Goal: Contribute content: Contribute content

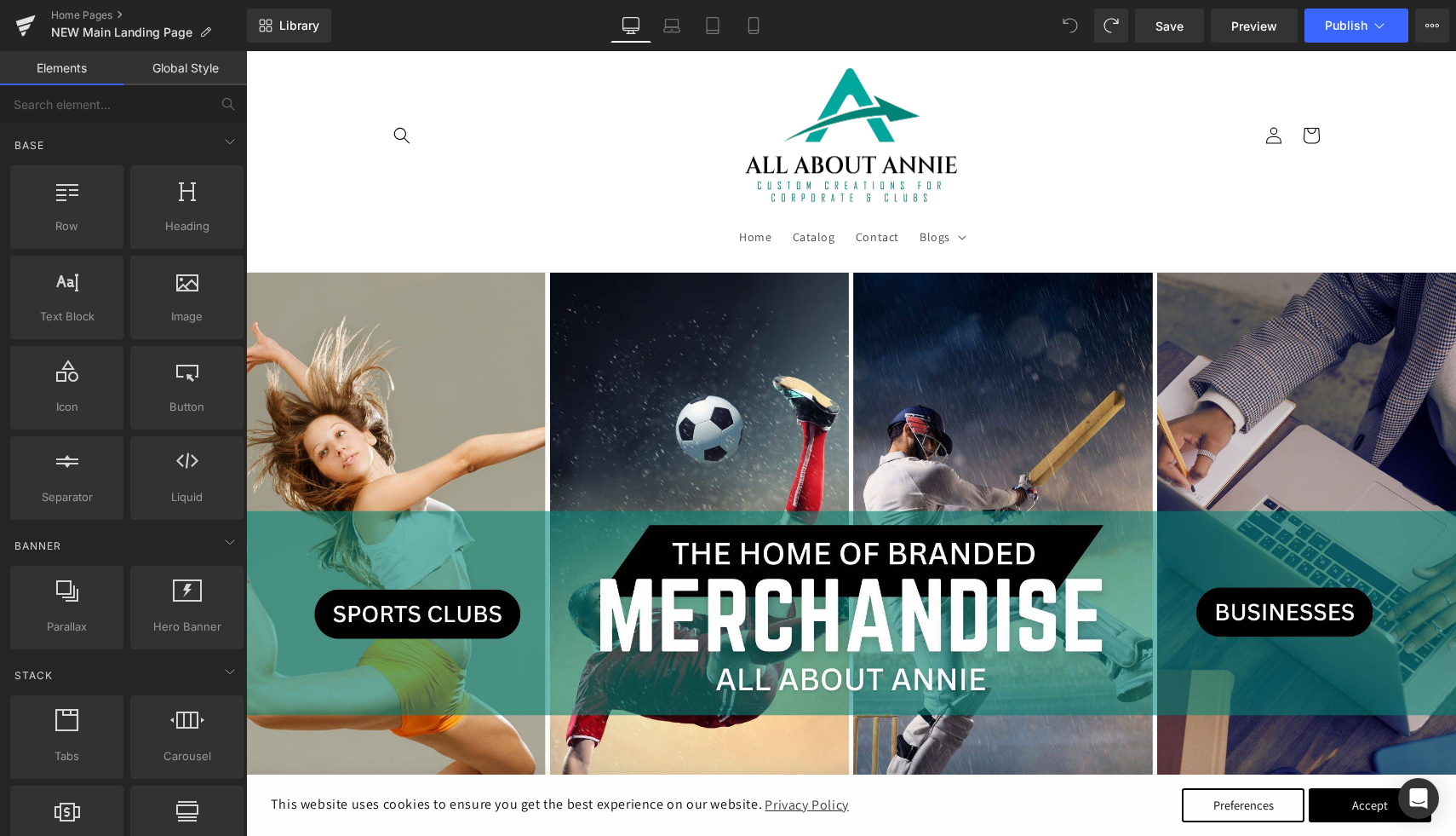
scroll to position [2487, 0]
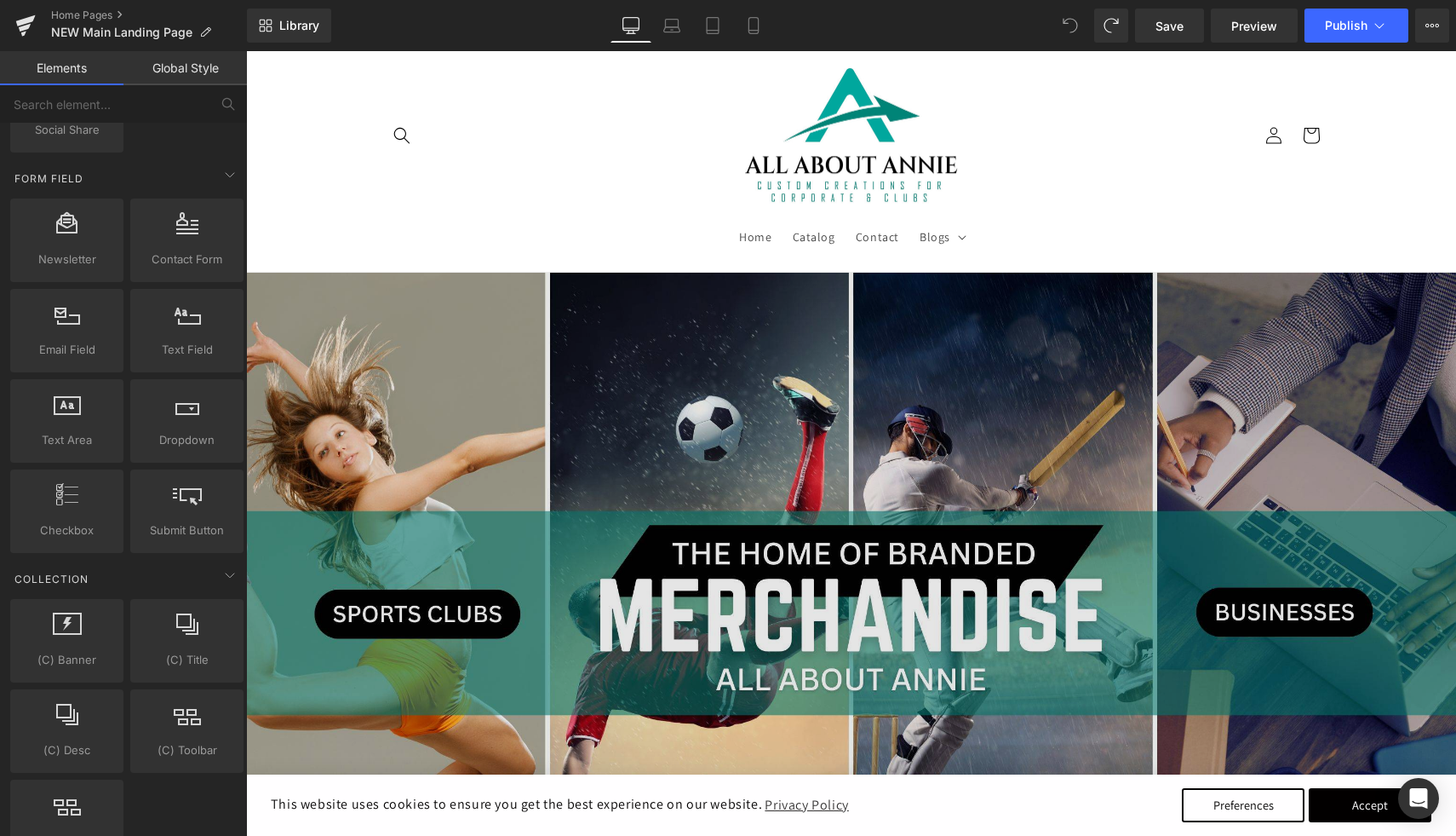
click at [409, 400] on img at bounding box center [850, 613] width 1210 height 681
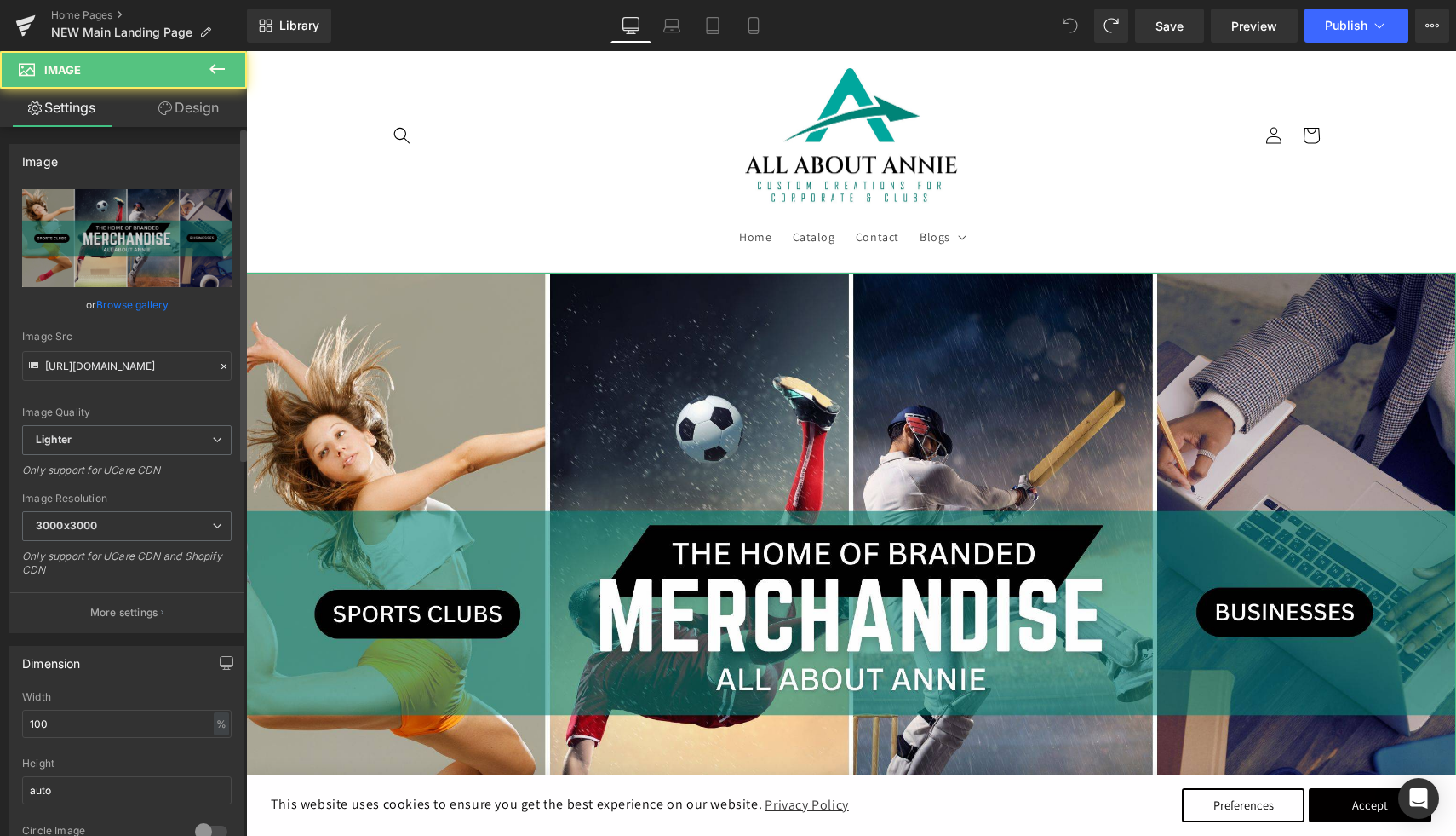
click at [154, 304] on link "Browse gallery" at bounding box center [133, 304] width 72 height 30
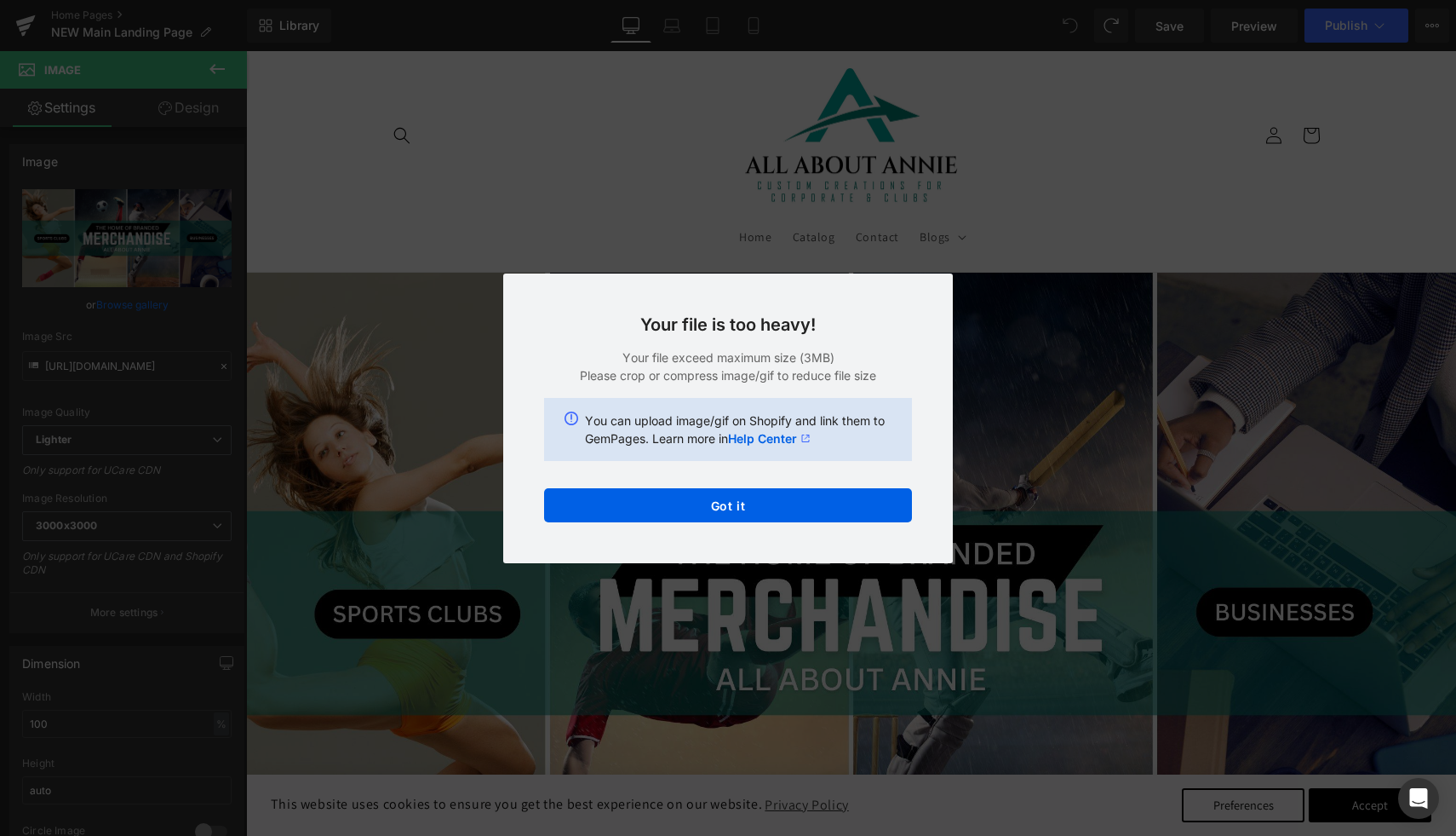
click at [695, 0] on div "Text Color Highlight Color #333333 Edit or remove link: Edit - Unlink - Cancel …" at bounding box center [728, 0] width 1456 height 0
click at [695, 514] on button "Got it" at bounding box center [728, 504] width 368 height 34
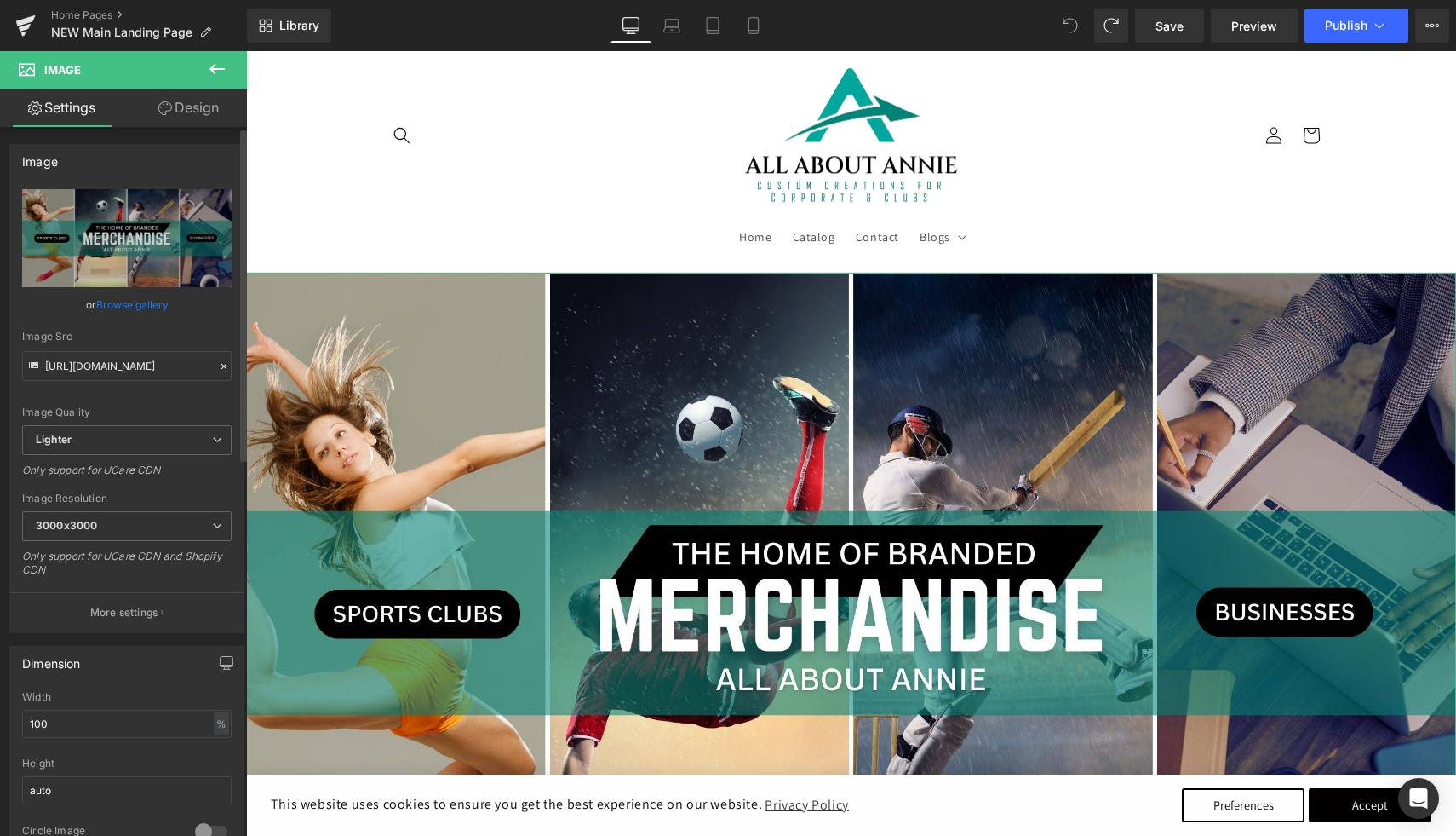
click at [138, 309] on link "Browse gallery" at bounding box center [133, 304] width 72 height 30
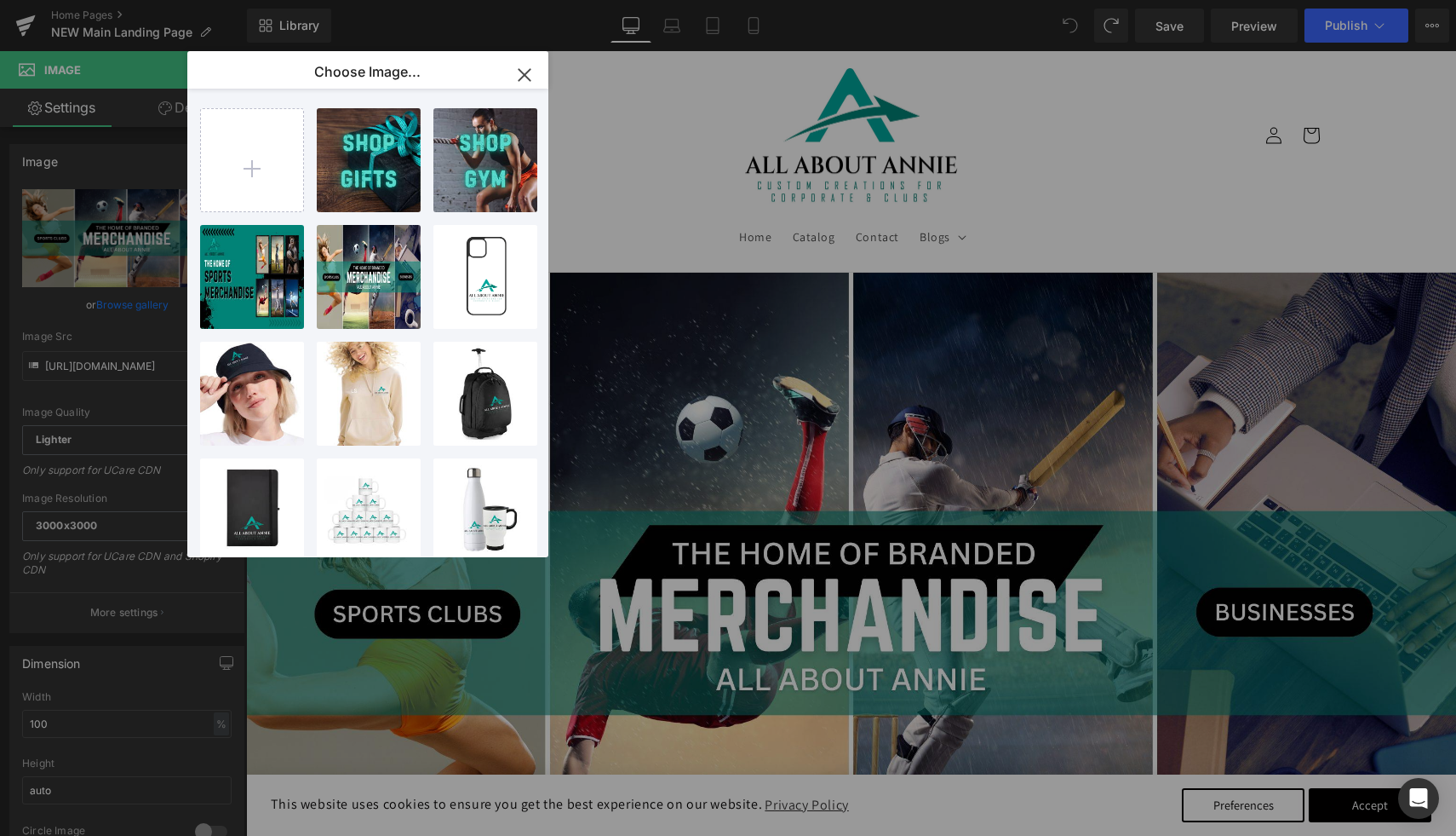
type input "C:\fakepath\Blue and Orange Training Sports Channel YouTube Banner.jpg"
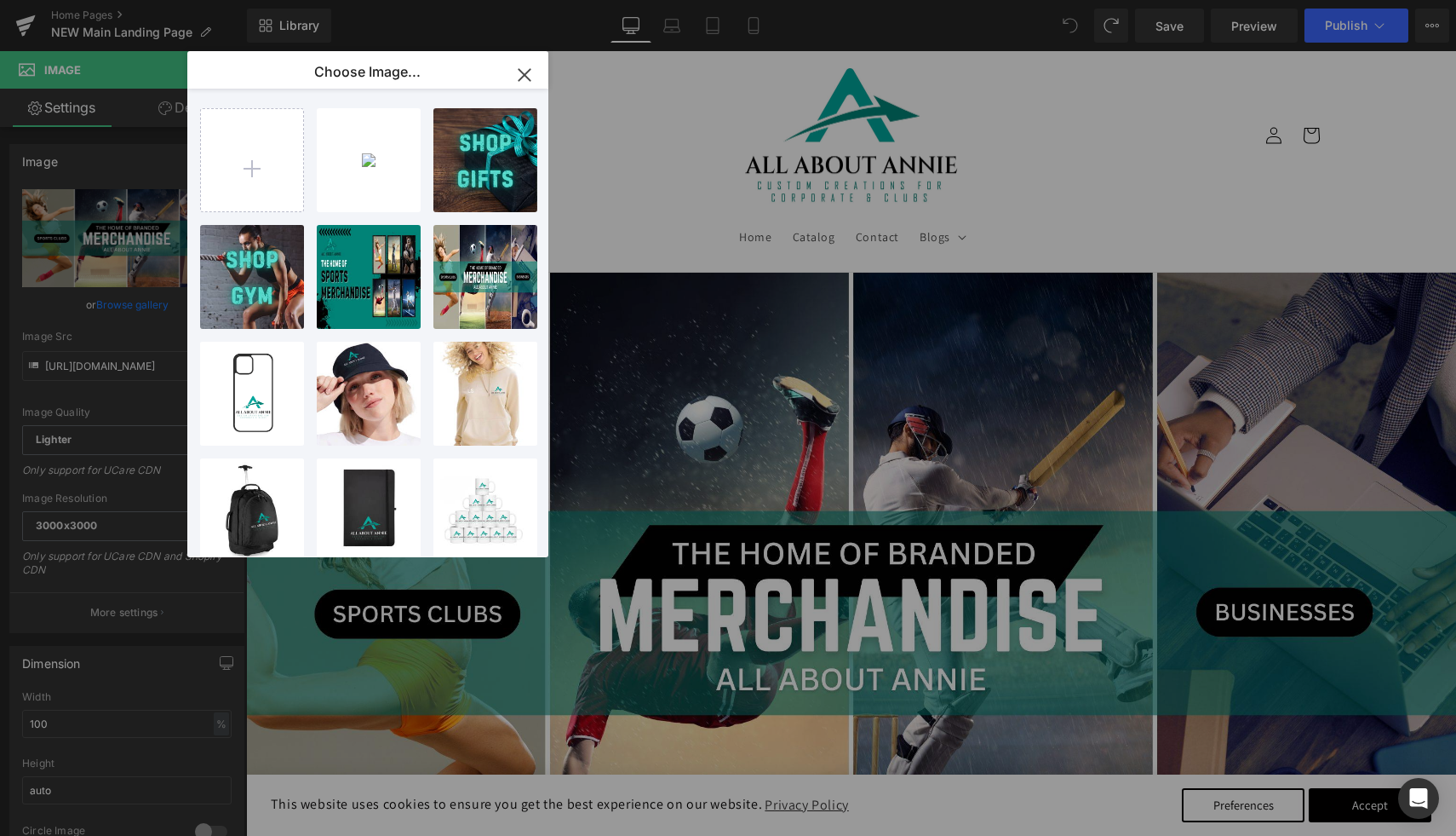
type input "C:\fakepath\Blue and Orange Training Sports Channel YouTube Banner (2).png"
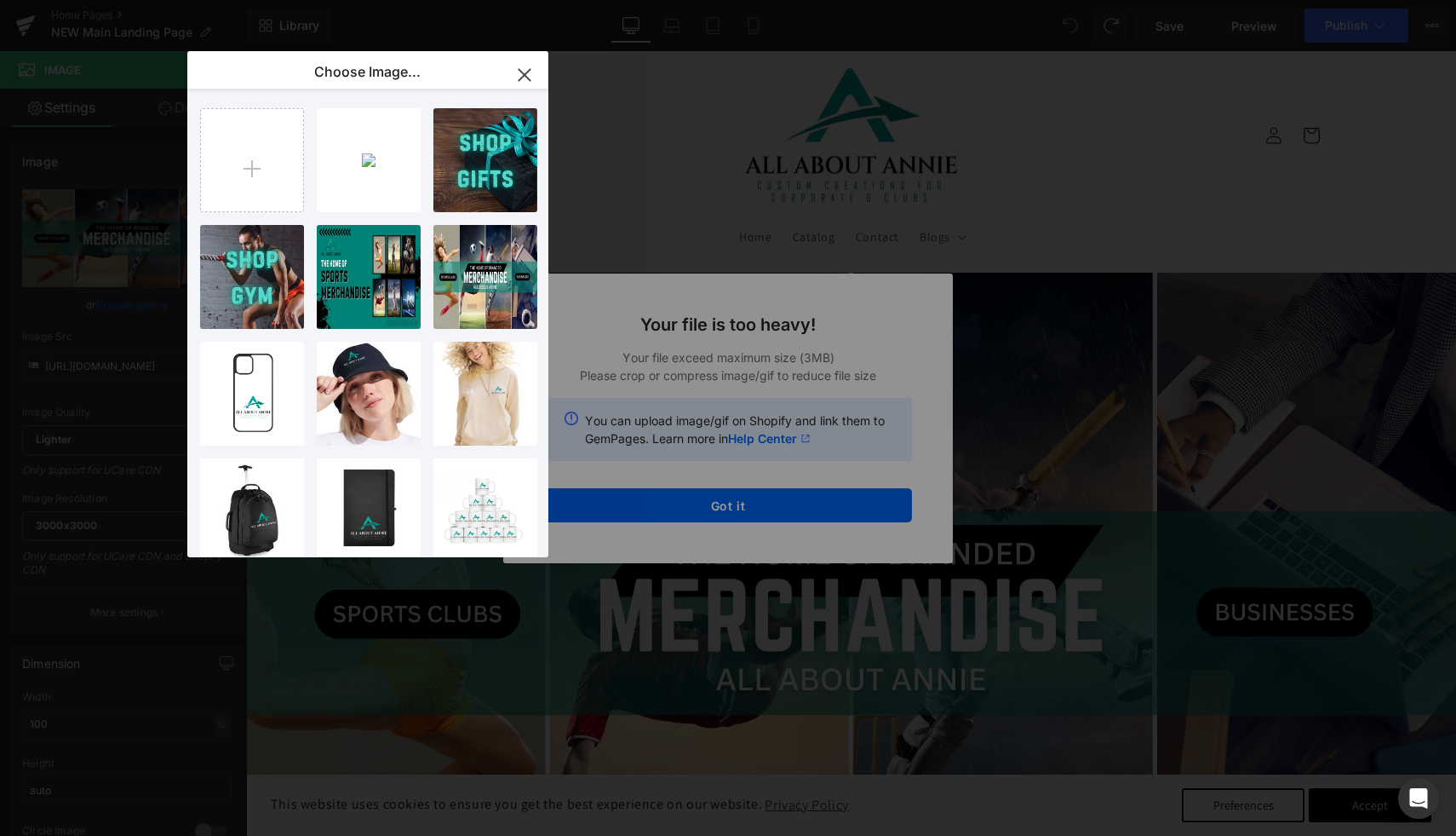
click at [528, 81] on icon "button" at bounding box center [525, 75] width 27 height 27
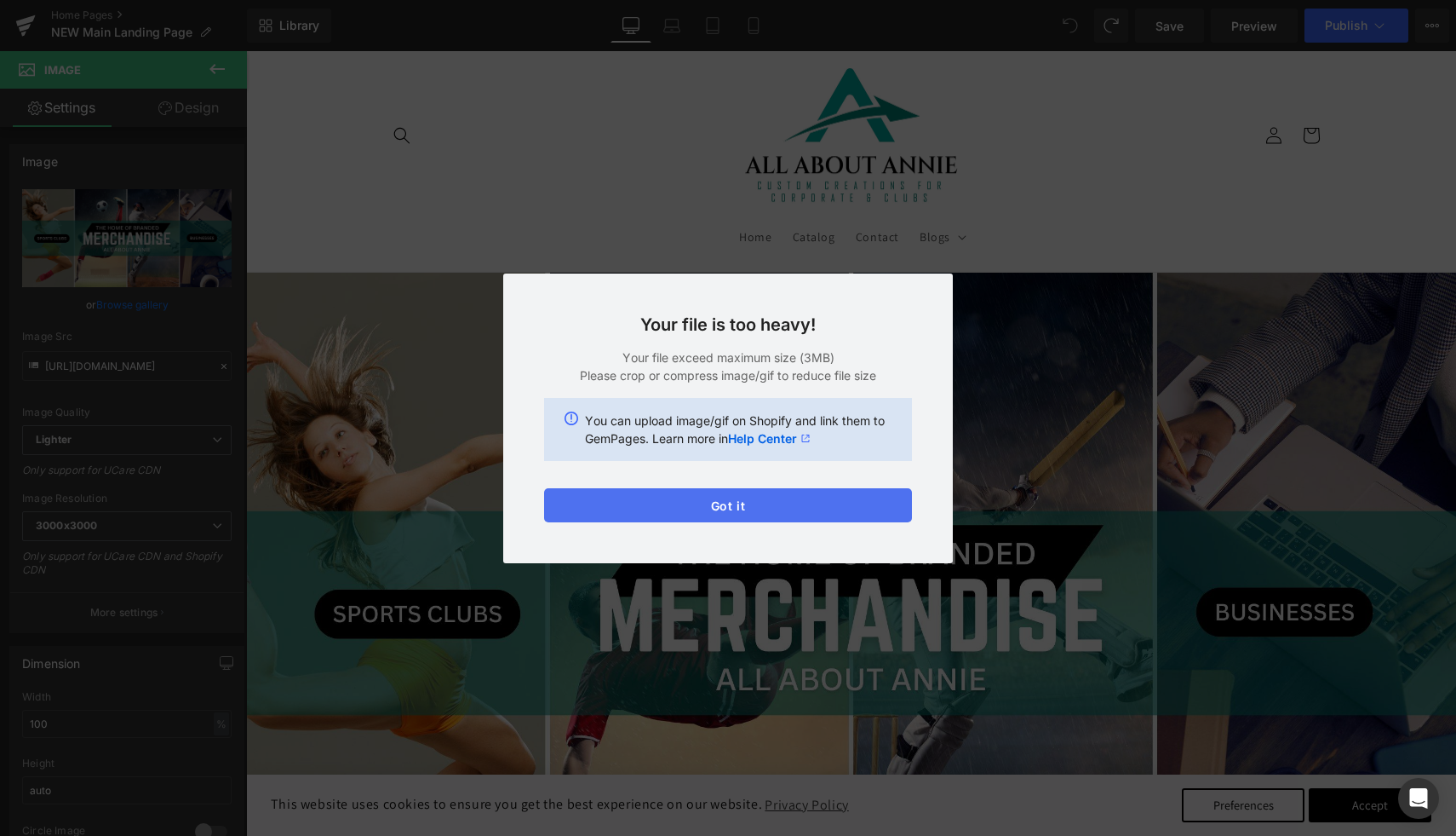
click at [715, 498] on button "Got it" at bounding box center [728, 504] width 368 height 34
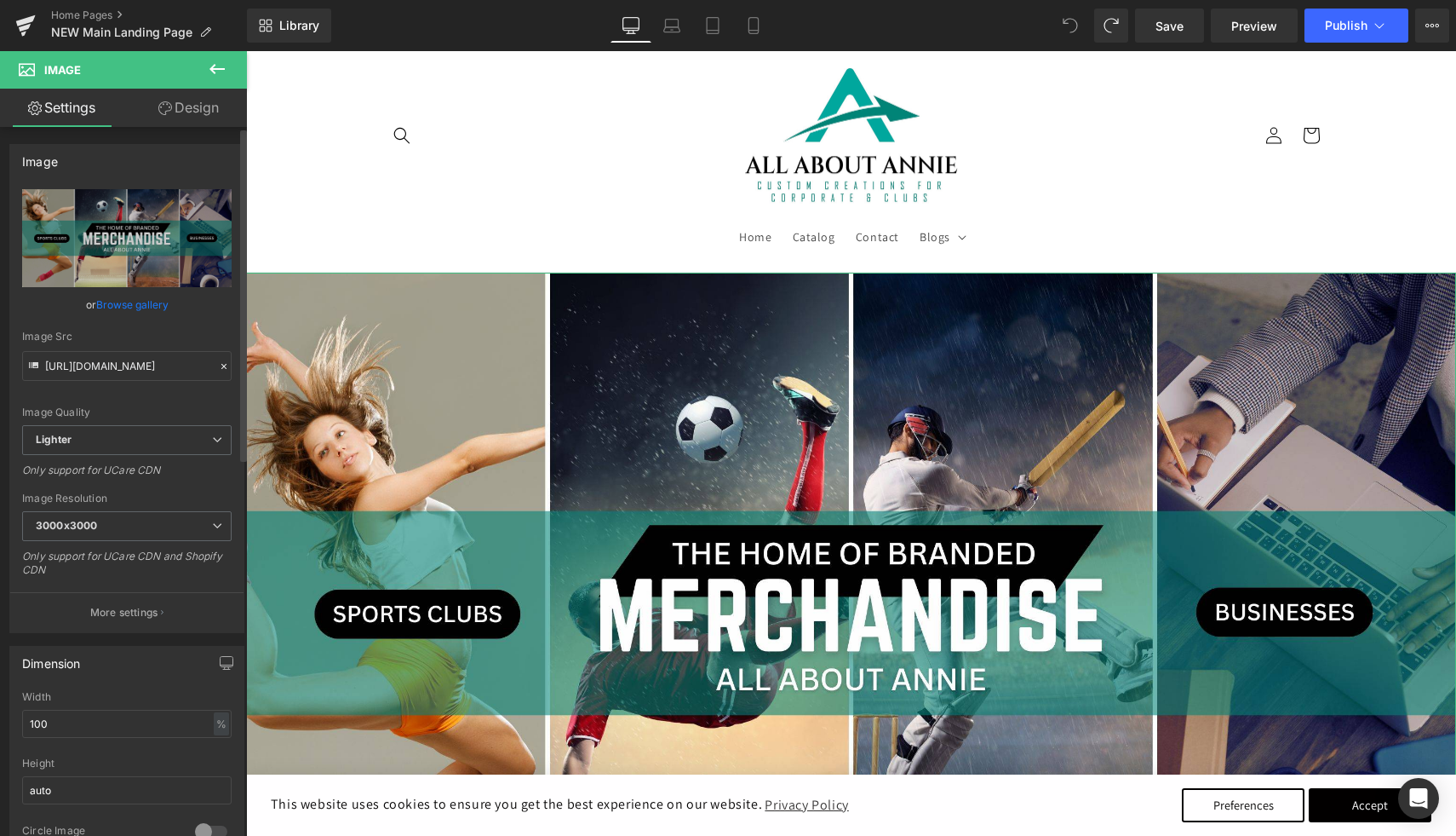
click at [133, 311] on link "Browse gallery" at bounding box center [133, 304] width 72 height 30
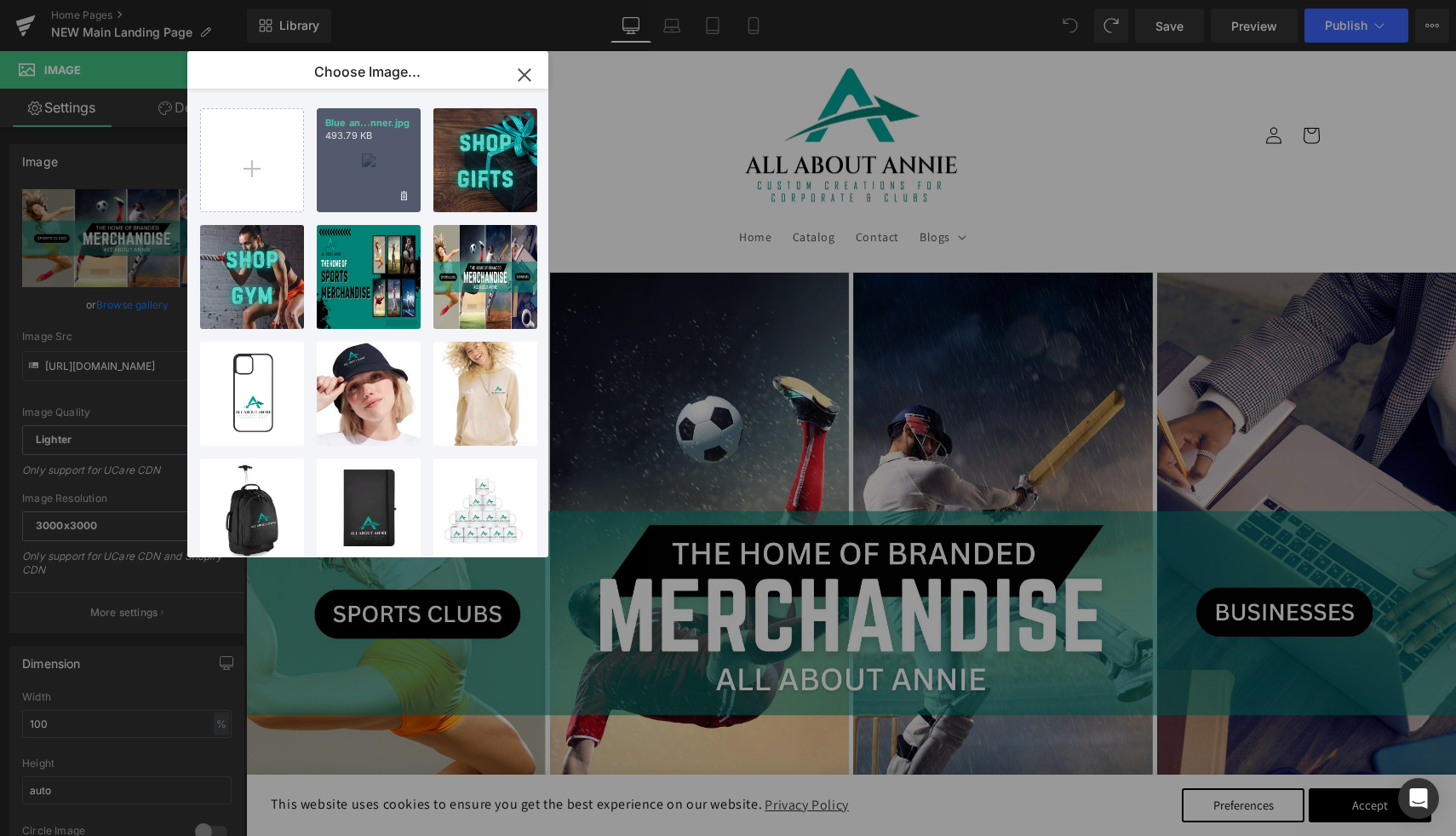
click at [378, 173] on div "Blue an...nner.jpg 493.79 KB" at bounding box center [369, 160] width 104 height 104
type input "[URL][DOMAIN_NAME]"
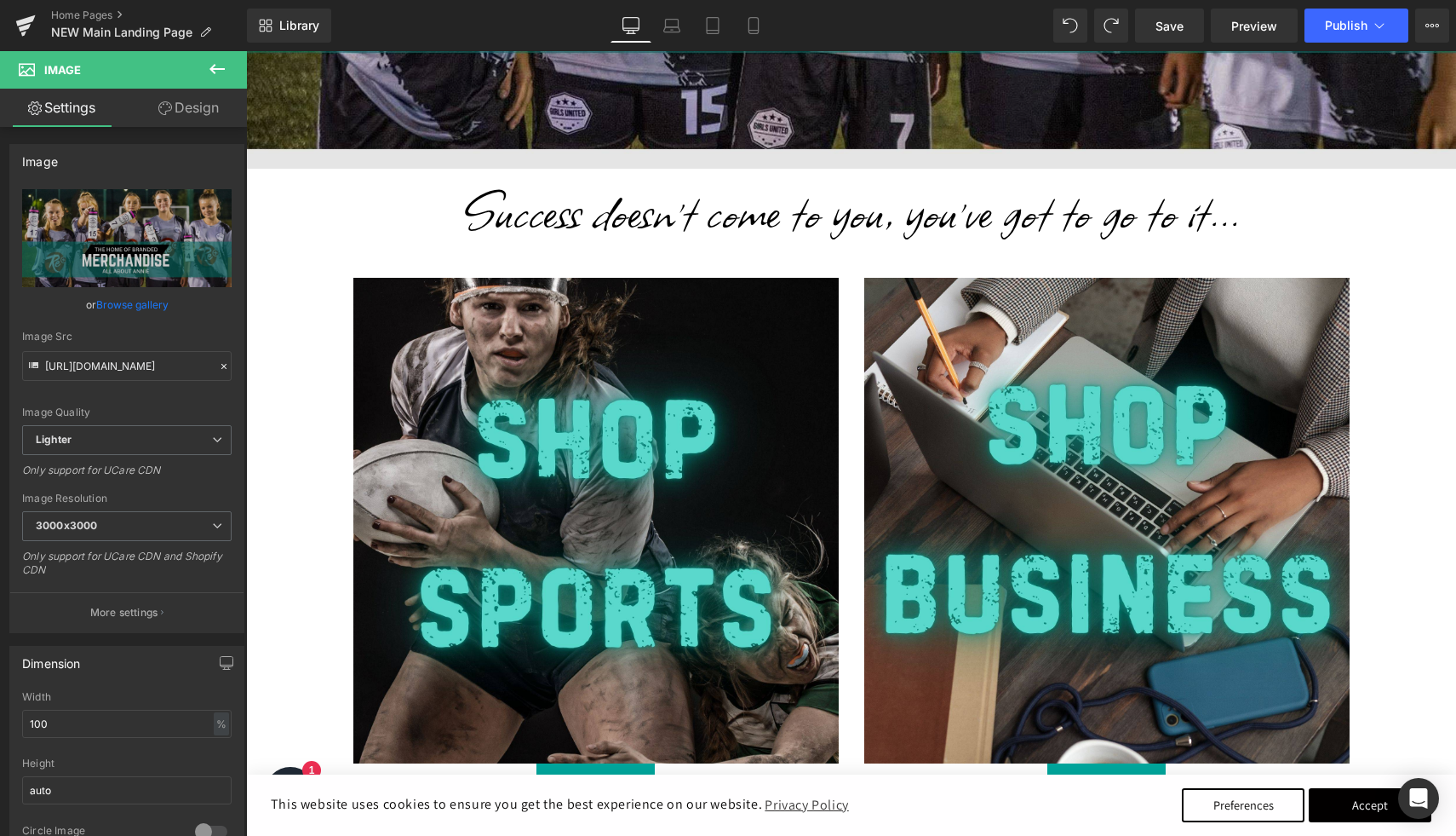
scroll to position [792, 0]
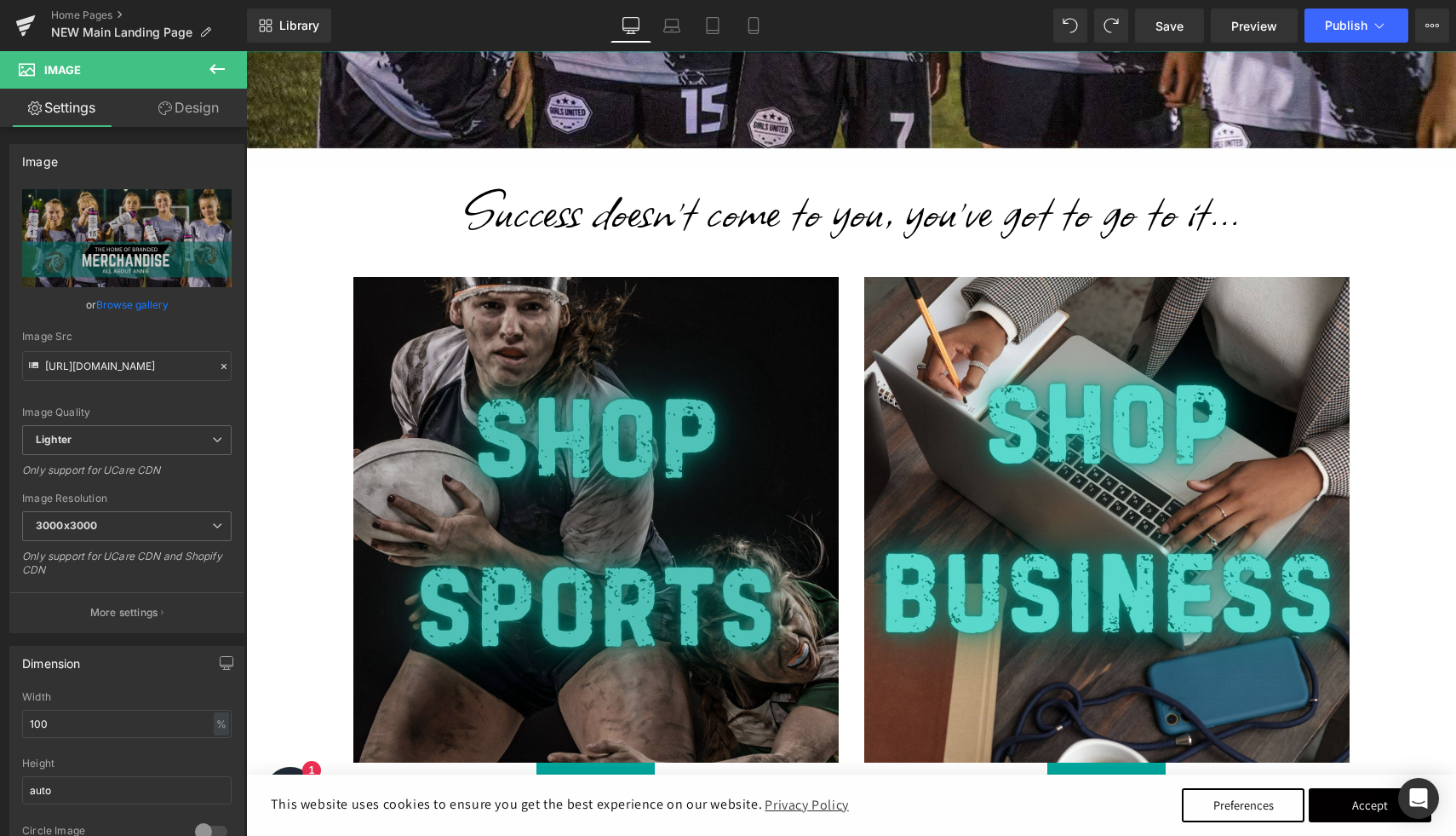
click at [720, 336] on img at bounding box center [596, 520] width 486 height 486
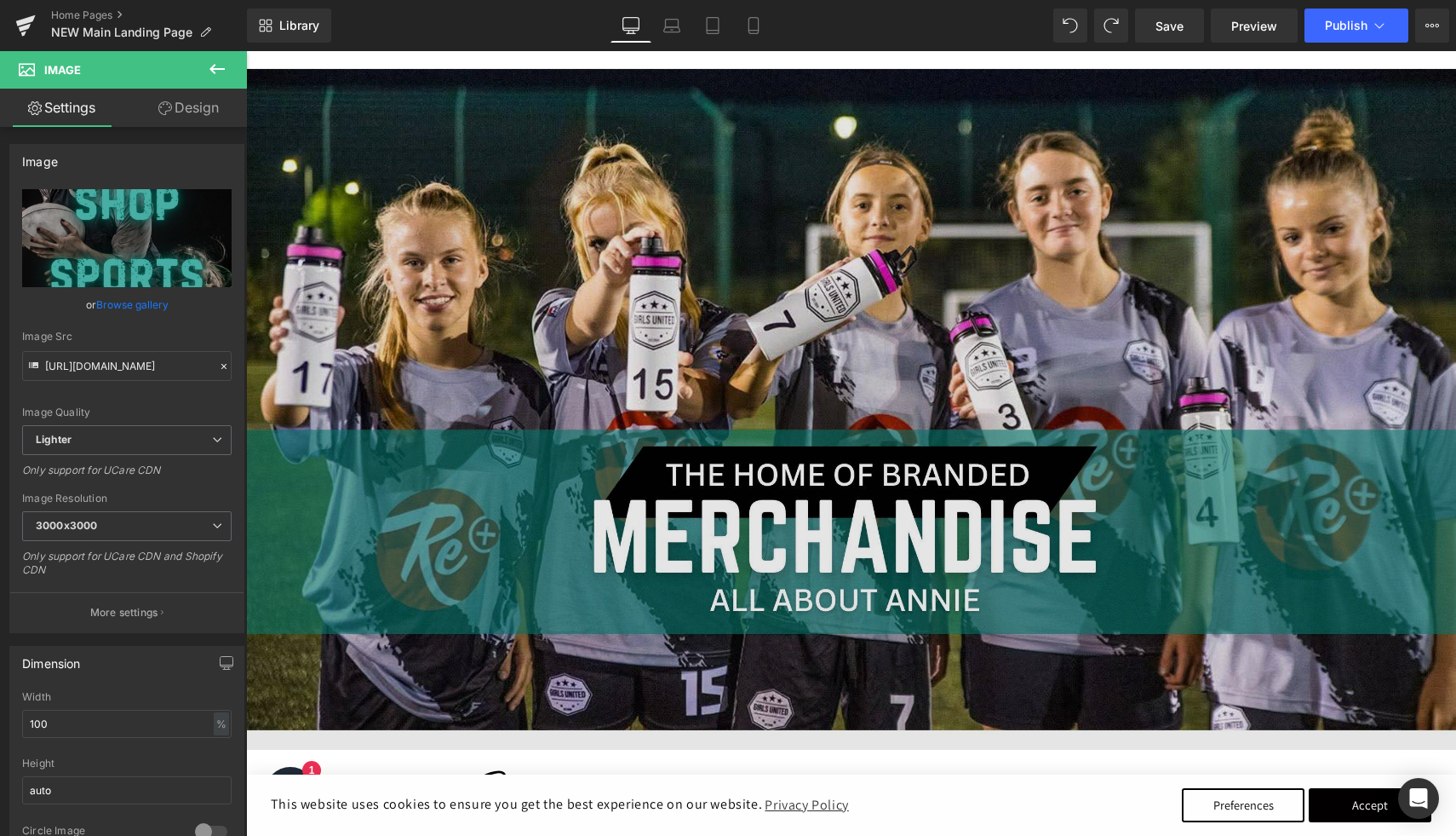
scroll to position [221, 0]
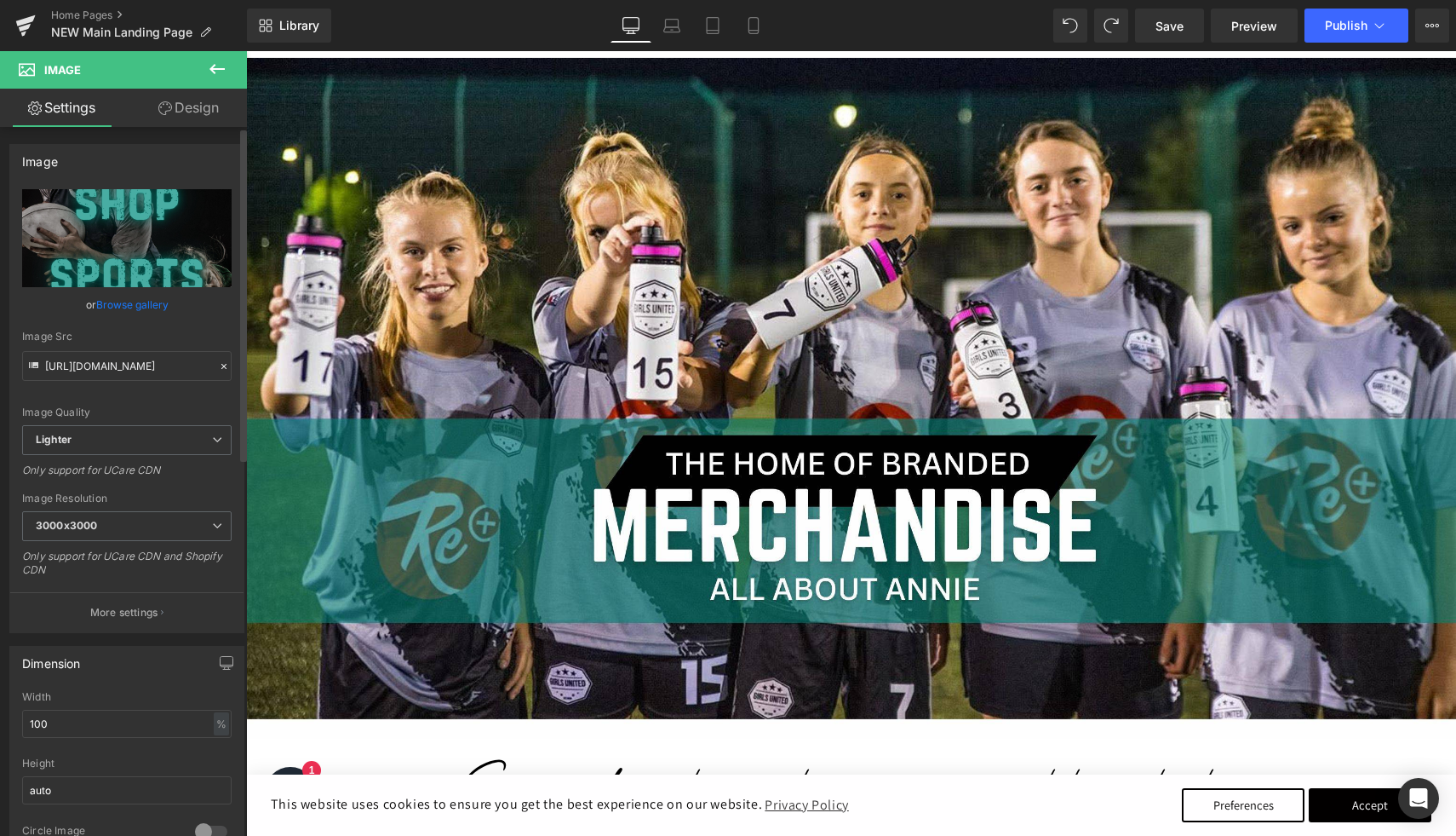
click at [106, 306] on link "Browse gallery" at bounding box center [133, 304] width 72 height 30
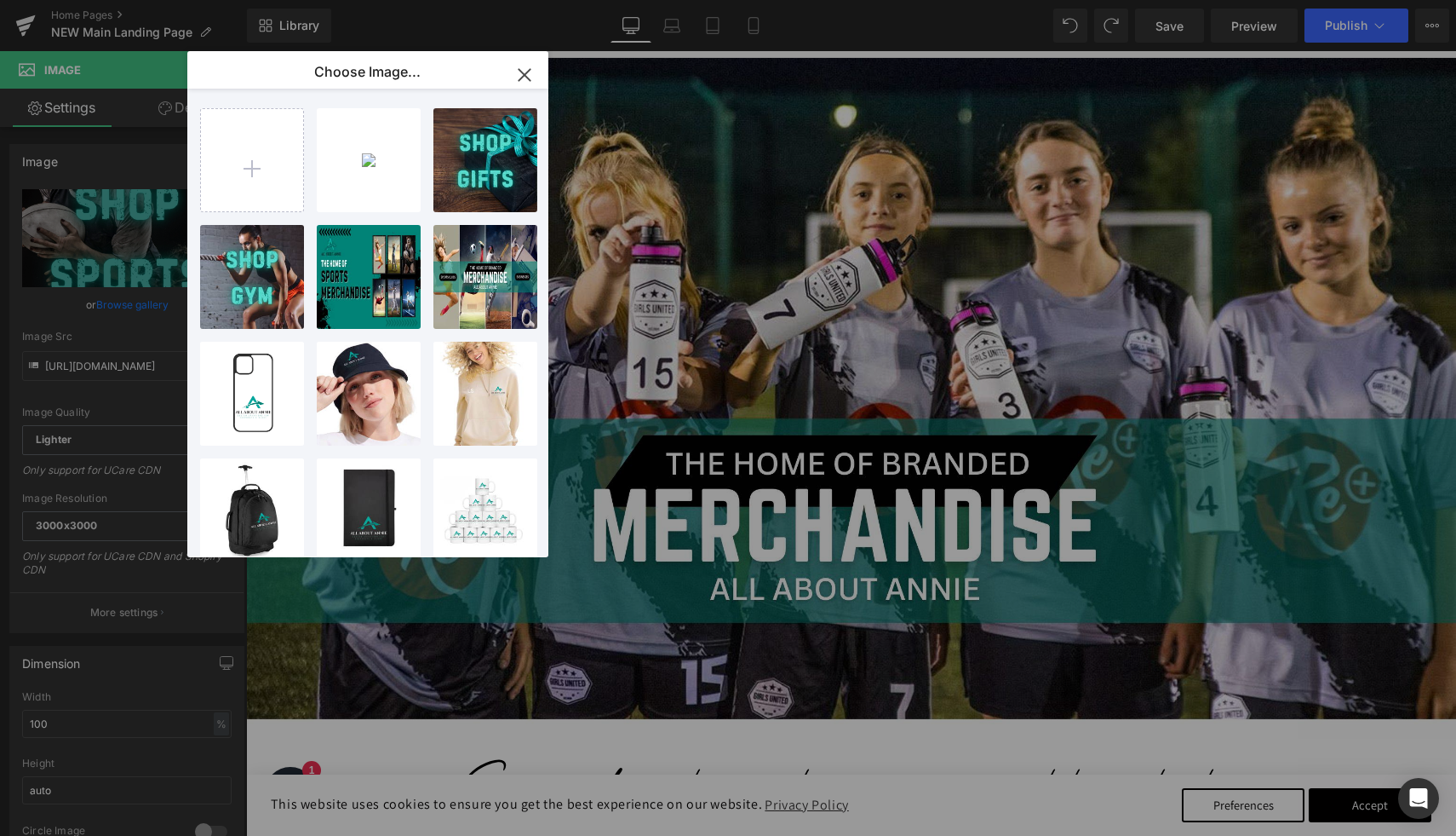
type input "C:\fakepath\Blue and Orange Training Sports Channel YouTube Banner (1).jpg"
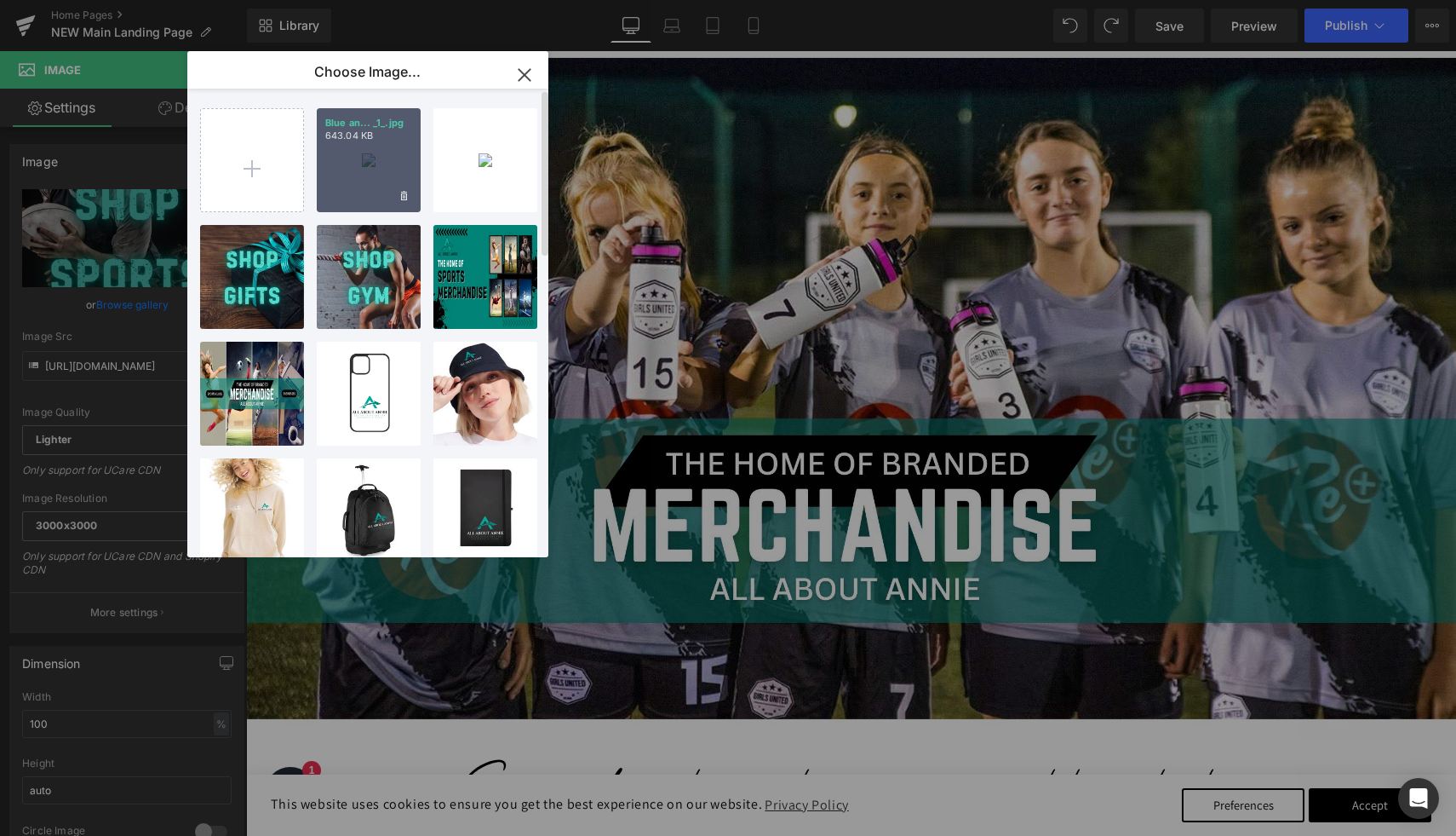
click at [363, 179] on div "Blue an... _1_.jpg 643.04 KB" at bounding box center [369, 160] width 104 height 104
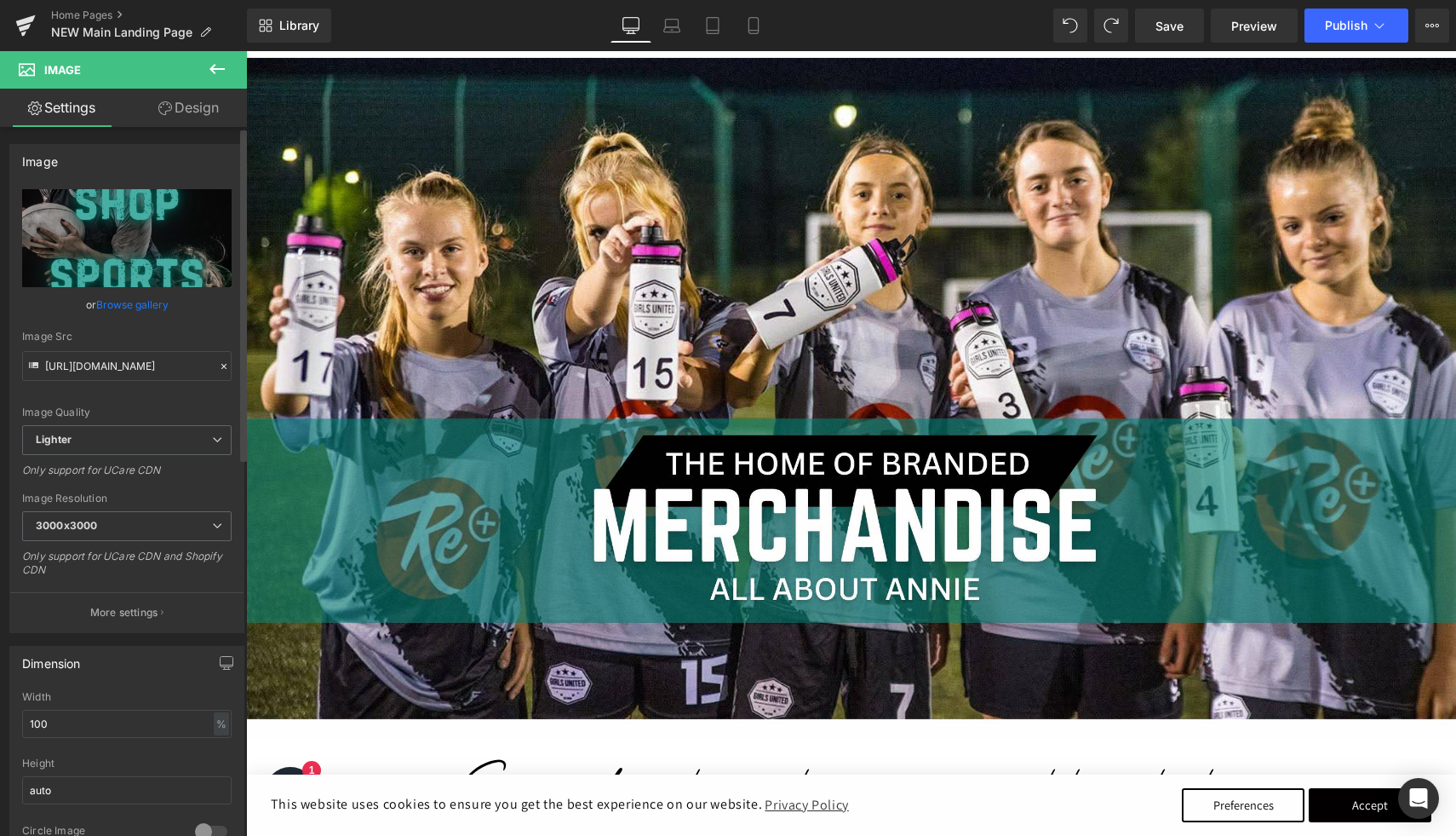
click at [154, 305] on link "Browse gallery" at bounding box center [133, 304] width 72 height 30
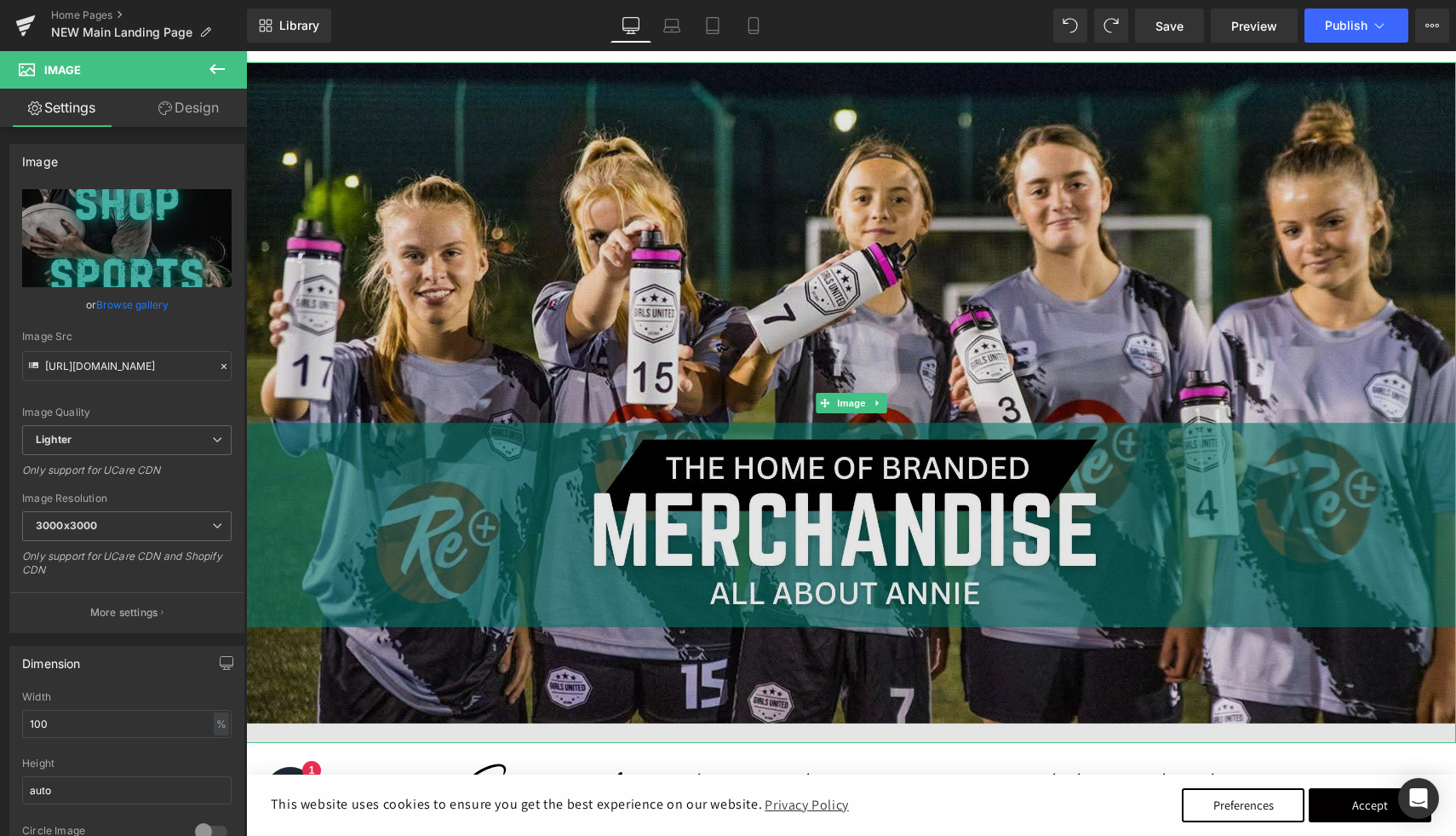
scroll to position [198, 0]
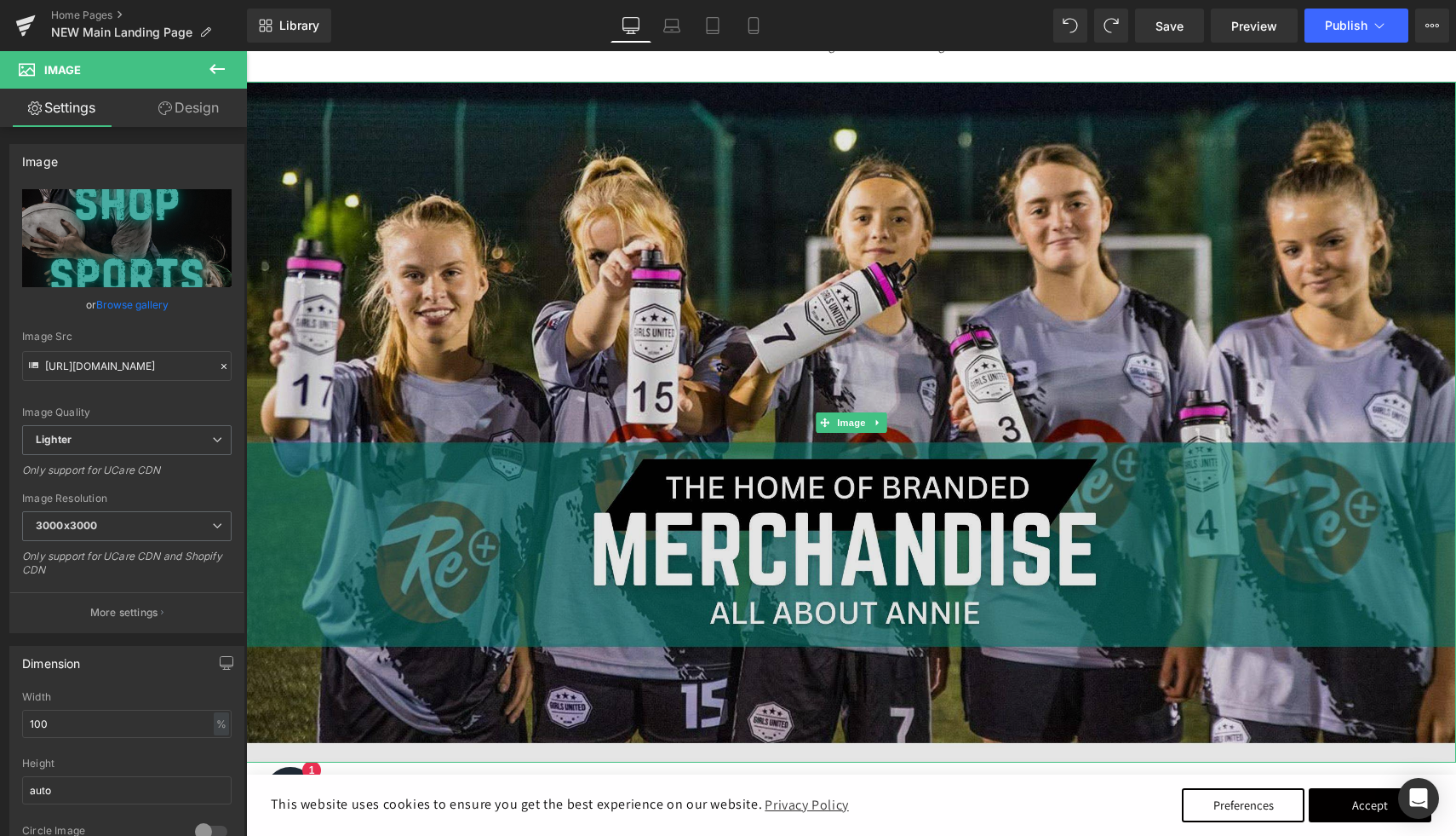
click at [459, 157] on img at bounding box center [850, 422] width 1210 height 681
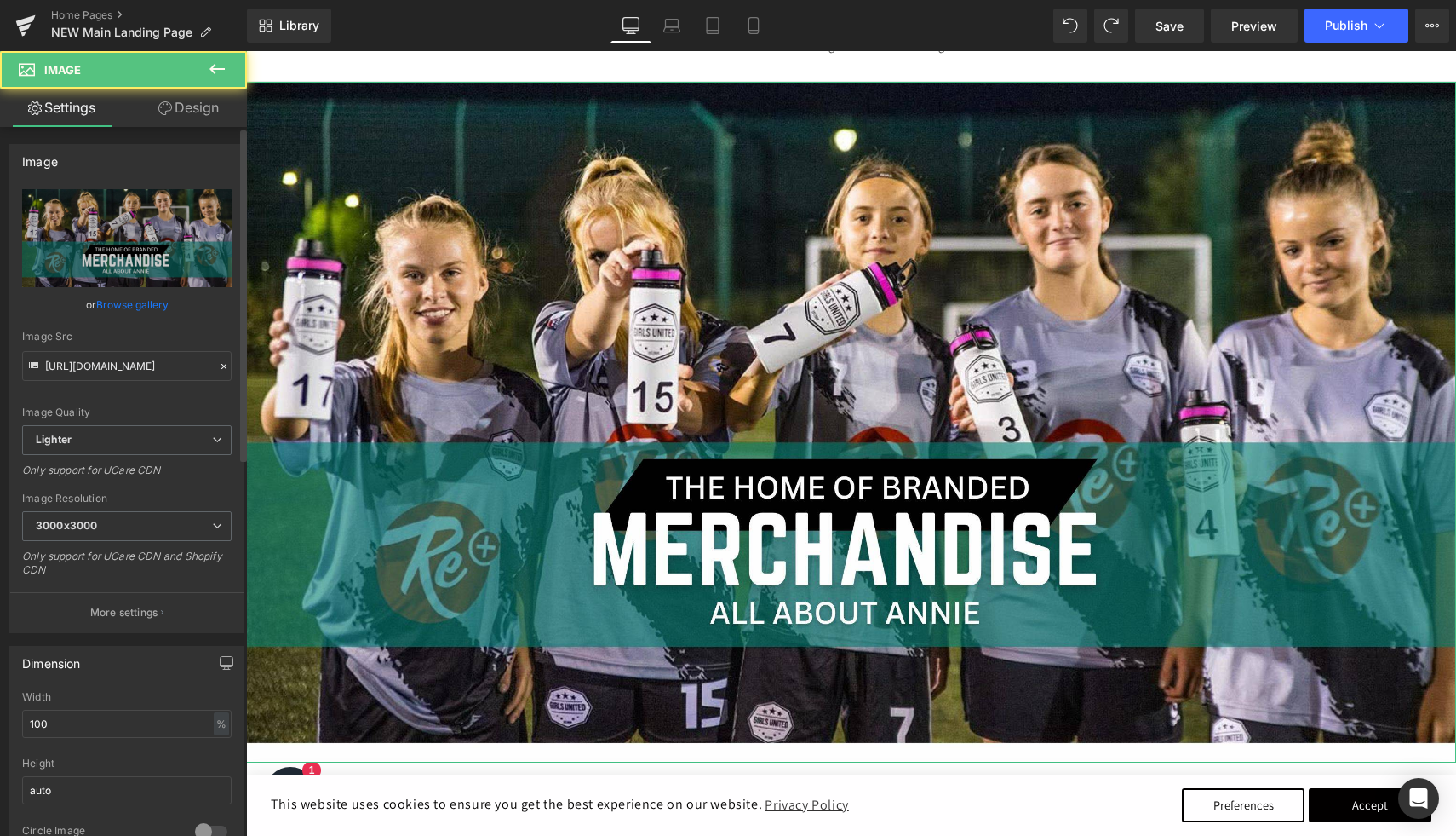
click at [152, 304] on link "Browse gallery" at bounding box center [133, 304] width 72 height 30
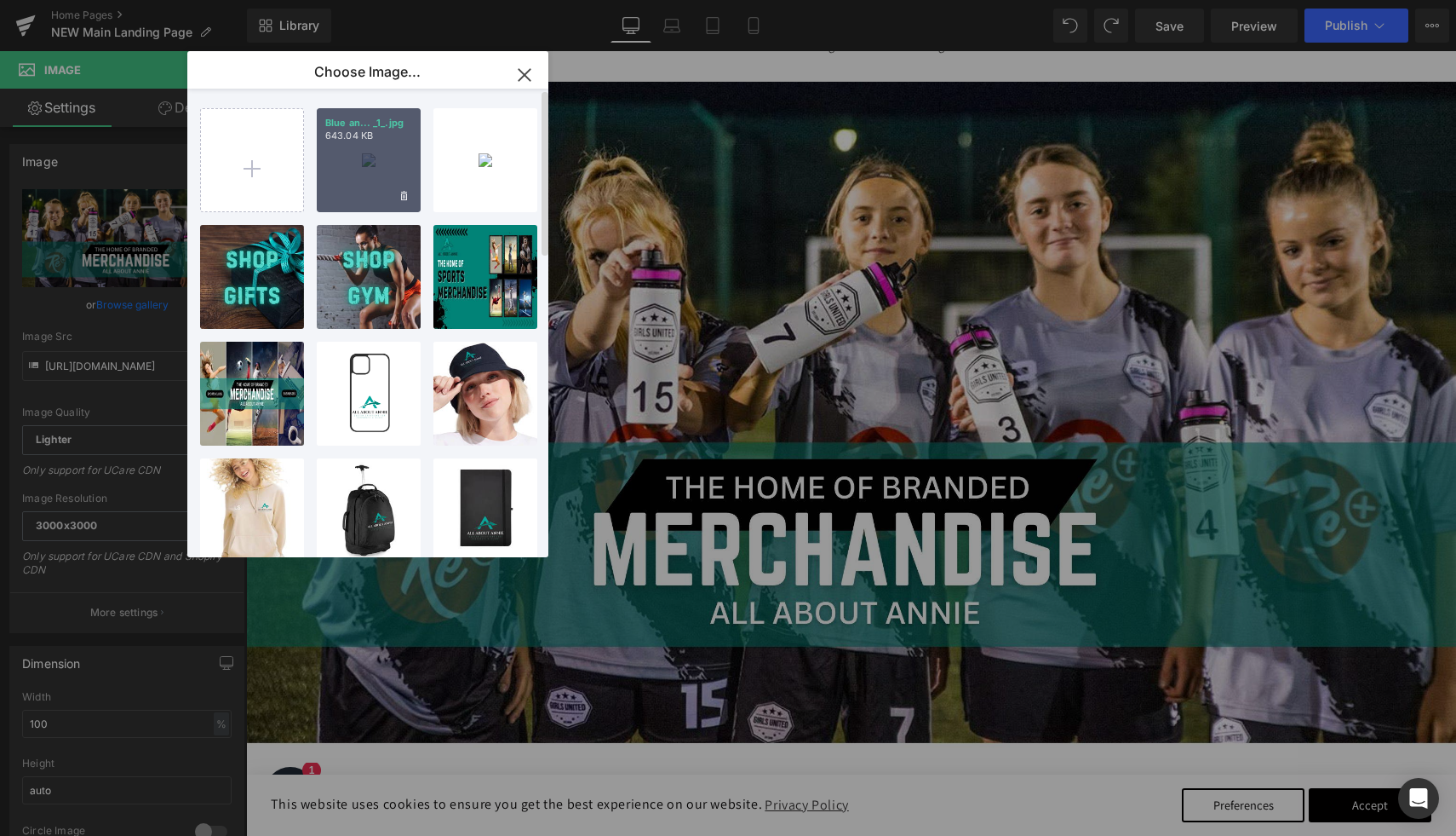
click at [386, 164] on div "Blue an... _1_.jpg 643.04 KB" at bounding box center [369, 160] width 104 height 104
type input "[URL][DOMAIN_NAME]"
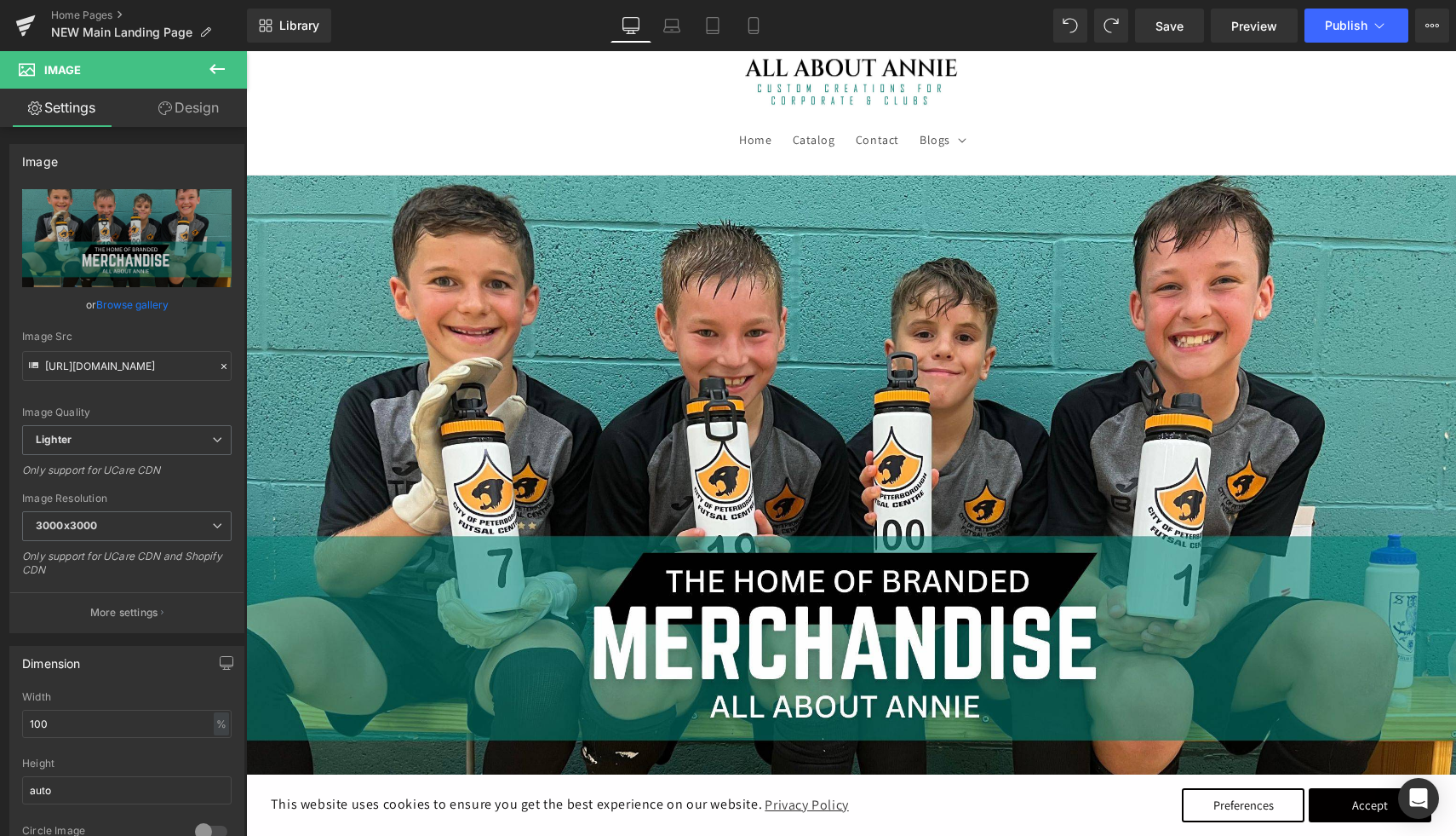
scroll to position [99, 0]
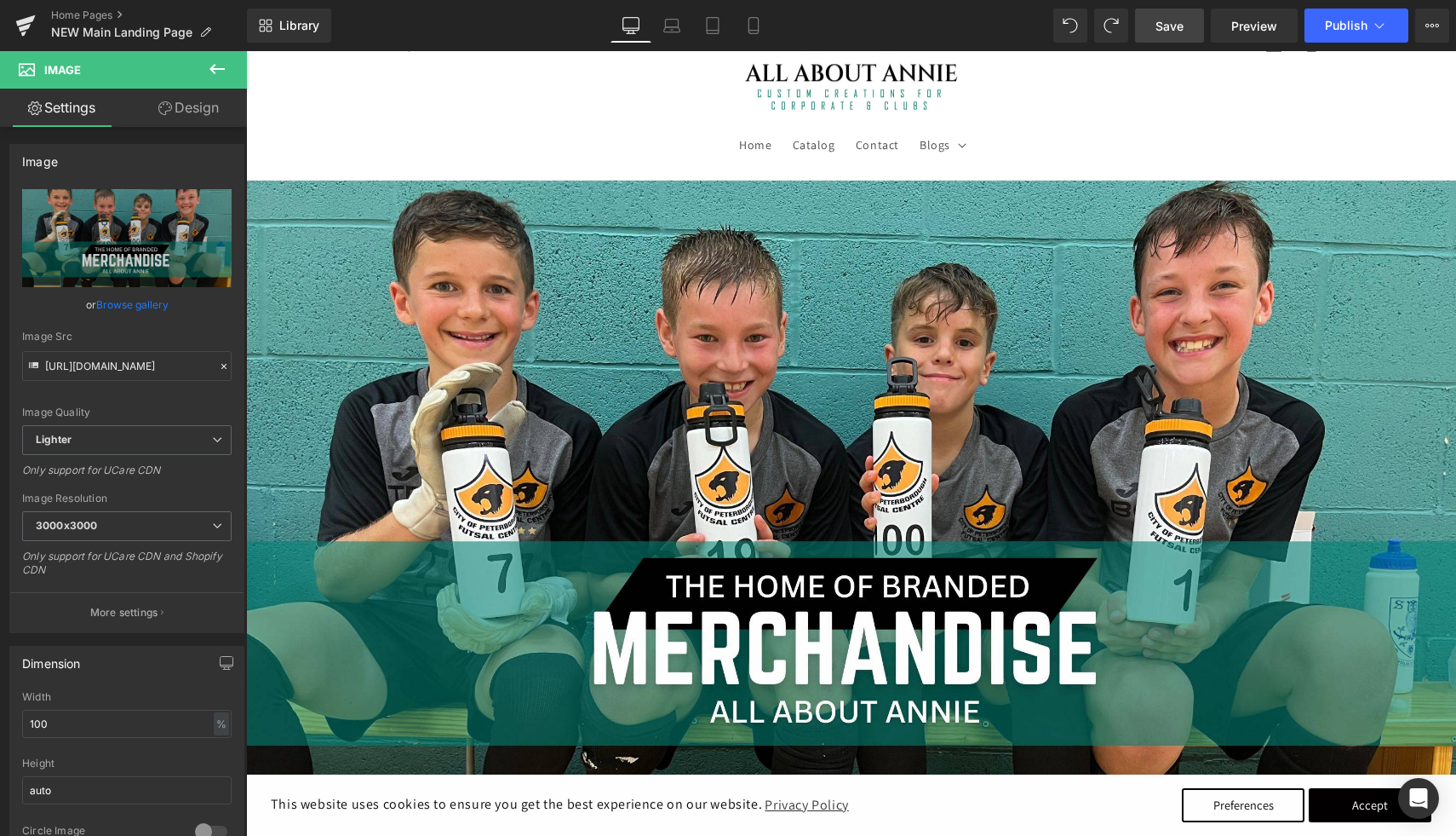
click at [1165, 37] on link "Save" at bounding box center [1169, 25] width 69 height 34
click at [152, 298] on link "Browse gallery" at bounding box center [133, 304] width 72 height 30
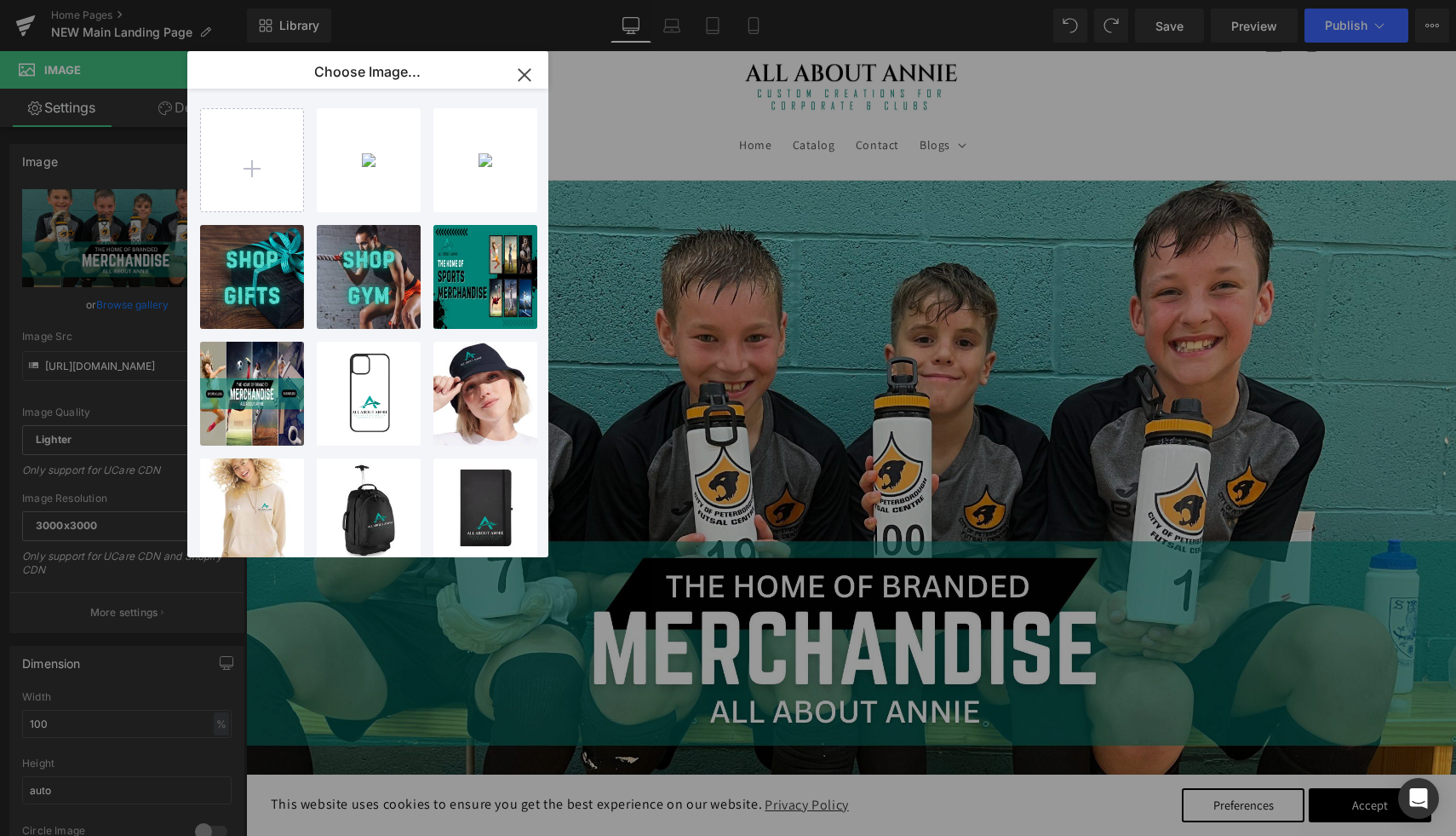
type input "C:\fakepath\Blue and Orange Training Sports Channel YouTube Banner (2).jpg"
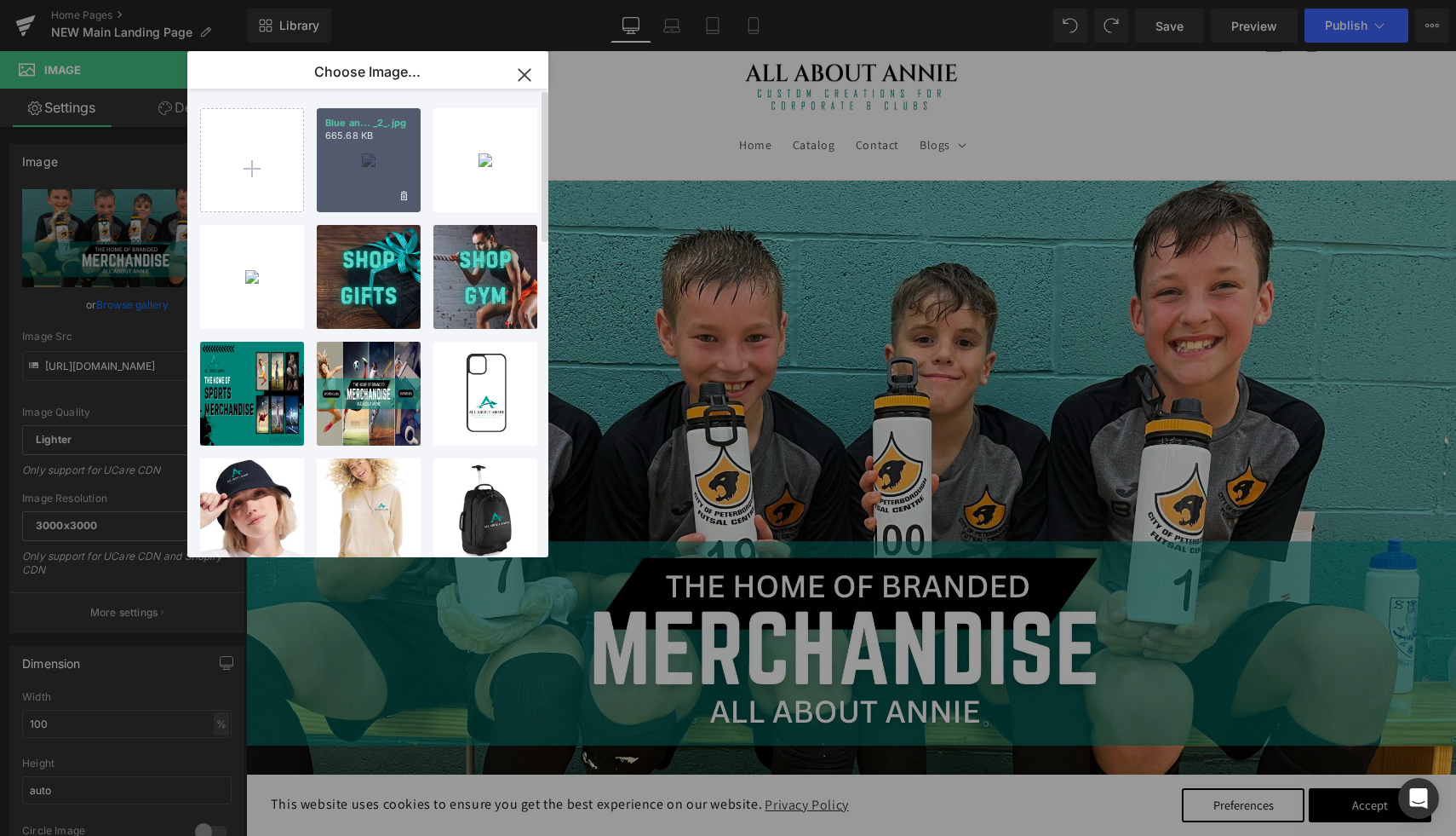
click at [377, 175] on div "Blue an... _2_.jpg 665.68 KB" at bounding box center [369, 160] width 104 height 104
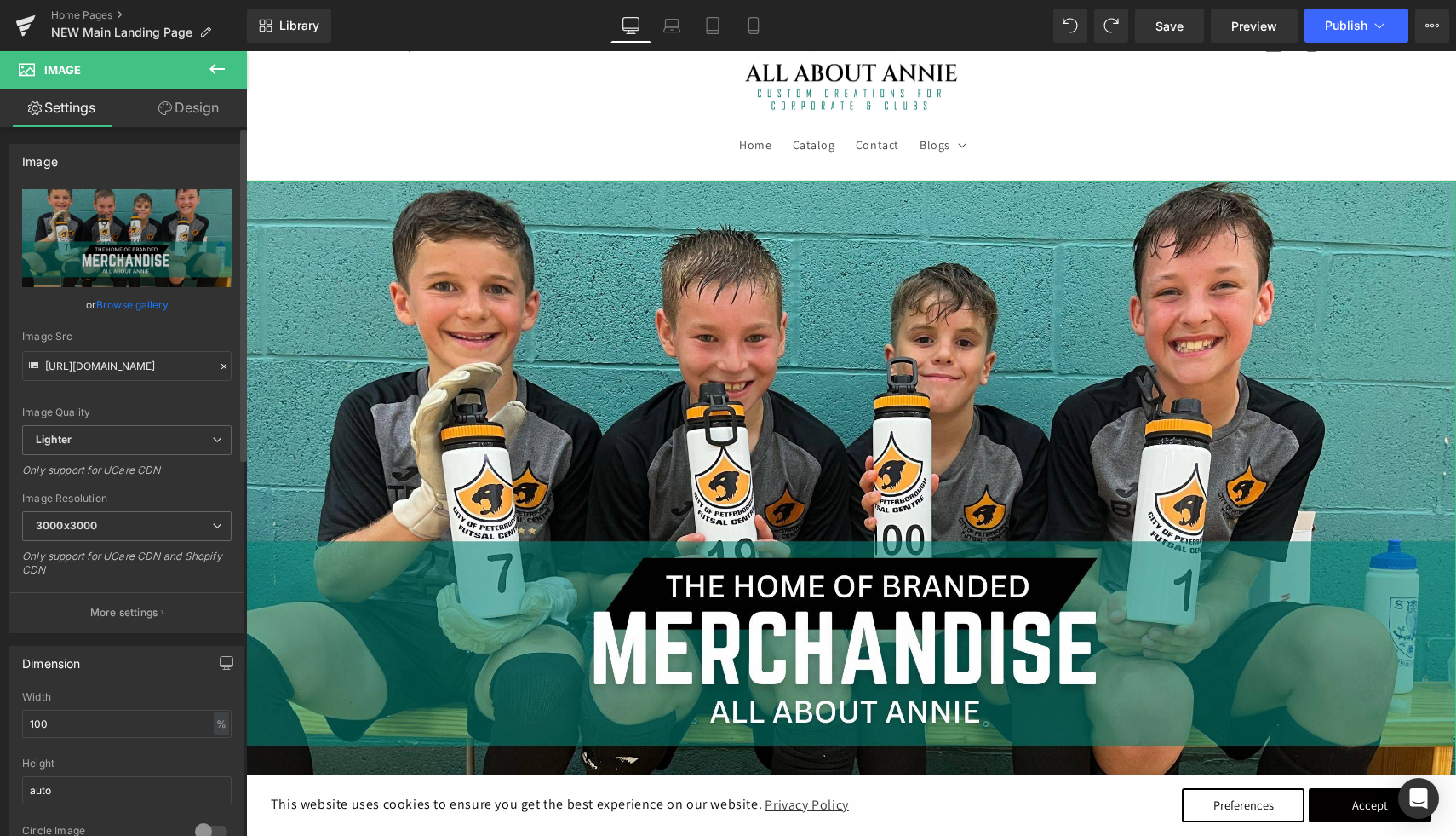
click at [156, 306] on link "Browse gallery" at bounding box center [133, 304] width 72 height 30
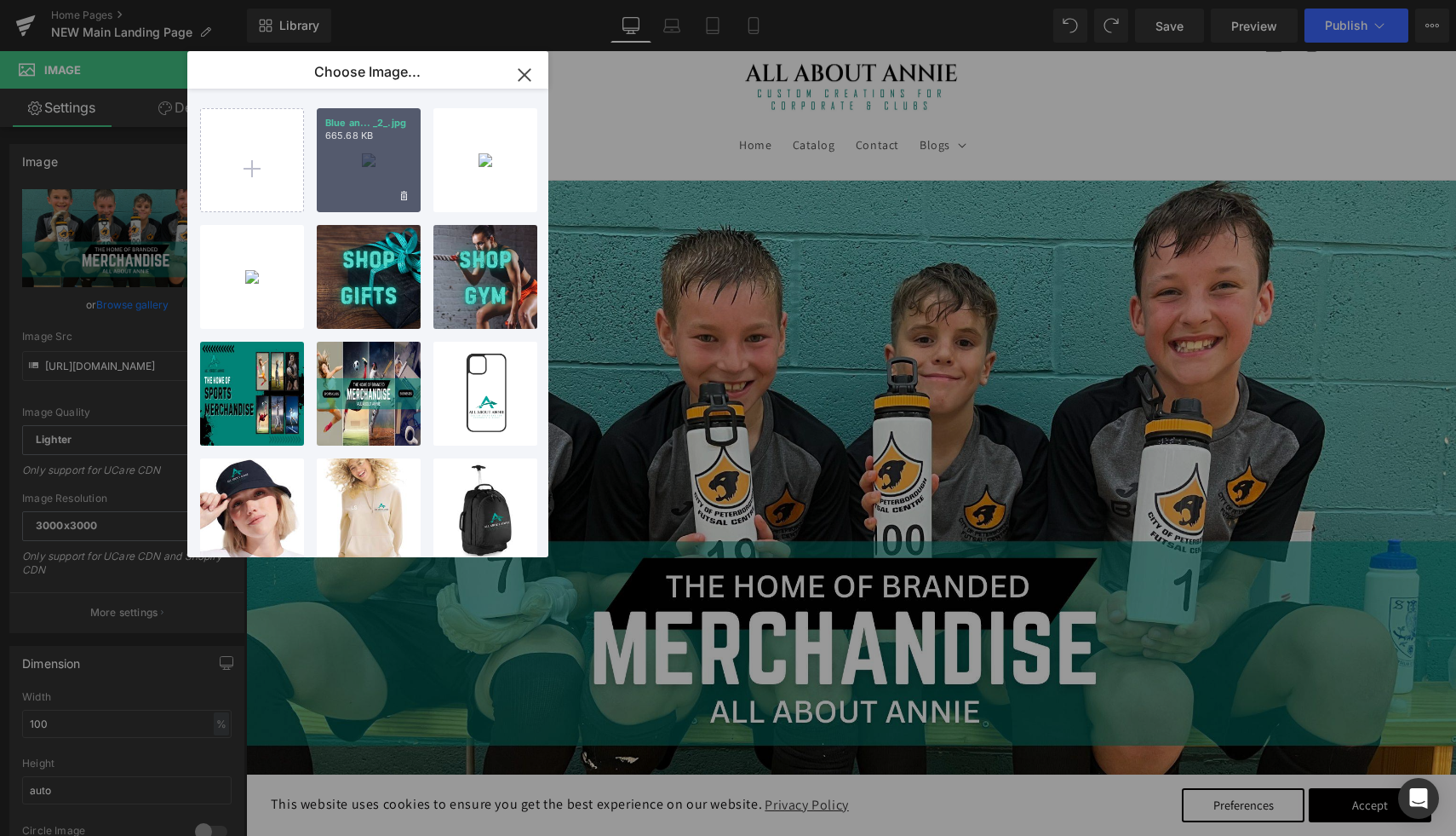
click at [355, 179] on div "Blue an... _2_.jpg 665.68 KB" at bounding box center [369, 160] width 104 height 104
type input "[URL][DOMAIN_NAME]"
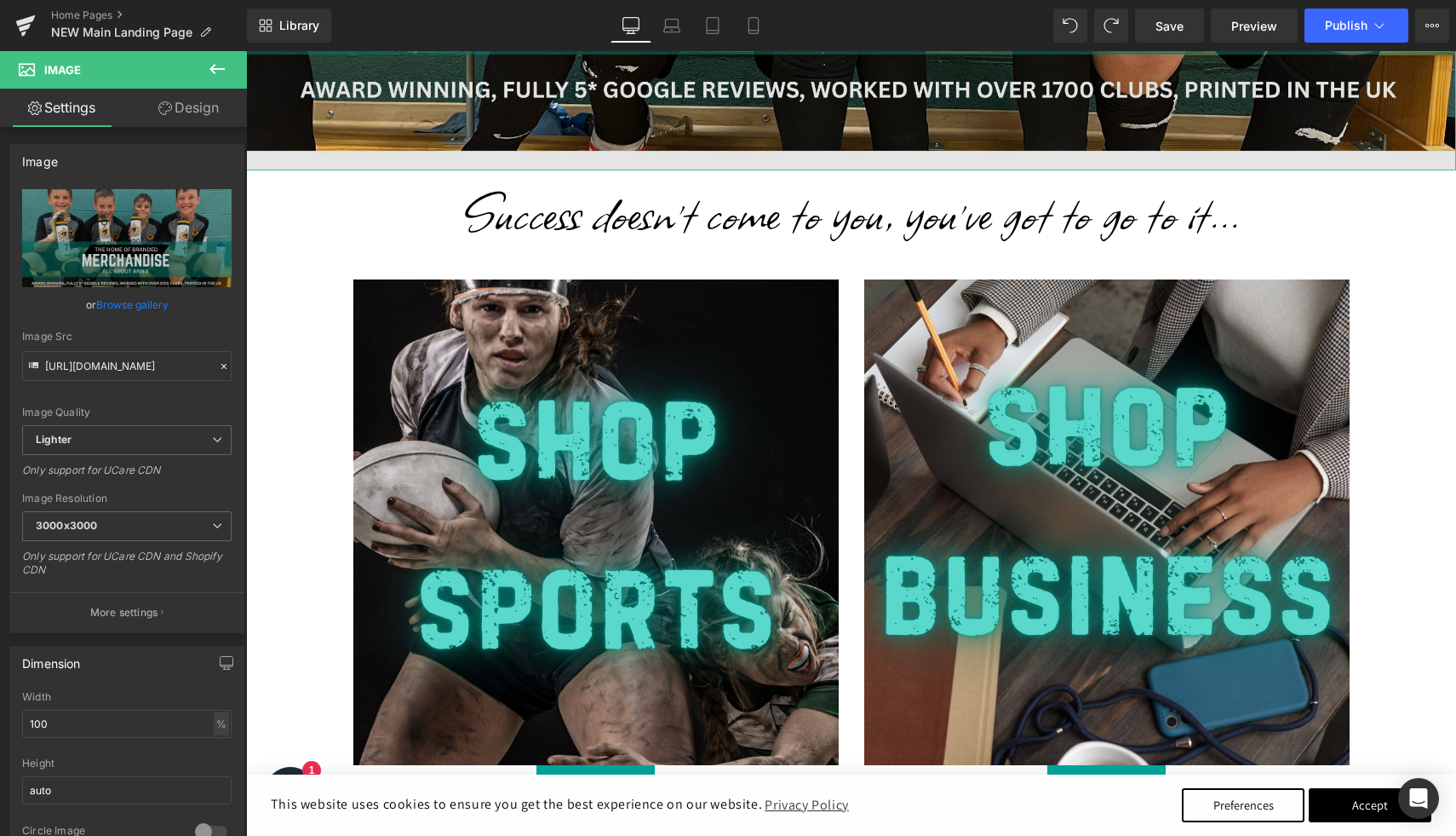
scroll to position [816, 0]
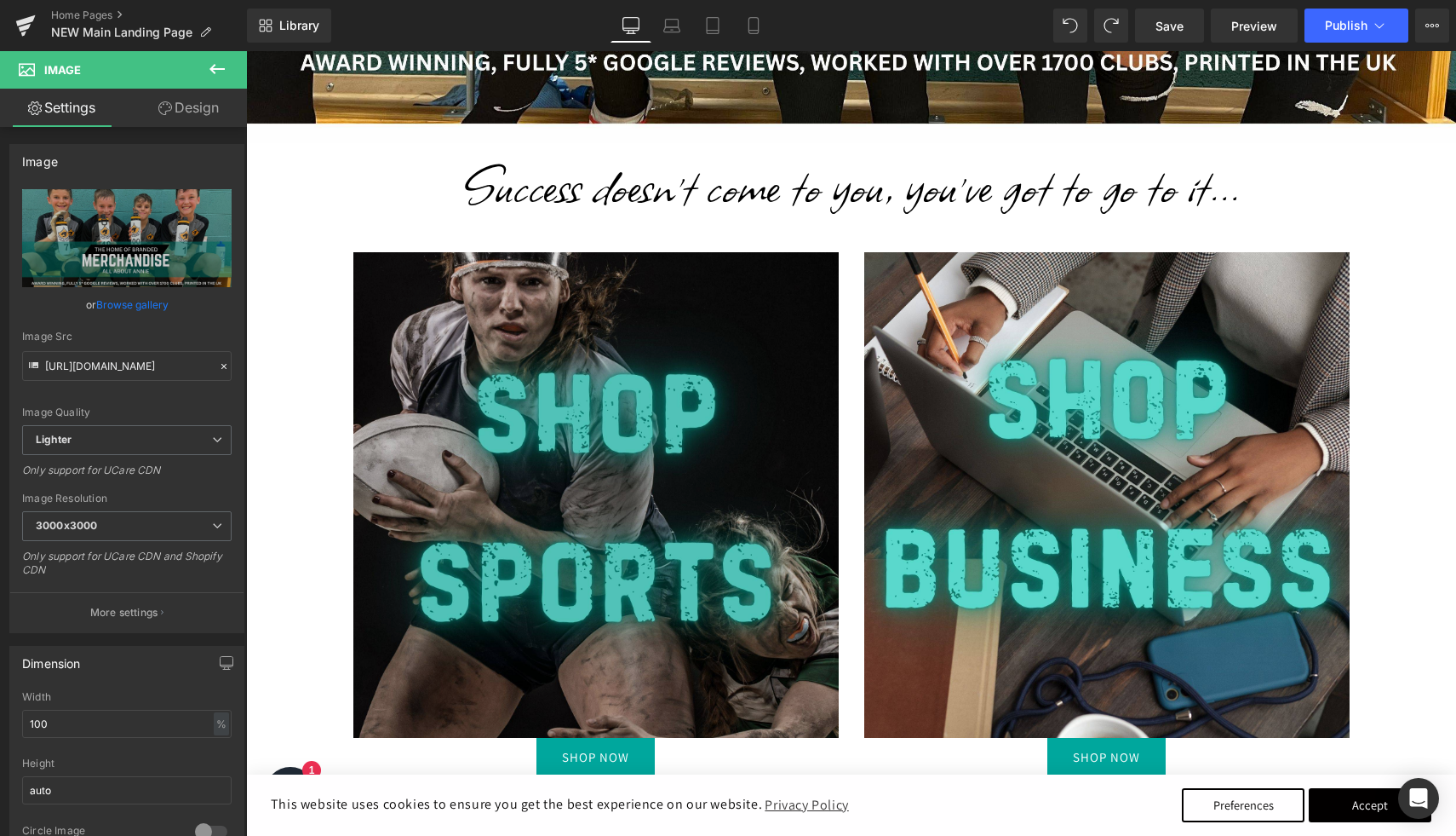
click at [628, 283] on img at bounding box center [596, 495] width 486 height 486
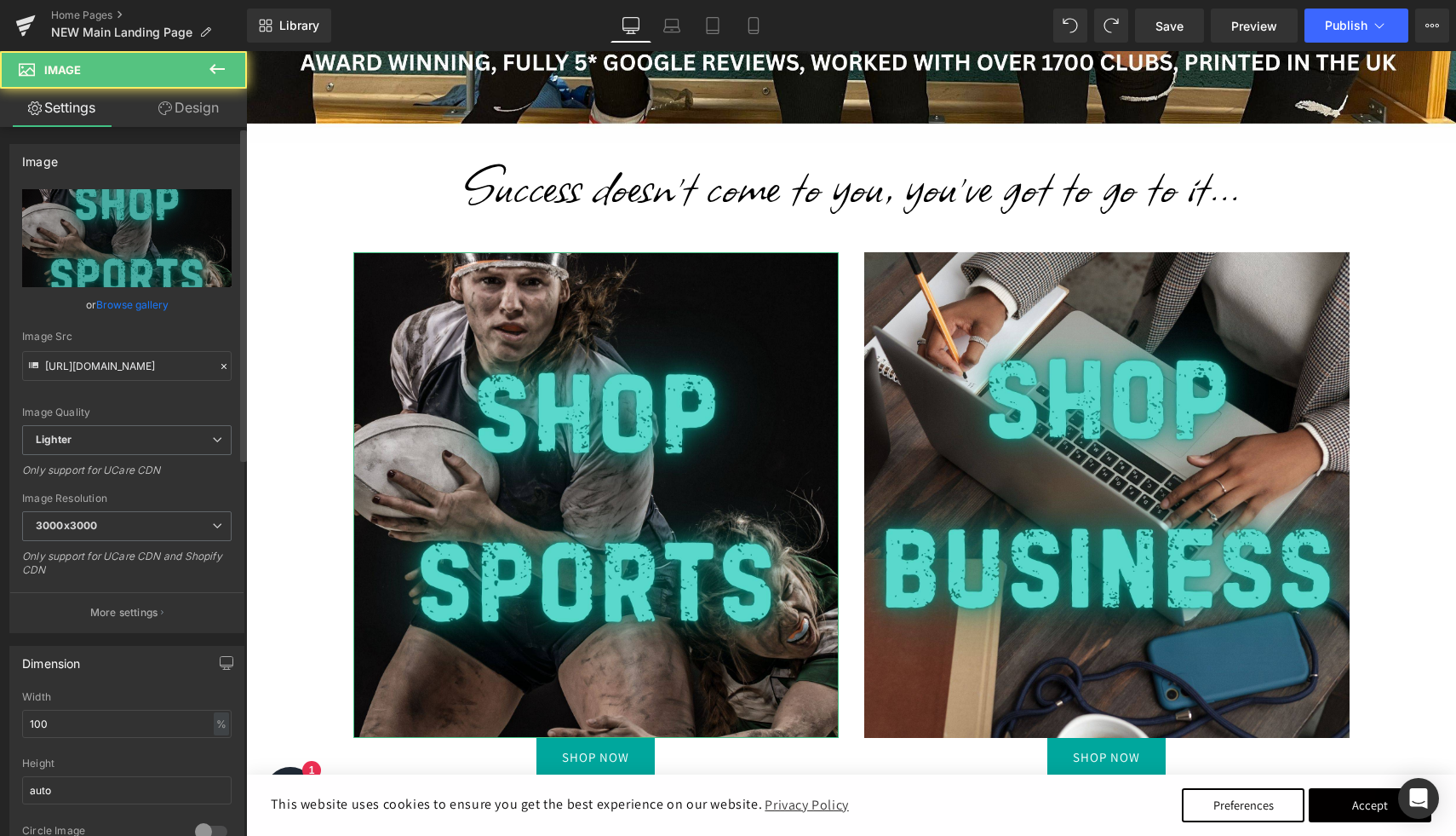
click at [150, 306] on link "Browse gallery" at bounding box center [133, 304] width 72 height 30
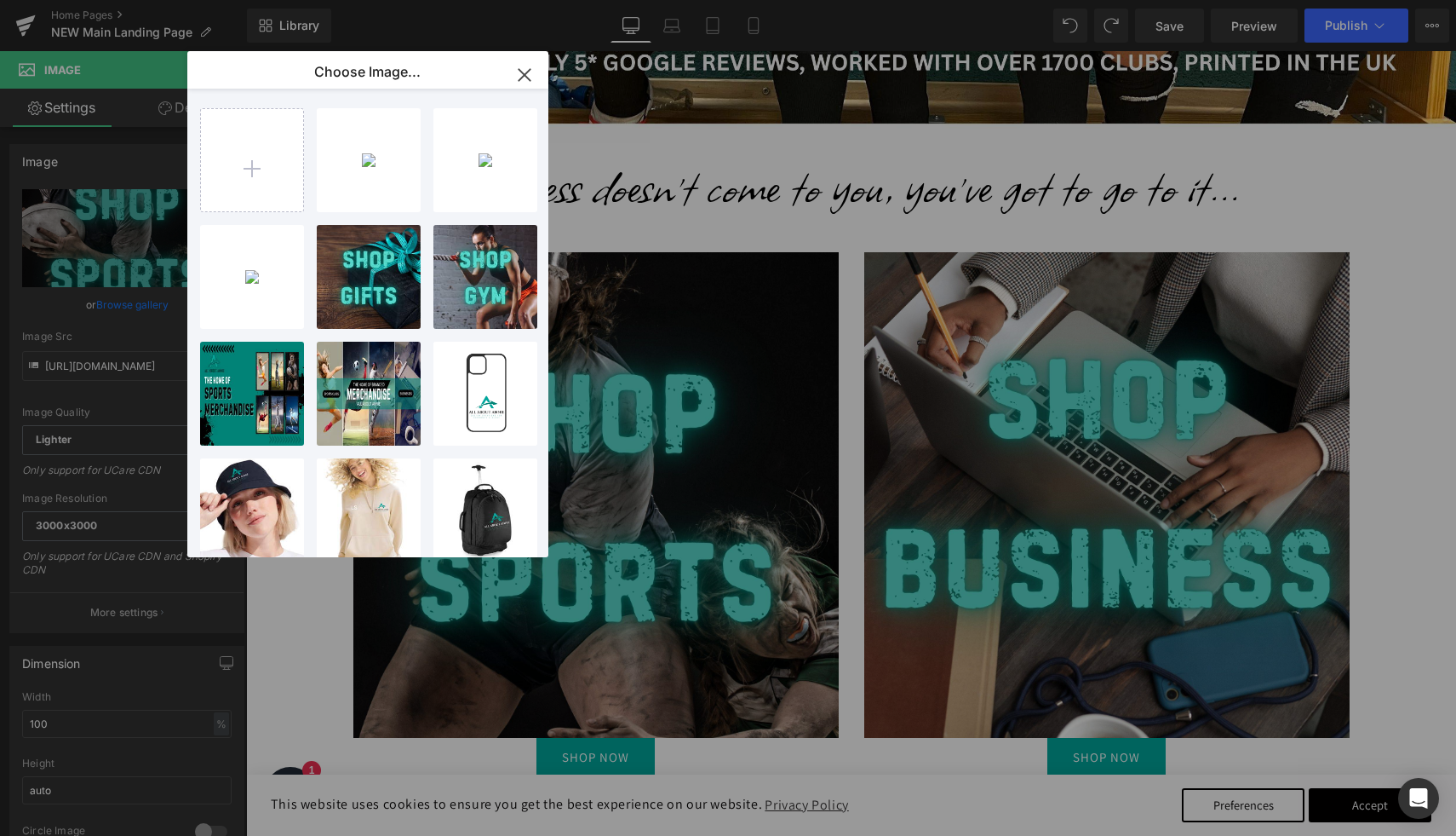
type input "C:\fakepath\Your paragraph text.jpg"
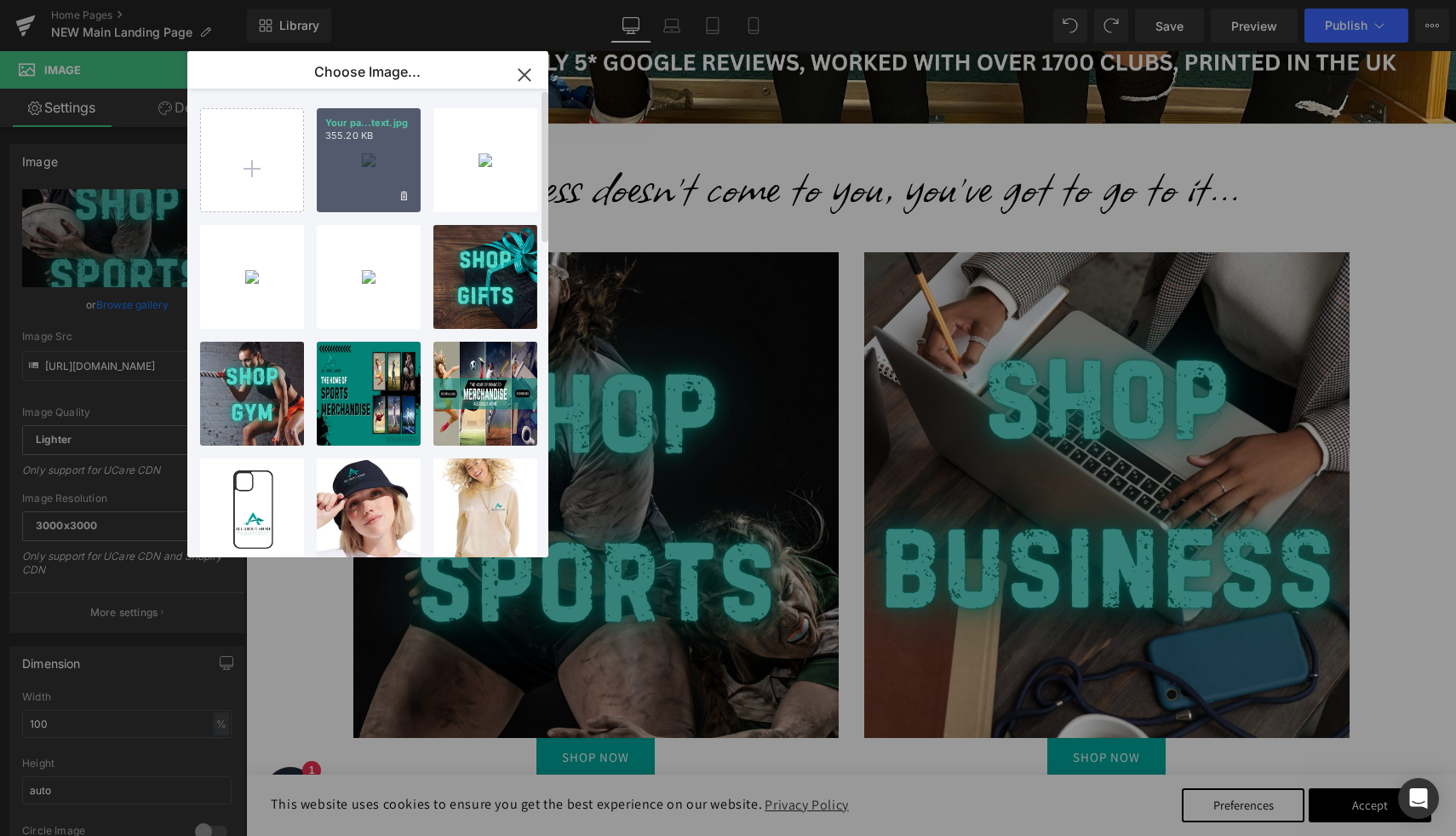
click at [381, 186] on div "Your pa...text.jpg 355.20 KB" at bounding box center [369, 160] width 104 height 104
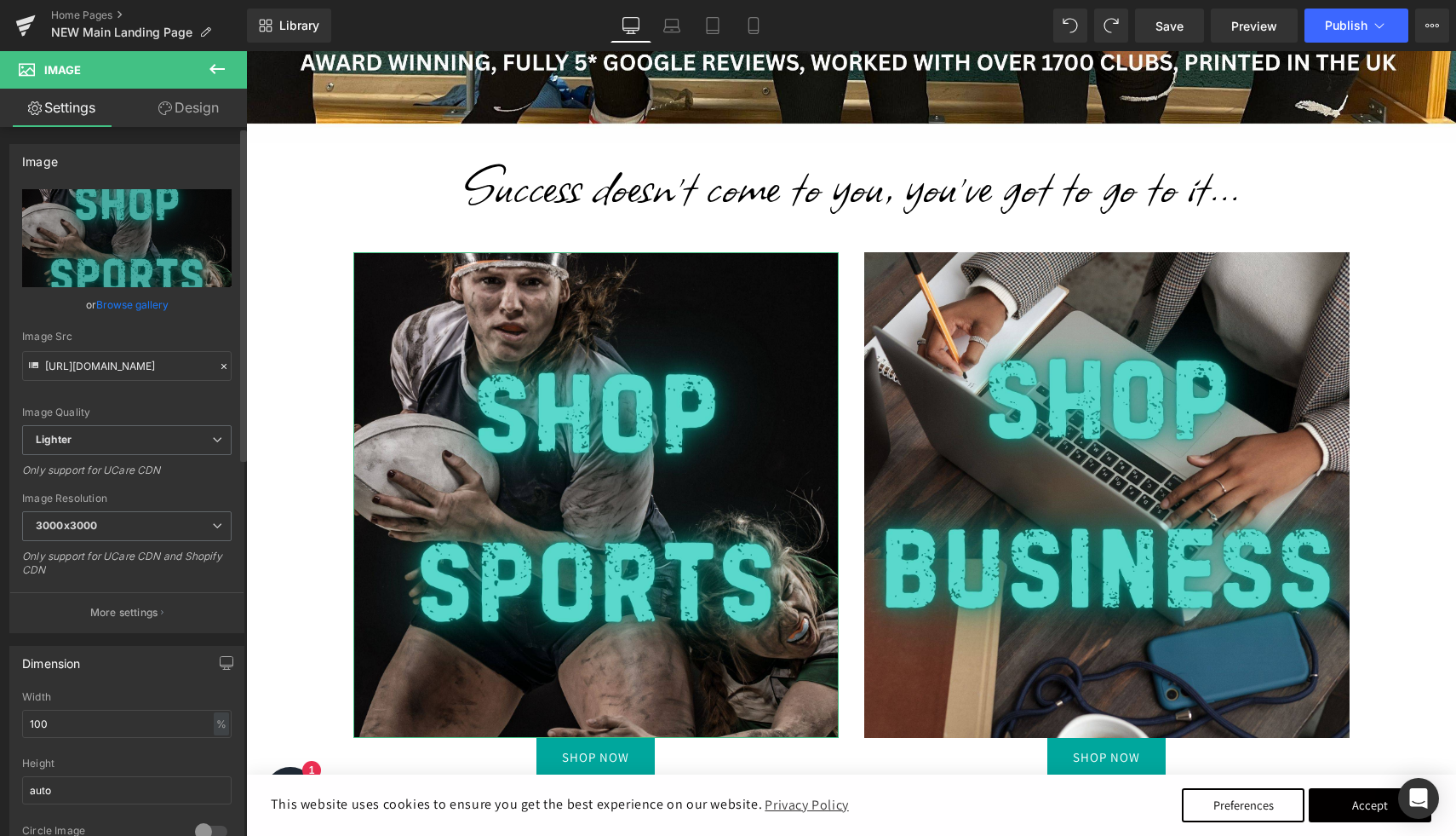
click at [156, 313] on link "Browse gallery" at bounding box center [133, 304] width 72 height 30
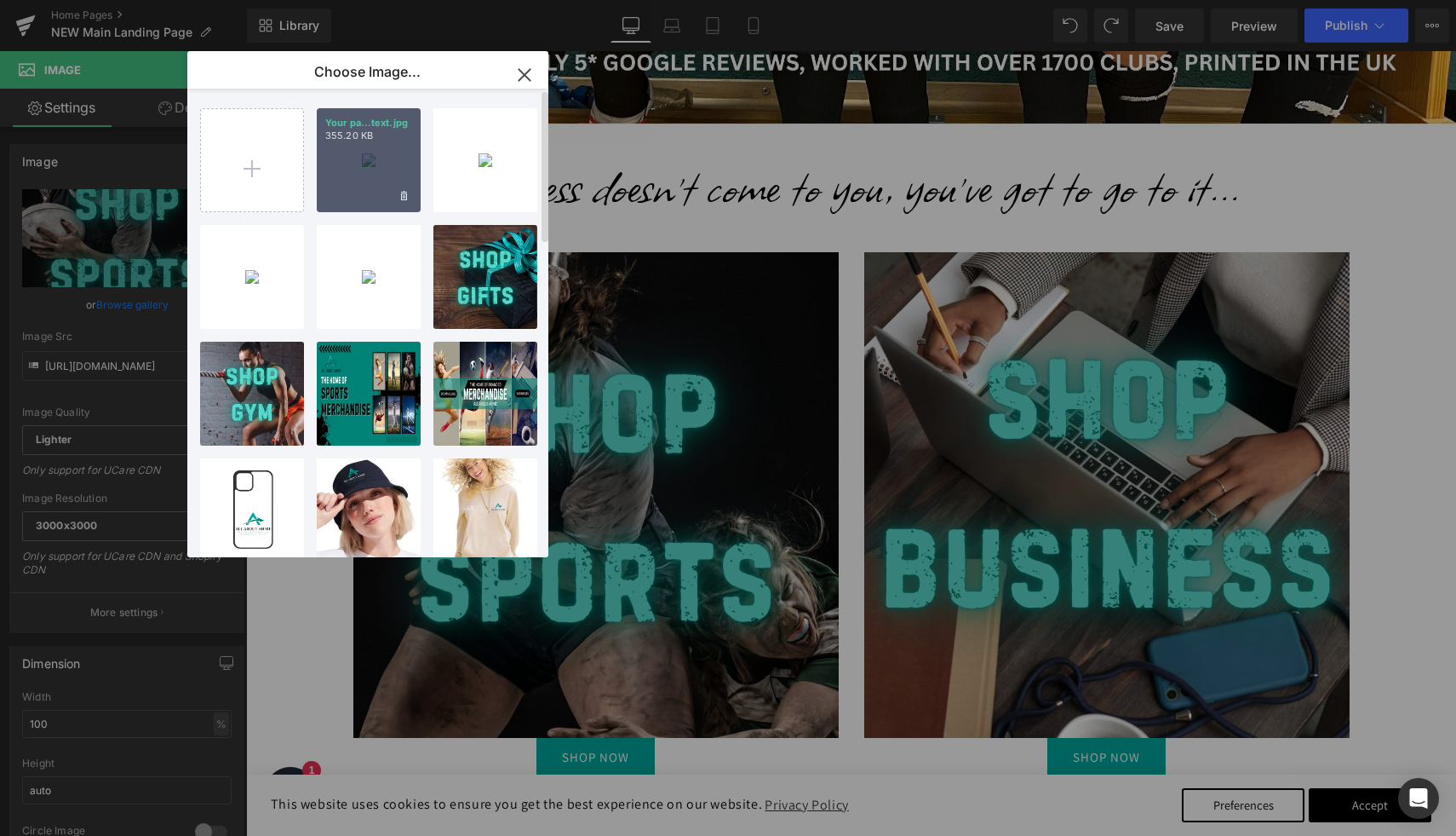
click at [360, 164] on div "Your pa...text.jpg 355.20 KB" at bounding box center [369, 160] width 104 height 104
type input "[URL][DOMAIN_NAME]"
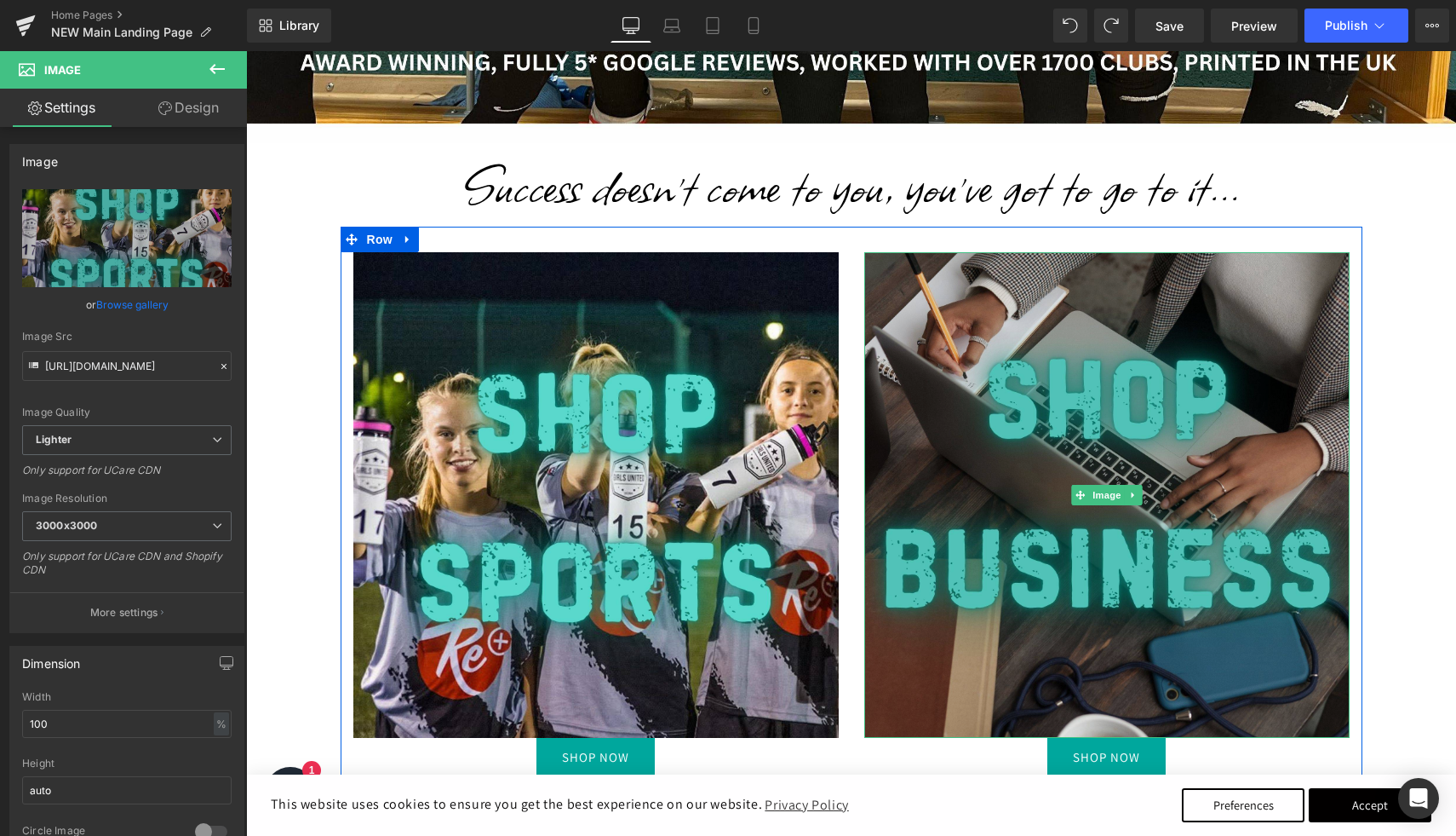
click at [1060, 296] on img at bounding box center [1107, 495] width 486 height 486
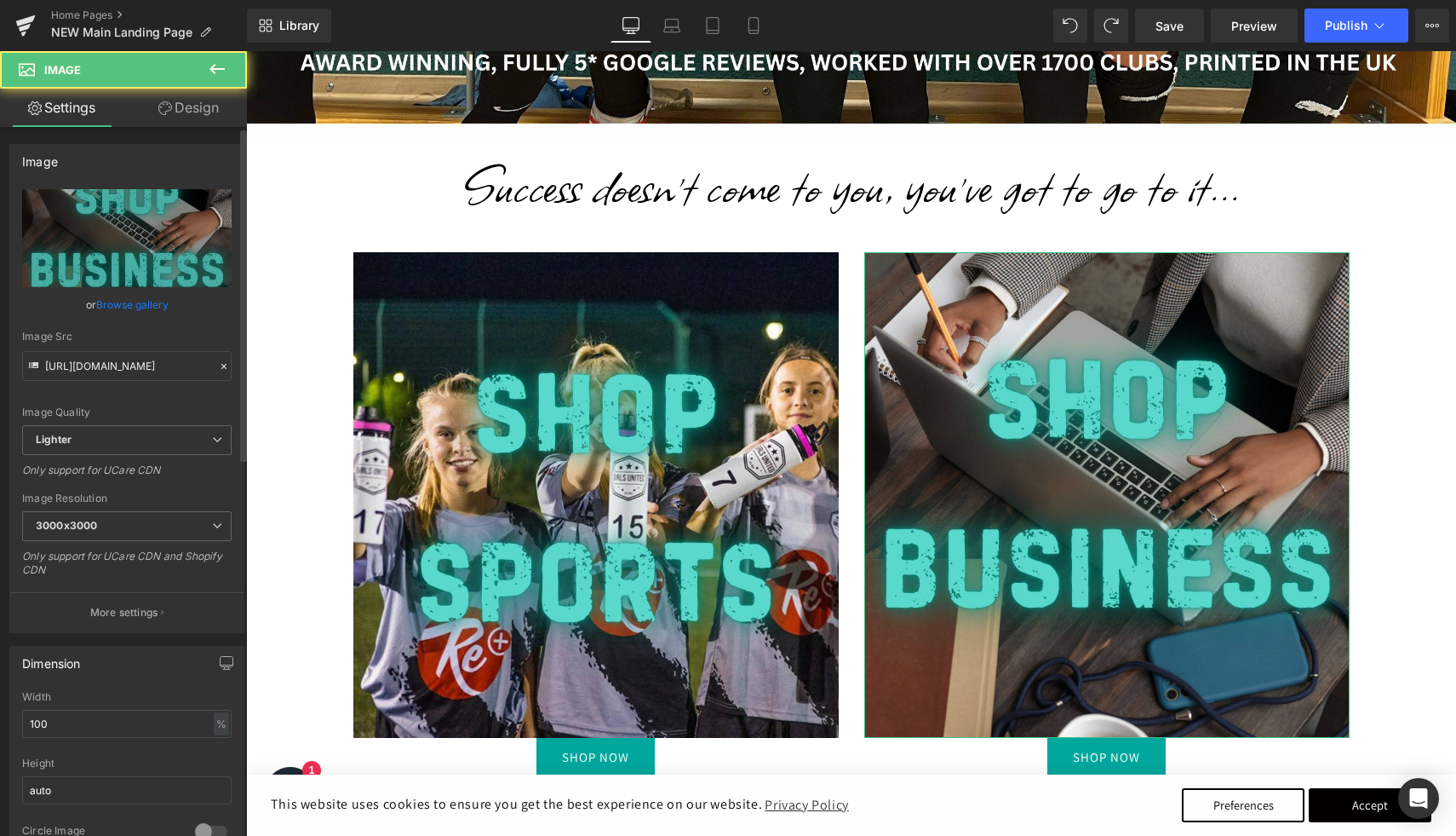
click at [138, 305] on link "Browse gallery" at bounding box center [133, 304] width 72 height 30
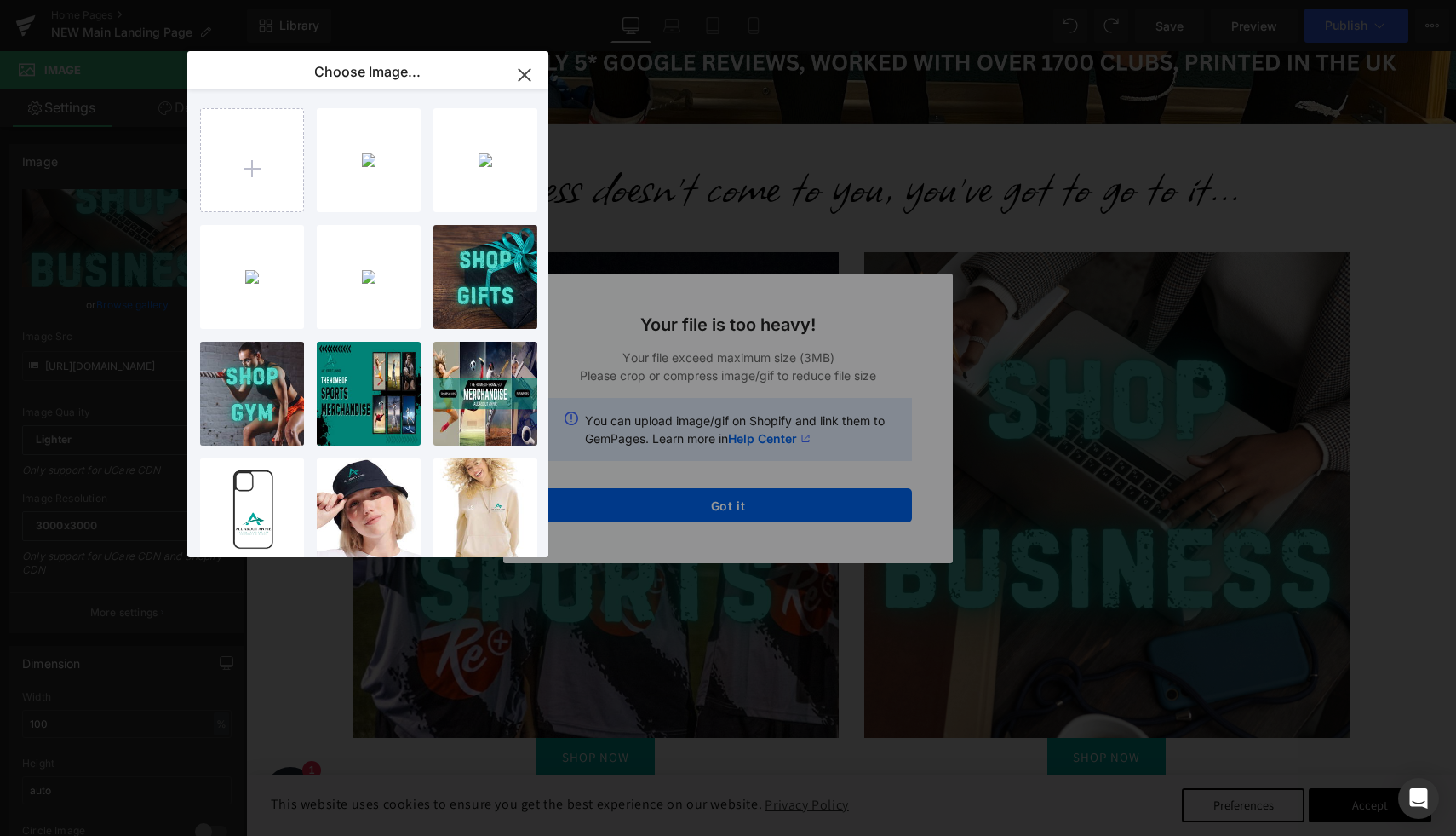
click at [818, 0] on div "Text Color Highlight Color #333333 Edit or remove link: Edit - Unlink - Cancel …" at bounding box center [728, 0] width 1456 height 0
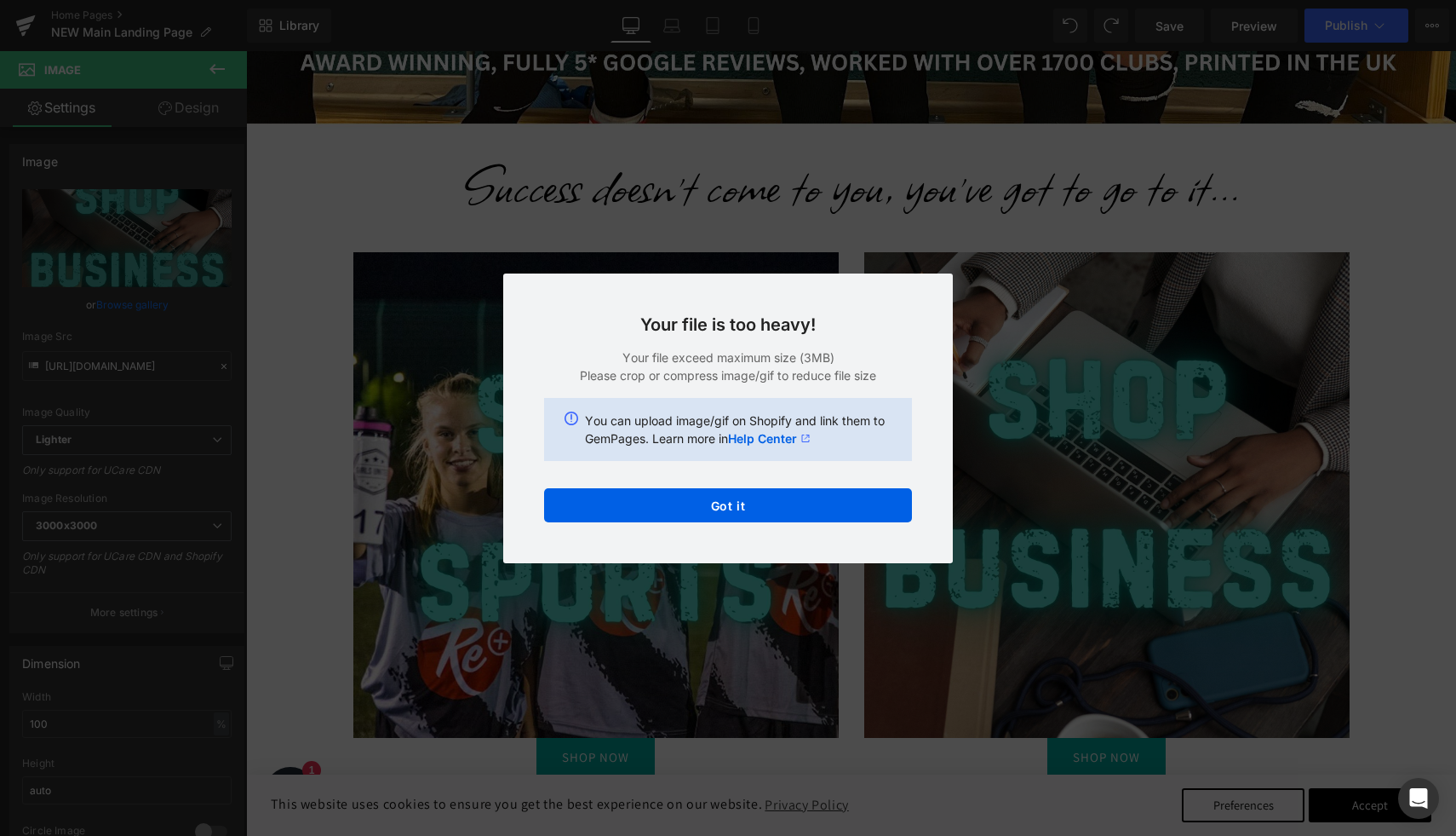
click at [820, 224] on div "Back to Library Insert Your file is too heavy! Your file exceed maximum size (3…" at bounding box center [728, 418] width 1456 height 836
click at [627, 494] on button "Got it" at bounding box center [728, 504] width 368 height 34
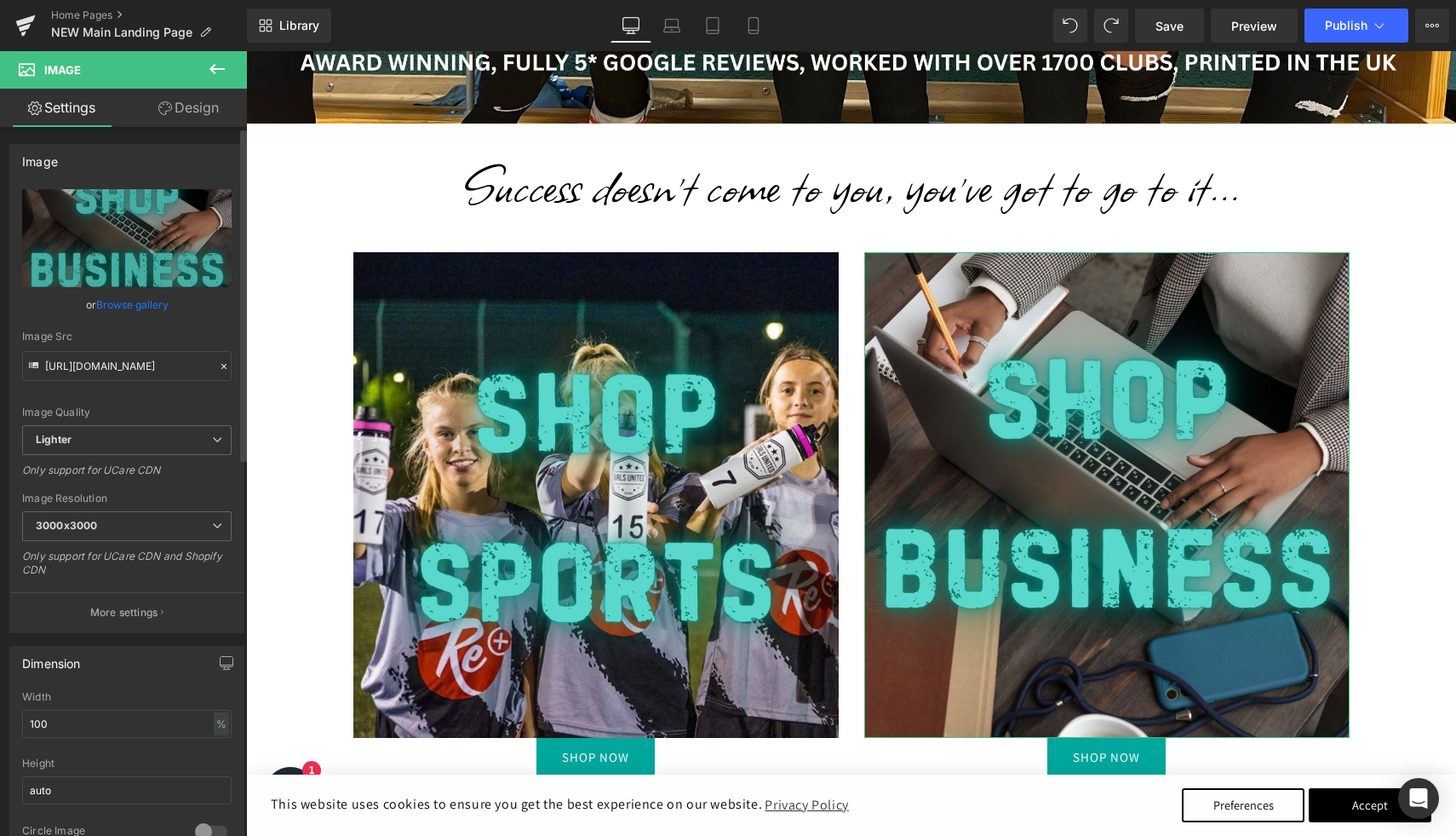
click at [151, 307] on link "Browse gallery" at bounding box center [133, 304] width 72 height 30
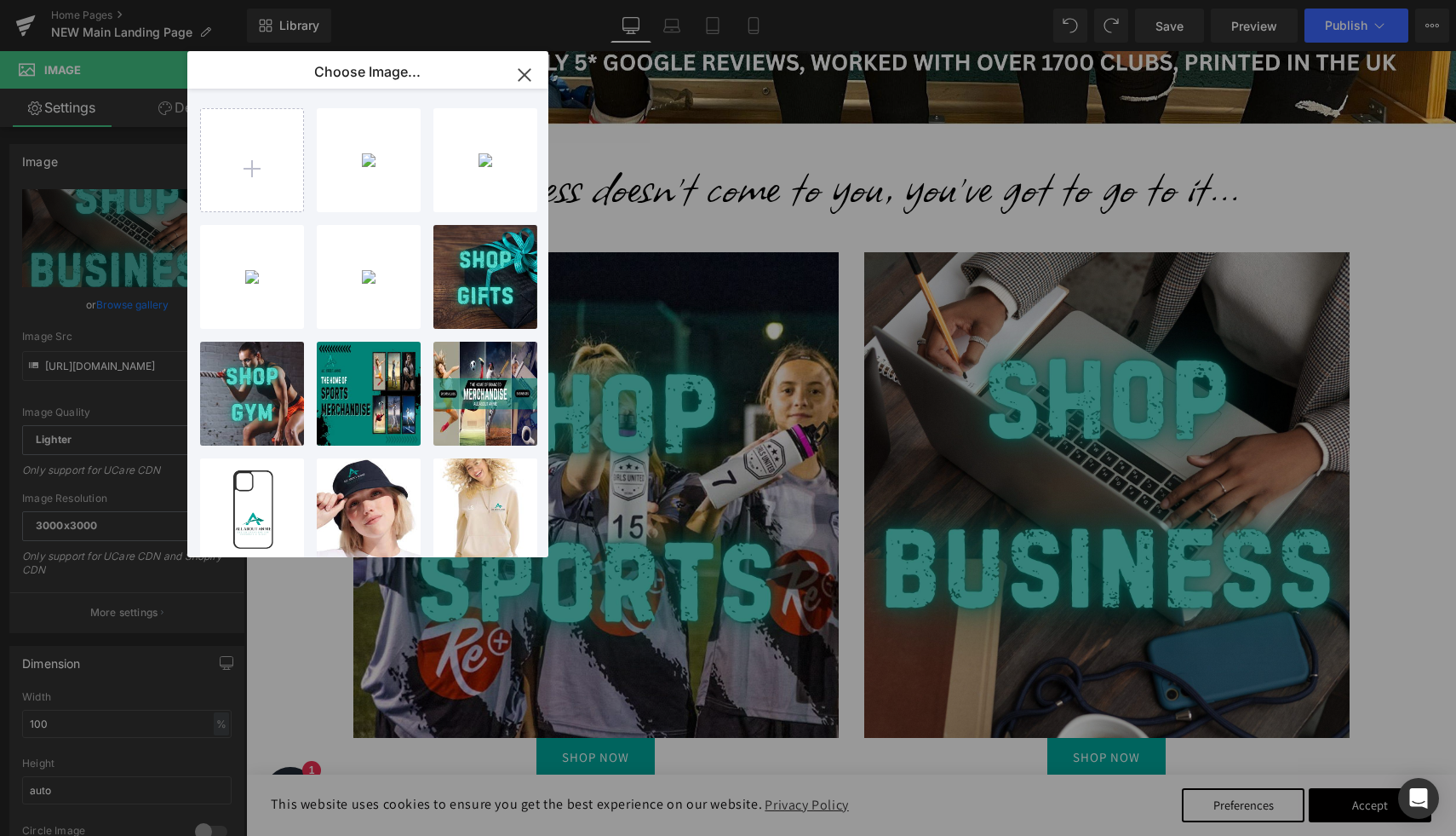
type input "C:\fakepath\Your paragraph text (1).jpg"
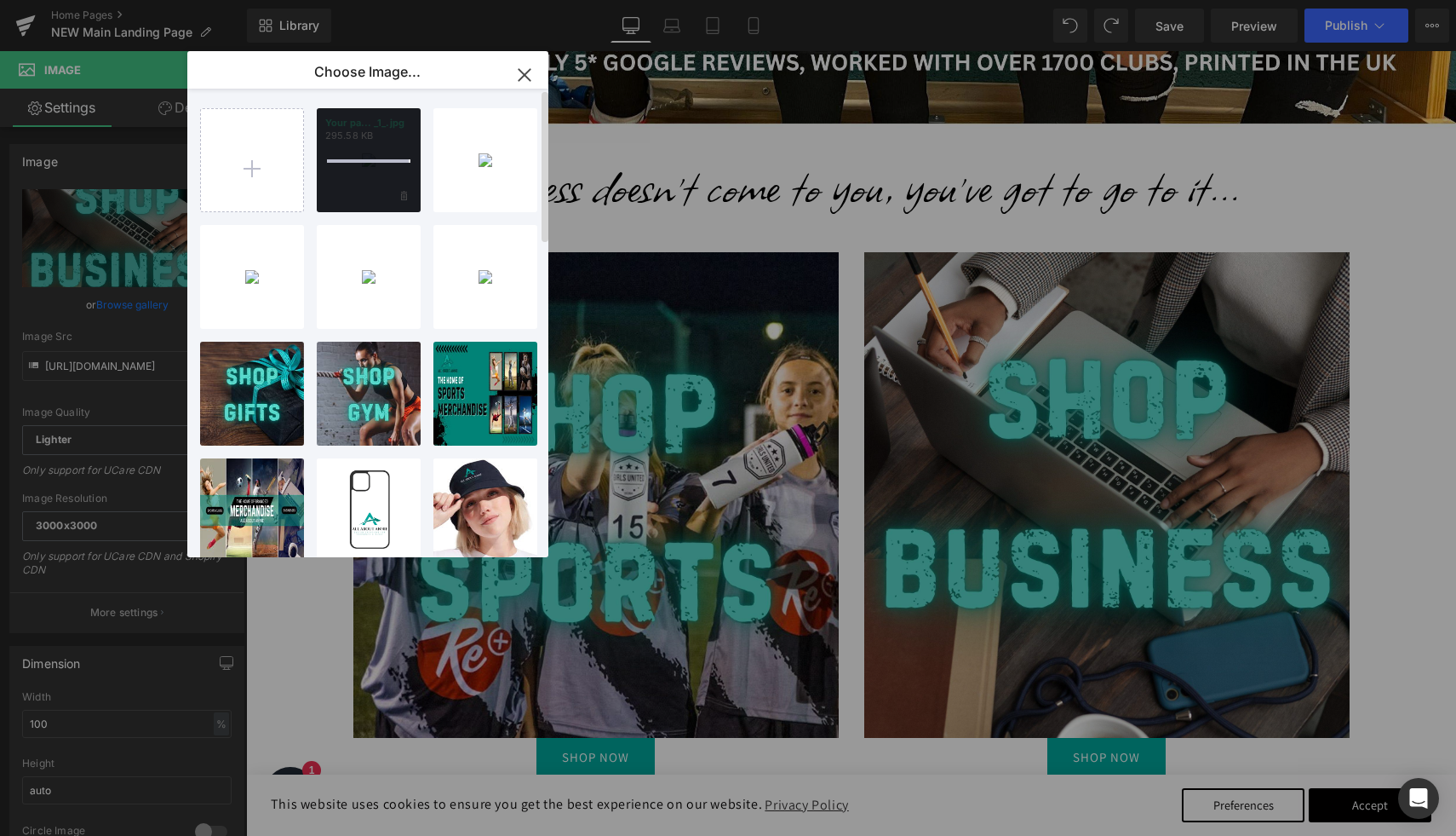
click at [349, 175] on div "Your pa... _1_.jpg 295.58 KB" at bounding box center [369, 160] width 104 height 104
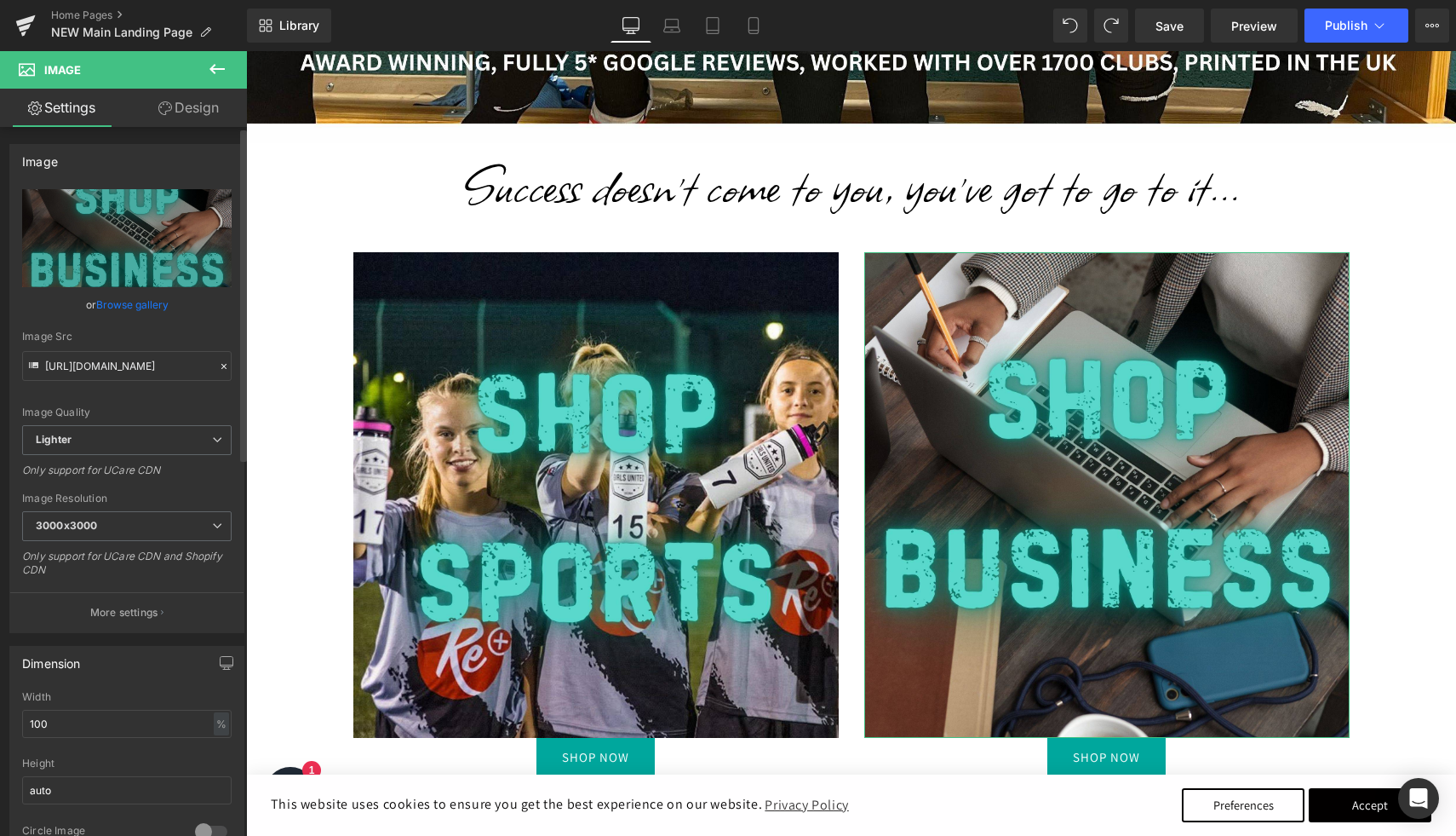
click at [157, 304] on link "Browse gallery" at bounding box center [133, 304] width 72 height 30
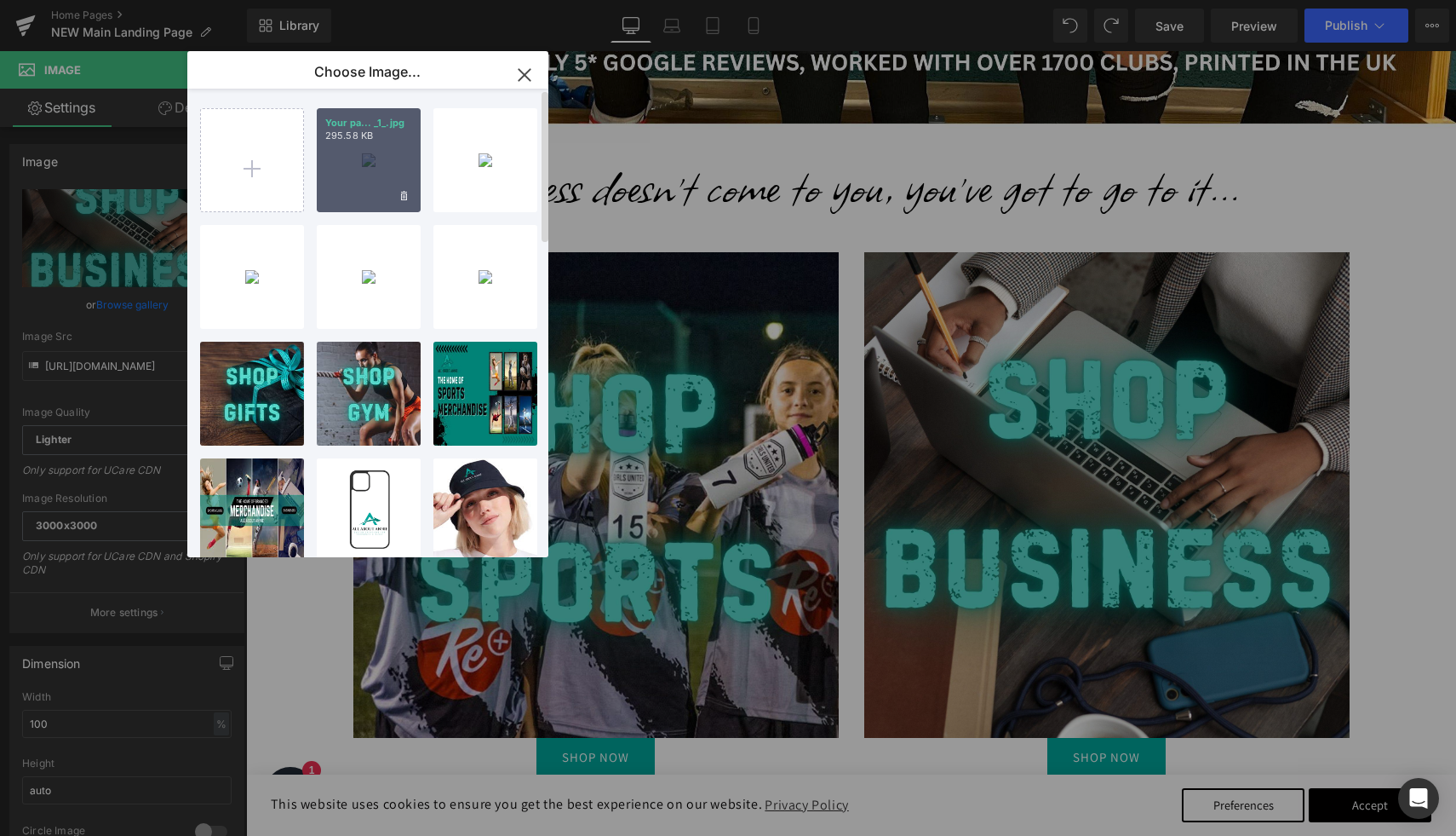
click at [420, 160] on div "Your pa... _1_.jpg 295.58 KB" at bounding box center [369, 160] width 104 height 104
type input "[URL][DOMAIN_NAME]"
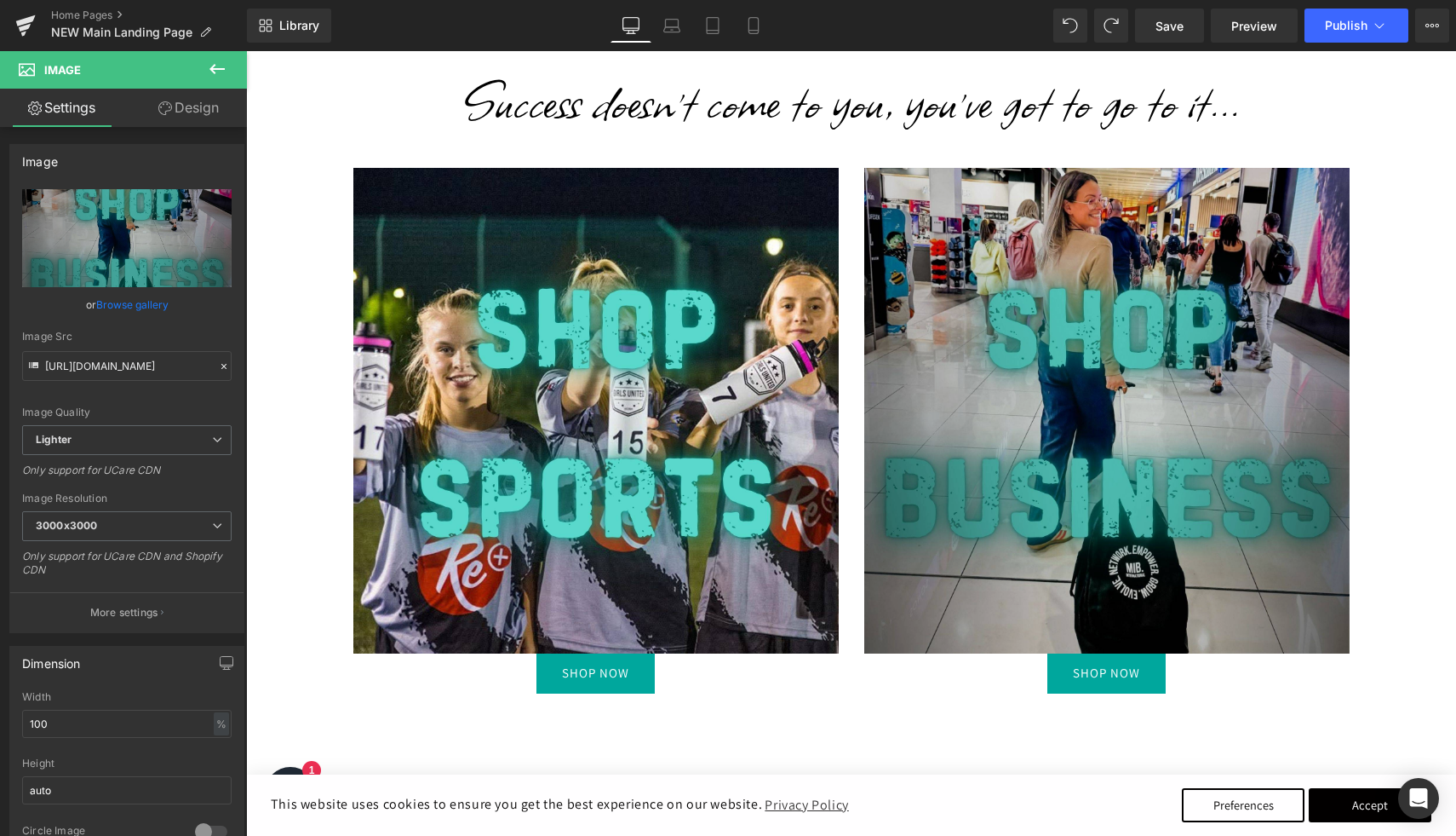
scroll to position [904, 0]
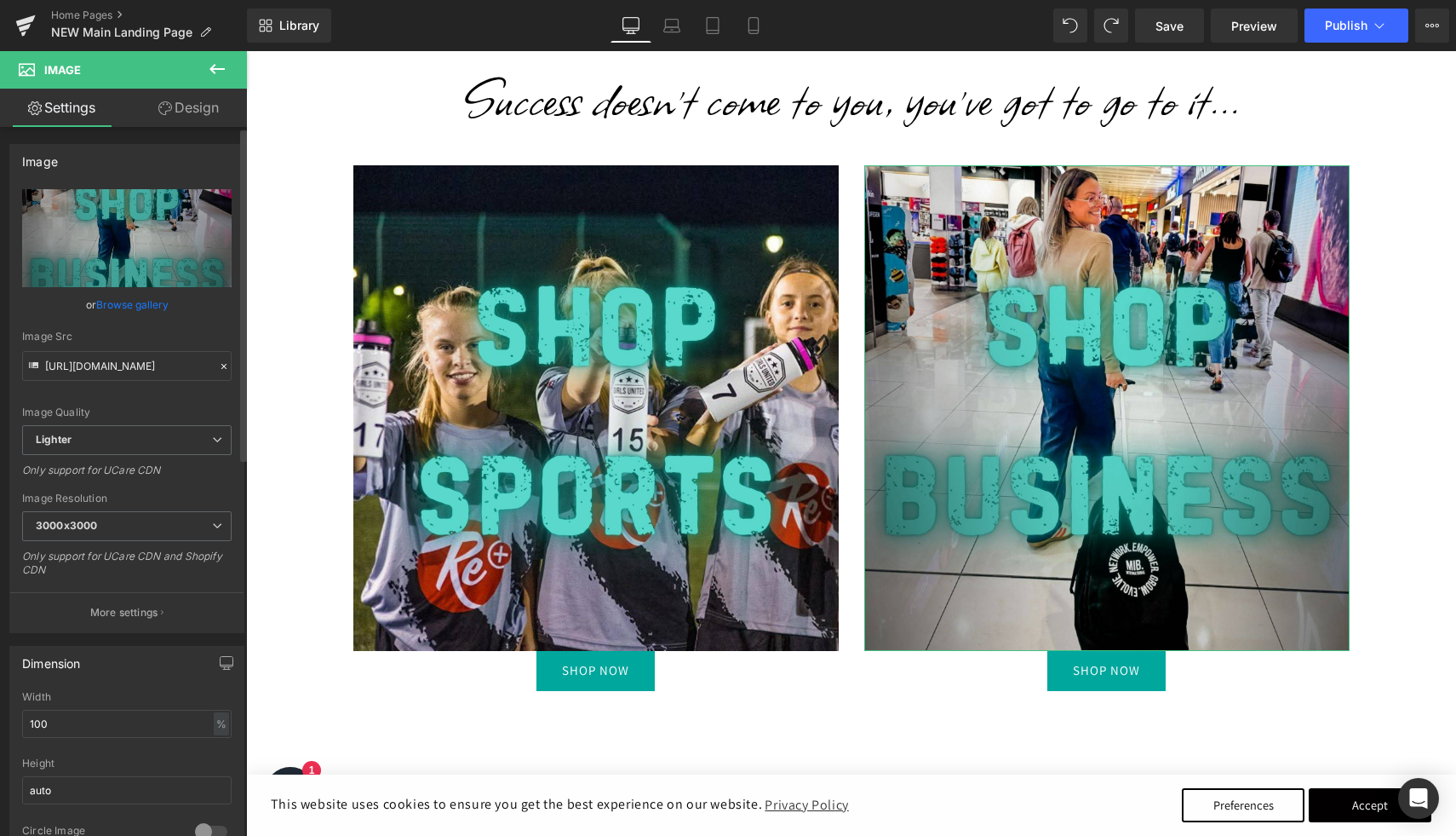
click at [131, 300] on link "Browse gallery" at bounding box center [133, 304] width 72 height 30
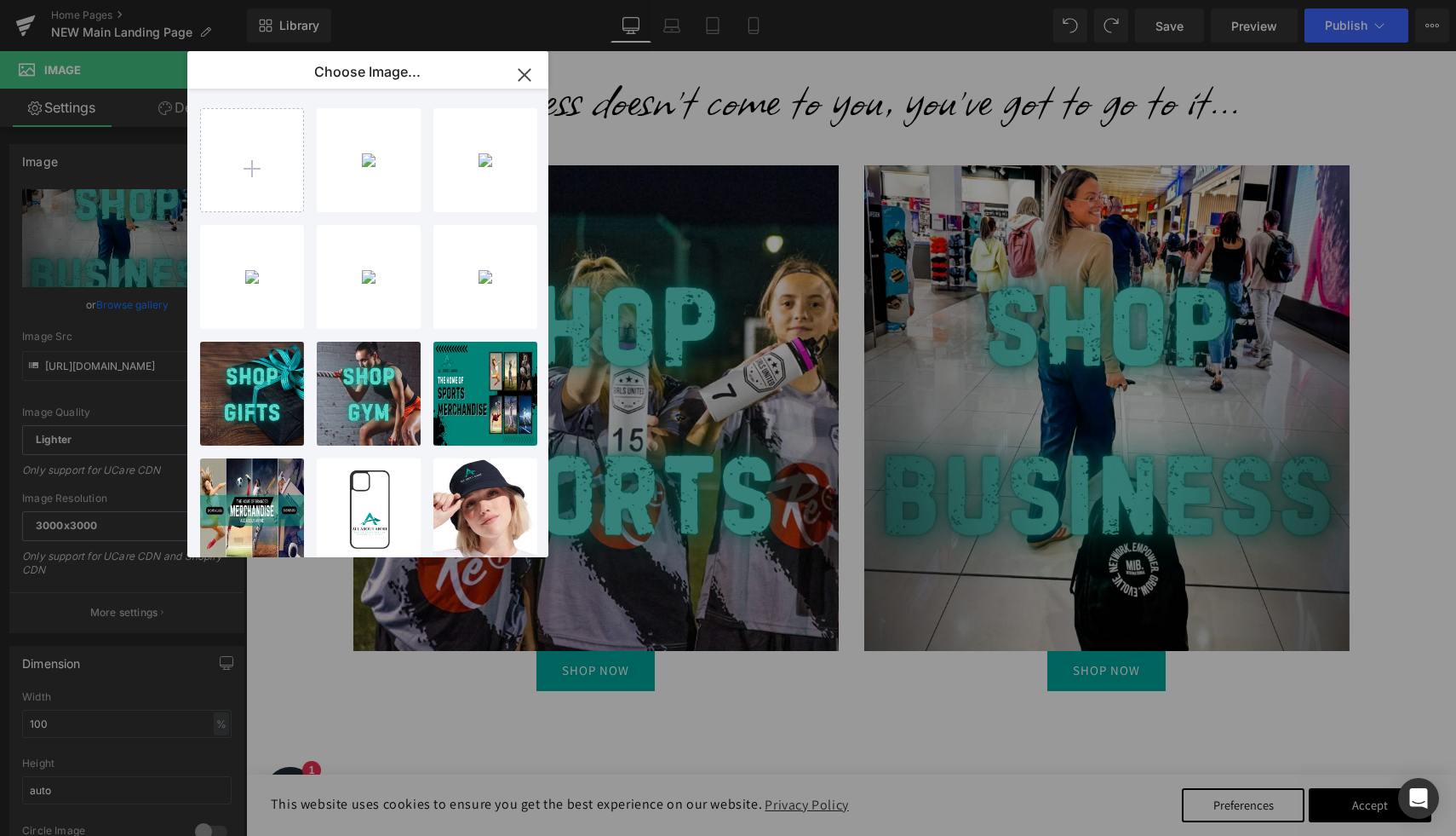
type input "C:\fakepath\Your paragraph text (2).jpg"
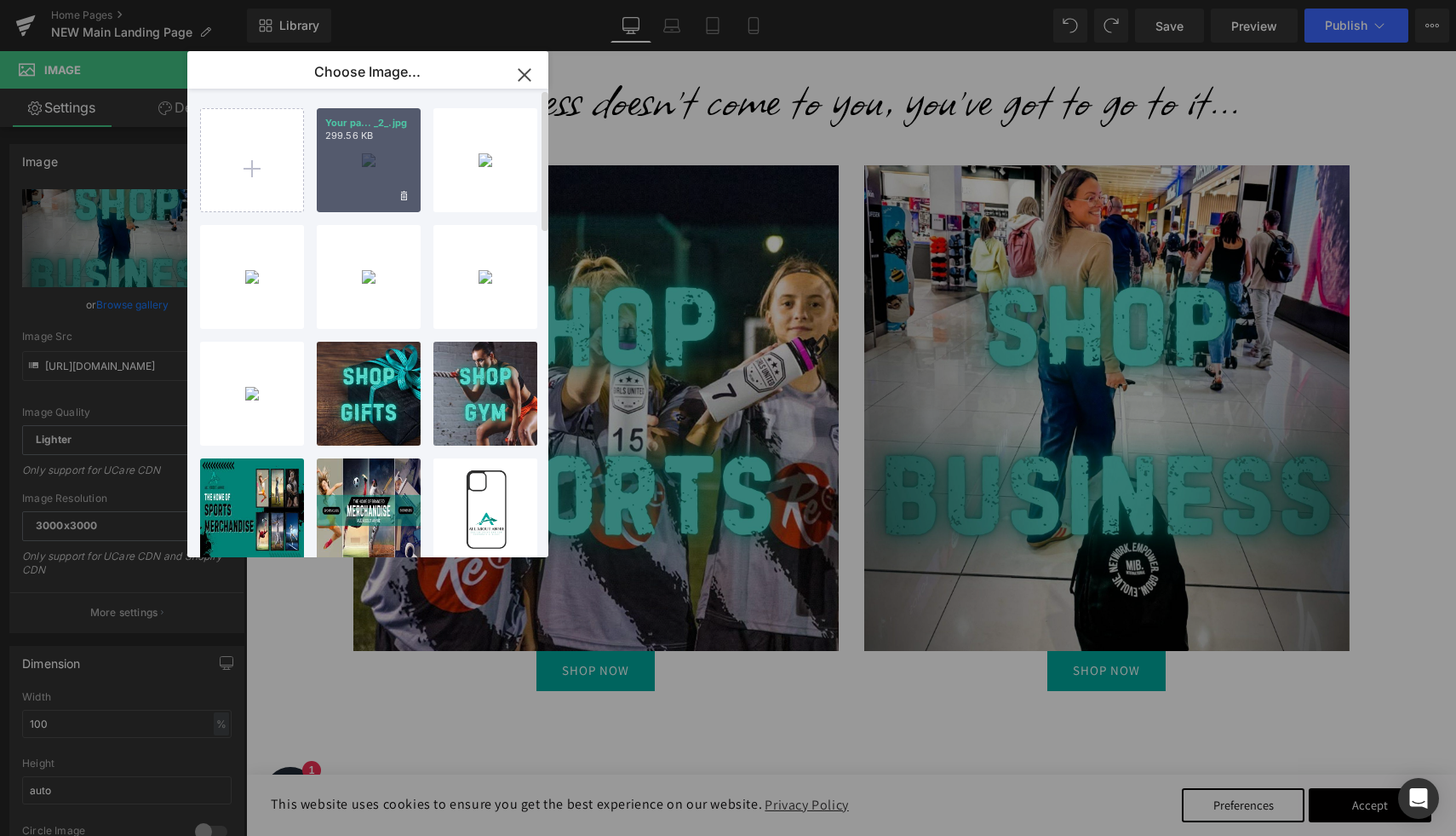
click at [353, 164] on div "Your pa... _2_.jpg 299.56 KB" at bounding box center [369, 160] width 104 height 104
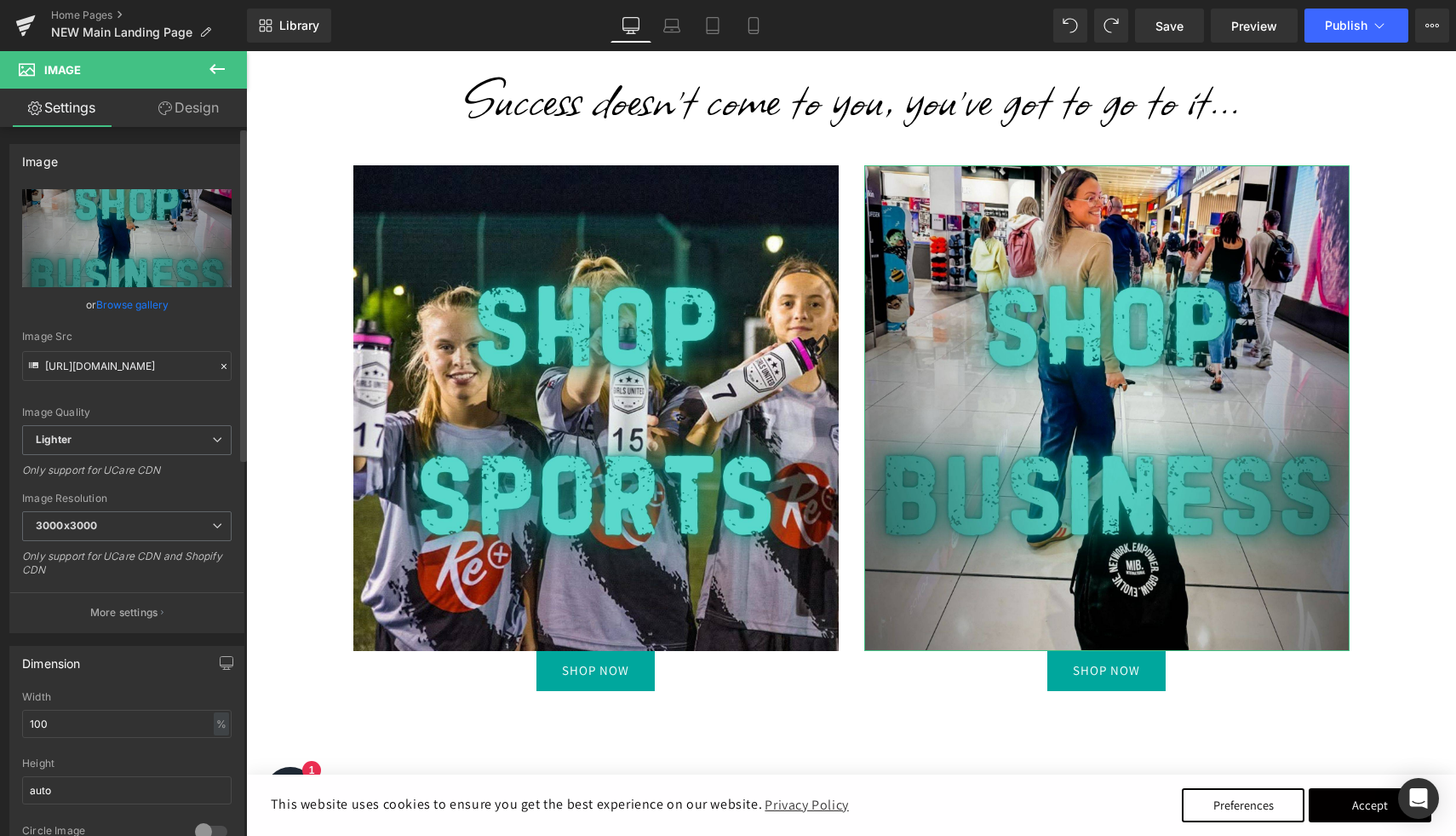
click at [139, 301] on link "Browse gallery" at bounding box center [133, 304] width 72 height 30
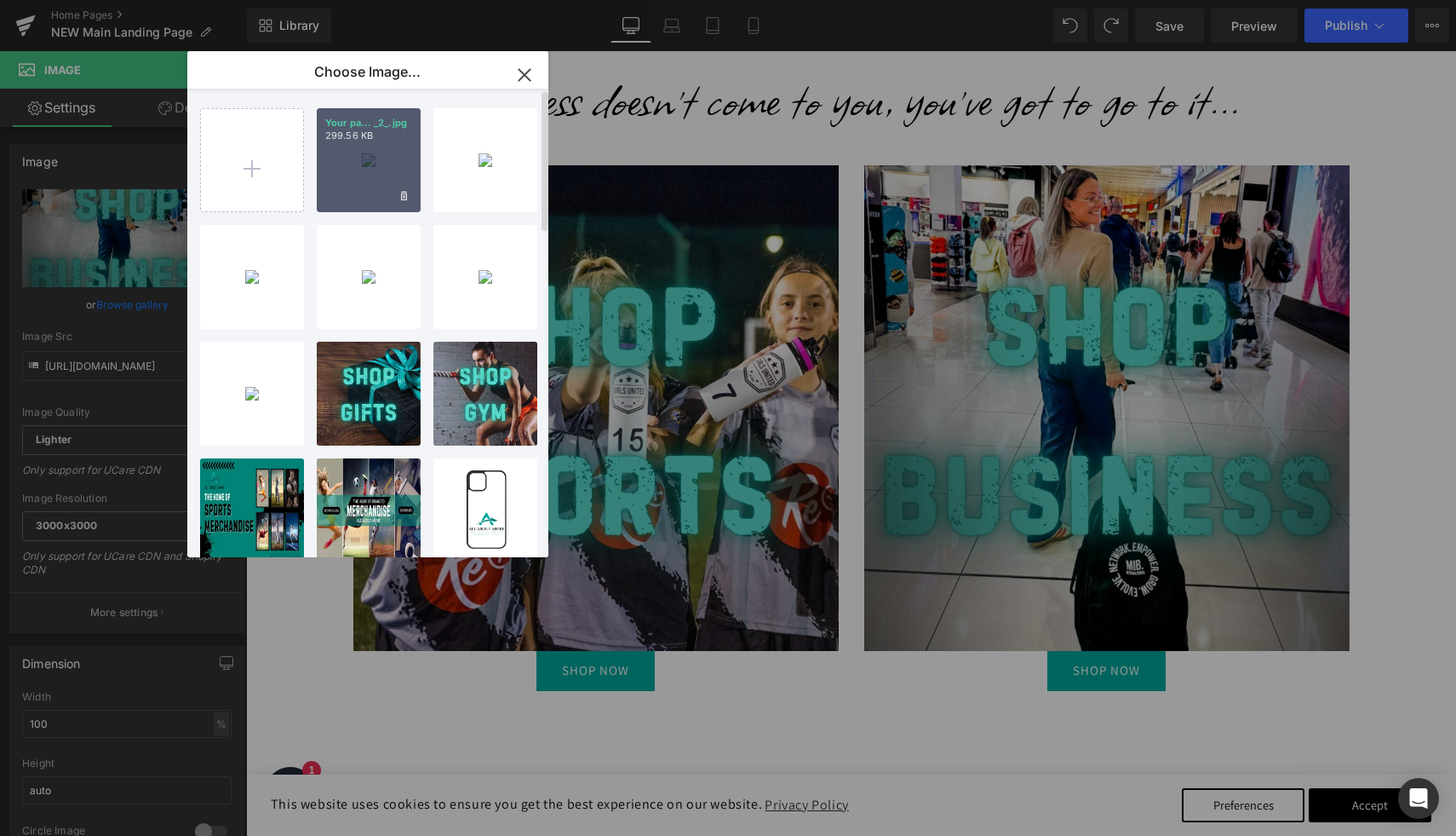
click at [354, 177] on div "Your pa... _2_.jpg 299.56 KB" at bounding box center [369, 160] width 104 height 104
type input "[URL][DOMAIN_NAME]"
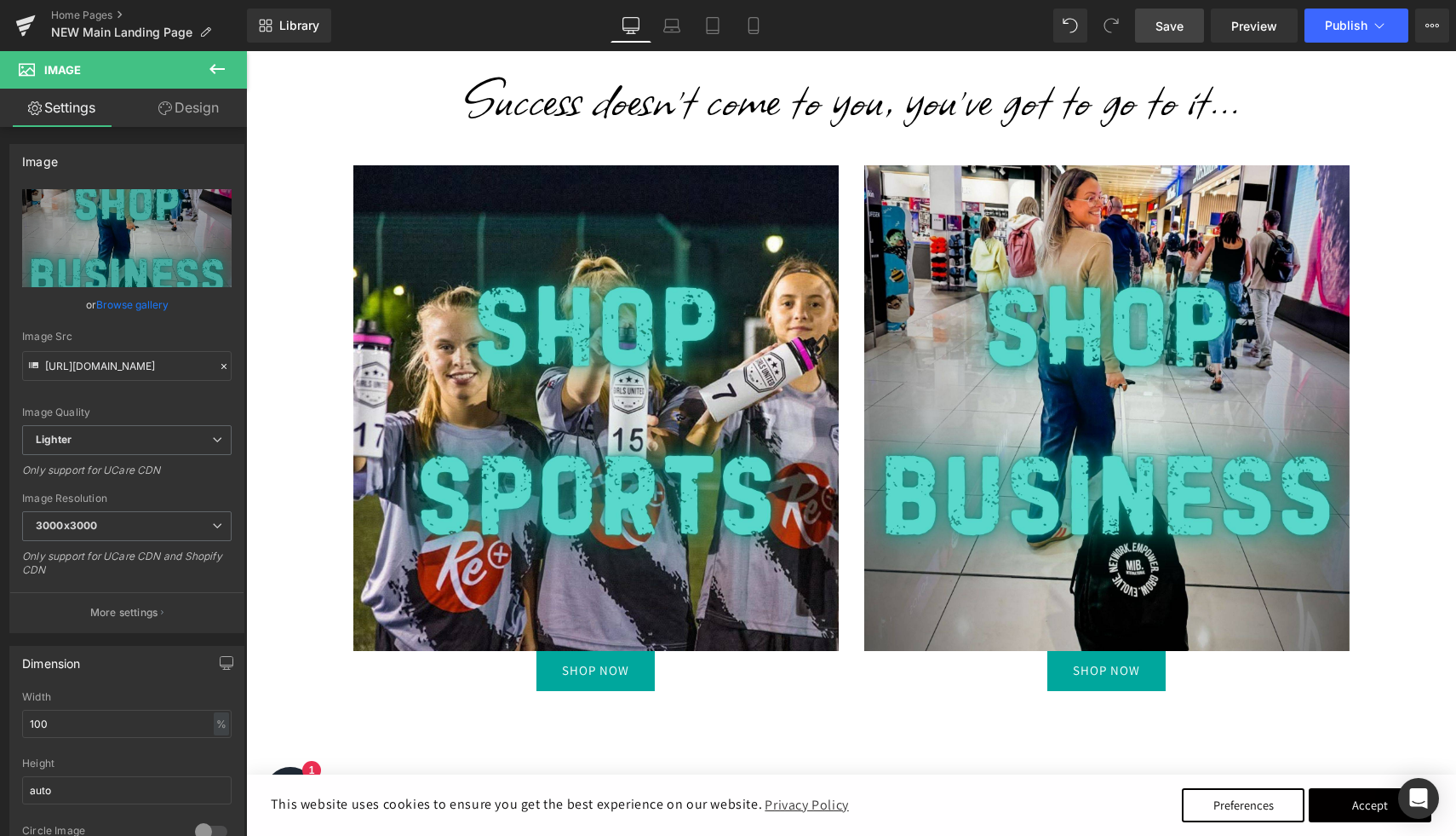
click at [1164, 33] on span "Save" at bounding box center [1169, 25] width 28 height 18
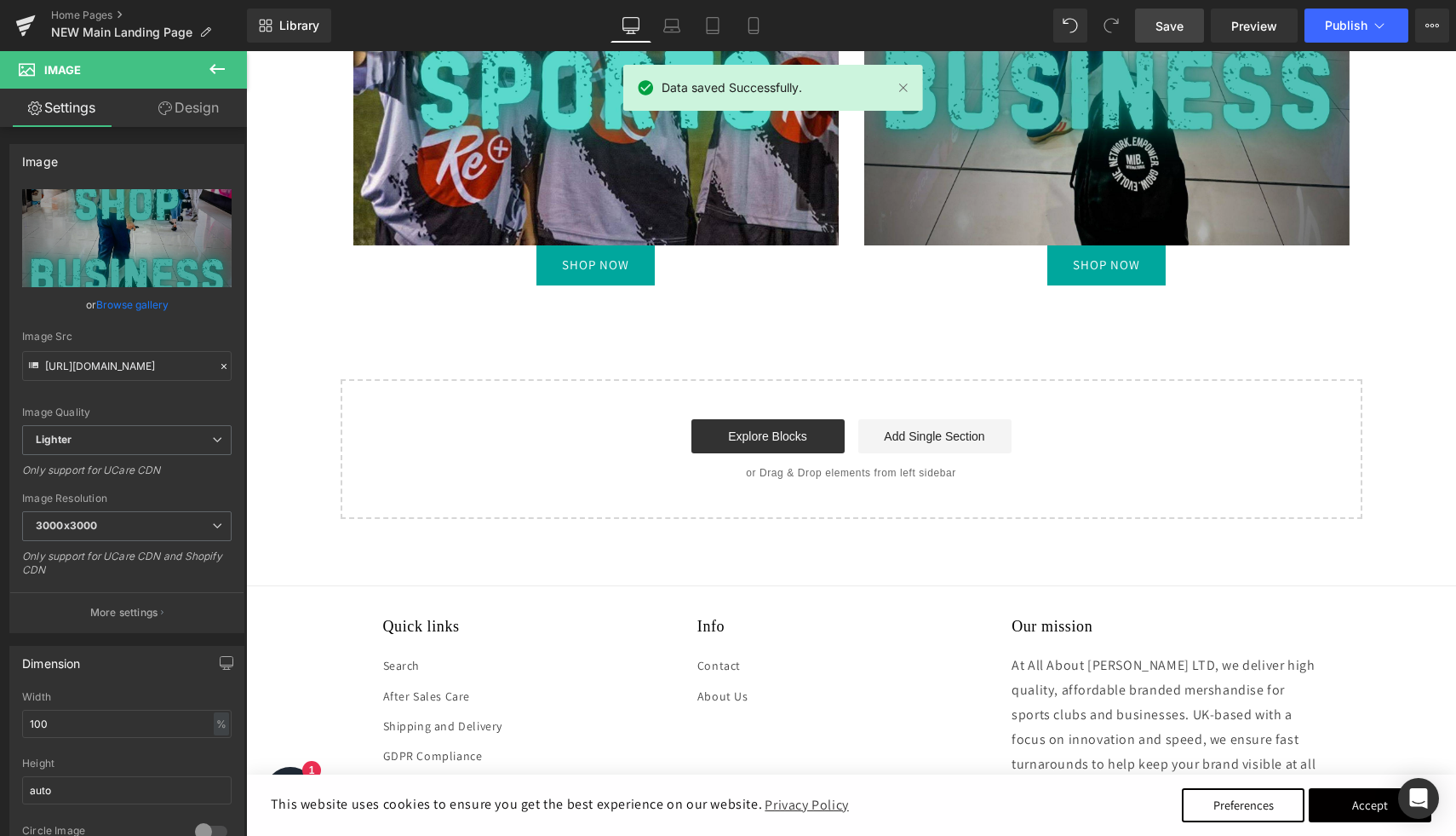
scroll to position [1322, 0]
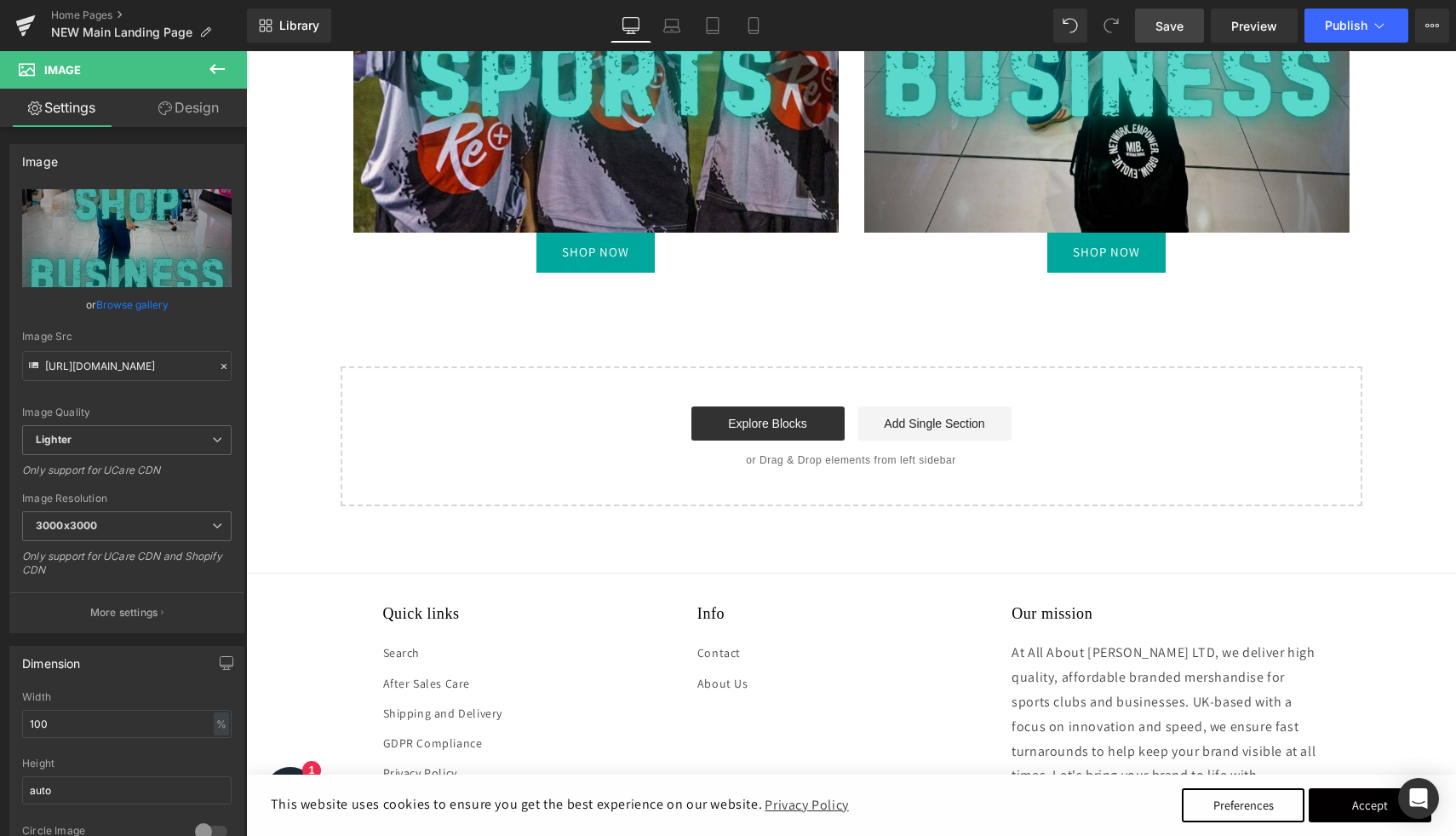
click at [1193, 26] on link "Save" at bounding box center [1169, 25] width 69 height 34
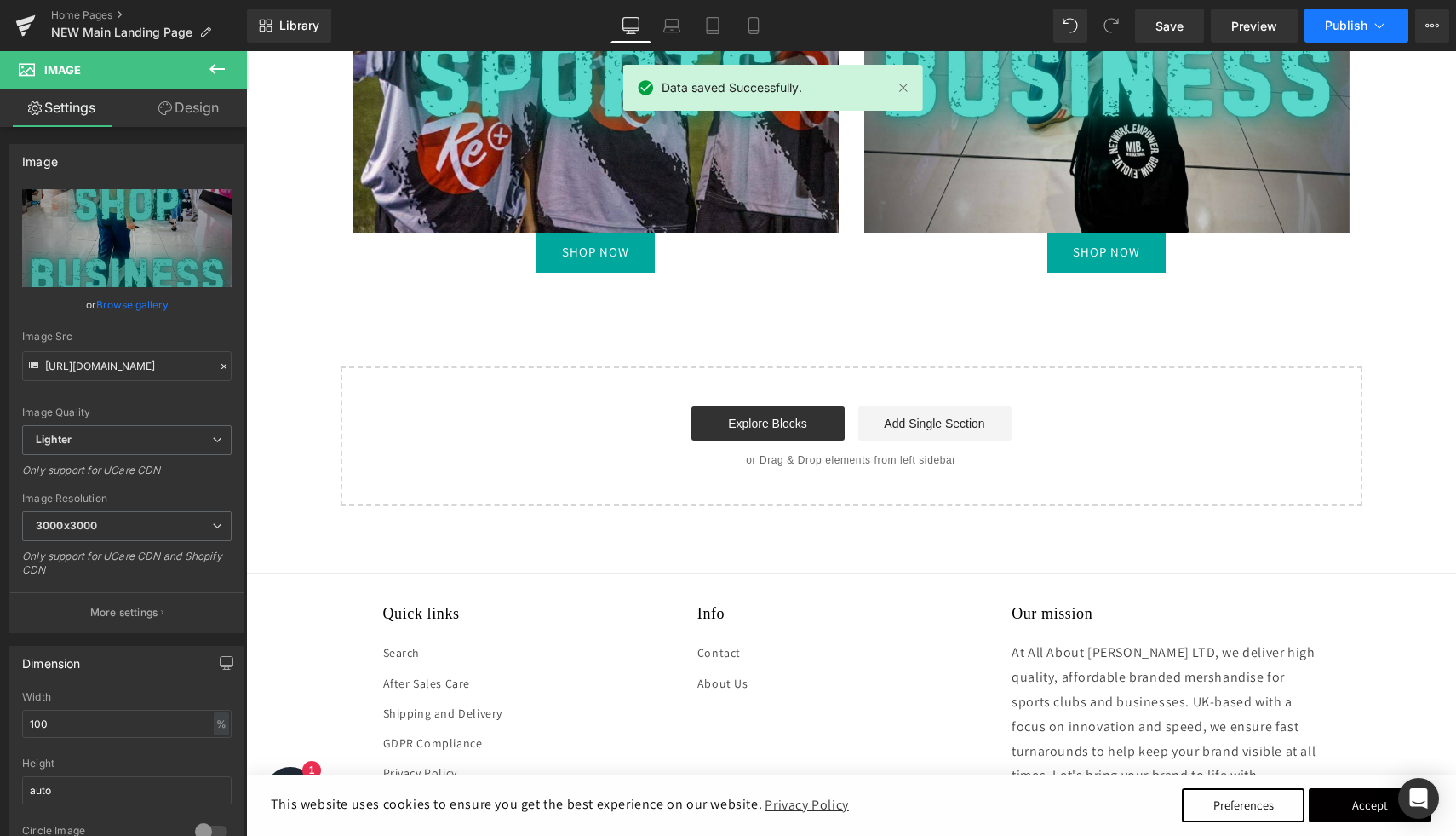
click at [1375, 23] on icon at bounding box center [1380, 25] width 10 height 5
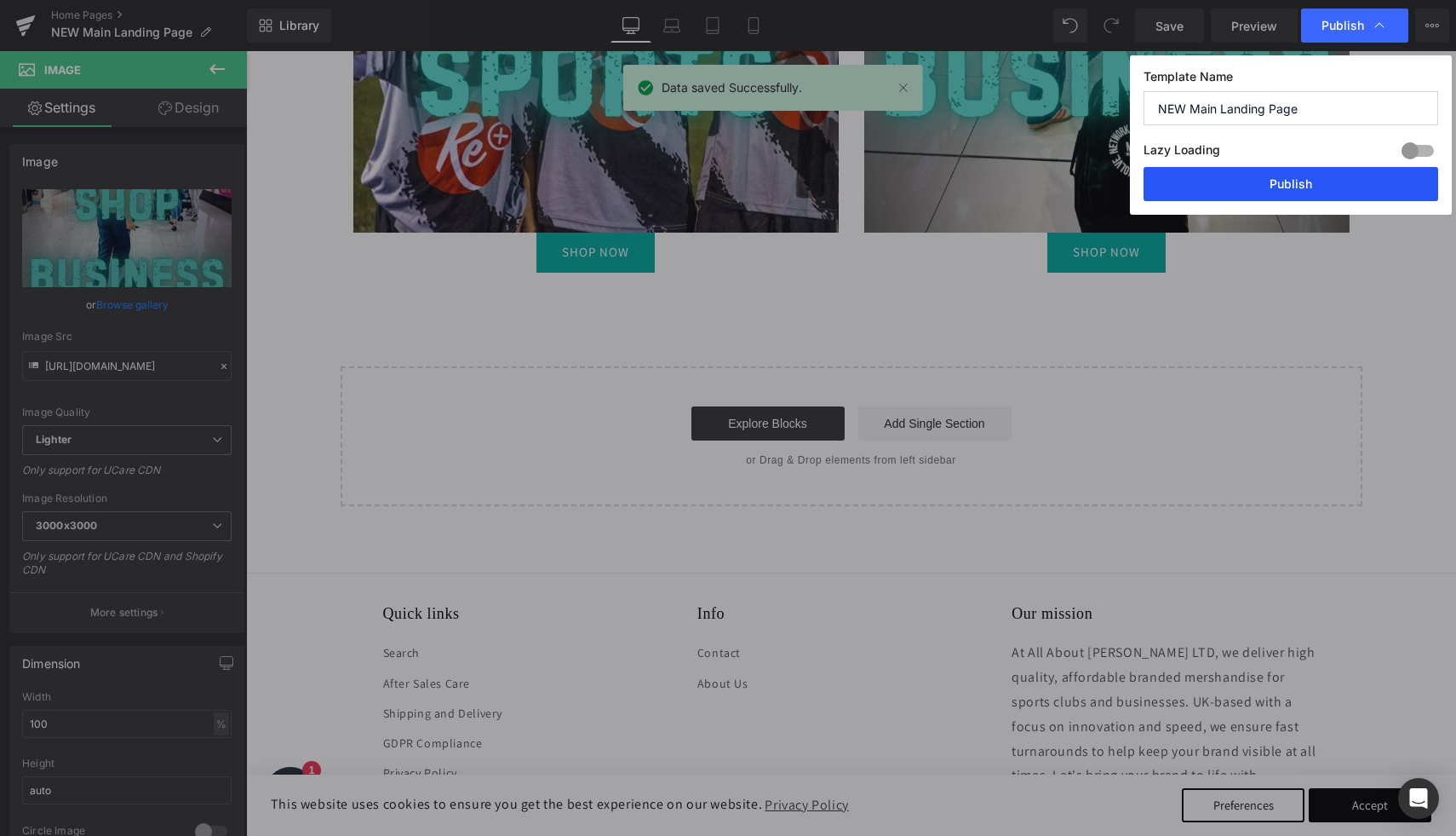
click at [1318, 185] on button "Publish" at bounding box center [1291, 183] width 295 height 34
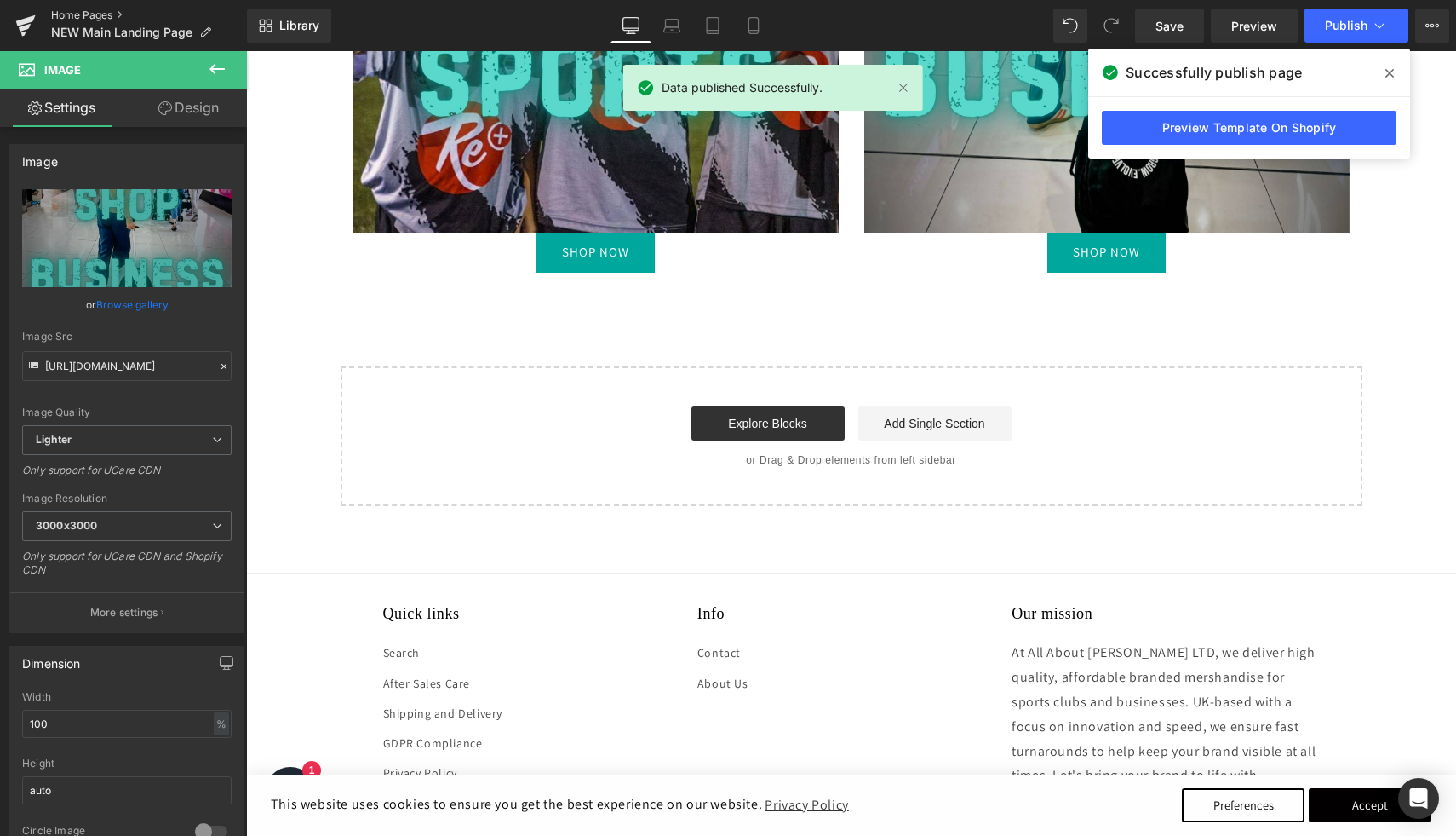
click at [104, 14] on link "Home Pages" at bounding box center [148, 16] width 196 height 14
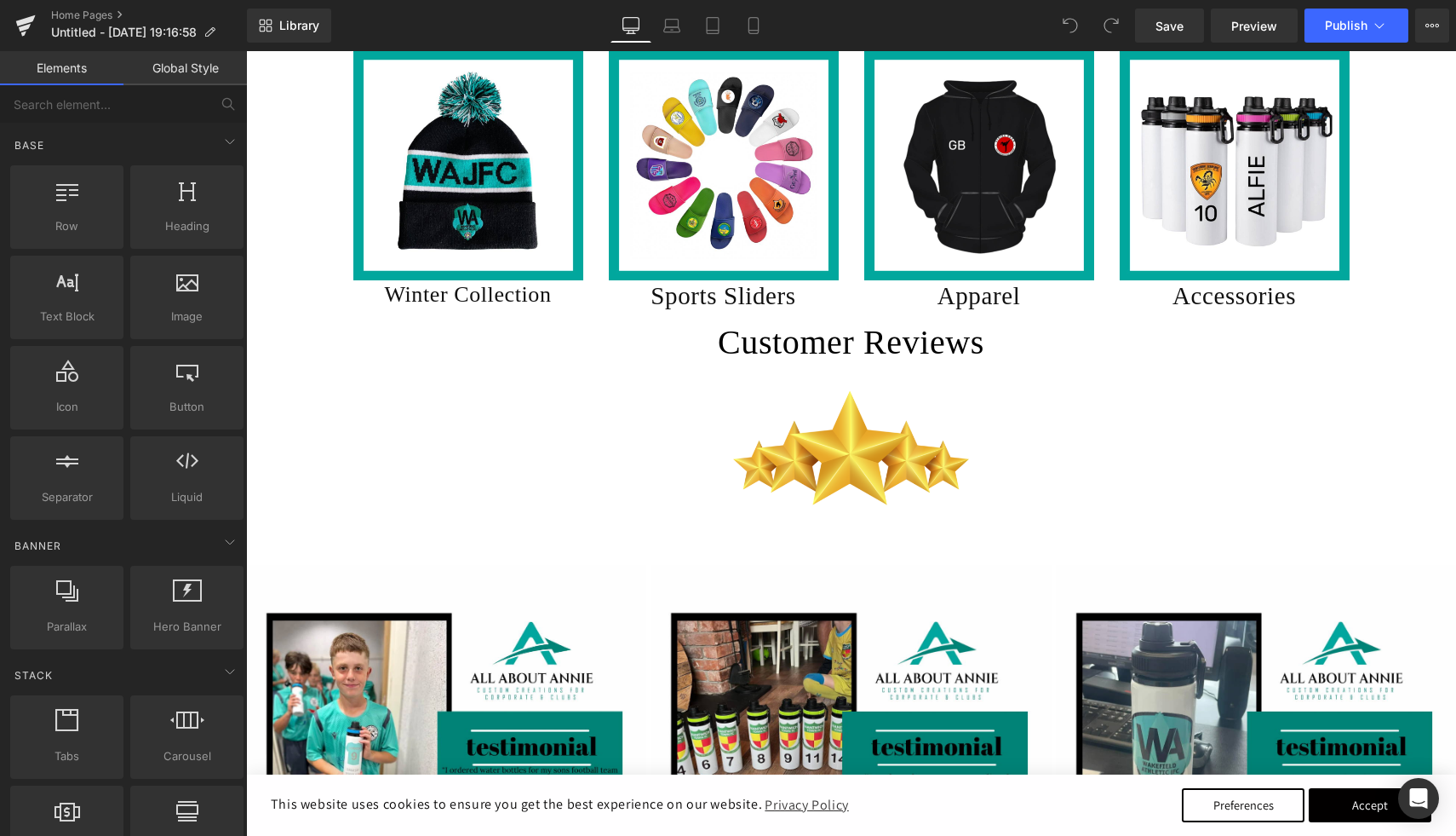
scroll to position [951, 0]
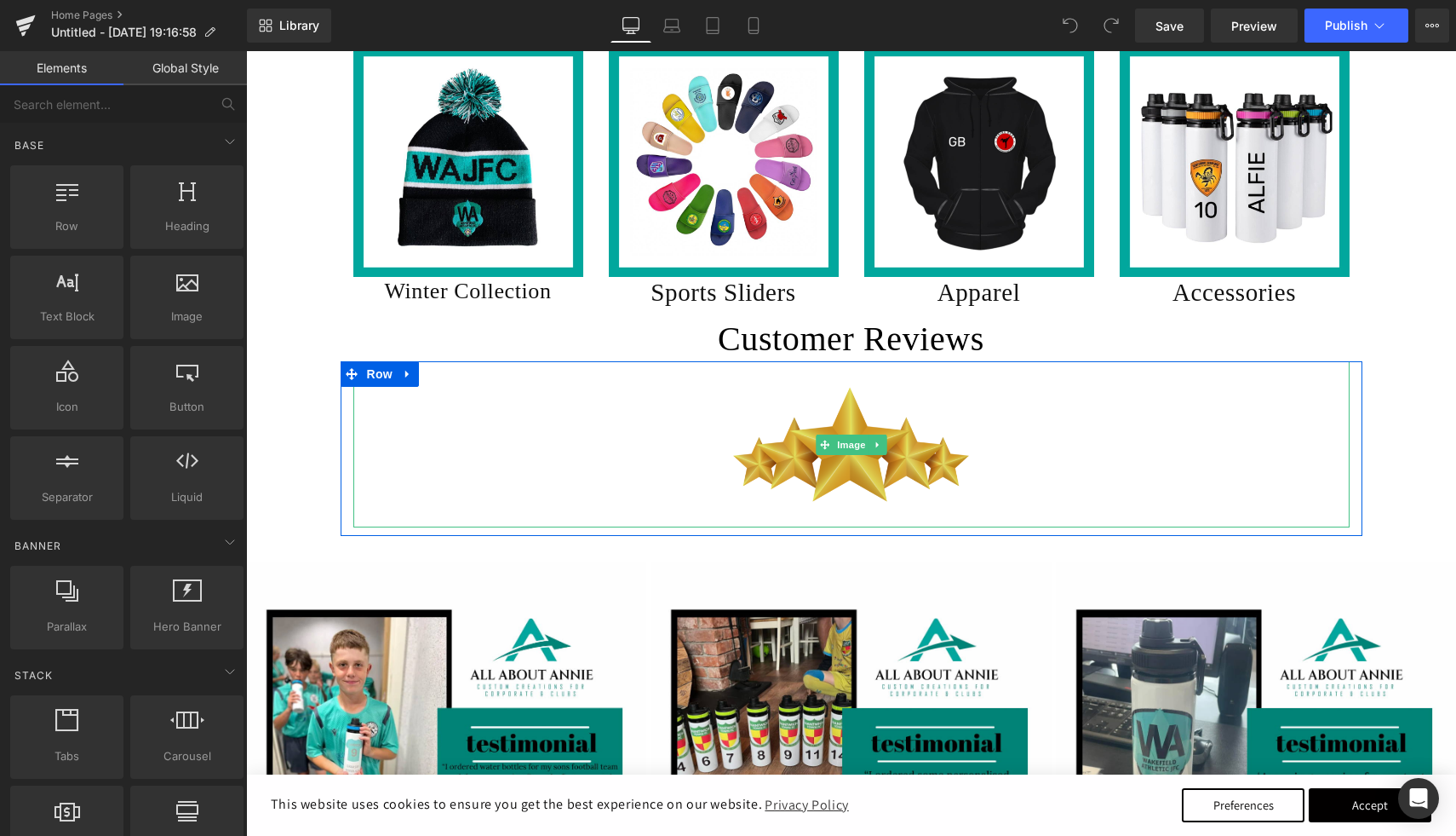
click at [866, 522] on img at bounding box center [851, 444] width 250 height 166
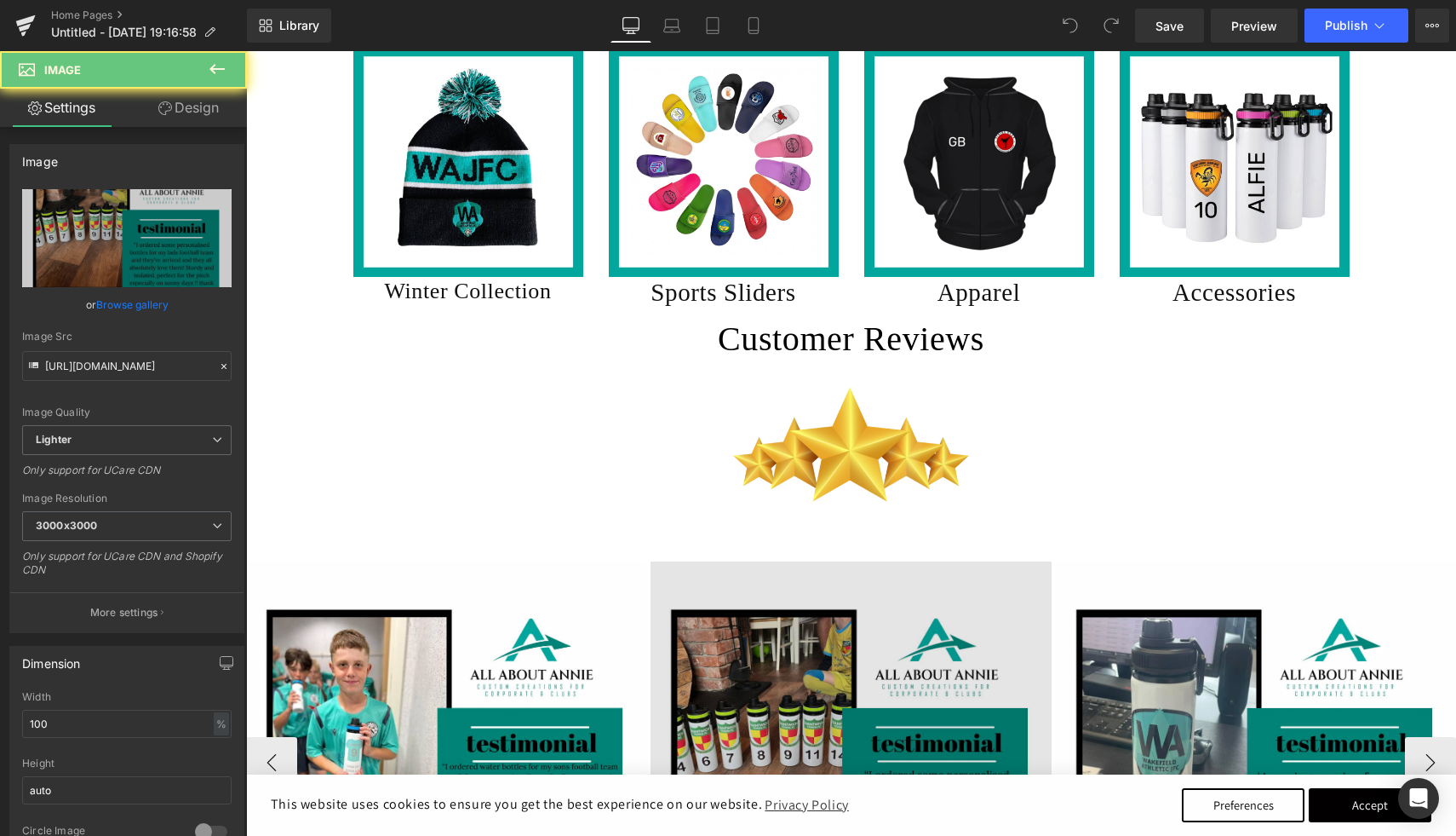
click at [812, 621] on img at bounding box center [850, 761] width 400 height 400
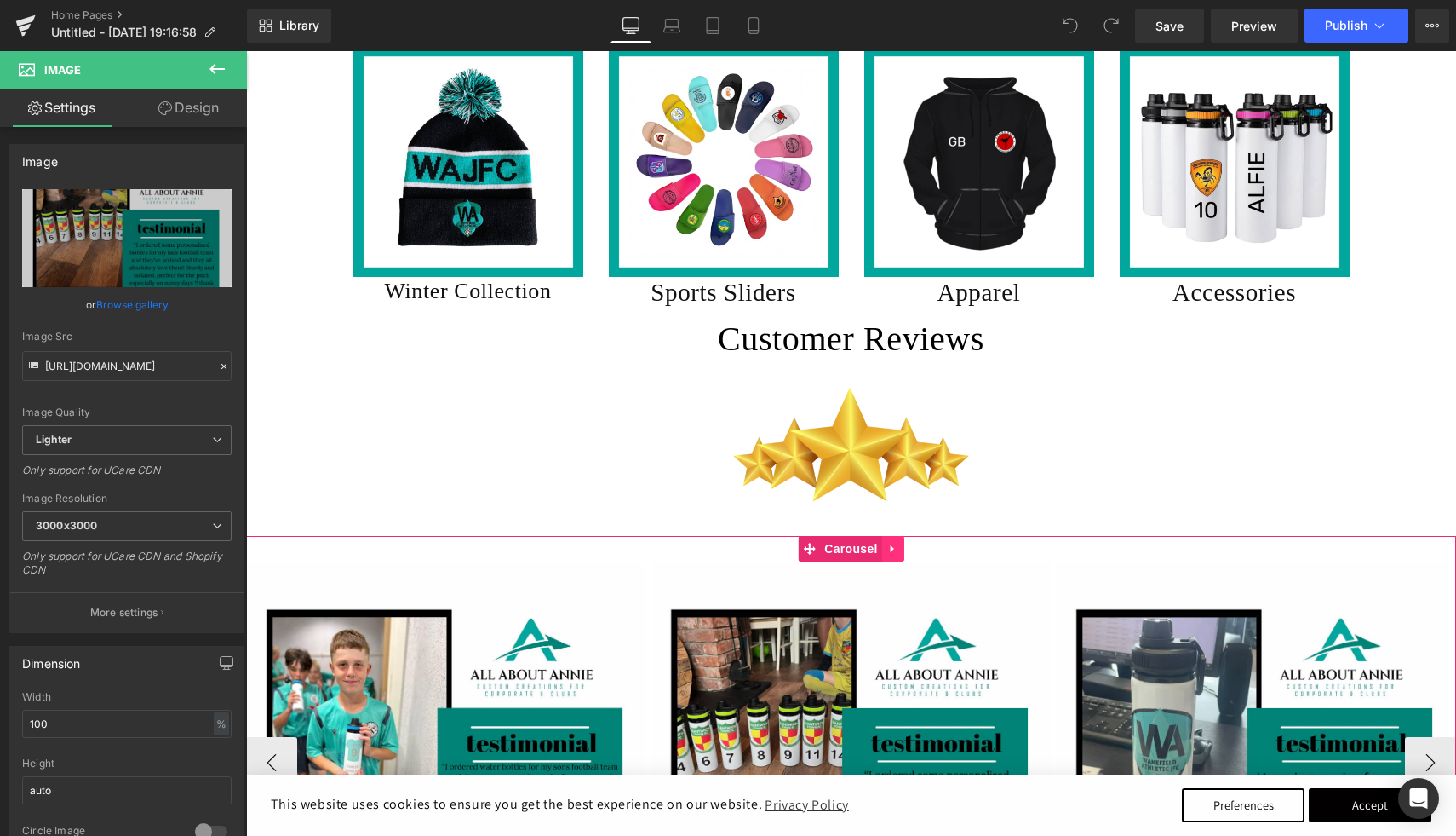
click at [890, 549] on icon at bounding box center [891, 549] width 3 height 8
click at [927, 551] on icon at bounding box center [926, 549] width 3 height 8
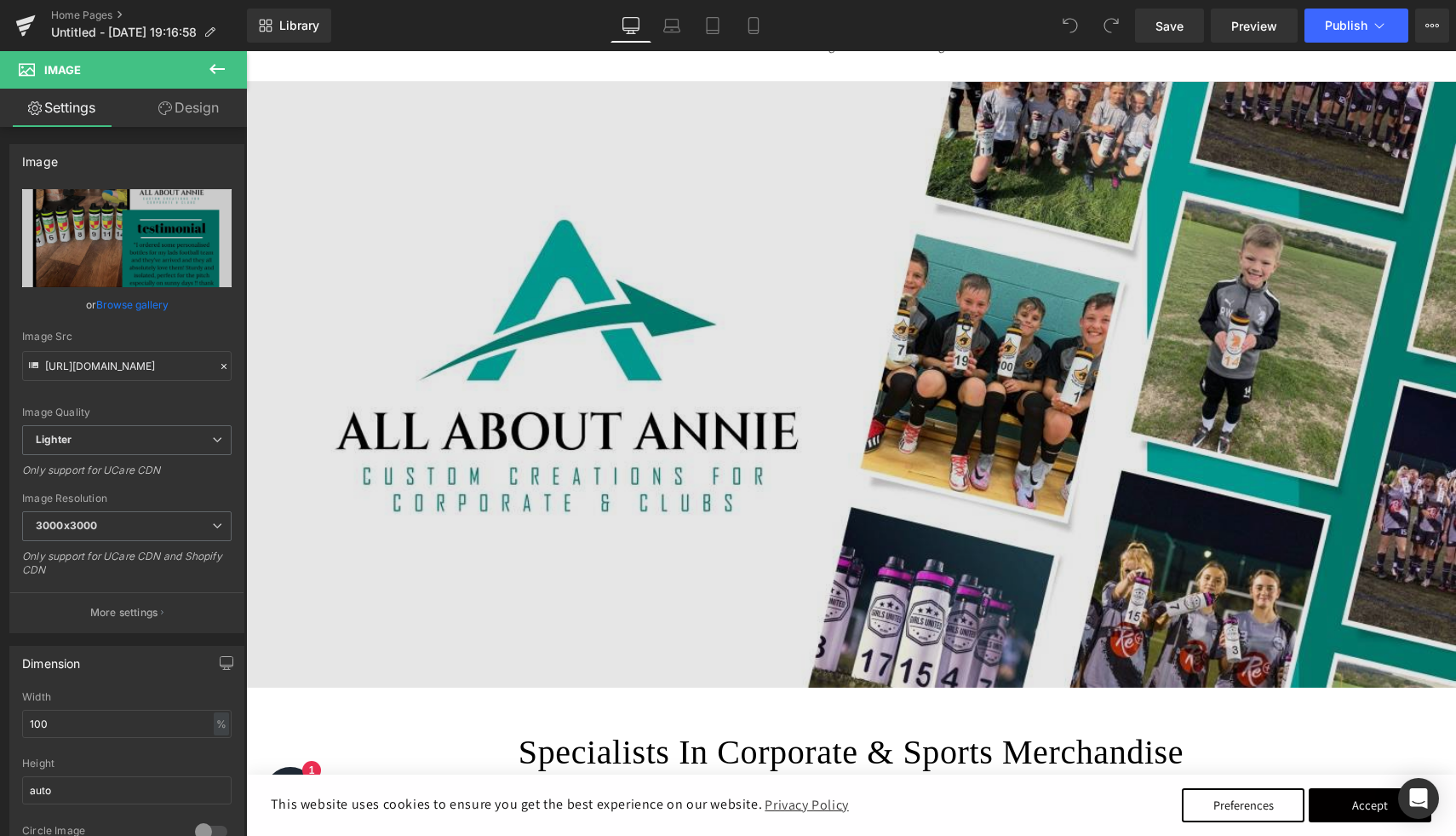
scroll to position [226, 0]
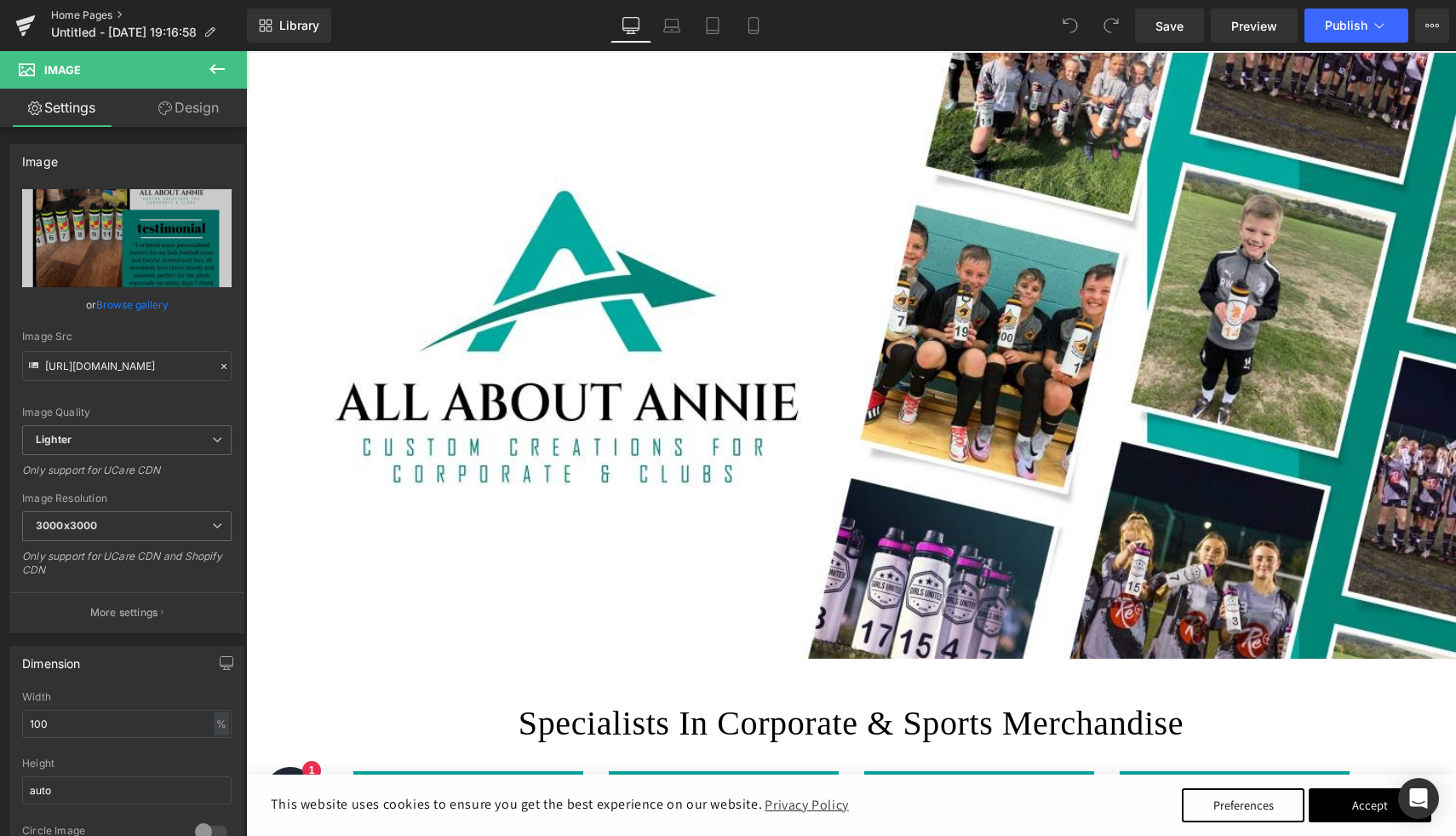
click at [105, 12] on link "Home Pages" at bounding box center [148, 16] width 196 height 14
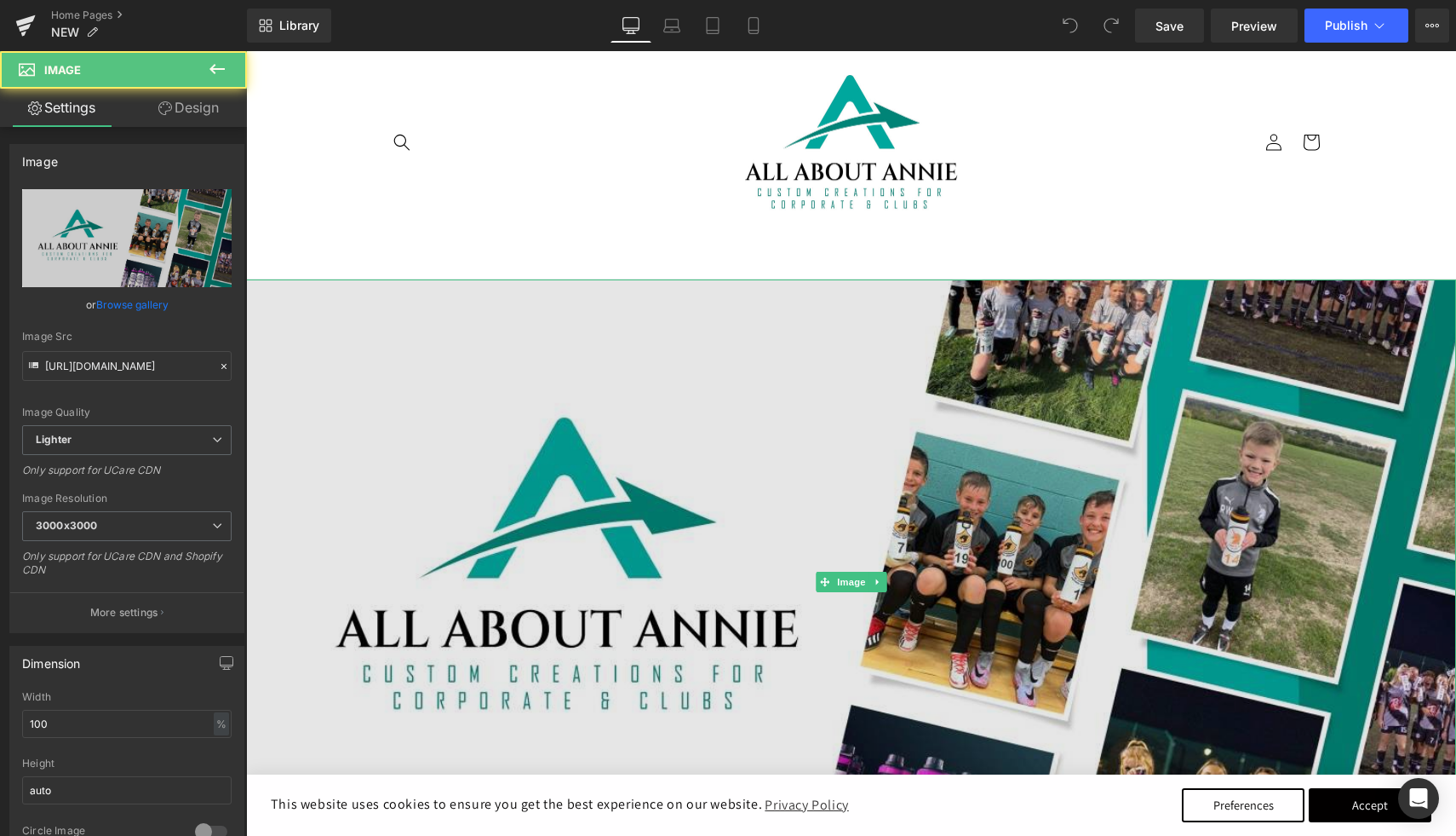
click at [849, 424] on img at bounding box center [850, 581] width 1210 height 606
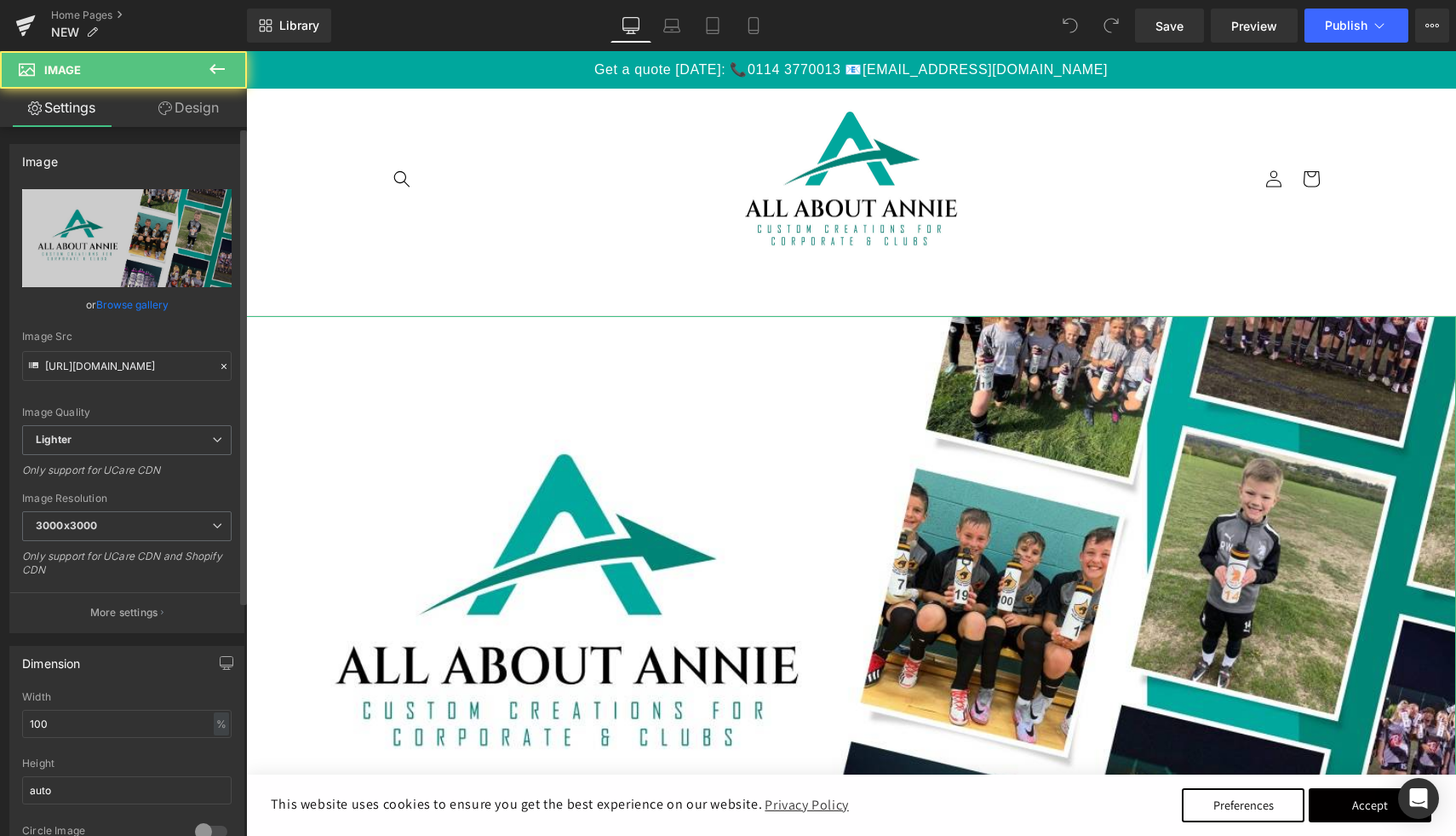
click at [162, 299] on link "Browse gallery" at bounding box center [133, 304] width 72 height 30
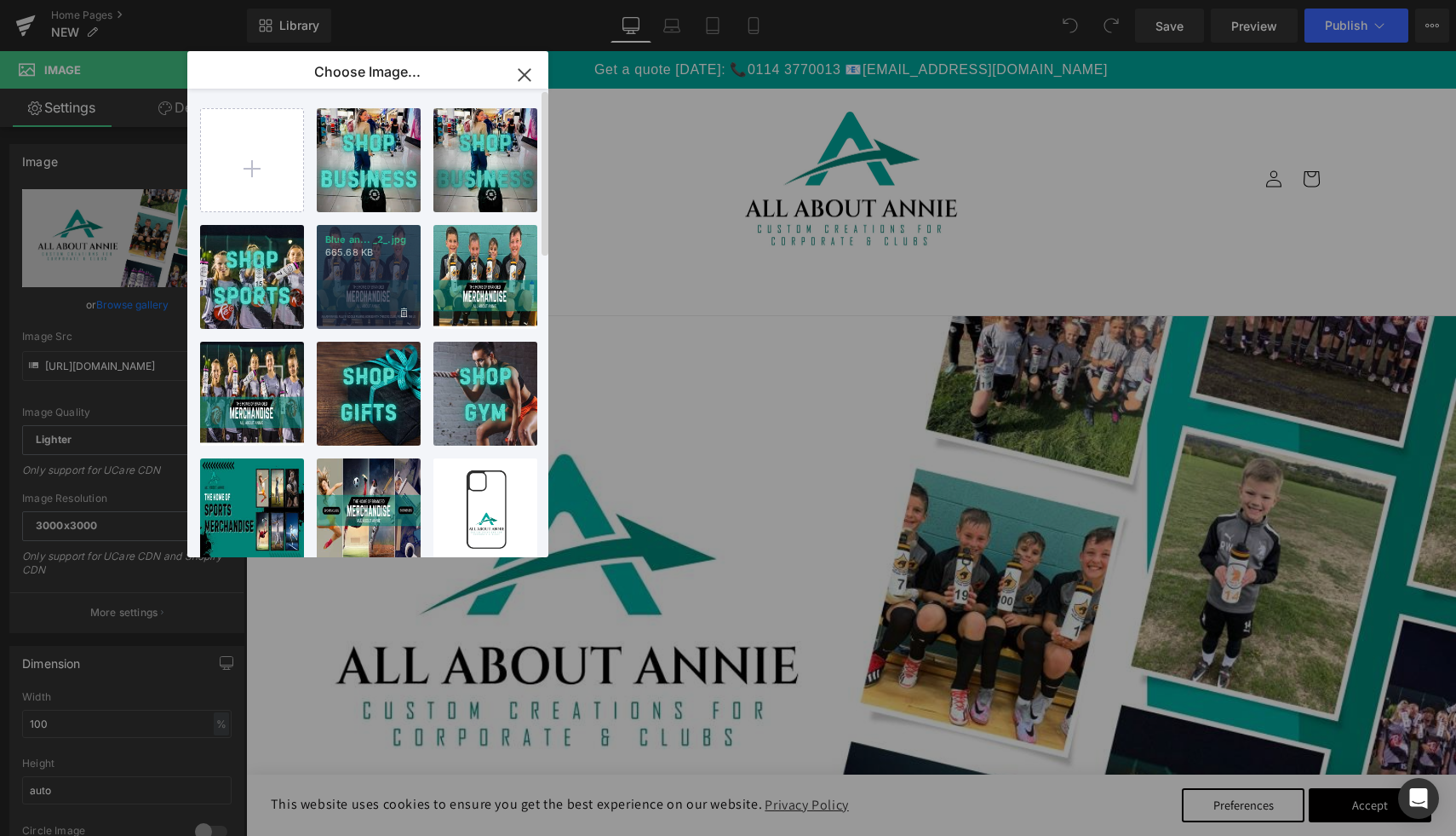
click at [393, 273] on div "Blue an... _2_.jpg 665.68 KB" at bounding box center [369, 277] width 104 height 104
type input "[URL][DOMAIN_NAME]"
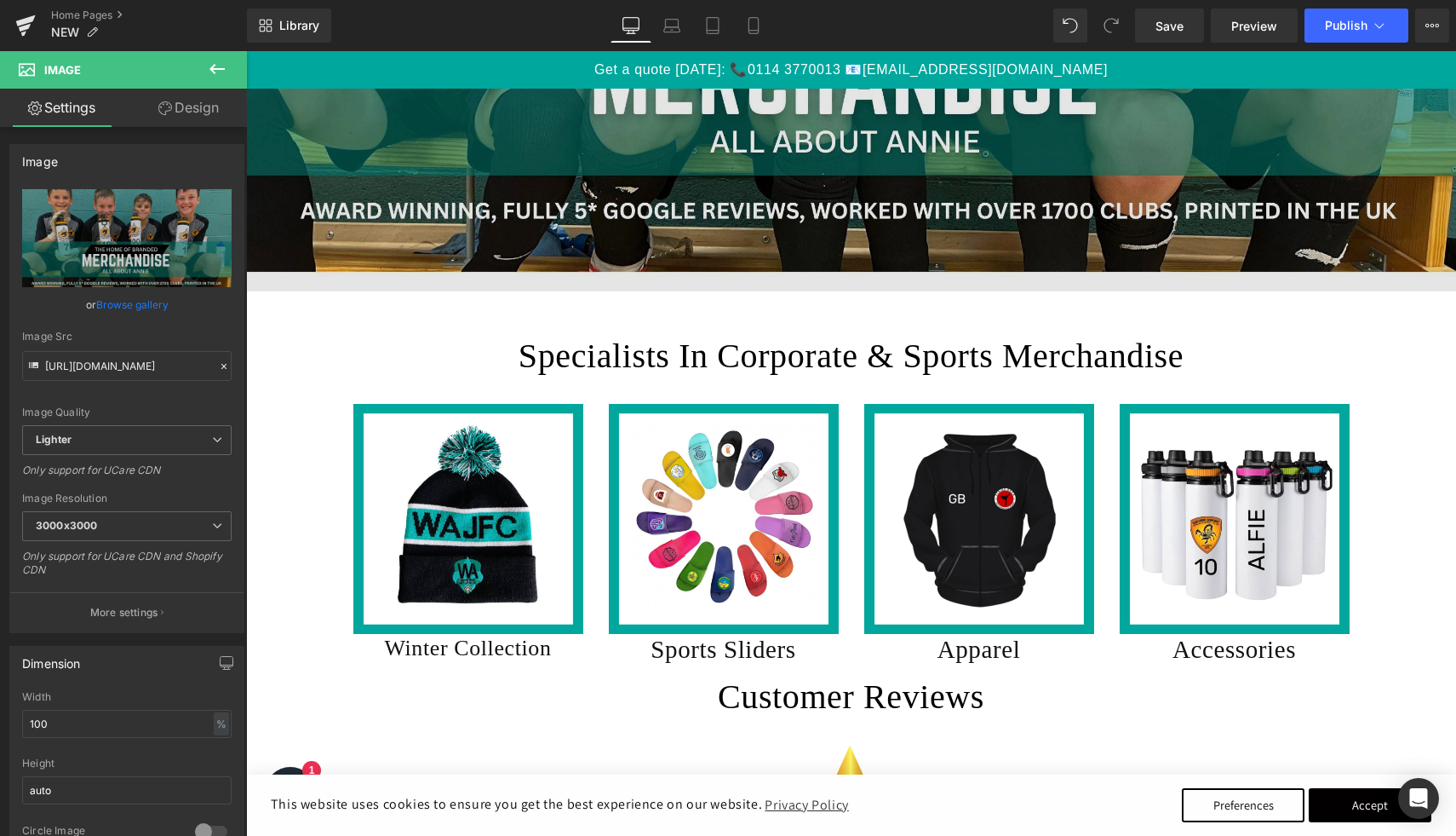
scroll to position [856, 0]
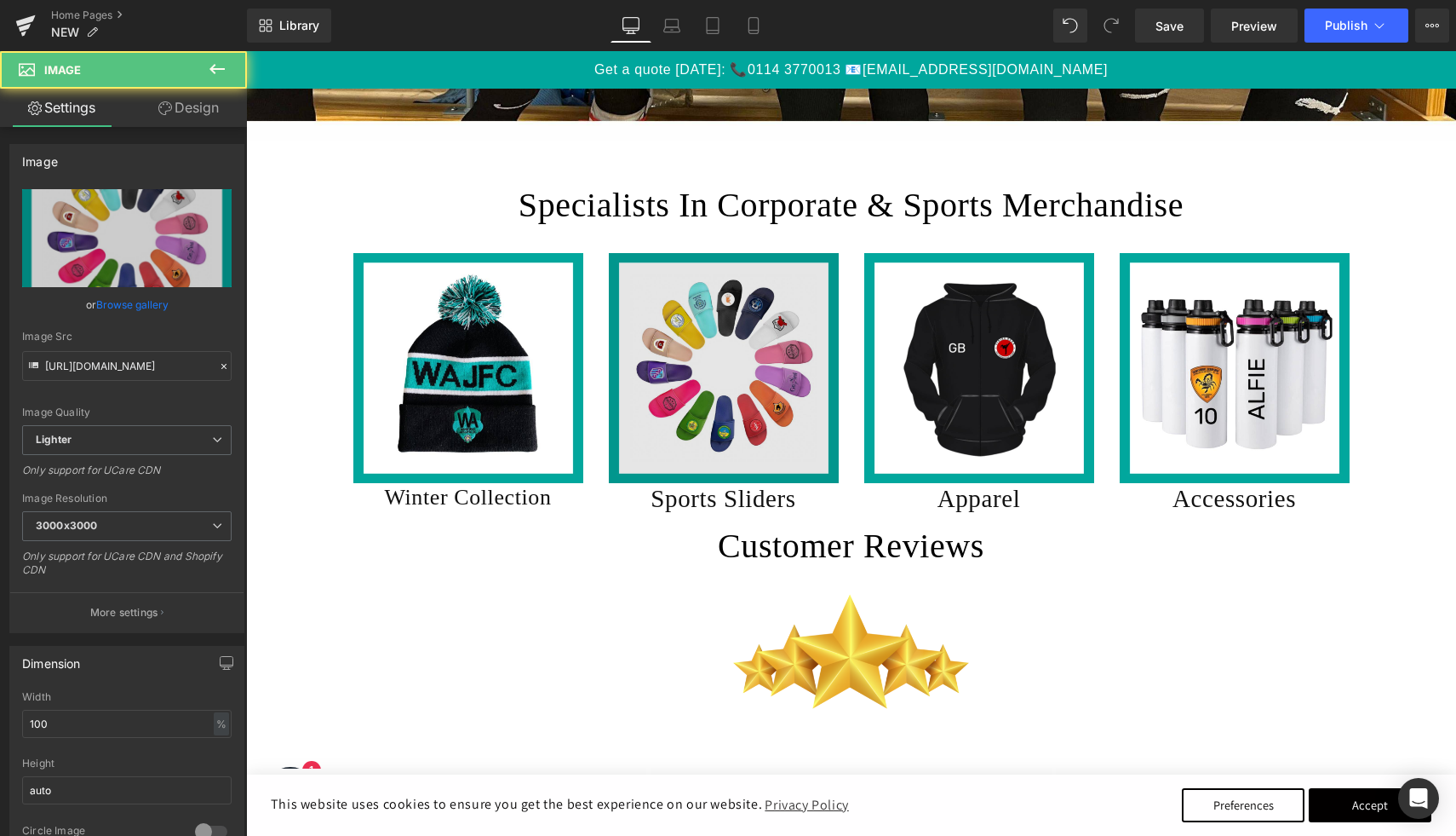
click at [728, 353] on img at bounding box center [724, 368] width 230 height 230
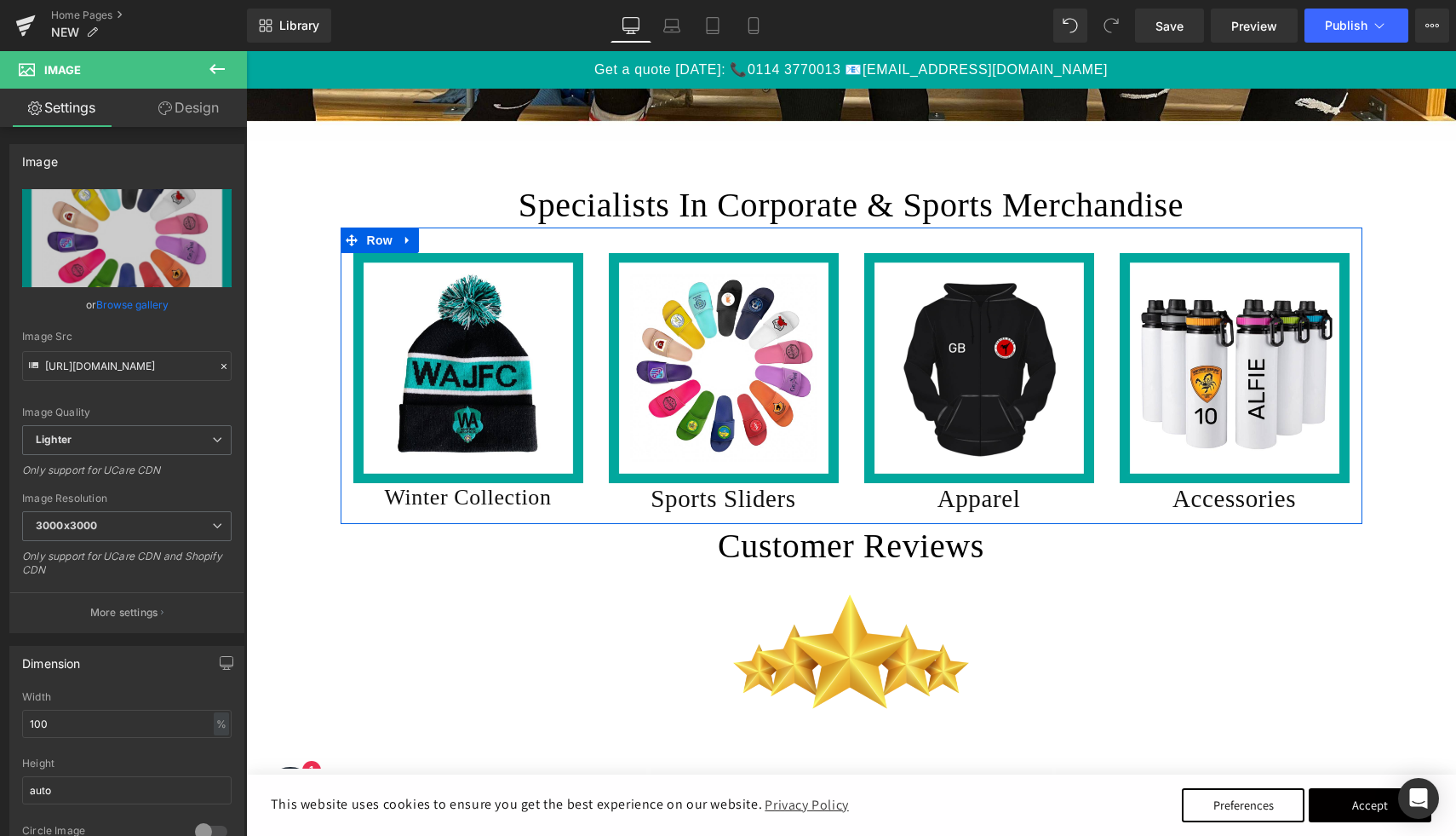
click at [420, 240] on div "Image Winter Collection Heading Image Sports Sliders Heading Image Apparel Head…" at bounding box center [851, 376] width 1022 height 297
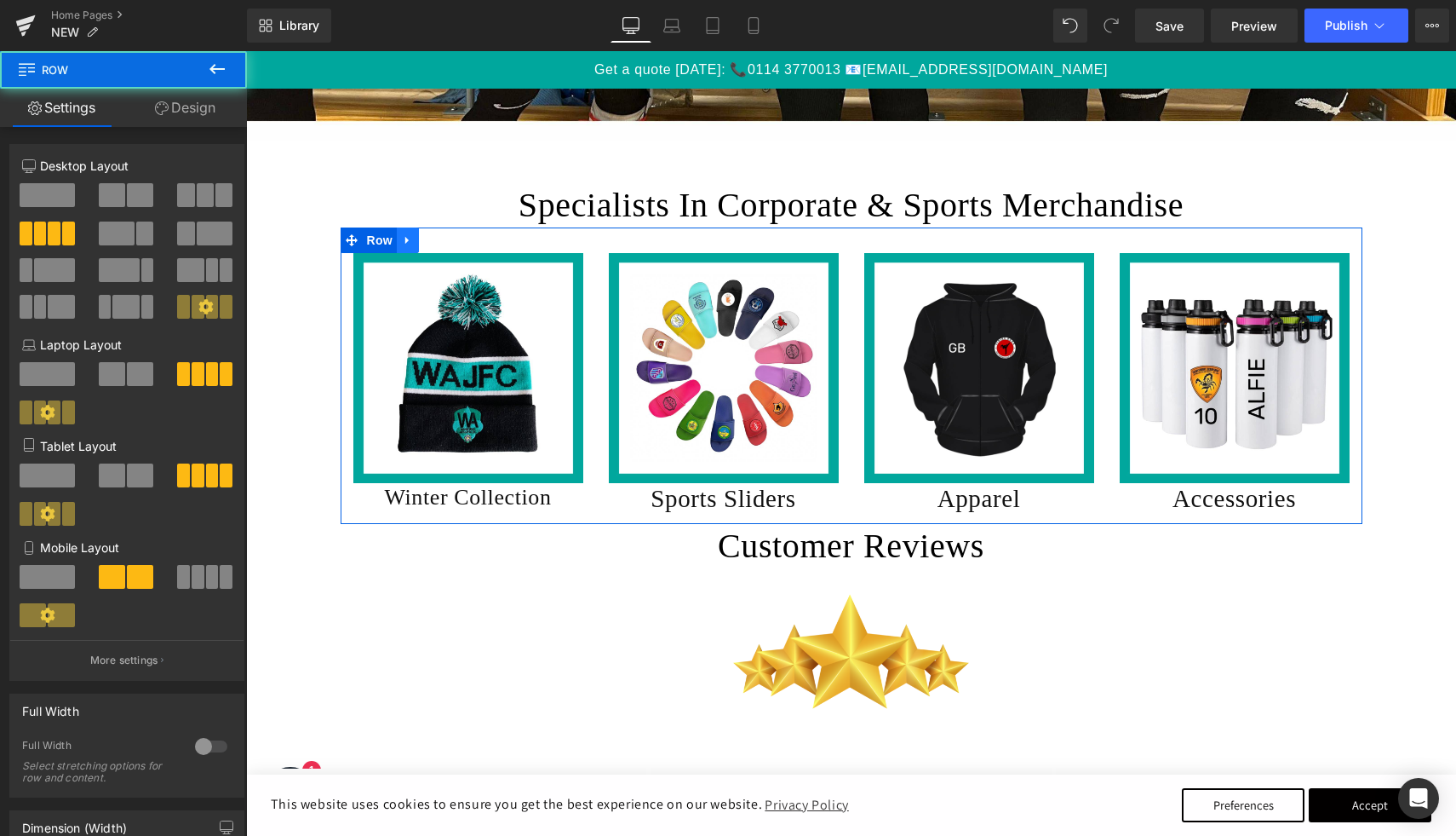
click at [413, 240] on icon at bounding box center [408, 240] width 12 height 13
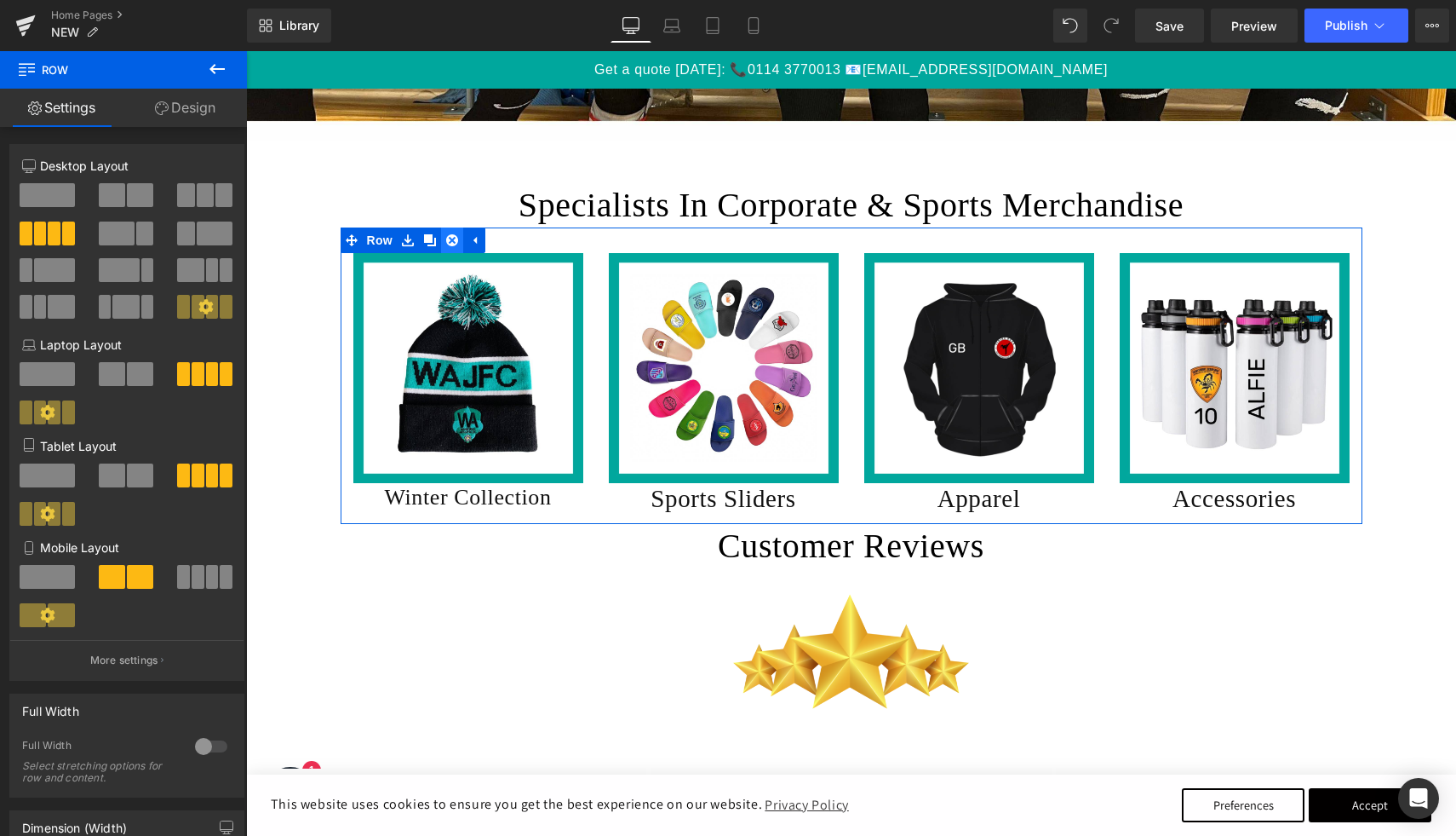
click at [453, 242] on icon at bounding box center [453, 240] width 12 height 12
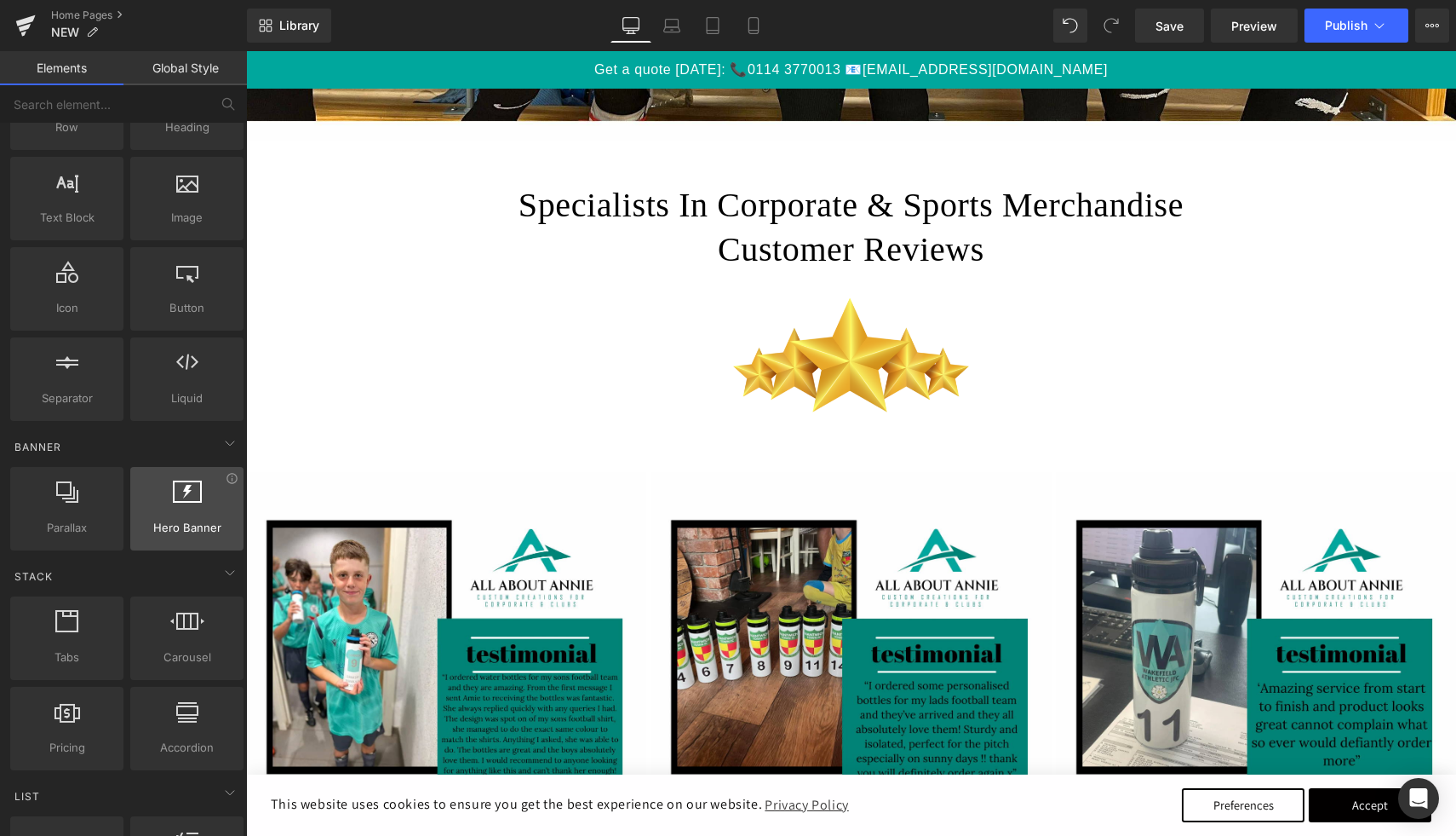
scroll to position [0, 0]
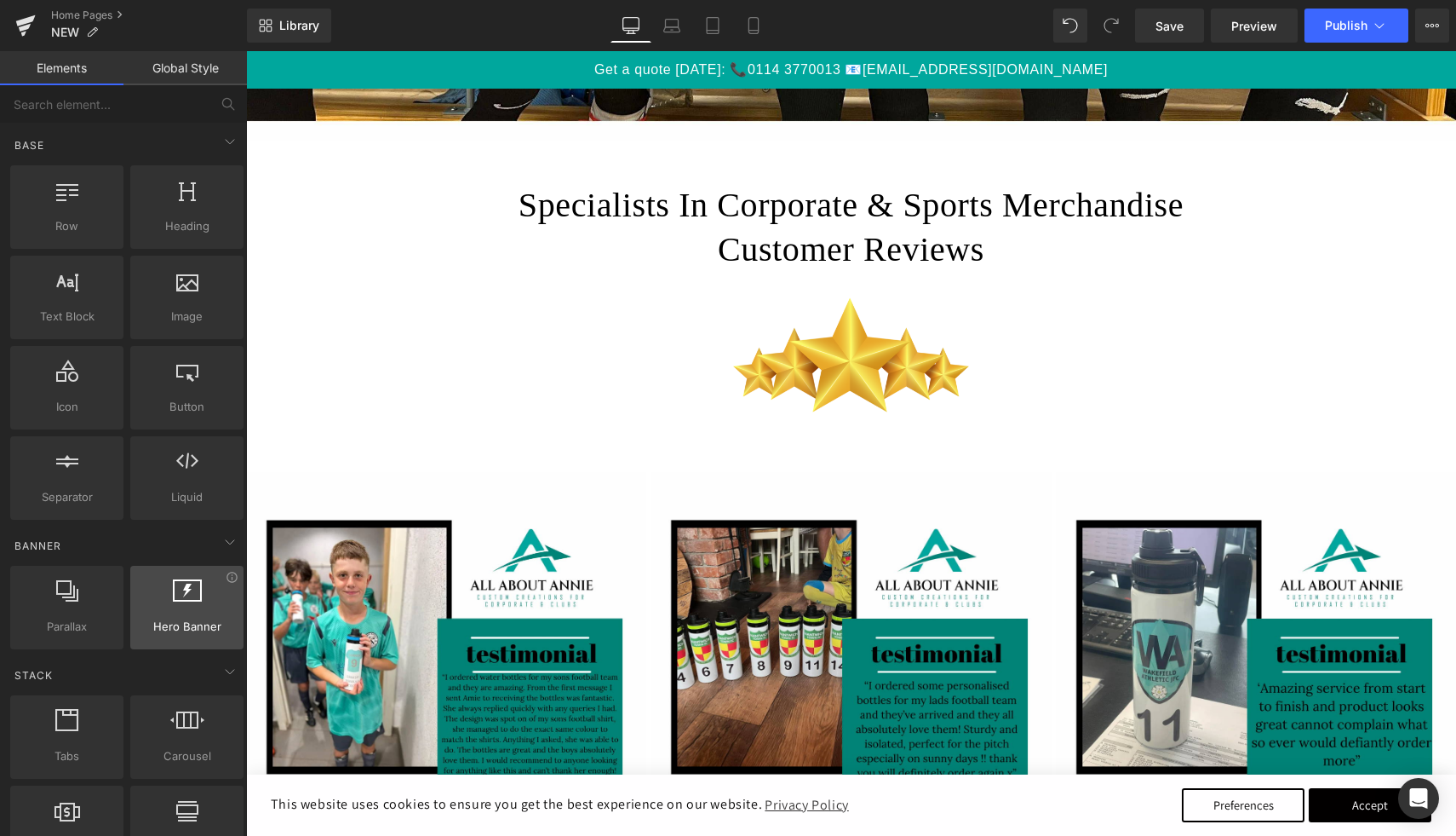
click at [202, 602] on div at bounding box center [187, 598] width 103 height 38
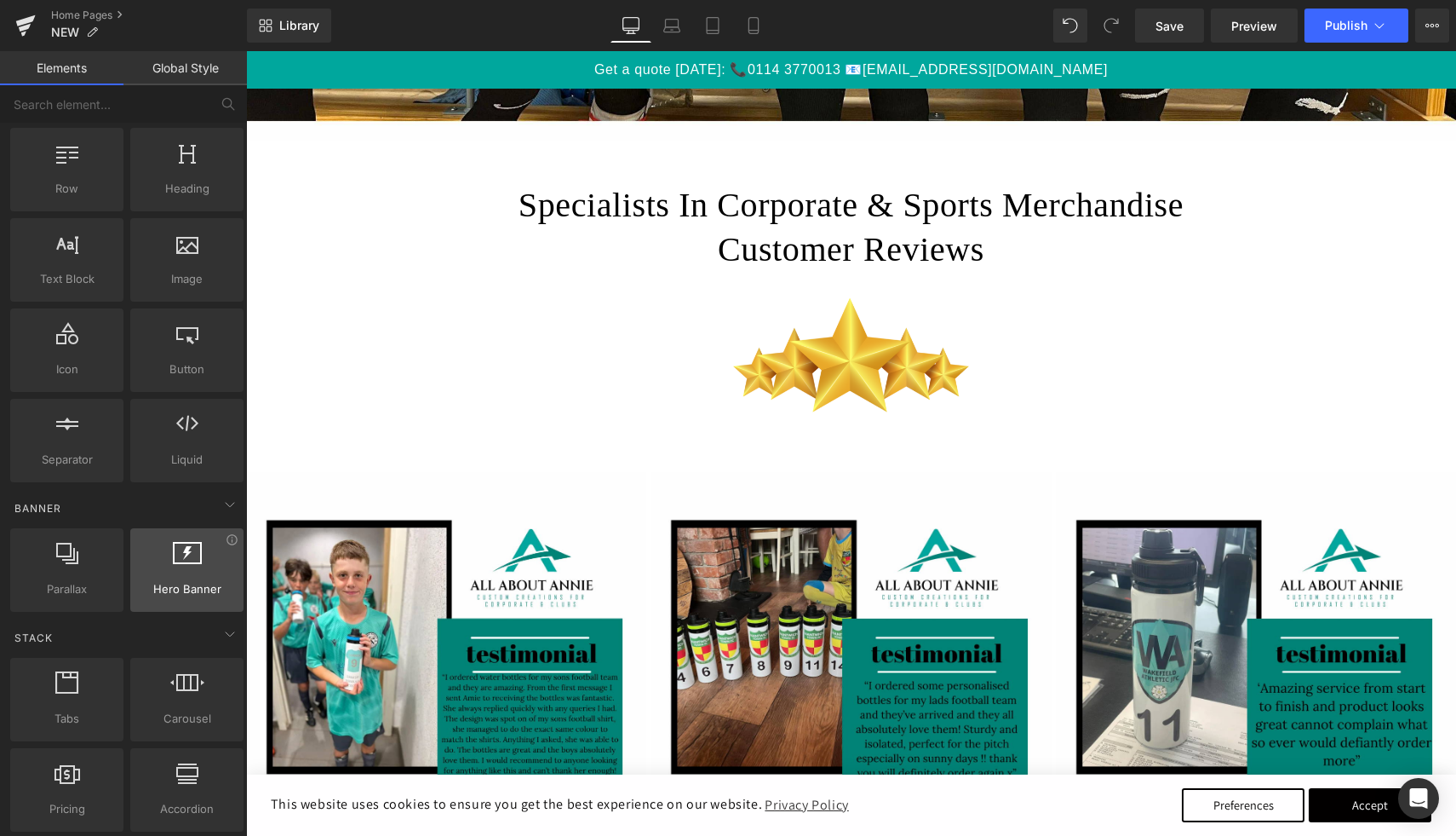
scroll to position [42, 0]
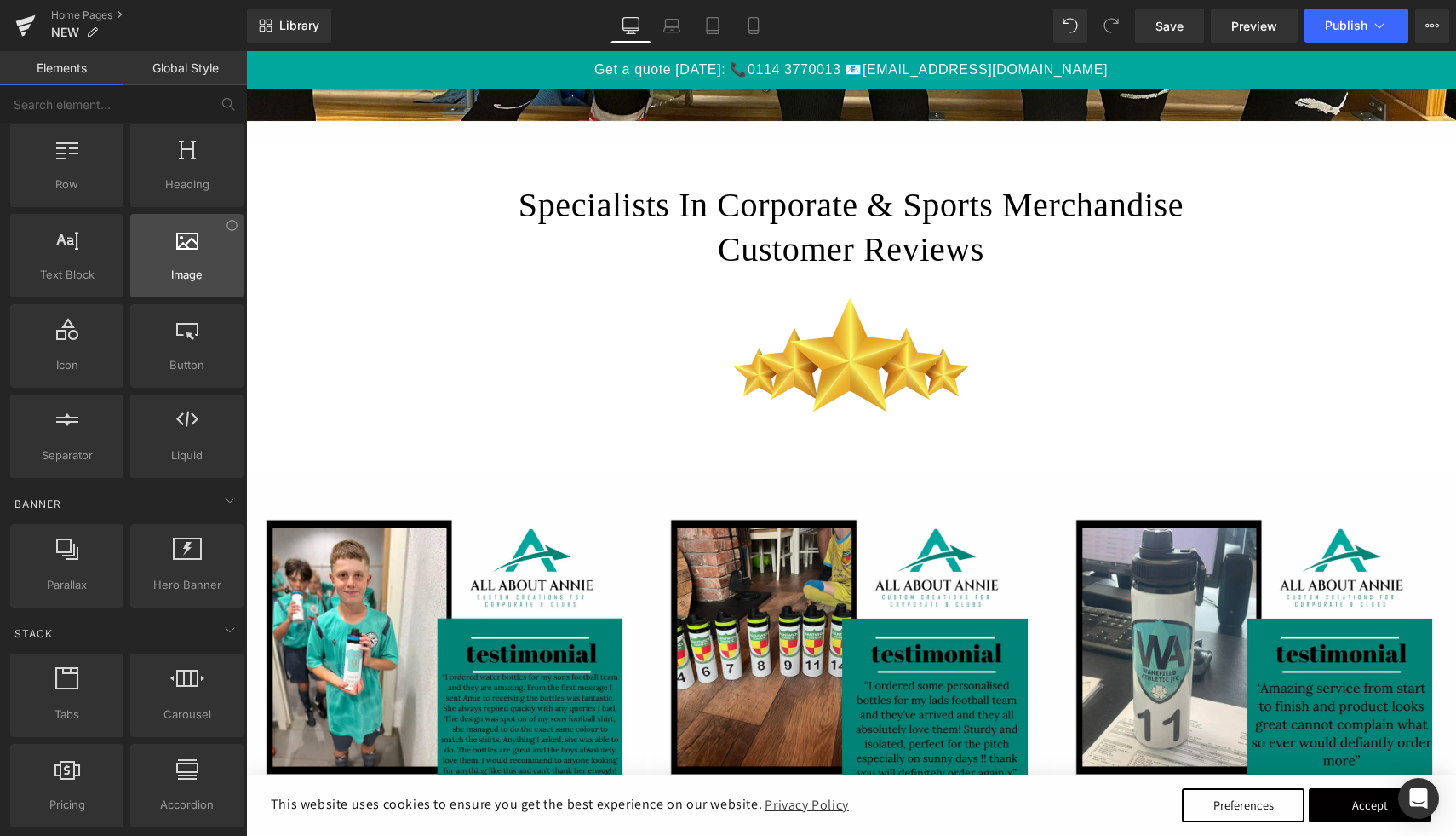
click at [191, 291] on div "Image images, photos, alts, uploads" at bounding box center [187, 256] width 113 height 84
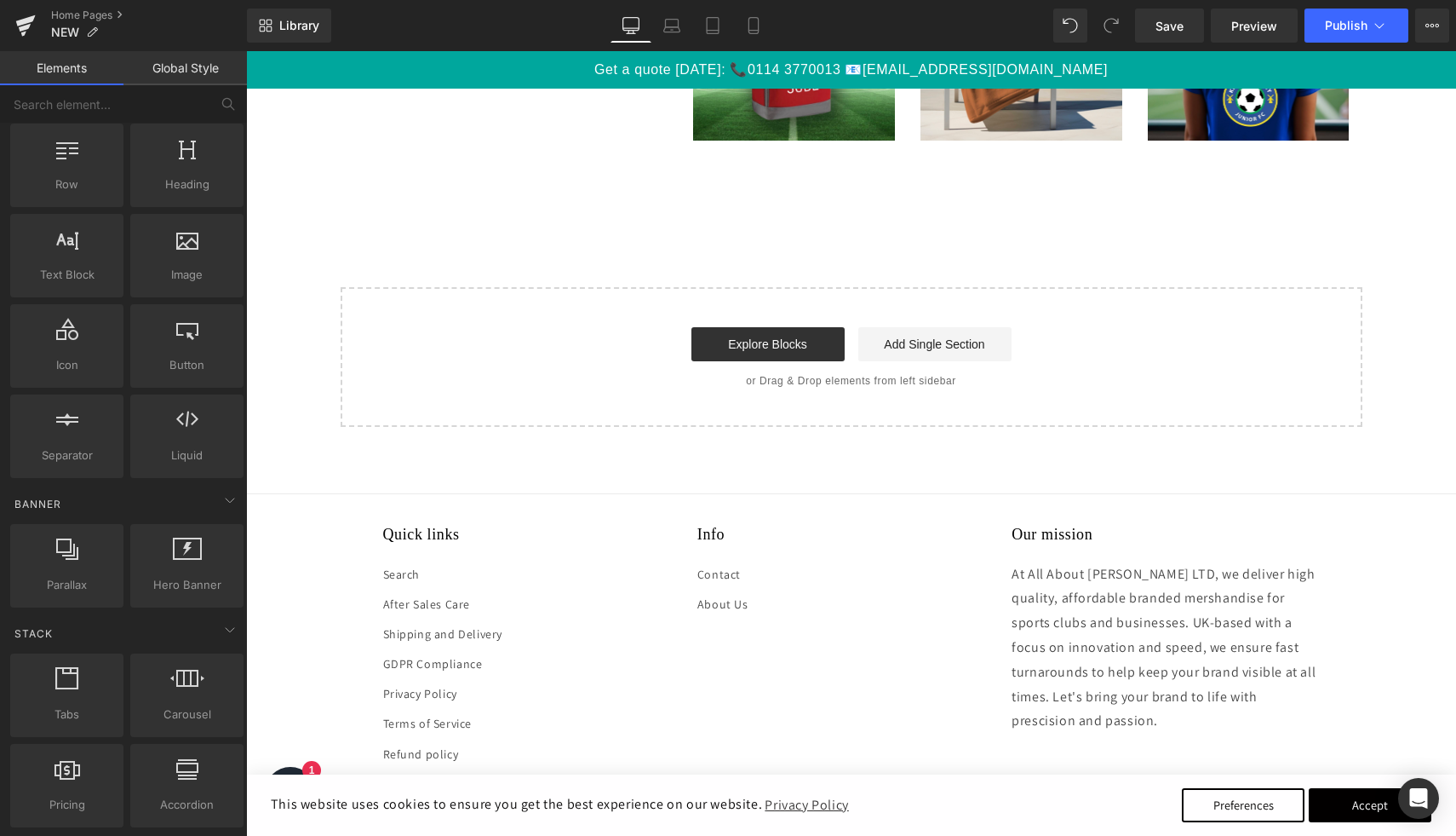
scroll to position [1986, 0]
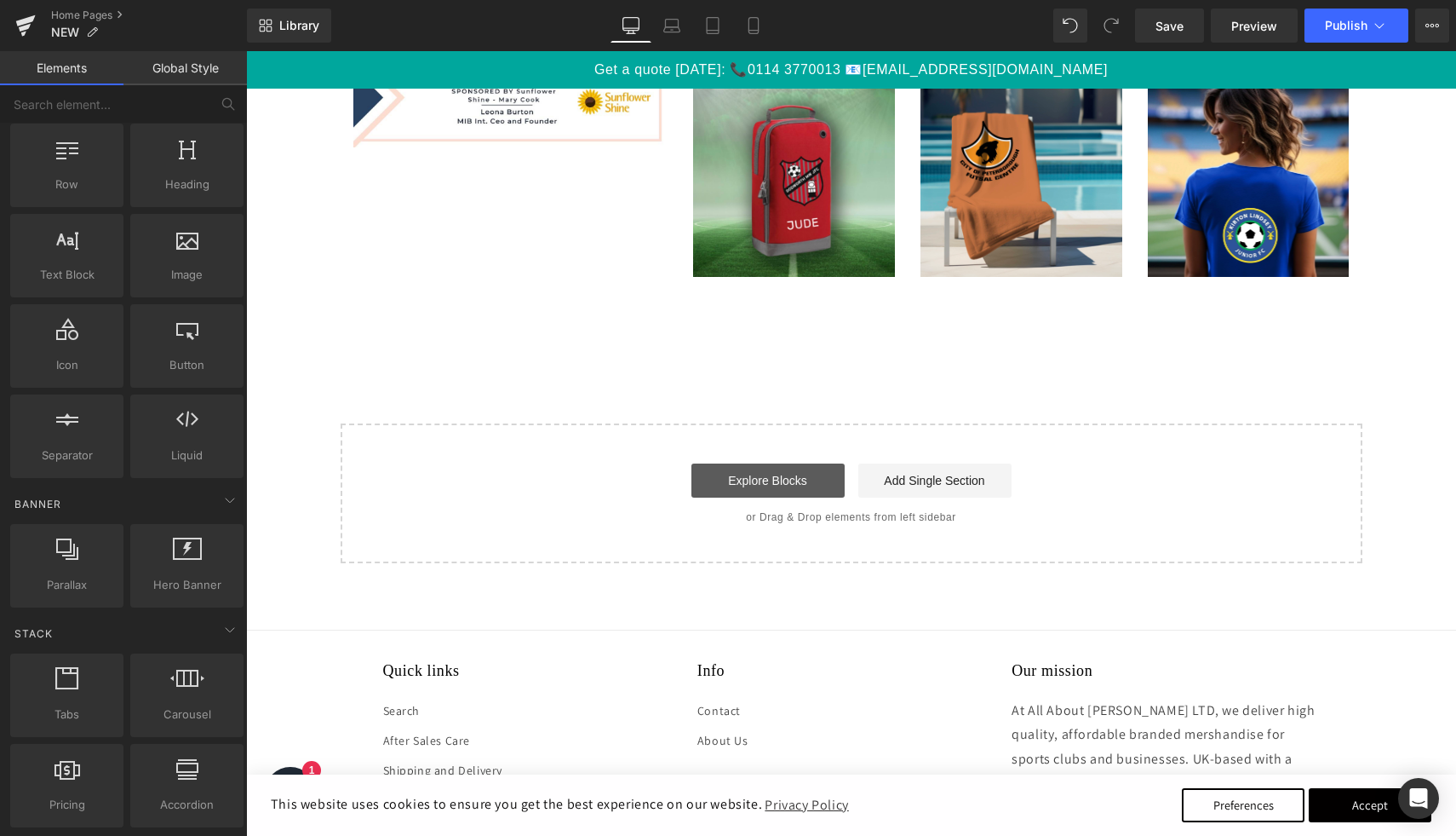
click at [769, 479] on link "Explore Blocks" at bounding box center [767, 480] width 153 height 34
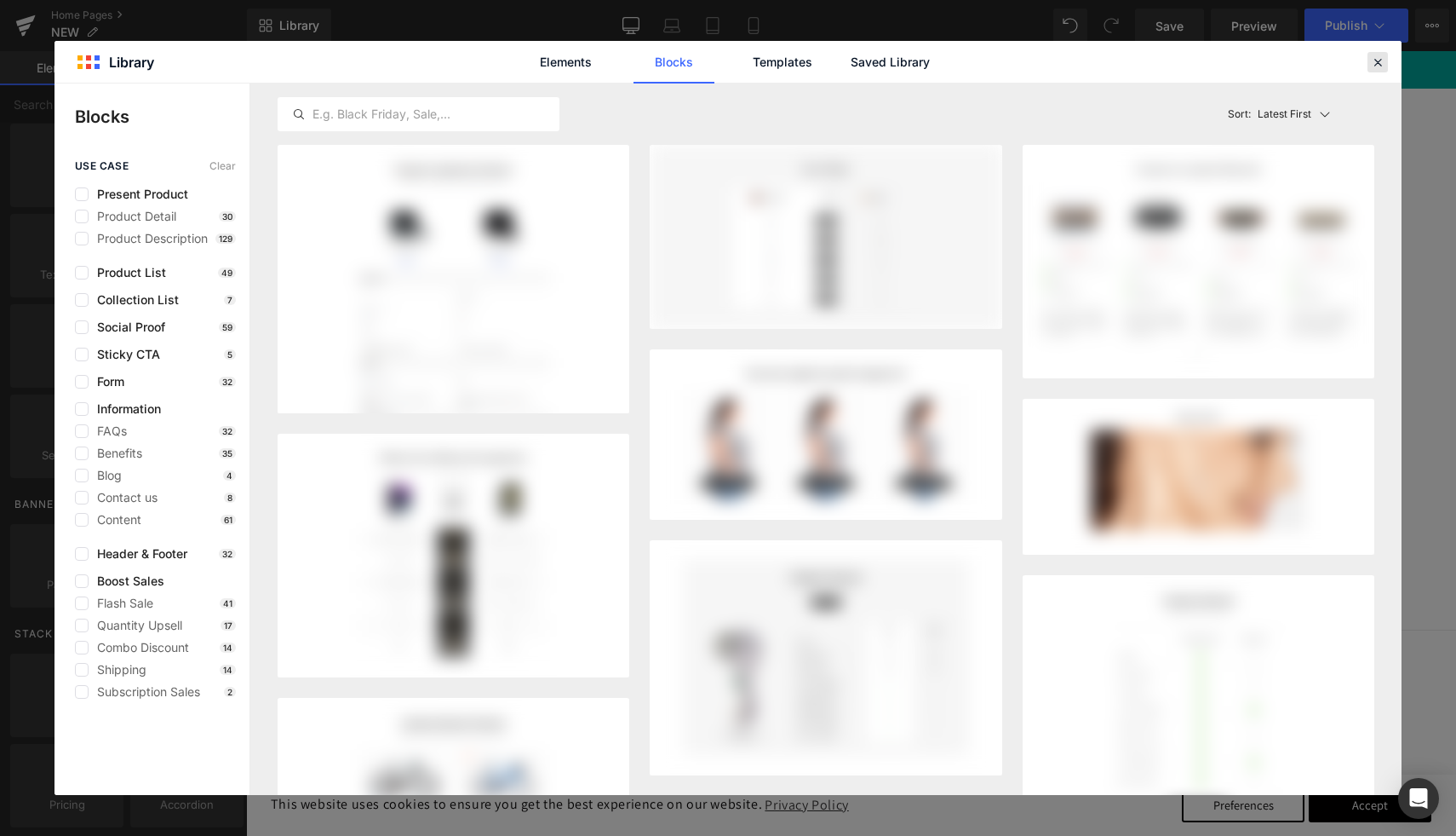
click at [1384, 60] on icon at bounding box center [1378, 62] width 16 height 16
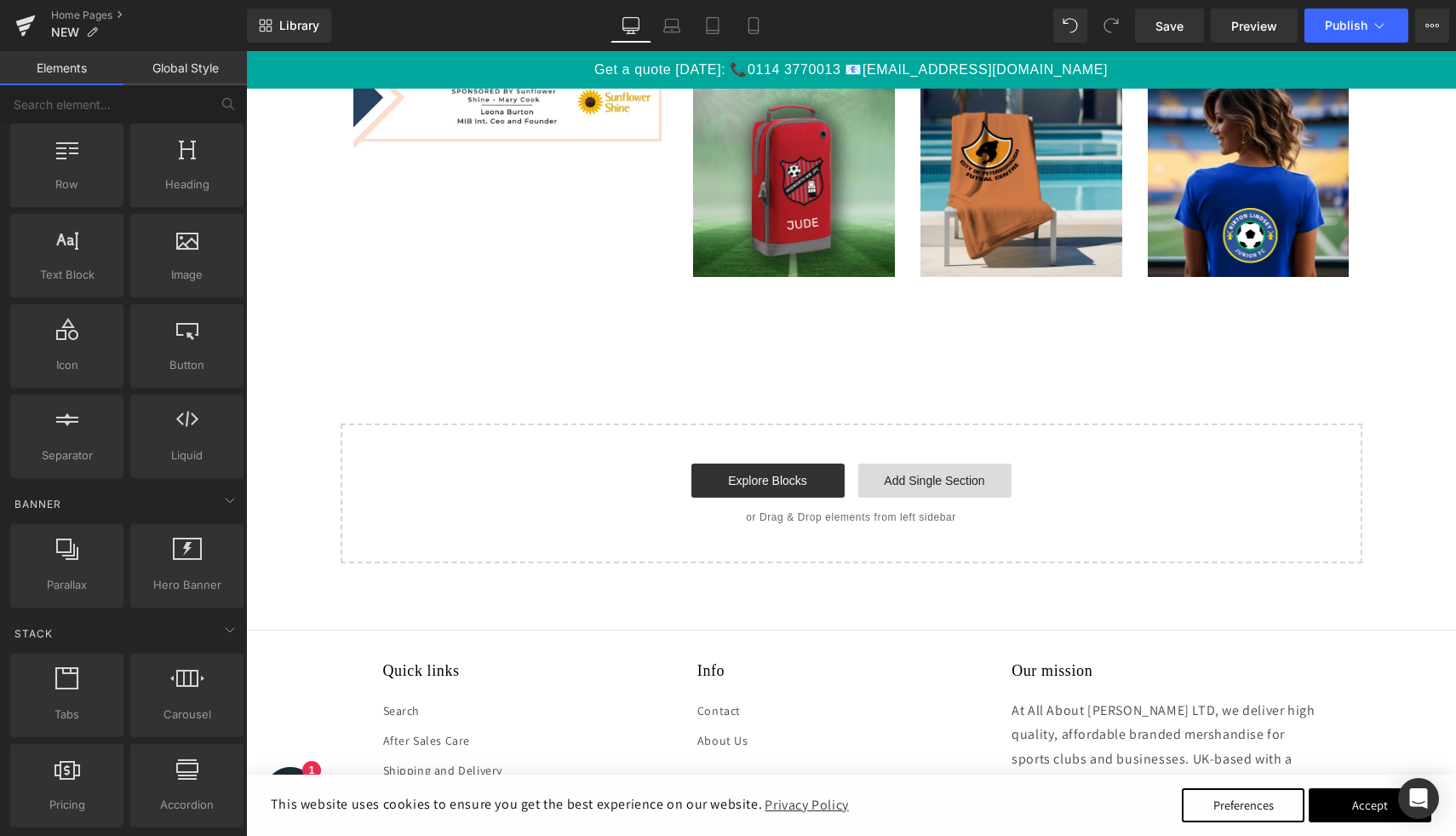
click at [964, 480] on link "Add Single Section" at bounding box center [934, 480] width 153 height 34
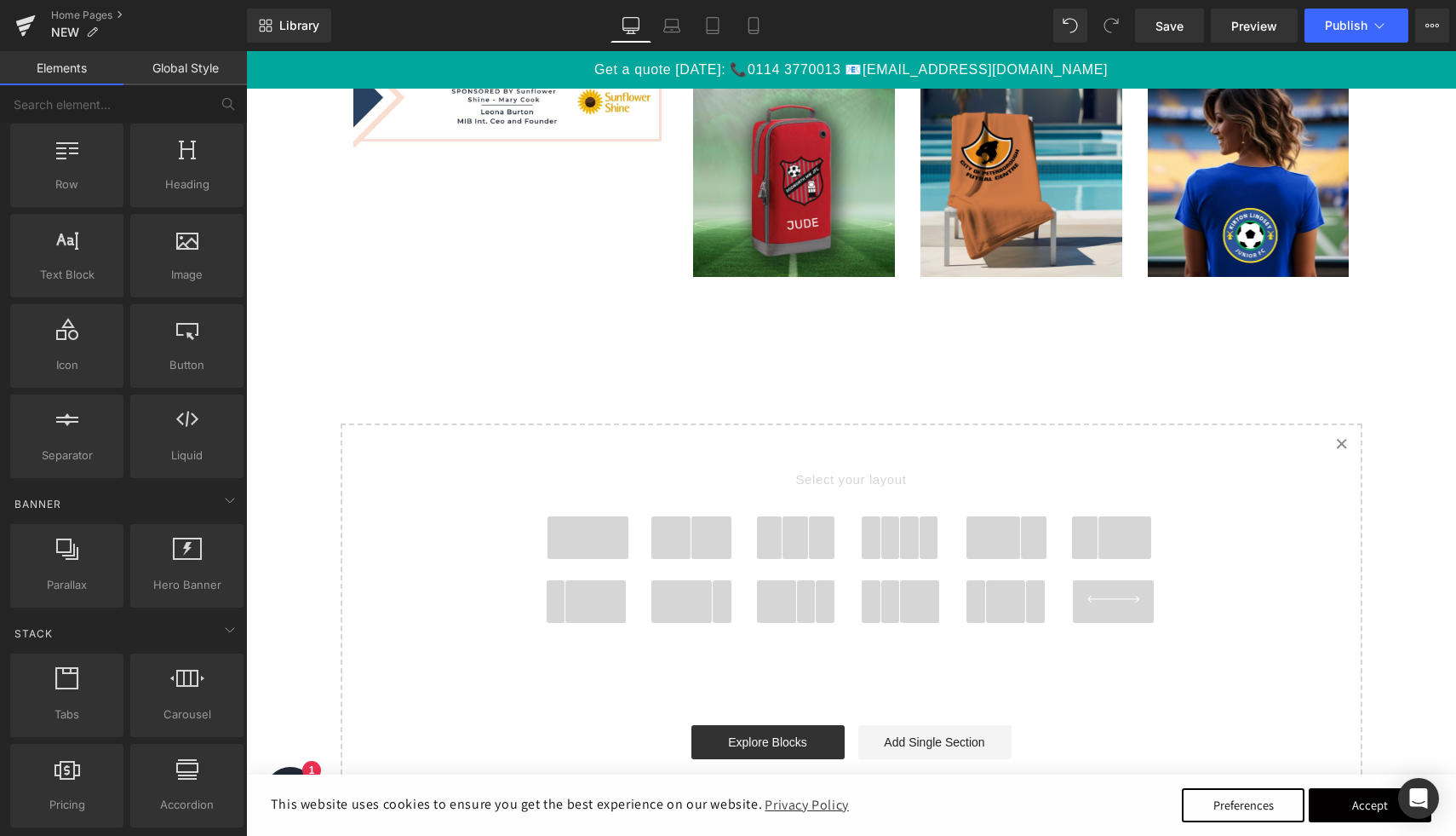
click at [702, 543] on span at bounding box center [711, 537] width 40 height 43
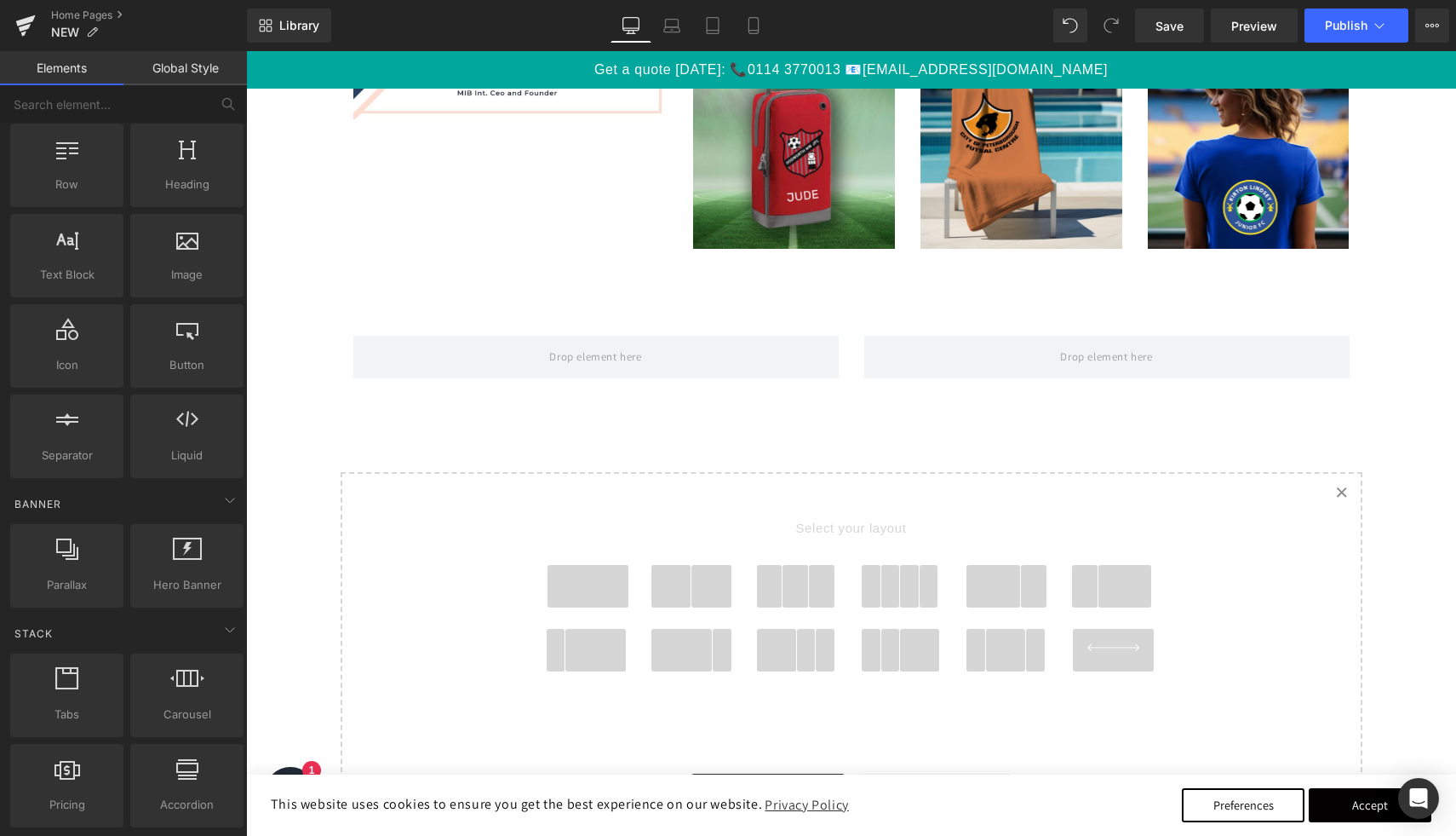
scroll to position [1886, 0]
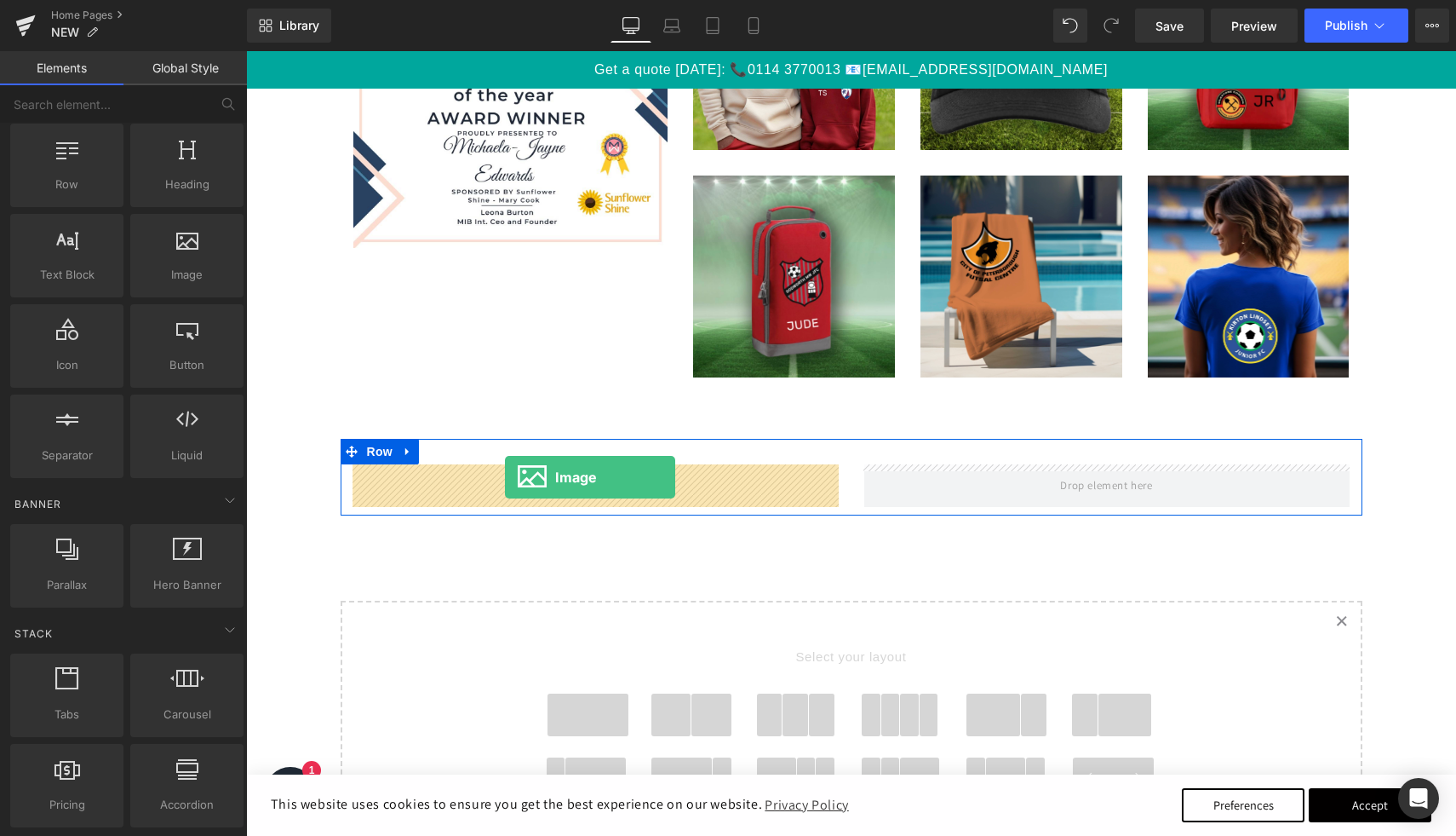
drag, startPoint x: 427, startPoint y: 304, endPoint x: 505, endPoint y: 477, distance: 189.8
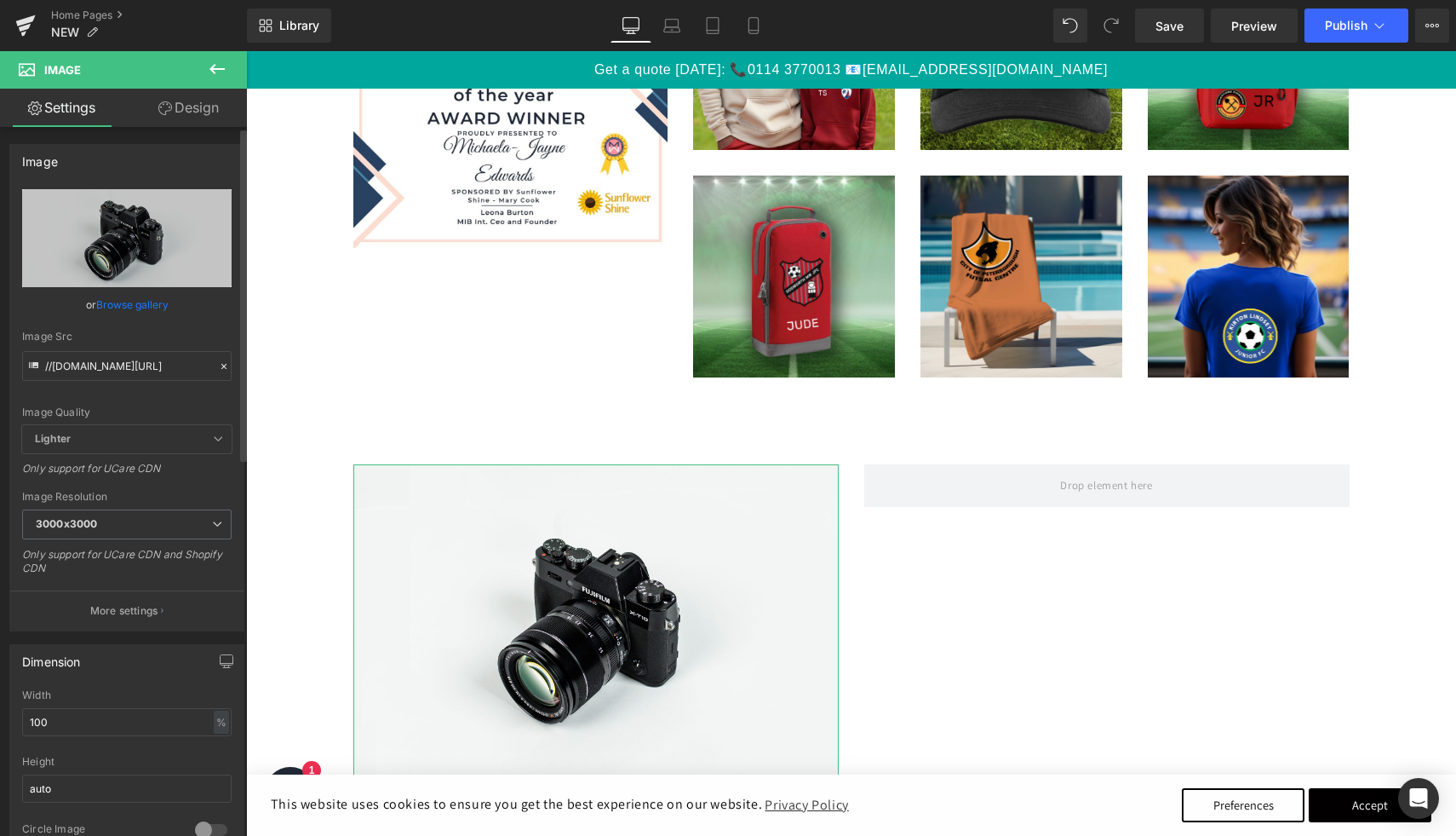
click at [131, 299] on link "Browse gallery" at bounding box center [133, 304] width 72 height 30
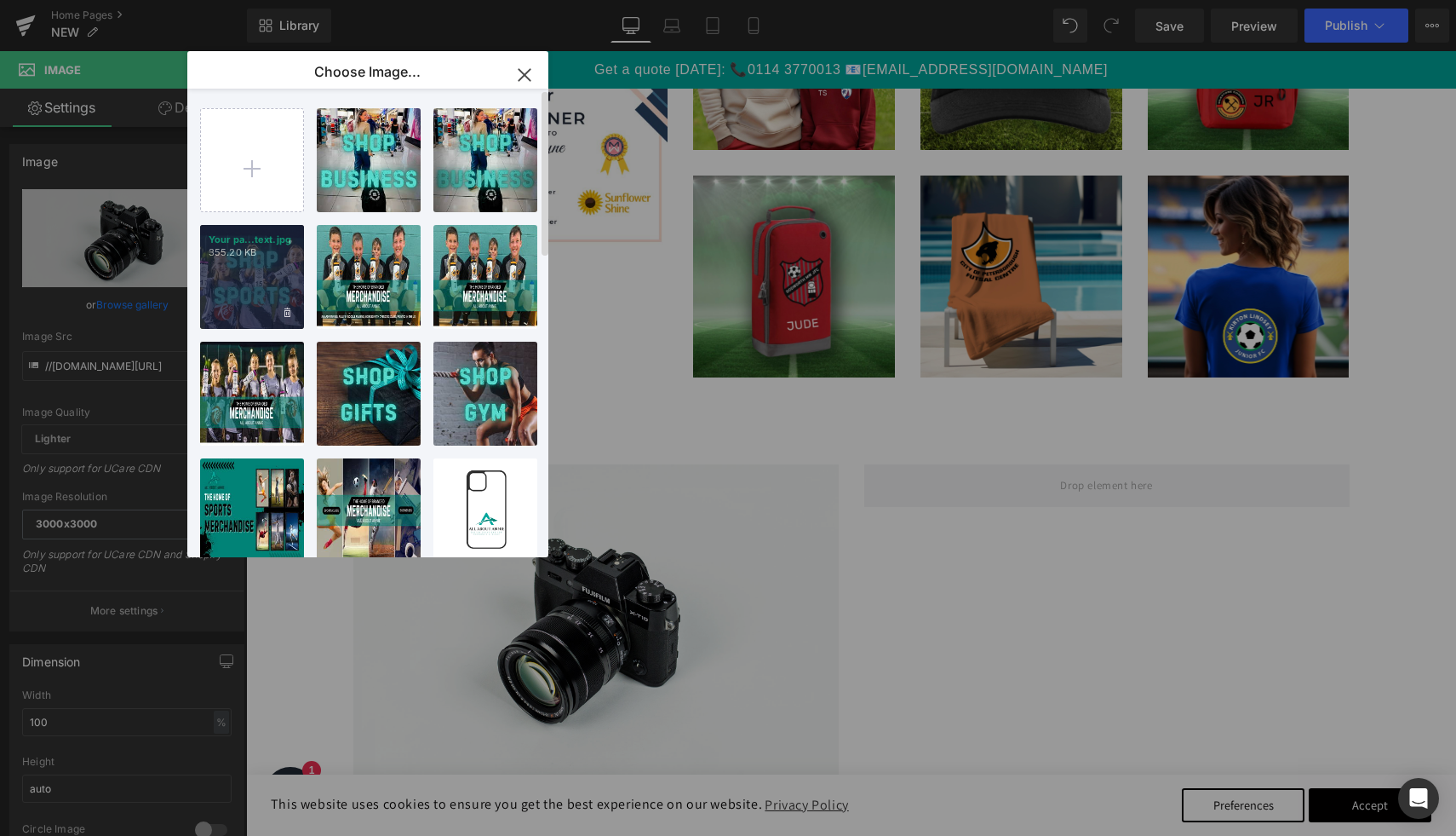
click at [285, 272] on div "Your pa...text.jpg 355.20 KB" at bounding box center [252, 277] width 104 height 104
type input "[URL][DOMAIN_NAME]"
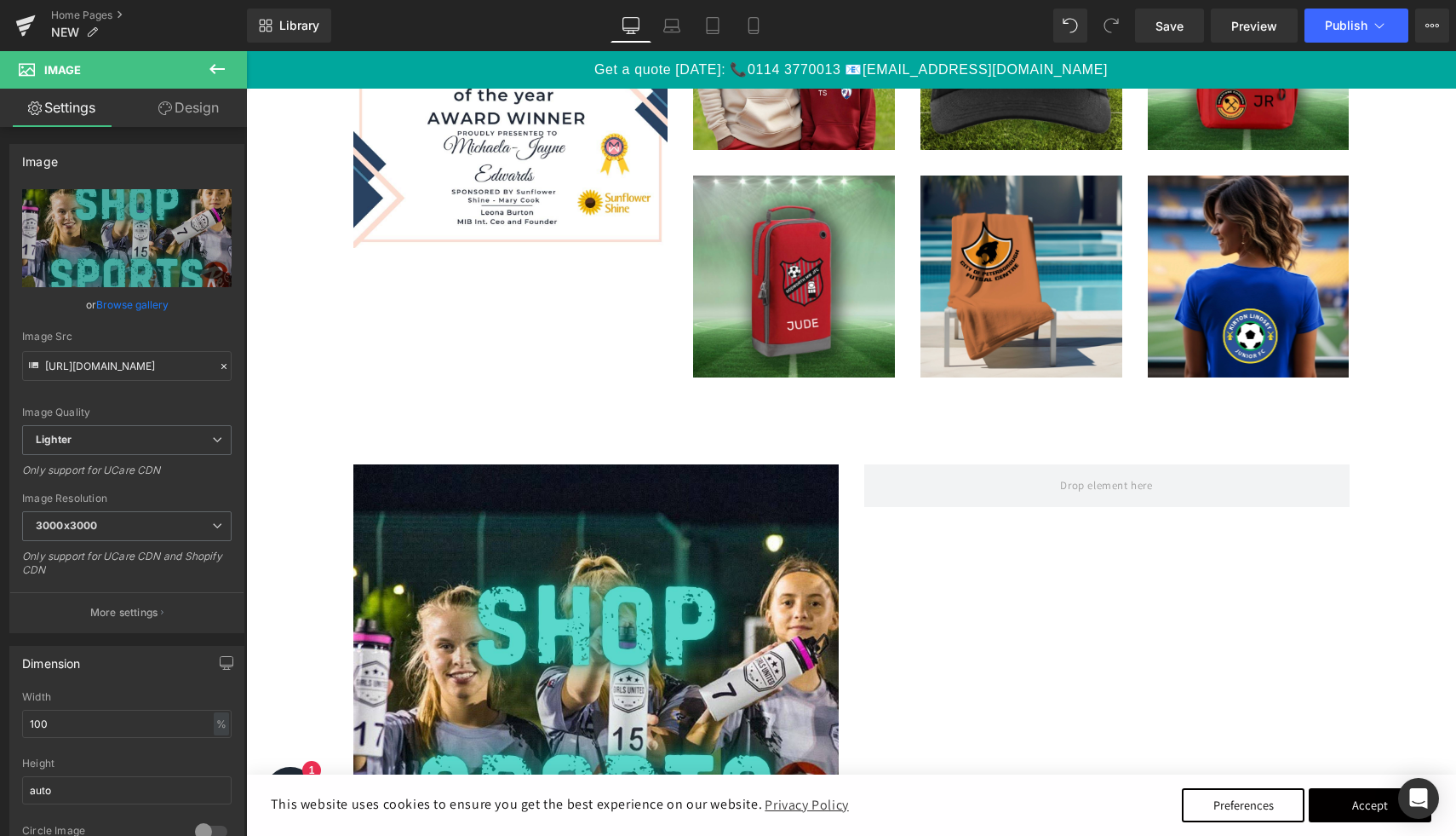
click at [212, 68] on icon at bounding box center [217, 68] width 16 height 10
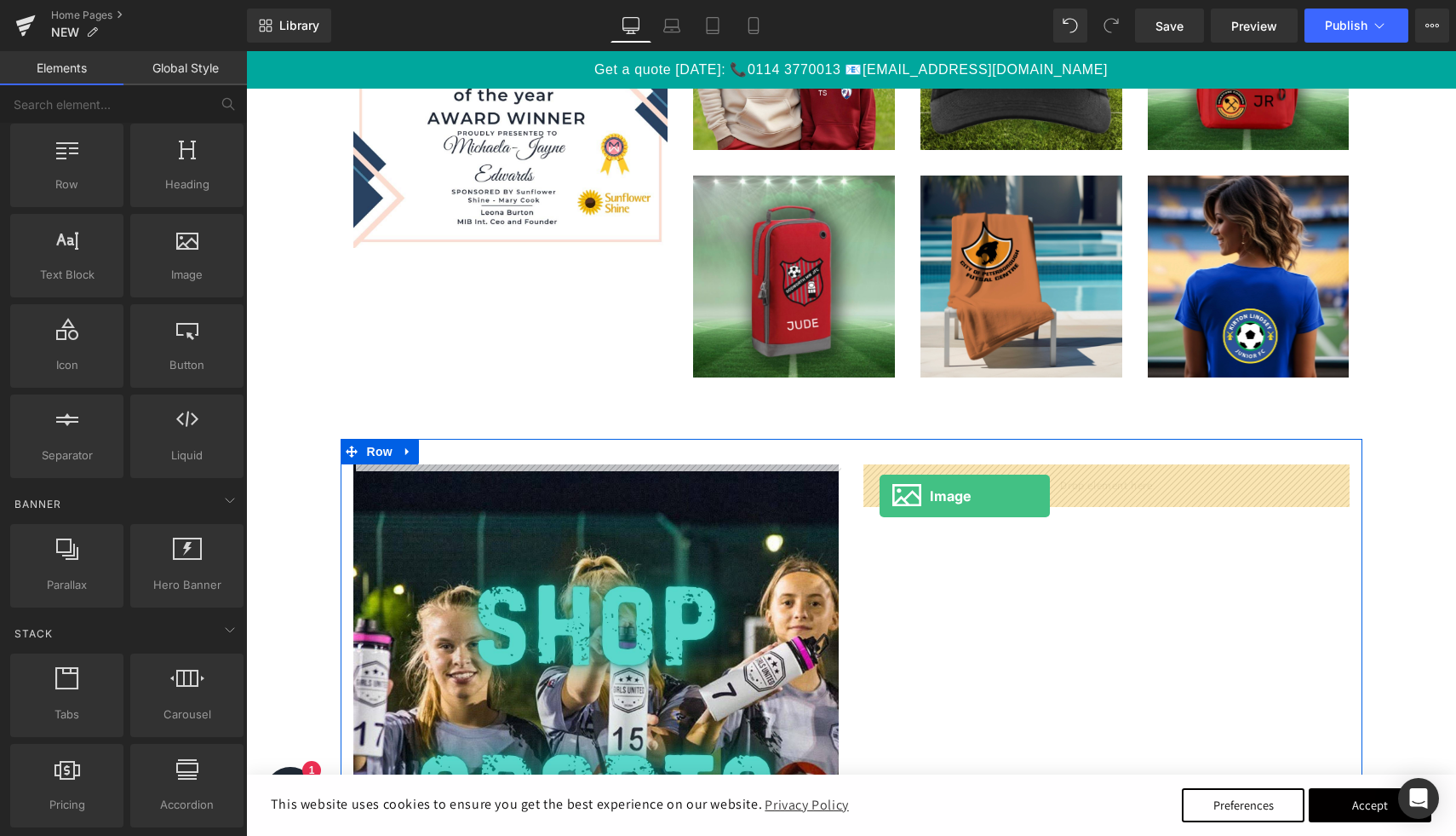
drag, startPoint x: 426, startPoint y: 320, endPoint x: 880, endPoint y: 494, distance: 486.2
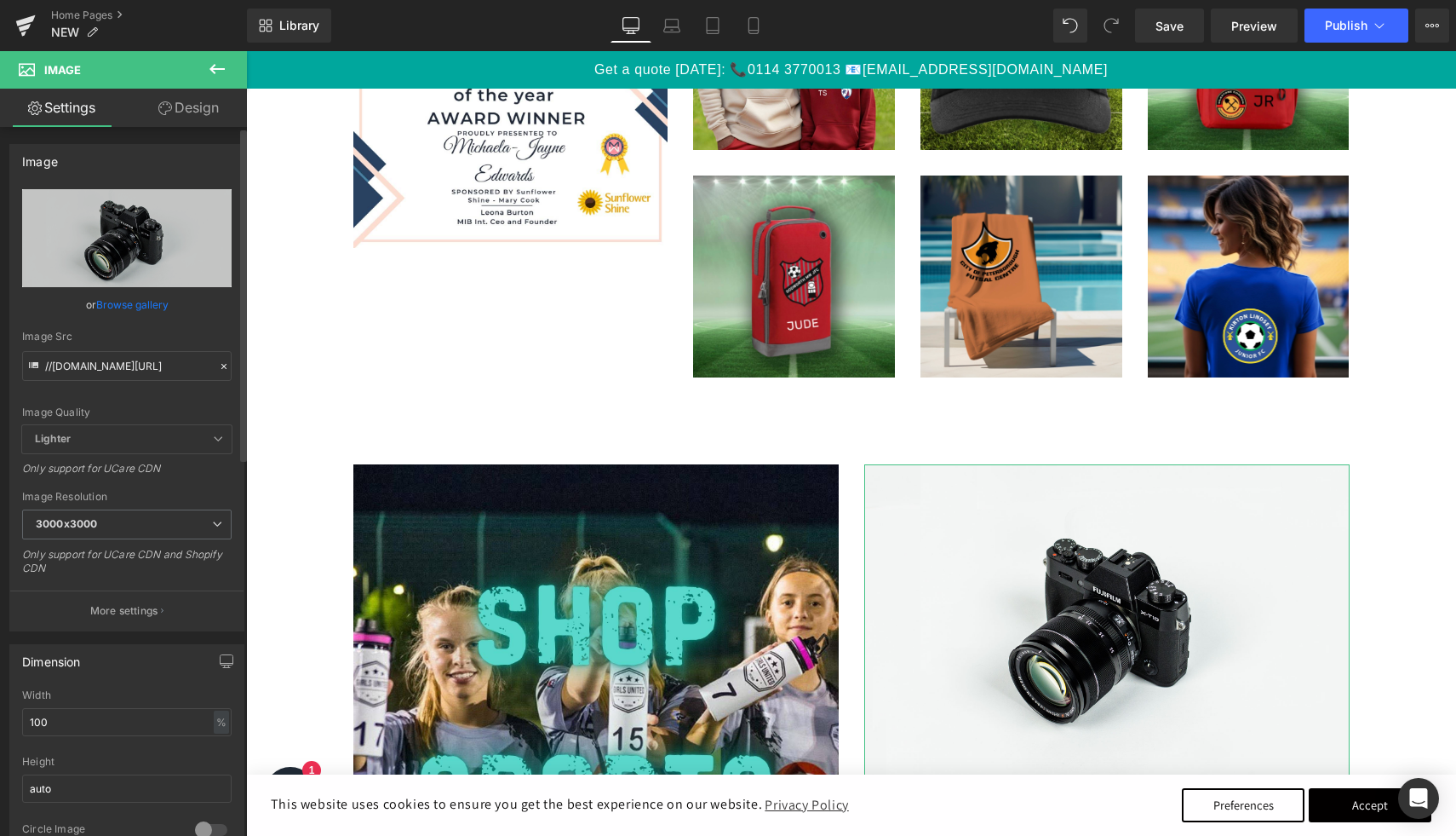
click at [128, 302] on link "Browse gallery" at bounding box center [133, 304] width 72 height 30
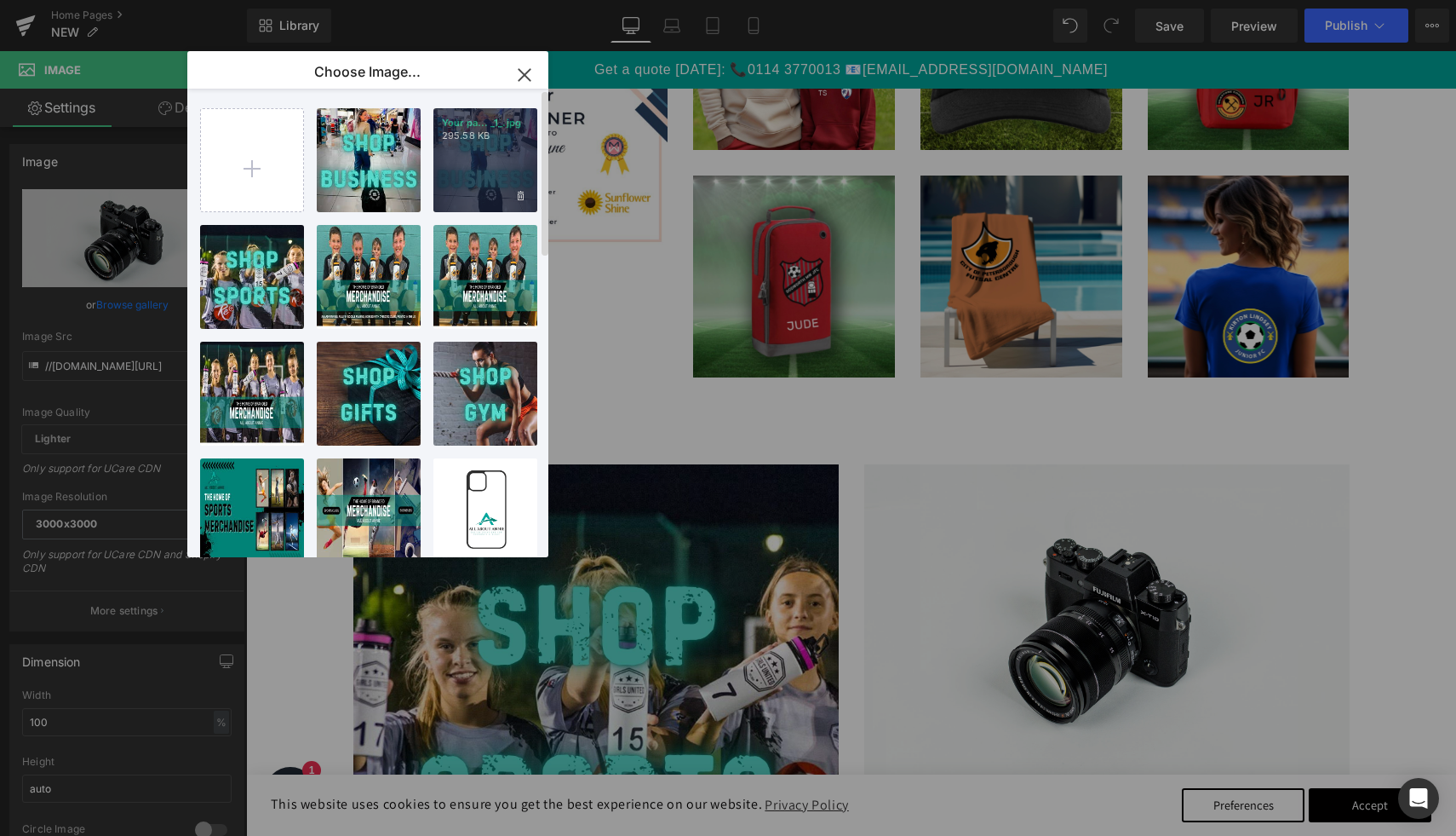
click at [458, 194] on div "Your pa... _1_.jpg 295.58 KB" at bounding box center [485, 160] width 104 height 104
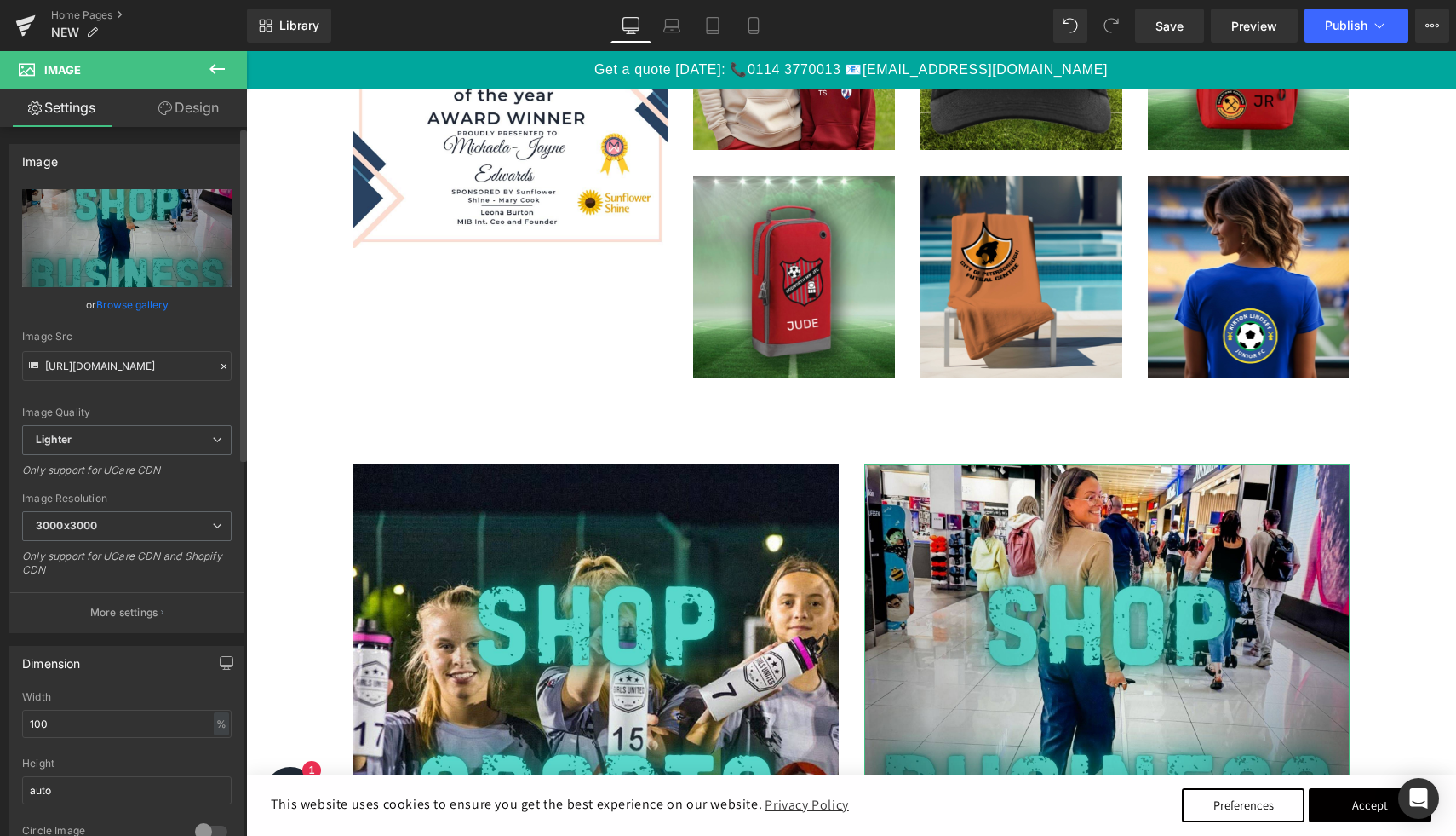
click at [133, 302] on link "Browse gallery" at bounding box center [133, 304] width 72 height 30
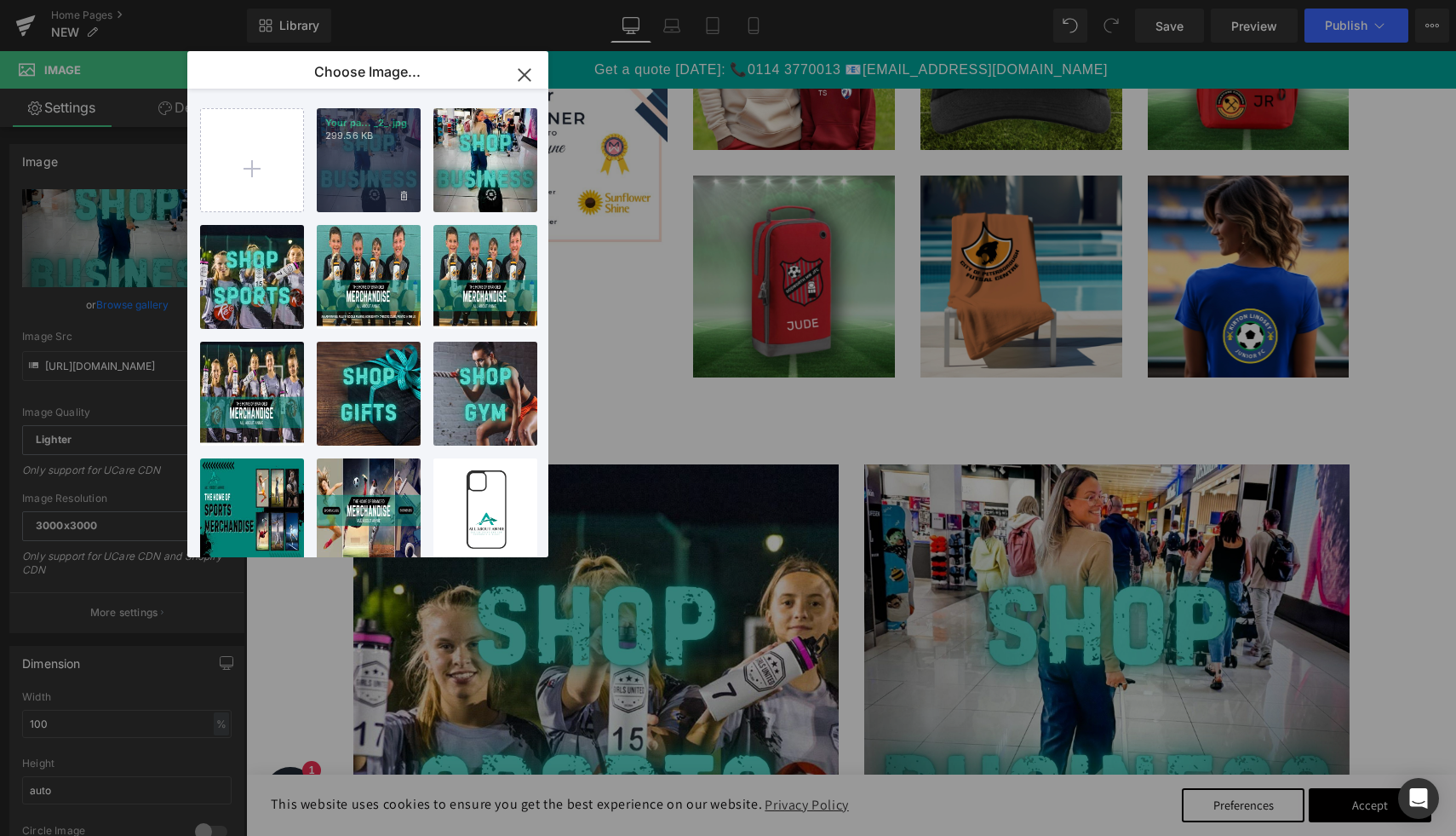
click at [381, 147] on div "Your pa... _2_.jpg 299.56 KB" at bounding box center [369, 160] width 104 height 104
type input "[URL][DOMAIN_NAME]"
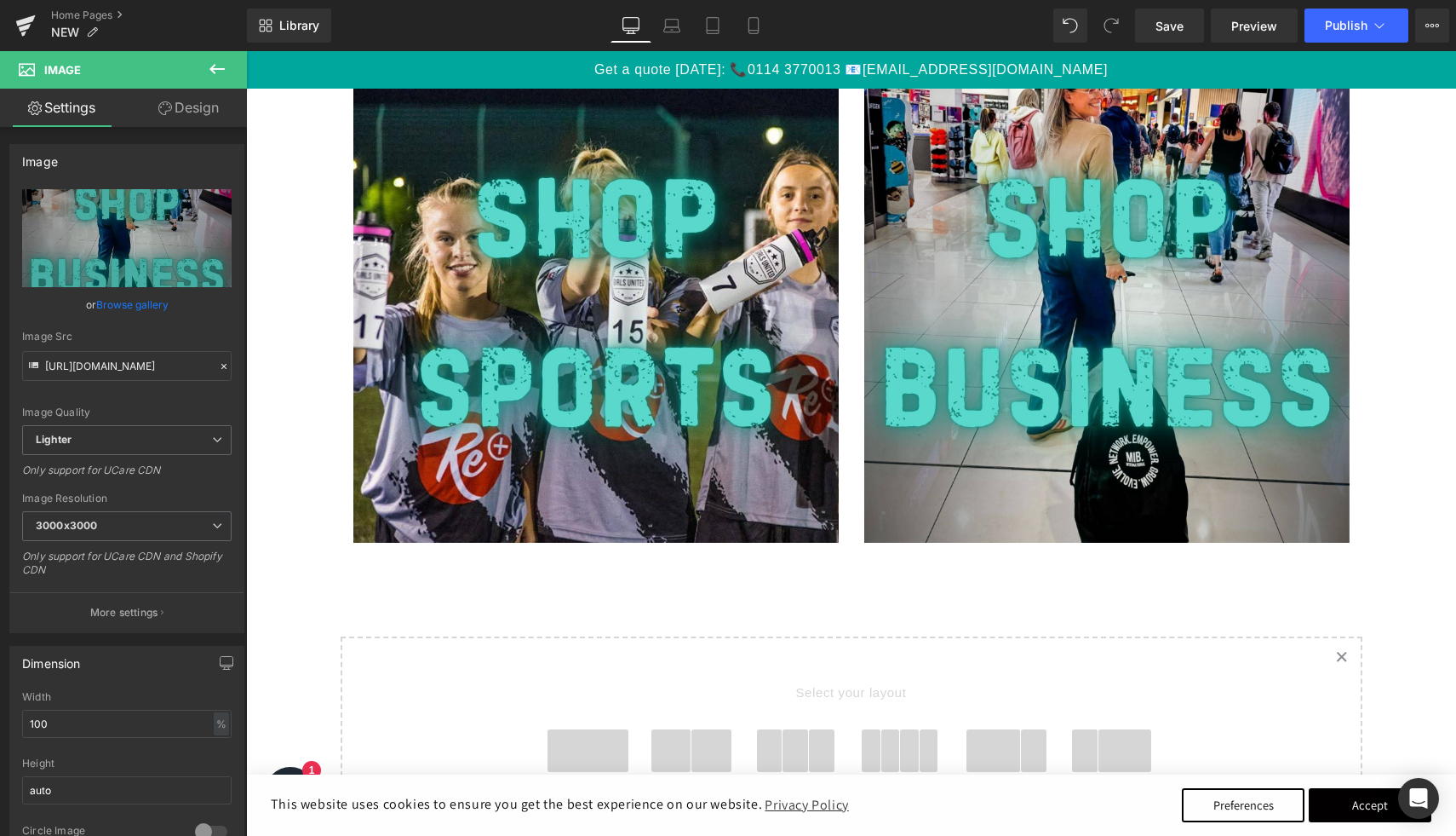
scroll to position [2323, 0]
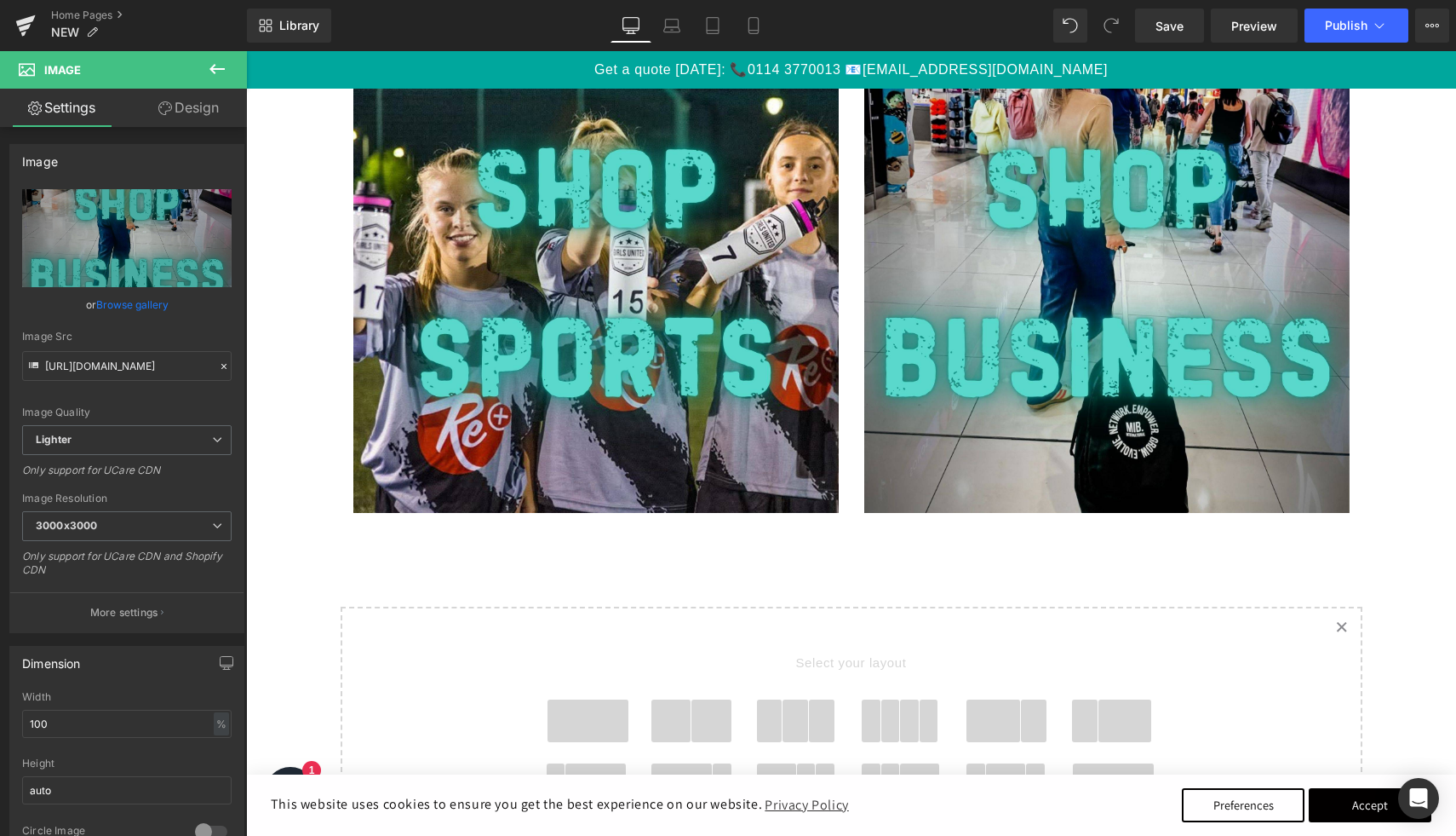
click at [218, 64] on icon at bounding box center [216, 68] width 20 height 20
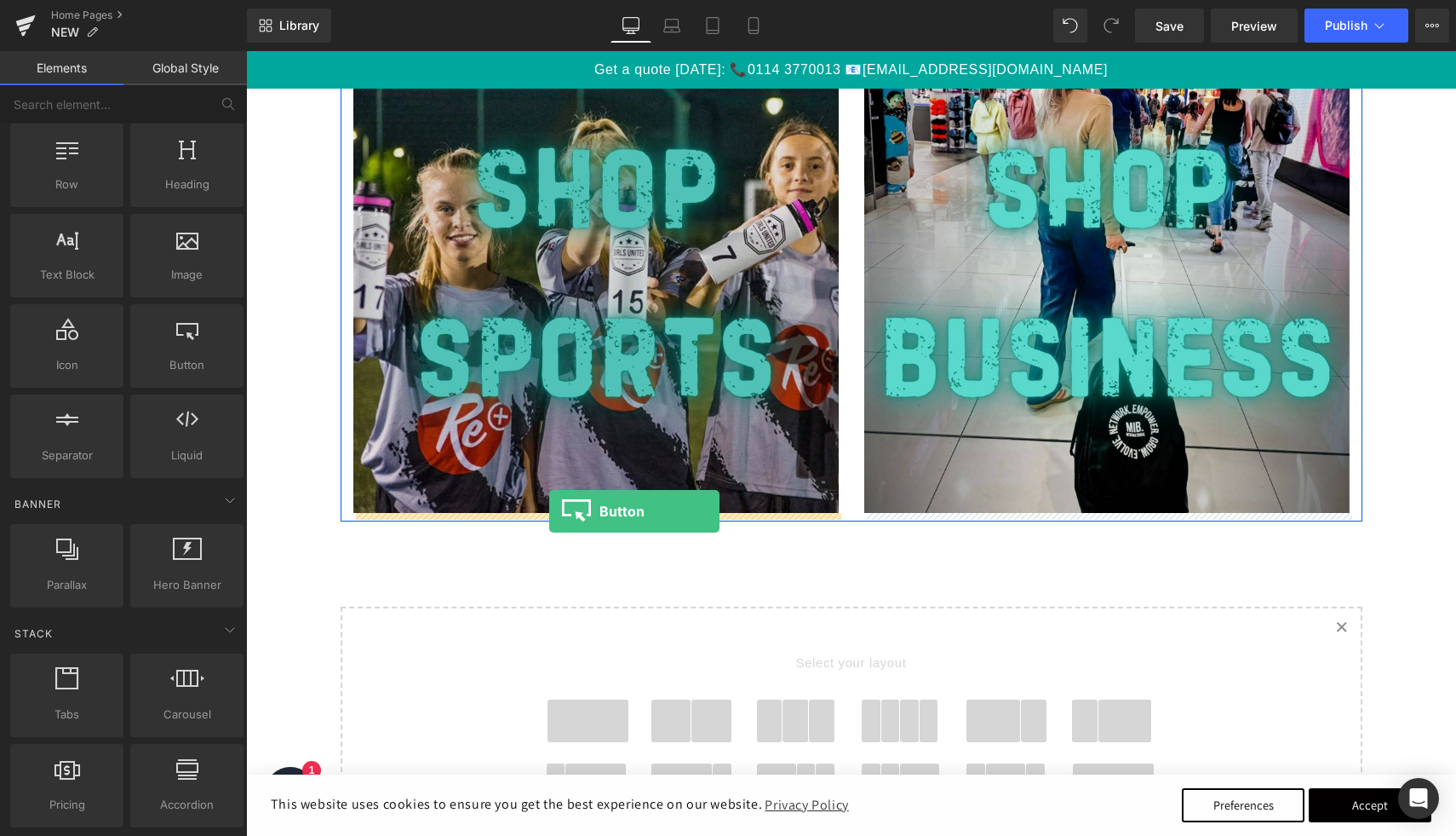
drag, startPoint x: 437, startPoint y: 423, endPoint x: 549, endPoint y: 511, distance: 142.4
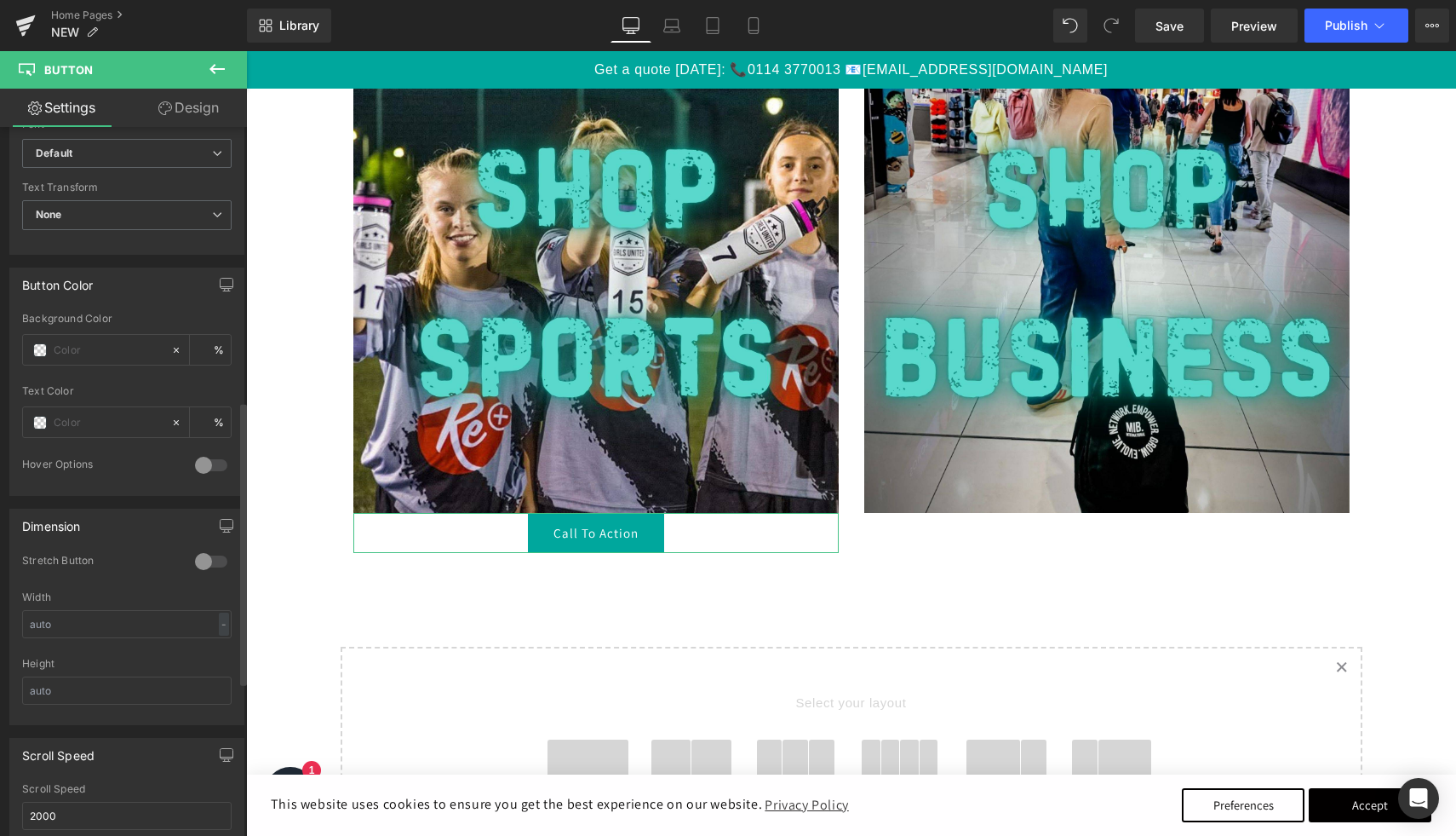
scroll to position [718, 0]
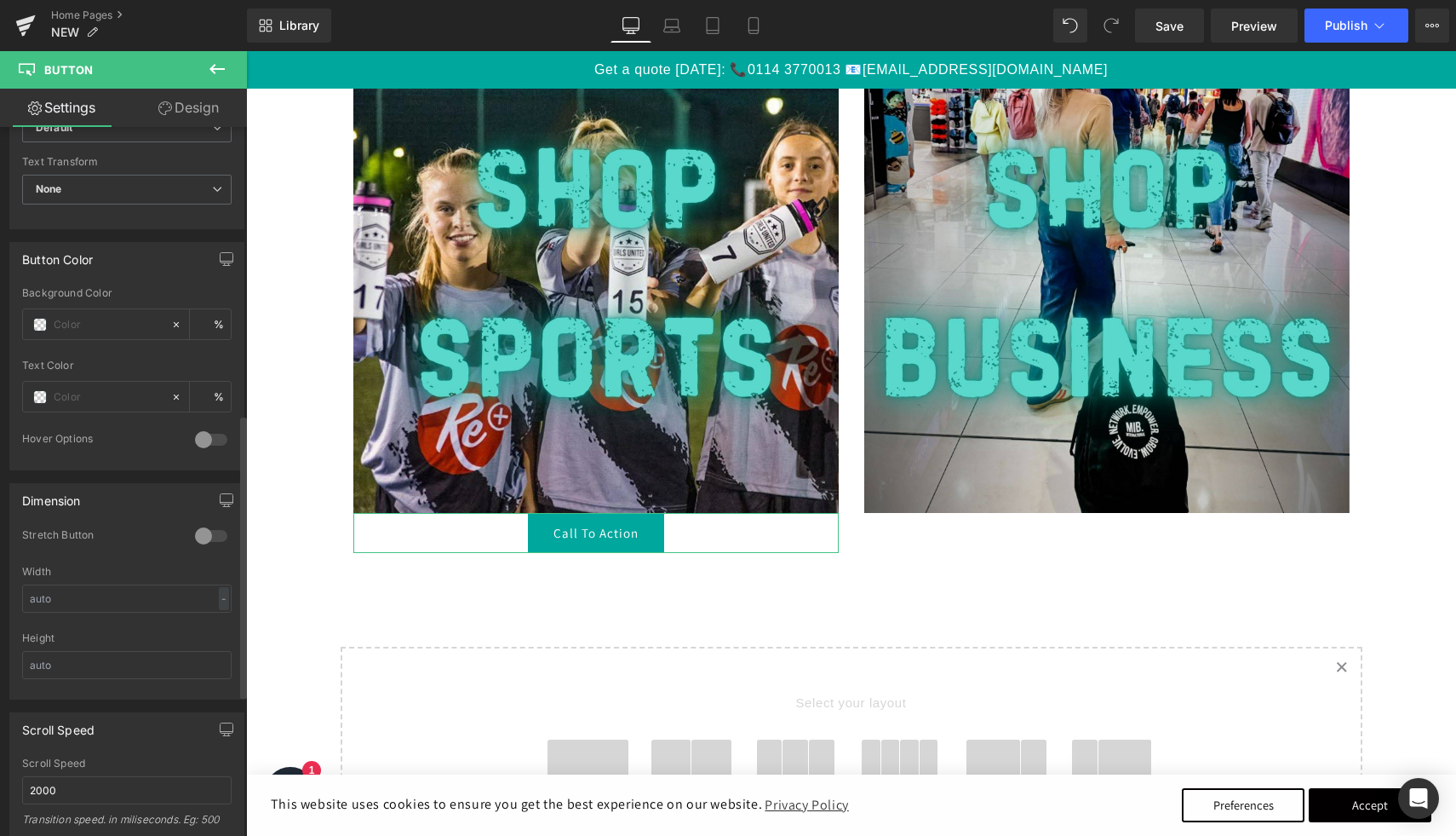
click at [201, 533] on div at bounding box center [212, 536] width 41 height 27
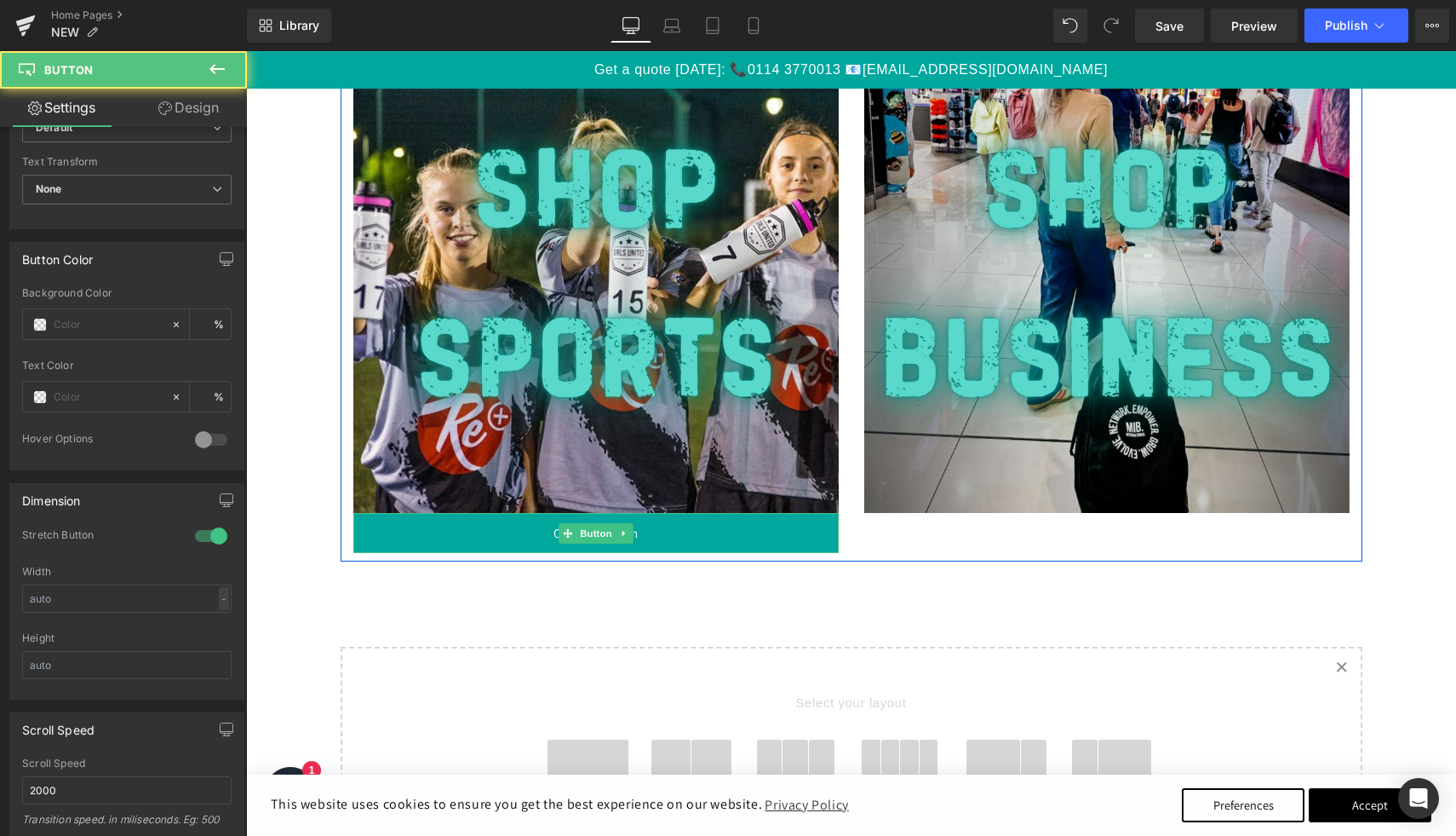
click at [646, 542] on link "Call To Action" at bounding box center [596, 533] width 486 height 40
click at [596, 535] on span "Button" at bounding box center [596, 533] width 39 height 20
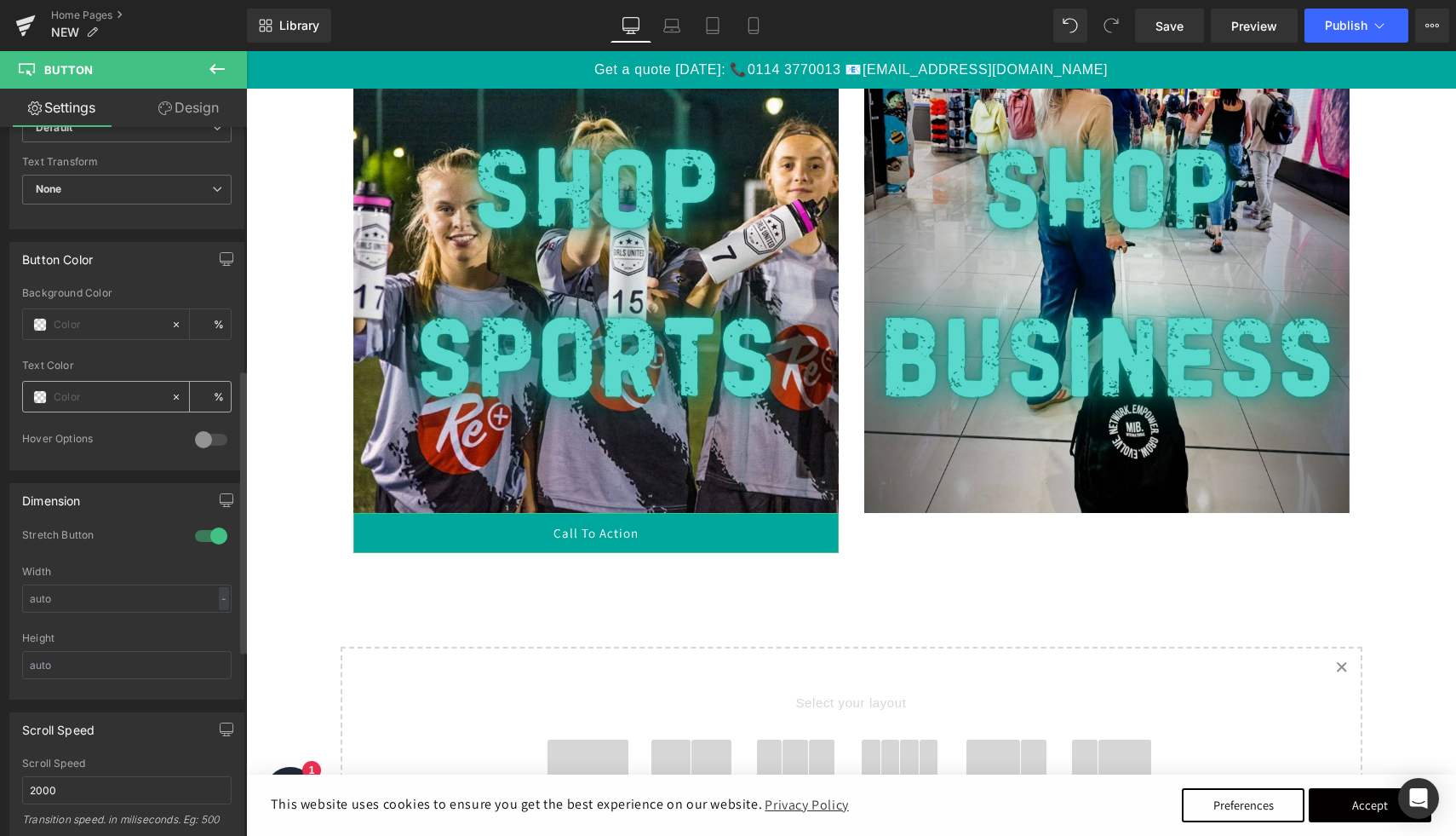
scroll to position [0, 0]
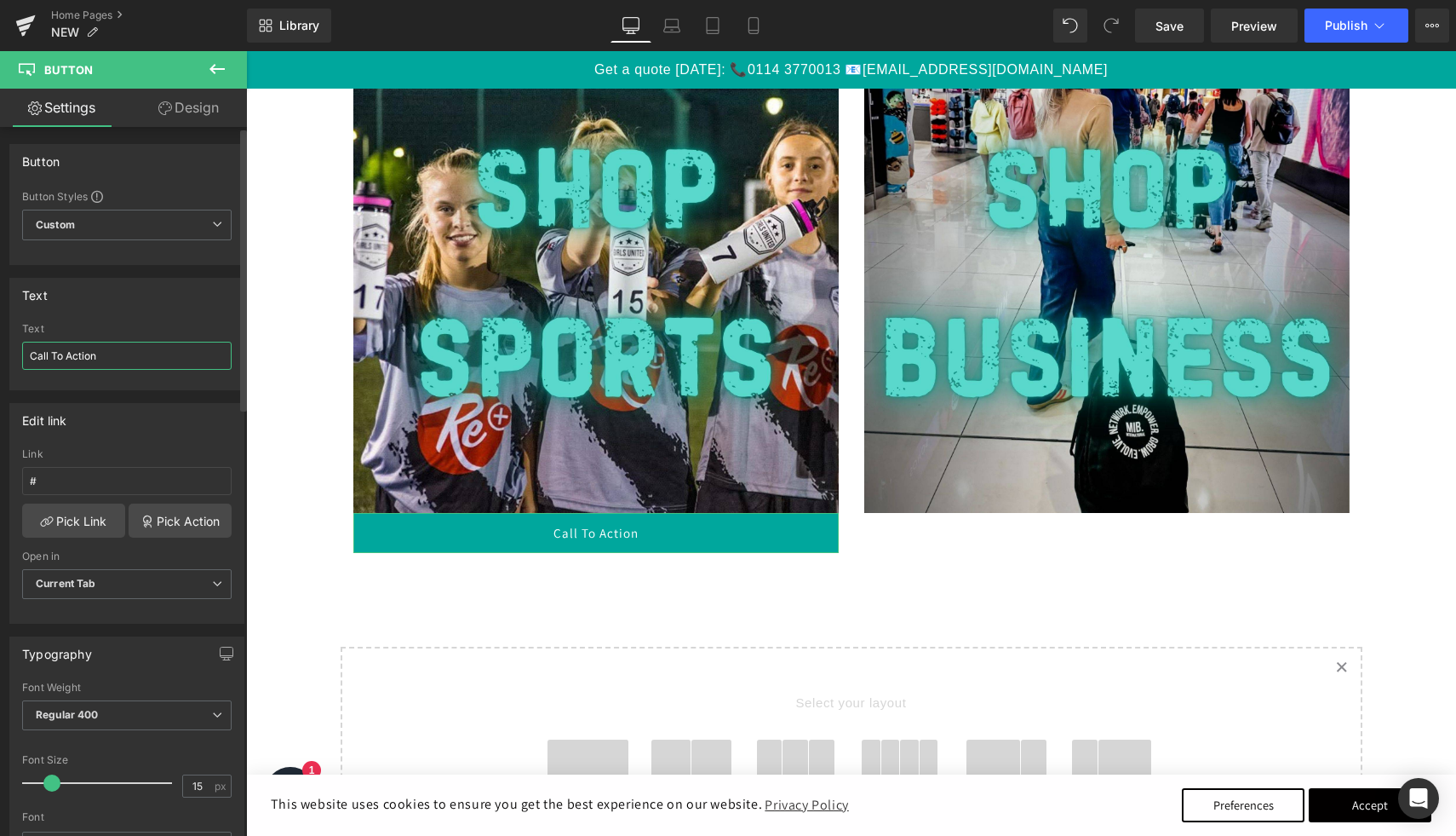
click at [59, 356] on input "Call To Action" at bounding box center [127, 355] width 210 height 28
type input "SHOP SPORTS"
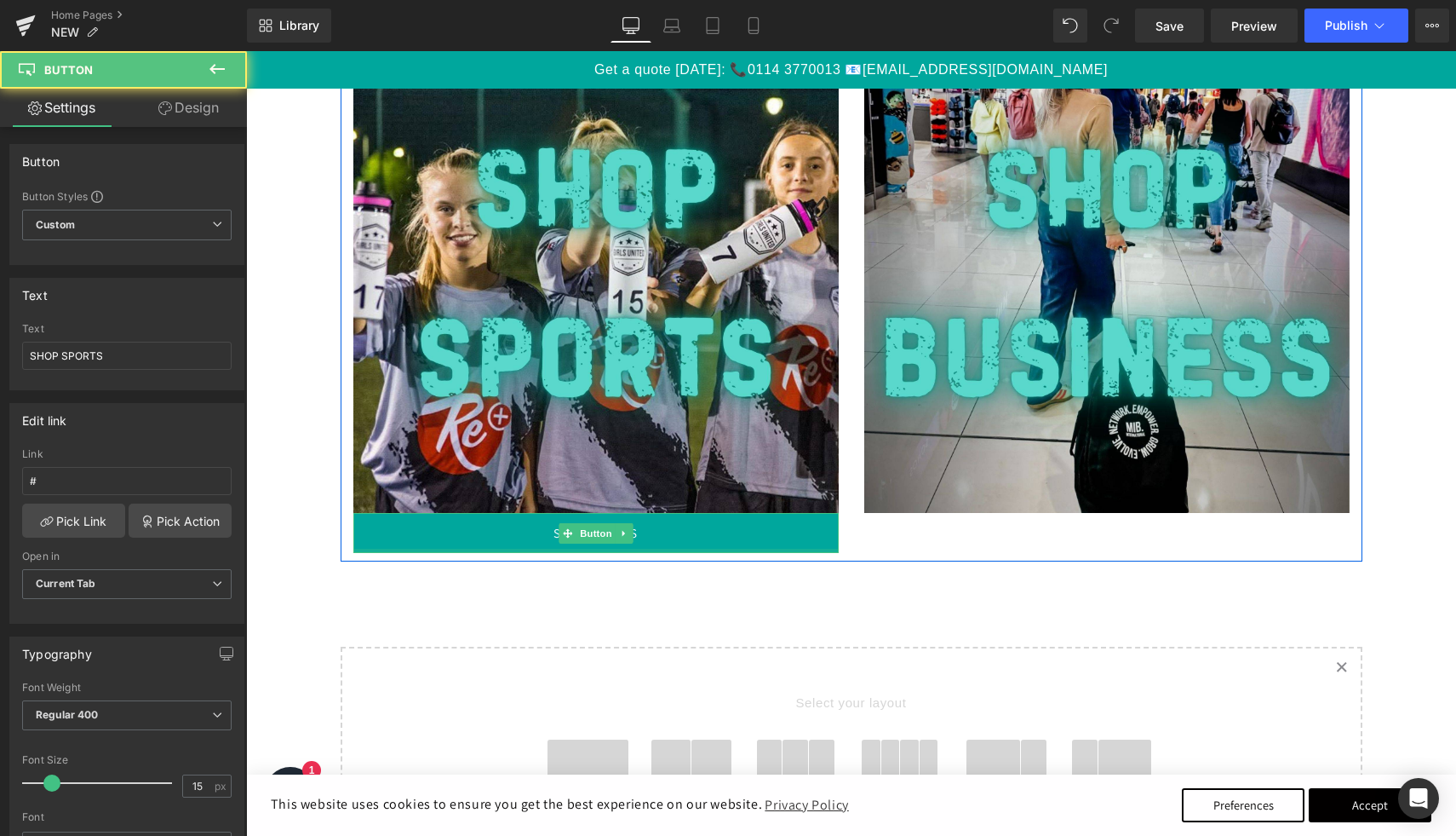
click at [741, 547] on link "SHOP SPORTS" at bounding box center [596, 533] width 486 height 40
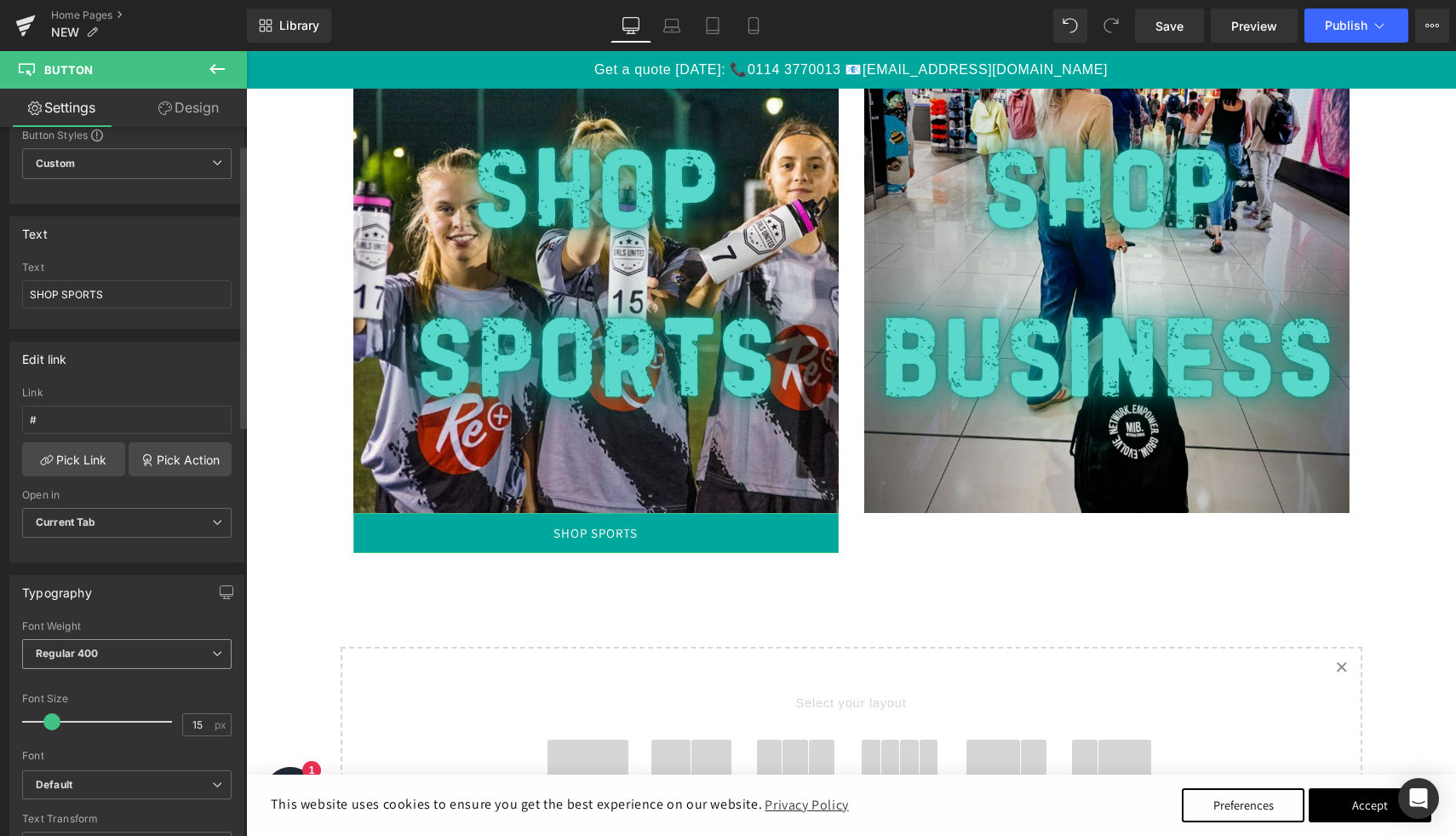
scroll to position [63, 0]
click at [116, 718] on div at bounding box center [100, 719] width 141 height 34
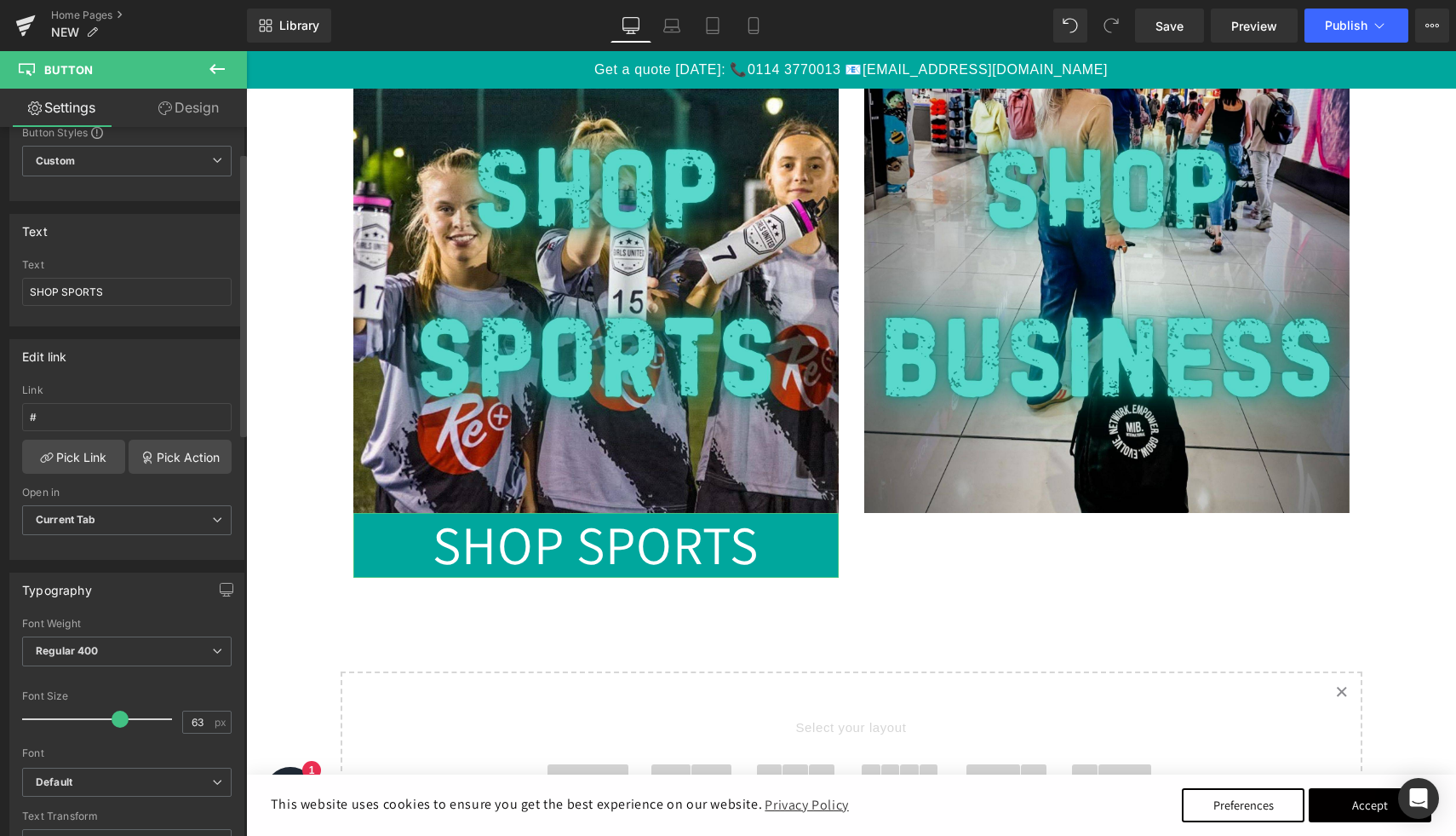
type input "25"
click at [63, 716] on div at bounding box center [100, 719] width 141 height 34
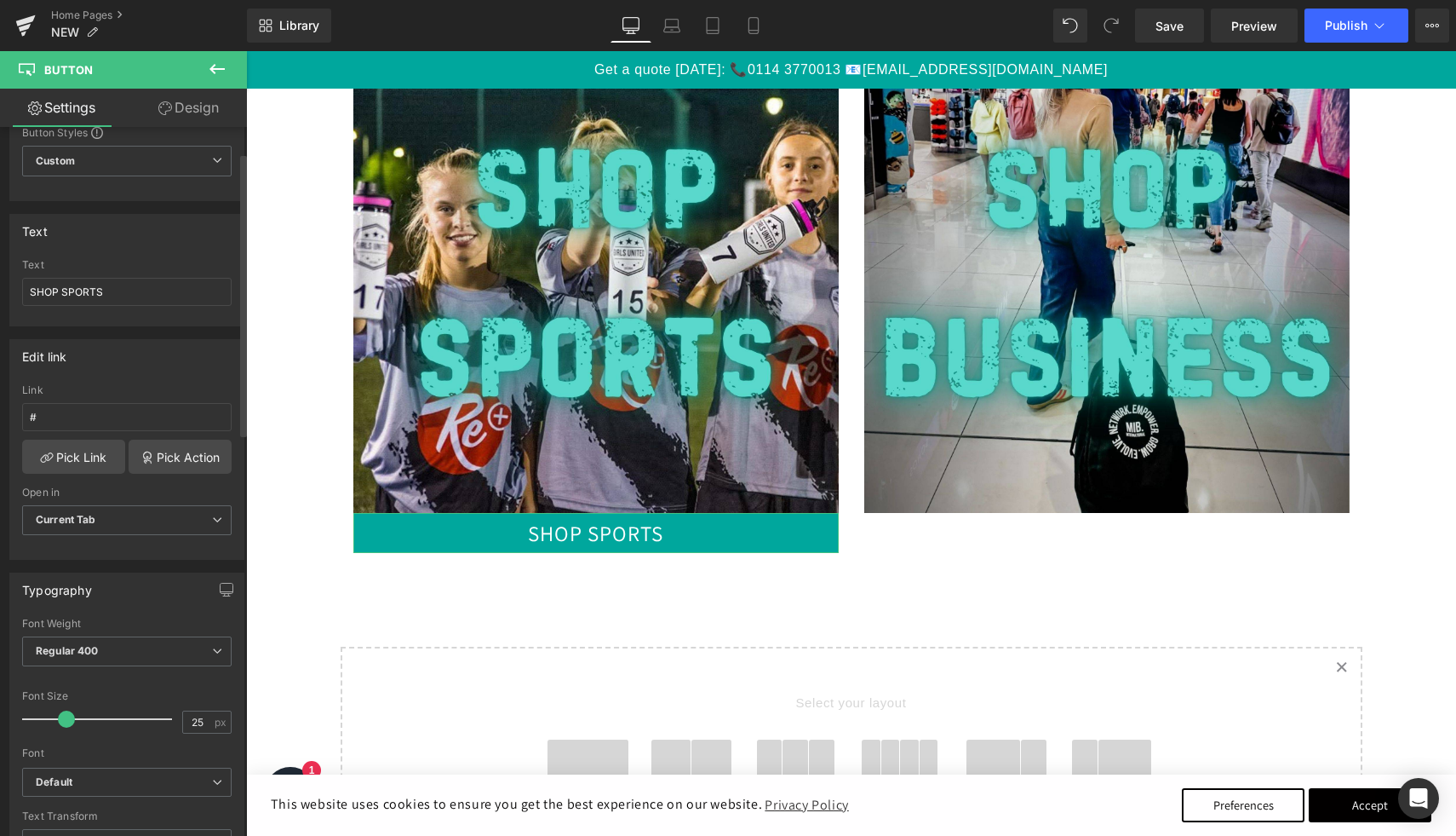
scroll to position [0, 0]
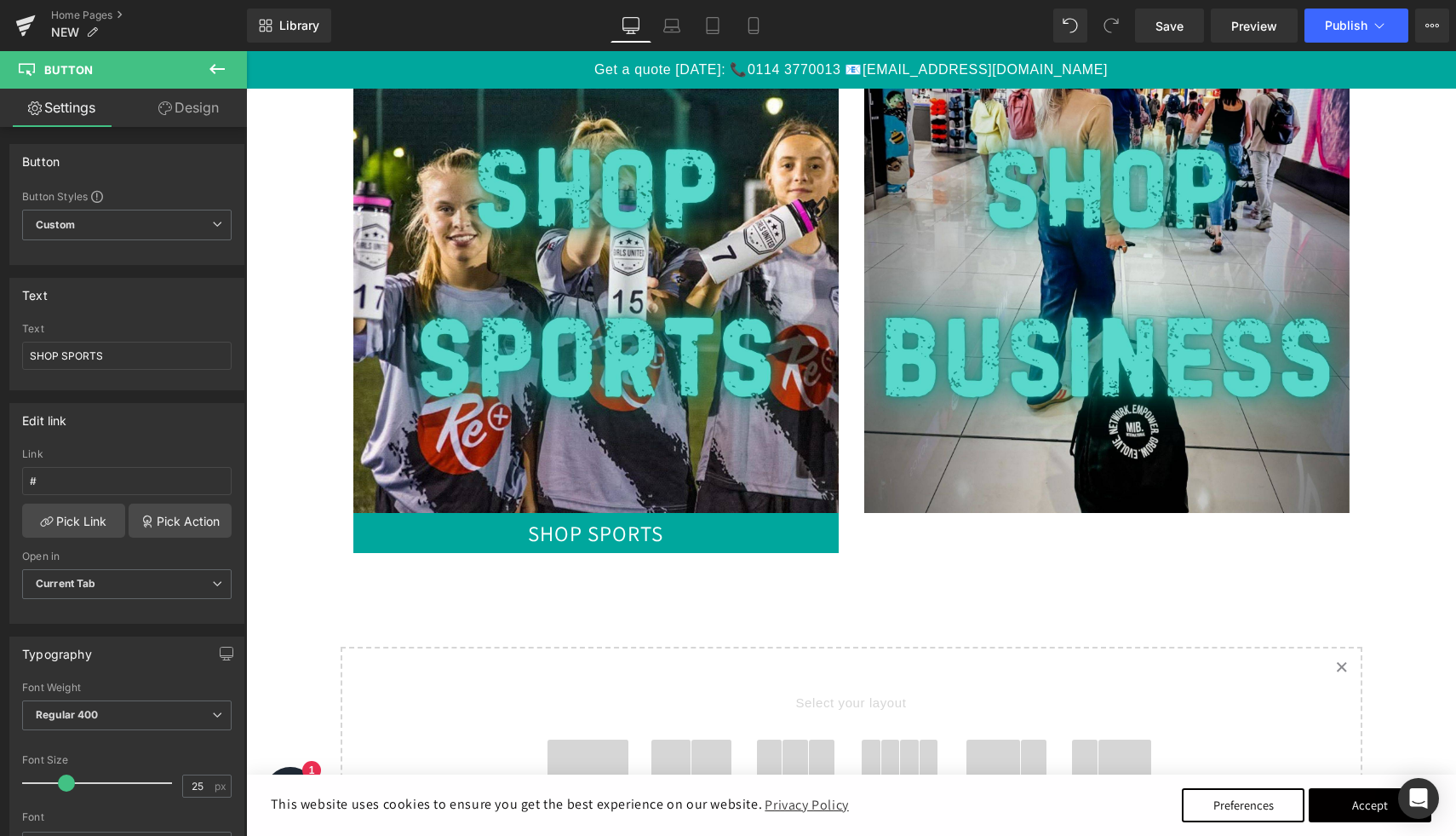
click at [217, 69] on icon at bounding box center [217, 68] width 16 height 10
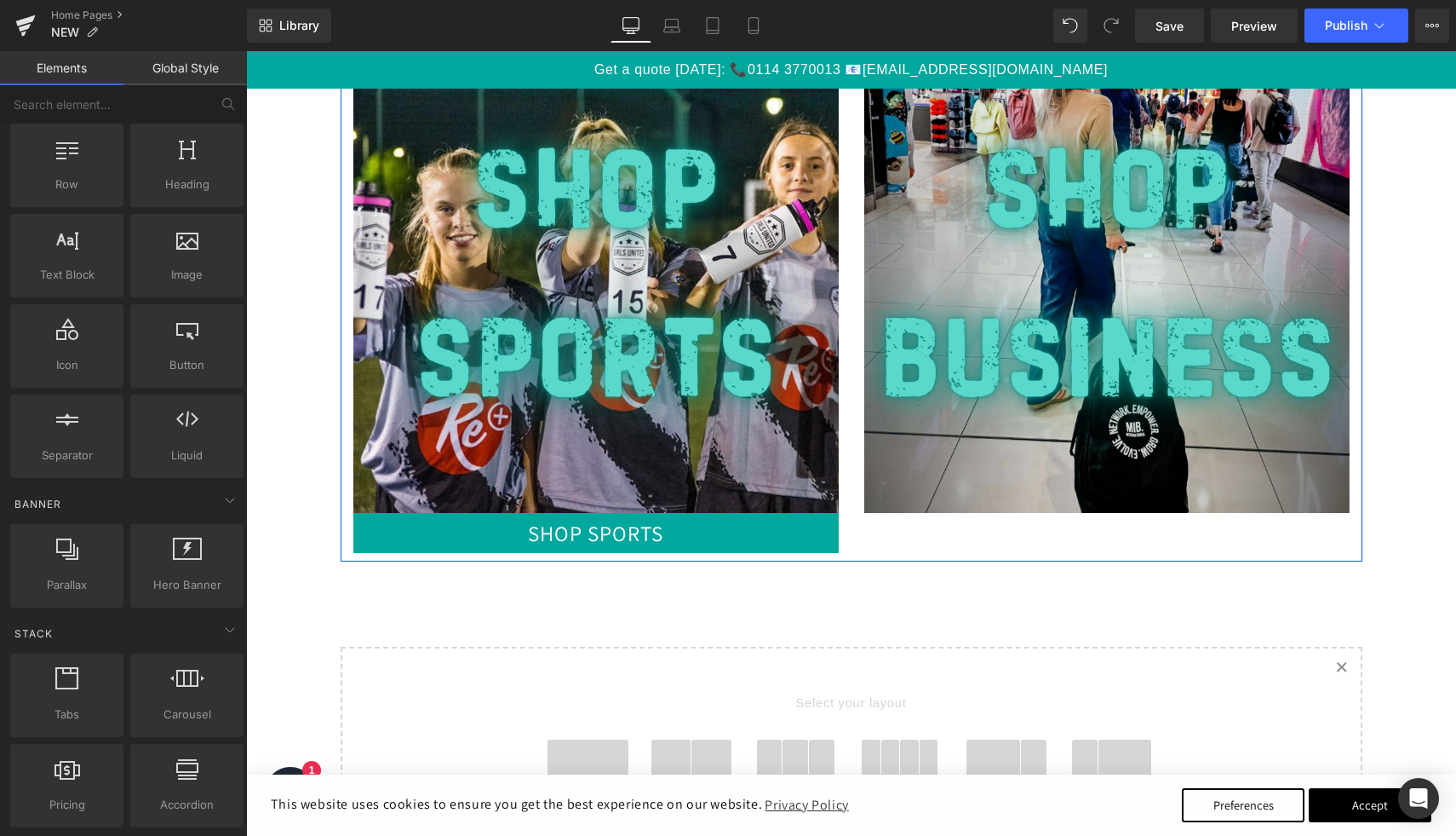
click at [620, 516] on div "SHOP SPORTS Button" at bounding box center [596, 533] width 486 height 40
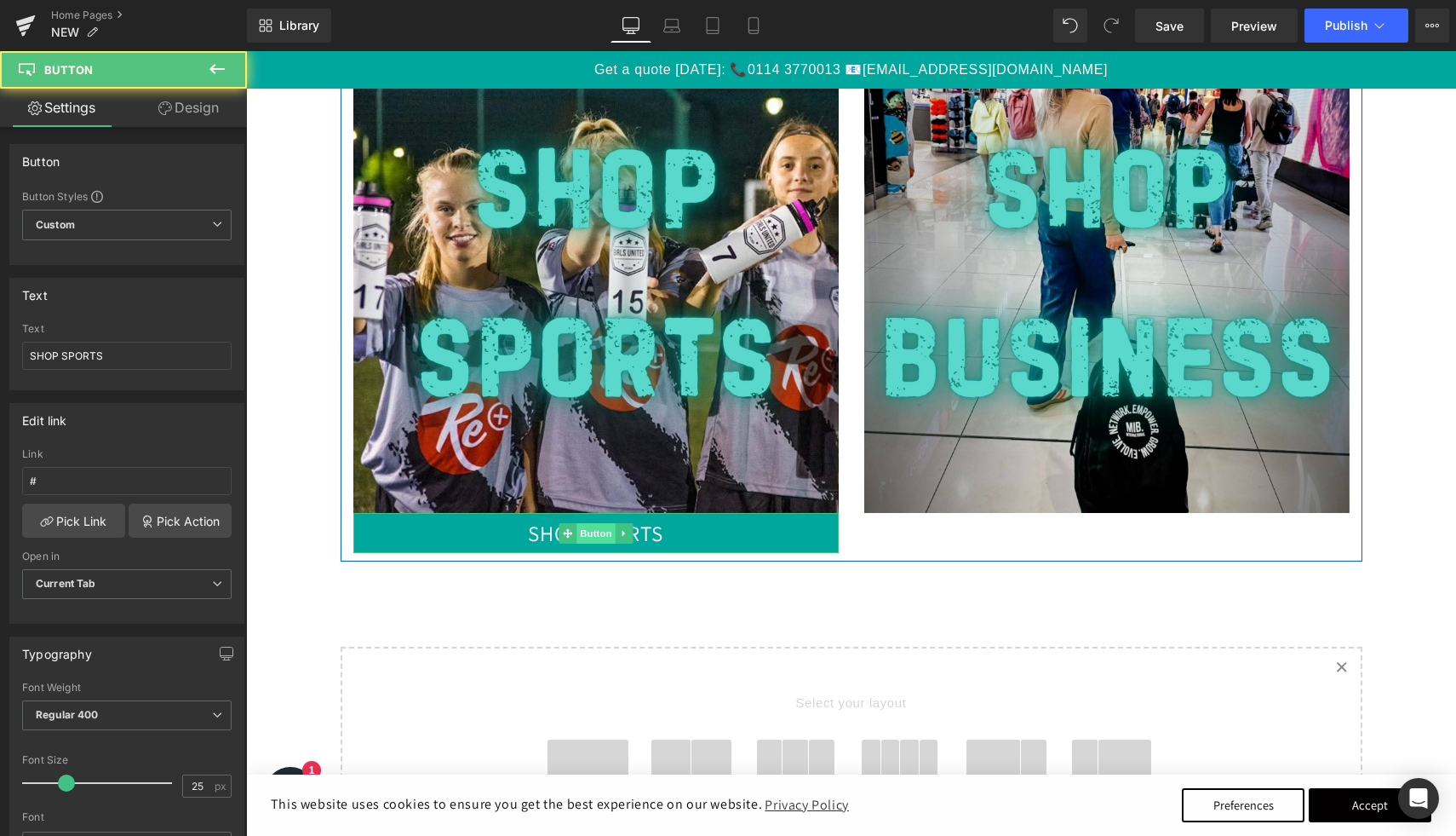
click at [601, 535] on span "Button" at bounding box center [596, 533] width 39 height 20
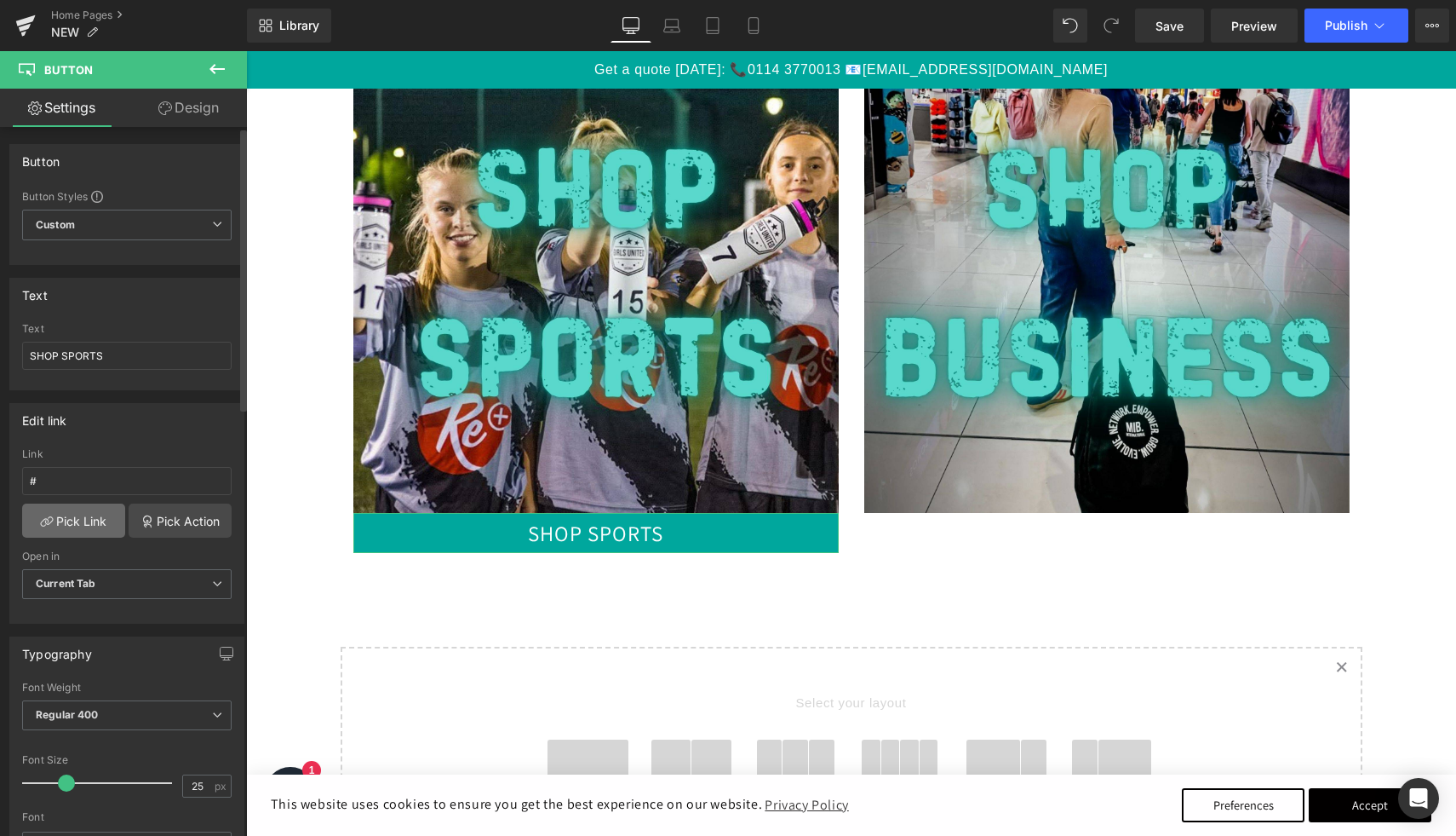
click at [80, 521] on link "Pick Link" at bounding box center [74, 520] width 103 height 34
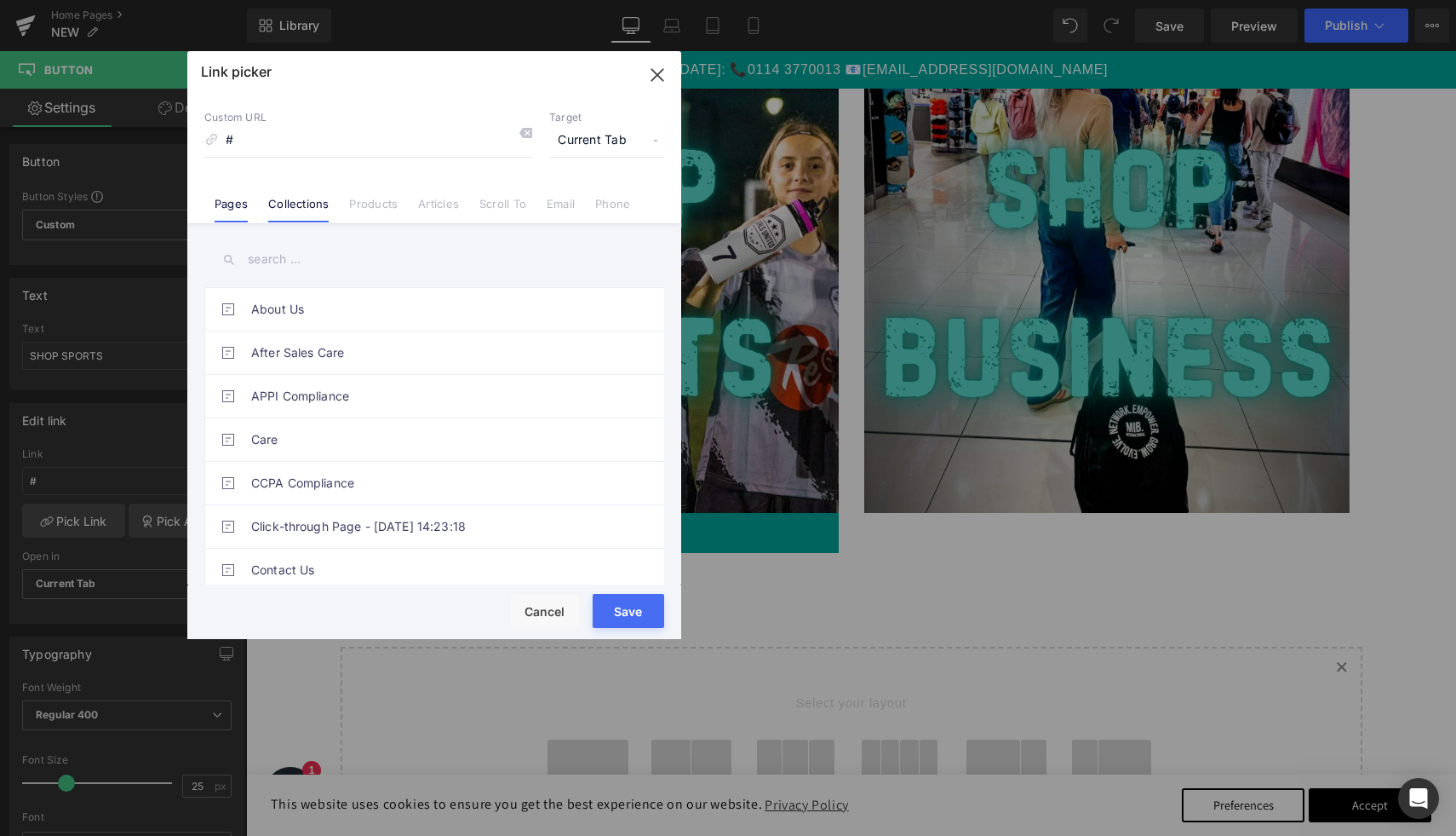
click at [309, 208] on link "Collections" at bounding box center [298, 210] width 60 height 25
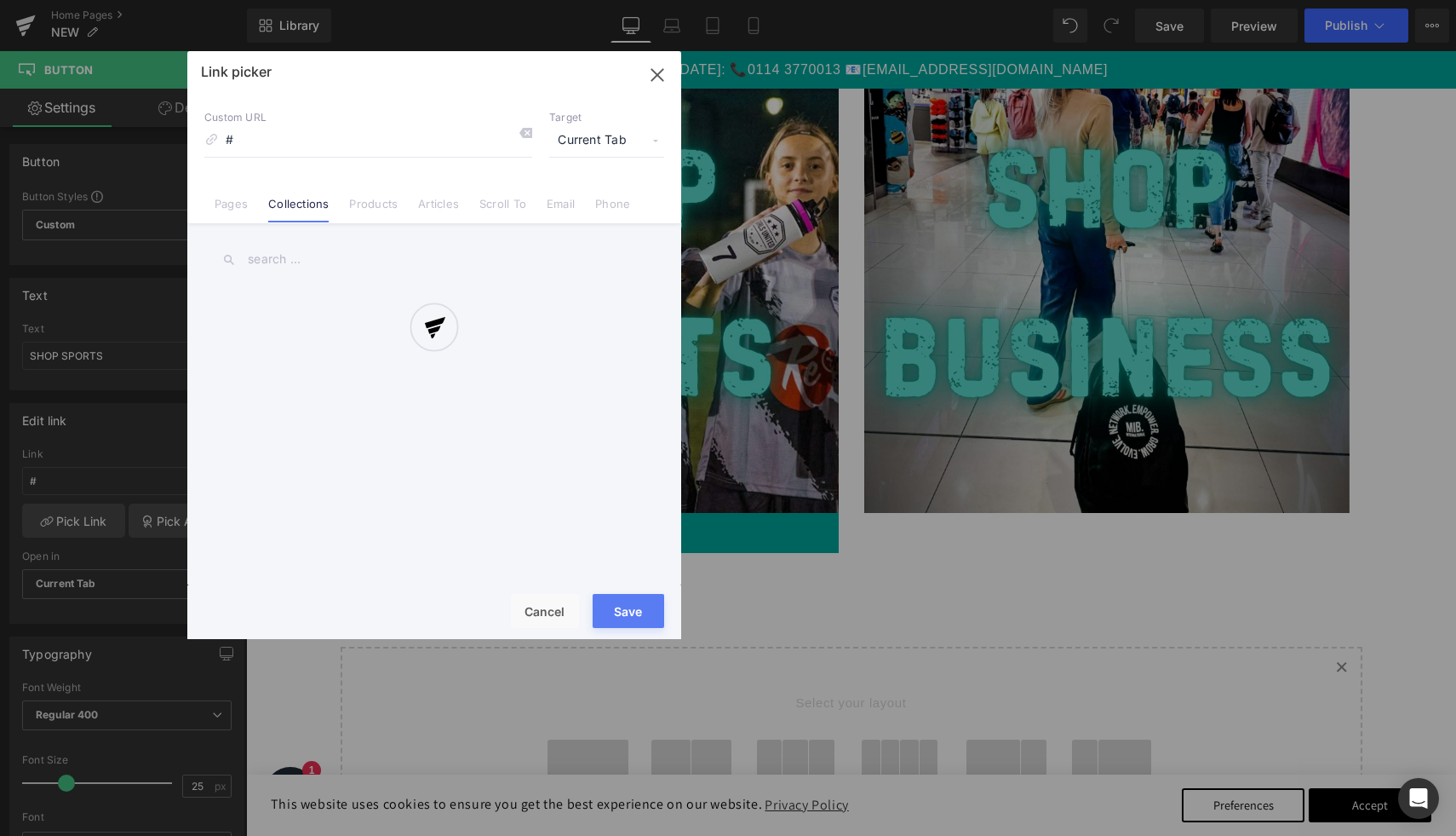
click at [299, 257] on div at bounding box center [434, 344] width 493 height 588
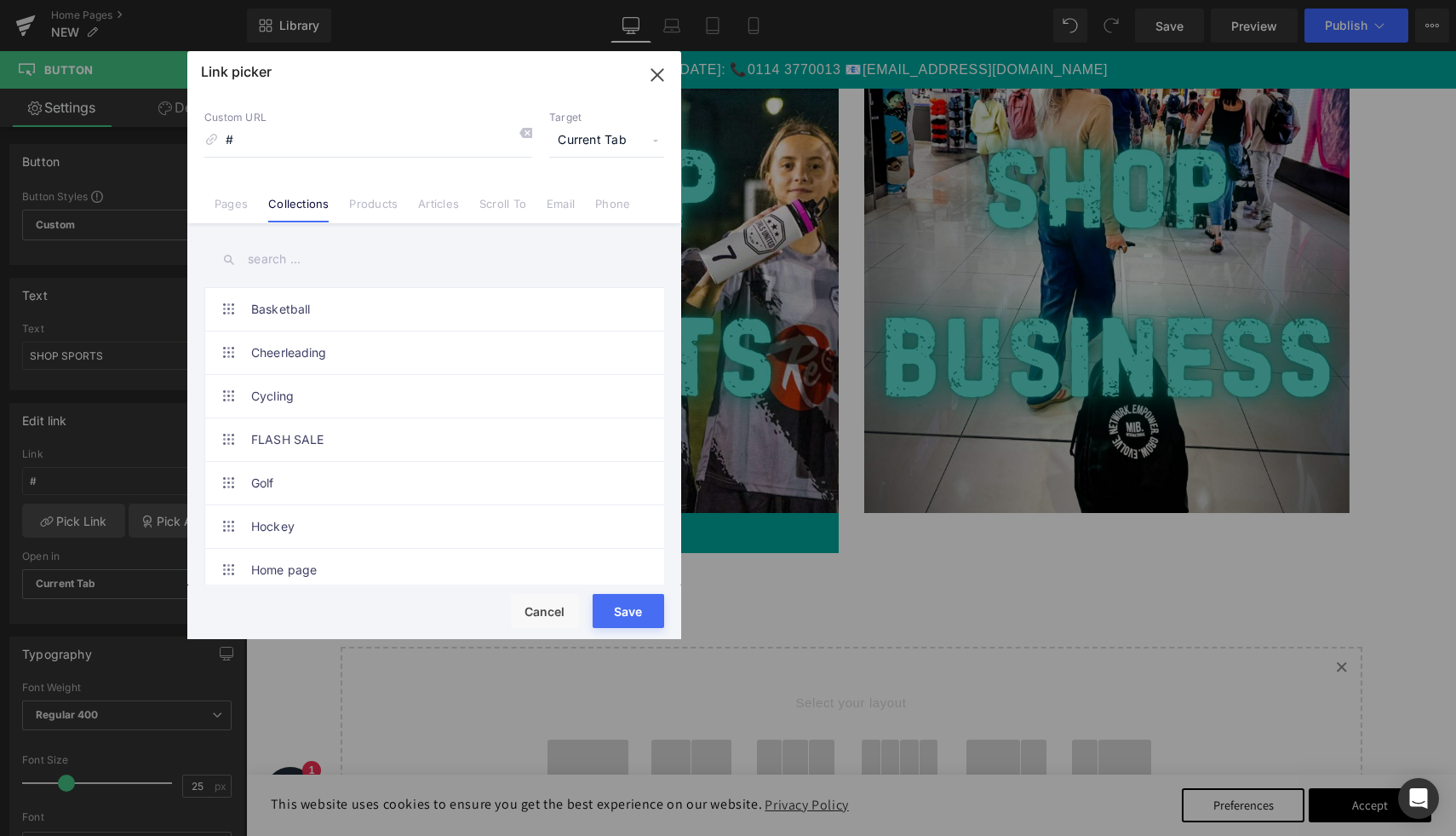
click at [299, 257] on input "text" at bounding box center [435, 259] width 460 height 38
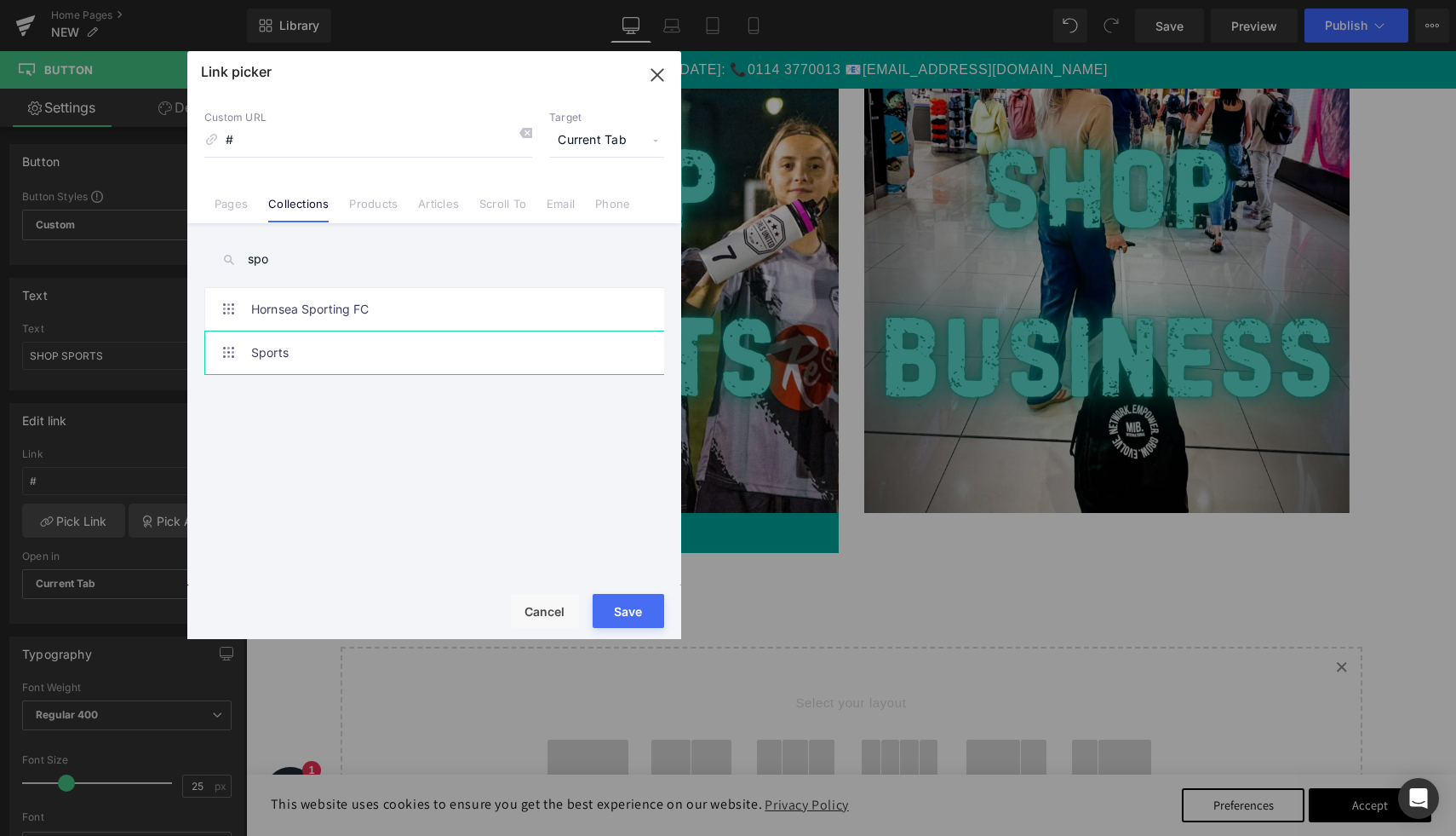
type input "spo"
click at [318, 353] on link "Sports" at bounding box center [439, 353] width 374 height 43
type input "/collections/sports"
click at [636, 601] on button "Save" at bounding box center [628, 611] width 71 height 34
type input "/collections/sports"
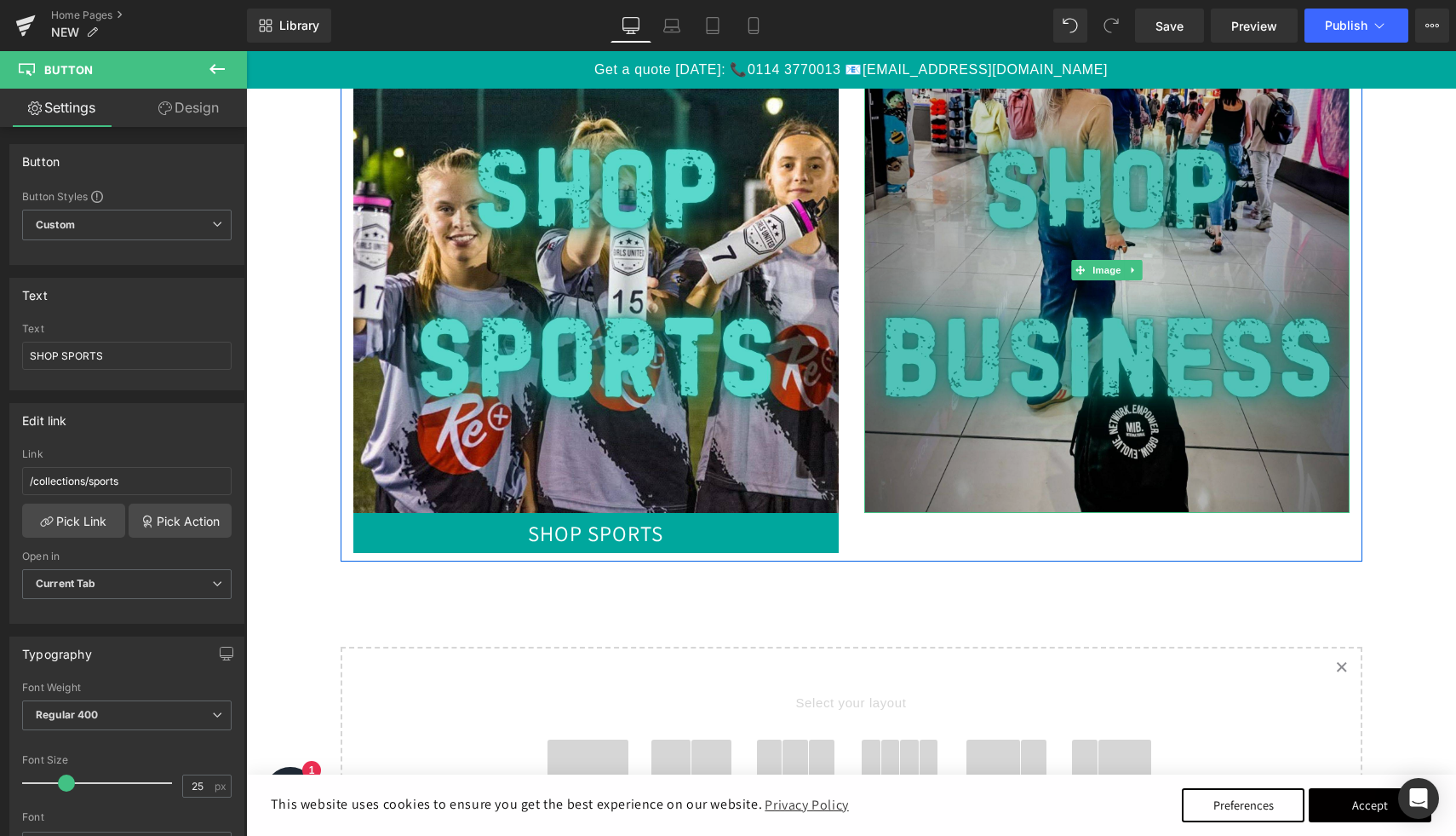
click at [1122, 504] on img at bounding box center [1107, 270] width 486 height 486
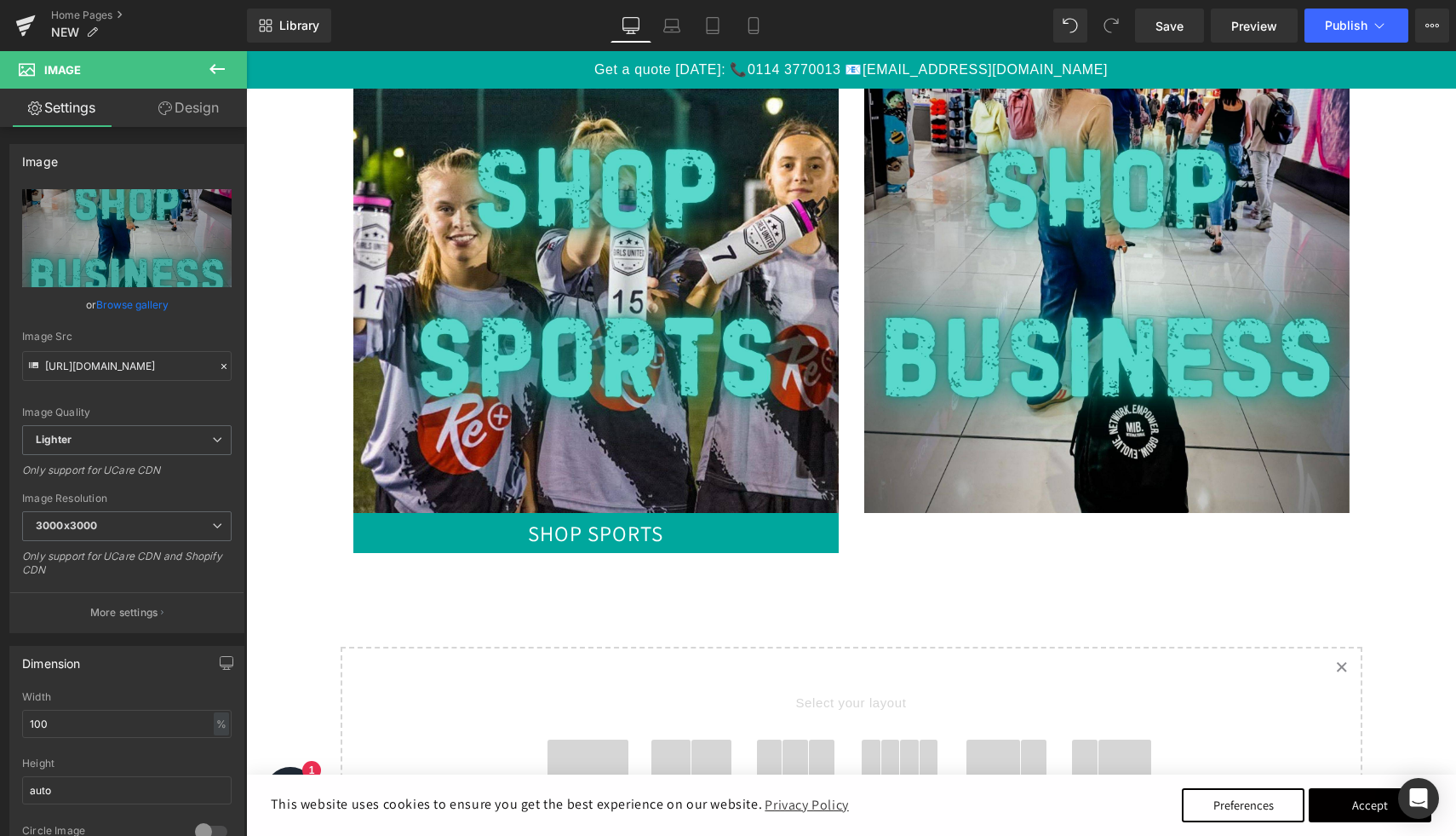
click at [216, 63] on icon at bounding box center [216, 68] width 20 height 20
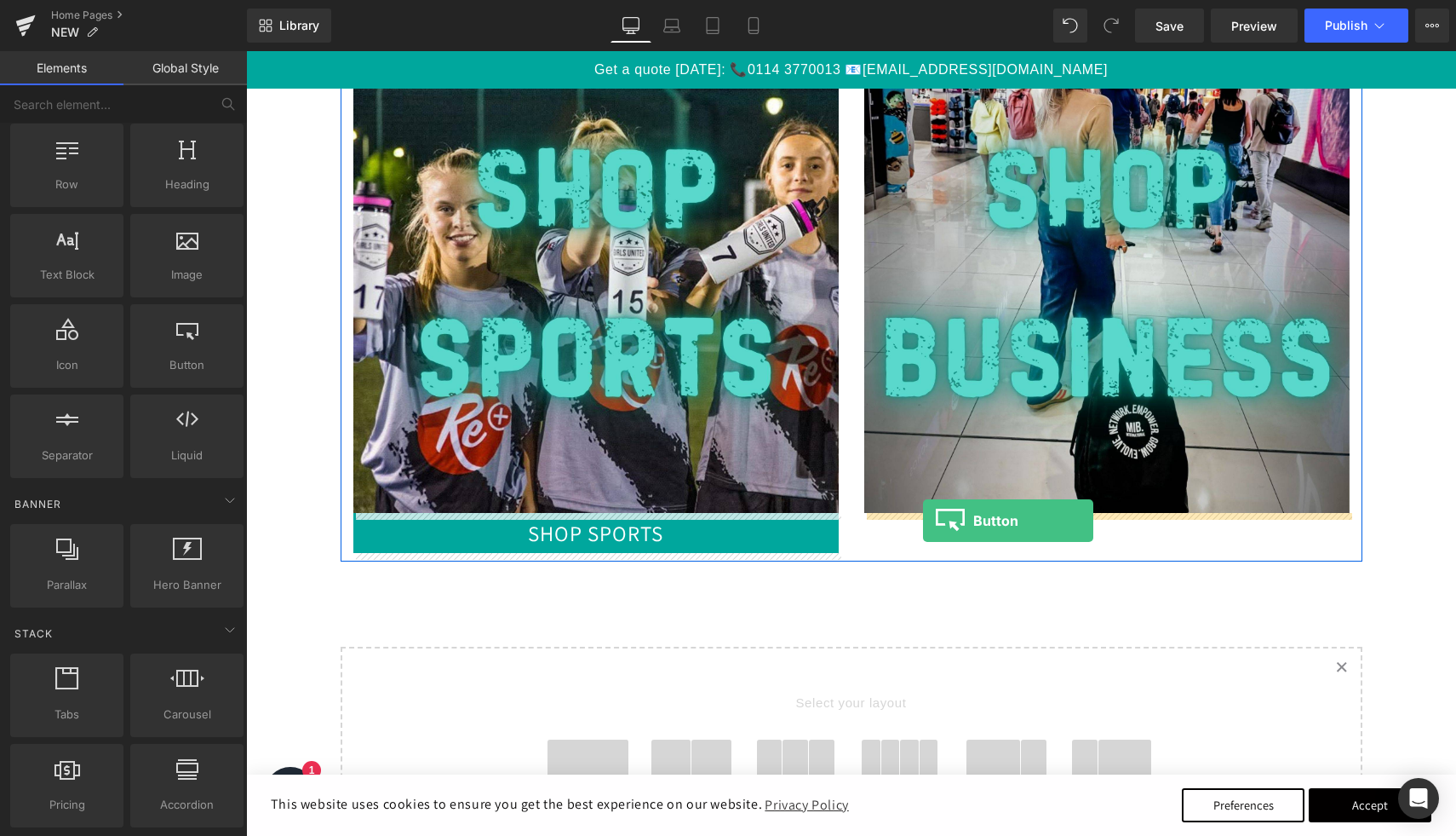
drag, startPoint x: 435, startPoint y: 428, endPoint x: 924, endPoint y: 521, distance: 497.8
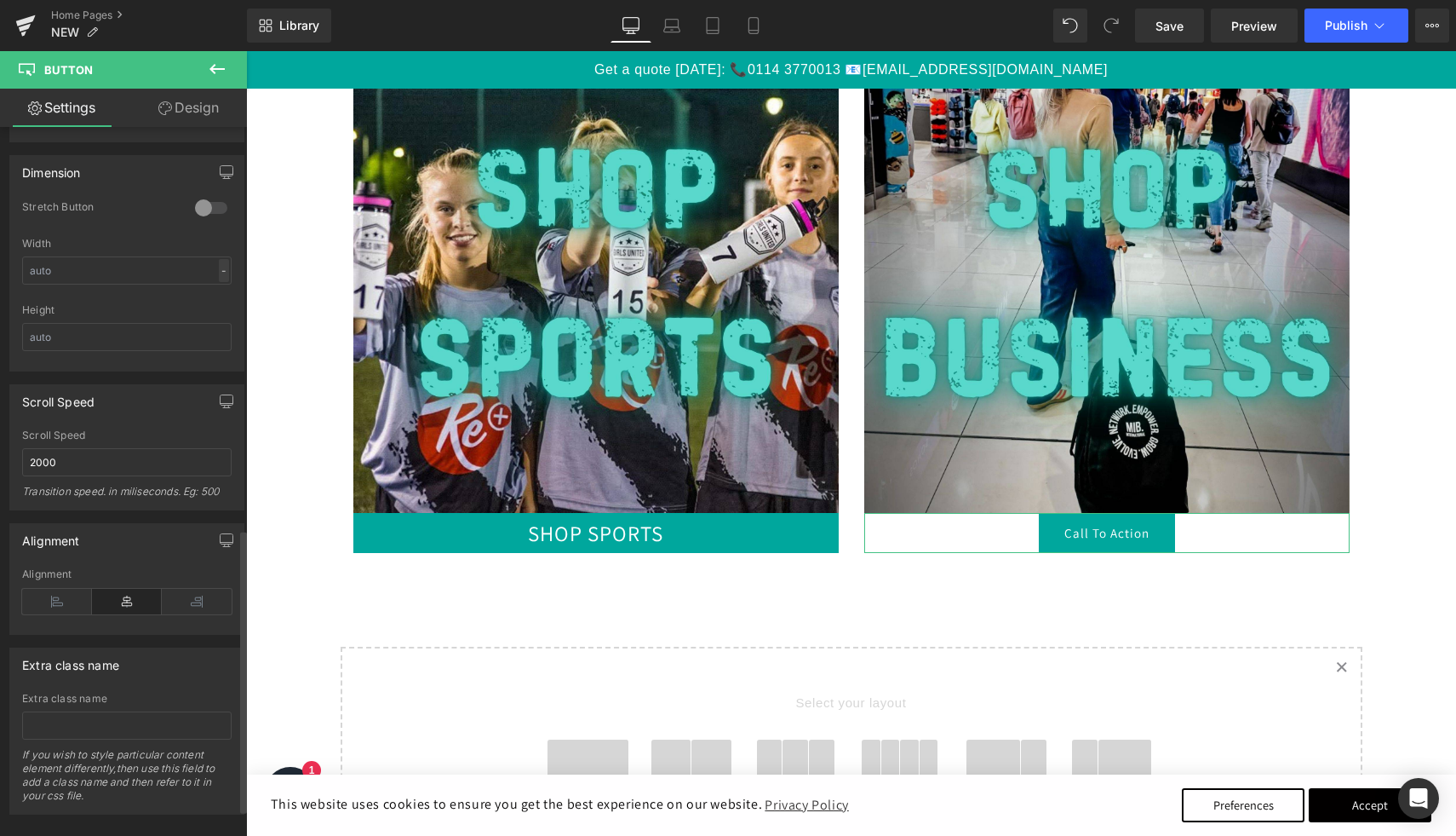
scroll to position [1071, 0]
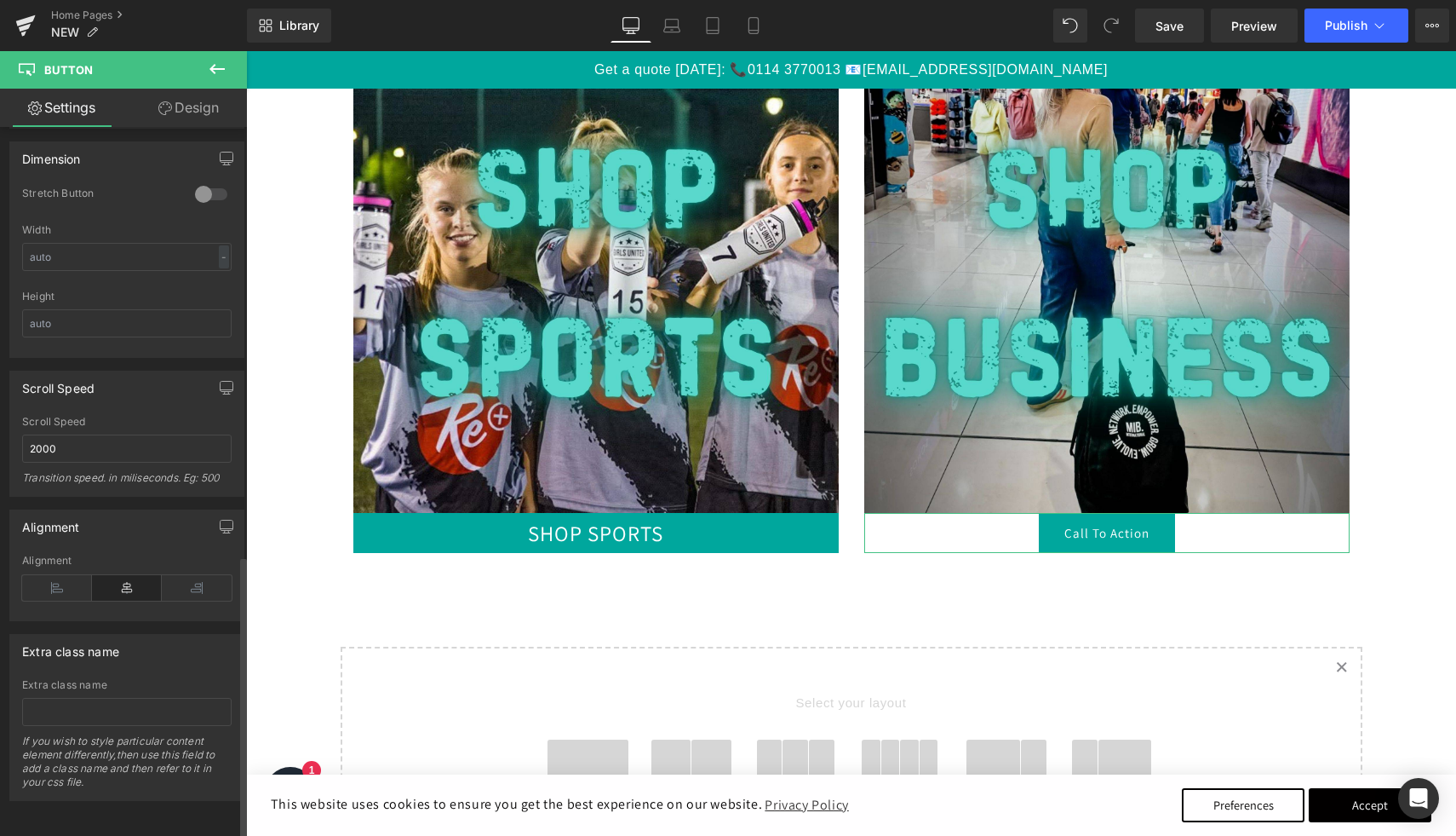
click at [205, 184] on div at bounding box center [212, 194] width 41 height 27
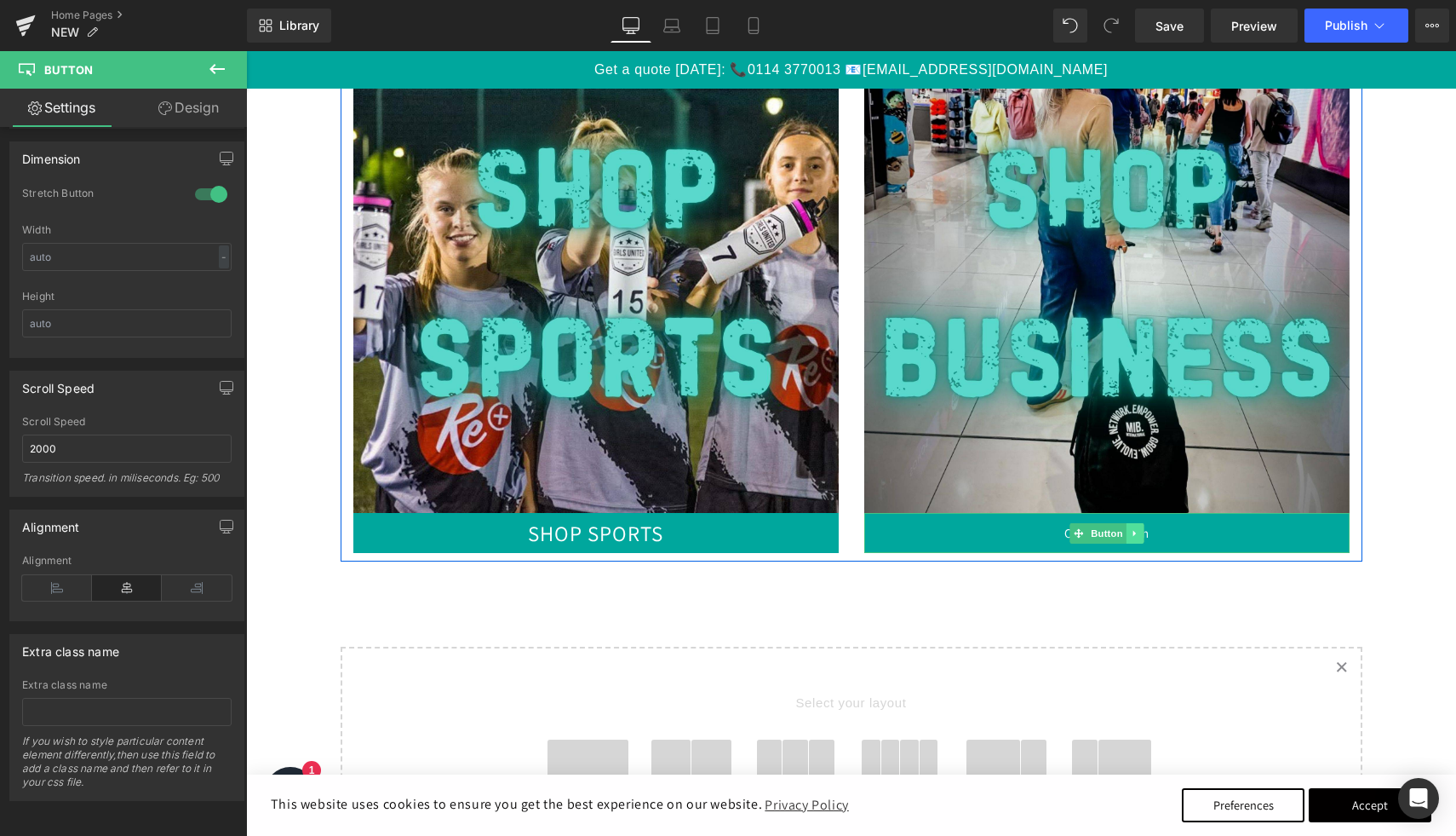
click at [1125, 537] on link at bounding box center [1134, 533] width 18 height 20
click at [246, 51] on icon at bounding box center [246, 51] width 0 height 0
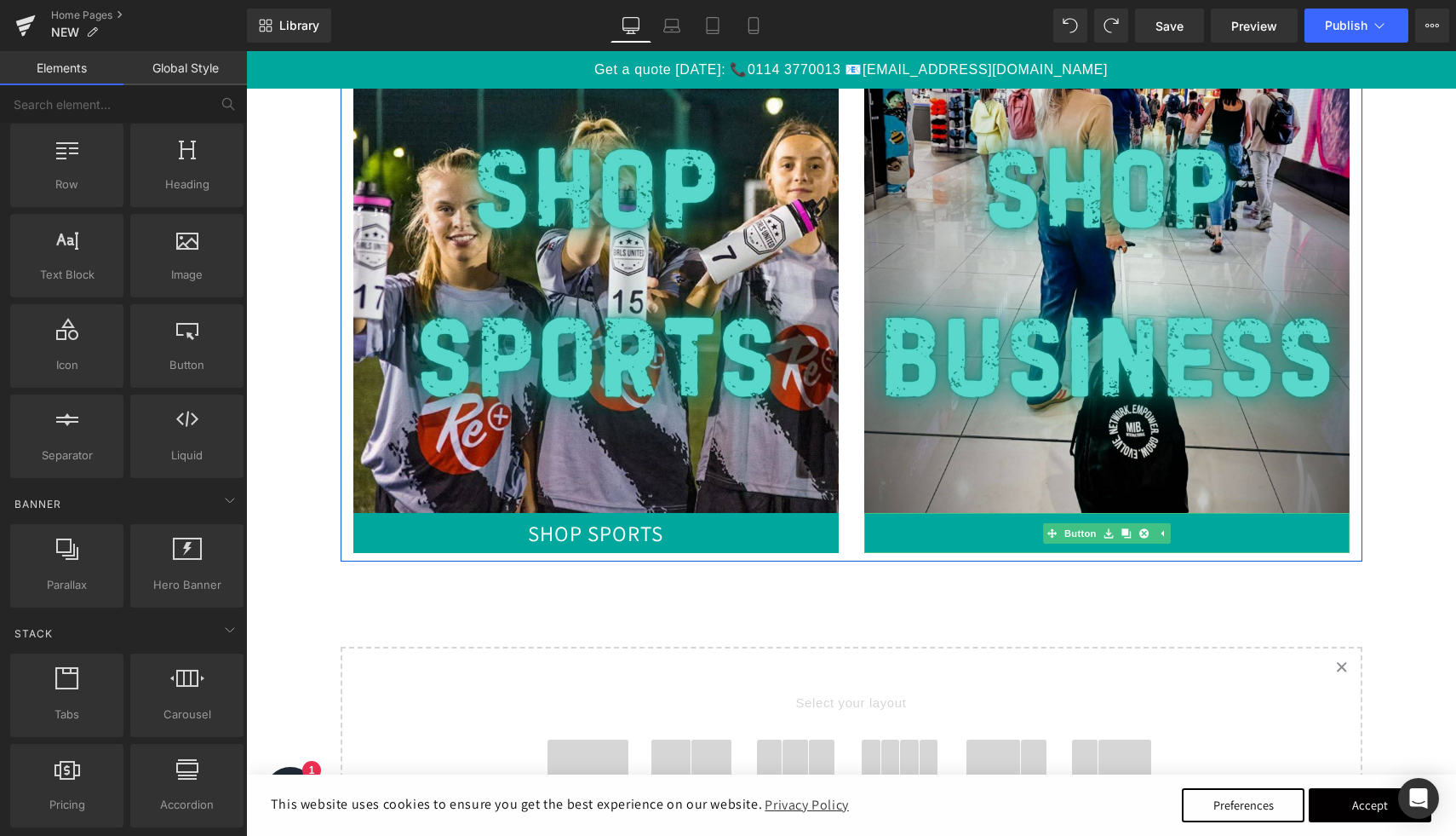
click at [1241, 547] on link "Call To Action" at bounding box center [1107, 533] width 486 height 40
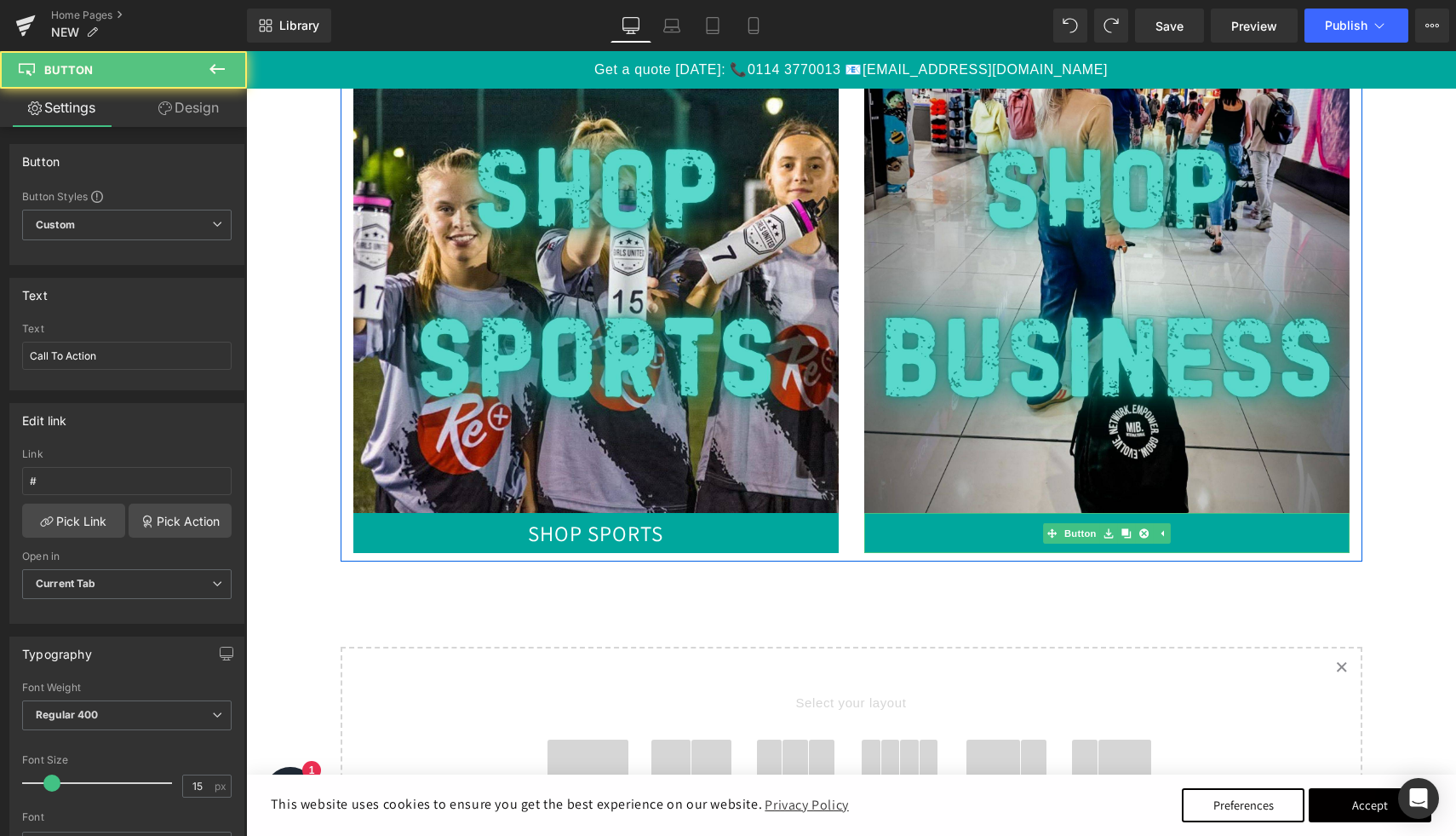
click at [1193, 524] on link "Call To Action" at bounding box center [1107, 533] width 486 height 40
click at [1083, 530] on link "Button" at bounding box center [1072, 533] width 57 height 20
click at [1017, 542] on link "Call To Action" at bounding box center [1107, 533] width 486 height 40
click at [1061, 532] on link "Call To Action" at bounding box center [1107, 533] width 486 height 40
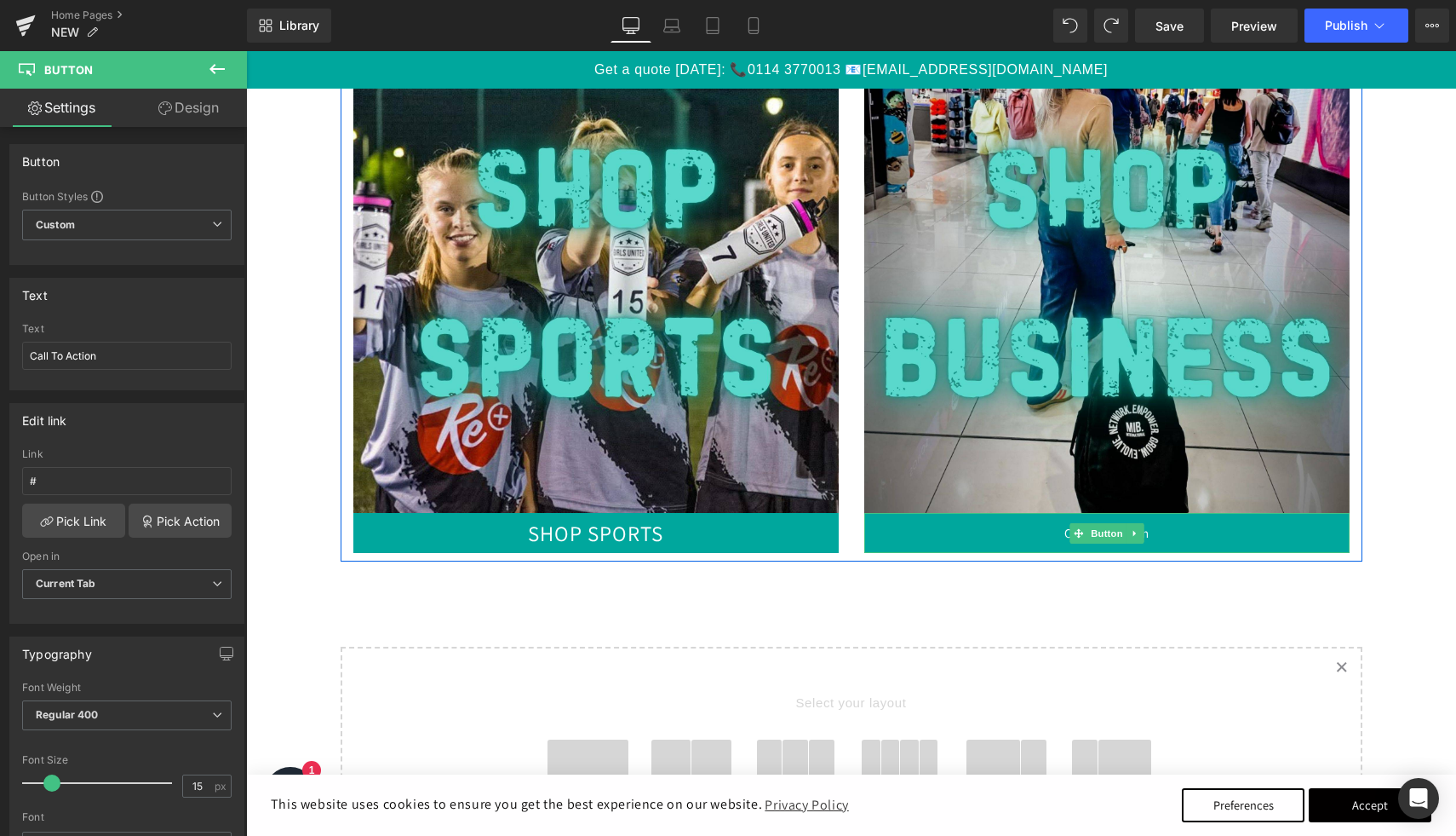
click at [1066, 532] on link "Call To Action" at bounding box center [1107, 533] width 486 height 40
click at [59, 351] on input "Call To Action" at bounding box center [127, 355] width 210 height 28
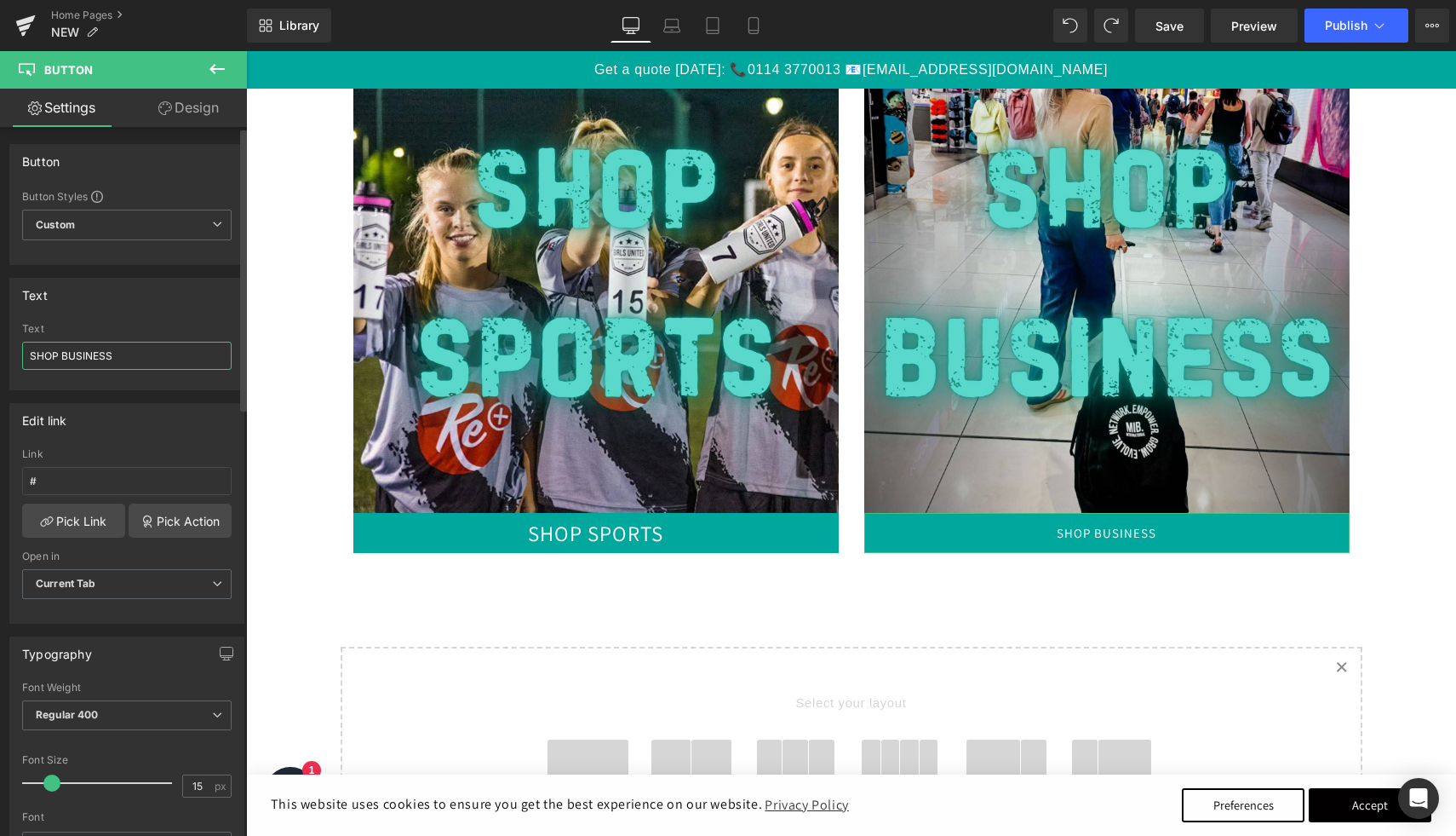
type input "SHOP BUSINESS"
click at [160, 417] on div "Edit link" at bounding box center [126, 419] width 233 height 32
click at [1105, 531] on span "Button" at bounding box center [1107, 533] width 39 height 20
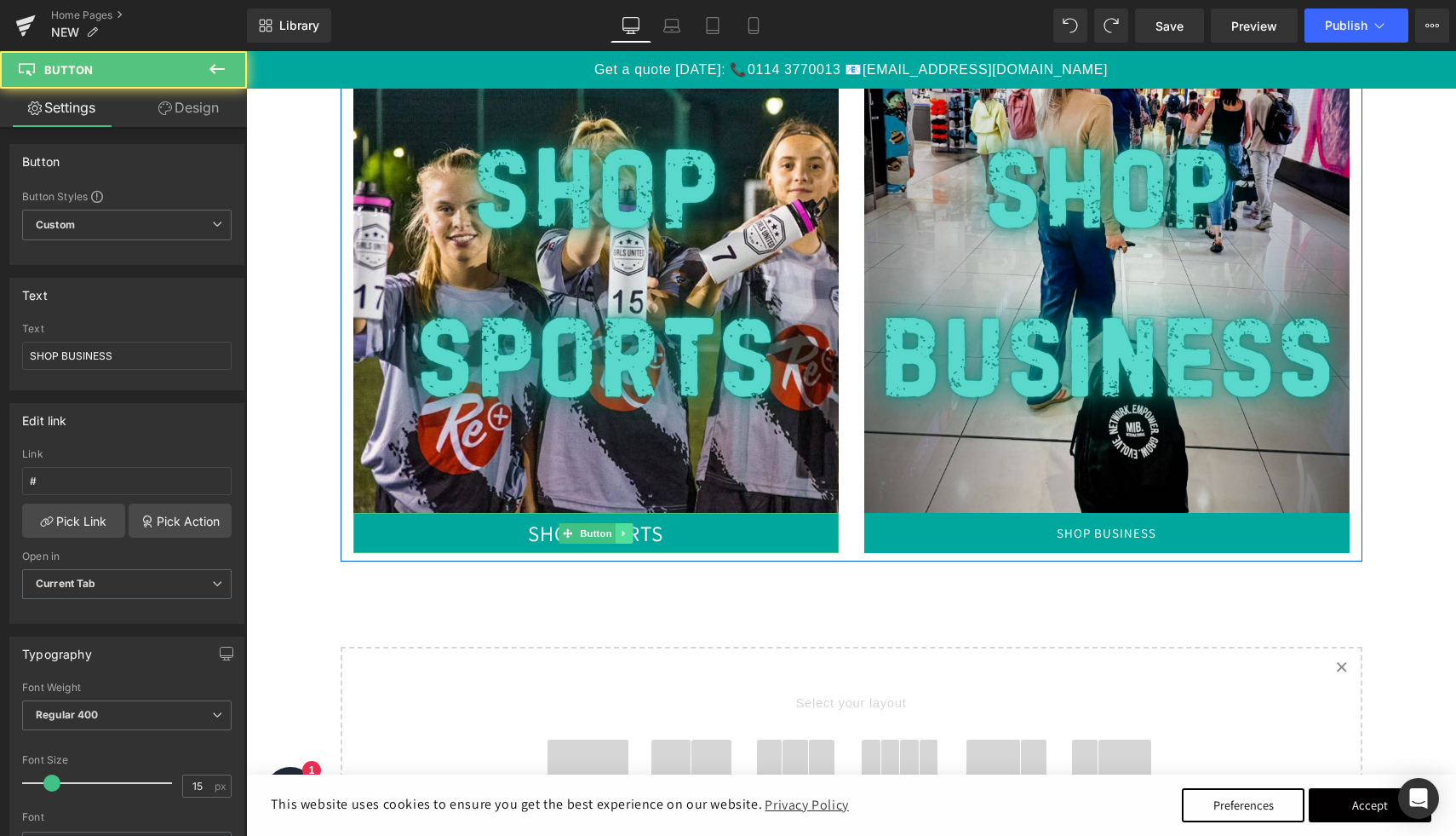
click at [623, 535] on icon at bounding box center [624, 533] width 10 height 10
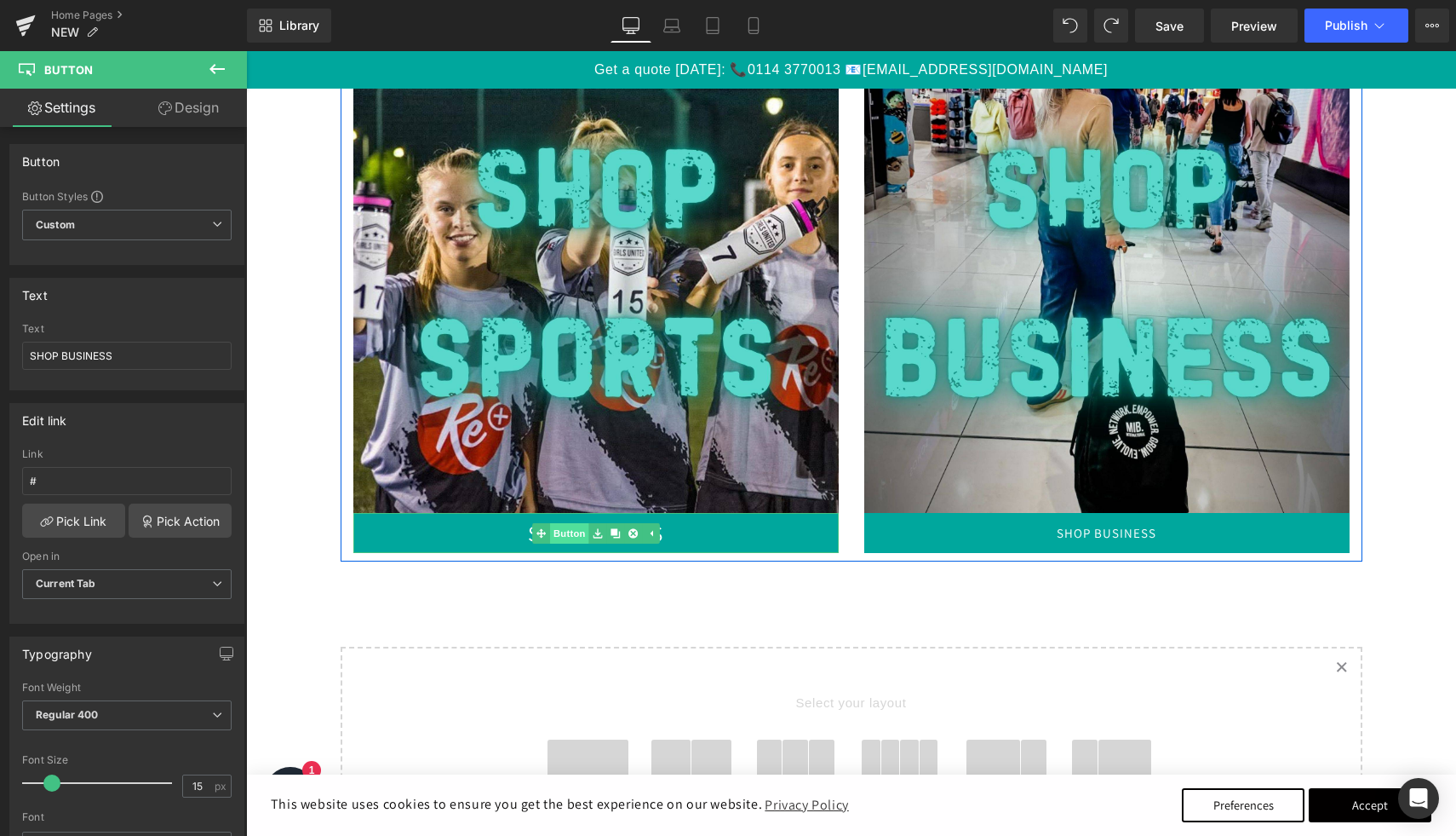
click at [566, 537] on link "Button" at bounding box center [561, 533] width 57 height 20
click at [1107, 523] on span "Button" at bounding box center [1107, 533] width 39 height 20
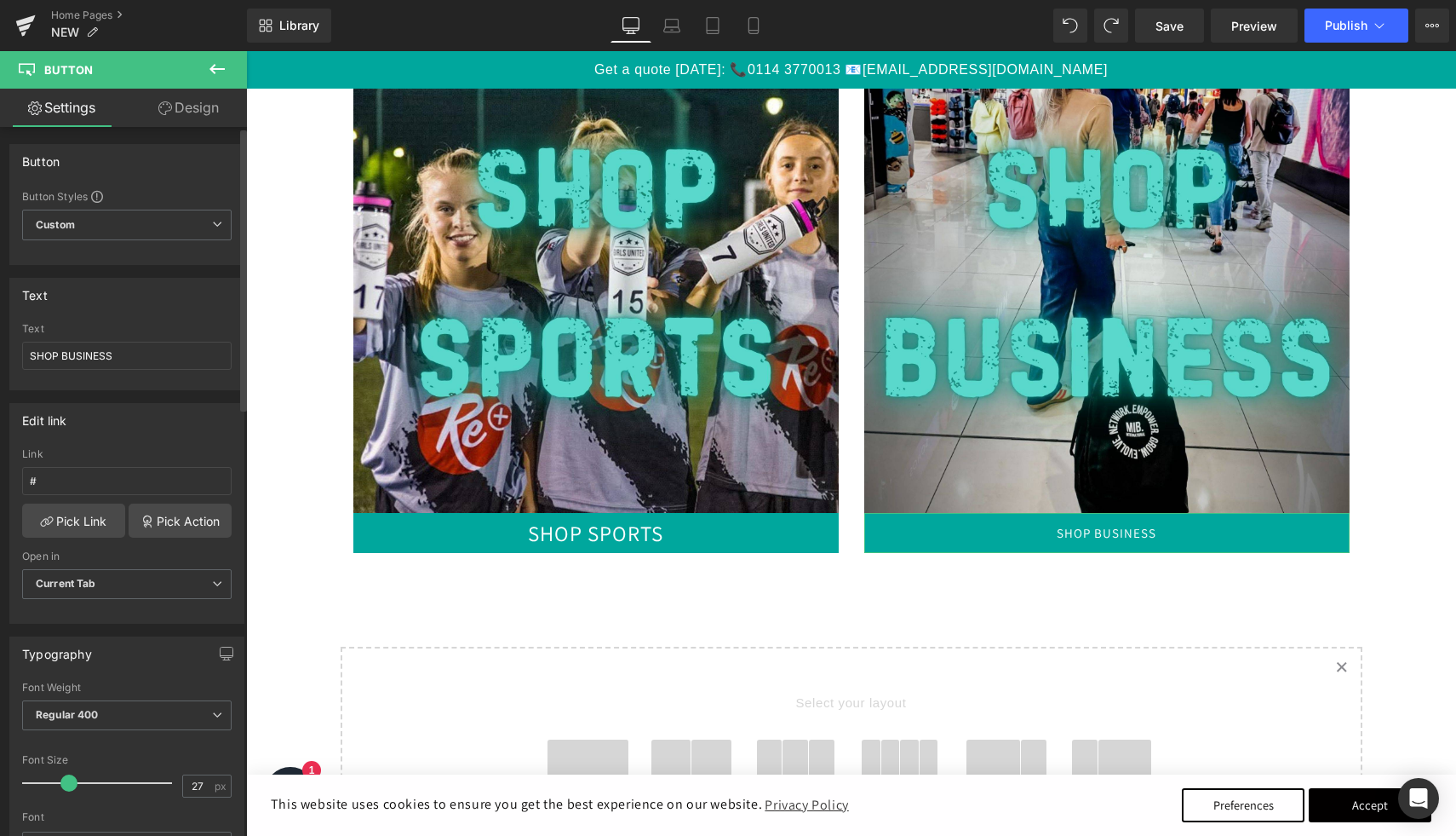
click at [66, 783] on div at bounding box center [100, 782] width 141 height 34
type input "25"
click at [59, 781] on span at bounding box center [65, 782] width 17 height 17
click at [756, 29] on icon at bounding box center [753, 24] width 17 height 17
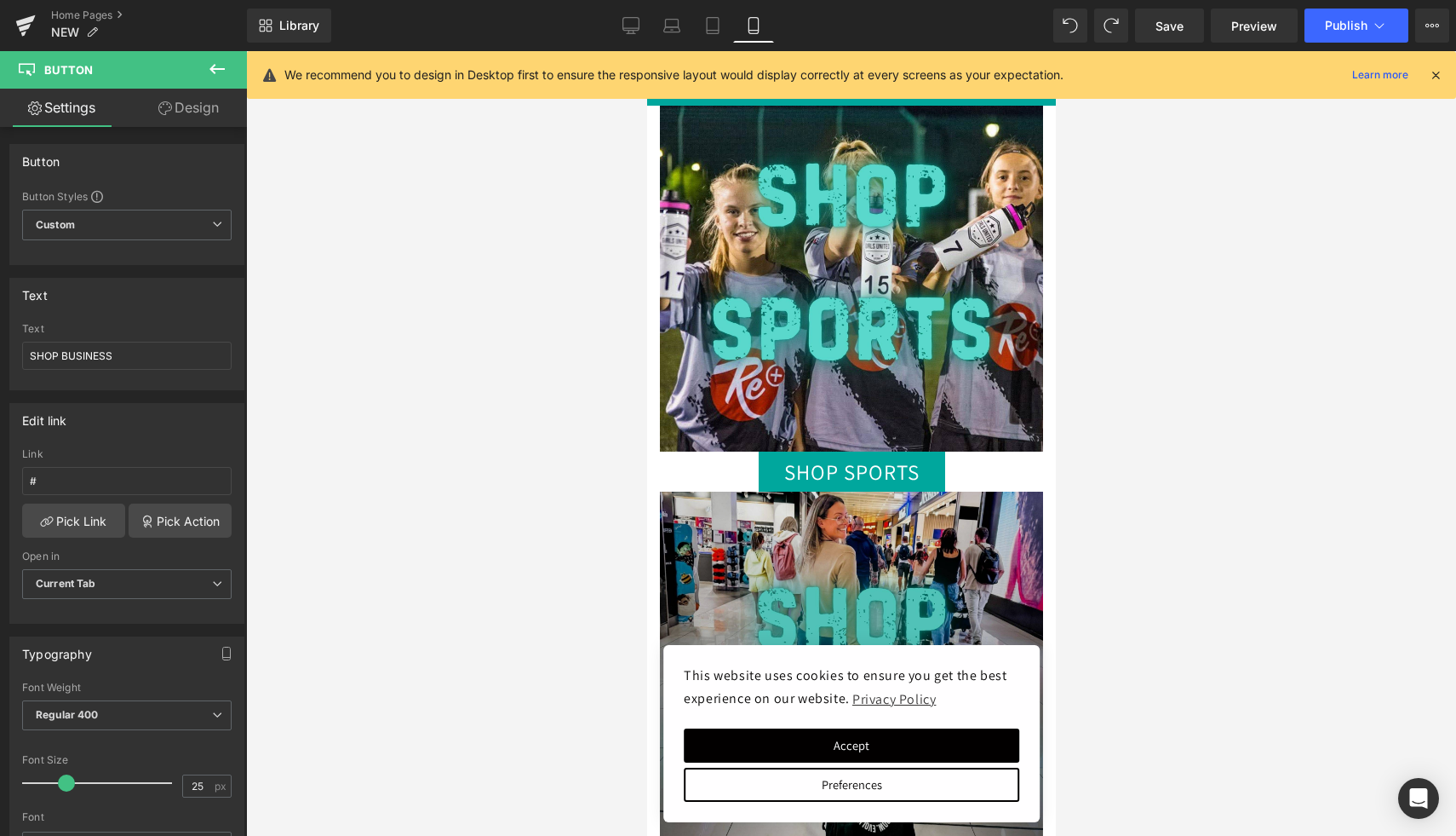
scroll to position [2165, 0]
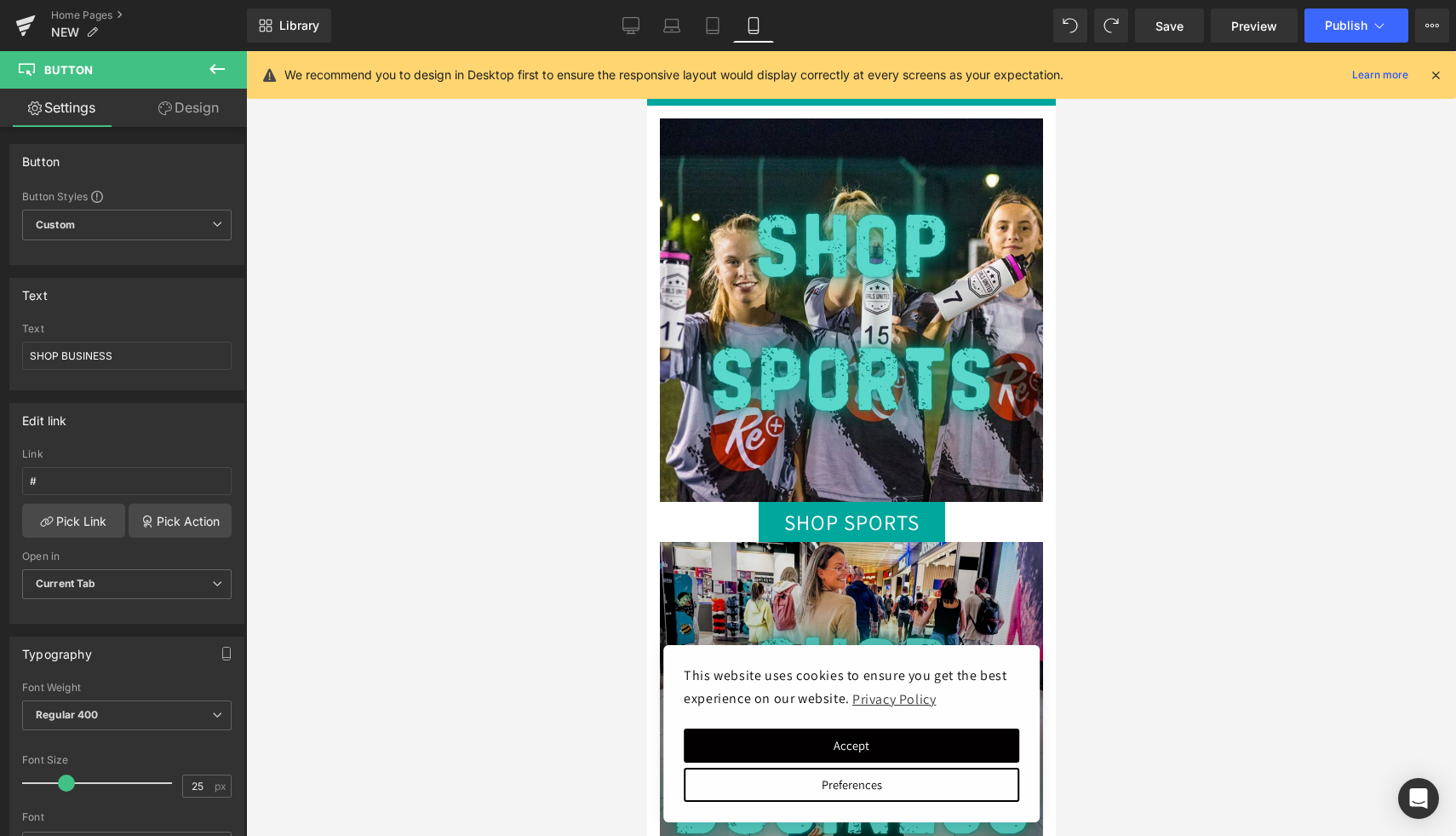
click at [888, 275] on img at bounding box center [850, 309] width 383 height 383
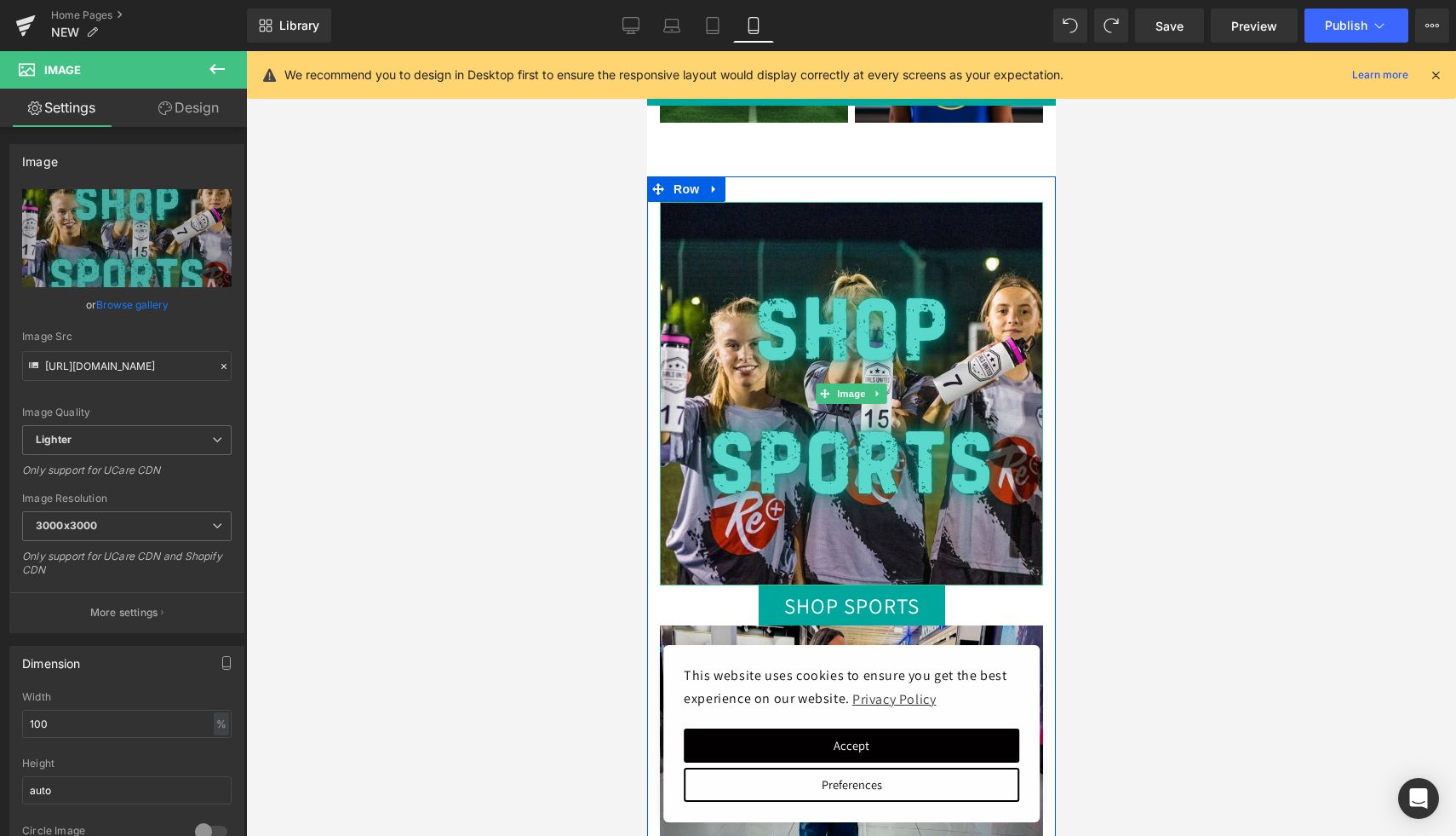
scroll to position [2078, 0]
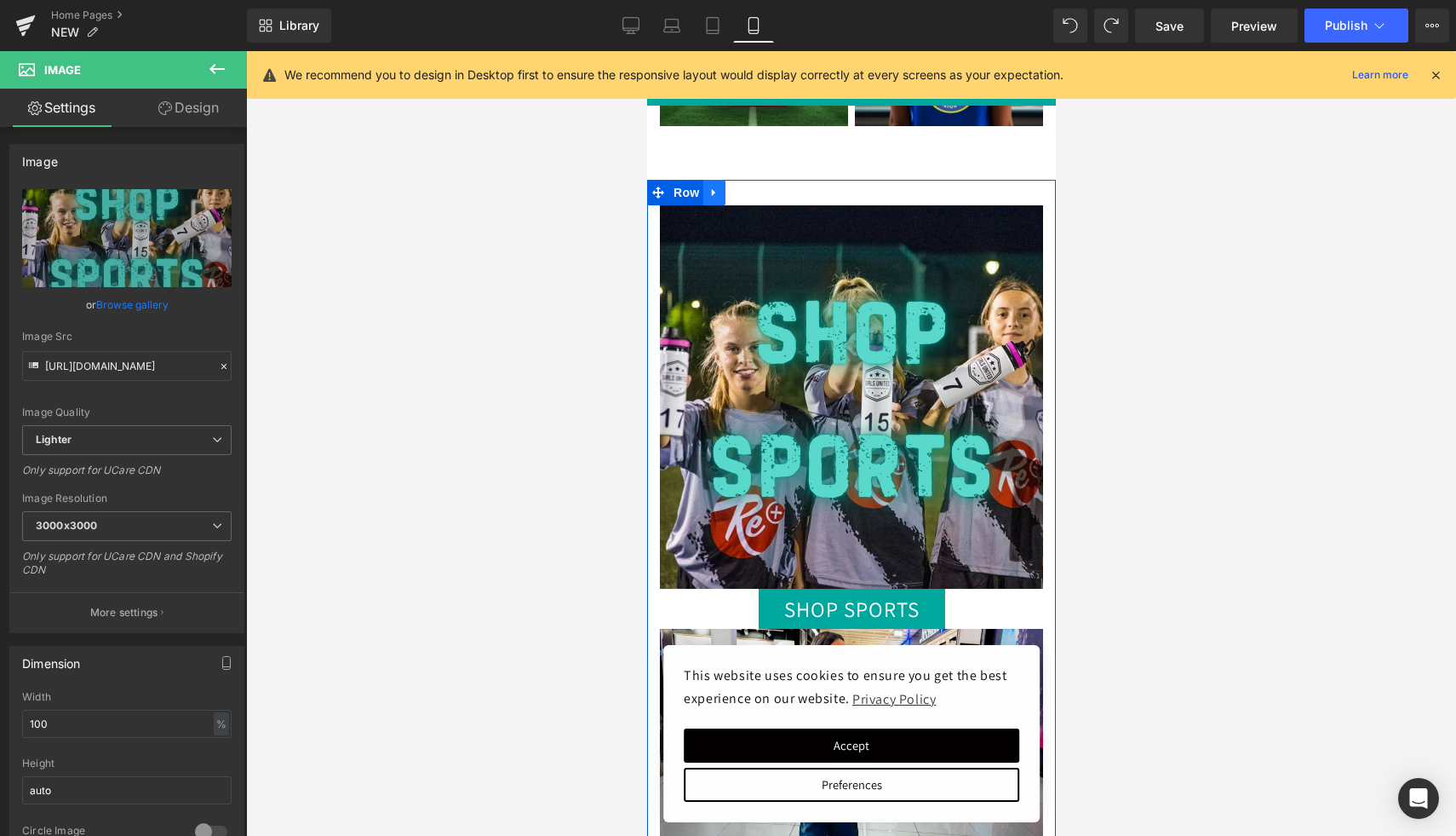
click at [721, 189] on link at bounding box center [713, 192] width 22 height 25
click at [777, 194] on icon at bounding box center [780, 192] width 12 height 13
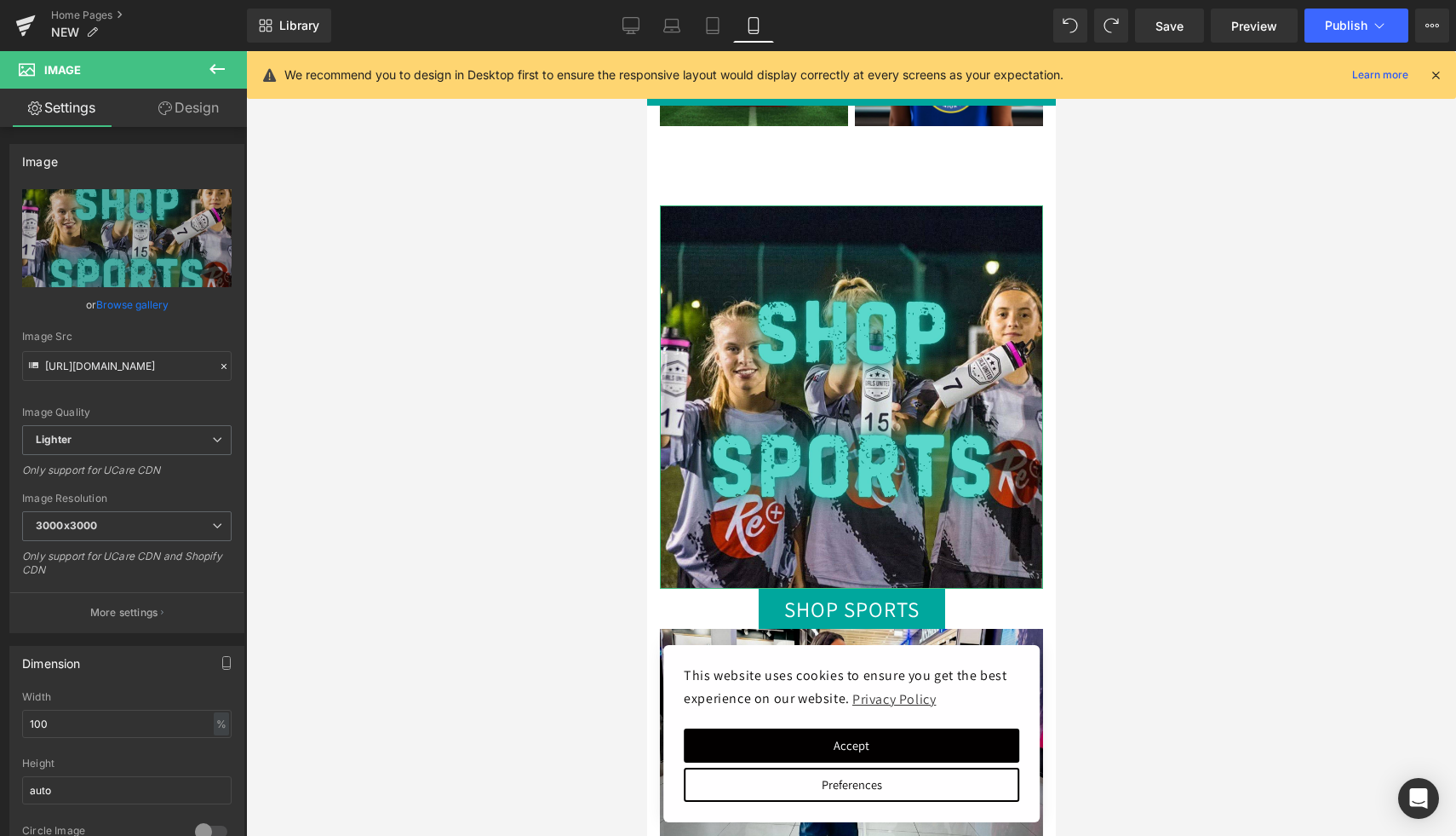
click at [208, 101] on link "Design" at bounding box center [188, 107] width 124 height 38
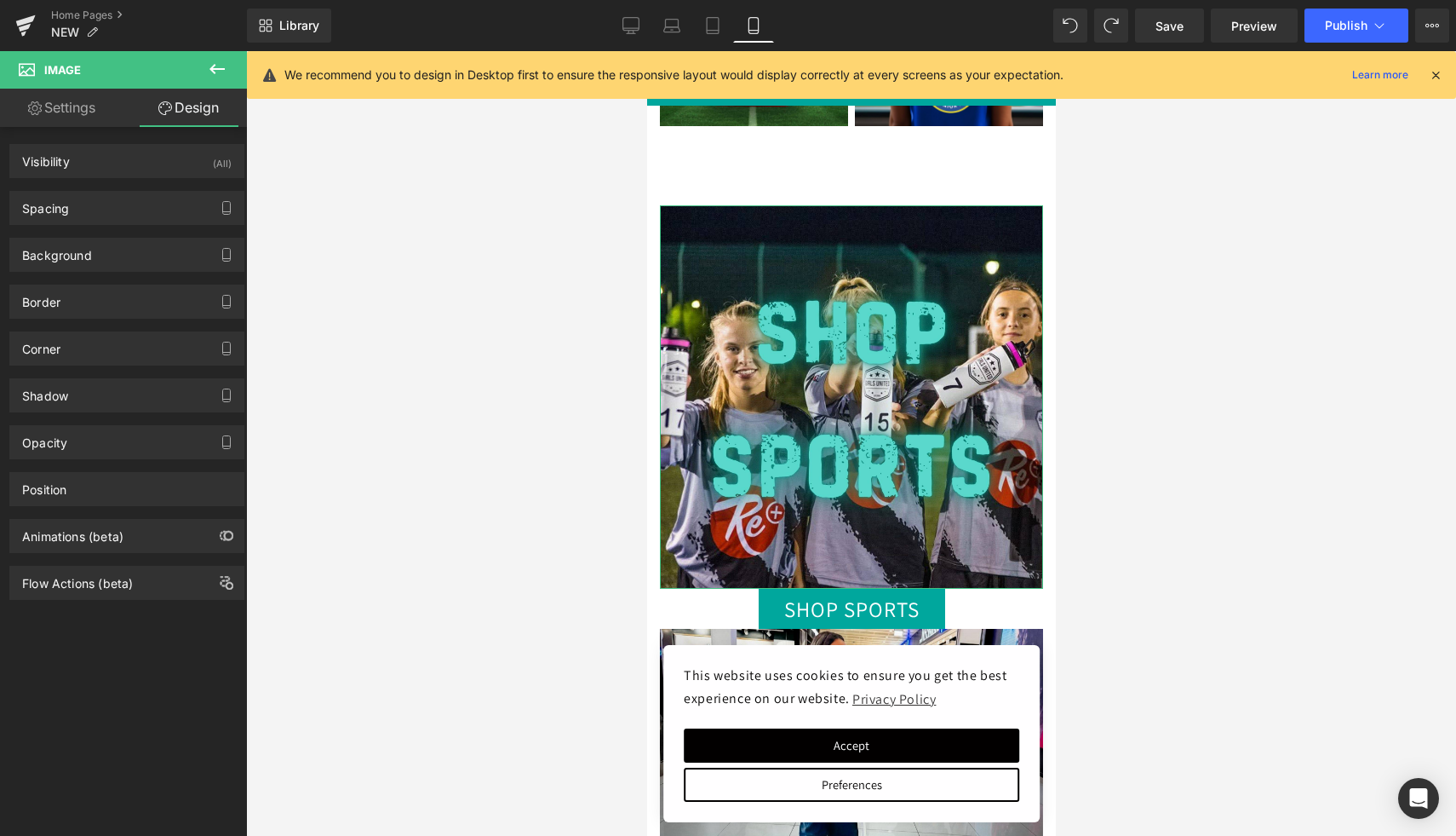
click at [82, 115] on link "Settings" at bounding box center [61, 107] width 124 height 38
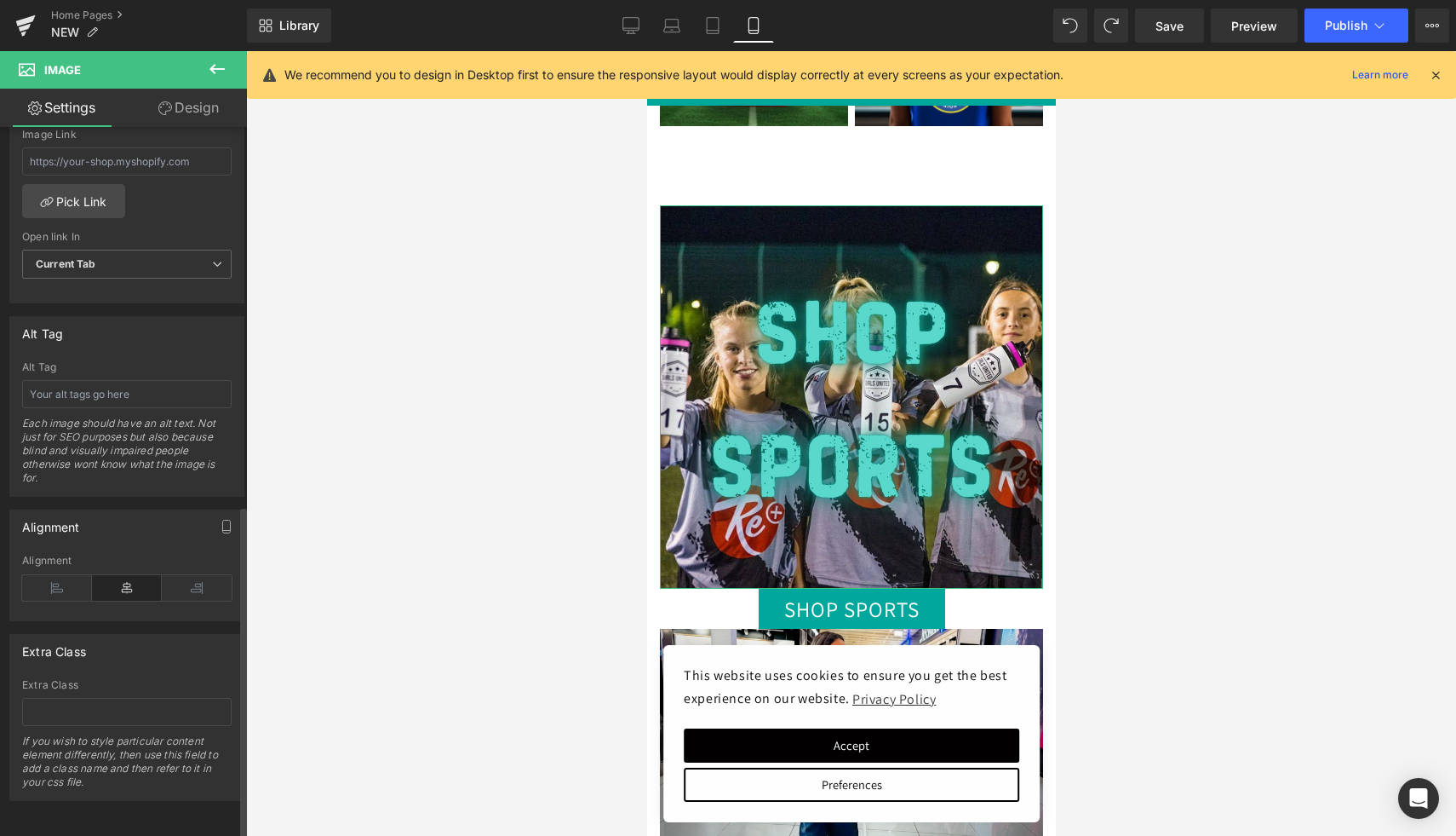
scroll to position [0, 0]
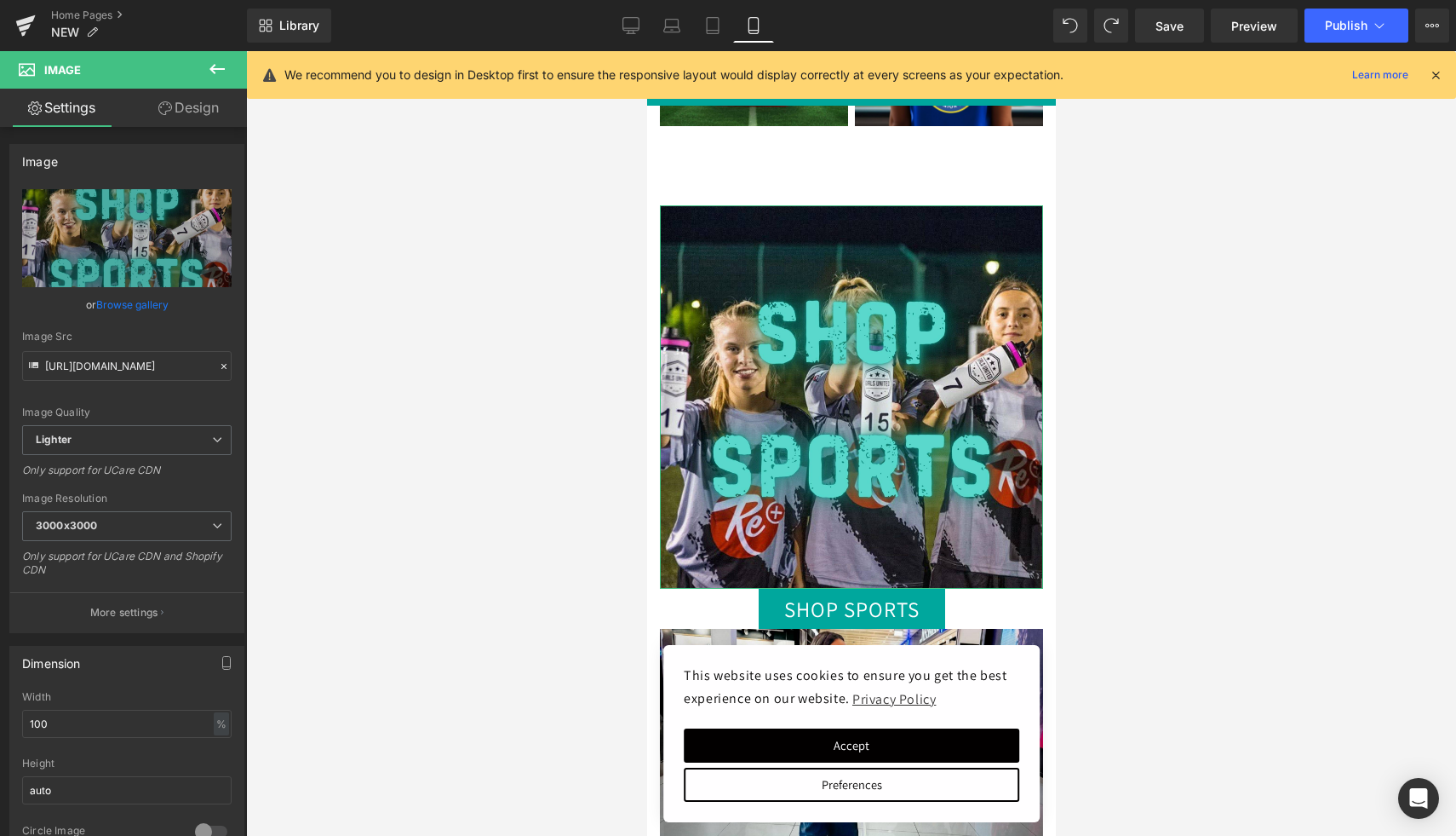
click at [195, 107] on link "Design" at bounding box center [188, 107] width 124 height 38
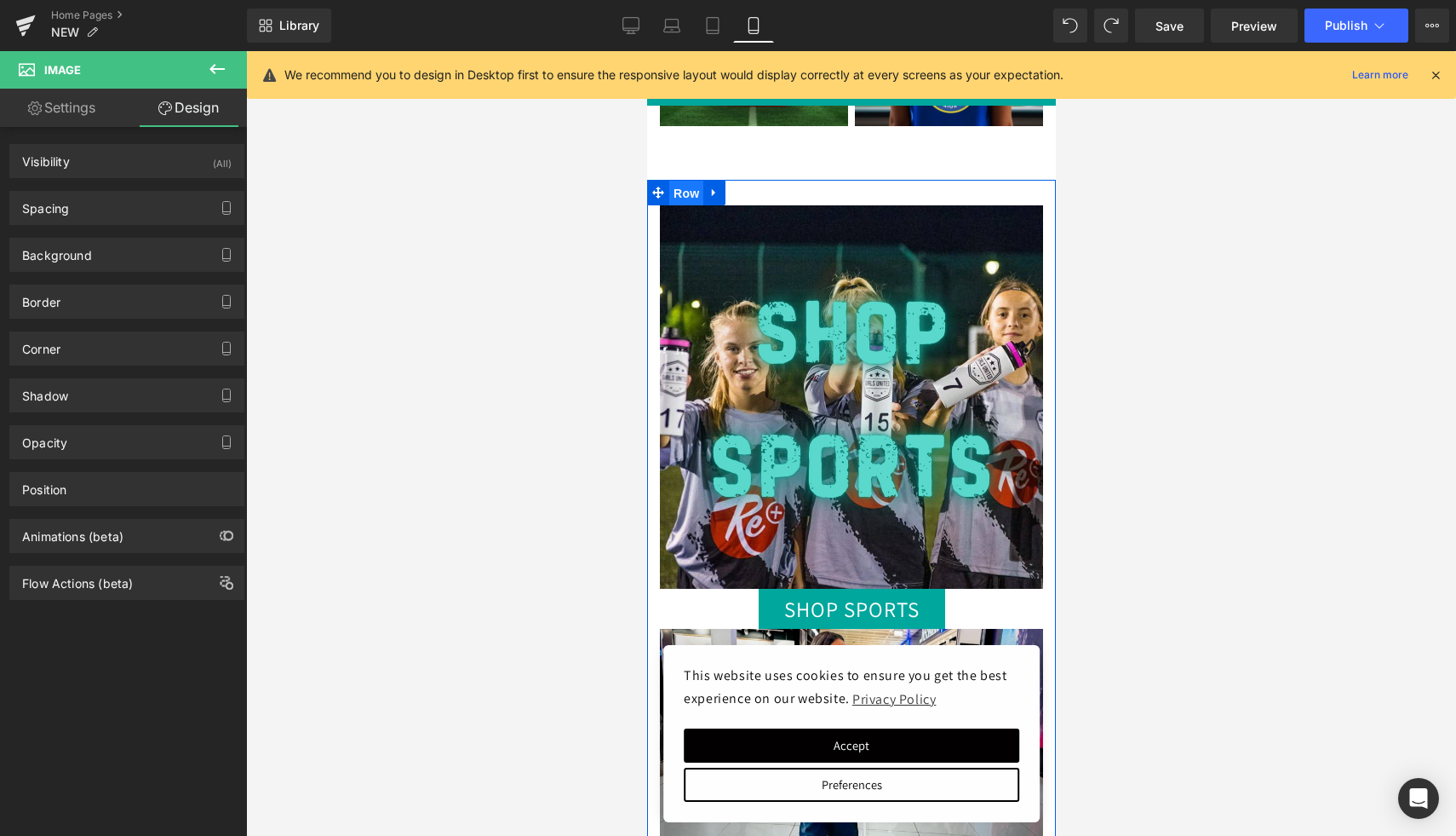
click at [685, 191] on span "Row" at bounding box center [686, 193] width 34 height 25
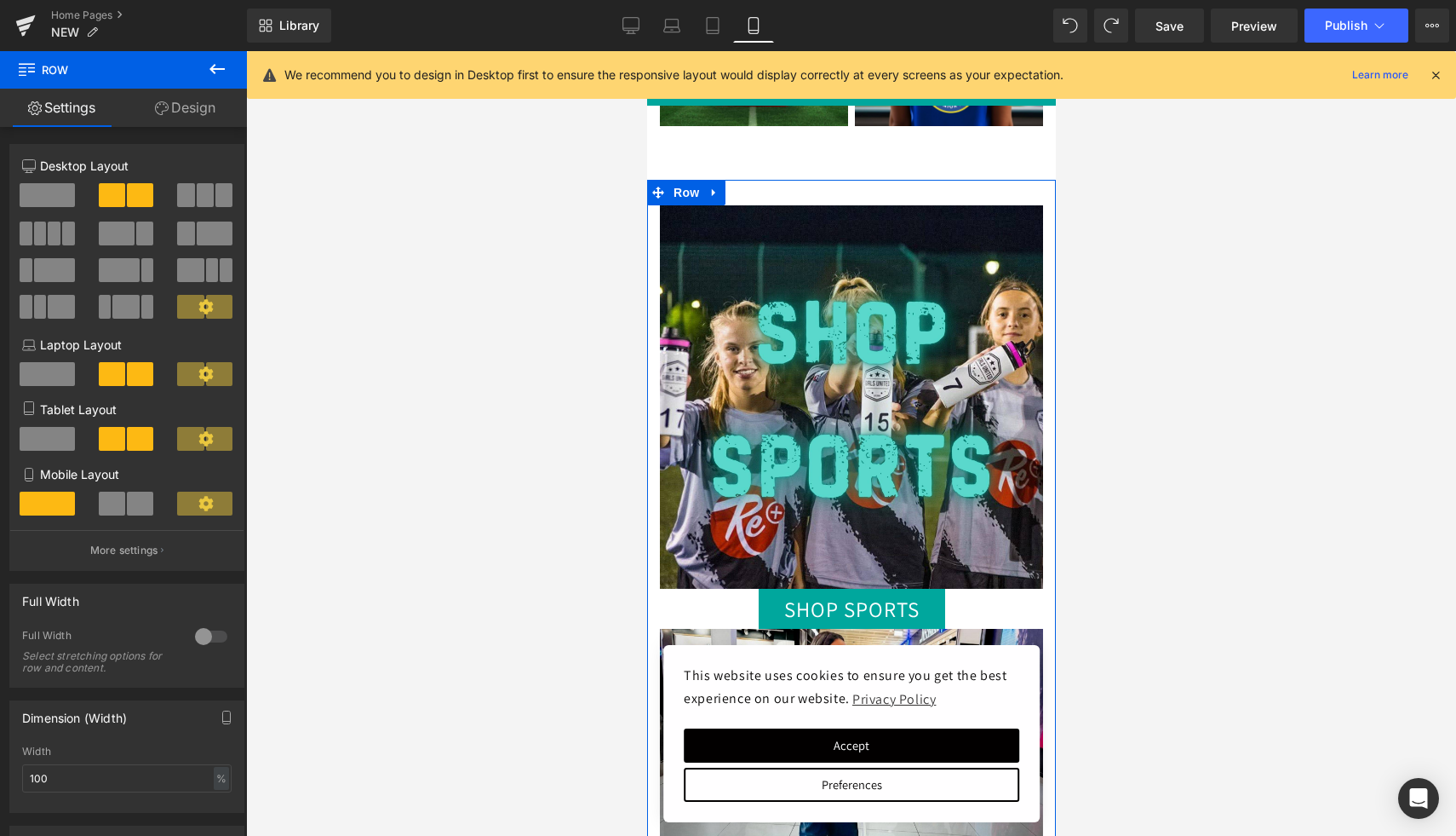
click at [117, 515] on span at bounding box center [111, 503] width 26 height 23
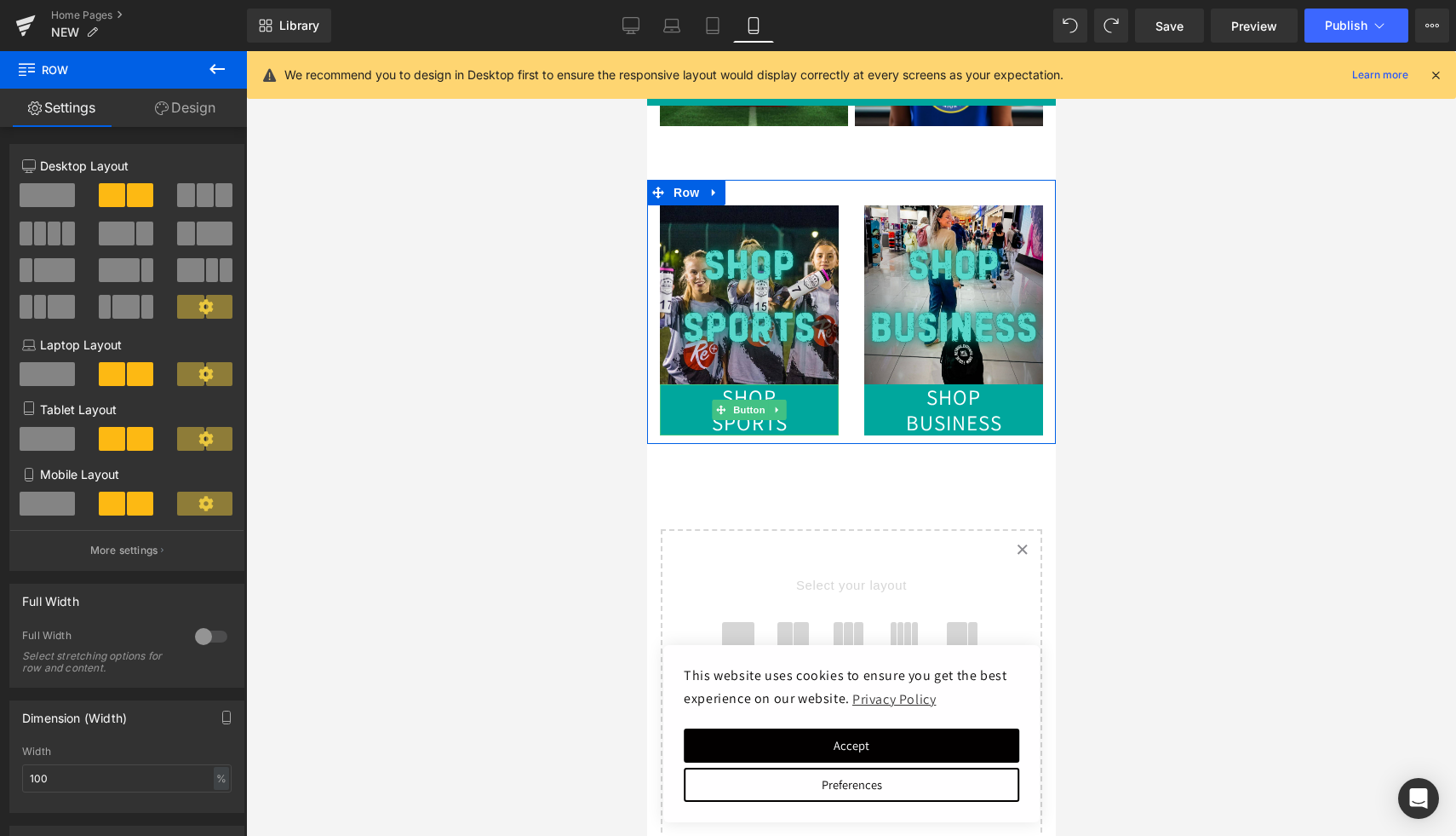
click at [810, 407] on link "SHOP SPORTS" at bounding box center [748, 410] width 178 height 51
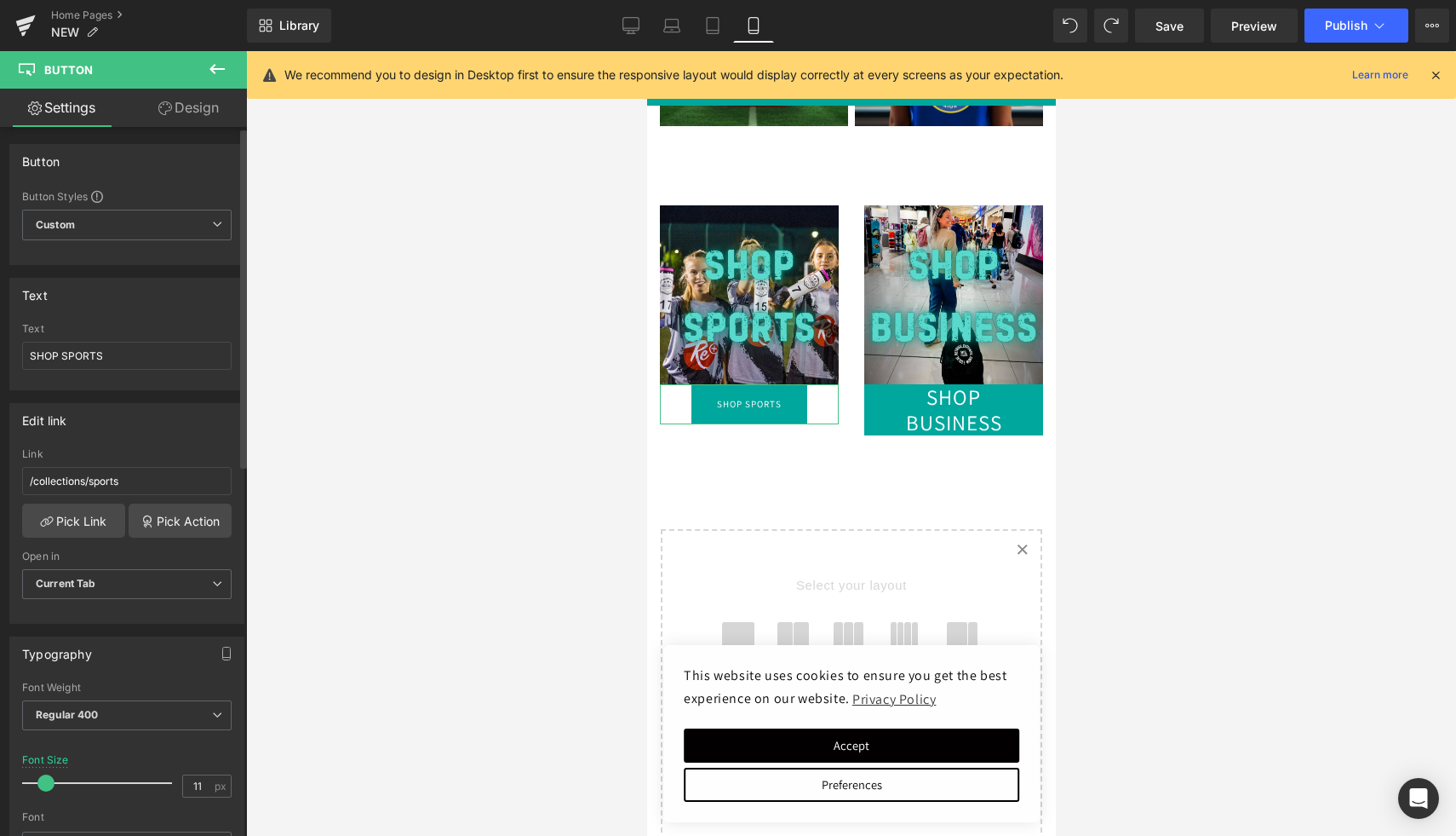
type input "10"
drag, startPoint x: 59, startPoint y: 778, endPoint x: 40, endPoint y: 777, distance: 19.0
click at [40, 777] on span at bounding box center [45, 782] width 17 height 17
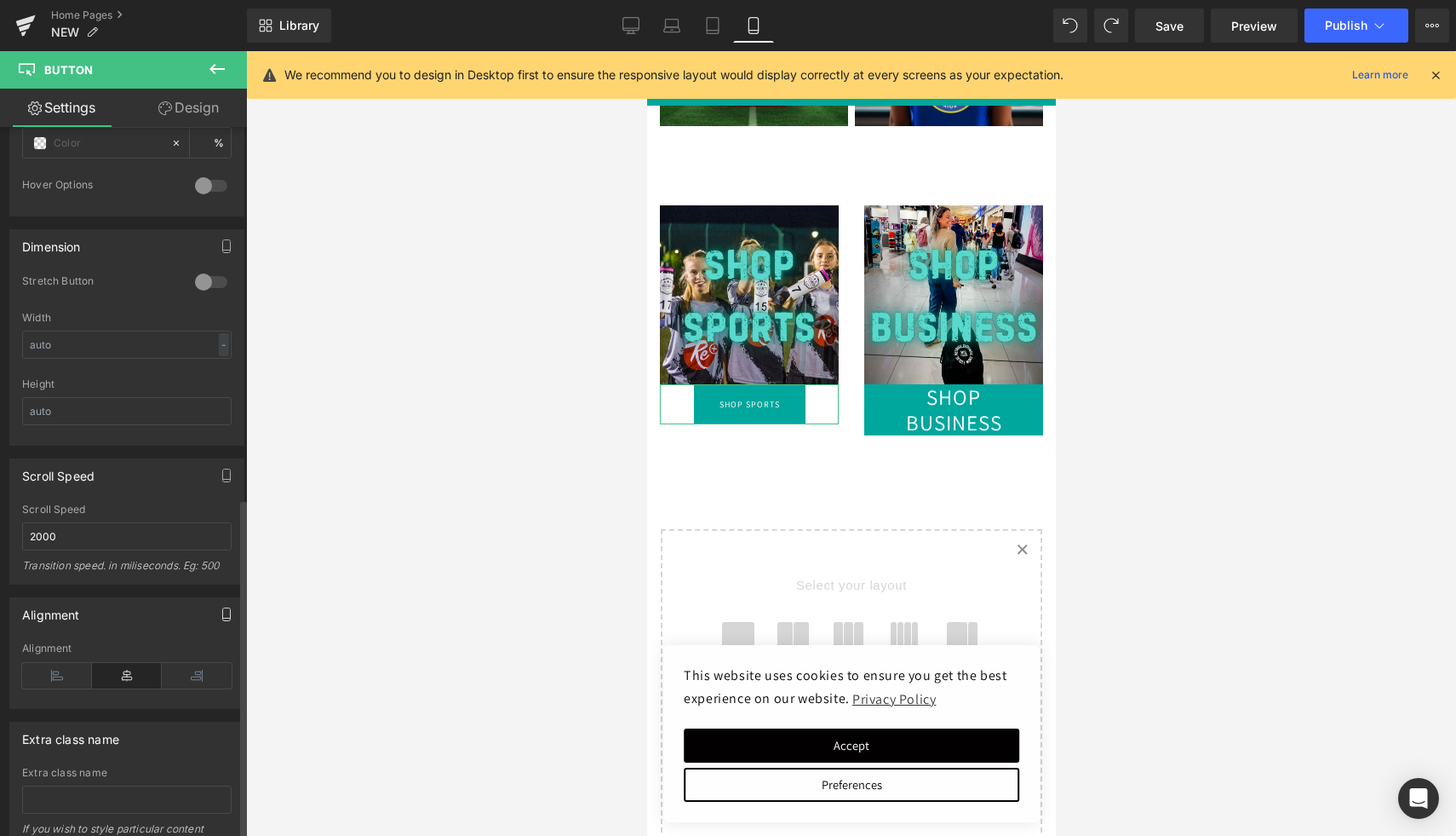
scroll to position [863, 0]
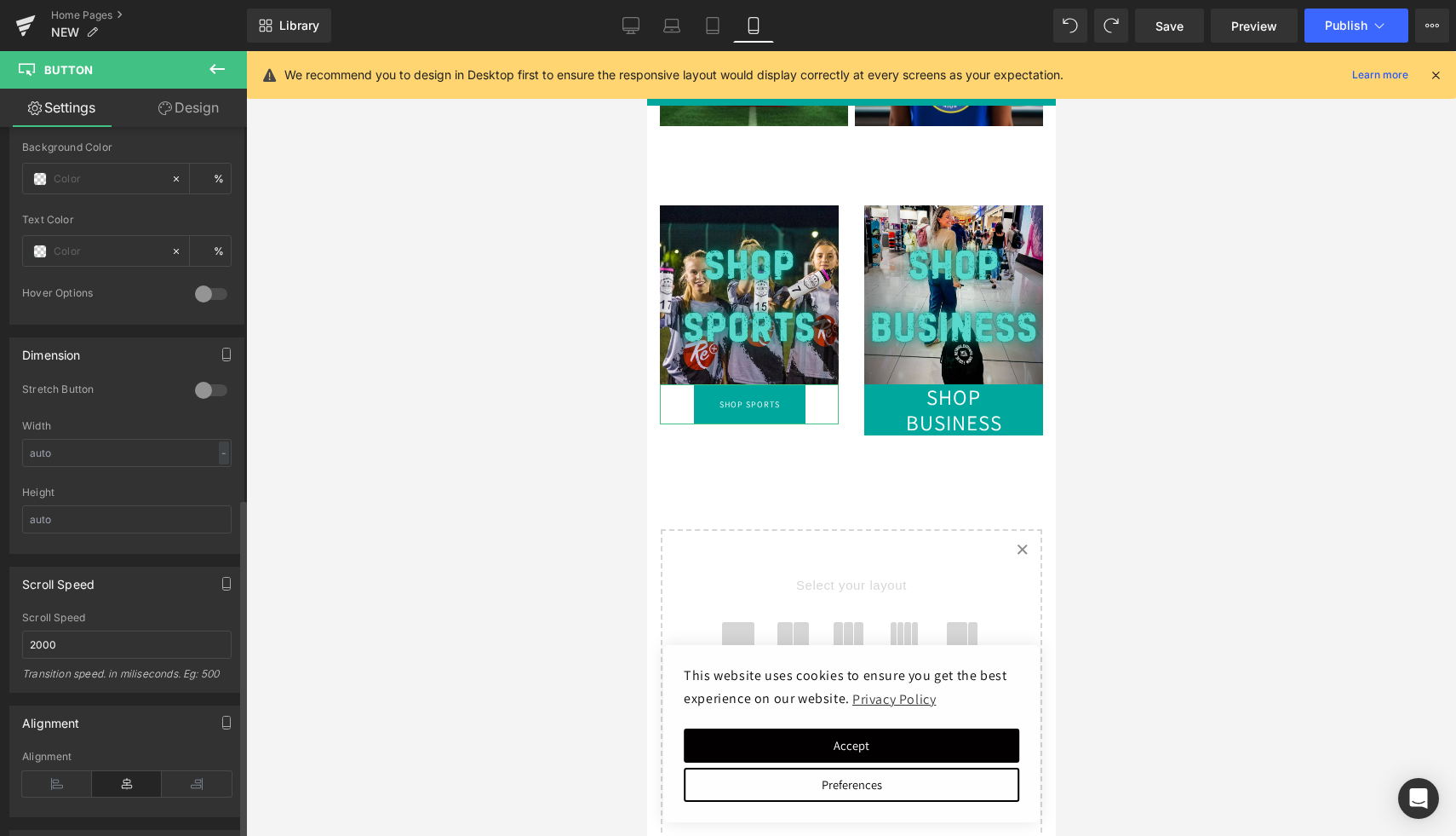
click at [198, 399] on div at bounding box center [212, 390] width 41 height 27
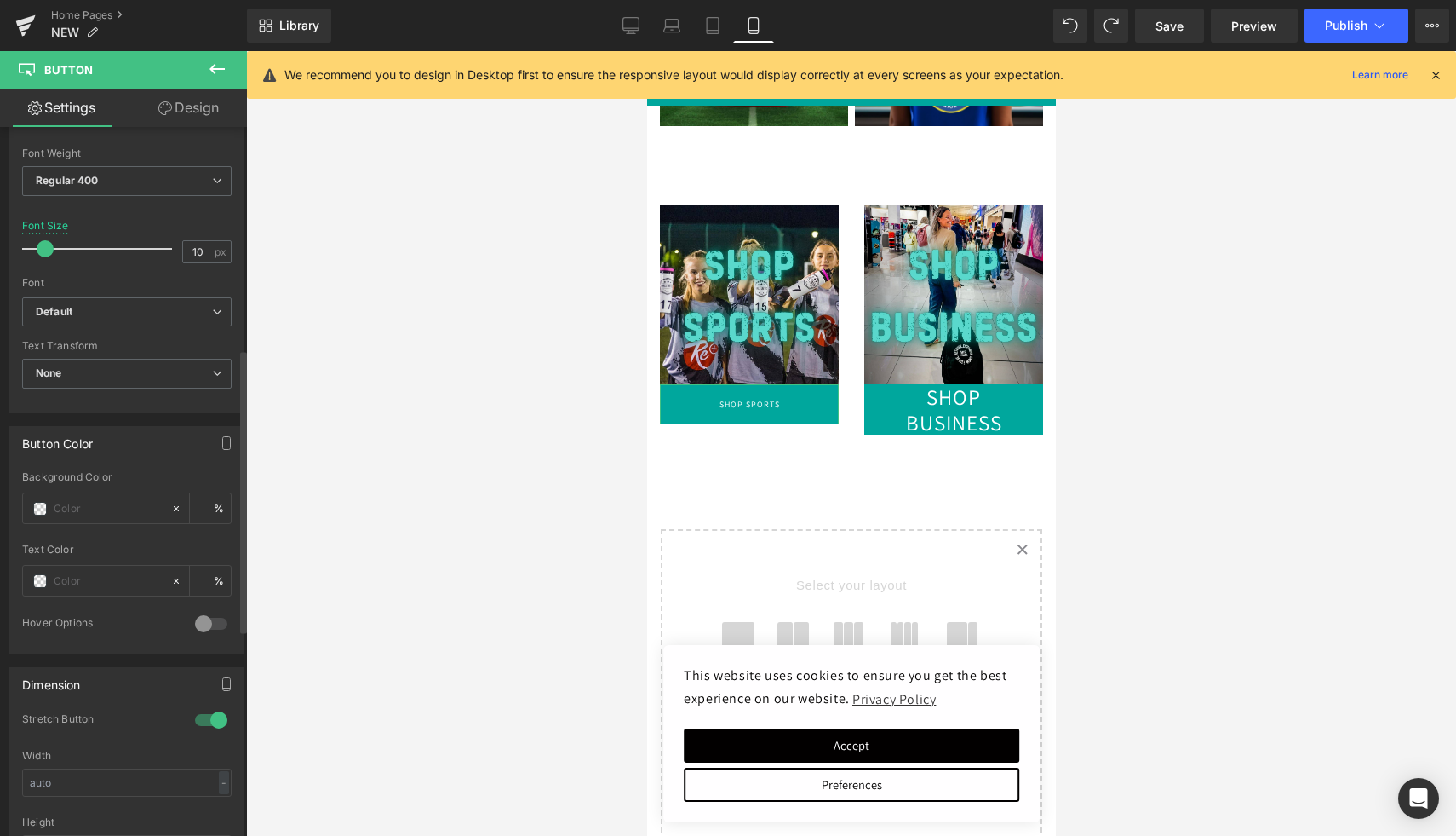
scroll to position [527, 0]
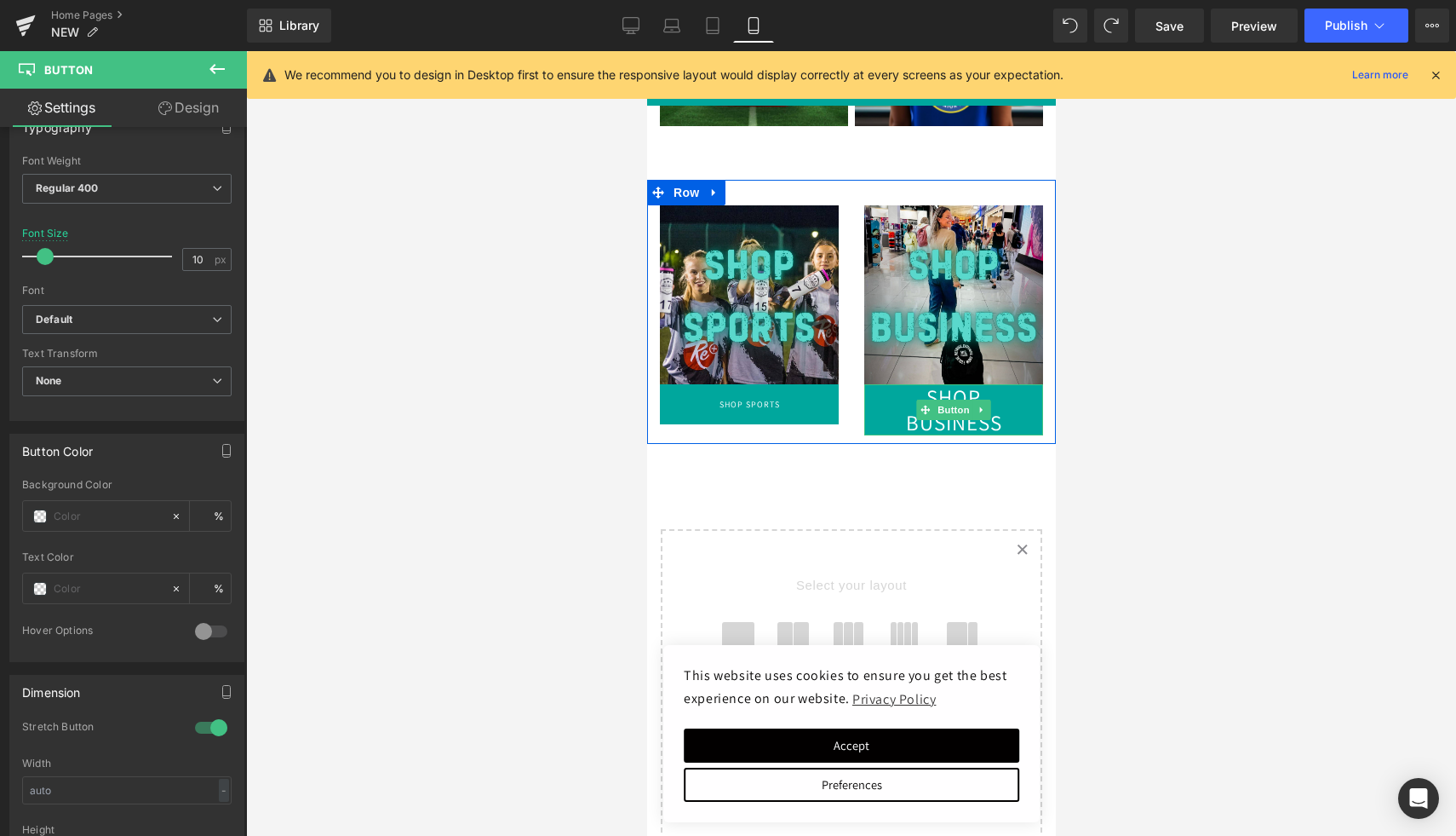
click at [1025, 401] on link "SHOP BUSINESS" at bounding box center [952, 410] width 178 height 51
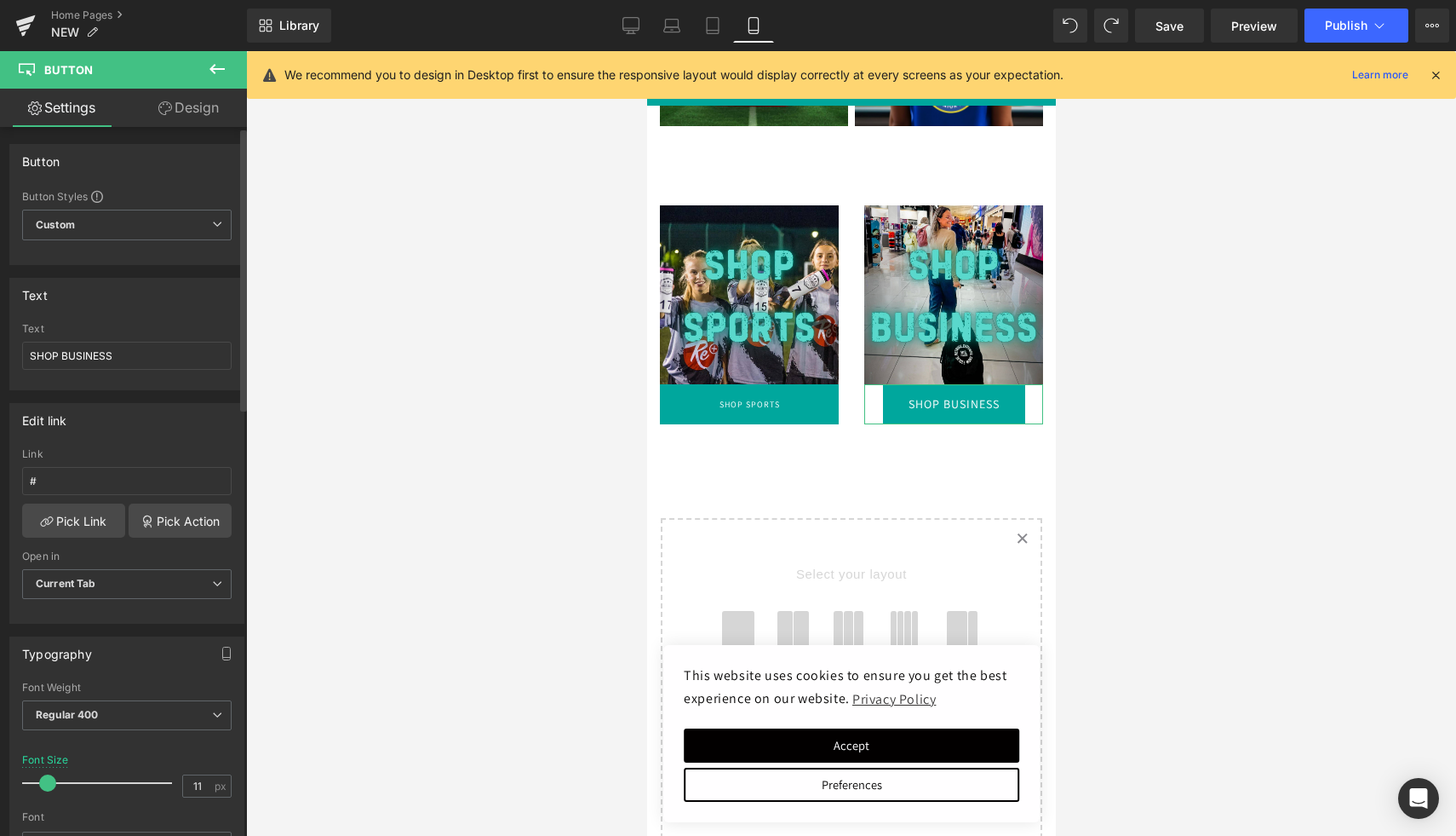
type input "10"
drag, startPoint x: 63, startPoint y: 783, endPoint x: 44, endPoint y: 782, distance: 19.0
click at [44, 782] on span at bounding box center [45, 782] width 17 height 17
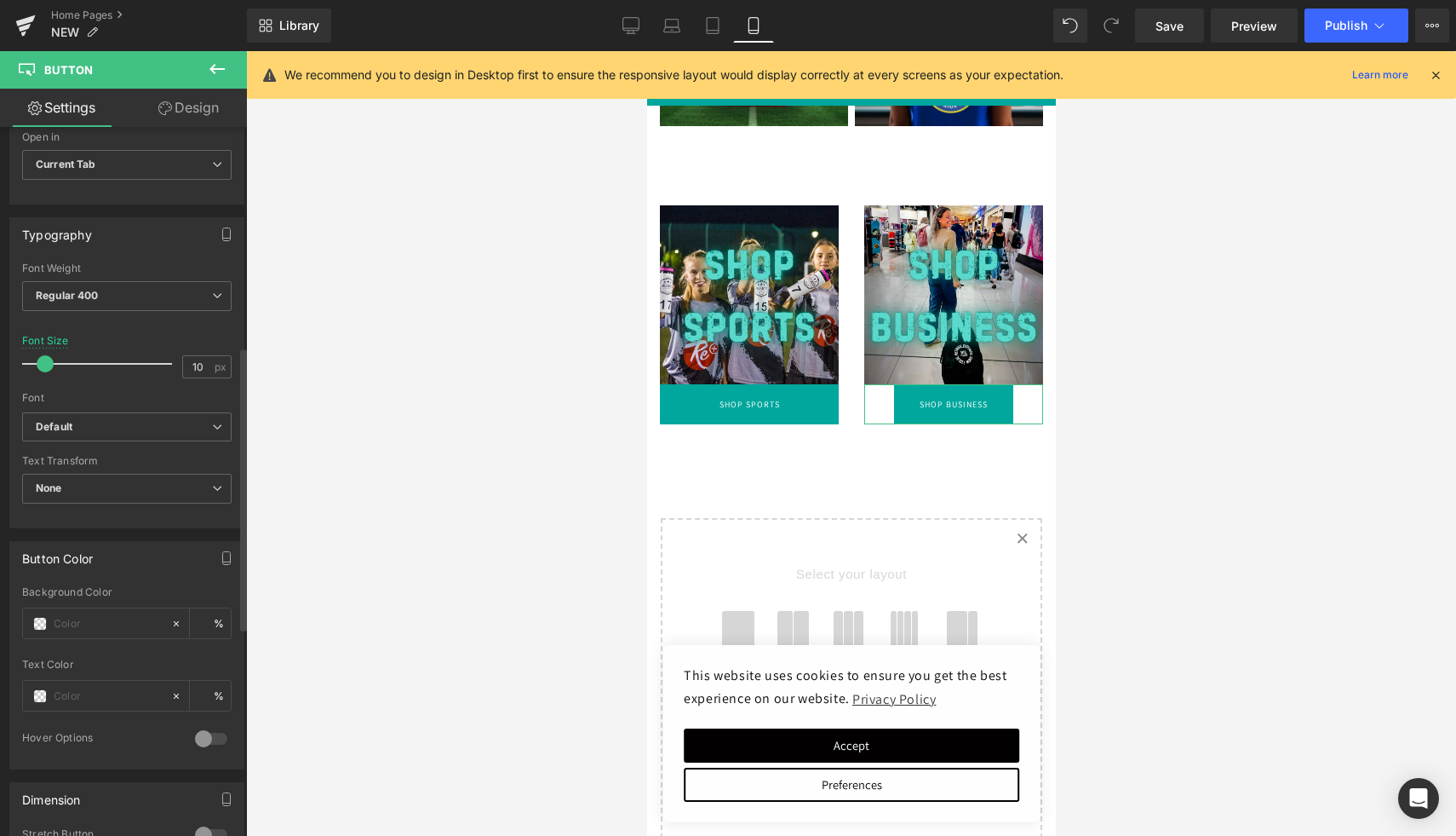
scroll to position [602, 0]
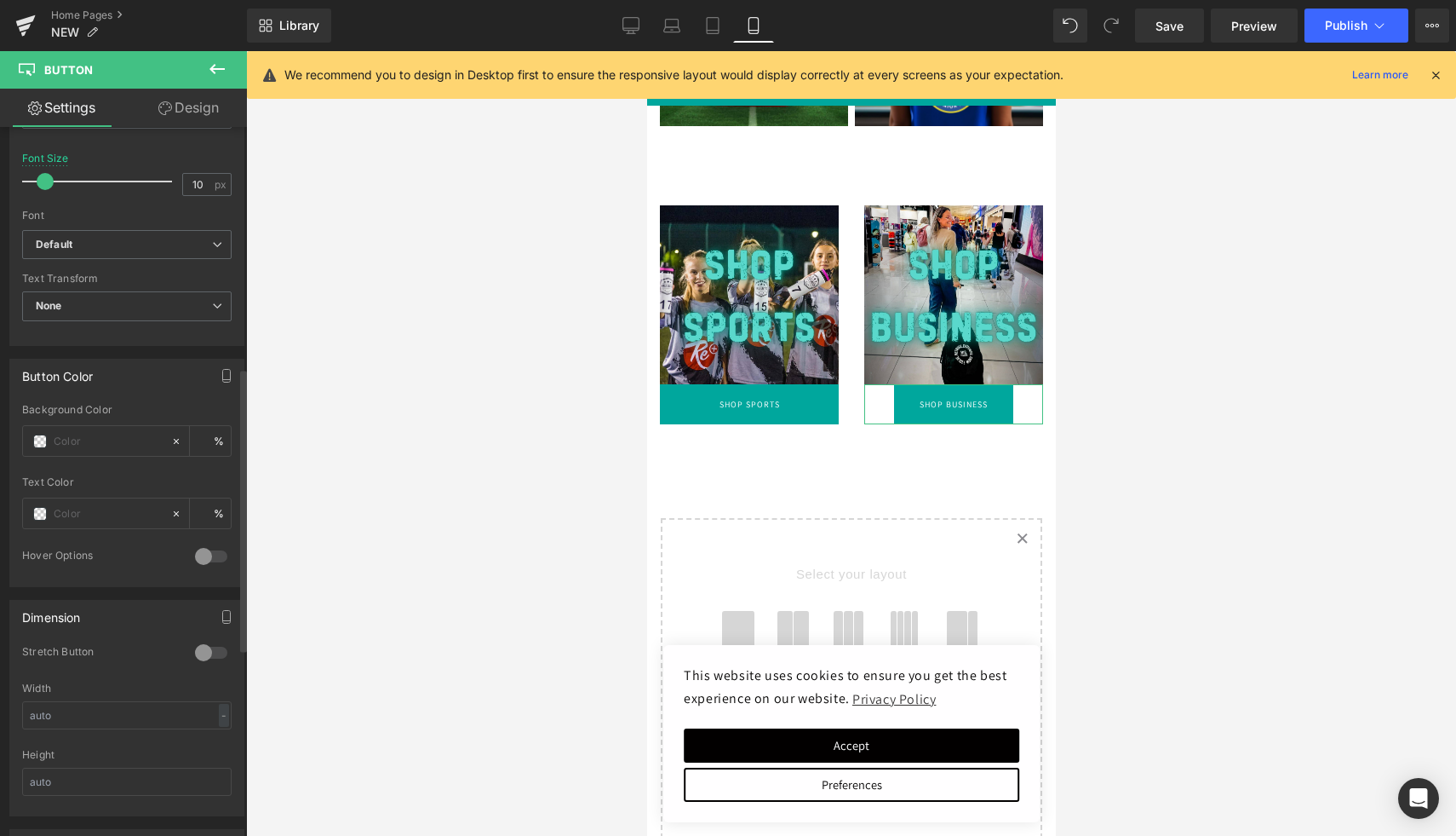
click at [198, 648] on div at bounding box center [212, 653] width 41 height 27
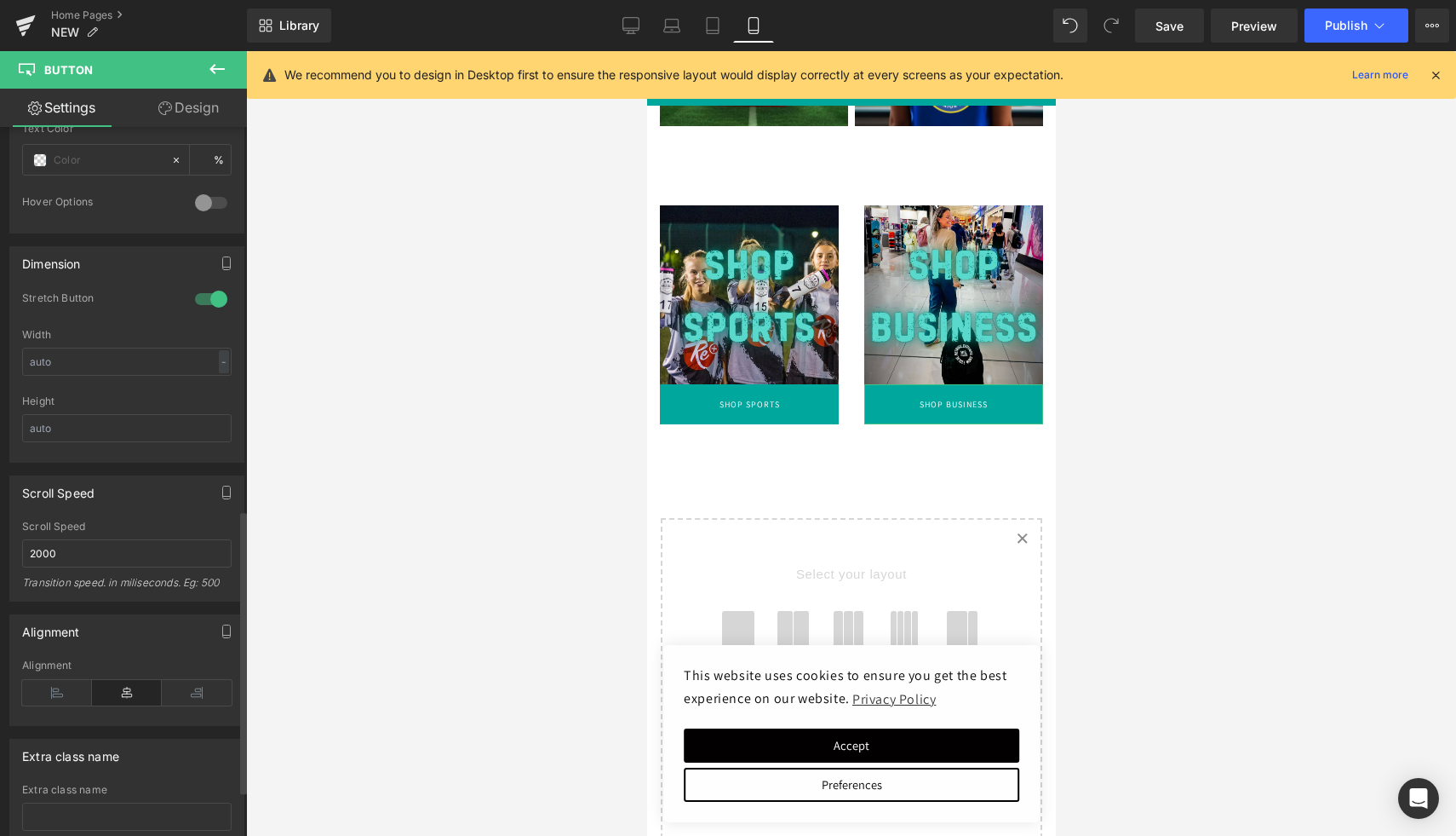
scroll to position [1071, 0]
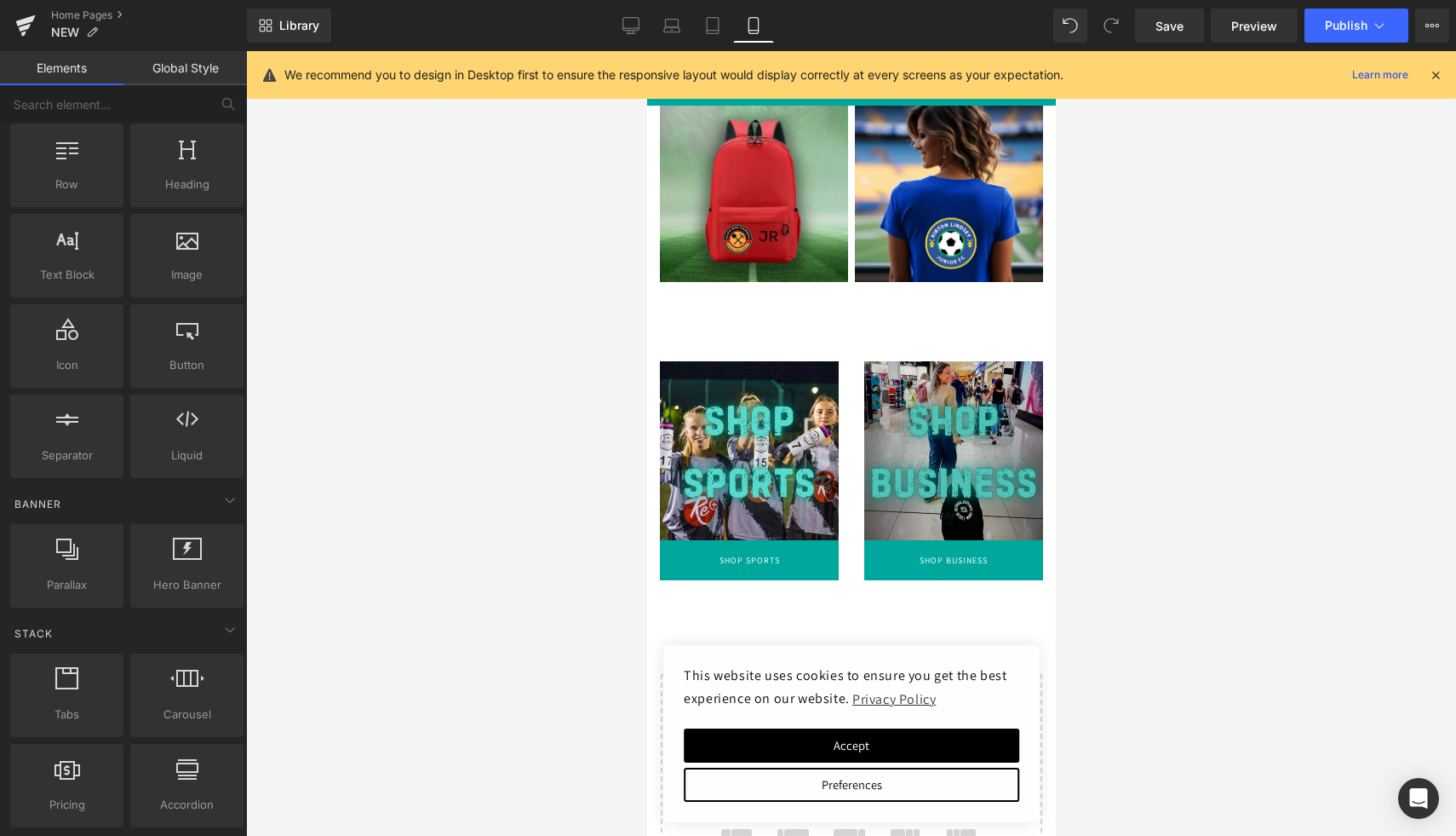
scroll to position [1961, 0]
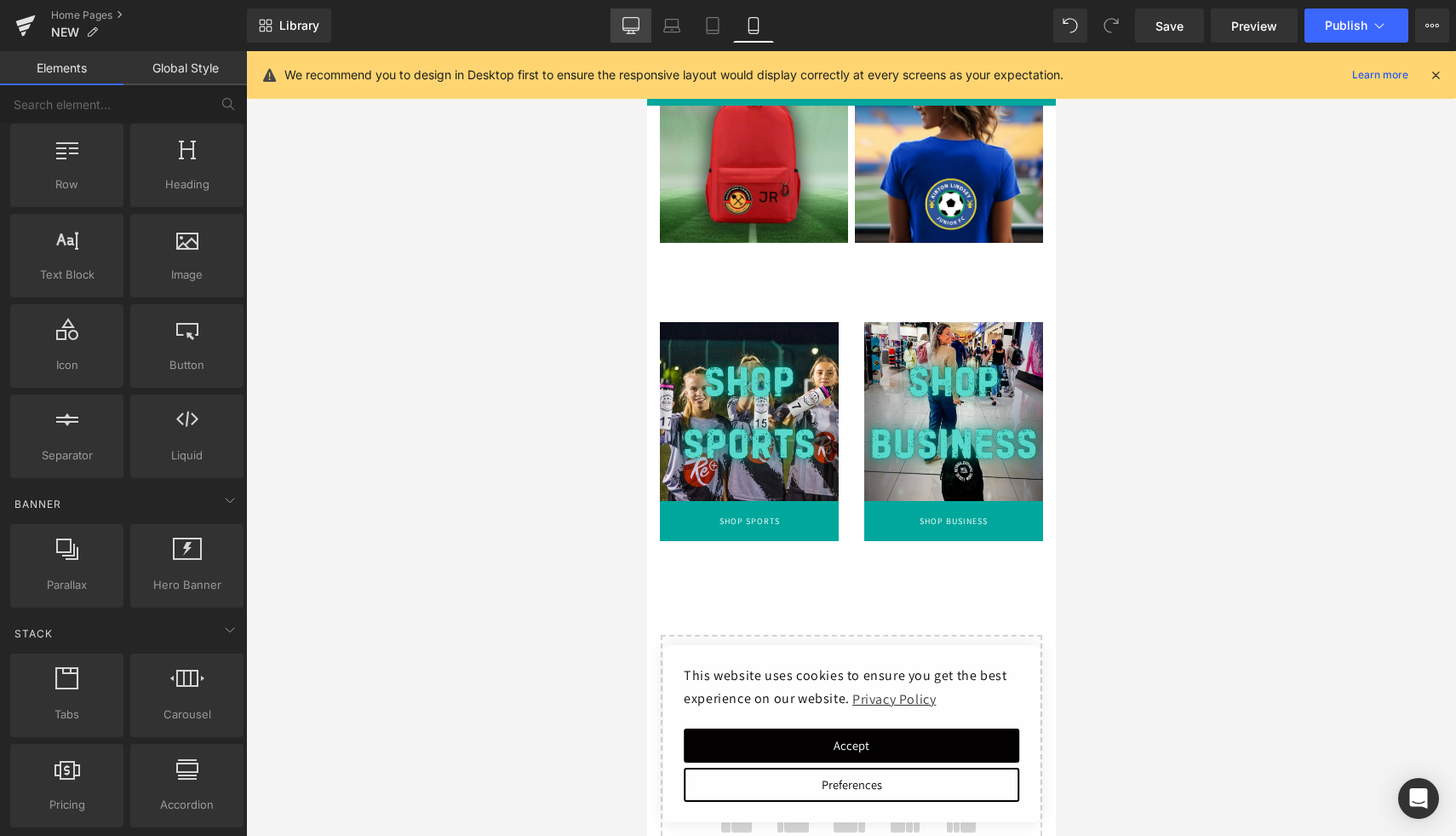
click at [628, 21] on icon at bounding box center [630, 24] width 17 height 17
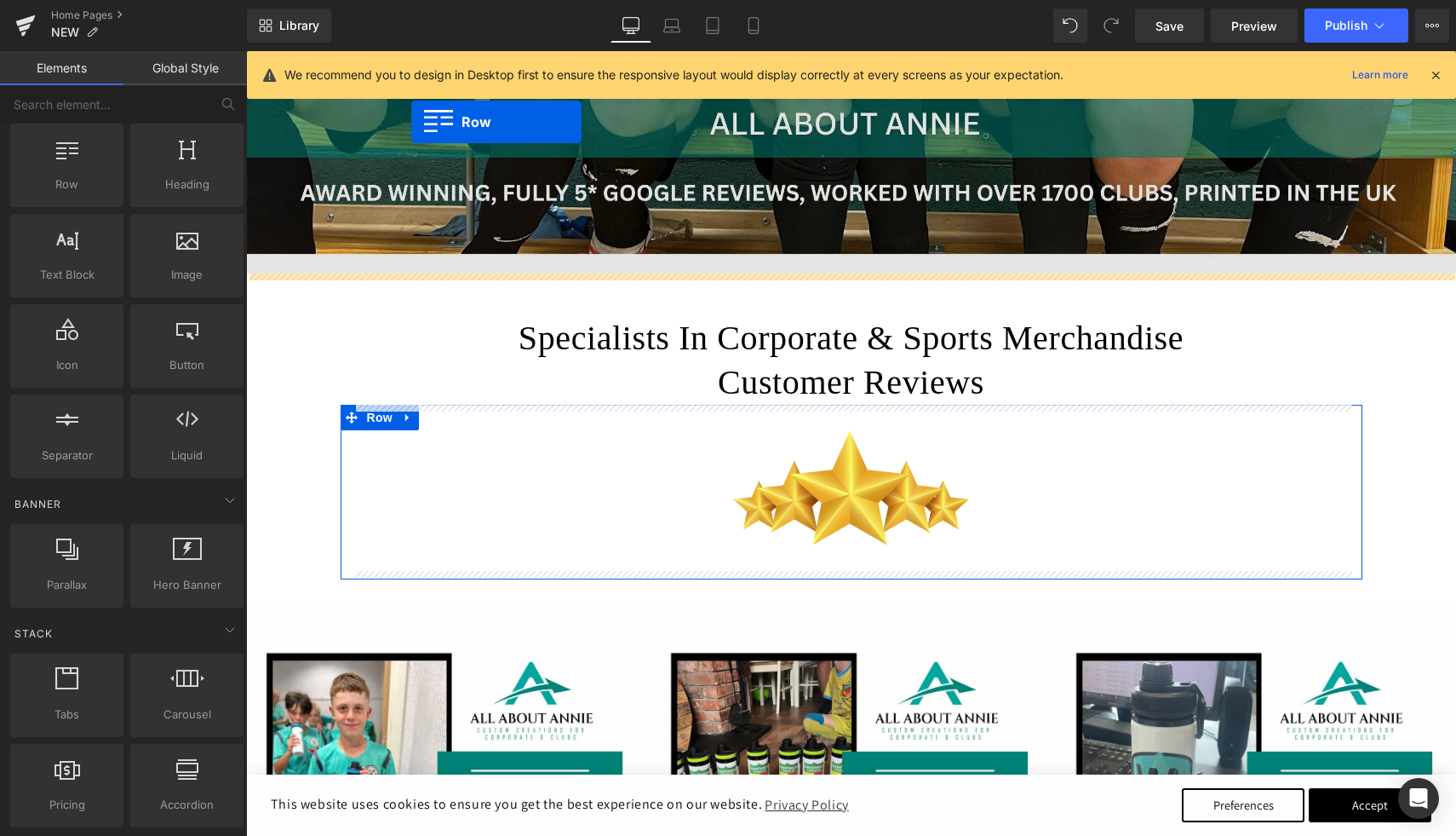
scroll to position [689, 0]
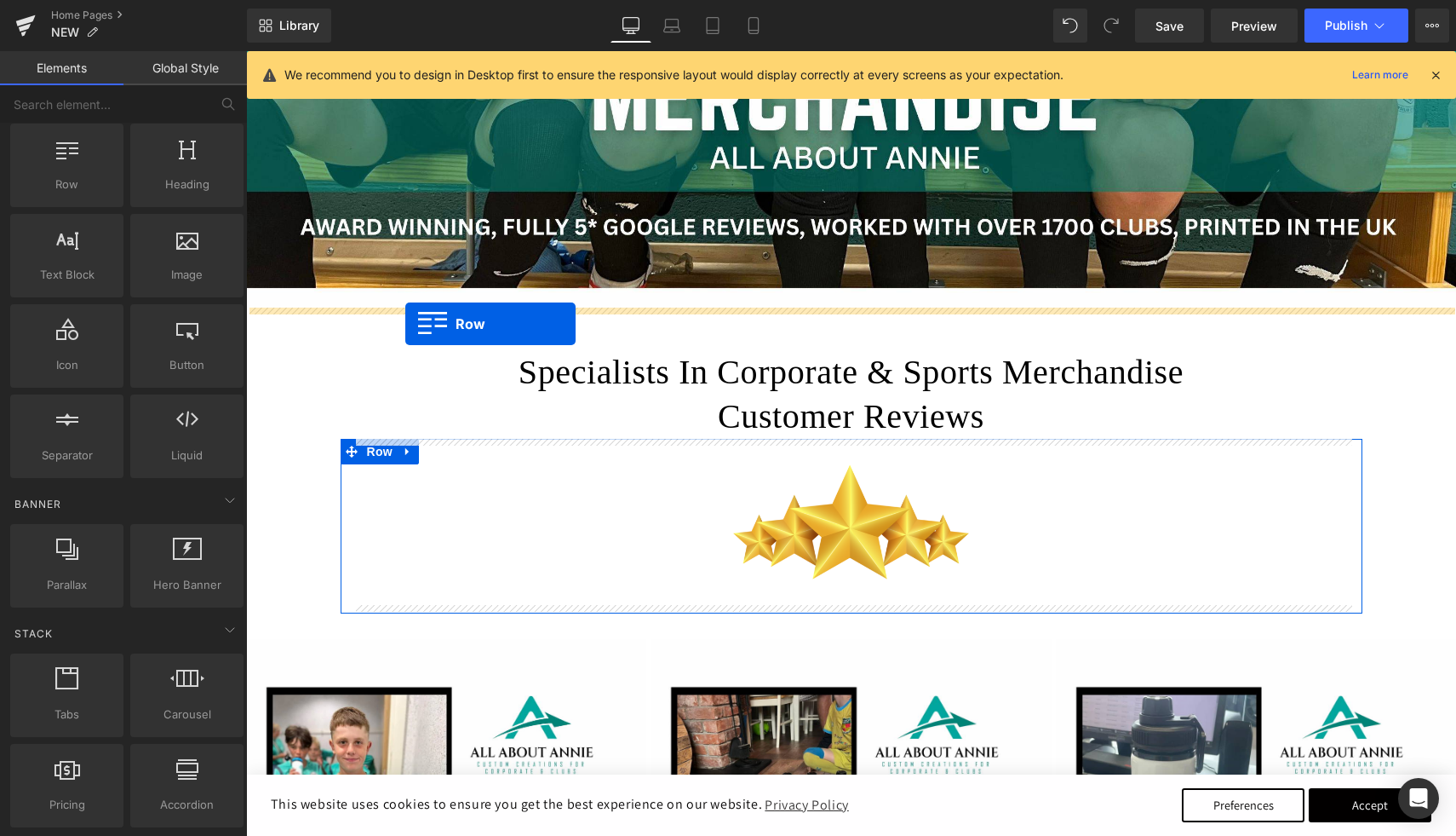
drag, startPoint x: 382, startPoint y: 648, endPoint x: 406, endPoint y: 324, distance: 324.9
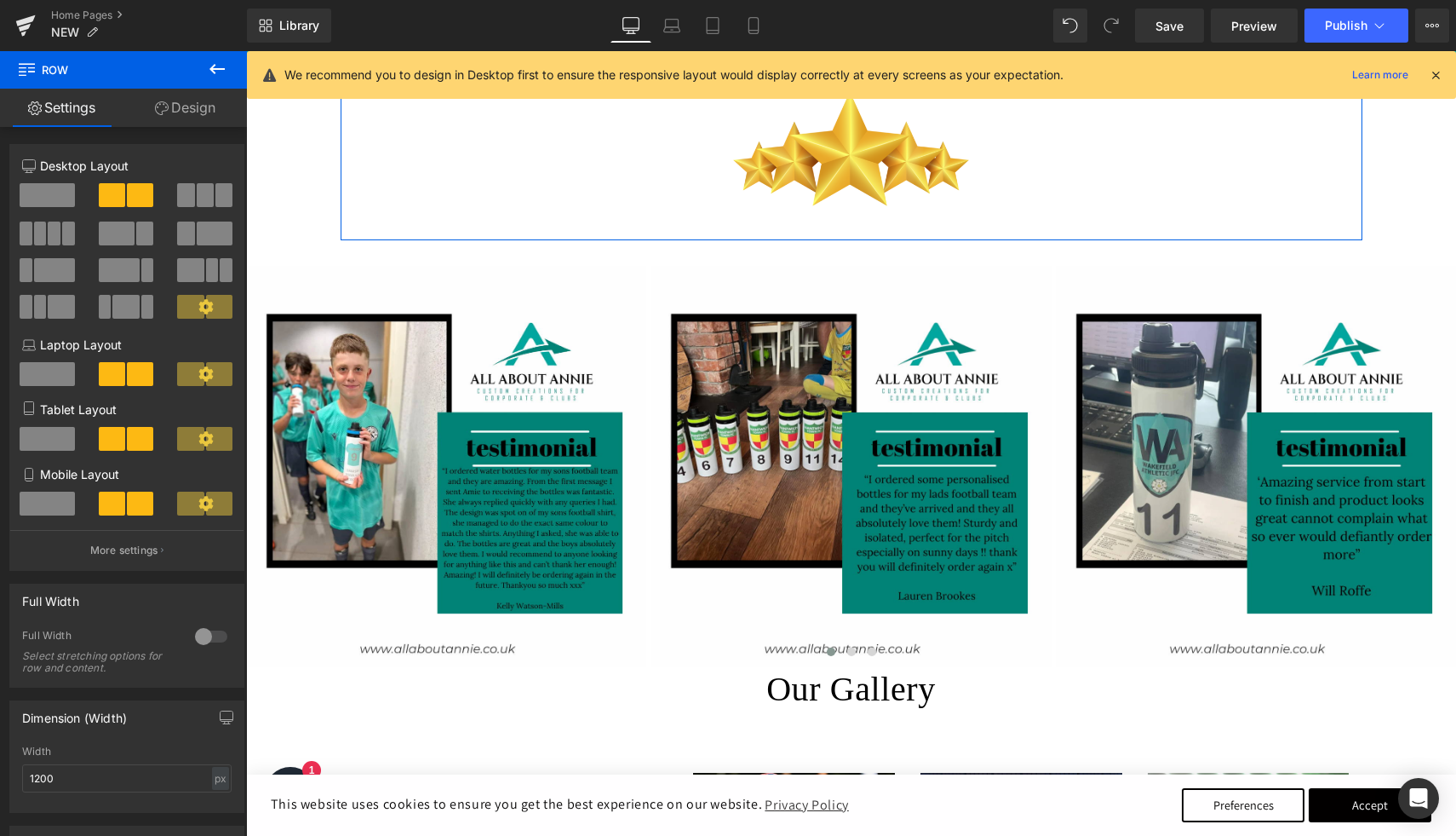
scroll to position [1630, 0]
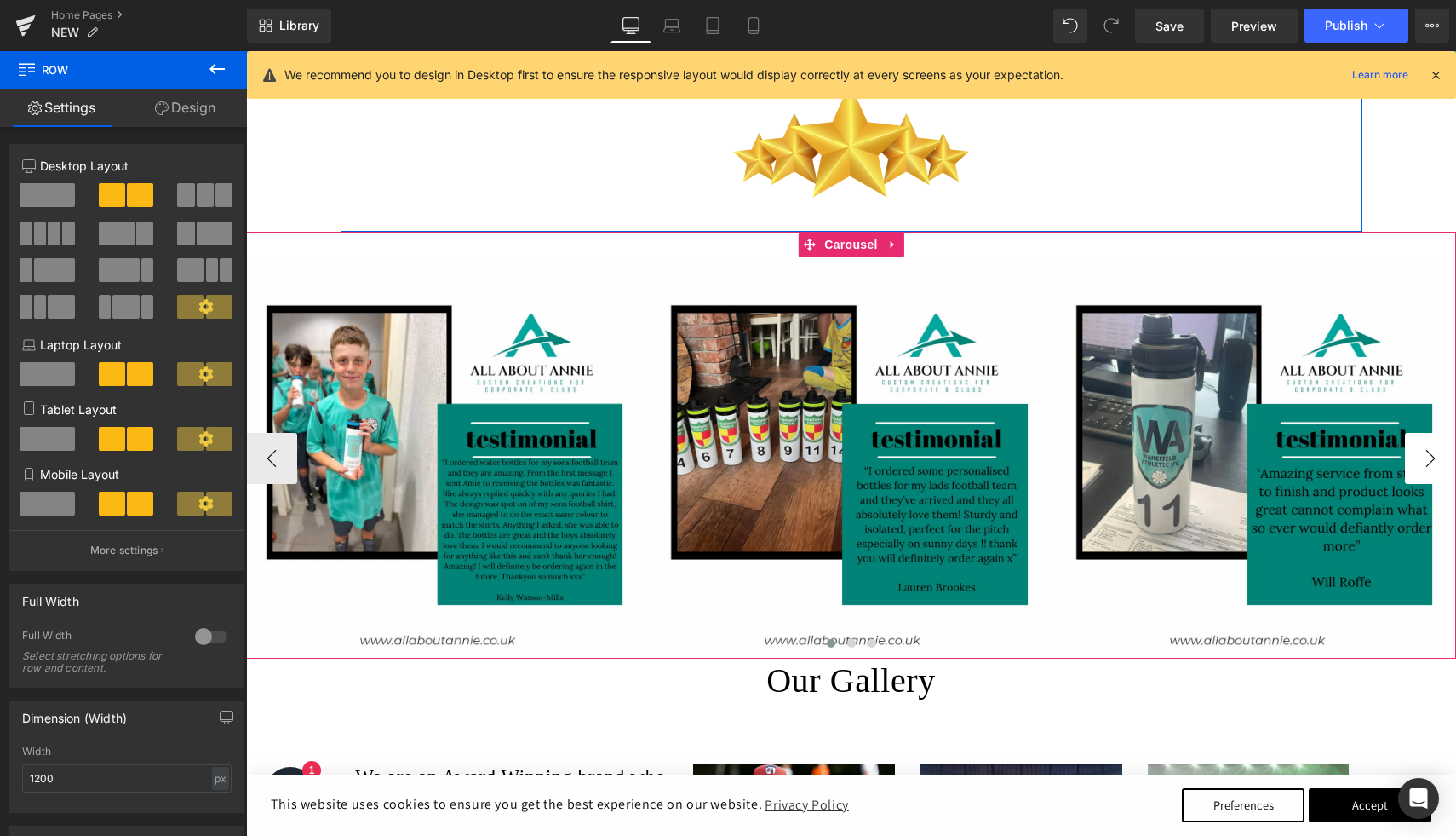
click at [1438, 453] on button "›" at bounding box center [1431, 458] width 51 height 51
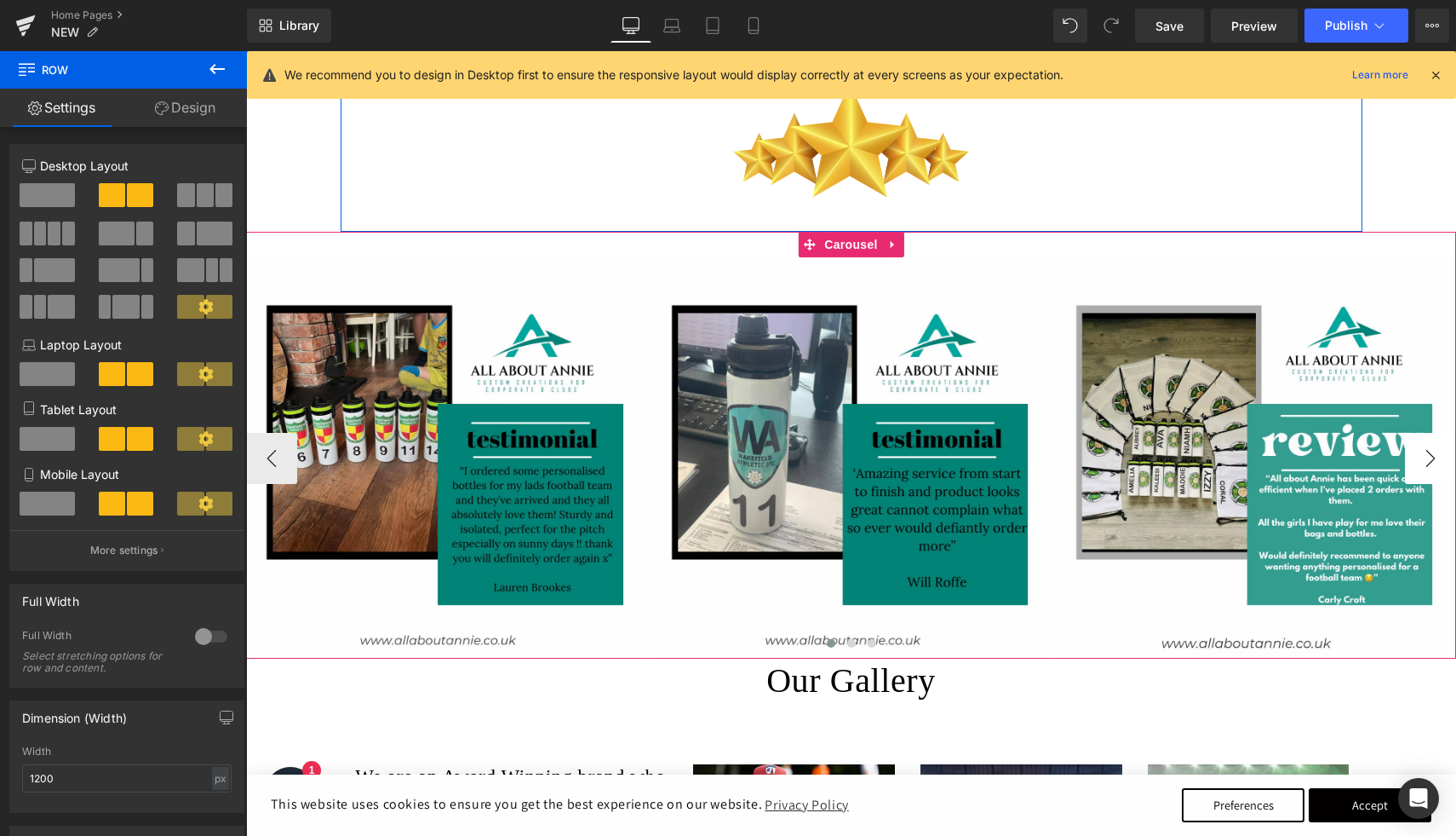
click at [1436, 454] on button "›" at bounding box center [1431, 458] width 51 height 51
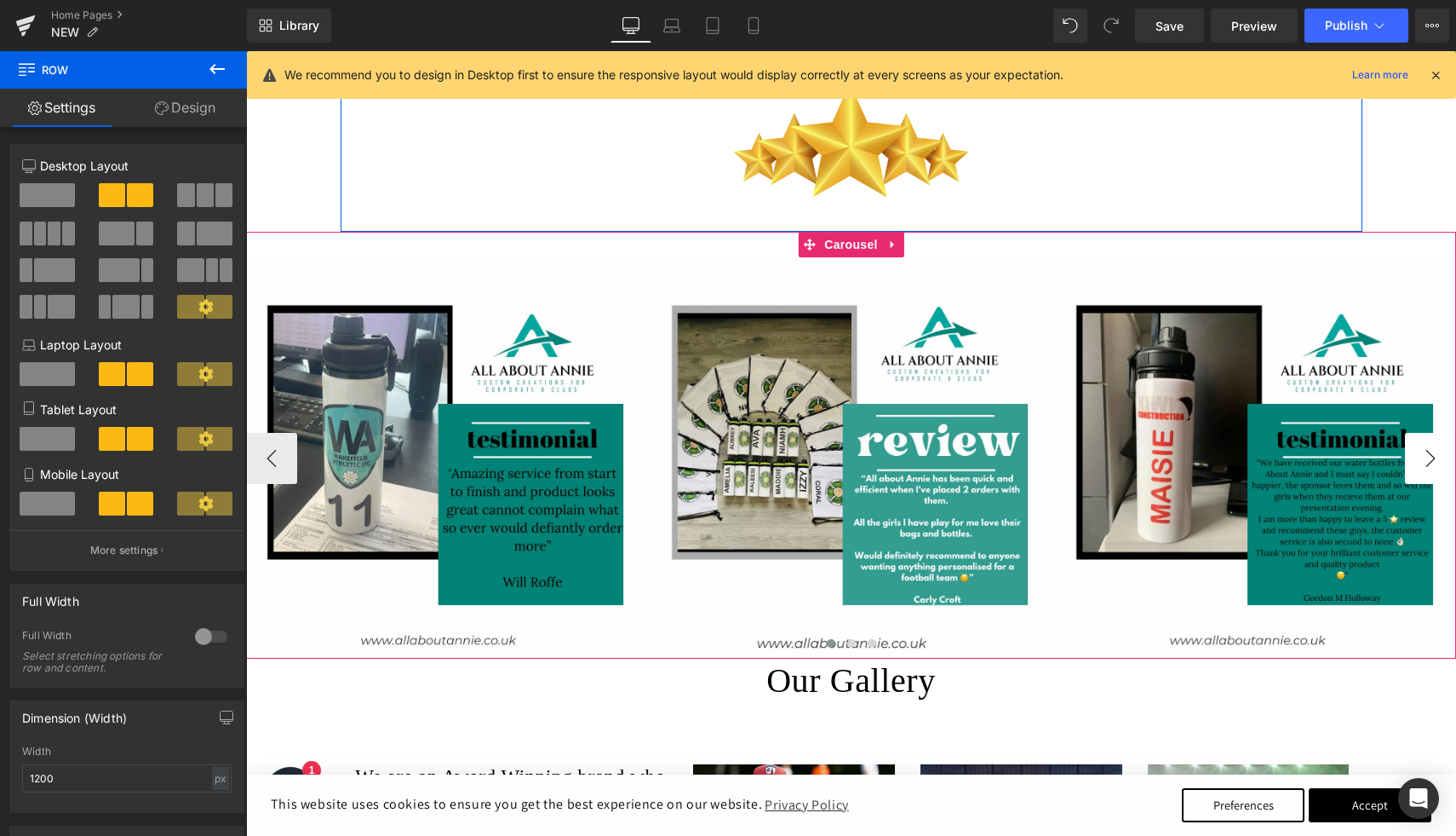
click at [1436, 454] on button "›" at bounding box center [1431, 458] width 51 height 51
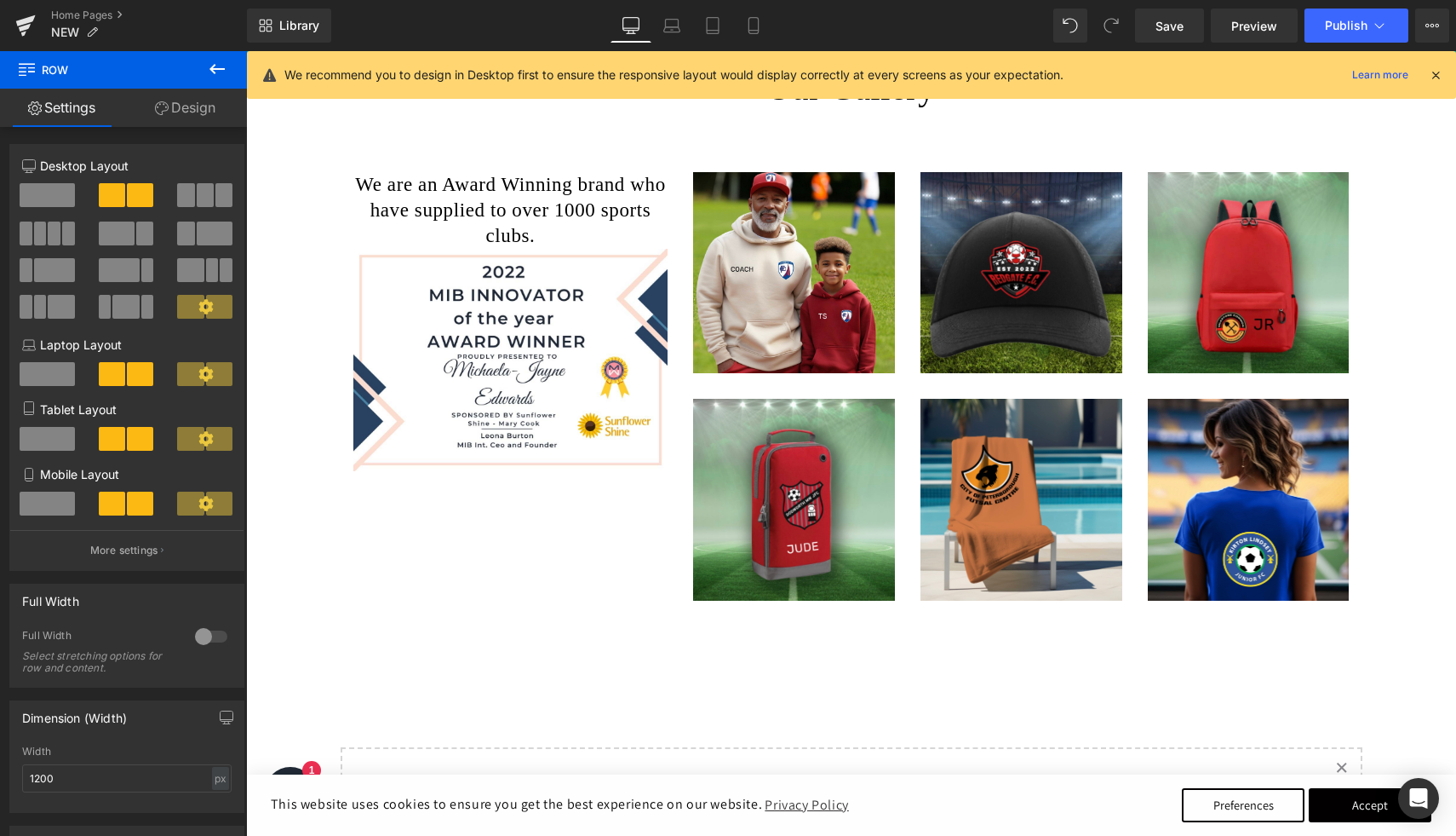
scroll to position [2303, 0]
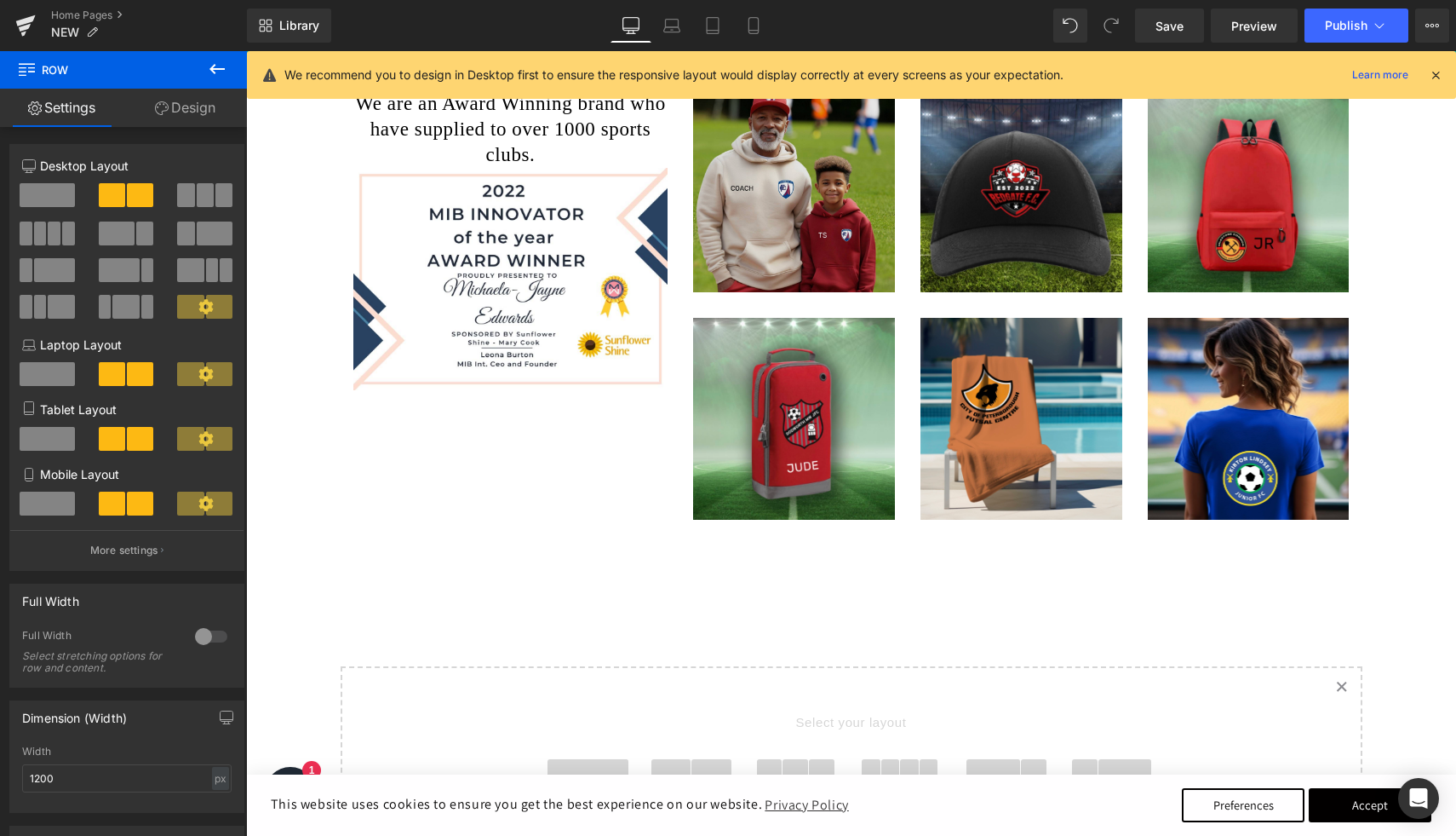
click at [792, 225] on img at bounding box center [794, 191] width 202 height 202
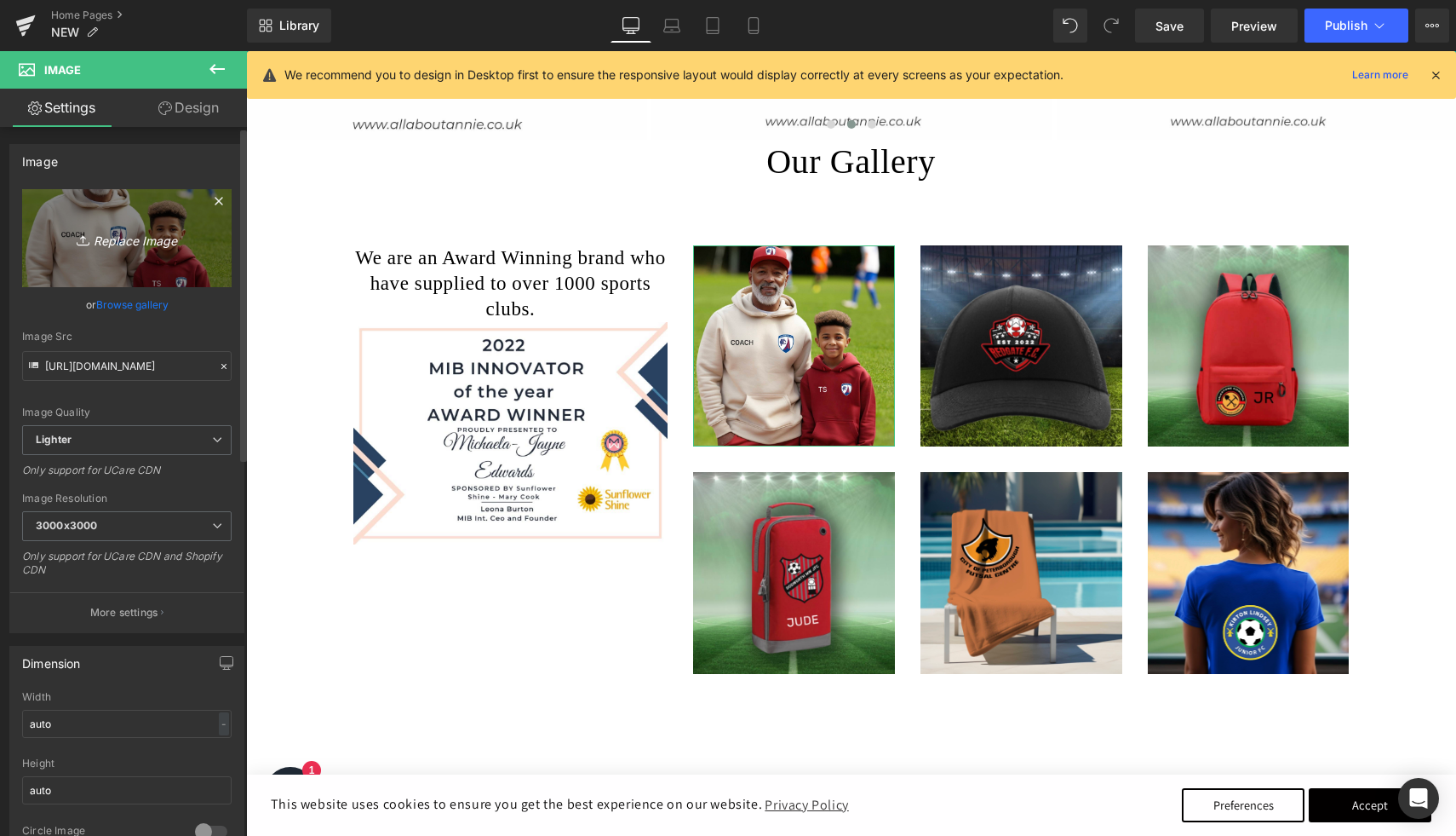
scroll to position [2145, 0]
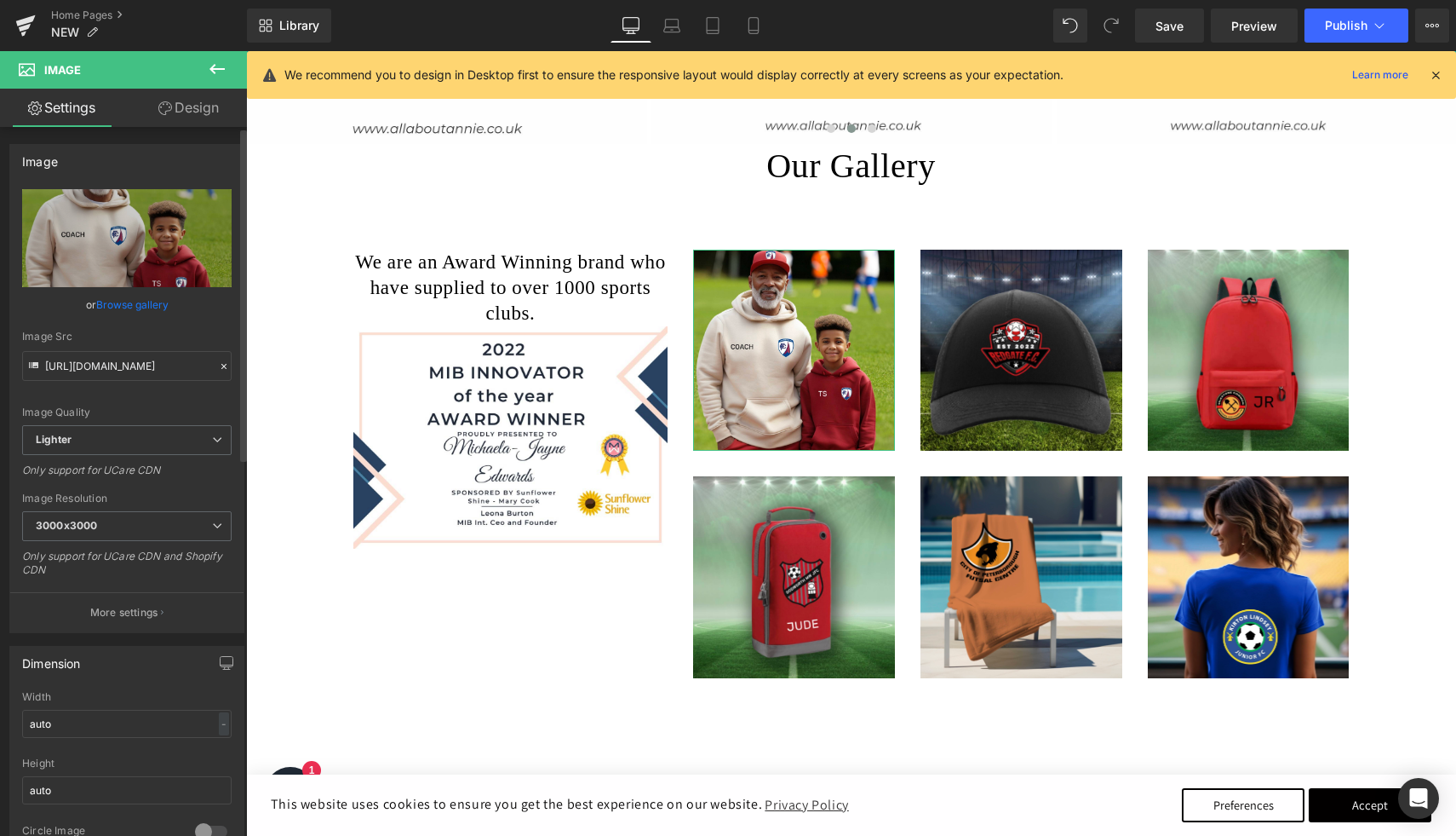
click at [137, 300] on link "Browse gallery" at bounding box center [133, 304] width 72 height 30
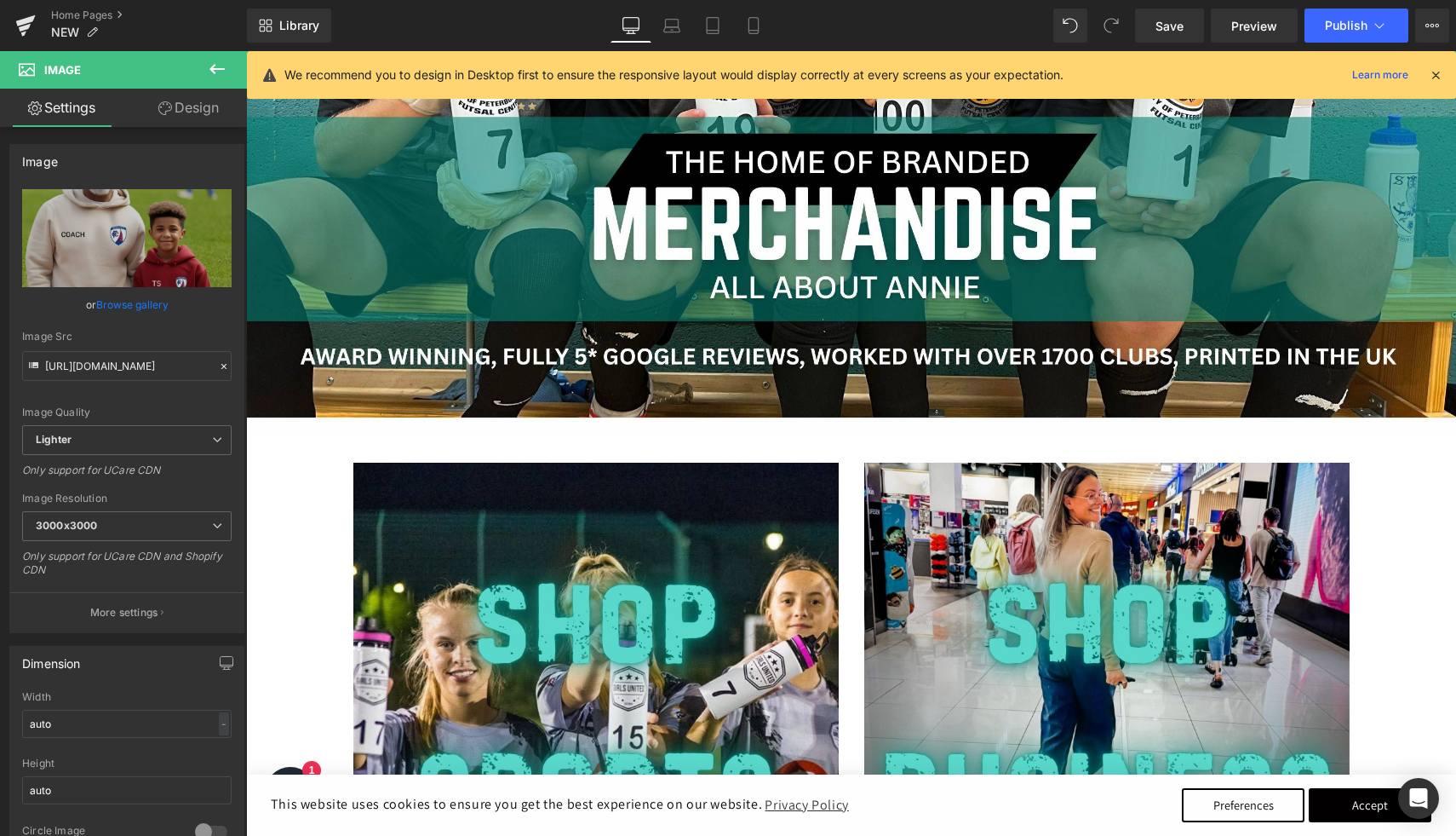
scroll to position [562, 0]
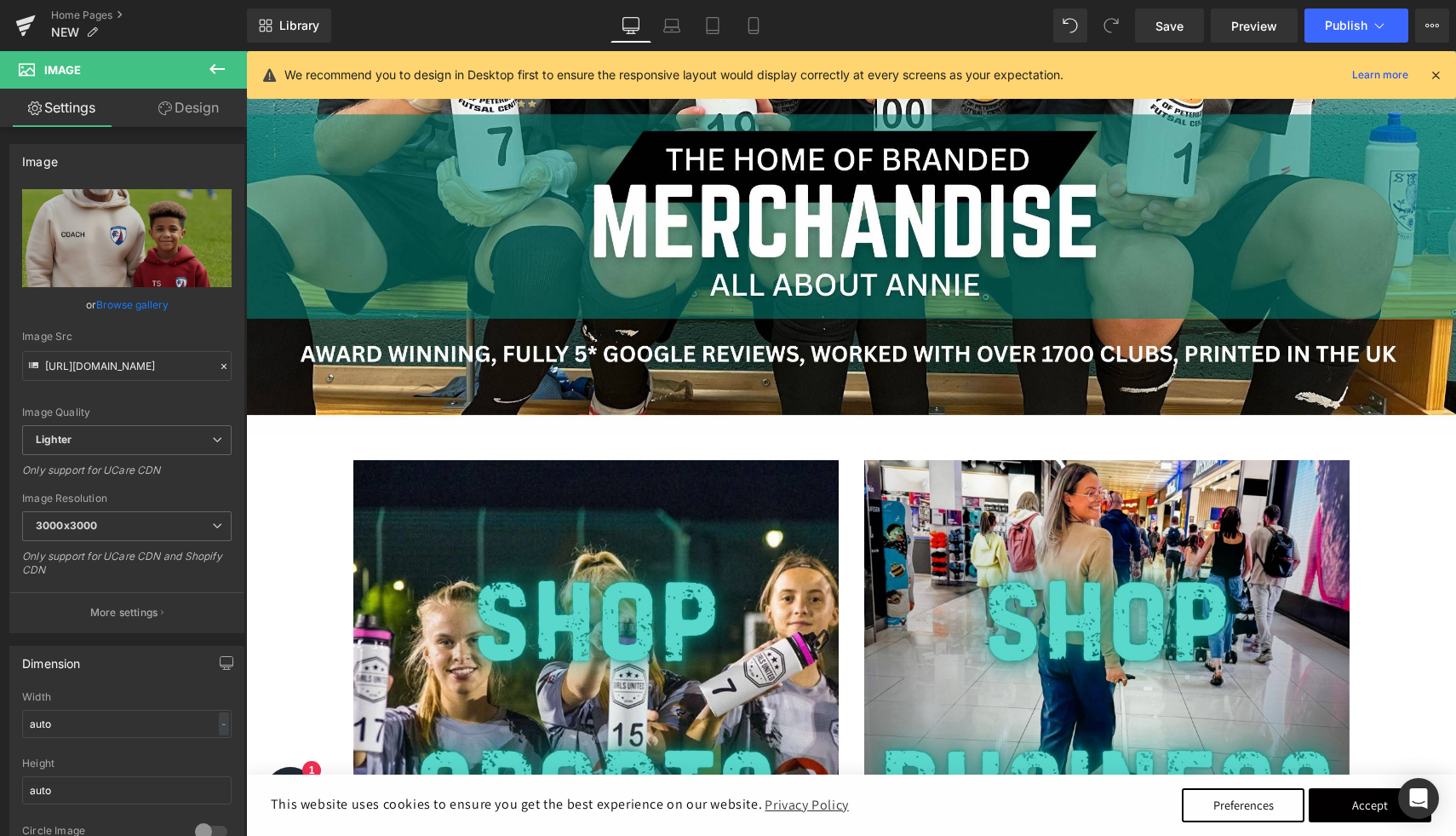
click at [221, 74] on icon at bounding box center [216, 68] width 20 height 20
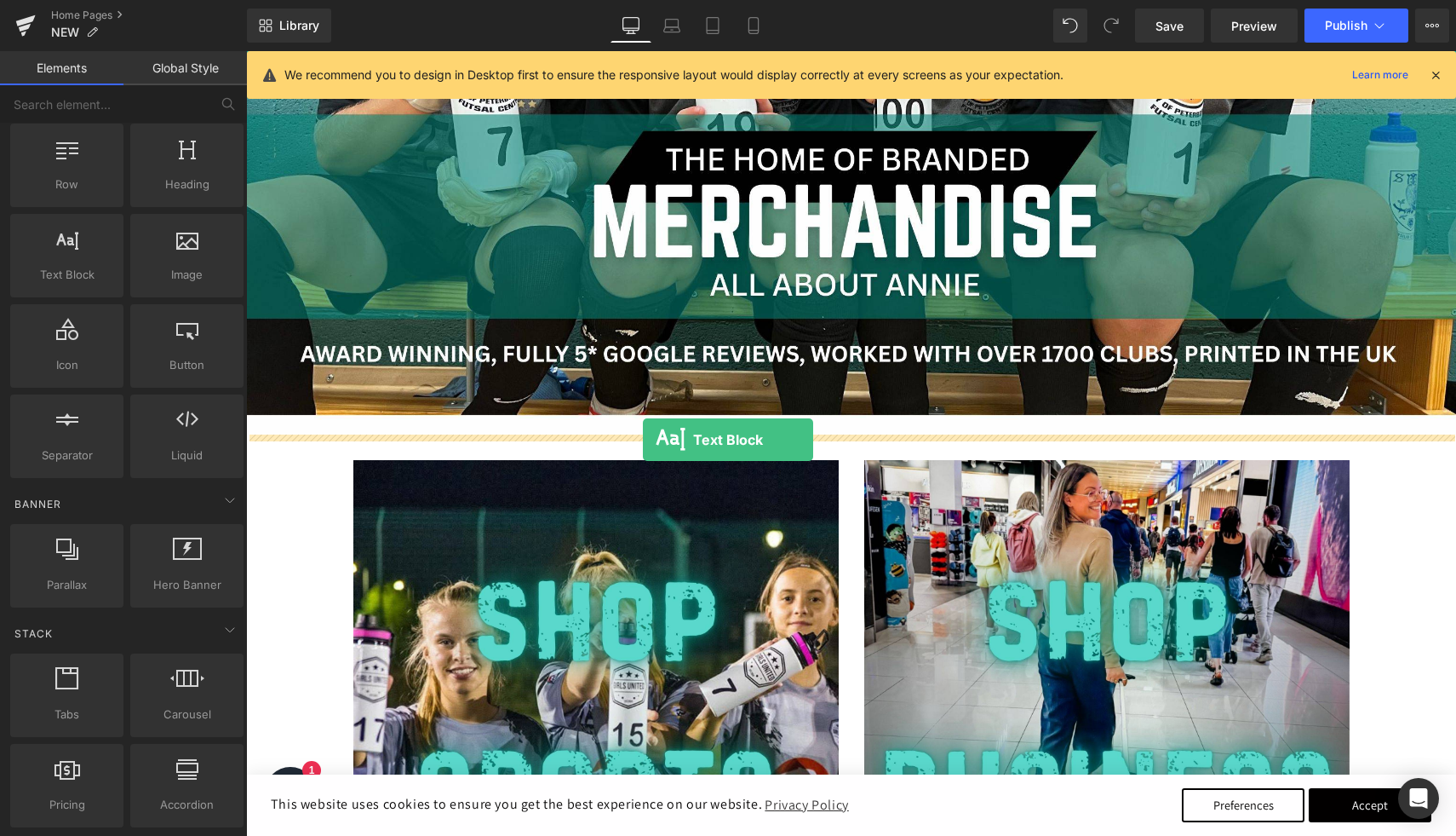
drag, startPoint x: 326, startPoint y: 321, endPoint x: 643, endPoint y: 440, distance: 338.6
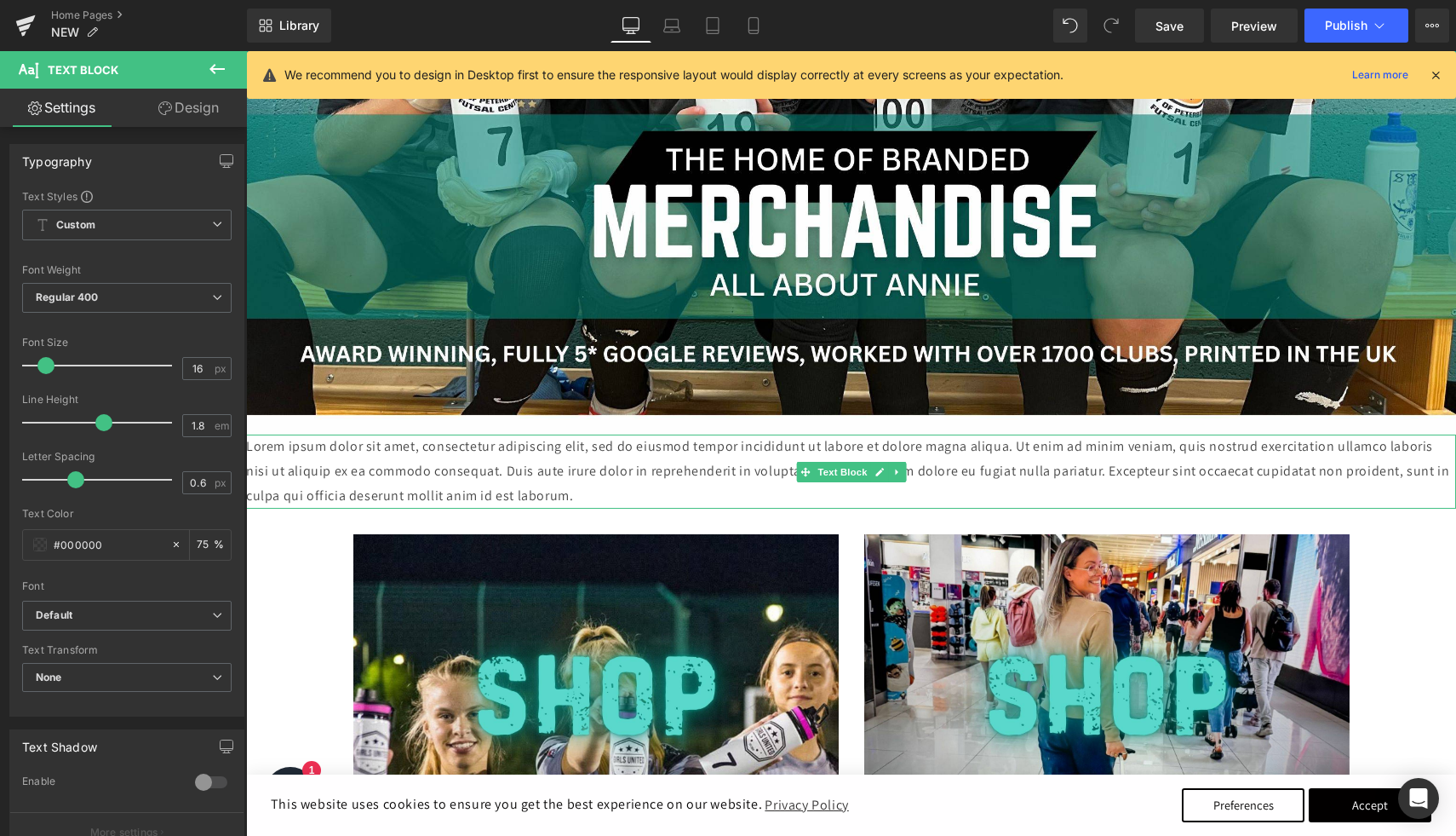
click at [571, 473] on p "Lorem ipsum dolor sit amet, consectetur adipiscing elit, sed do eiusmod tempor …" at bounding box center [850, 470] width 1210 height 73
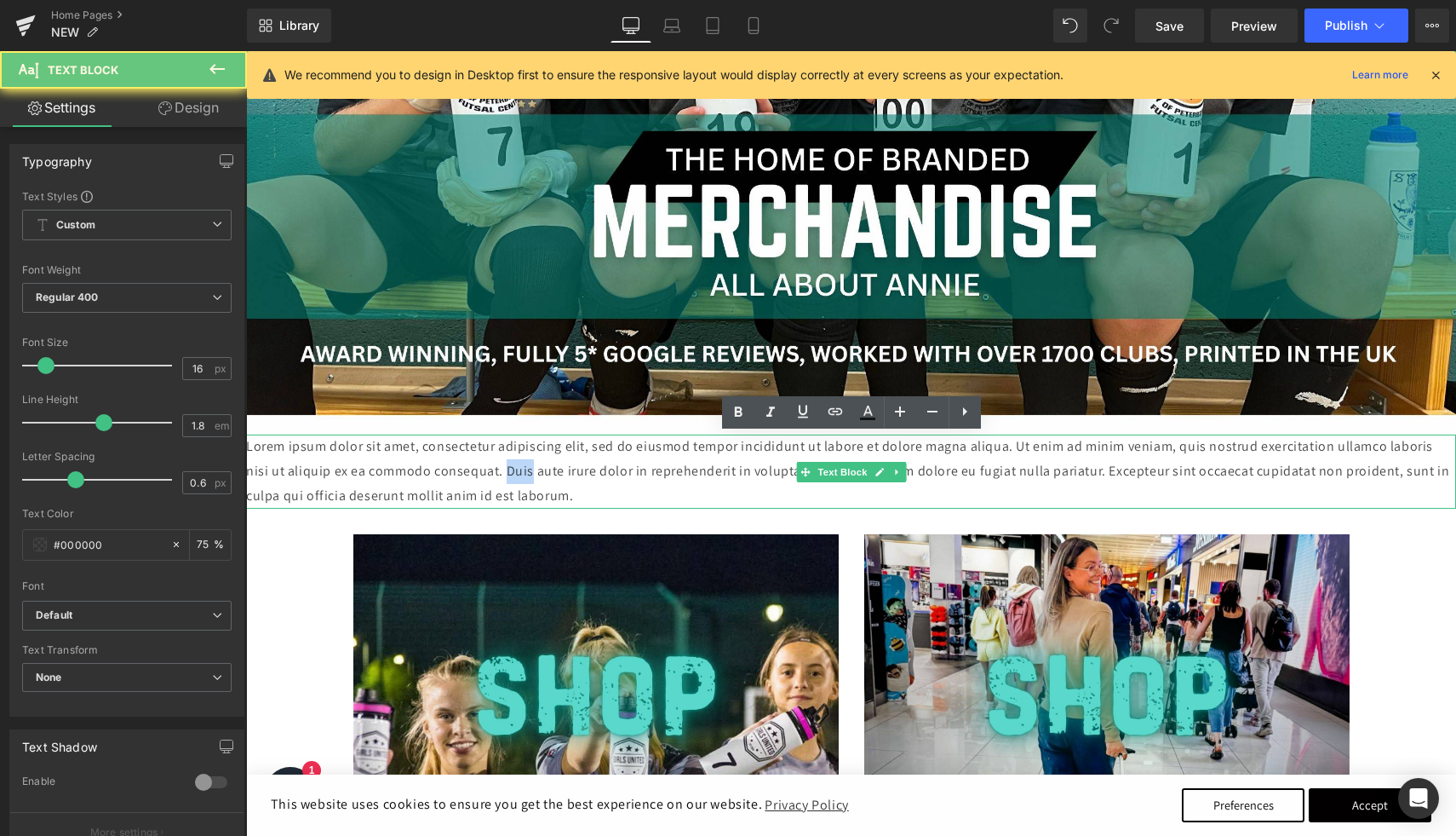
click at [571, 474] on p "Lorem ipsum dolor sit amet, consectetur adipiscing elit, sed do eiusmod tempor …" at bounding box center [850, 470] width 1210 height 73
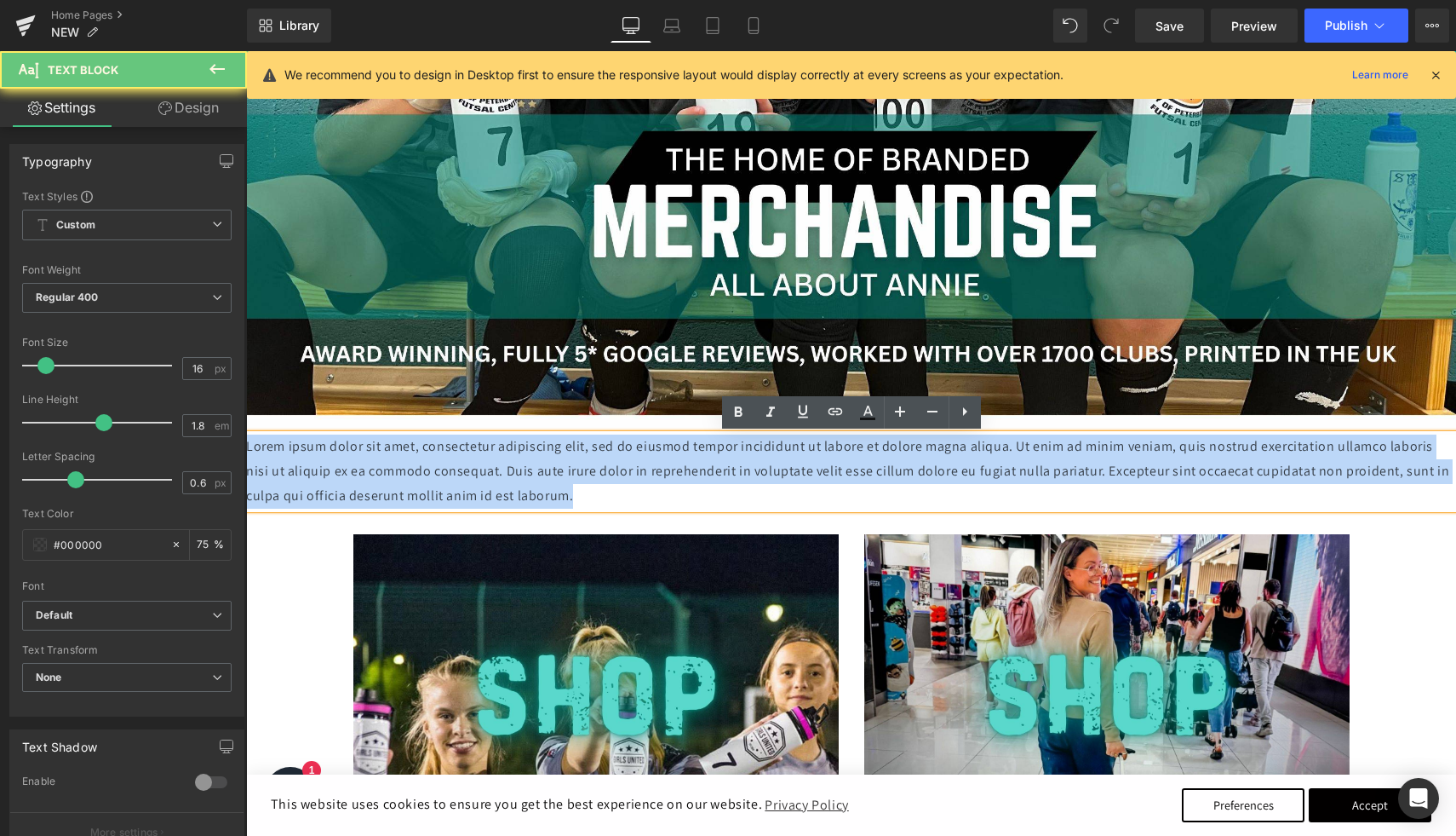
click at [571, 474] on p "Lorem ipsum dolor sit amet, consectetur adipiscing elit, sed do eiusmod tempor …" at bounding box center [850, 470] width 1210 height 73
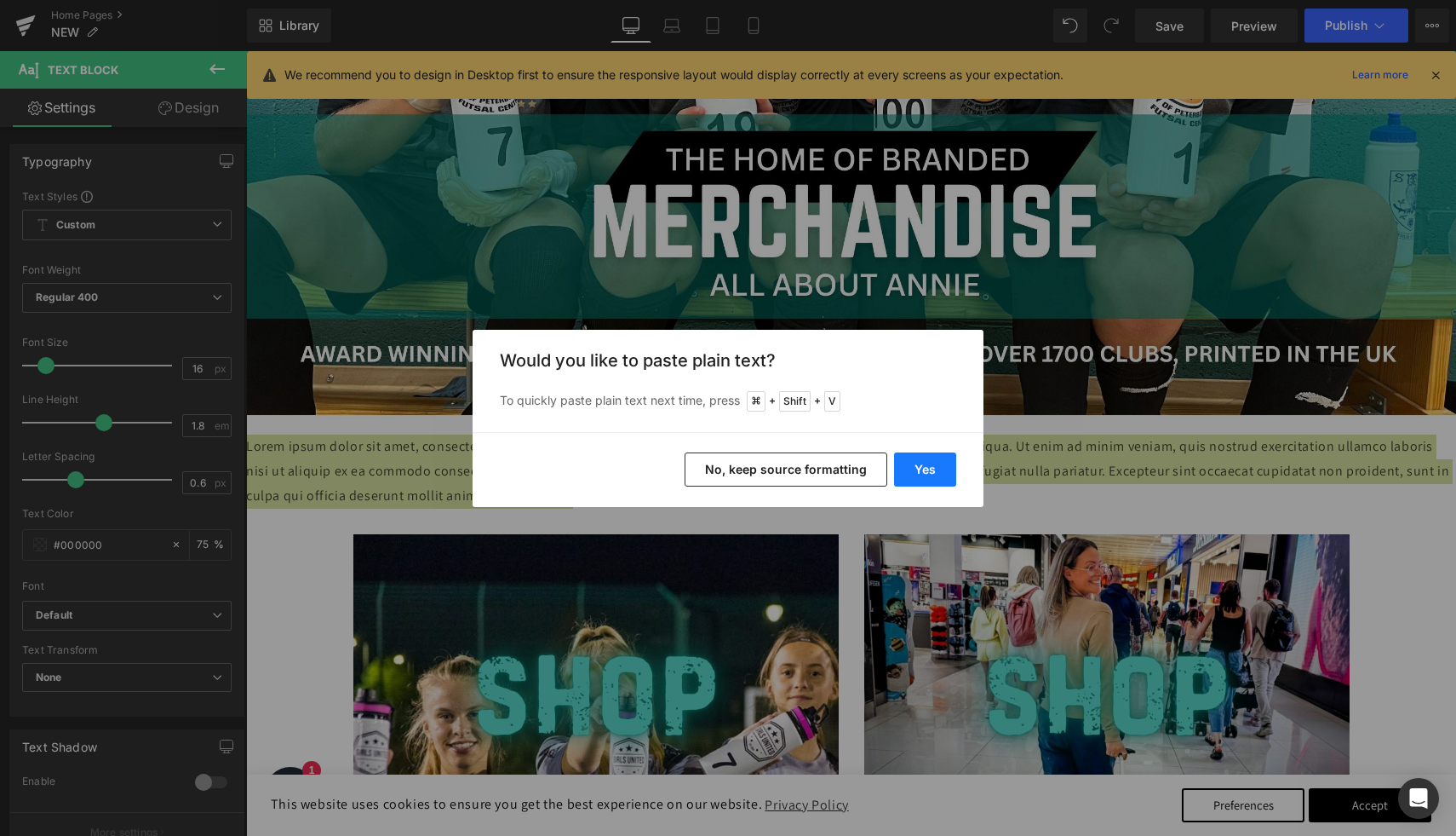
click at [924, 469] on button "Yes" at bounding box center [925, 469] width 62 height 34
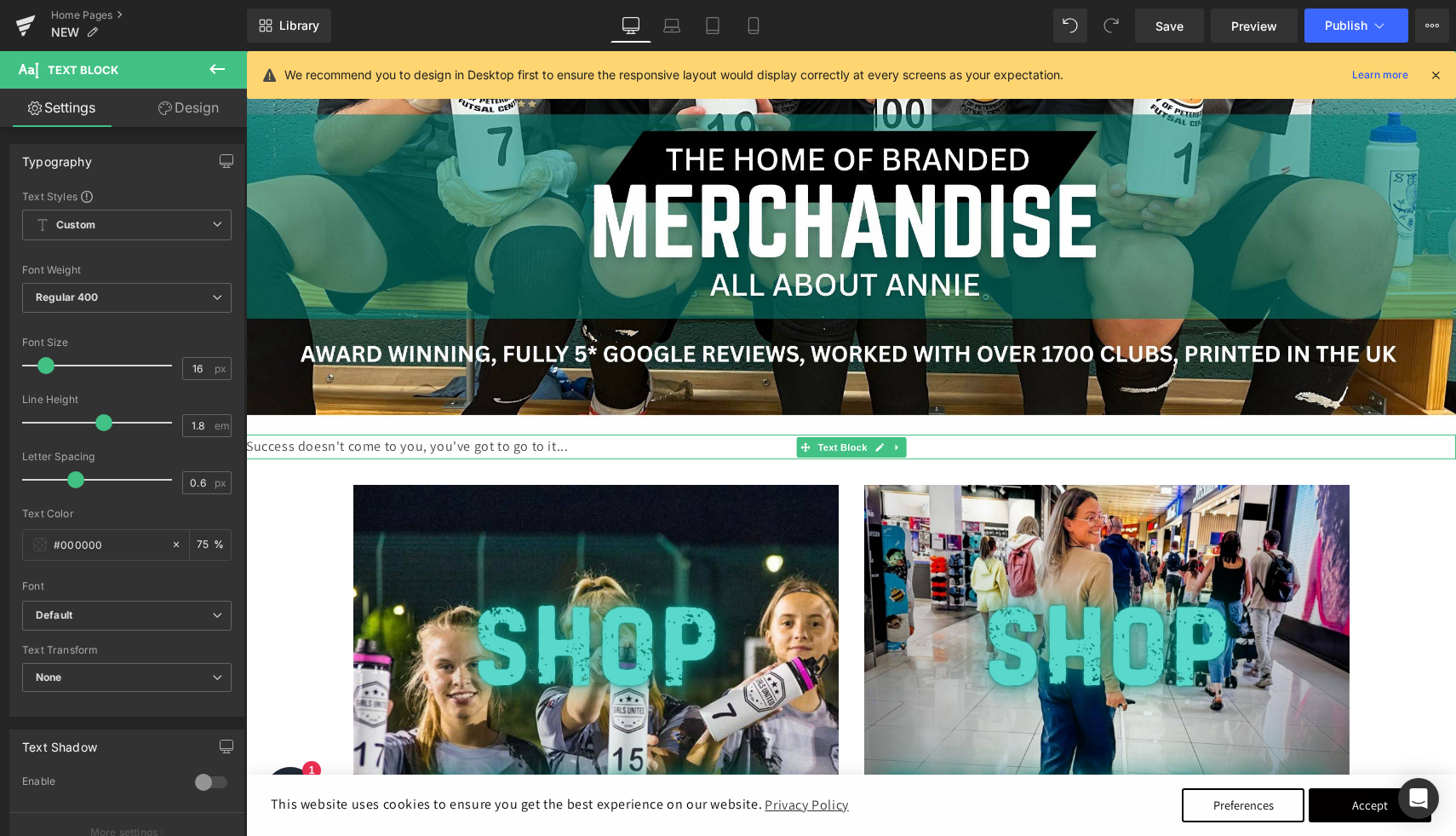
click at [504, 447] on p "Success doesn't come to you, you've got to go to it..." at bounding box center [850, 446] width 1210 height 24
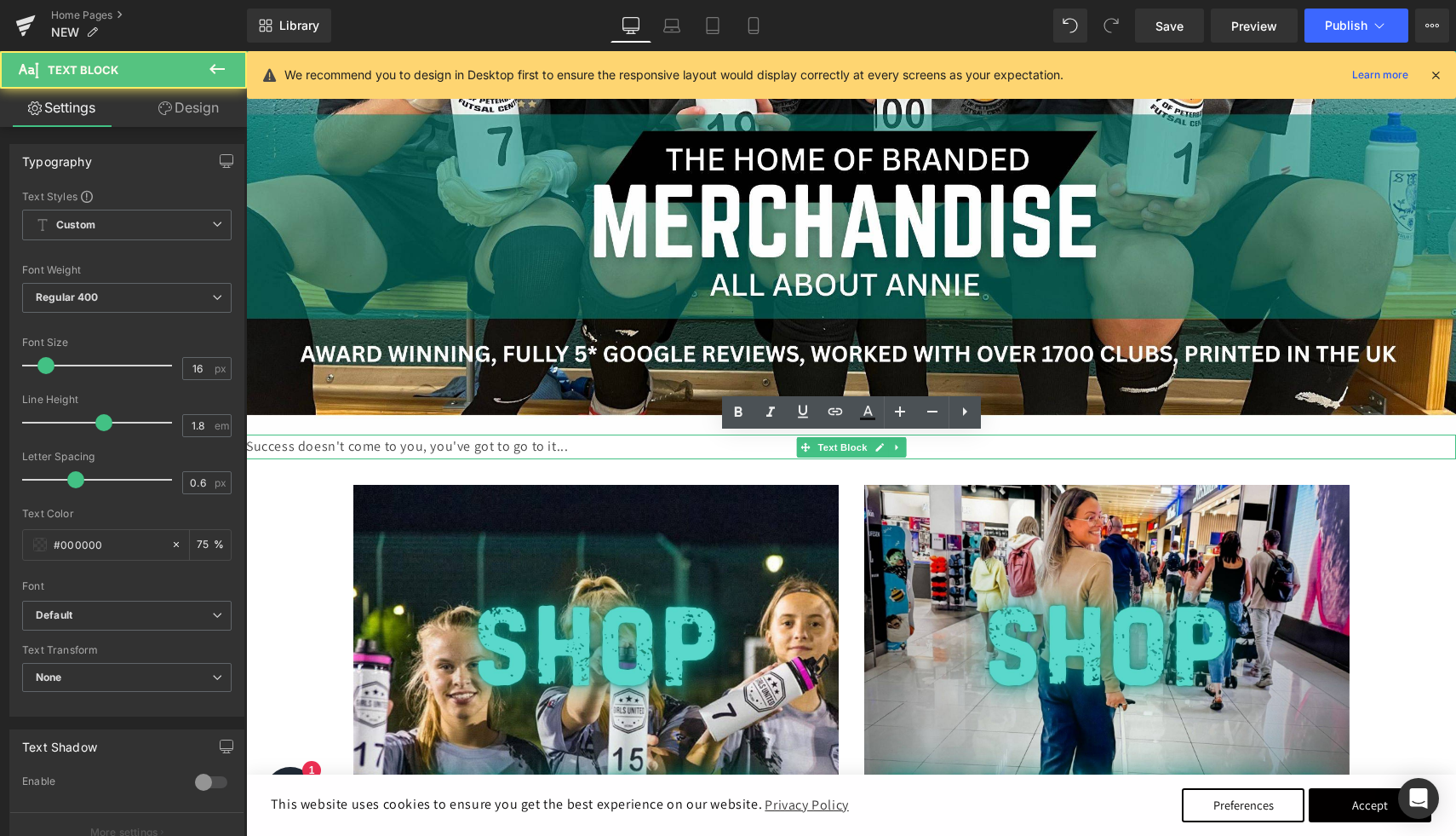
click at [504, 447] on p "Success doesn't come to you, you've got to go to it..." at bounding box center [850, 446] width 1210 height 24
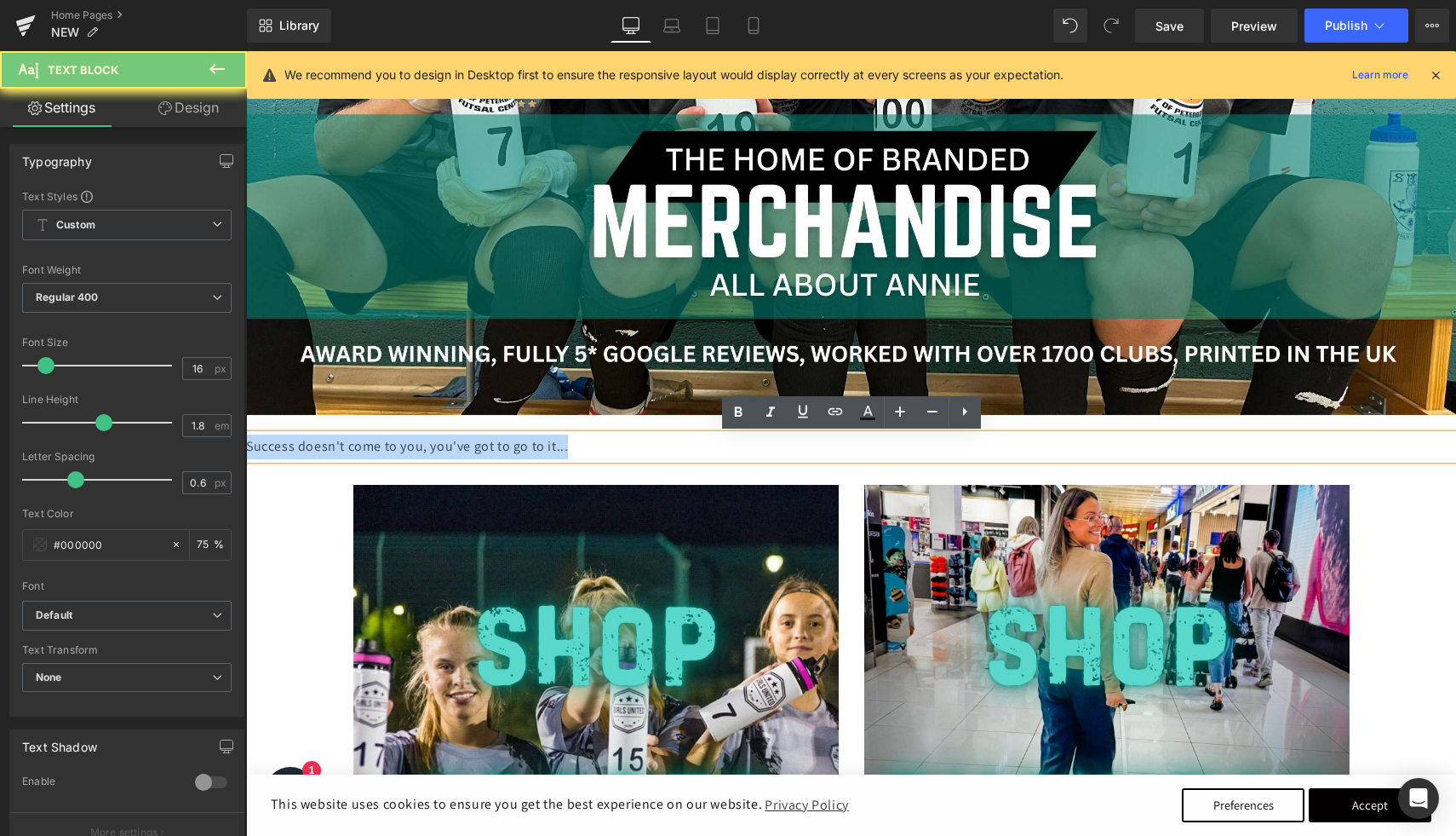
click at [504, 447] on p "Success doesn't come to you, you've got to go to it..." at bounding box center [850, 446] width 1210 height 24
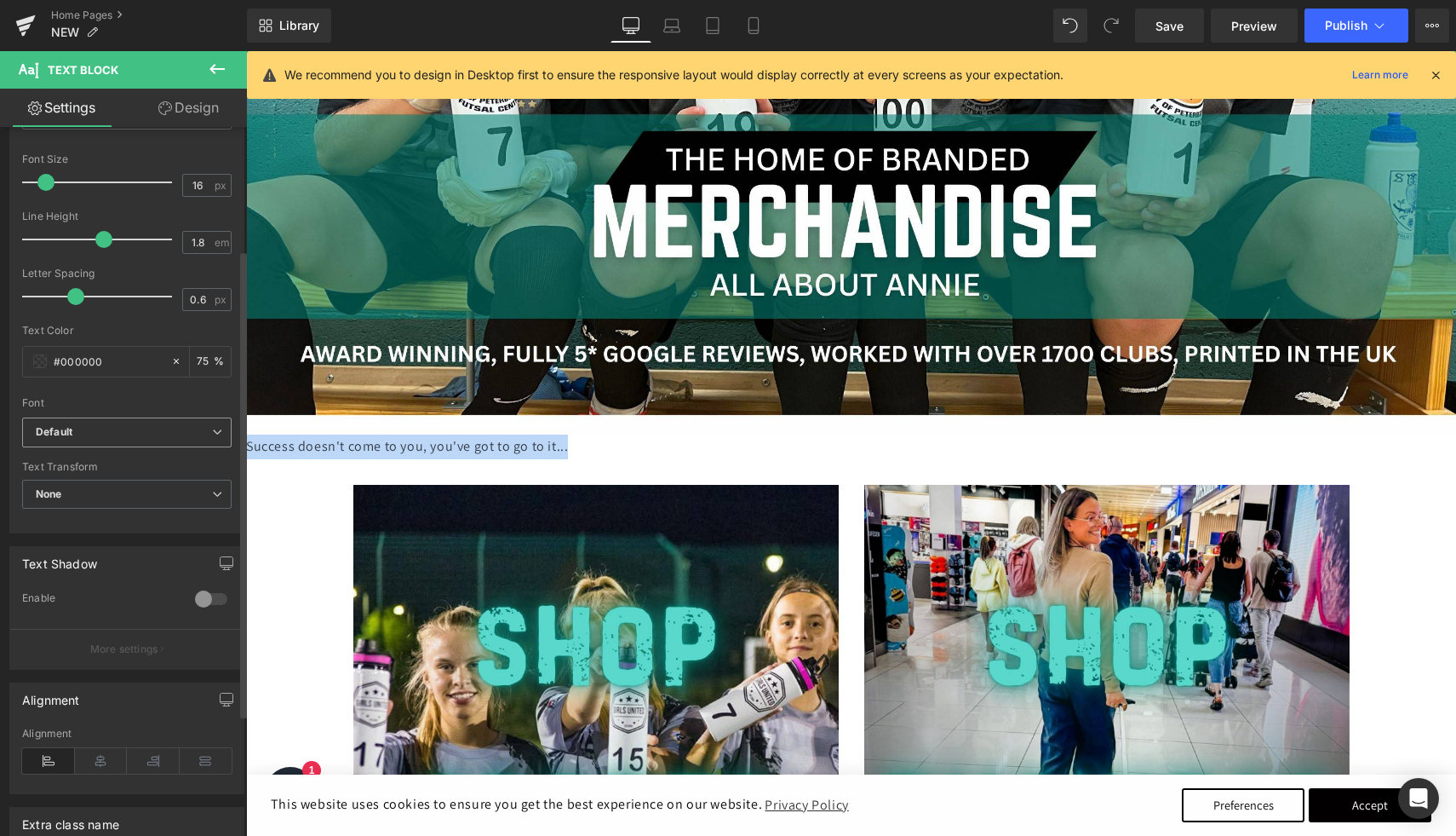
scroll to position [185, 0]
click at [129, 425] on b "Default" at bounding box center [124, 429] width 177 height 15
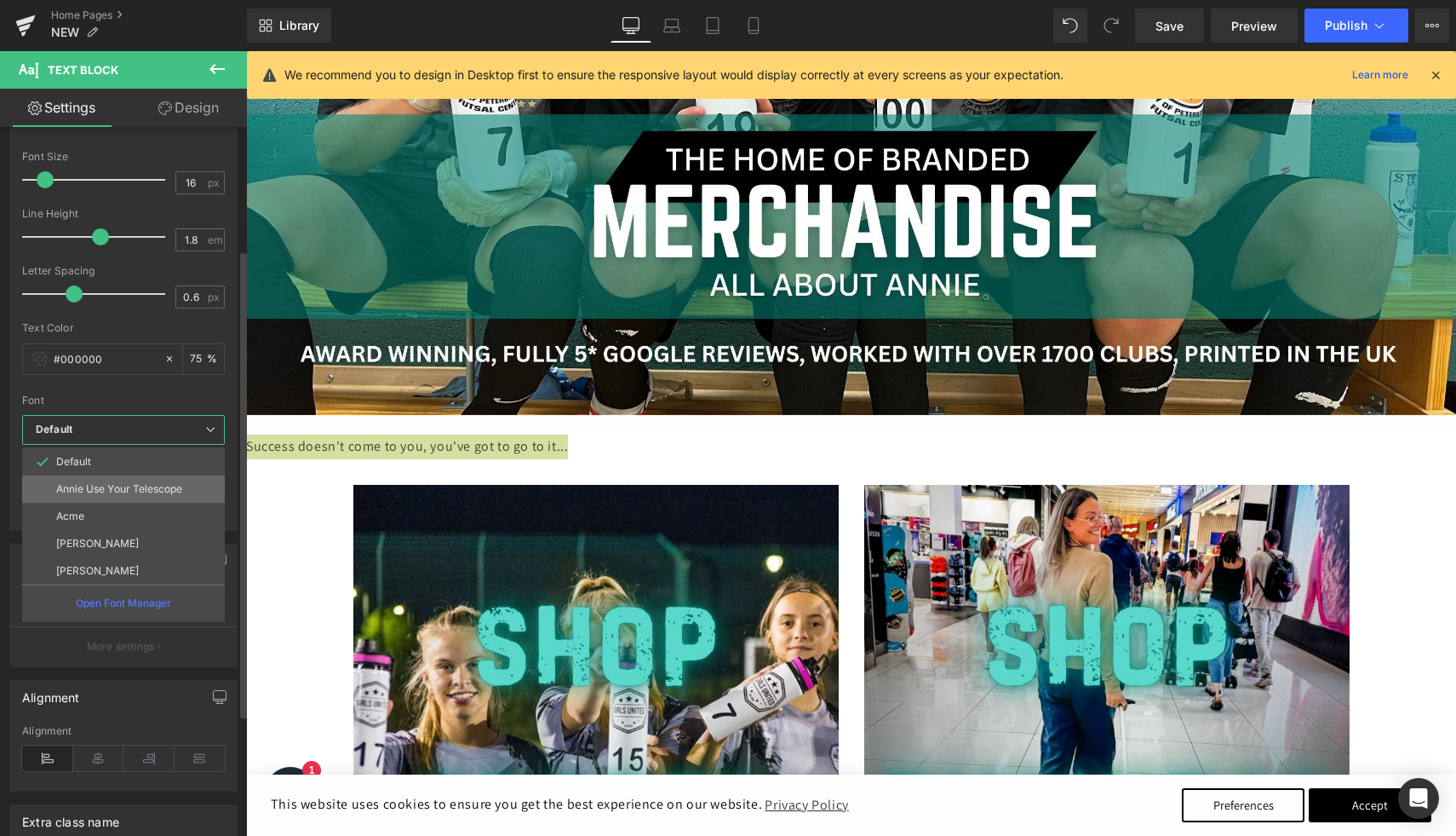
click at [116, 483] on p "Annie Use Your Telescope" at bounding box center [119, 489] width 126 height 12
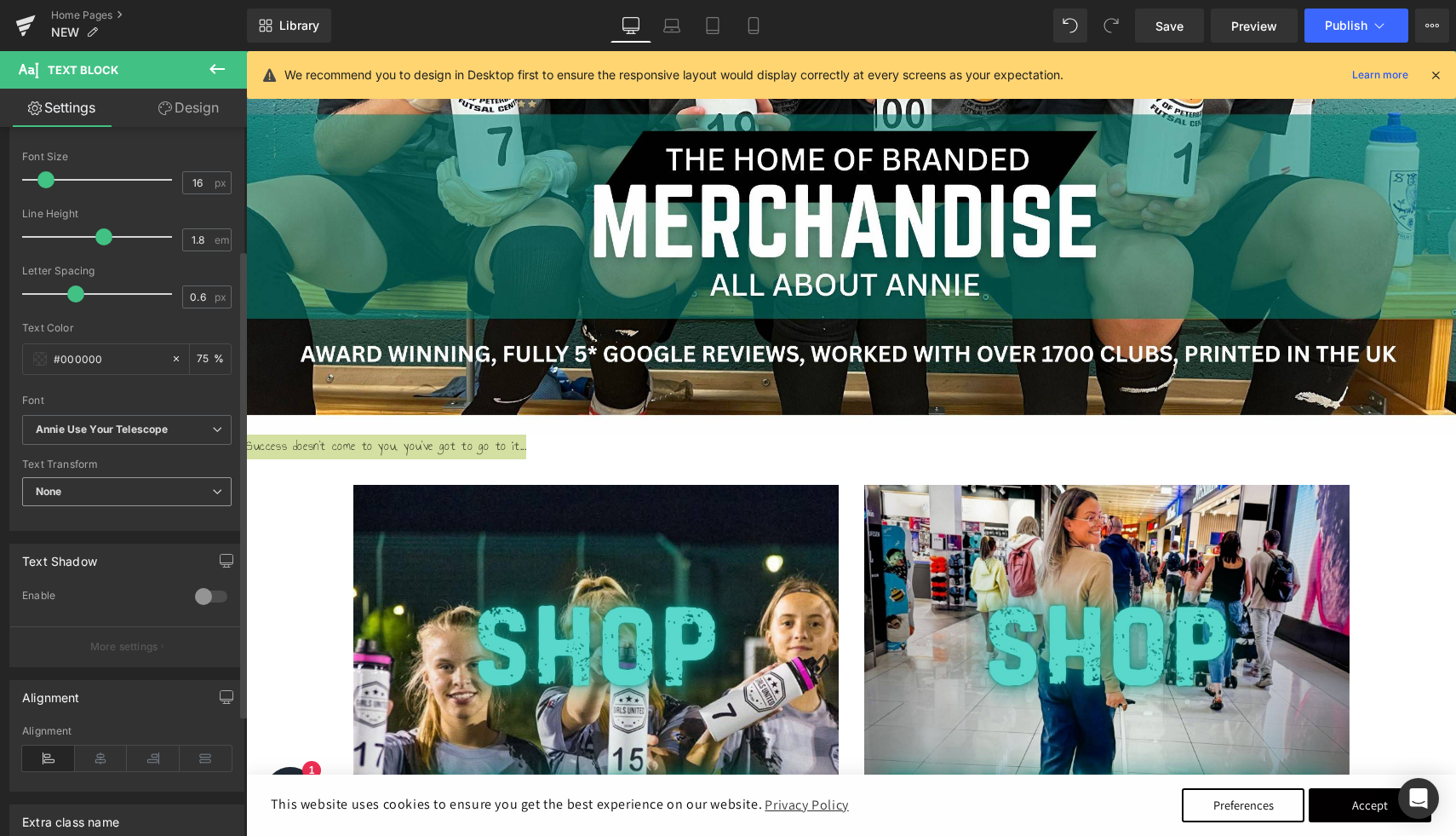
click at [116, 485] on span "None" at bounding box center [127, 492] width 210 height 30
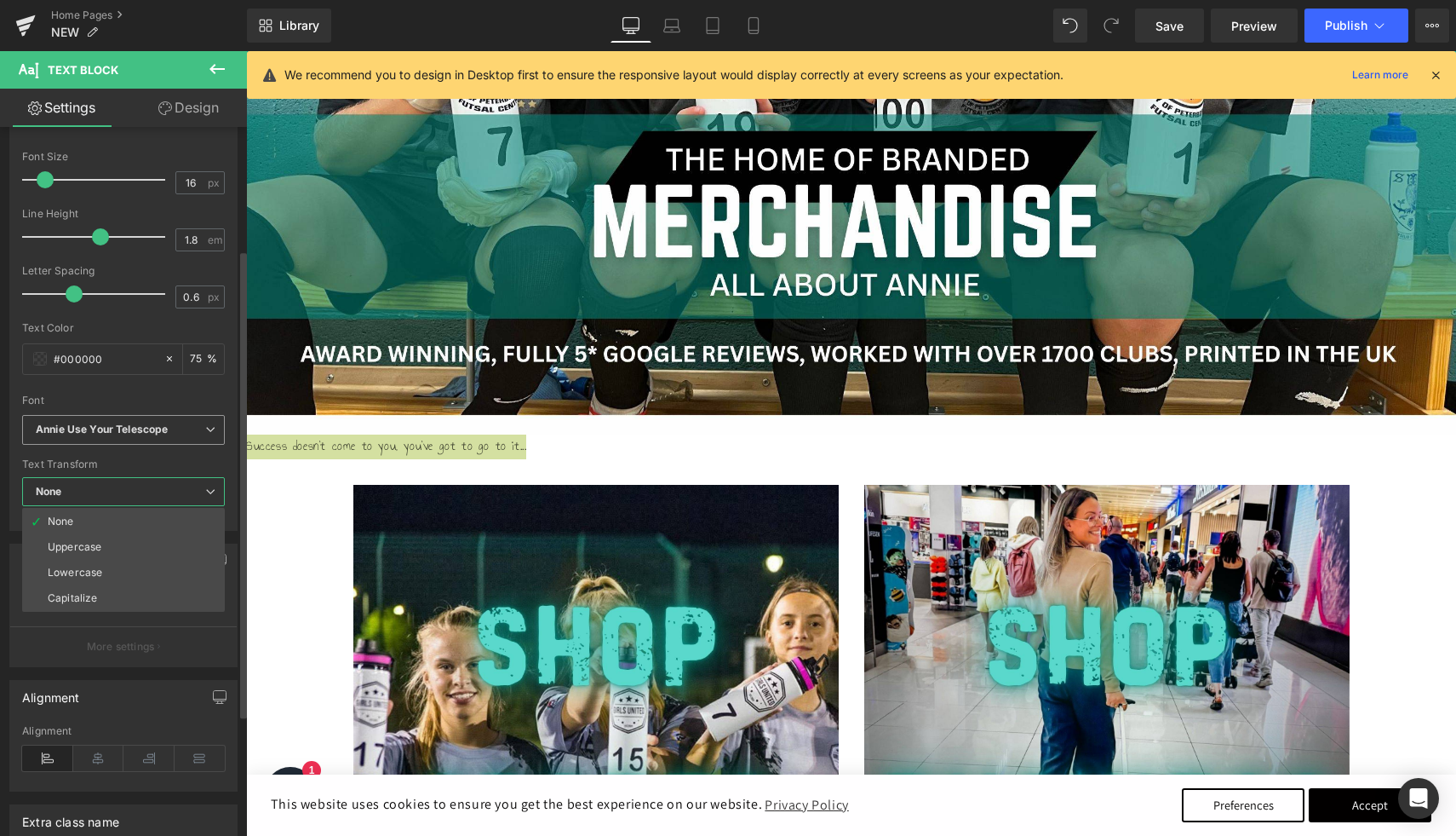
click at [121, 431] on icon "Annie Use Your Telescope" at bounding box center [101, 429] width 132 height 15
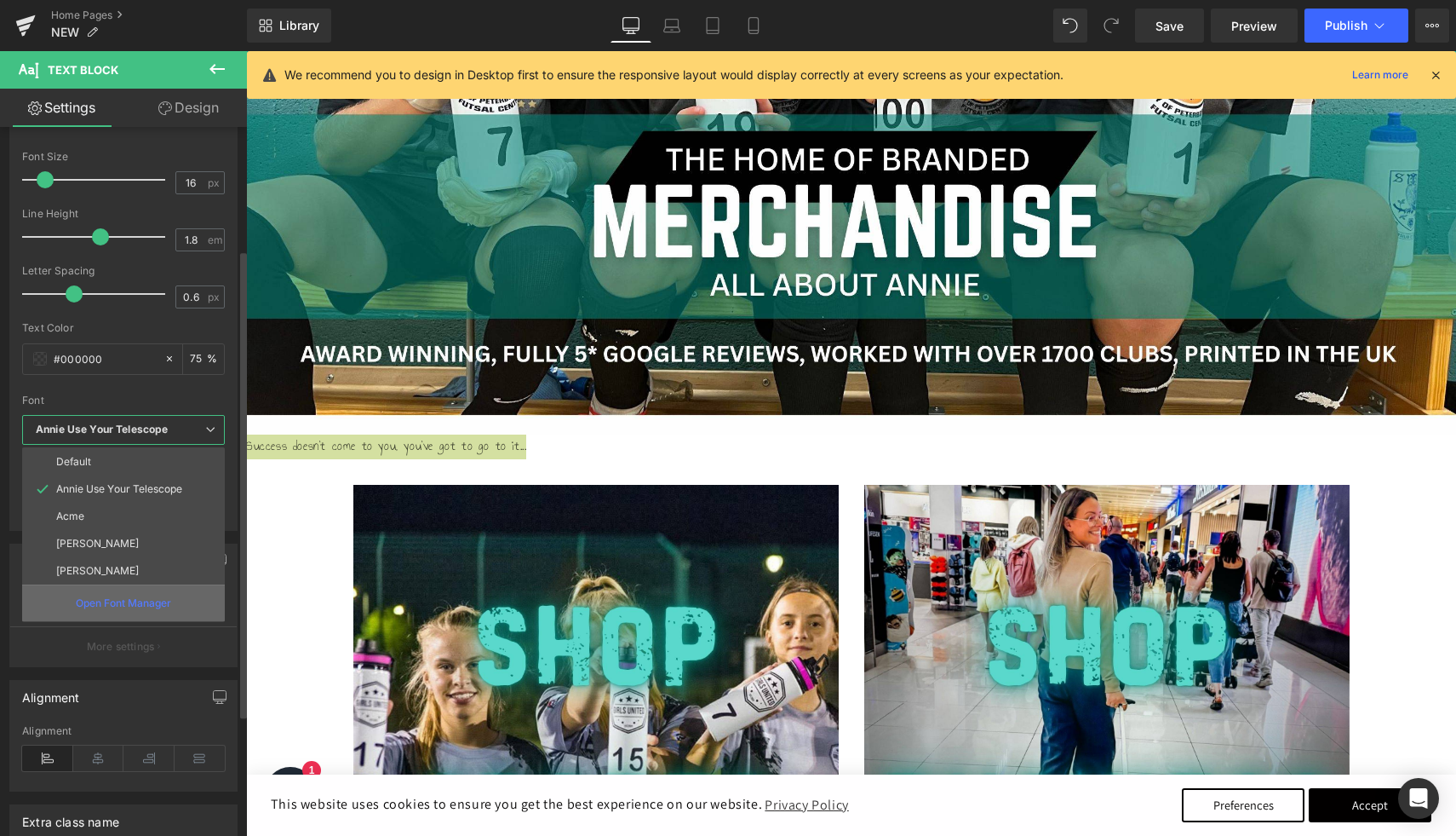
click at [114, 605] on p "Open Font Manager" at bounding box center [124, 603] width 96 height 16
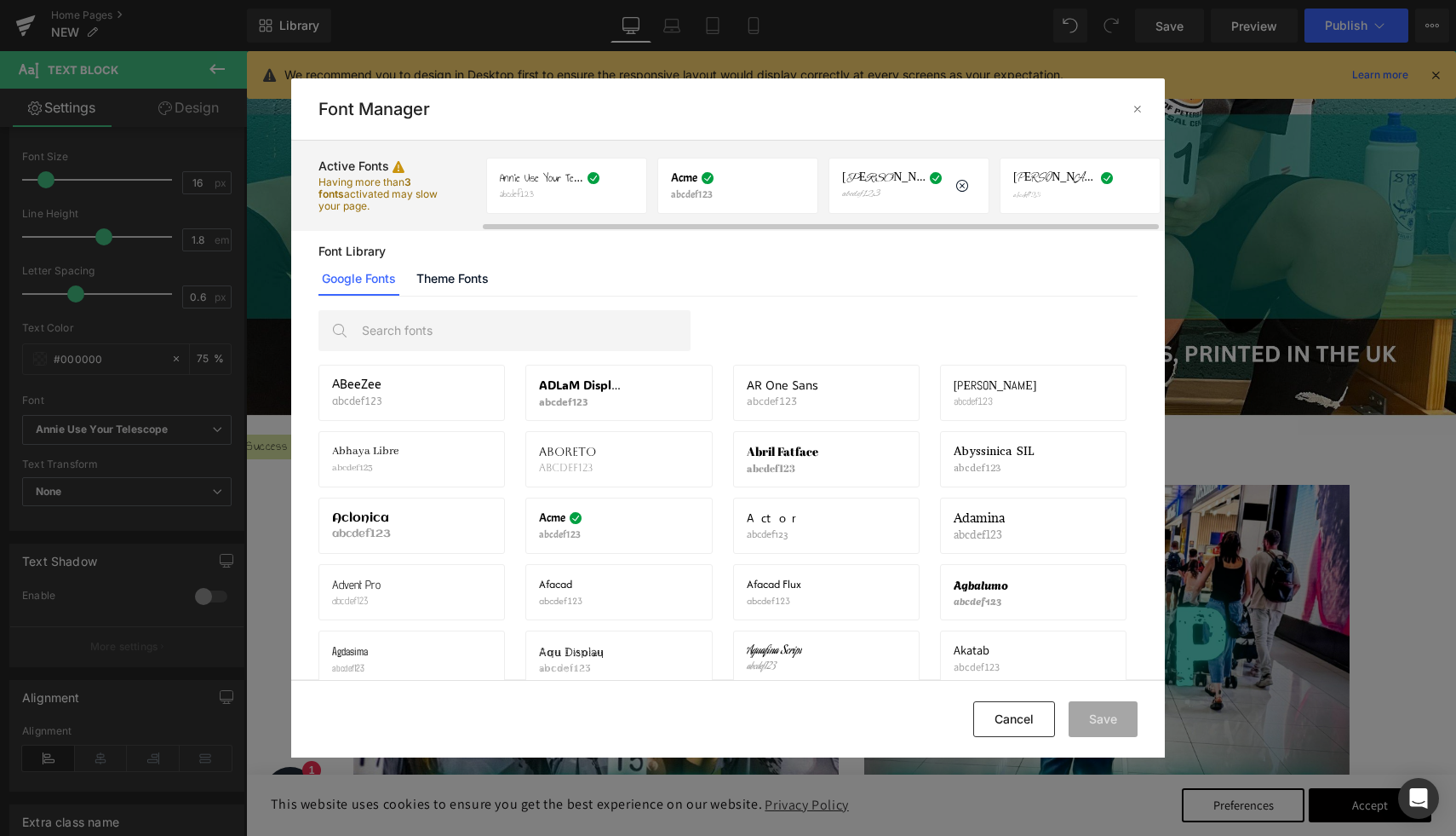
click at [872, 190] on p "abcdef123" at bounding box center [885, 194] width 84 height 12
click at [941, 184] on div "Alex Brush abcdef123 If you wish to deactivate this font, all applied settings …" at bounding box center [909, 186] width 134 height 29
click at [1044, 191] on p "abcdef123" at bounding box center [1055, 194] width 84 height 12
click at [1100, 181] on icon at bounding box center [1107, 179] width 14 height 14
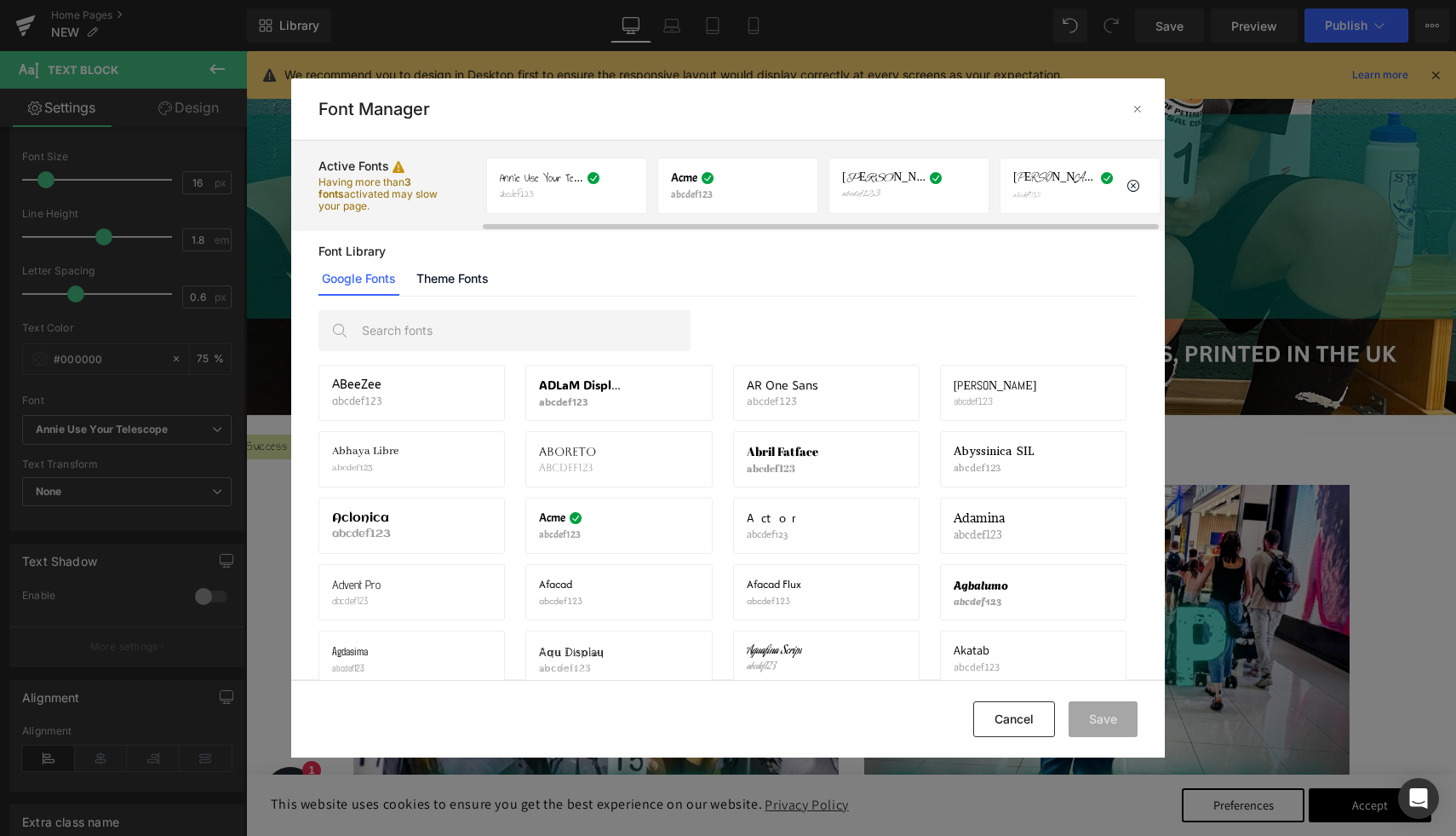
click at [1100, 181] on icon at bounding box center [1107, 179] width 14 height 14
drag, startPoint x: 825, startPoint y: 120, endPoint x: 1279, endPoint y: 179, distance: 457.8
click at [1279, 179] on div "Font Manager Active Fonts Having more than 3 fonts activated may slow your page…" at bounding box center [728, 418] width 1456 height 836
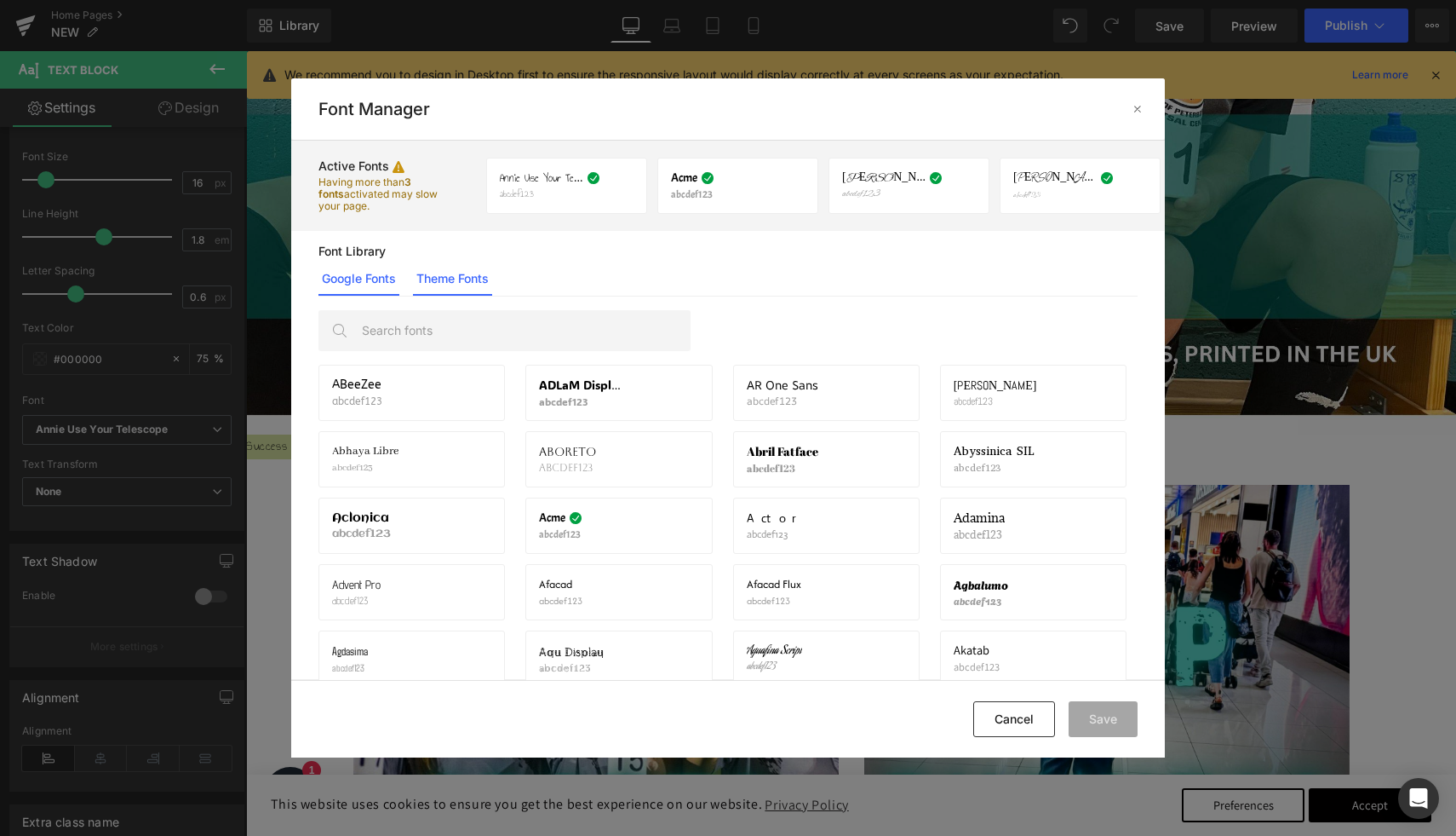
click at [434, 292] on link "Theme Fonts" at bounding box center [453, 278] width 79 height 34
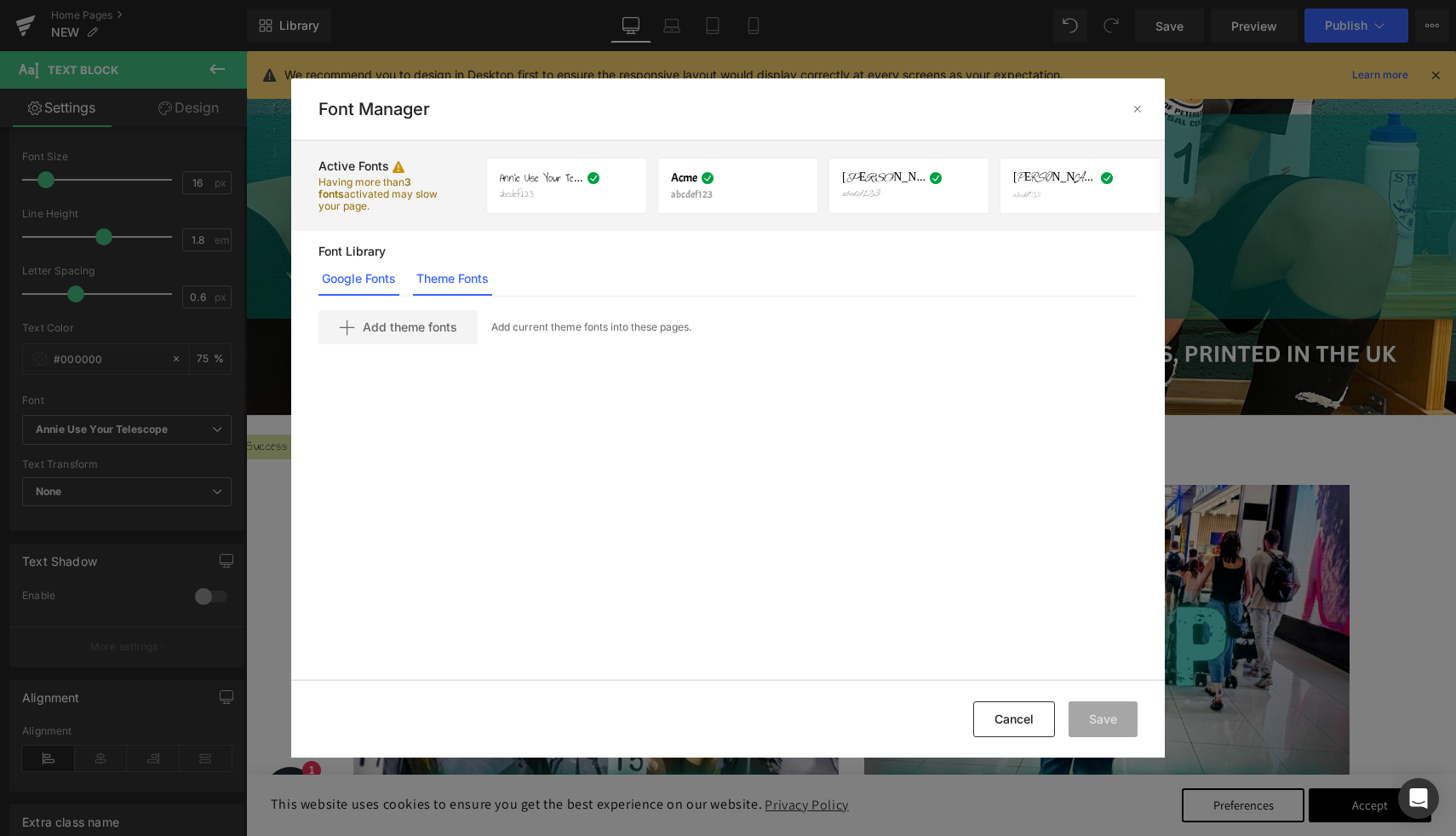
click at [358, 288] on link "Google Fonts" at bounding box center [359, 278] width 81 height 34
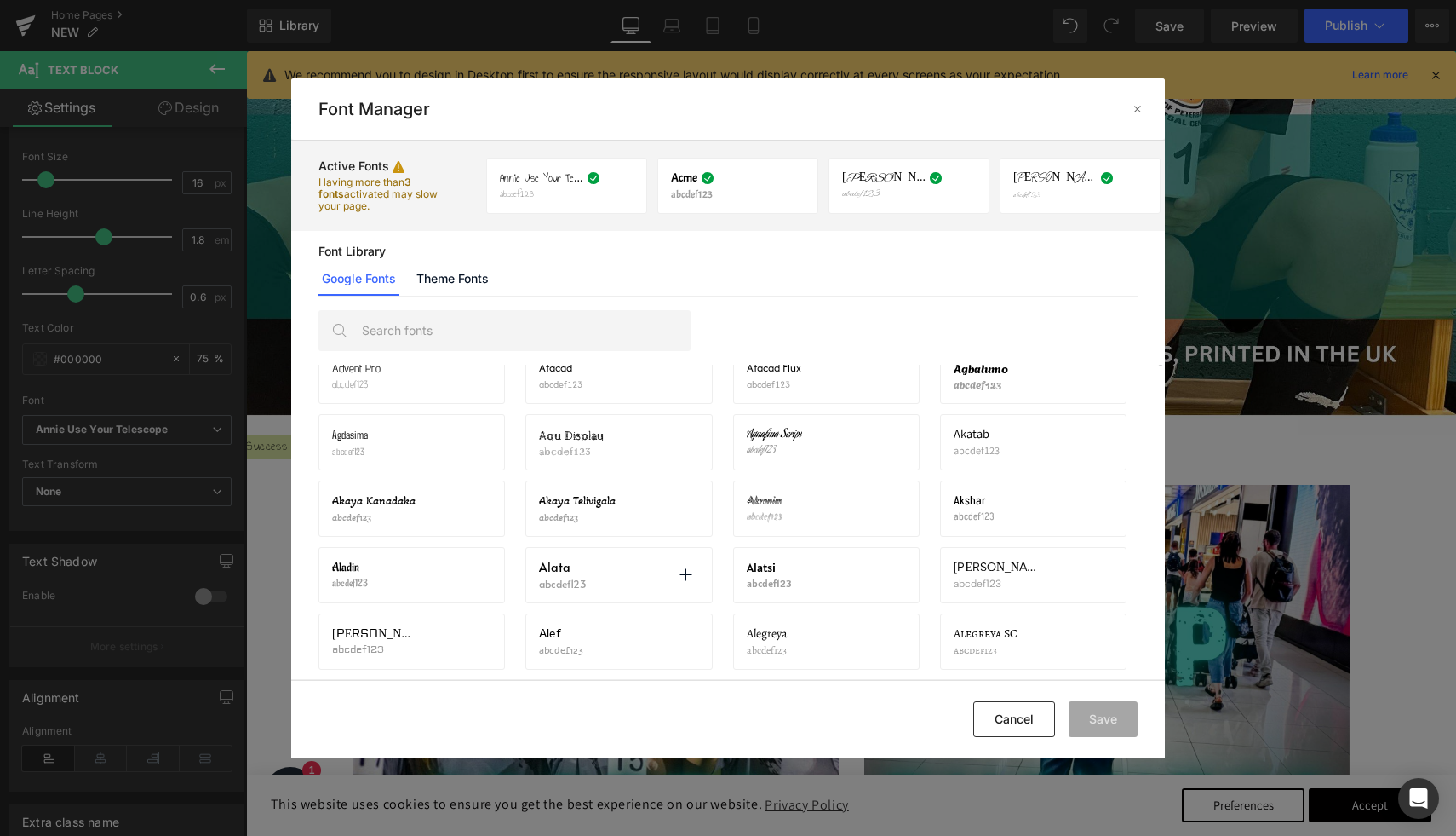
scroll to position [188, 0]
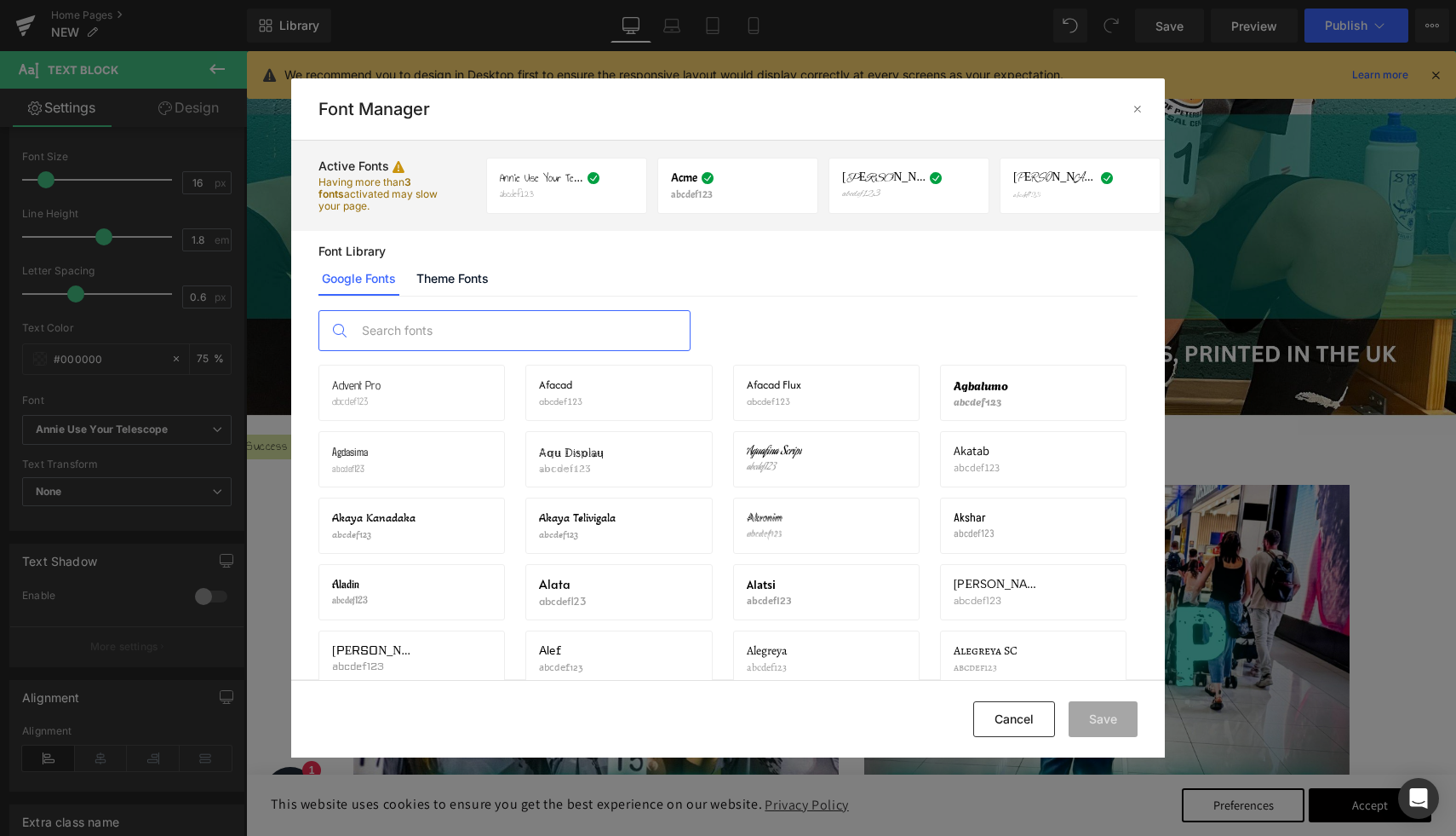
click at [521, 346] on input "text" at bounding box center [521, 331] width 336 height 39
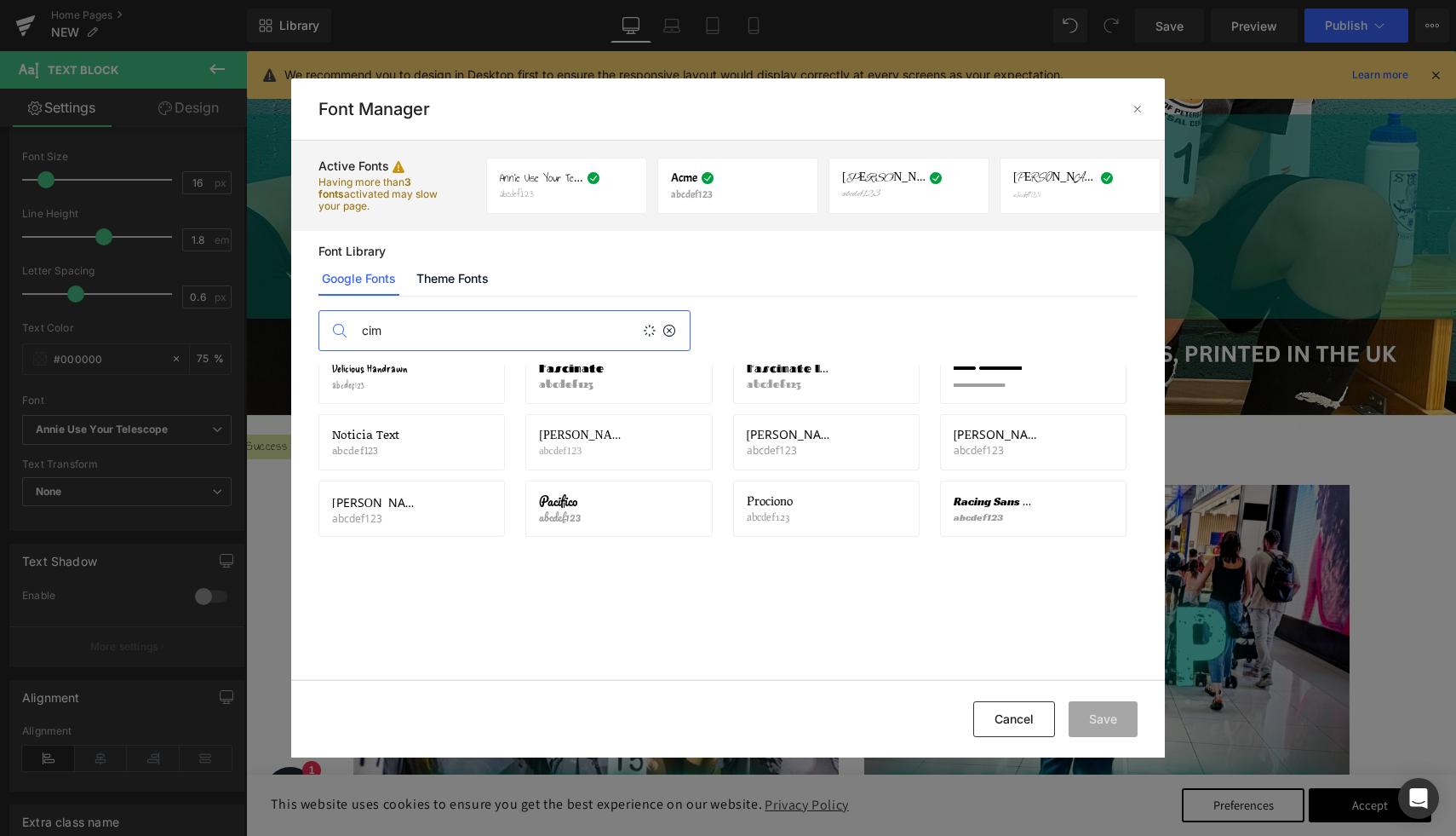
scroll to position [0, 0]
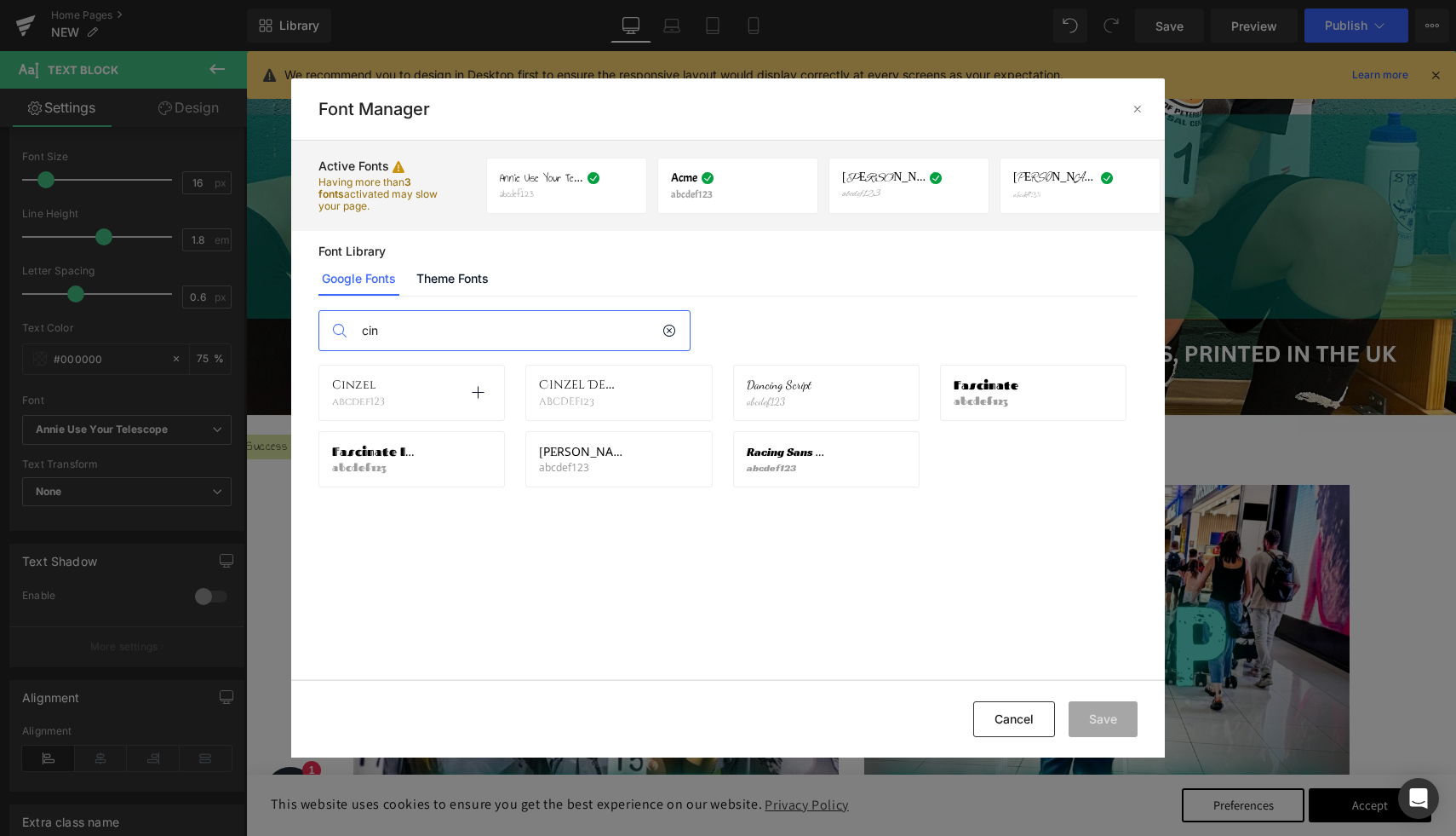
type input "cin"
click at [433, 399] on div "Cinzel abcdef123 Activate font" at bounding box center [412, 393] width 159 height 29
click at [367, 386] on span "Cinzel" at bounding box center [354, 385] width 44 height 14
click at [599, 186] on div "Annie Use Your Telescope abcdef123" at bounding box center [550, 186] width 100 height 29
click at [734, 190] on div "Acme abcdef123 If you wish to deactivate this font, all applied settings will b…" at bounding box center [737, 186] width 134 height 29
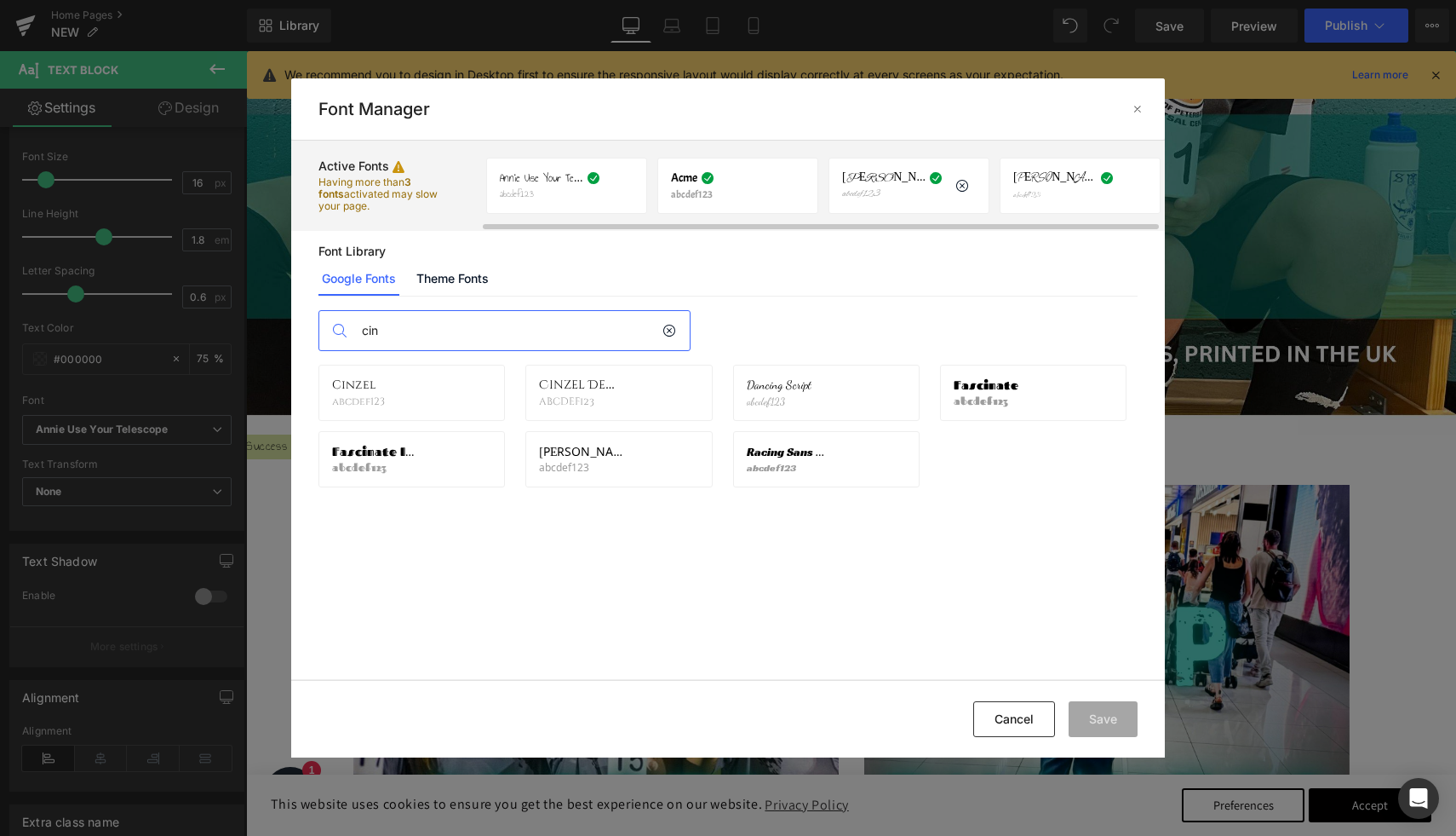
click at [879, 199] on p "abcdef123" at bounding box center [885, 194] width 84 height 12
click at [1018, 716] on button "Cancel" at bounding box center [1014, 719] width 82 height 36
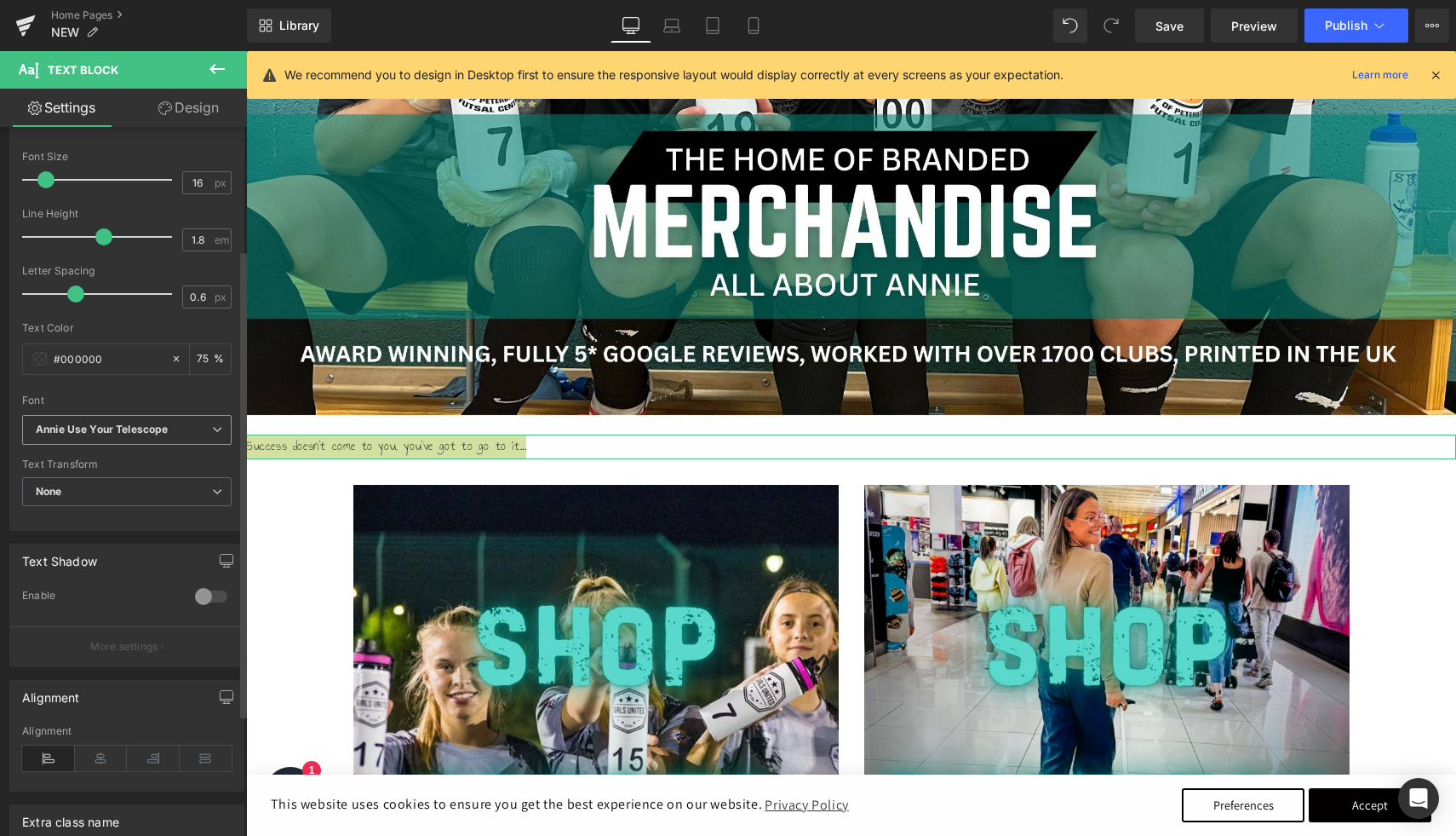
click at [193, 431] on b "Annie Use Your Telescope" at bounding box center [124, 429] width 177 height 15
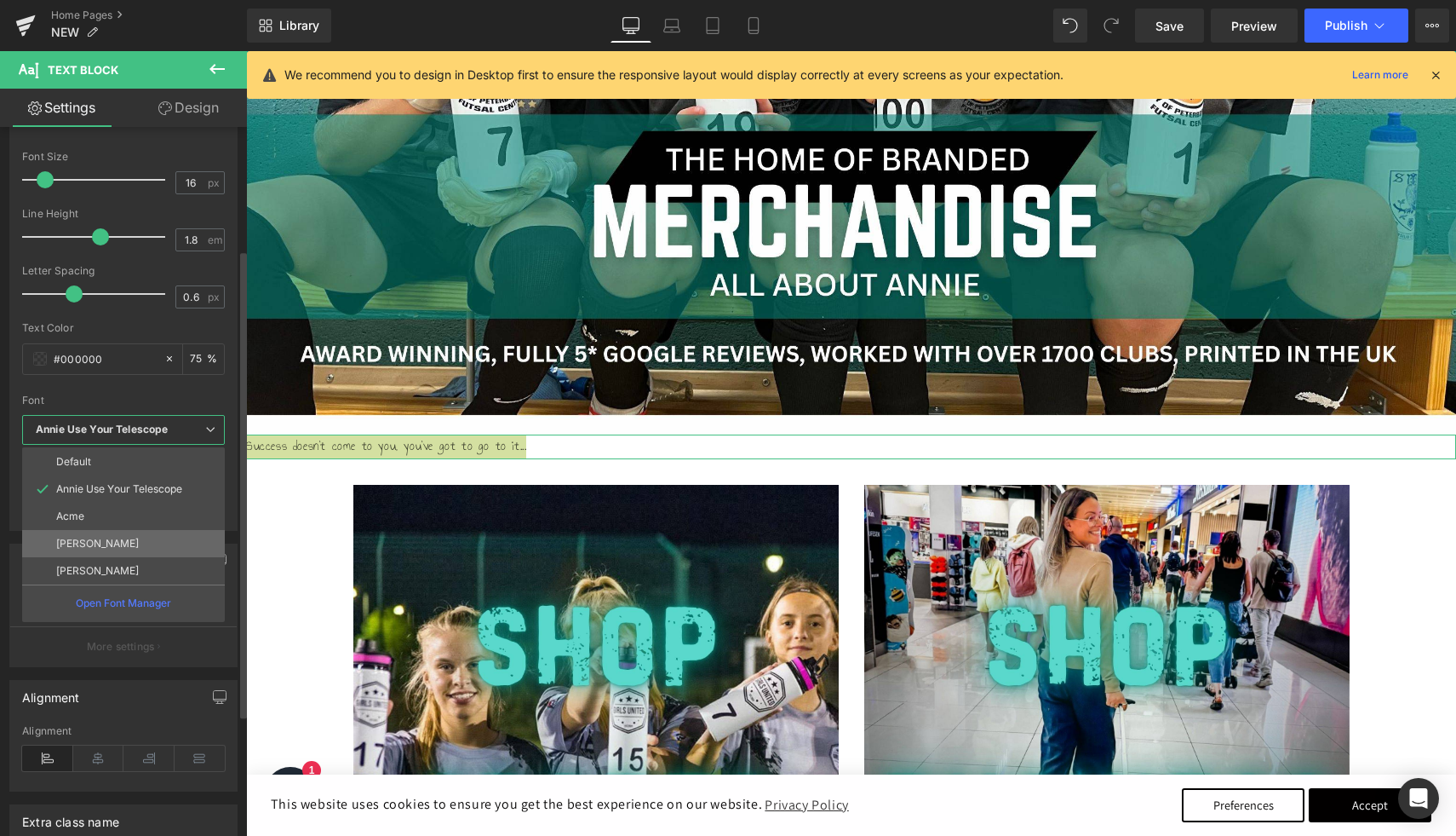
click at [124, 540] on li "[PERSON_NAME]" at bounding box center [124, 543] width 203 height 27
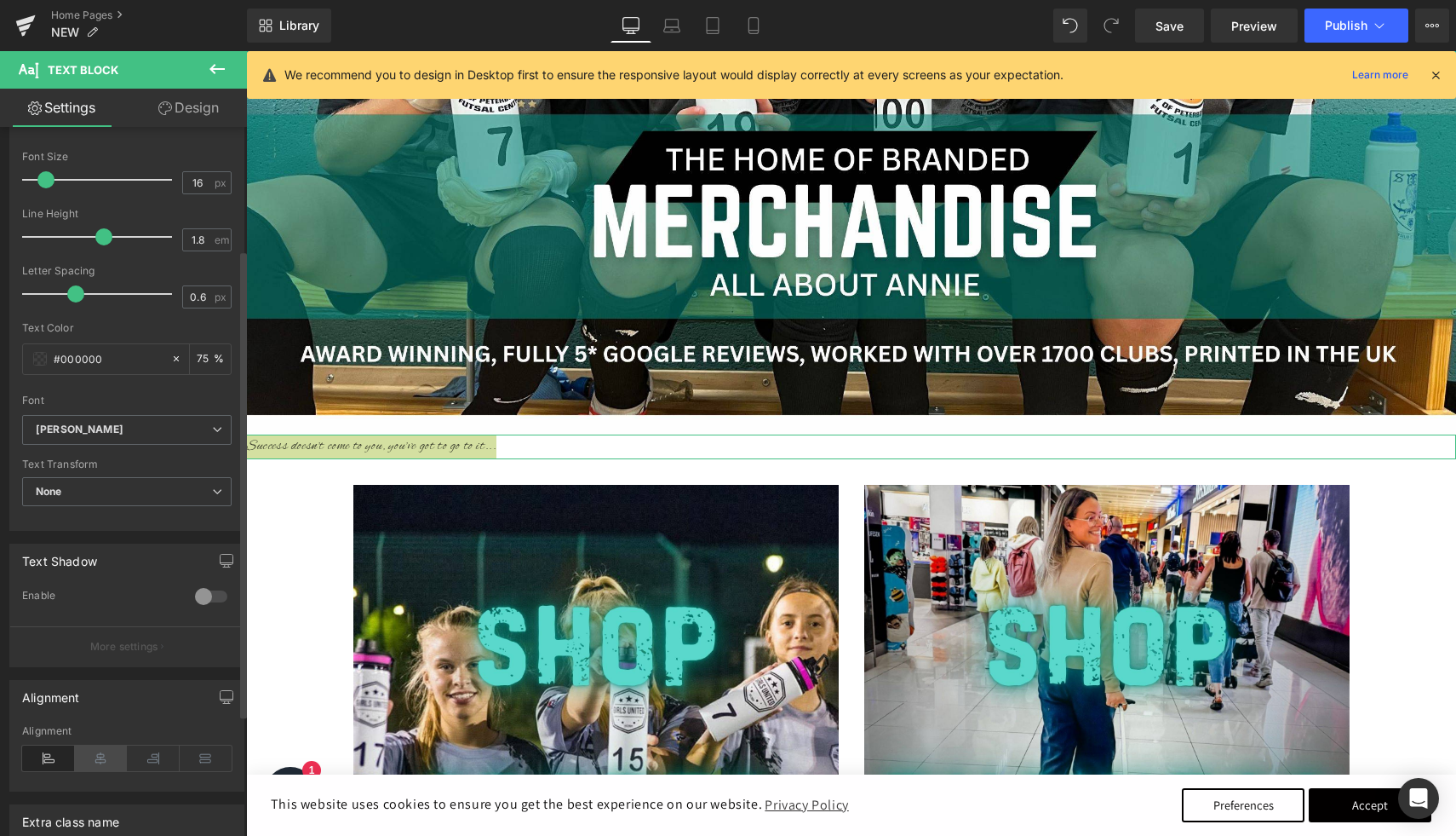
click at [96, 760] on icon at bounding box center [101, 758] width 53 height 25
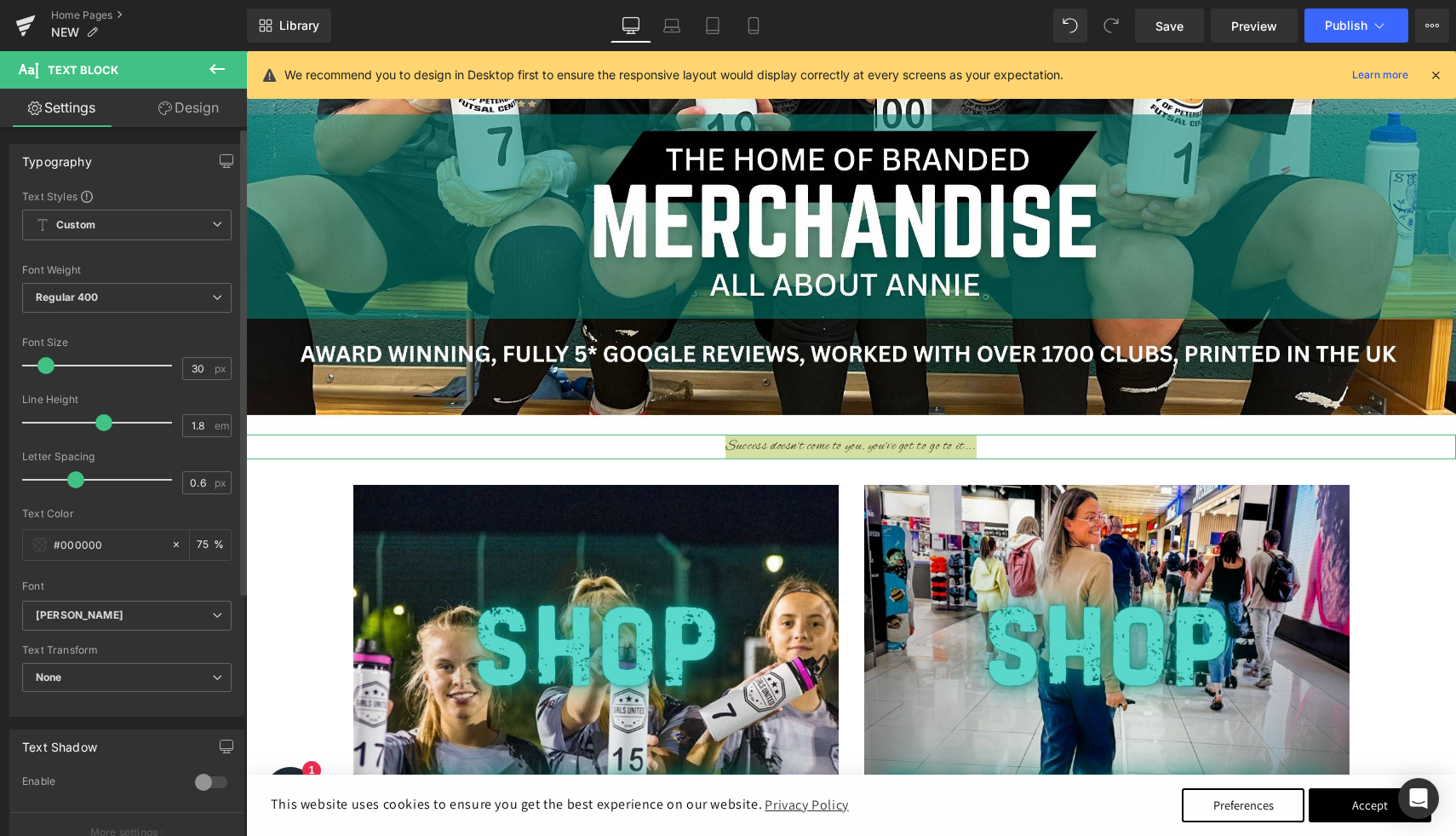
click at [65, 363] on div at bounding box center [100, 365] width 141 height 34
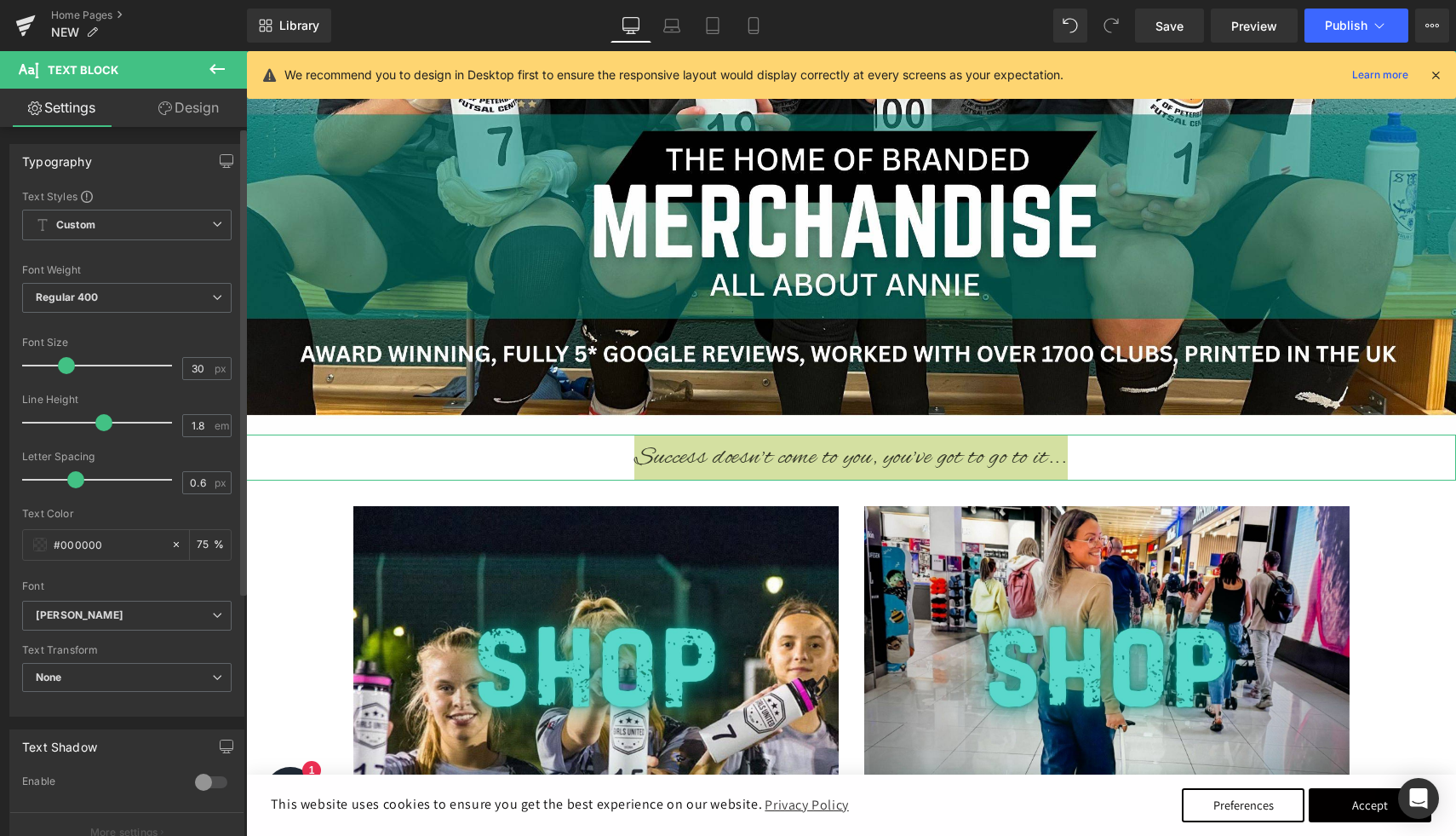
type input "56"
click at [102, 366] on div at bounding box center [100, 365] width 141 height 34
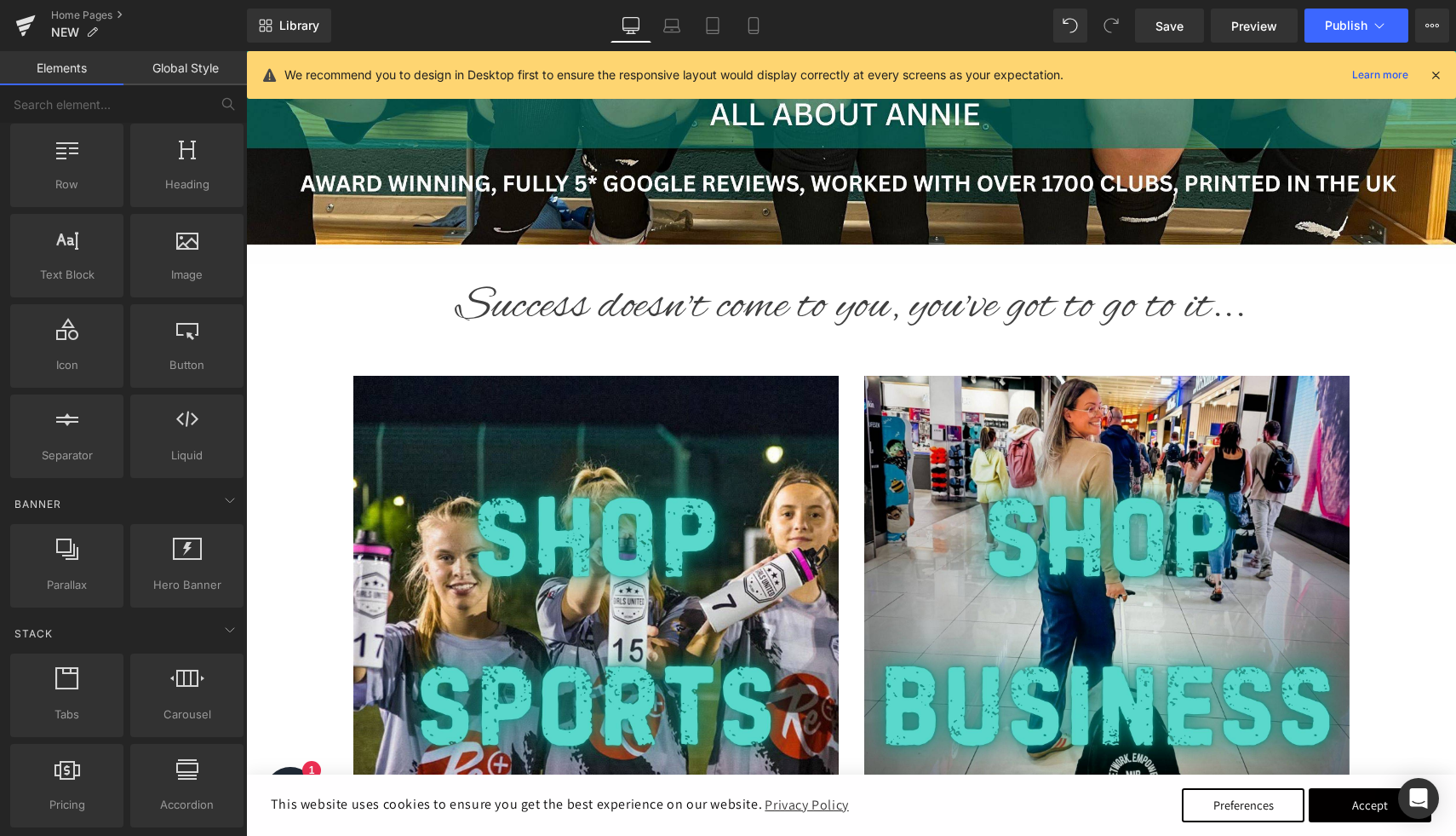
scroll to position [735, 0]
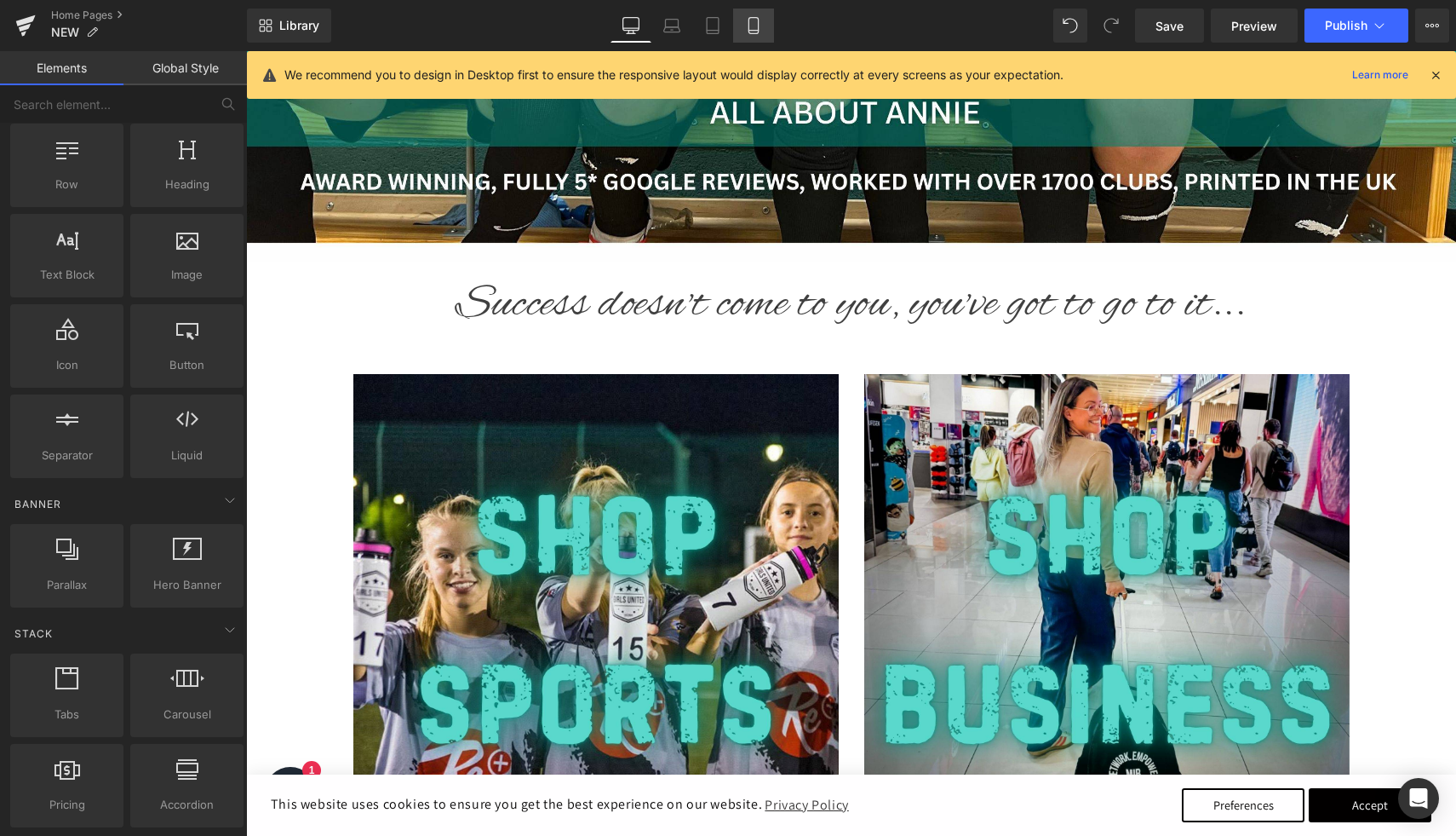
click at [745, 30] on link "Mobile" at bounding box center [754, 25] width 41 height 34
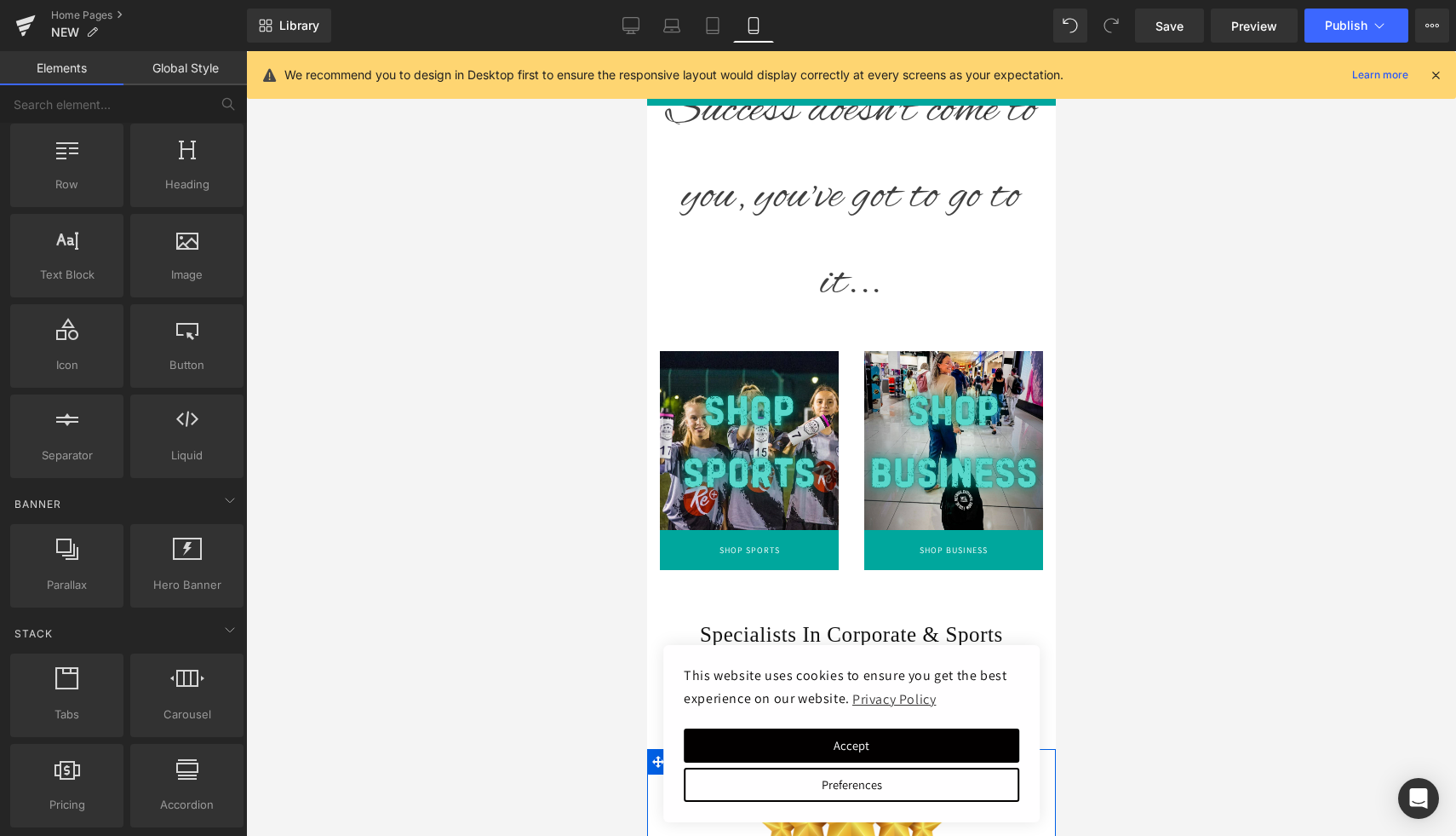
scroll to position [428, 0]
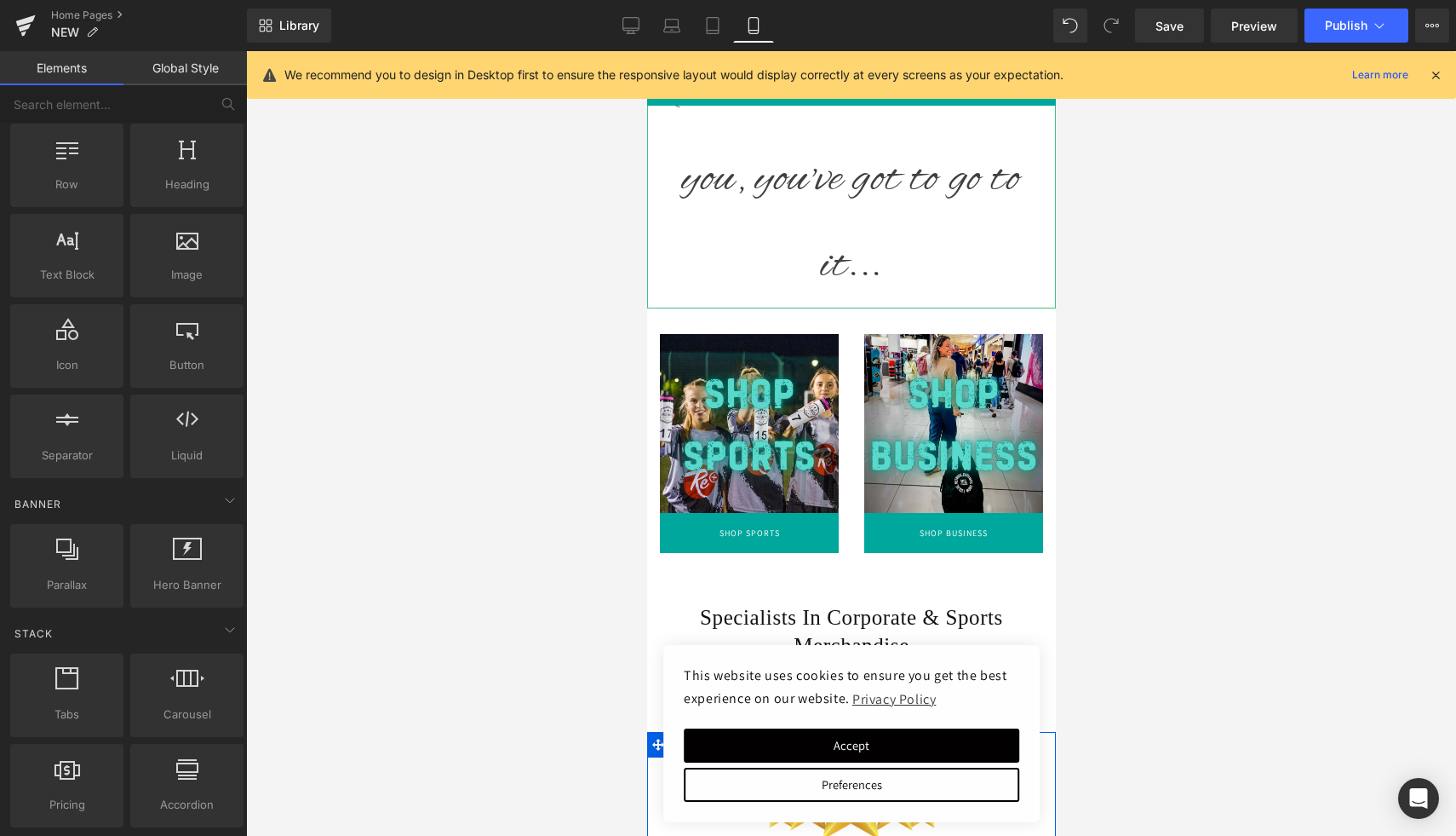
click at [763, 185] on p "Success doesn't come to you, you've got to go to it..." at bounding box center [850, 179] width 409 height 258
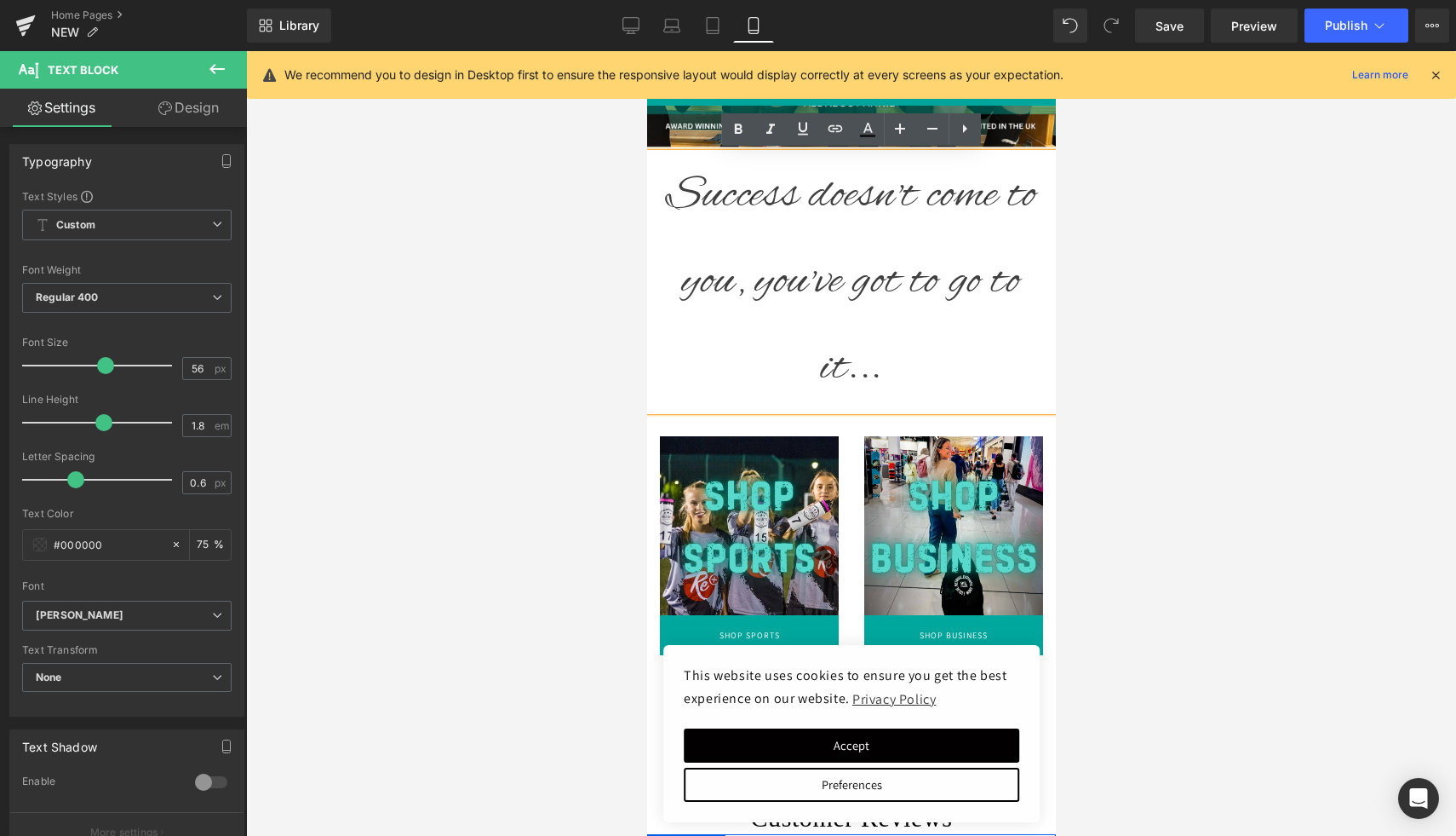
scroll to position [325, 0]
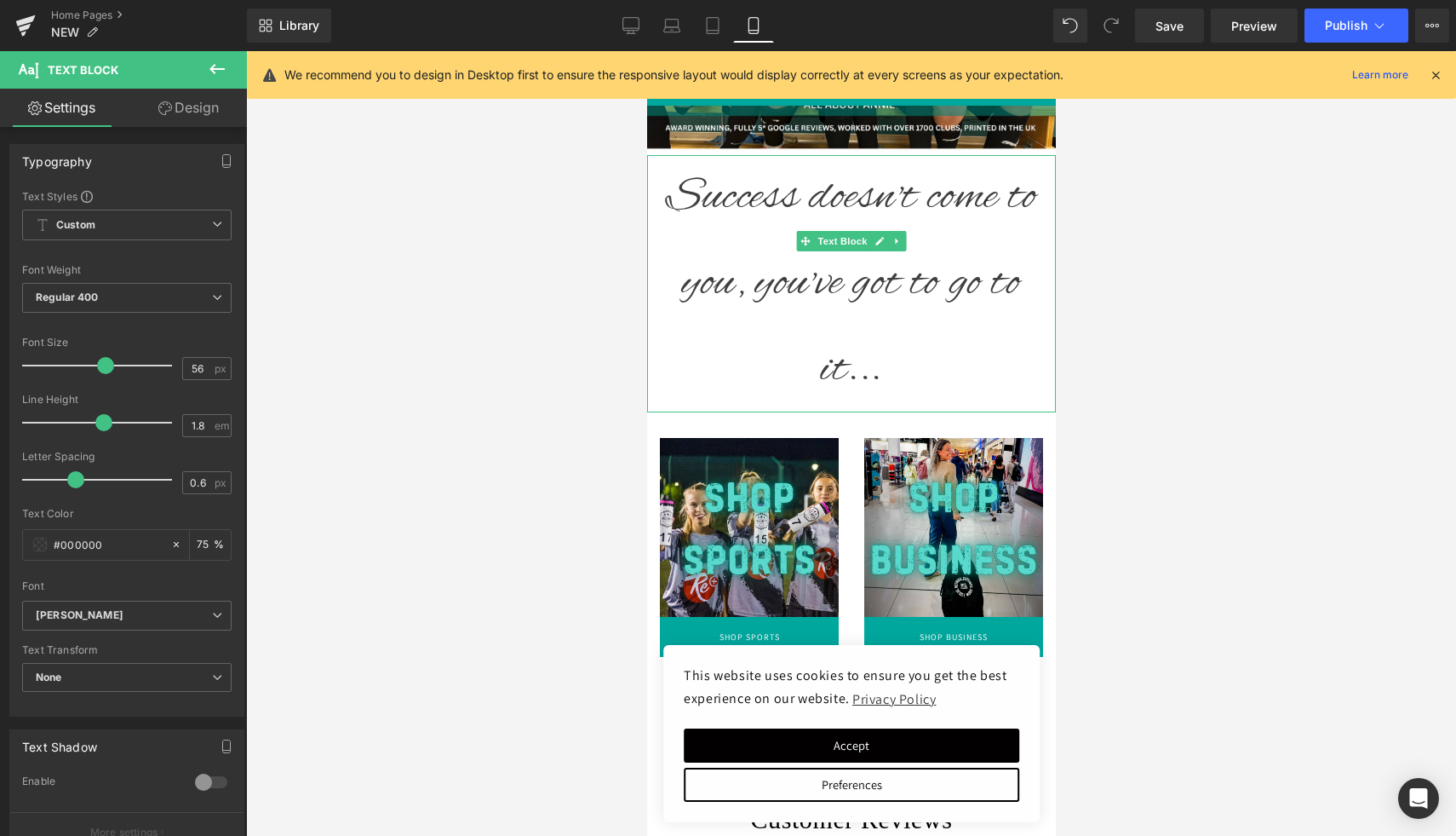
click at [660, 259] on p "Success doesn't come to you, you've got to go to it..." at bounding box center [850, 284] width 409 height 258
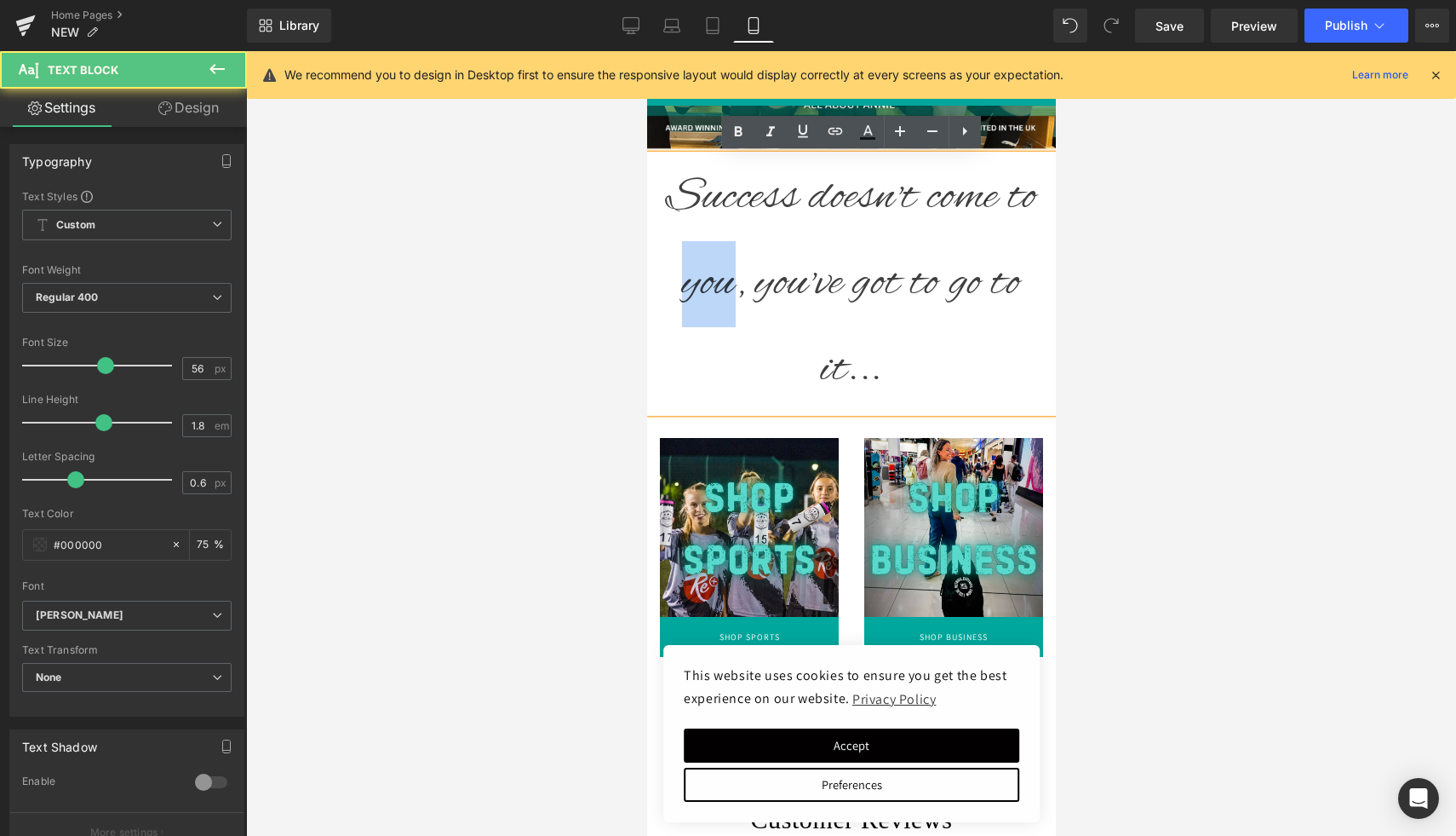
click at [660, 259] on p "Success doesn't come to you, you've got to go to it..." at bounding box center [850, 284] width 409 height 258
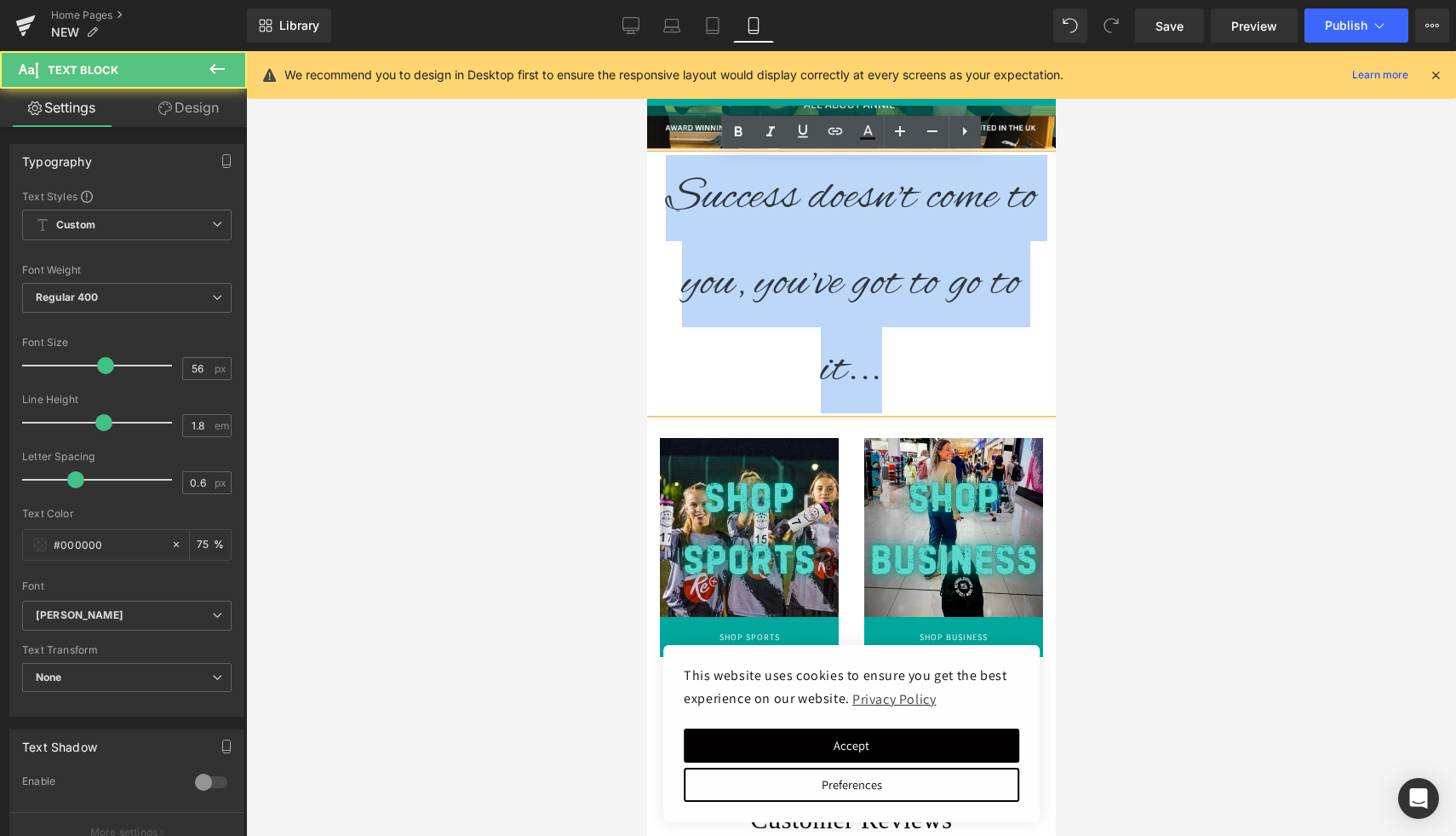
click at [660, 259] on p "Success doesn't come to you, you've got to go to it..." at bounding box center [850, 284] width 409 height 258
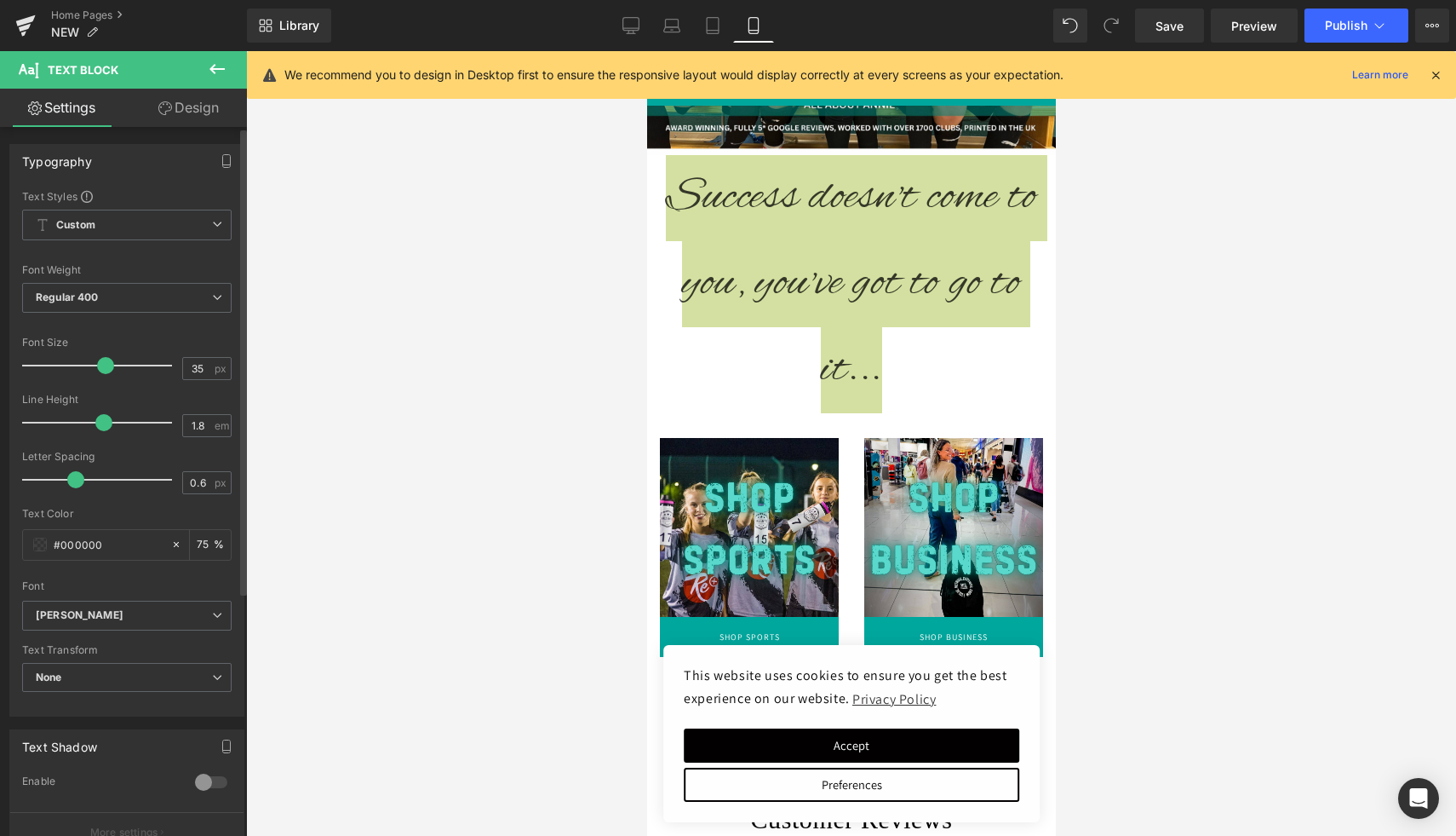
click at [72, 367] on div at bounding box center [100, 365] width 141 height 34
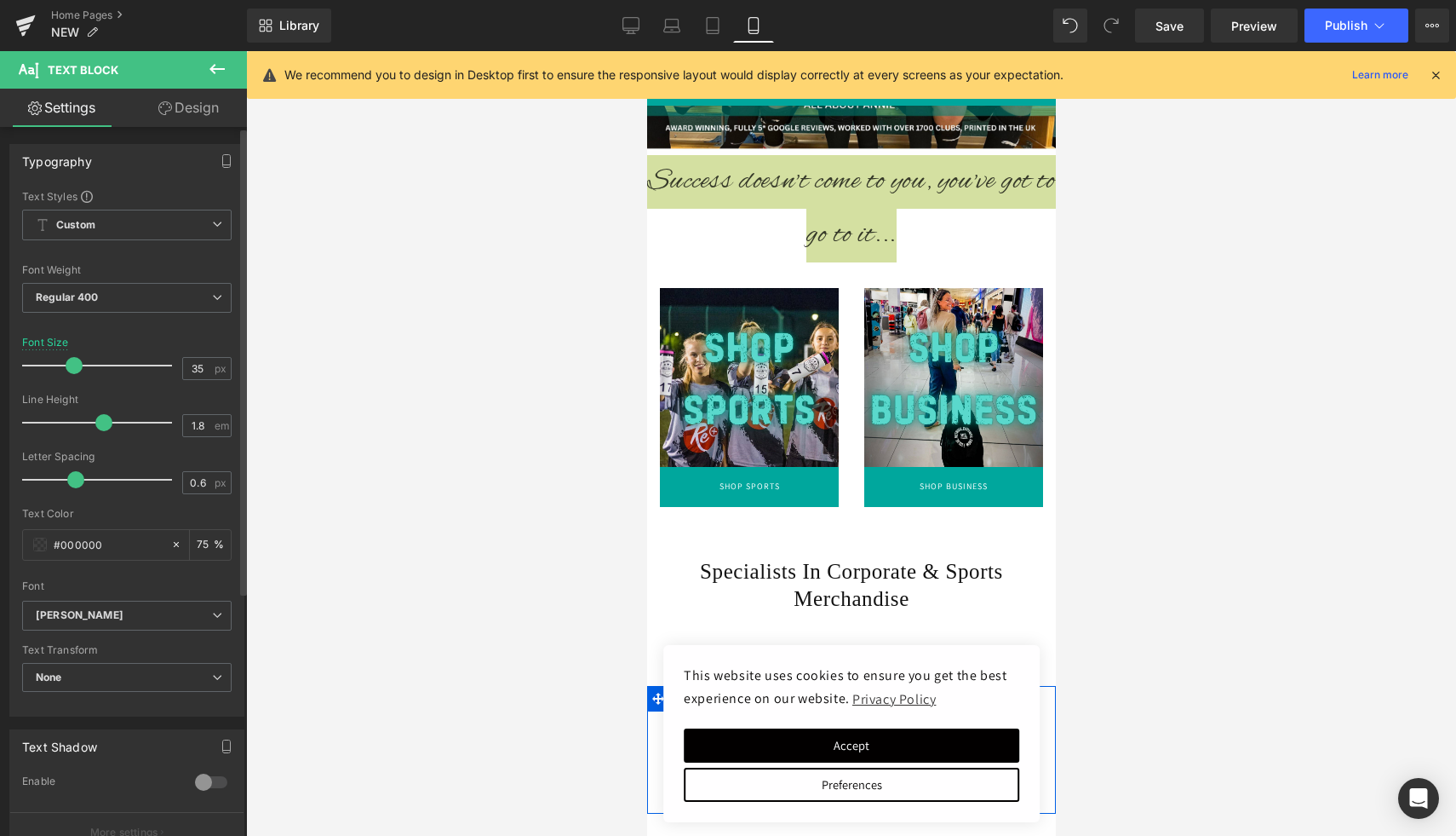
click at [65, 366] on span at bounding box center [73, 365] width 17 height 17
click at [42, 364] on div at bounding box center [100, 365] width 141 height 34
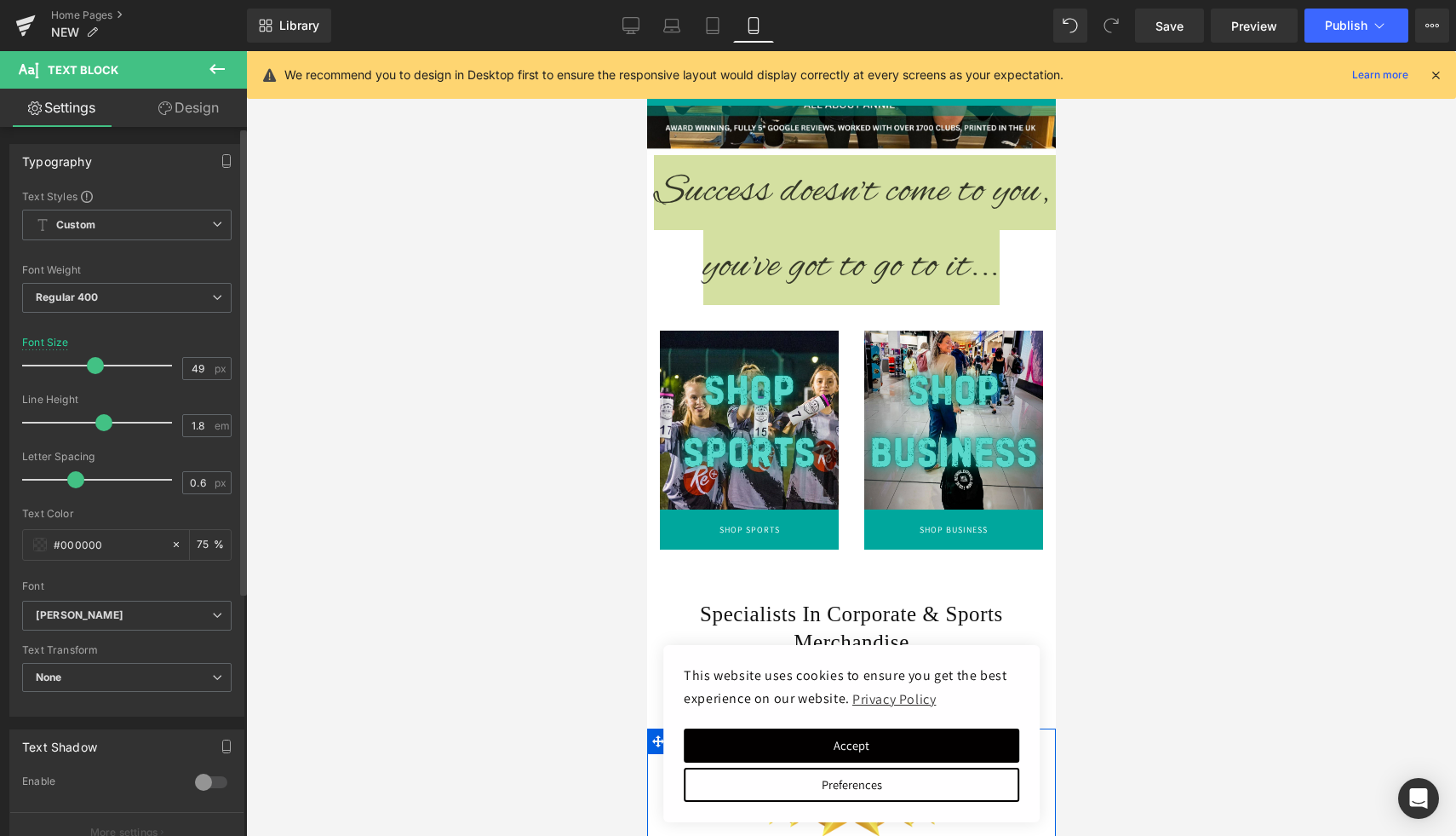
click at [92, 360] on div at bounding box center [100, 365] width 141 height 34
click at [63, 361] on div at bounding box center [100, 365] width 141 height 34
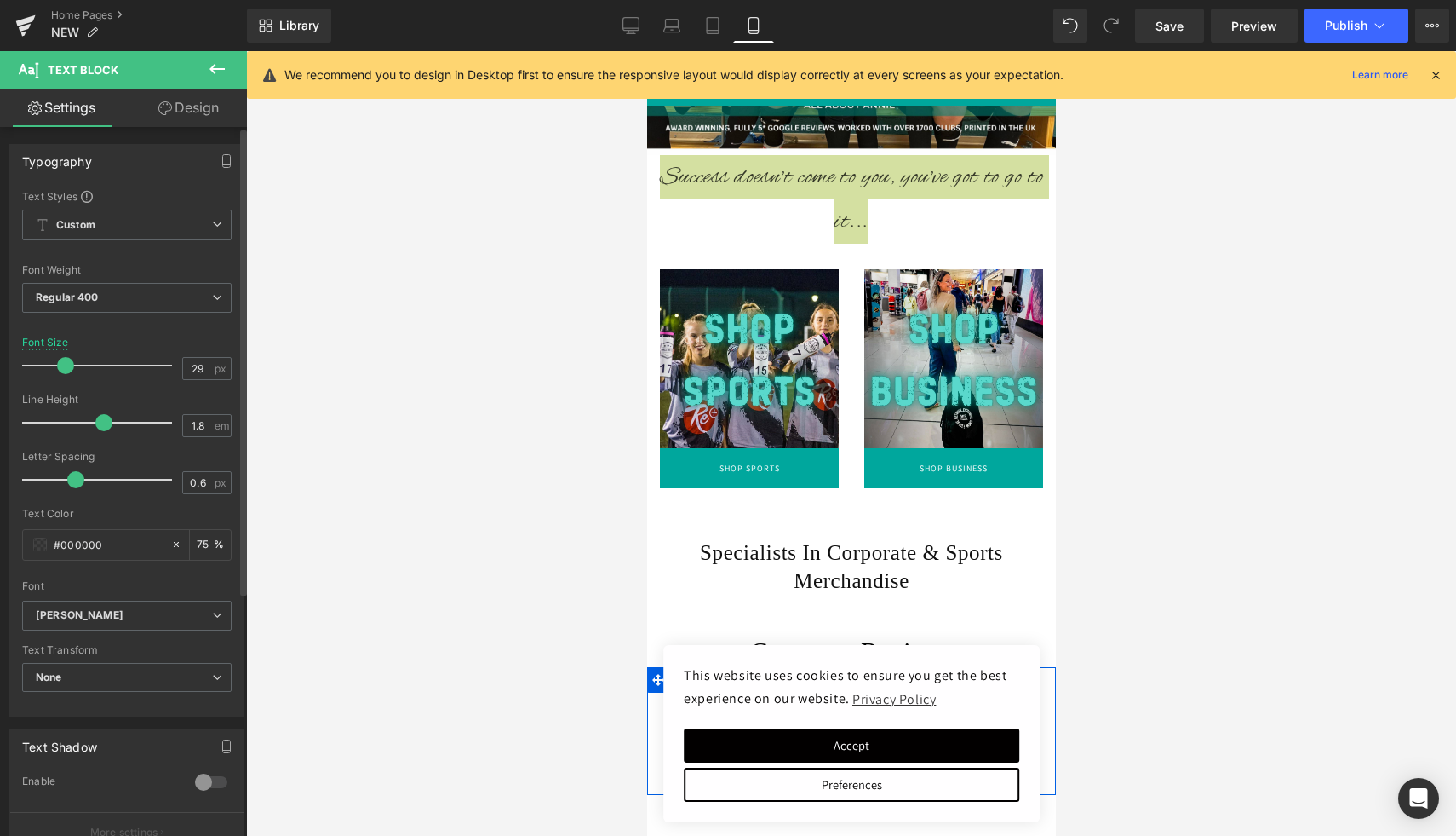
click at [59, 360] on span at bounding box center [65, 365] width 17 height 17
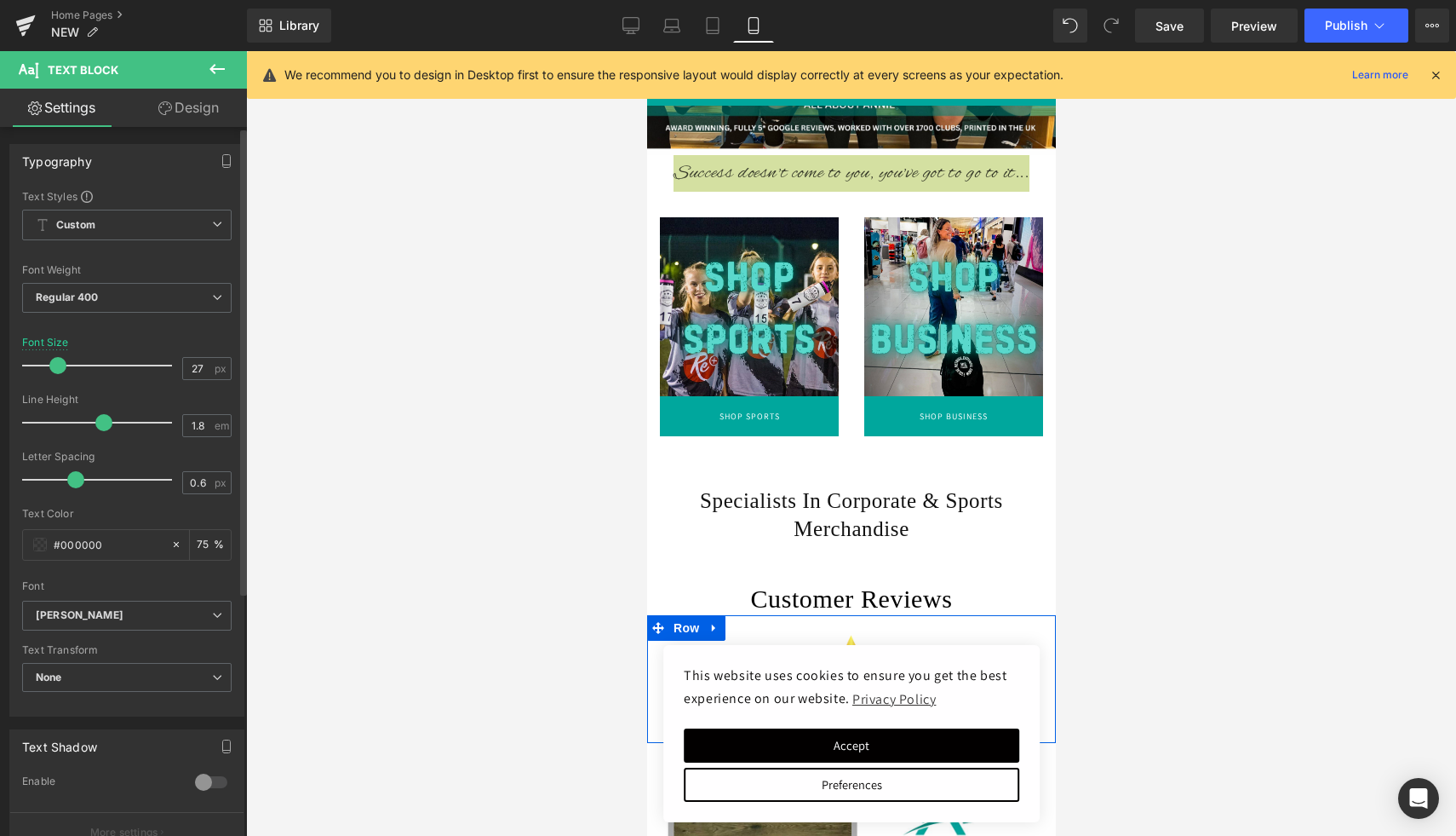
type input "28"
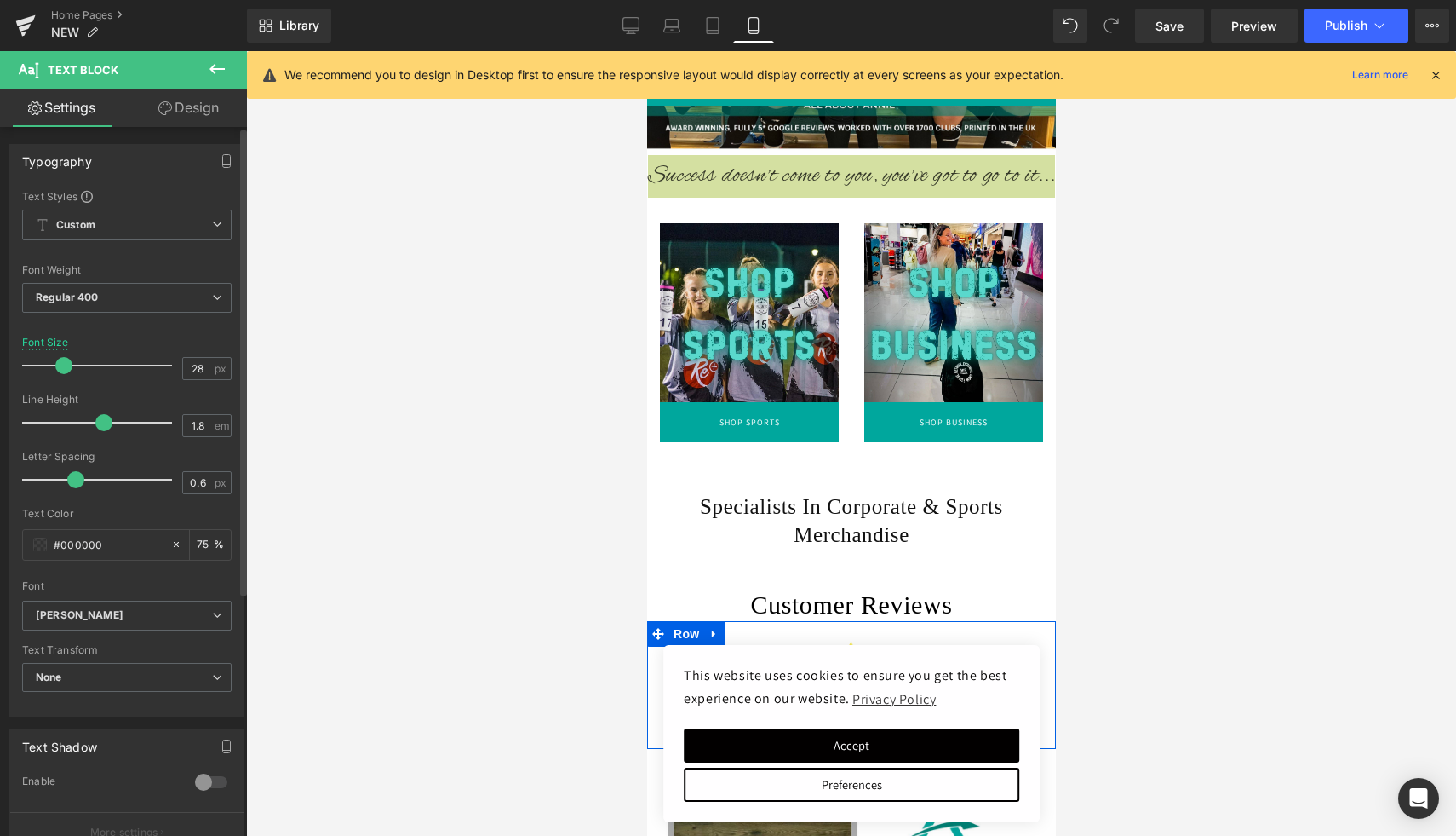
click at [56, 369] on span at bounding box center [63, 365] width 17 height 17
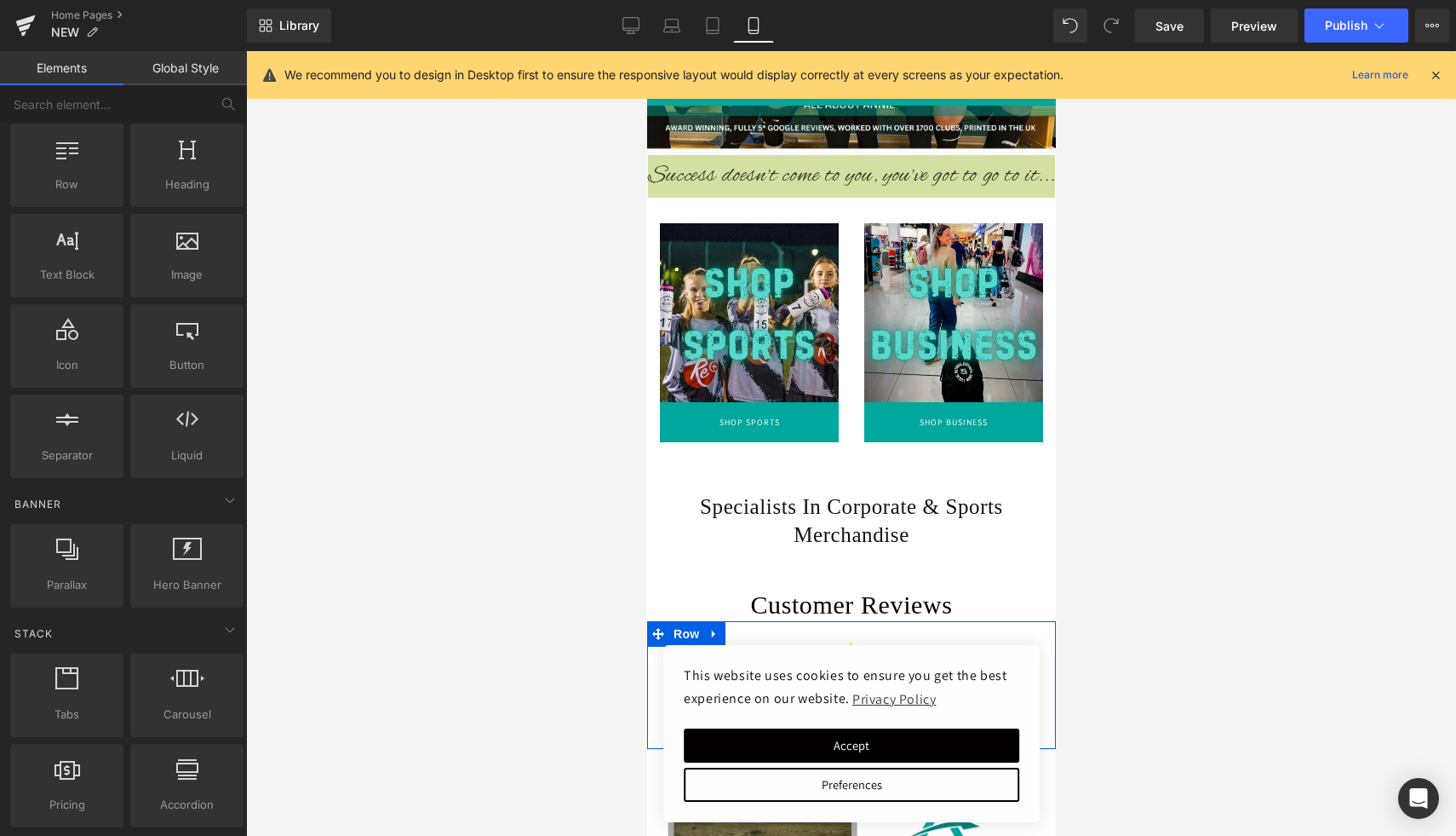
click at [490, 453] on div at bounding box center [850, 443] width 1210 height 784
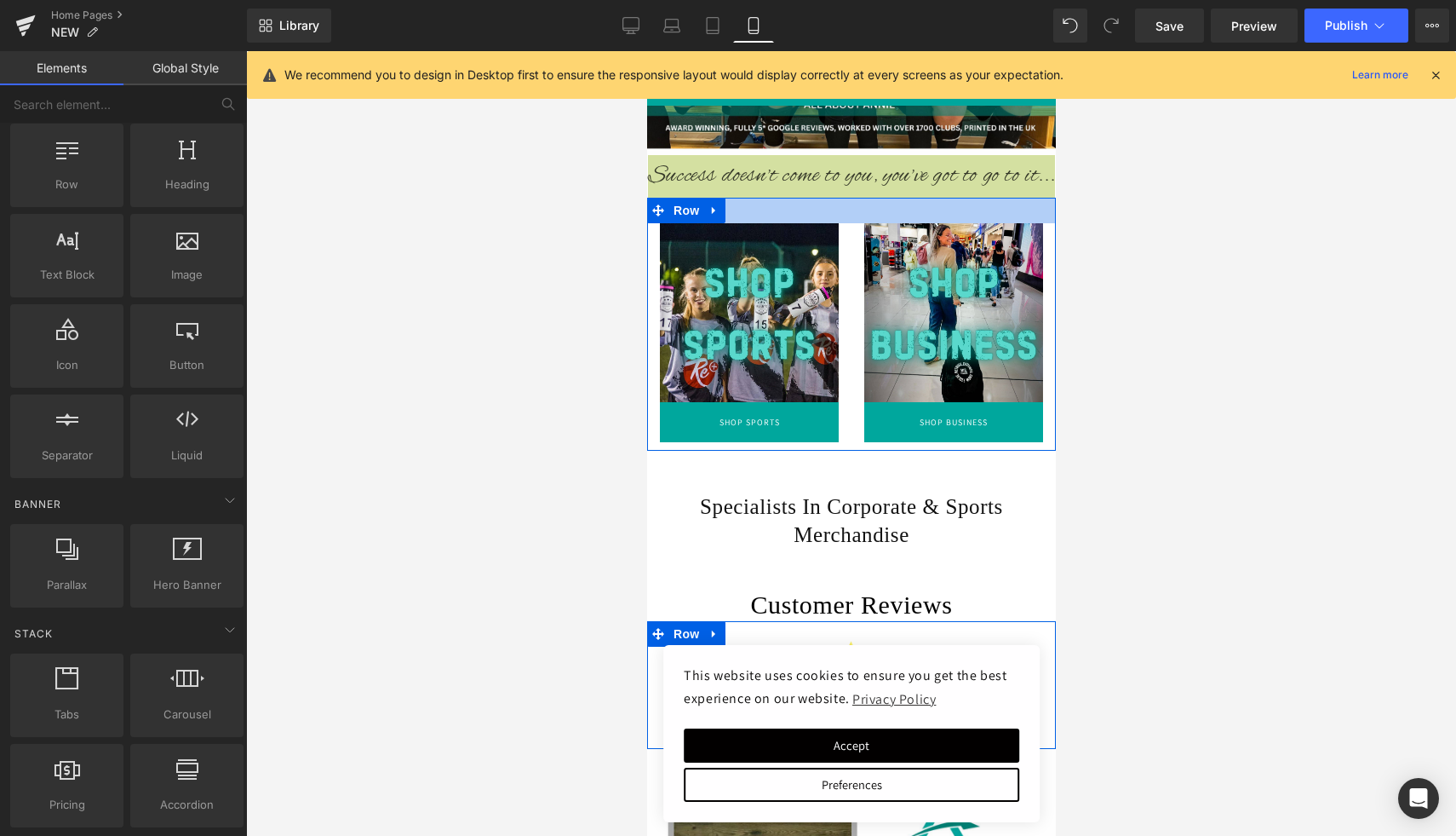
click at [974, 219] on div at bounding box center [850, 211] width 409 height 25
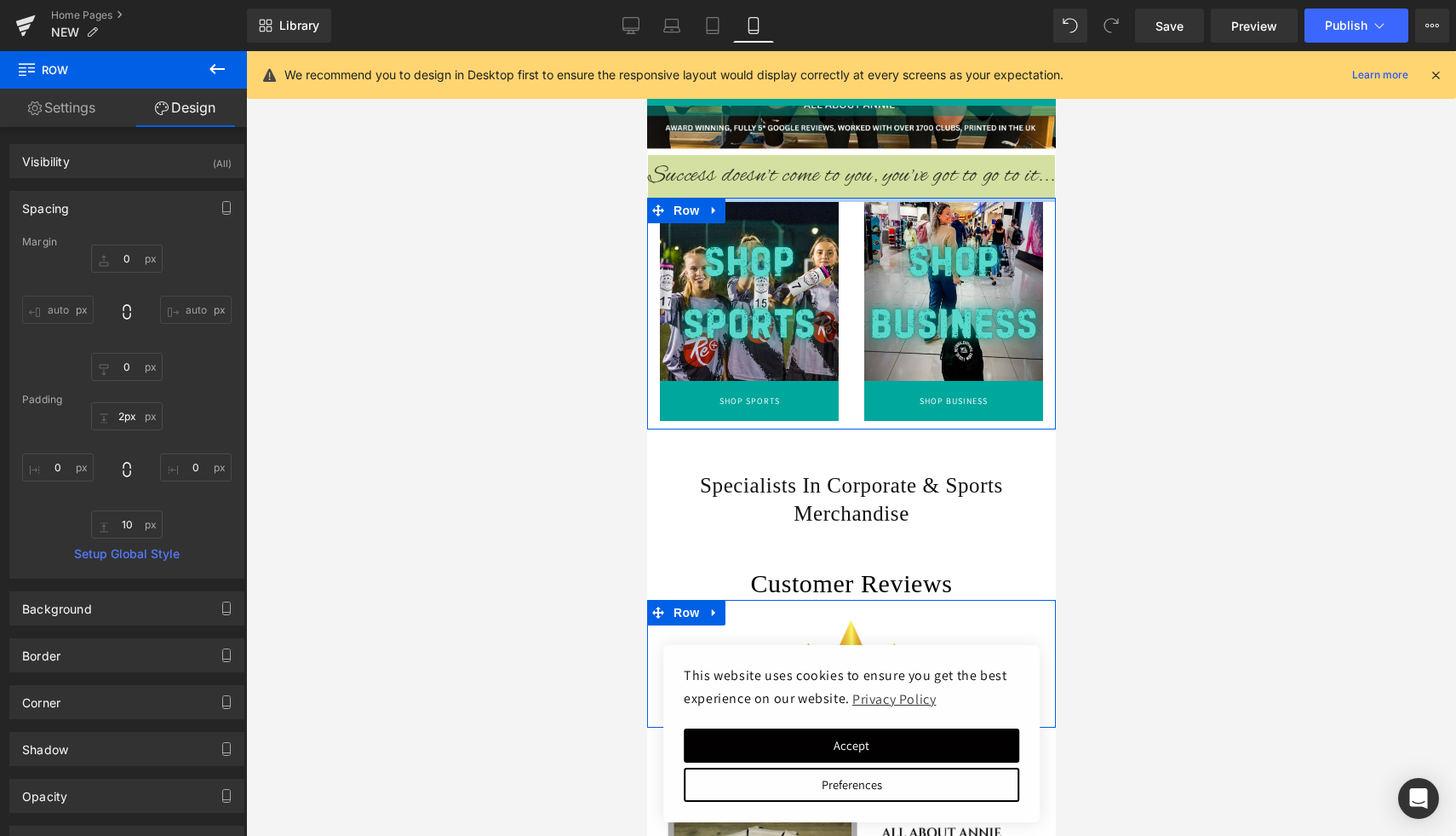
type input "1px"
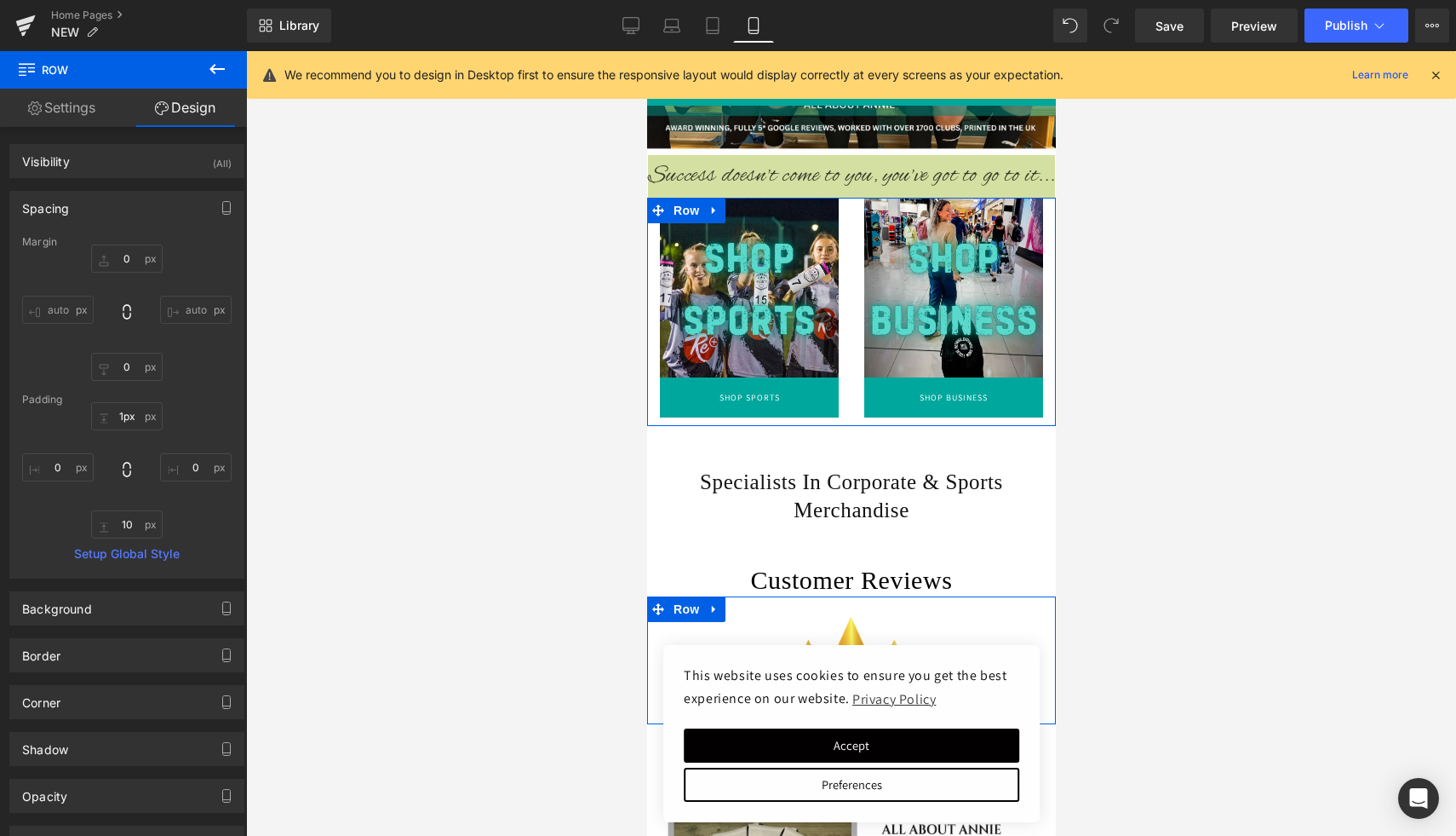
drag, startPoint x: 857, startPoint y: 218, endPoint x: 857, endPoint y: 192, distance: 26.0
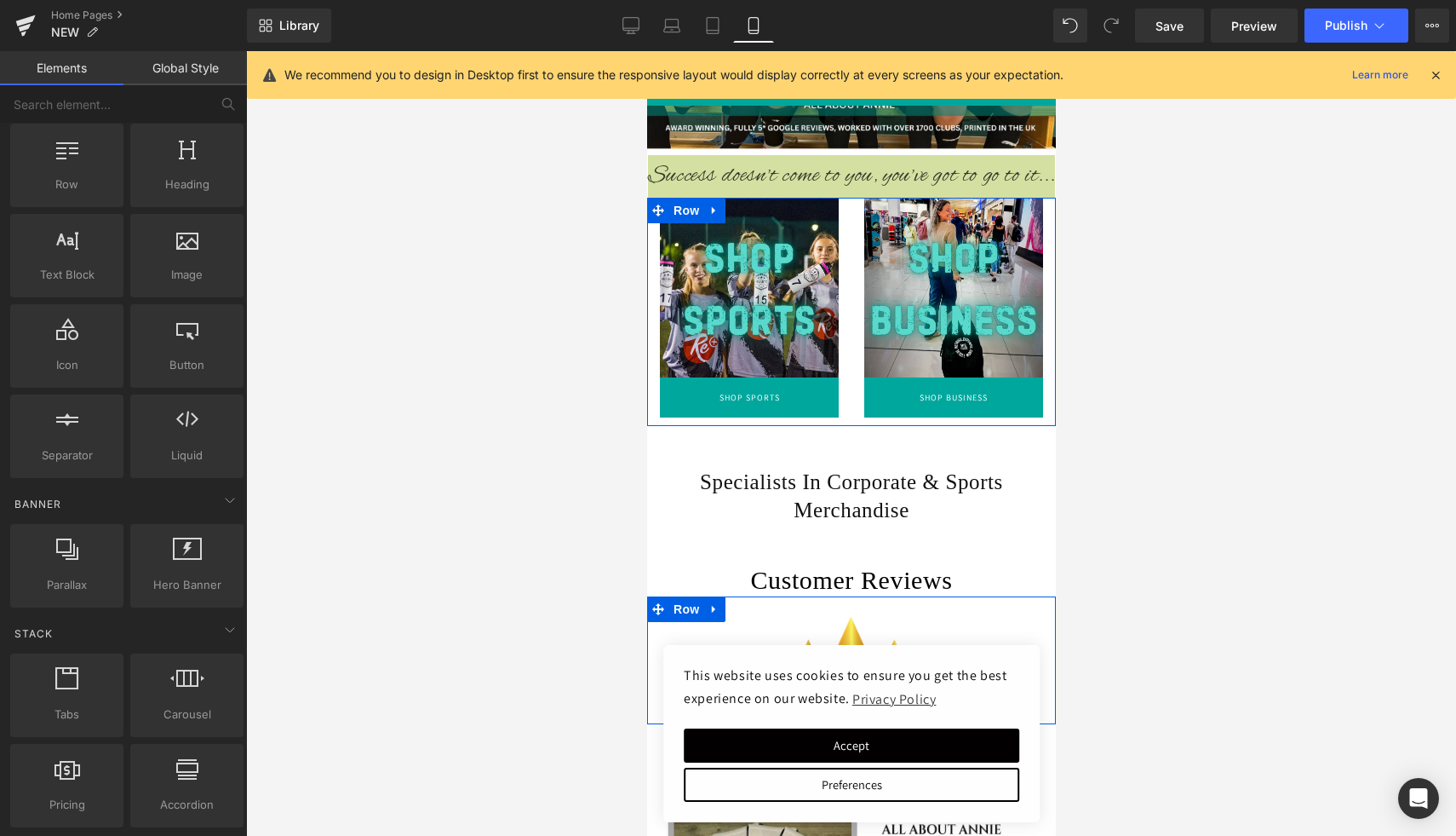
click at [534, 324] on div at bounding box center [850, 443] width 1210 height 784
click at [649, 27] on link "Desktop" at bounding box center [631, 25] width 41 height 34
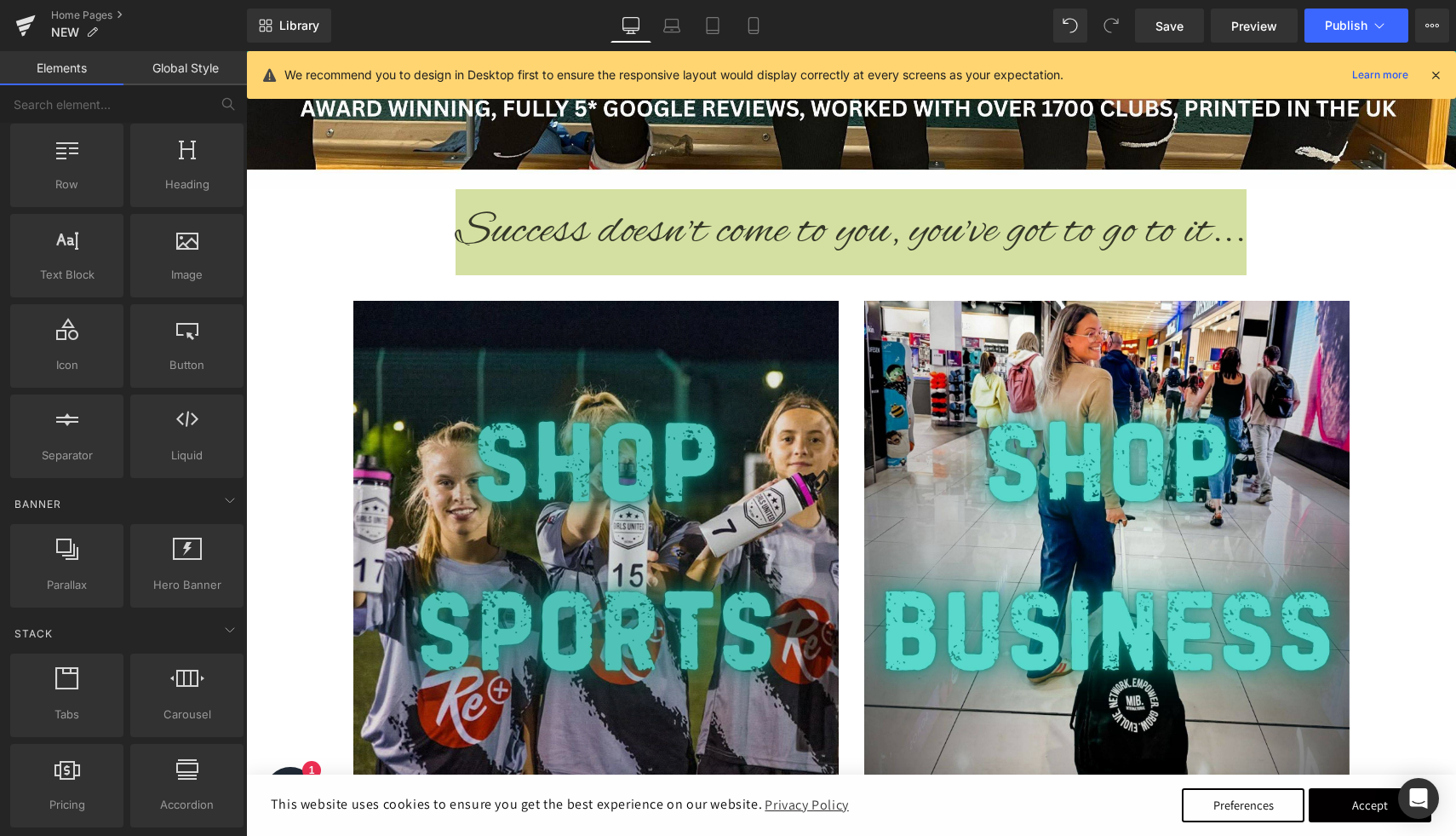
scroll to position [801, 0]
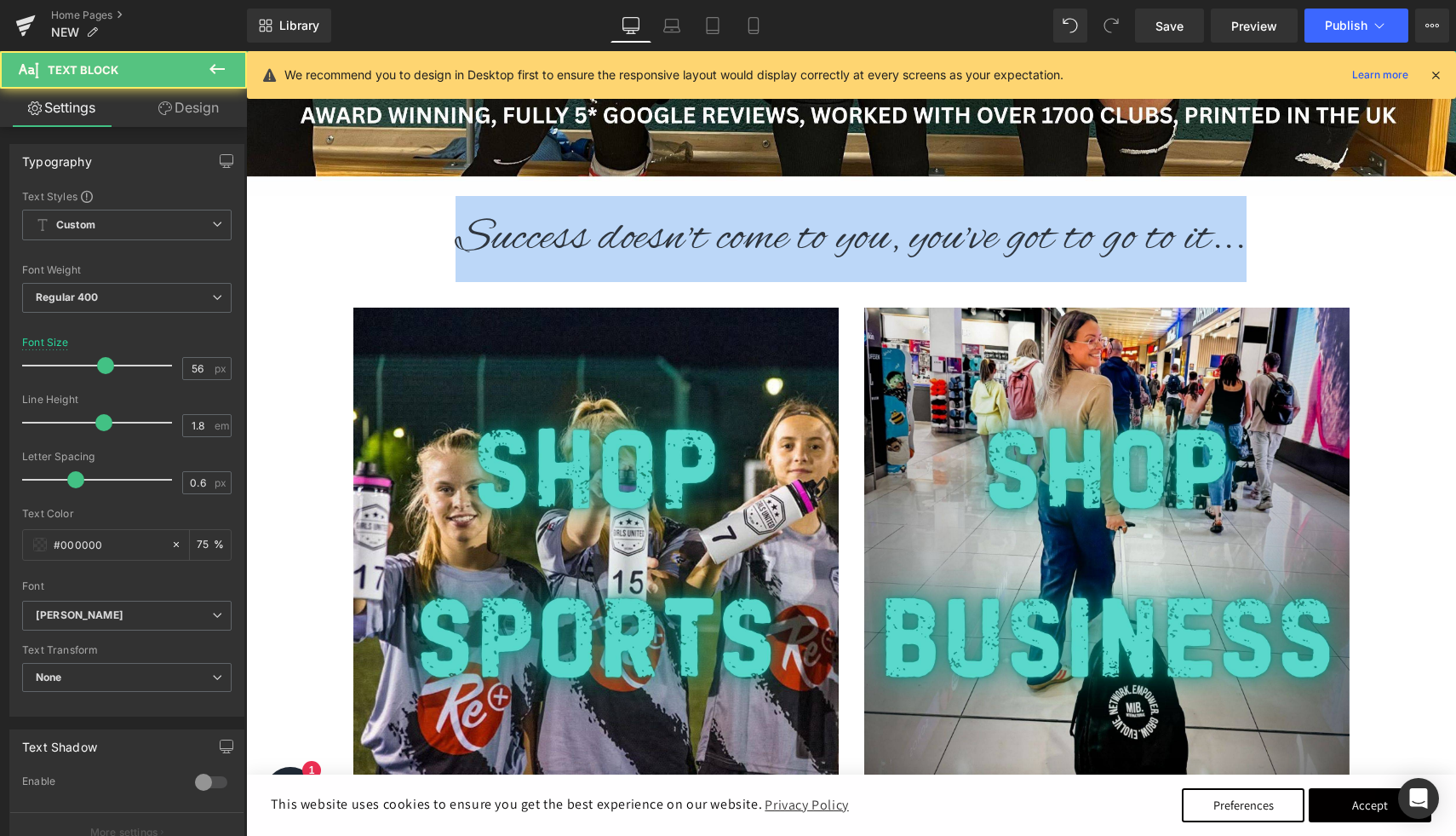
click at [1313, 220] on p "Success doesn't come to you, you've got to go to it..." at bounding box center [850, 239] width 1210 height 86
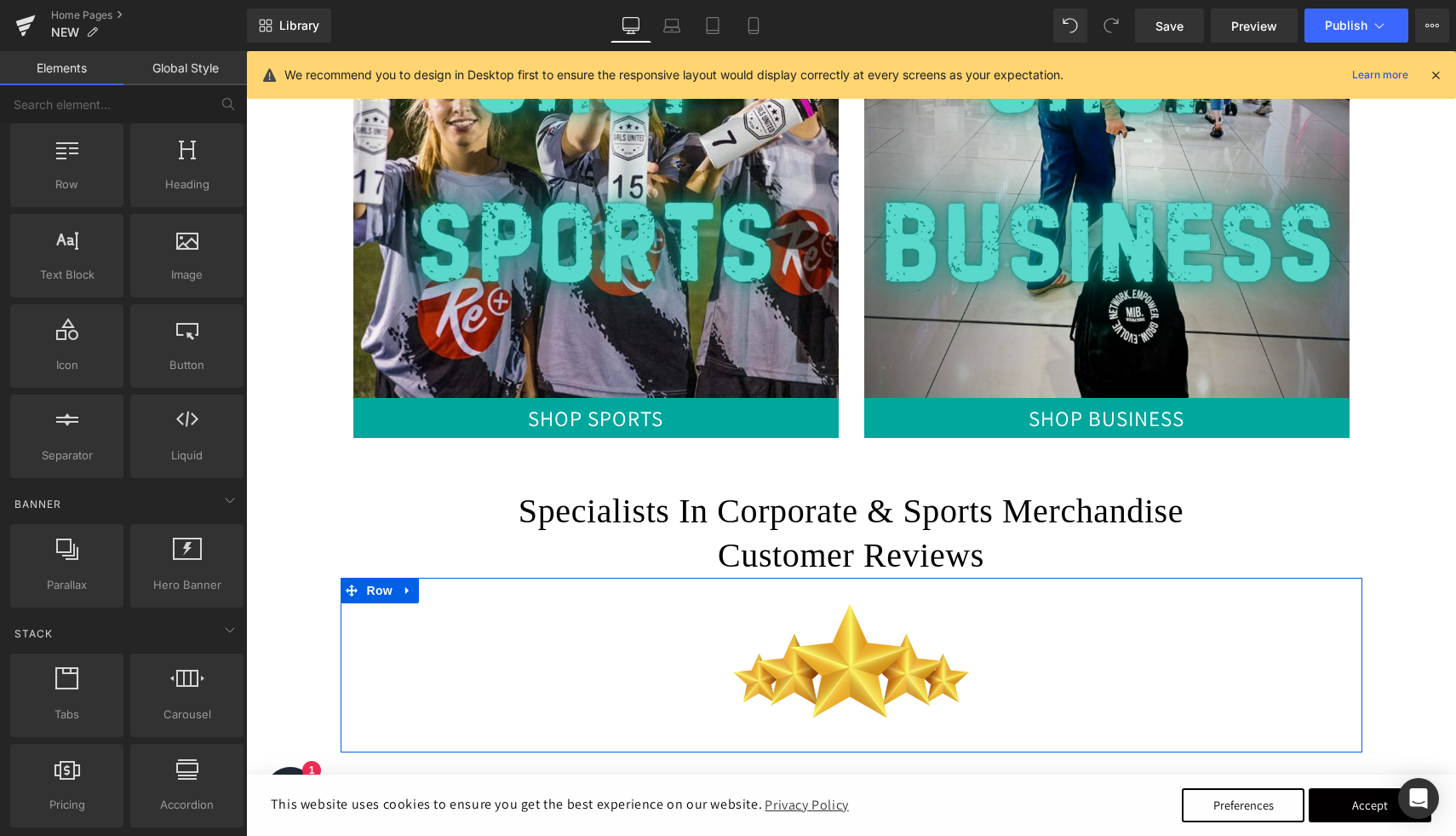
scroll to position [1205, 0]
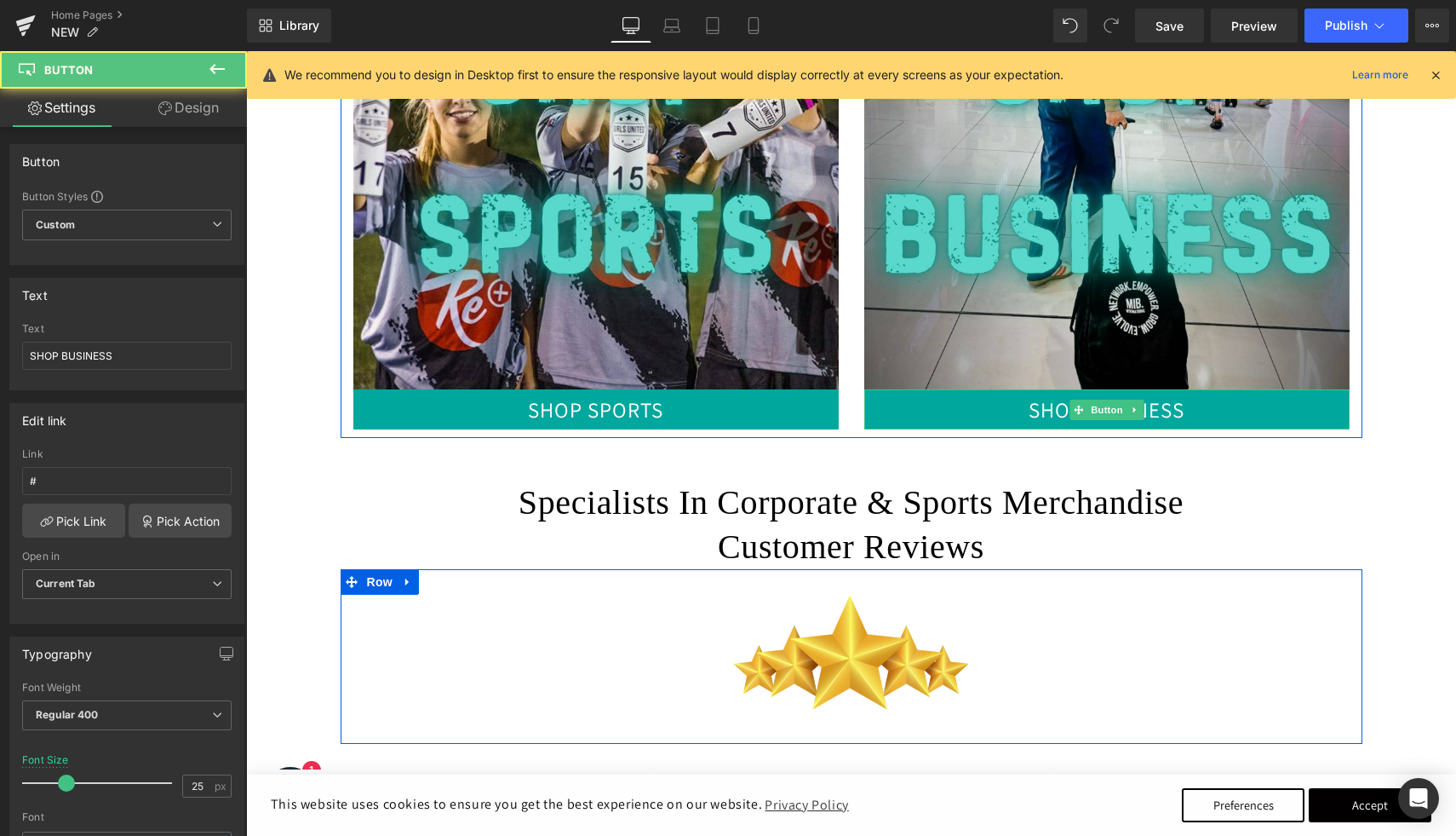
click at [1312, 410] on link "SHOP BUSINESS" at bounding box center [1107, 409] width 486 height 40
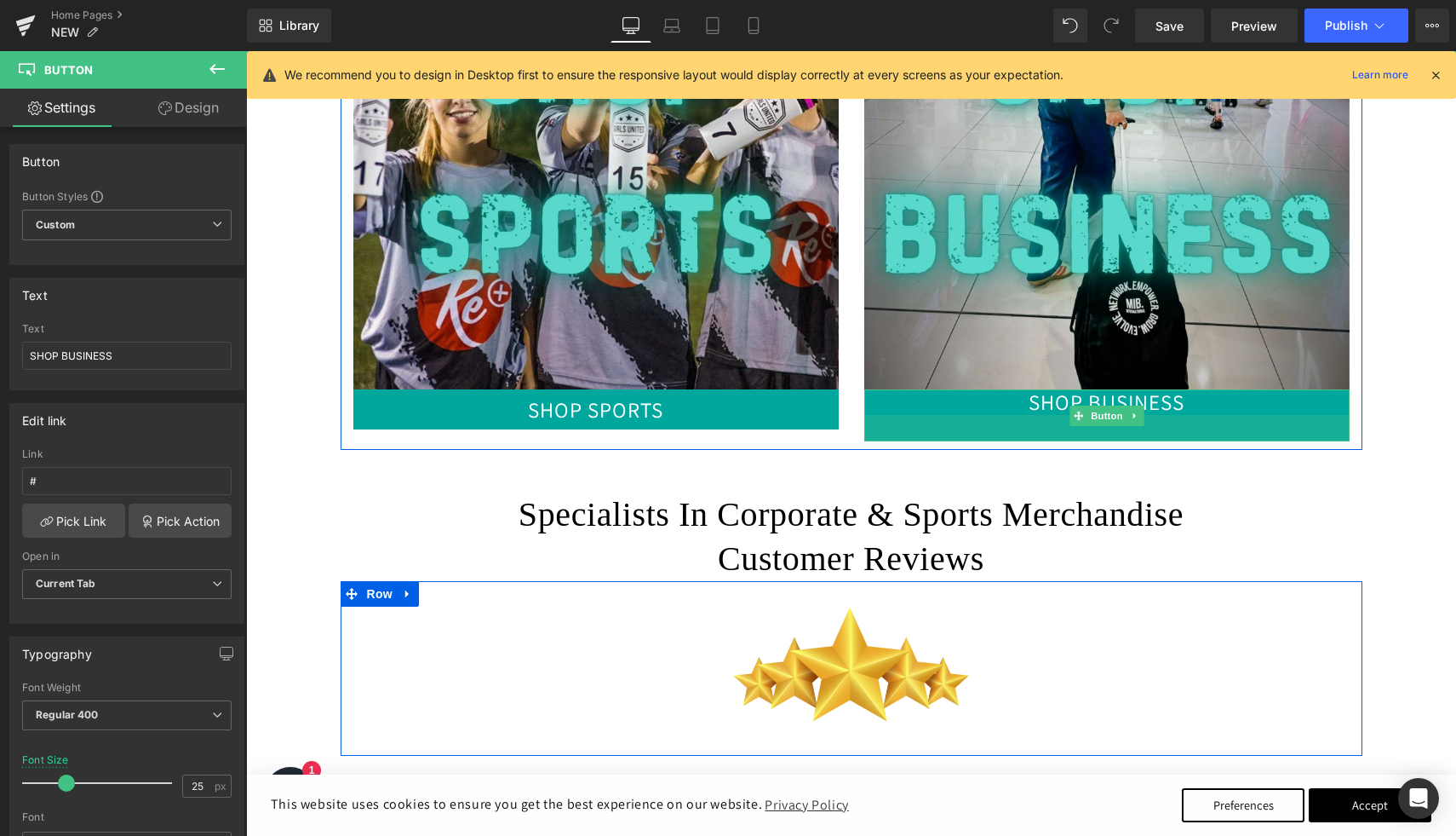
drag, startPoint x: 1010, startPoint y: 427, endPoint x: 1014, endPoint y: 454, distance: 27.3
click at [1014, 454] on div "Image Success doesn't come to you, you've got to go to it... Text Block Image S…" at bounding box center [850, 687] width 1210 height 3152
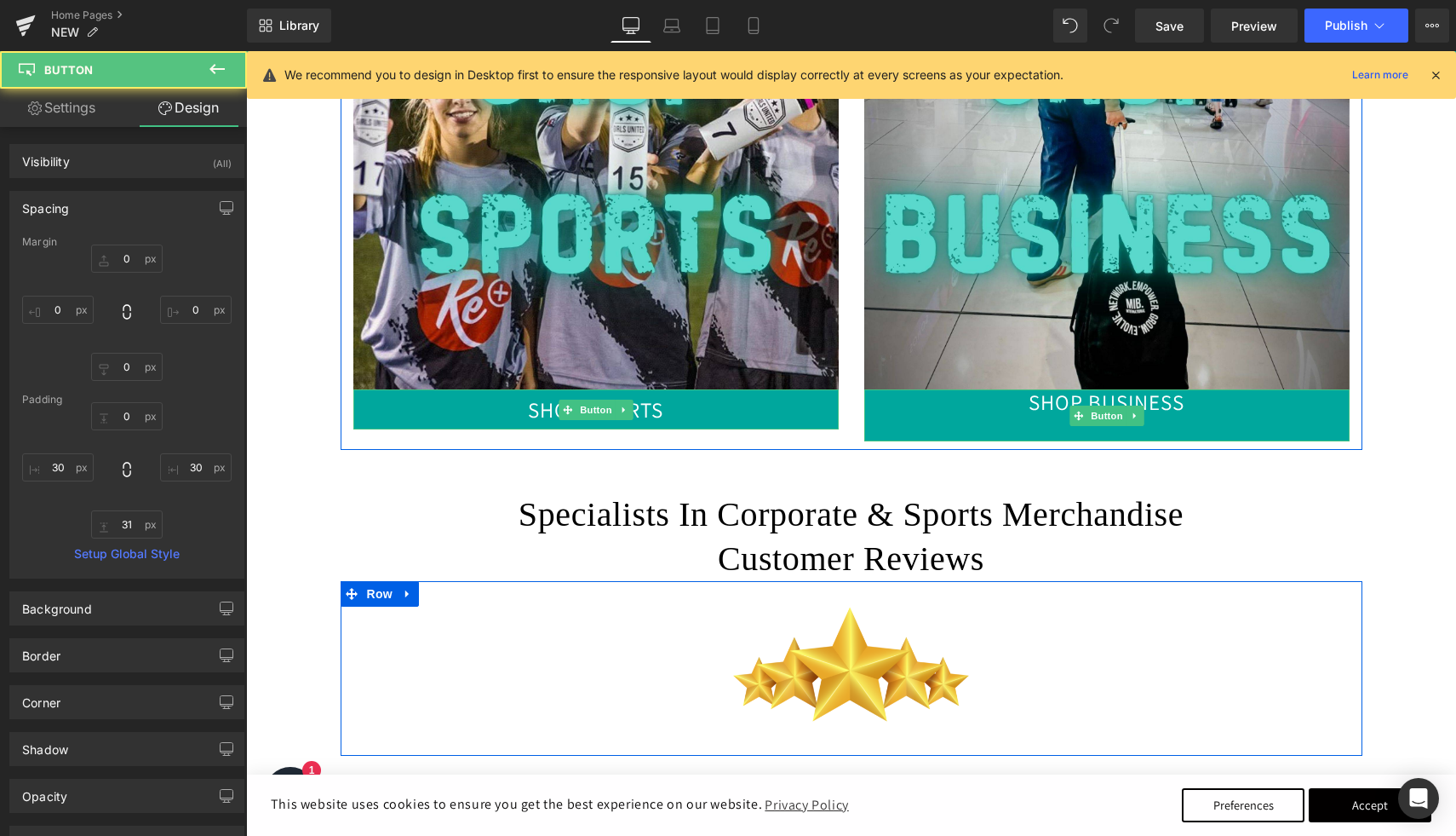
click at [787, 414] on link "SHOP SPORTS" at bounding box center [596, 409] width 486 height 40
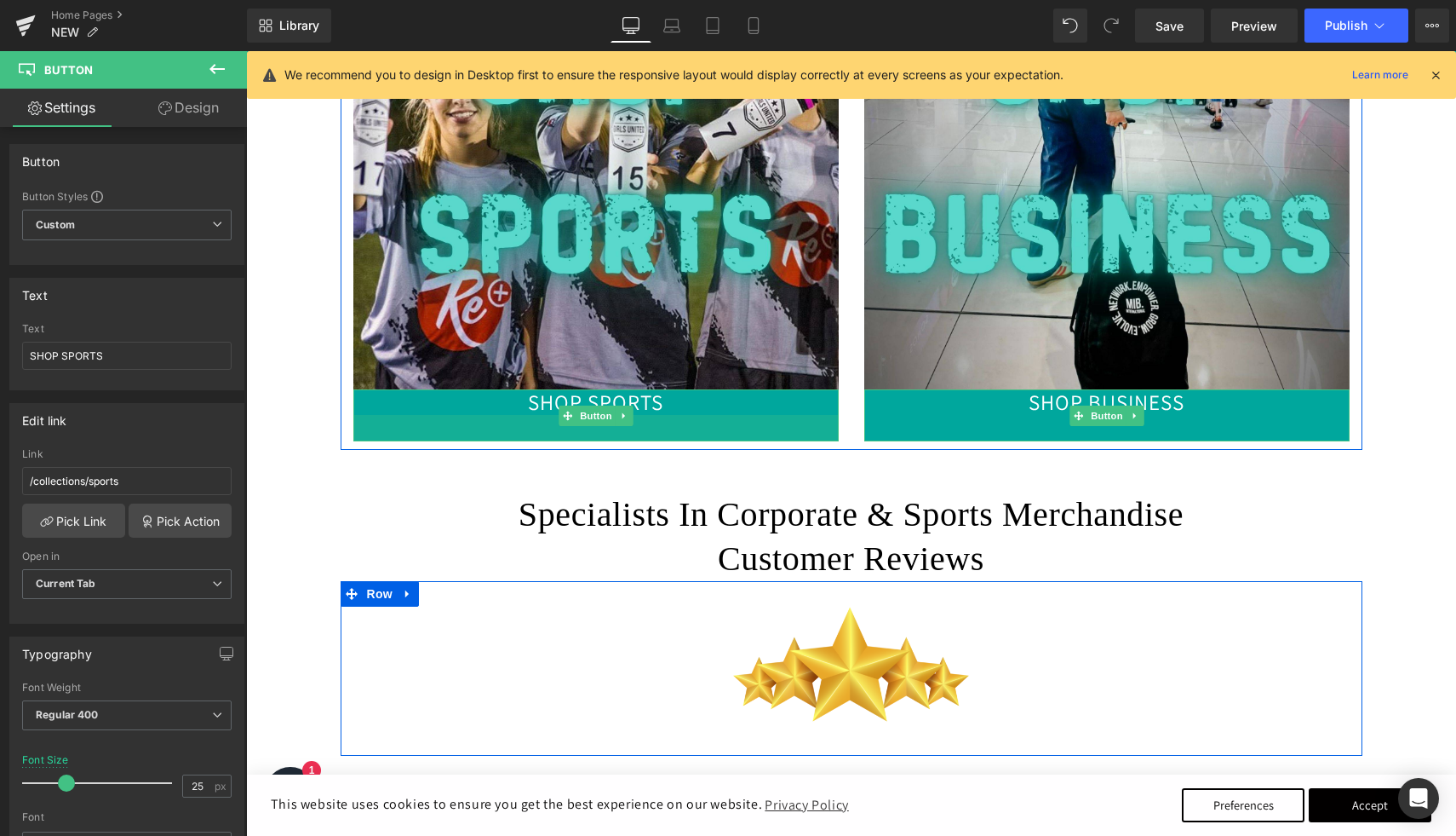
drag, startPoint x: 733, startPoint y: 427, endPoint x: 733, endPoint y: 455, distance: 28.0
click at [733, 455] on div "Image Success doesn't come to you, you've got to go to it... Text Block Image S…" at bounding box center [850, 687] width 1210 height 3152
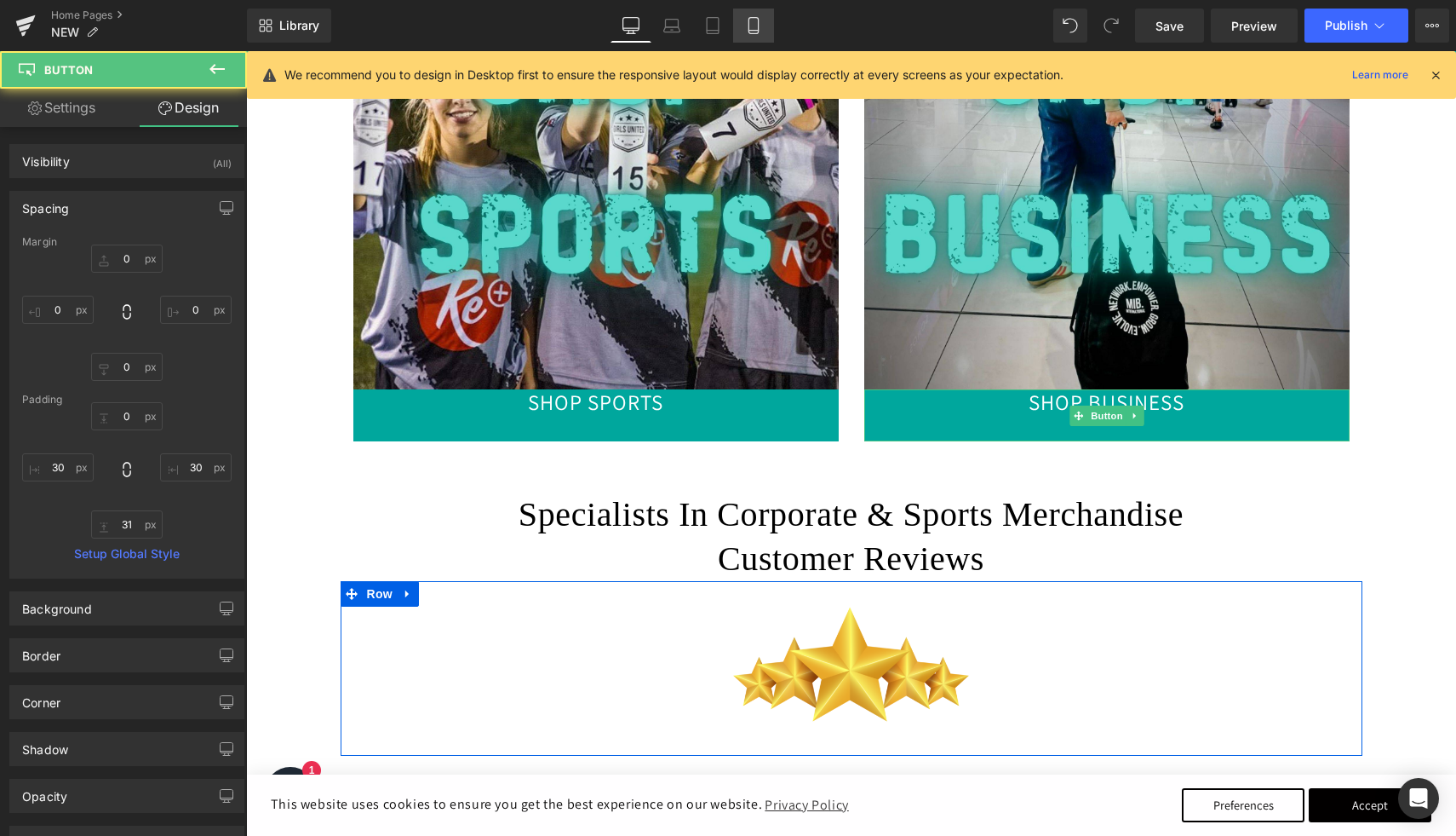
click at [756, 30] on icon at bounding box center [754, 30] width 10 height 0
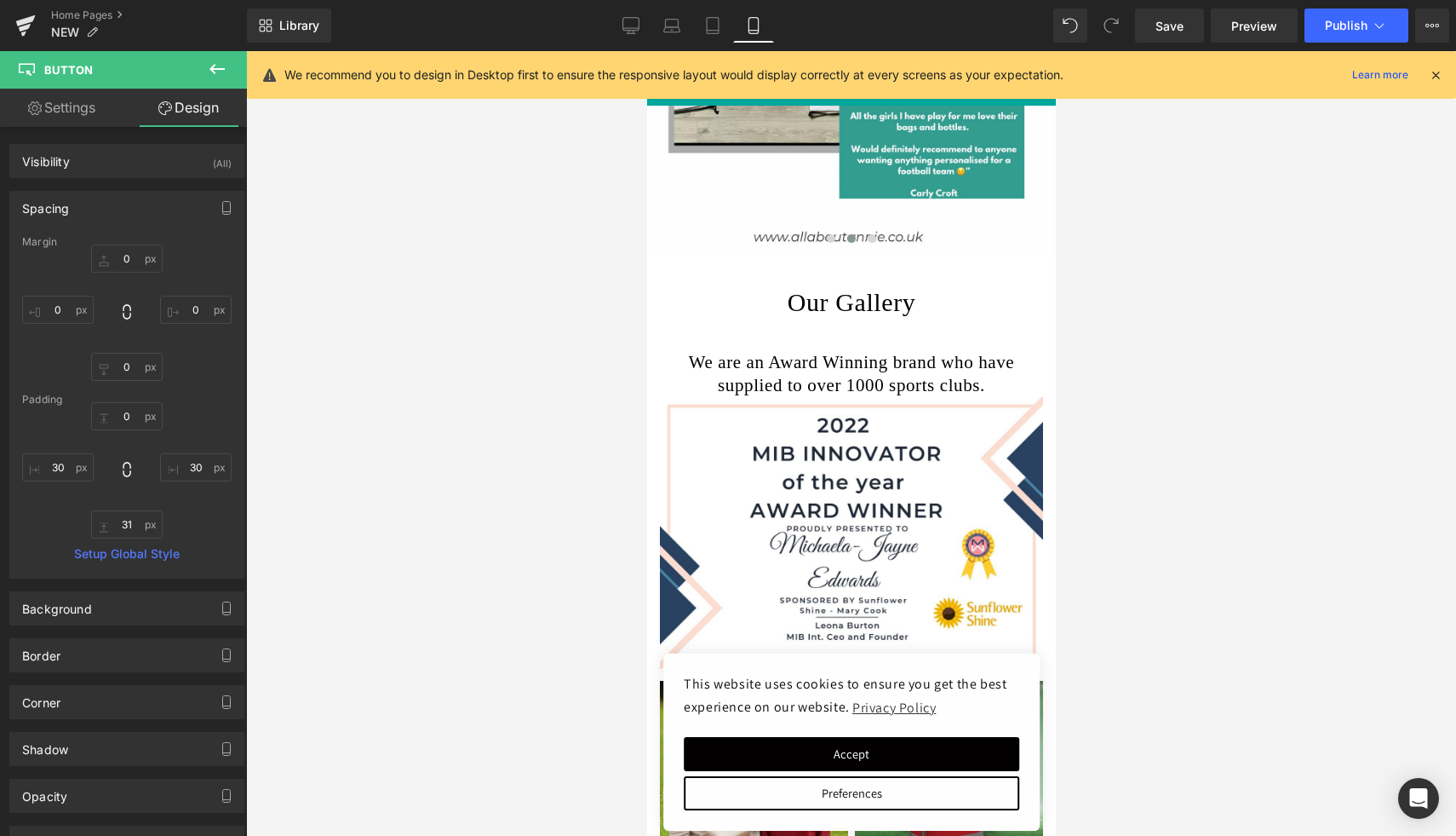
type input "0"
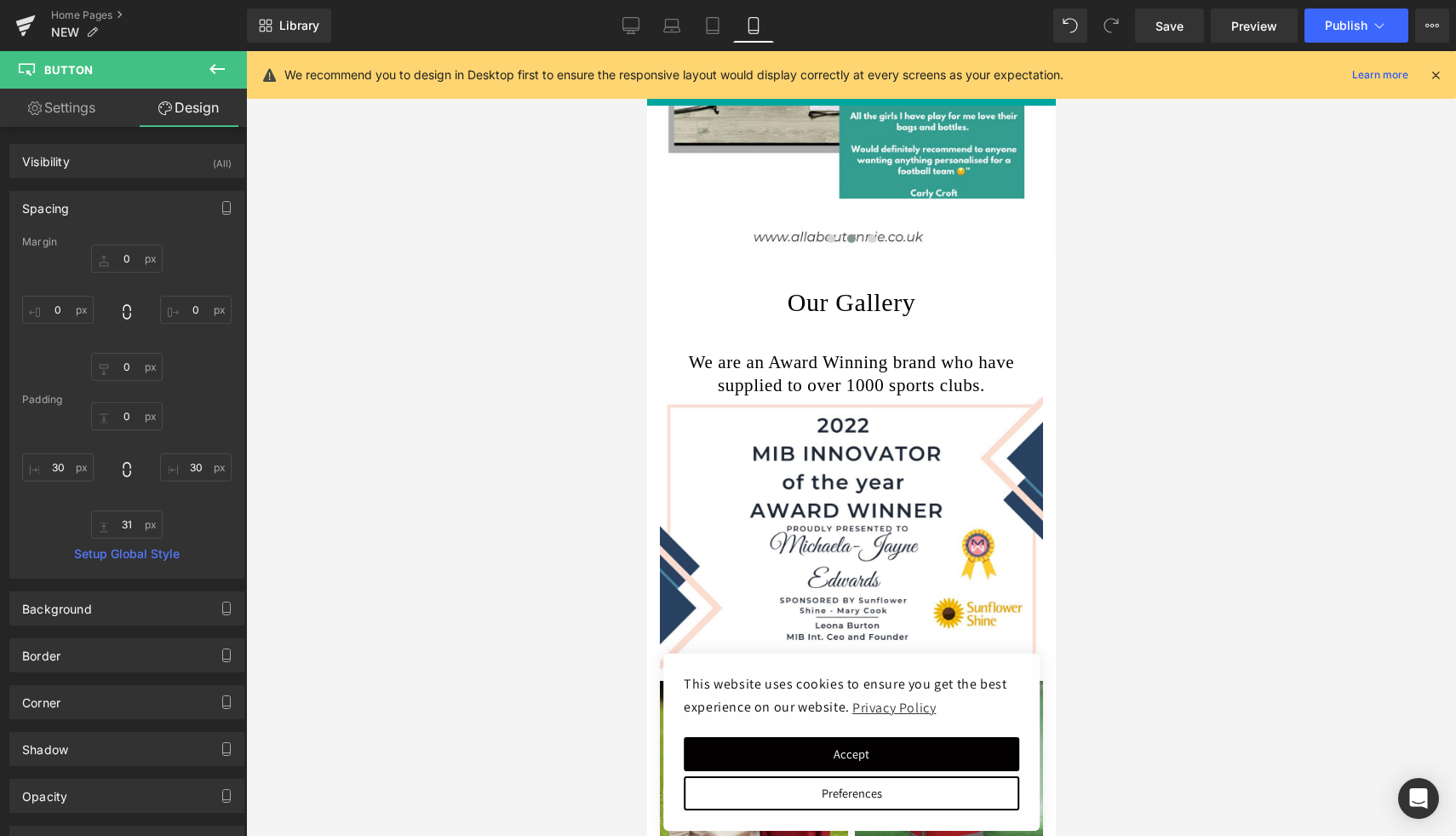
type input "30"
type input "31"
type input "30"
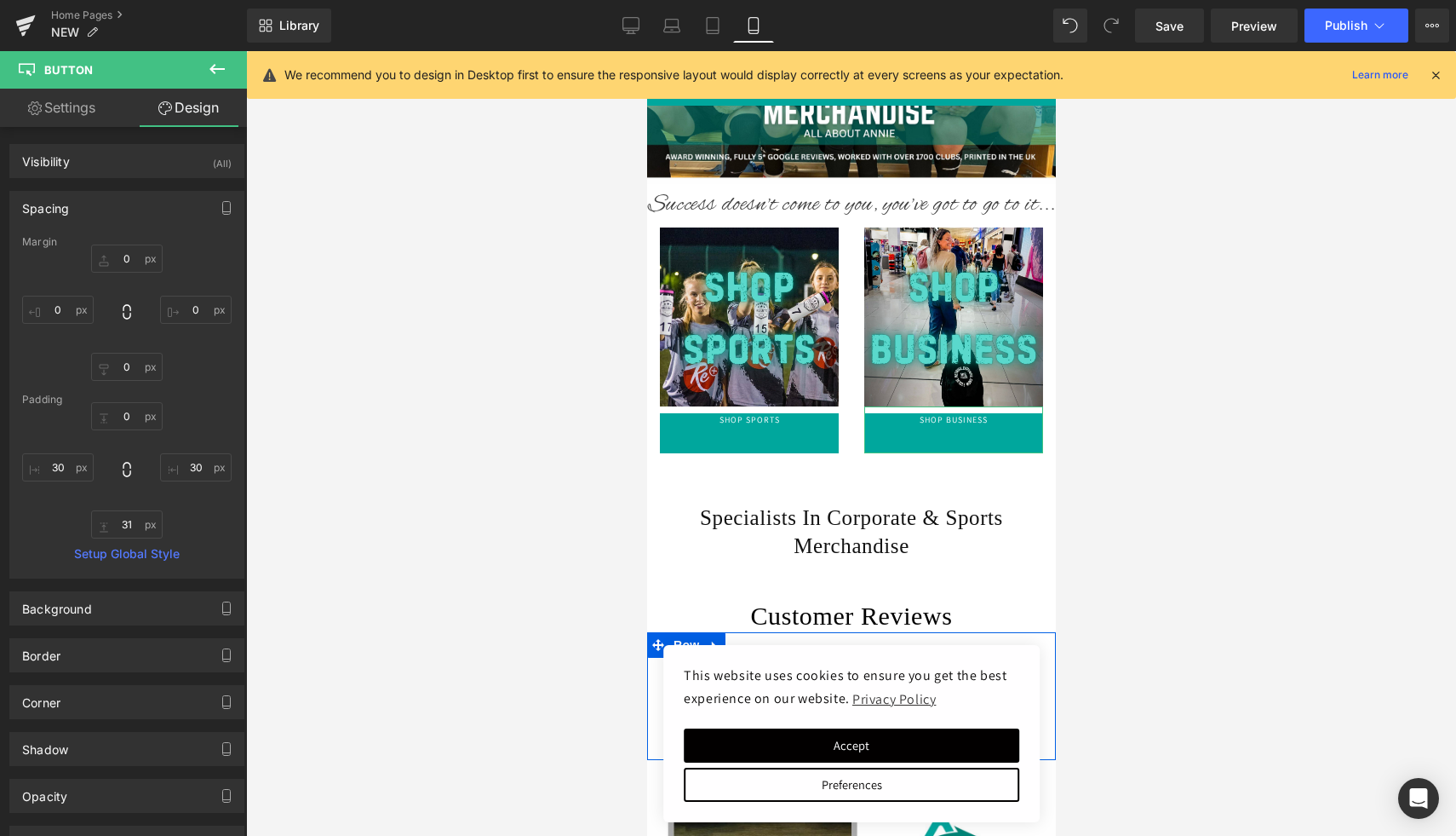
scroll to position [312, 0]
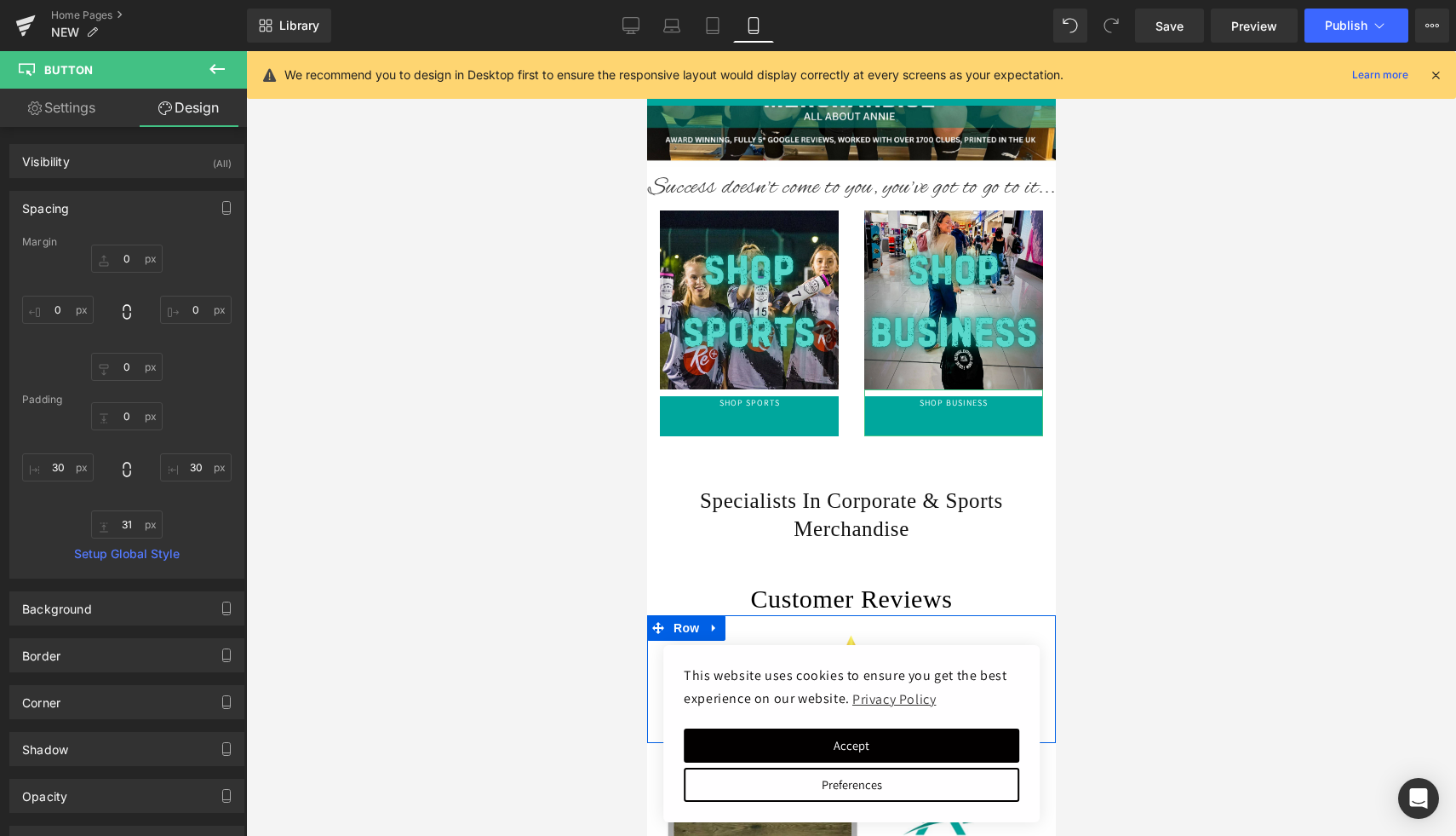
click at [792, 414] on div "SHOP SPORTS Button 31px" at bounding box center [748, 413] width 178 height 47
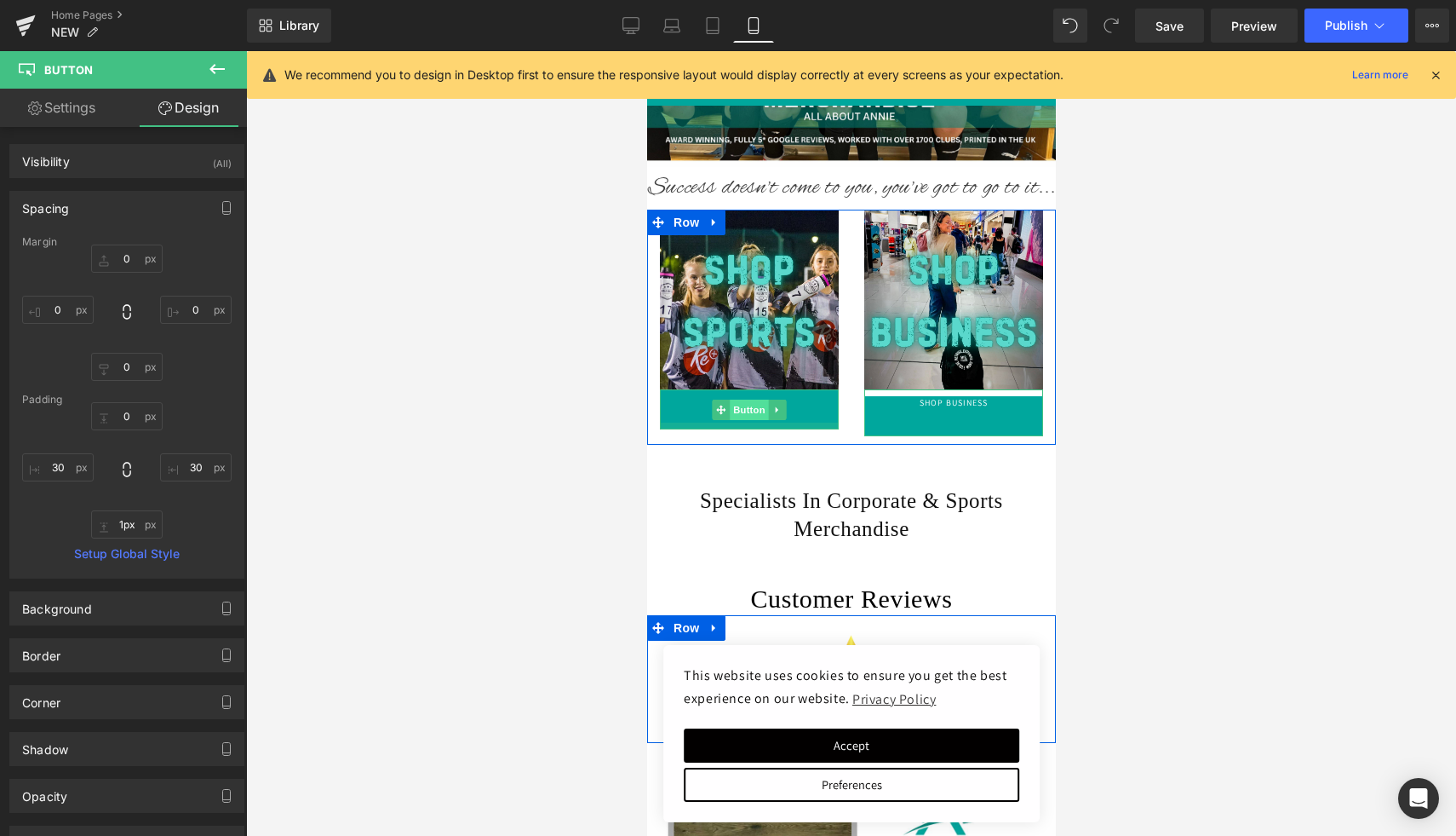
type input "0px"
drag, startPoint x: 758, startPoint y: 432, endPoint x: 764, endPoint y: 385, distance: 47.4
click at [763, 385] on div "Image SHOP SPORTS Button" at bounding box center [749, 320] width 205 height 219
drag, startPoint x: 826, startPoint y: 427, endPoint x: 826, endPoint y: 390, distance: 37.0
click at [826, 390] on div "SHOP SPORTS Button" at bounding box center [748, 409] width 178 height 40
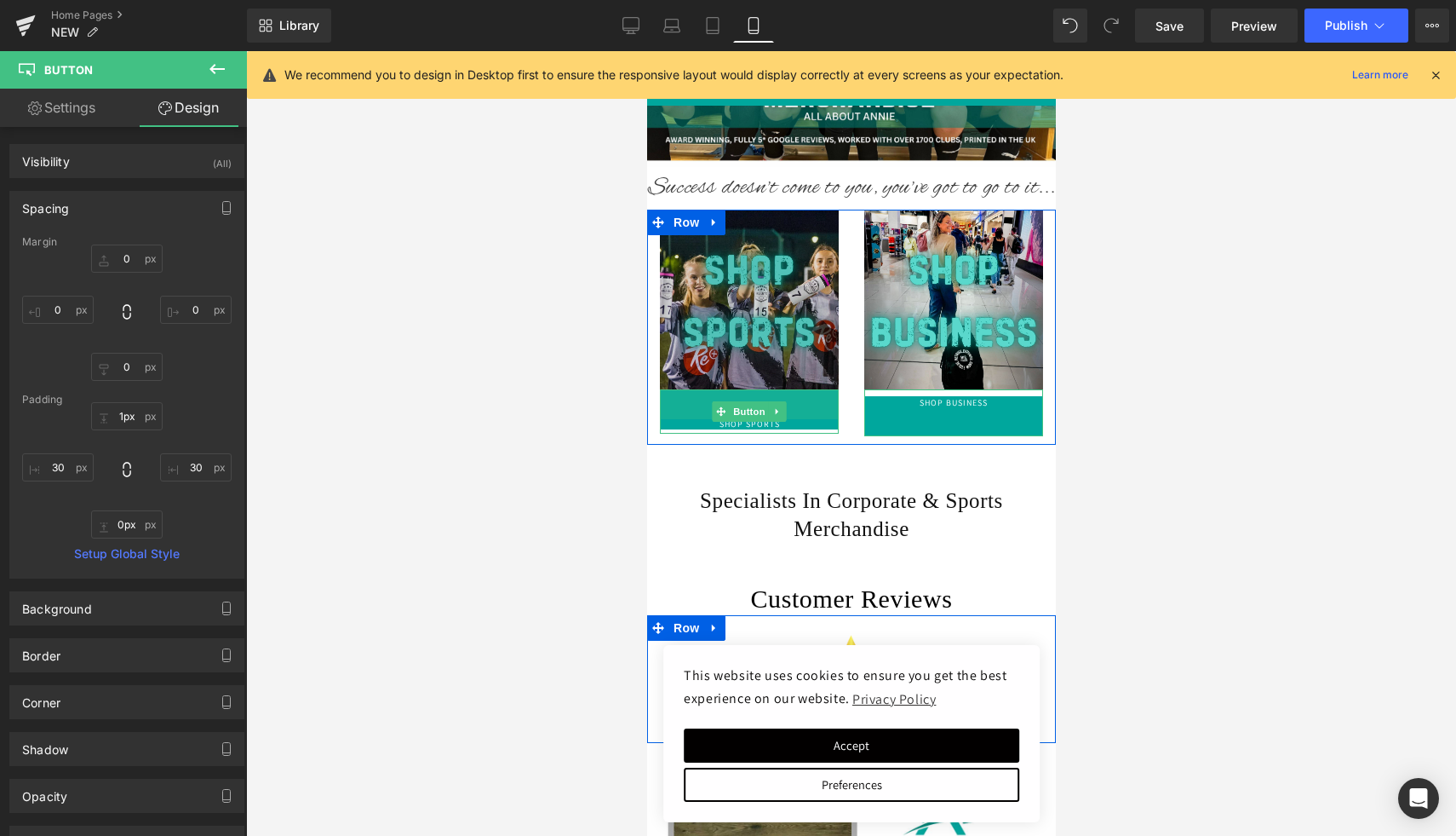
type input "0px"
drag, startPoint x: 826, startPoint y: 390, endPoint x: 825, endPoint y: 364, distance: 26.0
click at [825, 364] on div "Image SHOP SPORTS Button" at bounding box center [749, 320] width 205 height 219
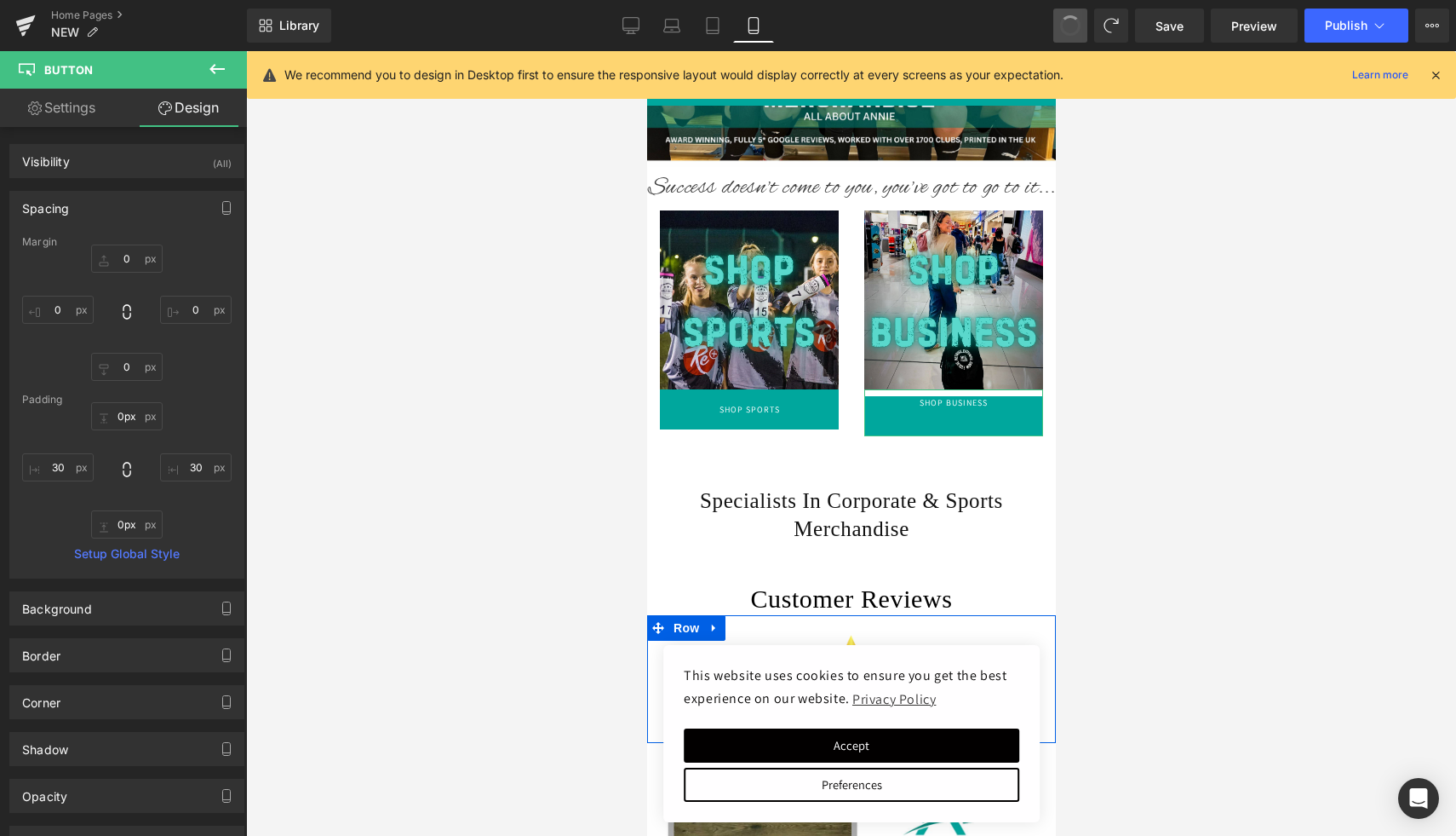
type input "0"
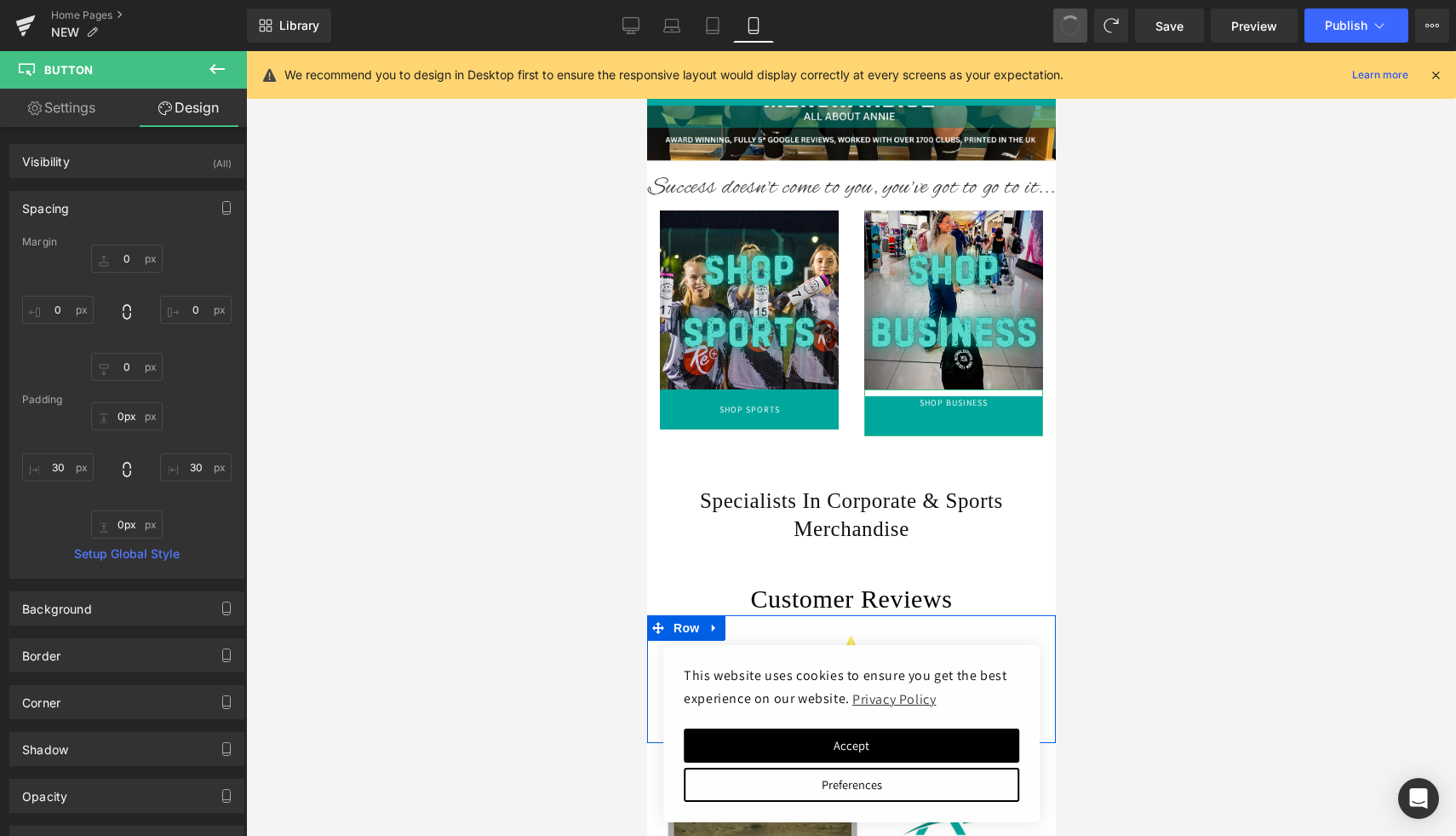
type input "30"
type input "0"
type input "30"
type input "0"
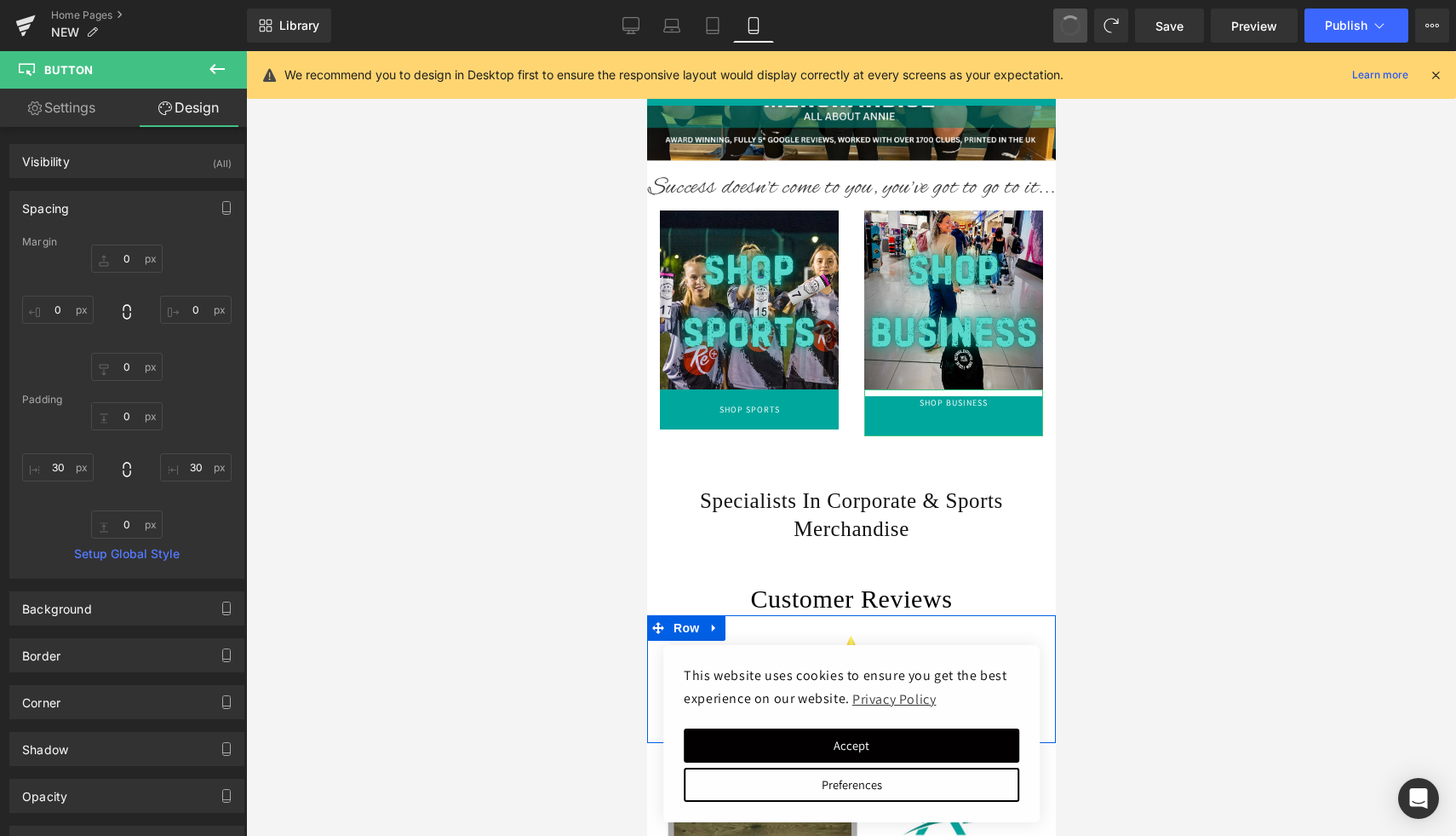
type input "0"
type input "30"
type input "31"
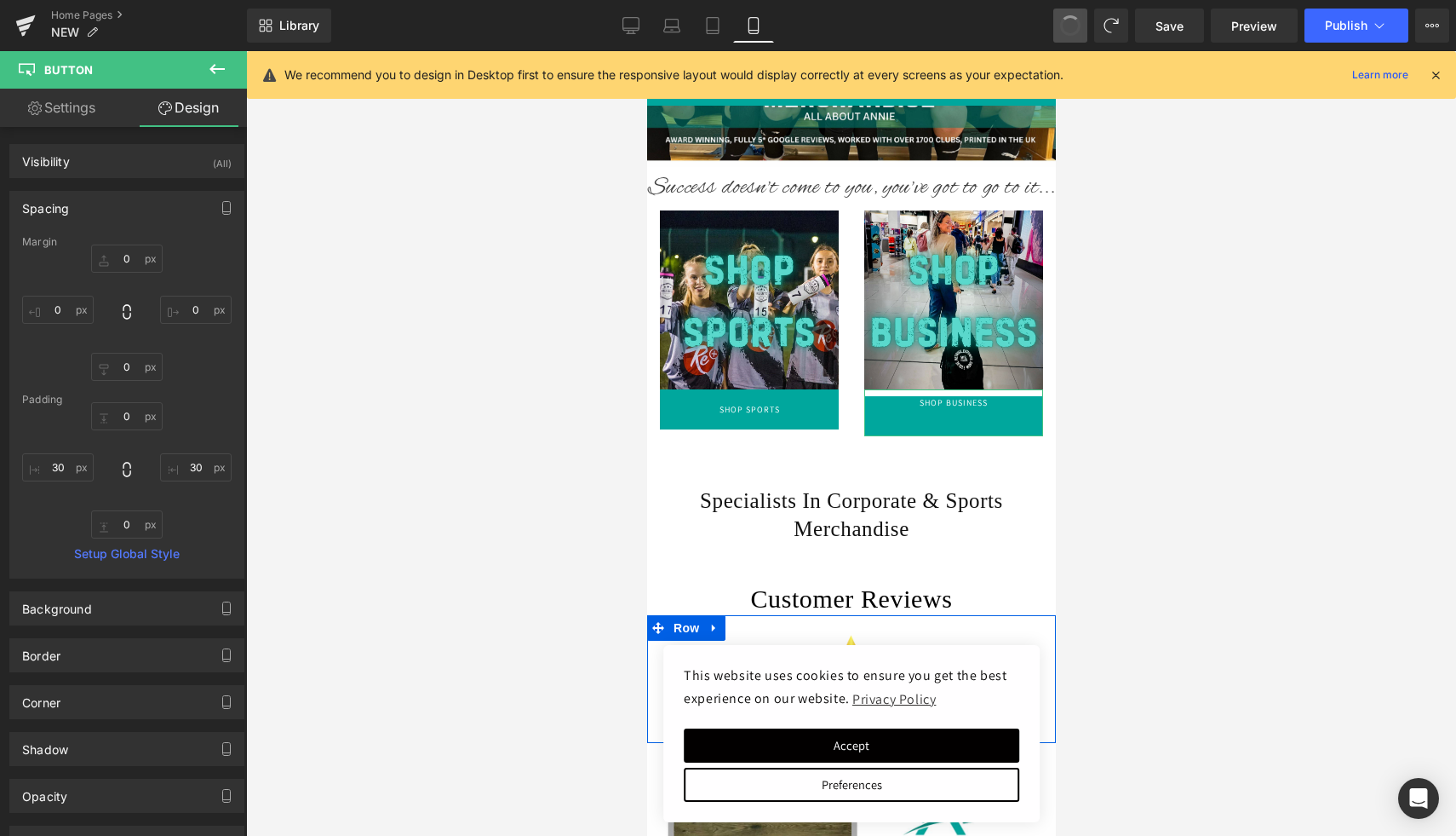
type input "30"
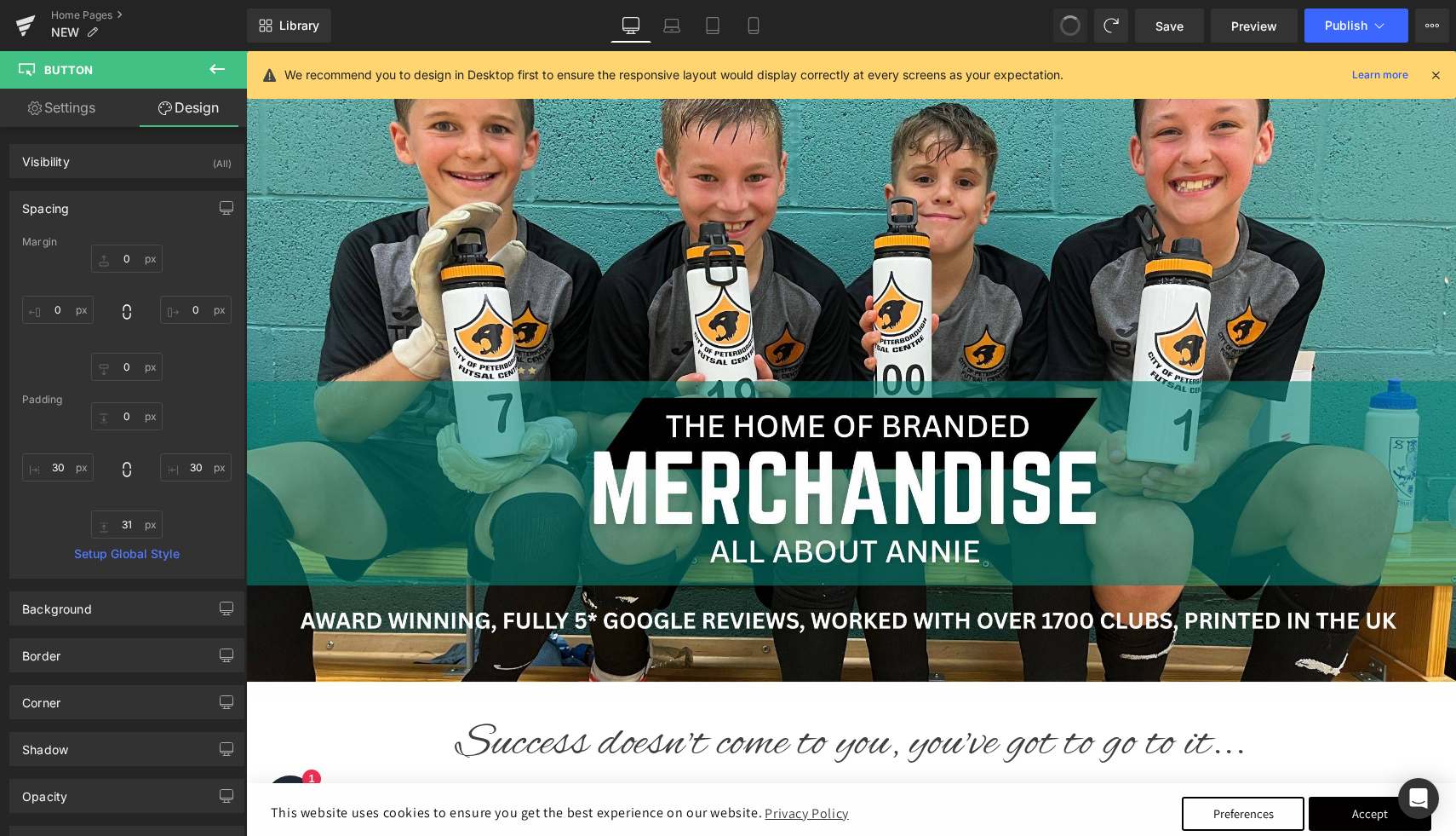
type input "0"
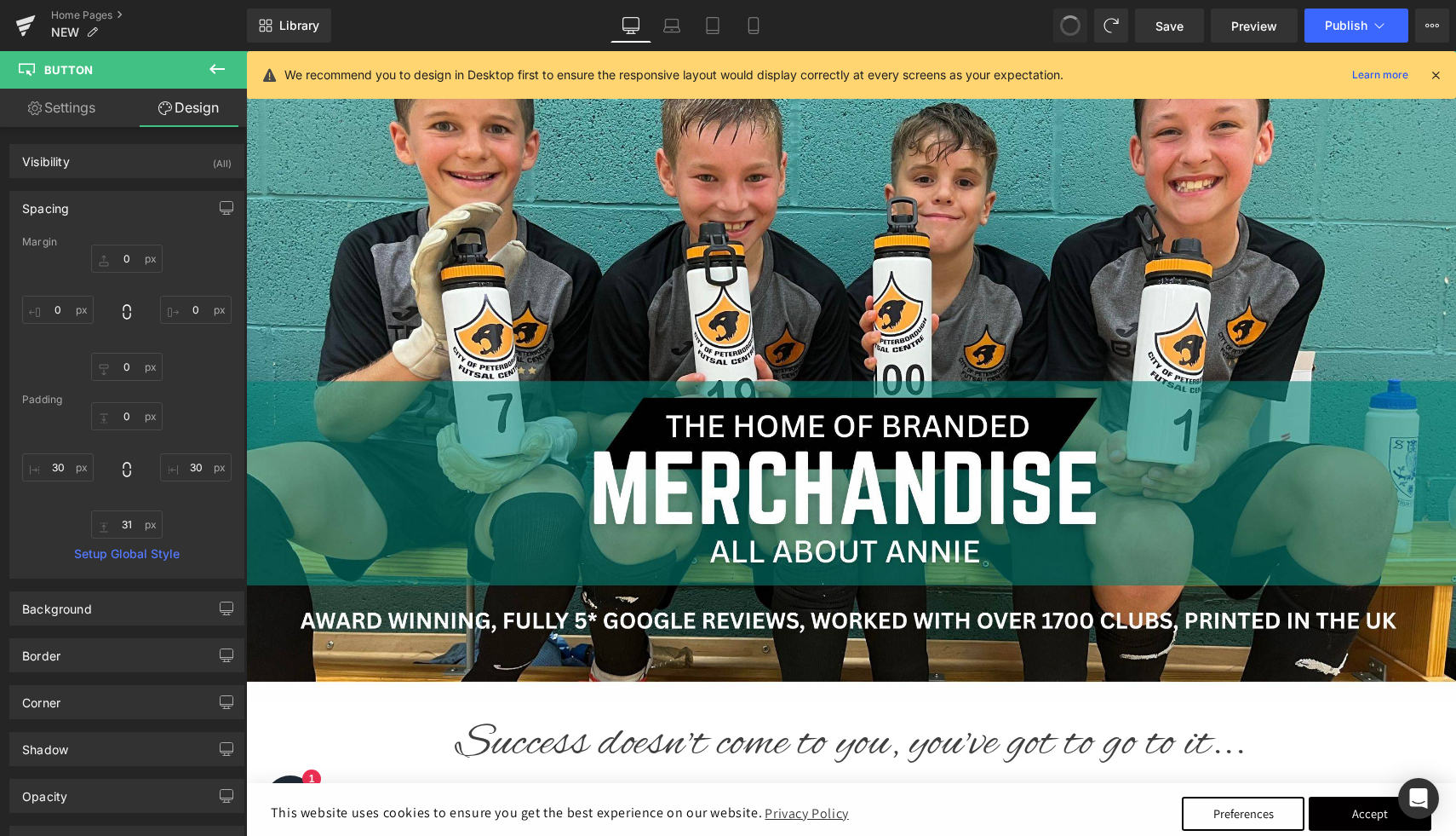
type input "30"
type input "0"
type input "30"
type input "0"
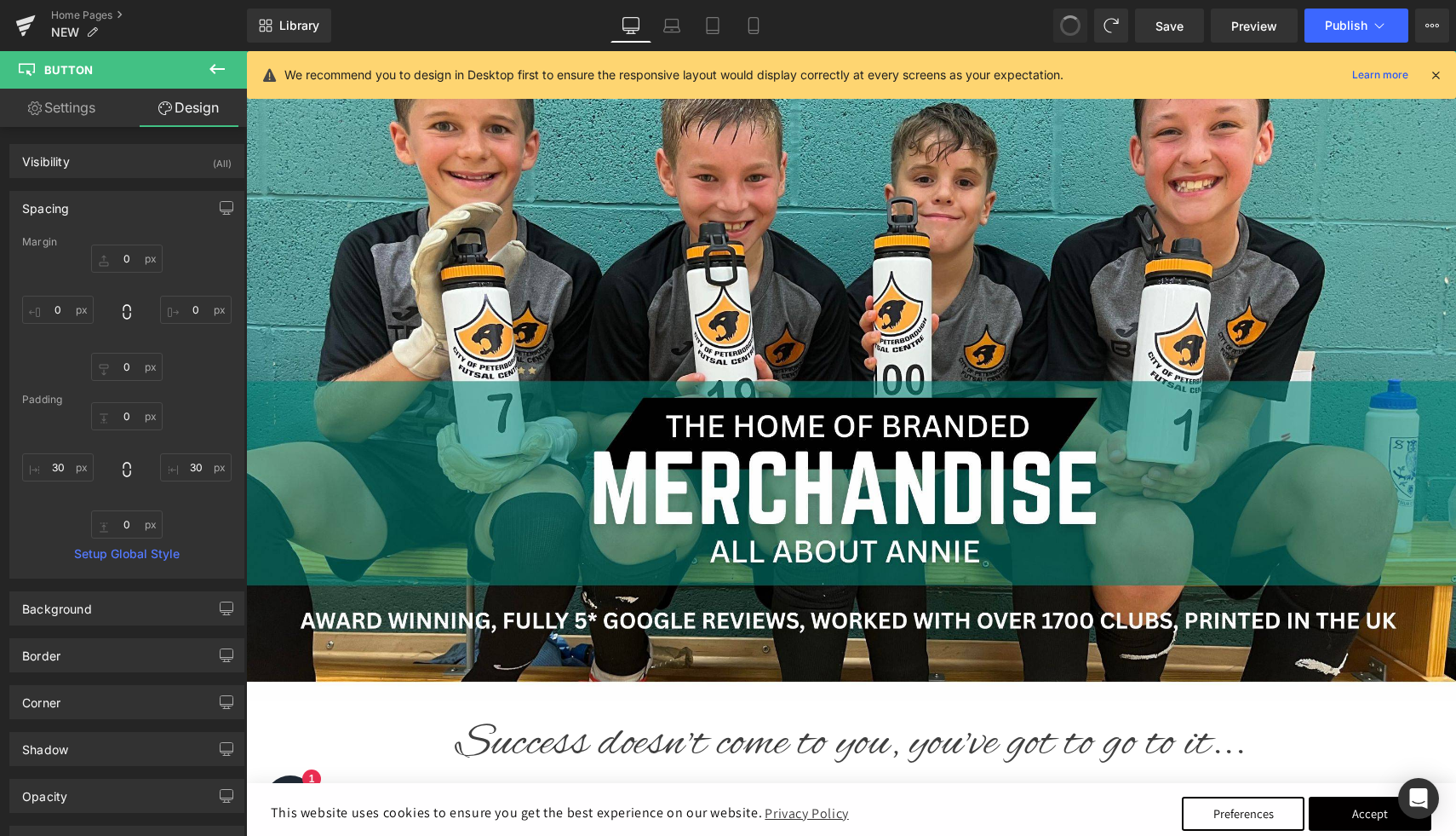
type input "0"
type input "30"
type input "0"
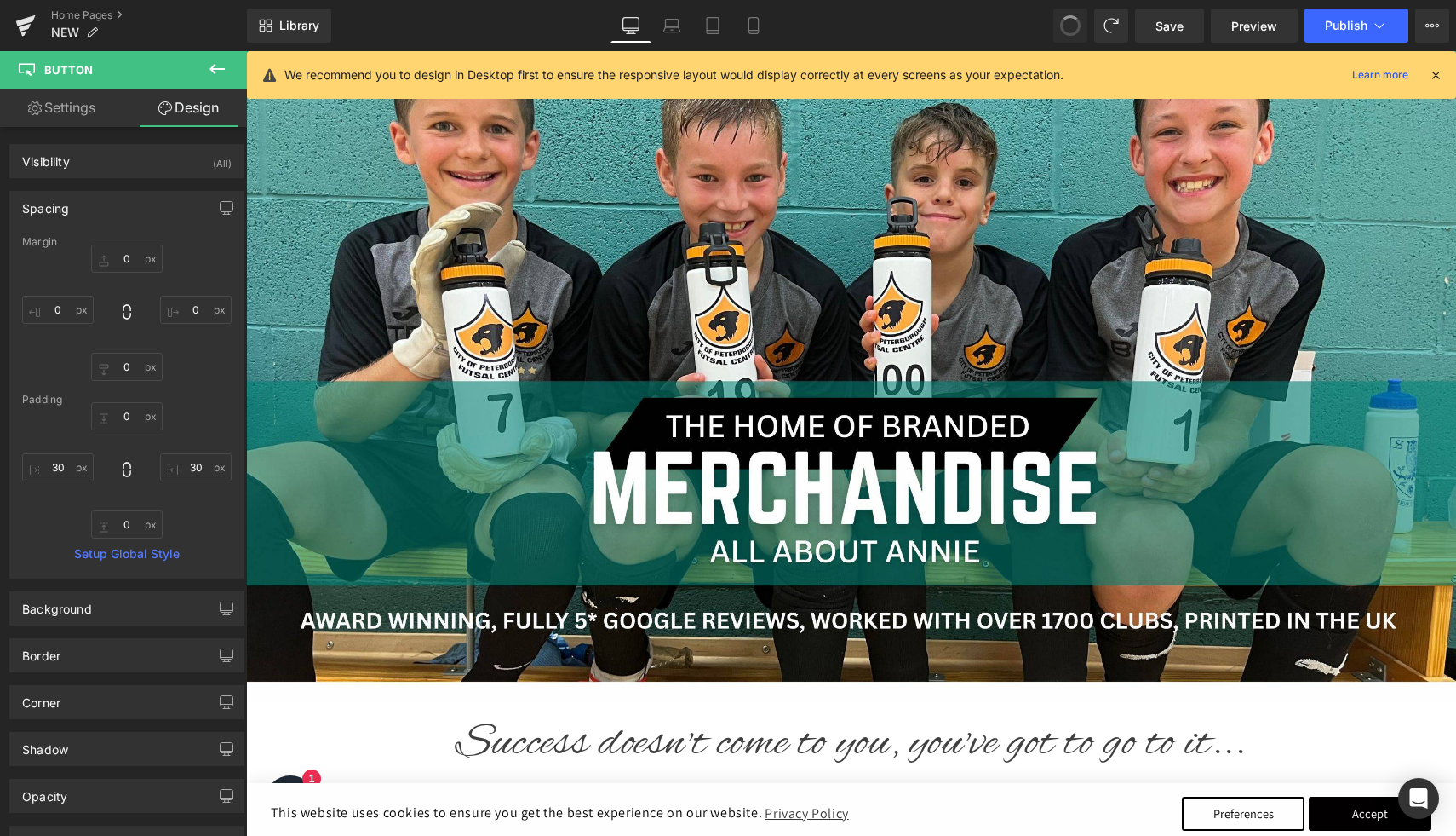
type input "30"
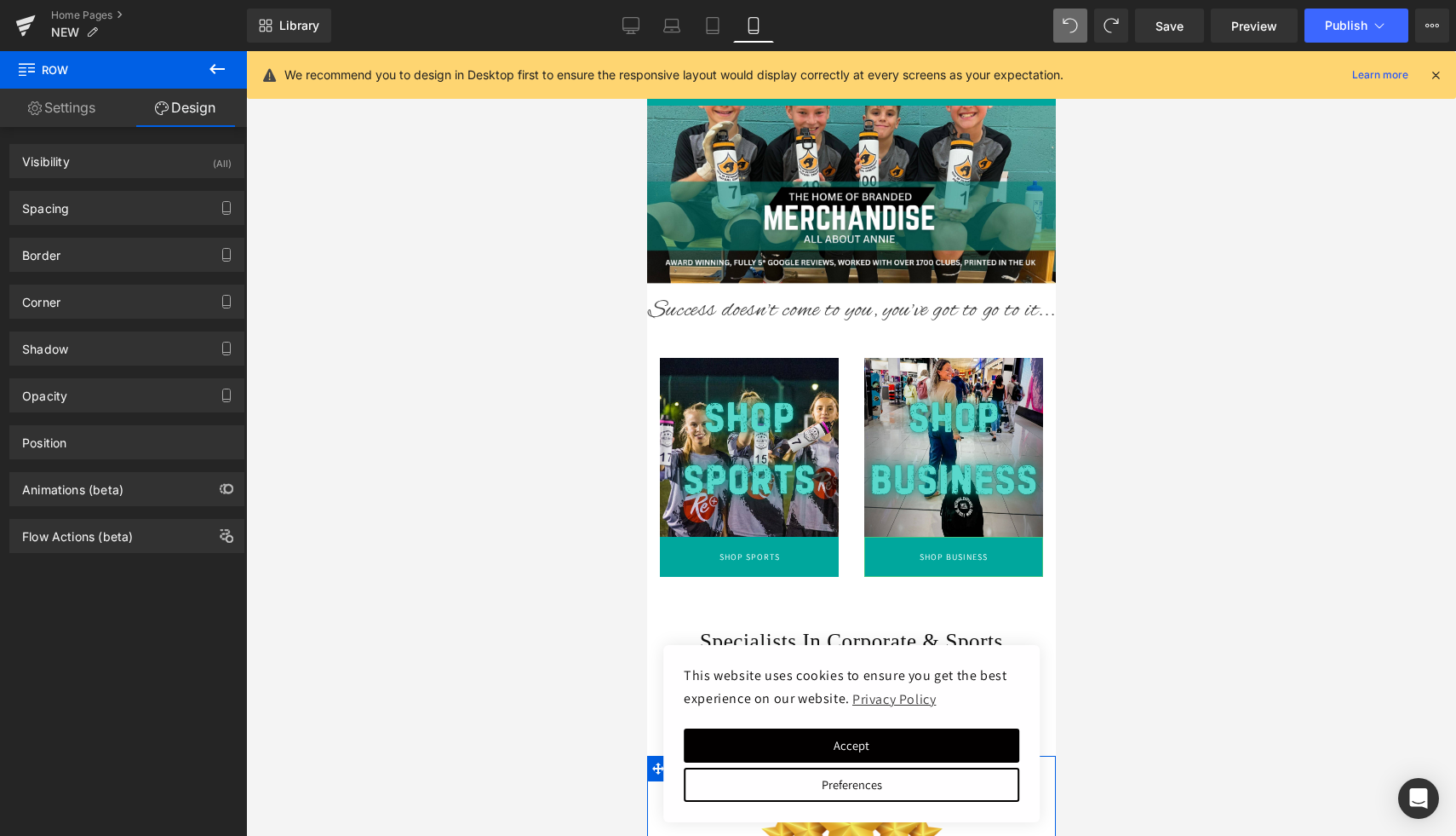
scroll to position [207, 0]
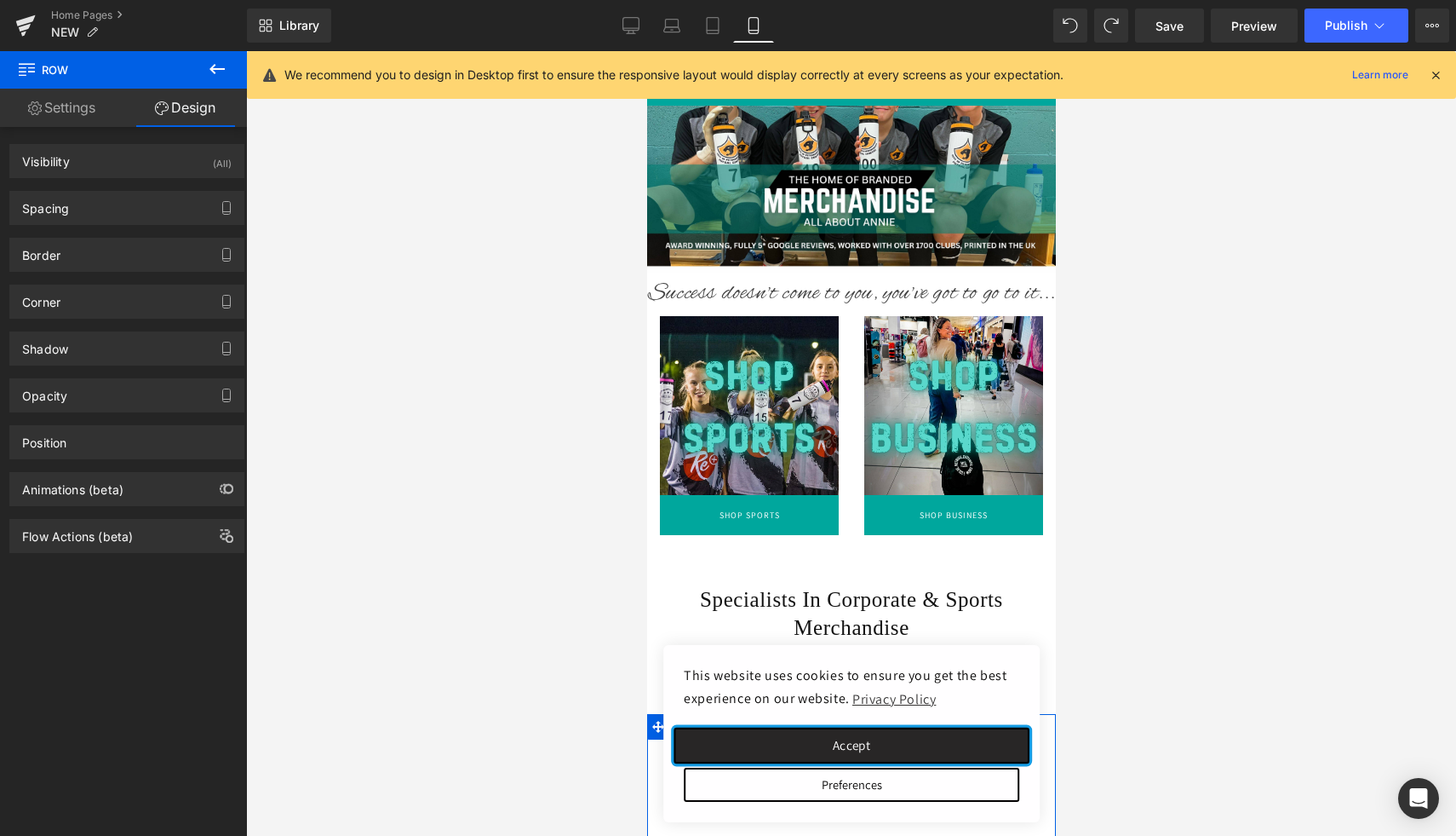
click at [876, 746] on button "Accept" at bounding box center [850, 745] width 355 height 36
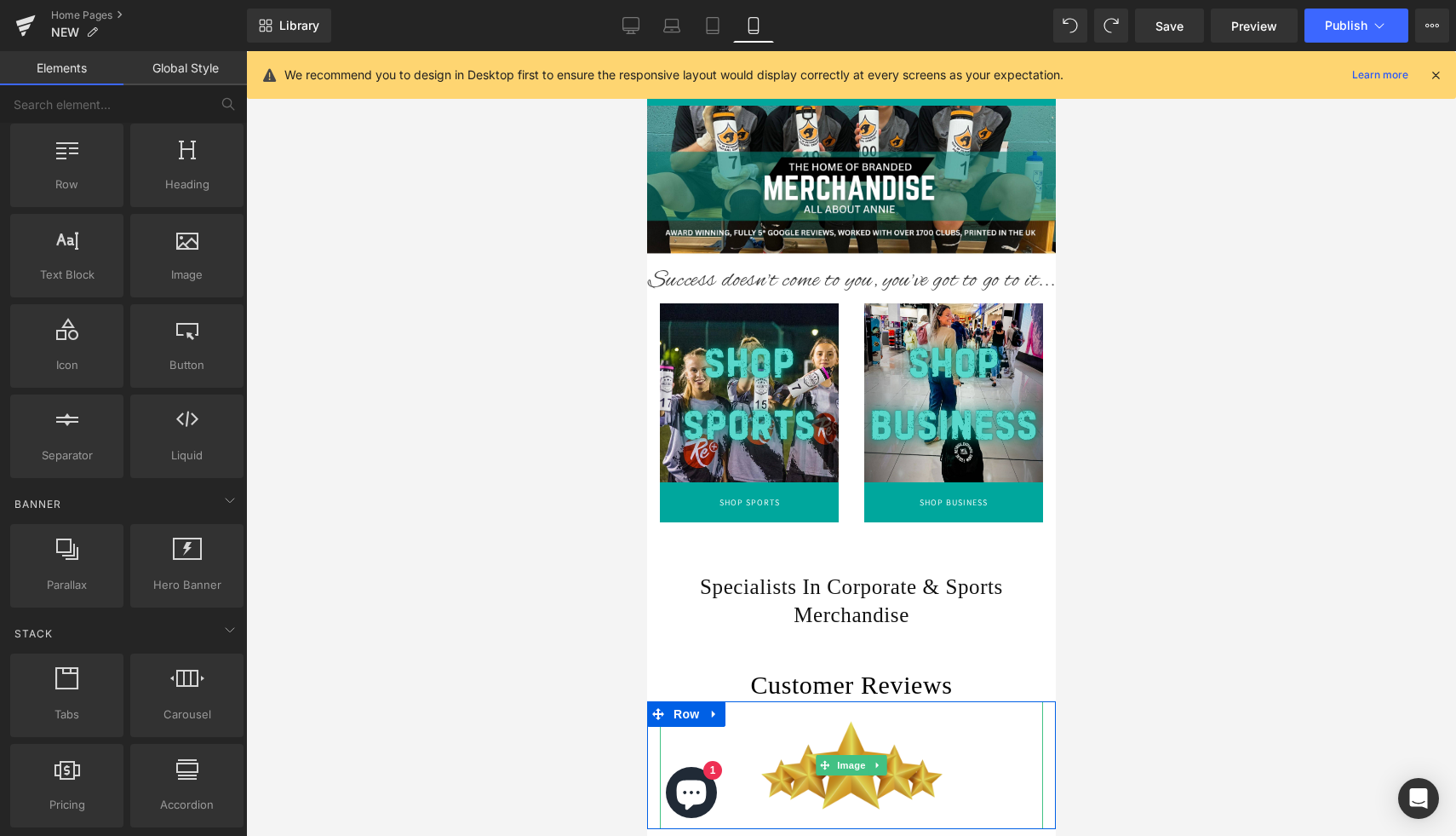
scroll to position [230, 0]
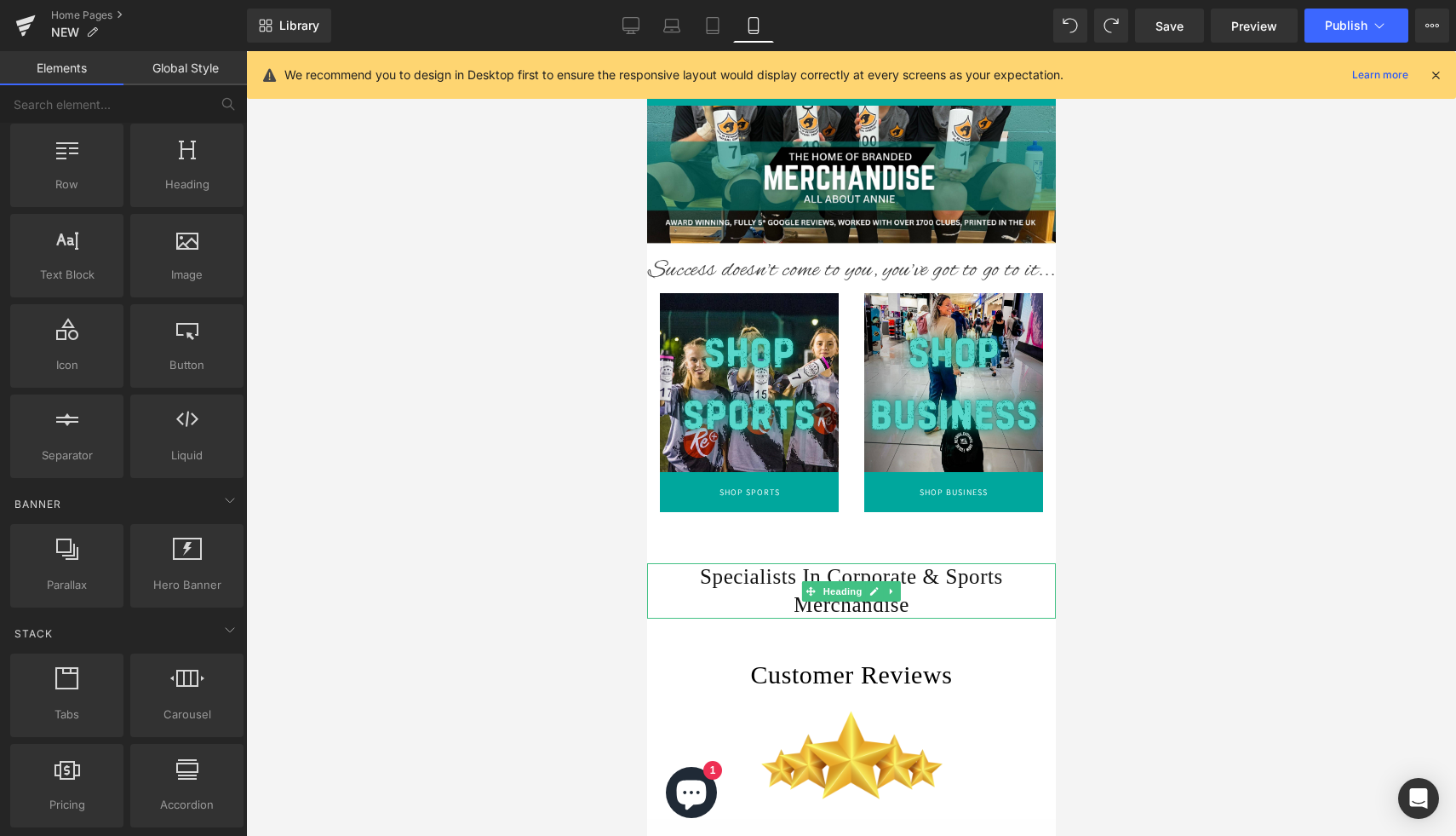
click at [944, 604] on h1 "Specialists In Corporate & Sports Merchandise" at bounding box center [850, 590] width 409 height 56
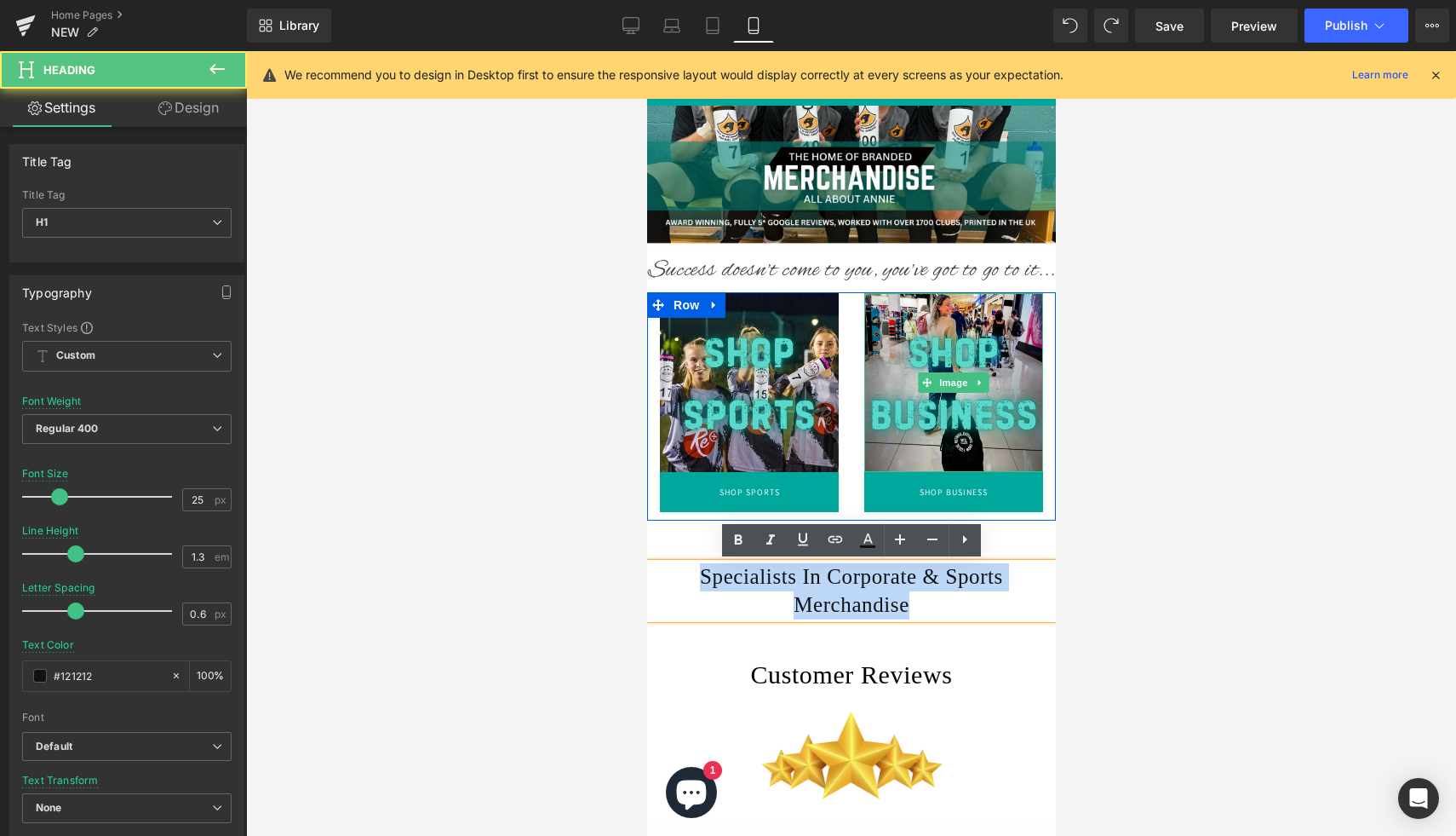
drag, startPoint x: 944, startPoint y: 604, endPoint x: 949, endPoint y: 296, distance: 308.0
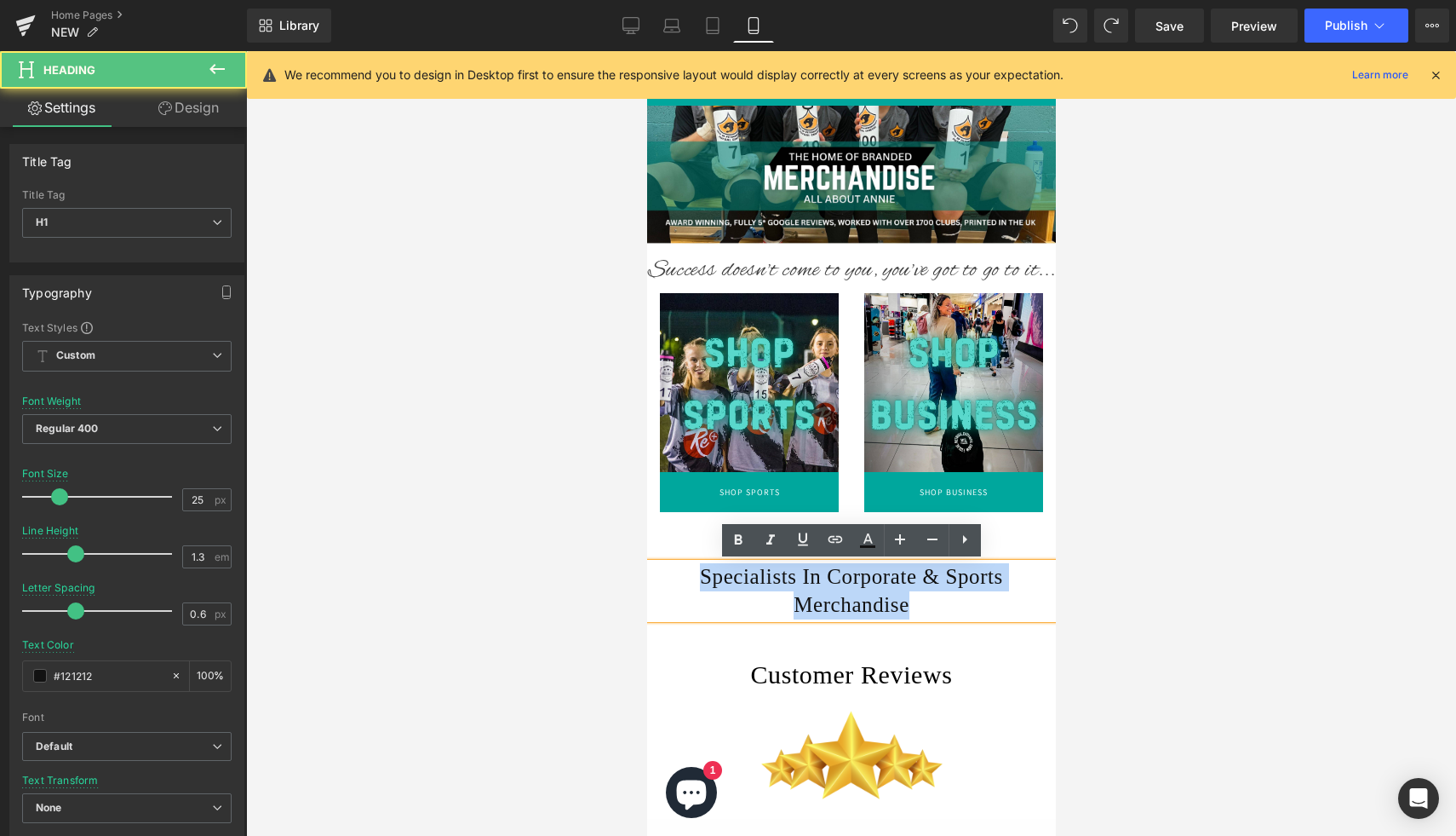
click at [718, 609] on h1 "Specialists In Corporate & Sports Merchandise" at bounding box center [850, 590] width 409 height 56
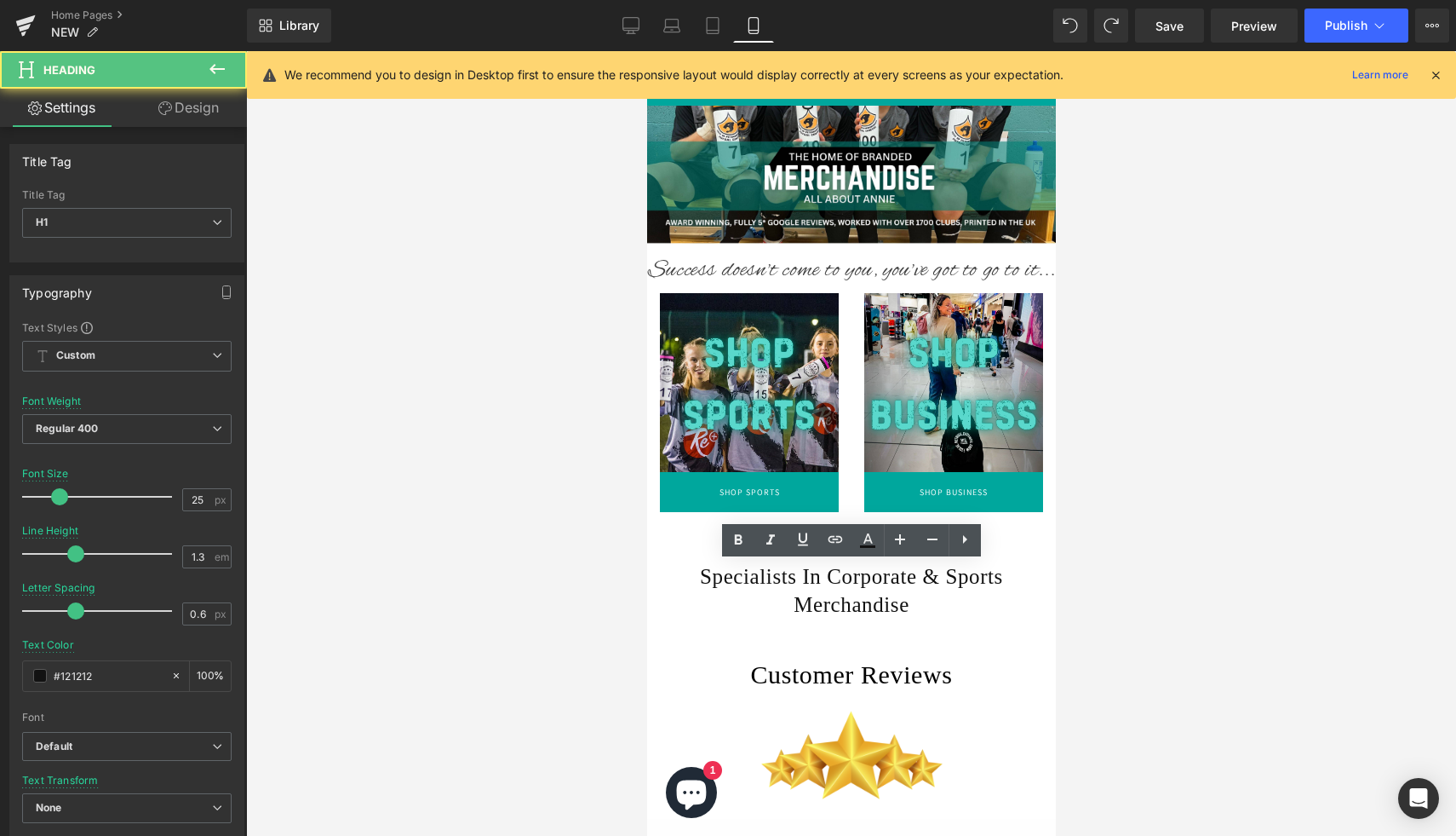
click at [614, 549] on div at bounding box center [850, 443] width 1210 height 784
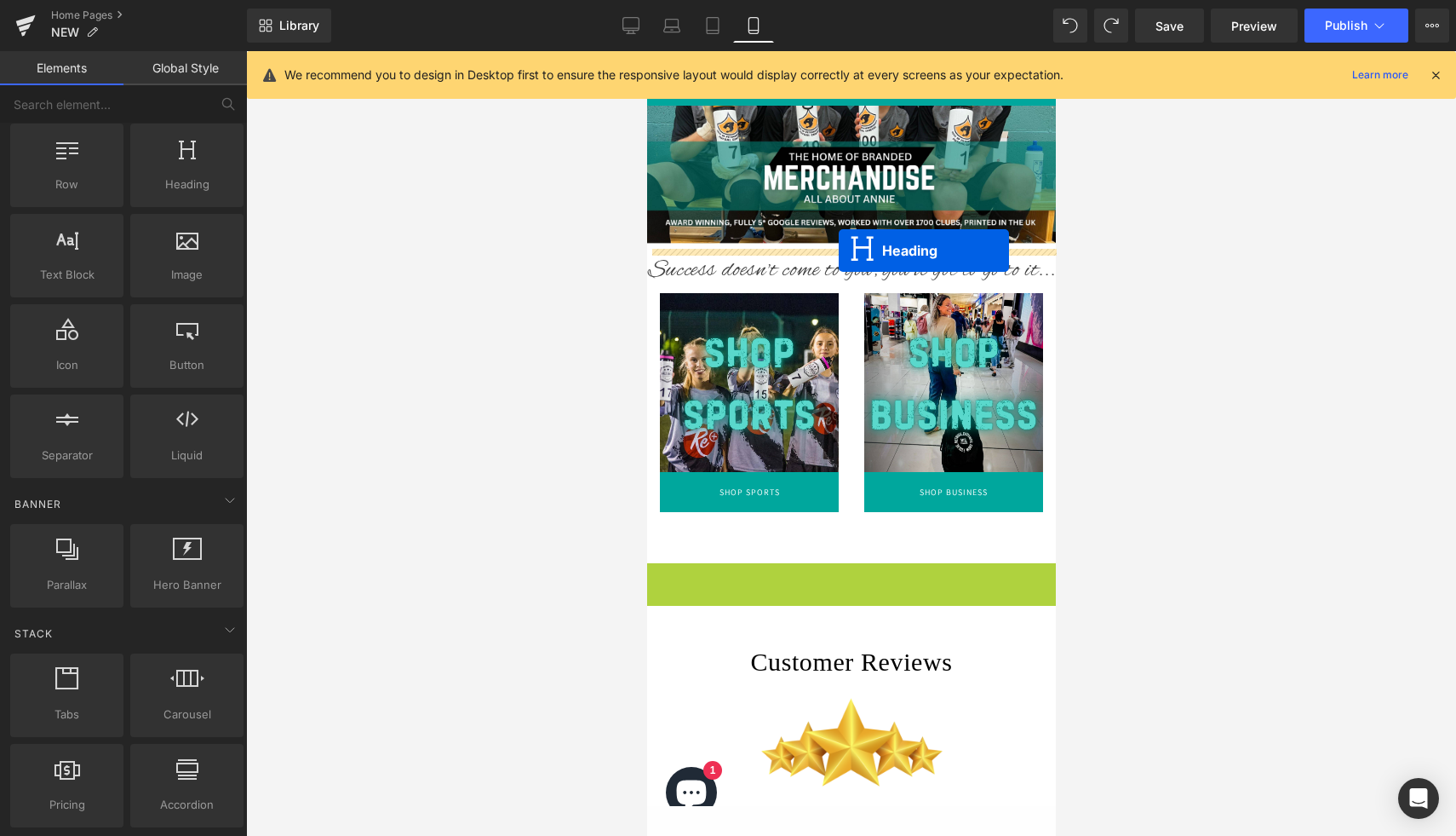
drag, startPoint x: 846, startPoint y: 596, endPoint x: 838, endPoint y: 252, distance: 344.1
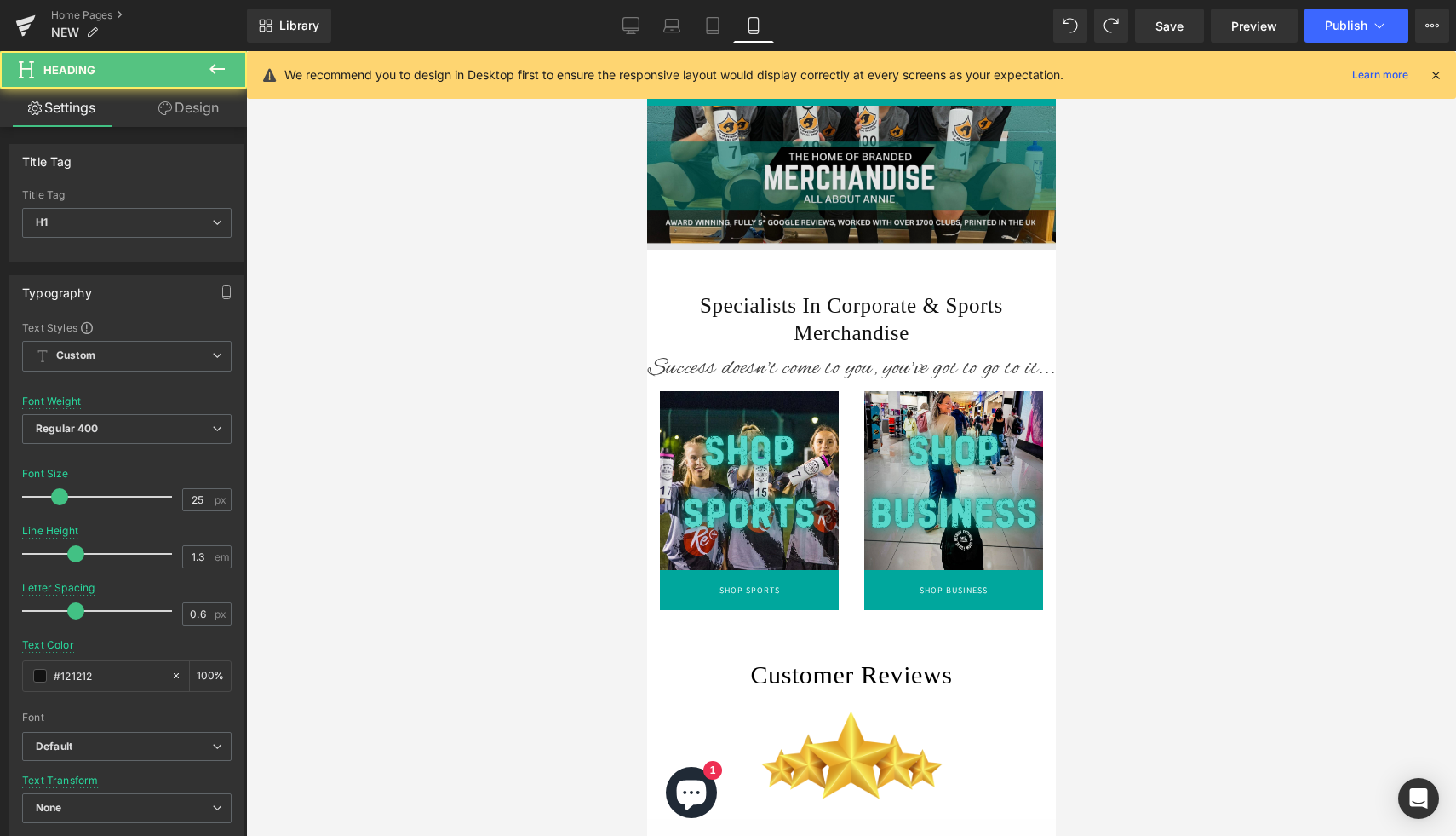
drag, startPoint x: 825, startPoint y: 293, endPoint x: 825, endPoint y: 242, distance: 51.0
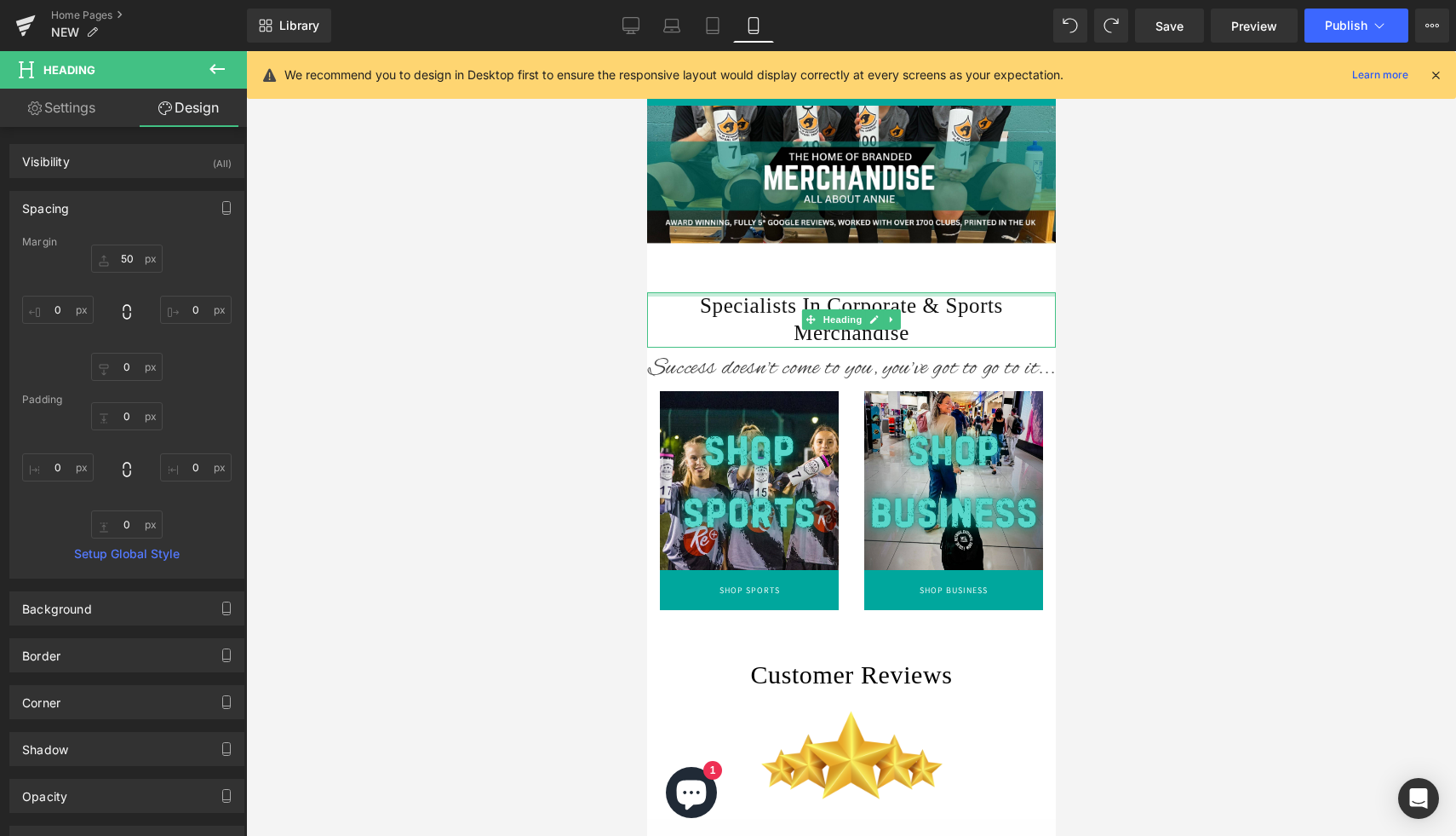
type input "0px"
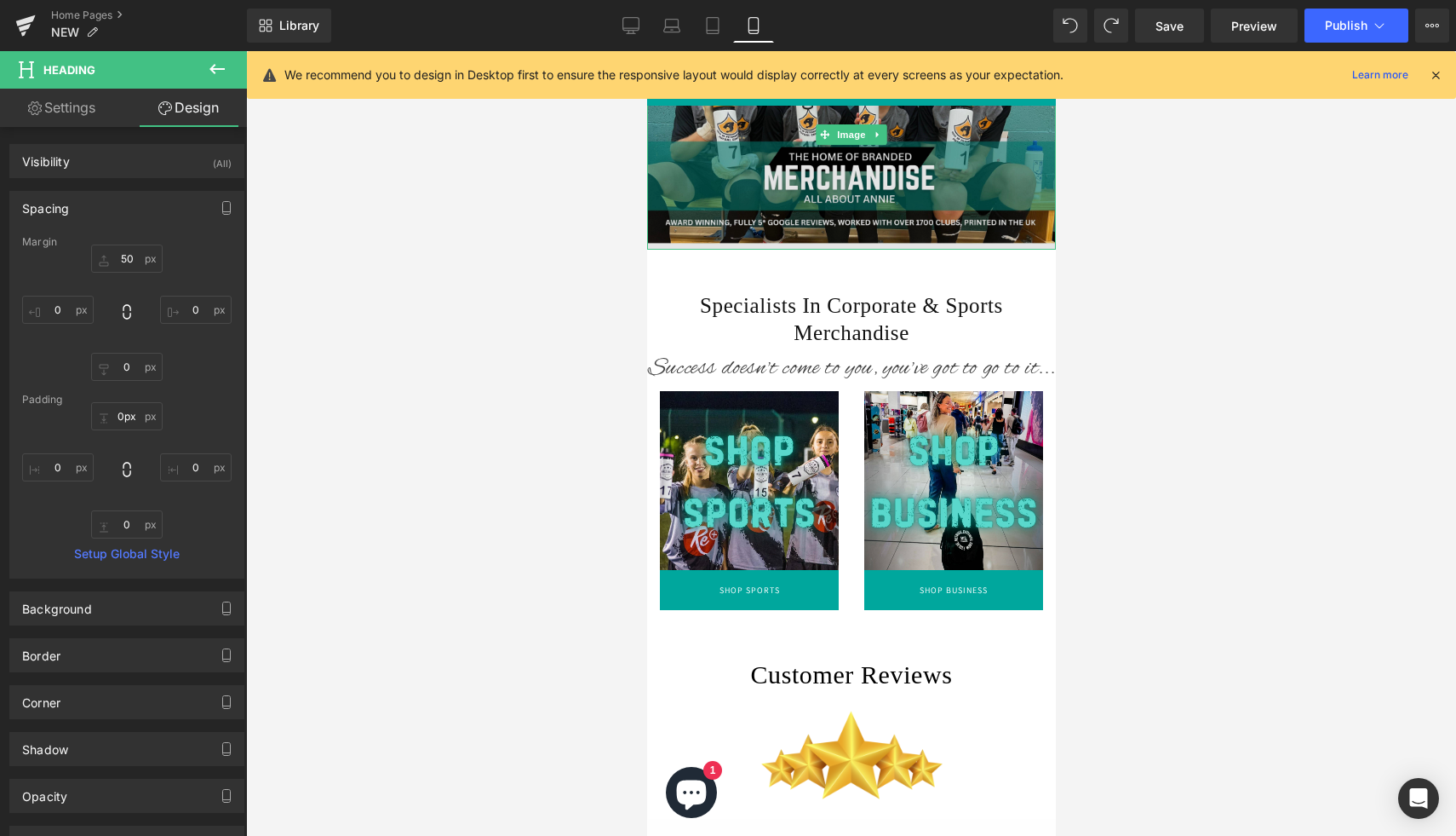
drag, startPoint x: 824, startPoint y: 293, endPoint x: 824, endPoint y: 229, distance: 64.0
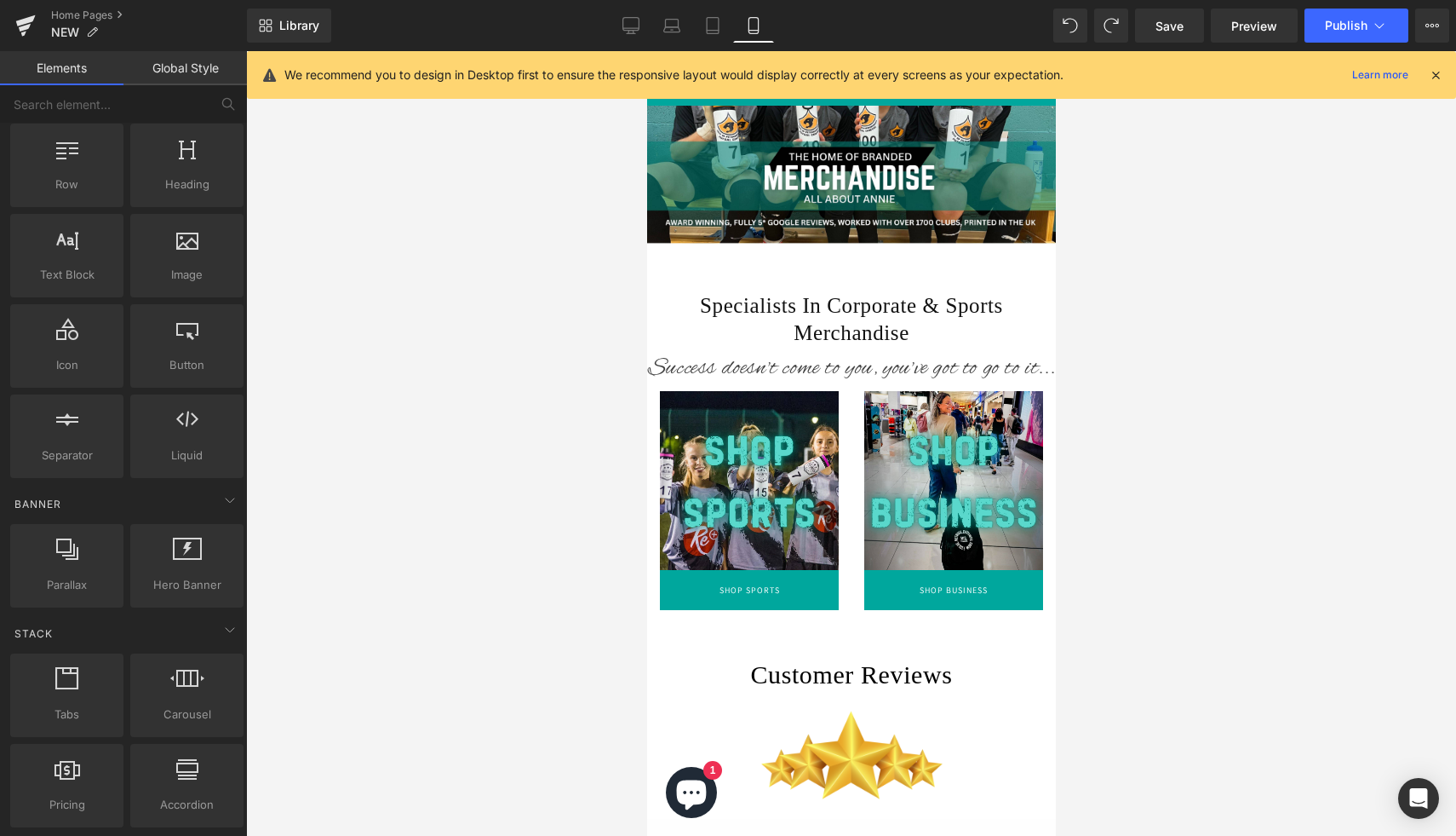
click at [643, 35] on link "Desktop" at bounding box center [631, 25] width 41 height 34
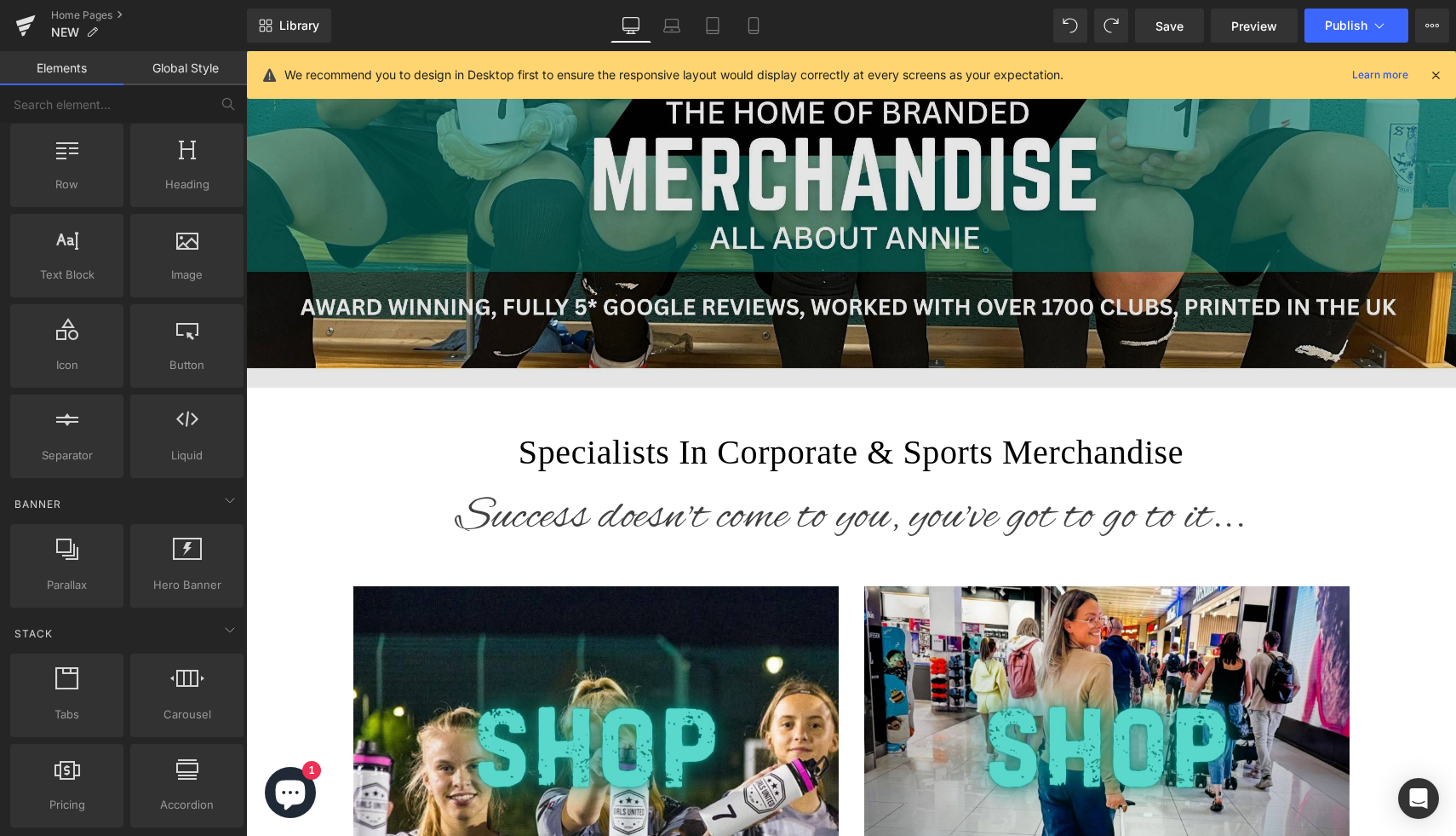
scroll to position [569, 0]
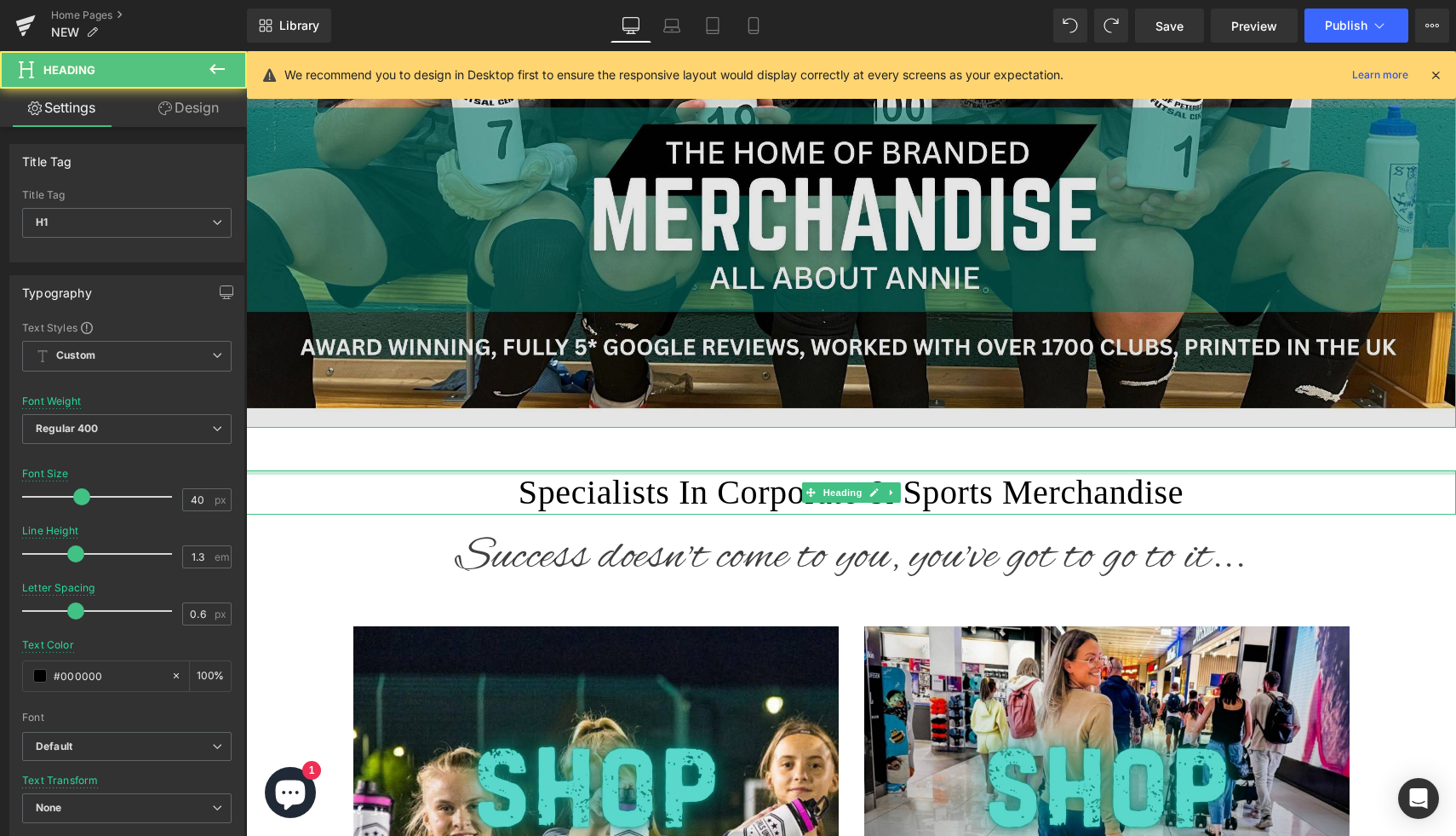
drag, startPoint x: 729, startPoint y: 469, endPoint x: 729, endPoint y: 406, distance: 63.0
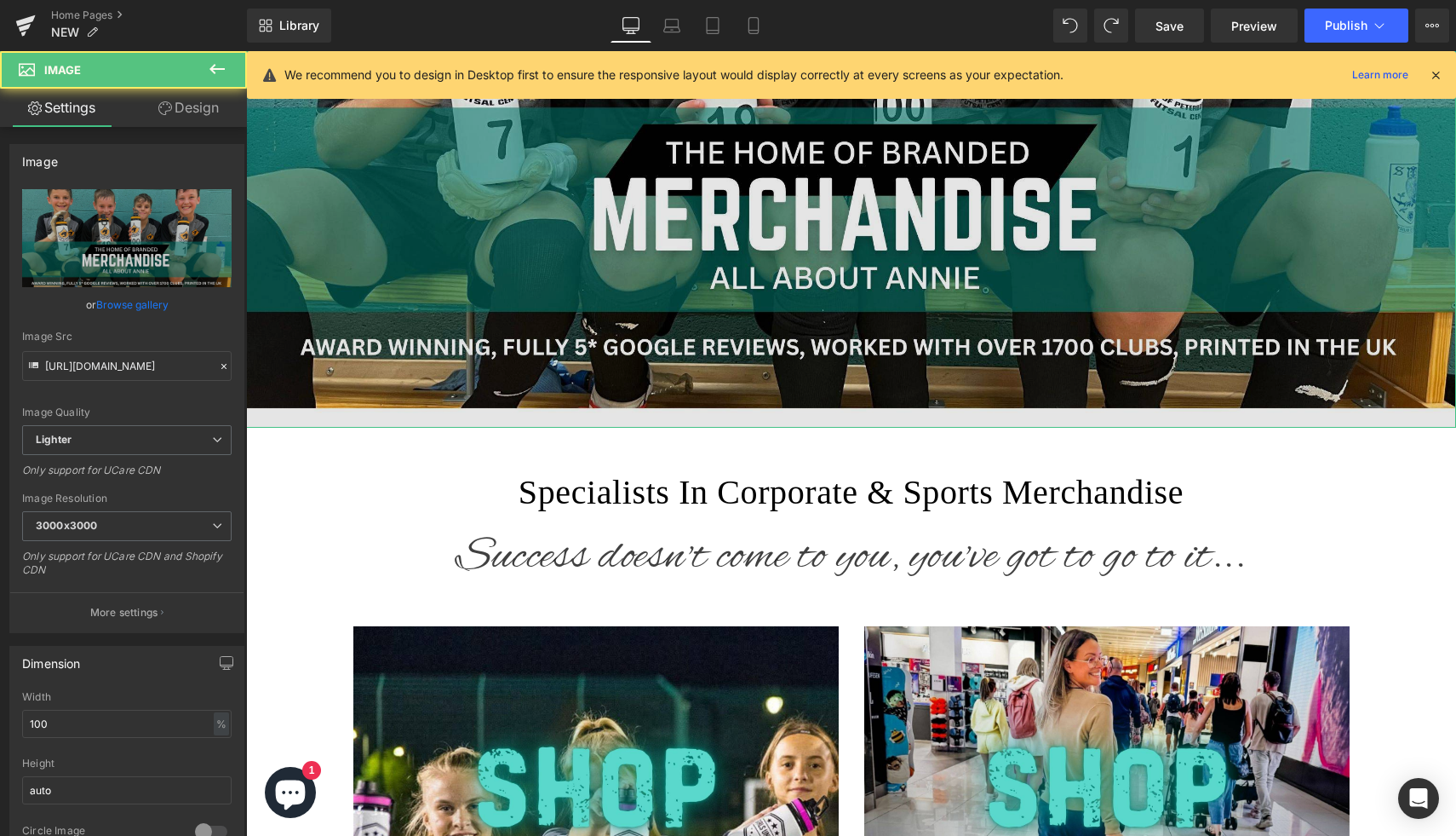
drag, startPoint x: 748, startPoint y: 425, endPoint x: 748, endPoint y: 379, distance: 46.0
click at [748, 379] on div "Image" at bounding box center [850, 88] width 1210 height 681
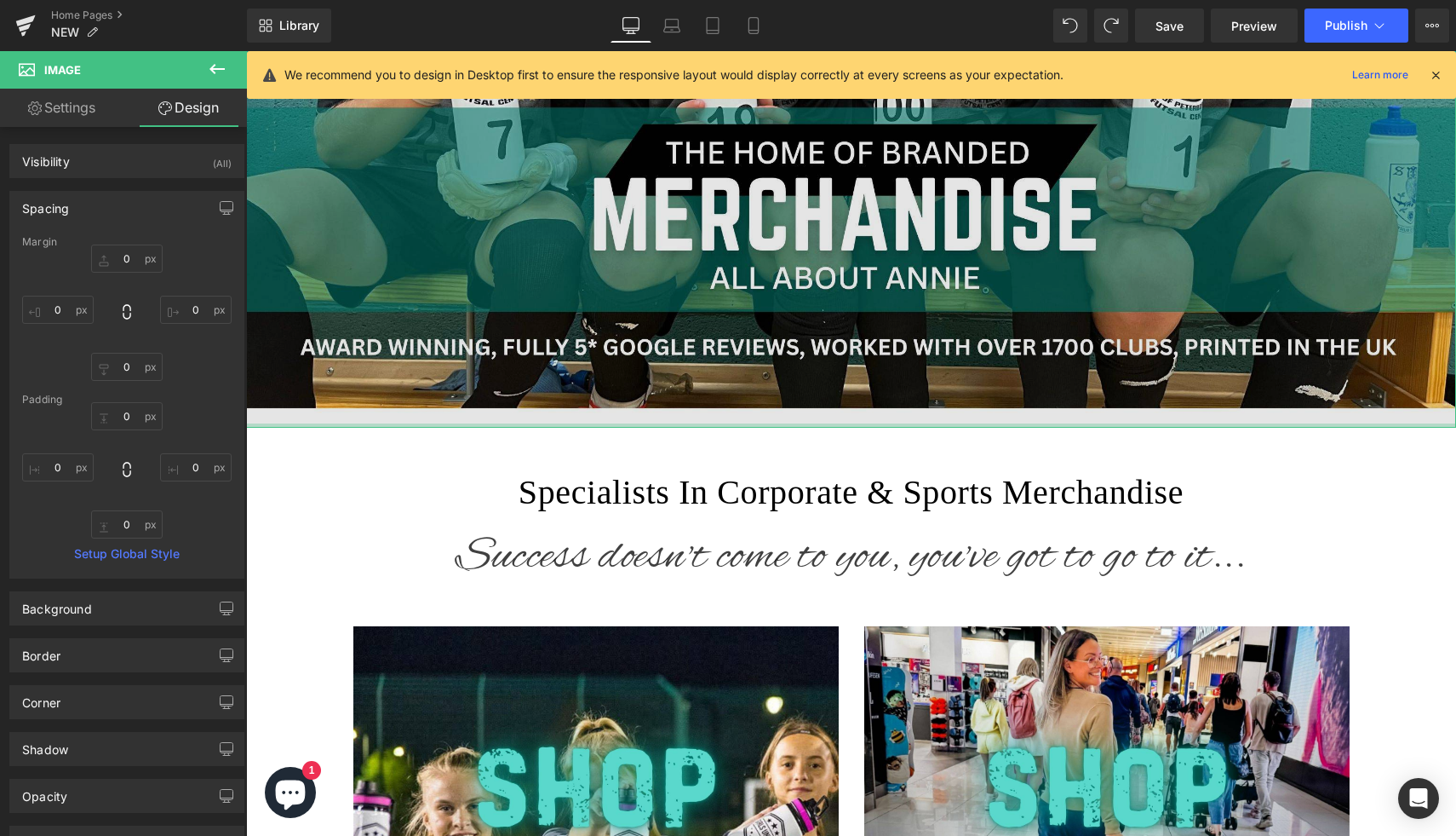
type input "0px"
drag, startPoint x: 747, startPoint y: 425, endPoint x: 749, endPoint y: 388, distance: 37.1
click at [749, 388] on div "Image" at bounding box center [850, 88] width 1210 height 681
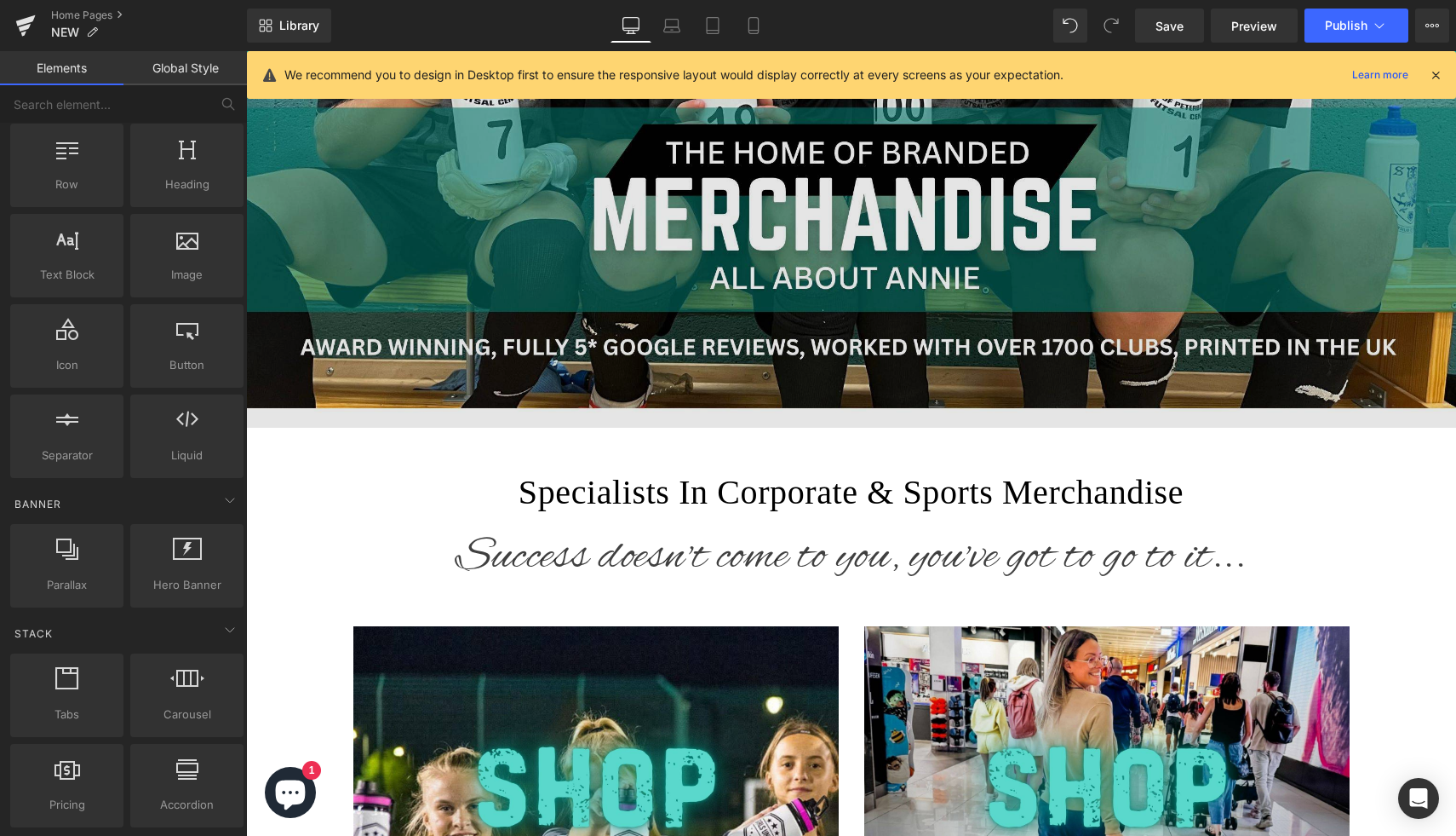
drag, startPoint x: 735, startPoint y: 457, endPoint x: 735, endPoint y: 410, distance: 47.0
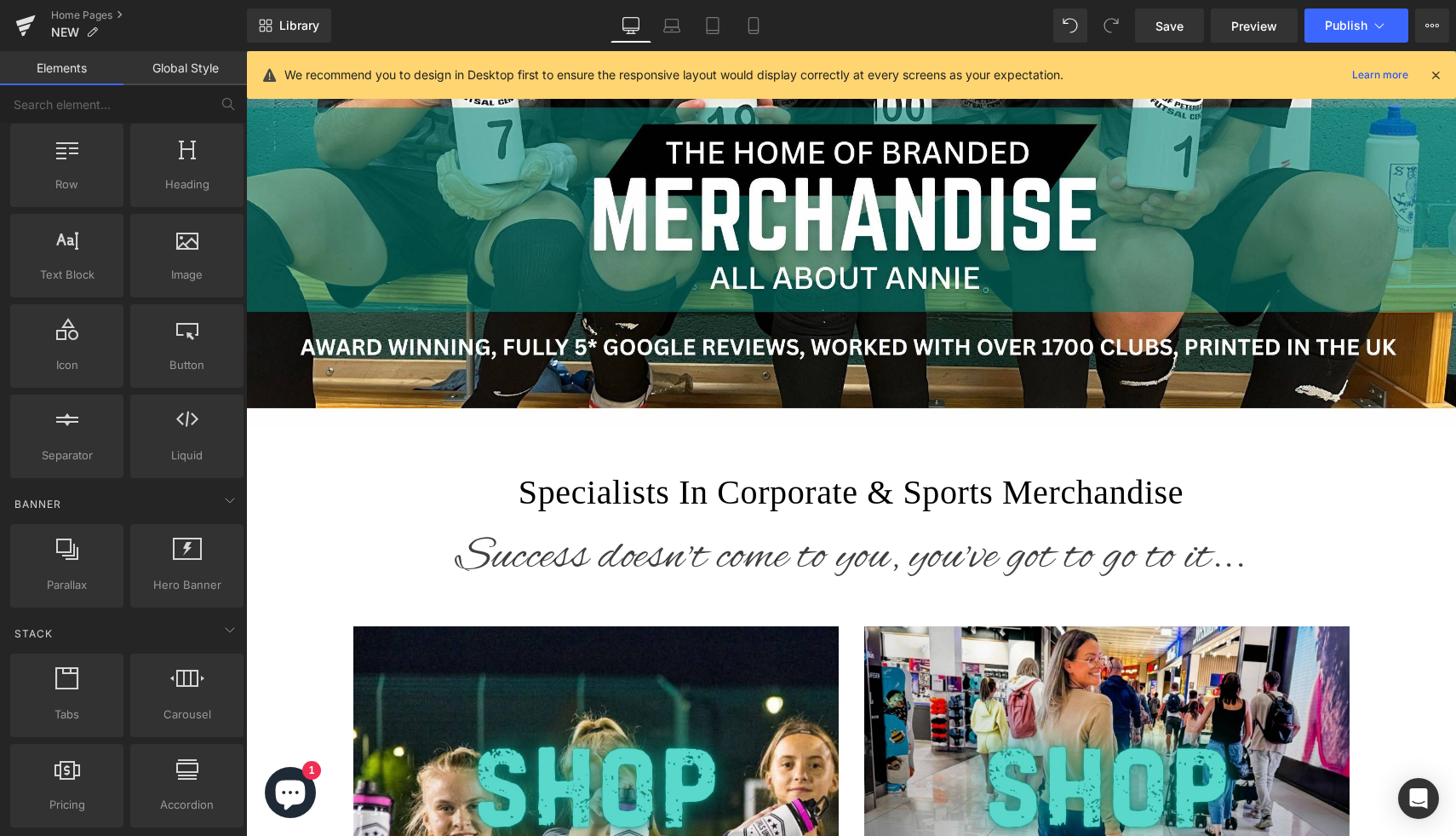
click at [707, 531] on p "Success doesn't come to you, you've got to go to it..." at bounding box center [850, 557] width 1210 height 86
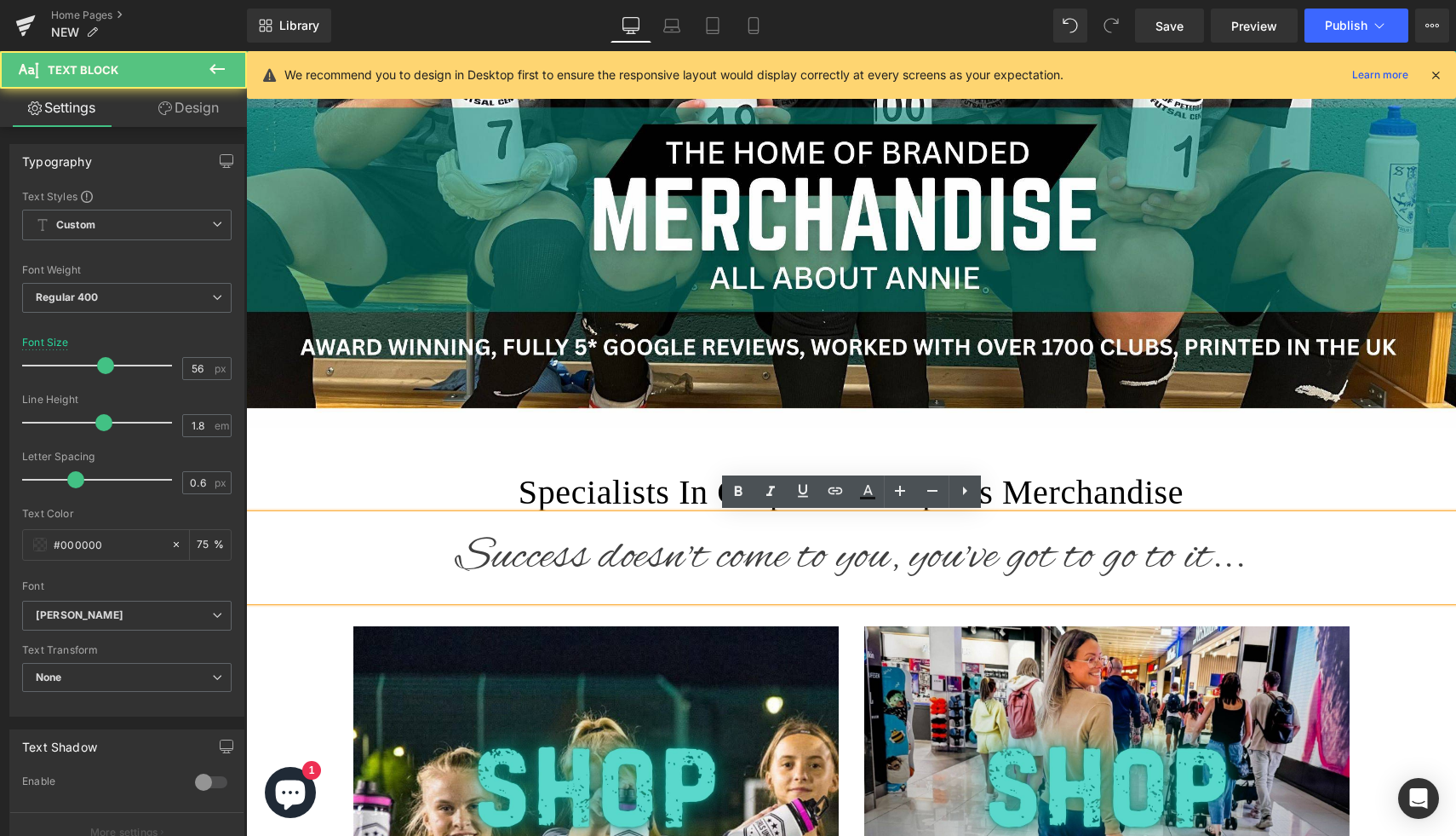
click at [837, 546] on p "Success doesn't come to you, you've got to go to it..." at bounding box center [850, 557] width 1210 height 86
click at [965, 494] on icon at bounding box center [964, 491] width 20 height 20
click at [1037, 555] on p "Success doesn't come to you, you've got to go to it..." at bounding box center [850, 557] width 1210 height 86
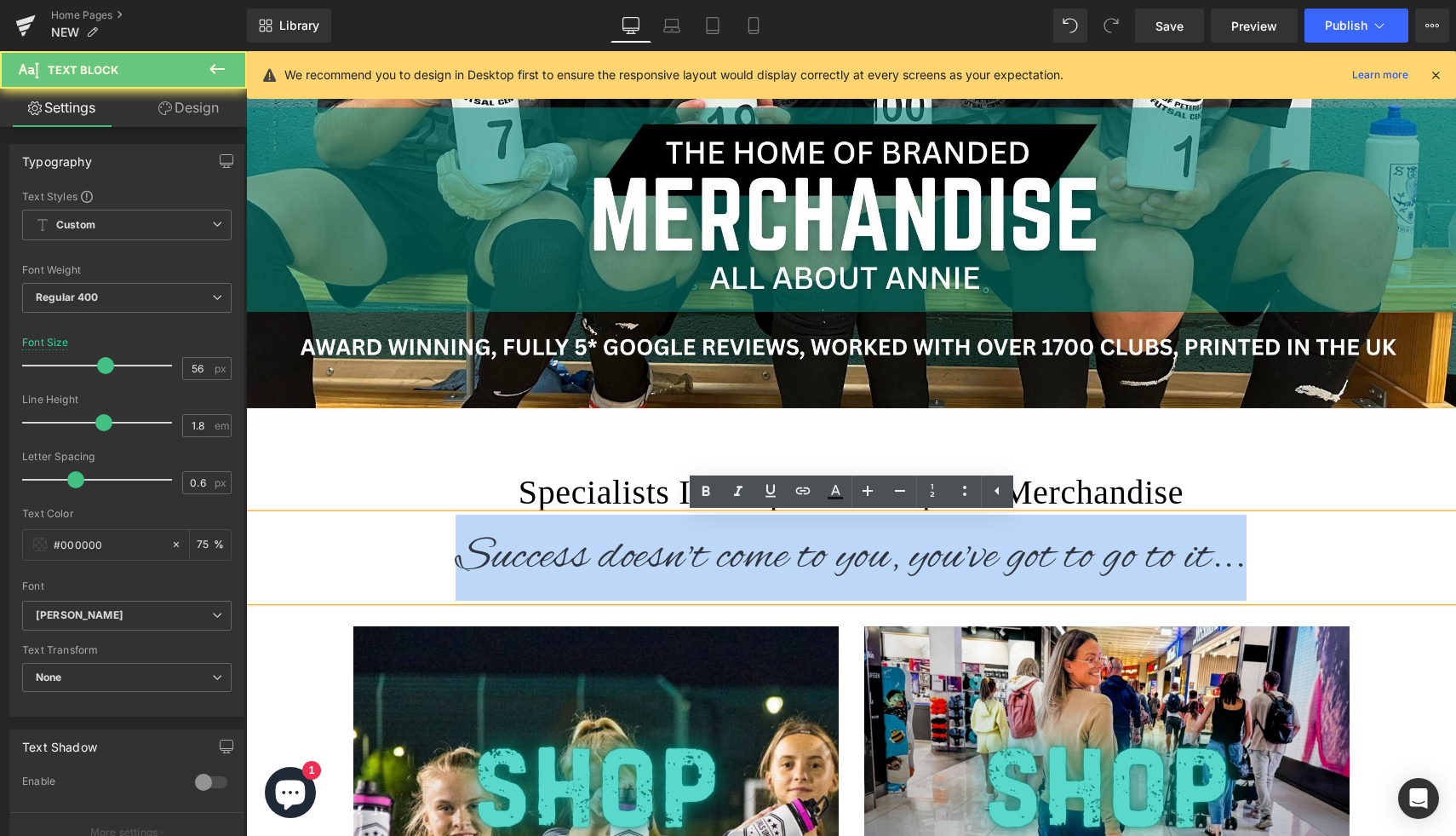
click at [1037, 555] on p "Success doesn't come to you, you've got to go to it..." at bounding box center [850, 557] width 1210 height 86
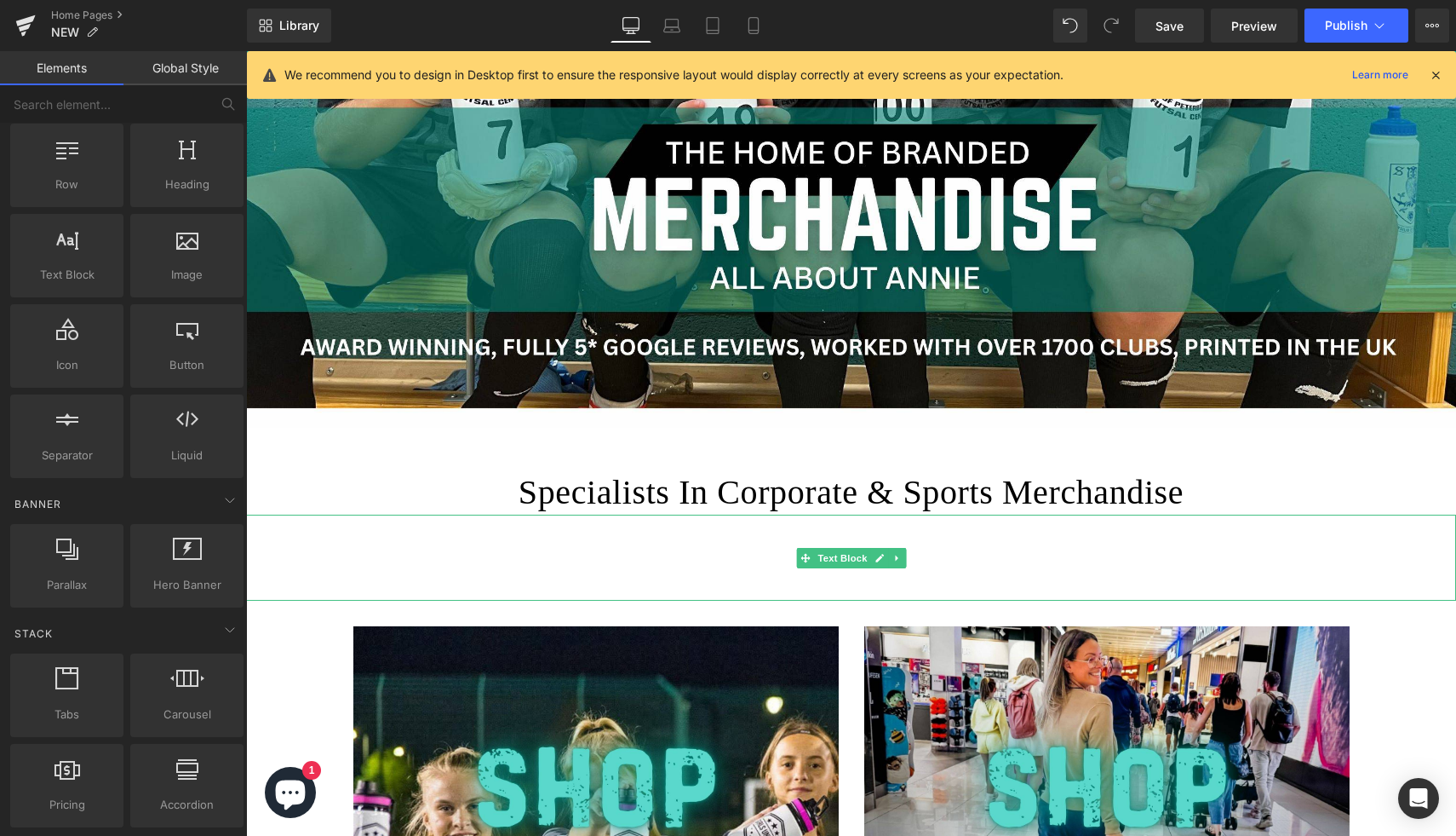
click at [907, 554] on p at bounding box center [850, 557] width 1210 height 86
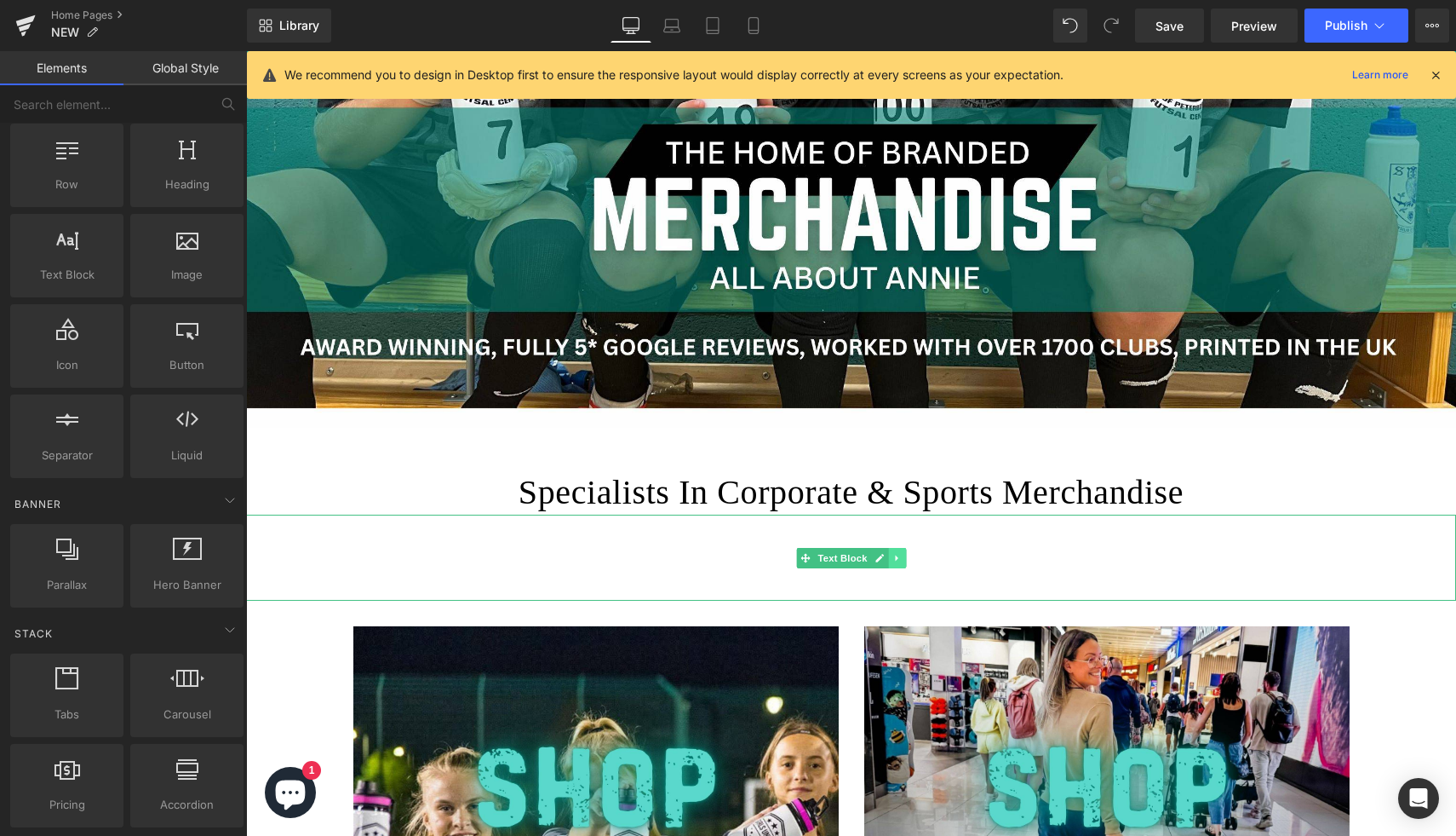
click at [892, 561] on icon at bounding box center [897, 558] width 10 height 10
click at [908, 555] on icon at bounding box center [906, 558] width 10 height 10
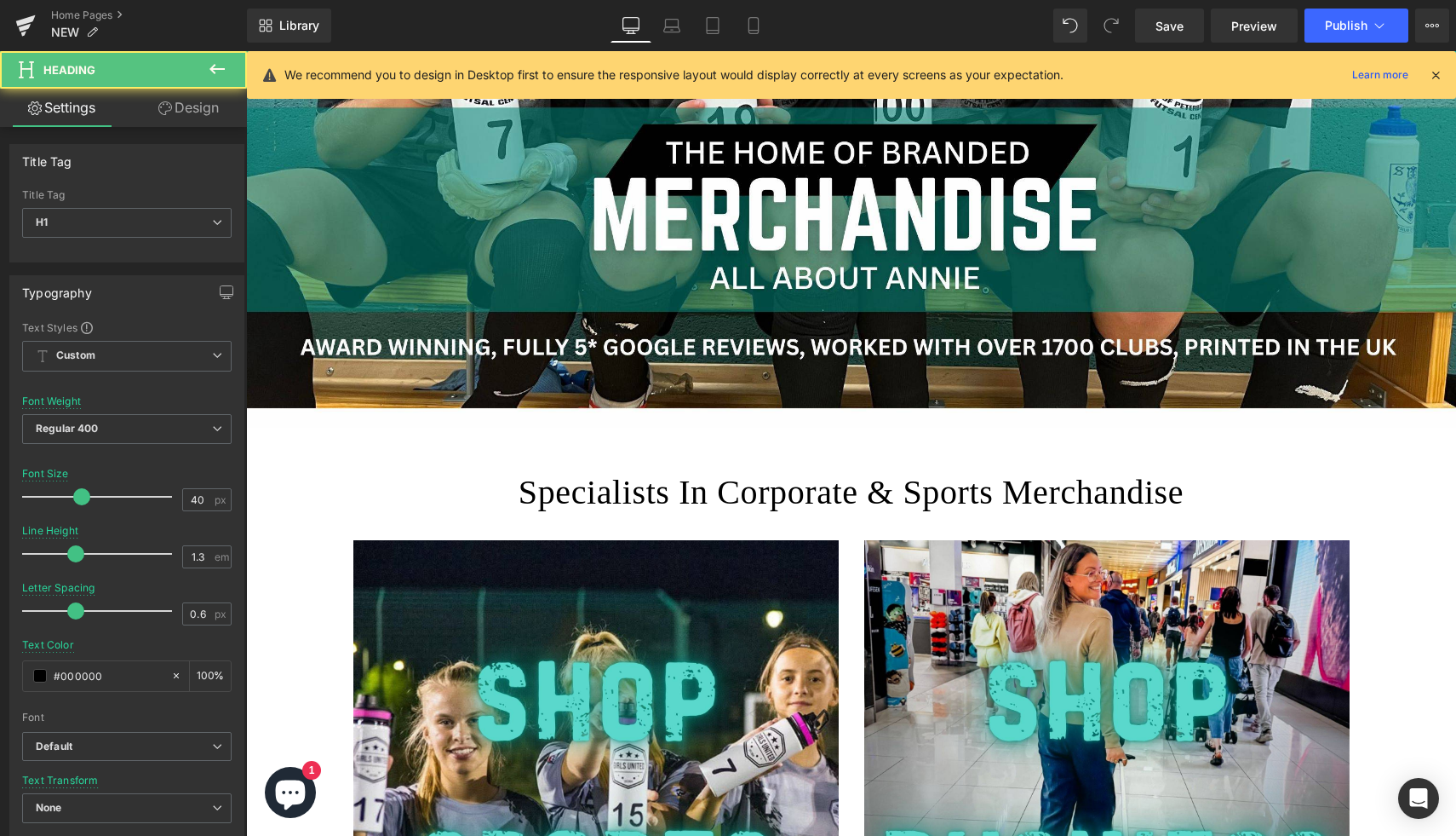
drag, startPoint x: 932, startPoint y: 469, endPoint x: 933, endPoint y: 433, distance: 36.0
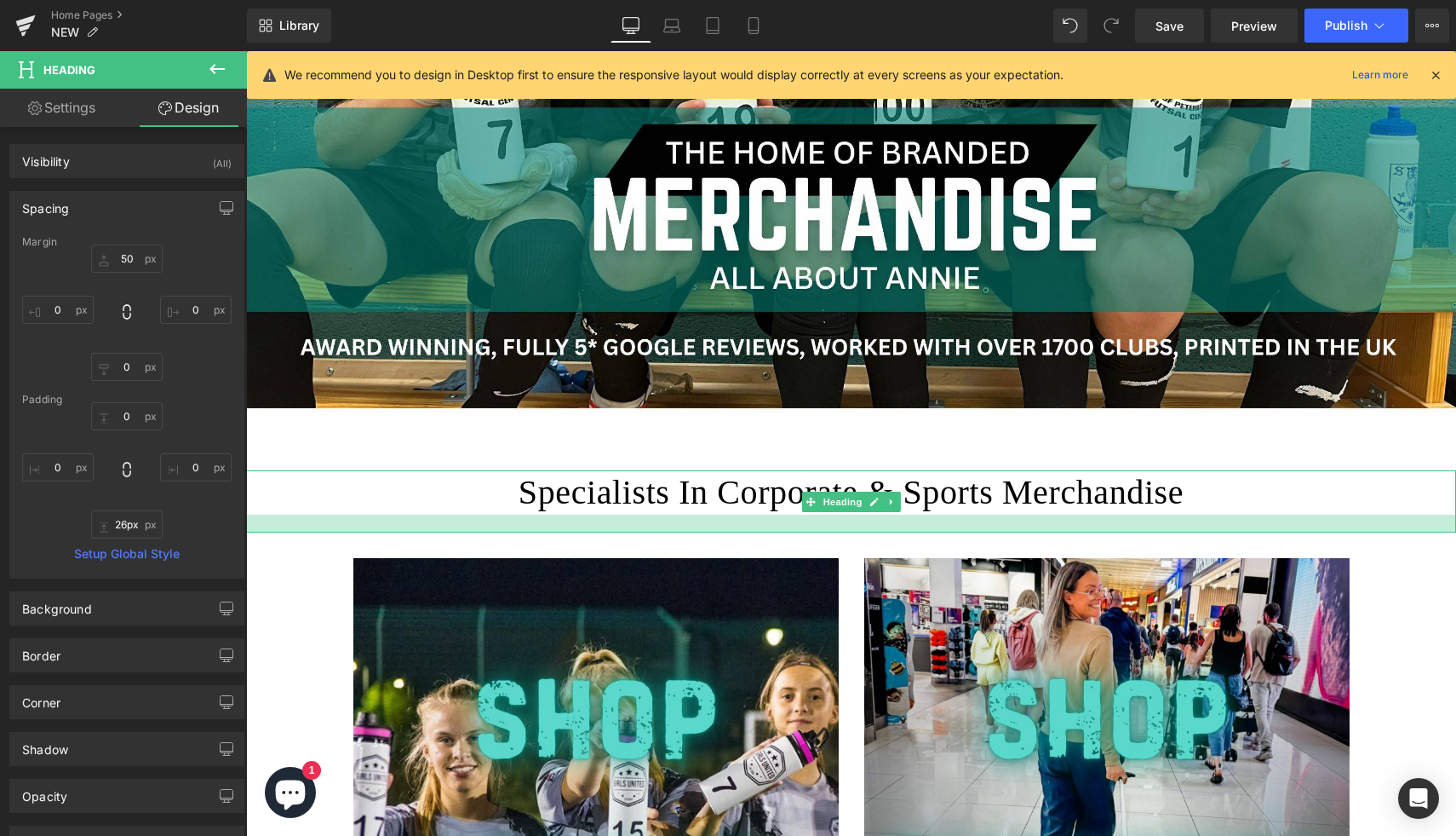
type input "27px"
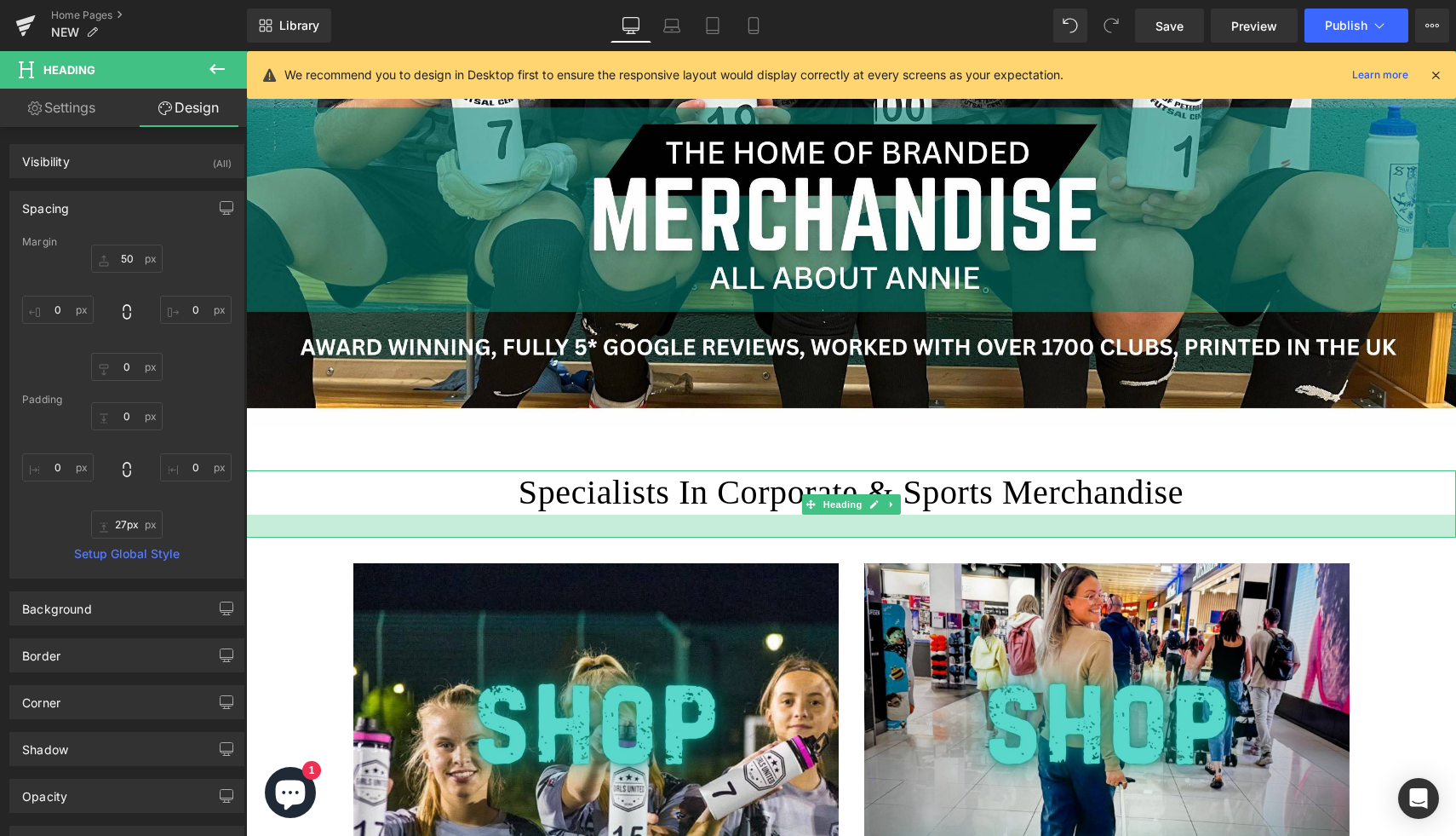
drag, startPoint x: 1172, startPoint y: 513, endPoint x: 1172, endPoint y: 536, distance: 23.0
click at [1172, 536] on div at bounding box center [850, 526] width 1210 height 23
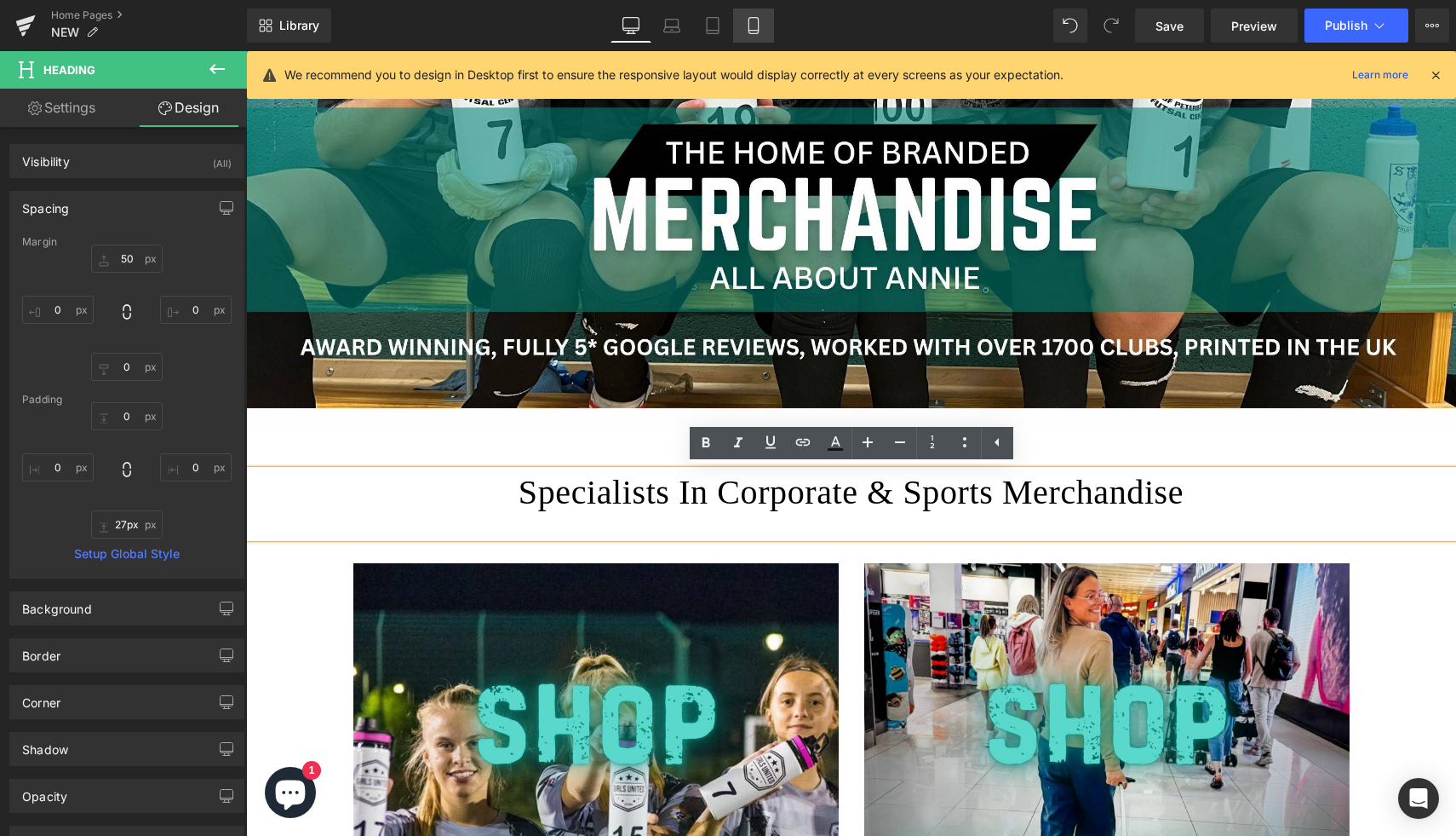
click at [764, 30] on link "Mobile" at bounding box center [754, 25] width 41 height 34
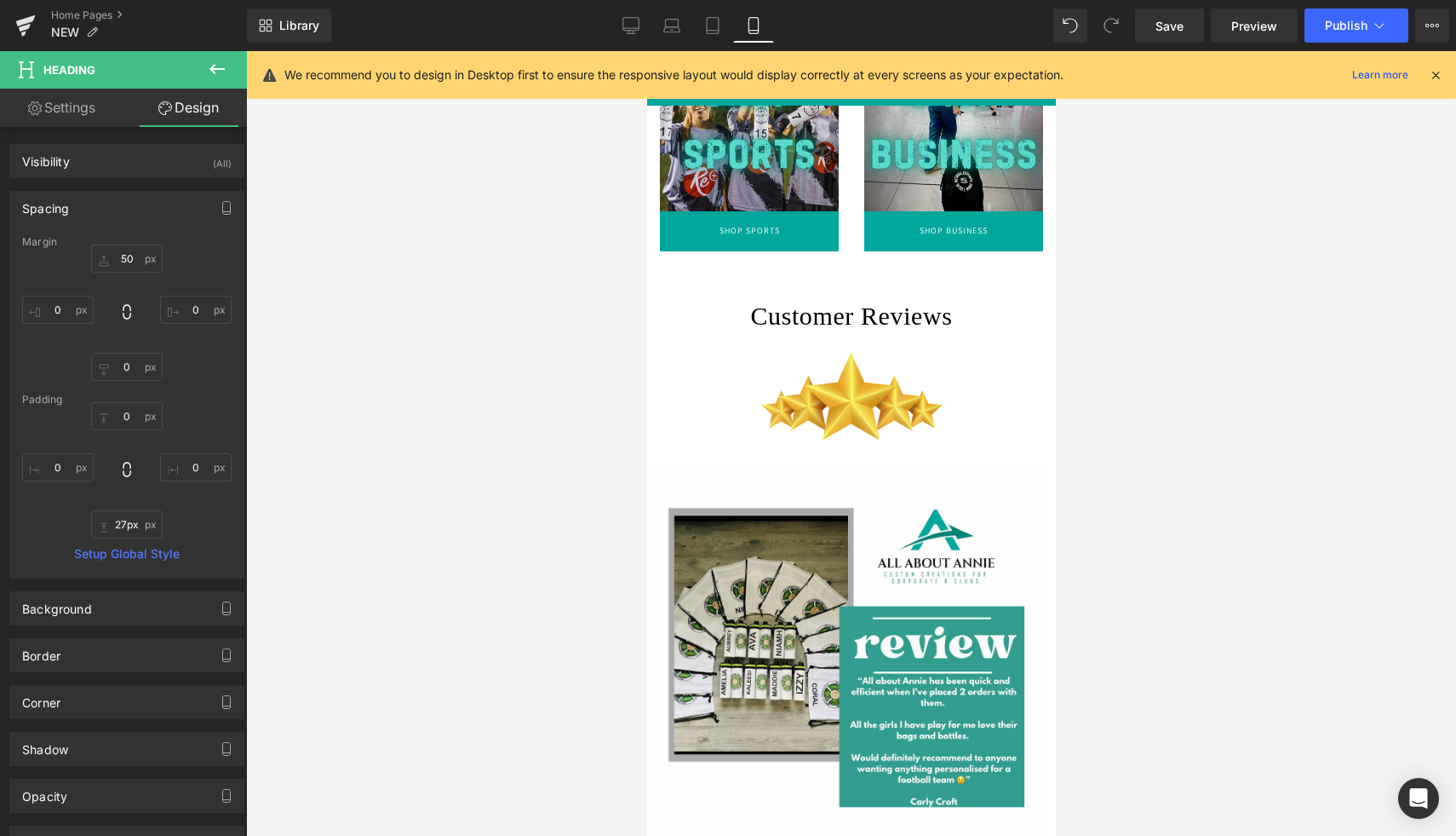
type input "50"
type input "0"
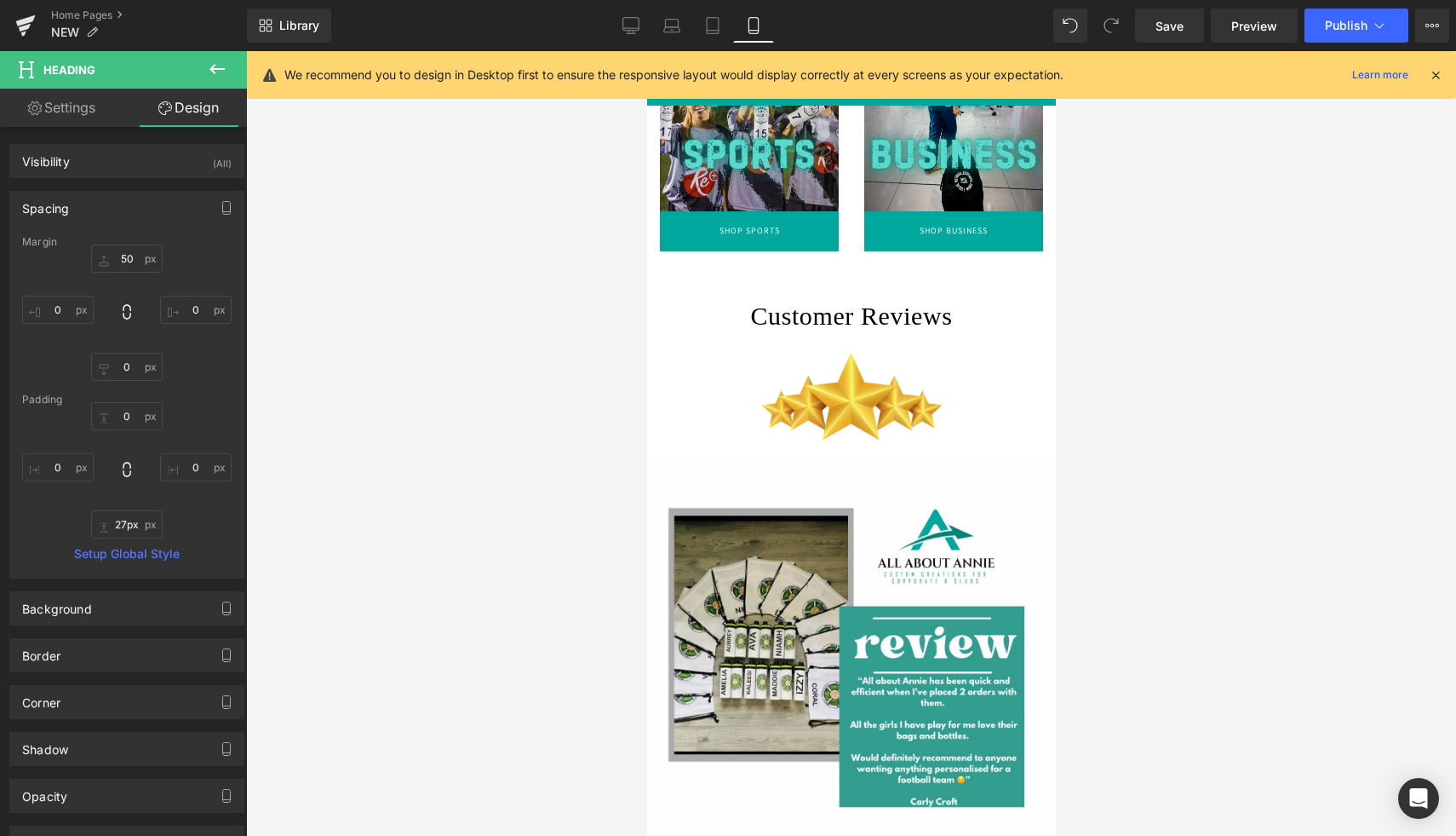
type input "0"
type input "27"
type input "0"
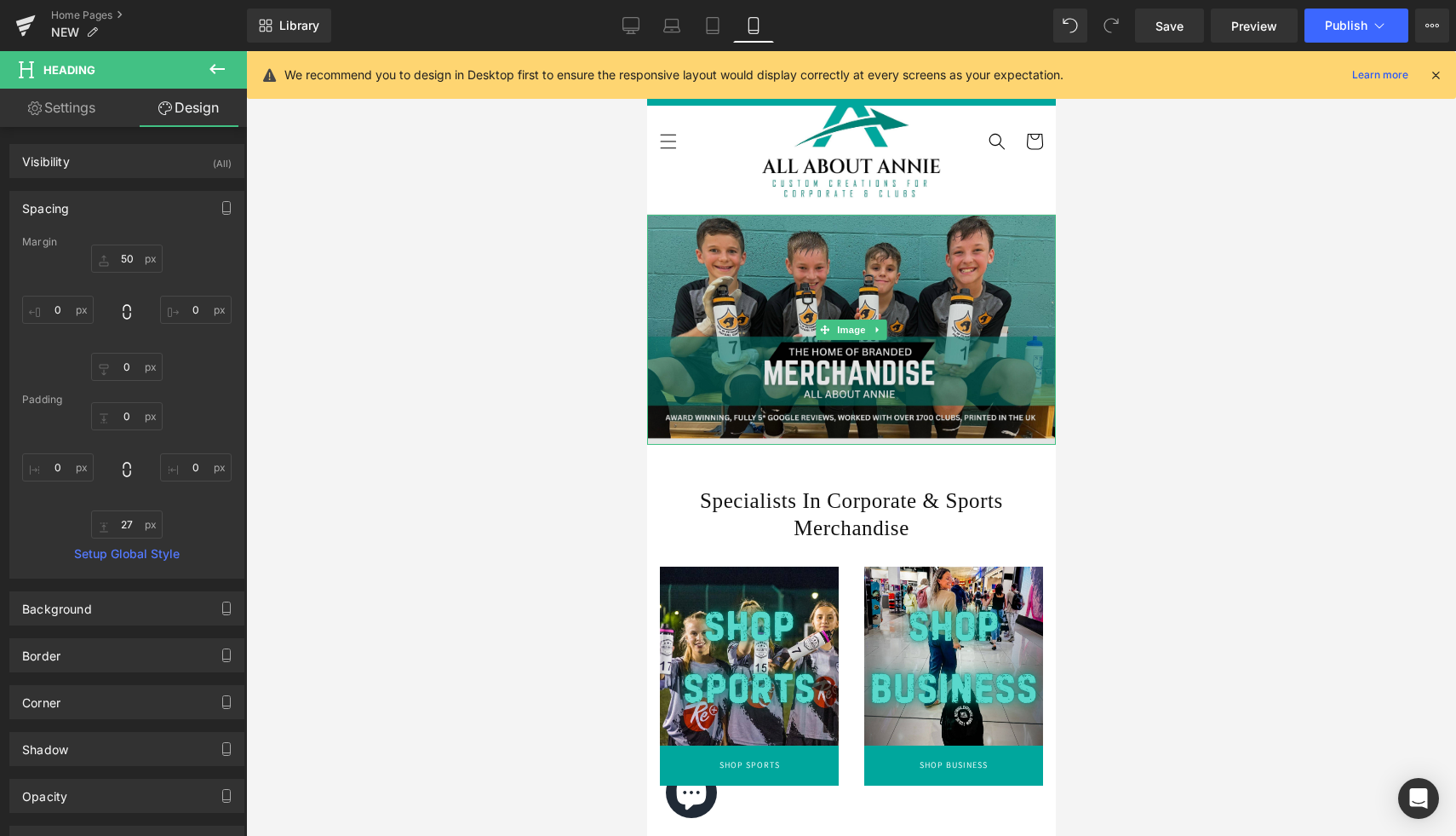
scroll to position [62, 0]
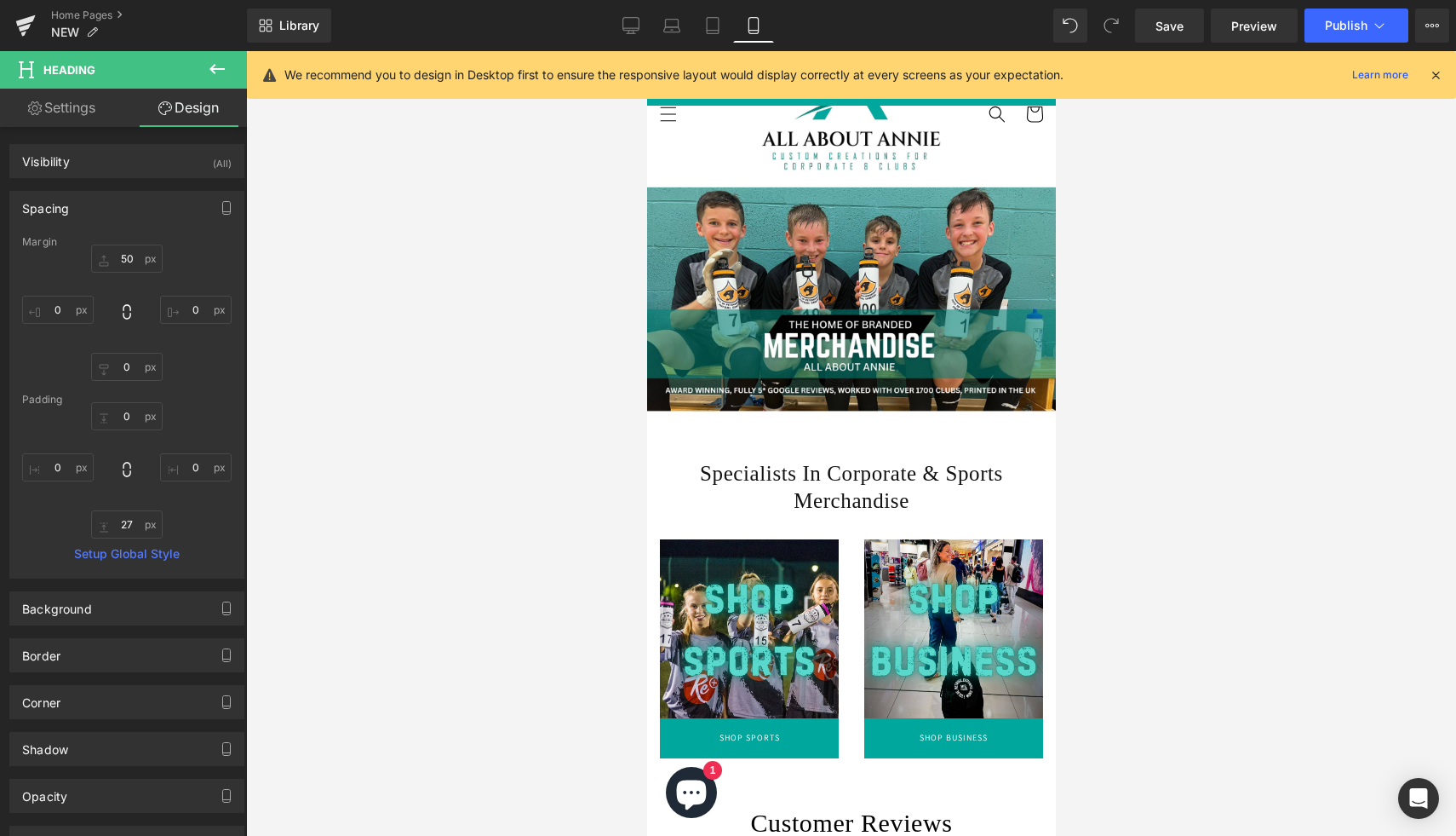
click at [1088, 473] on div at bounding box center [850, 443] width 1210 height 784
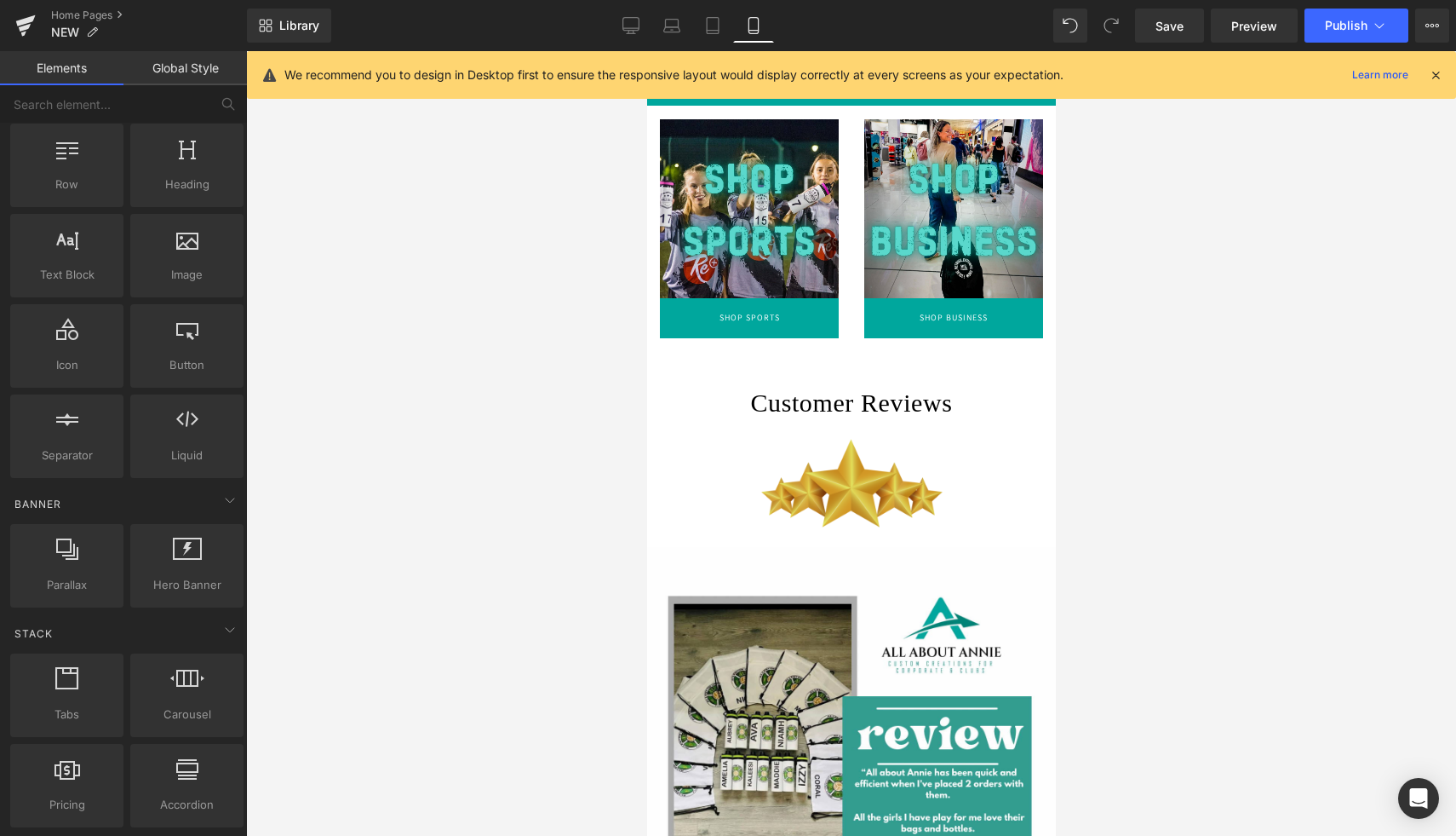
scroll to position [488, 0]
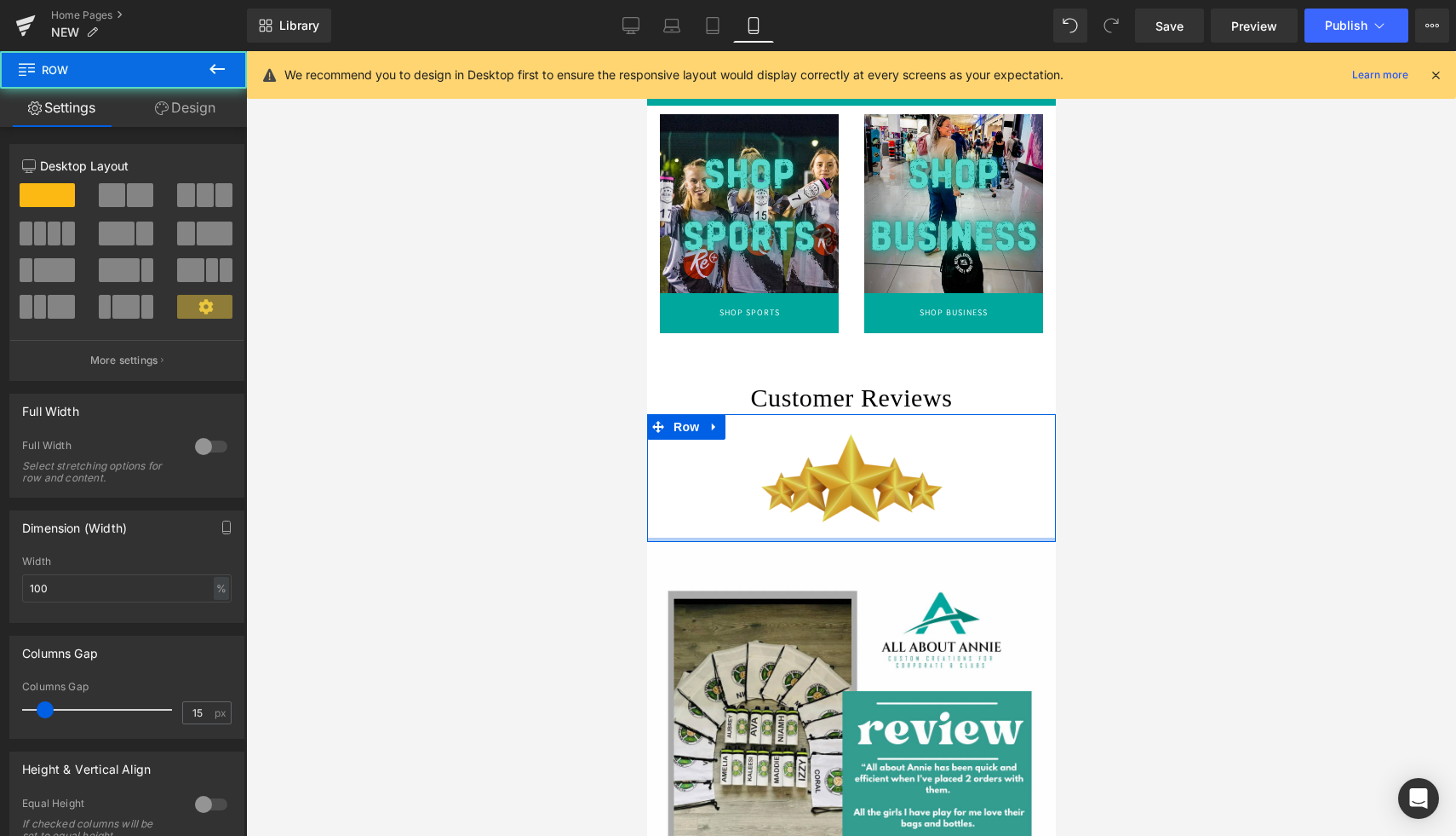
drag, startPoint x: 869, startPoint y: 537, endPoint x: 871, endPoint y: 500, distance: 37.1
click at [870, 501] on div "Image Row" at bounding box center [850, 477] width 409 height 128
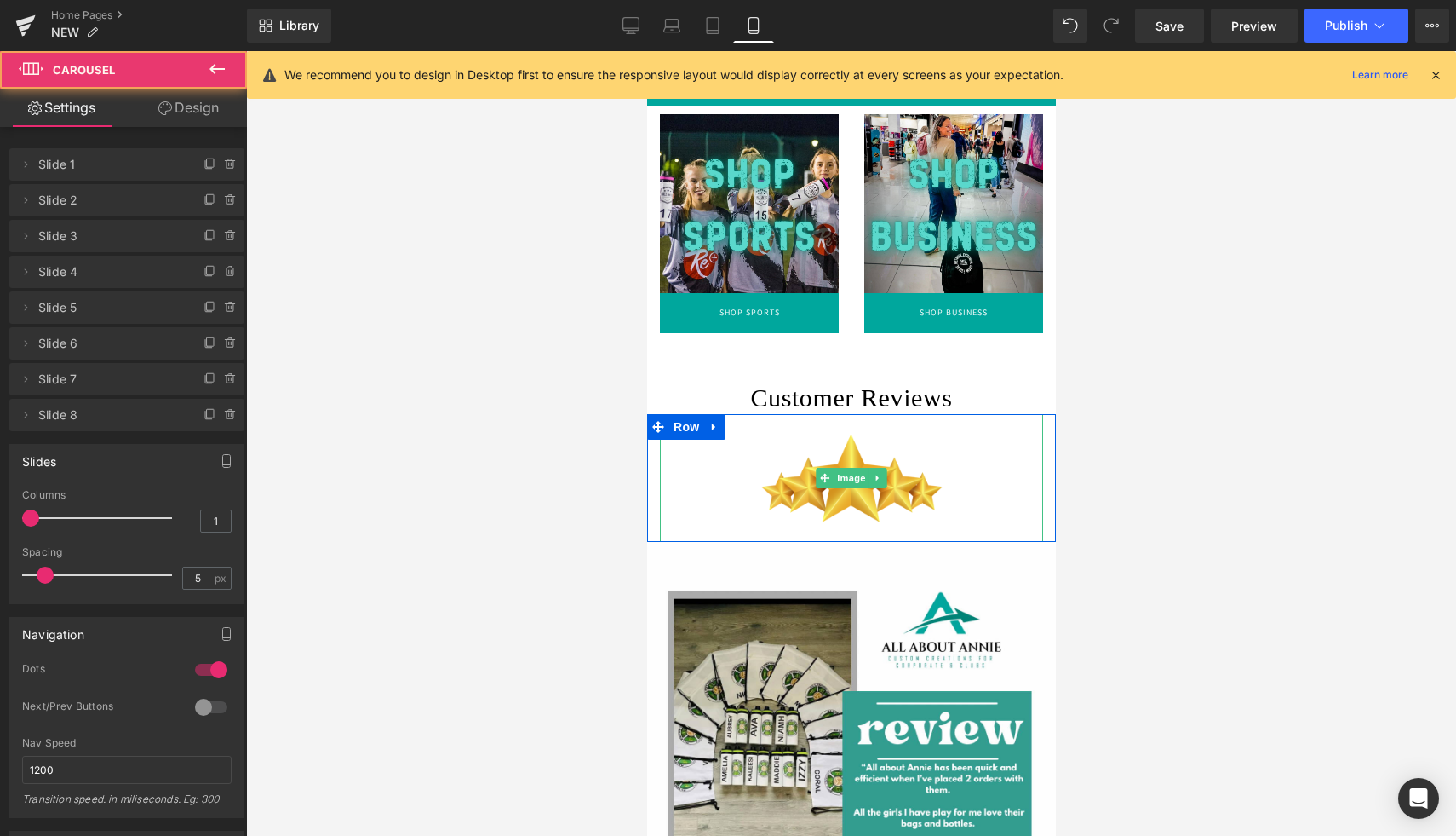
drag, startPoint x: 949, startPoint y: 545, endPoint x: 950, endPoint y: 520, distance: 25.0
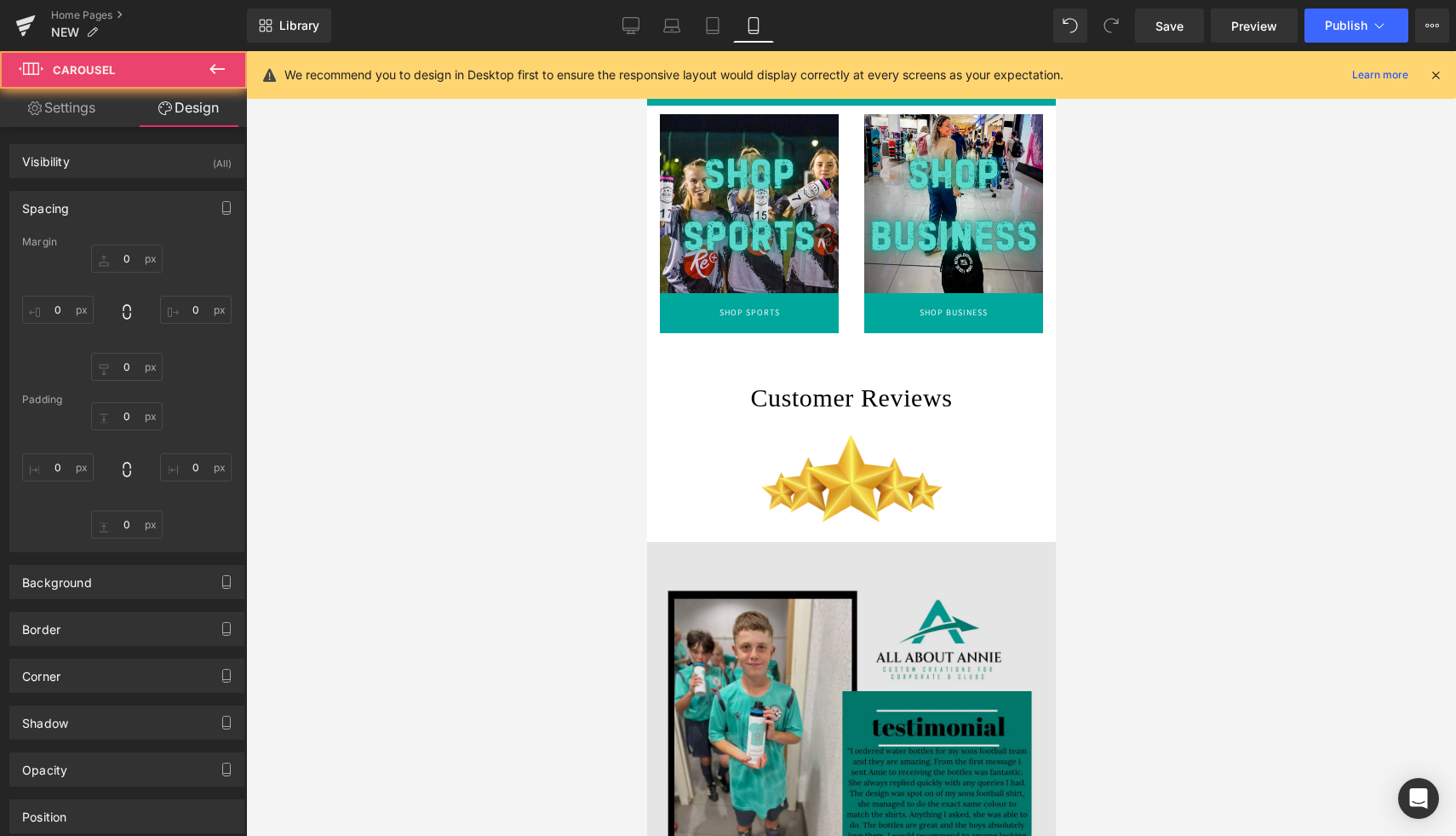
type input "0"
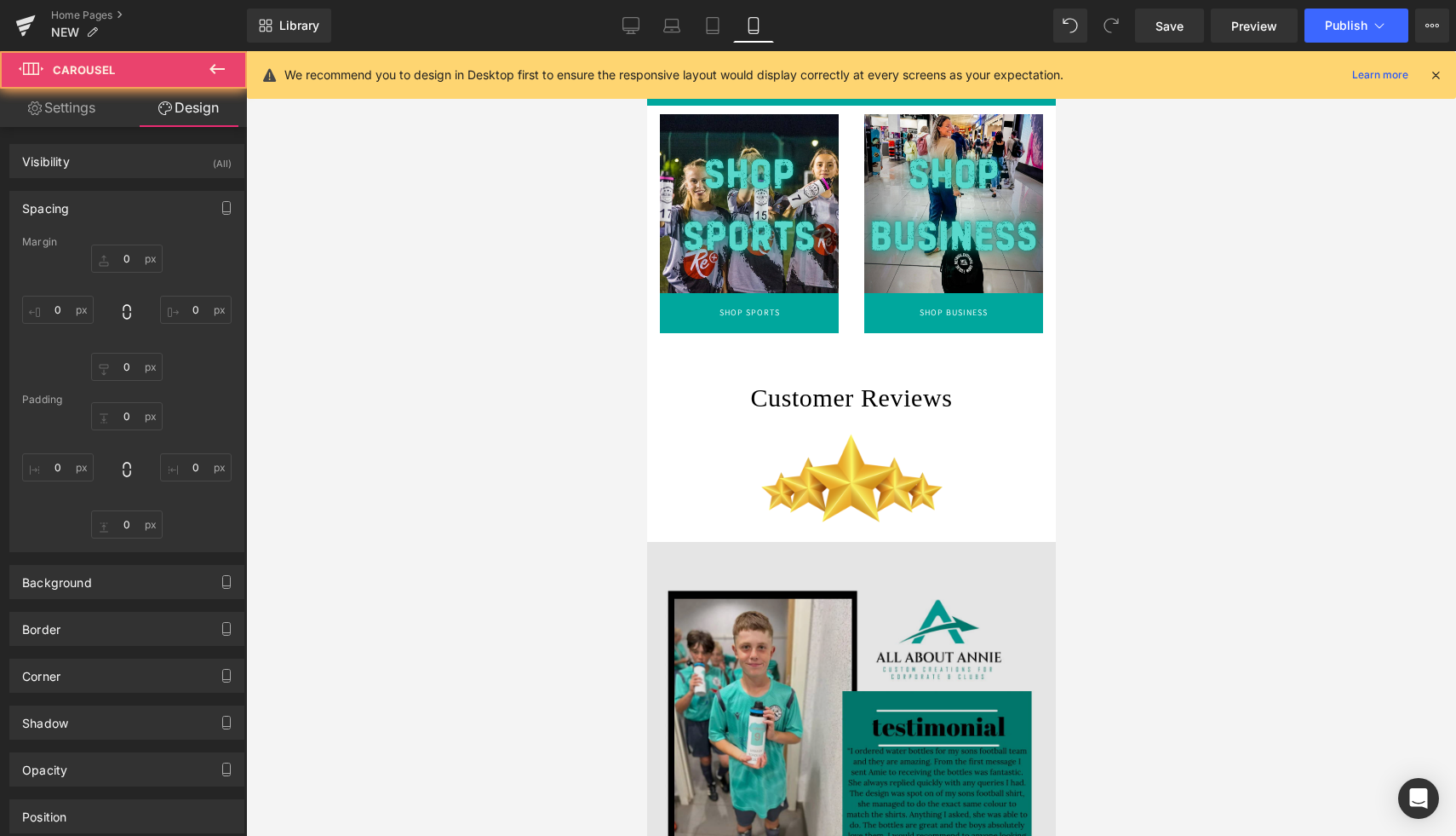
type input "0"
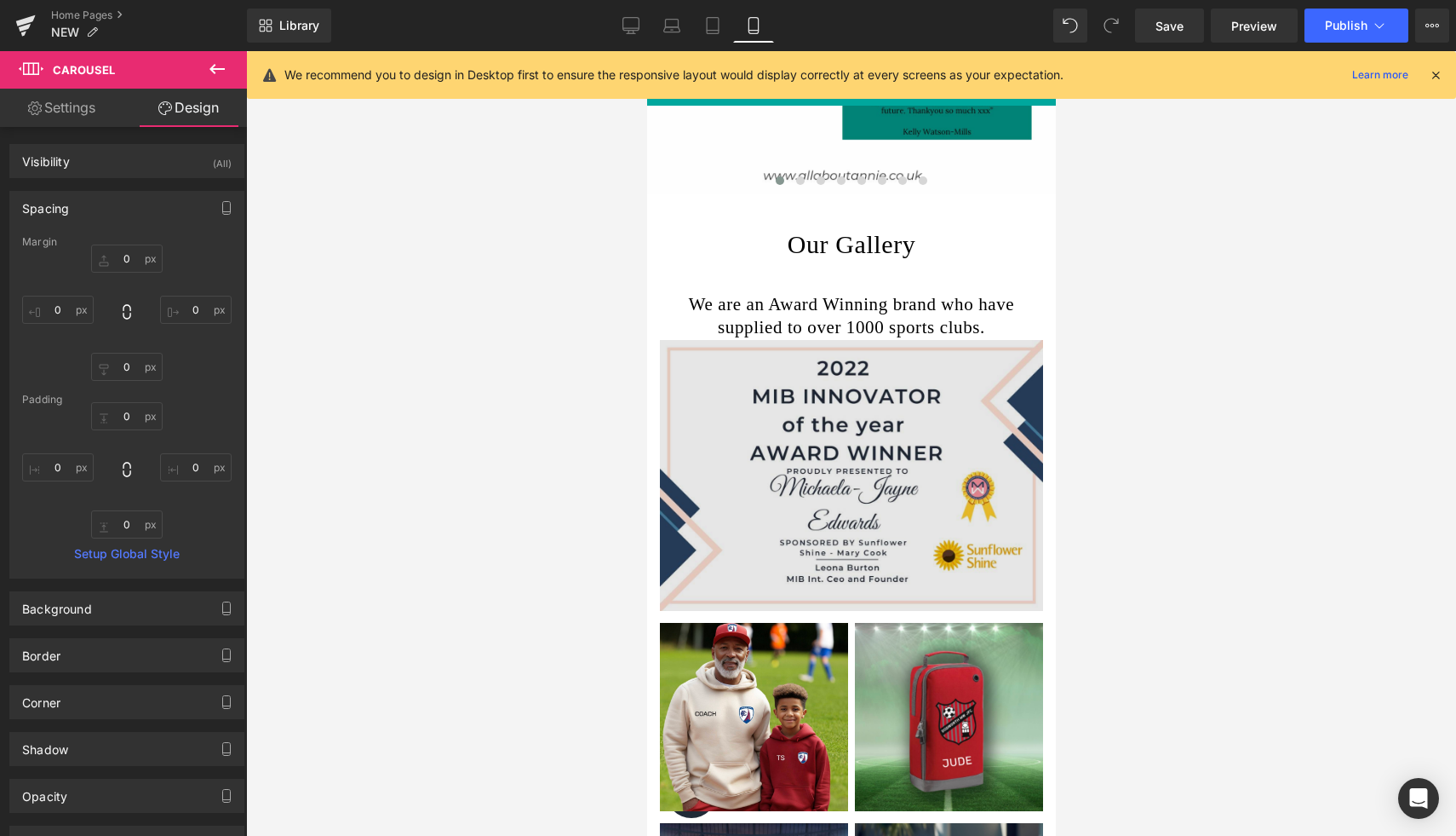
scroll to position [1241, 0]
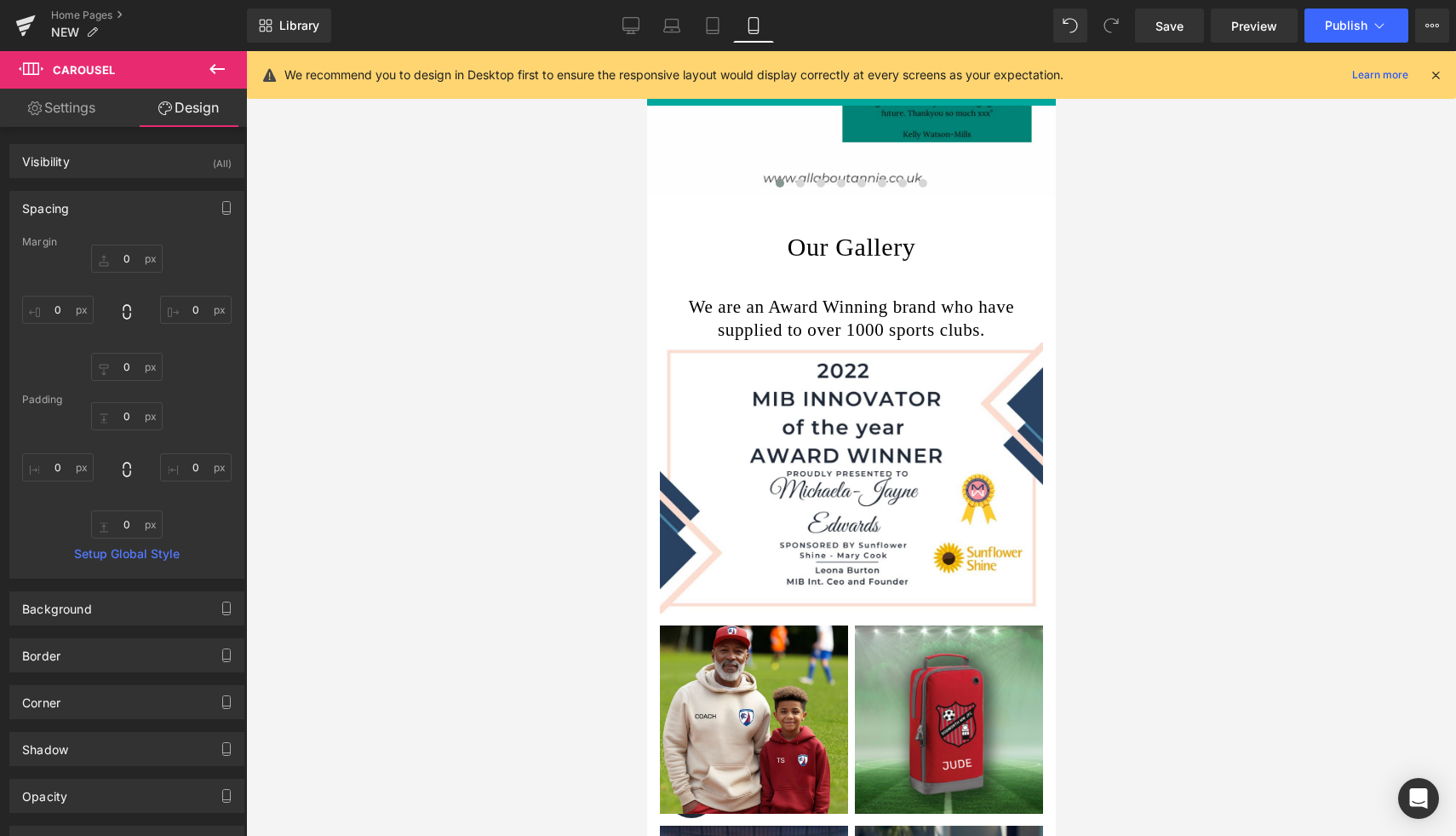
click at [868, 333] on h1 "We are an Award Winning brand who have supplied to over 1000 sports clubs." at bounding box center [850, 319] width 383 height 47
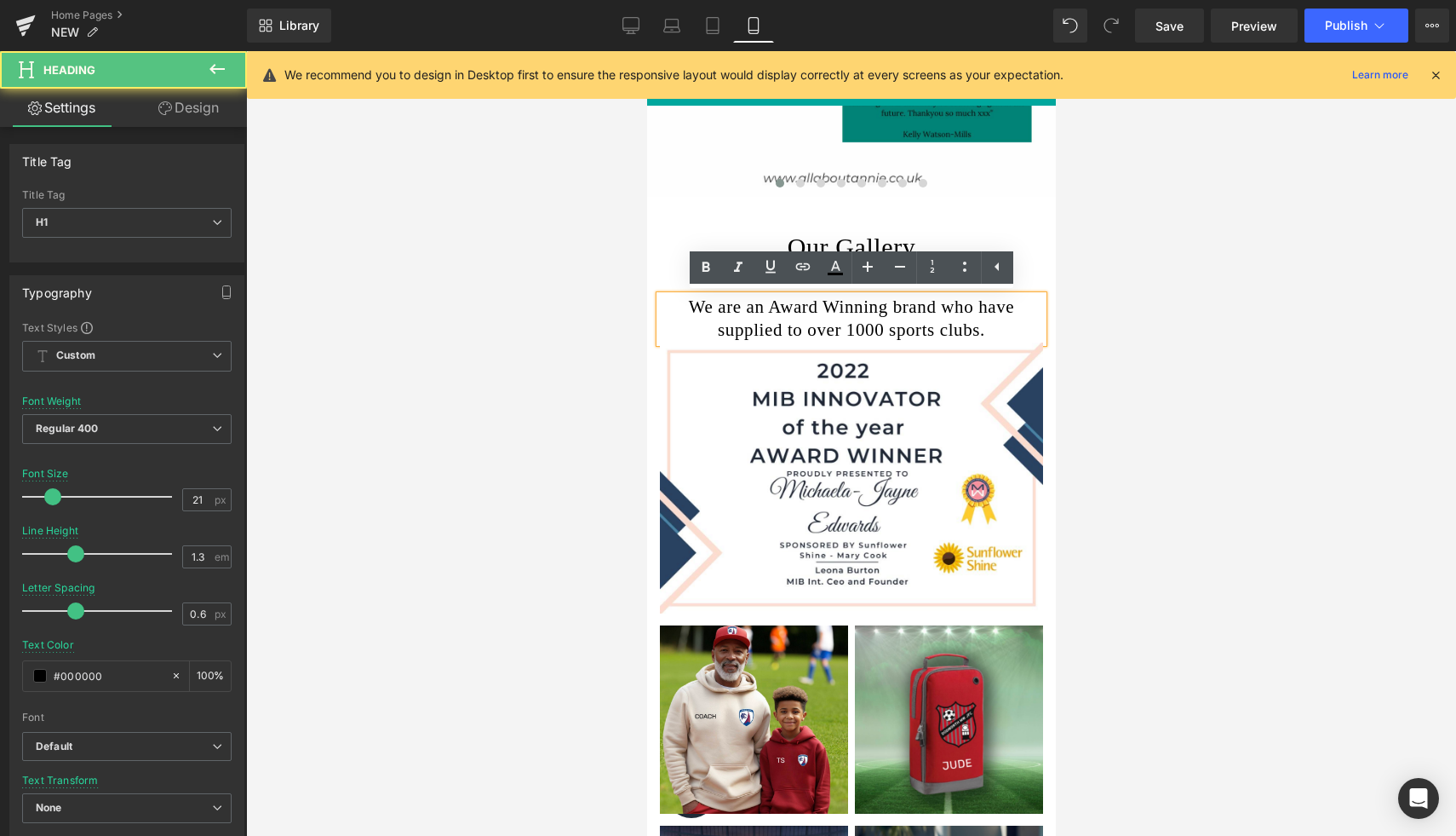
click at [864, 333] on h1 "We are an Award Winning brand who have supplied to over 1000 sports clubs." at bounding box center [850, 319] width 383 height 47
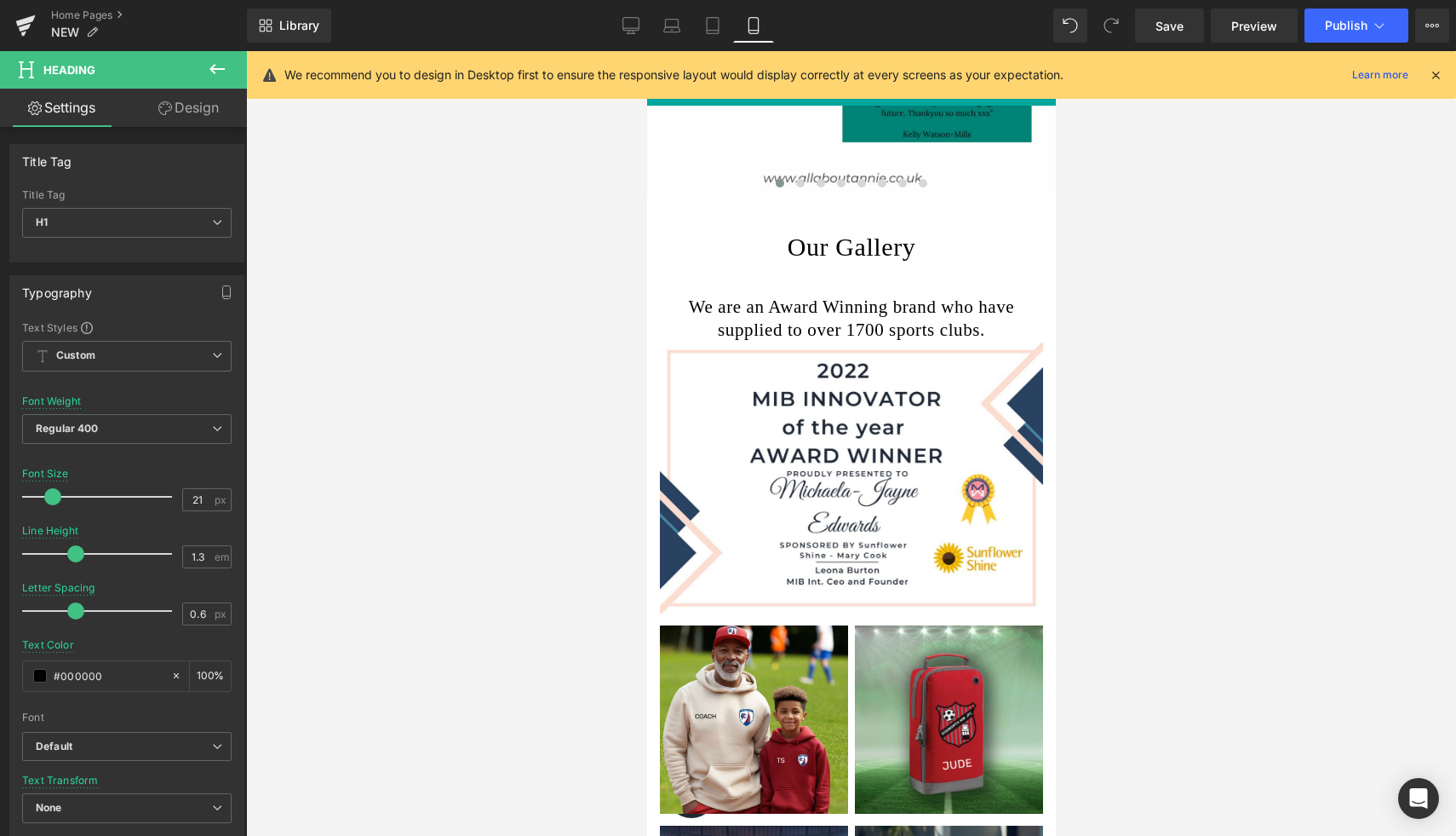
click at [1125, 357] on div at bounding box center [850, 443] width 1210 height 784
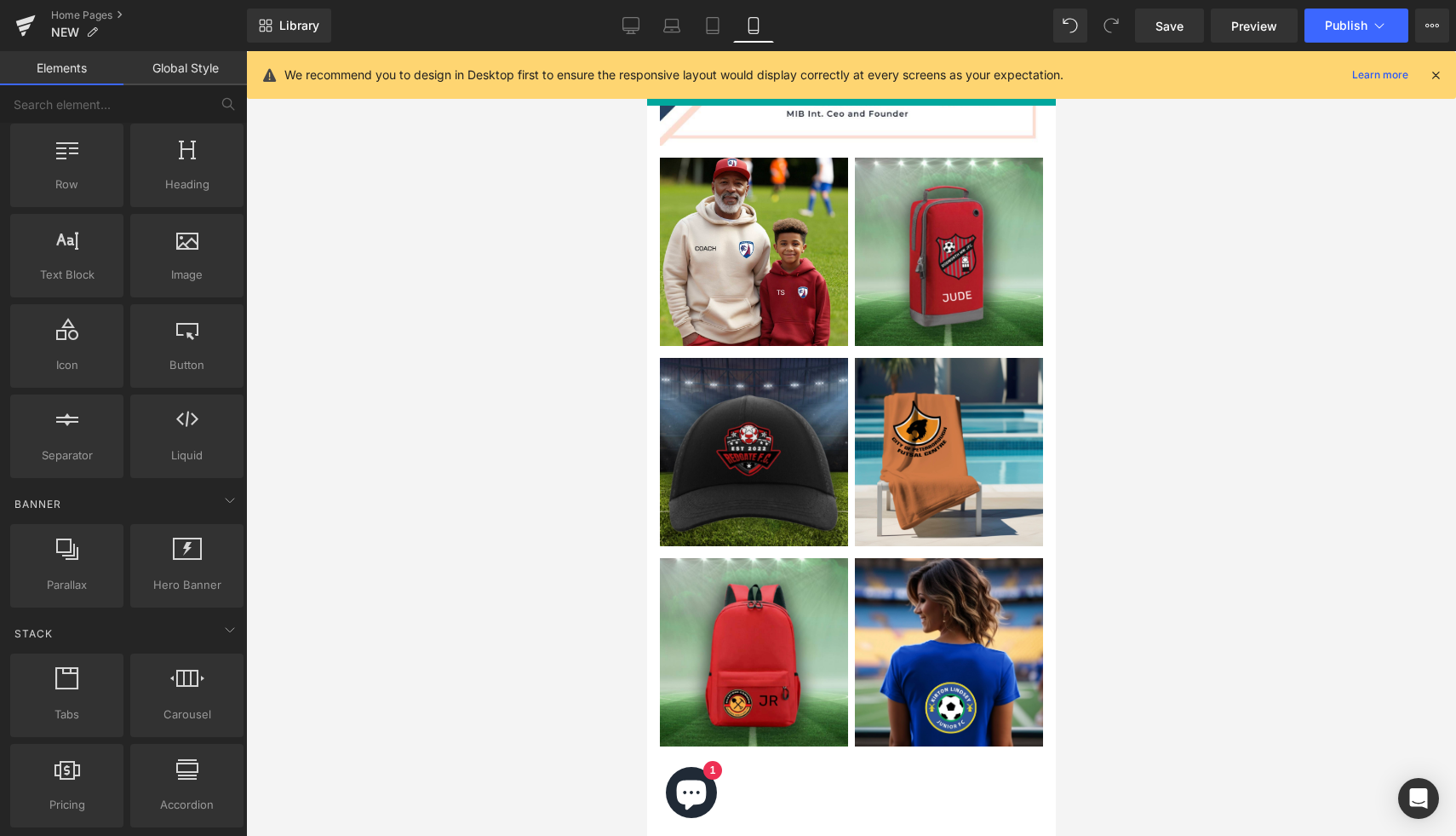
scroll to position [1664, 0]
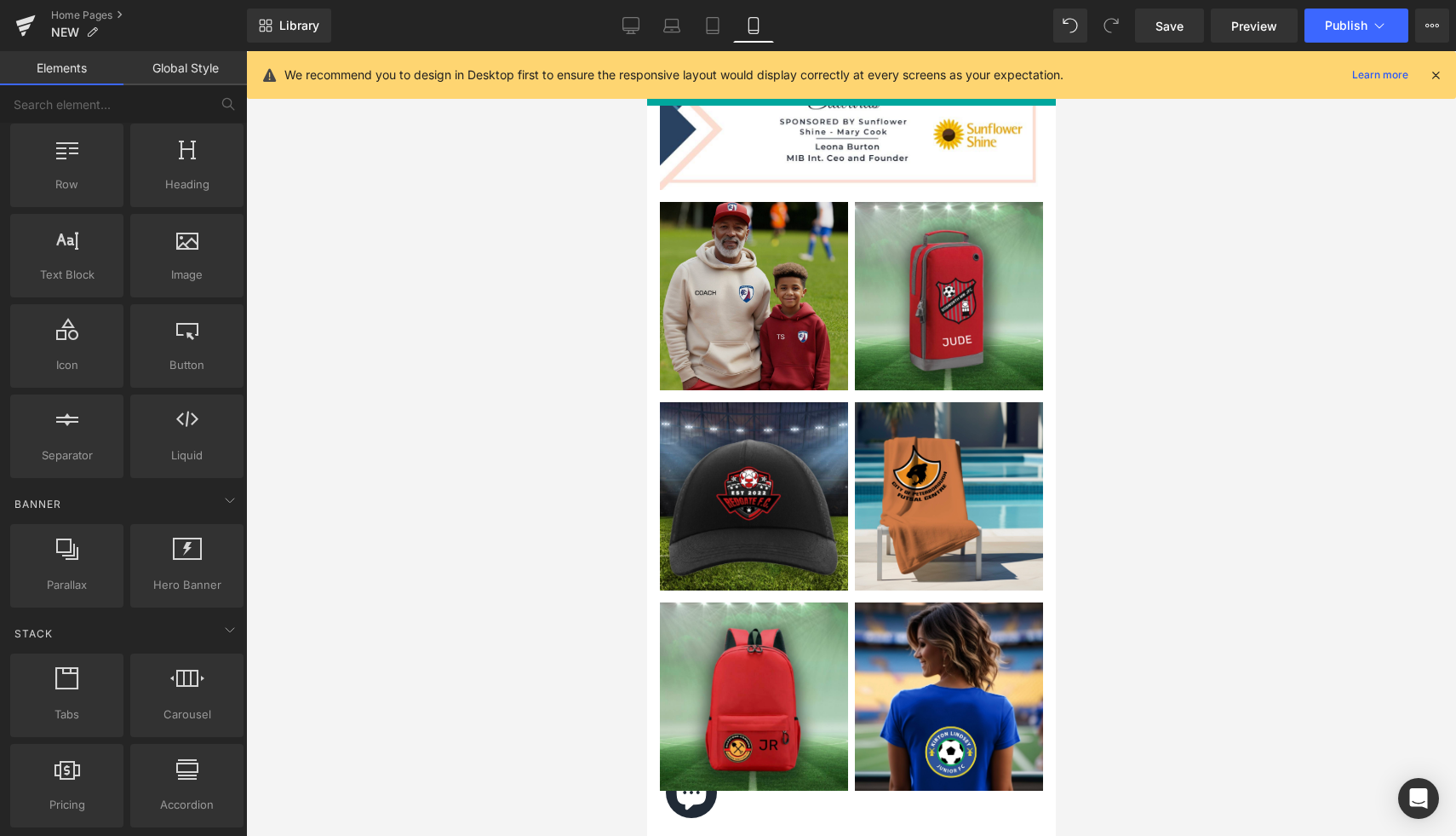
click at [764, 346] on img at bounding box center [755, 296] width 191 height 188
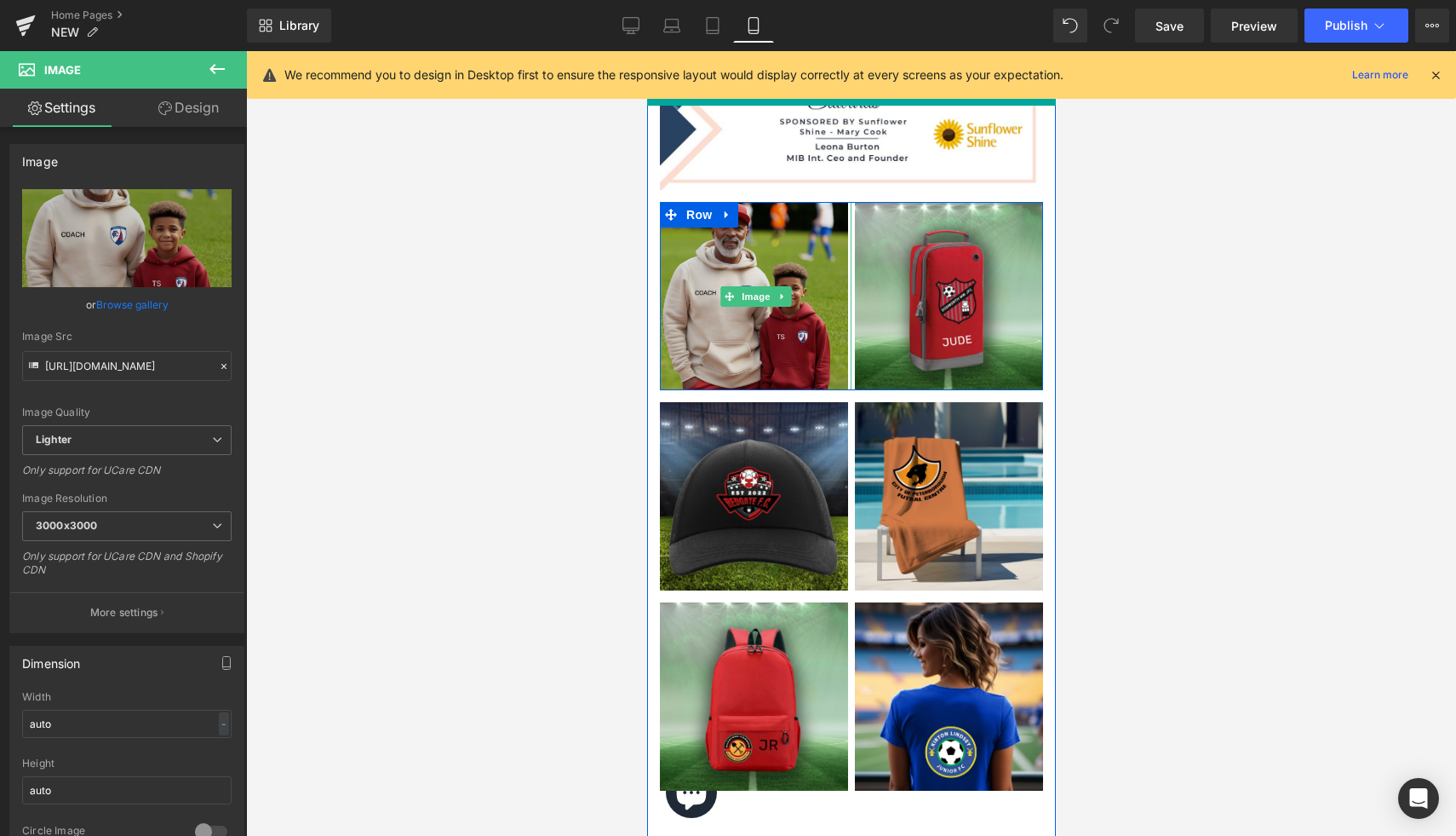
click at [780, 320] on img at bounding box center [755, 296] width 191 height 188
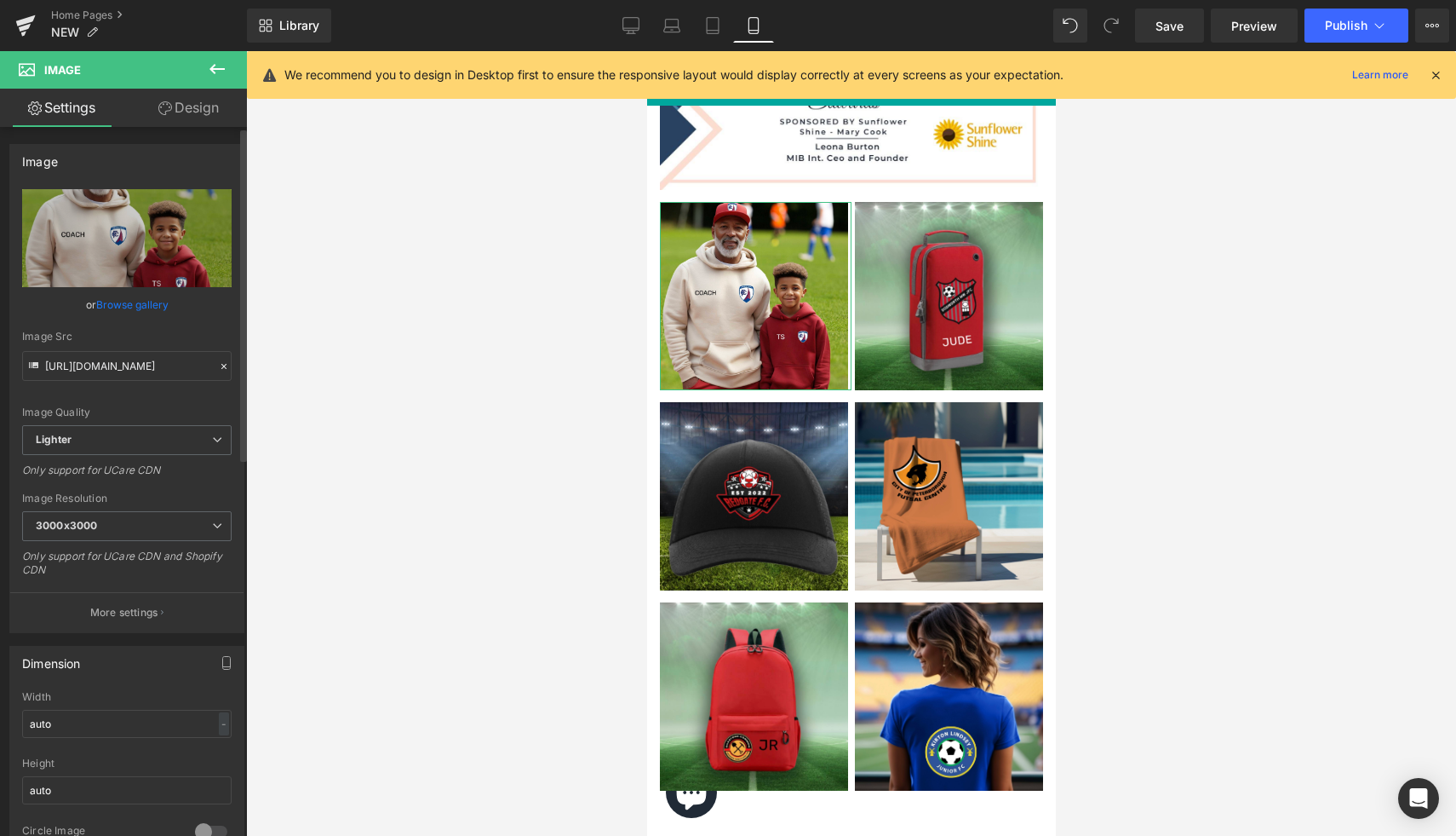
click at [145, 300] on link "Browse gallery" at bounding box center [133, 304] width 72 height 30
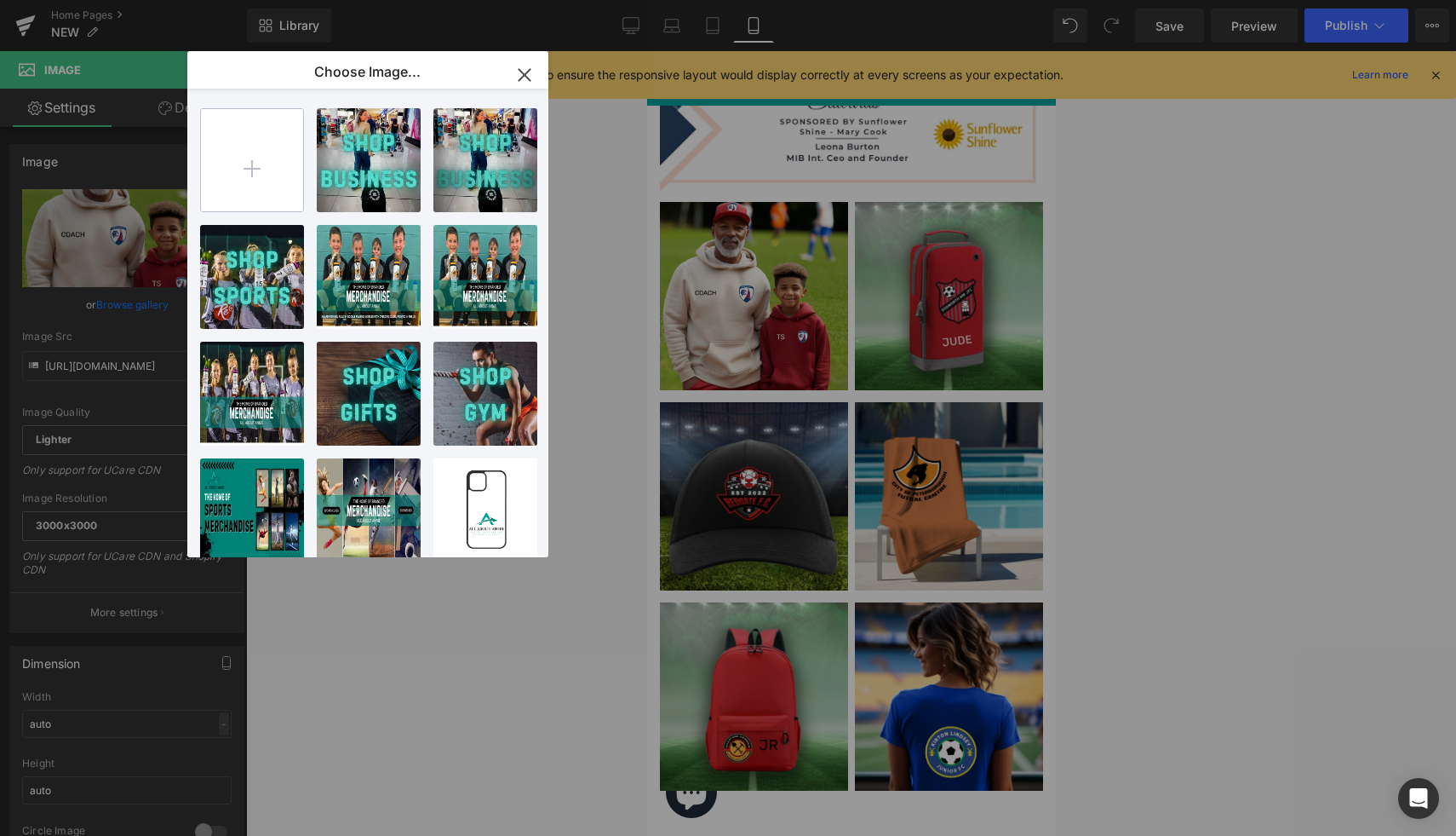
click at [277, 127] on input "file" at bounding box center [252, 160] width 102 height 102
type input "C:\fakepath\IMG_8743.JPG"
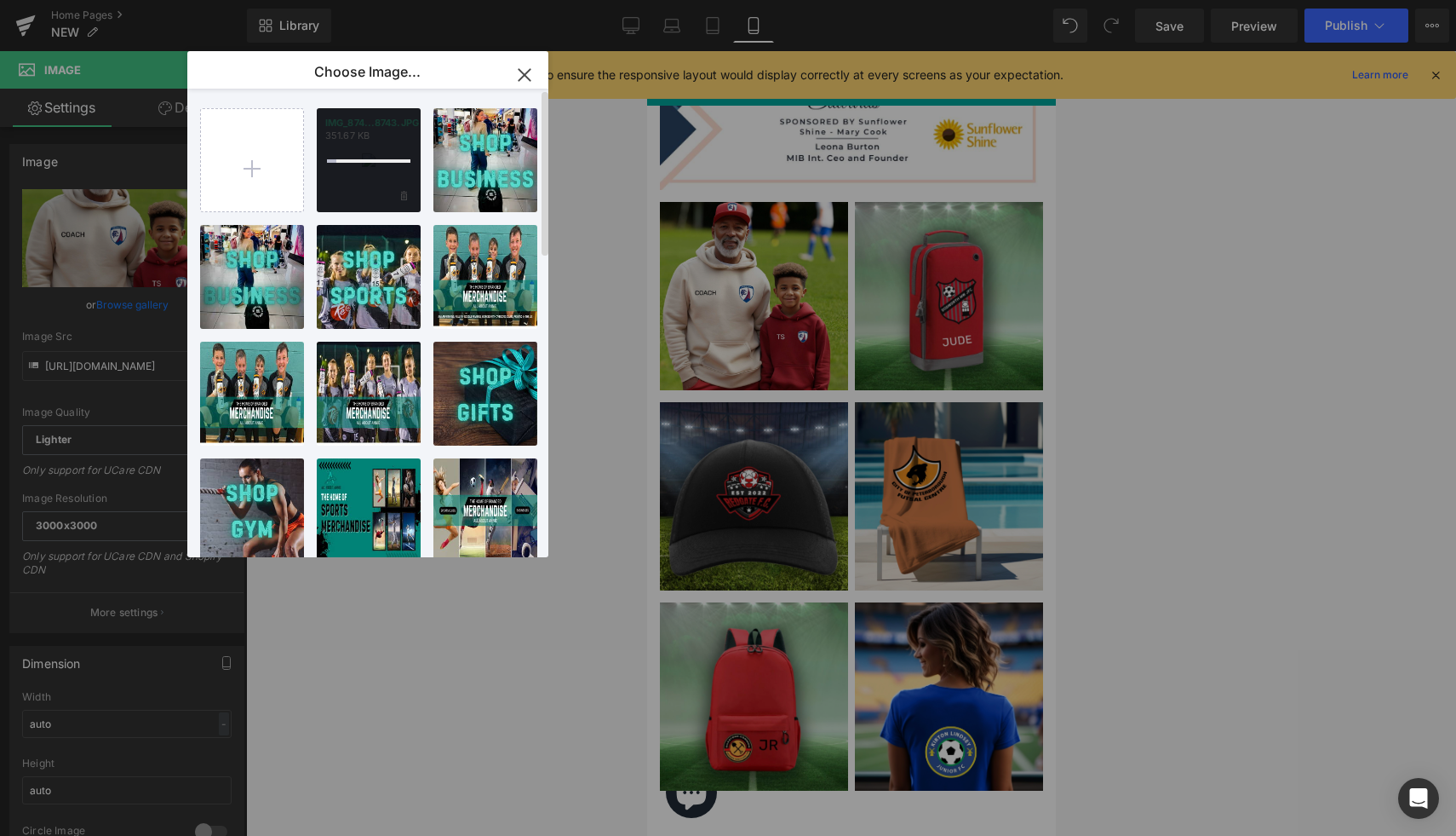
click at [367, 186] on div at bounding box center [369, 160] width 104 height 104
click at [367, 186] on div "IMG_874...8743.JPG 351.67 KB" at bounding box center [369, 160] width 104 height 104
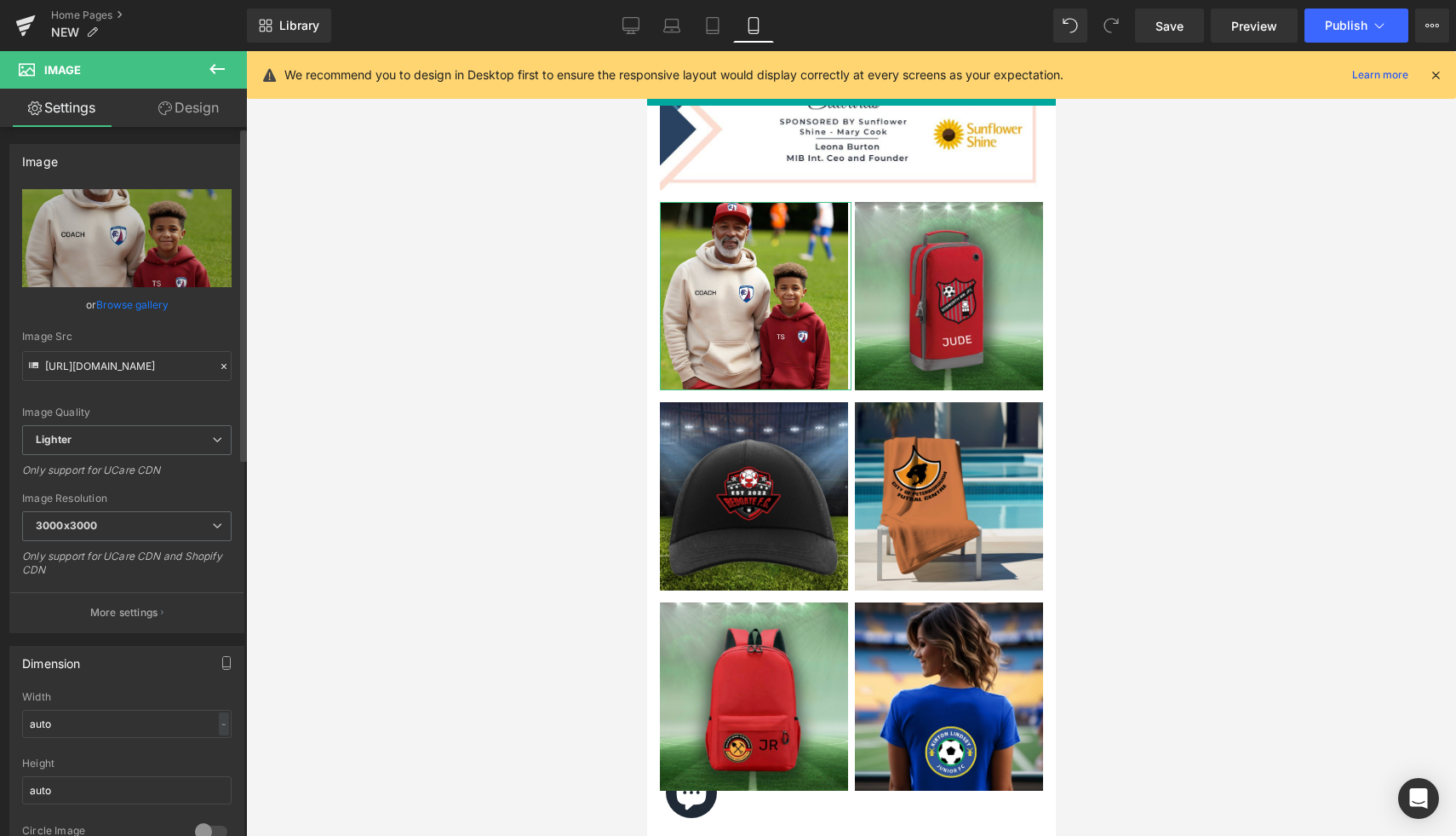
click at [142, 307] on link "Browse gallery" at bounding box center [133, 304] width 72 height 30
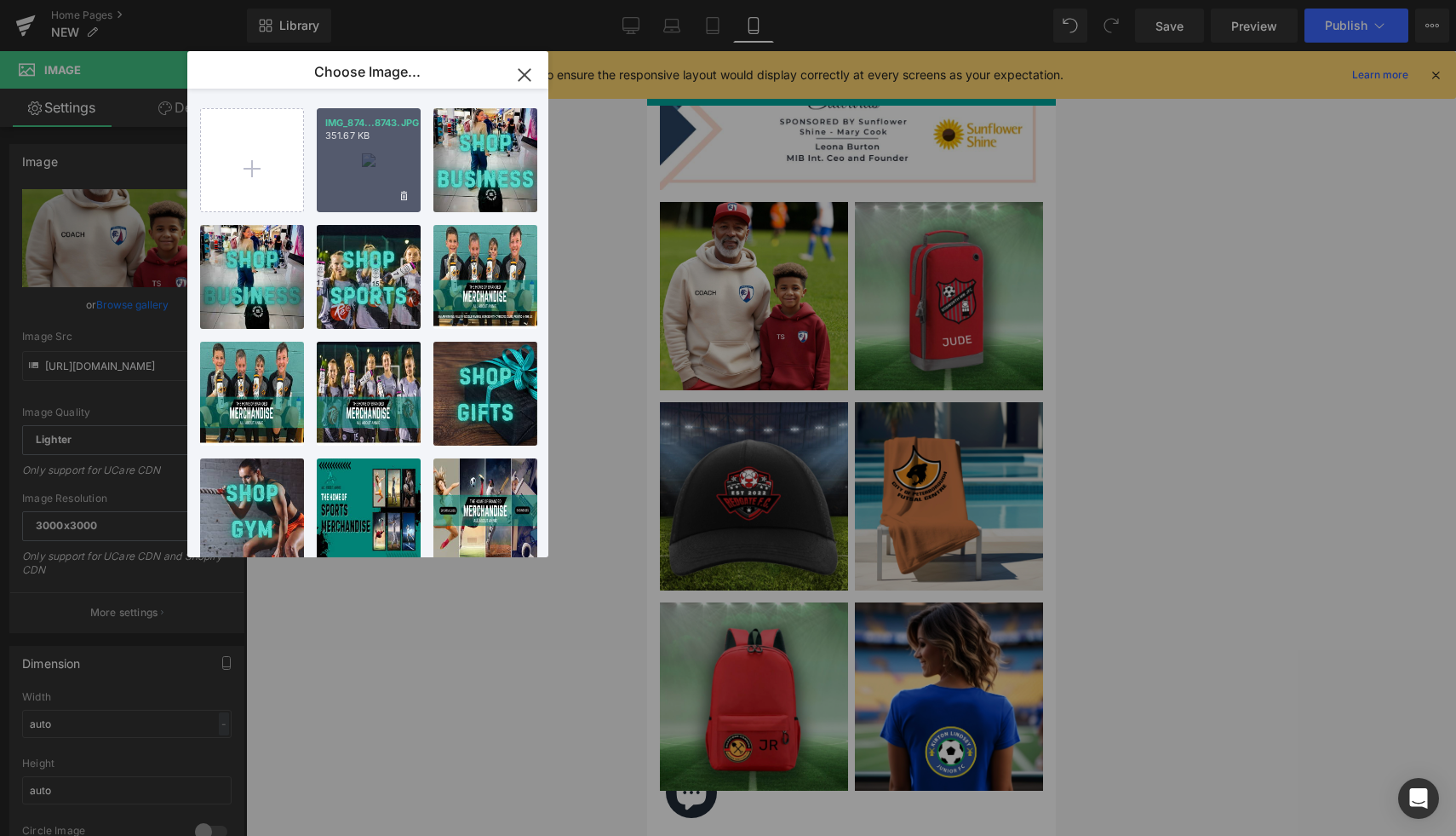
click at [389, 178] on div "IMG_874...8743.JPG 351.67 KB" at bounding box center [369, 160] width 104 height 104
type input "https://ucarecdn.com/d083005e-a5ae-440e-a580-08caecf90e6f/-/format/auto/-/previ…"
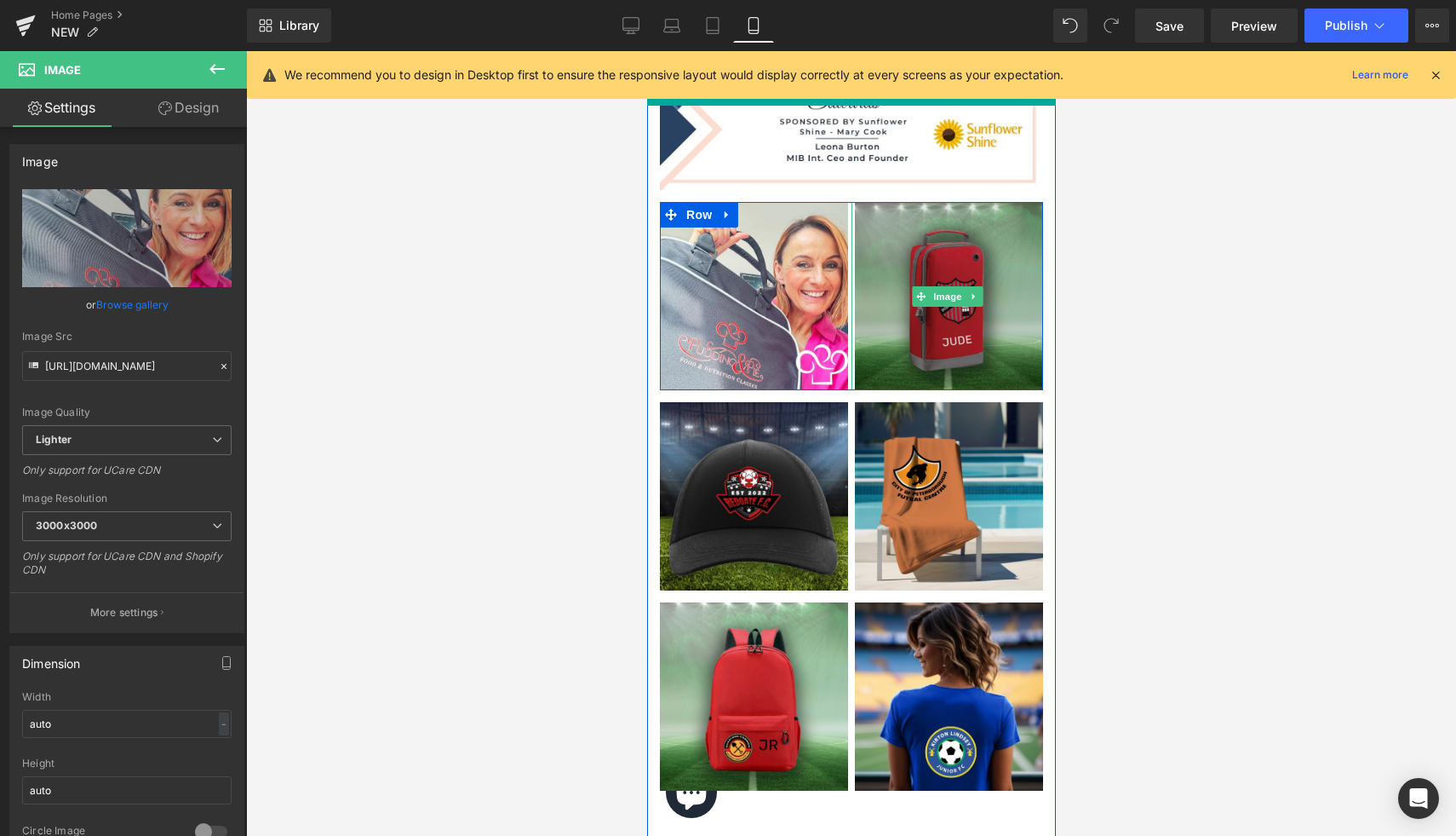
click at [930, 326] on img at bounding box center [946, 296] width 191 height 188
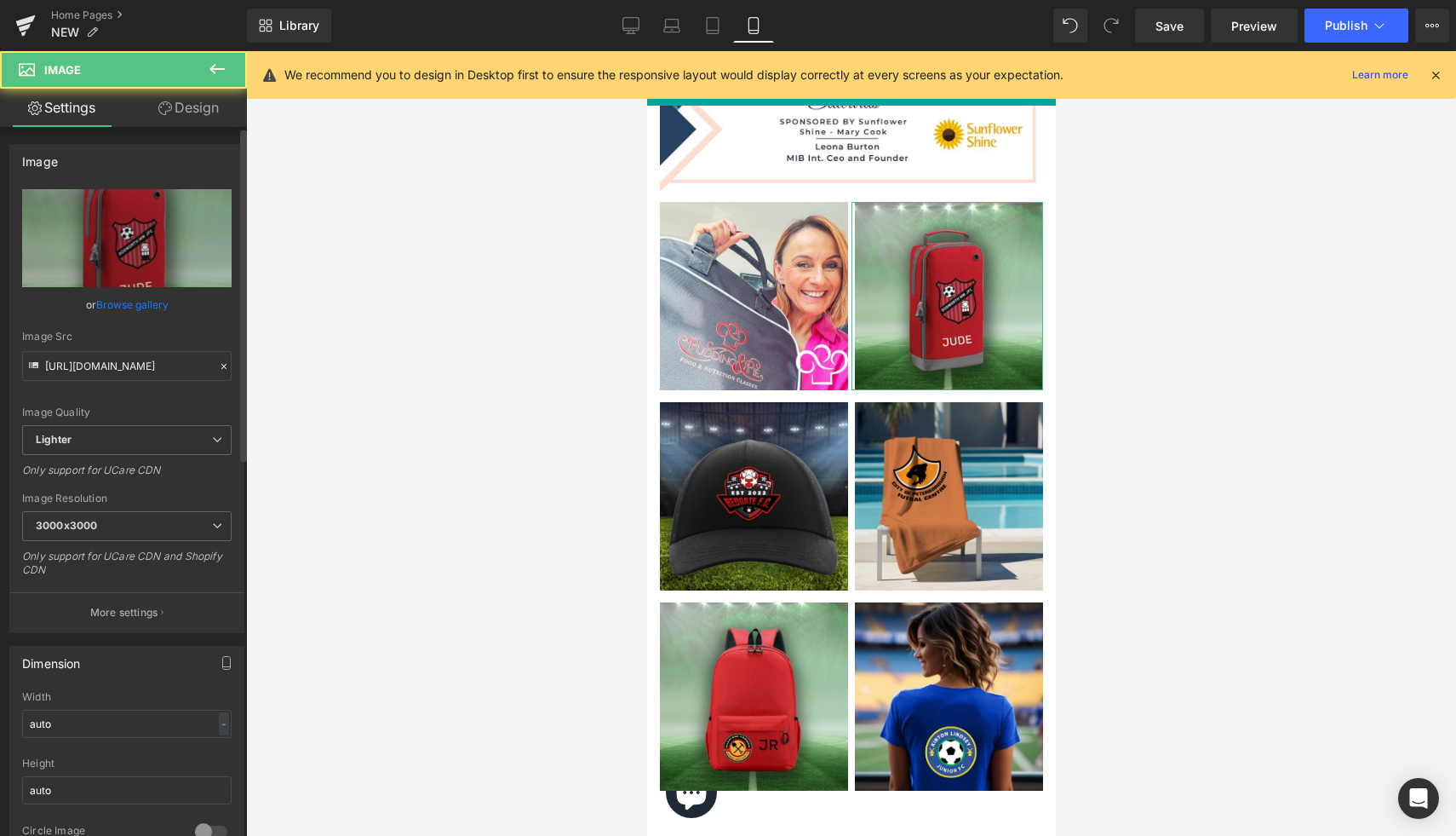
click at [146, 296] on link "Browse gallery" at bounding box center [133, 304] width 72 height 30
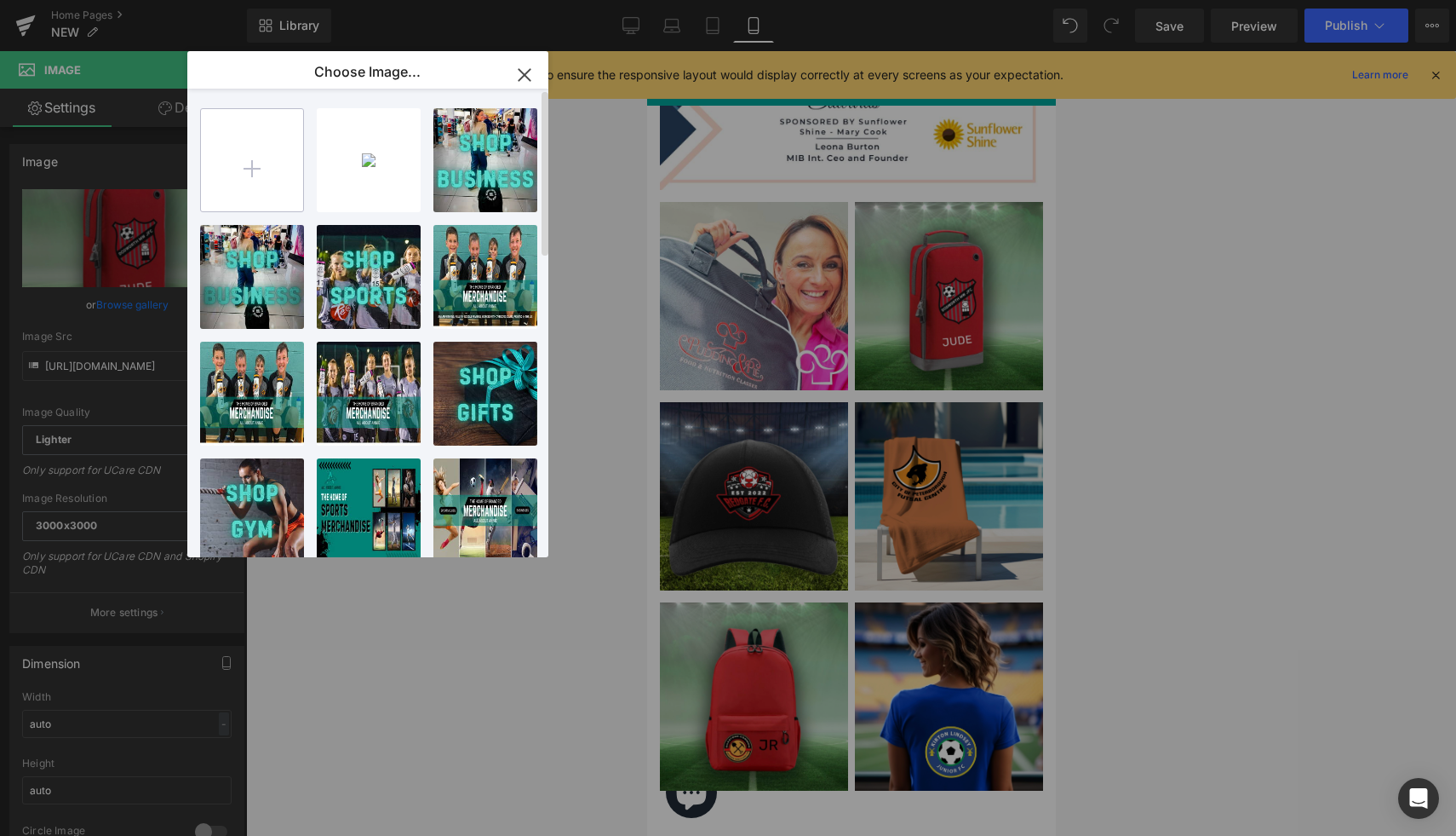
click at [237, 157] on input "file" at bounding box center [252, 160] width 102 height 102
type input "C:\fakepath\IMG_6428.HEIC"
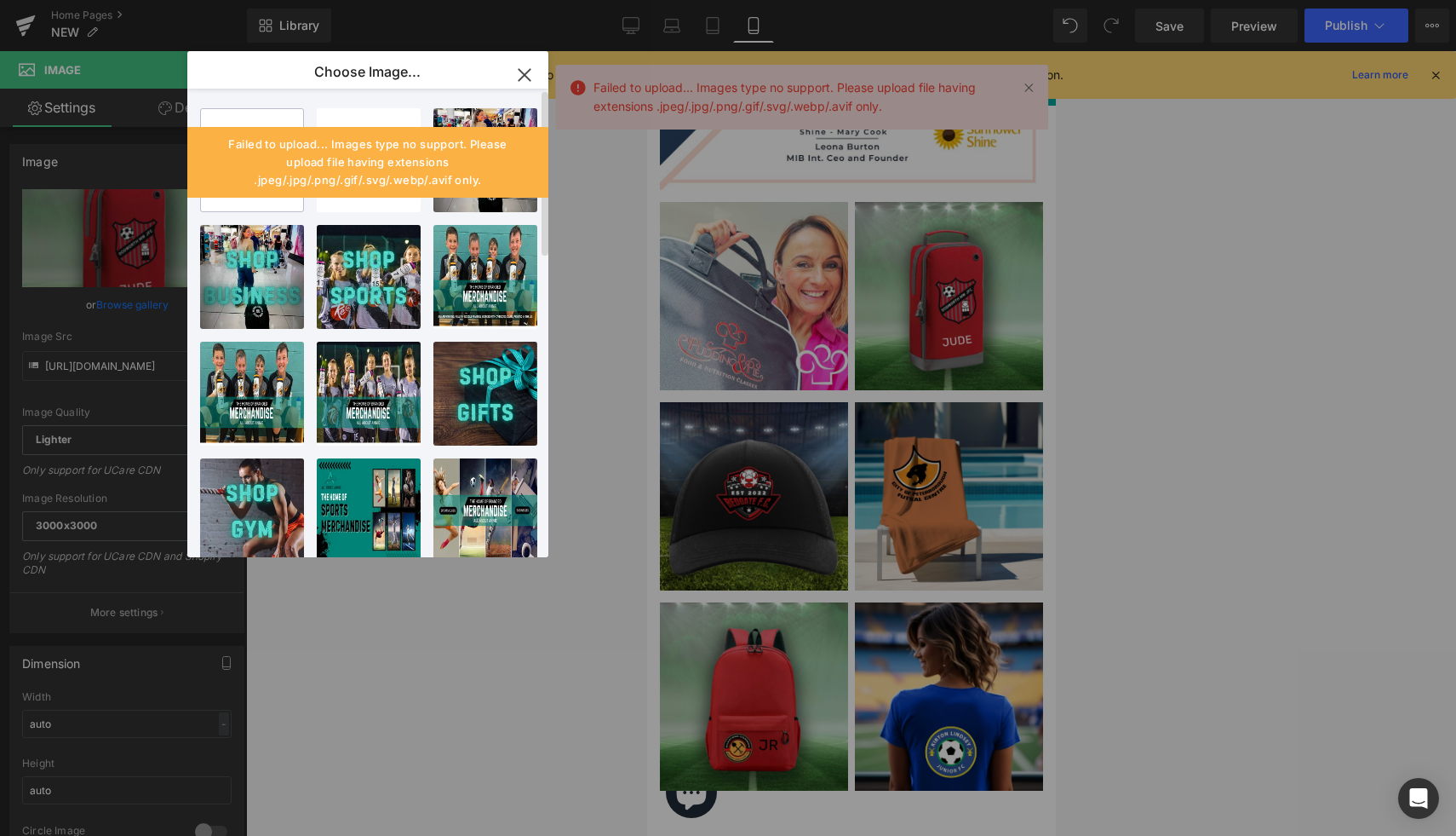
click at [261, 205] on input "file" at bounding box center [252, 160] width 102 height 102
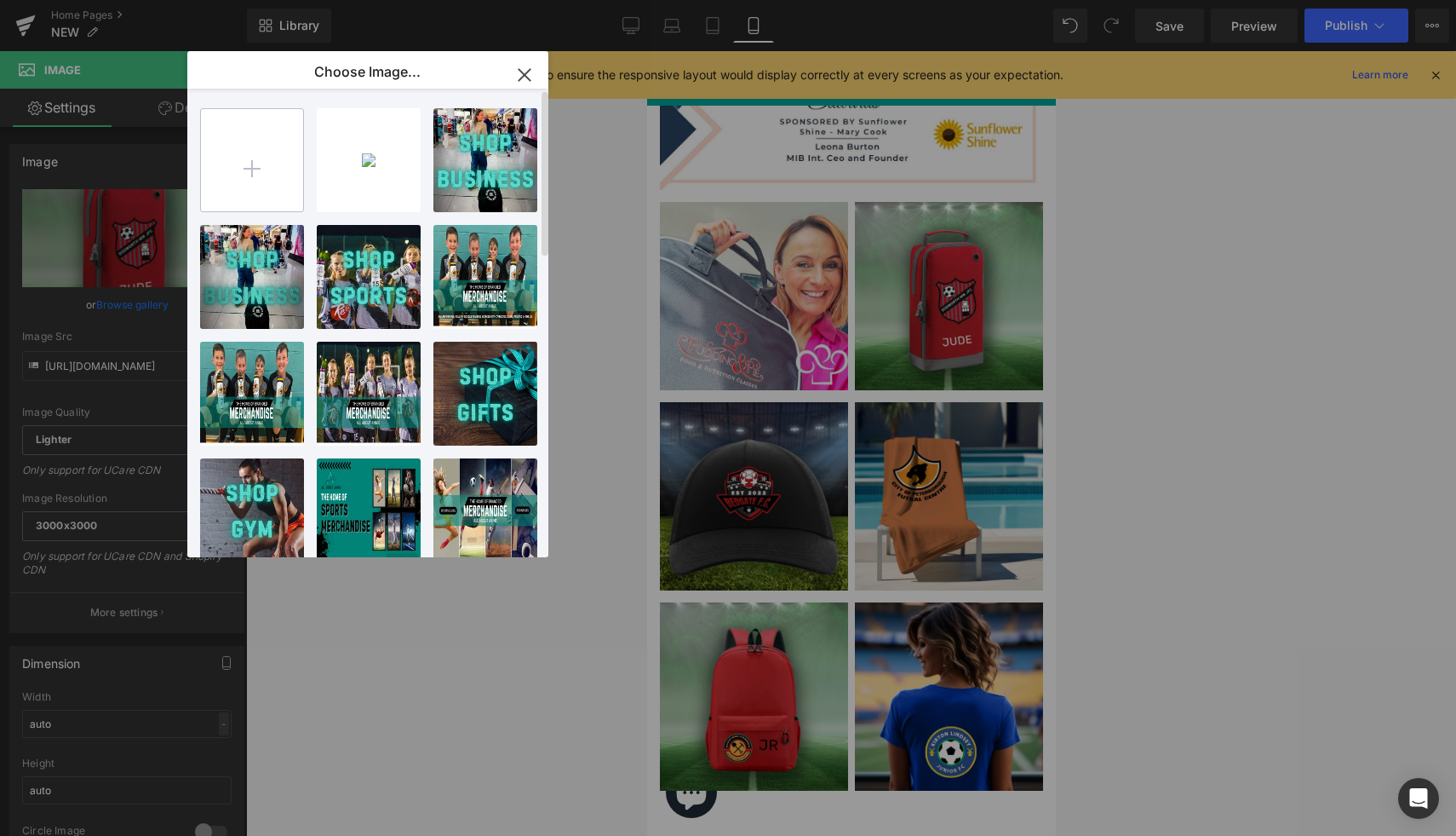
type input "C:\fakepath\IMG_6428.HEIC"
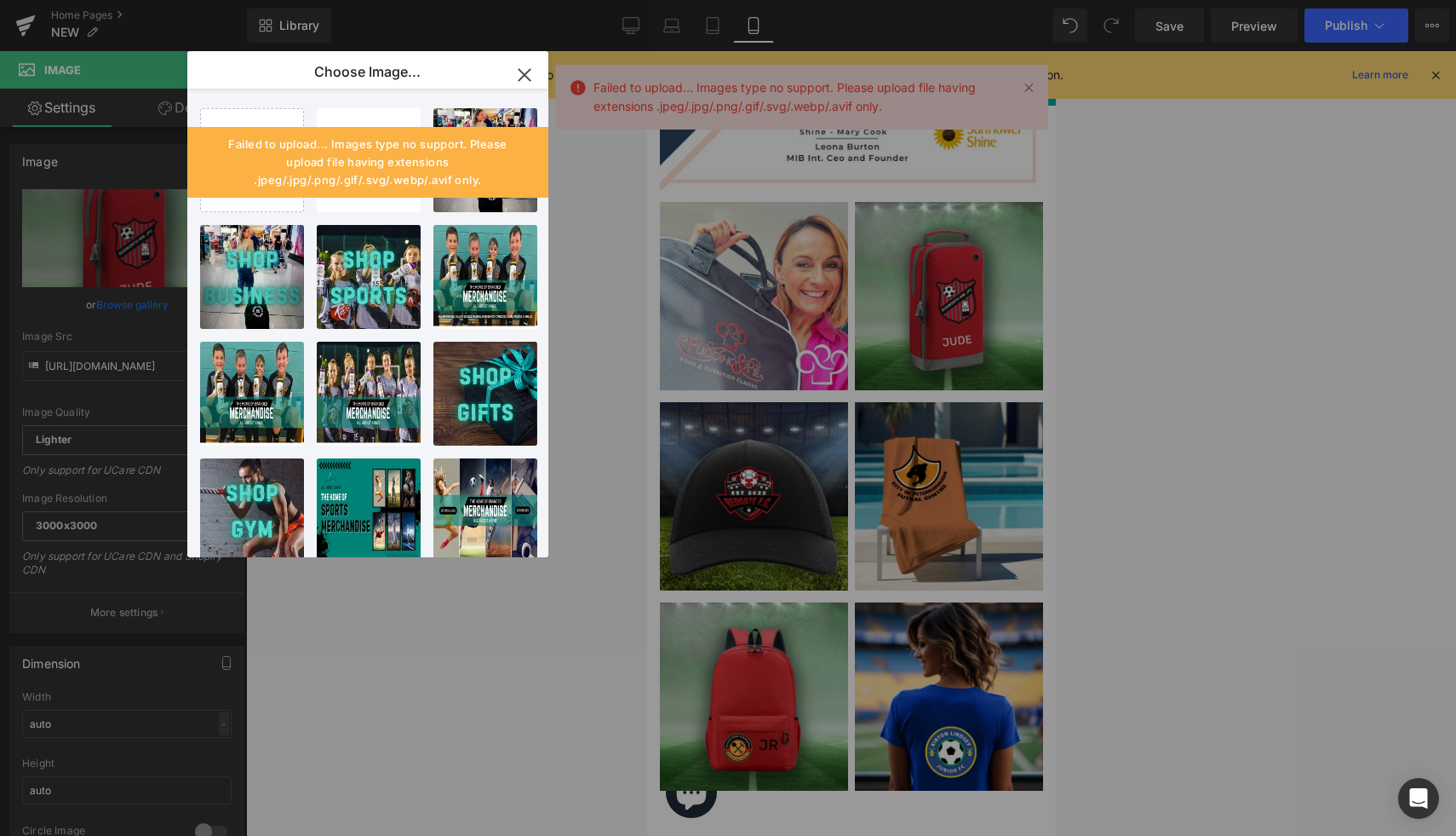
click at [567, 0] on div "Heading You are previewing how the will restyle your page. You can not edit Ele…" at bounding box center [728, 0] width 1456 height 0
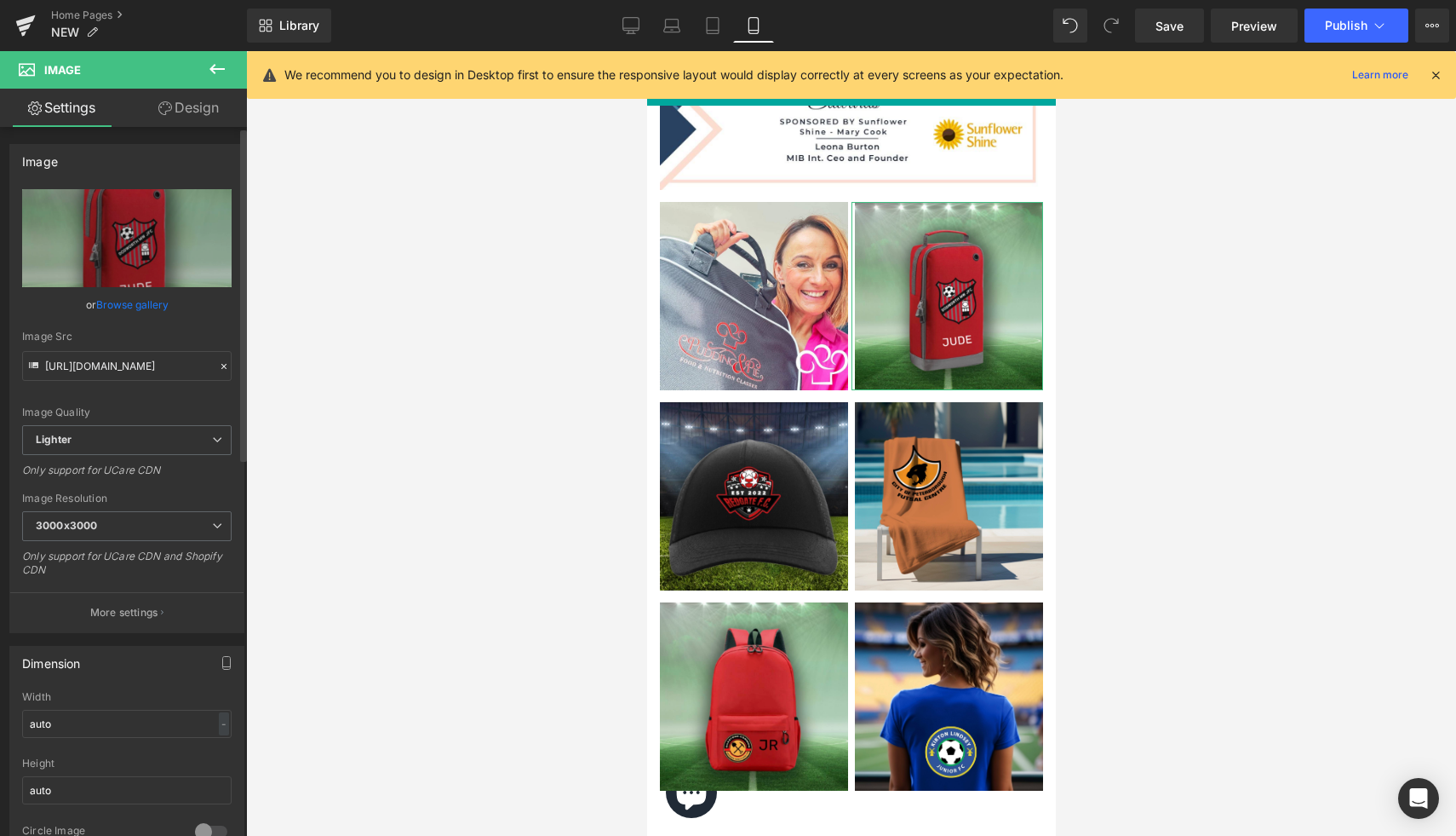
click at [156, 309] on link "Browse gallery" at bounding box center [133, 304] width 72 height 30
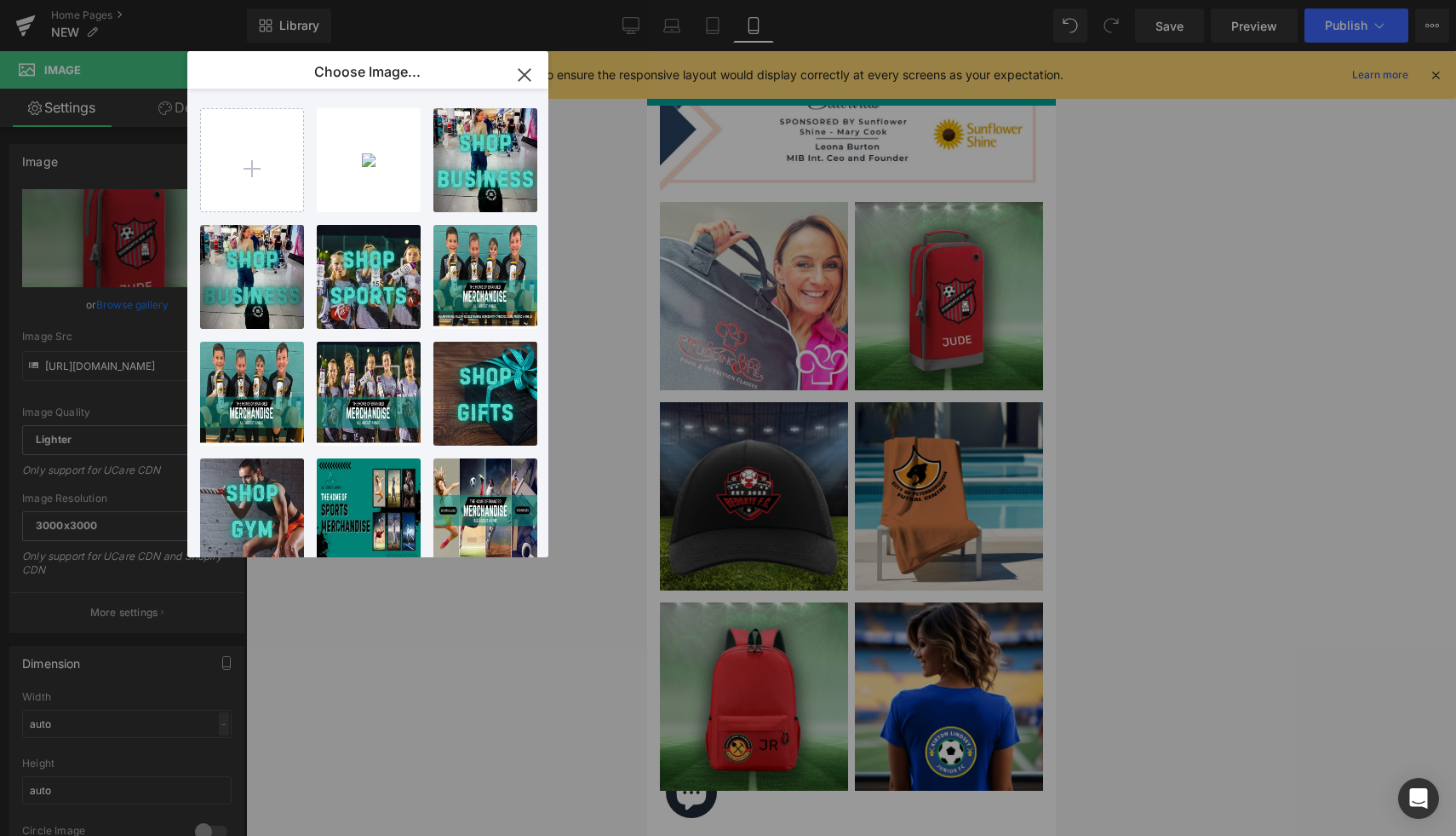
type input "C:\fakepath\37.jpg"
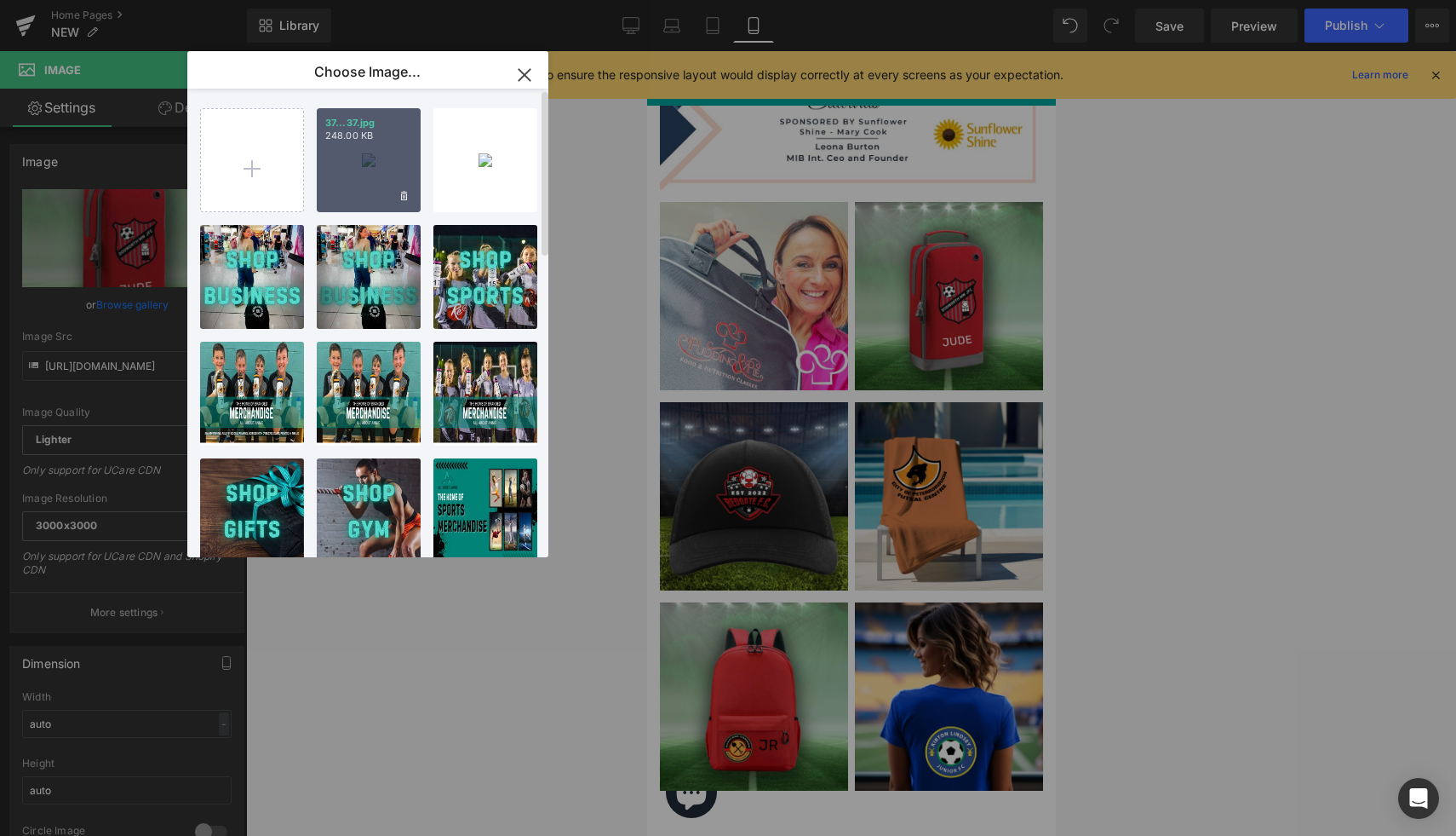
click at [354, 179] on div "37...37.jpg 248.00 KB" at bounding box center [369, 160] width 104 height 104
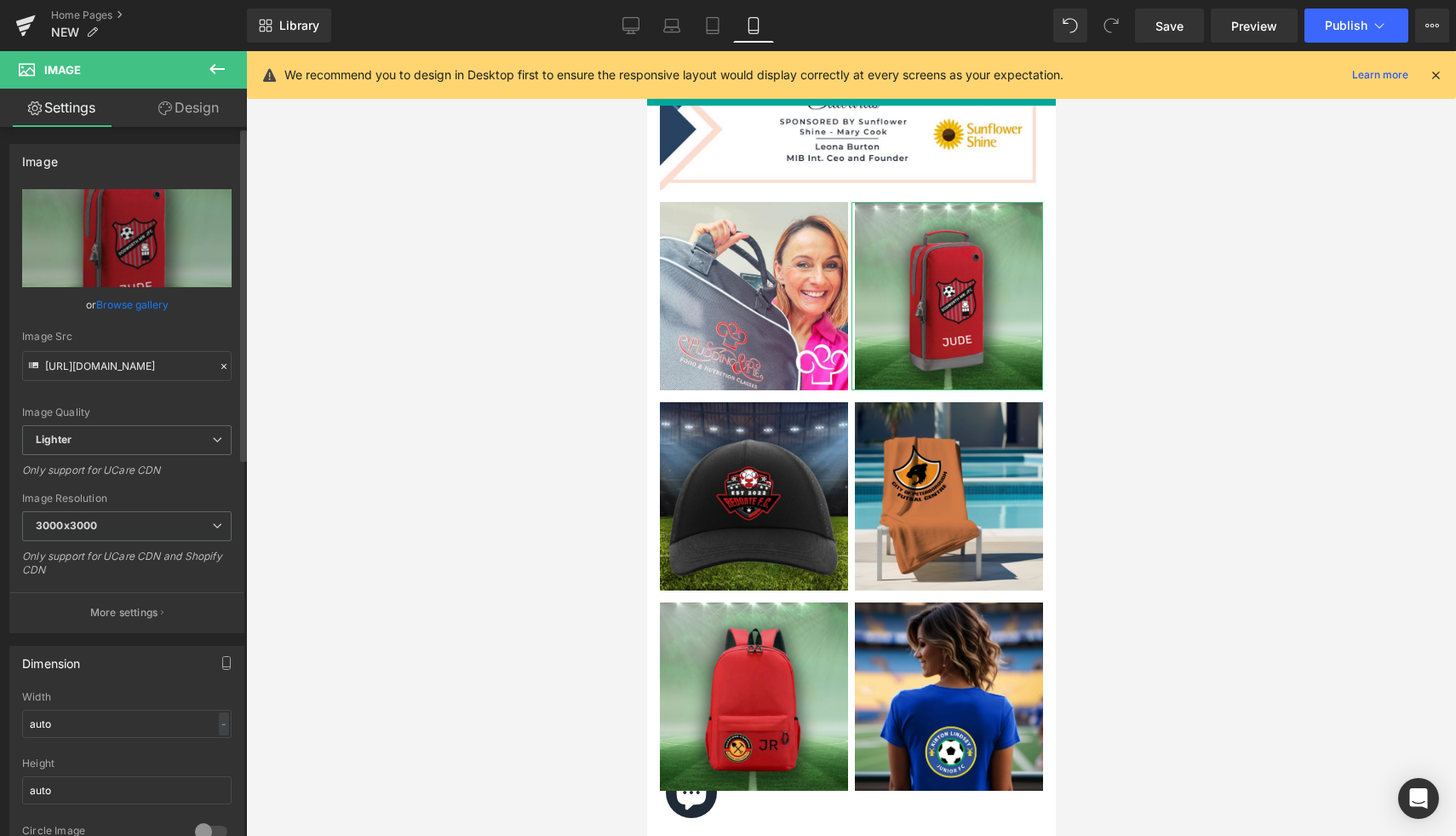
click at [115, 304] on link "Browse gallery" at bounding box center [133, 304] width 72 height 30
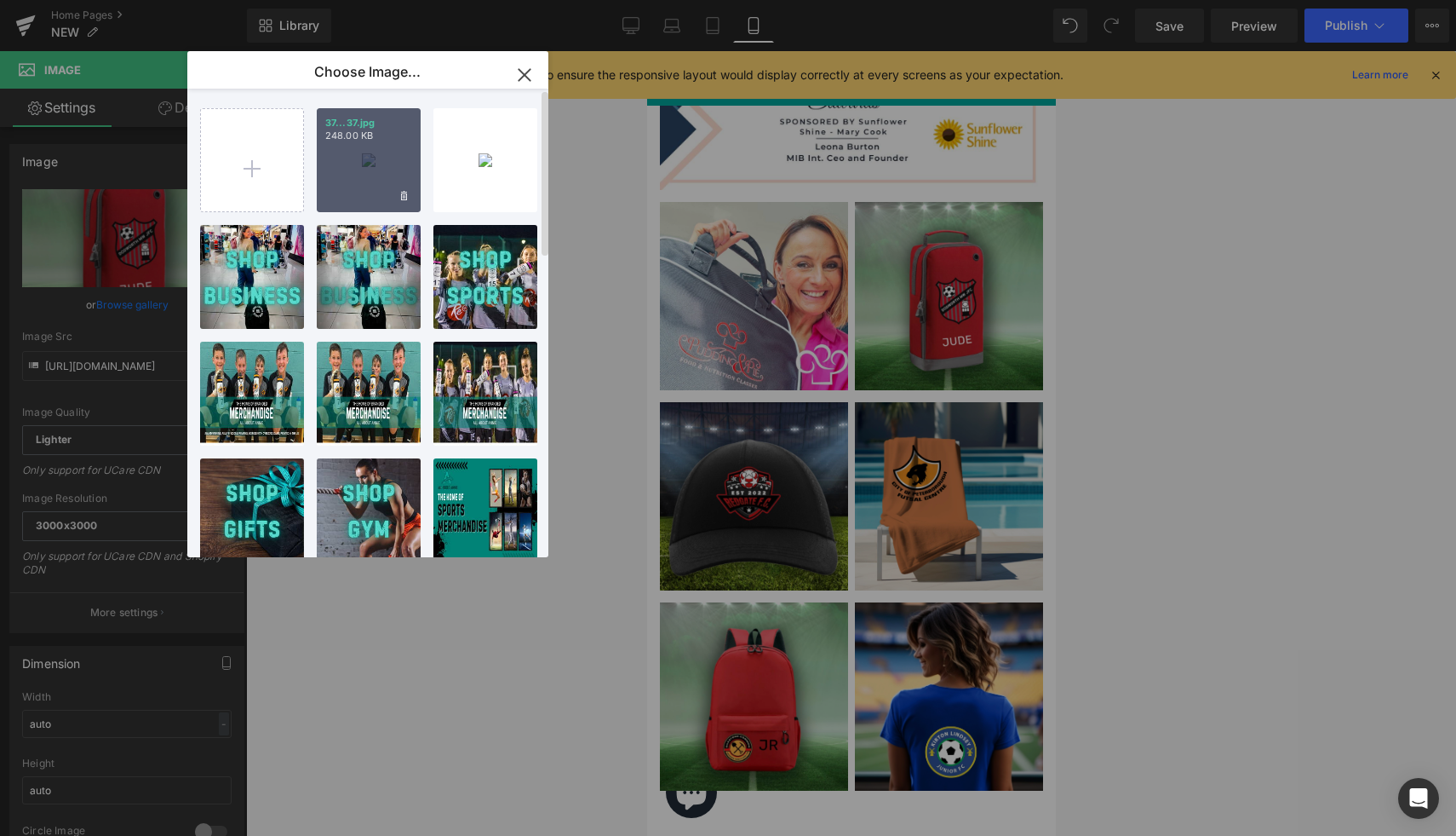
click at [379, 174] on div "37...37.jpg 248.00 KB" at bounding box center [369, 160] width 104 height 104
type input "https://ucarecdn.com/da075b10-554c-40b0-bb42-572f66a50524/-/format/auto/-/previ…"
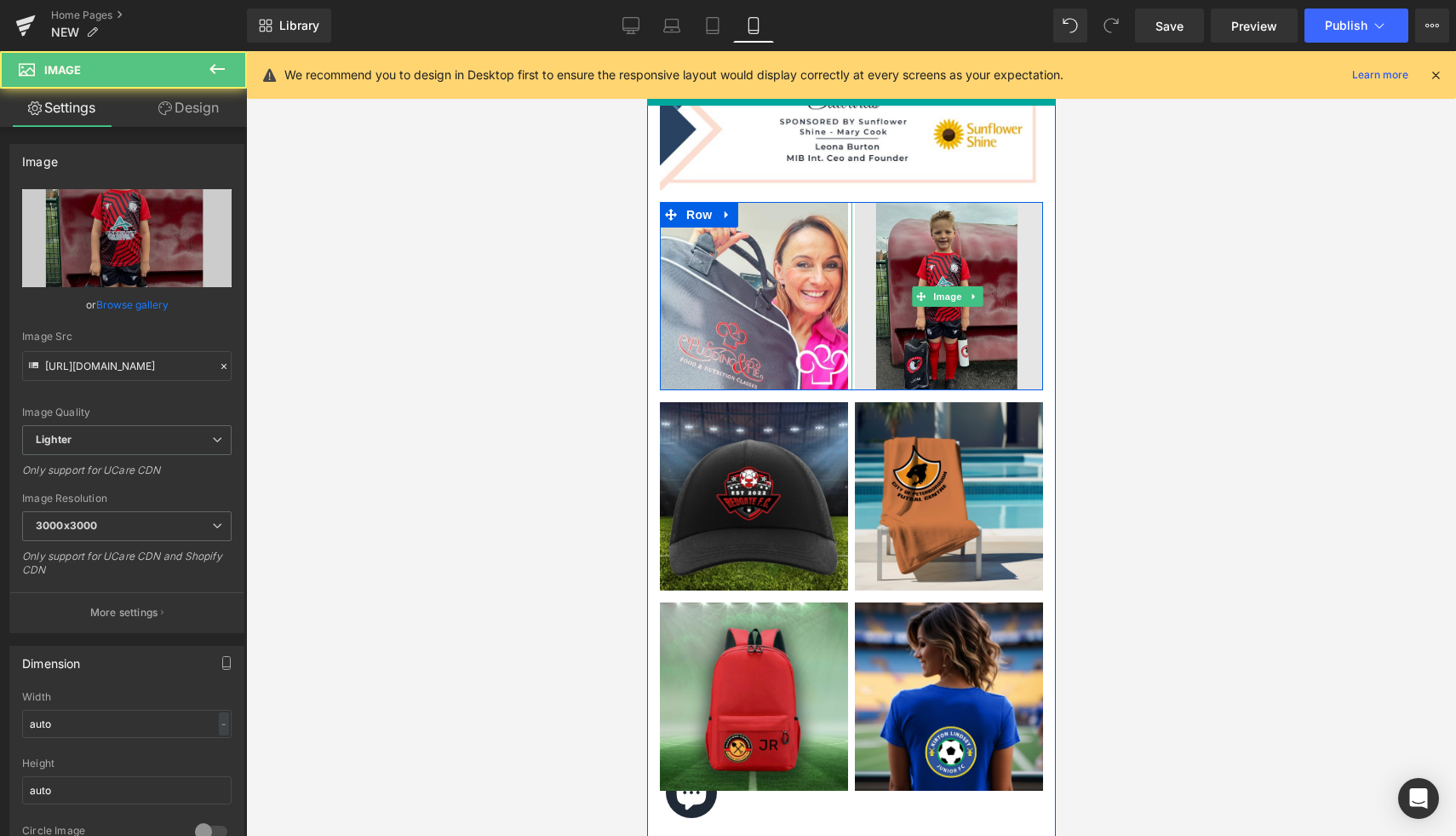
click at [938, 252] on img at bounding box center [946, 296] width 191 height 188
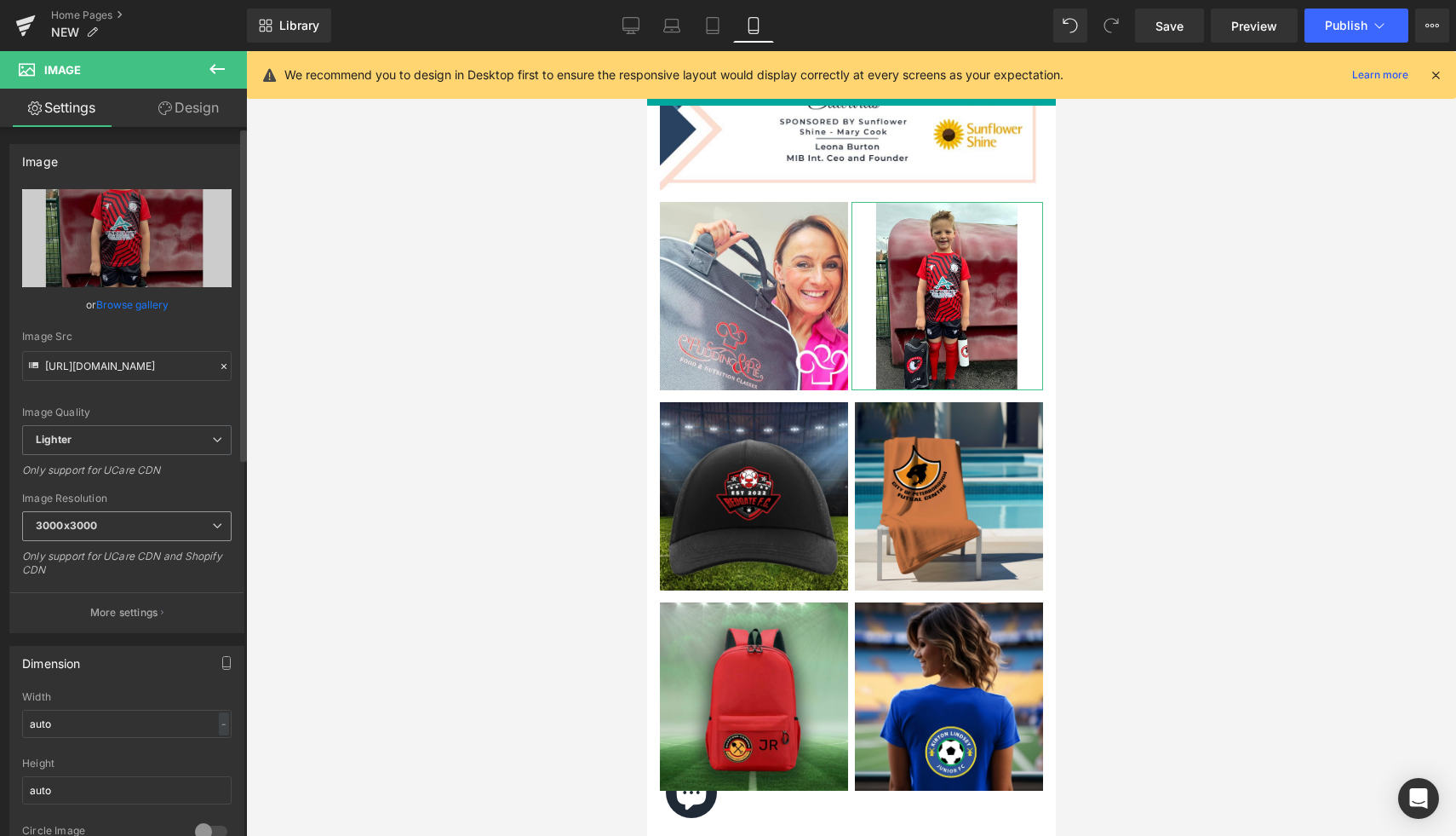
click at [202, 528] on span "3000x3000" at bounding box center [127, 526] width 210 height 30
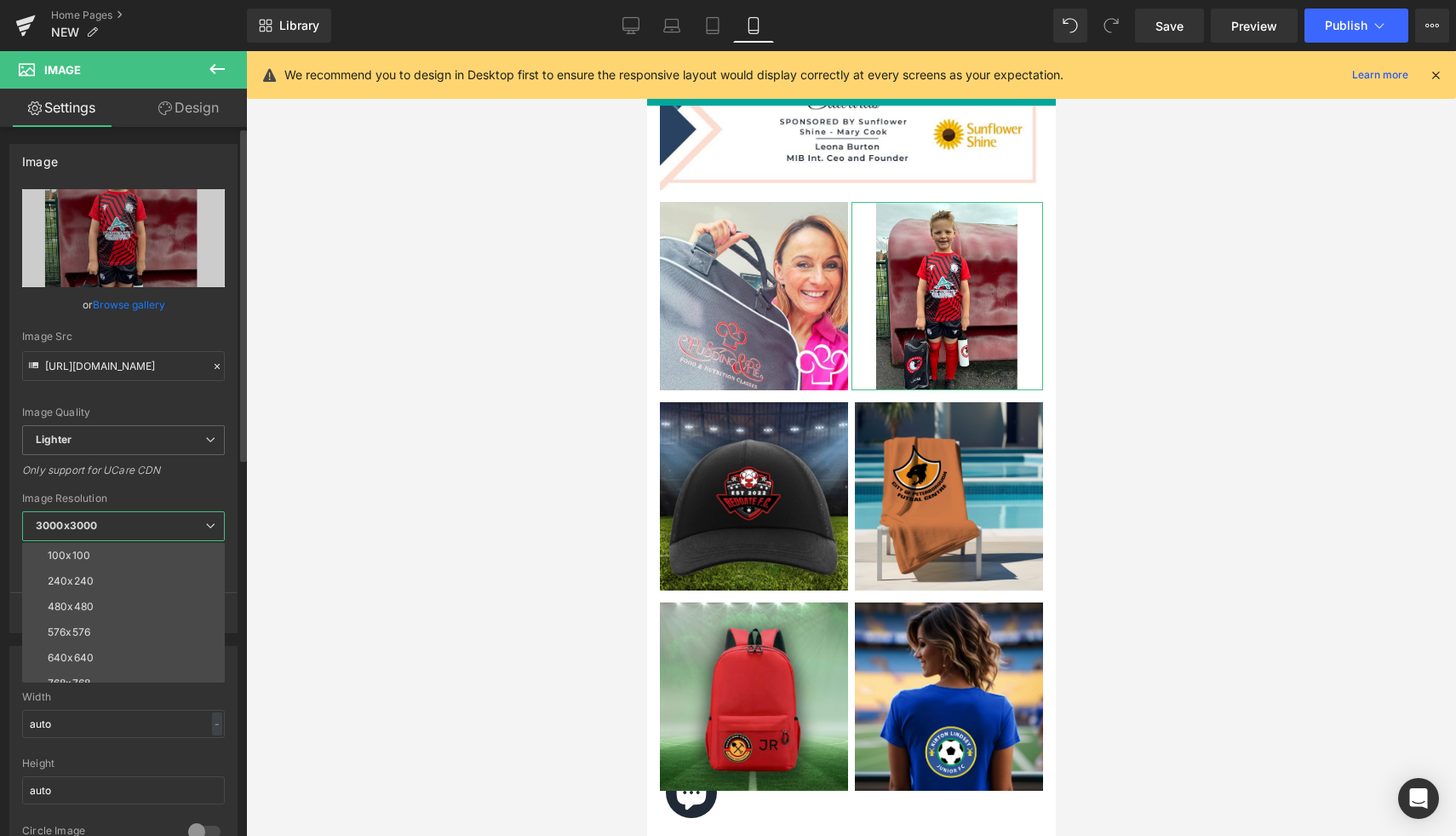
click at [202, 528] on span "3000x3000" at bounding box center [124, 526] width 203 height 30
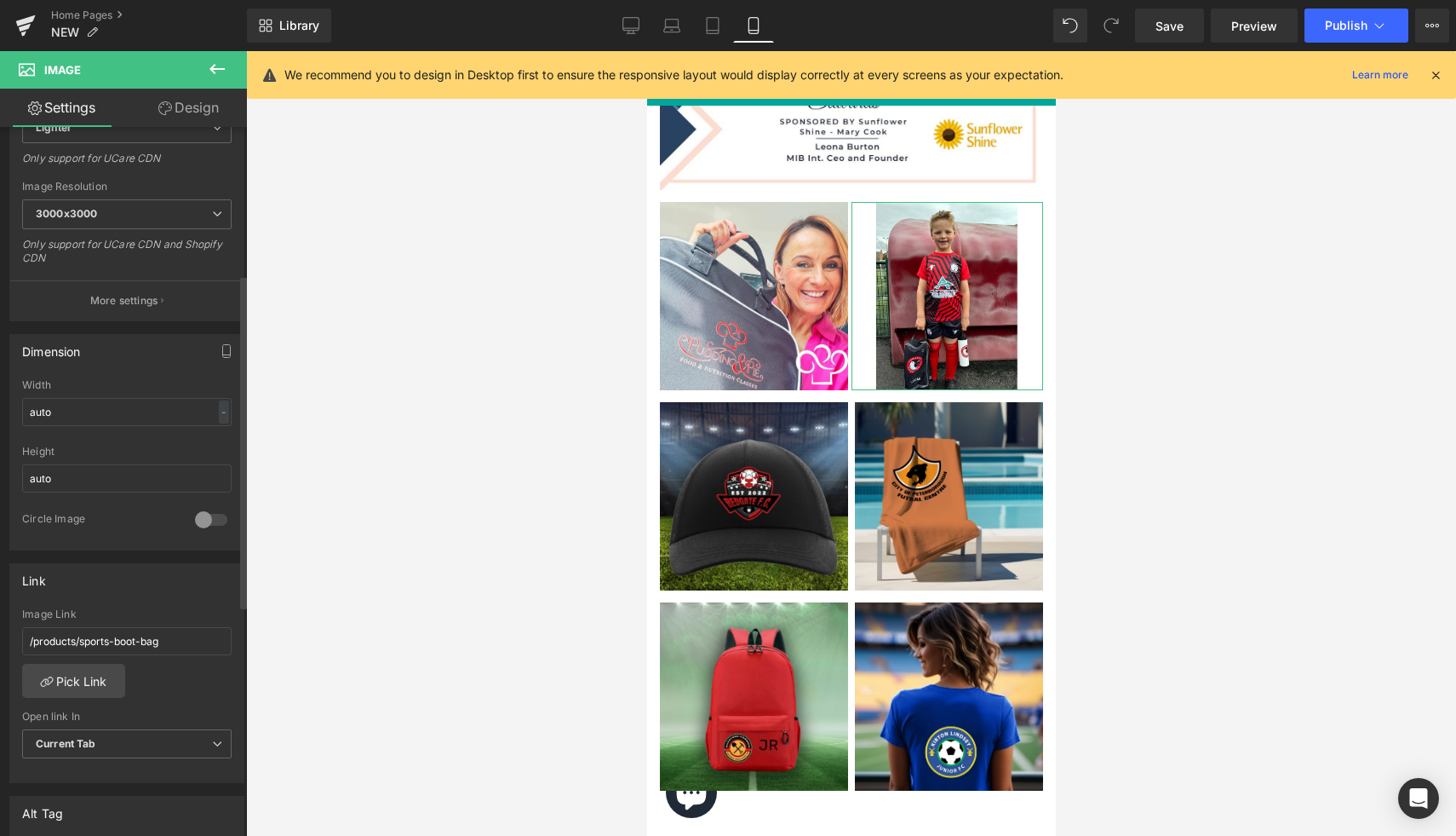
scroll to position [312, 0]
click at [218, 415] on div "-" at bounding box center [223, 412] width 10 height 23
click at [219, 402] on div "-" at bounding box center [223, 412] width 10 height 23
click at [131, 402] on input "auto" at bounding box center [127, 411] width 210 height 28
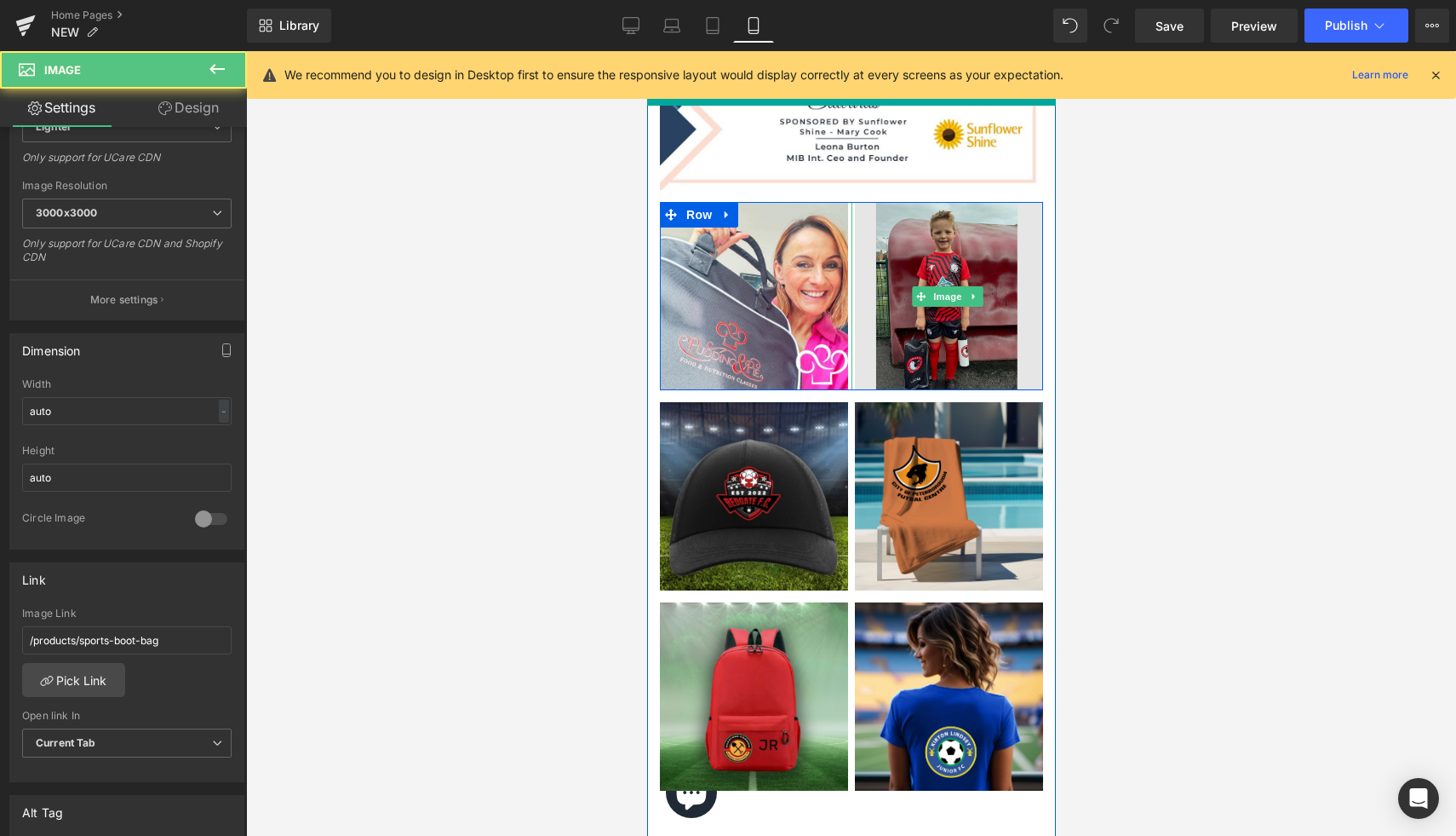
click at [944, 348] on img at bounding box center [946, 296] width 191 height 188
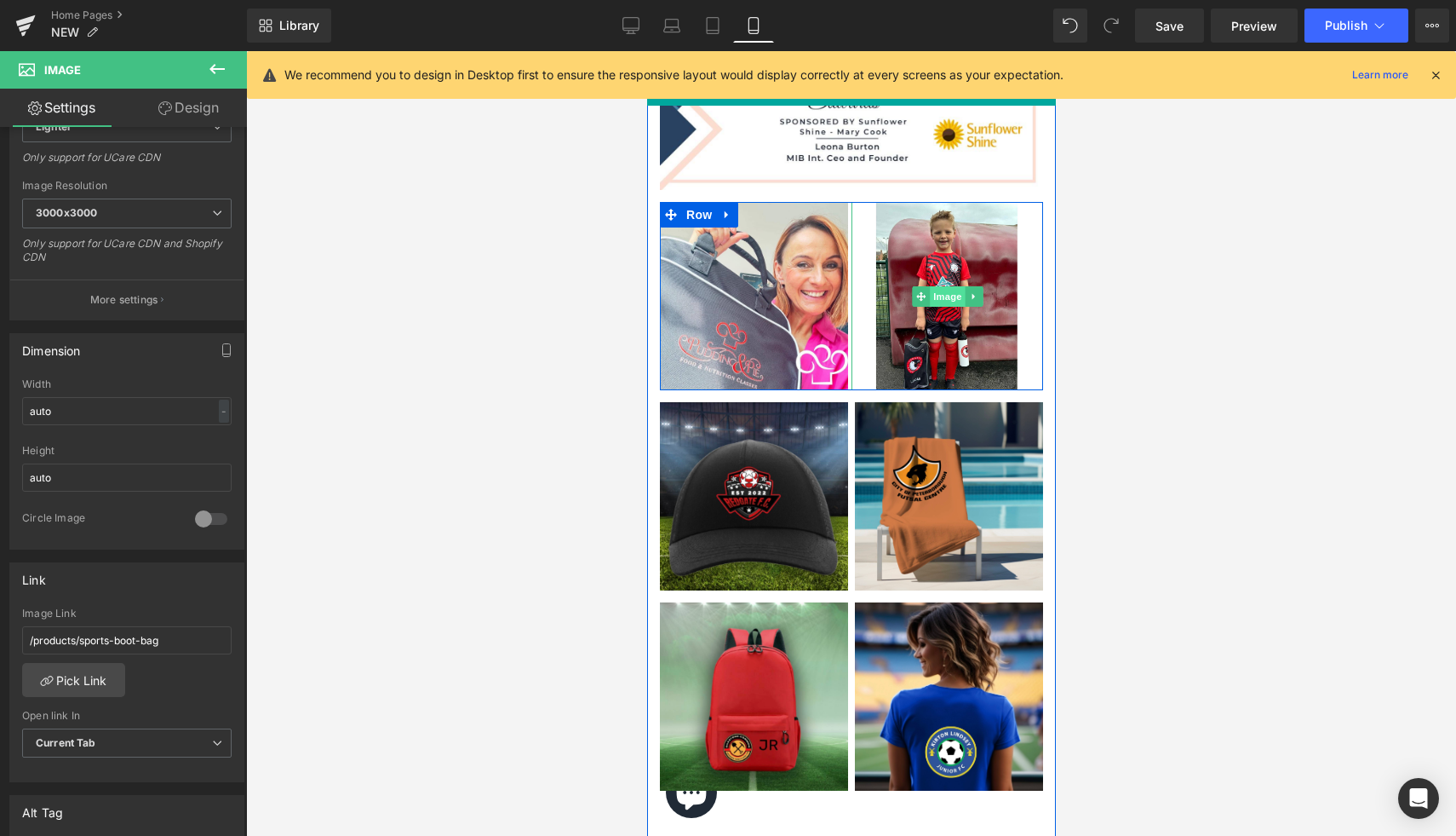
click at [947, 306] on span "Image" at bounding box center [947, 296] width 36 height 20
click at [978, 295] on icon at bounding box center [973, 297] width 10 height 10
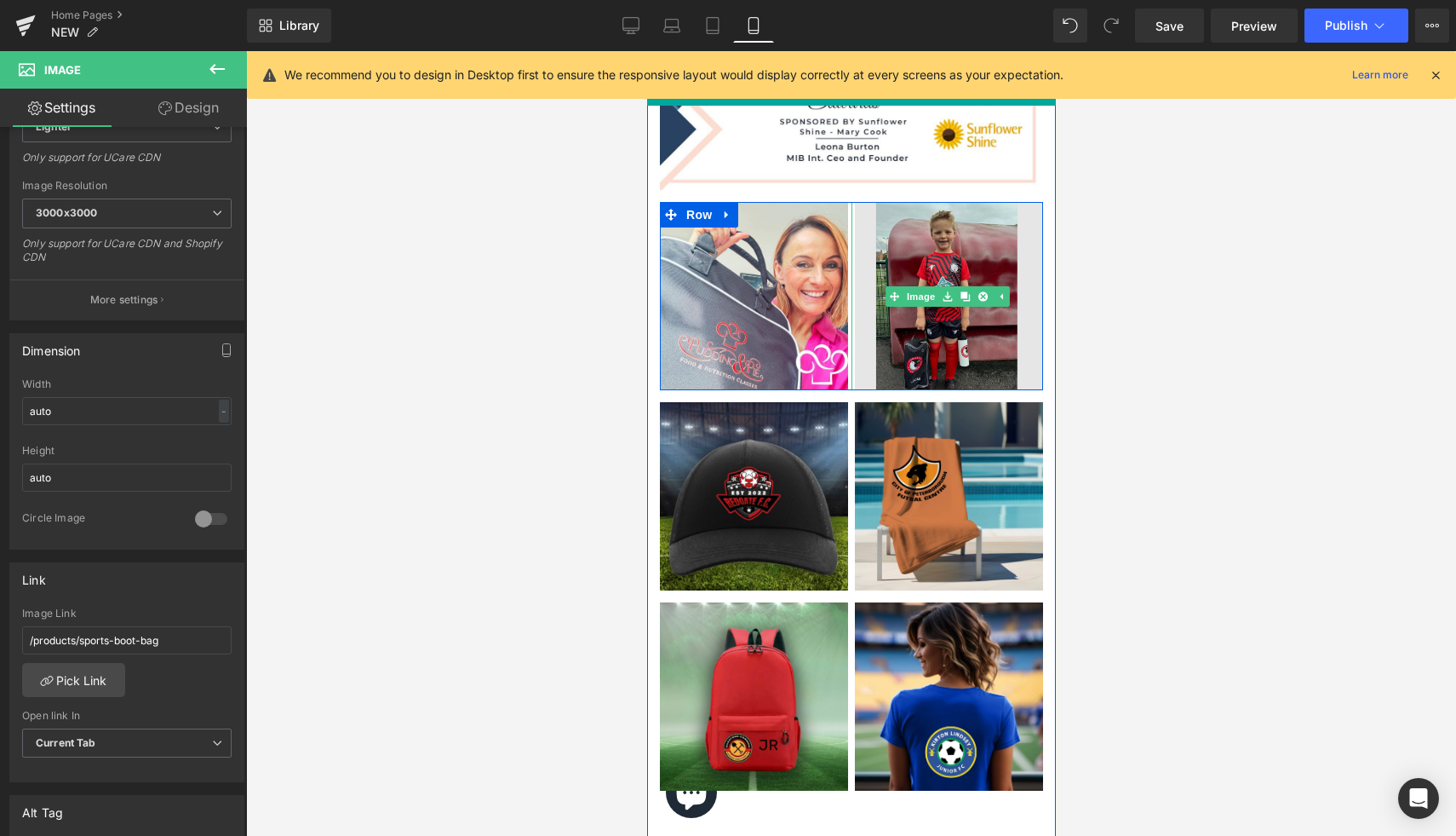
click at [890, 297] on div "Image" at bounding box center [946, 296] width 191 height 188
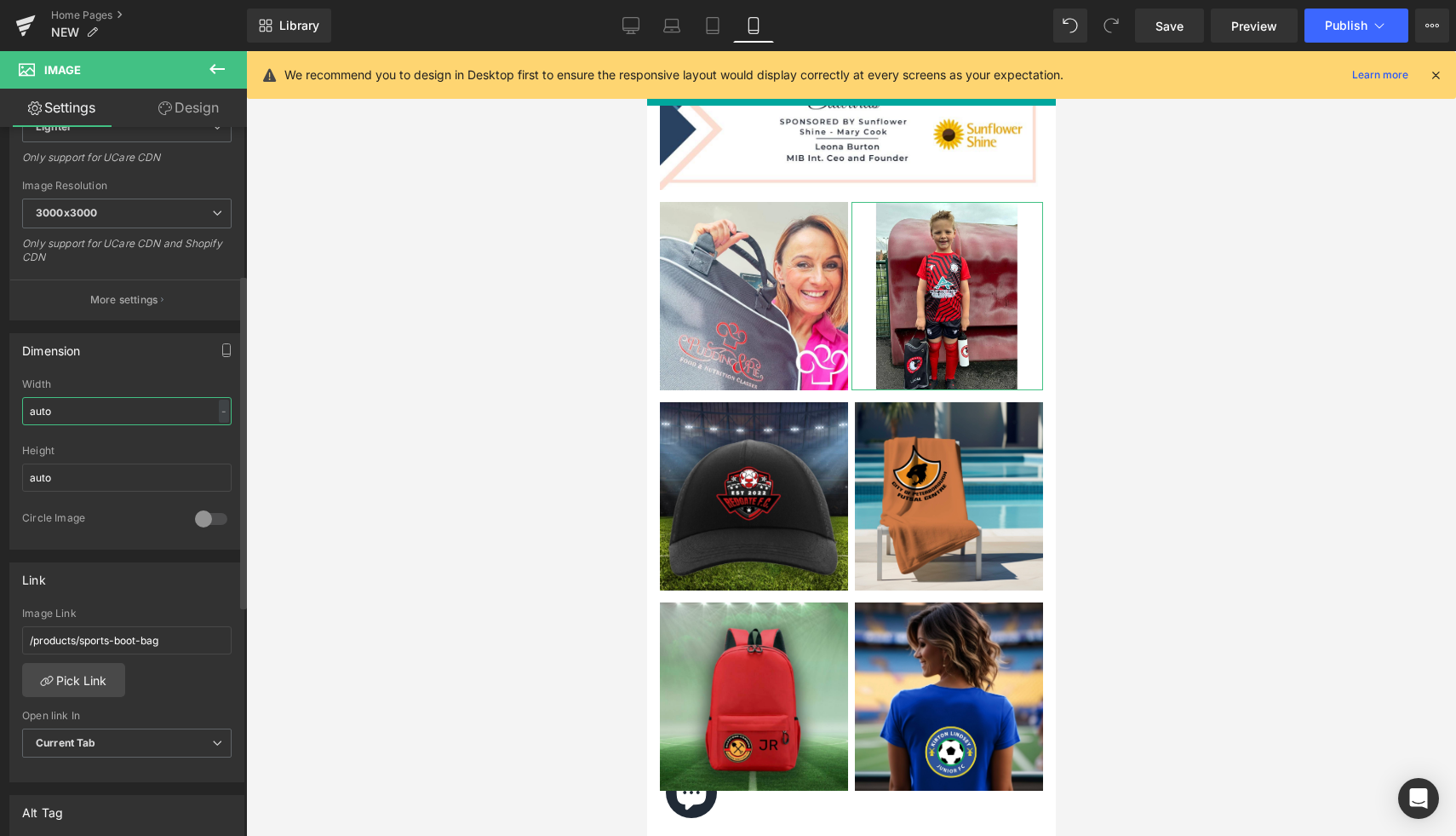
click at [74, 414] on input "auto" at bounding box center [127, 411] width 210 height 28
click at [39, 408] on input "auto" at bounding box center [127, 411] width 210 height 28
type input "250"
click at [42, 484] on input "auto" at bounding box center [127, 477] width 210 height 28
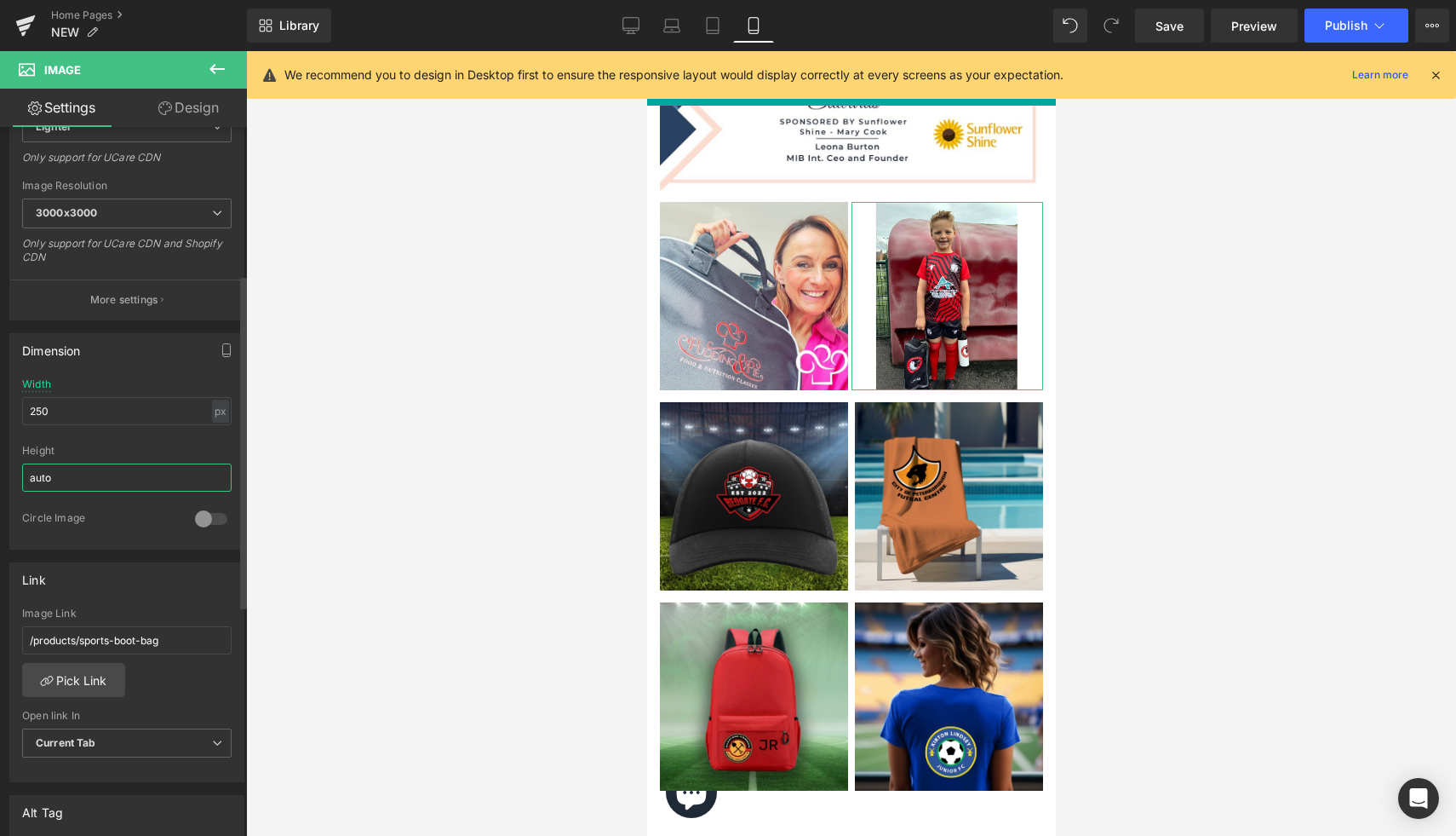
click at [42, 484] on input "auto" at bounding box center [127, 477] width 210 height 28
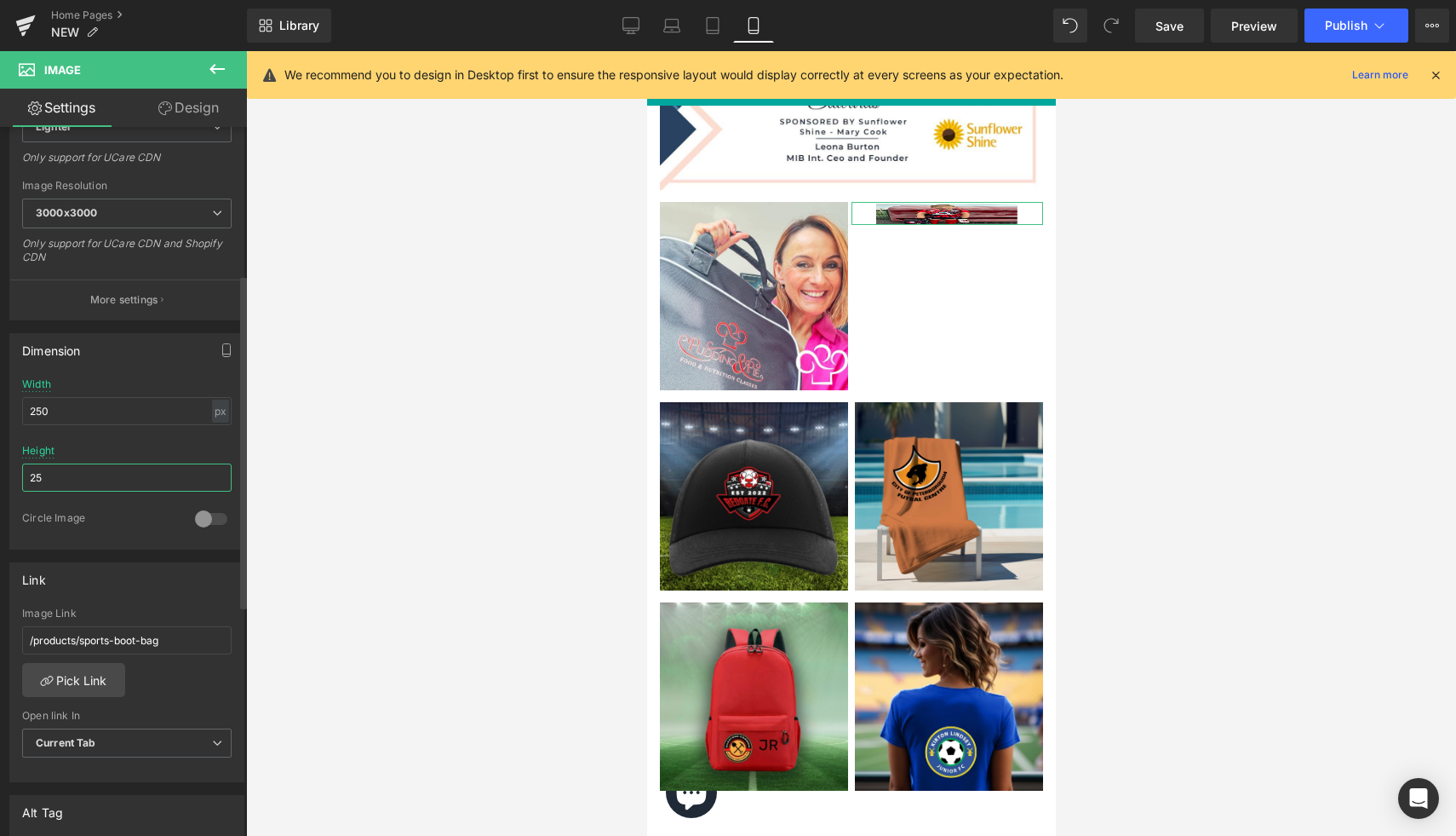
type input "2"
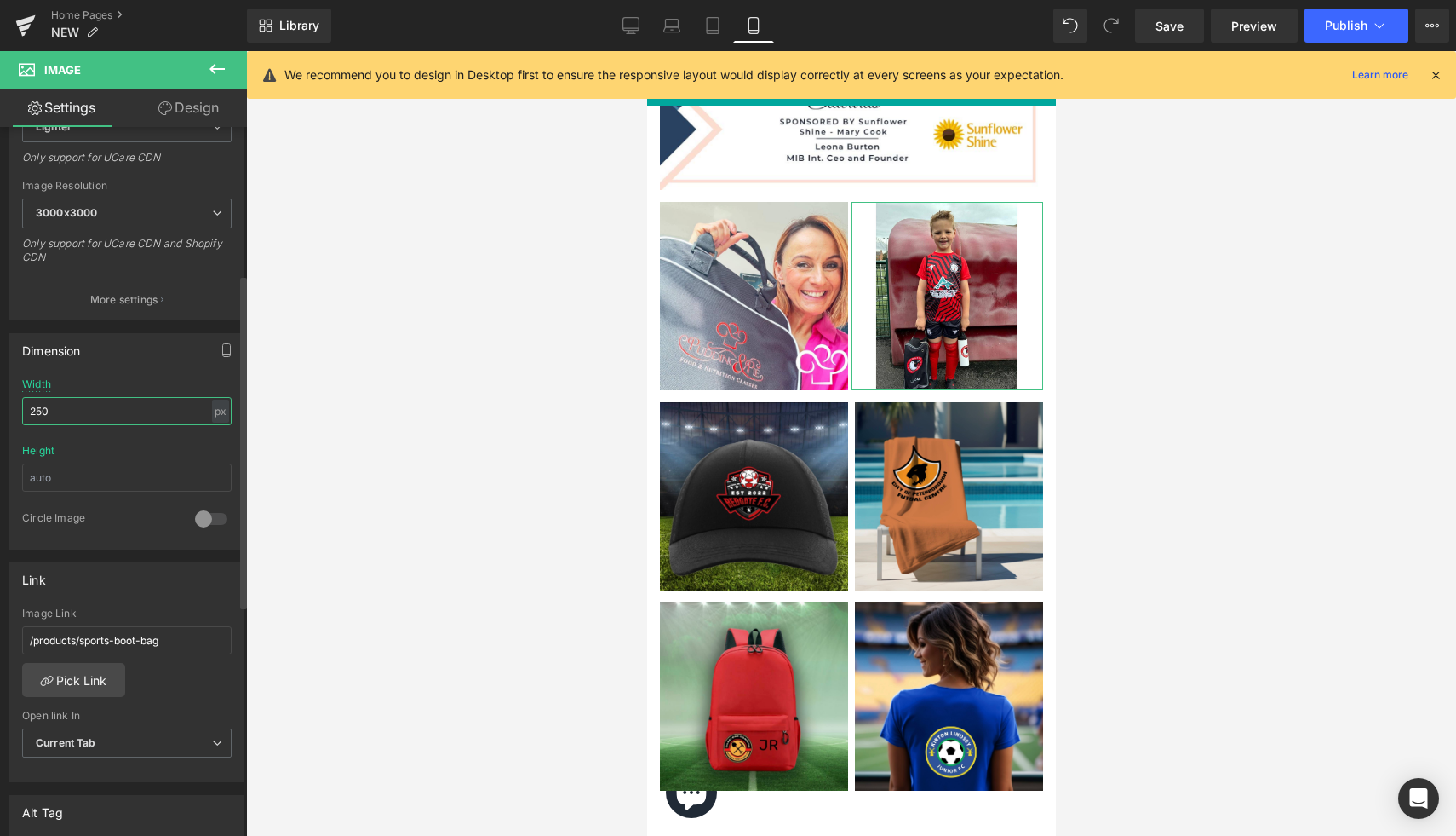
click at [39, 418] on input "250" at bounding box center [127, 411] width 210 height 28
type input "5"
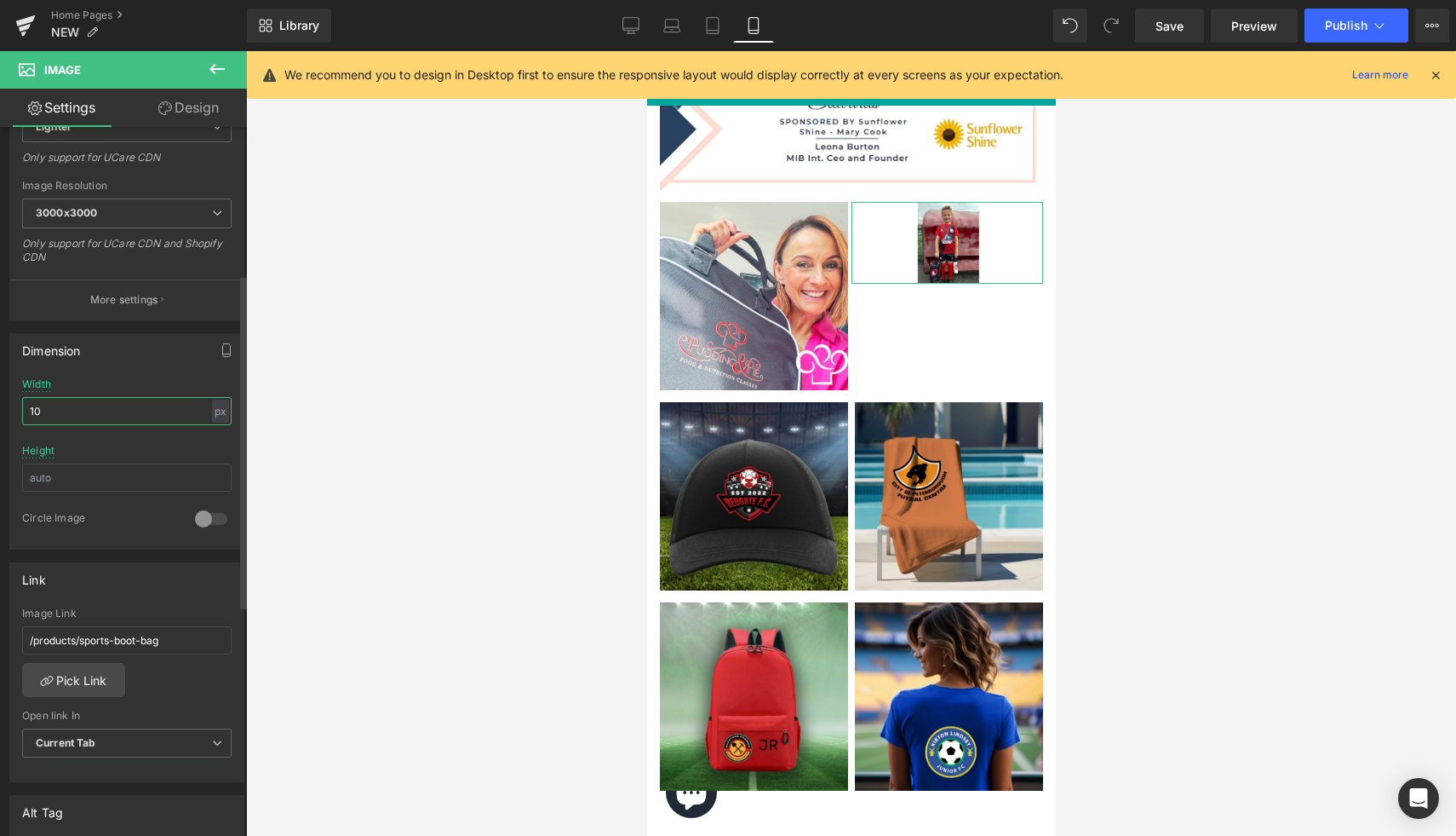
type input "1"
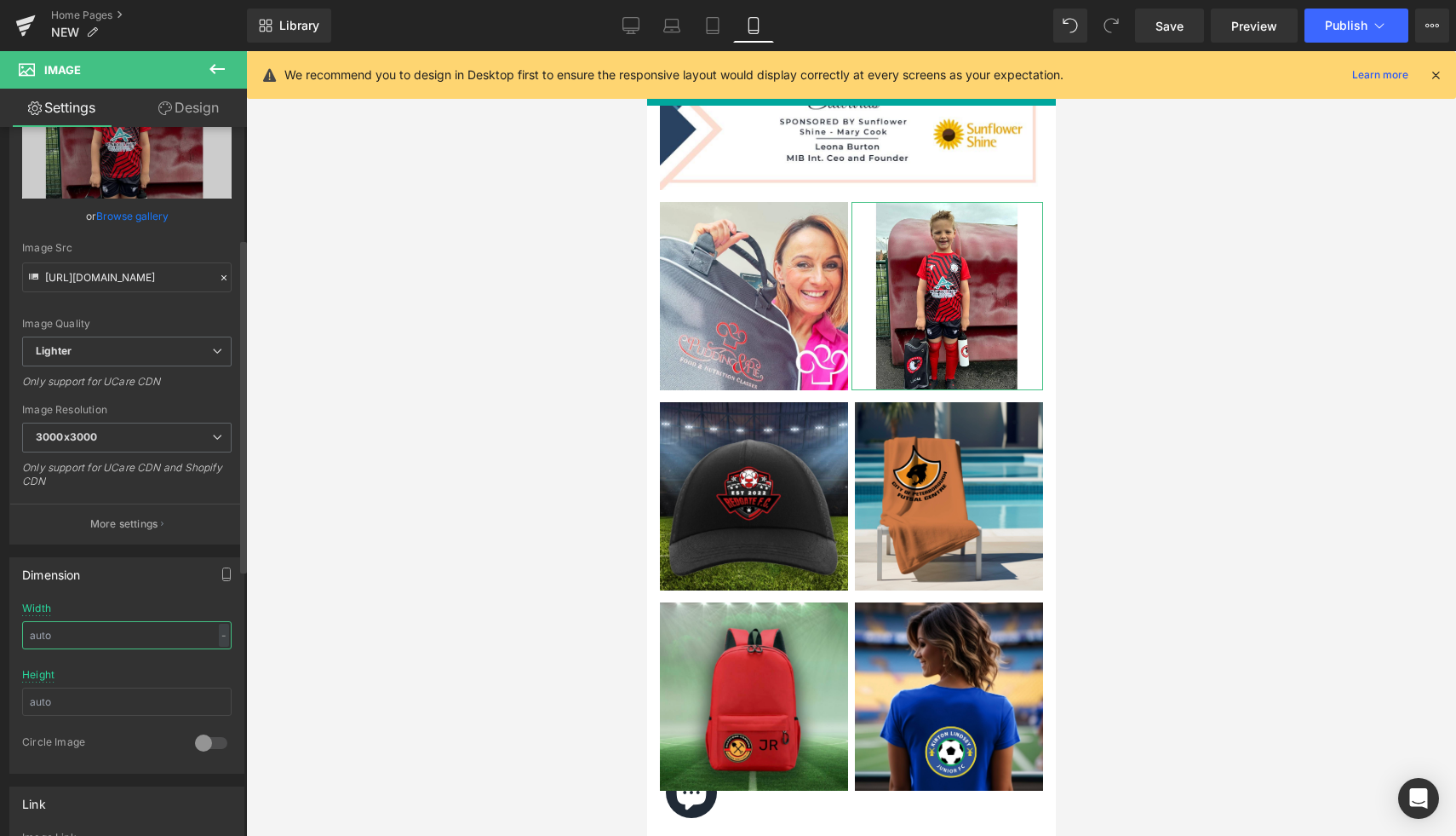
scroll to position [0, 0]
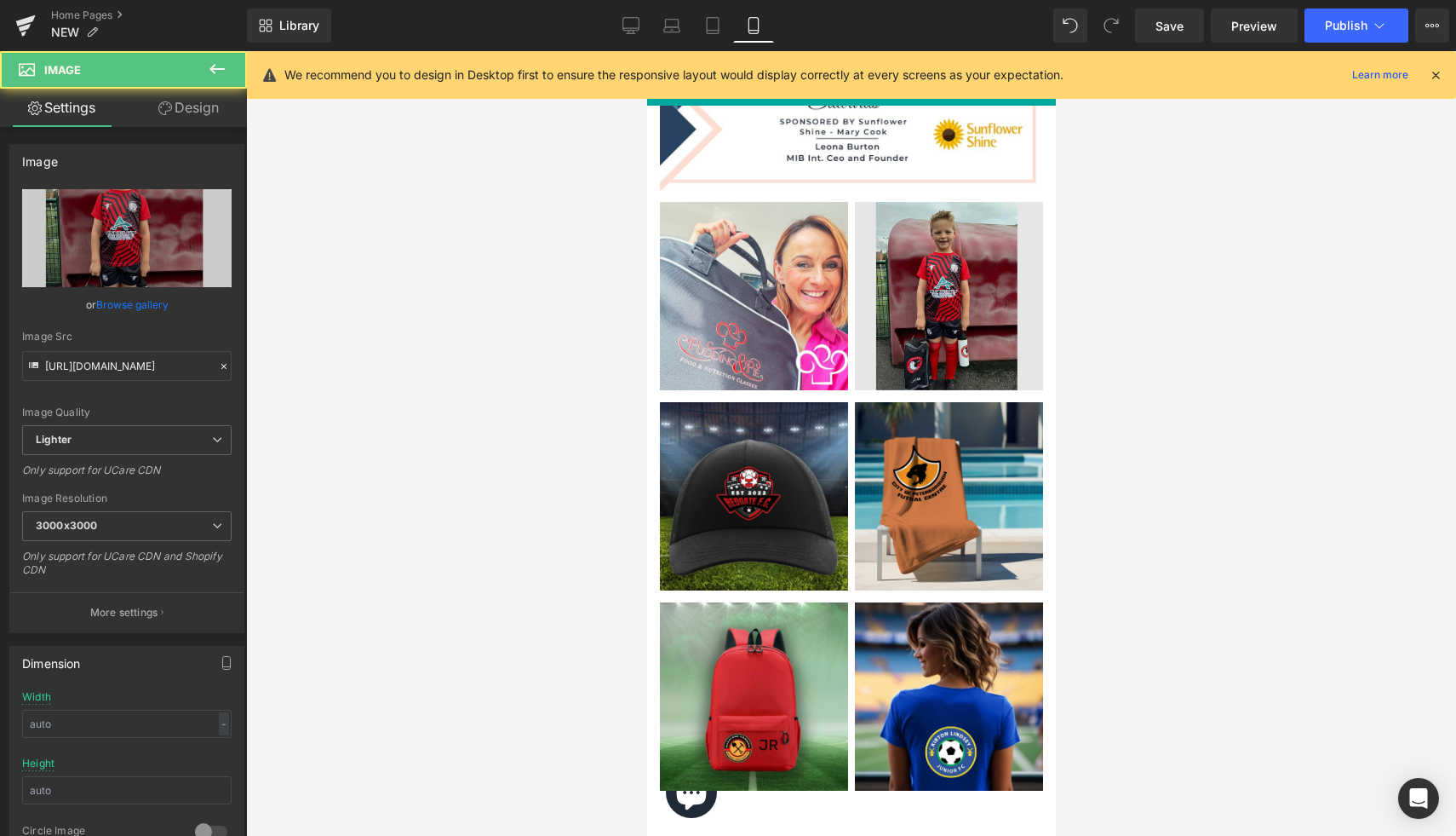
click at [952, 335] on img at bounding box center [946, 296] width 191 height 188
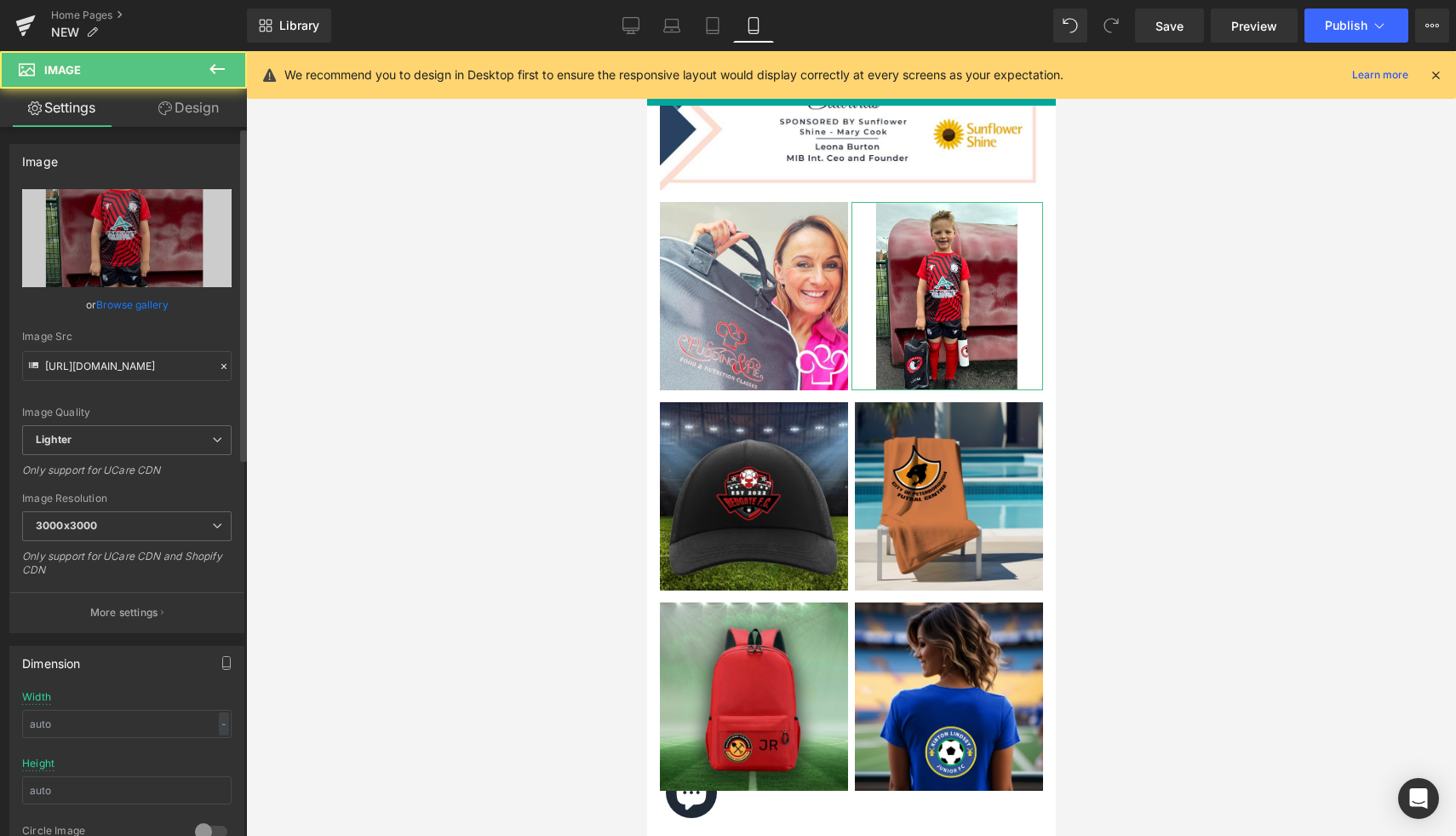
click at [158, 306] on link "Browse gallery" at bounding box center [133, 304] width 72 height 30
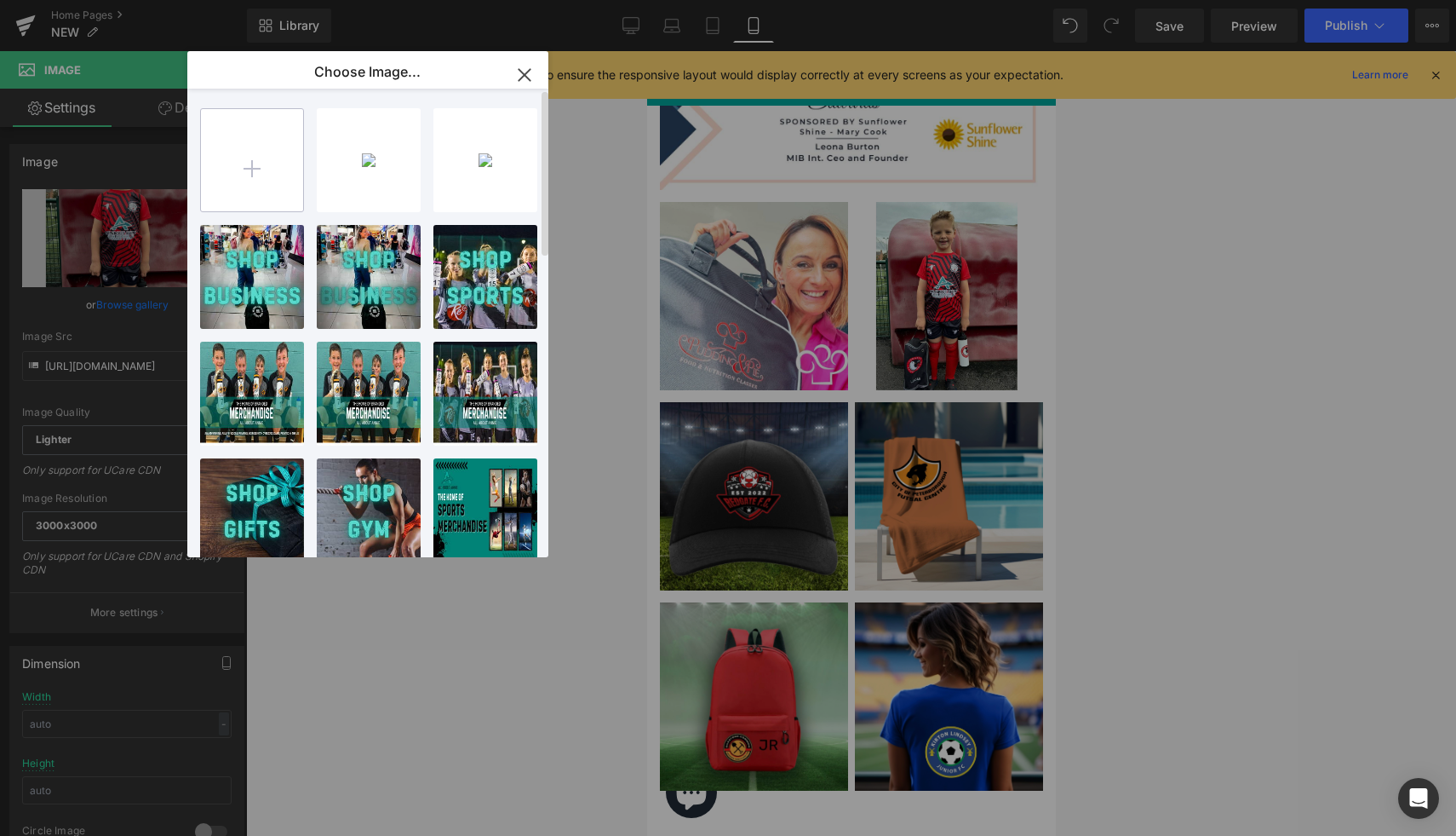
click at [271, 139] on input "file" at bounding box center [252, 160] width 102 height 102
type input "C:\fakepath\39.jpg"
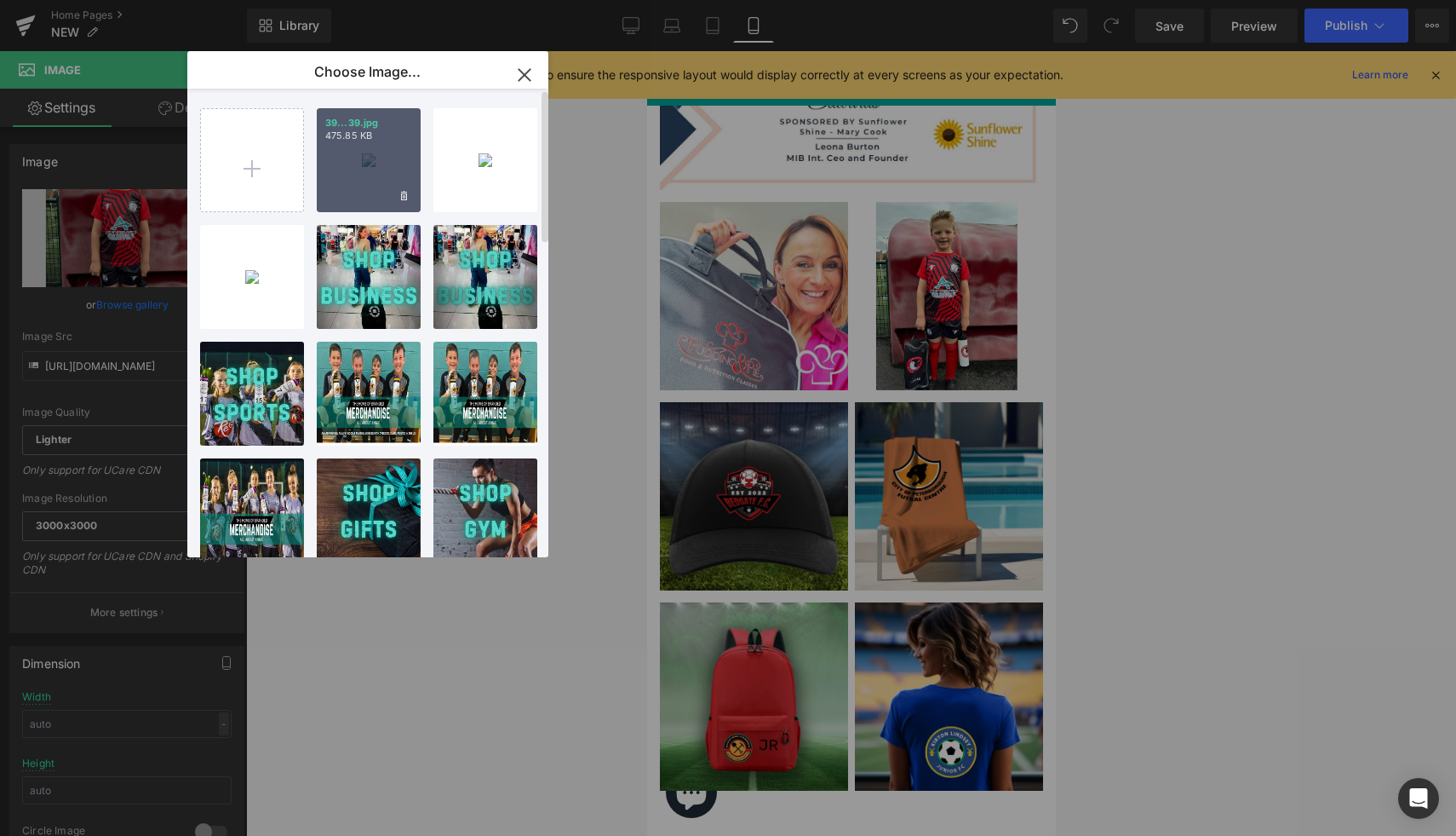
click at [388, 189] on div "39...39.jpg 475.85 KB" at bounding box center [369, 160] width 104 height 104
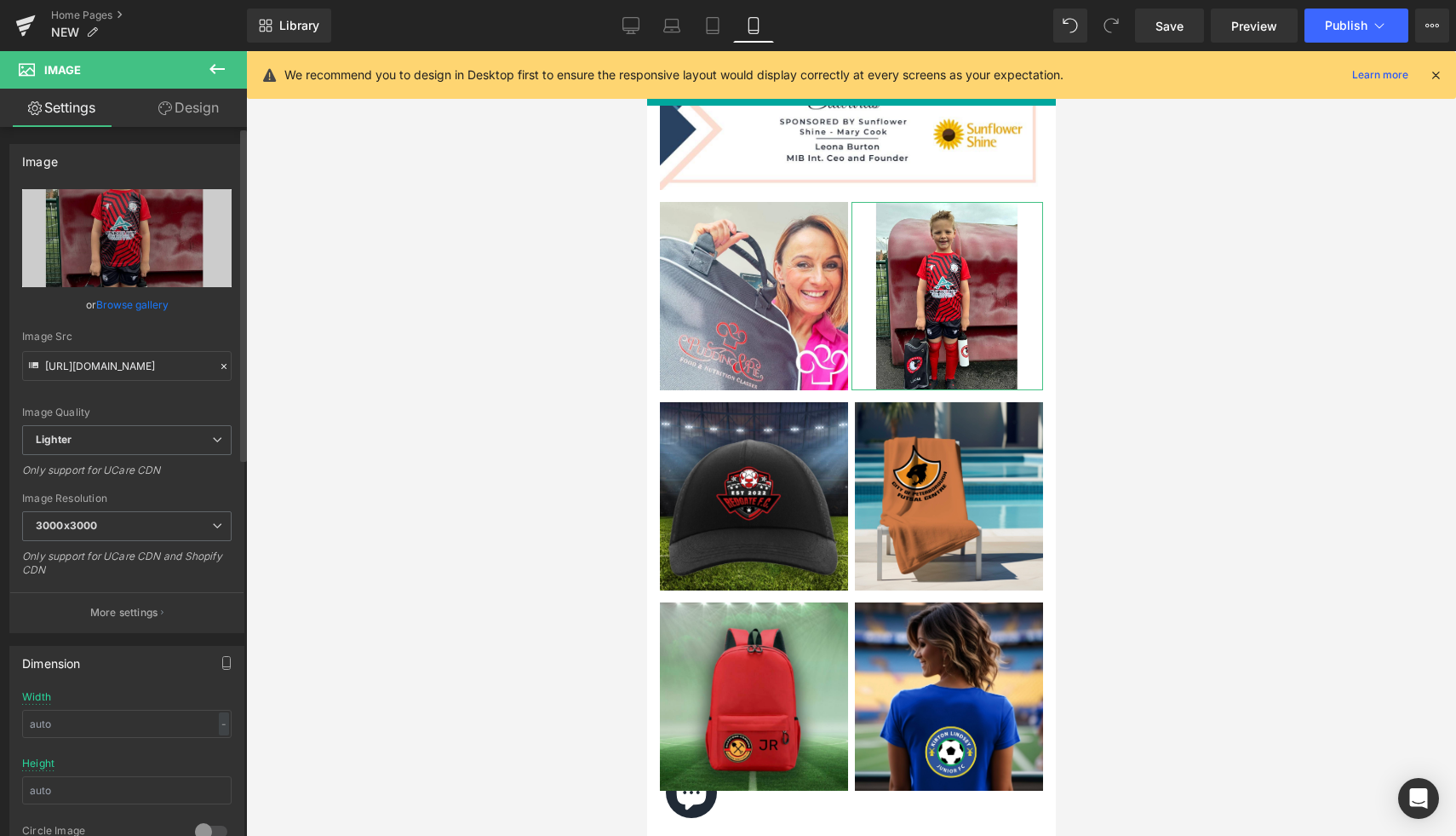
click at [144, 299] on link "Browse gallery" at bounding box center [133, 304] width 72 height 30
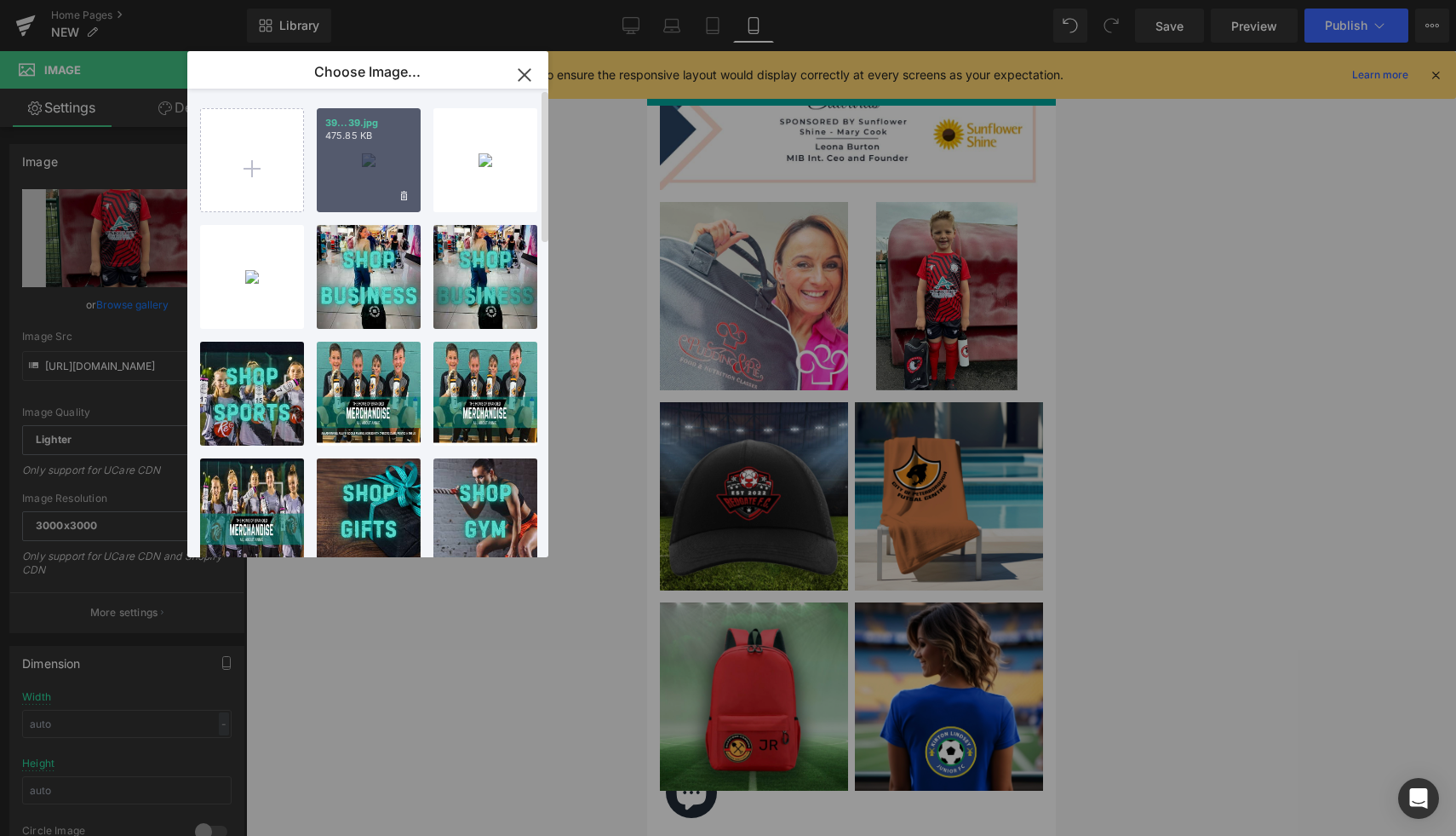
click at [346, 194] on div "39...39.jpg 475.85 KB" at bounding box center [369, 160] width 104 height 104
type input "https://ucarecdn.com/3c579b9b-0562-4944-bde9-87317a4eeaf5/-/format/auto/-/previ…"
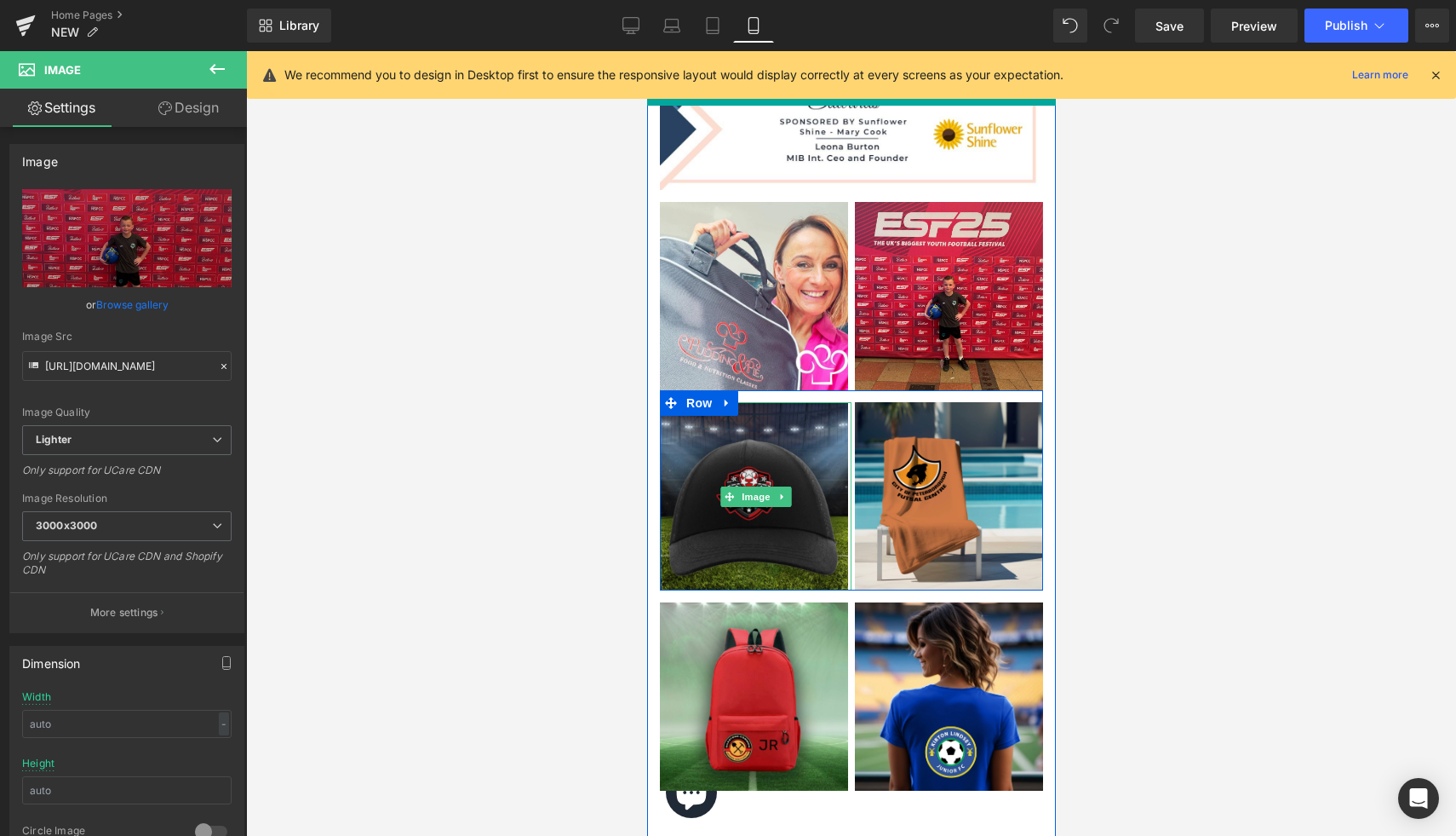
click at [733, 482] on img at bounding box center [755, 496] width 191 height 188
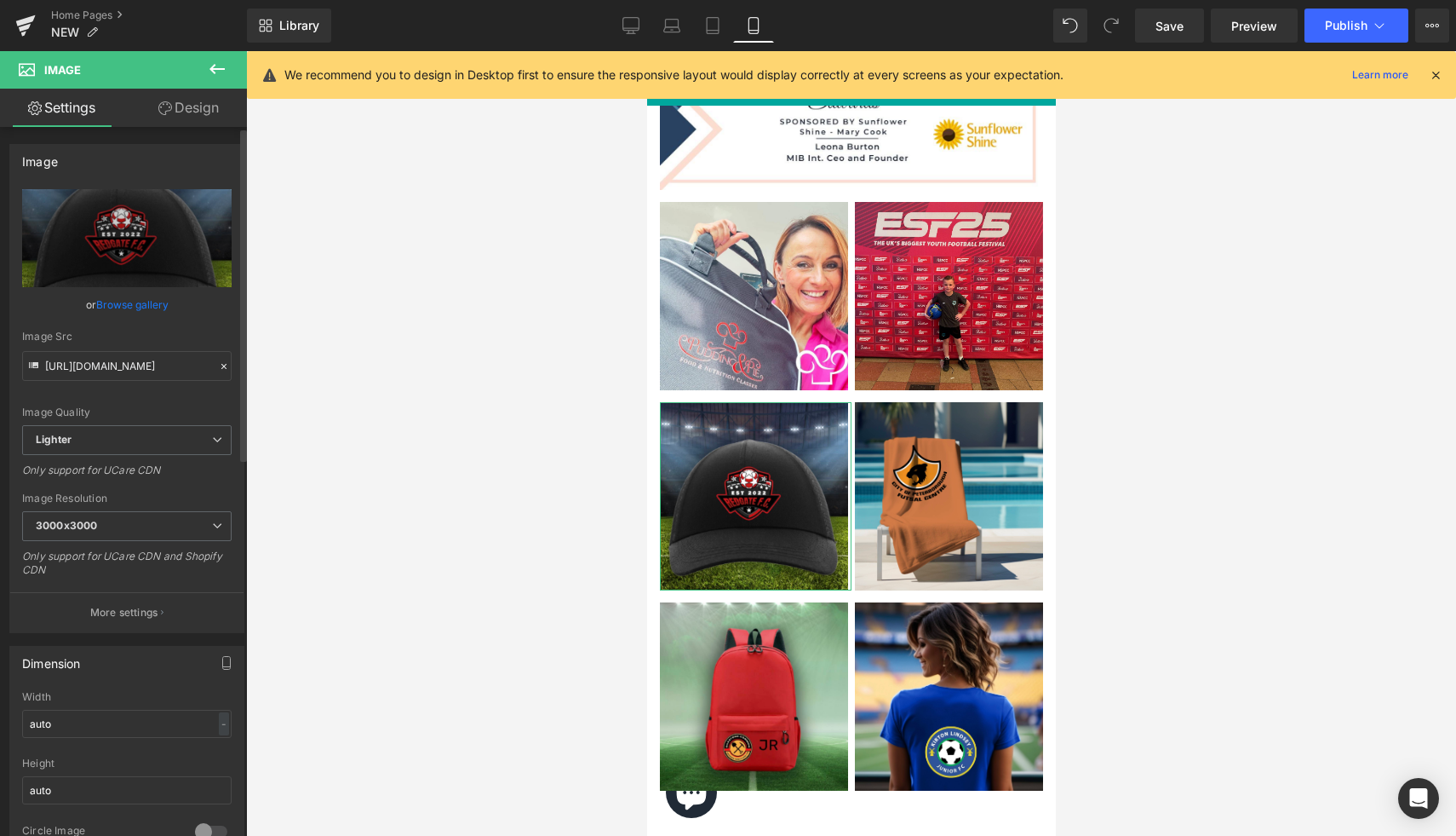
click at [119, 312] on link "Browse gallery" at bounding box center [133, 304] width 72 height 30
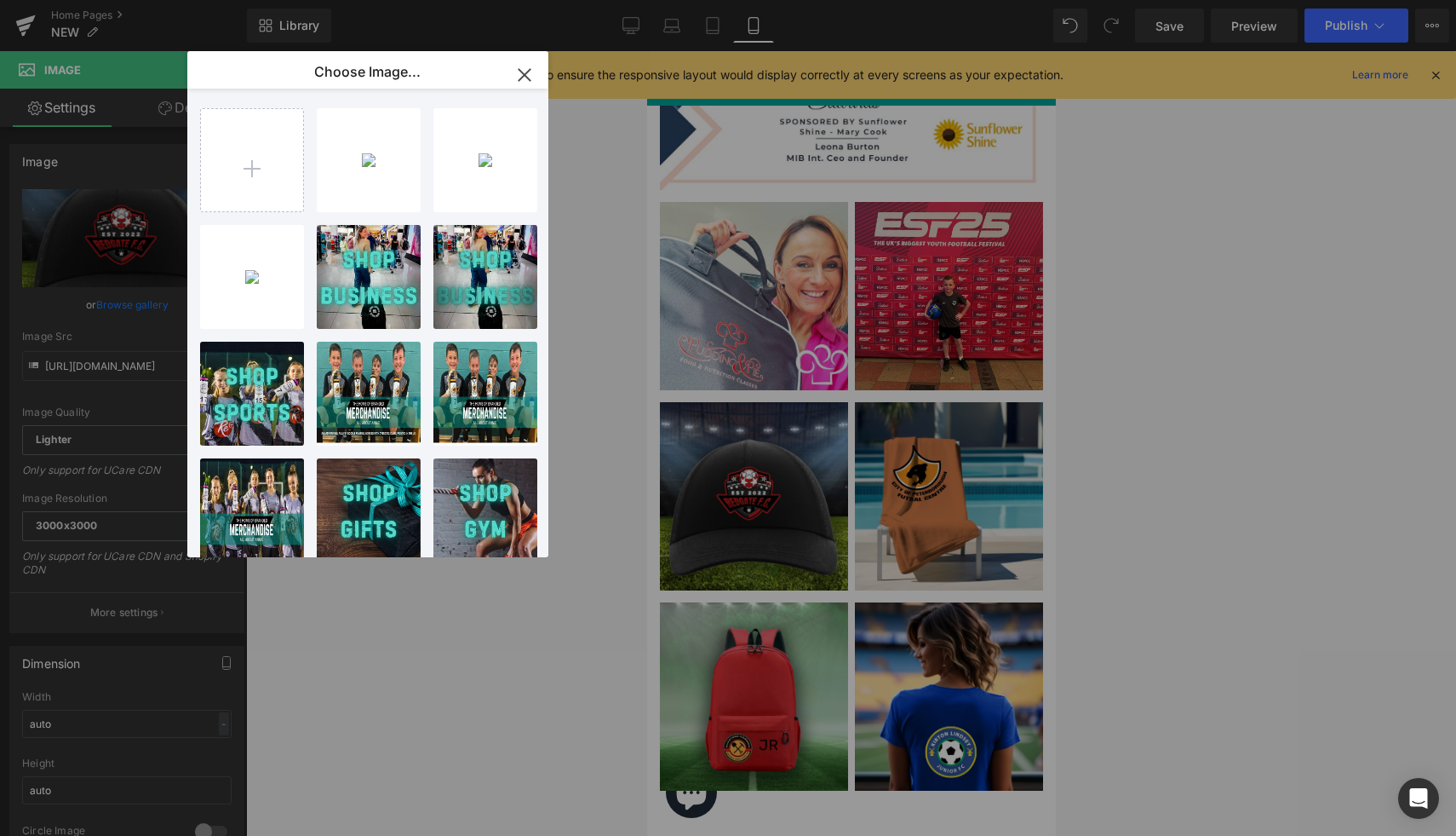
type input "C:\fakepath\40.jpg"
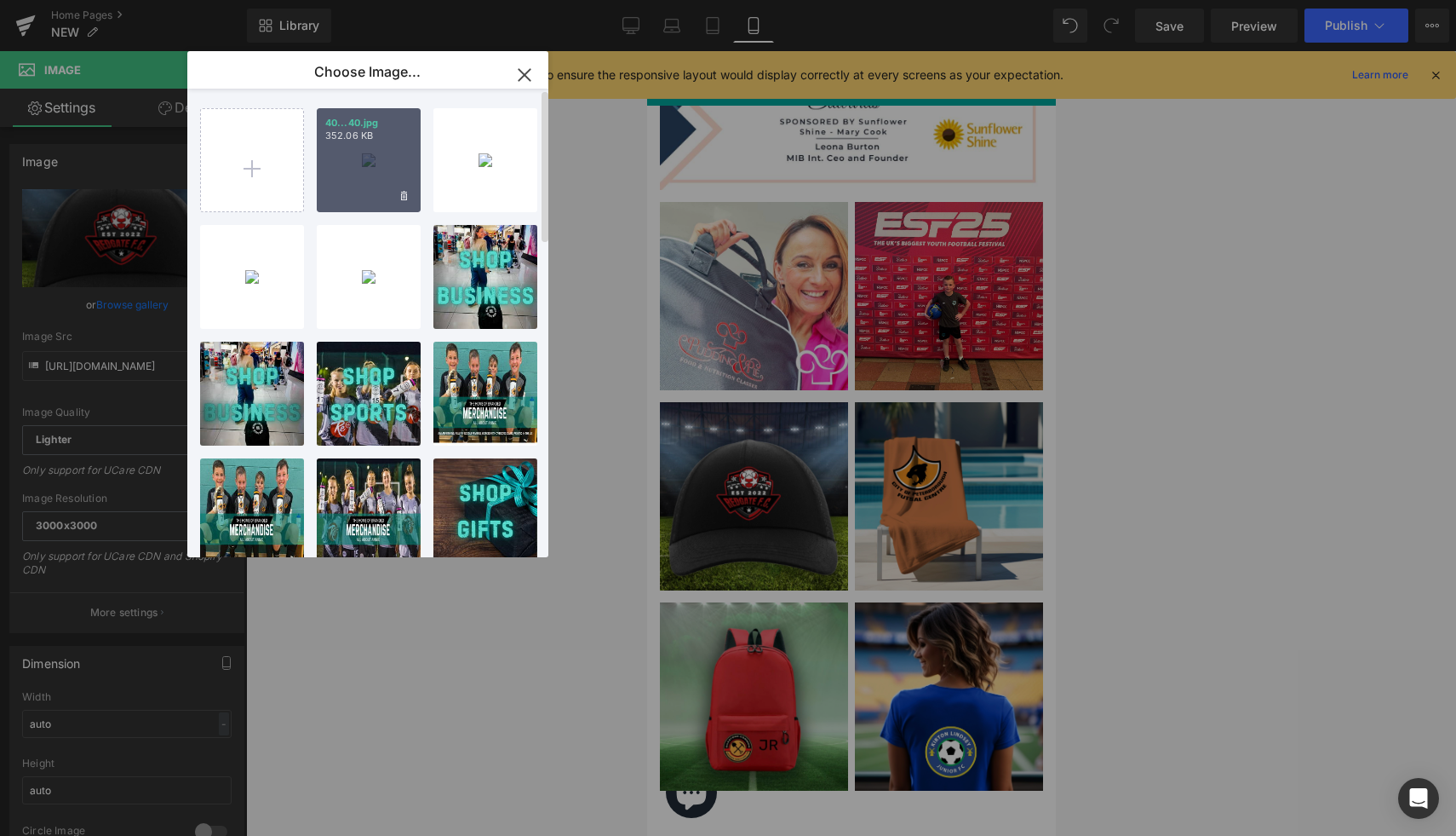
click at [373, 188] on div "40...40.jpg 352.06 KB" at bounding box center [369, 160] width 104 height 104
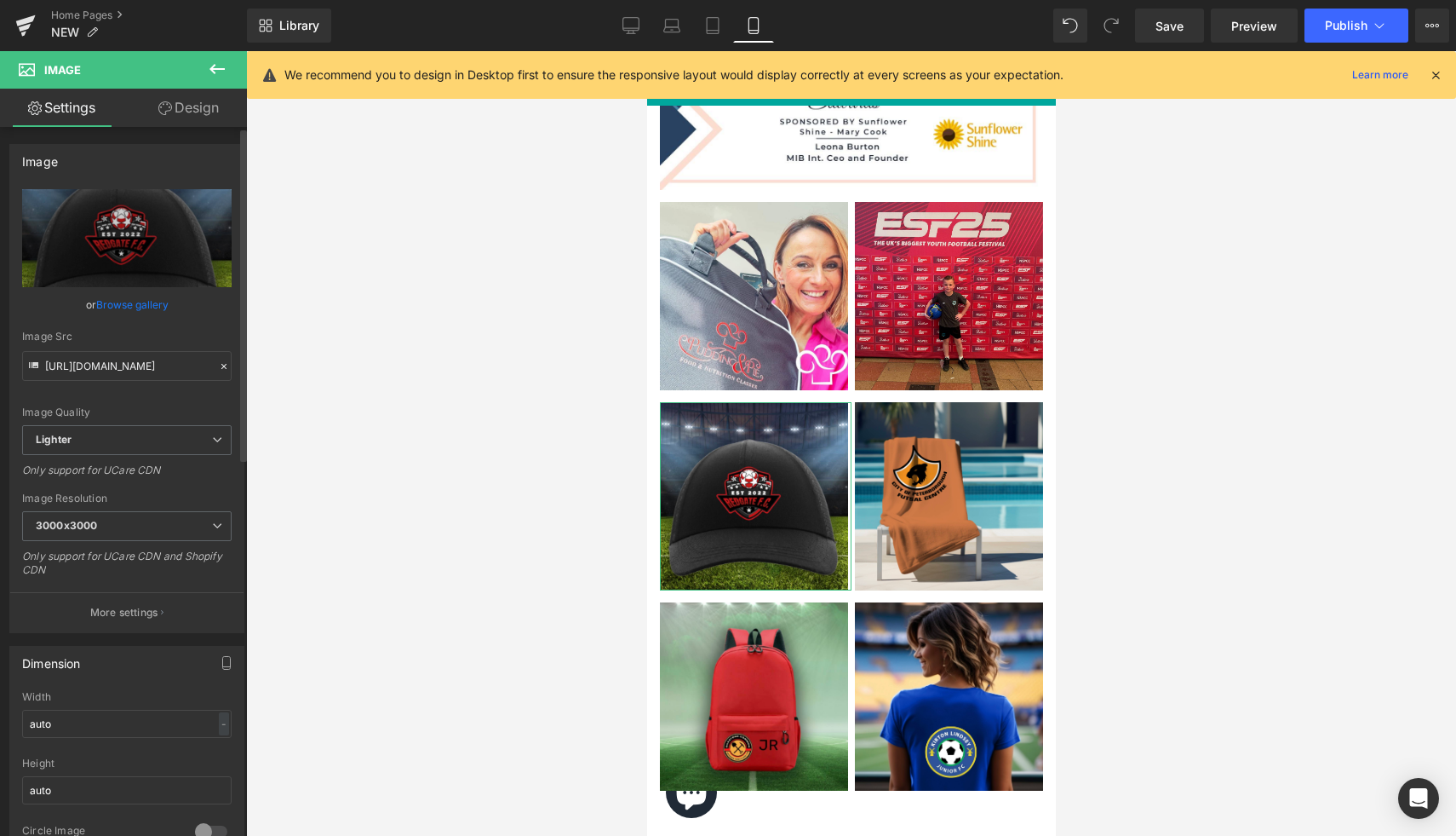
click at [141, 307] on link "Browse gallery" at bounding box center [133, 304] width 72 height 30
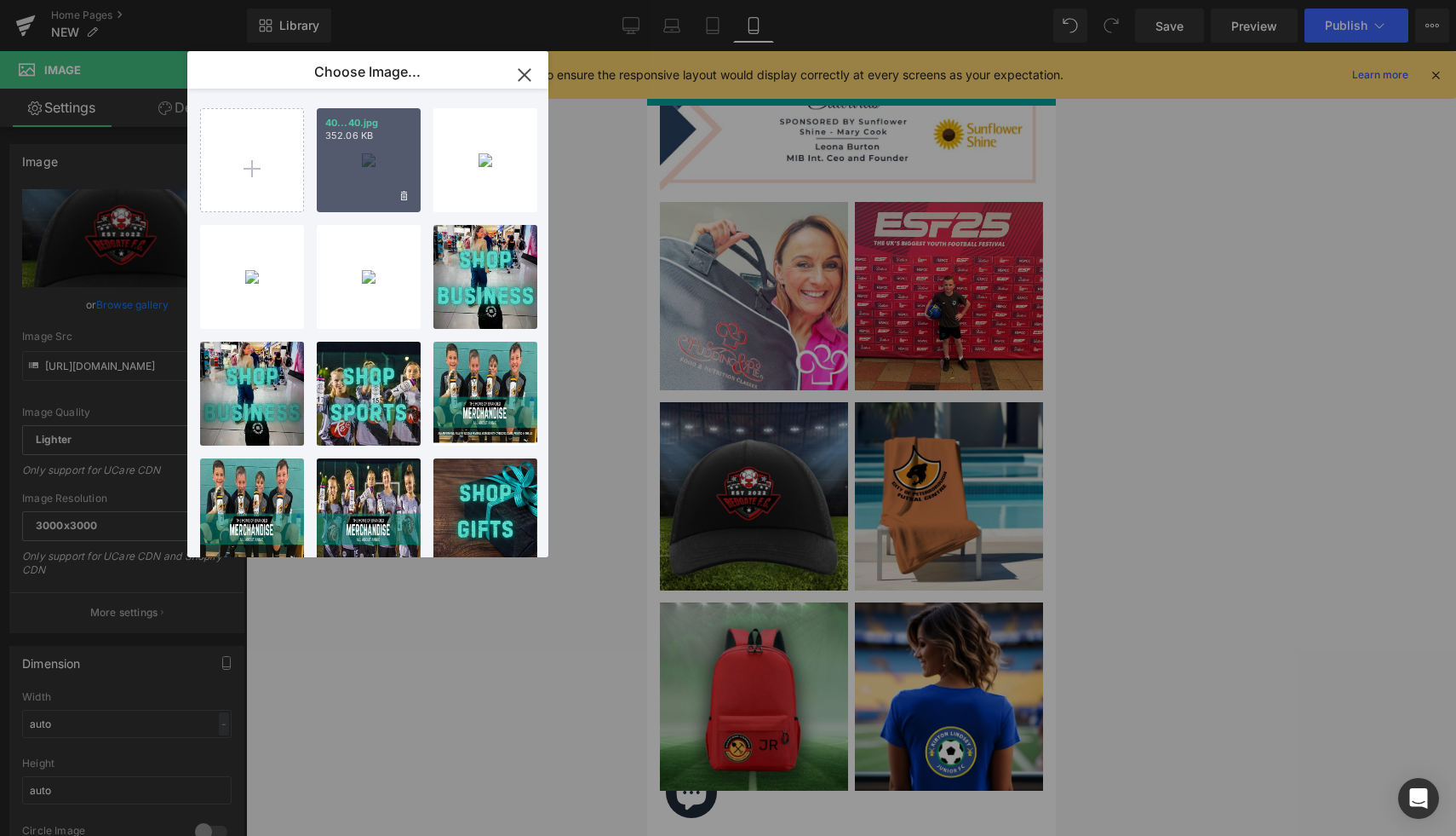
click at [346, 198] on div "40...40.jpg 352.06 KB" at bounding box center [369, 160] width 104 height 104
type input "https://ucarecdn.com/0f0a1551-33b7-4ece-89ac-1353a2852cc2/-/format/auto/-/previ…"
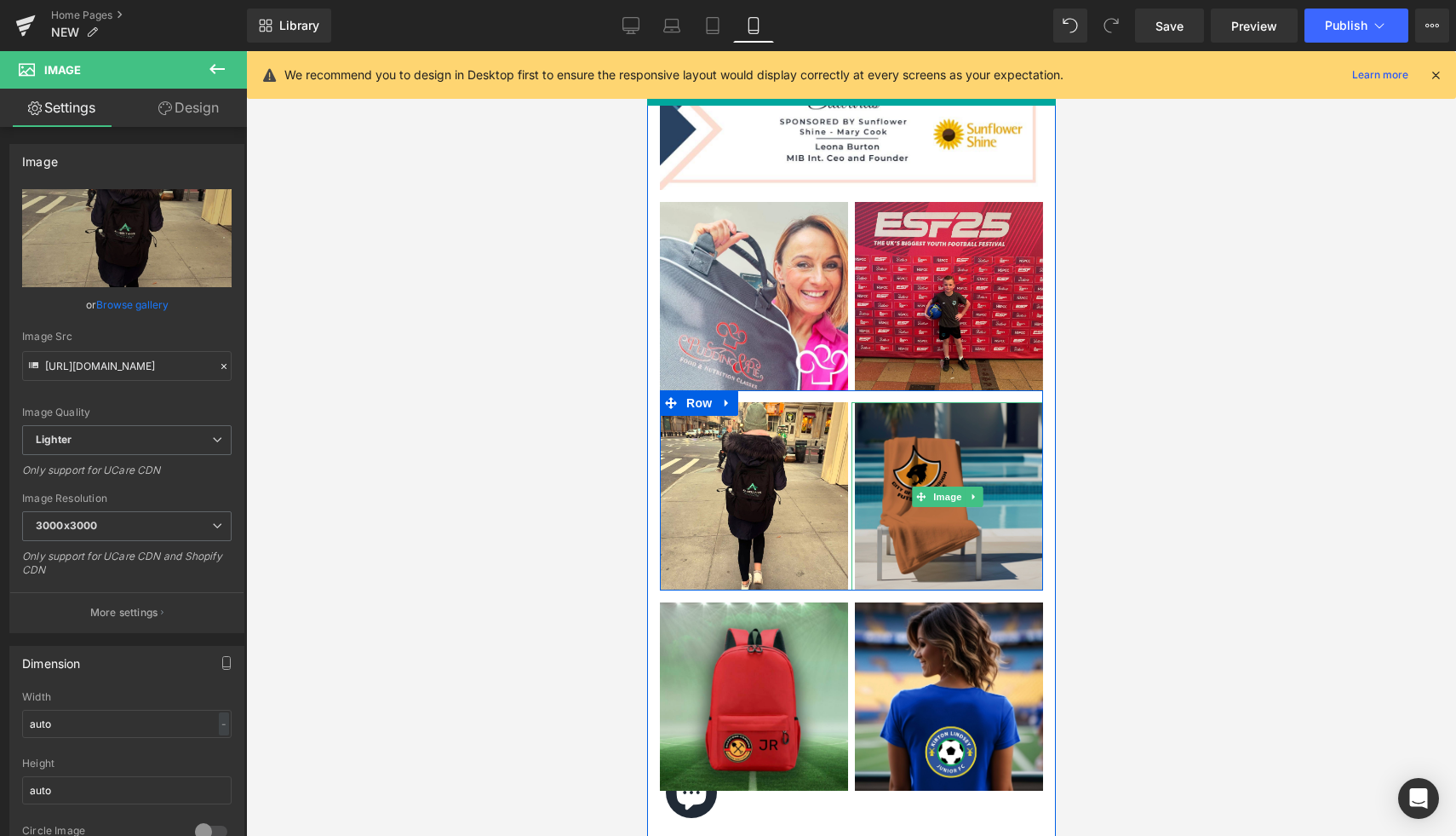
click at [944, 477] on img at bounding box center [946, 496] width 191 height 188
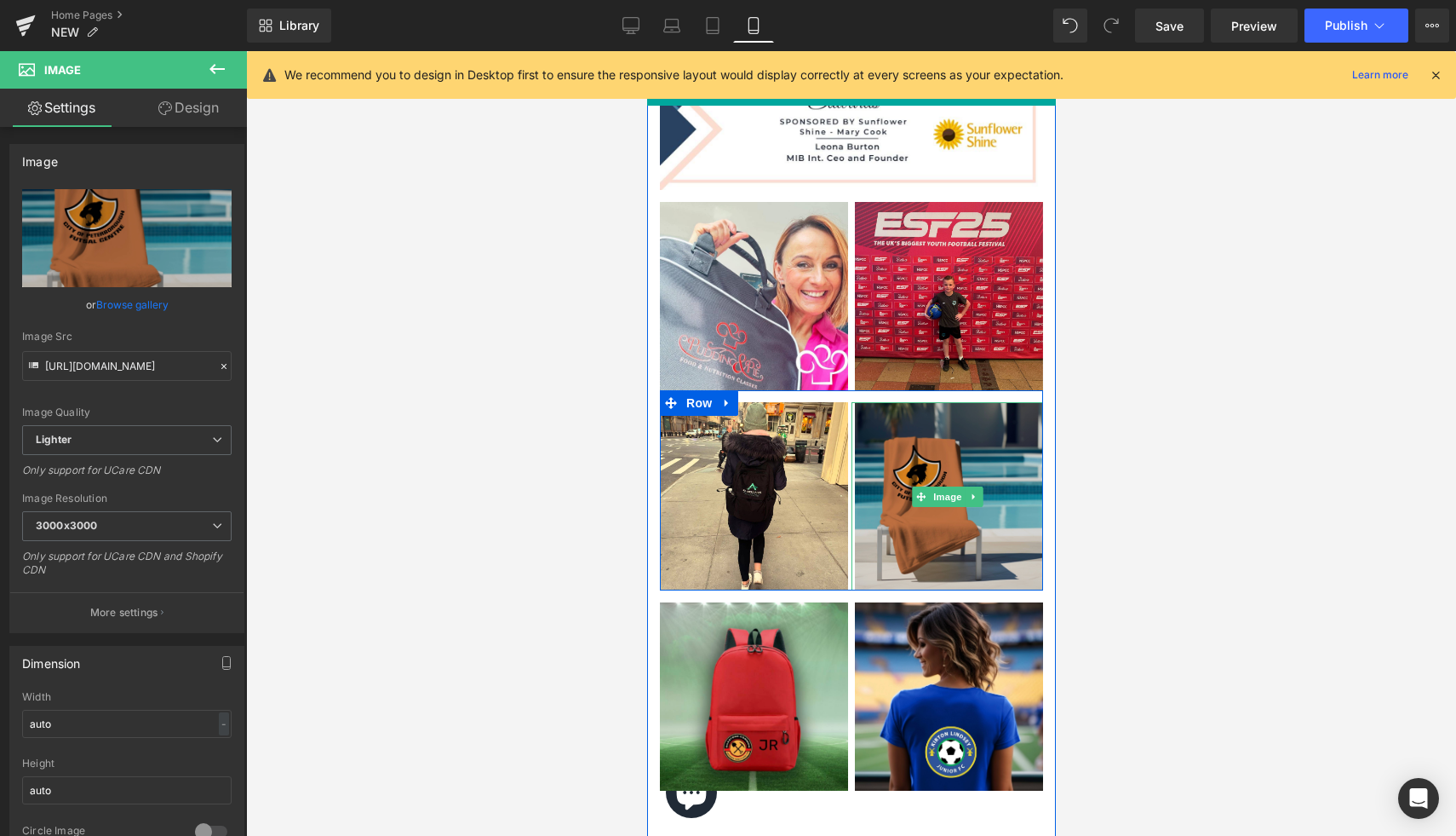
click at [943, 407] on img at bounding box center [946, 496] width 191 height 188
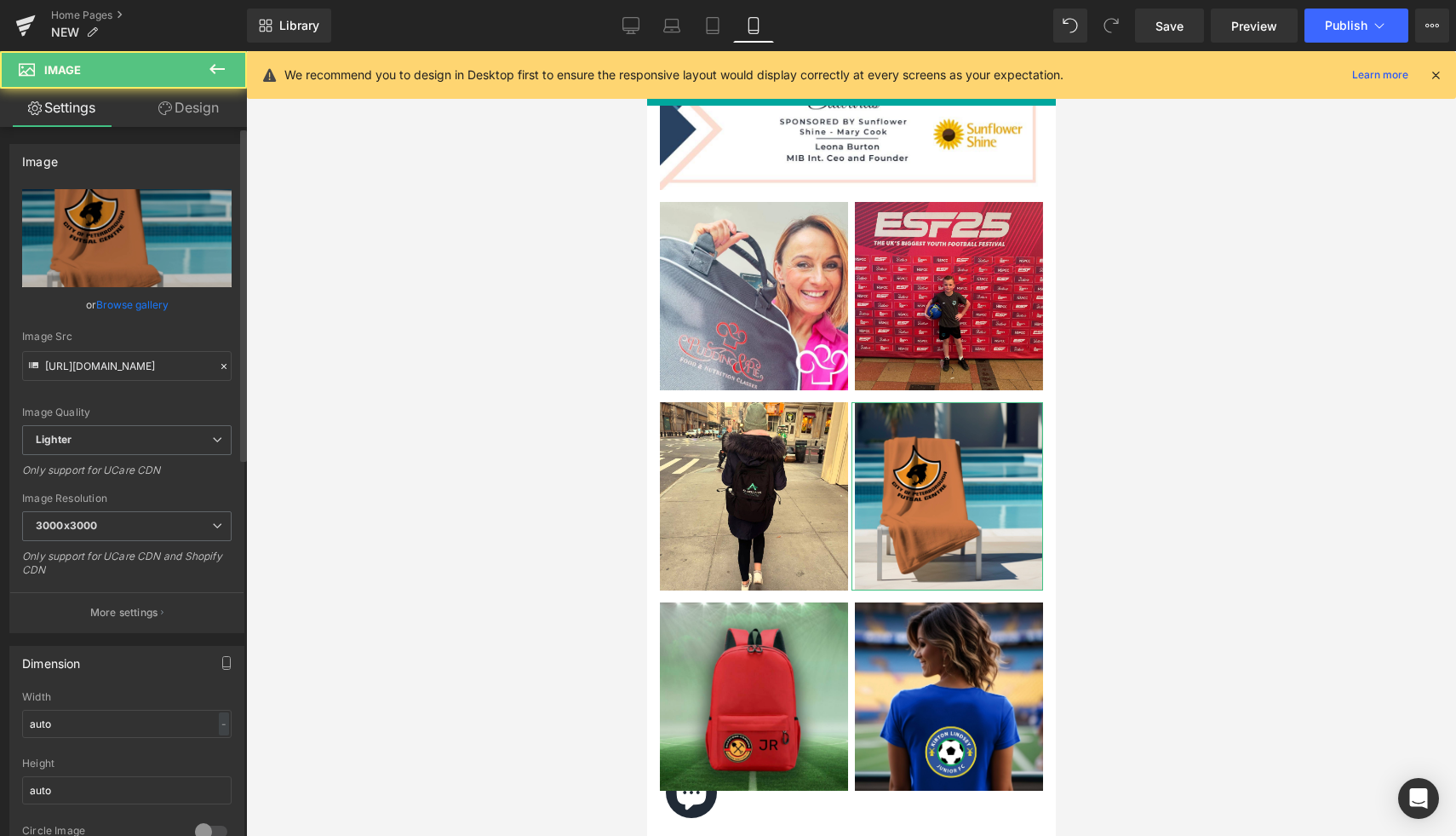
click at [138, 309] on link "Browse gallery" at bounding box center [133, 304] width 72 height 30
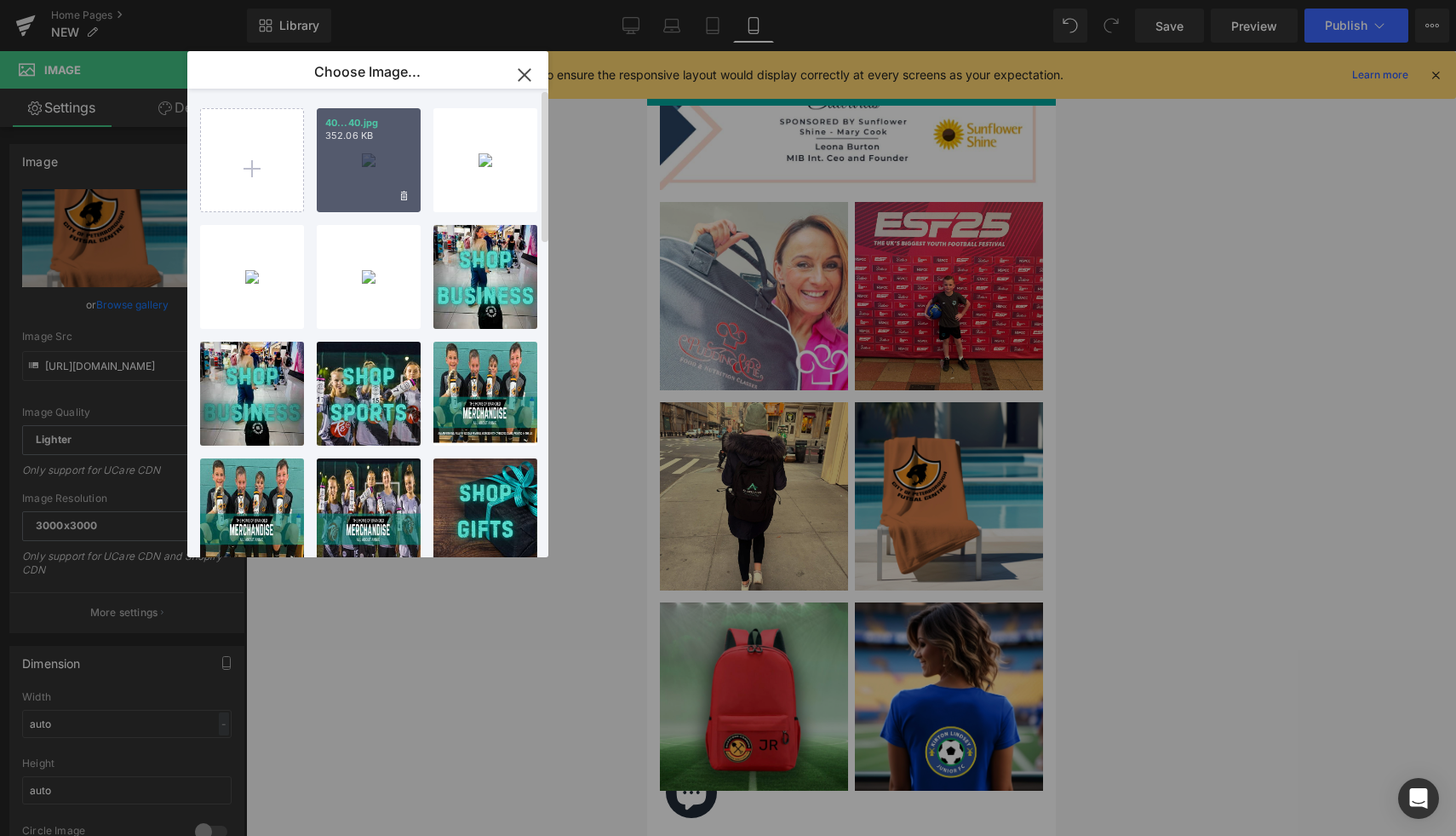
click at [360, 182] on div "40...40.jpg 352.06 KB" at bounding box center [369, 160] width 104 height 104
type input "https://ucarecdn.com/0f0a1551-33b7-4ece-89ac-1353a2852cc2/-/format/auto/-/previ…"
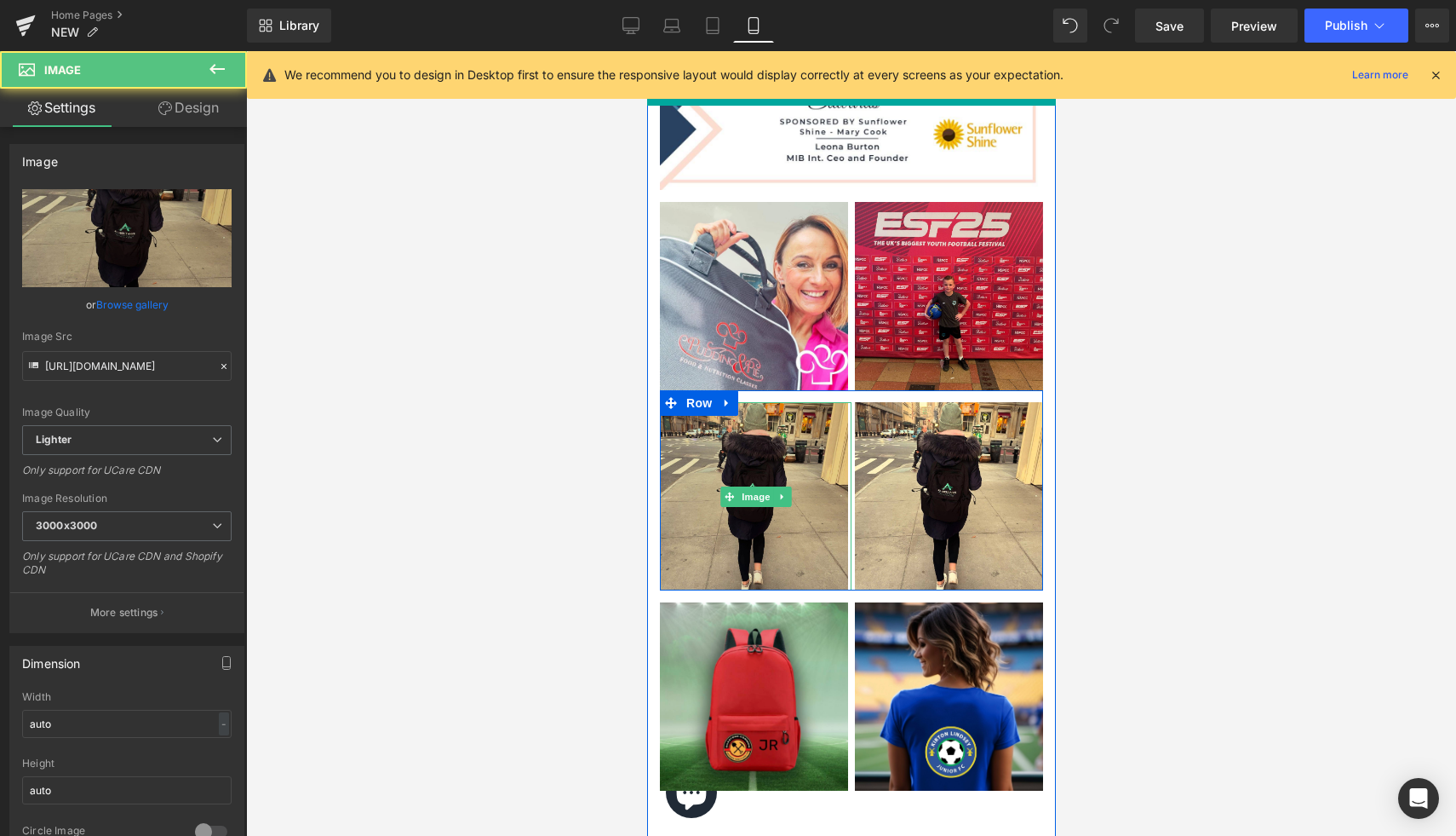
click at [762, 546] on img at bounding box center [755, 496] width 191 height 188
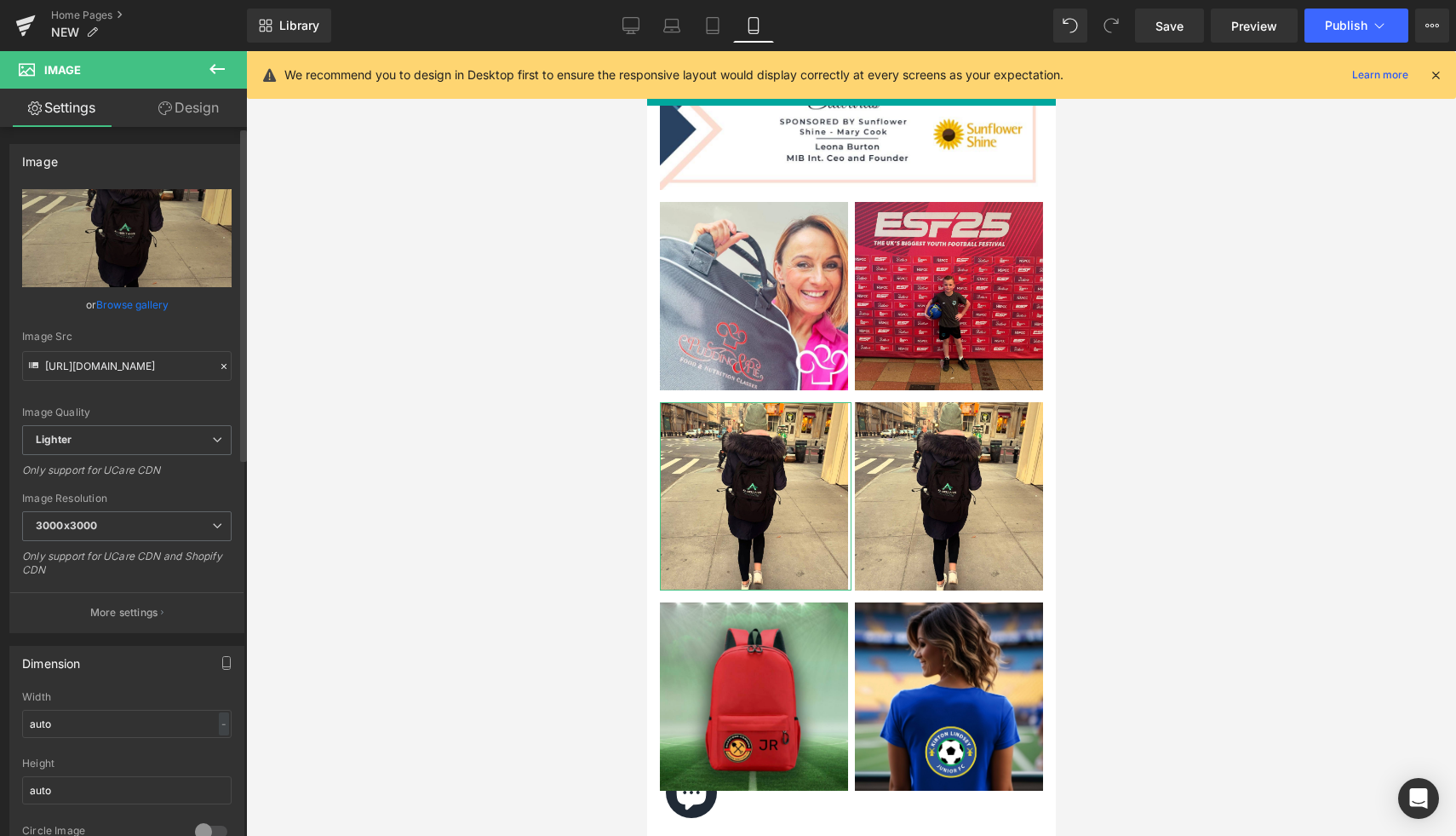
click at [116, 306] on link "Browse gallery" at bounding box center [133, 304] width 72 height 30
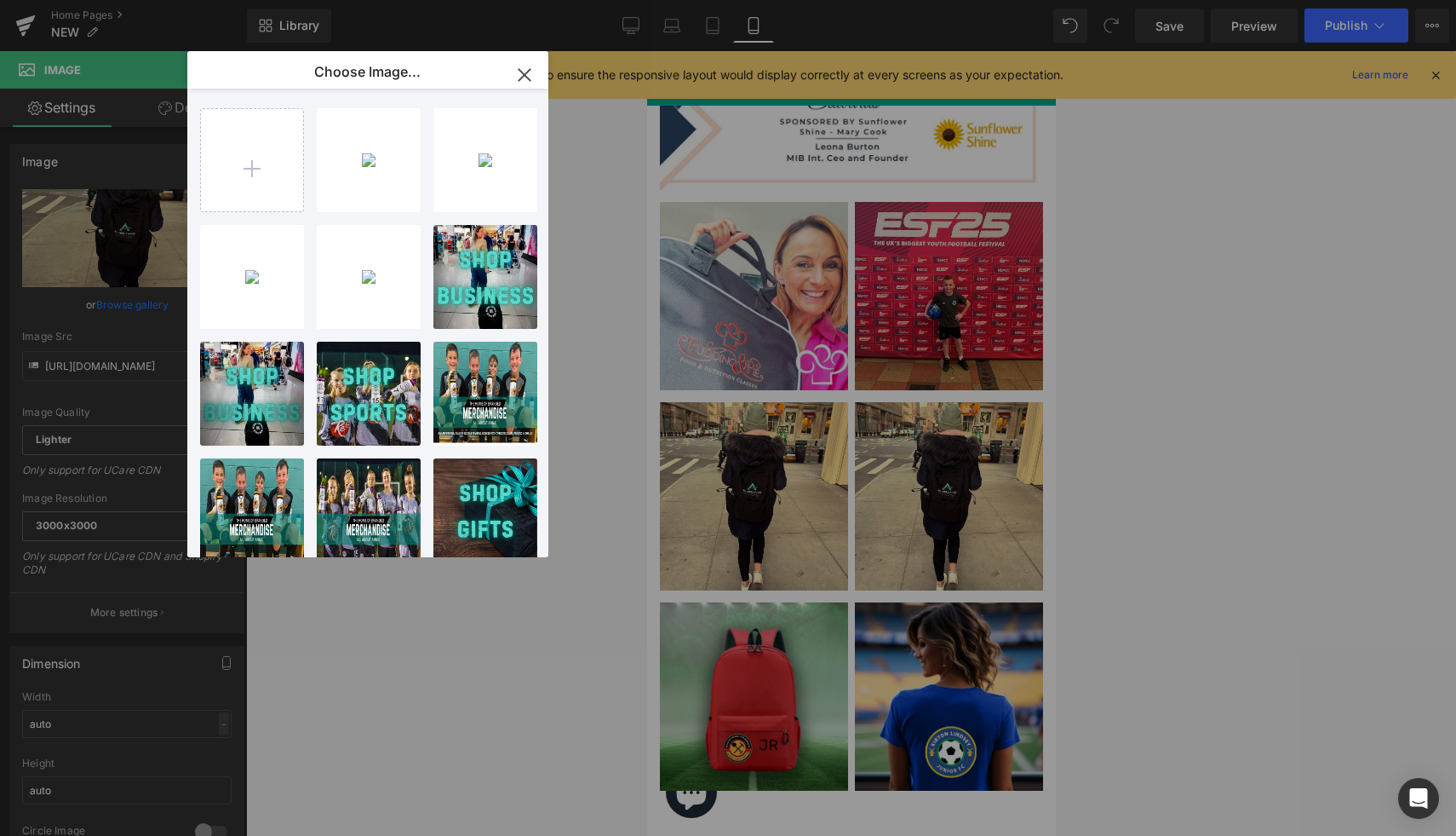
type input "C:\fakepath\Your paragraph text (3).jpg"
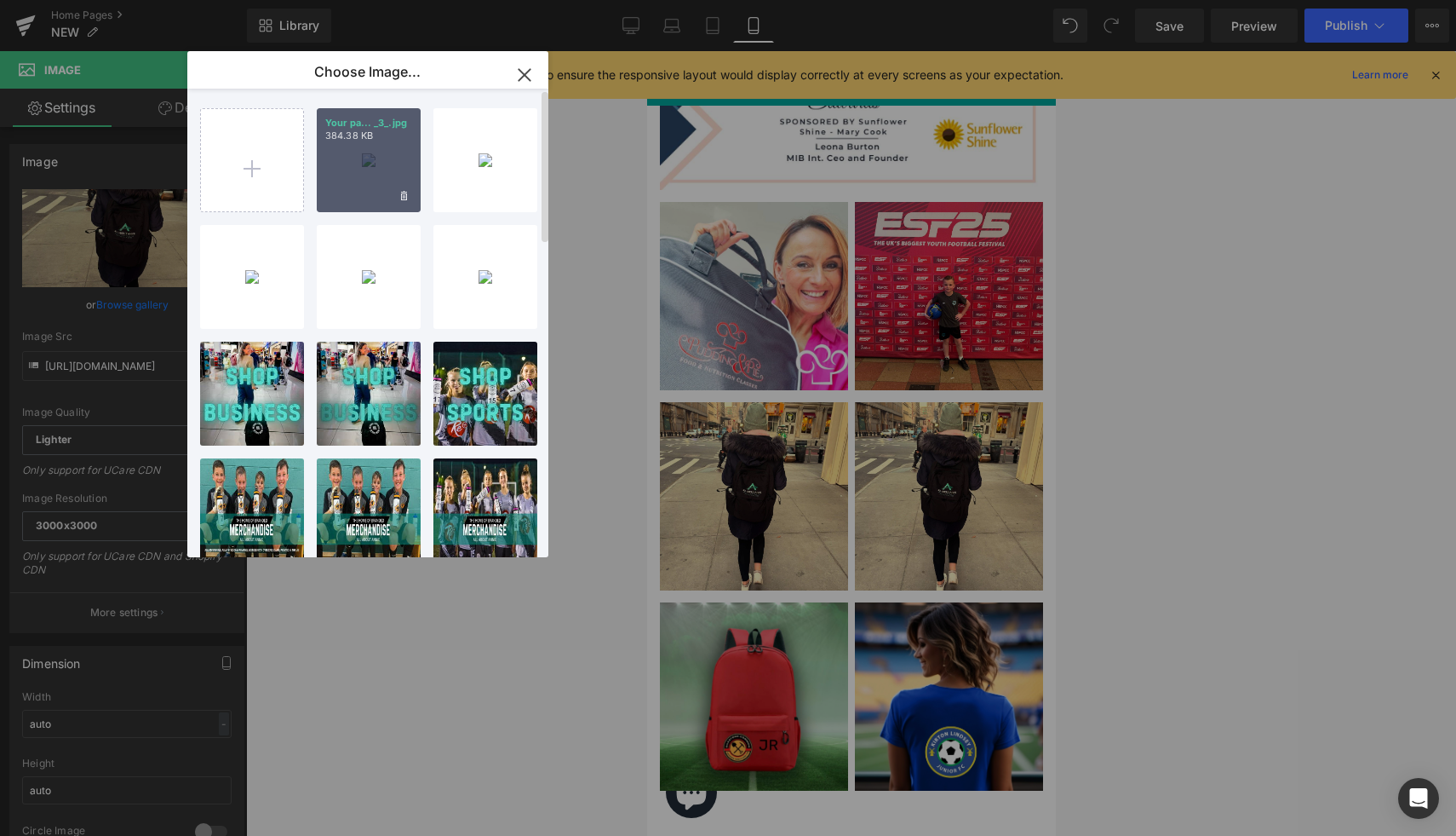
click at [366, 180] on div "Your pa... _3_.jpg 384.38 KB" at bounding box center [369, 160] width 104 height 104
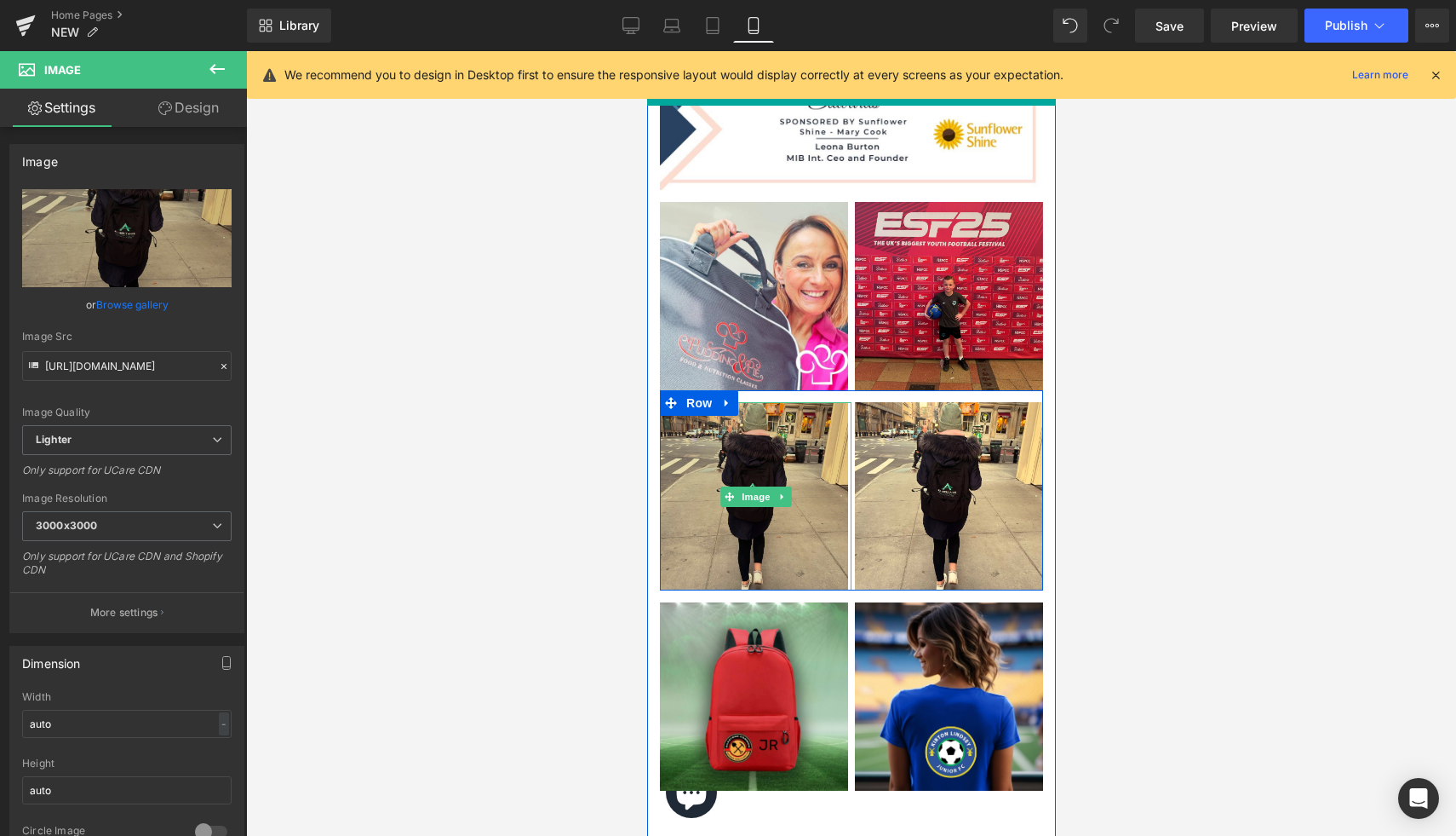
click at [763, 519] on img at bounding box center [755, 496] width 191 height 188
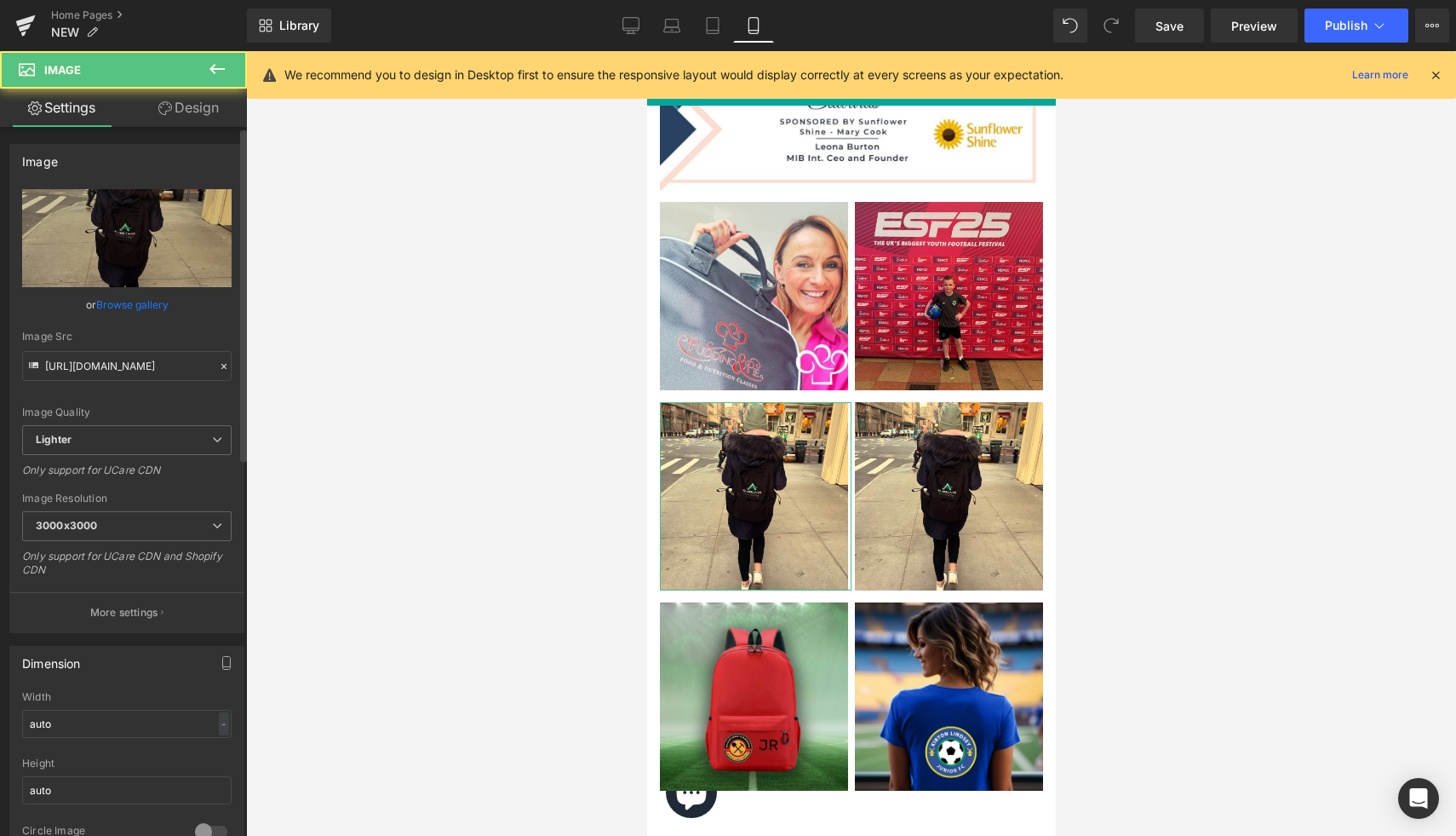
click at [140, 308] on link "Browse gallery" at bounding box center [133, 304] width 72 height 30
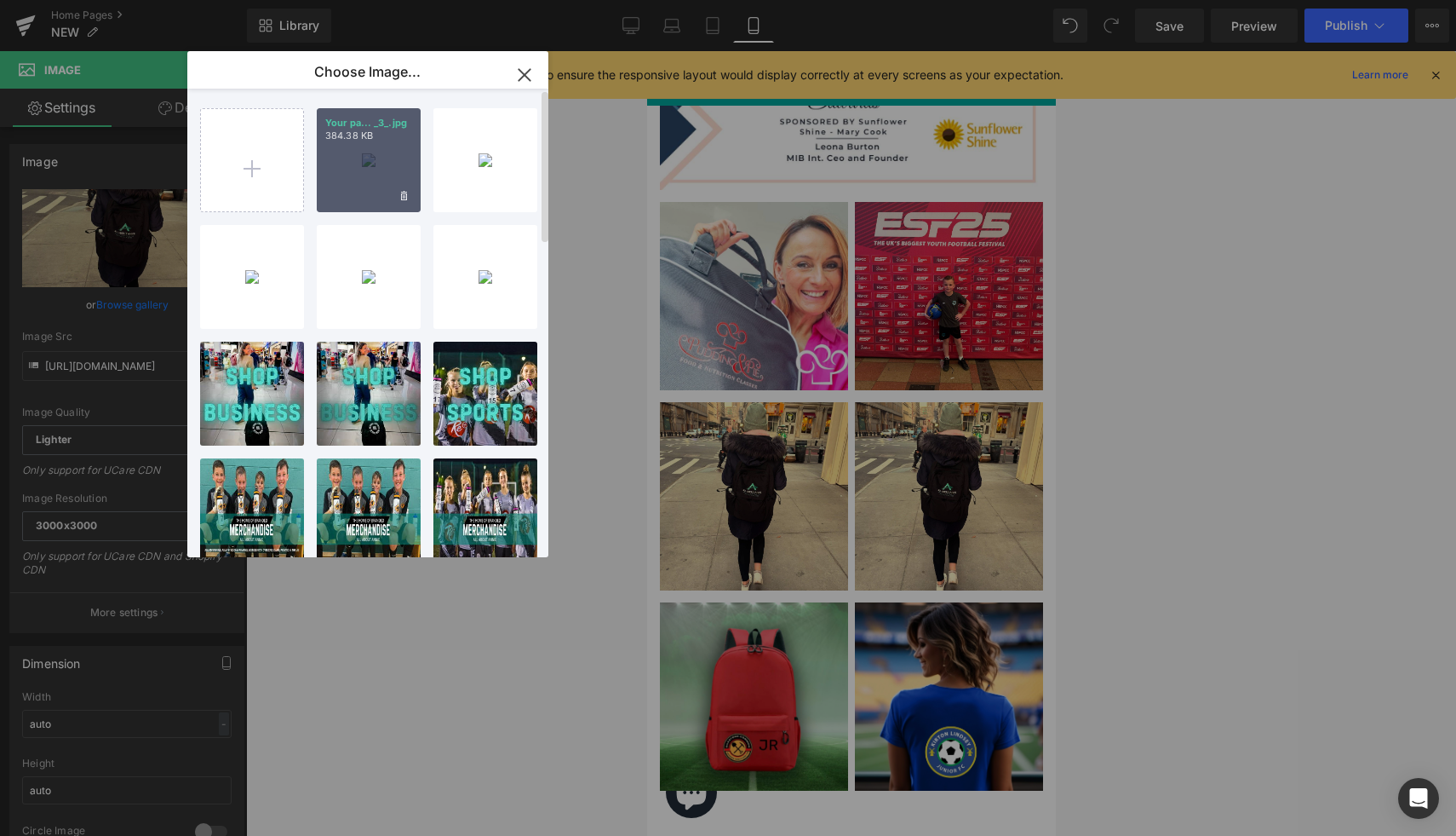
click at [383, 174] on div "Your pa... _3_.jpg 384.38 KB" at bounding box center [369, 160] width 104 height 104
type input "https://ucarecdn.com/ab23b244-4b52-4694-a8c3-776d89c18b57/-/format/auto/-/previ…"
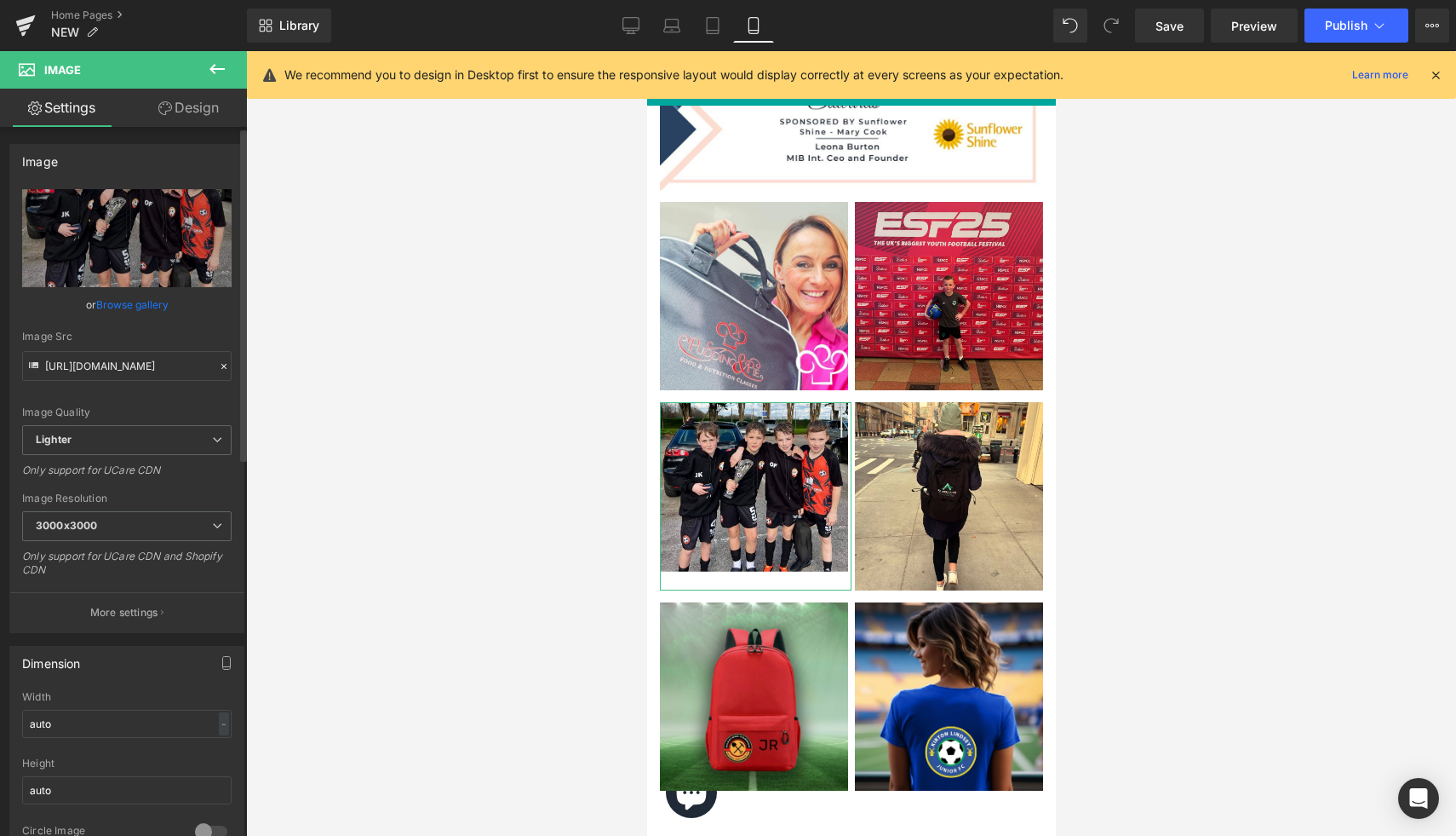
click at [102, 312] on link "Browse gallery" at bounding box center [133, 304] width 72 height 30
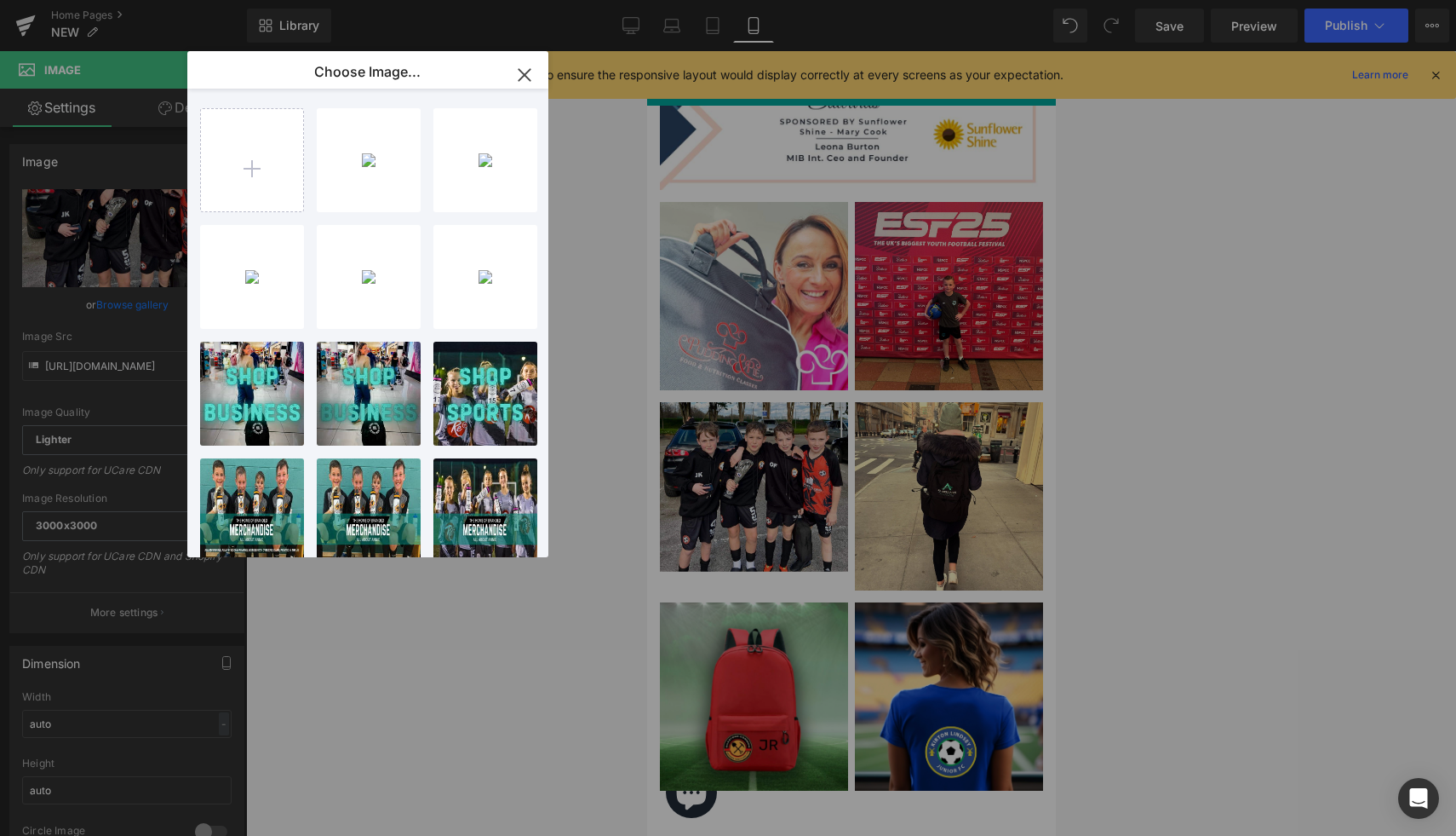
type input "C:\fakepath\Your paragraph text (4).jpg"
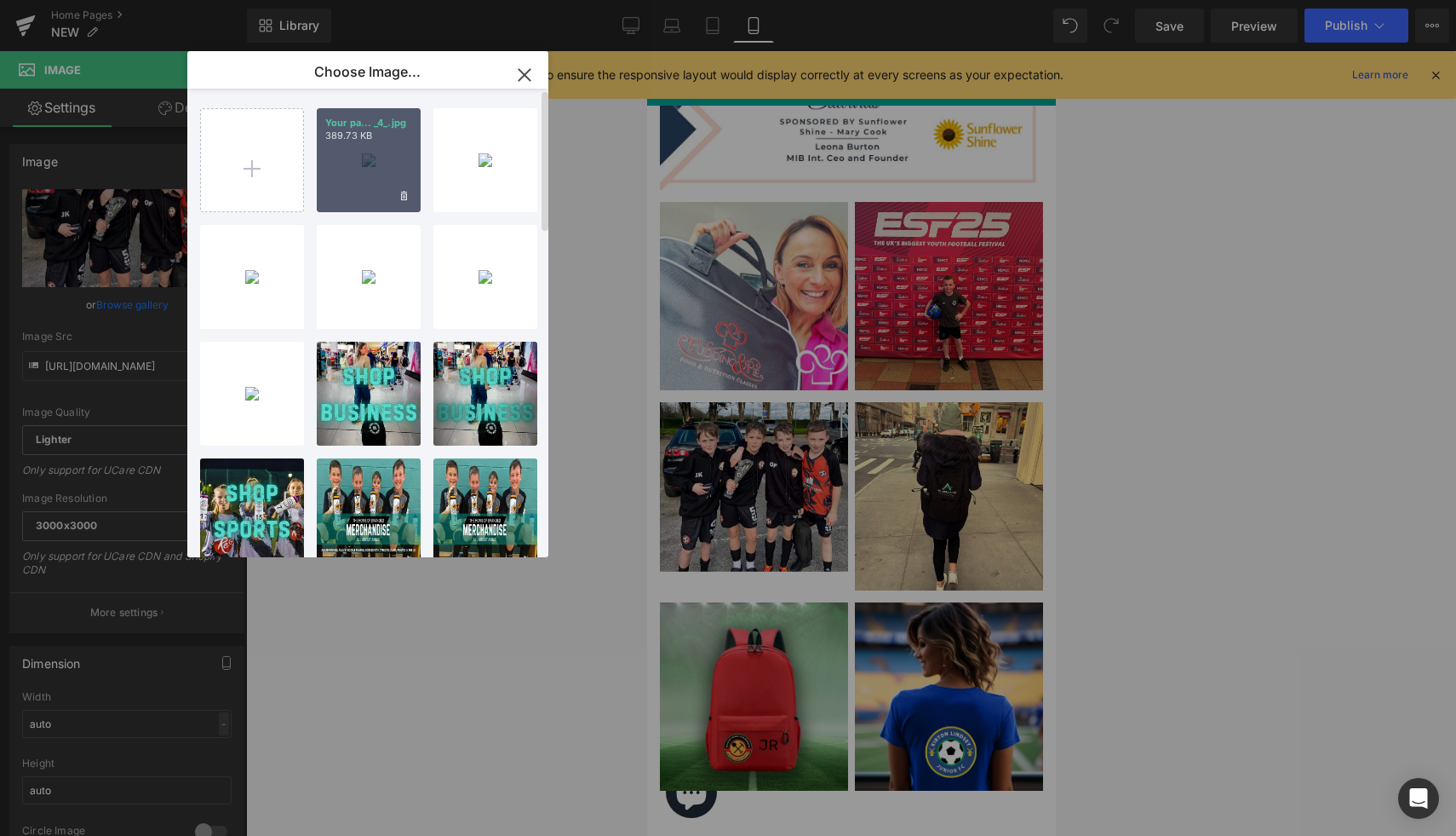
click at [366, 182] on div "Your pa... _4_.jpg 389.73 KB" at bounding box center [369, 160] width 104 height 104
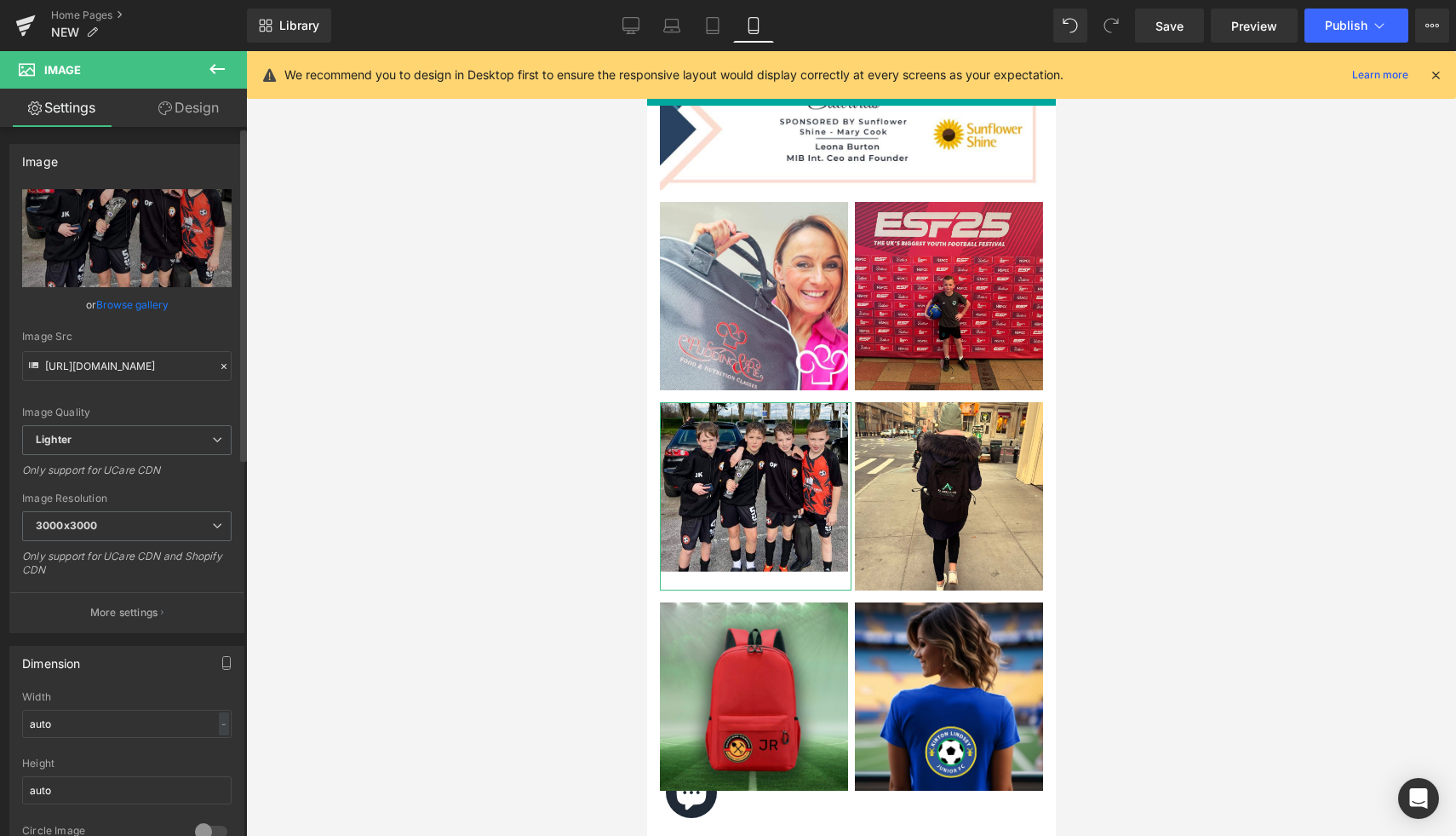
click at [133, 299] on link "Browse gallery" at bounding box center [133, 304] width 72 height 30
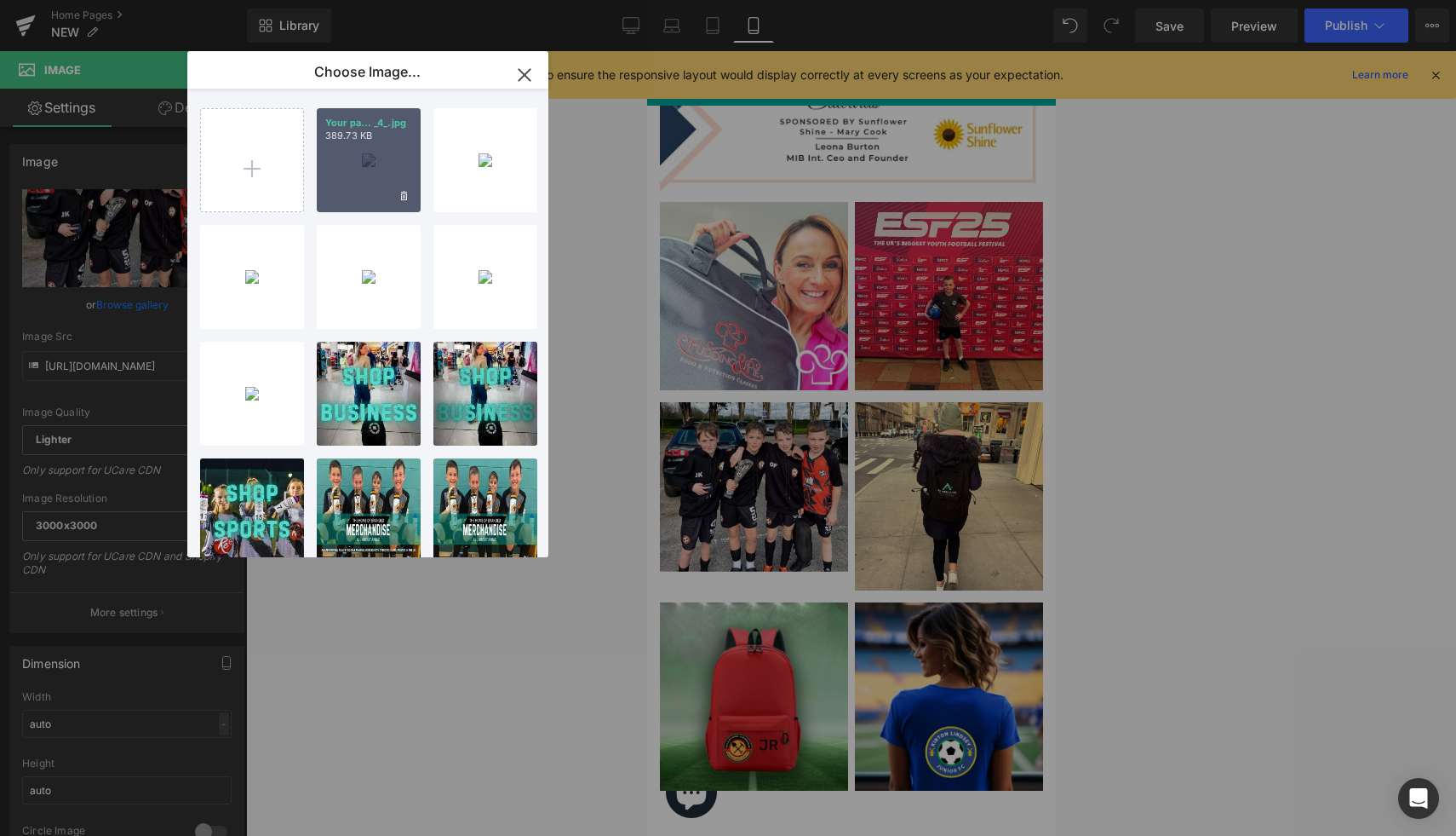
click at [373, 167] on div "Your pa... _4_.jpg 389.73 KB" at bounding box center [369, 160] width 104 height 104
type input "https://ucarecdn.com/1affcb85-971f-4aba-ad39-e465bfd6597f/-/format/auto/-/previ…"
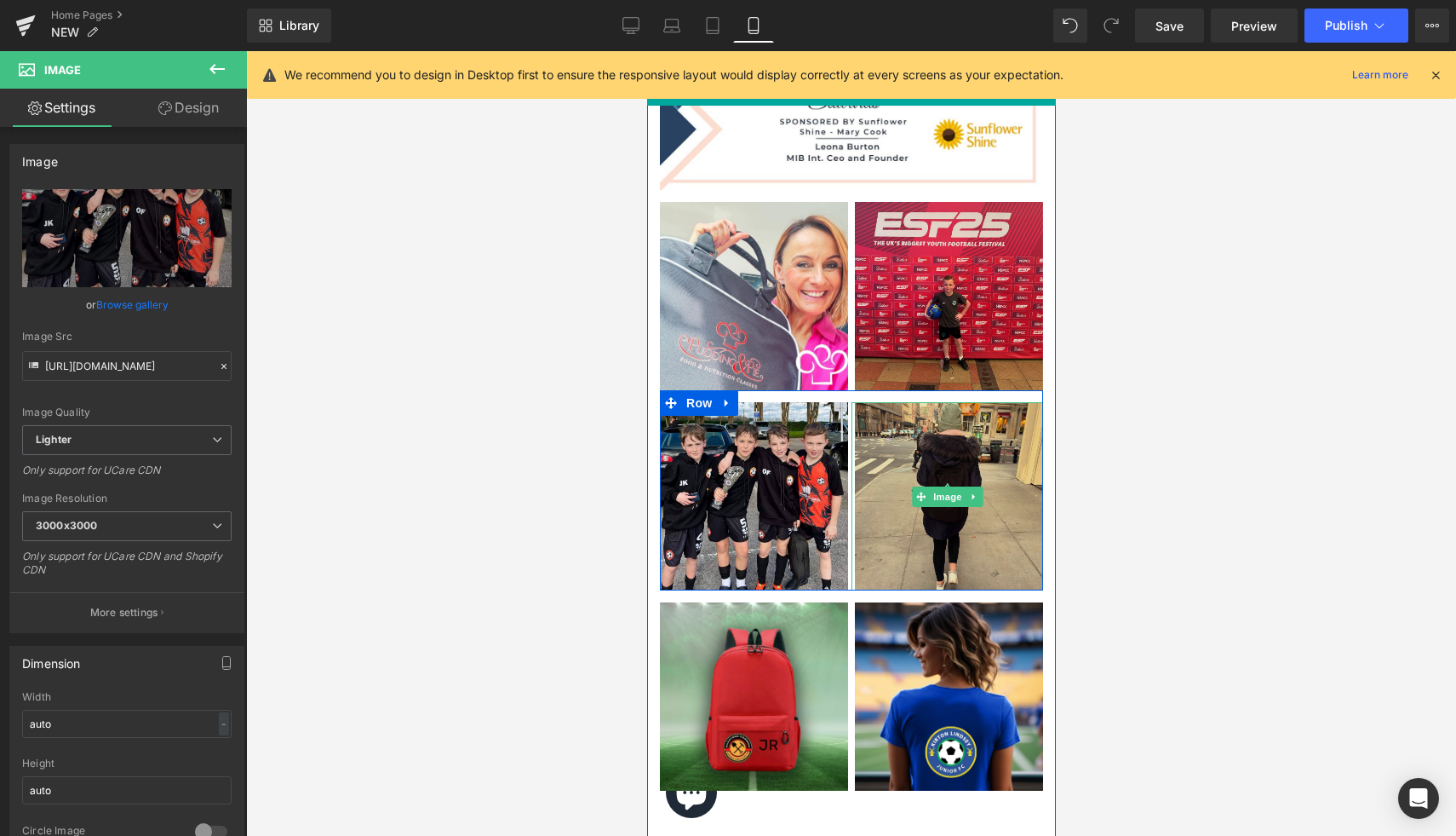
click at [1012, 458] on img at bounding box center [946, 496] width 191 height 188
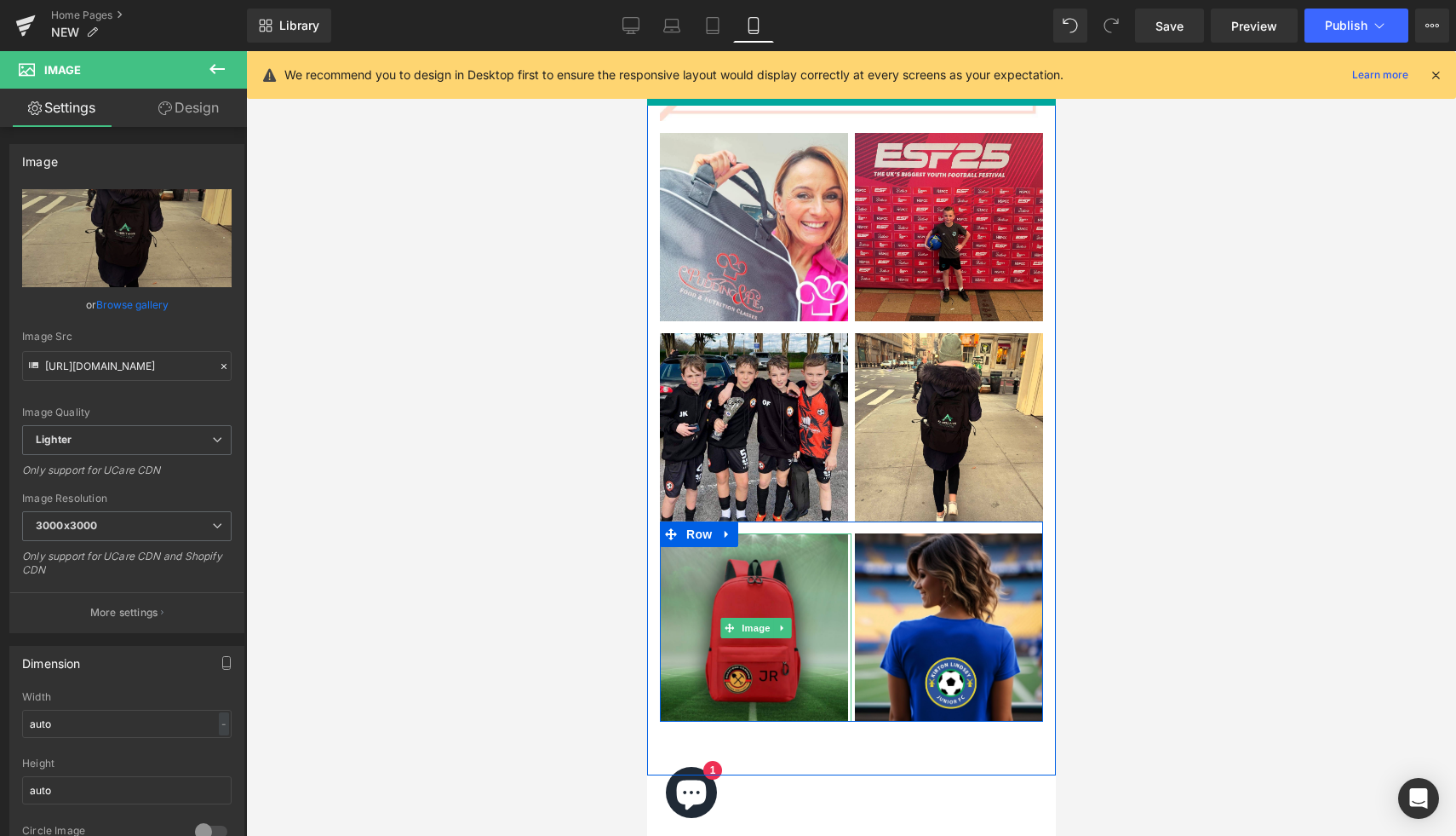
scroll to position [1772, 0]
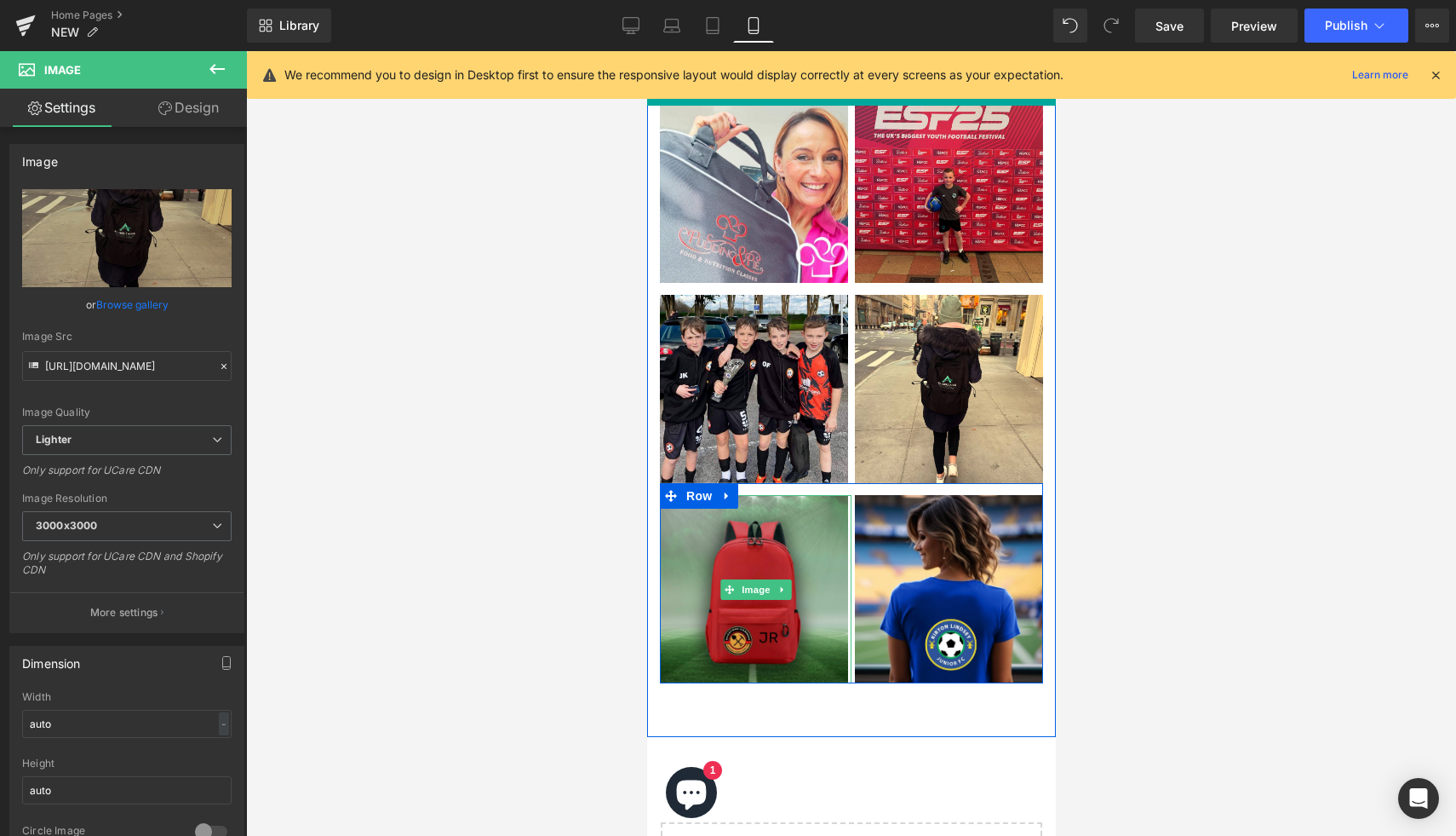
click at [797, 635] on img at bounding box center [755, 588] width 191 height 188
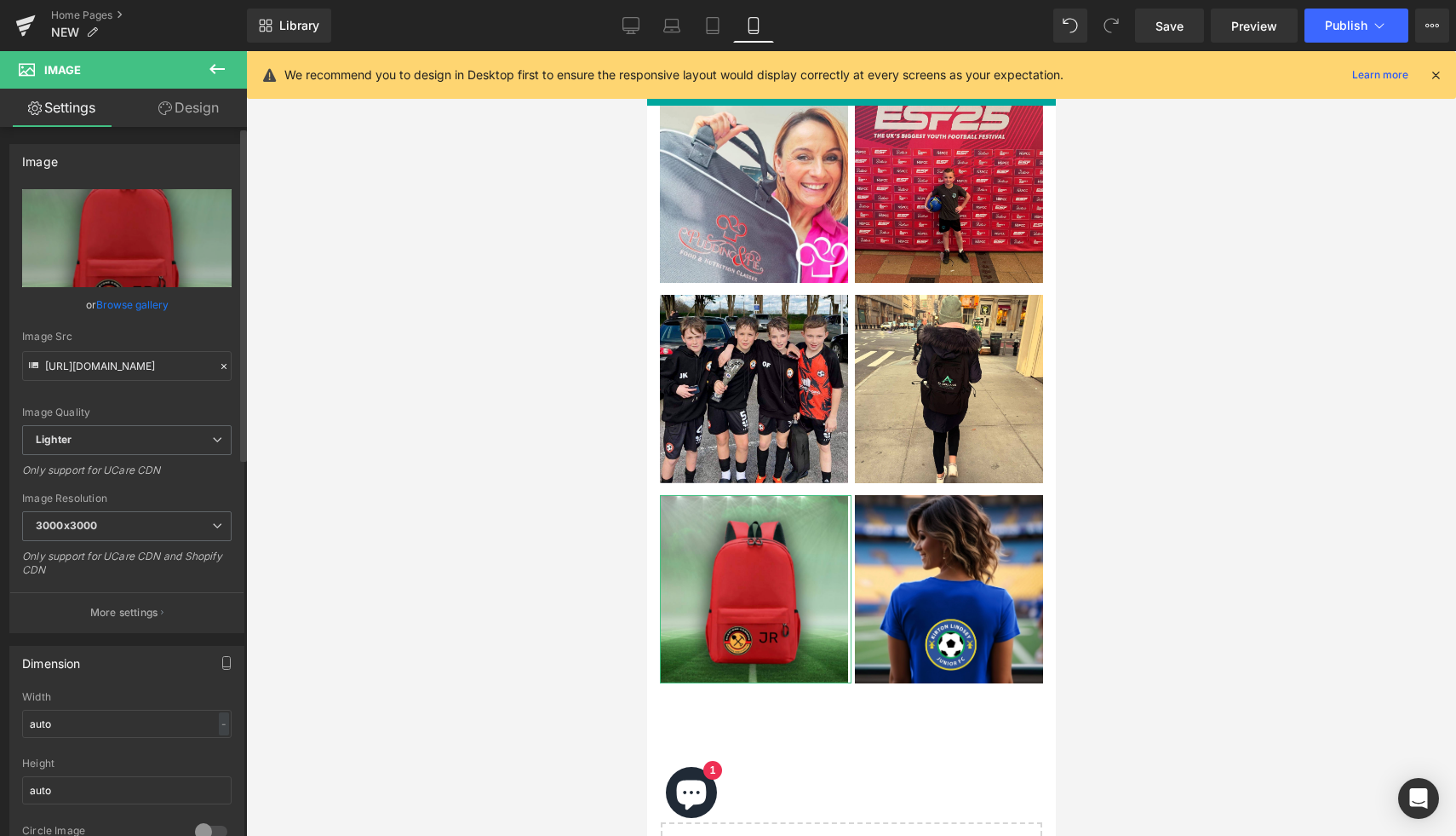
click at [125, 310] on link "Browse gallery" at bounding box center [133, 304] width 72 height 30
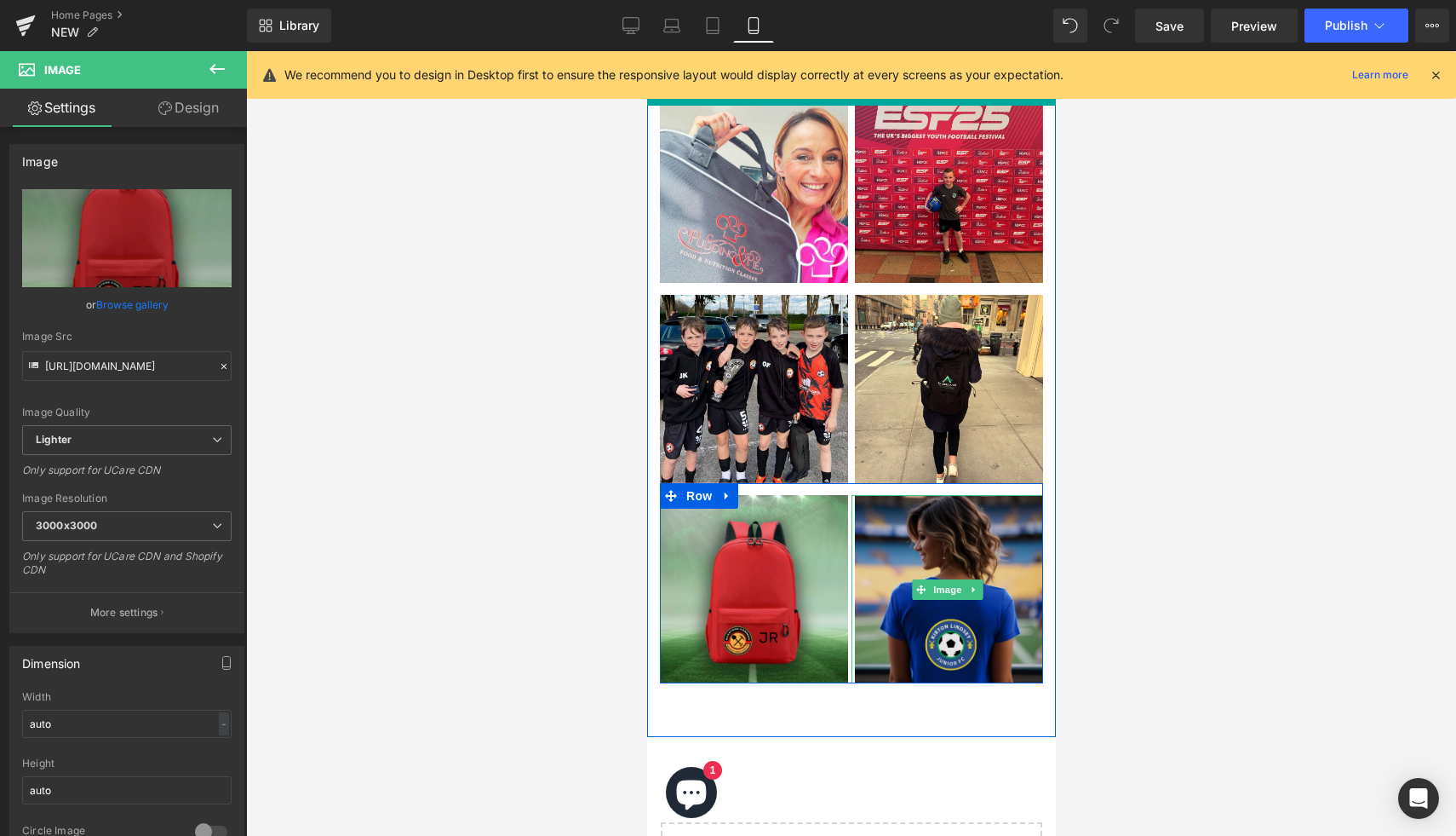
click at [948, 569] on img at bounding box center [946, 588] width 191 height 188
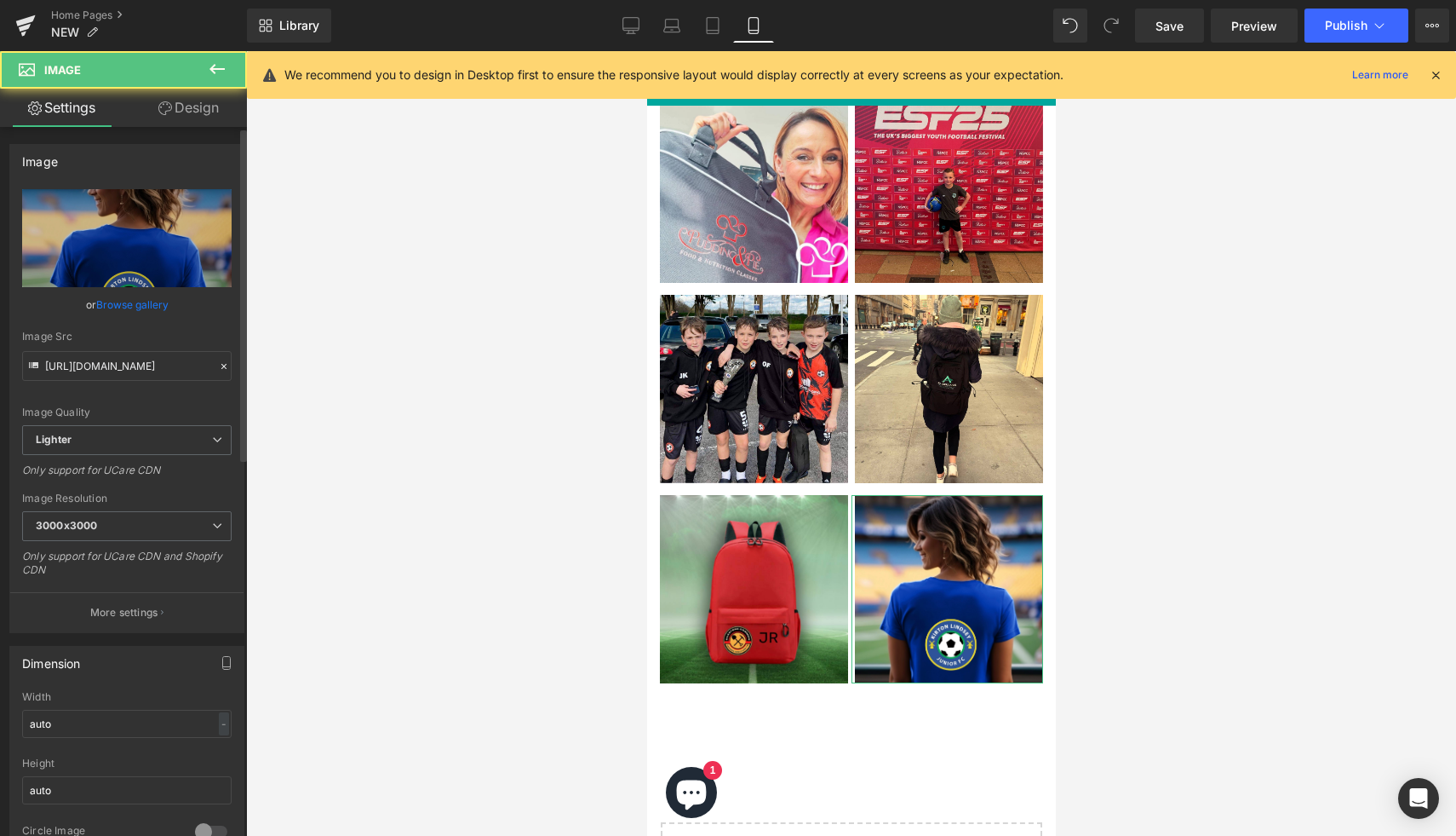
click at [127, 299] on link "Browse gallery" at bounding box center [133, 304] width 72 height 30
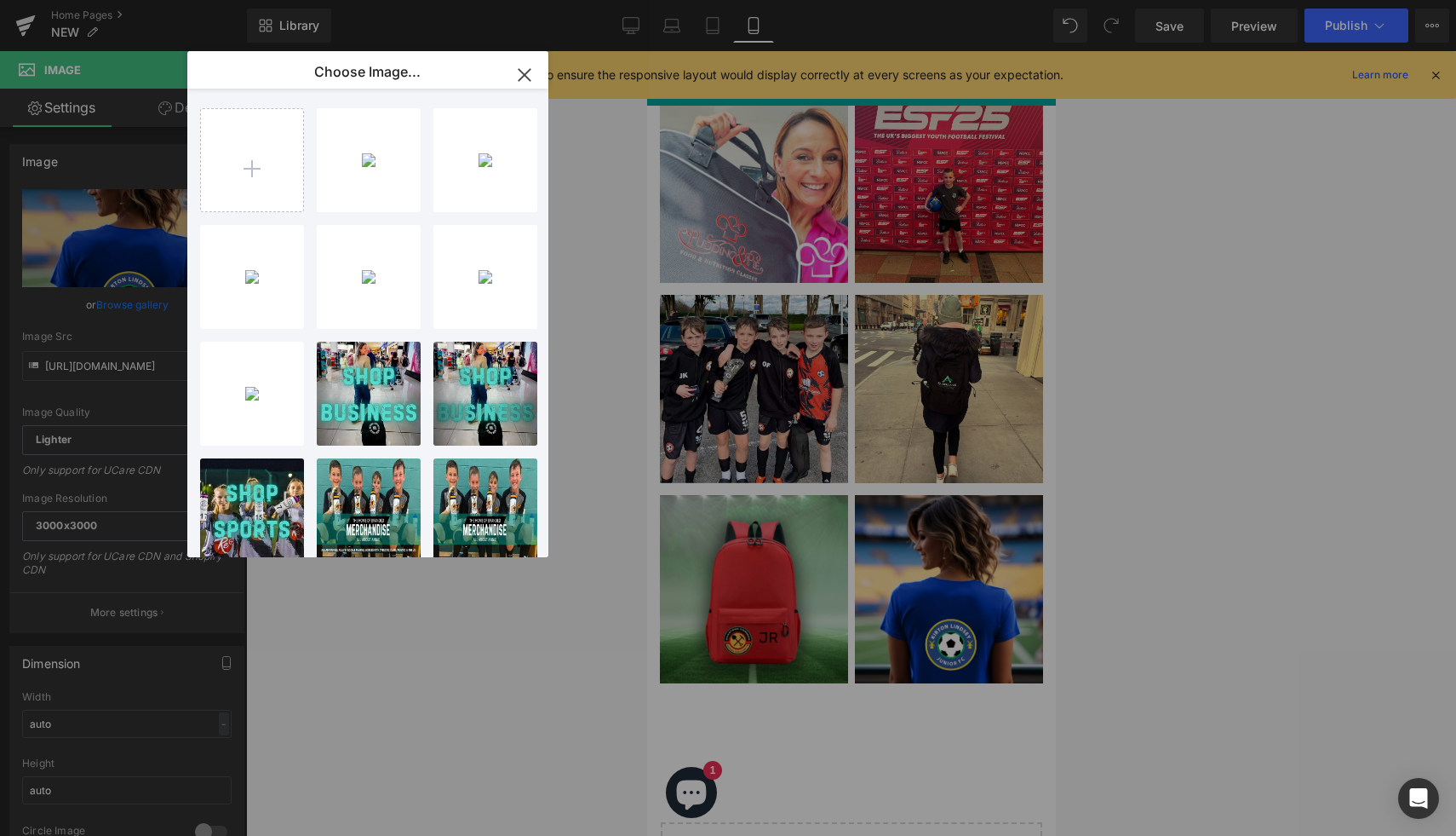
type input "C:\fakepath\Your paragraph text (5).jpg"
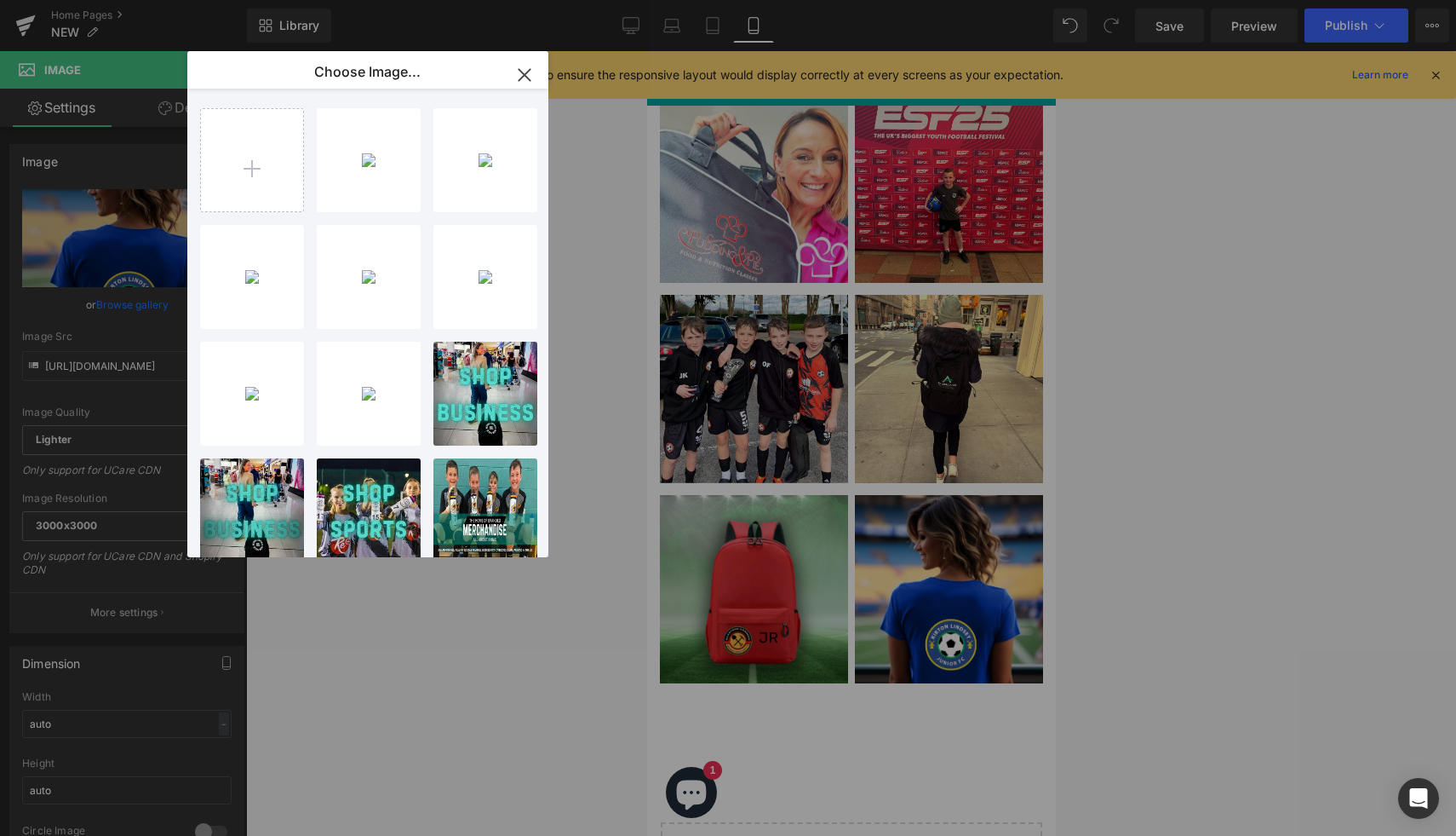
type input "C:\fakepath\DFF1D19D-9CA3-45D6-BC56-277F7B0BCDF8_4_5005_c.jpeg"
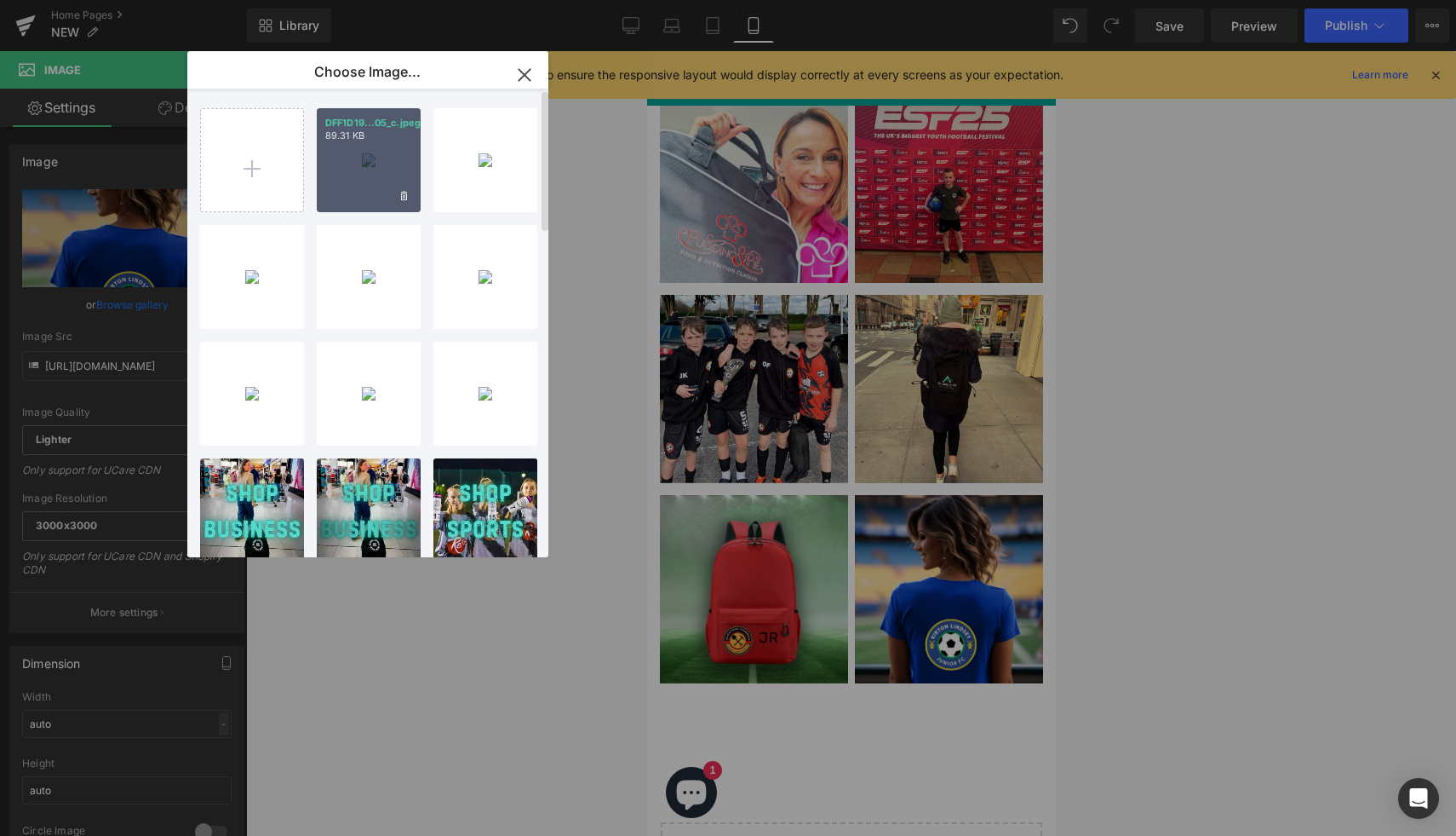
click at [365, 189] on div "DFF1D19...05_c.jpeg 89.31 KB" at bounding box center [369, 160] width 104 height 104
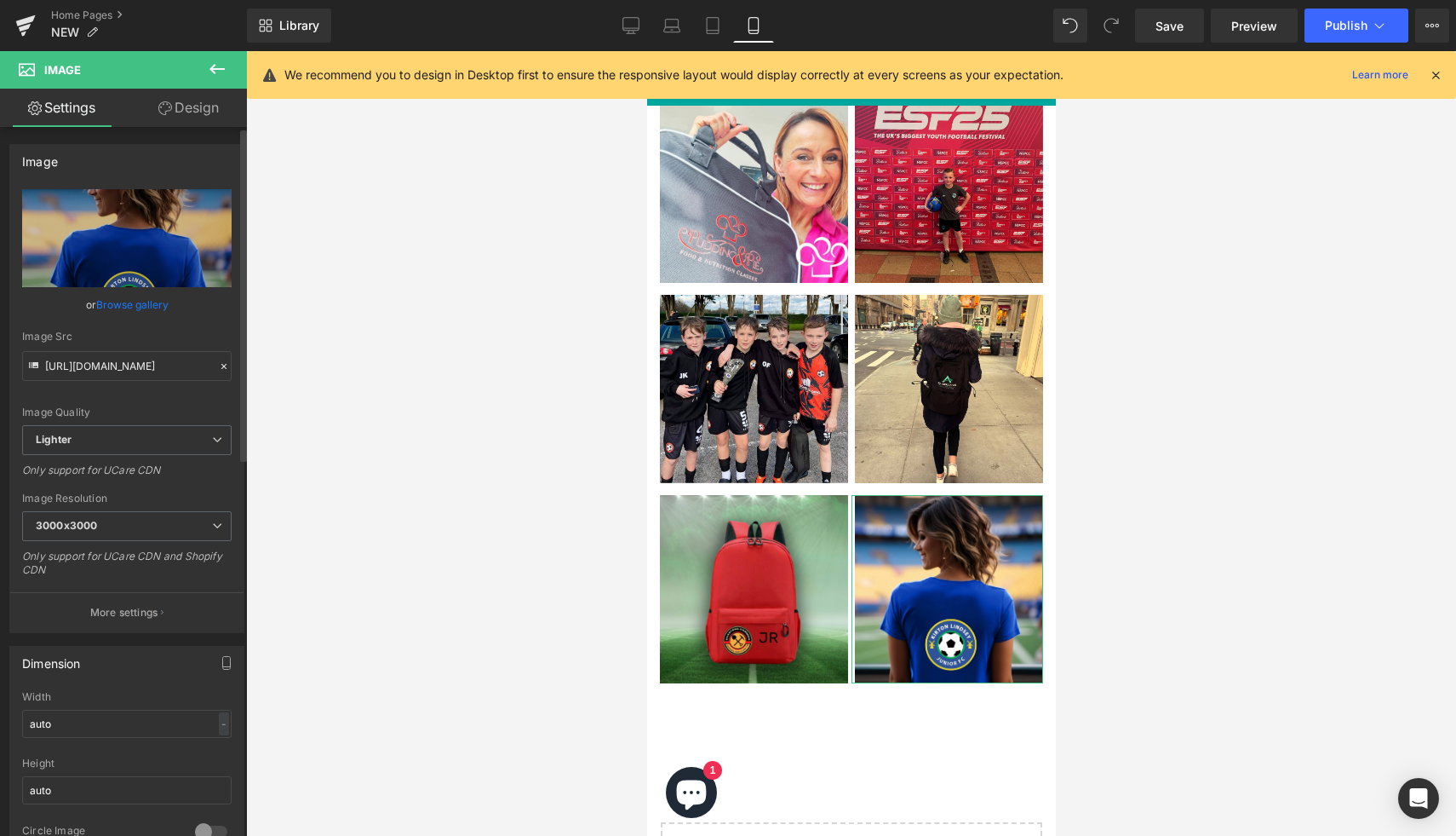
click at [151, 301] on link "Browse gallery" at bounding box center [133, 304] width 72 height 30
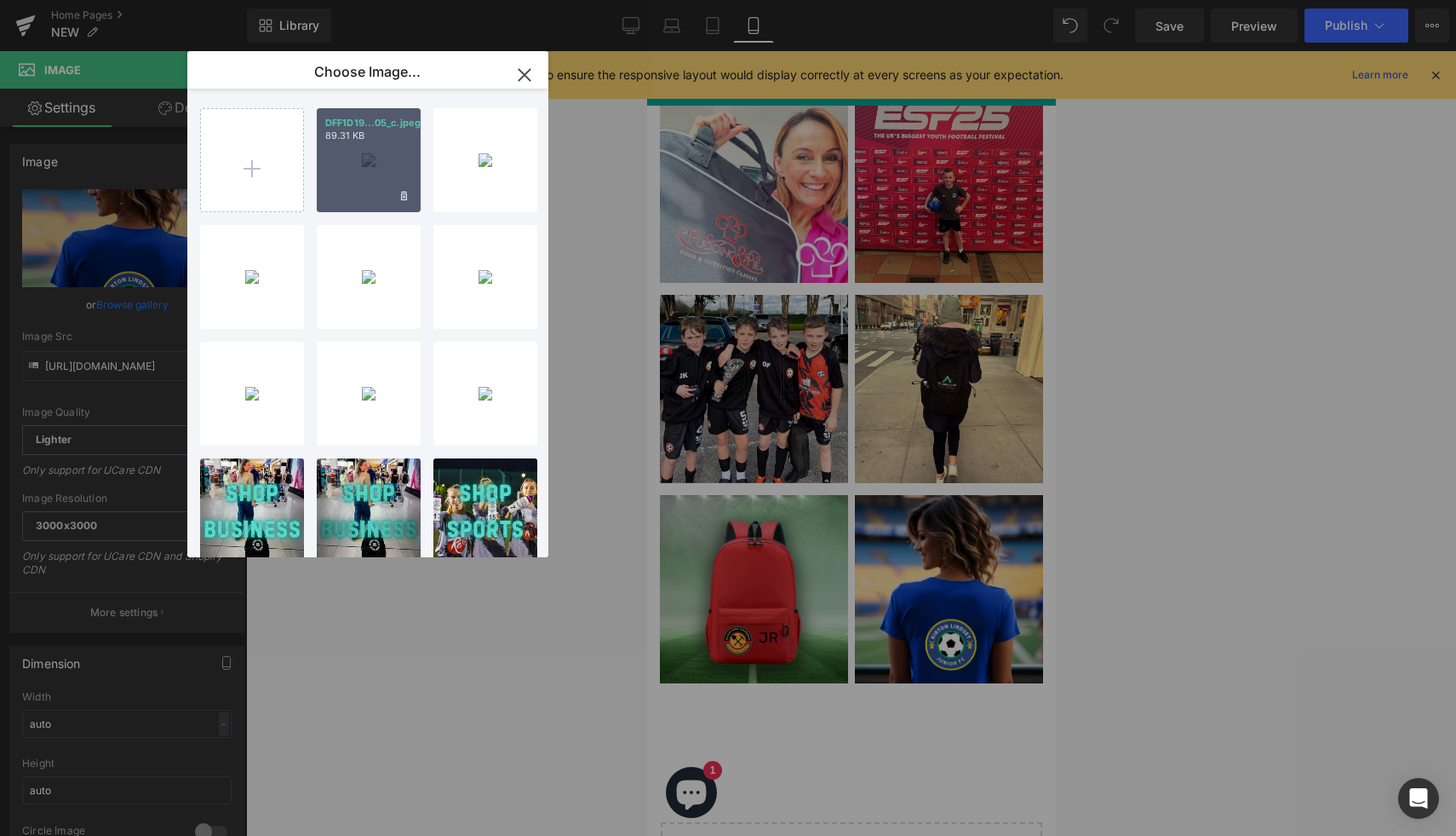
click at [354, 182] on div "DFF1D19...05_c.jpeg 89.31 KB" at bounding box center [369, 160] width 104 height 104
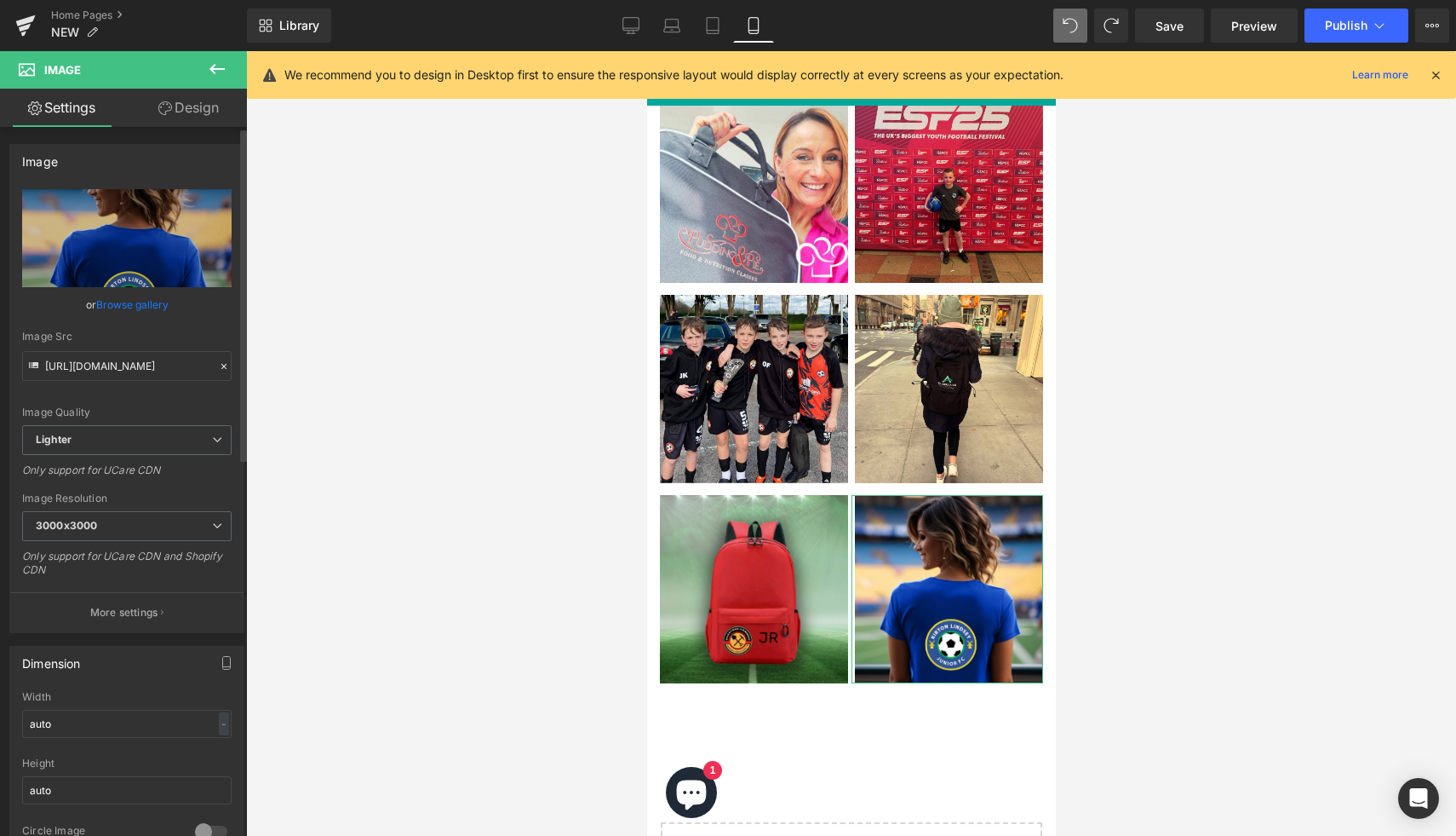
click at [161, 306] on link "Browse gallery" at bounding box center [133, 304] width 72 height 30
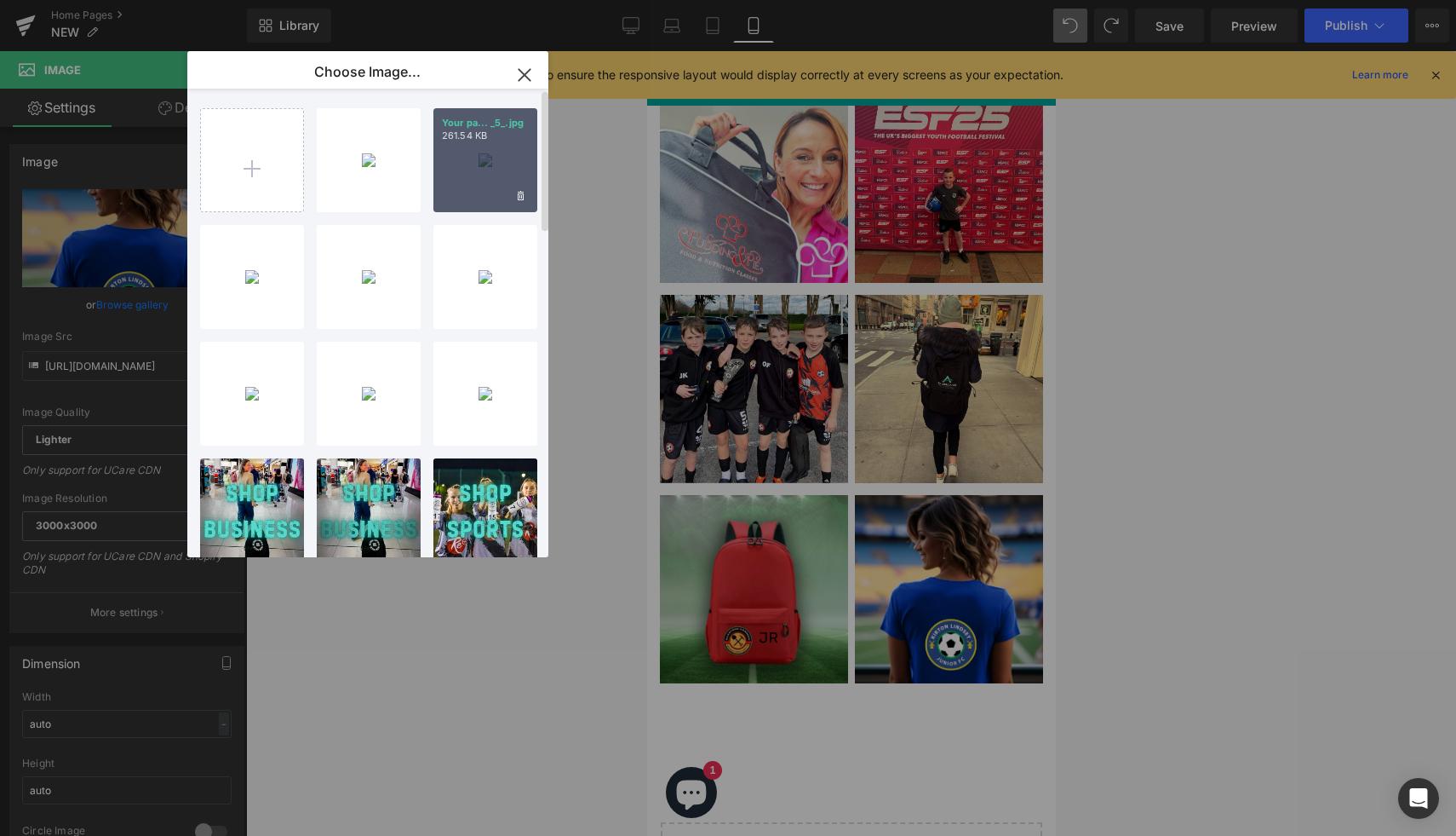
click at [474, 177] on div "Your pa... _5_.jpg 261.54 KB" at bounding box center [485, 160] width 104 height 104
type input "https://ucarecdn.com/9b801fda-7f3d-4486-9fe5-621604a0fdc6/-/format/auto/-/previ…"
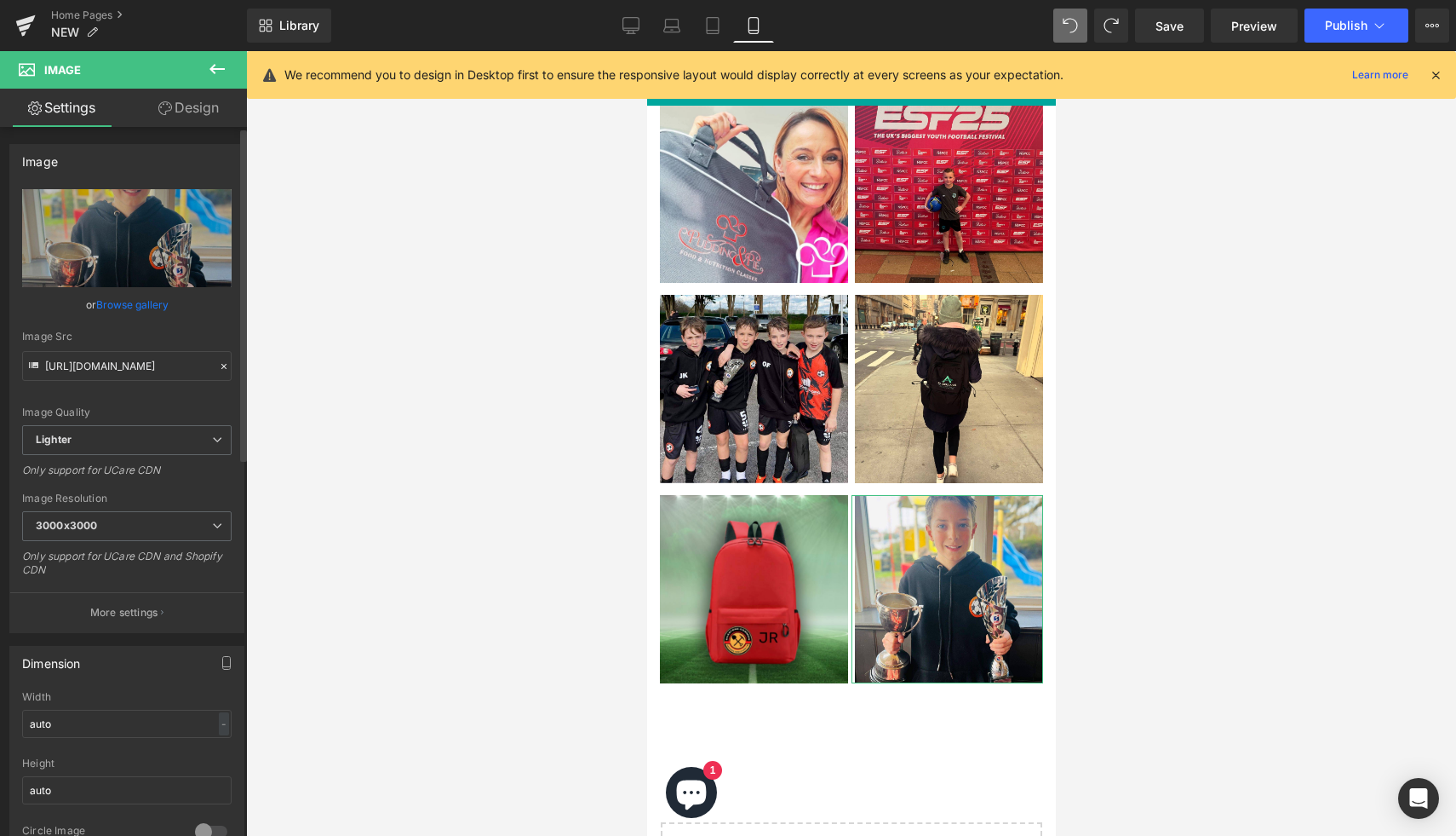
click at [115, 309] on link "Browse gallery" at bounding box center [133, 304] width 72 height 30
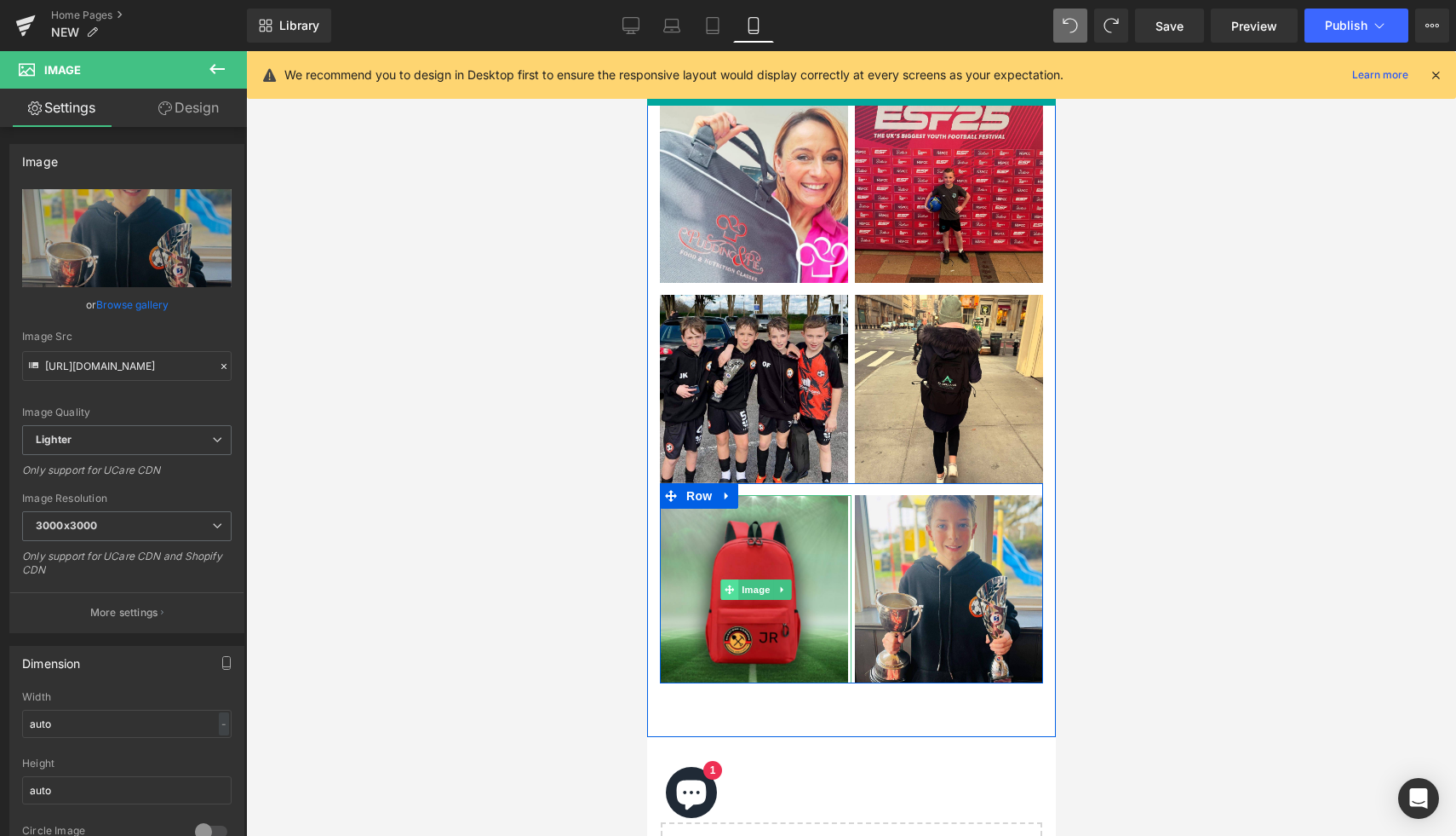
click at [731, 579] on span at bounding box center [728, 589] width 18 height 20
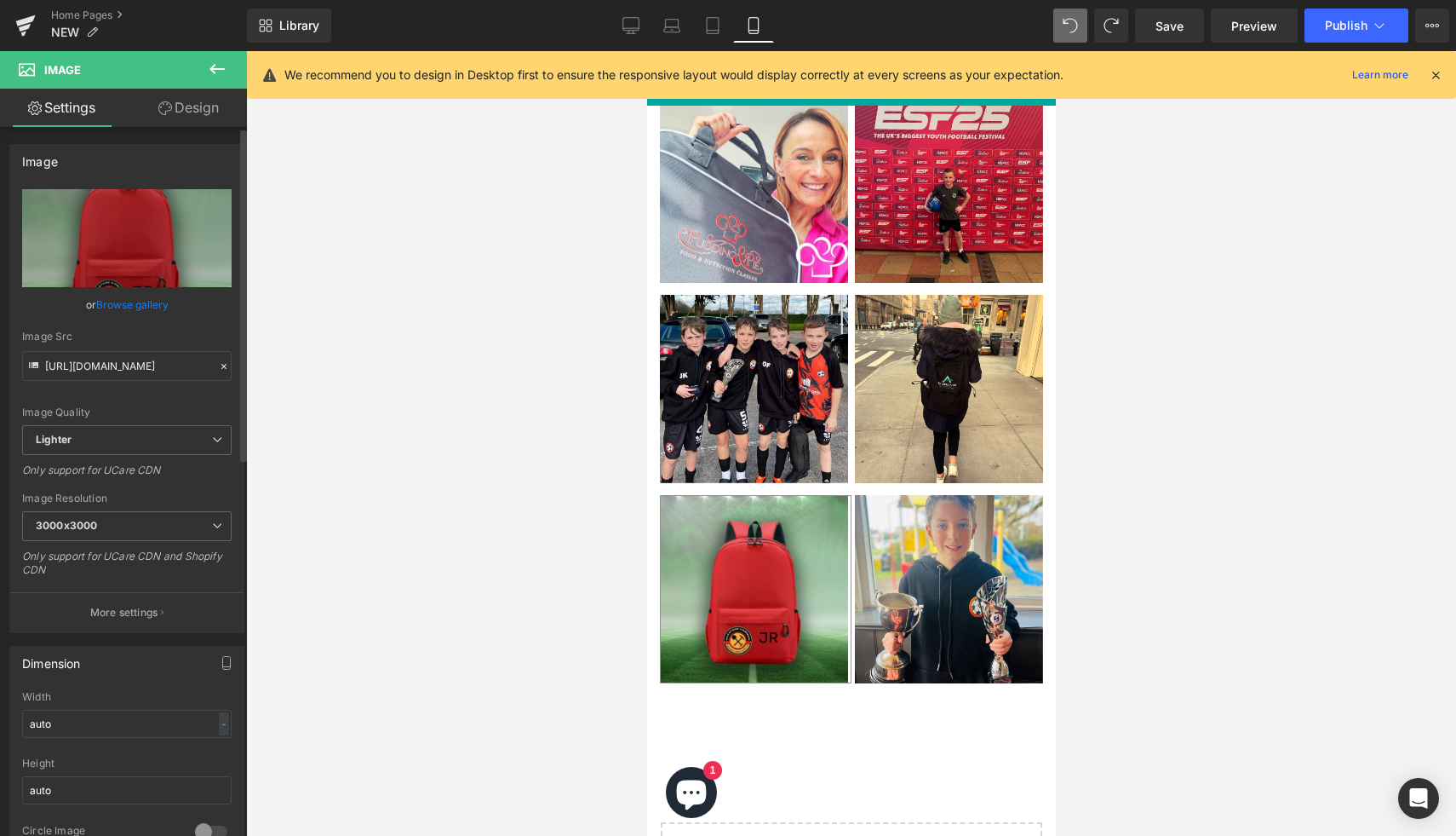
click at [118, 299] on link "Browse gallery" at bounding box center [133, 304] width 72 height 30
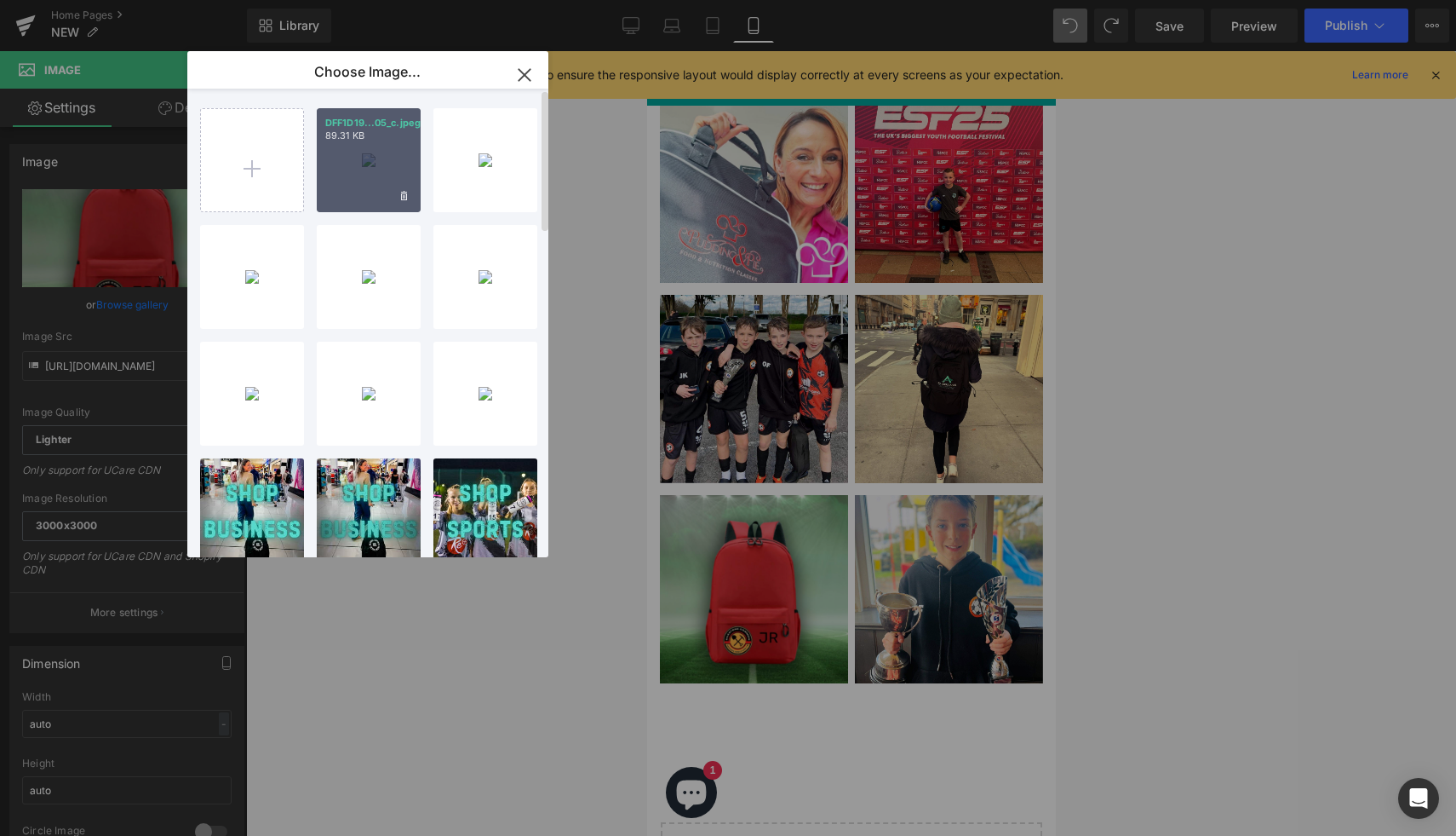
click at [374, 162] on div "DFF1D19...05_c.jpeg 89.31 KB" at bounding box center [369, 160] width 104 height 104
type input "https://ucarecdn.com/497dd206-3819-4653-8667-f1a1f2ddb884/-/format/auto/-/previ…"
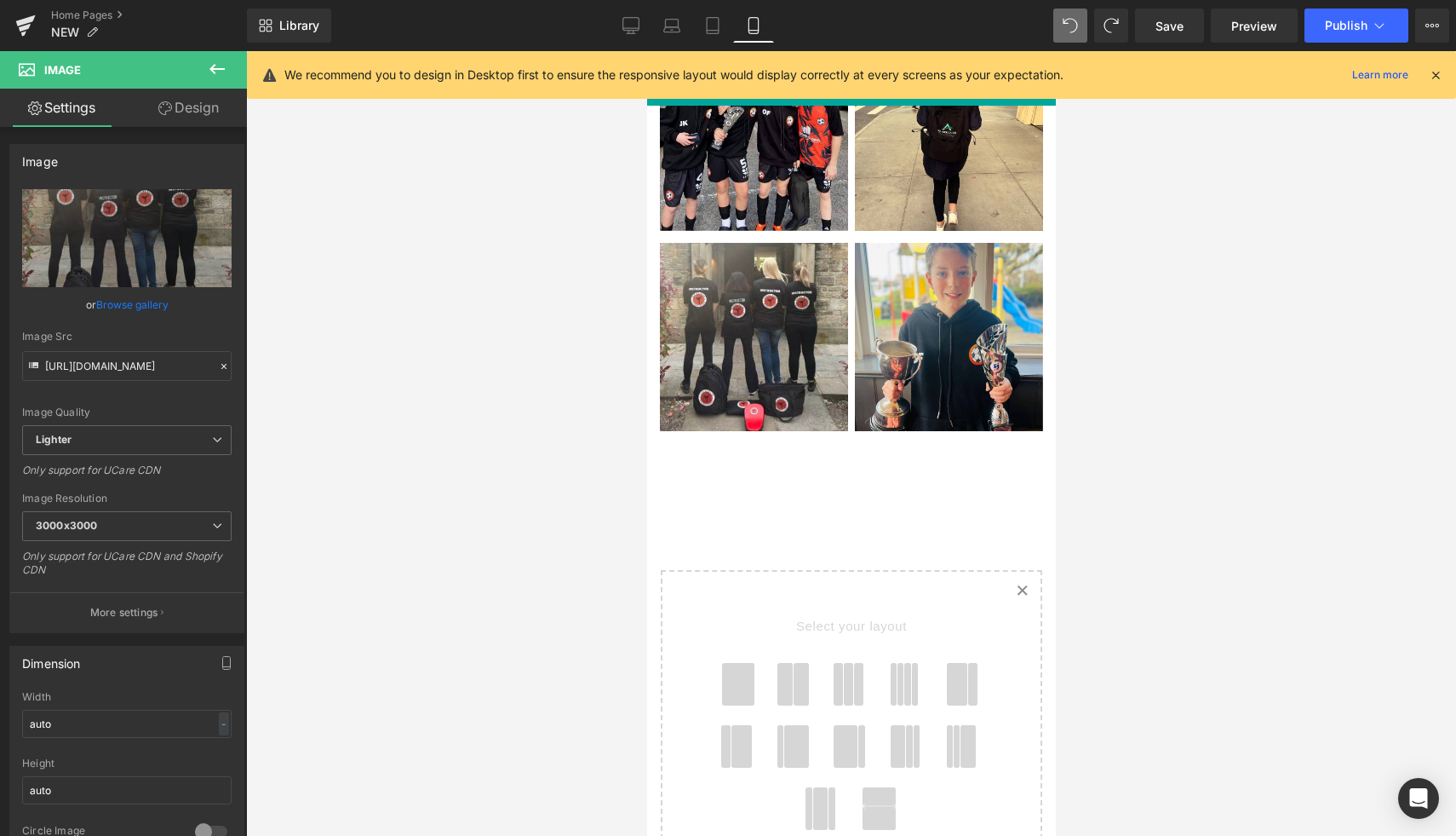
scroll to position [2062, 0]
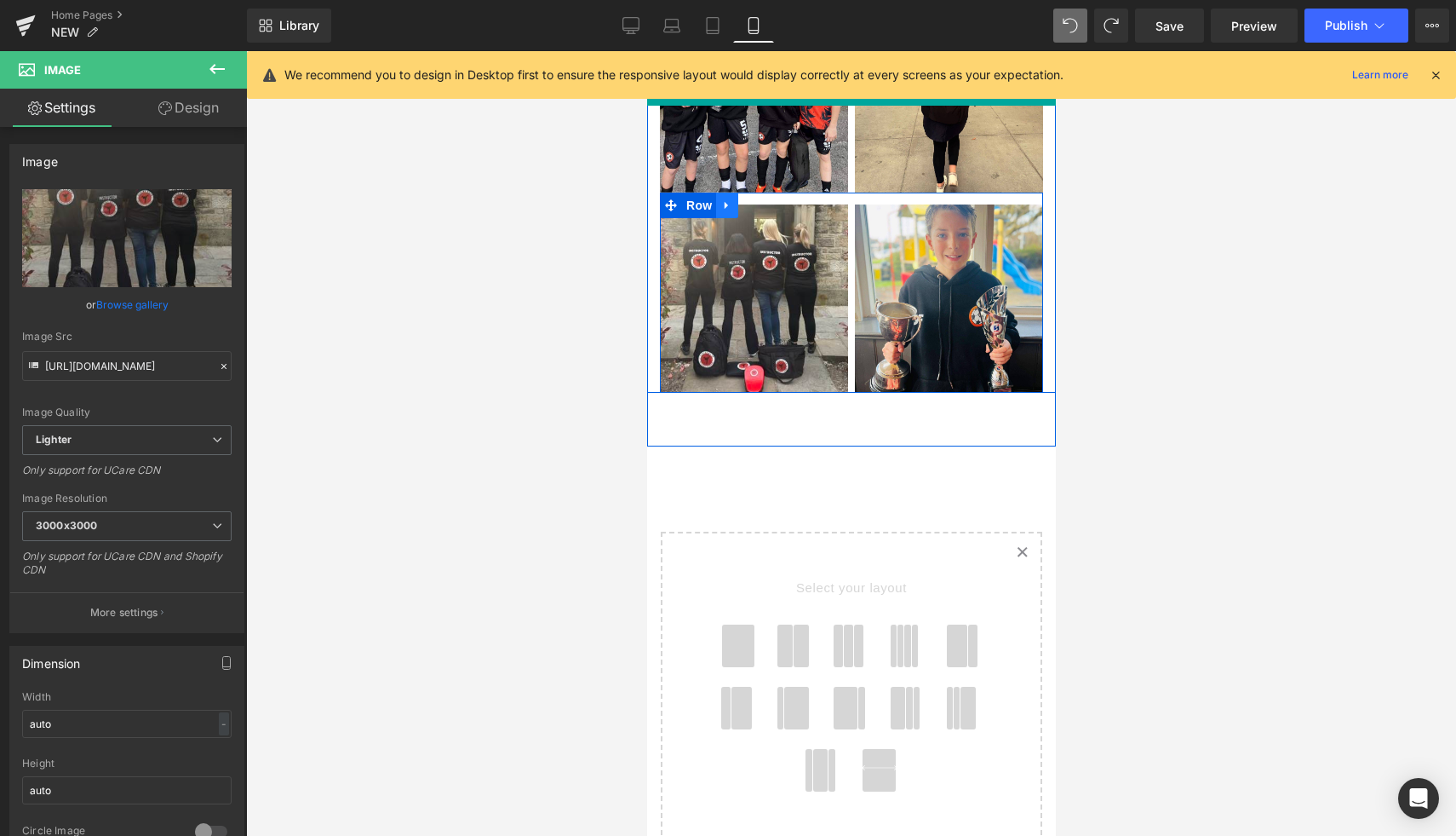
click at [724, 205] on icon at bounding box center [725, 206] width 3 height 8
click at [751, 207] on icon at bounding box center [748, 205] width 12 height 12
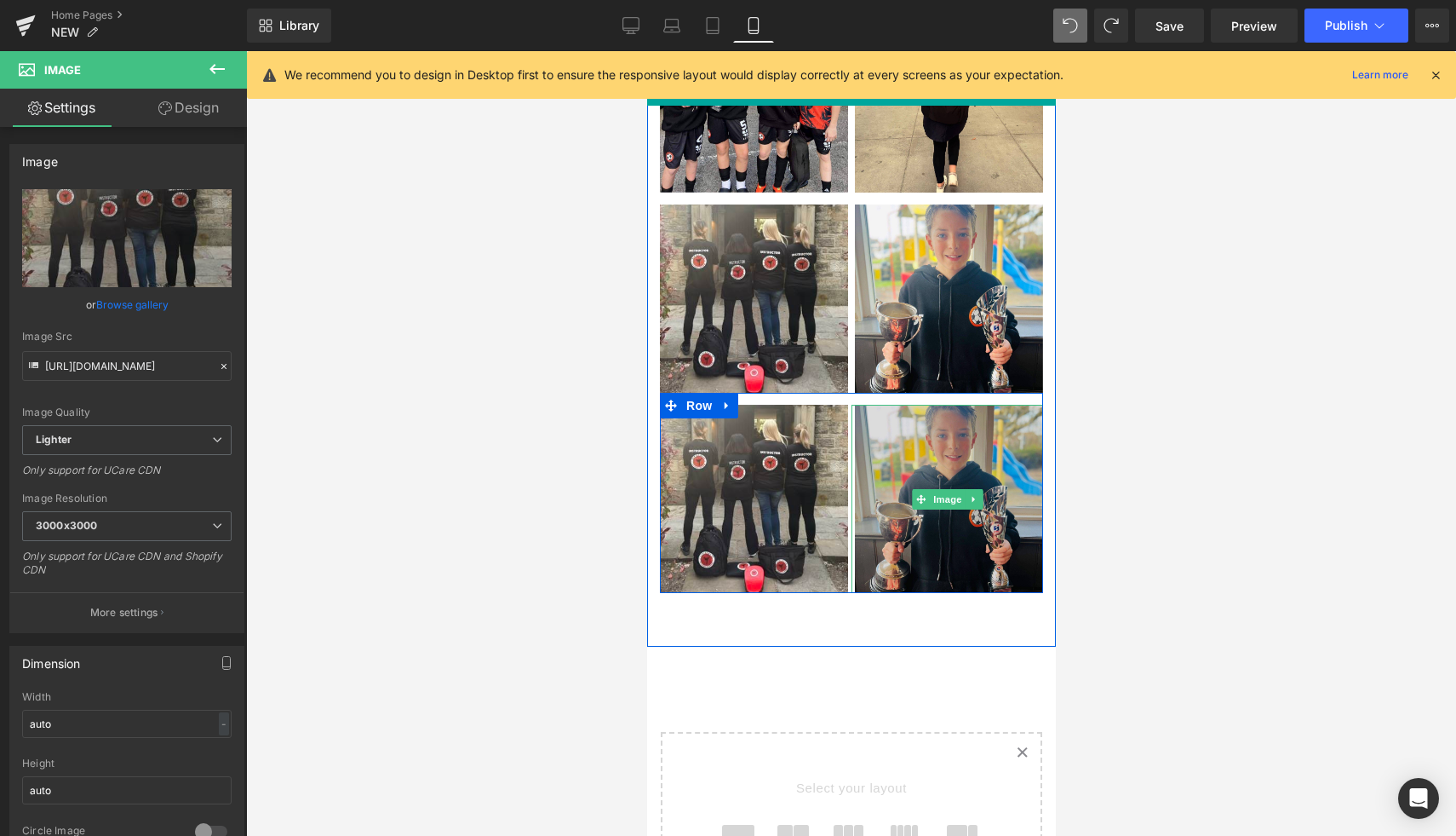
click at [971, 451] on img at bounding box center [946, 498] width 191 height 188
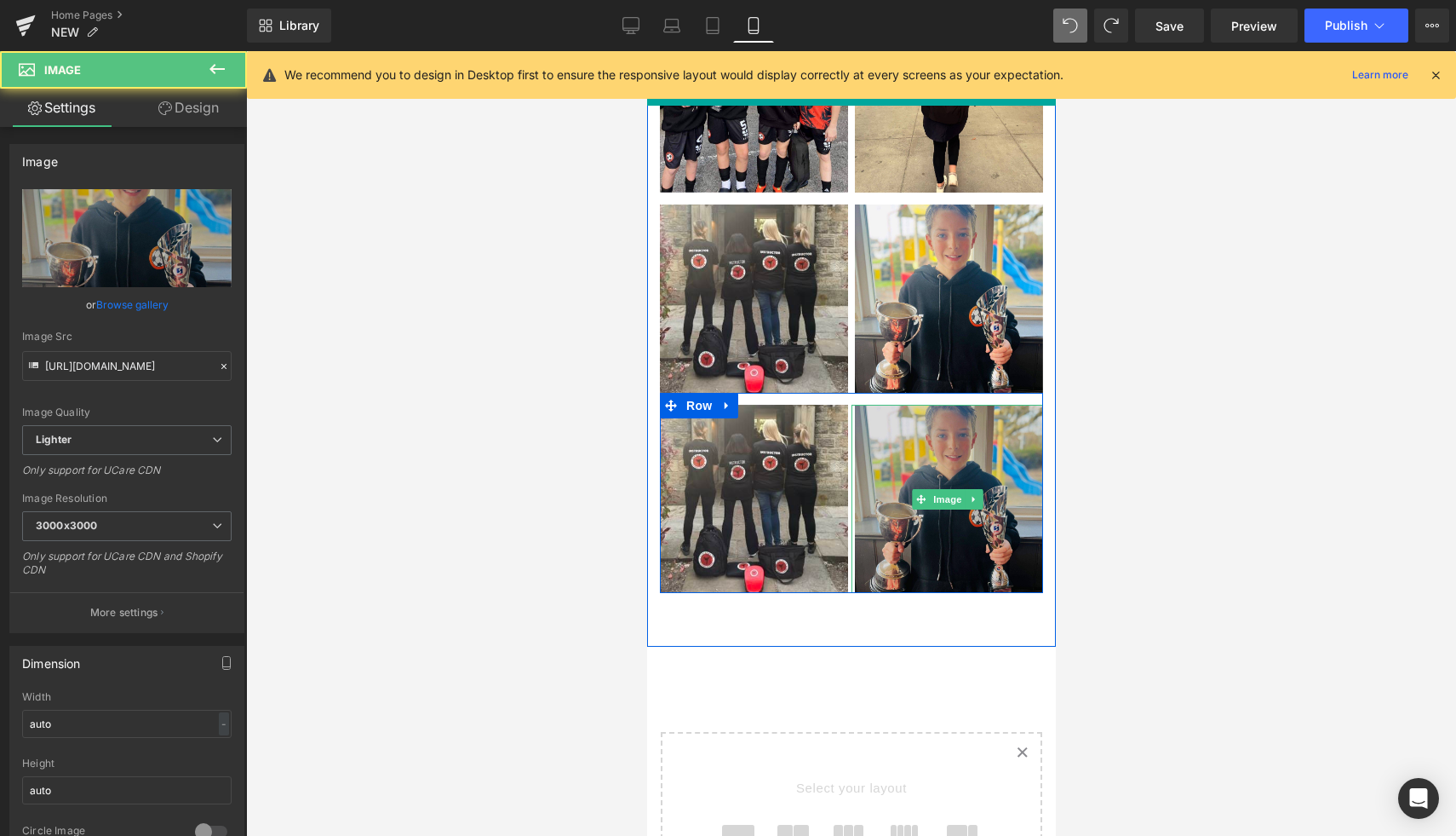
click at [885, 453] on img at bounding box center [946, 498] width 191 height 188
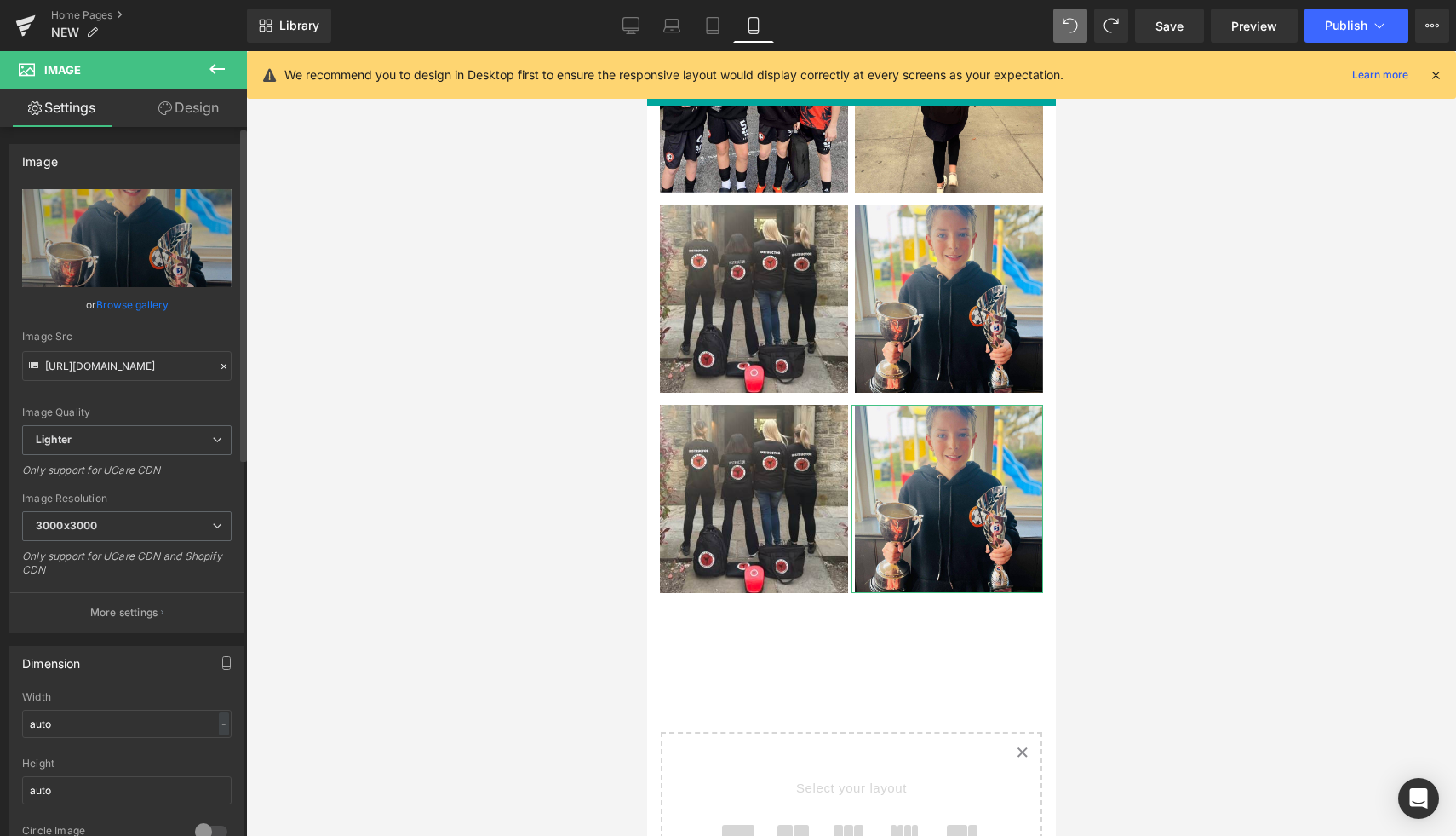
click at [153, 301] on link "Browse gallery" at bounding box center [133, 304] width 72 height 30
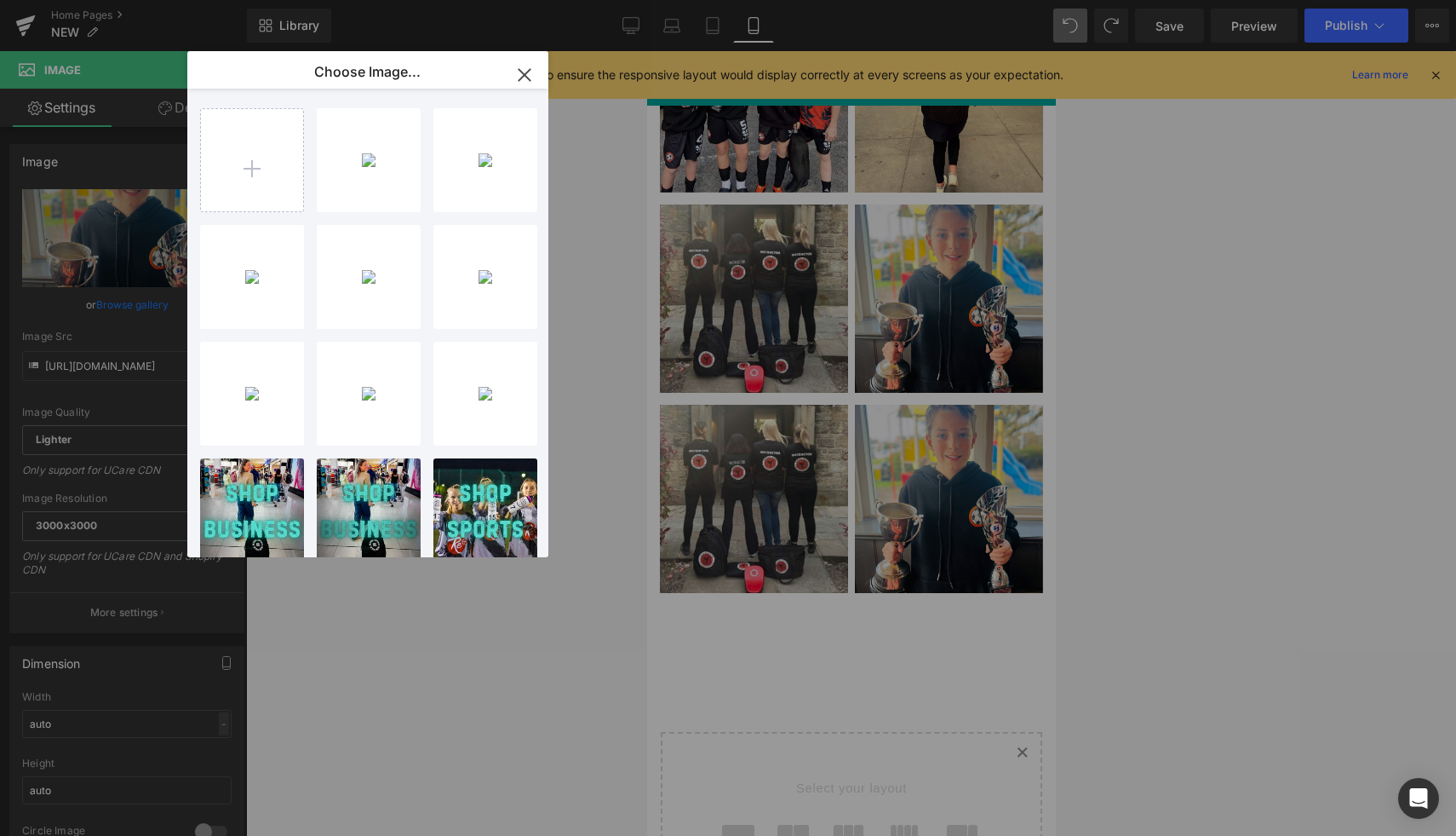
type input "C:\fakepath\52C62047-6D4B-4553-BBE0-BF7A3F97BECA_1_201_a.jpeg"
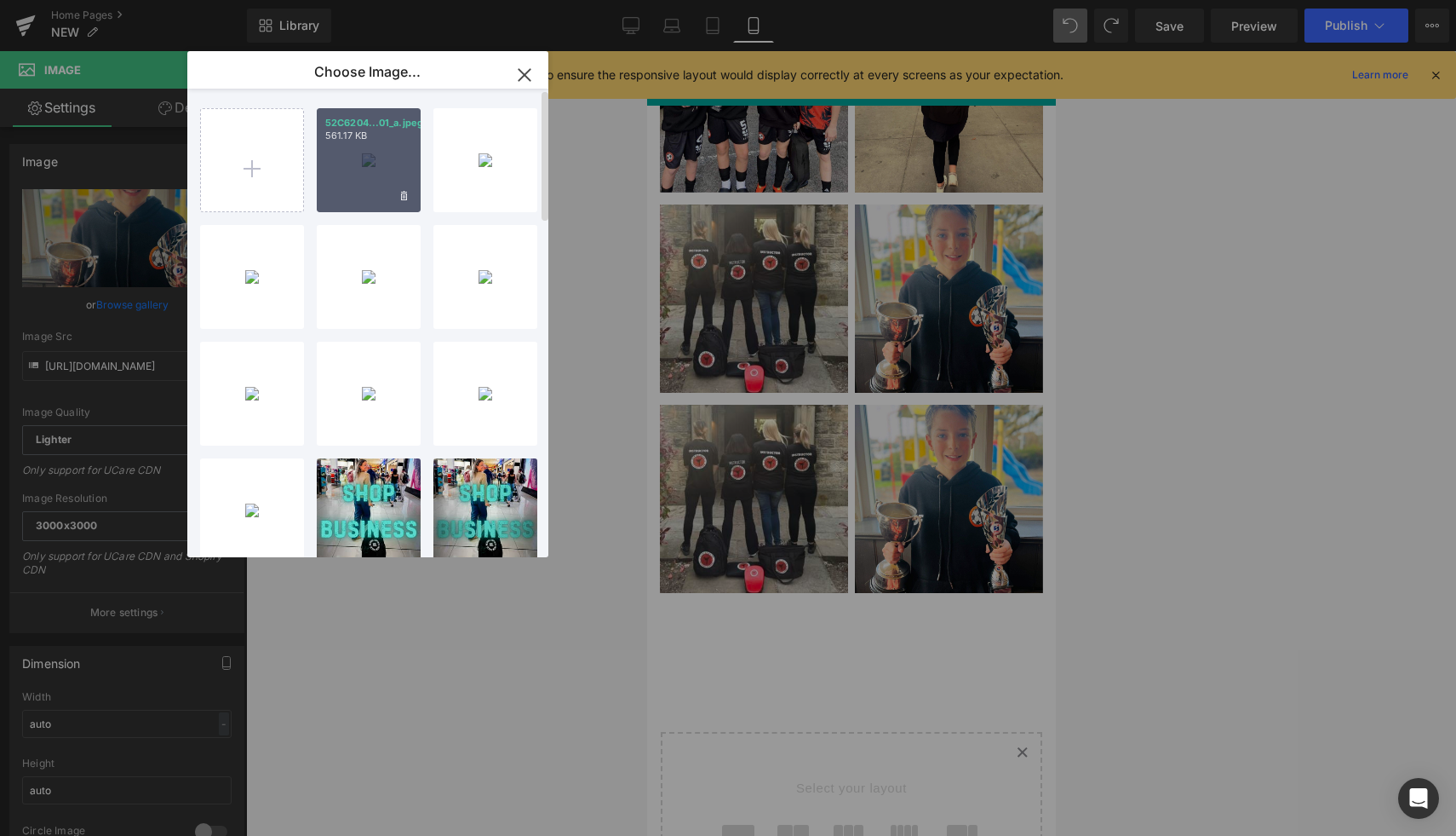
click at [365, 179] on div "52C6204...01_a.jpeg 561.17 KB" at bounding box center [369, 160] width 104 height 104
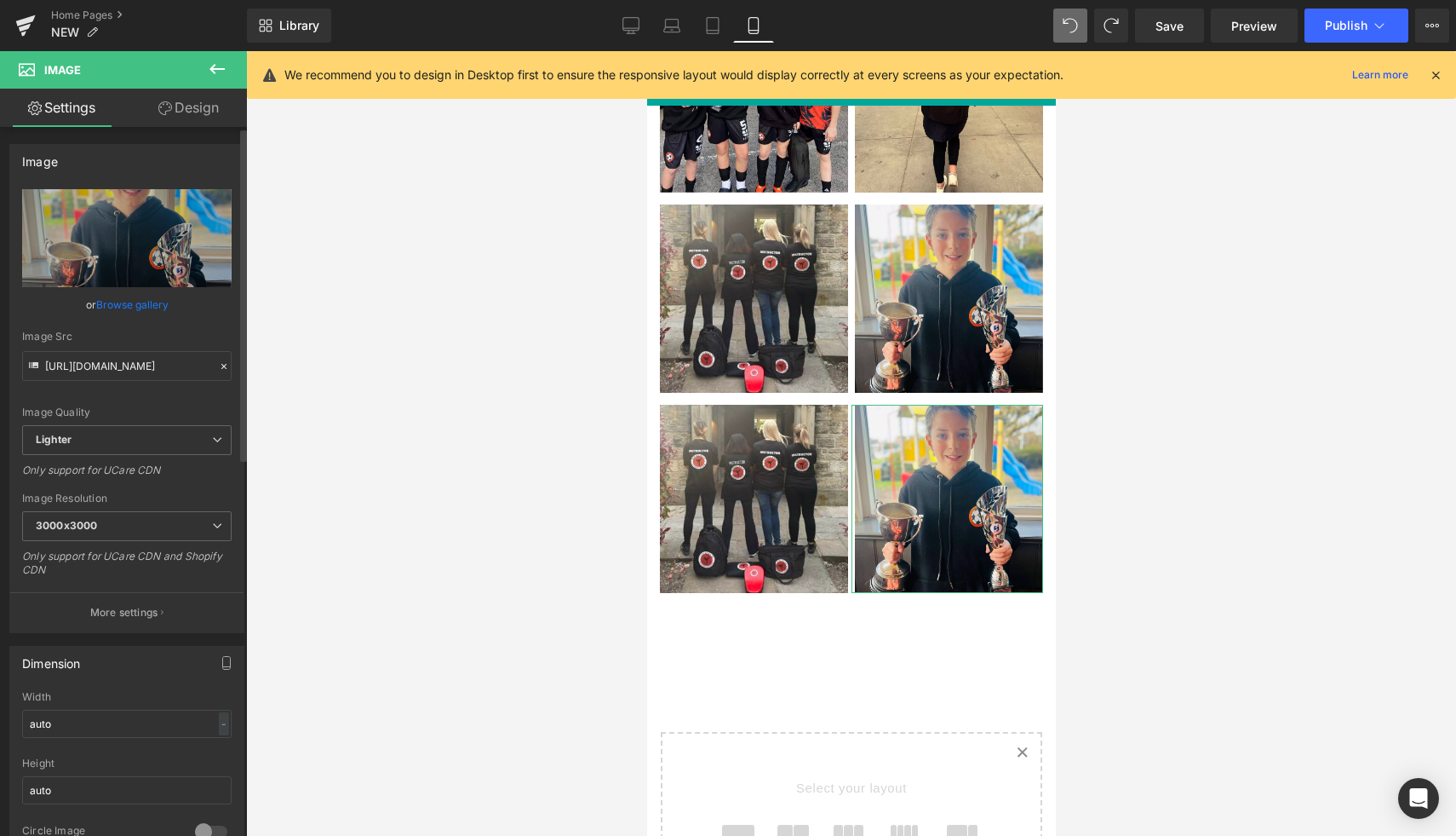
click at [131, 309] on link "Browse gallery" at bounding box center [133, 304] width 72 height 30
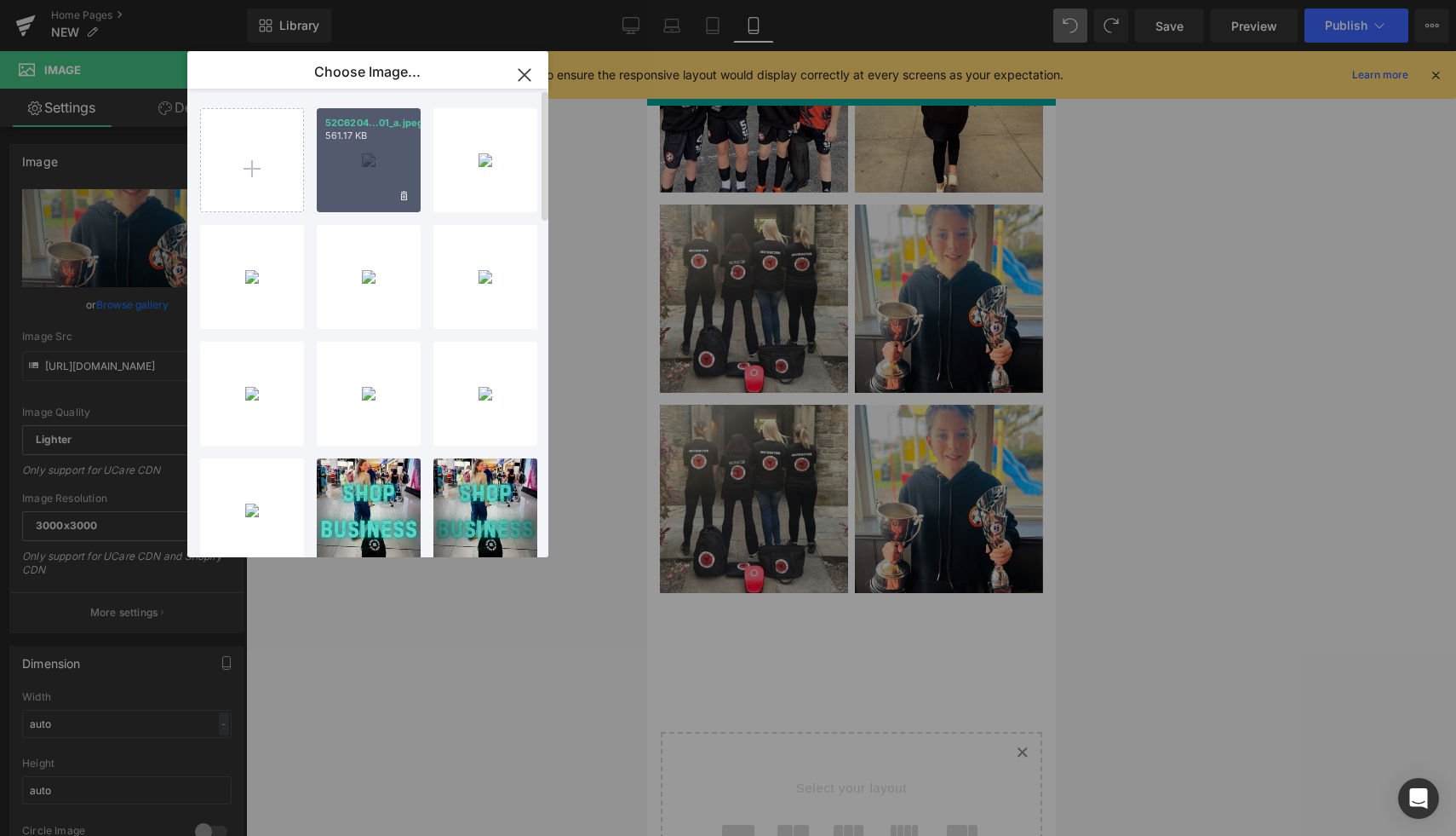
click at [381, 179] on div "52C6204...01_a.jpeg 561.17 KB" at bounding box center [369, 160] width 104 height 104
type input "https://ucarecdn.com/5de808ac-cf7a-4b96-a3f7-ff9cb6d04ee7/-/format/auto/-/previ…"
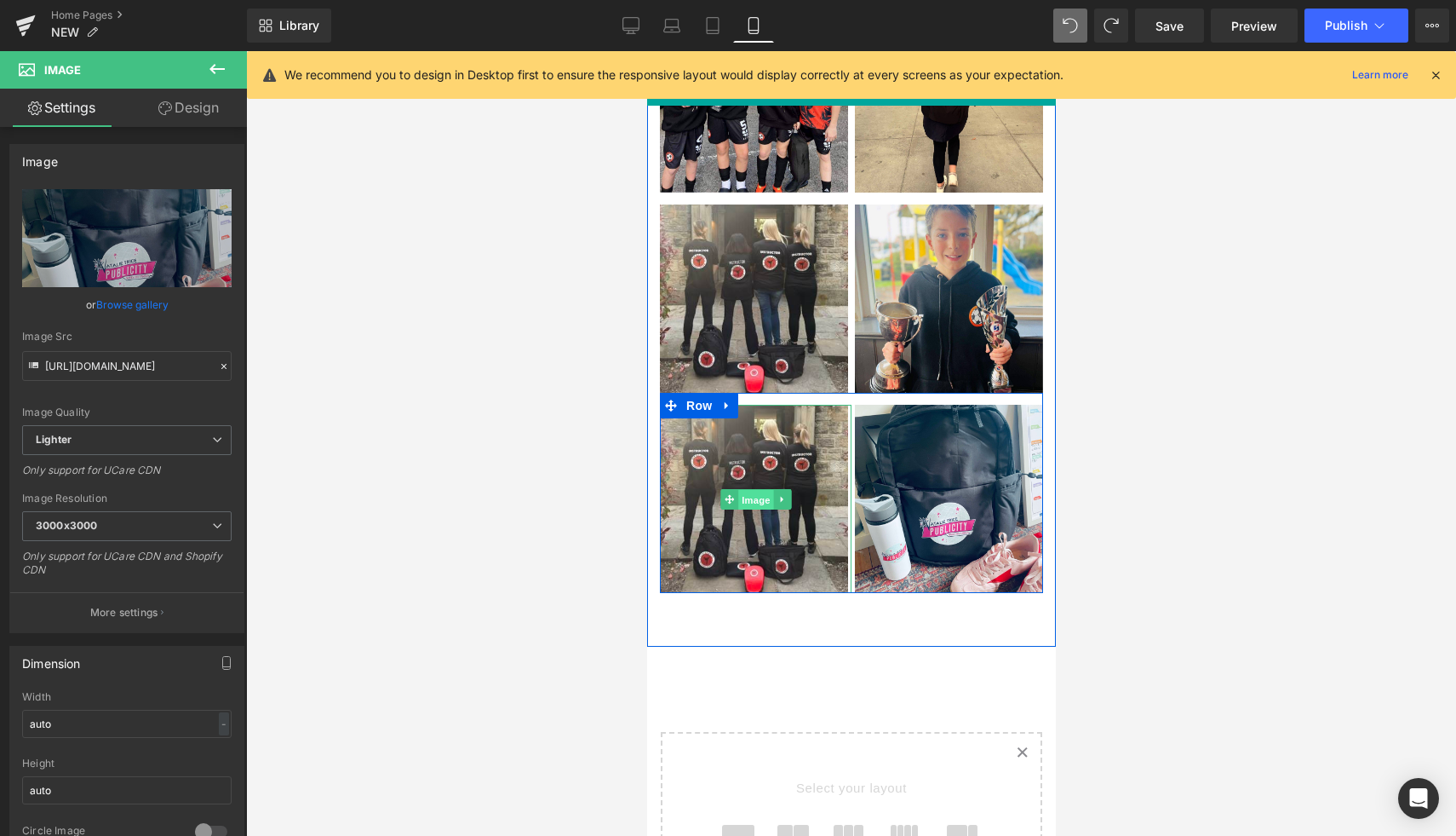
click at [769, 492] on span "Image" at bounding box center [755, 498] width 36 height 20
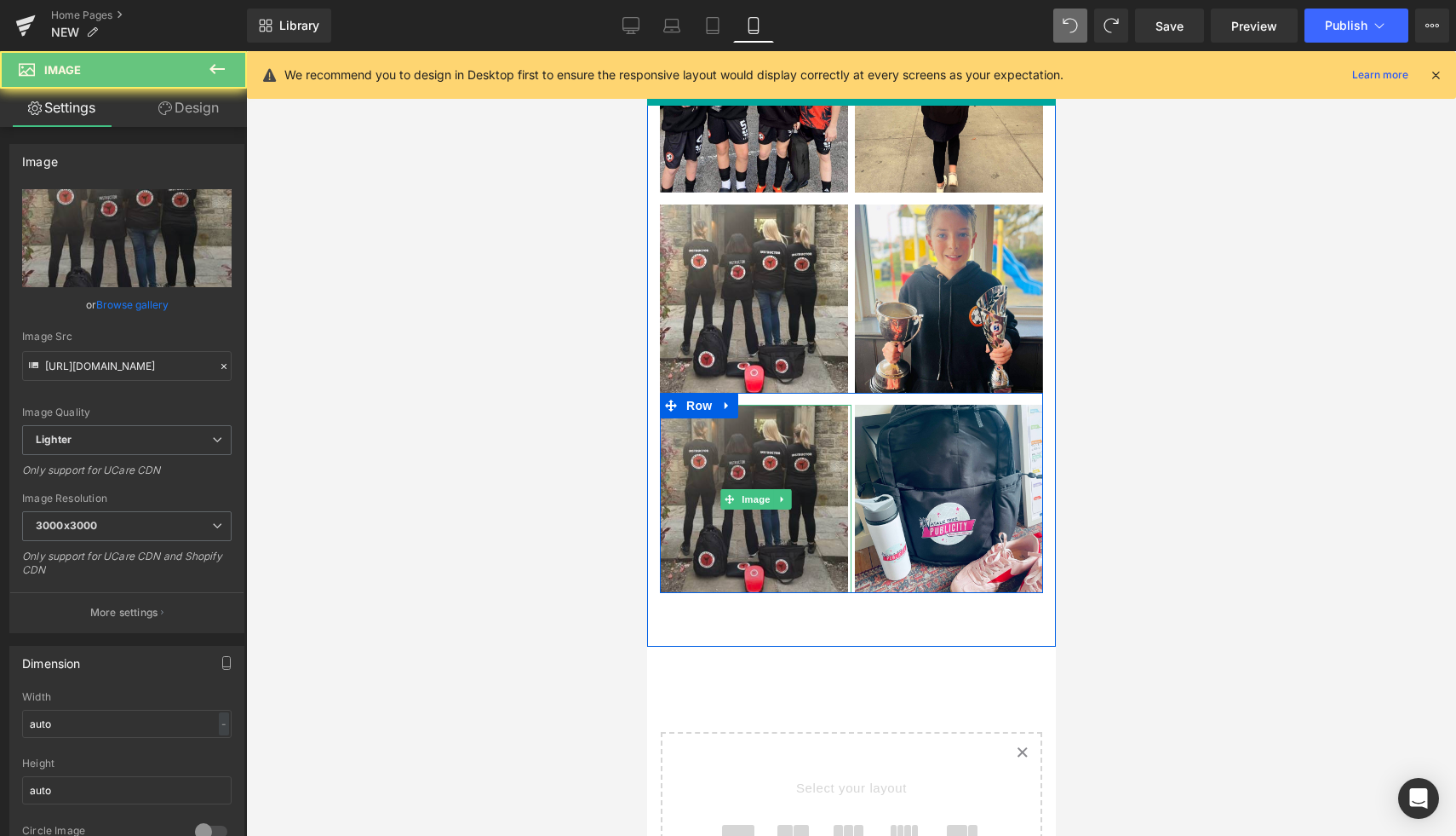
click at [769, 450] on img at bounding box center [755, 498] width 191 height 188
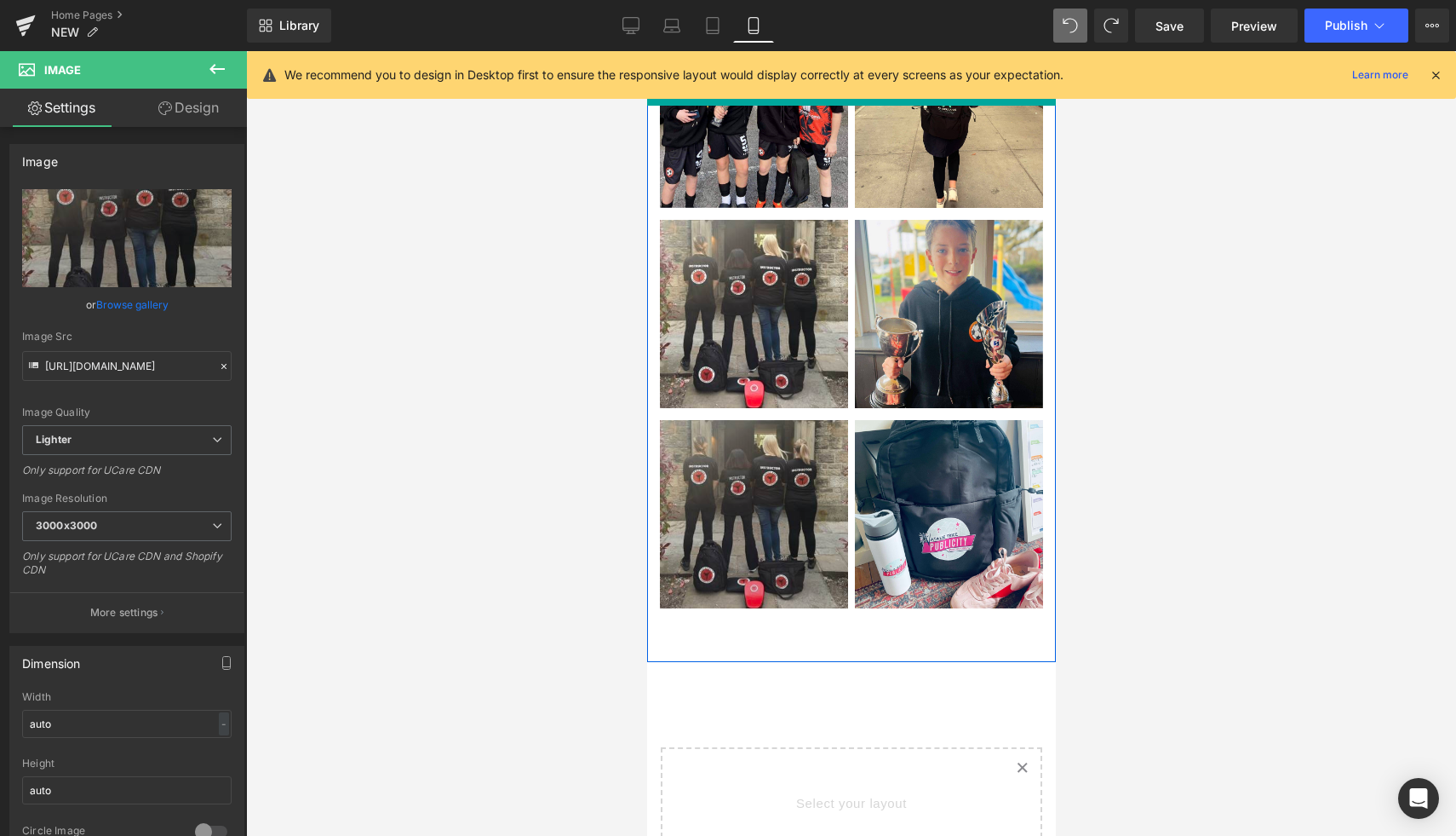
scroll to position [2059, 0]
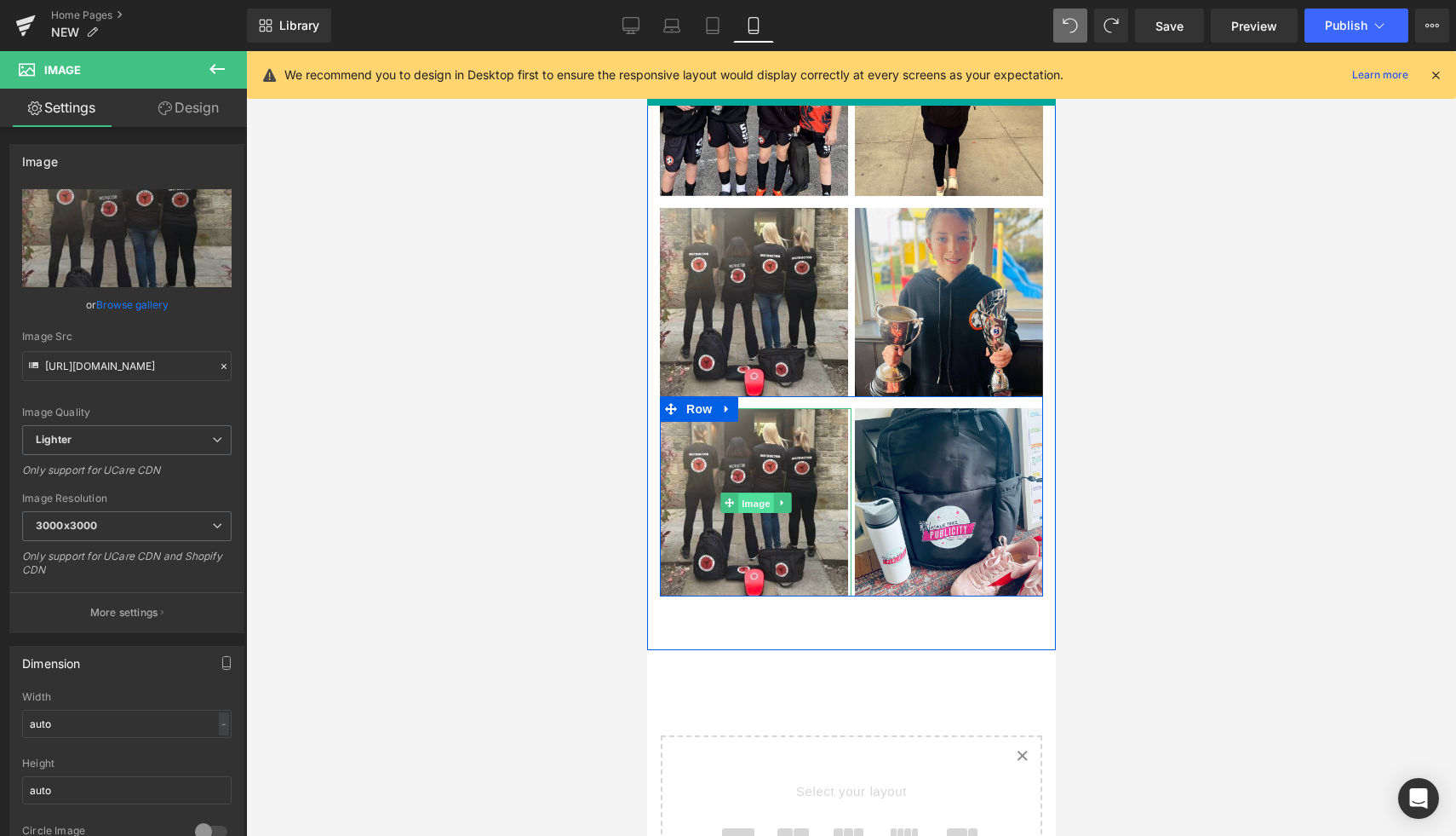
click at [763, 504] on span "Image" at bounding box center [755, 502] width 36 height 20
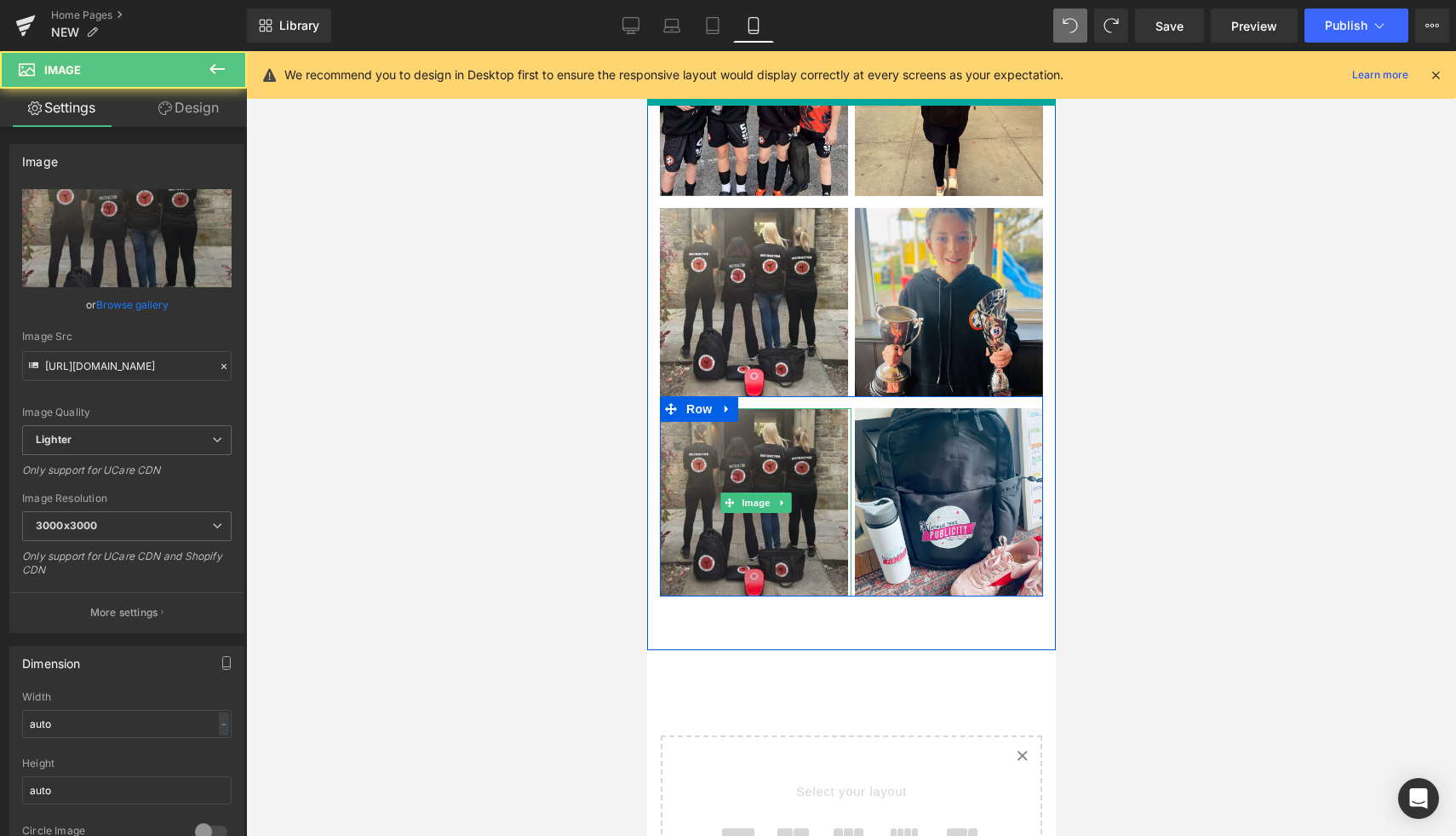
click at [740, 461] on img at bounding box center [755, 501] width 191 height 188
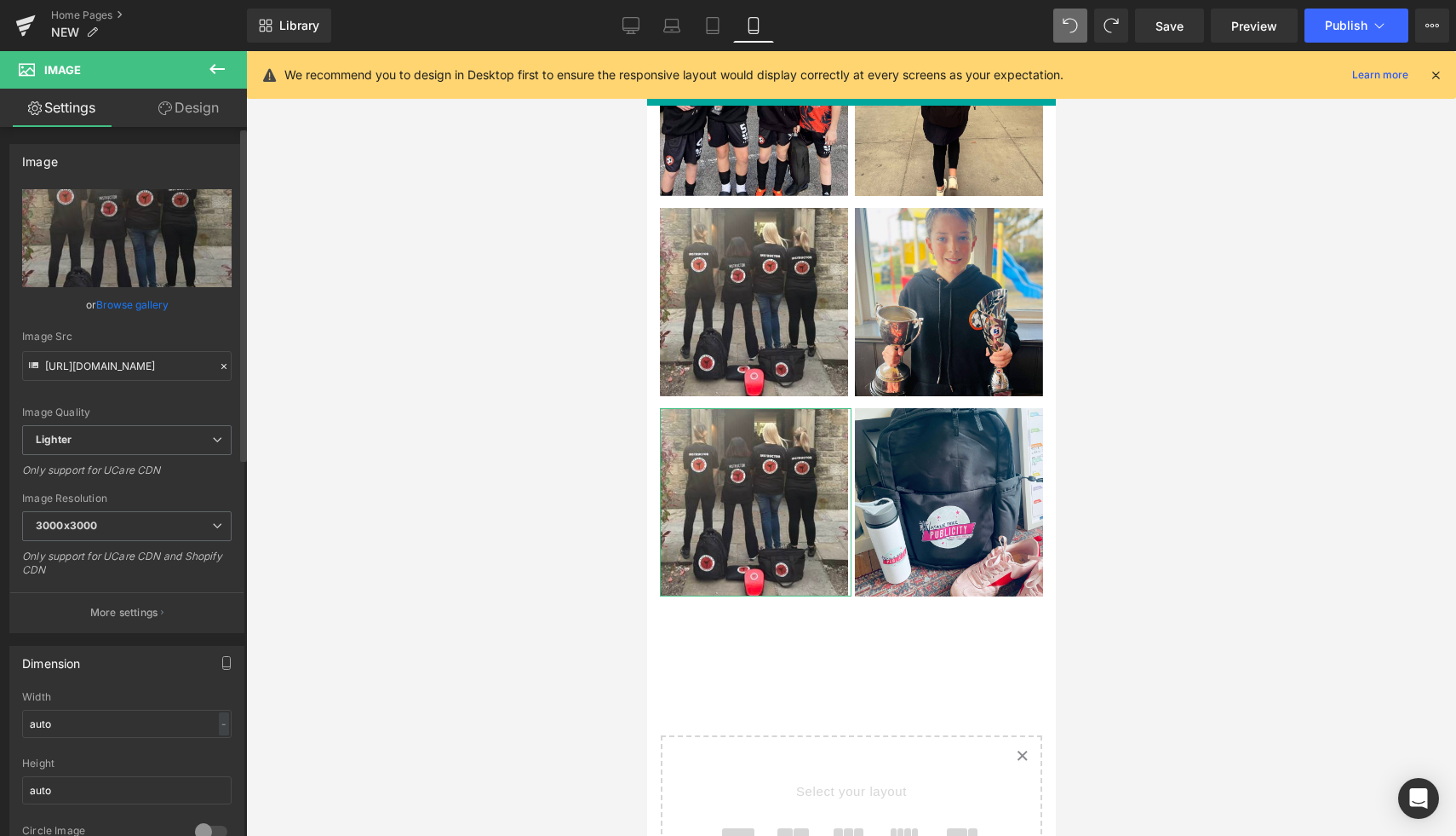
click at [117, 303] on link "Browse gallery" at bounding box center [133, 304] width 72 height 30
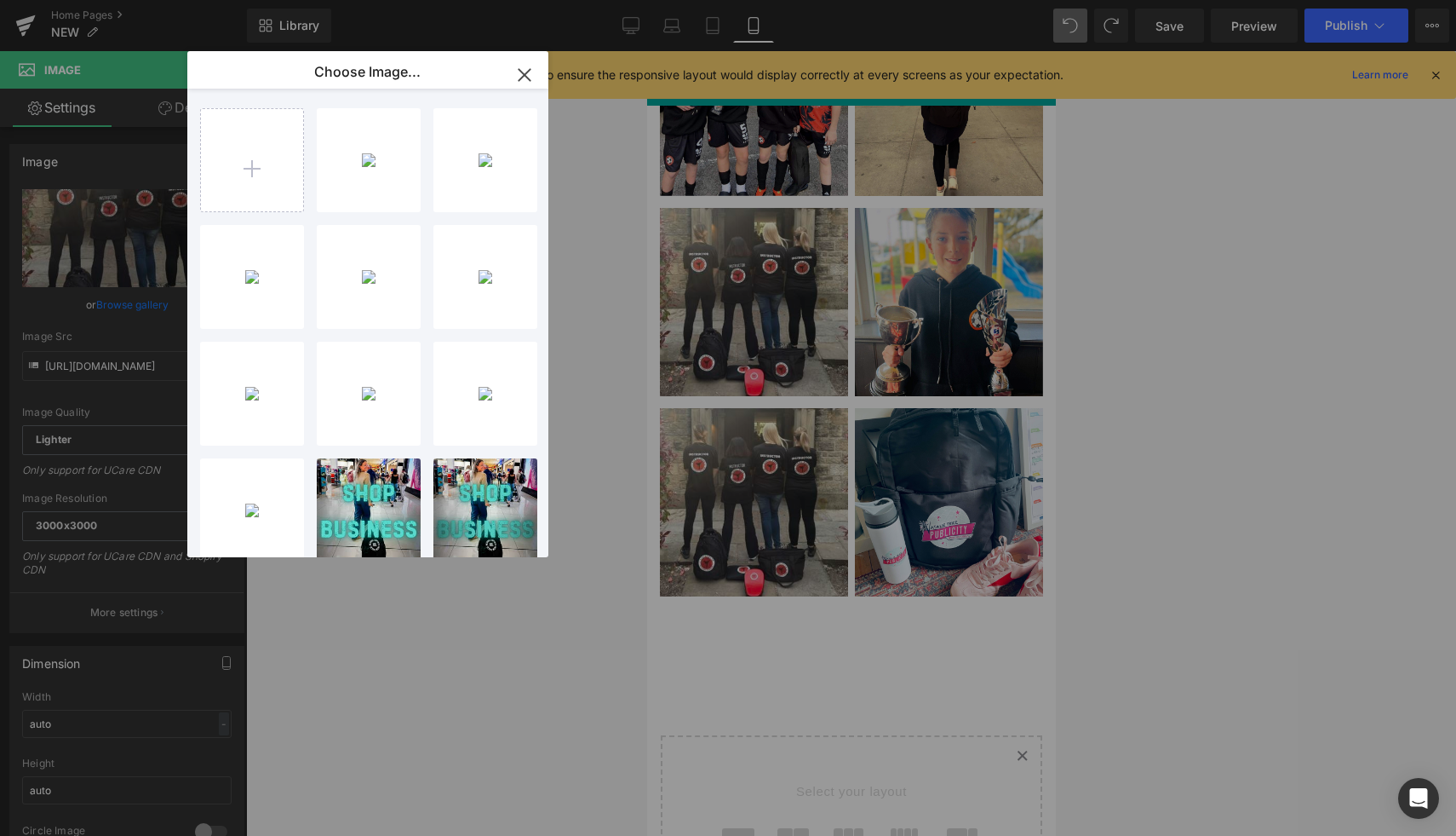
type input "C:\fakepath\1F154816-B4C8-4B96-8AB6-D8848B87A8B0_1_201_a.jpeg"
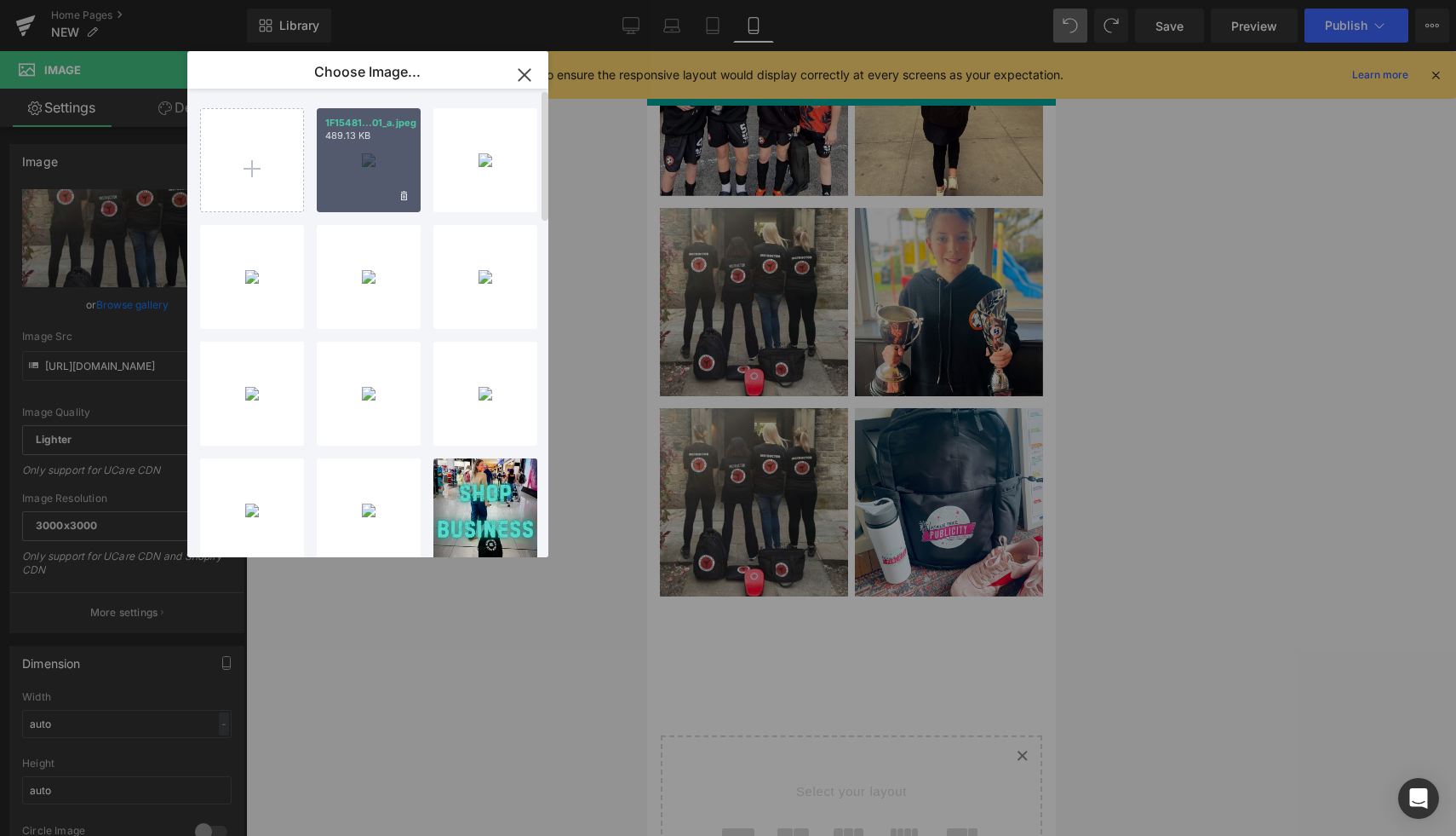
click at [366, 182] on div "1F15481...01_a.jpeg 489.13 KB" at bounding box center [369, 160] width 104 height 104
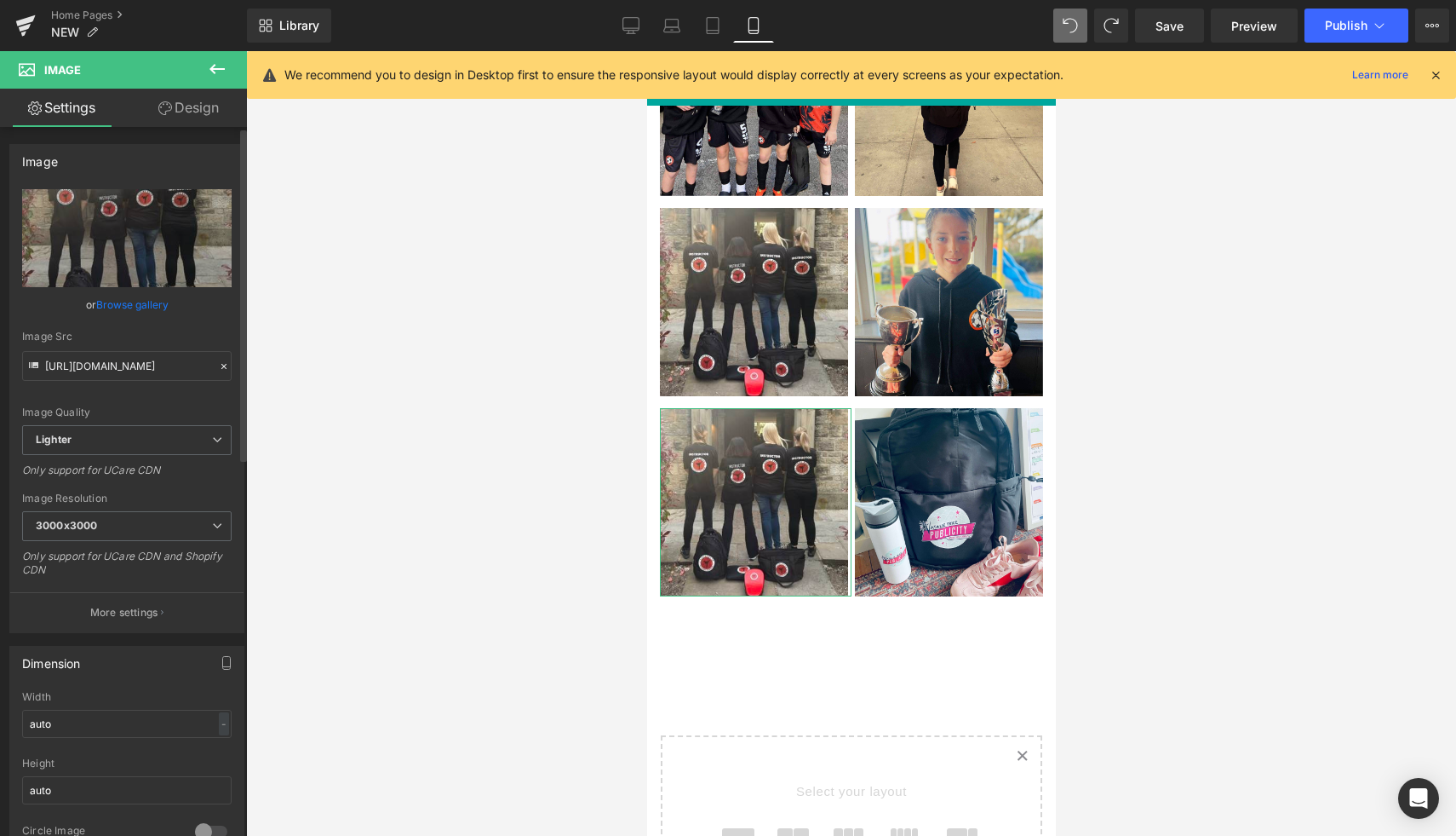
click at [148, 306] on link "Browse gallery" at bounding box center [133, 304] width 72 height 30
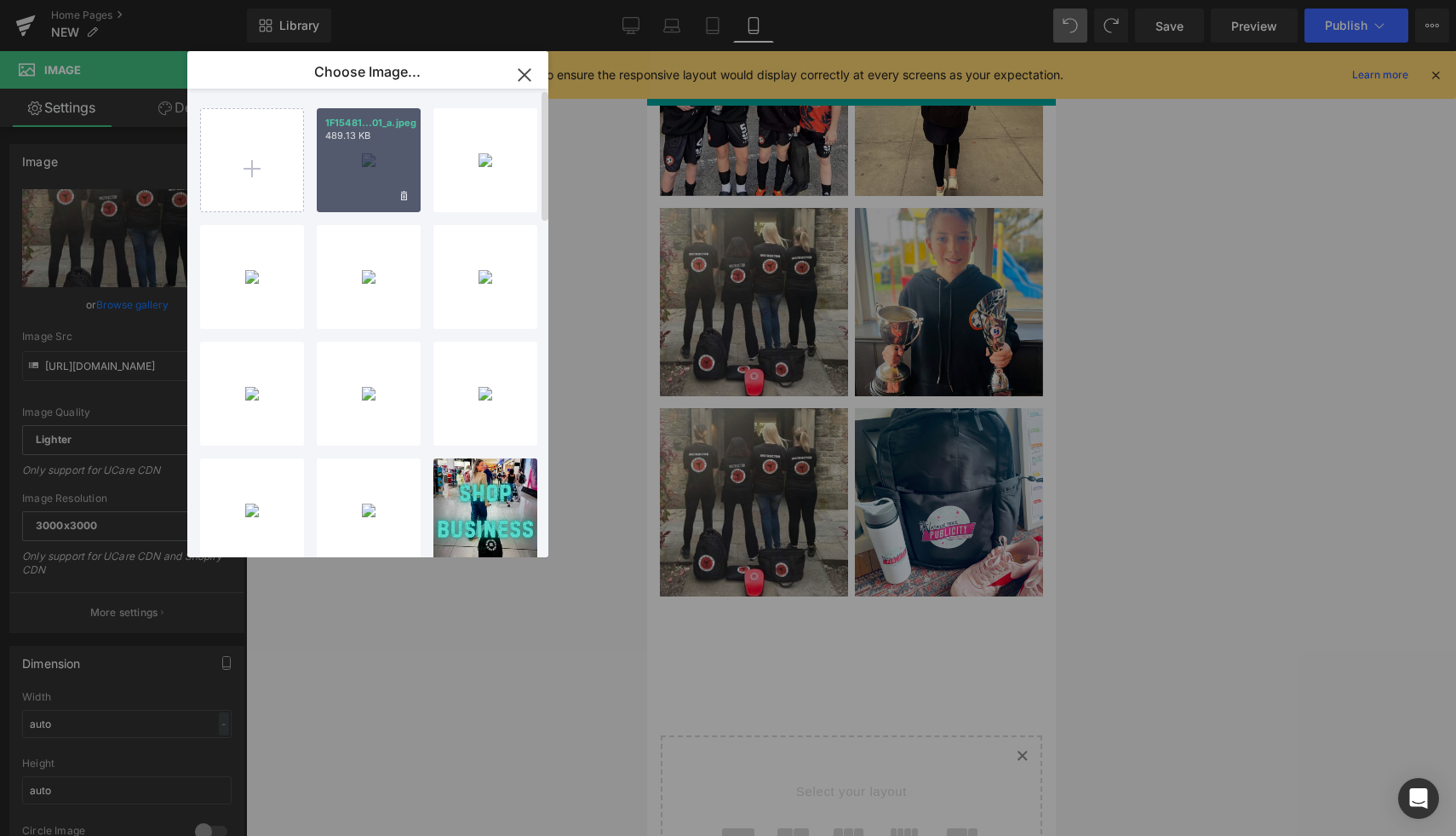
click at [371, 188] on div "1F15481...01_a.jpeg 489.13 KB" at bounding box center [369, 160] width 104 height 104
type input "https://ucarecdn.com/99389dd9-42a7-4769-8d0a-e7eee419f6b9/-/format/auto/-/previ…"
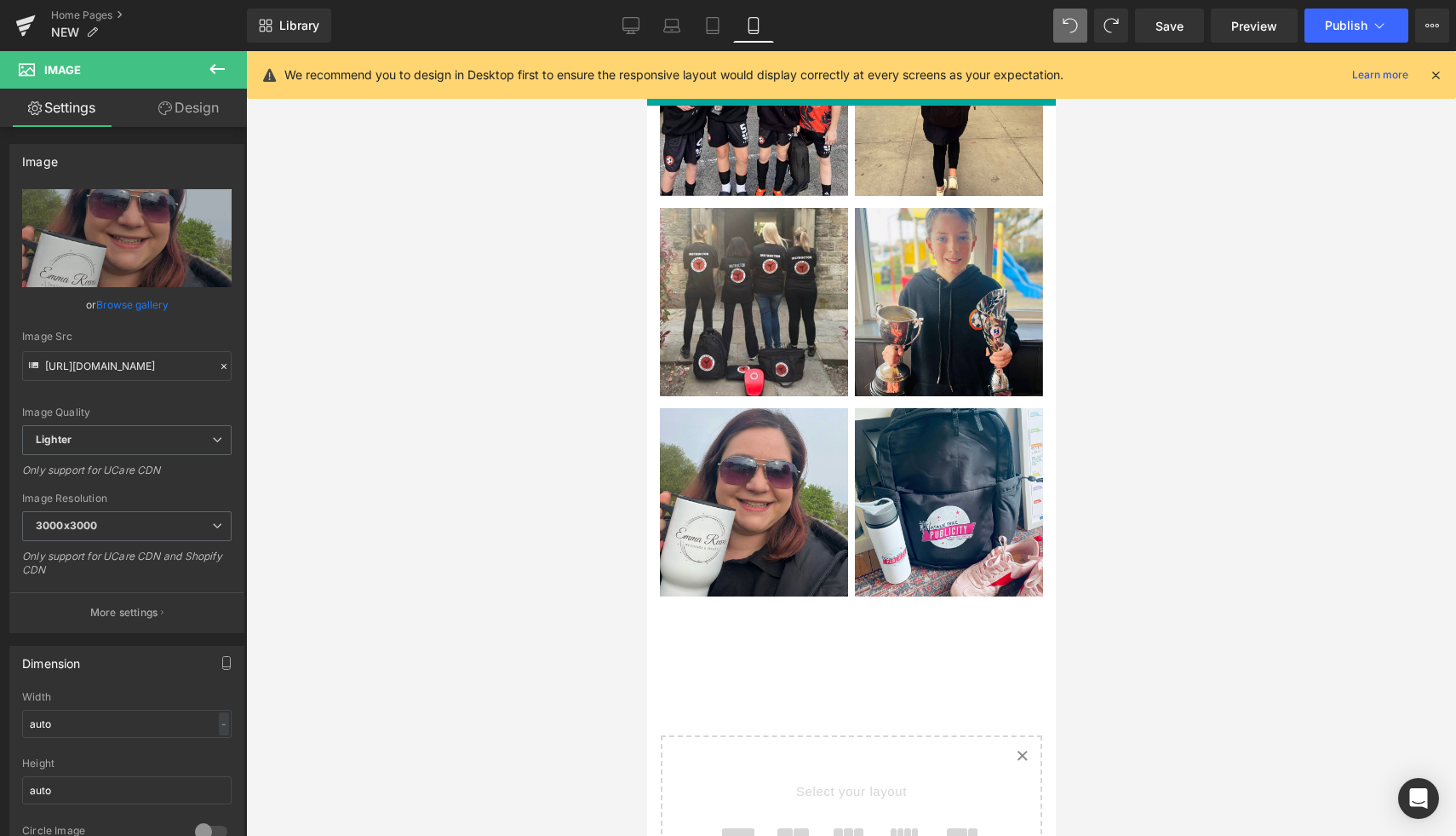
click at [1247, 444] on div at bounding box center [850, 443] width 1210 height 784
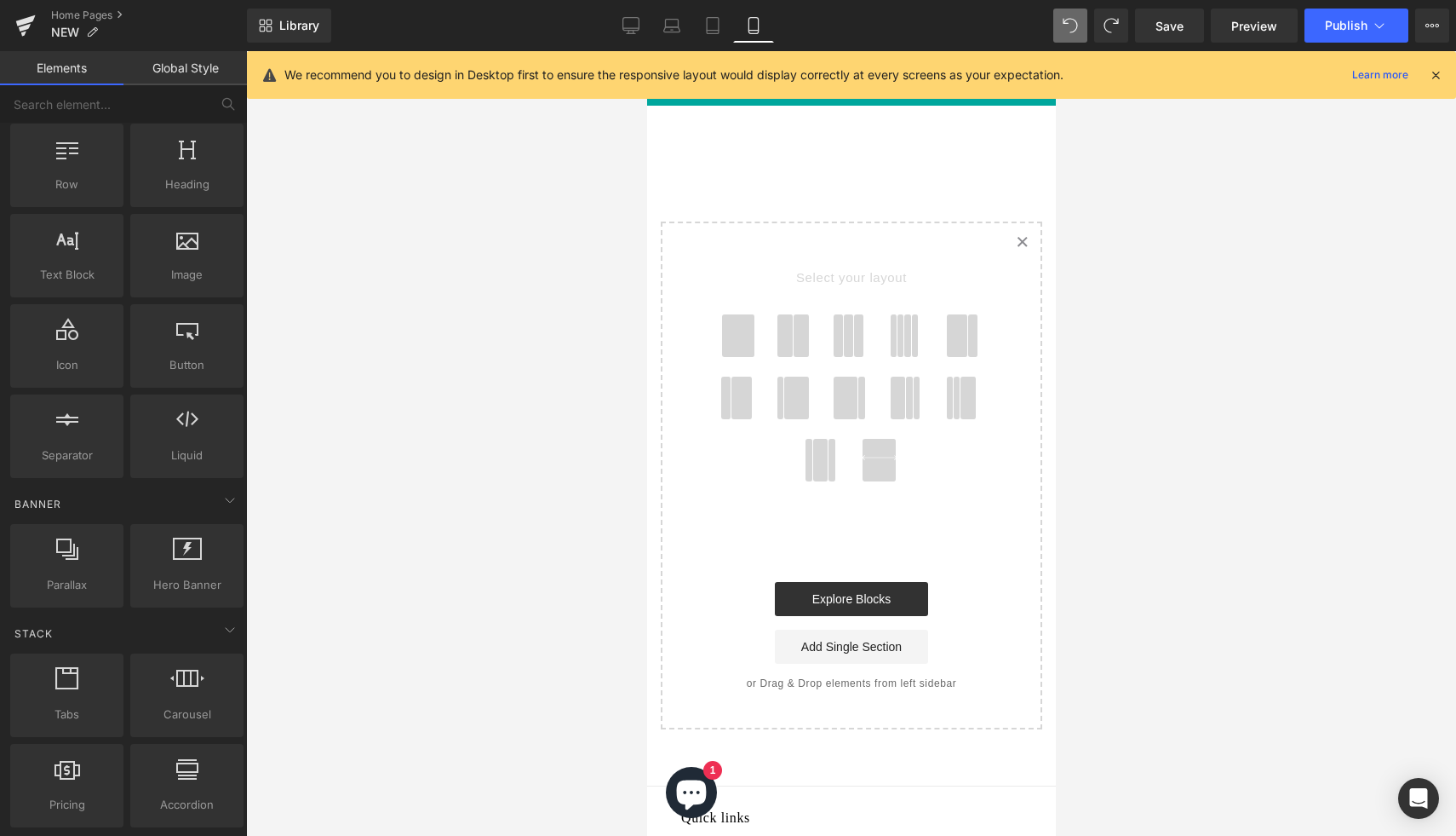
scroll to position [2399, 0]
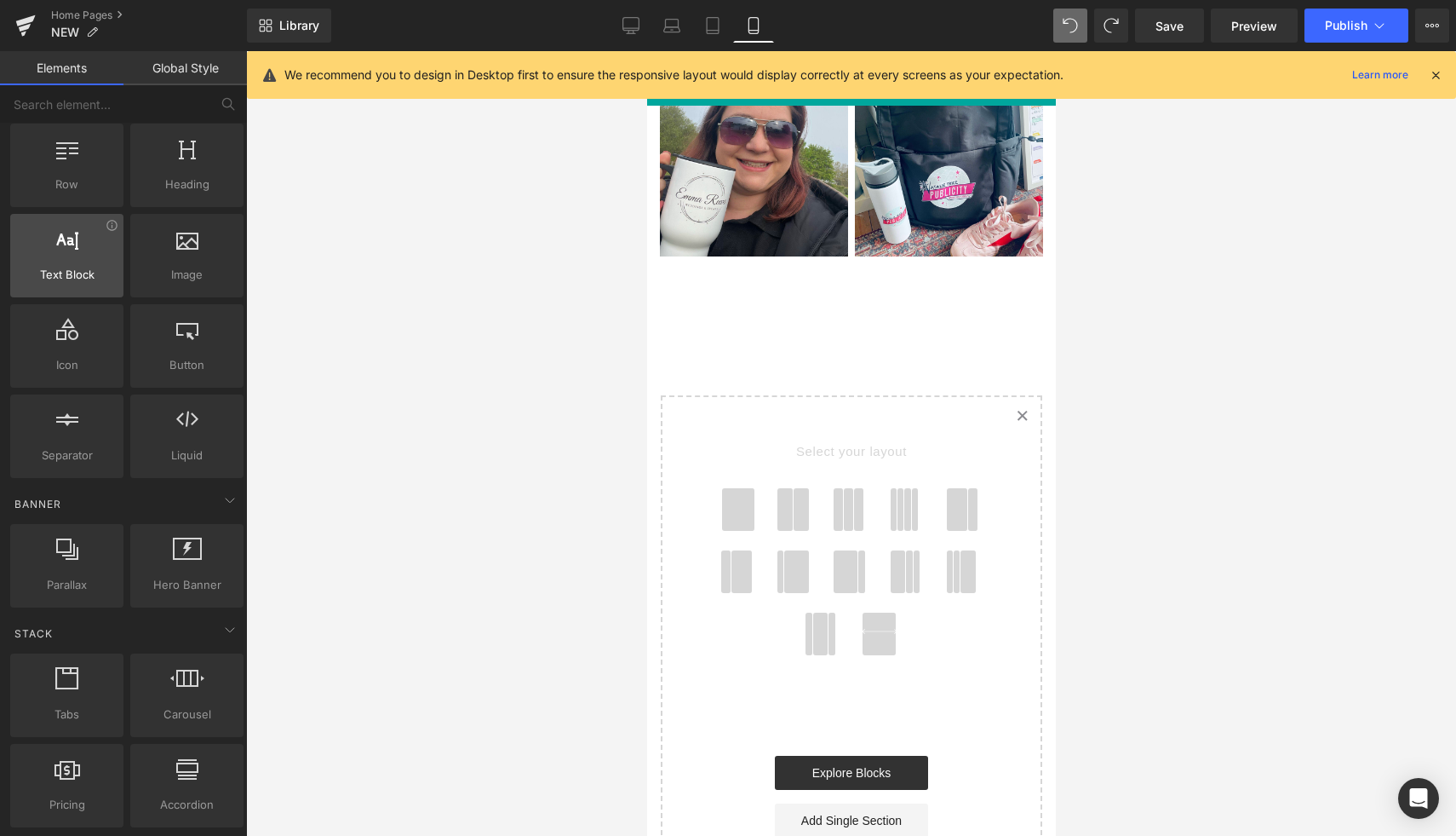
click at [79, 258] on div at bounding box center [67, 246] width 103 height 38
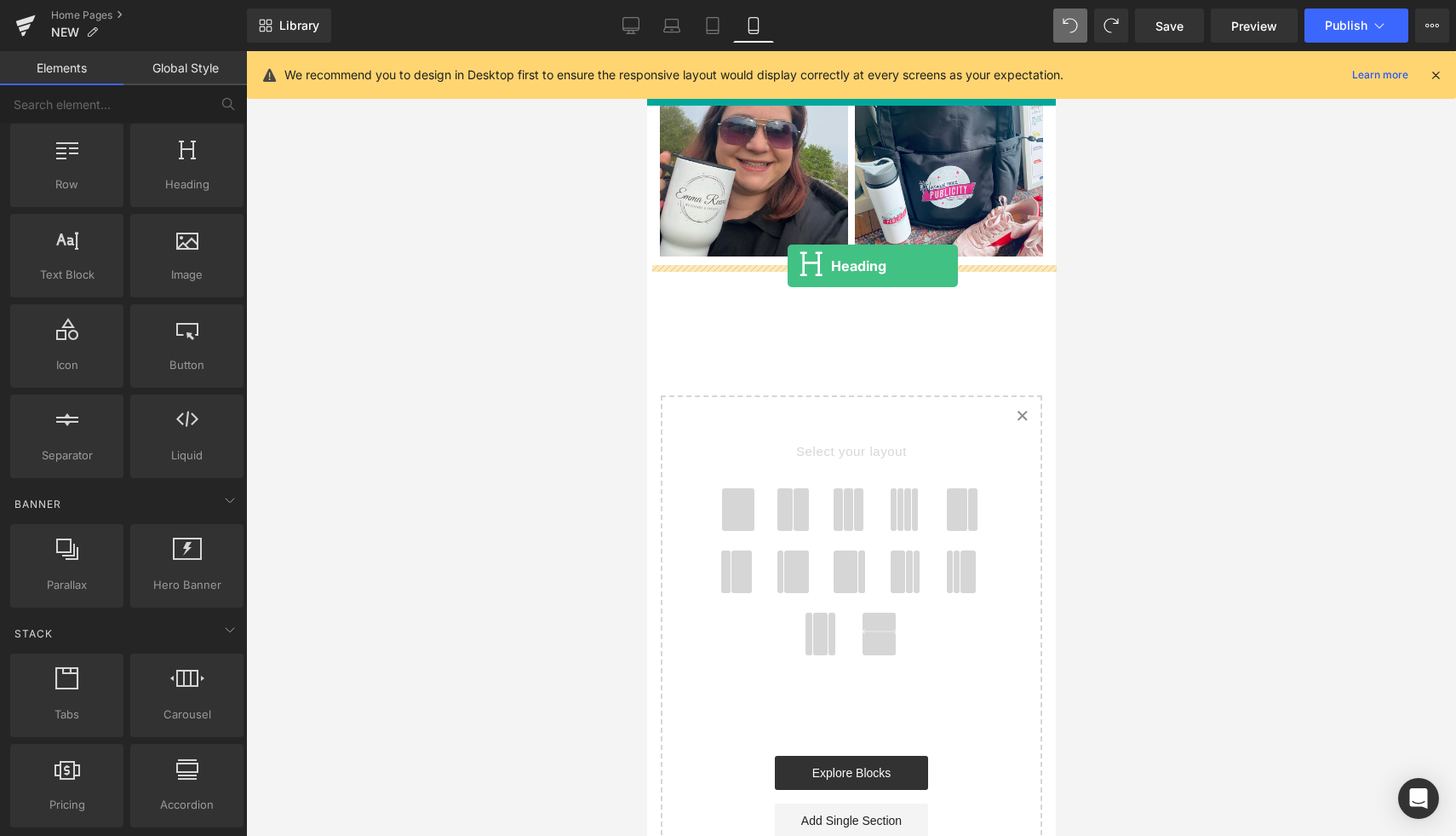
drag, startPoint x: 830, startPoint y: 225, endPoint x: 787, endPoint y: 265, distance: 58.7
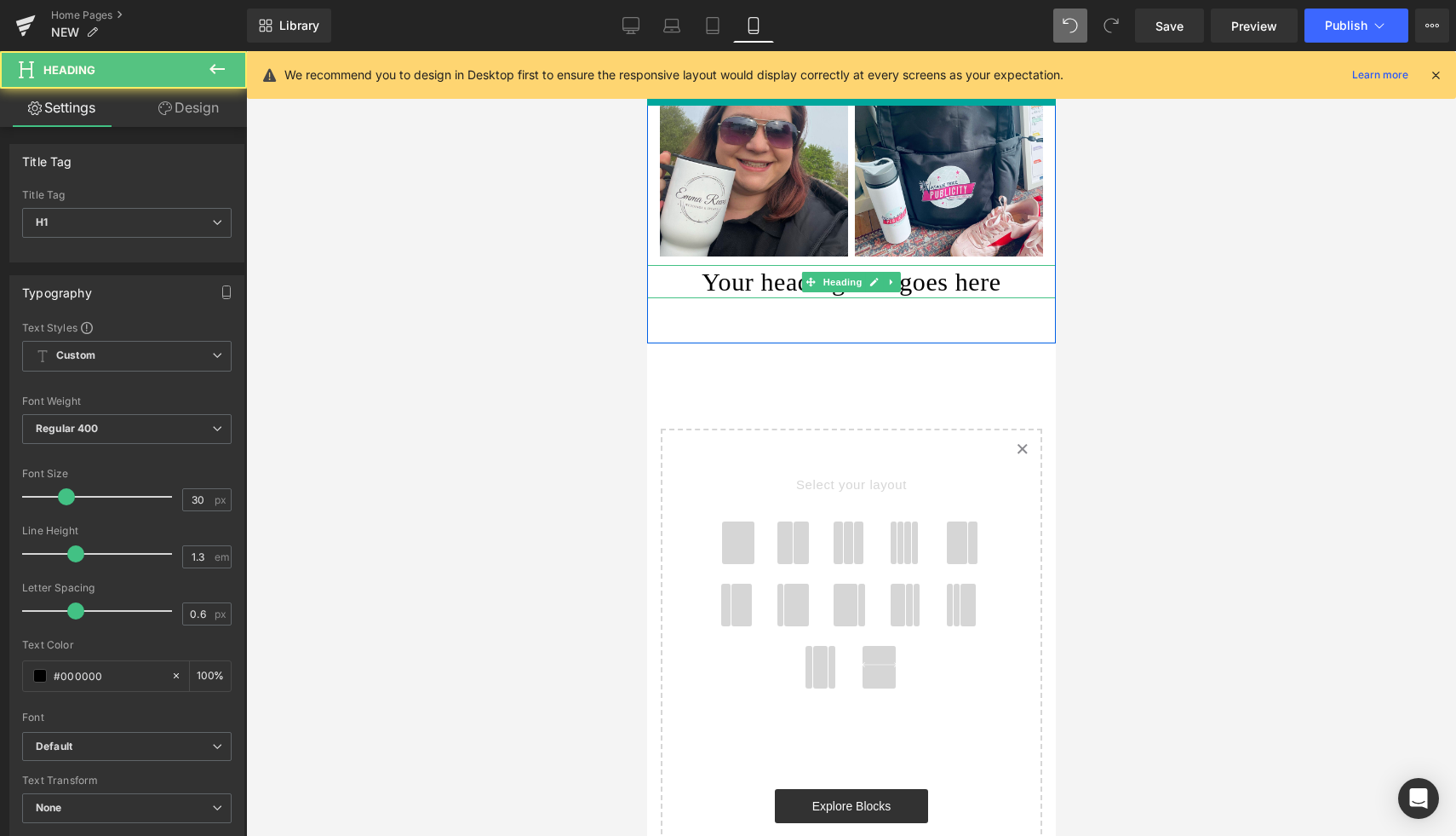
click at [751, 281] on h1 "Your heading text goes here" at bounding box center [850, 282] width 409 height 33
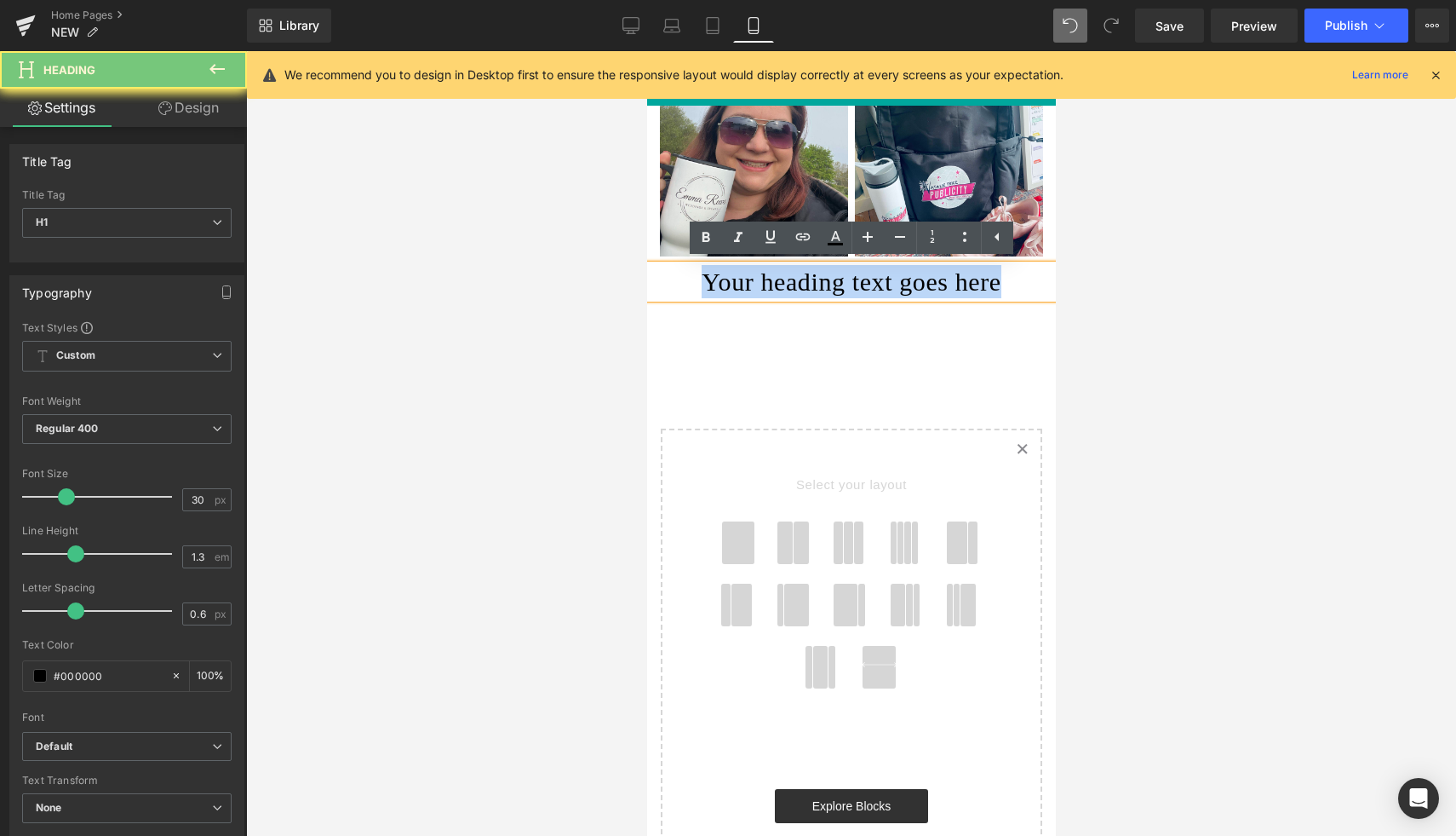
click at [751, 281] on h1 "Your heading text goes here" at bounding box center [850, 282] width 409 height 33
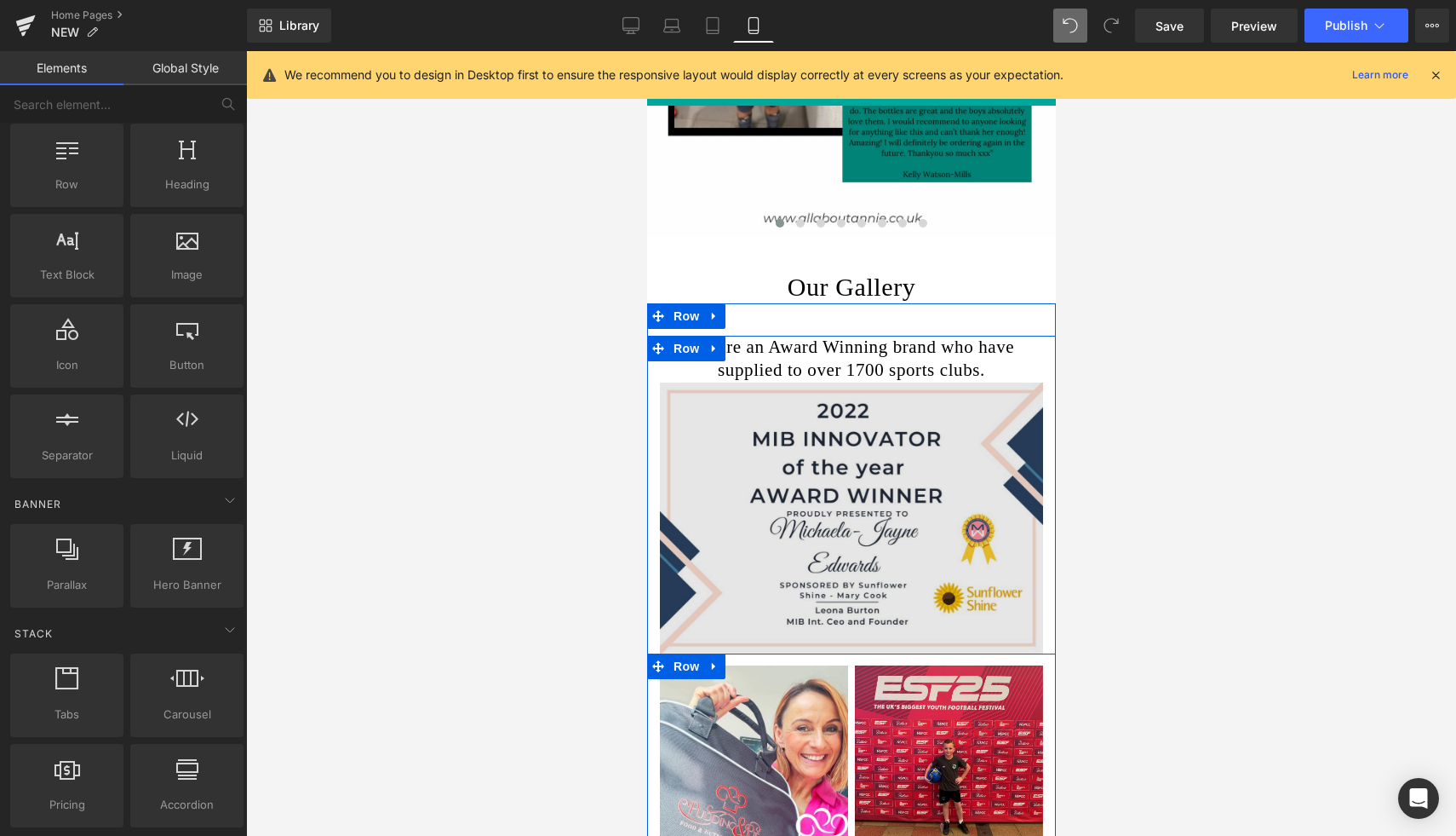
scroll to position [1192, 0]
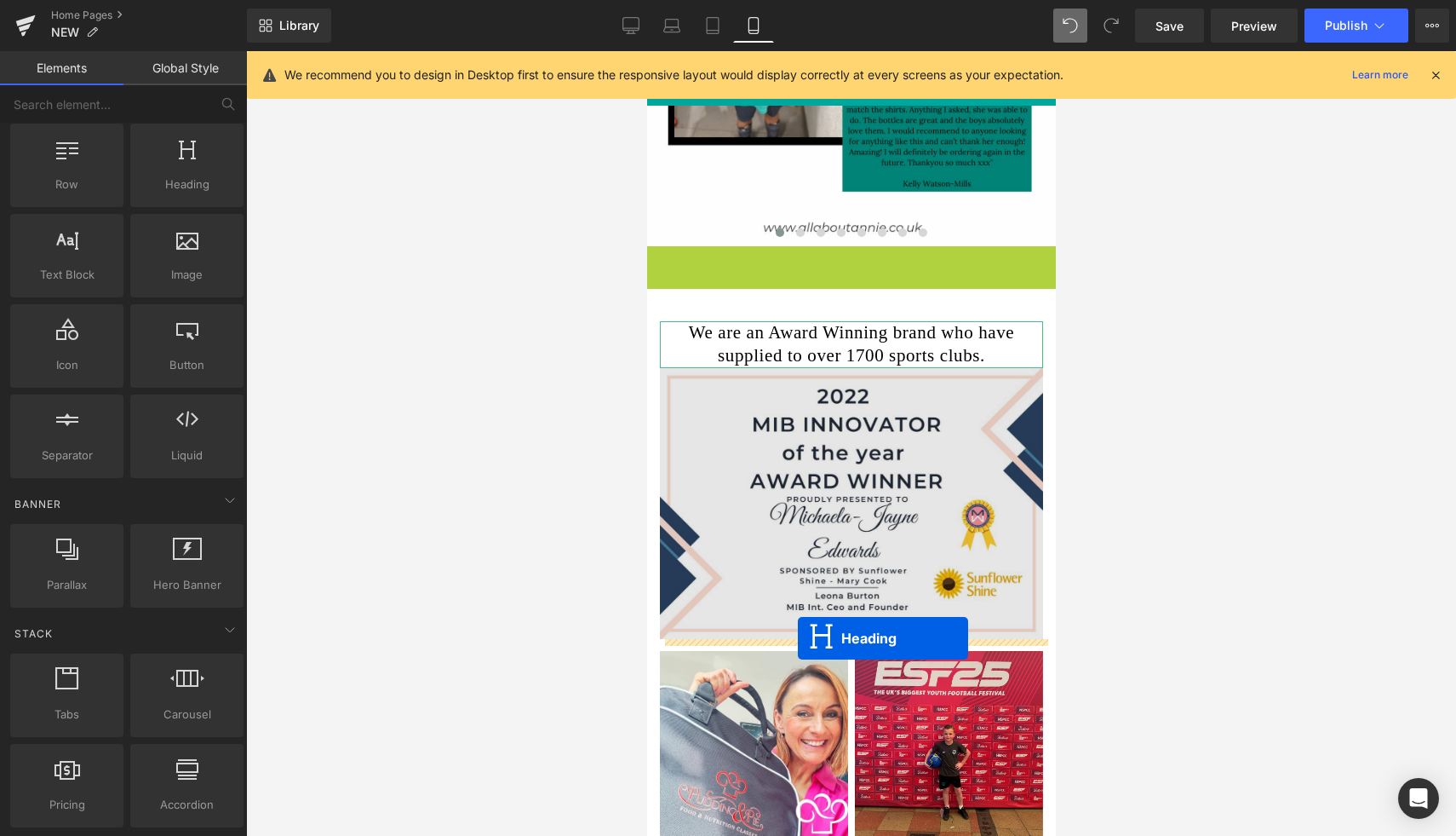
drag, startPoint x: 808, startPoint y: 279, endPoint x: 797, endPoint y: 638, distance: 359.2
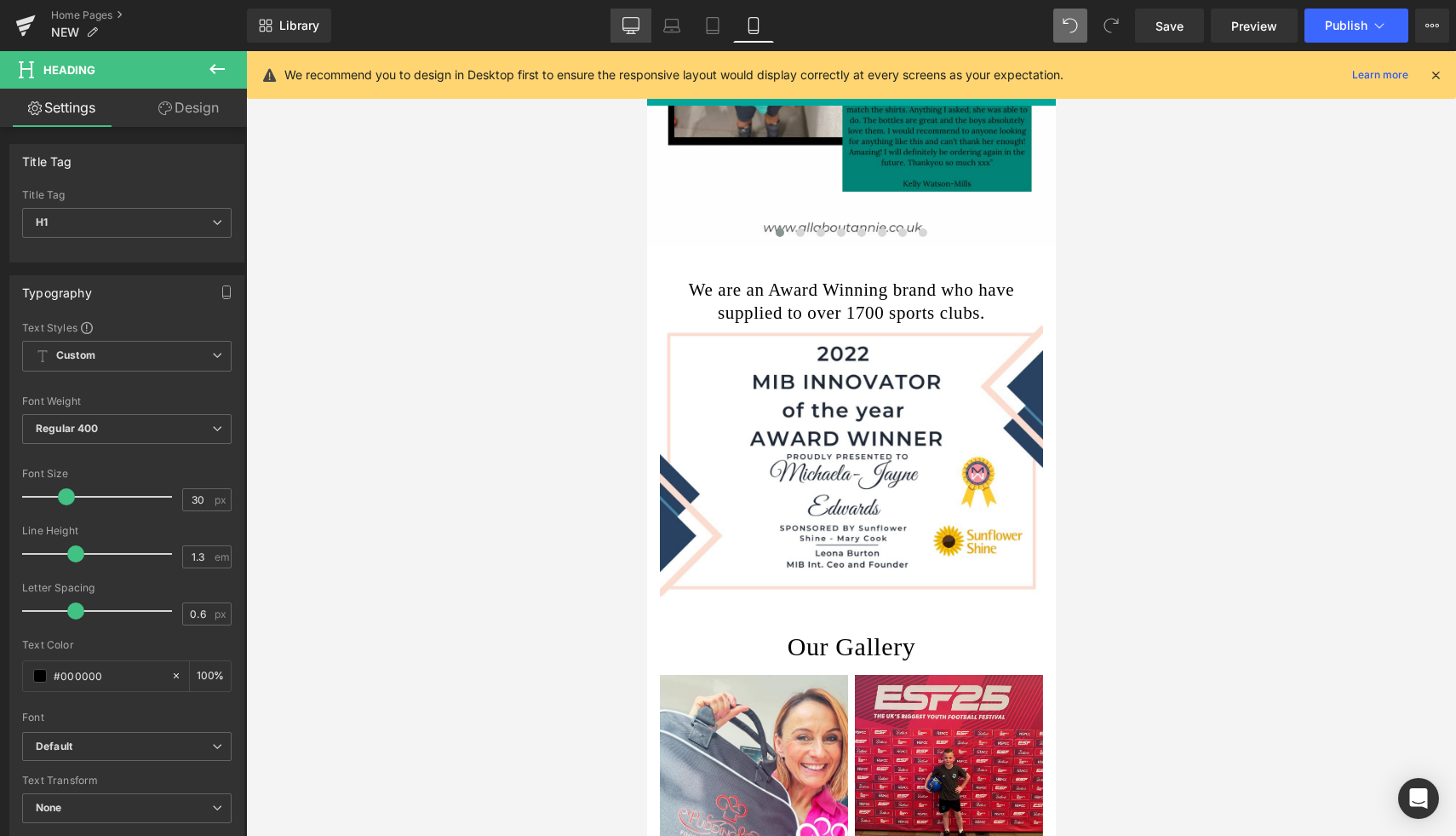
click at [645, 23] on link "Desktop" at bounding box center [631, 25] width 41 height 34
type input "40"
type input "100"
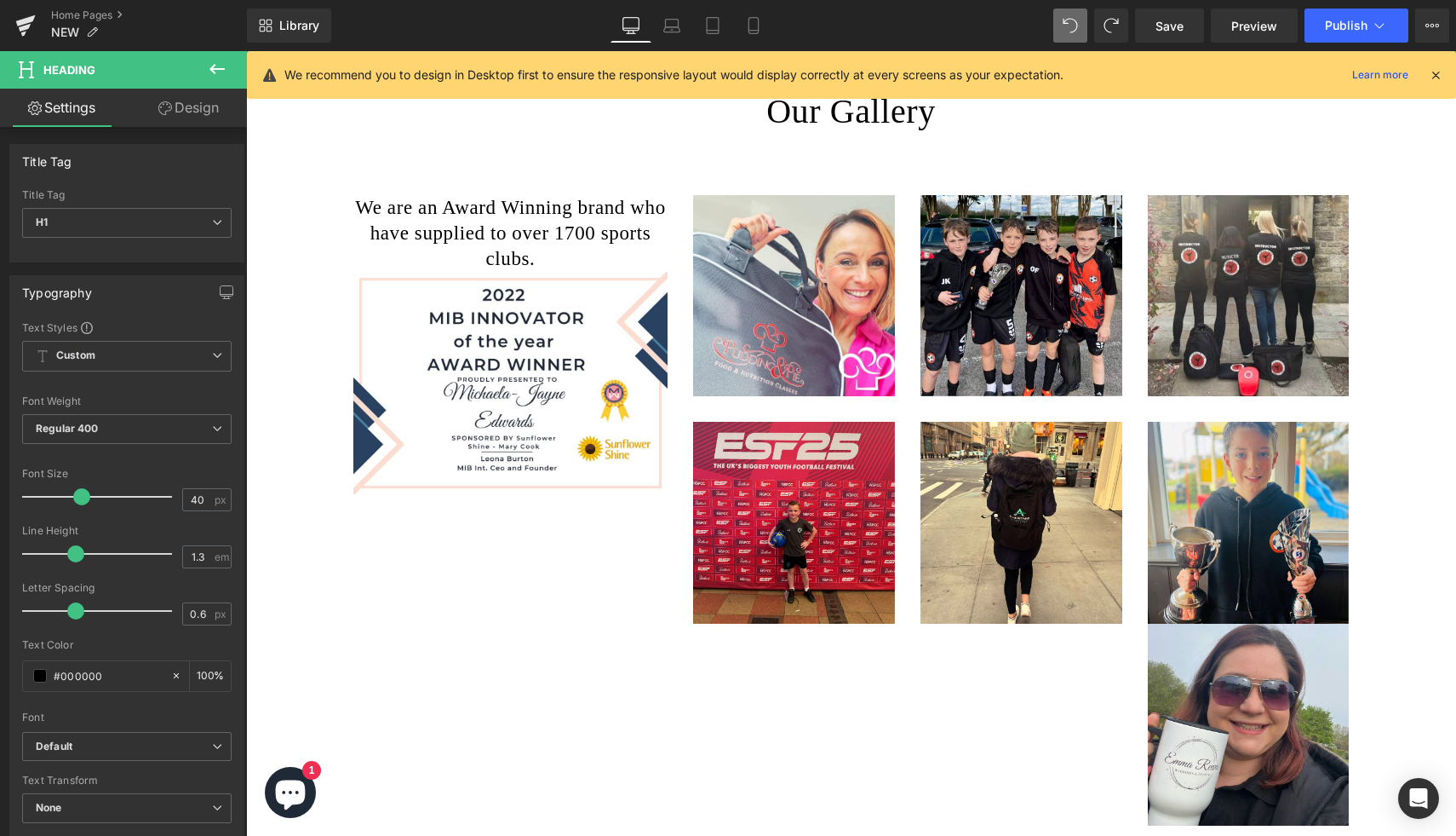
scroll to position [2219, 0]
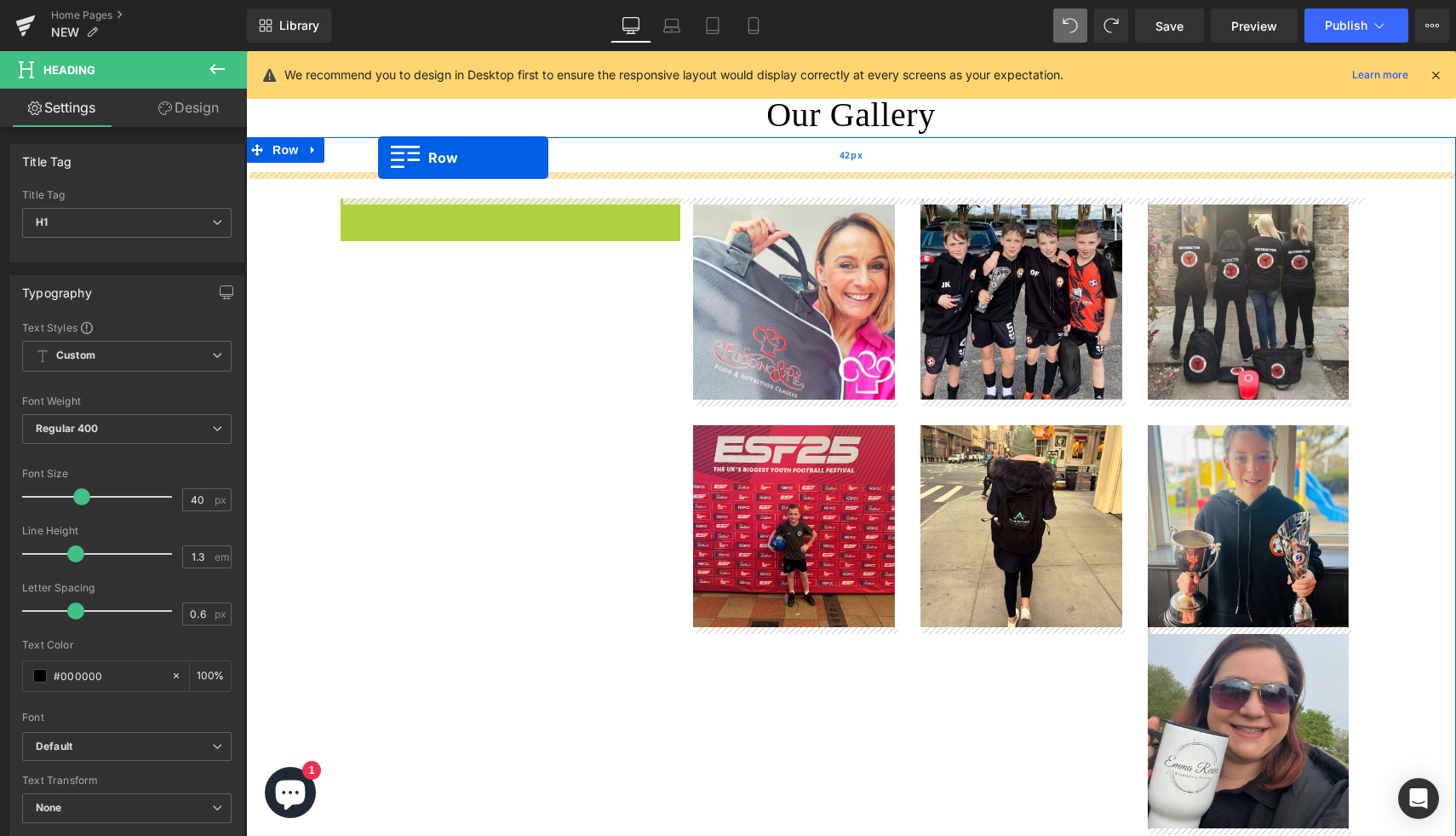
drag, startPoint x: 378, startPoint y: 215, endPoint x: 378, endPoint y: 156, distance: 59.0
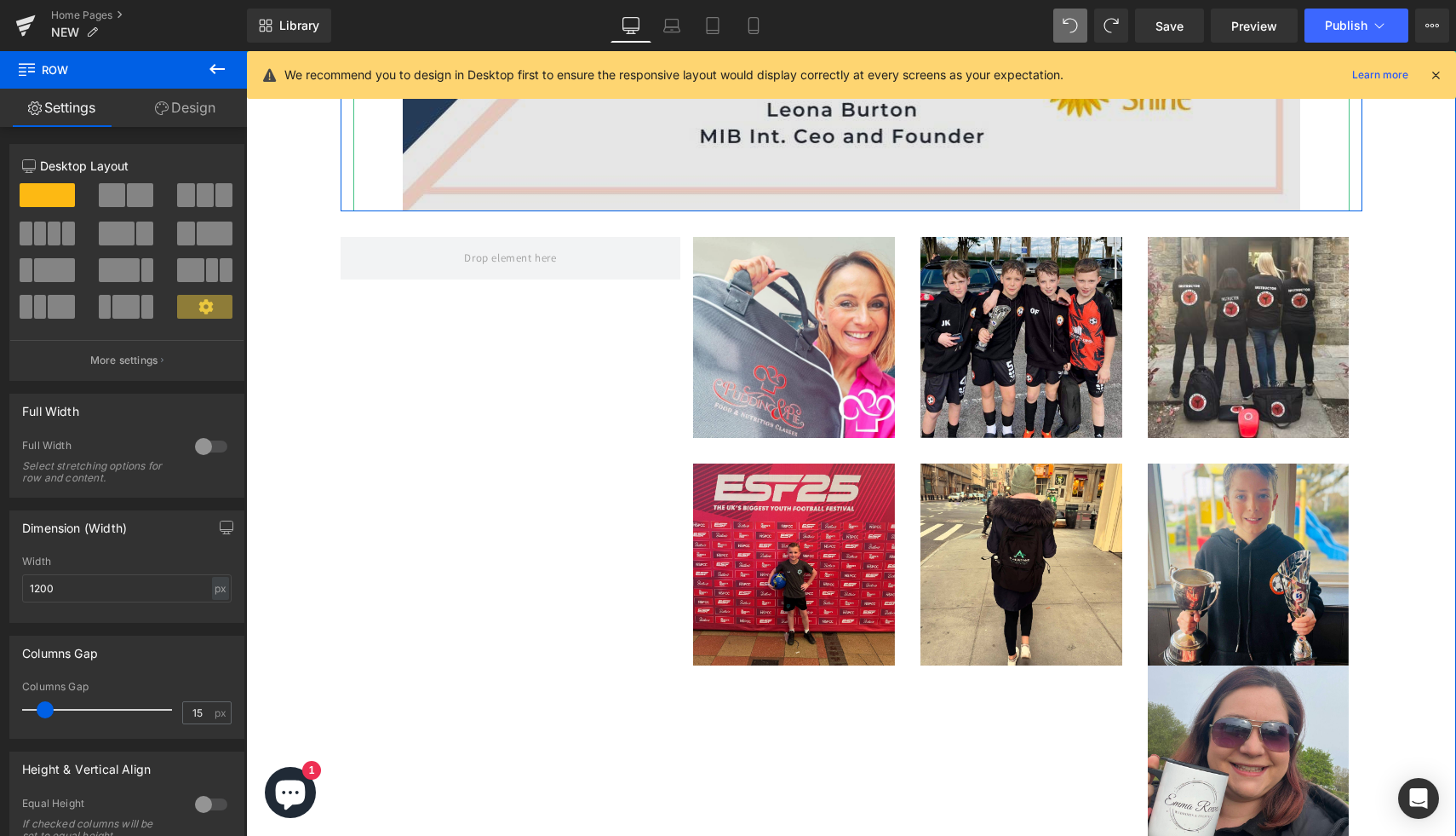
scroll to position [2843, 0]
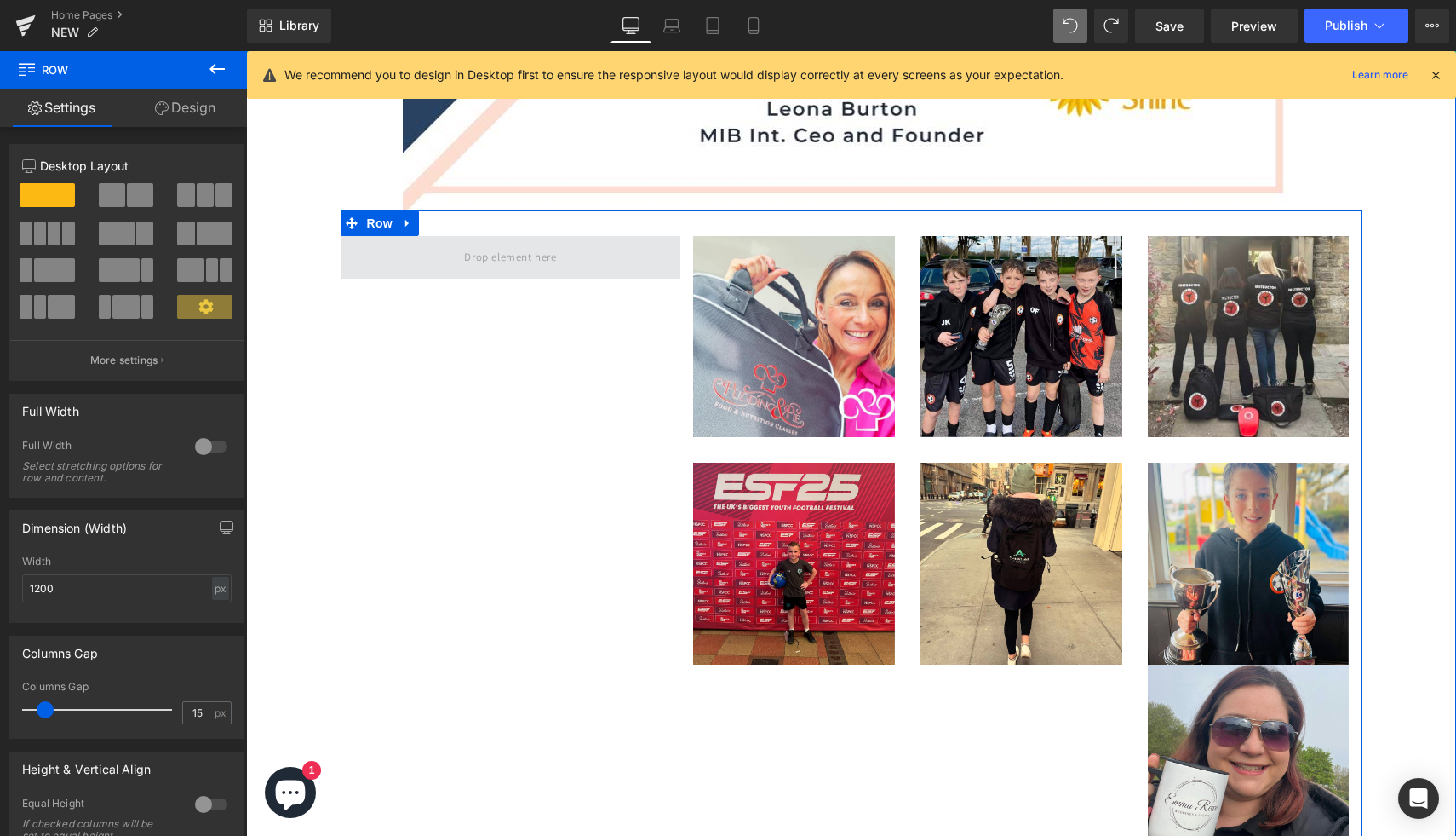
click at [568, 255] on span at bounding box center [510, 258] width 340 height 43
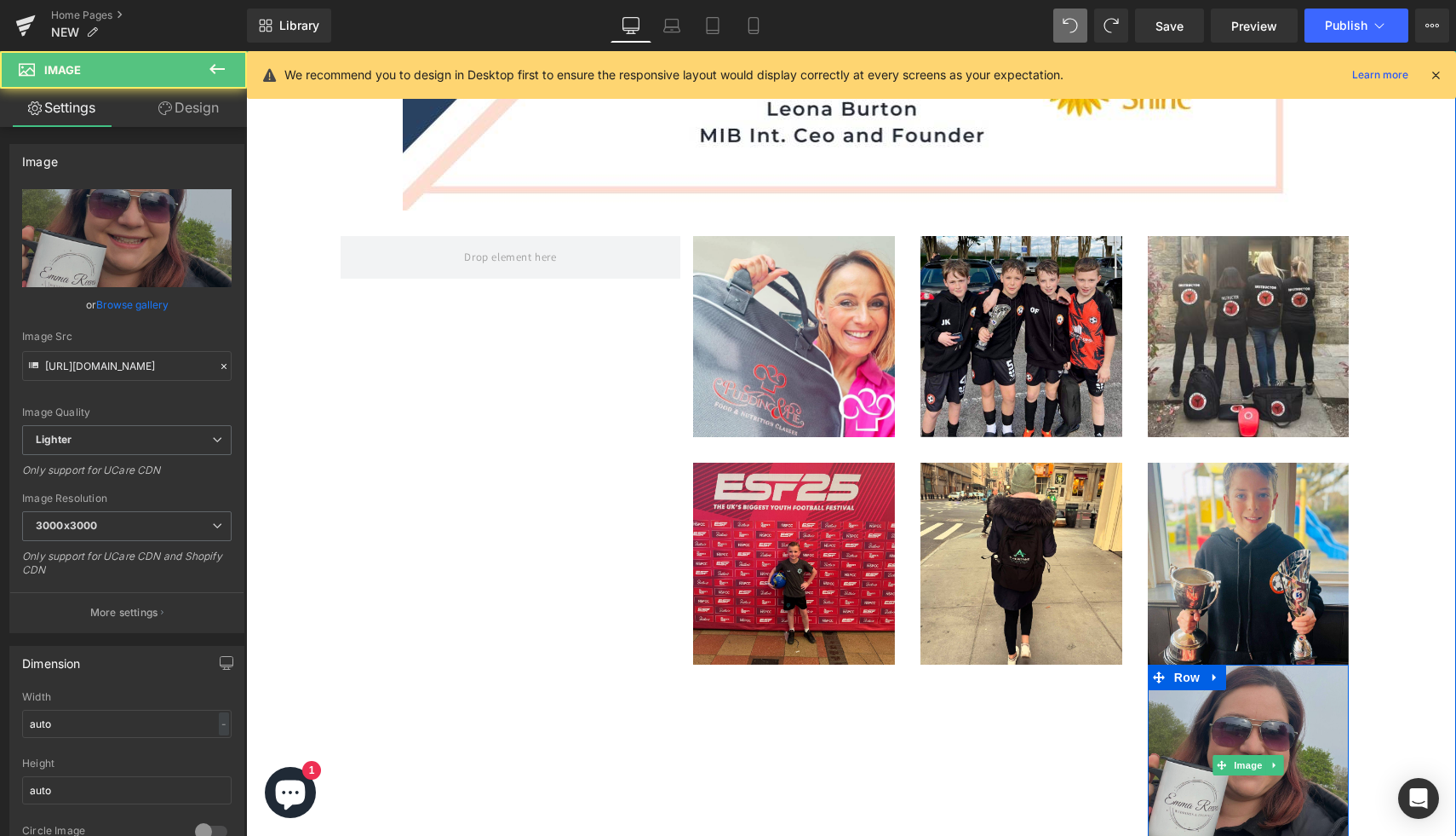
click at [1271, 712] on img at bounding box center [1248, 765] width 202 height 202
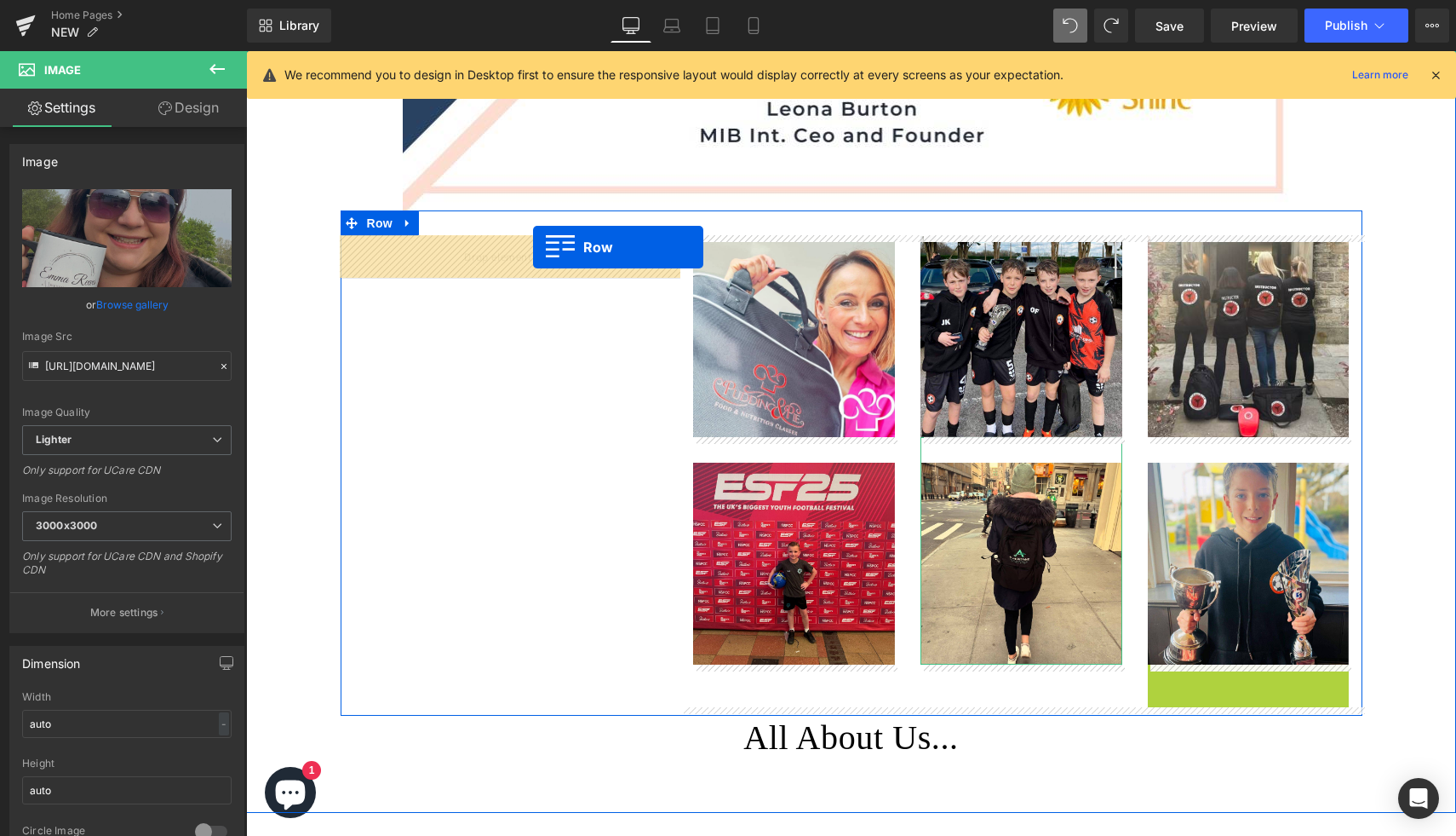
drag, startPoint x: 1160, startPoint y: 675, endPoint x: 533, endPoint y: 248, distance: 758.6
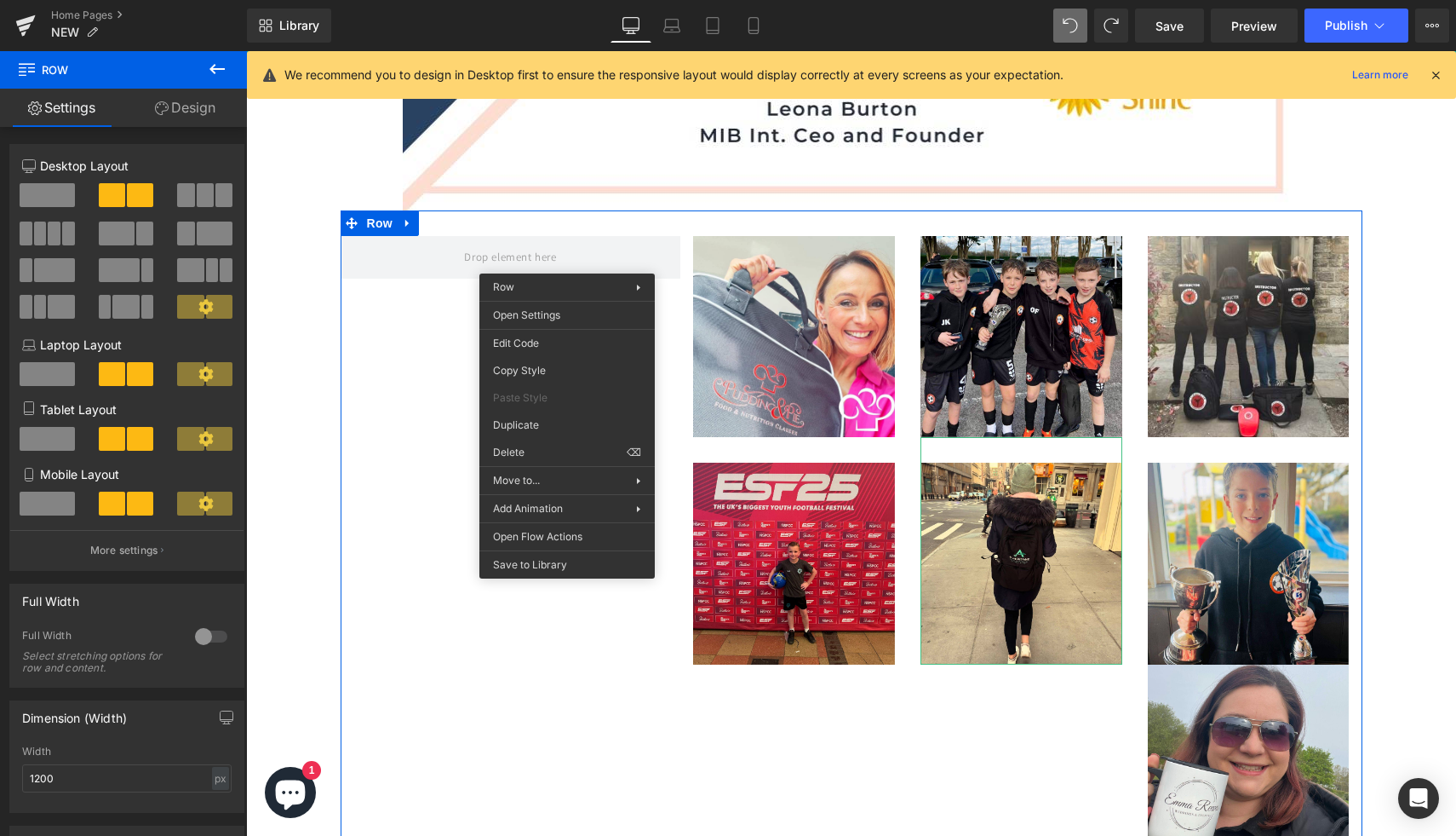
drag, startPoint x: 808, startPoint y: 504, endPoint x: 562, endPoint y: 454, distance: 251.0
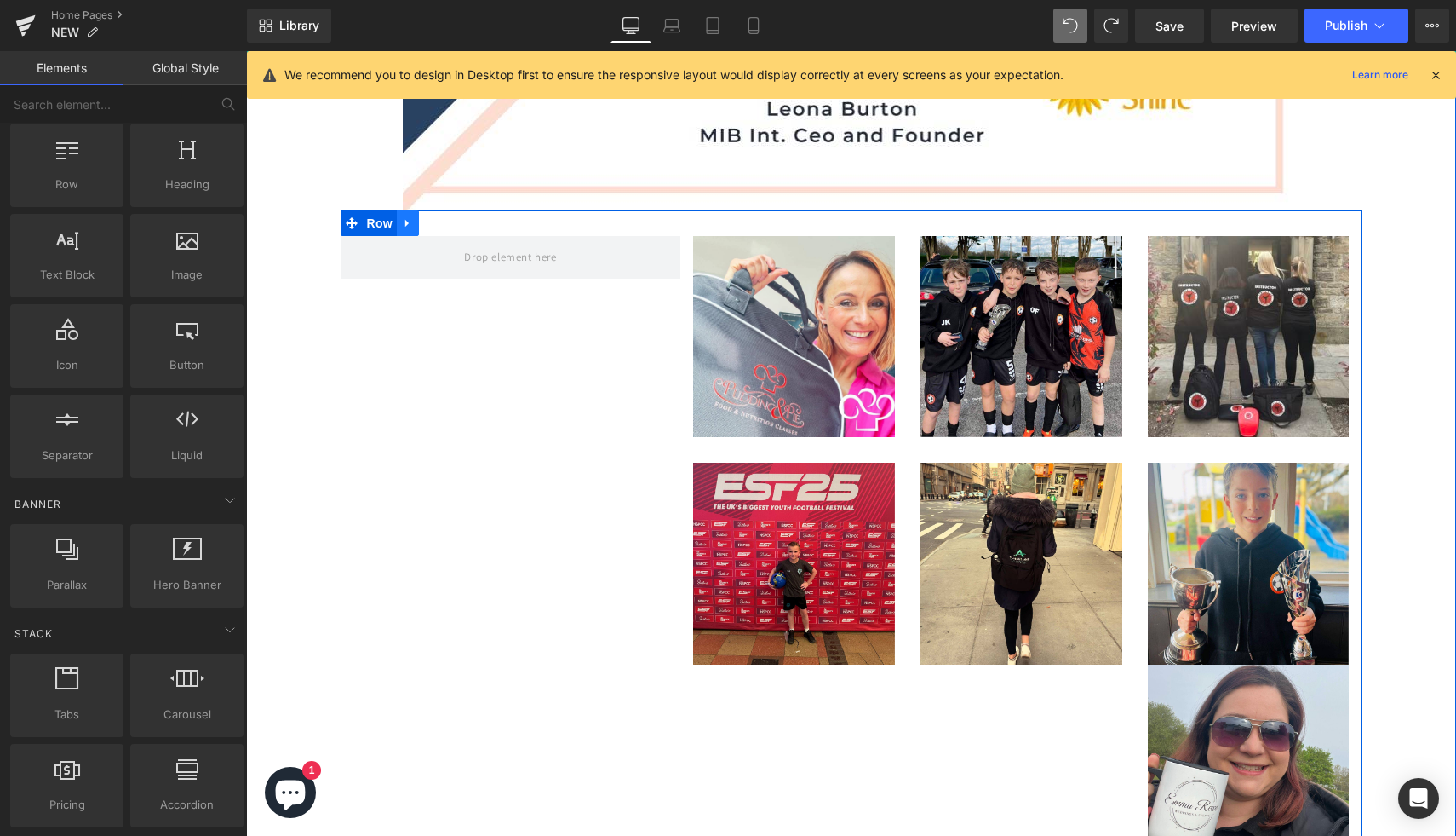
click at [410, 222] on icon at bounding box center [408, 222] width 12 height 13
click at [411, 222] on icon at bounding box center [408, 223] width 12 height 12
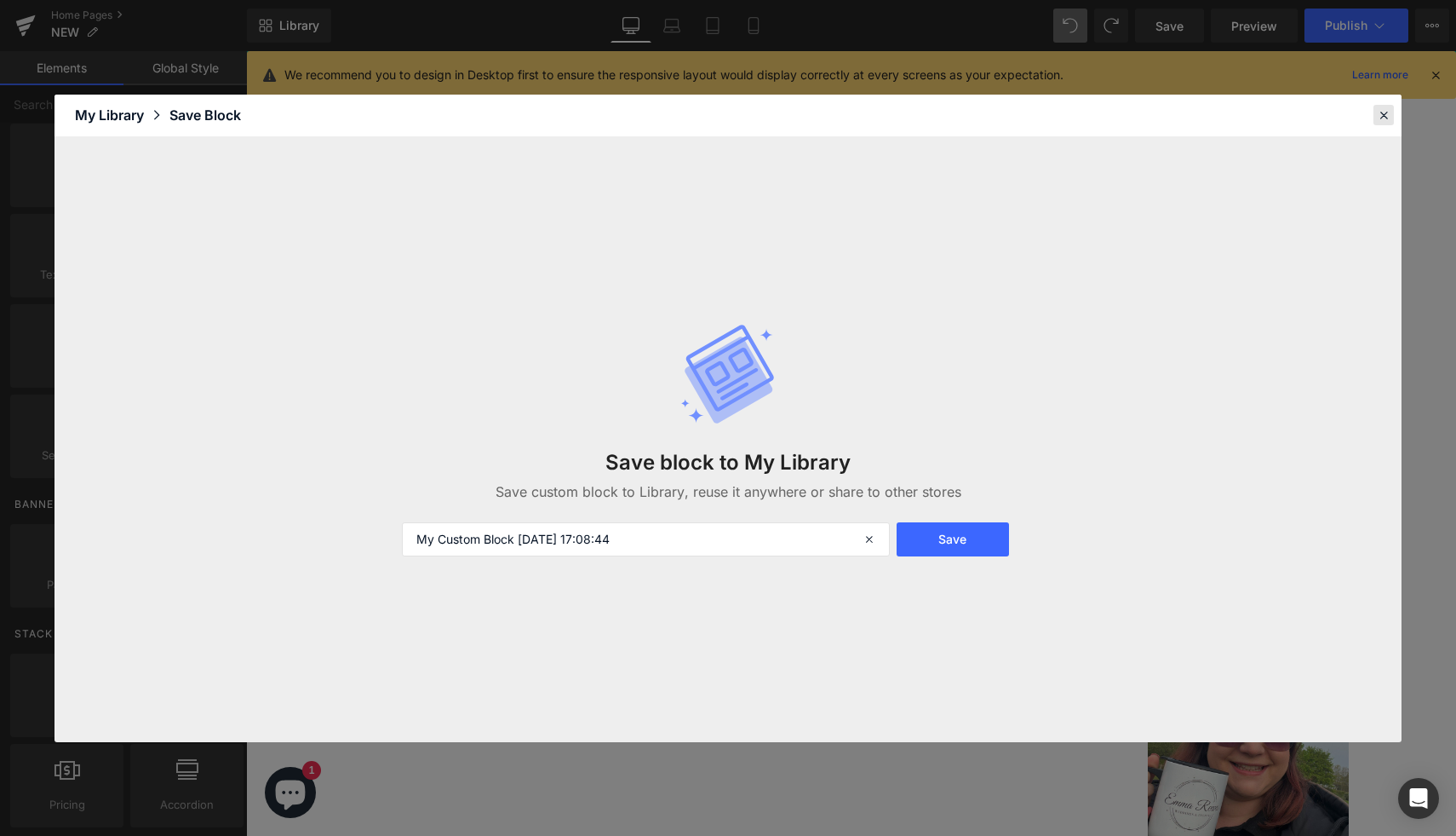
click at [1380, 116] on icon at bounding box center [1384, 115] width 16 height 16
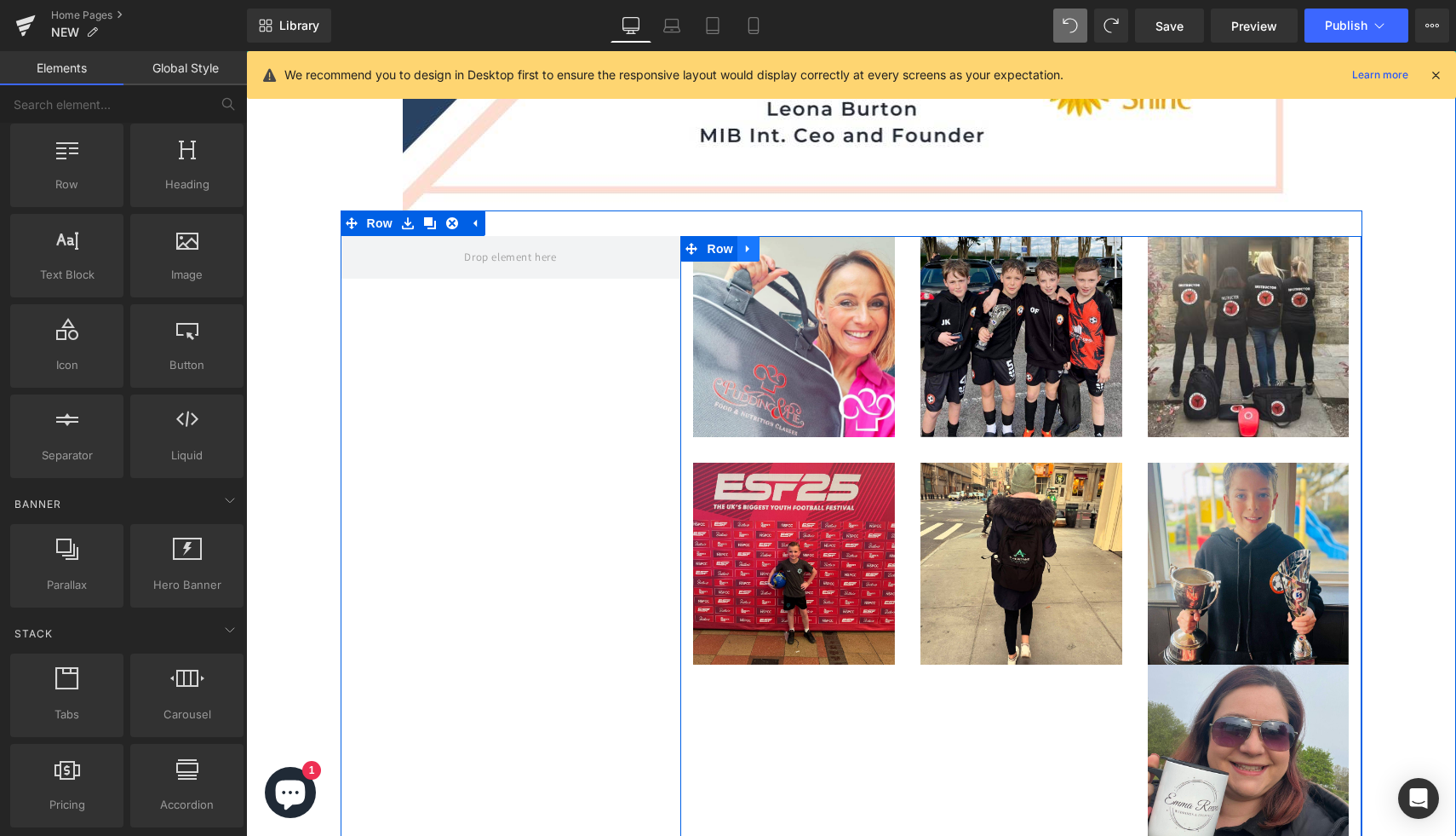
click at [760, 245] on link at bounding box center [748, 249] width 22 height 25
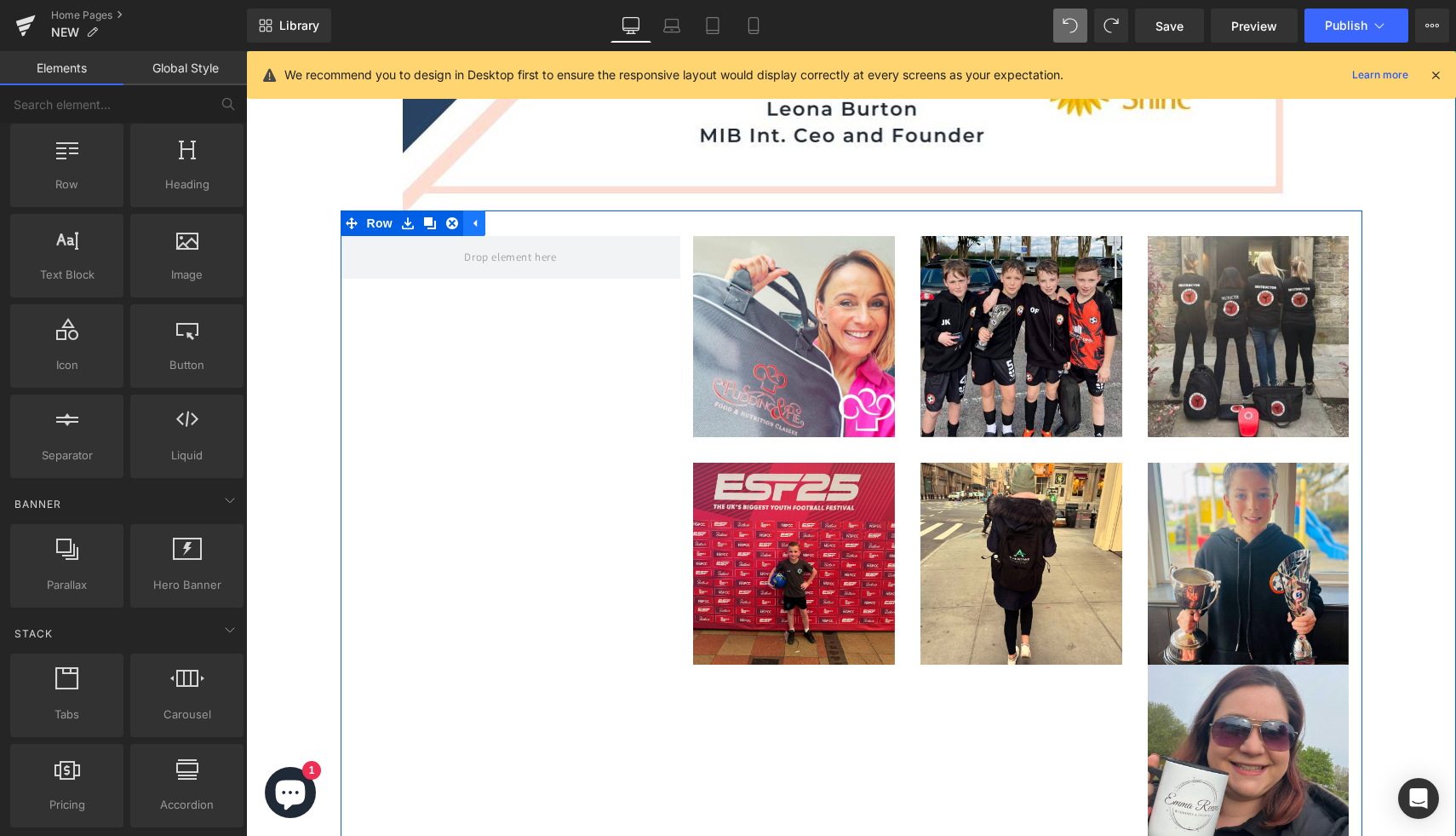
click at [477, 224] on icon at bounding box center [475, 222] width 3 height 8
click at [367, 229] on span "Row" at bounding box center [379, 224] width 34 height 25
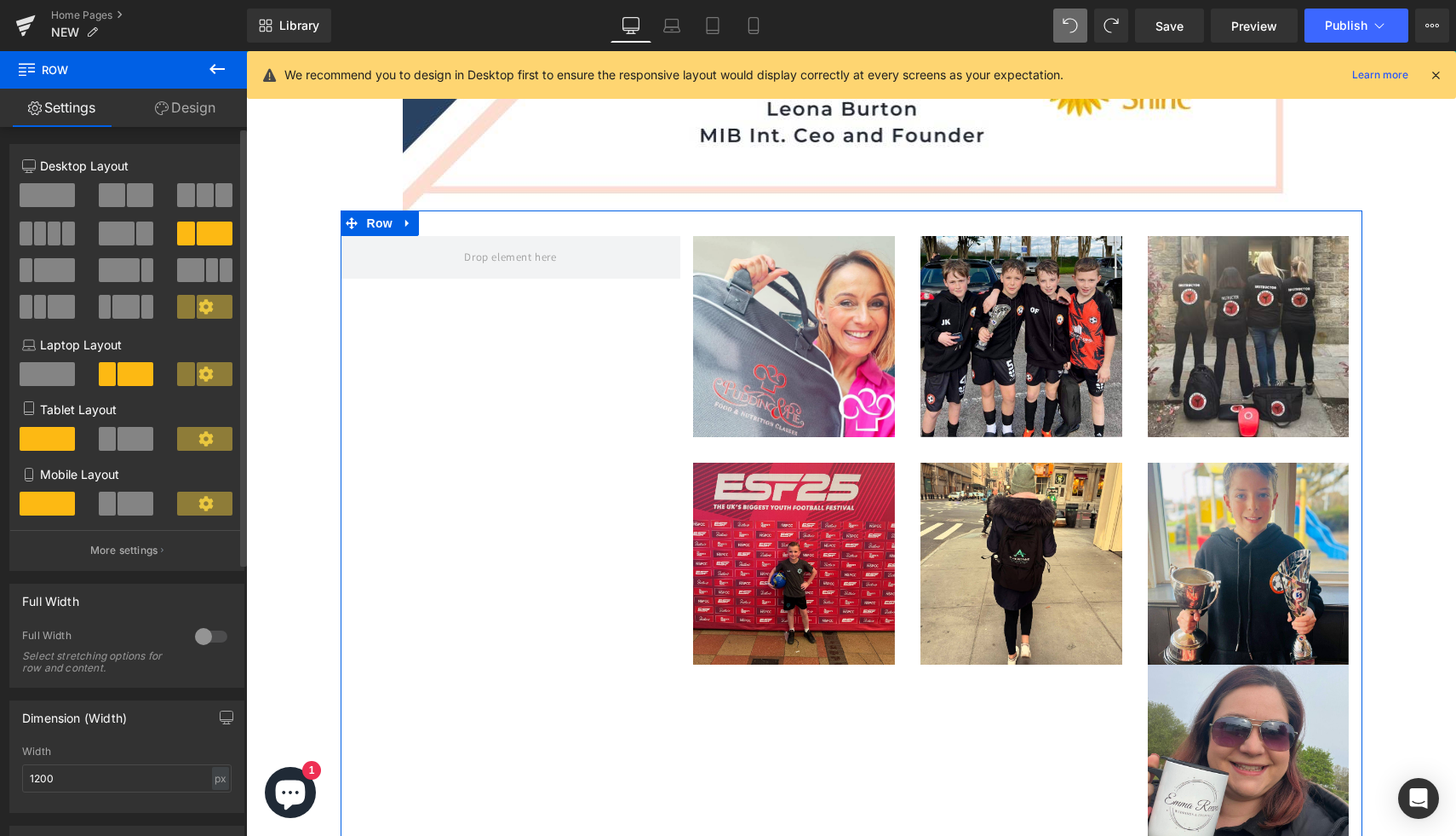
click at [202, 303] on icon at bounding box center [205, 306] width 15 height 15
click at [209, 310] on span at bounding box center [215, 306] width 36 height 23
click at [203, 188] on span at bounding box center [205, 195] width 17 height 23
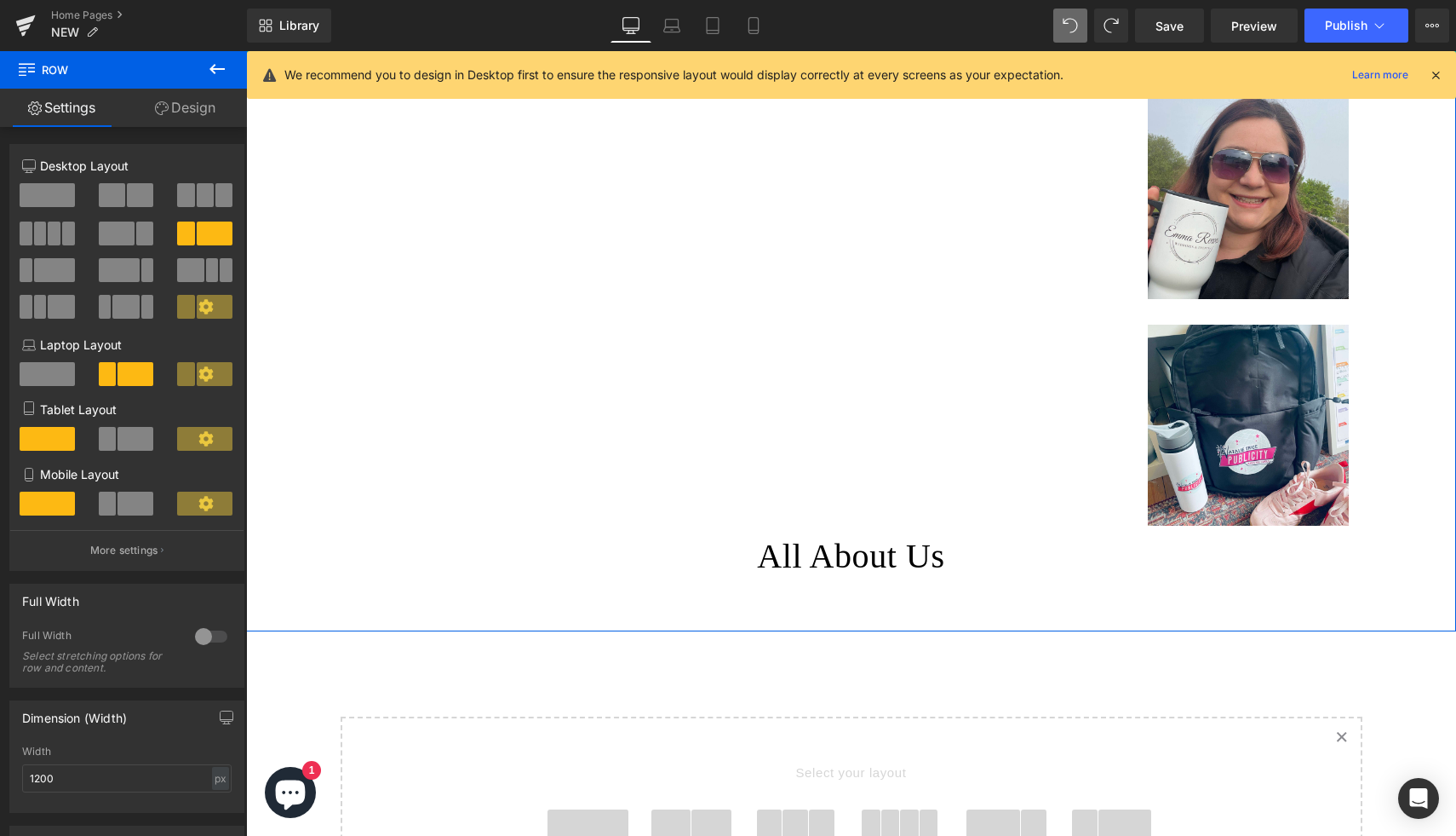
scroll to position [2507, 0]
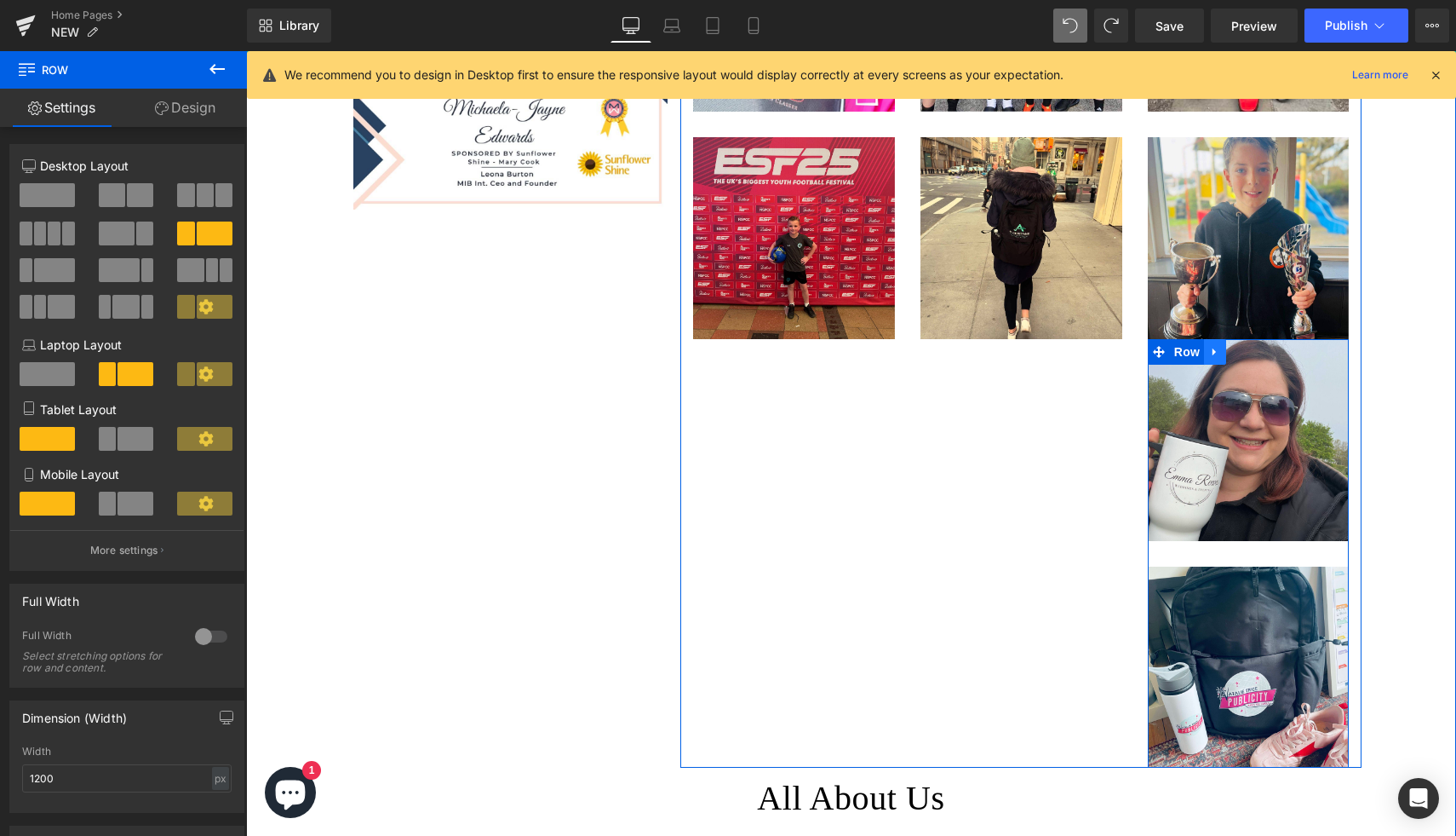
click at [1218, 354] on icon at bounding box center [1215, 352] width 12 height 13
click at [1258, 356] on icon at bounding box center [1259, 352] width 12 height 12
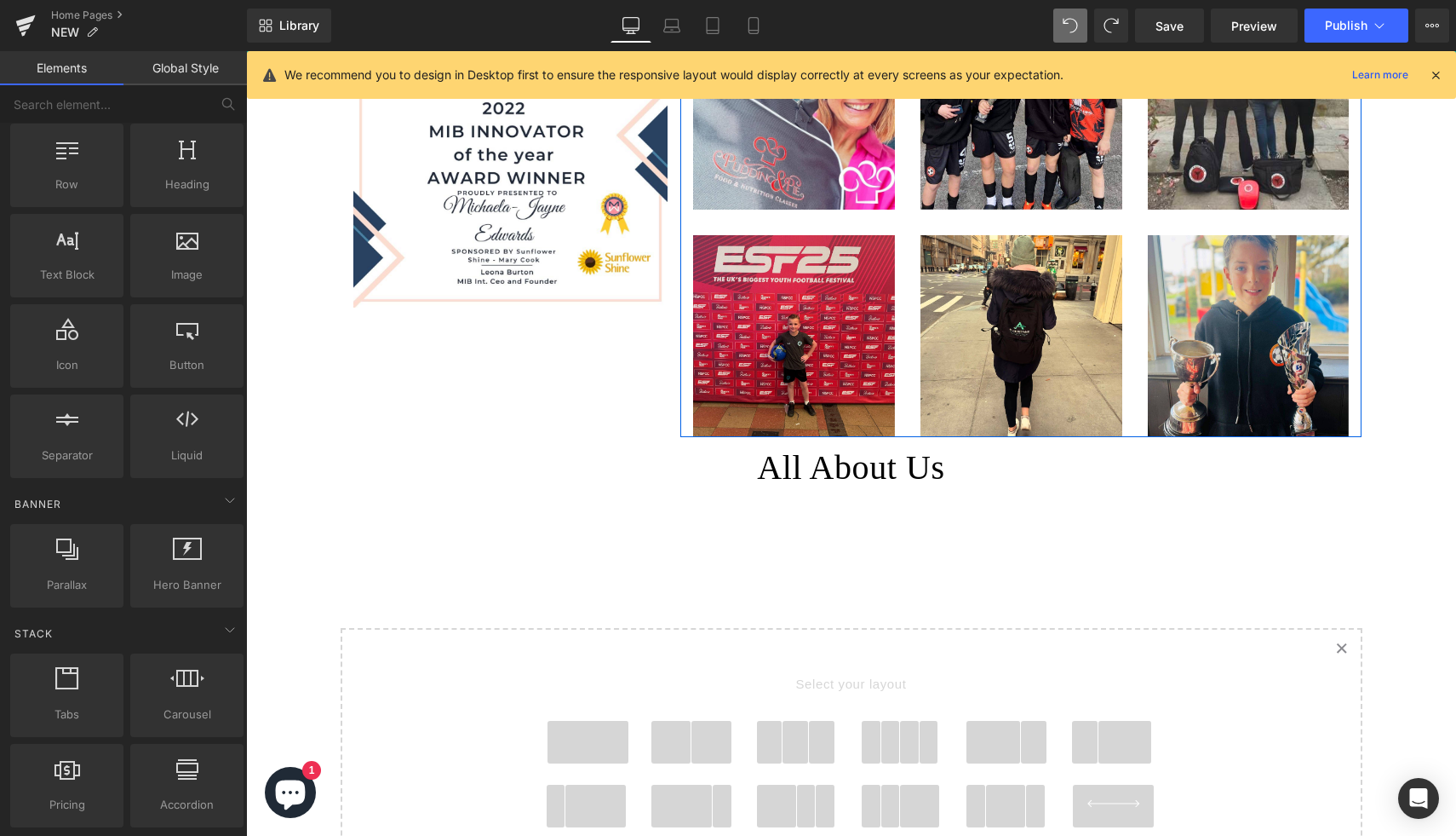
scroll to position [2473, 0]
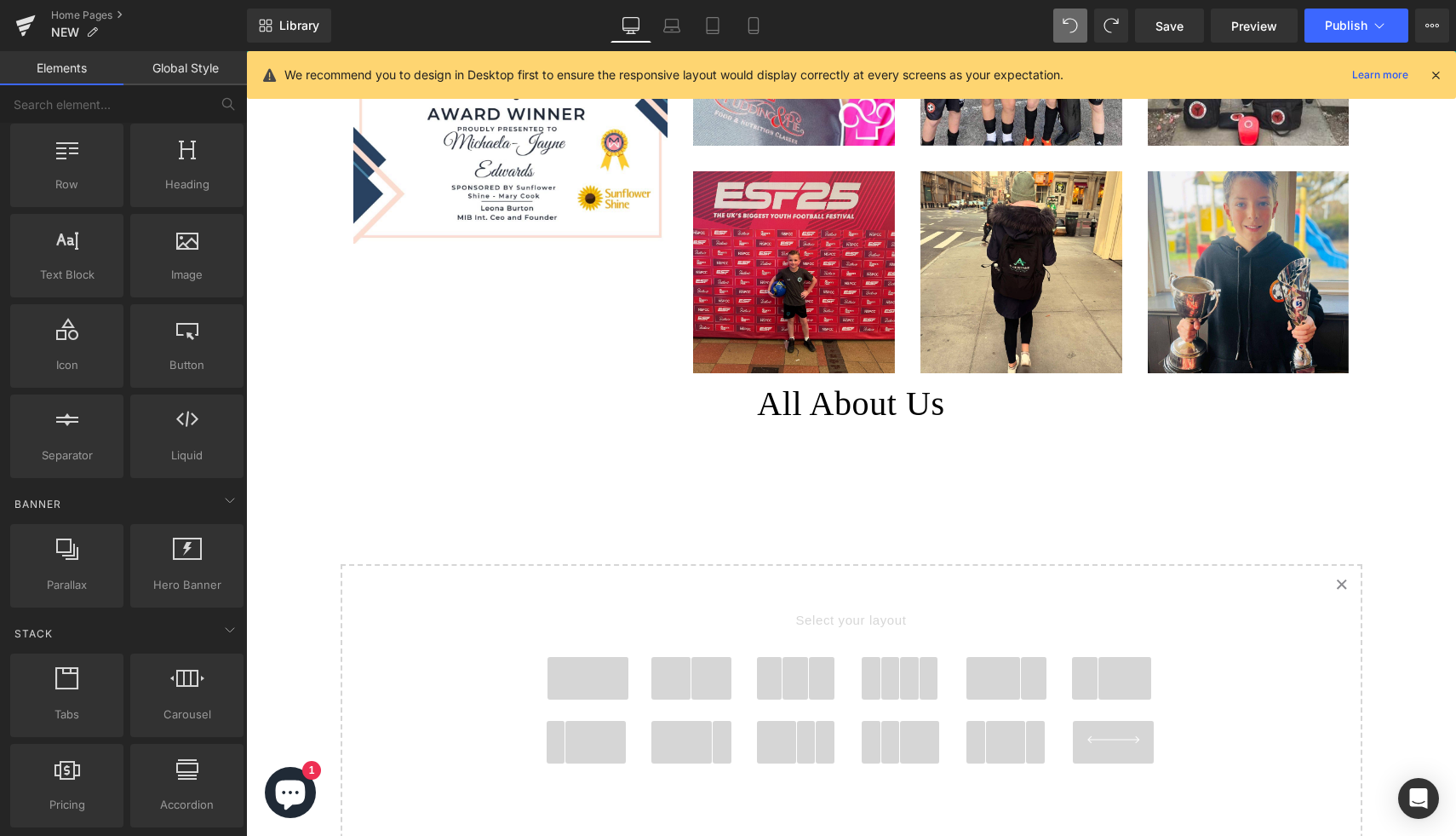
click at [1022, 416] on h1 "All About Us" at bounding box center [850, 403] width 1210 height 44
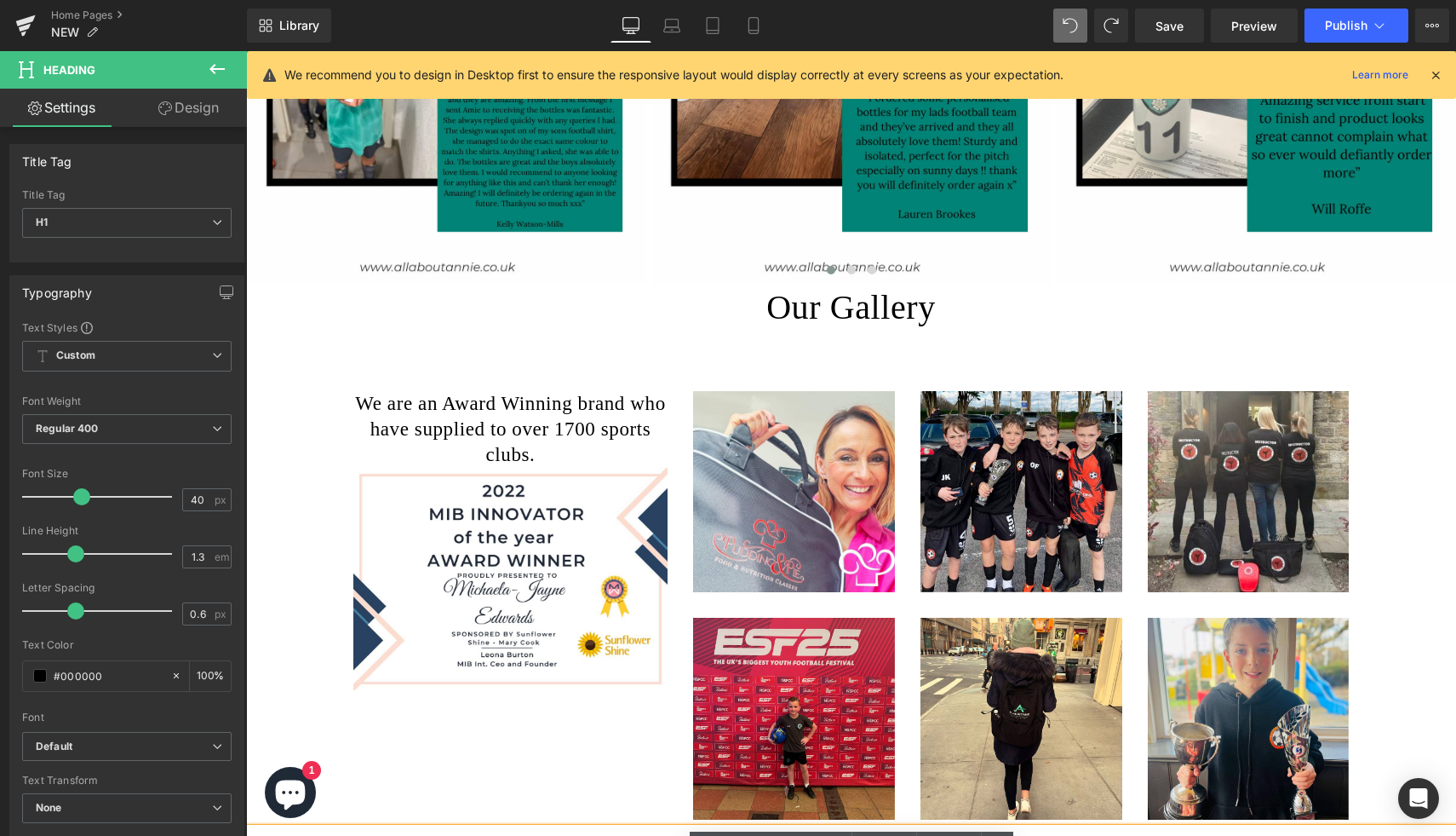
scroll to position [1971, 0]
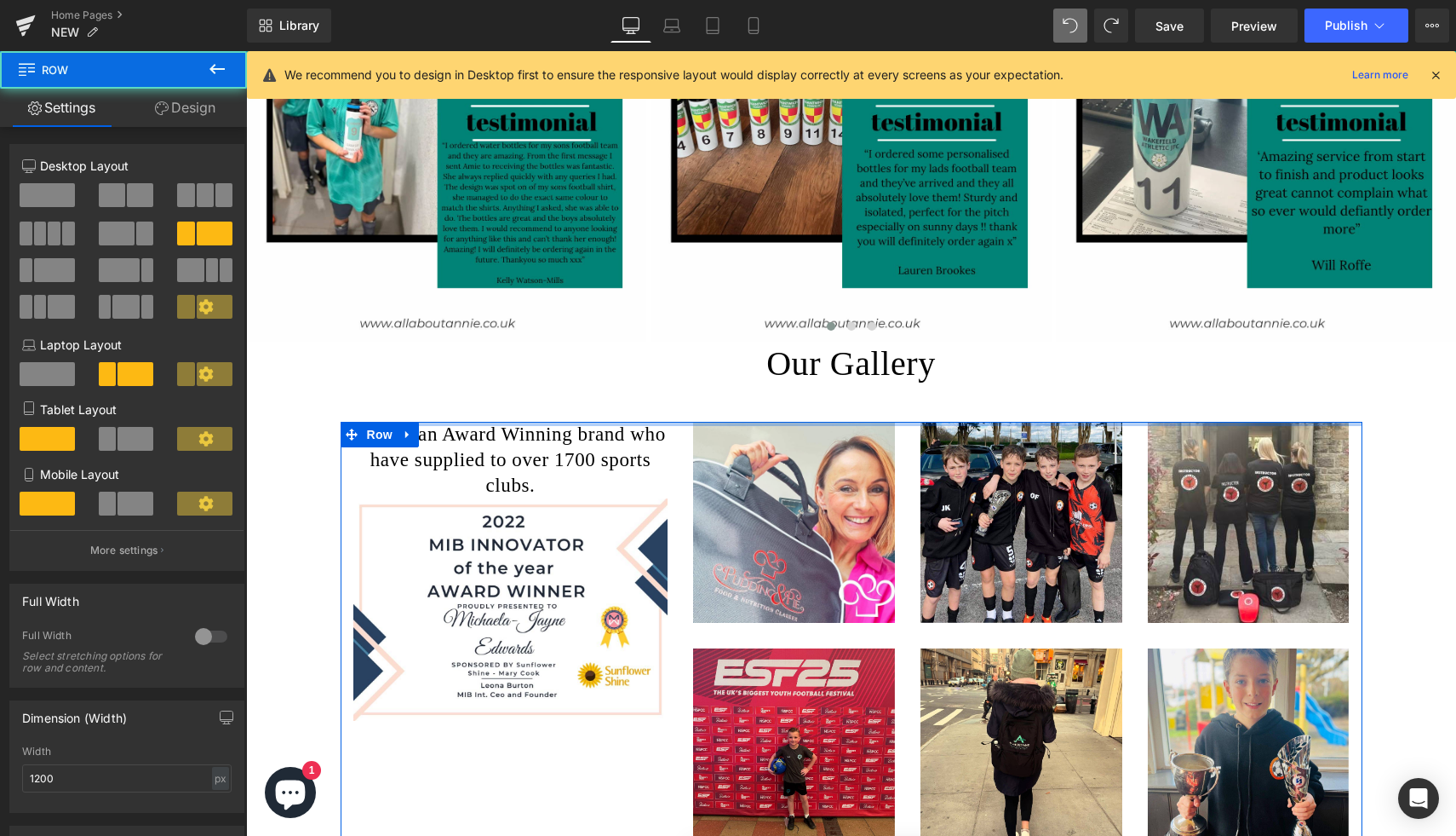
drag, startPoint x: 839, startPoint y: 424, endPoint x: 838, endPoint y: 383, distance: 41.0
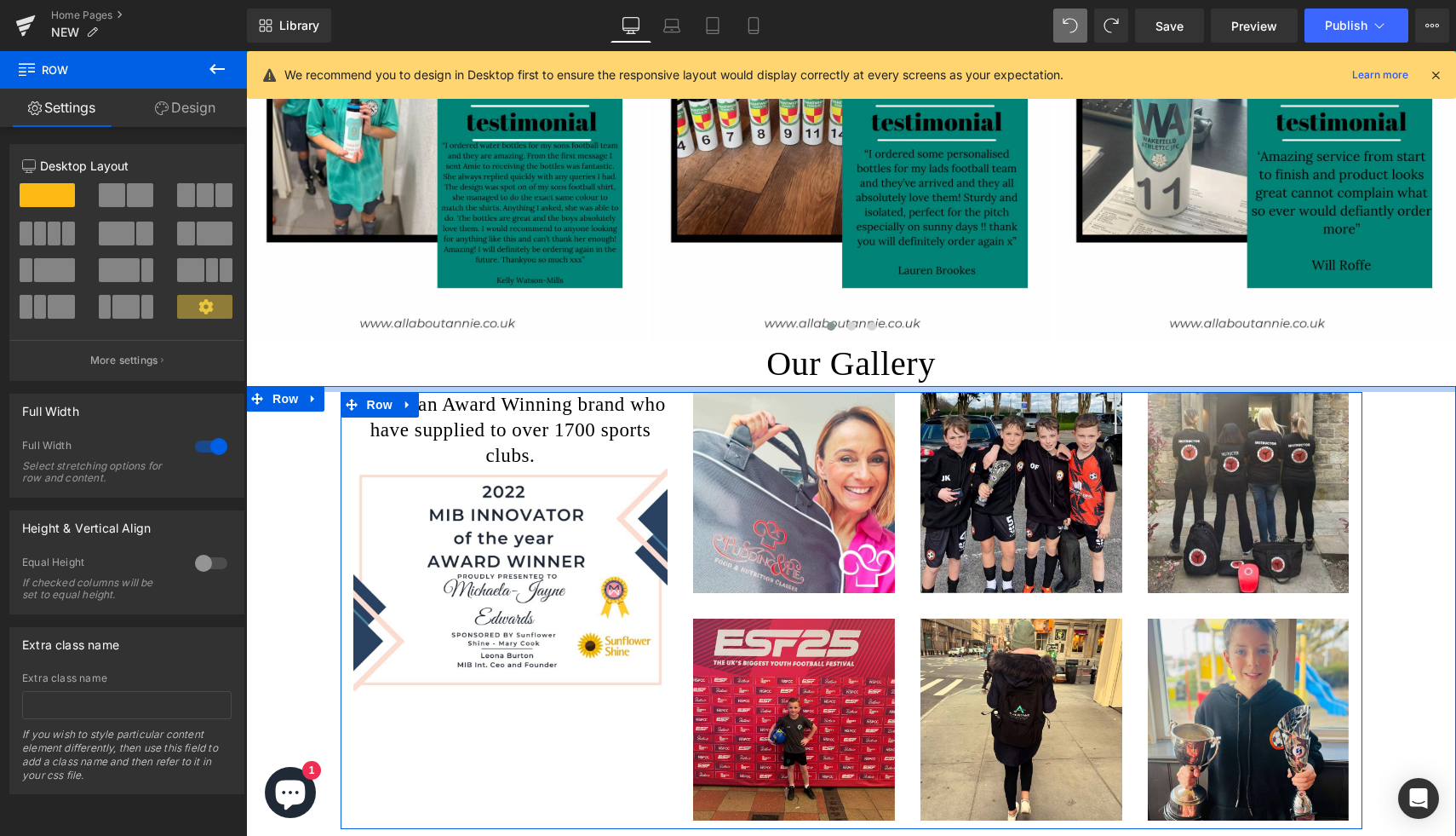
drag, startPoint x: 841, startPoint y: 417, endPoint x: 840, endPoint y: 386, distance: 31.0
click at [840, 386] on div at bounding box center [850, 389] width 1210 height 6
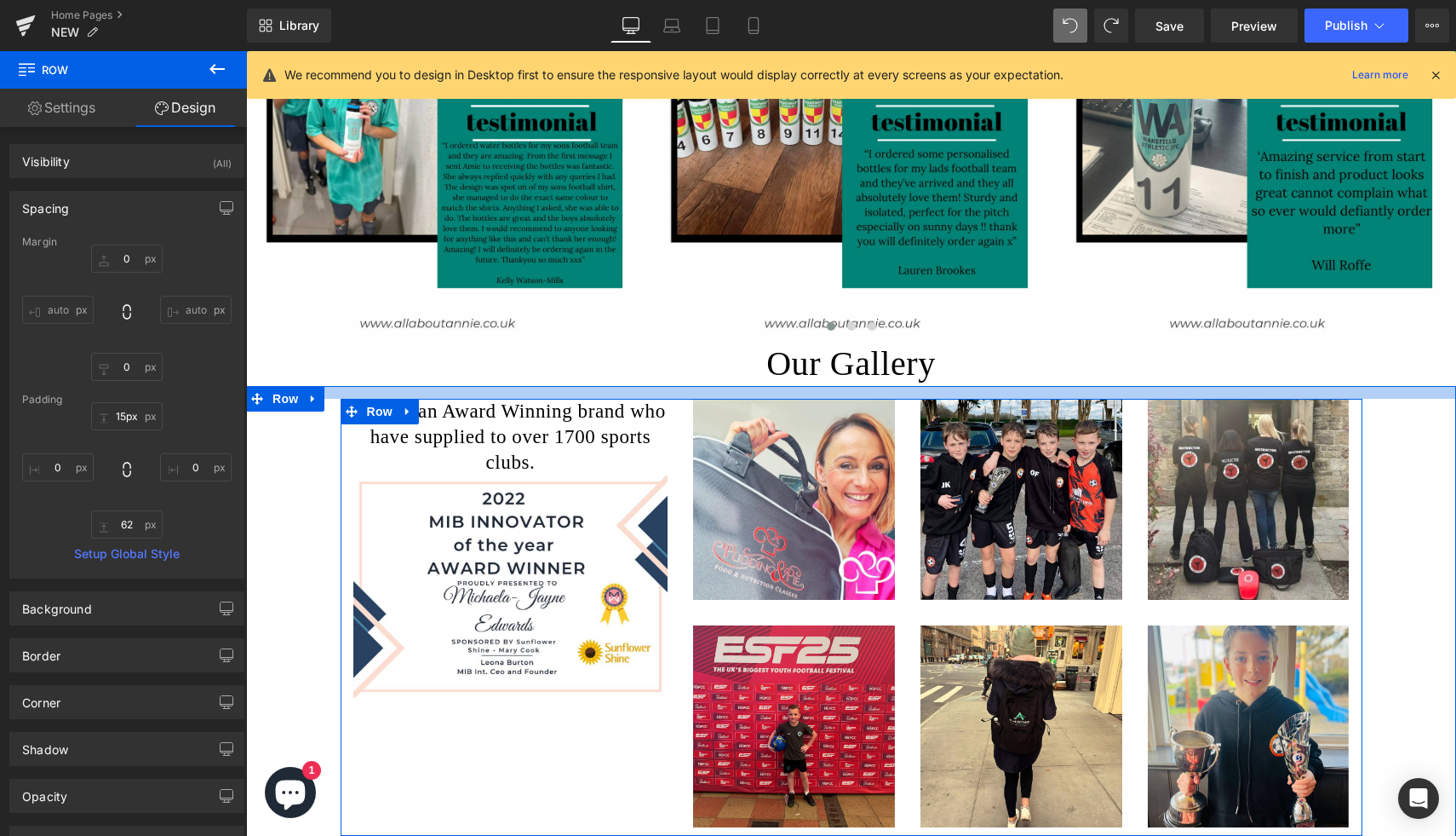
type input "16px"
click at [845, 397] on div at bounding box center [850, 392] width 1210 height 13
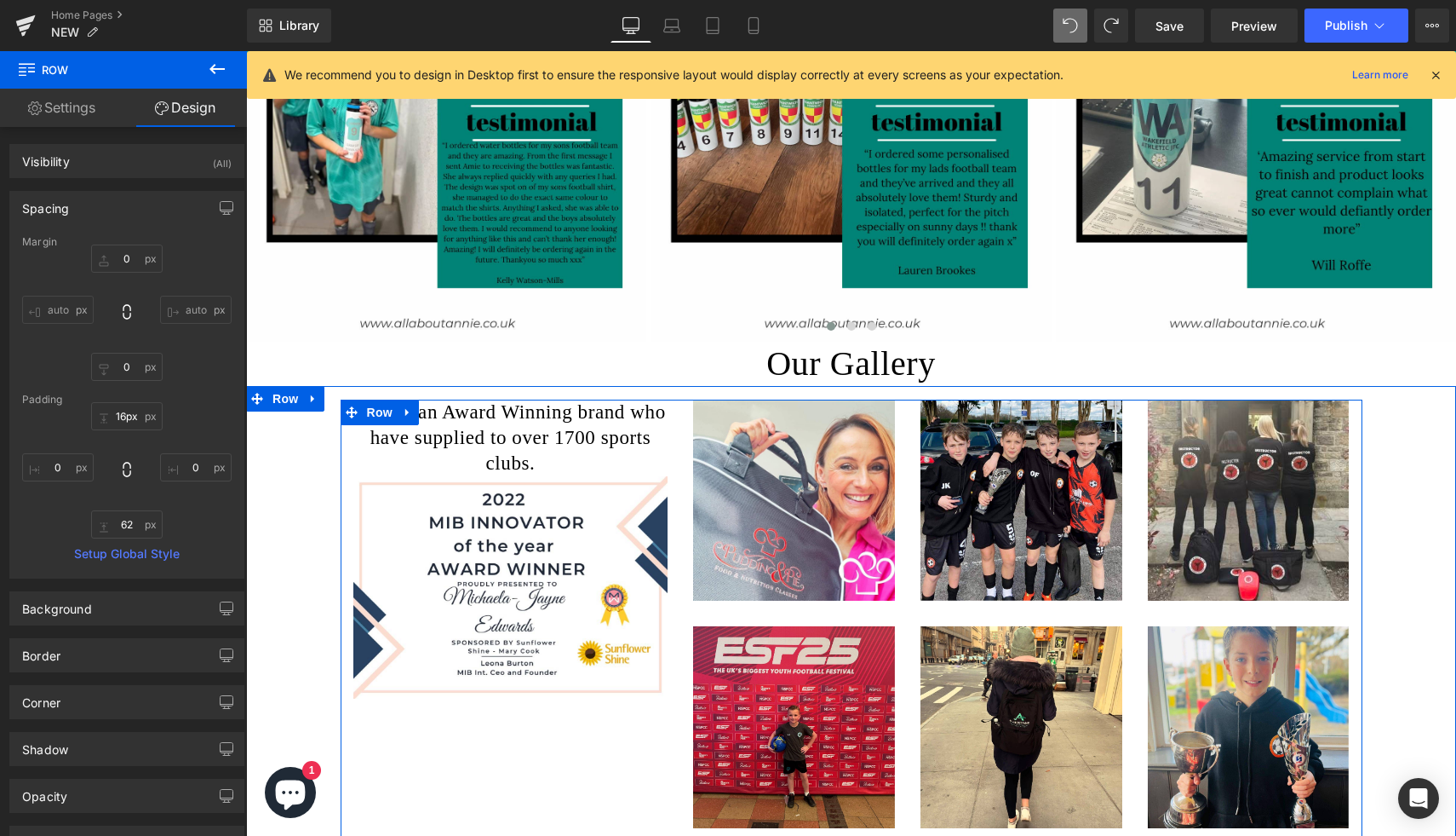
click at [1038, 360] on h1 "Our Gallery" at bounding box center [850, 363] width 1210 height 44
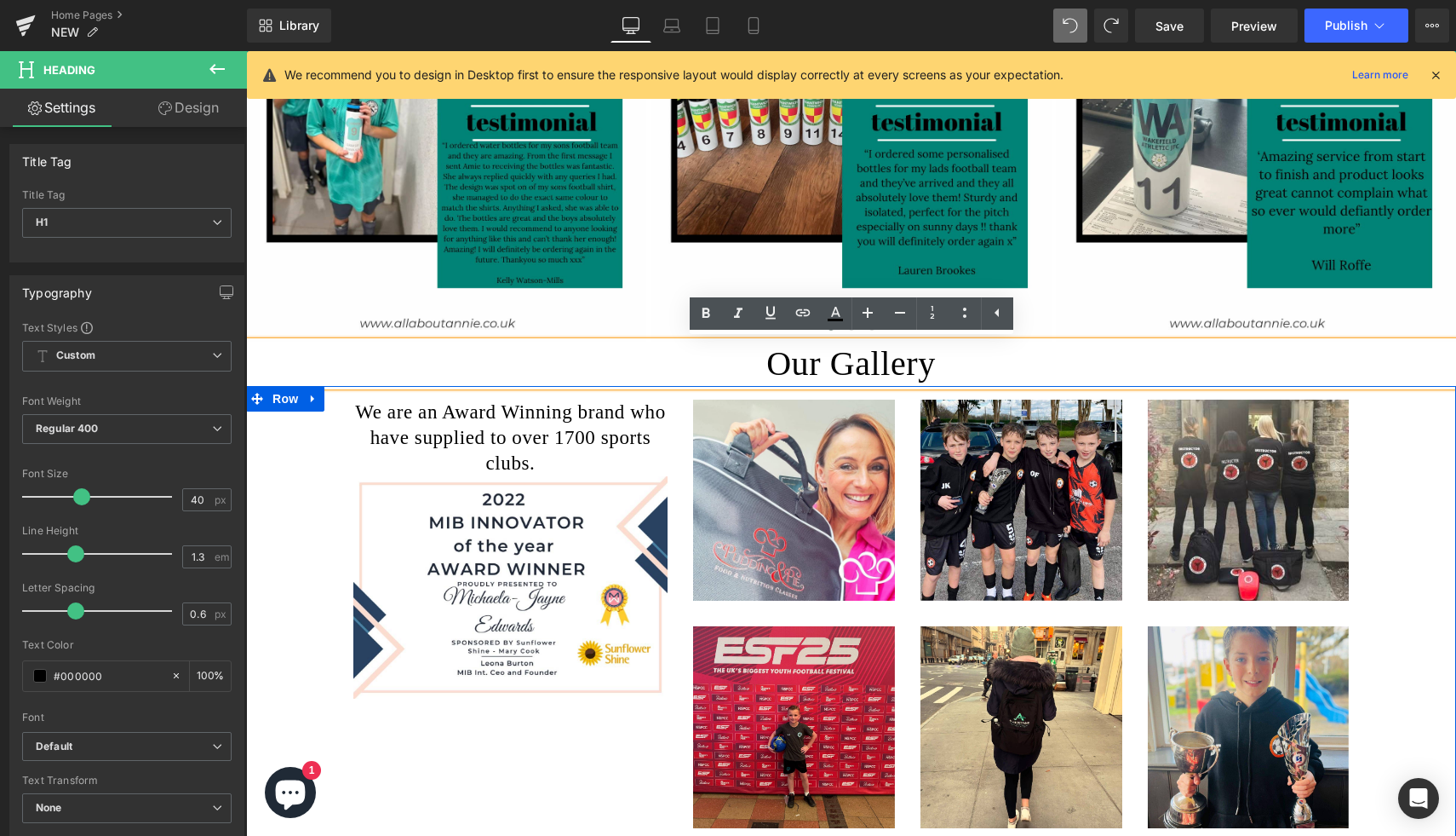
click at [1392, 608] on div "We are an Award Winning brand who have supplied to over 1700 sports clubs. Head…" at bounding box center [850, 640] width 1210 height 481
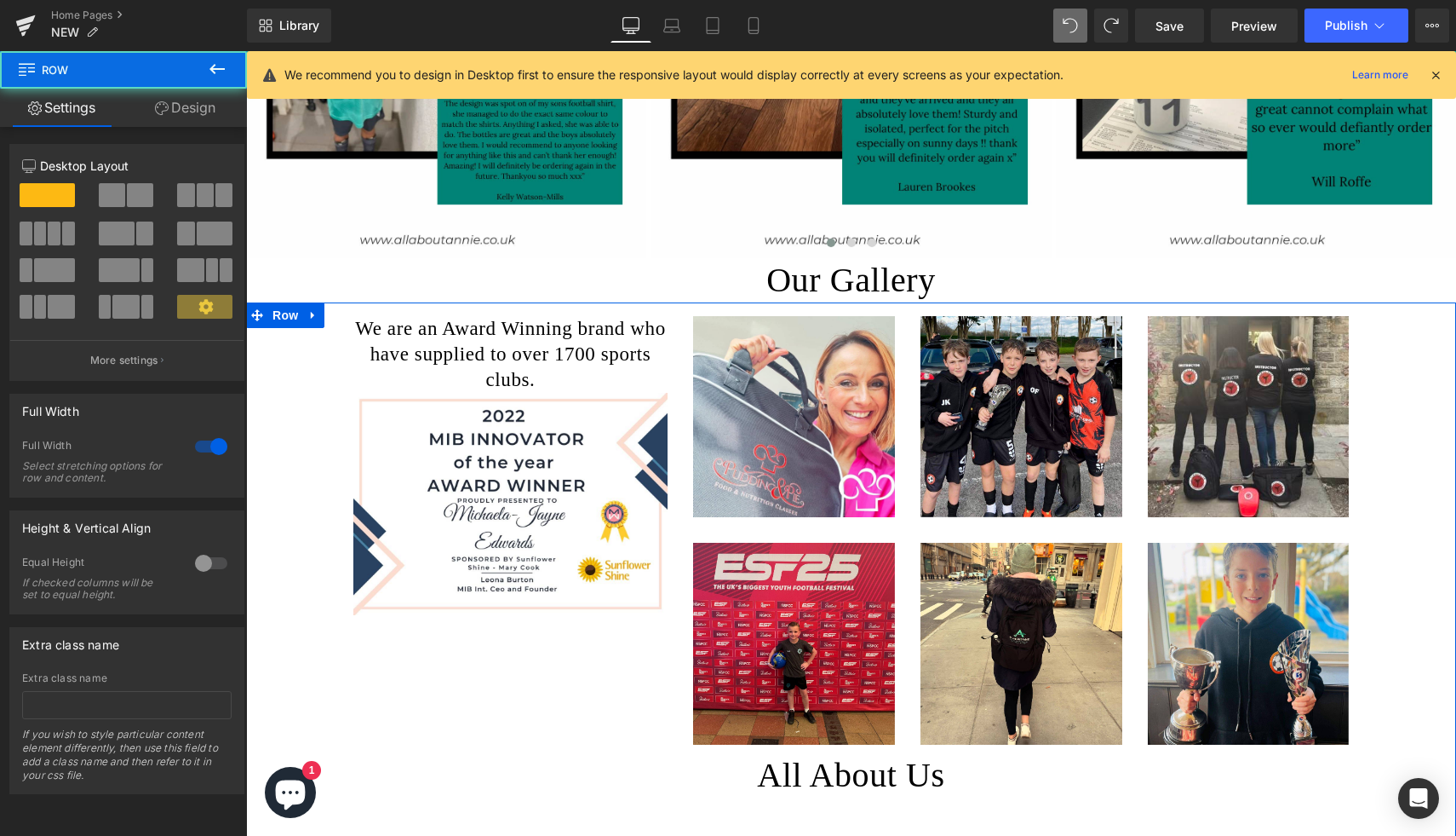
scroll to position [2060, 0]
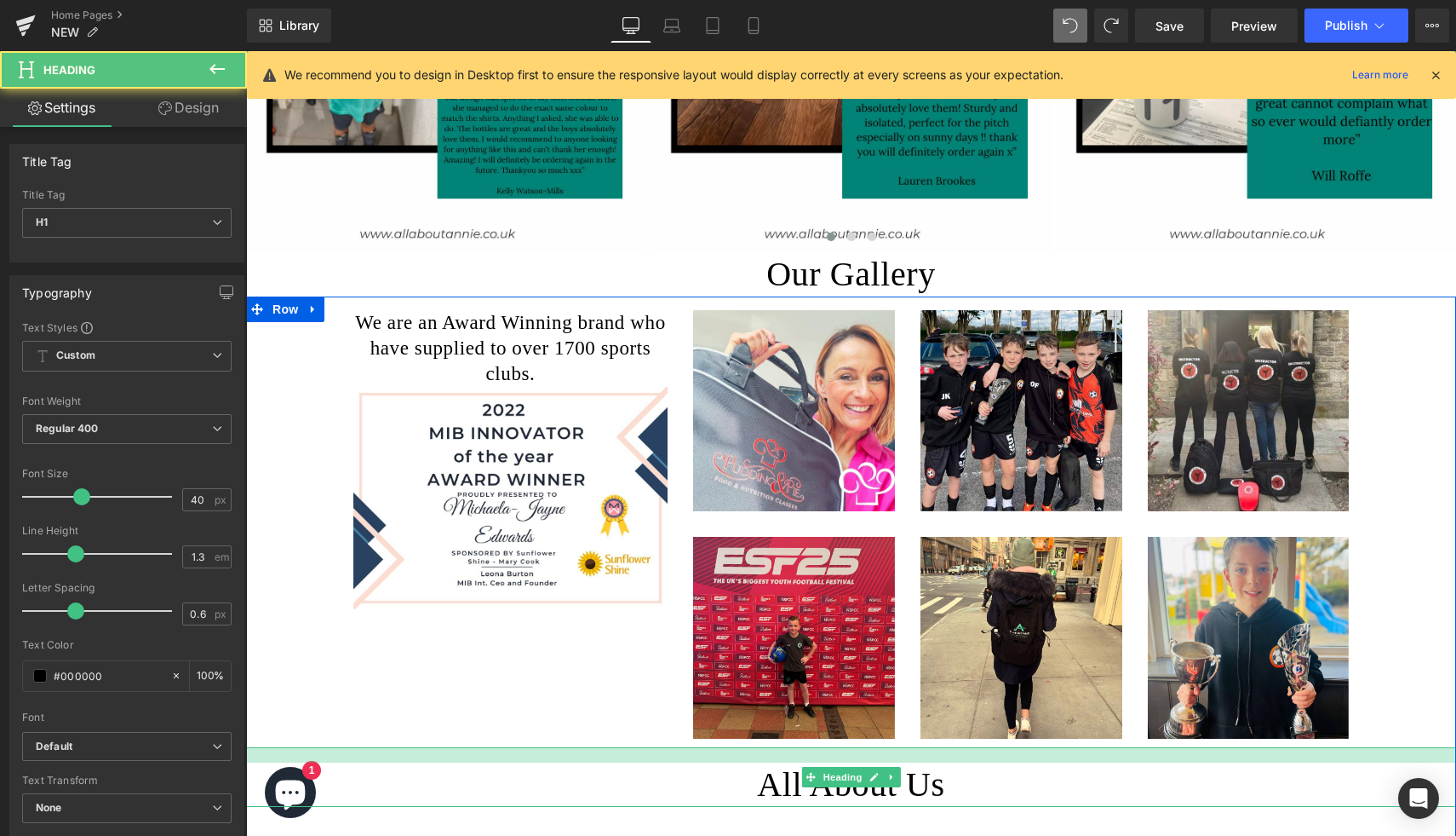
drag, startPoint x: 843, startPoint y: 747, endPoint x: 614, endPoint y: 697, distance: 234.4
click at [843, 761] on div at bounding box center [850, 755] width 1210 height 16
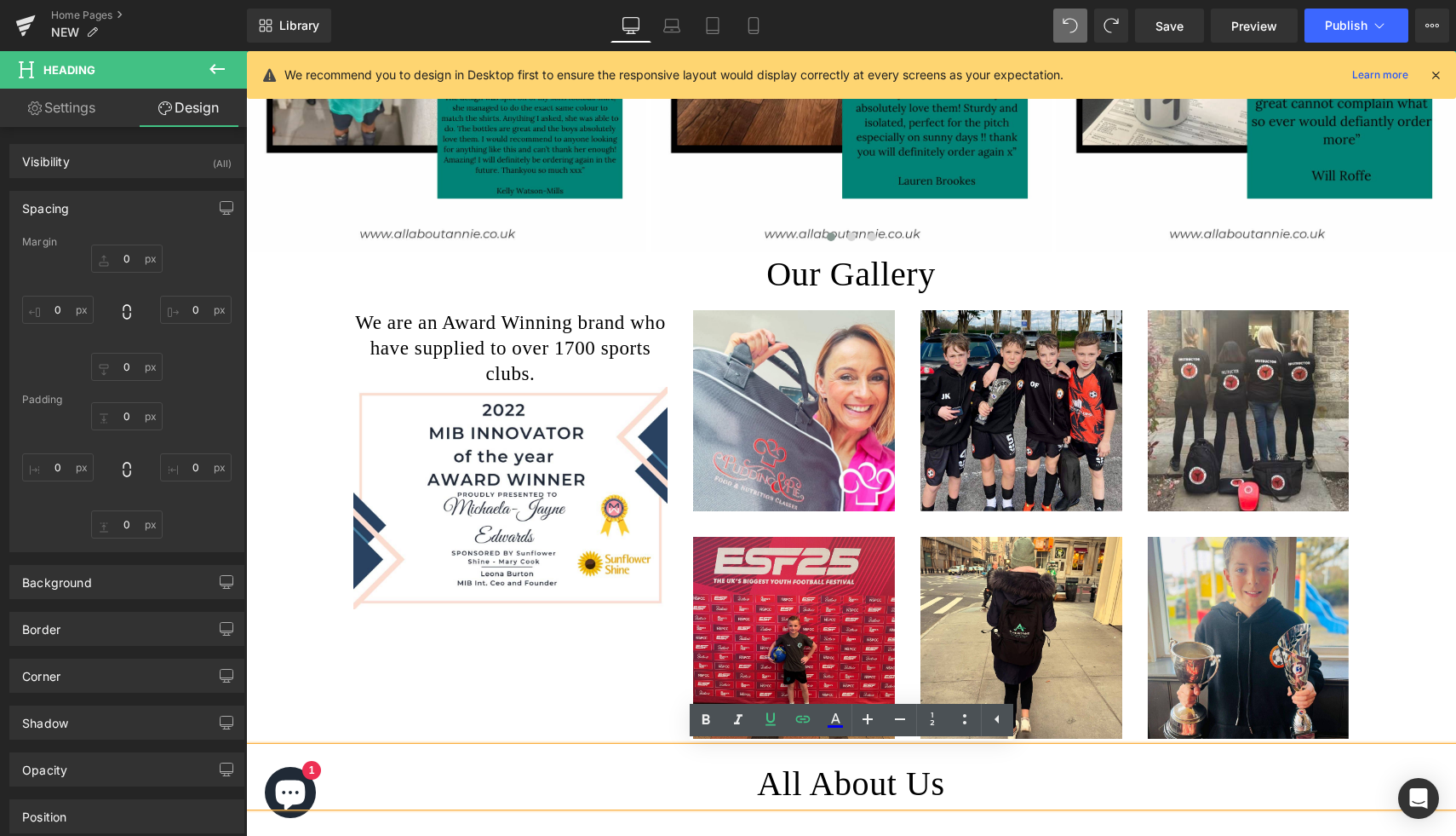
type input "0"
type input "17"
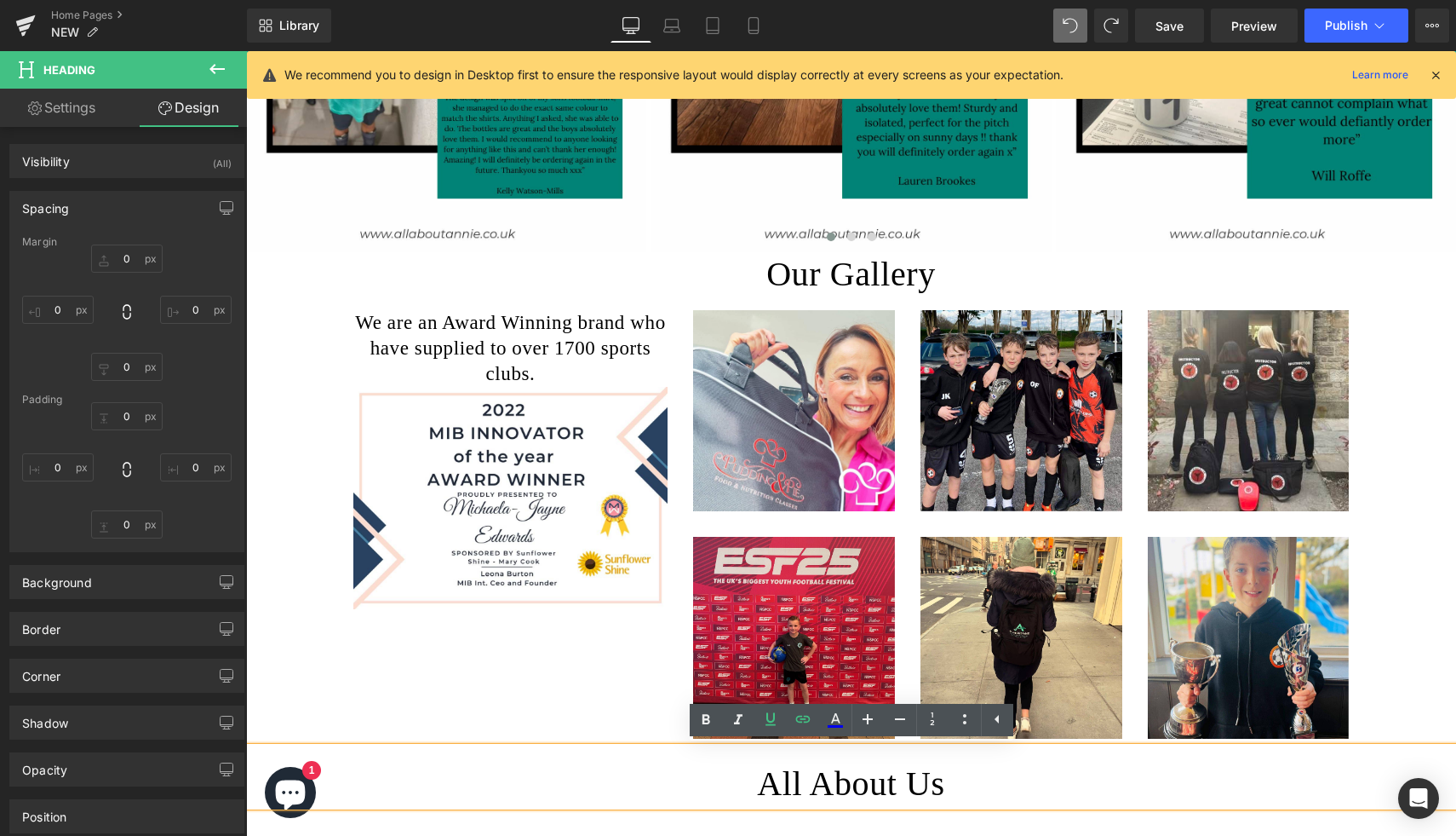
type input "0"
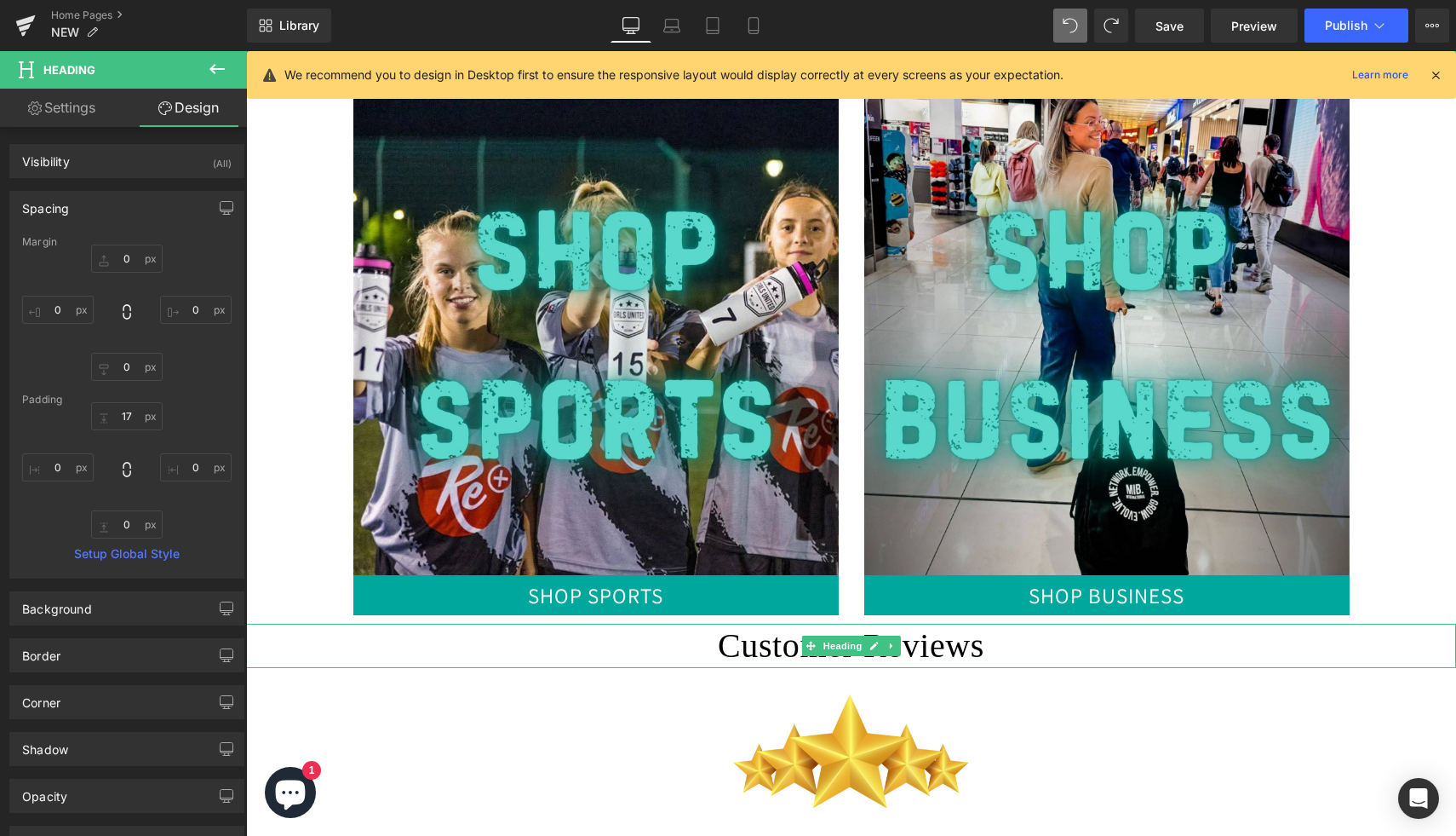
scroll to position [1041, 0]
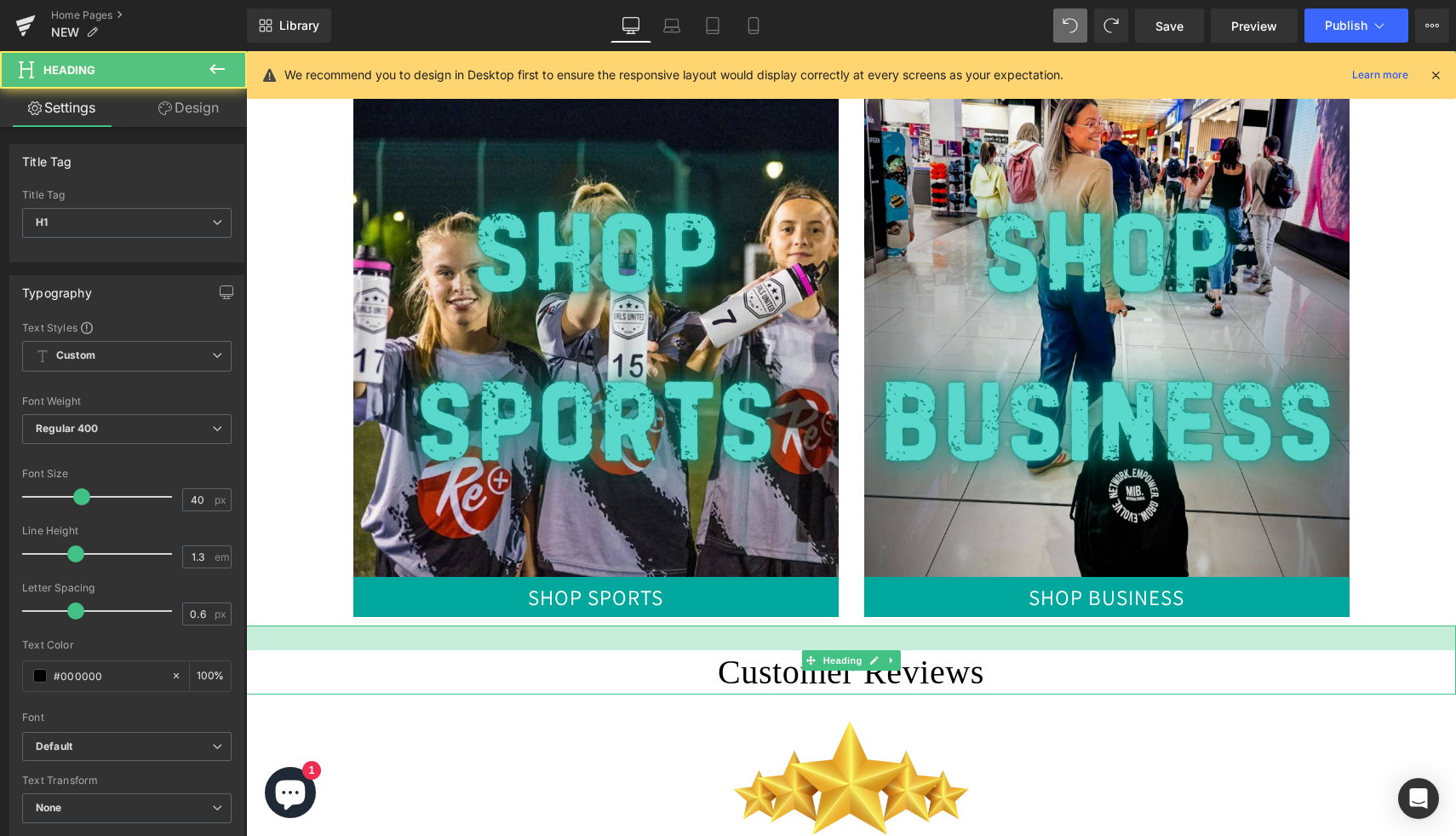
drag, startPoint x: 754, startPoint y: 626, endPoint x: 754, endPoint y: 652, distance: 26.0
click at [754, 652] on div "Customer Reviews Heading" at bounding box center [850, 659] width 1210 height 69
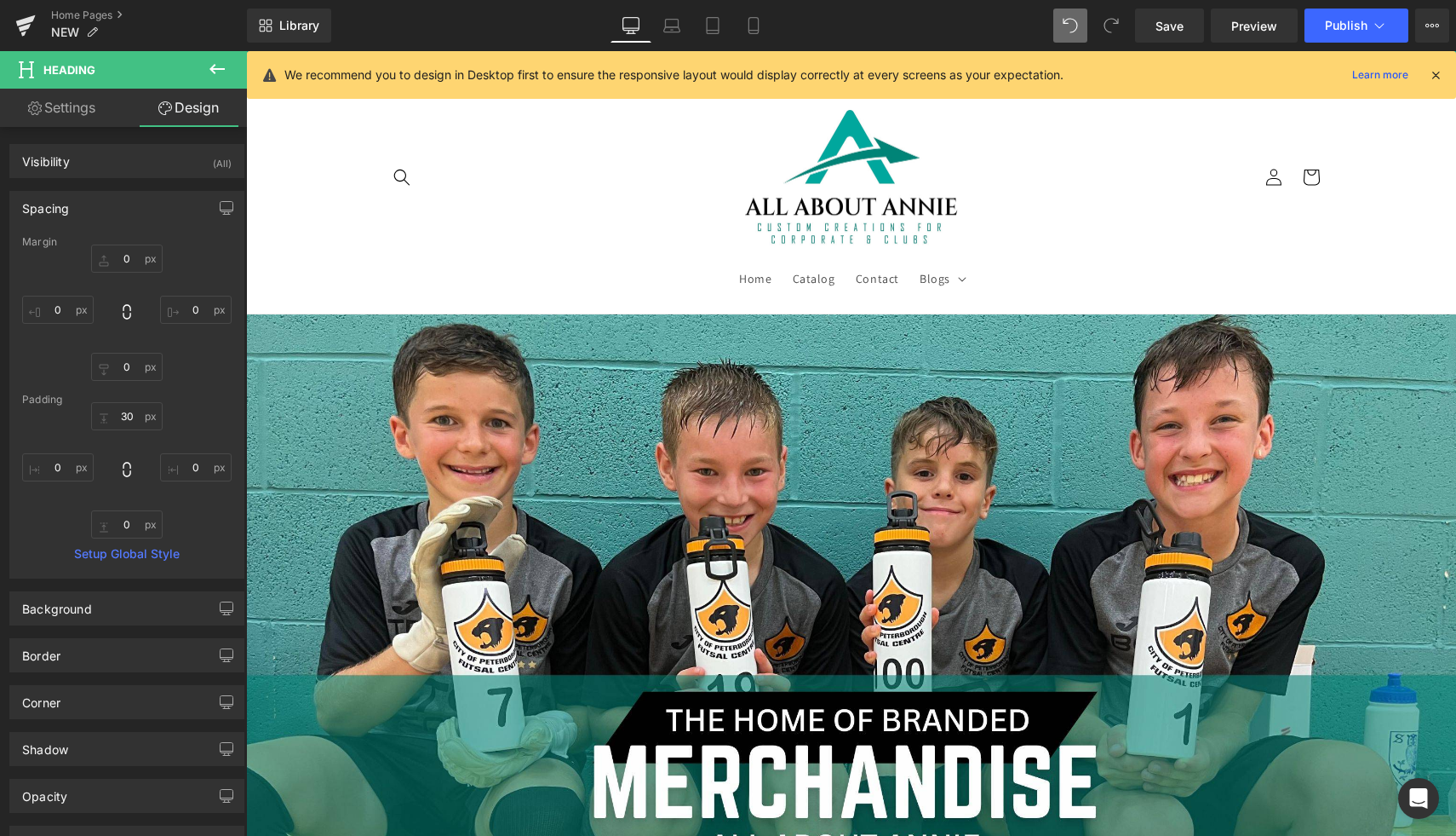
scroll to position [0, 0]
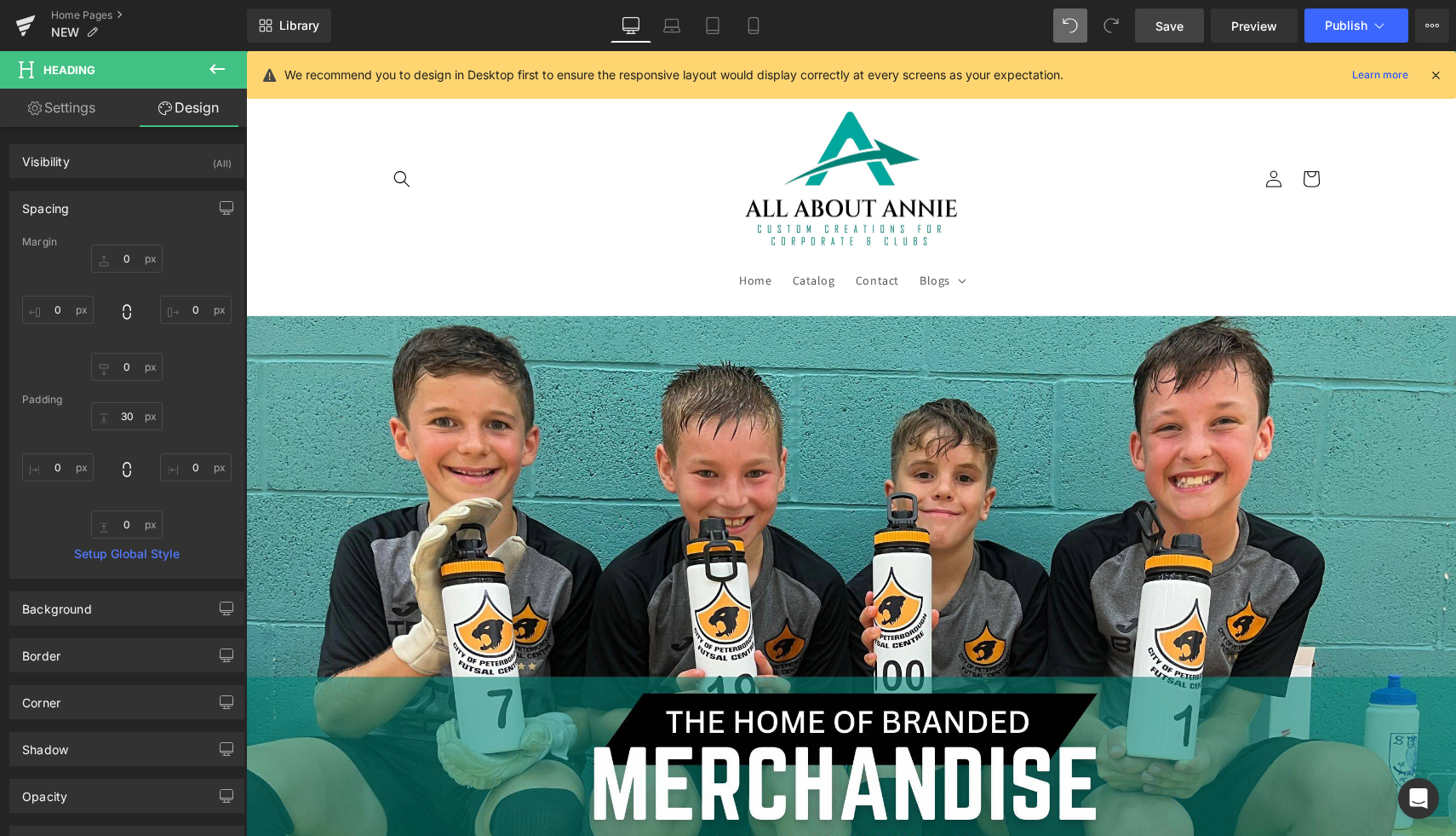
click at [1187, 19] on link "Save" at bounding box center [1169, 25] width 69 height 34
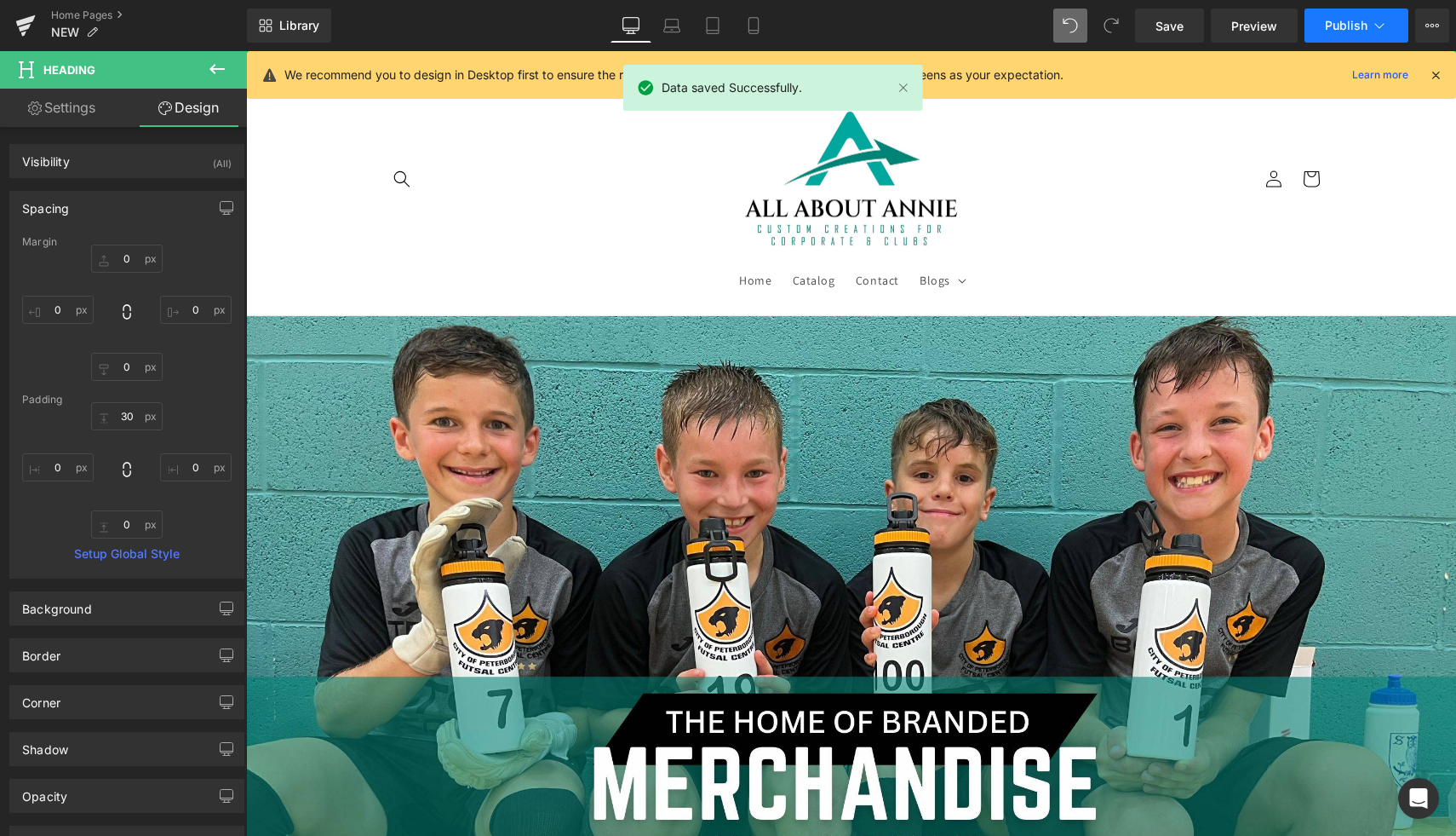
click at [1348, 23] on span "Publish" at bounding box center [1347, 25] width 43 height 14
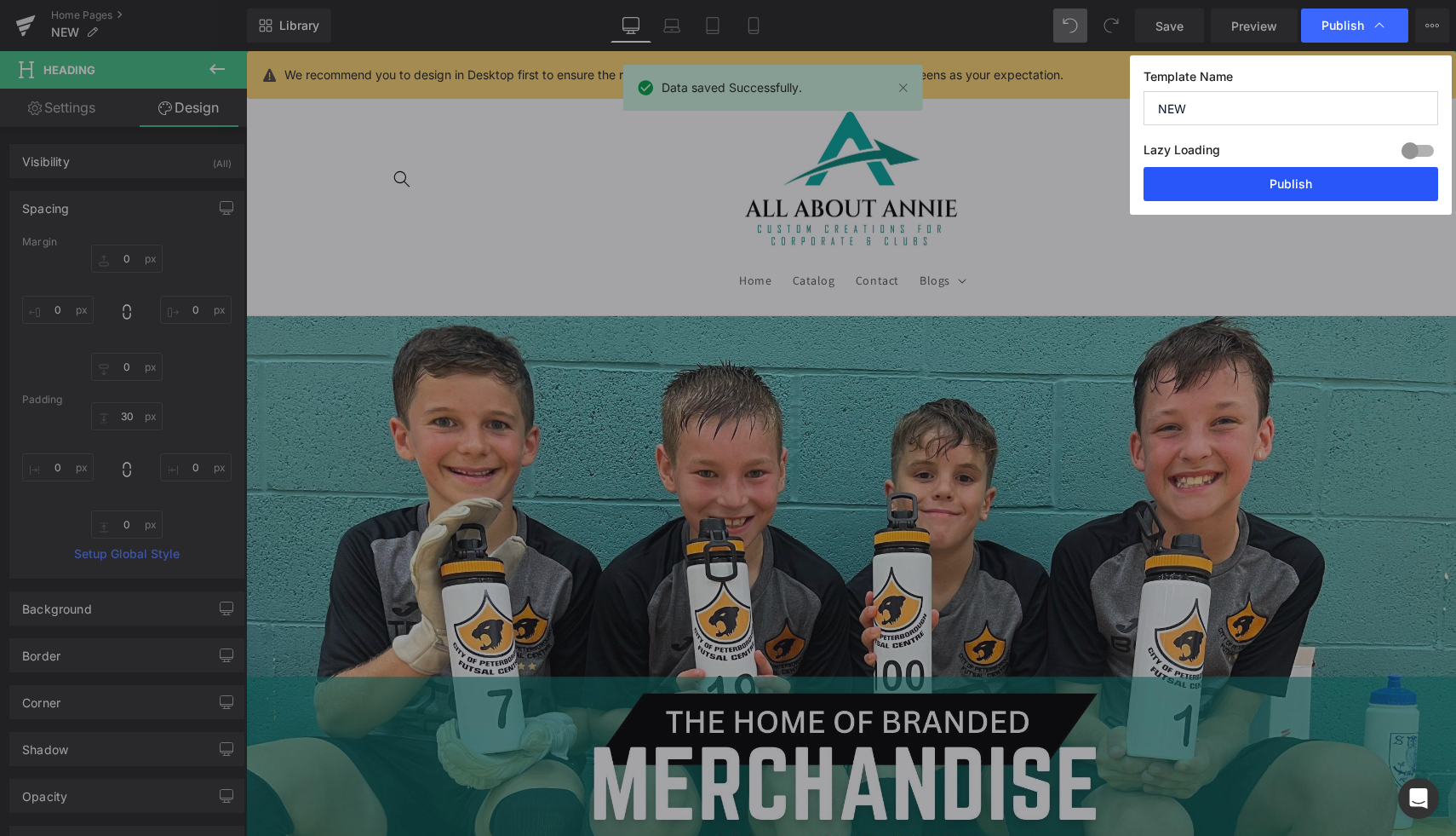
click at [1327, 181] on button "Publish" at bounding box center [1291, 183] width 295 height 34
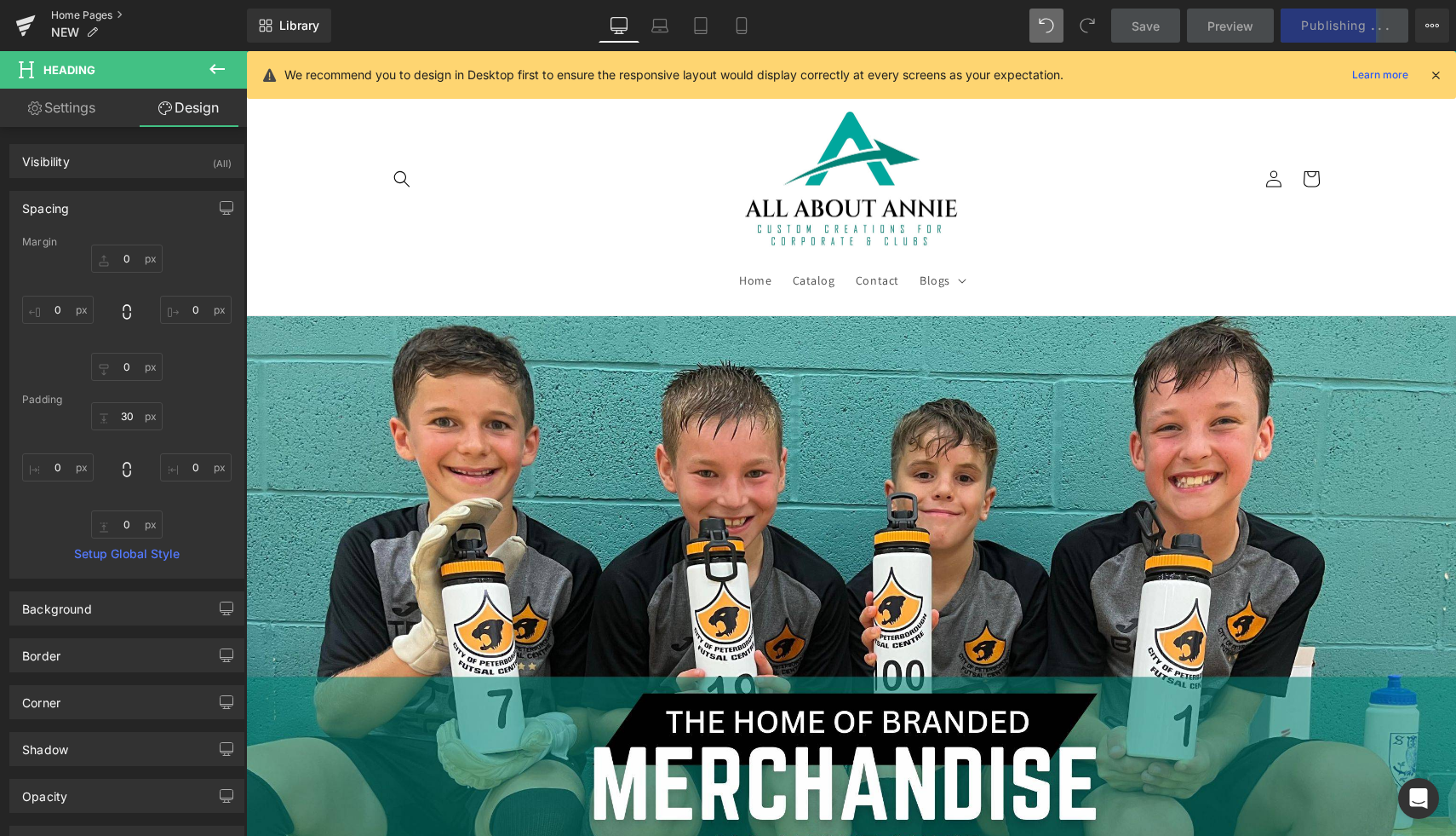
click at [84, 18] on link "Home Pages" at bounding box center [148, 16] width 196 height 14
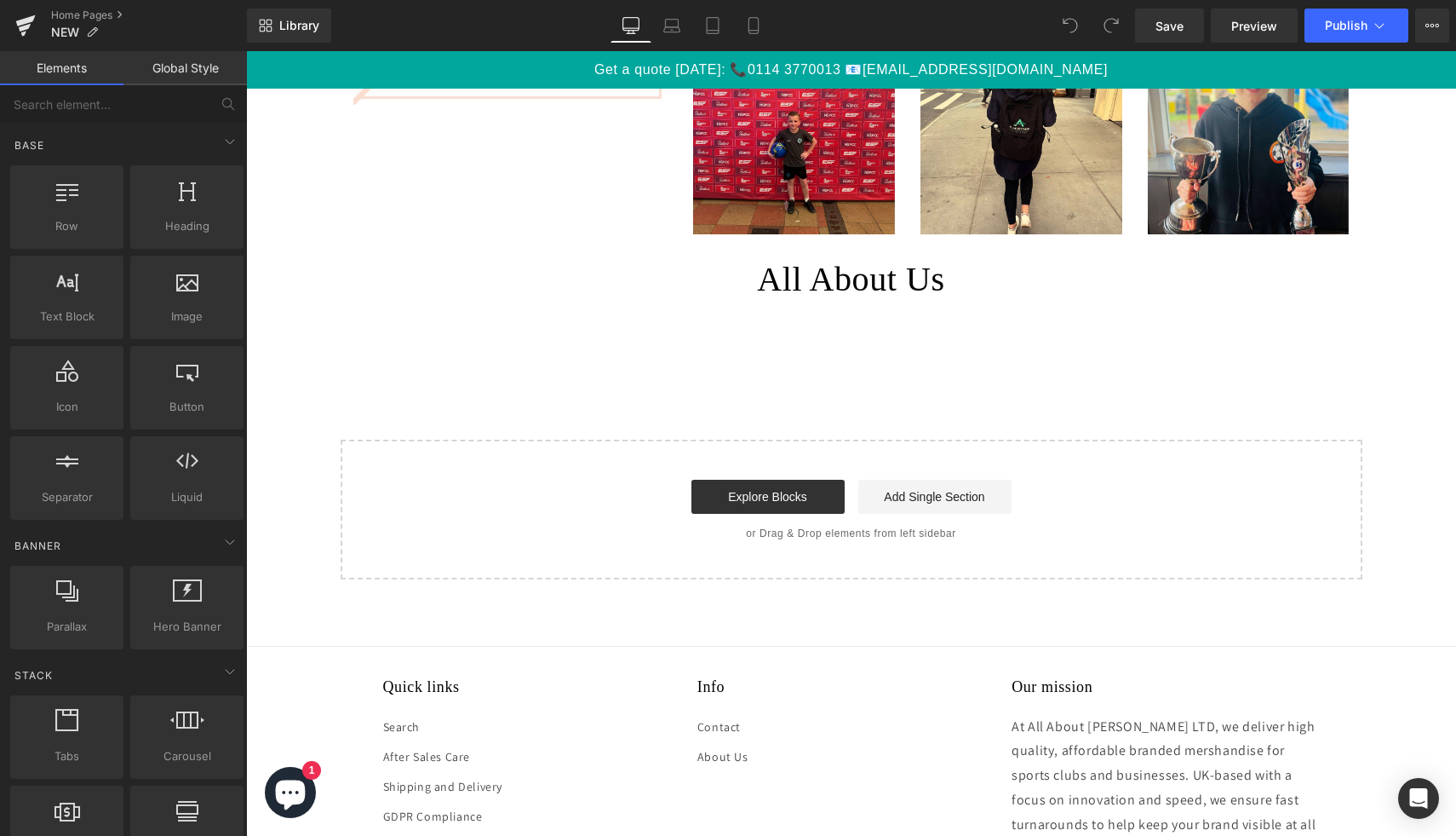
scroll to position [2591, 0]
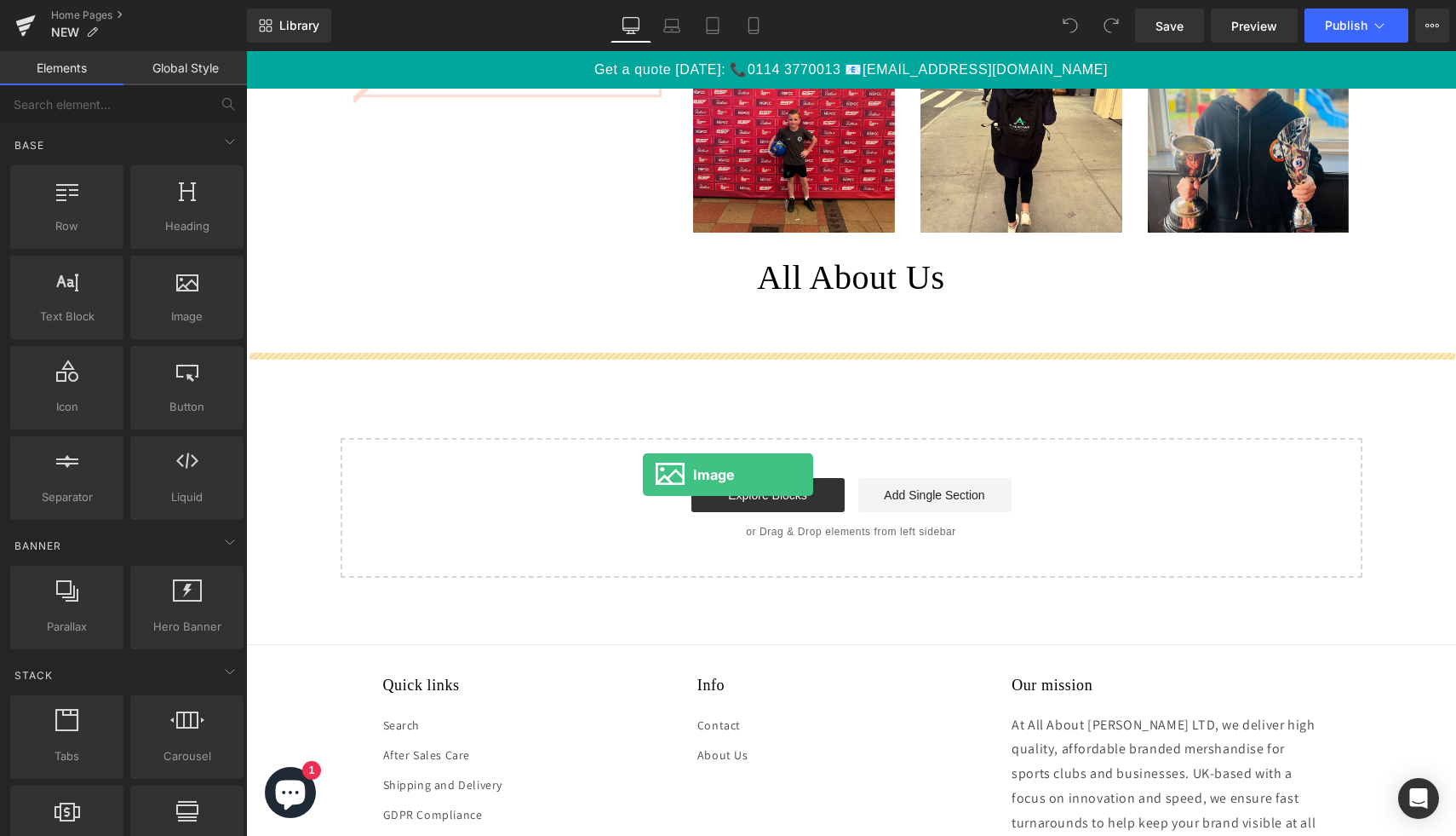
drag, startPoint x: 426, startPoint y: 344, endPoint x: 643, endPoint y: 474, distance: 253.0
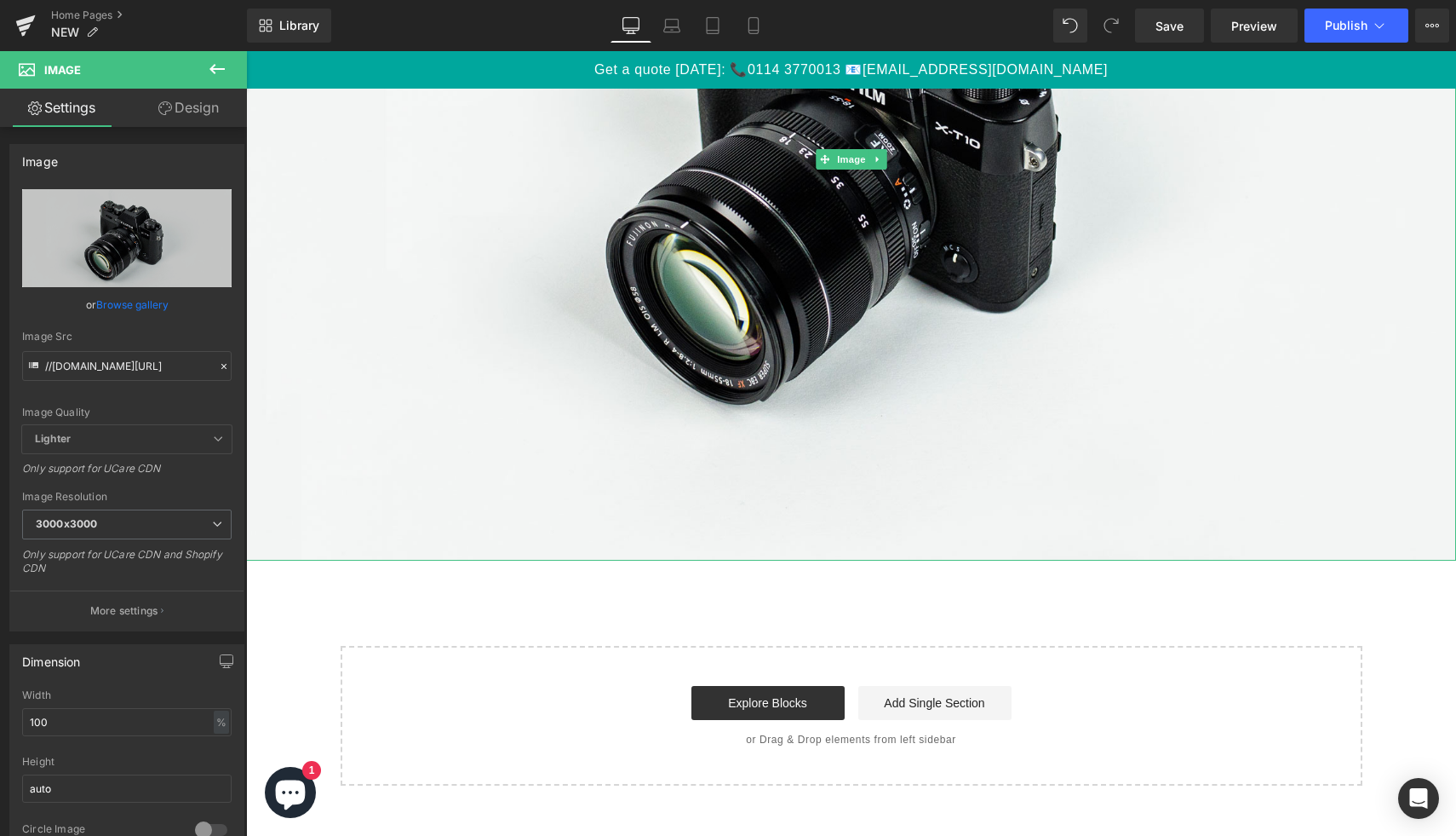
scroll to position [3200, 0]
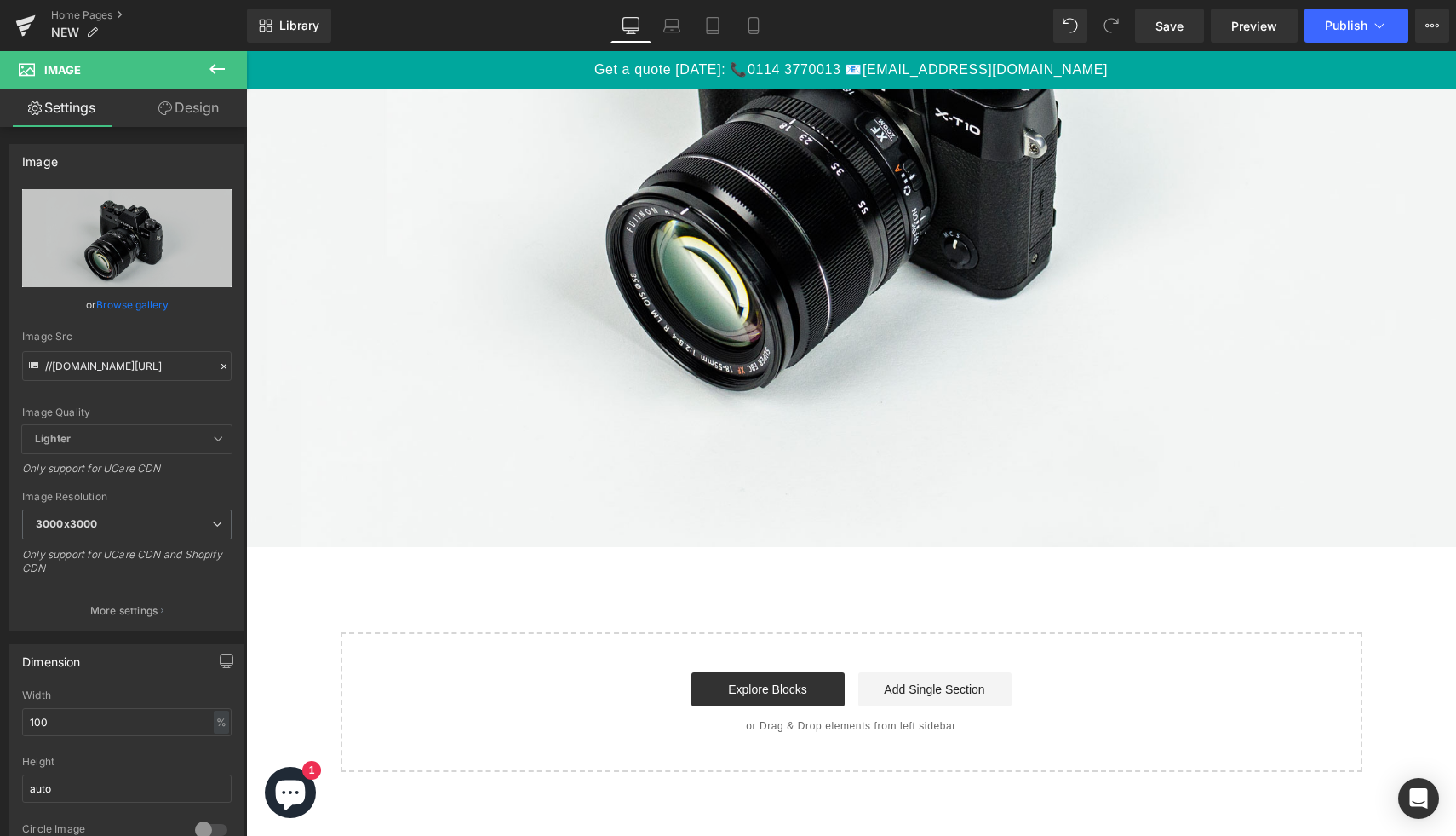
click at [216, 65] on icon at bounding box center [216, 68] width 20 height 20
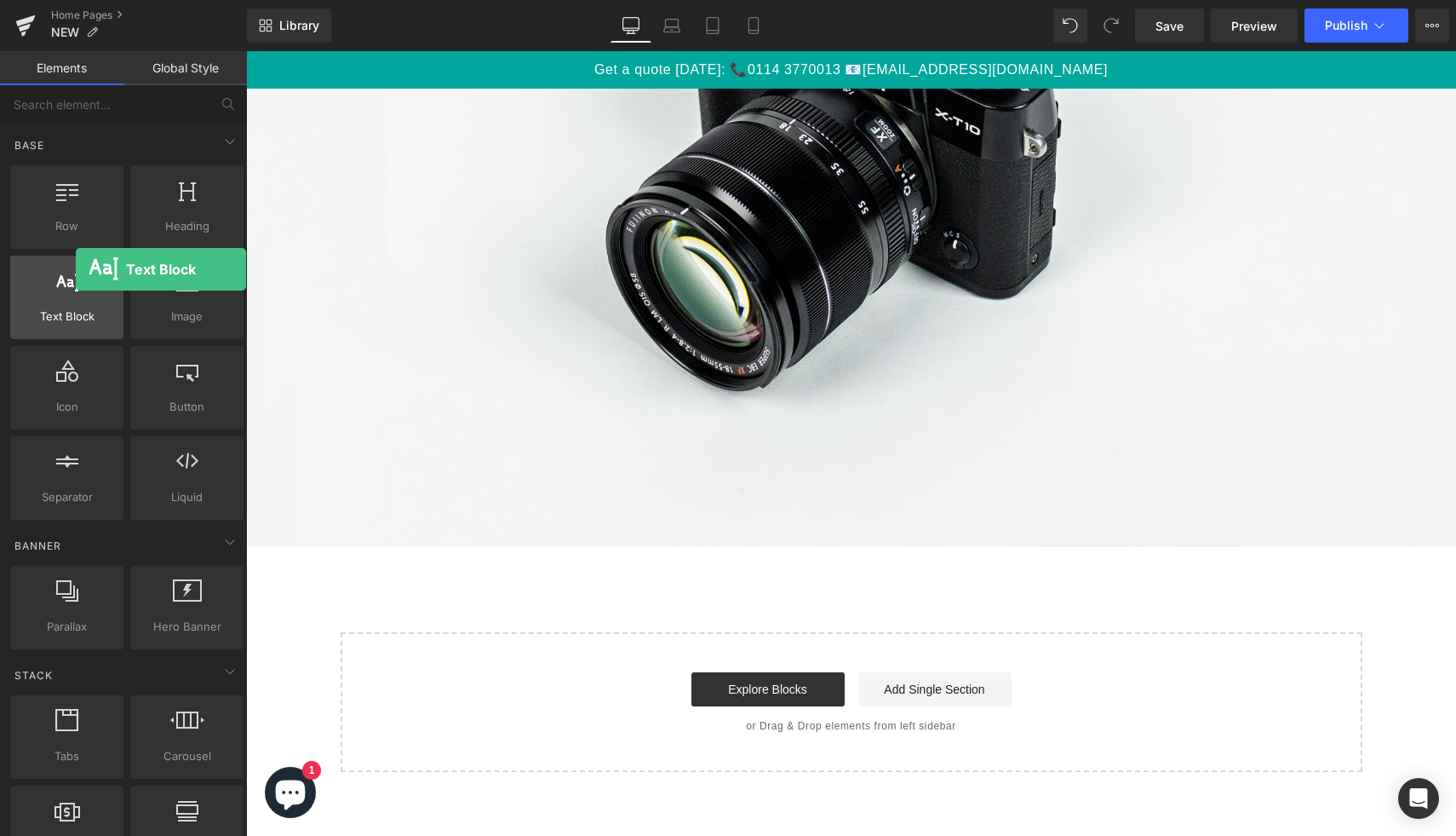
drag, startPoint x: 93, startPoint y: 281, endPoint x: 76, endPoint y: 269, distance: 20.8
click at [76, 269] on div at bounding box center [67, 288] width 103 height 38
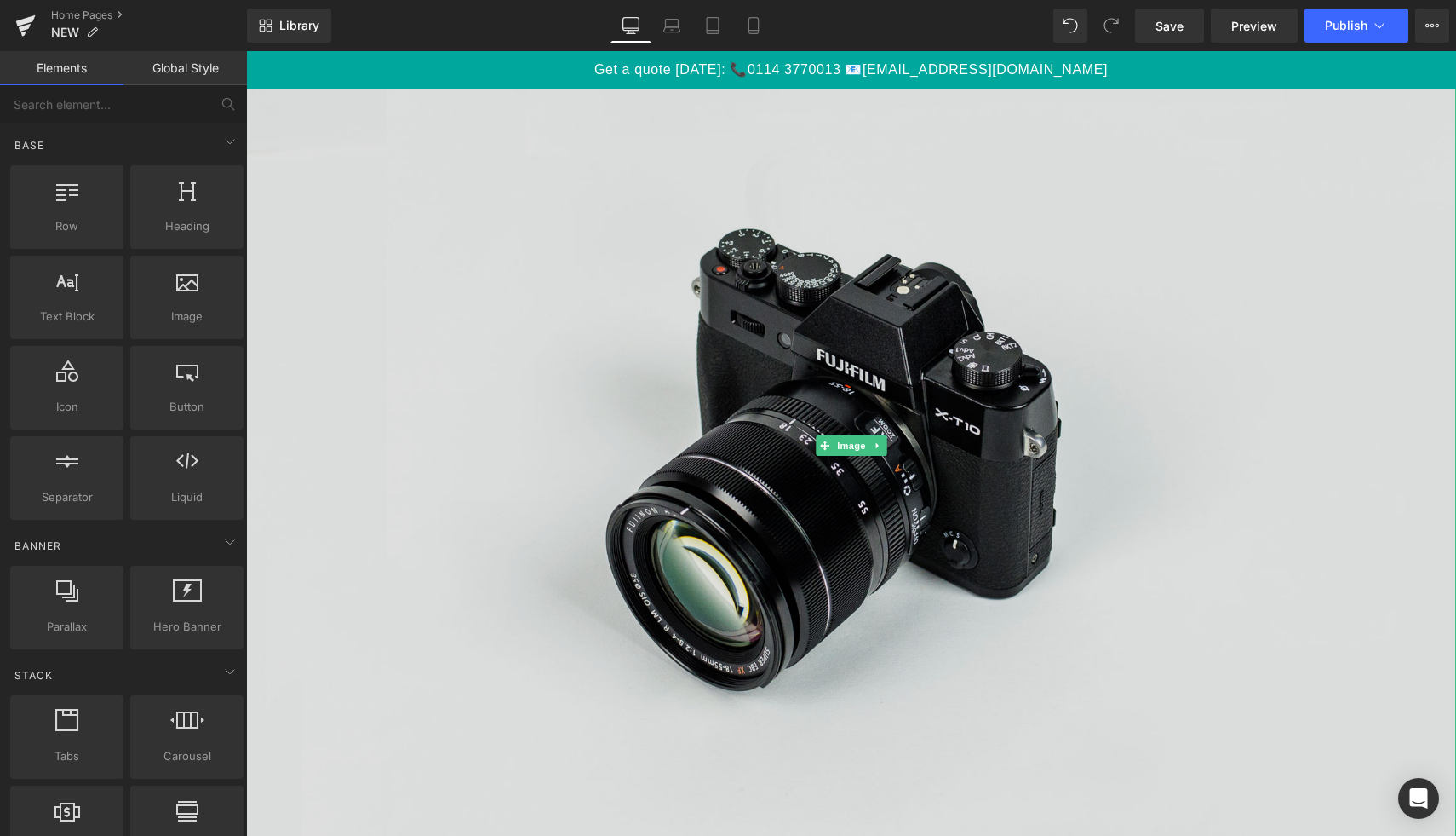
scroll to position [2720, 0]
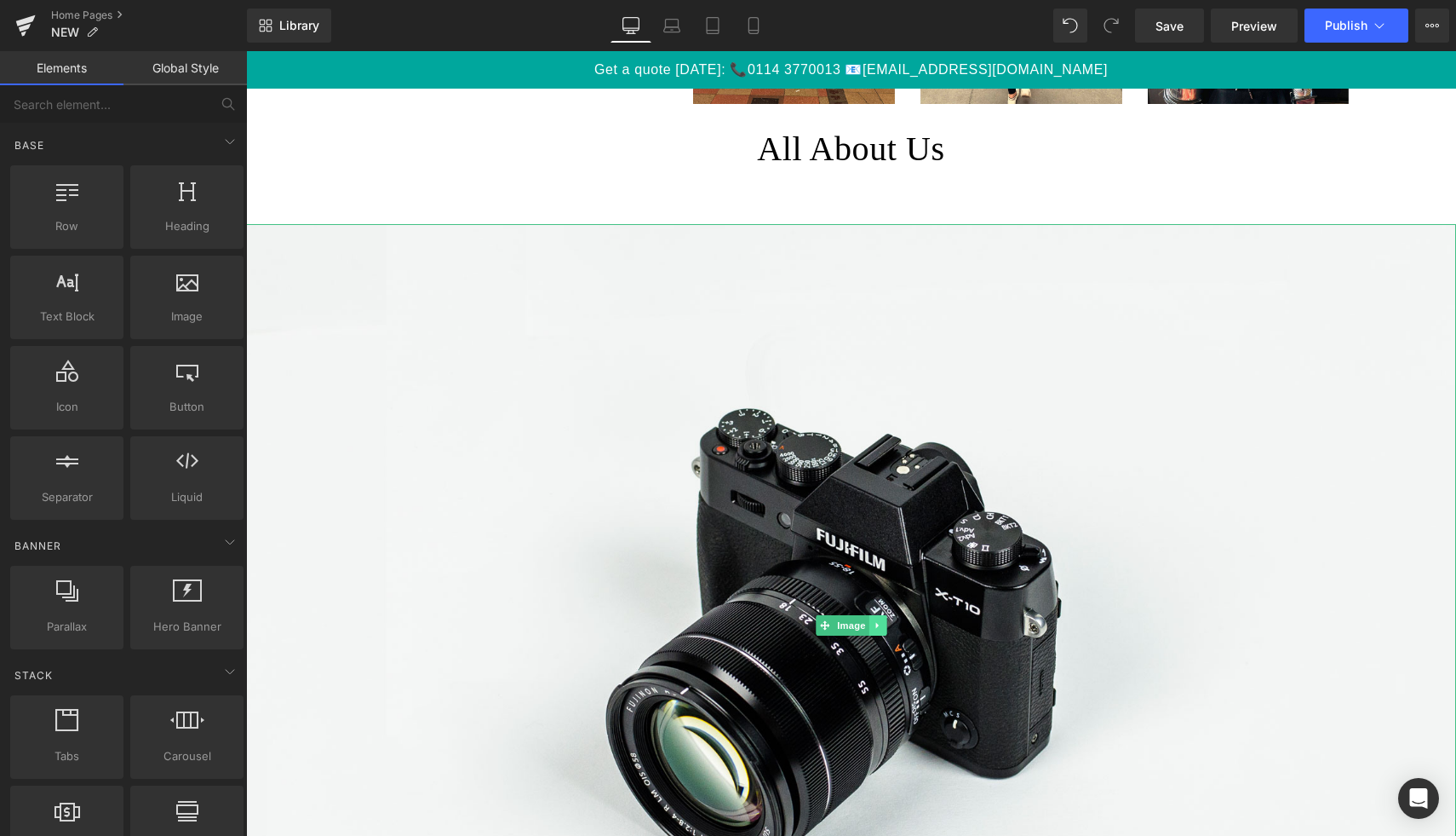
click at [885, 623] on link at bounding box center [878, 624] width 18 height 20
click at [884, 626] on icon at bounding box center [886, 625] width 10 height 10
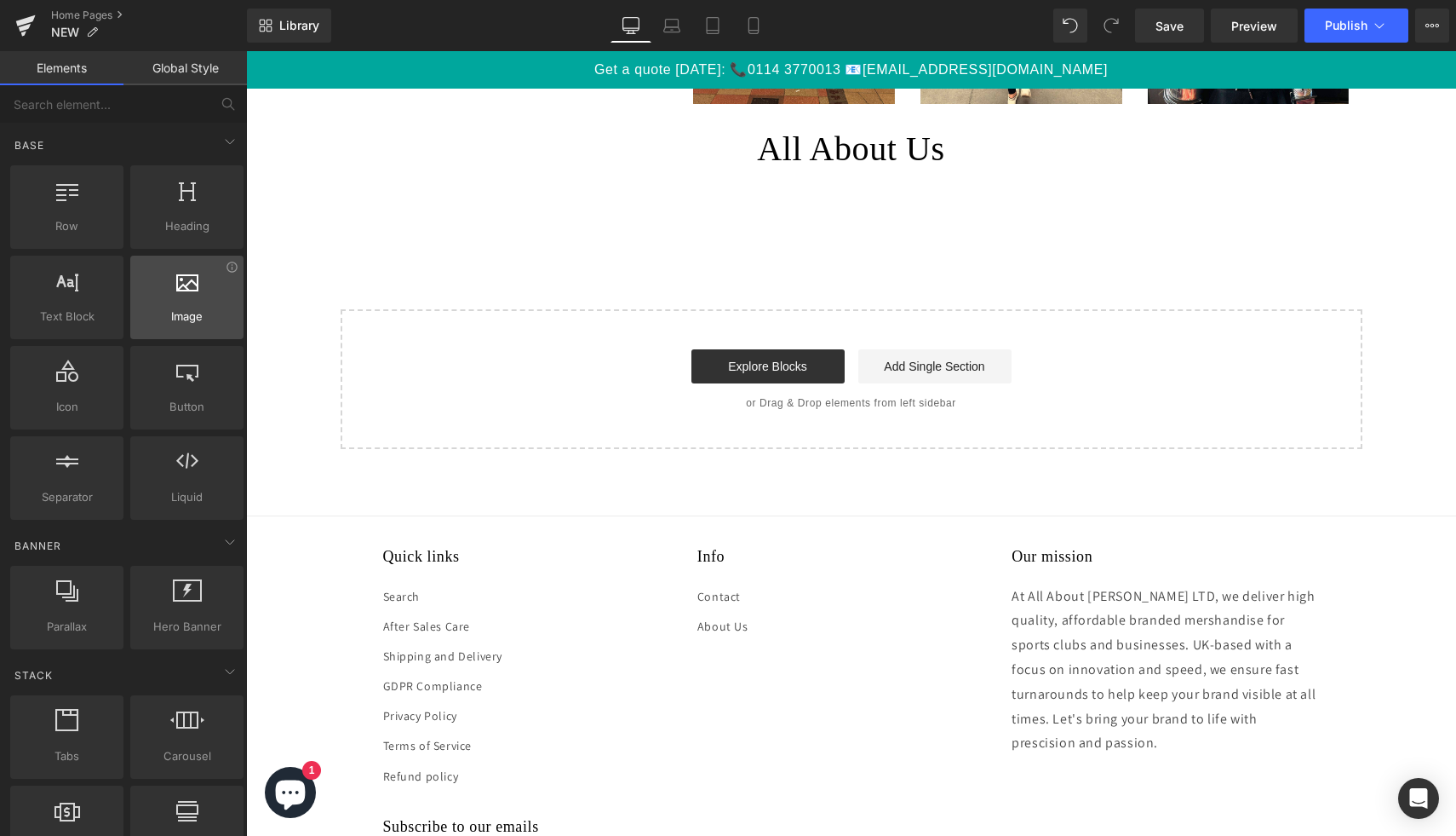
scroll to position [803, 0]
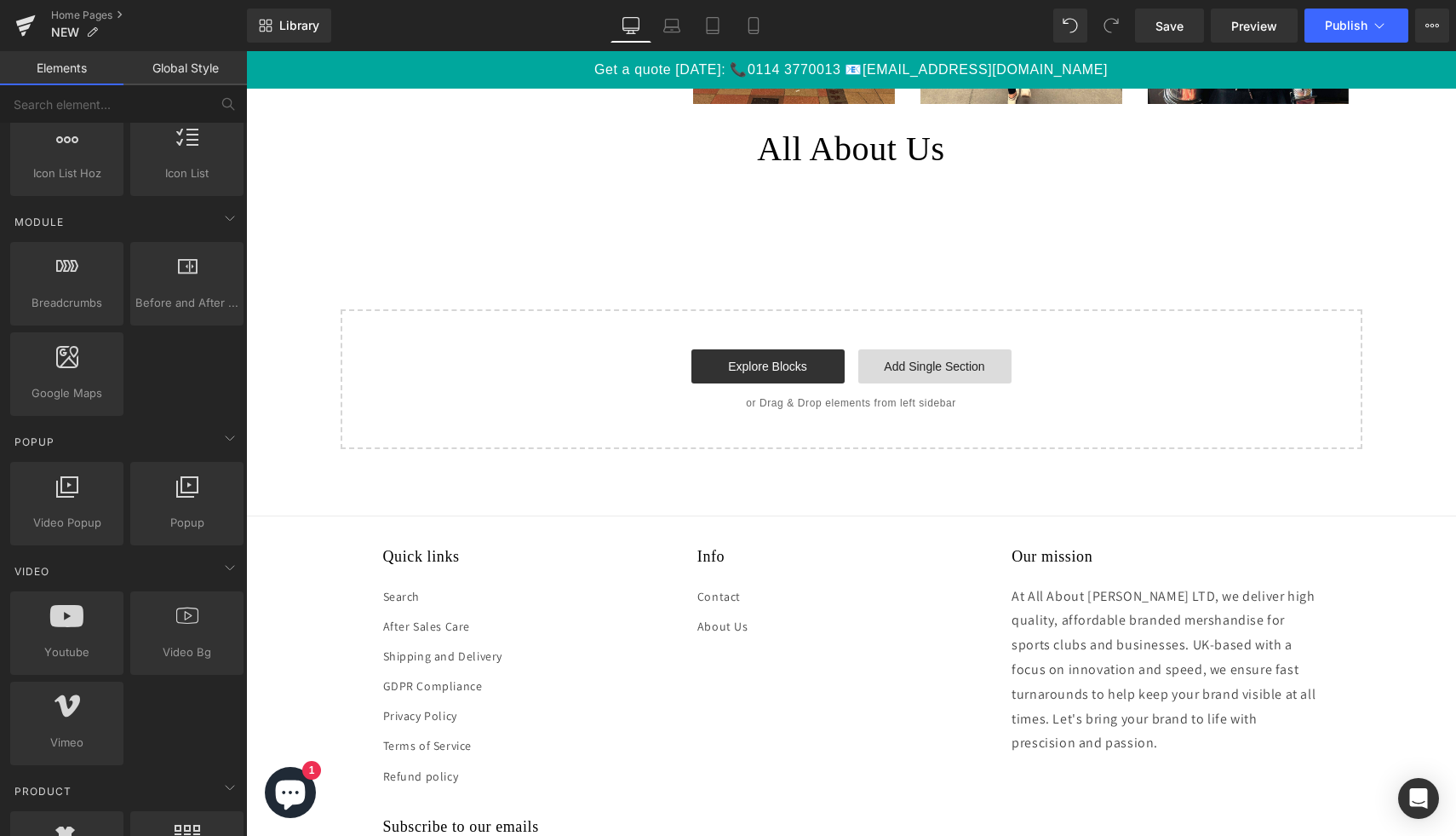
click at [925, 358] on link "Add Single Section" at bounding box center [934, 366] width 153 height 34
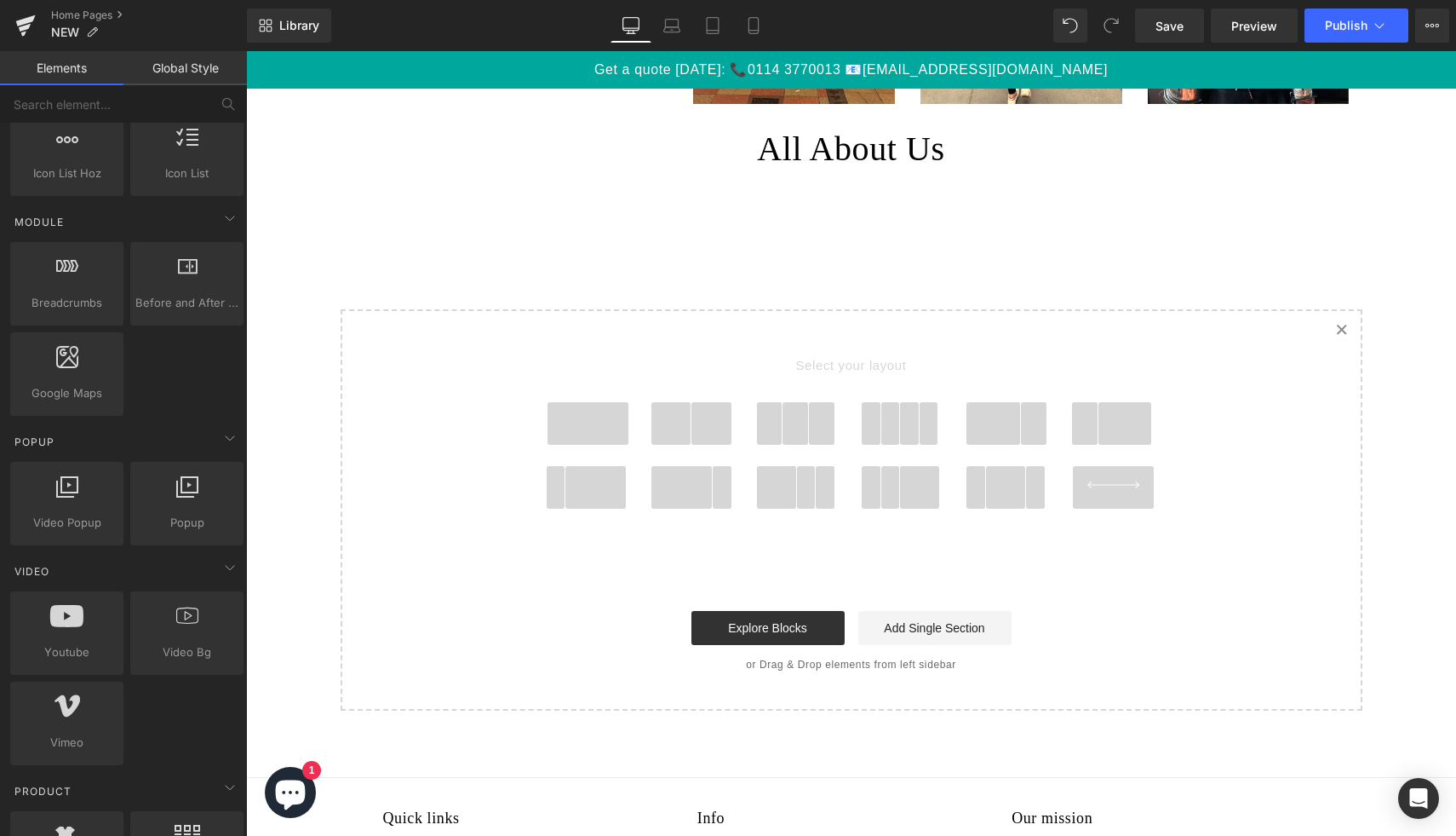
click at [695, 433] on span at bounding box center [711, 423] width 40 height 43
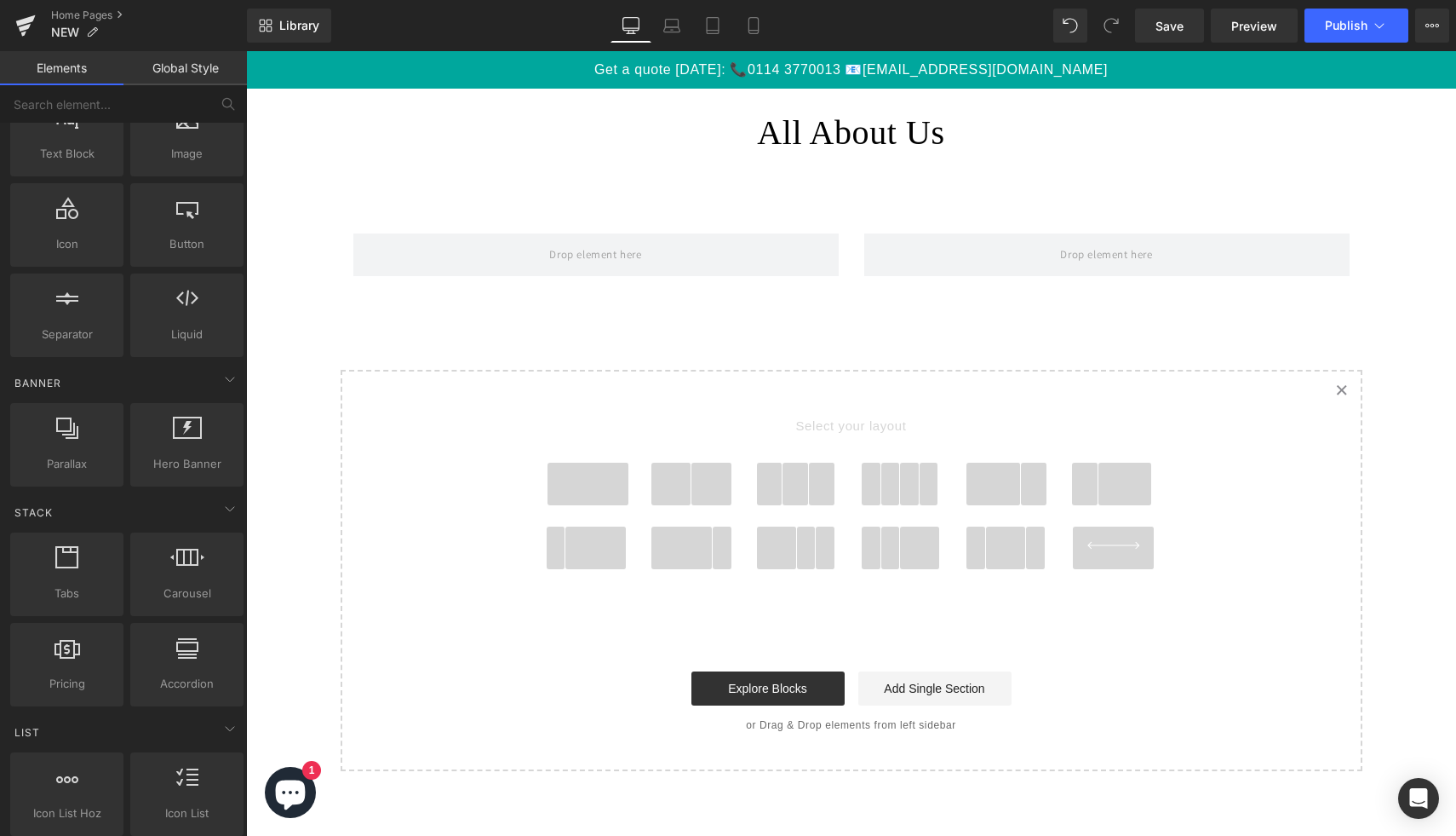
scroll to position [0, 0]
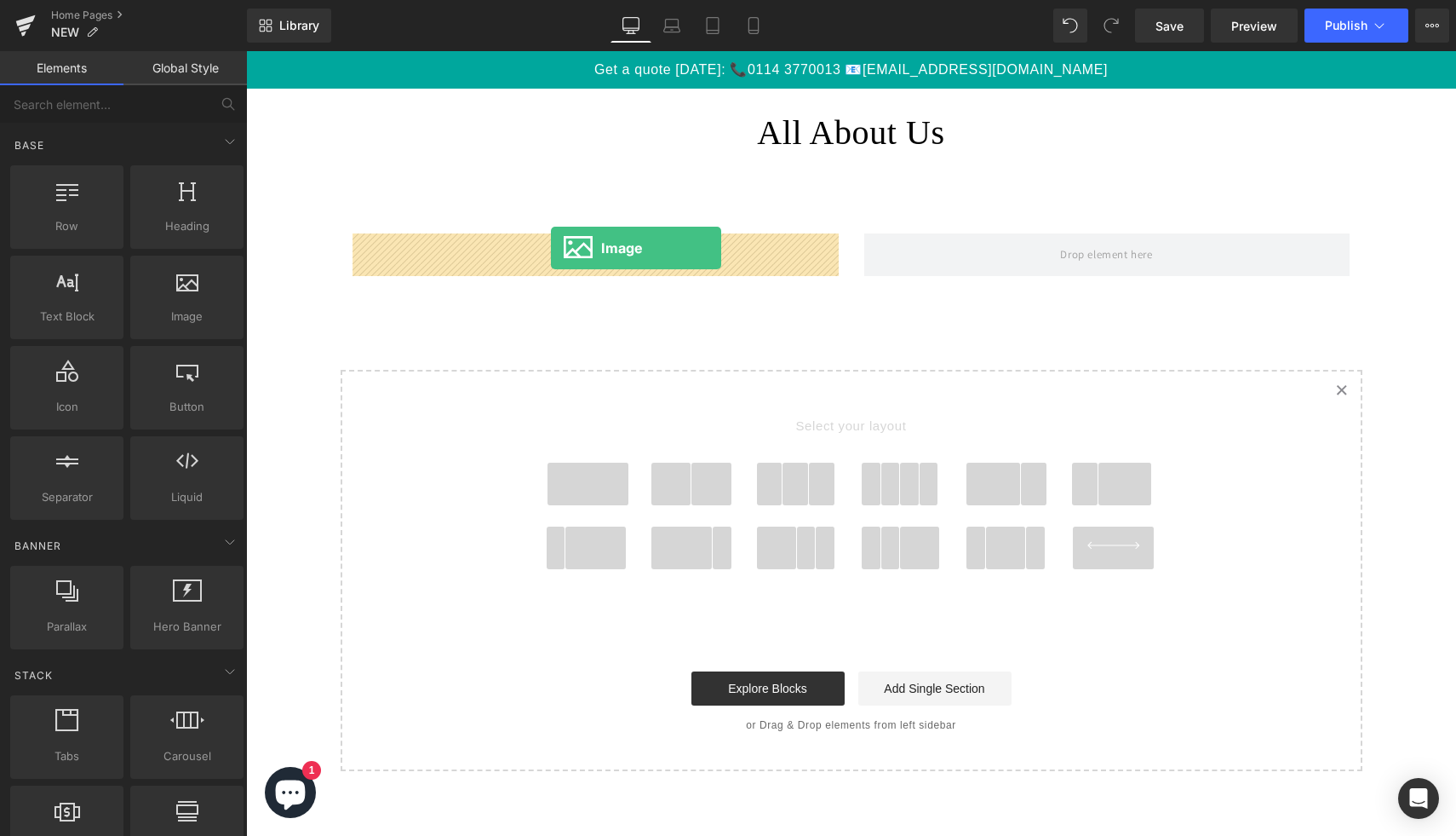
drag, startPoint x: 433, startPoint y: 358, endPoint x: 551, endPoint y: 248, distance: 161.3
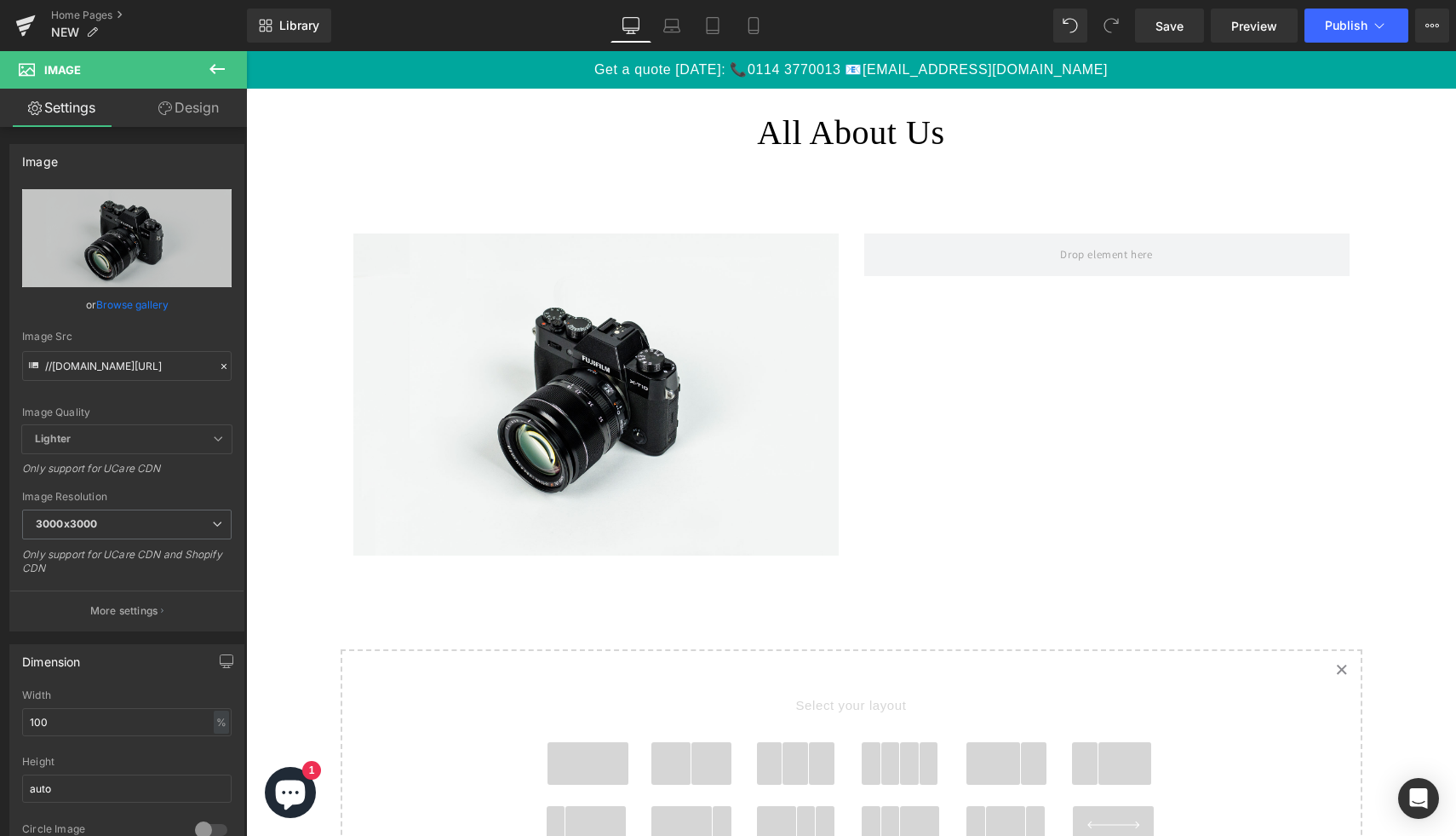
click at [219, 70] on icon at bounding box center [216, 68] width 20 height 20
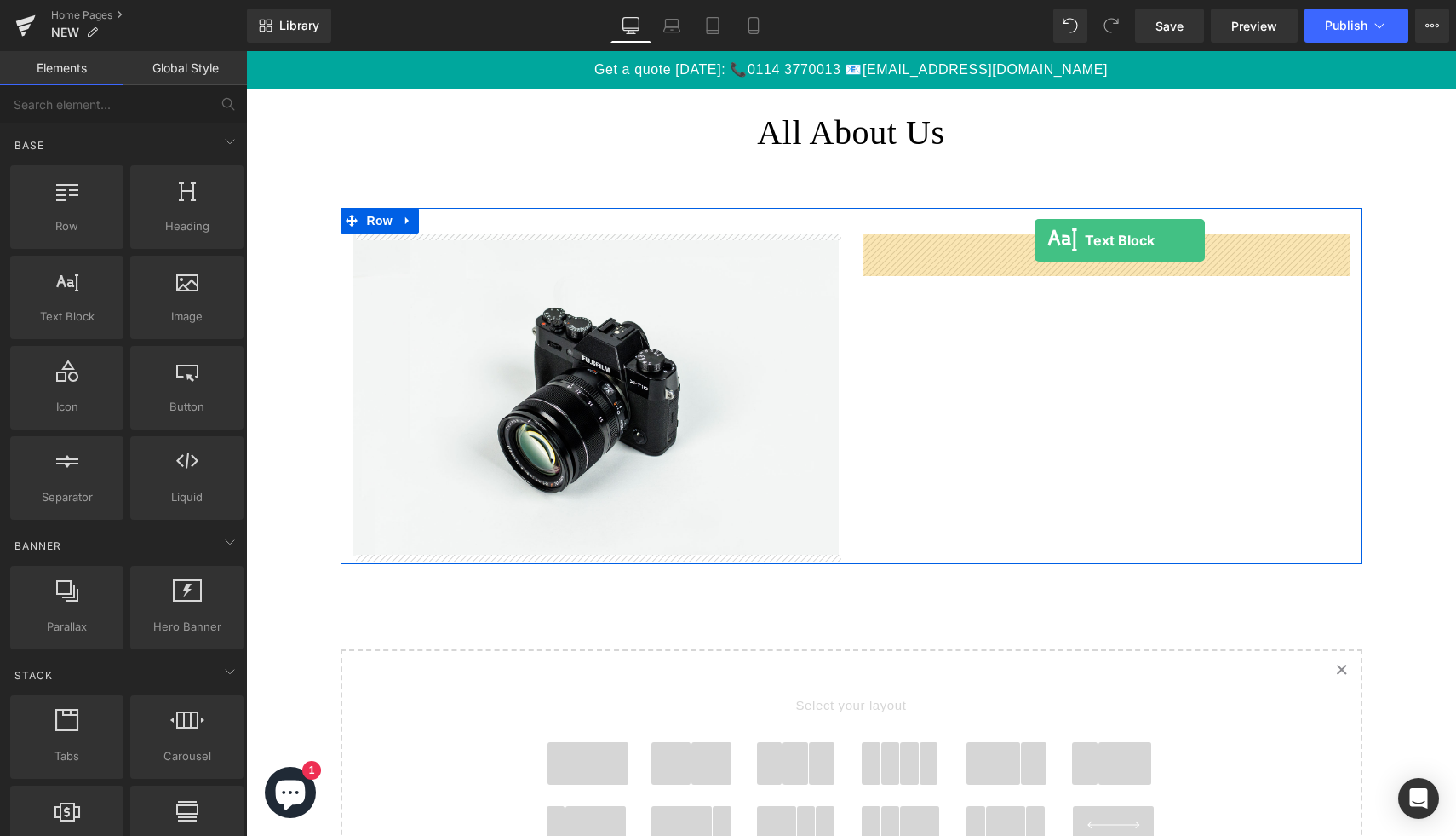
drag, startPoint x: 326, startPoint y: 370, endPoint x: 1035, endPoint y: 240, distance: 720.8
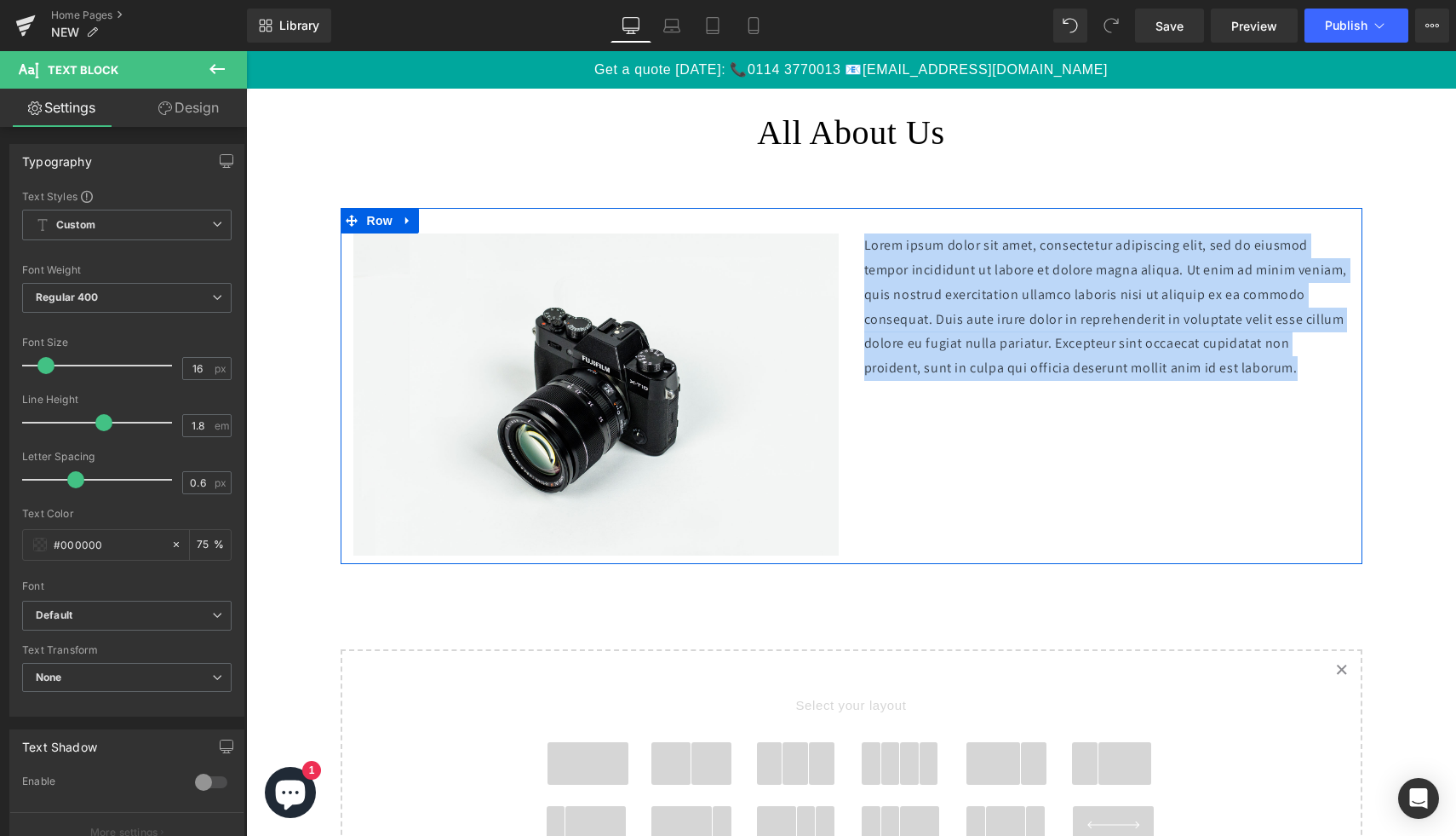
drag, startPoint x: 942, startPoint y: 389, endPoint x: 853, endPoint y: 235, distance: 177.9
click at [853, 235] on div "Lorem ipsum dolor sit amet, consectetur adipiscing elit, sed do eiusmod tempor …" at bounding box center [1107, 306] width 511 height 147
paste div
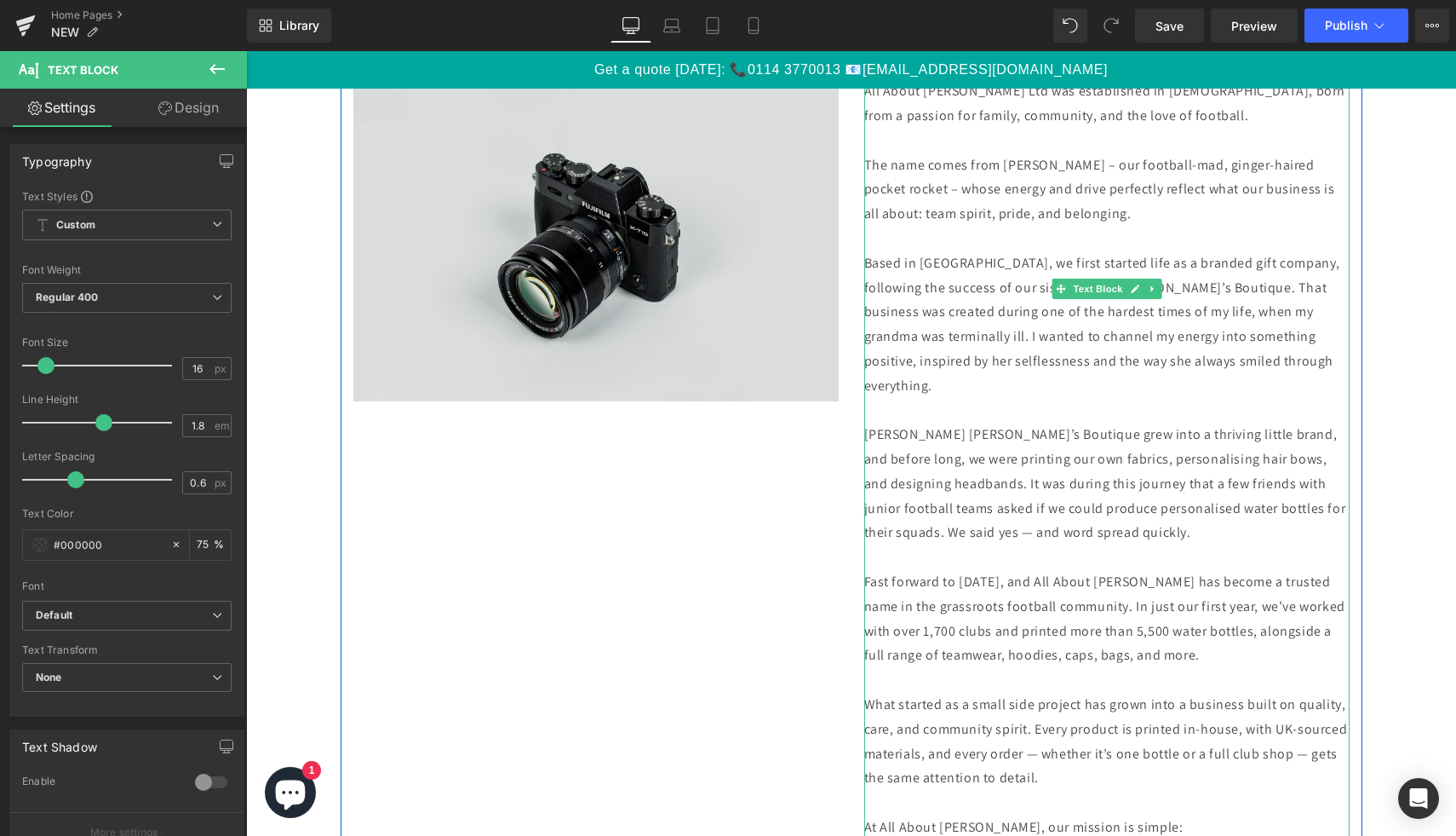
scroll to position [2825, 0]
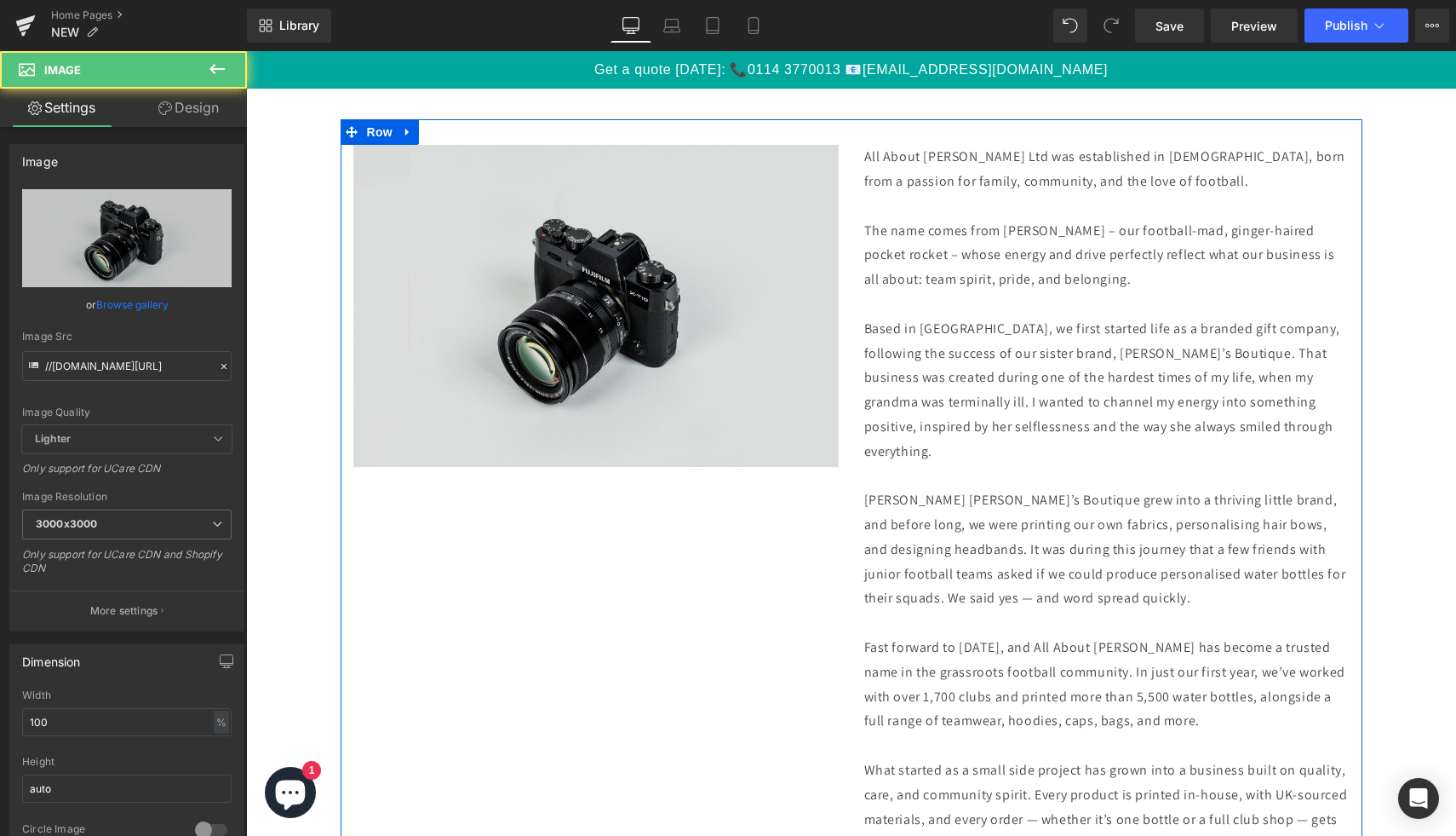
click at [728, 316] on img at bounding box center [596, 305] width 486 height 322
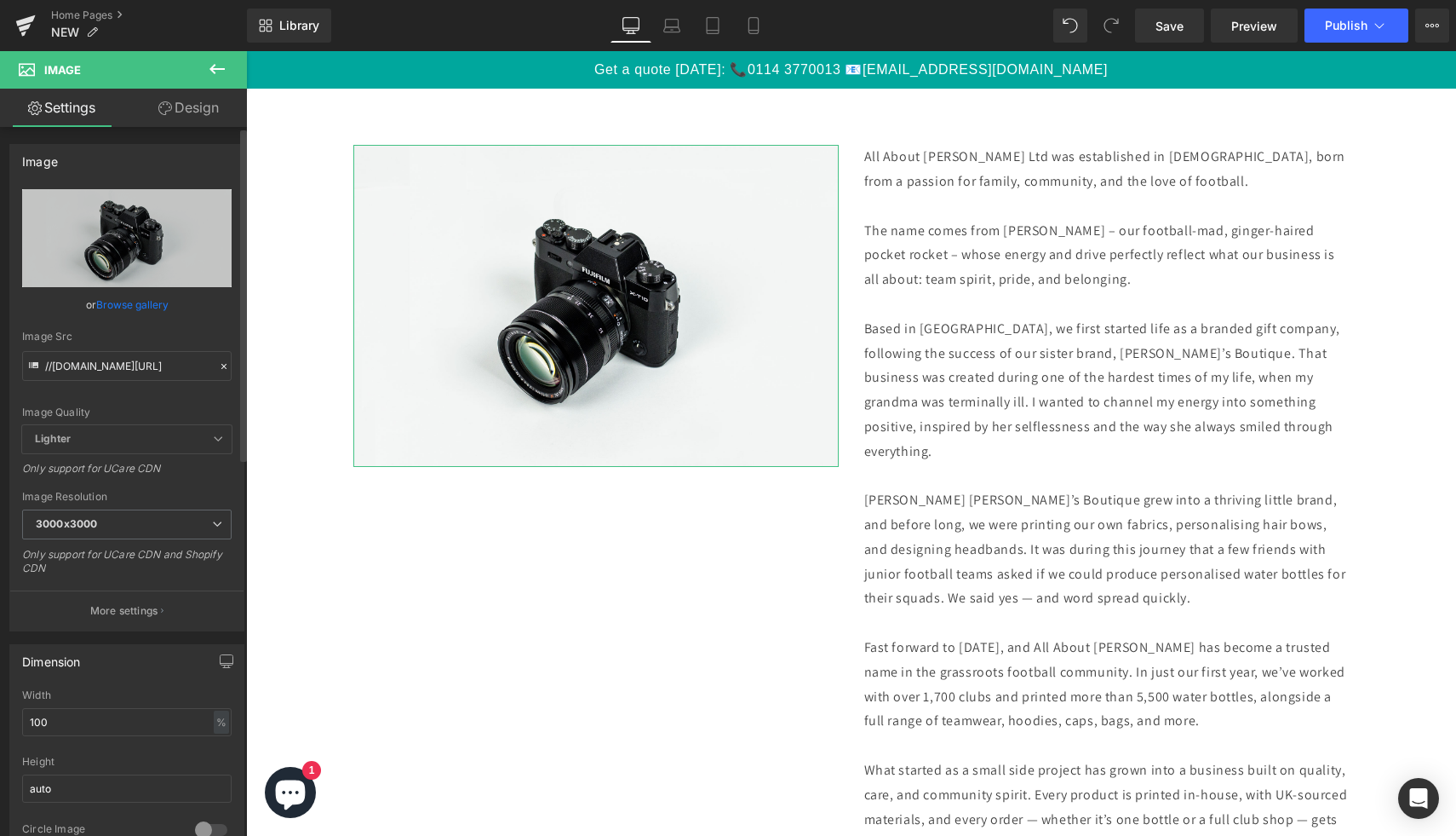
click at [158, 296] on link "Browse gallery" at bounding box center [133, 304] width 72 height 30
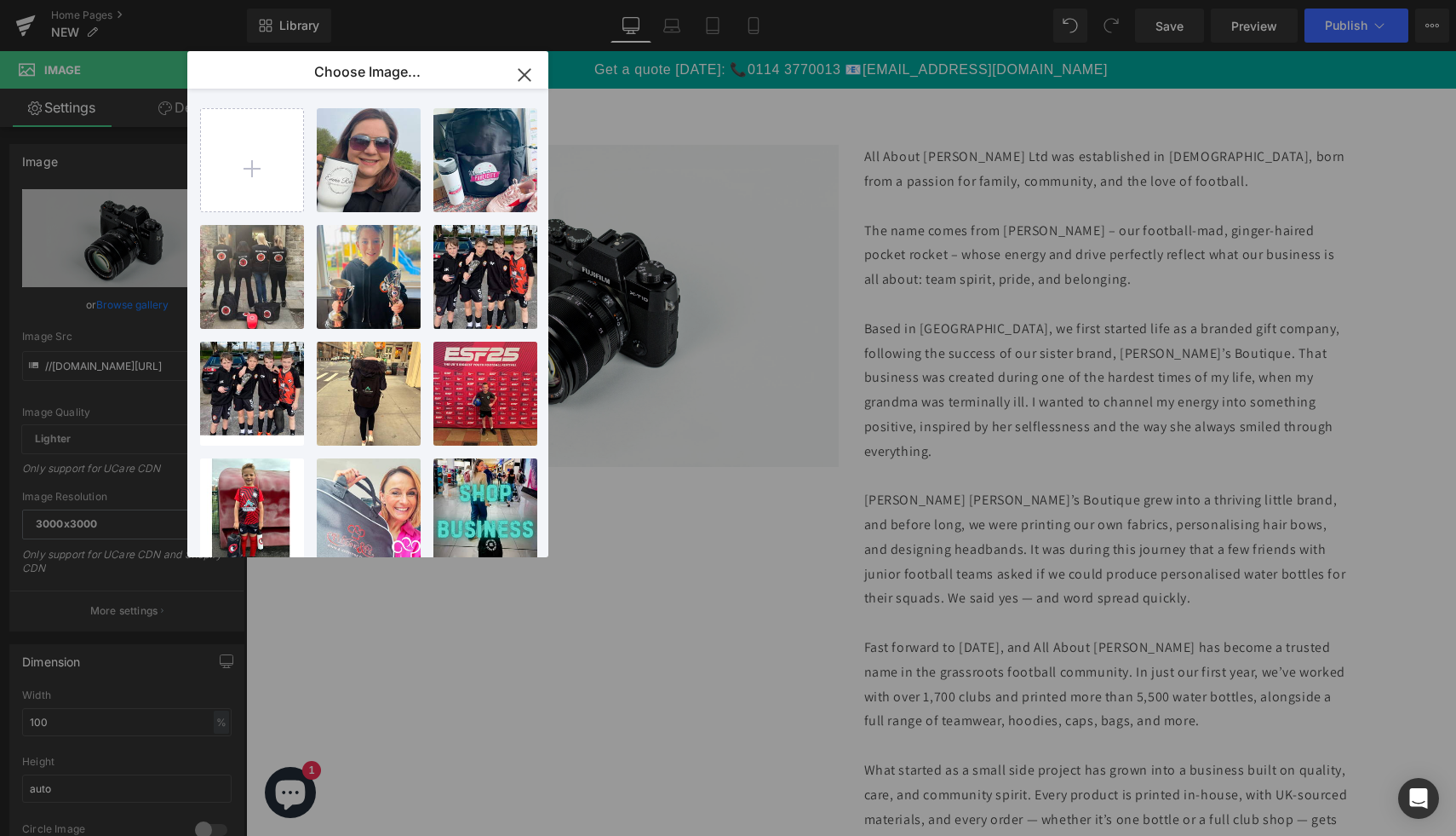
click at [533, 67] on icon "button" at bounding box center [525, 75] width 27 height 27
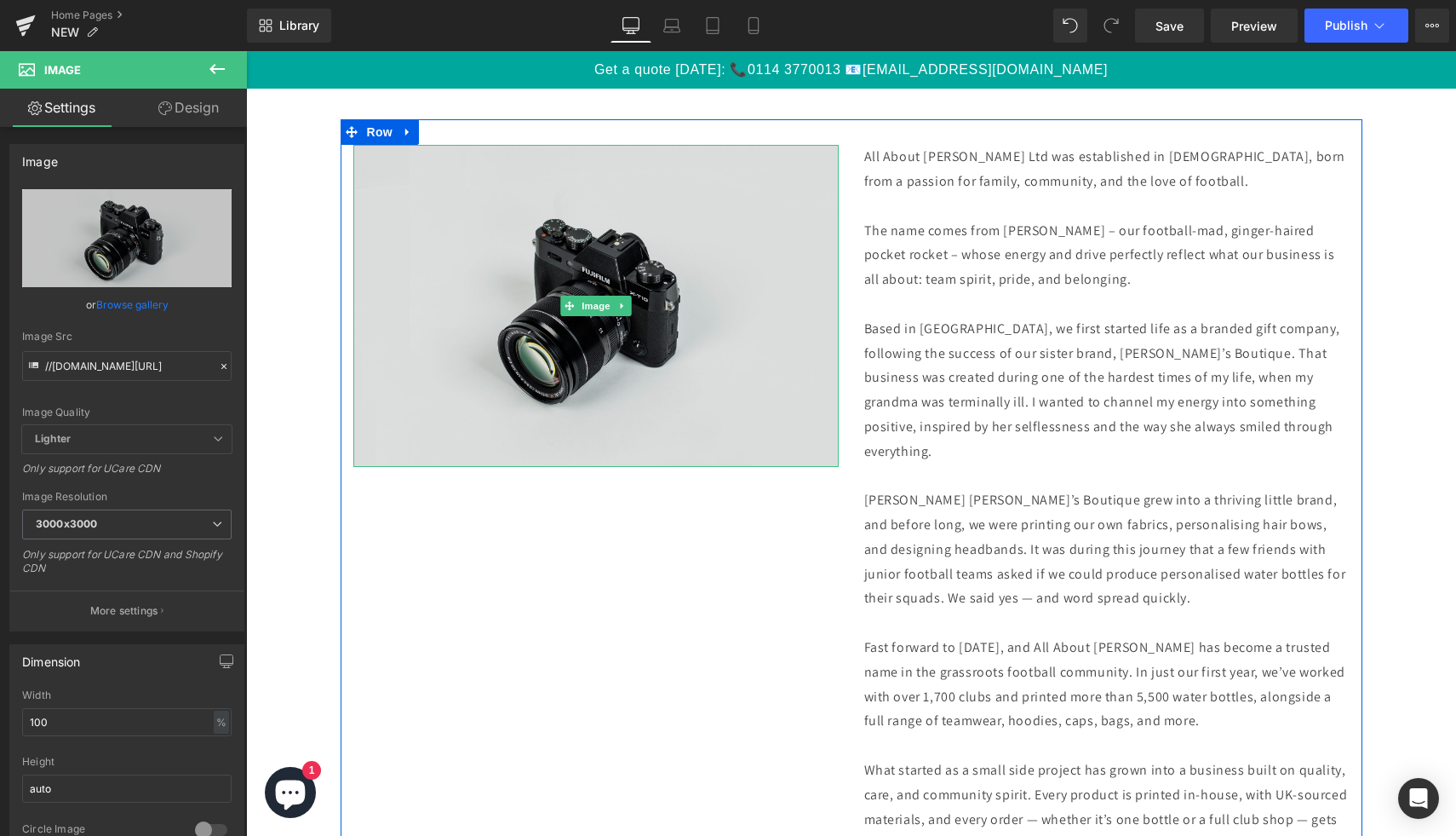
click at [505, 360] on img at bounding box center [596, 305] width 486 height 322
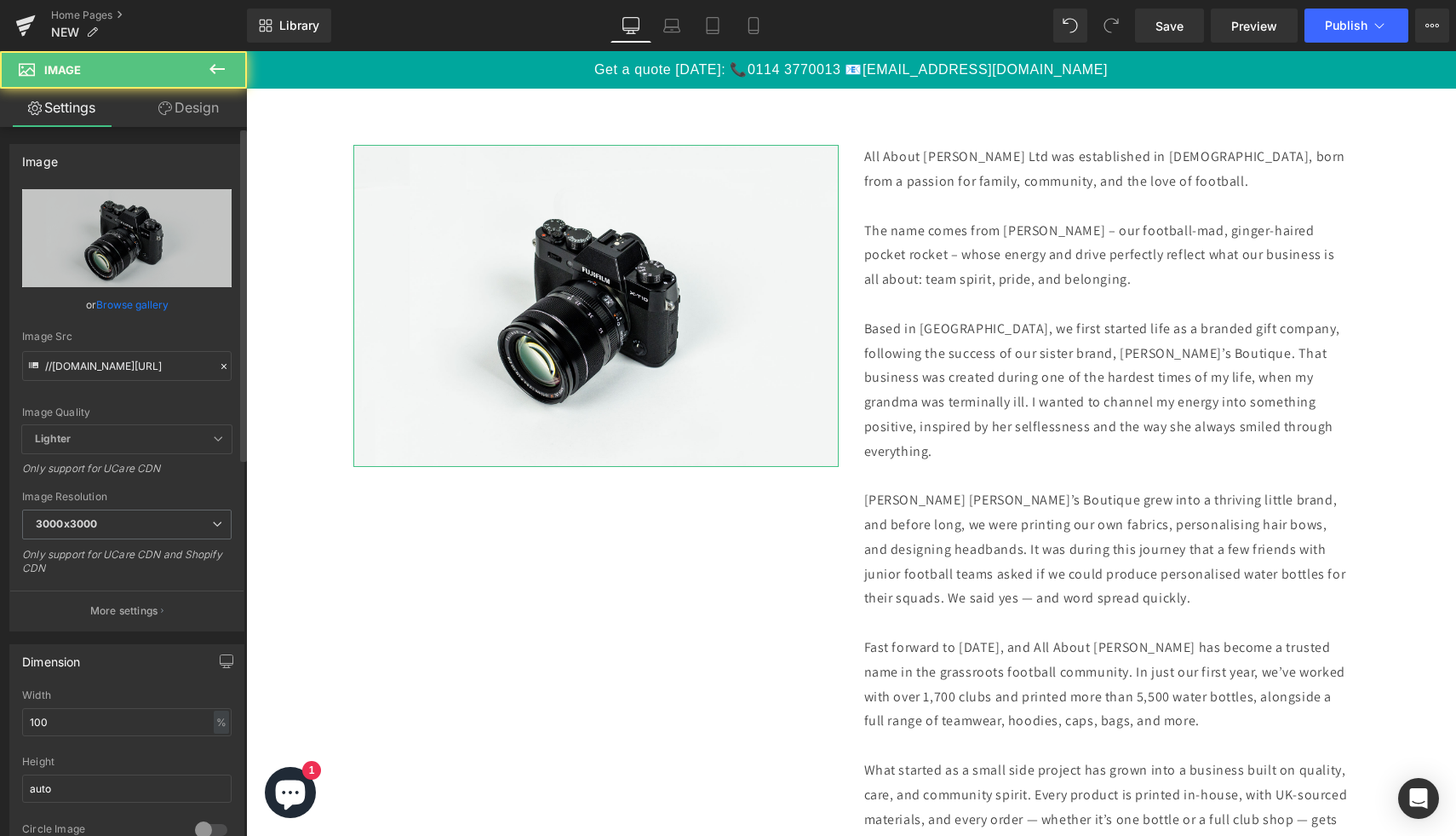
click at [158, 306] on link "Browse gallery" at bounding box center [133, 304] width 72 height 30
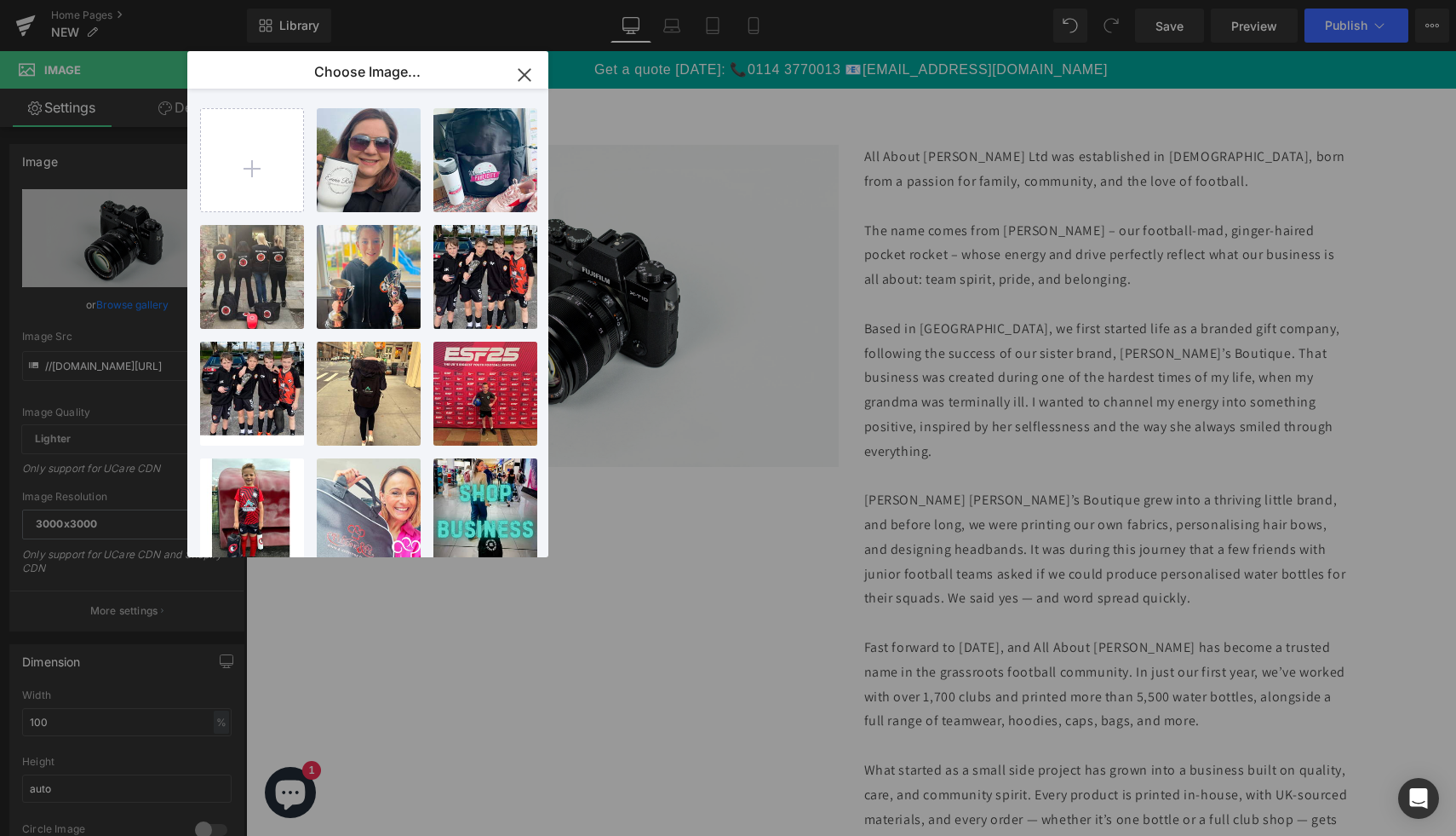
type input "C:\fakepath\4B45F3F5-C3F3-49D3-BE06-5371D20C8B8B.jpeg"
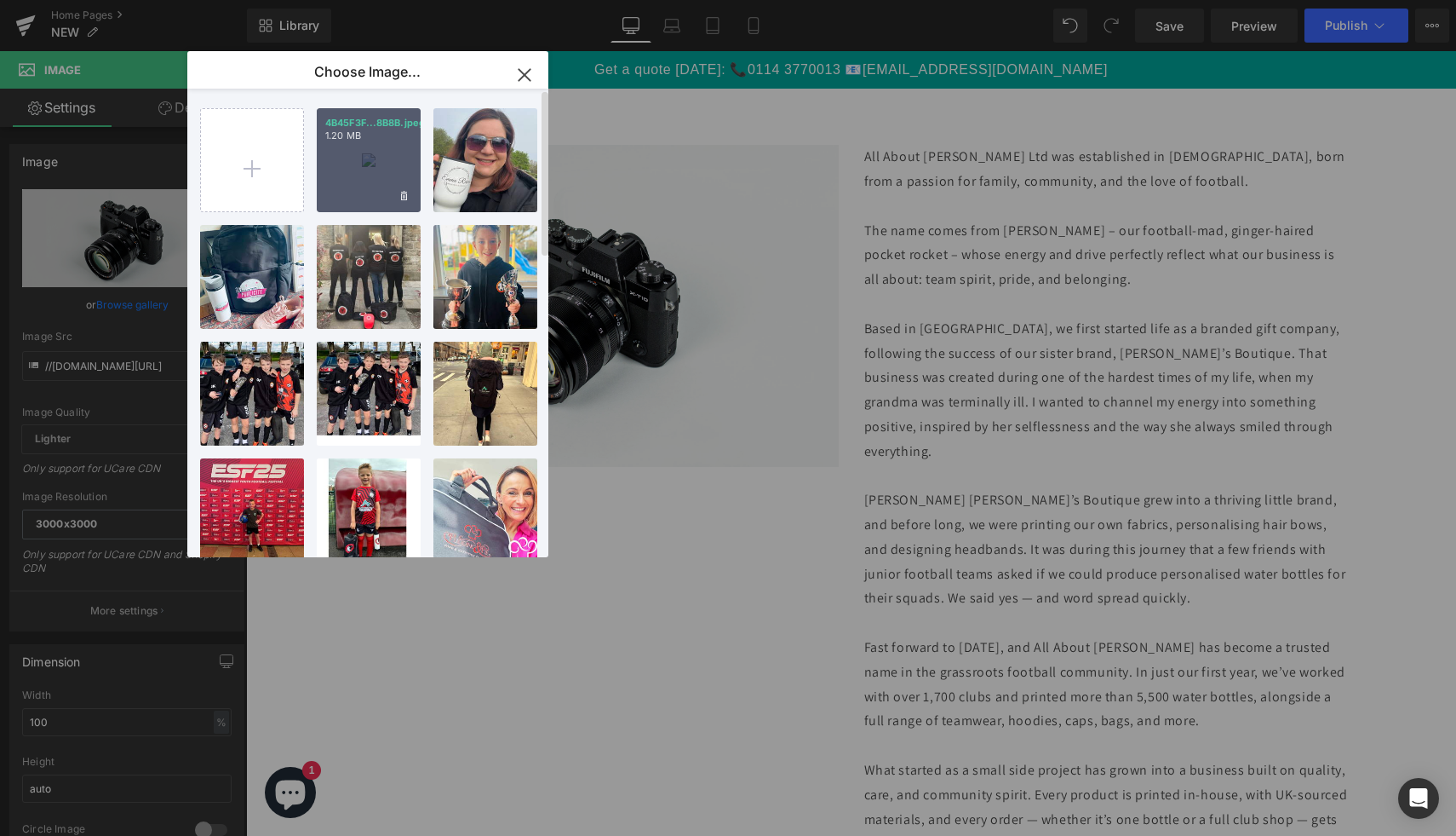
click at [378, 179] on div "4B45F3F...8B8B.jpeg 1.20 MB" at bounding box center [369, 160] width 104 height 104
type input "https://ucarecdn.com/11dd5193-5628-432a-abef-2e617905d8cb/-/format/auto/-/previ…"
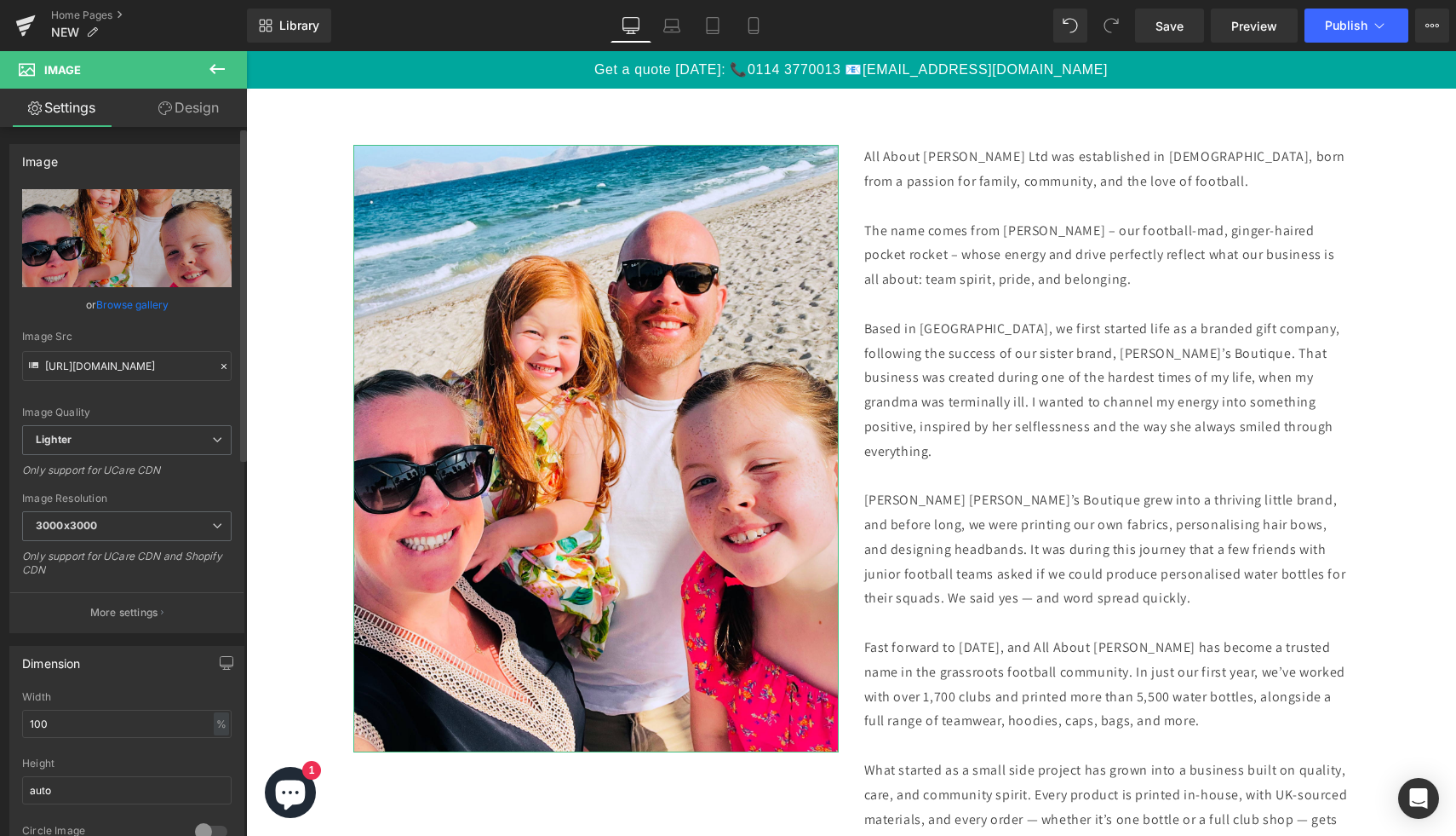
click at [145, 300] on link "Browse gallery" at bounding box center [133, 304] width 72 height 30
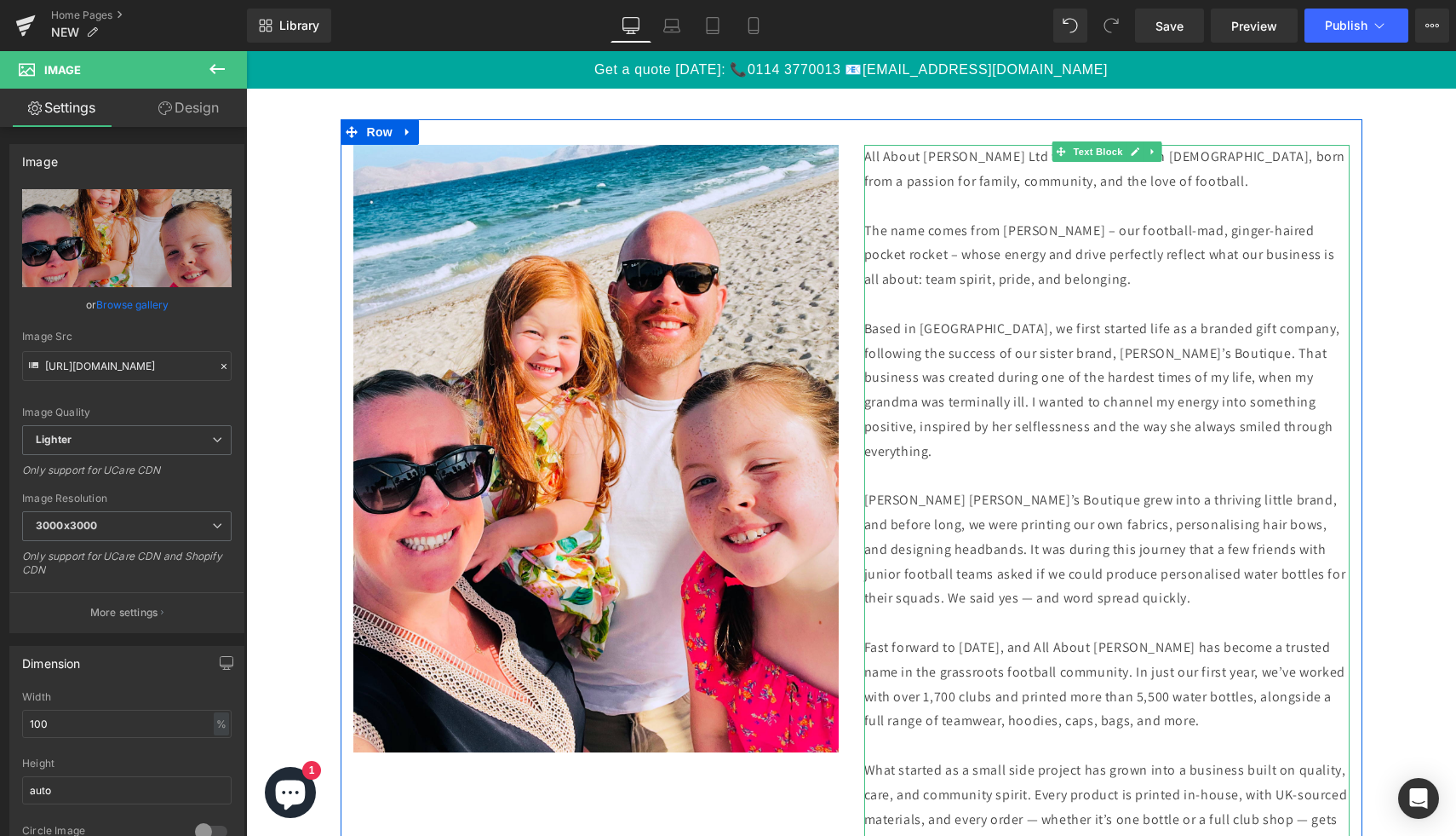
click at [1063, 232] on p "The name comes from Annie – our football-mad, ginger-haired pocket rocket – who…" at bounding box center [1107, 255] width 486 height 73
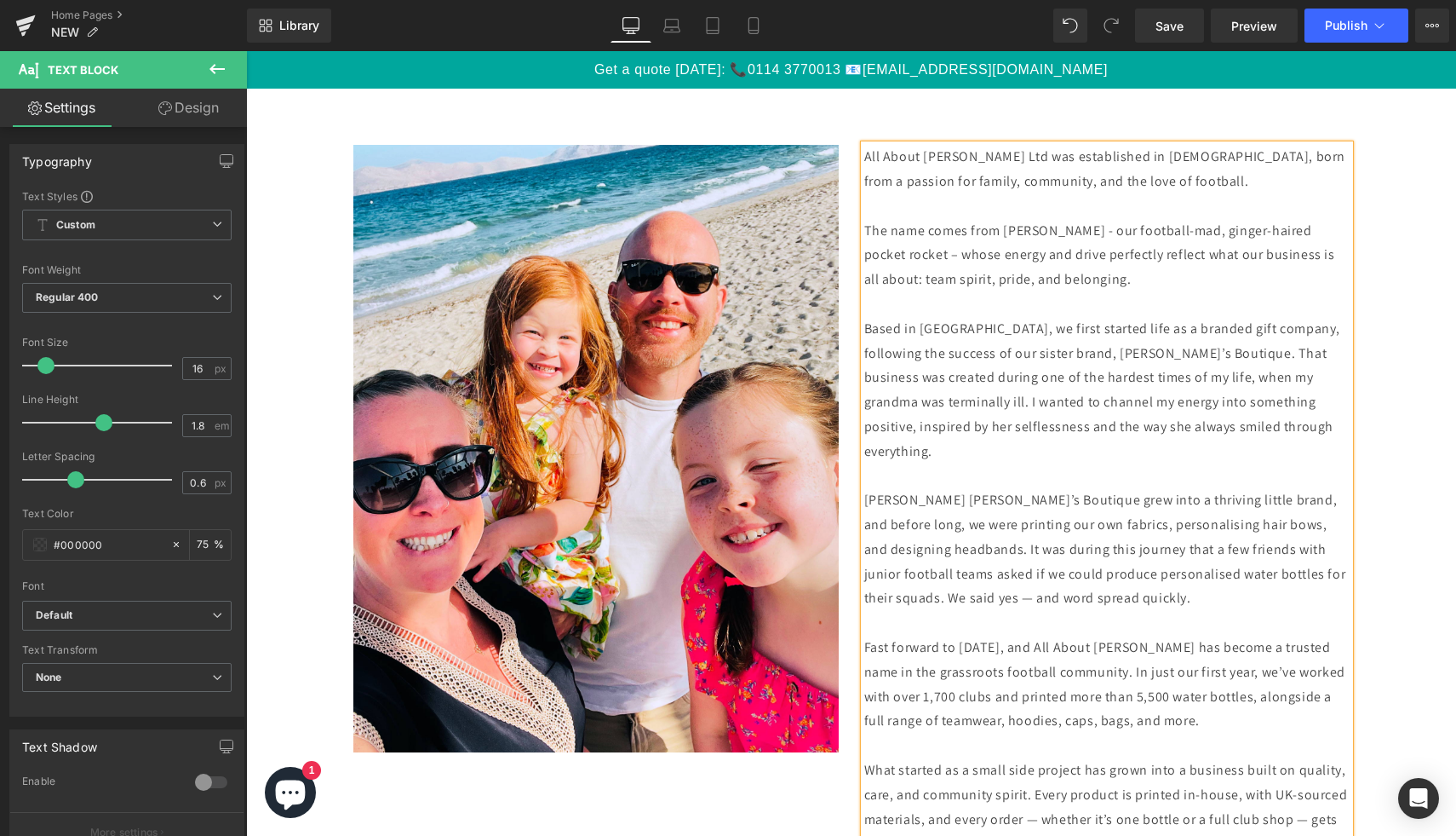
click at [918, 257] on p "The name comes from Annie - our football-mad, ginger-haired pocket rocket – who…" at bounding box center [1107, 255] width 486 height 73
click at [1045, 604] on p "Scarlett Emily’s Boutique grew into a thriving little brand, and before long, w…" at bounding box center [1107, 549] width 486 height 123
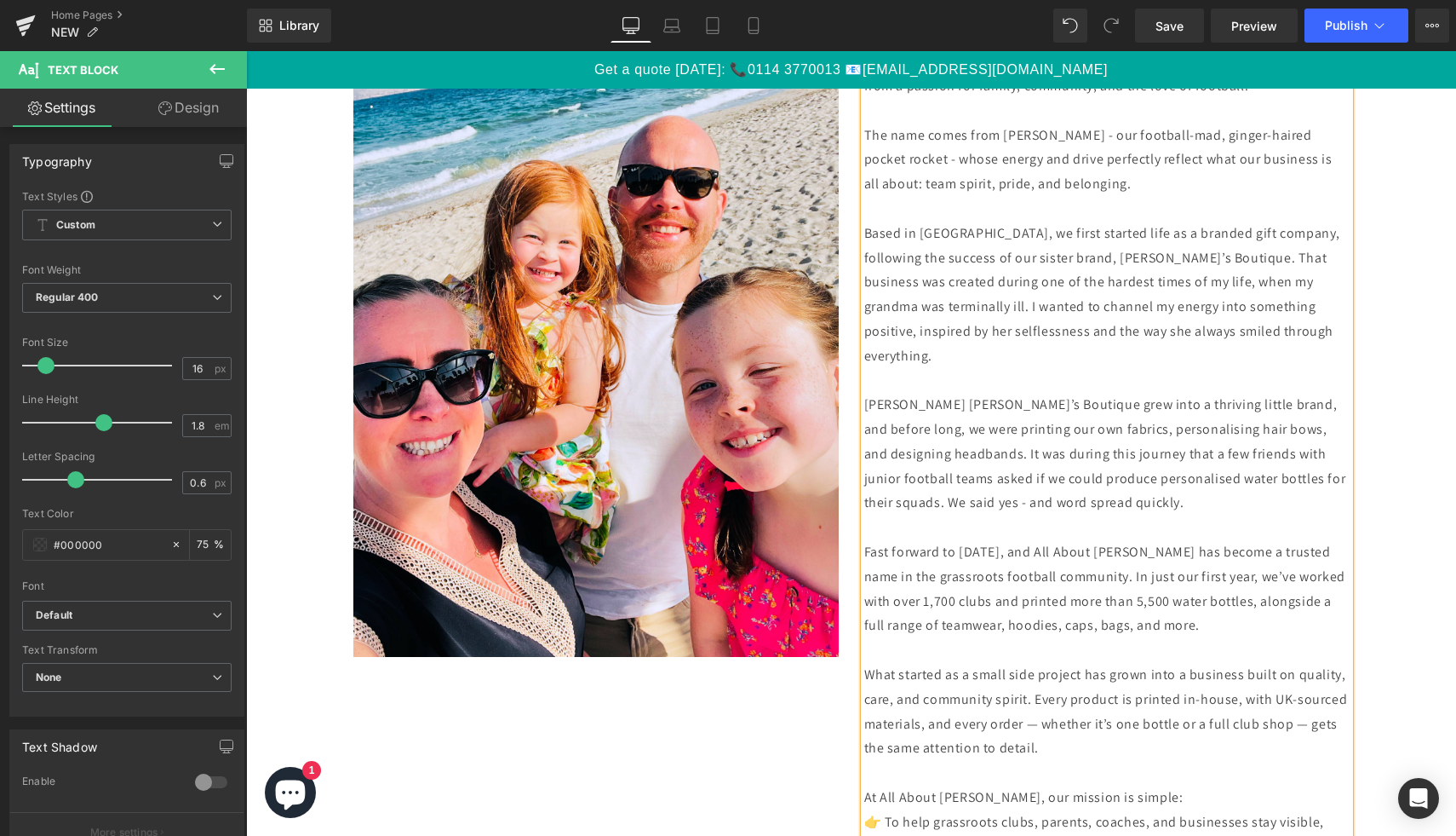
scroll to position [2928, 0]
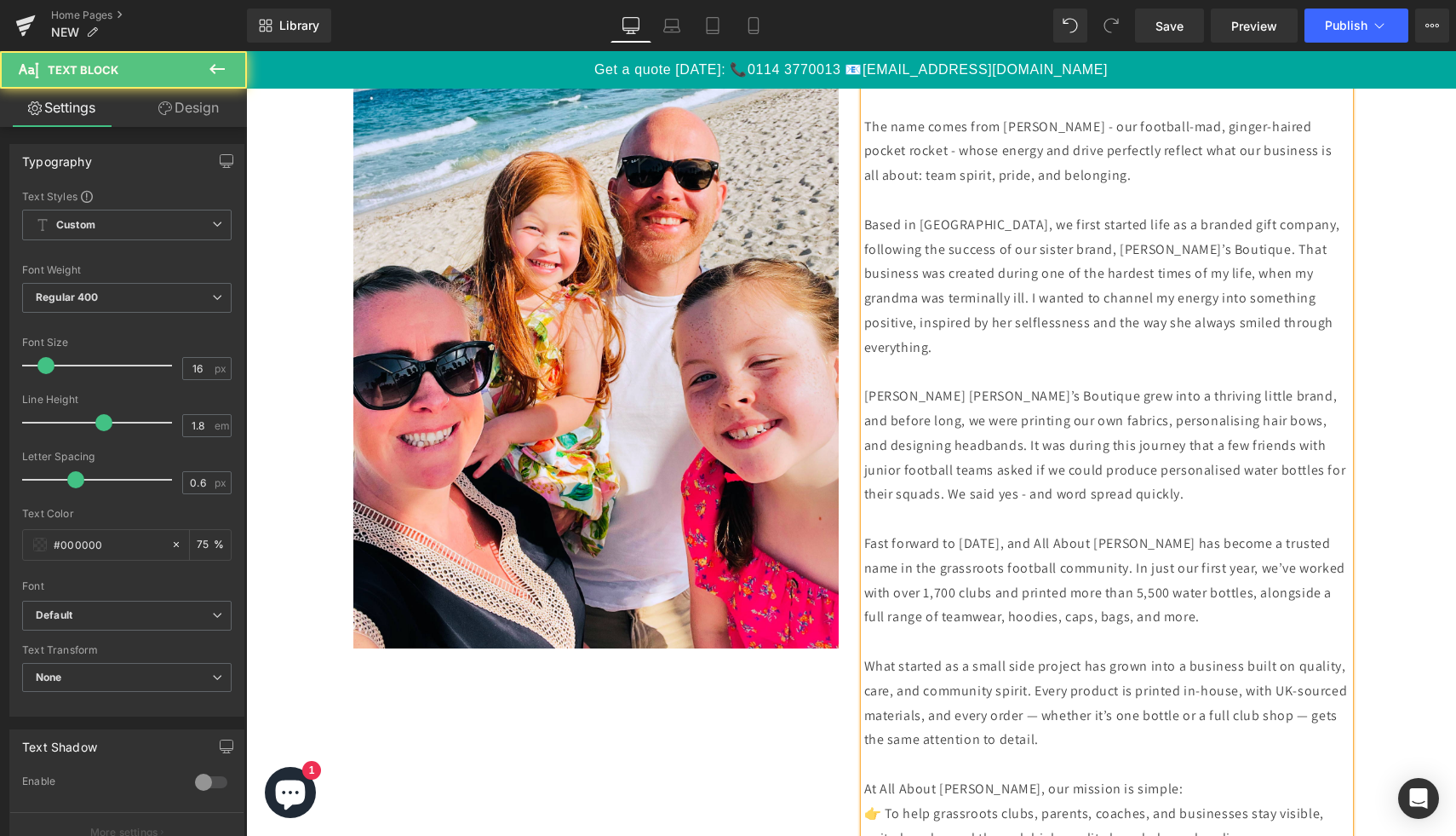
click at [1134, 718] on p "What started as a small side project has grown into a business built on quality…" at bounding box center [1107, 703] width 486 height 98
click at [940, 741] on p "What started as a small side project has grown into a business built on quality…" at bounding box center [1107, 703] width 486 height 98
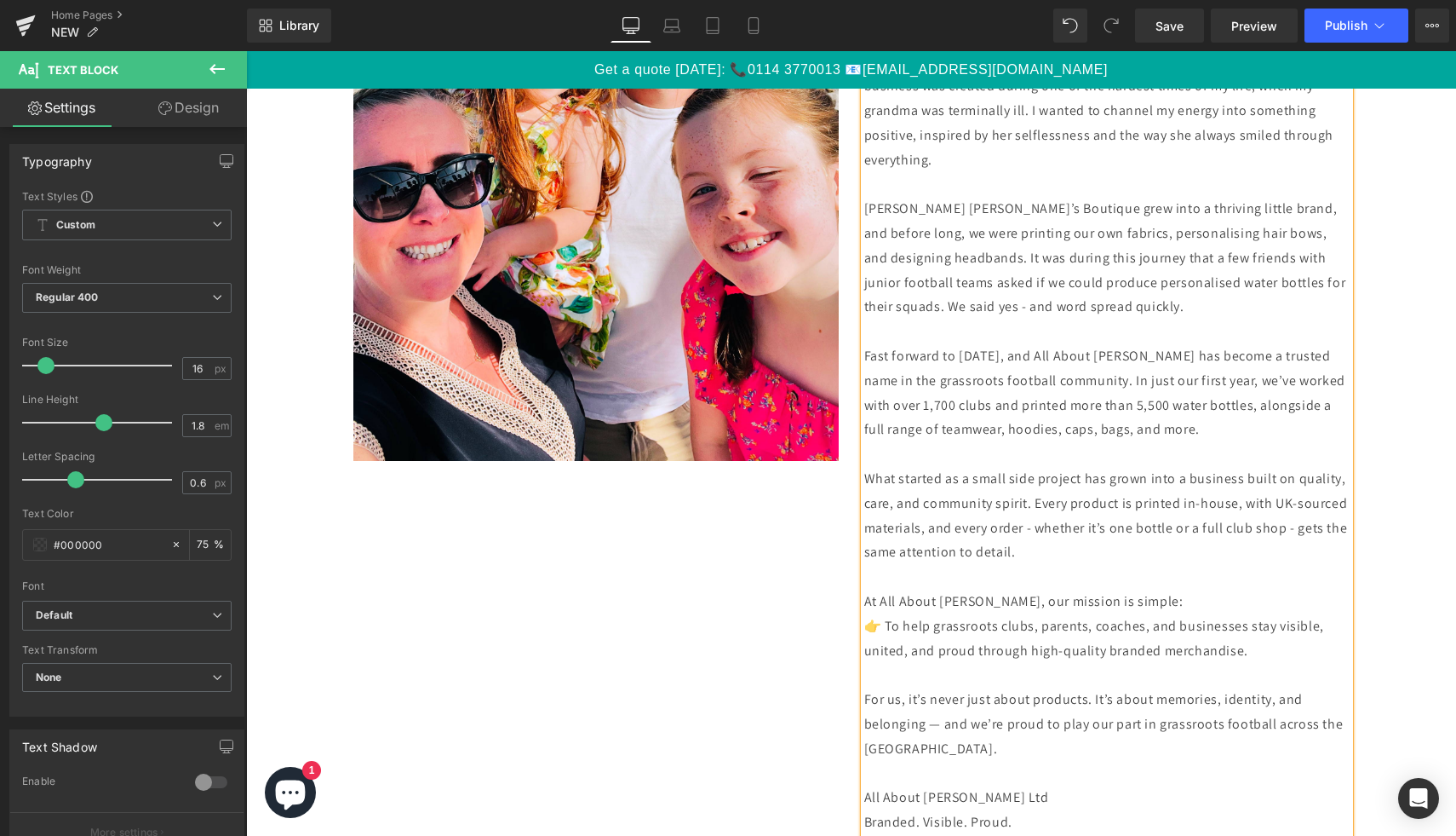
scroll to position [3121, 0]
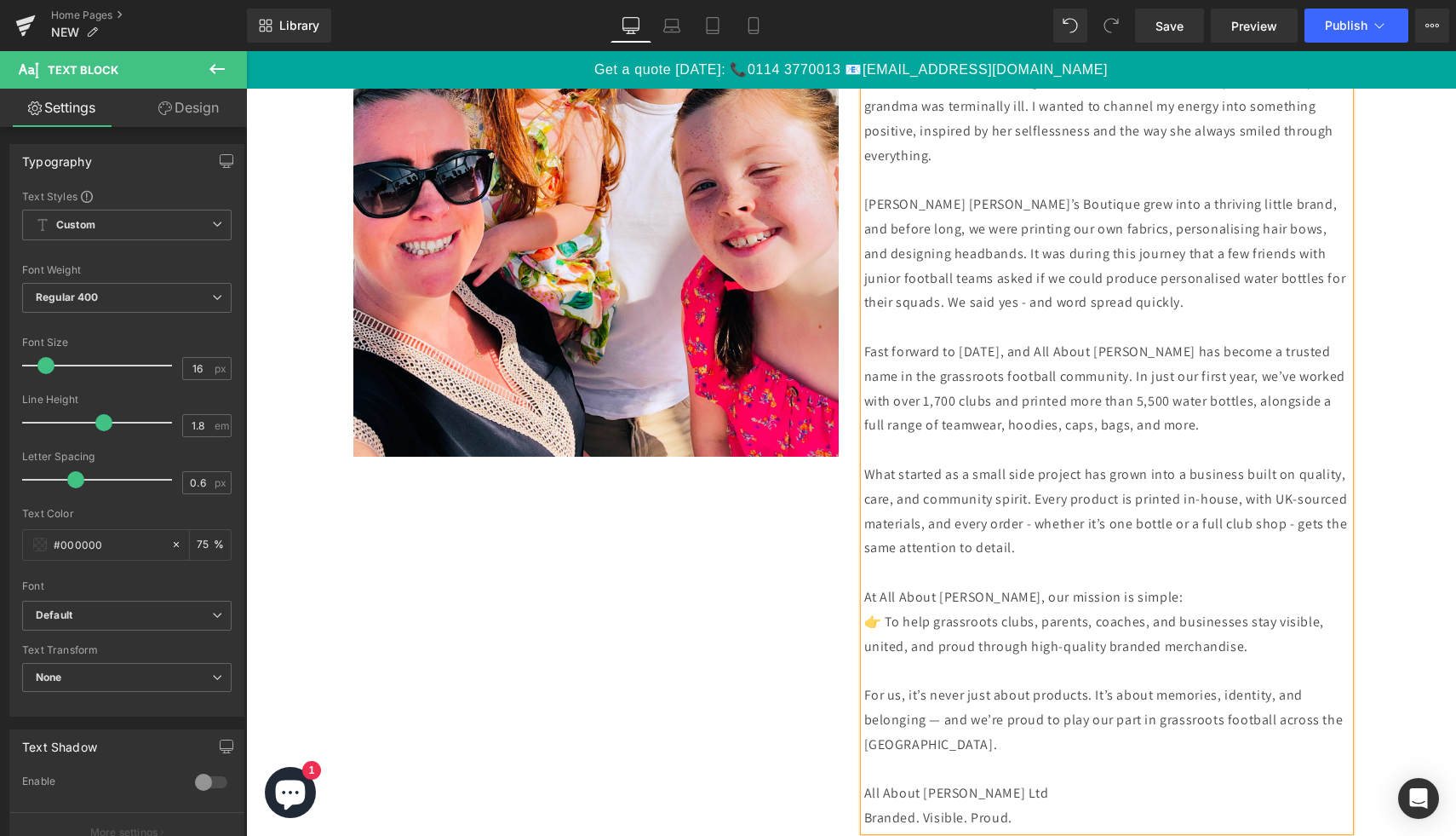
click at [944, 725] on p "For us, it’s never just about products. It’s about memories, identity, and belo…" at bounding box center [1107, 719] width 486 height 73
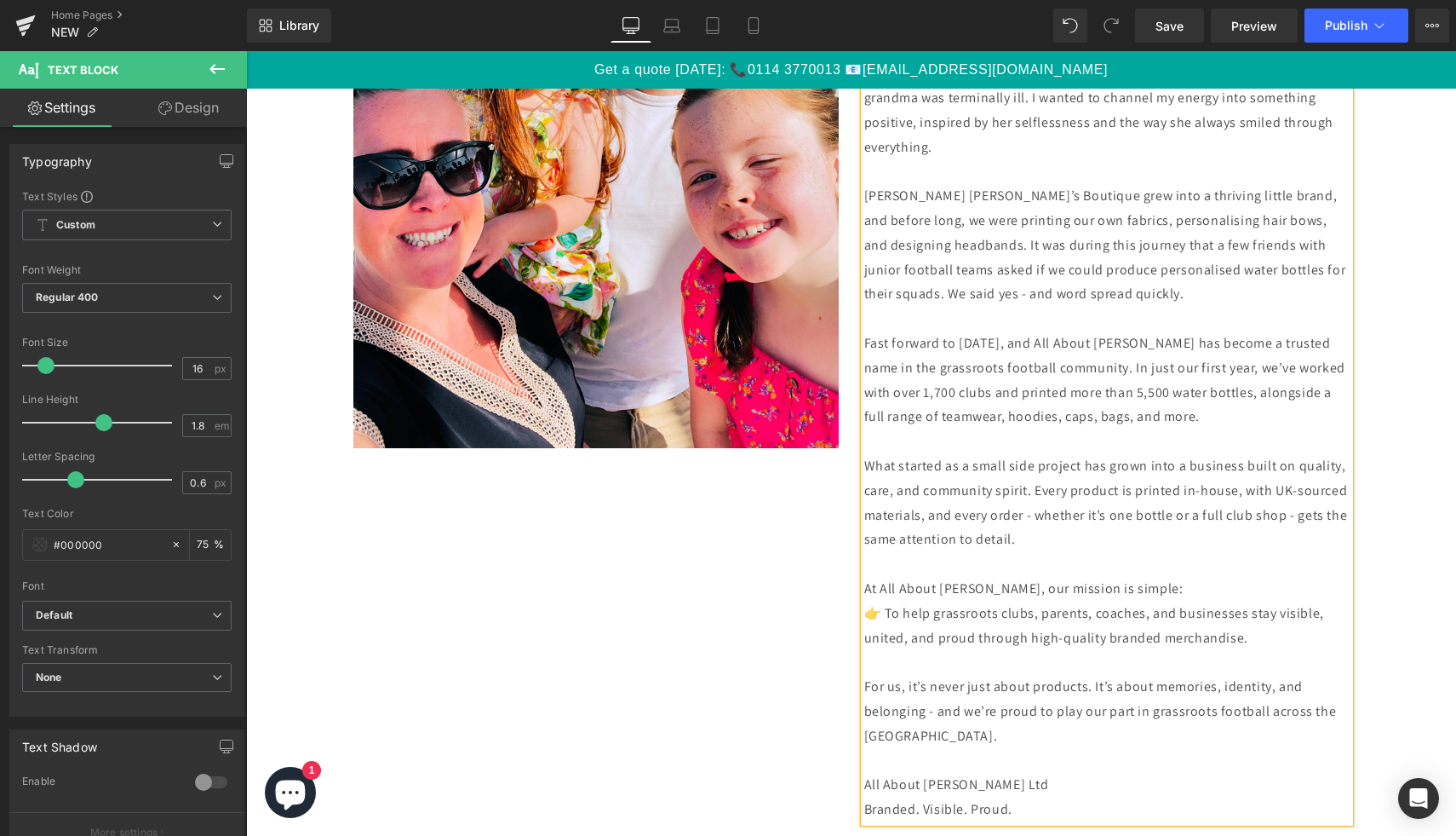
scroll to position [3083, 0]
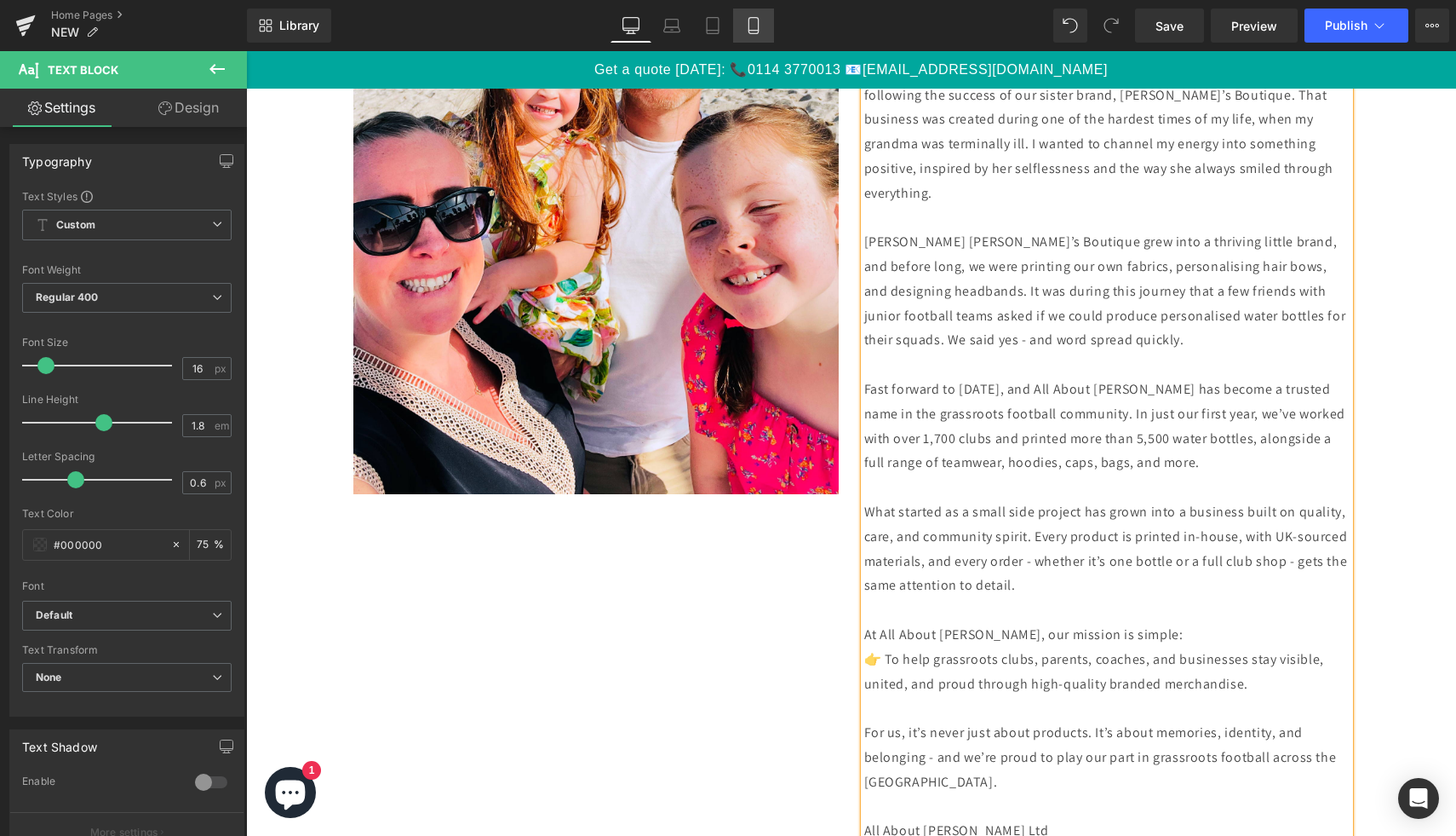
click at [758, 23] on icon at bounding box center [754, 25] width 10 height 17
type input "15"
type input "75"
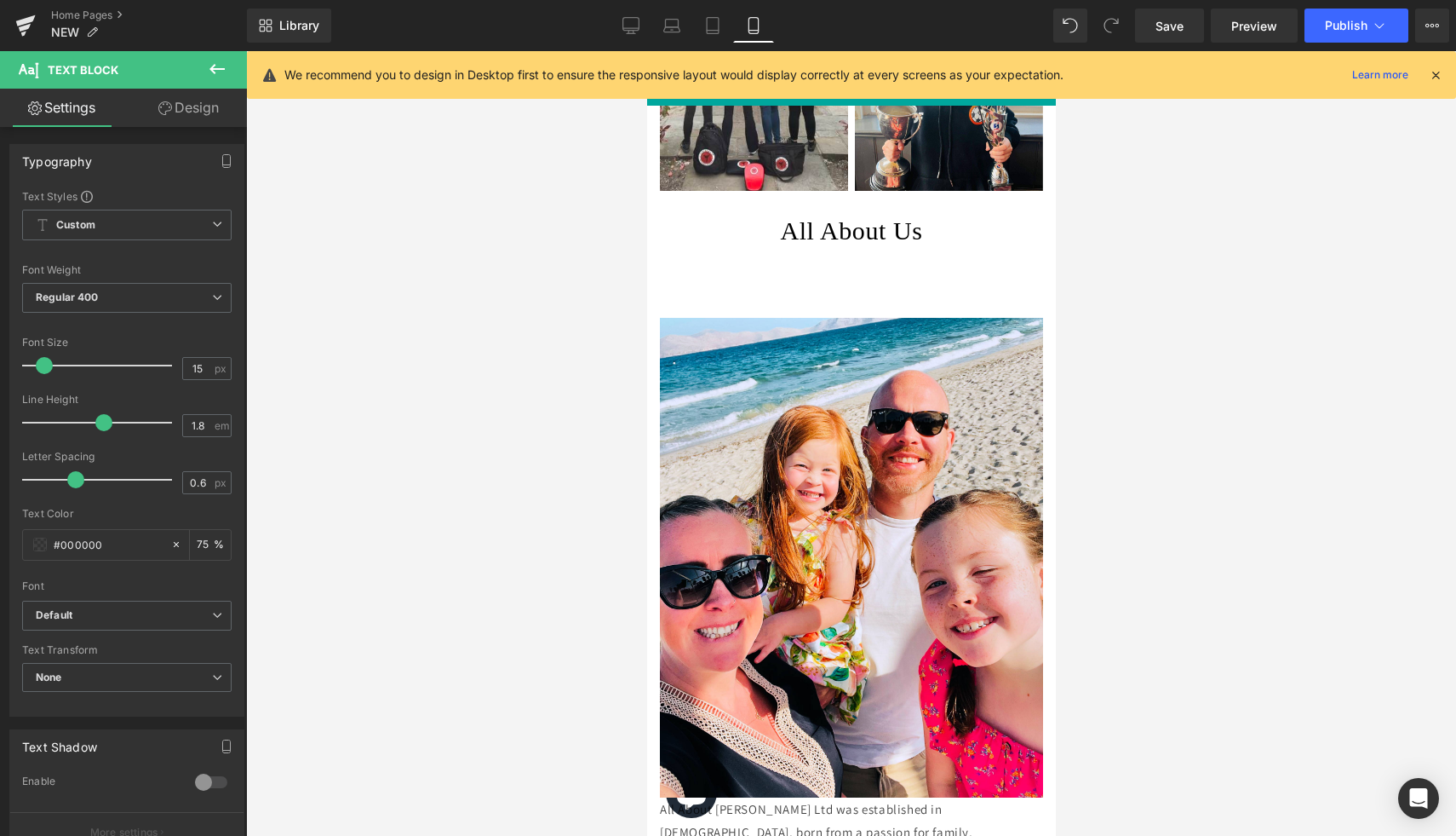
scroll to position [2259, 0]
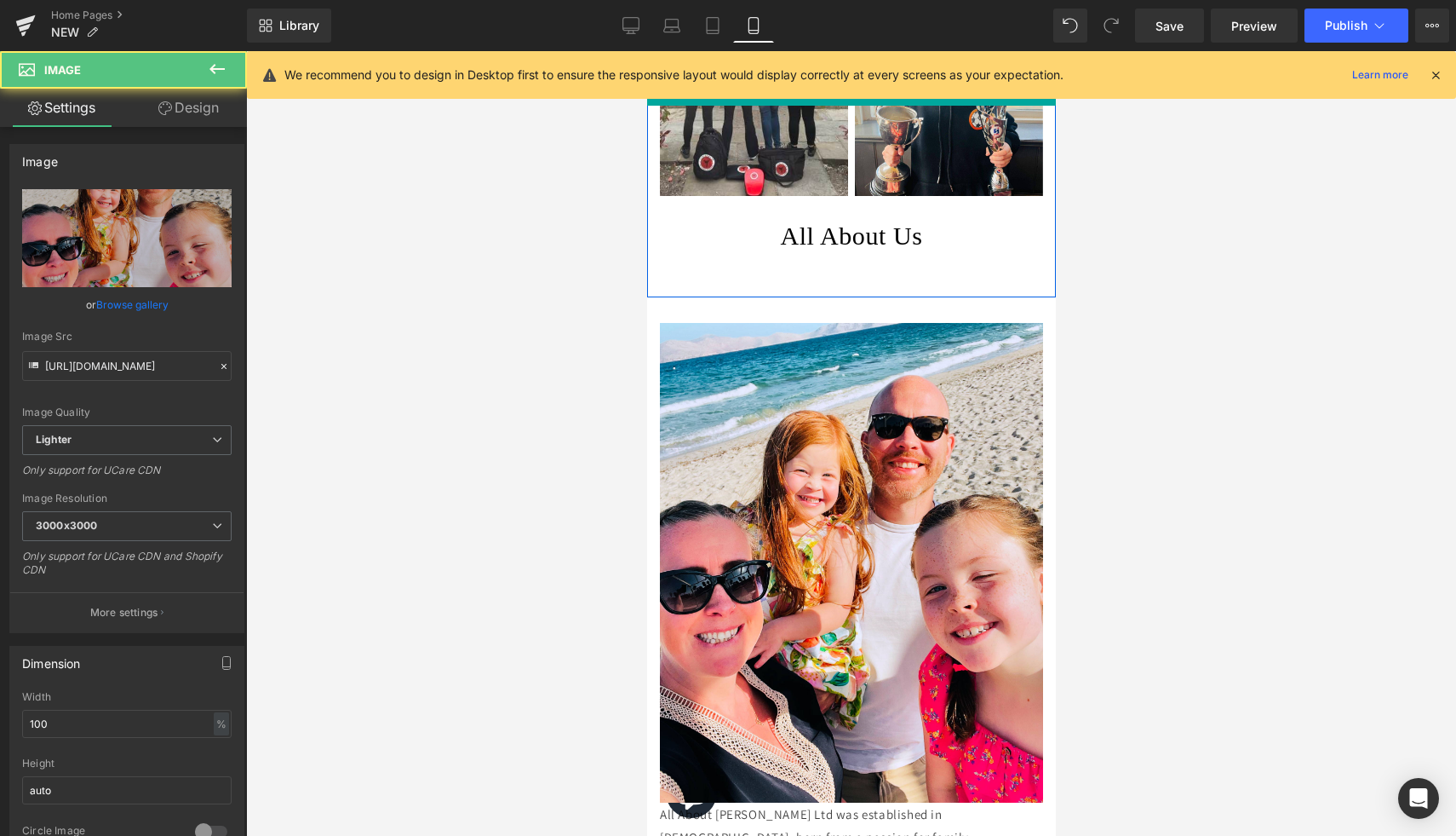
drag, startPoint x: 844, startPoint y: 324, endPoint x: 844, endPoint y: 290, distance: 34.0
click at [844, 290] on div "Image Specialists In Corporate & Sports Merchandise Heading Image SHOP SPORTS B…" at bounding box center [850, 226] width 409 height 4472
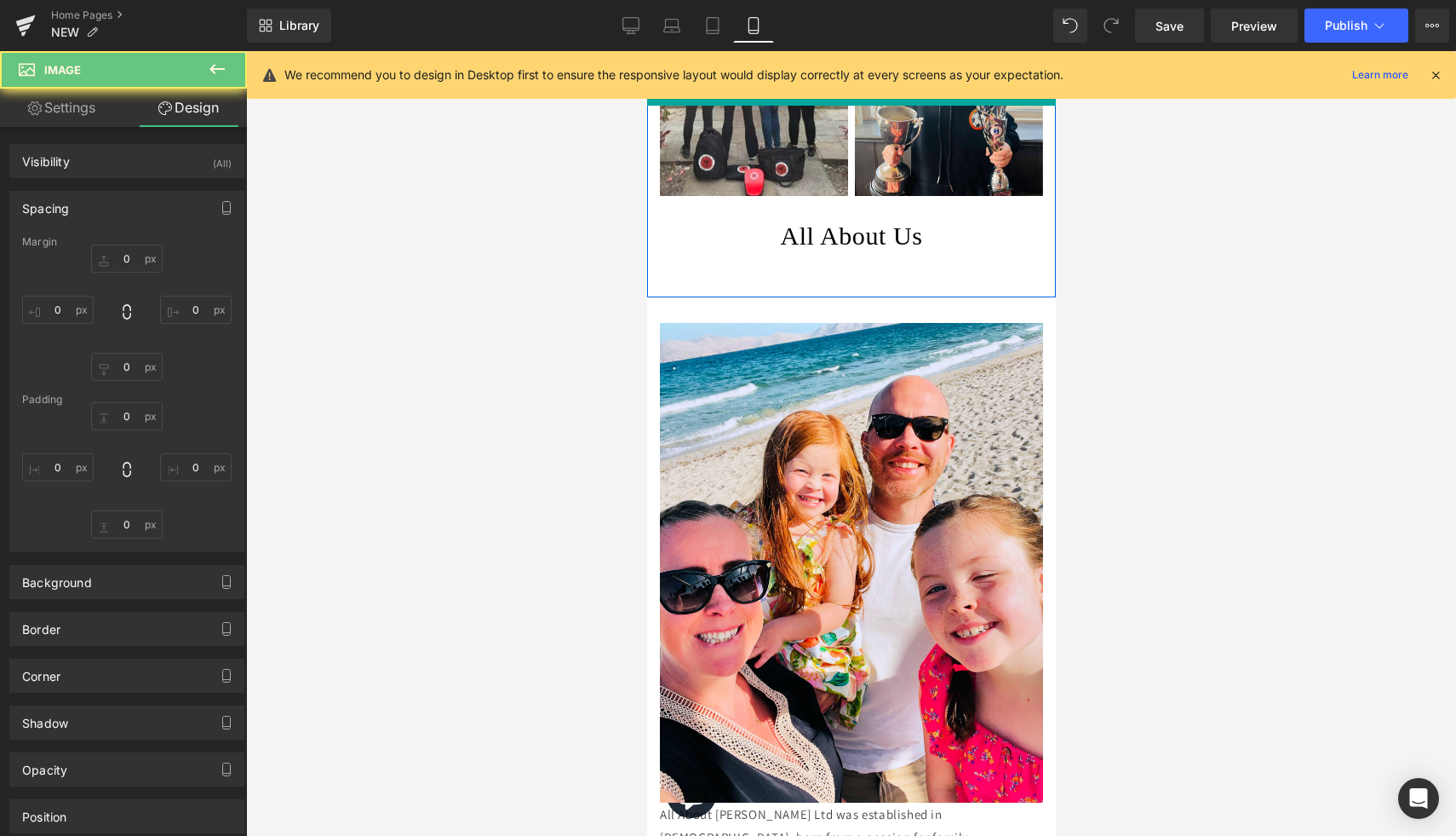
type input "0"
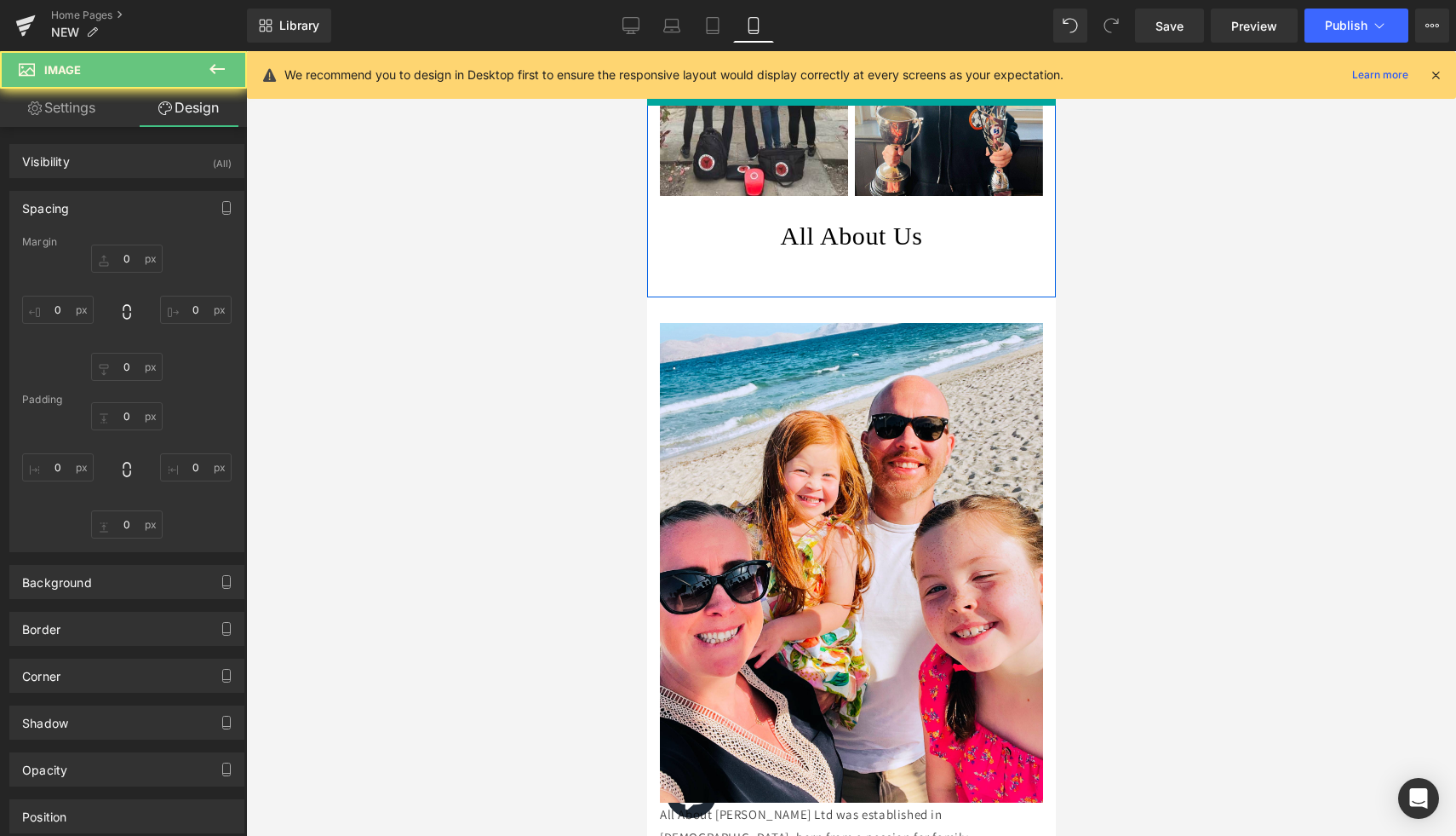
type input "0"
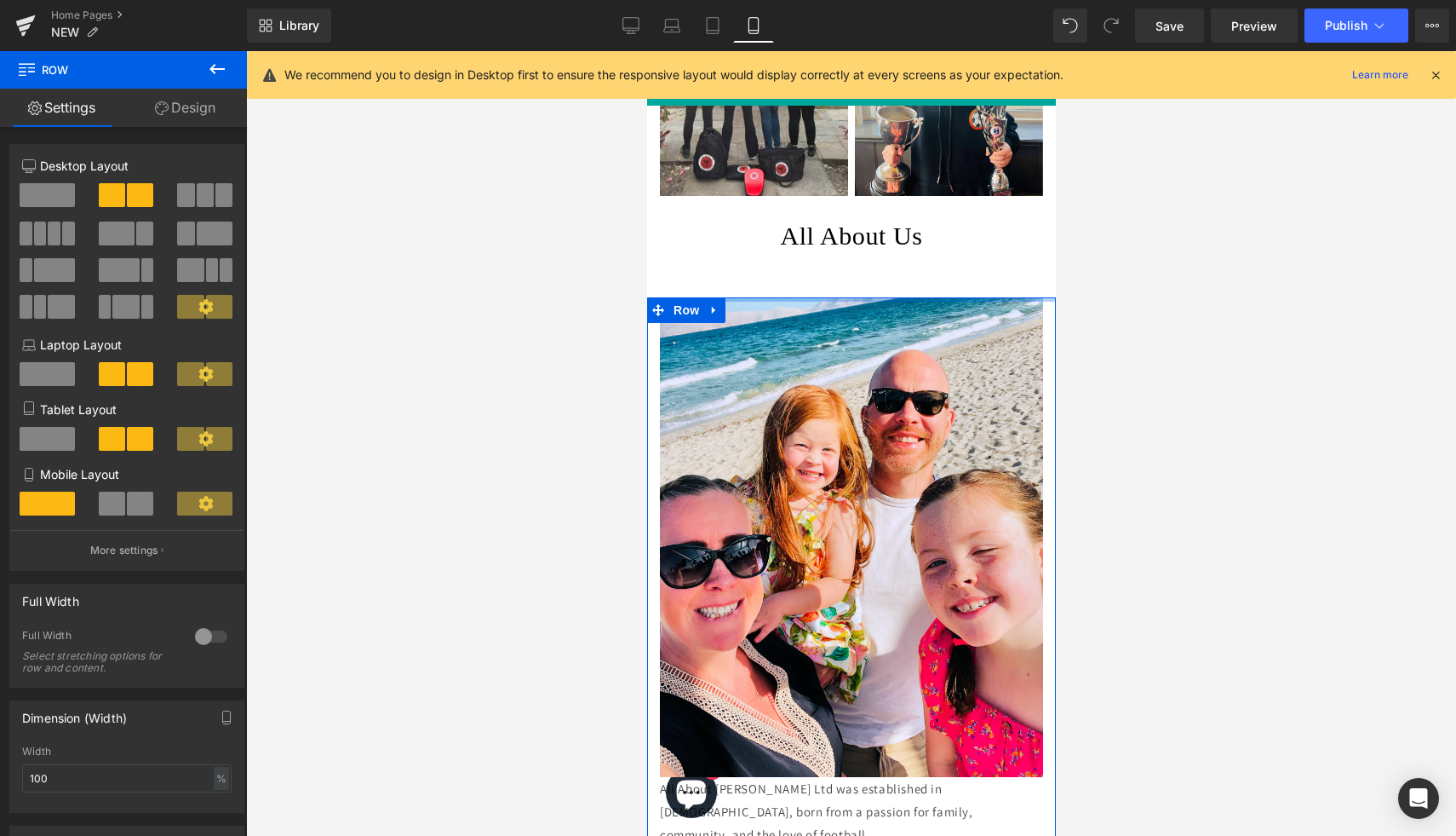
drag, startPoint x: 845, startPoint y: 321, endPoint x: 845, endPoint y: 292, distance: 29.0
click at [845, 292] on div "Image Specialists In Corporate & Sports Merchandise Heading Image SHOP SPORTS B…" at bounding box center [850, 214] width 409 height 4446
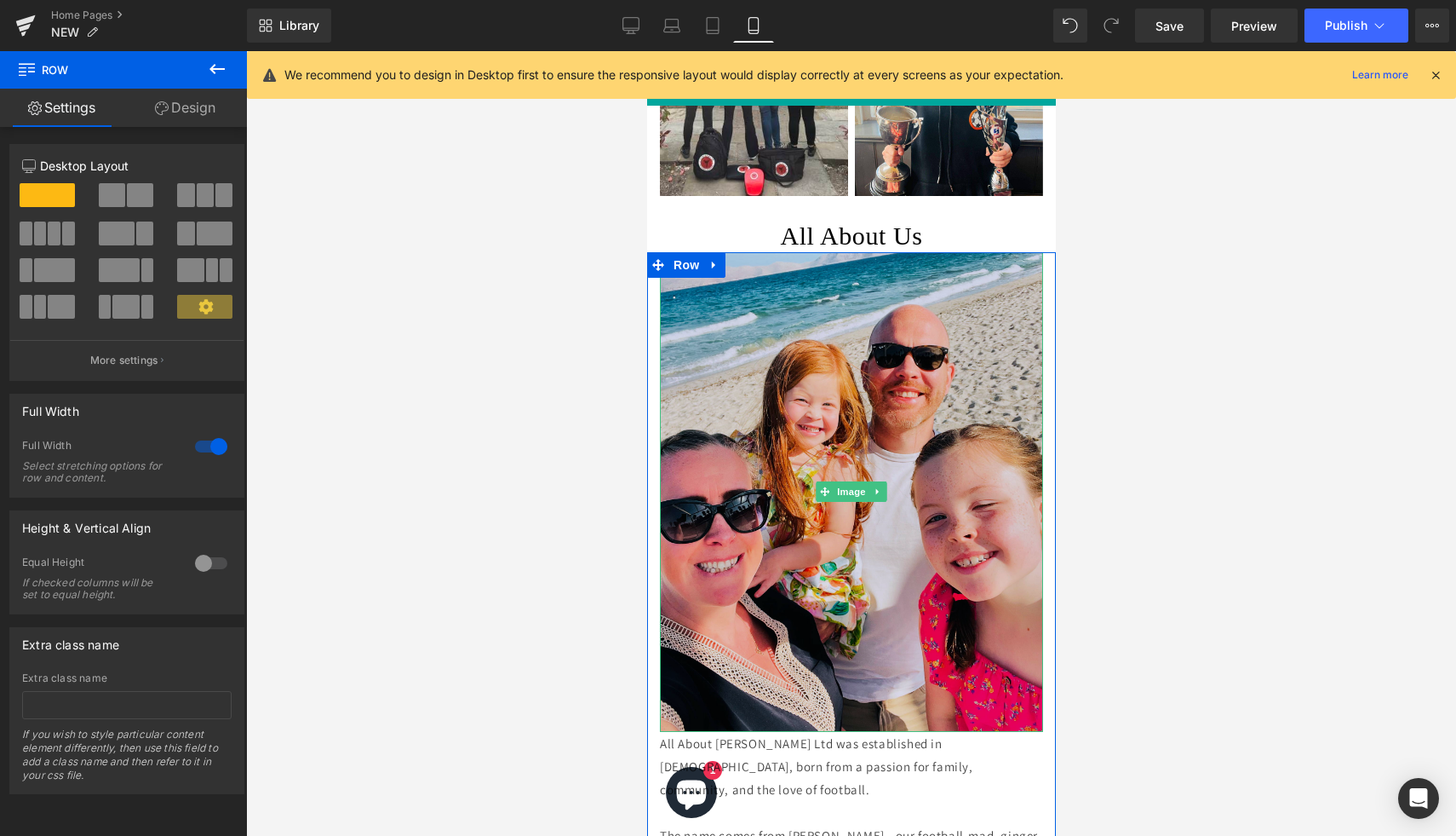
drag, startPoint x: 846, startPoint y: 297, endPoint x: 853, endPoint y: 258, distance: 39.6
click at [853, 259] on div "Image Specialists In Corporate & Sports Merchandise Heading Image SHOP SPORTS B…" at bounding box center [850, 190] width 409 height 4400
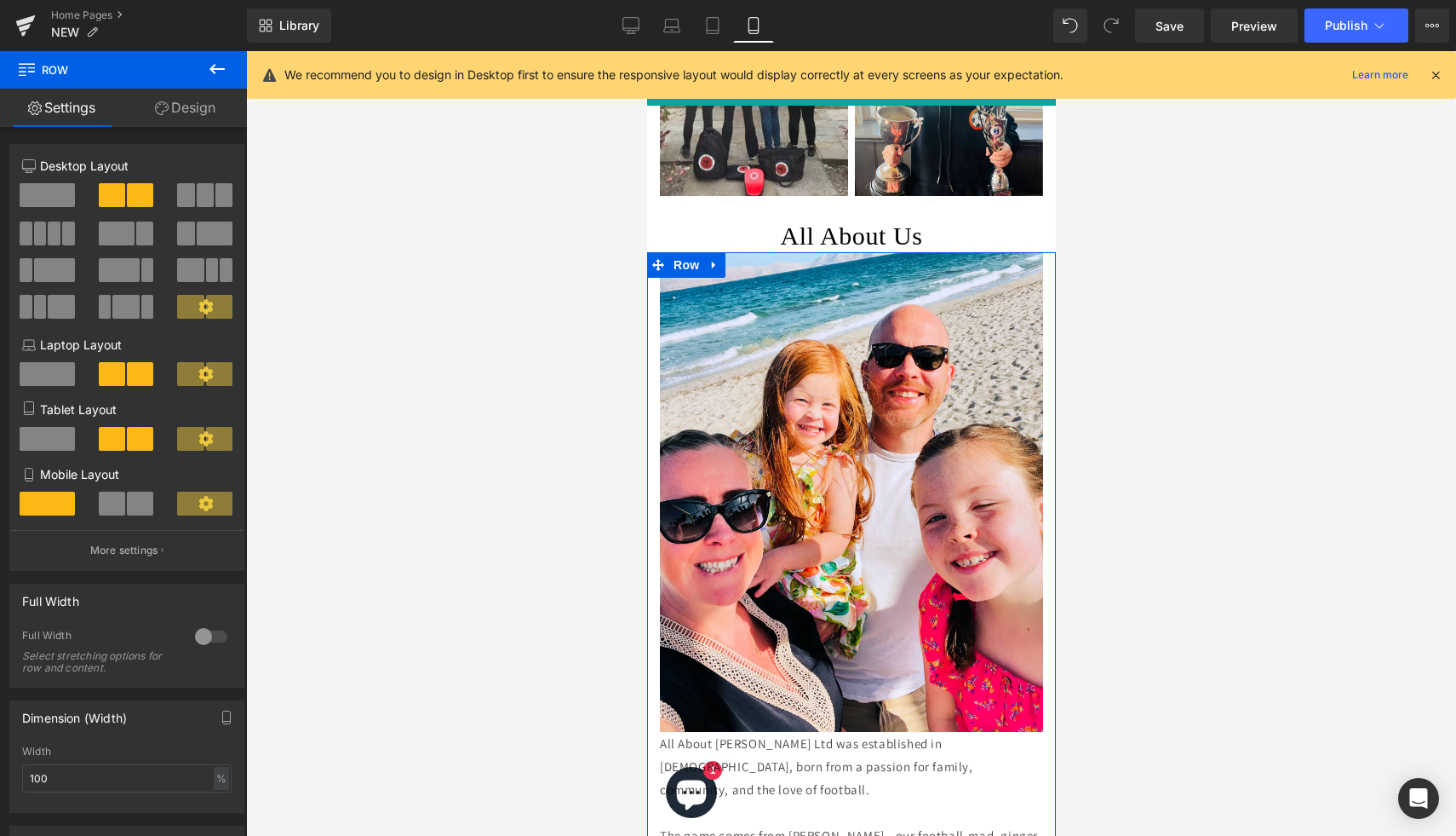
click at [853, 252] on div at bounding box center [850, 252] width 409 height 1
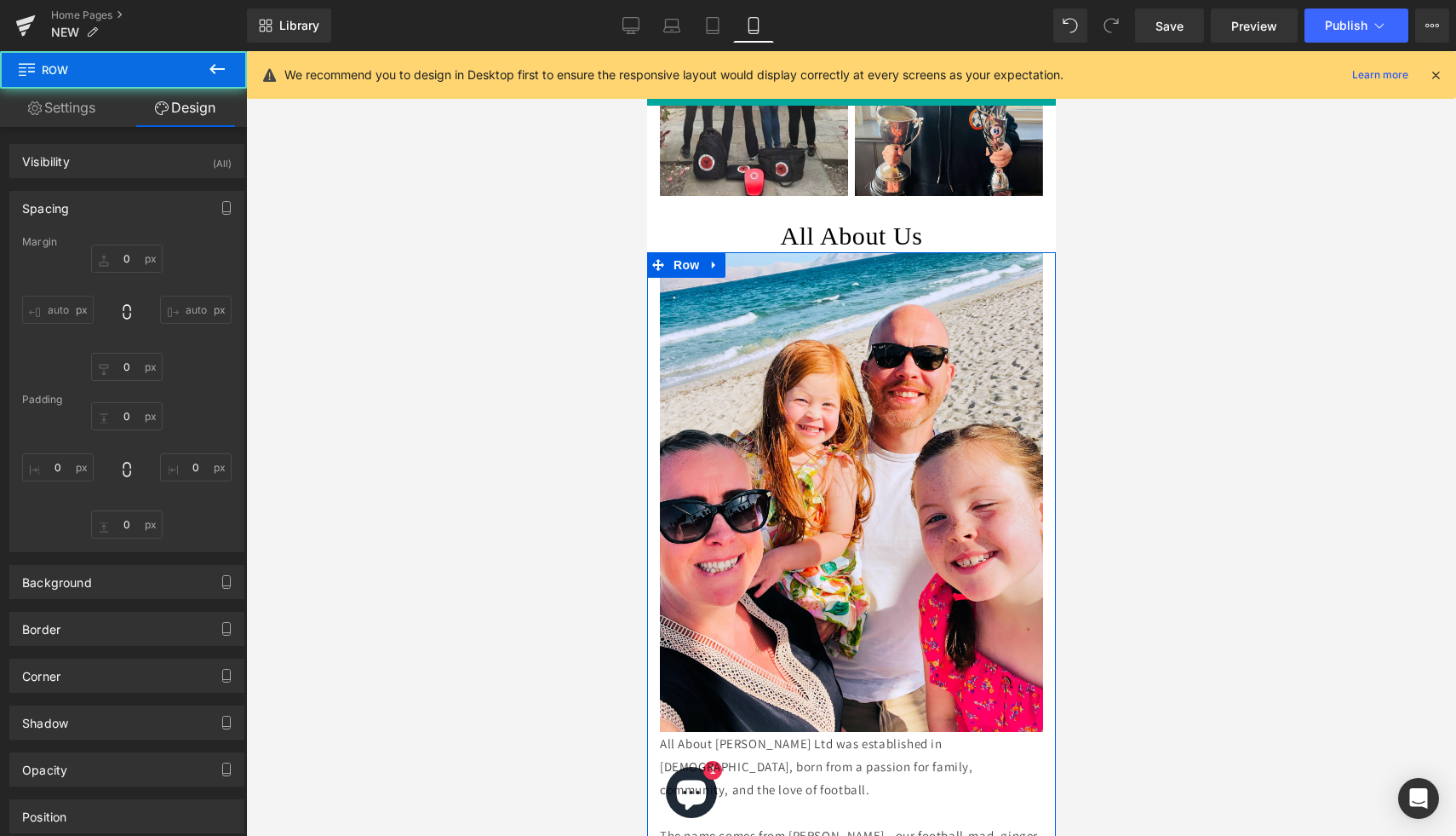
type input "0"
type input "10"
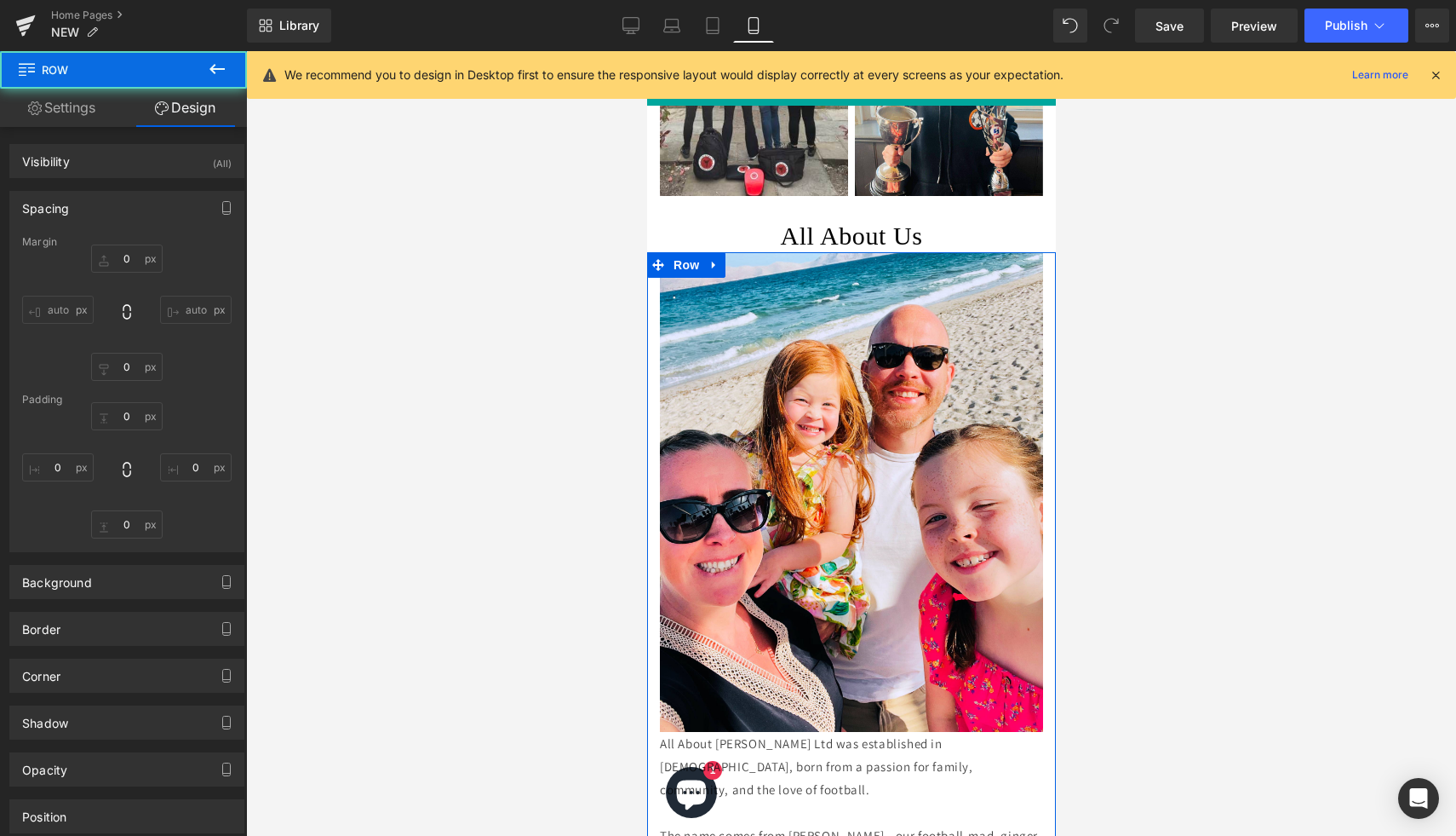
type input "0"
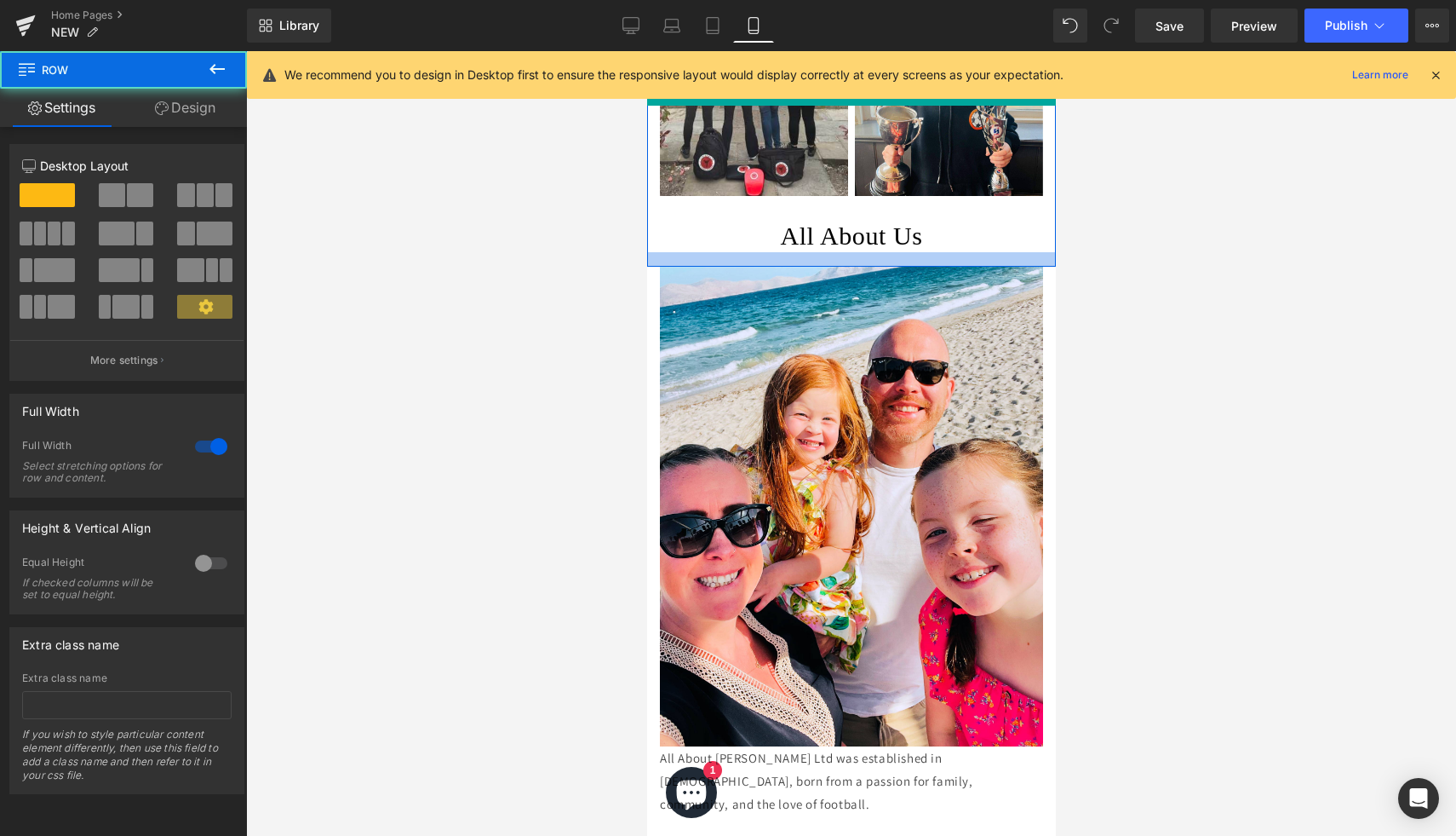
drag, startPoint x: 853, startPoint y: 251, endPoint x: 853, endPoint y: 262, distance: 11.0
click at [853, 264] on div at bounding box center [850, 259] width 409 height 15
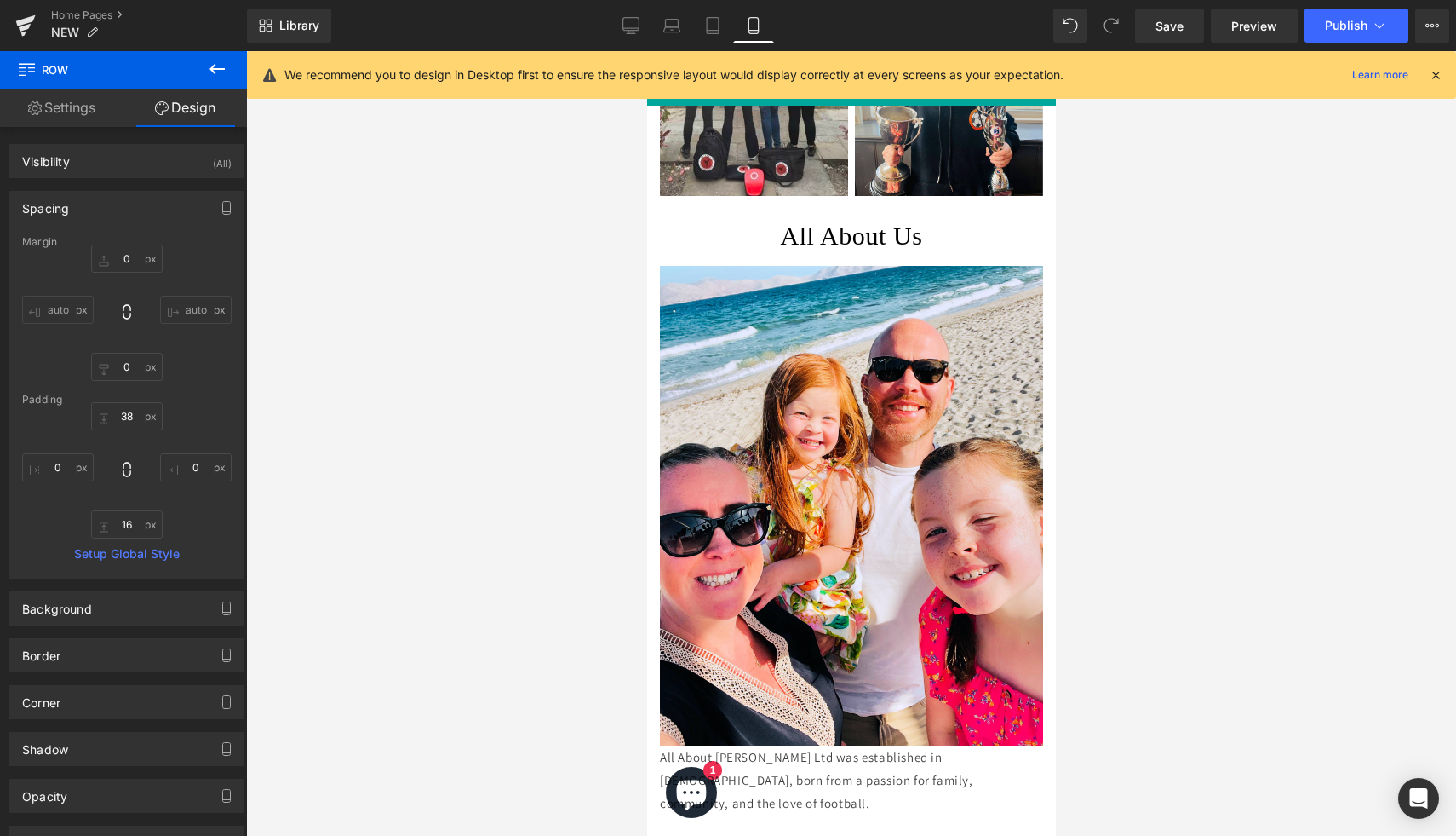
click at [1137, 345] on div at bounding box center [850, 443] width 1210 height 784
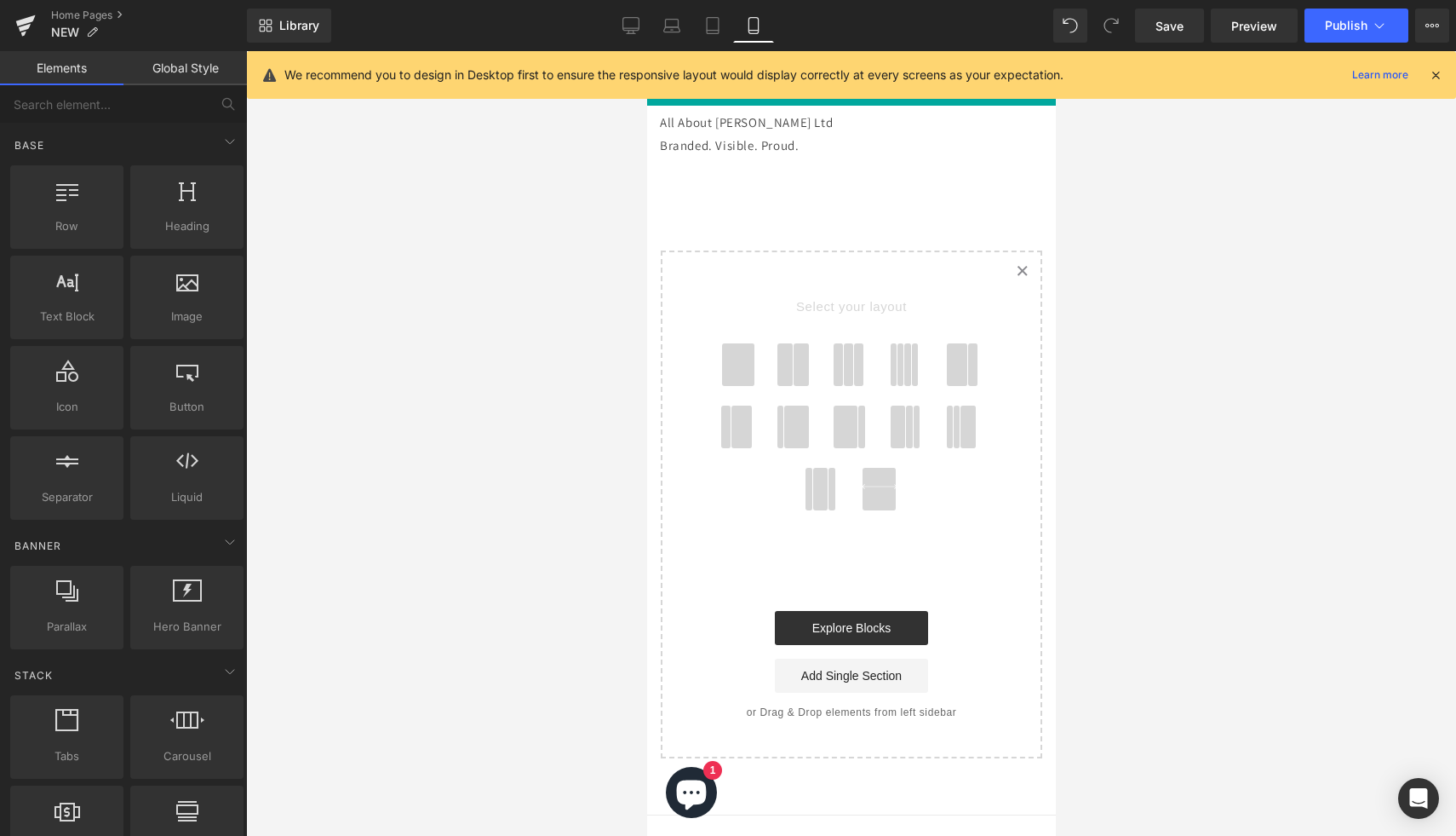
scroll to position [3909, 0]
click at [635, 27] on icon at bounding box center [630, 24] width 17 height 17
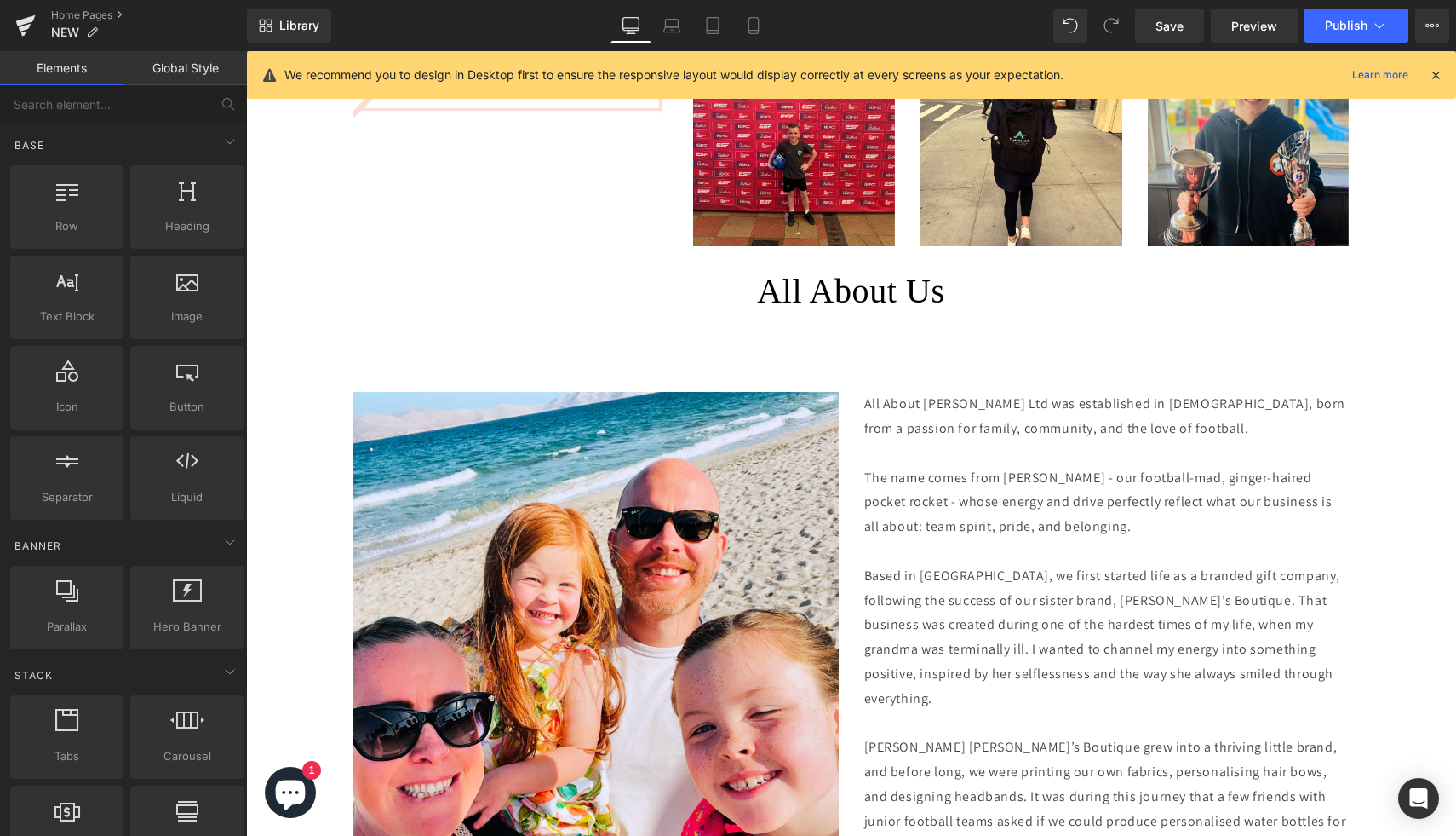
scroll to position [2572, 0]
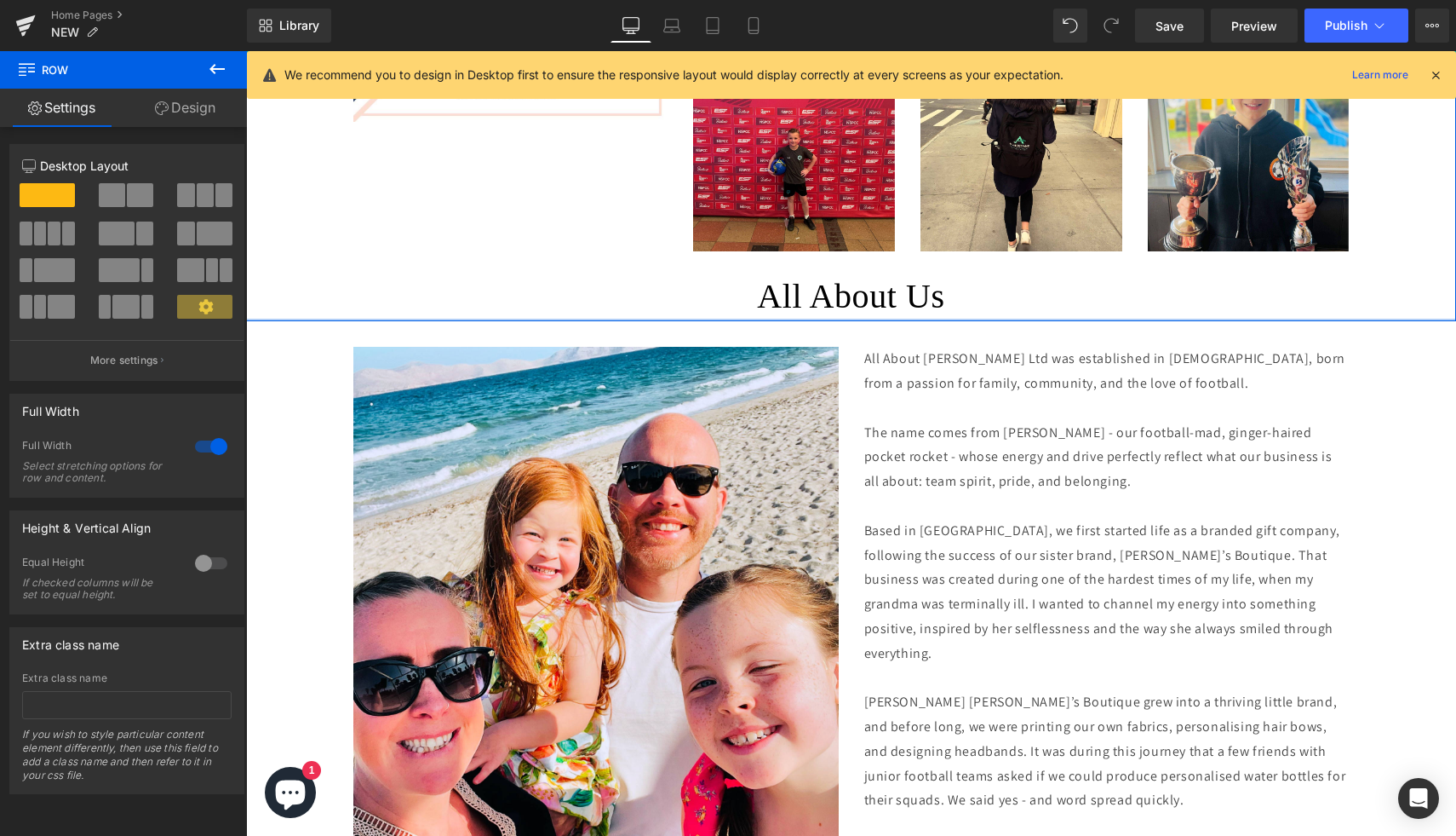
drag, startPoint x: 832, startPoint y: 369, endPoint x: 832, endPoint y: 319, distance: 50.0
click at [832, 319] on div at bounding box center [850, 320] width 1210 height 3
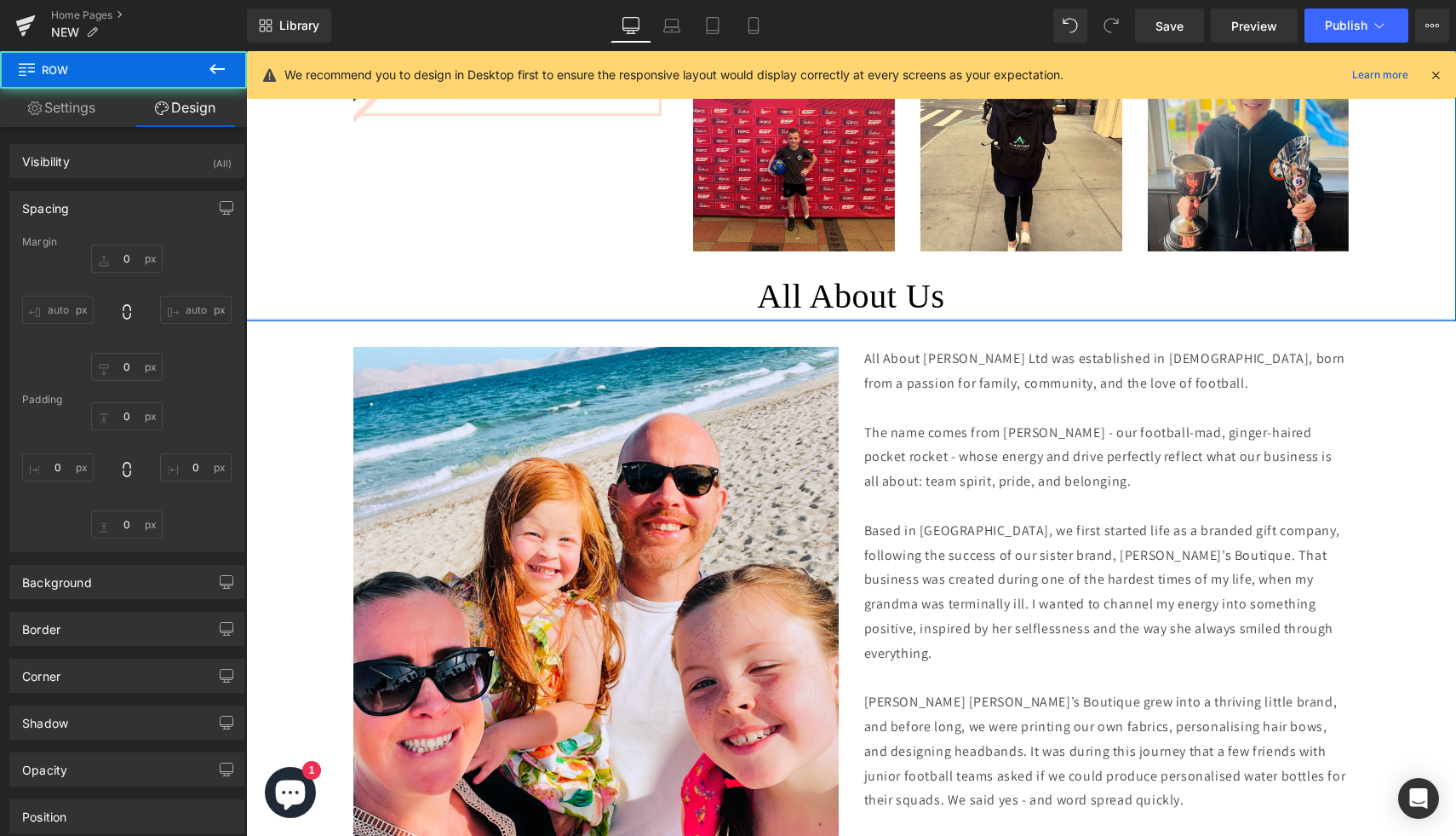
type input "0"
type input "16"
type input "0"
type input "3"
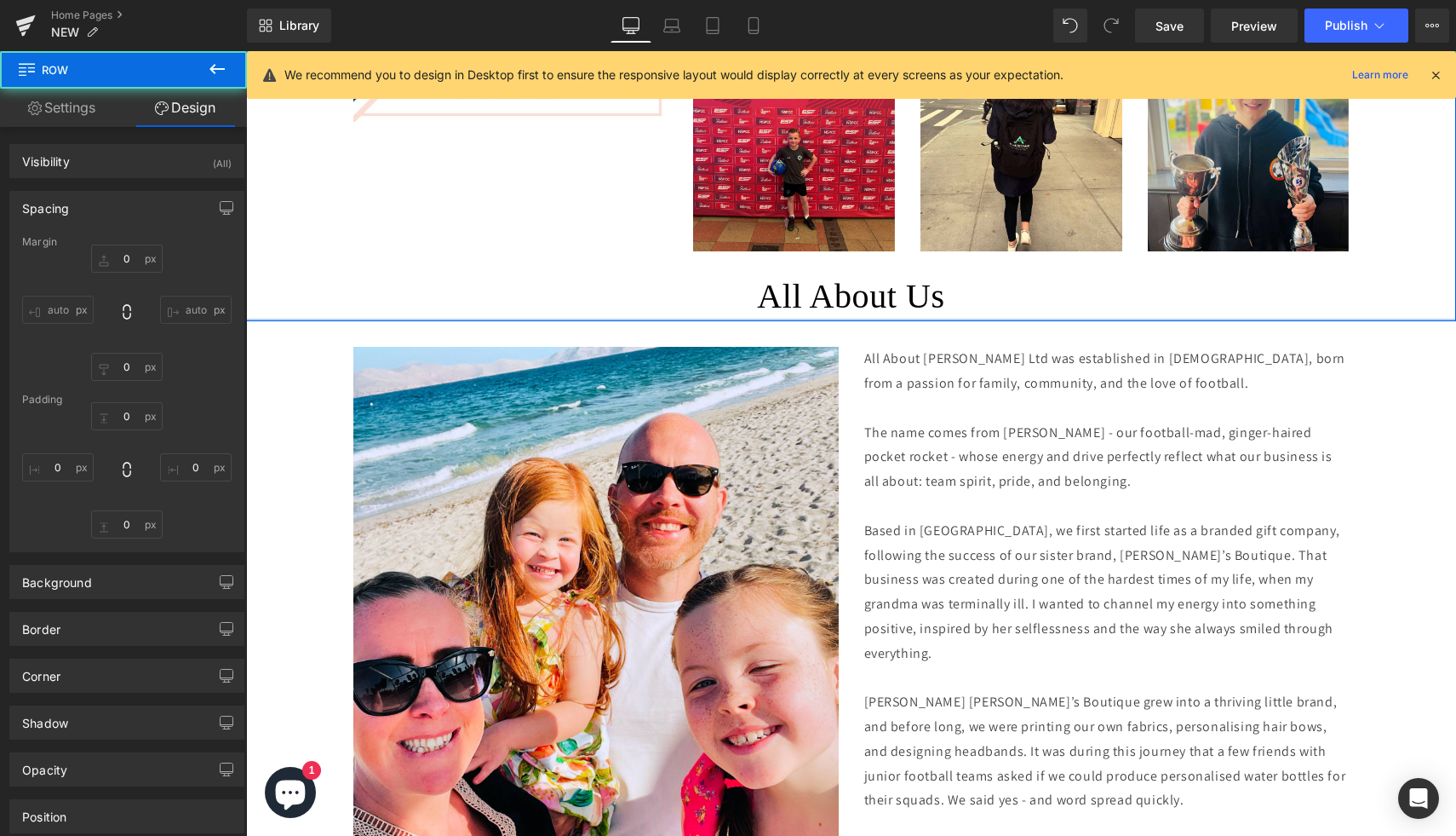
type input "0"
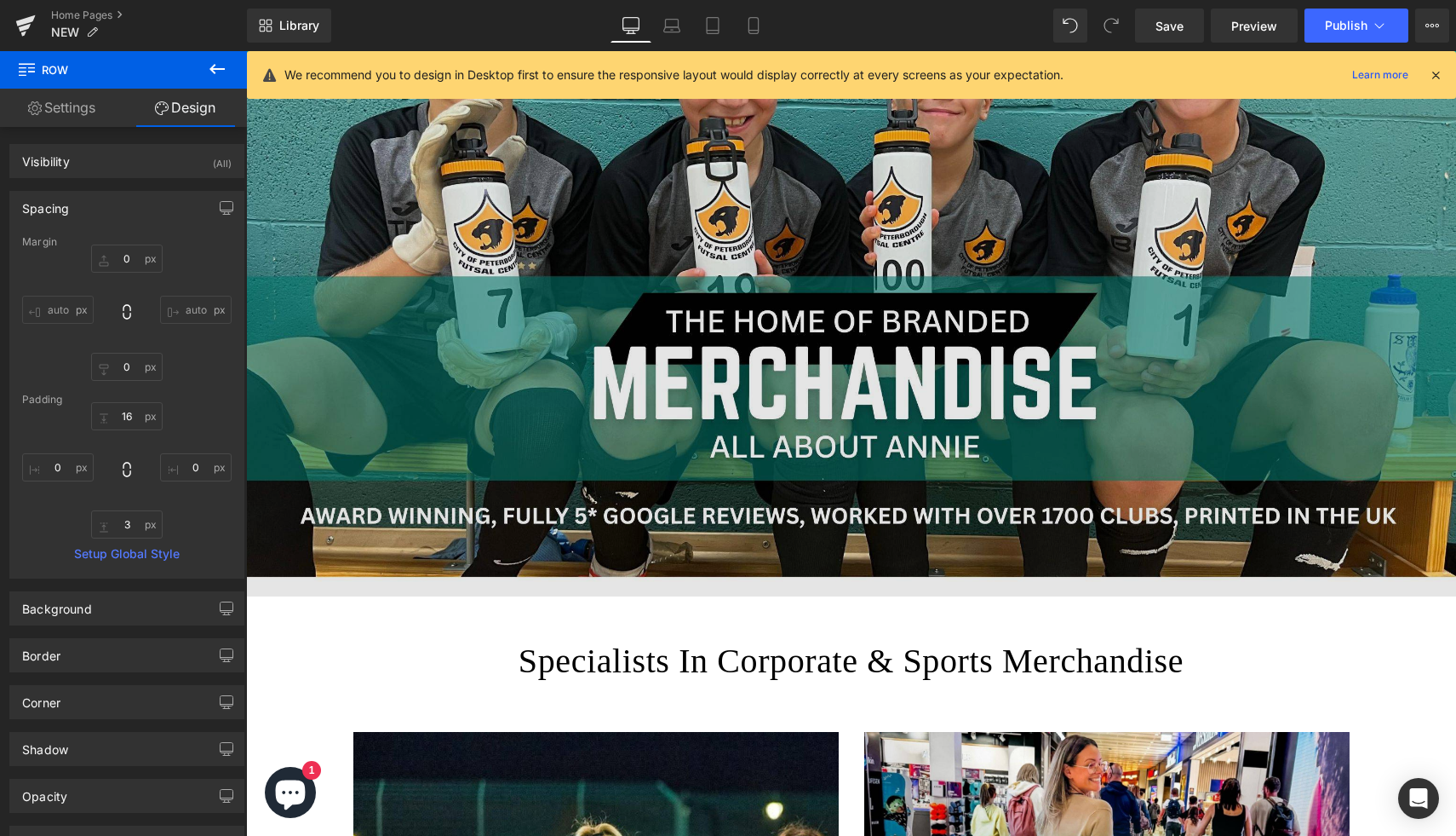
scroll to position [360, 0]
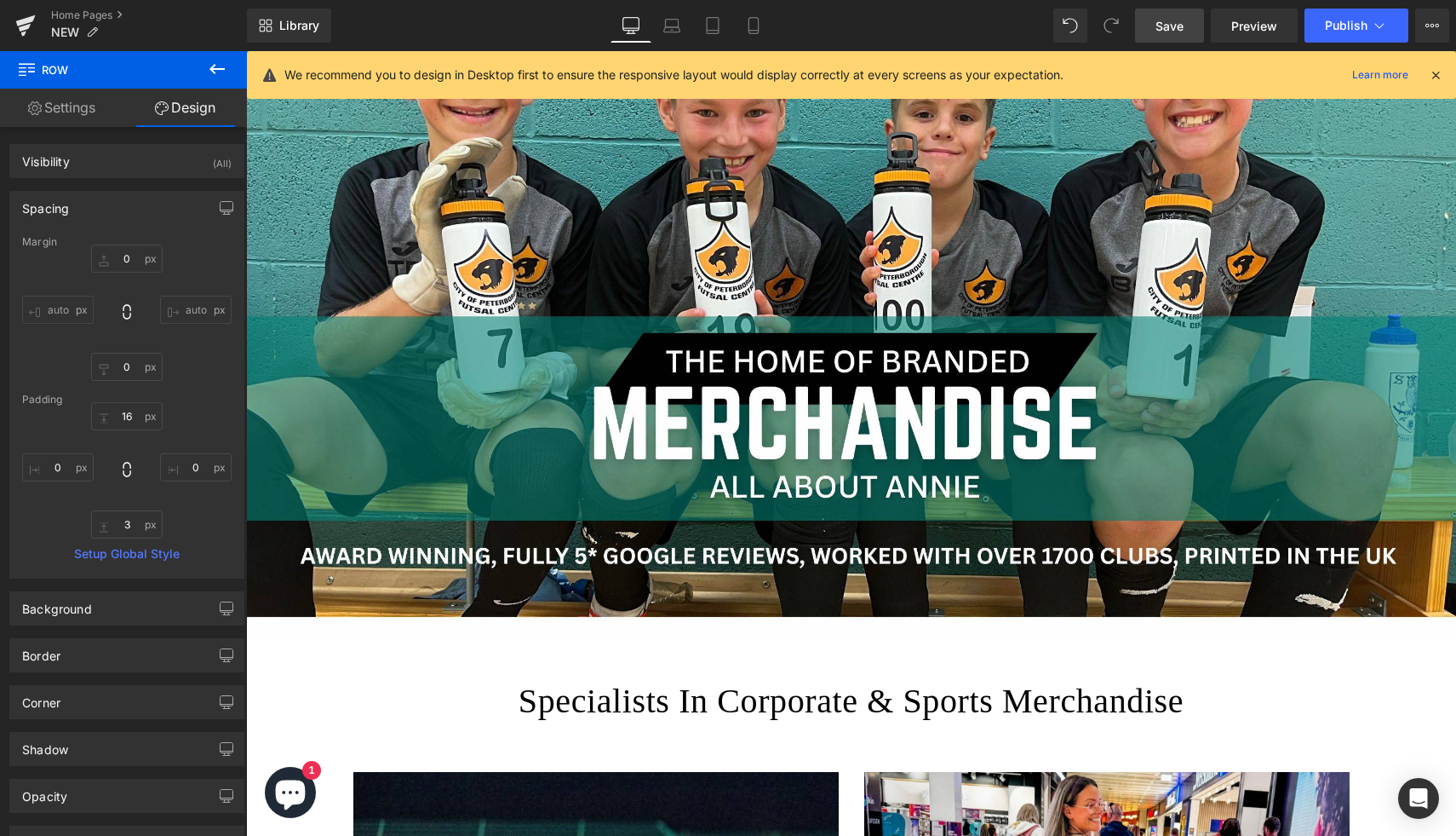
click at [1166, 22] on span "Save" at bounding box center [1169, 25] width 28 height 18
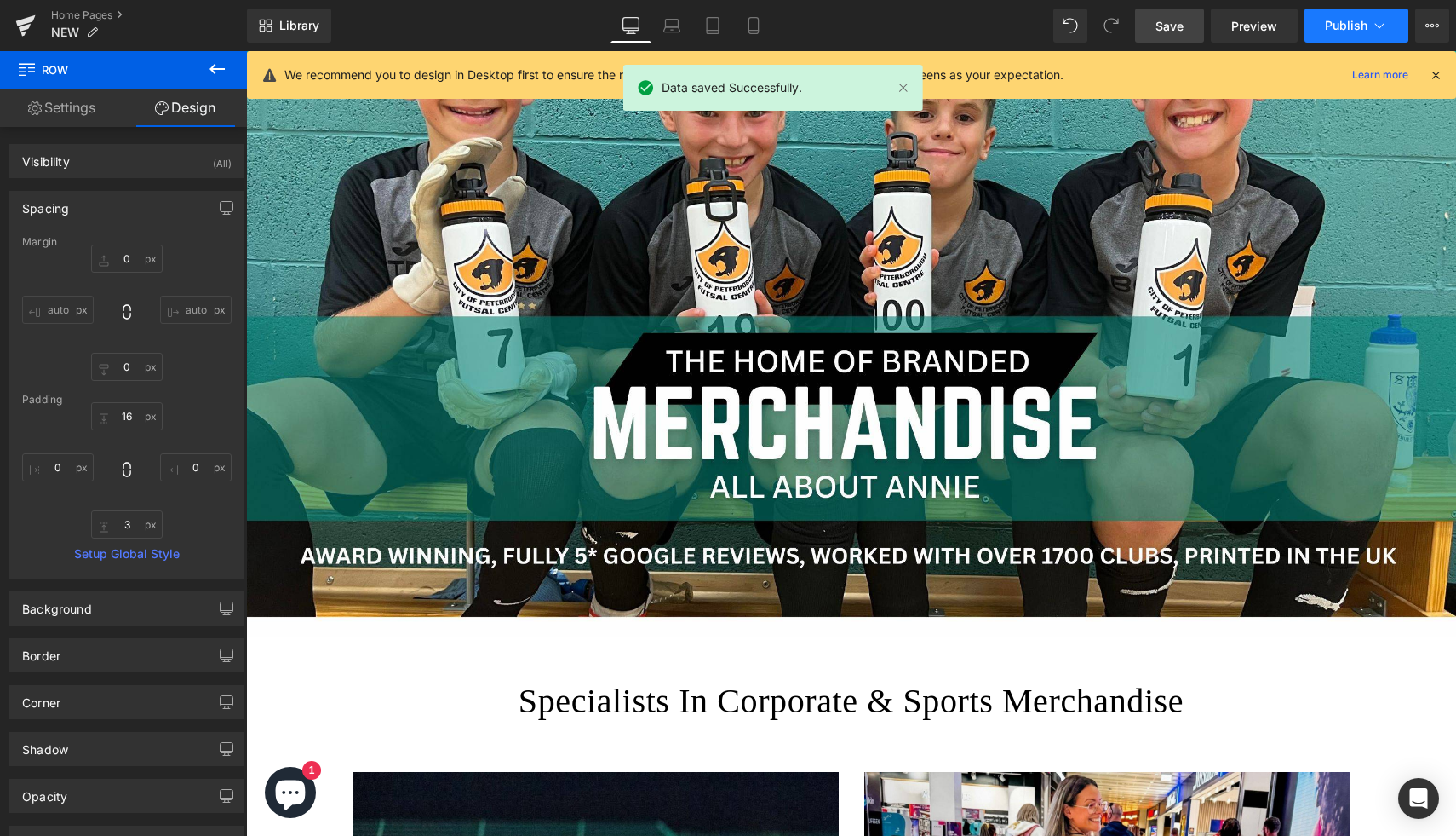
click at [1334, 21] on span "Publish" at bounding box center [1347, 25] width 43 height 14
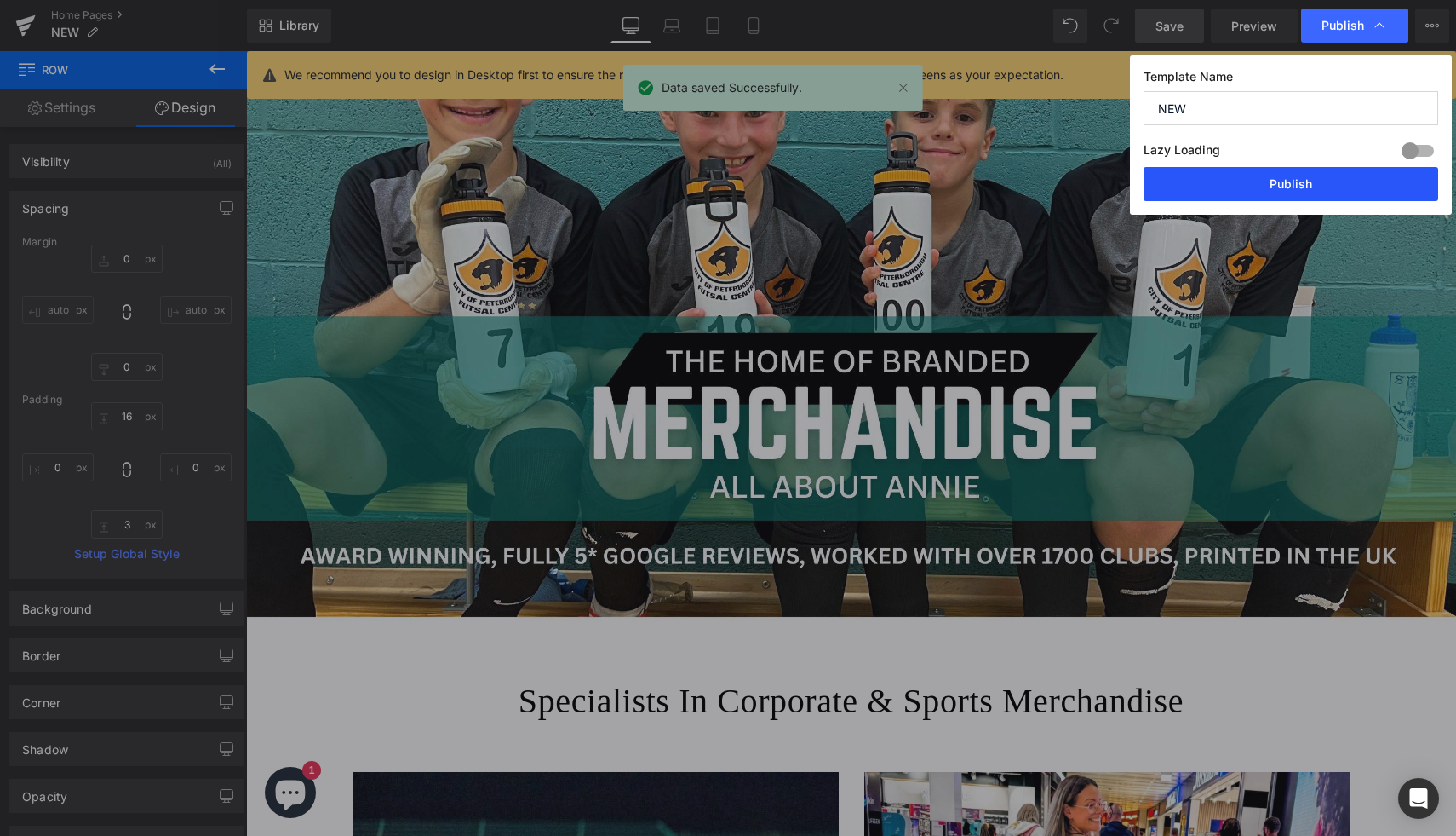
click at [1295, 181] on button "Publish" at bounding box center [1291, 183] width 295 height 34
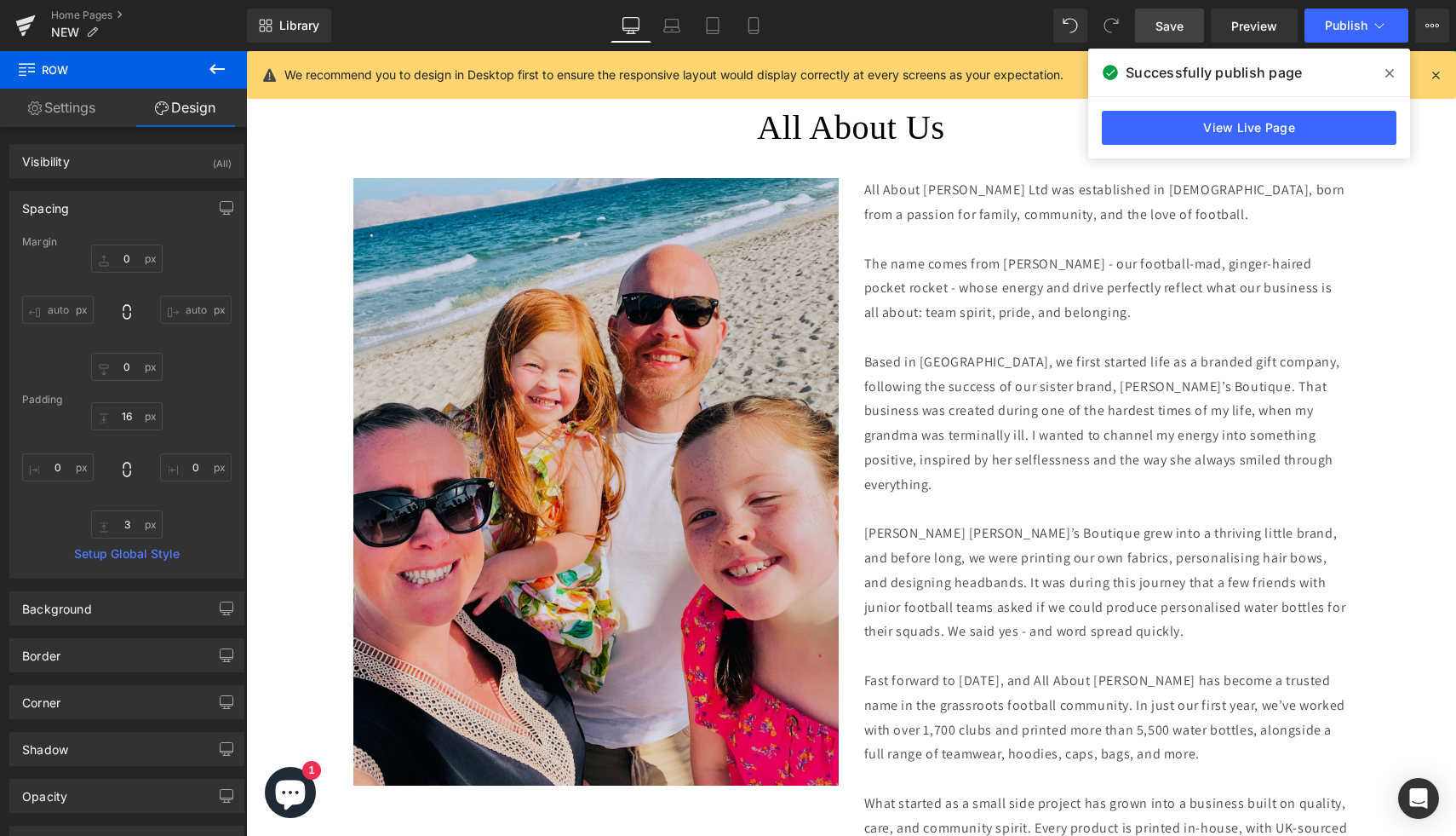
scroll to position [2772, 0]
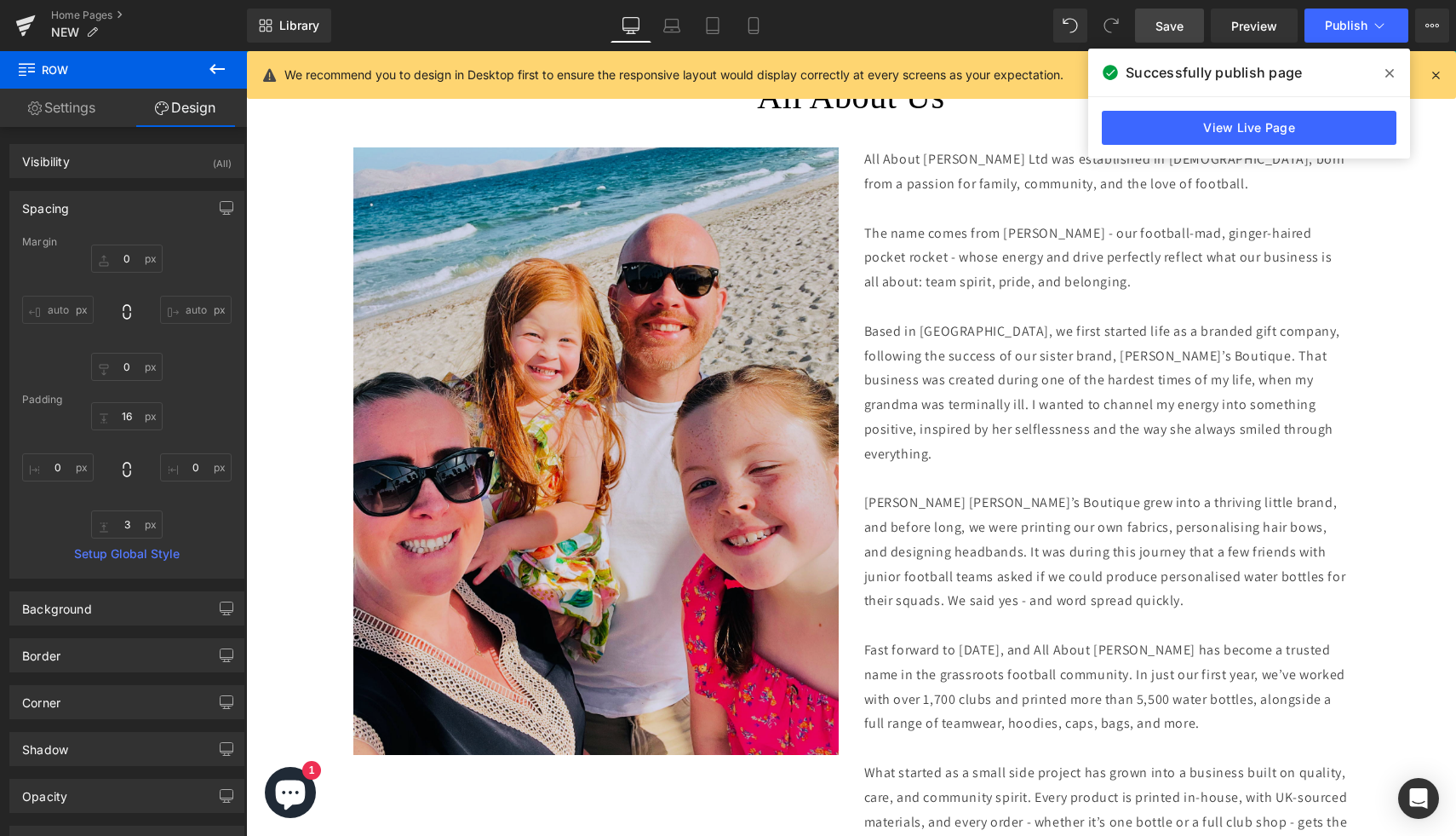
click at [495, 403] on img at bounding box center [596, 451] width 486 height 608
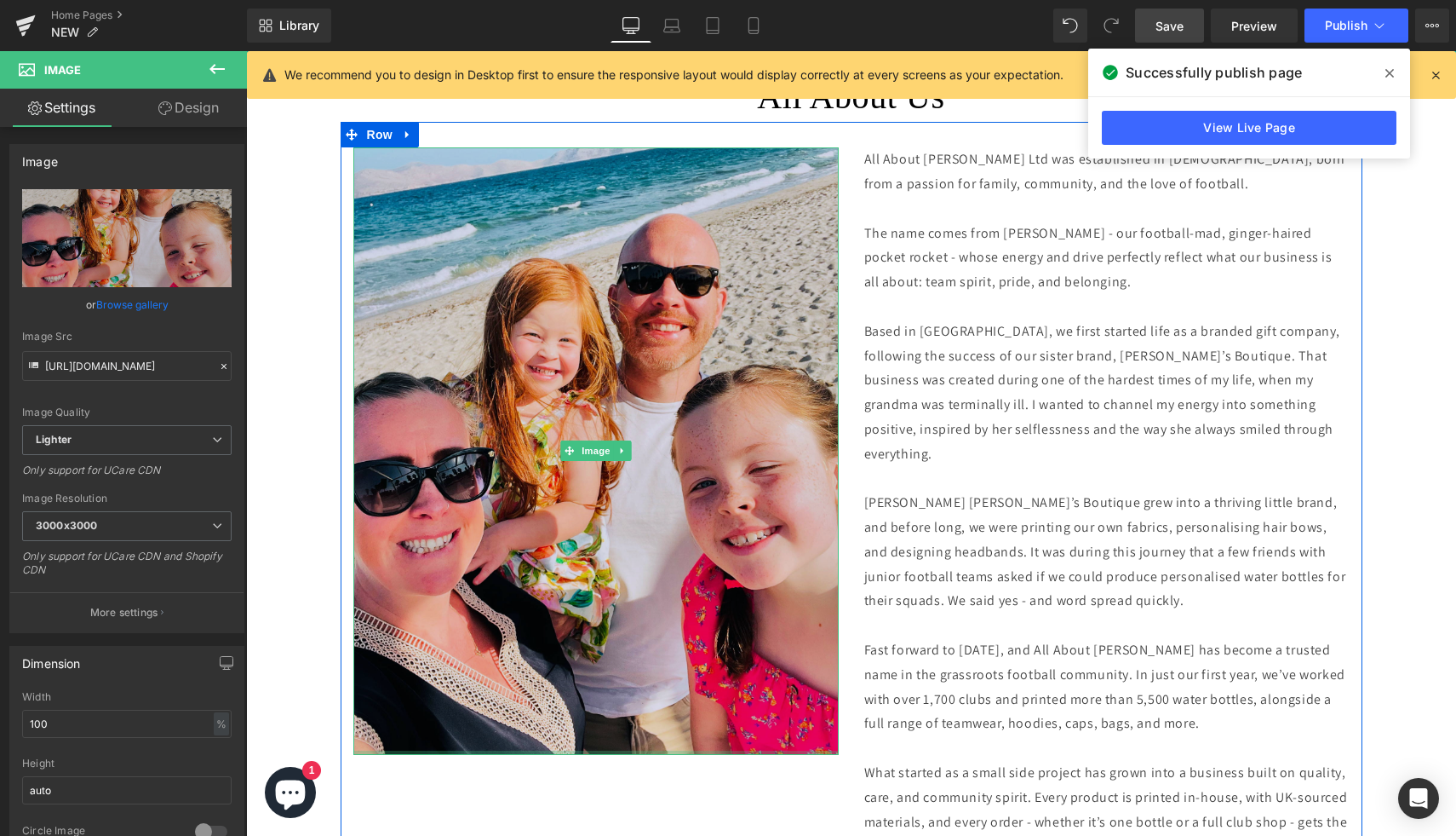
drag, startPoint x: 522, startPoint y: 750, endPoint x: 528, endPoint y: 571, distance: 179.1
click at [528, 571] on div "Image" at bounding box center [596, 451] width 486 height 608
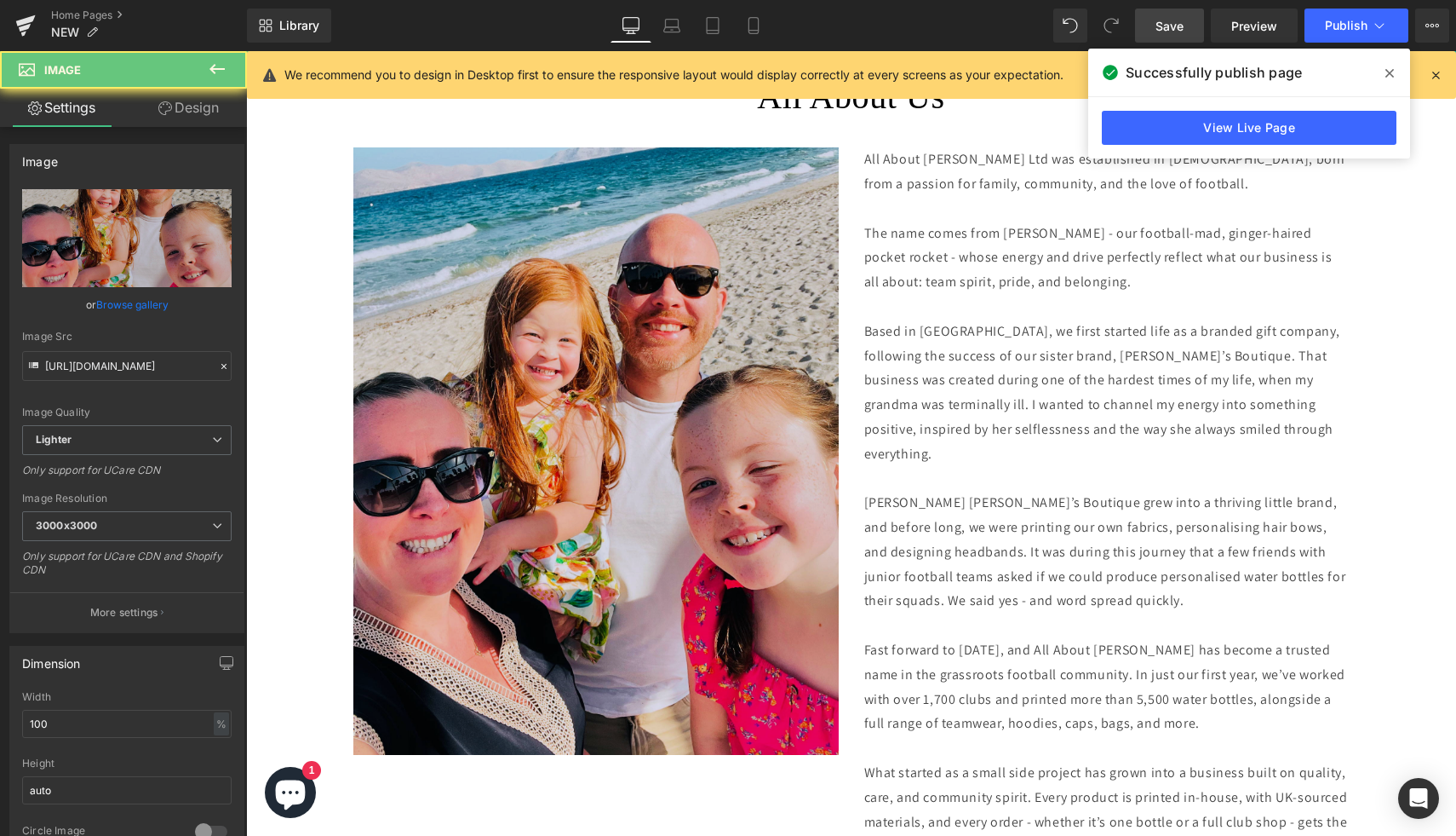
click at [442, 469] on img at bounding box center [596, 451] width 486 height 608
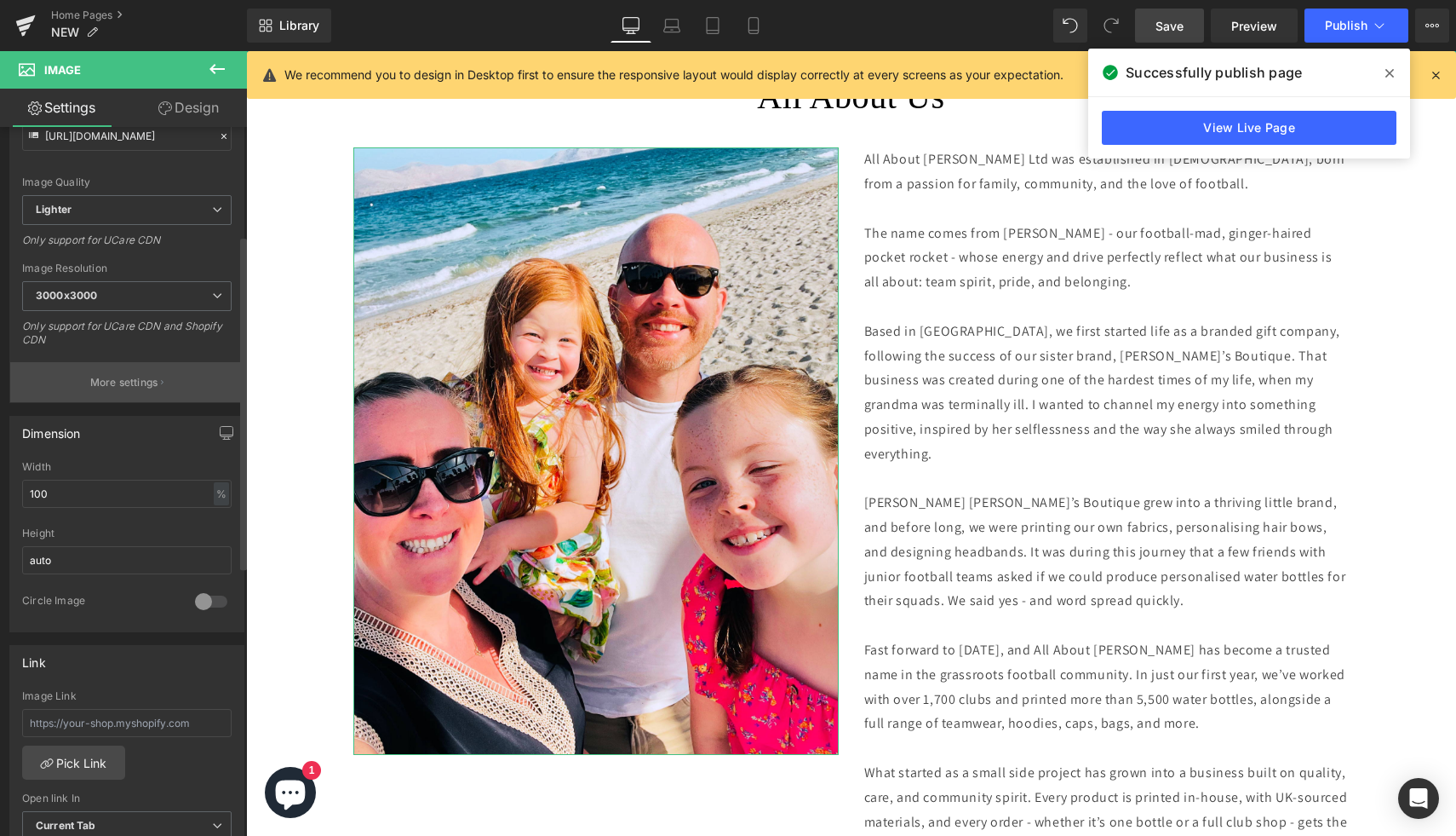
scroll to position [239, 0]
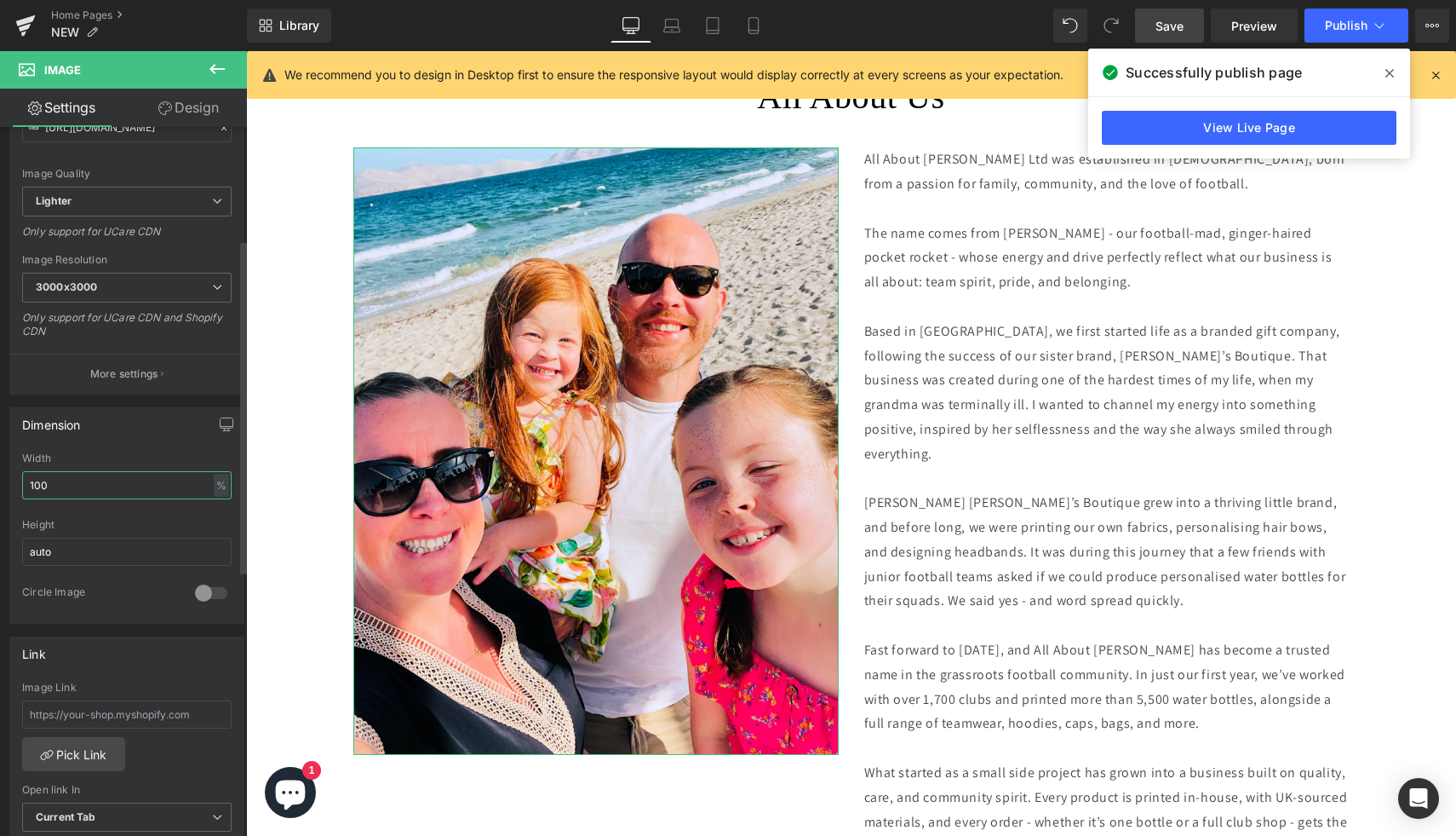
click at [124, 488] on input "100" at bounding box center [127, 485] width 210 height 28
type input "a"
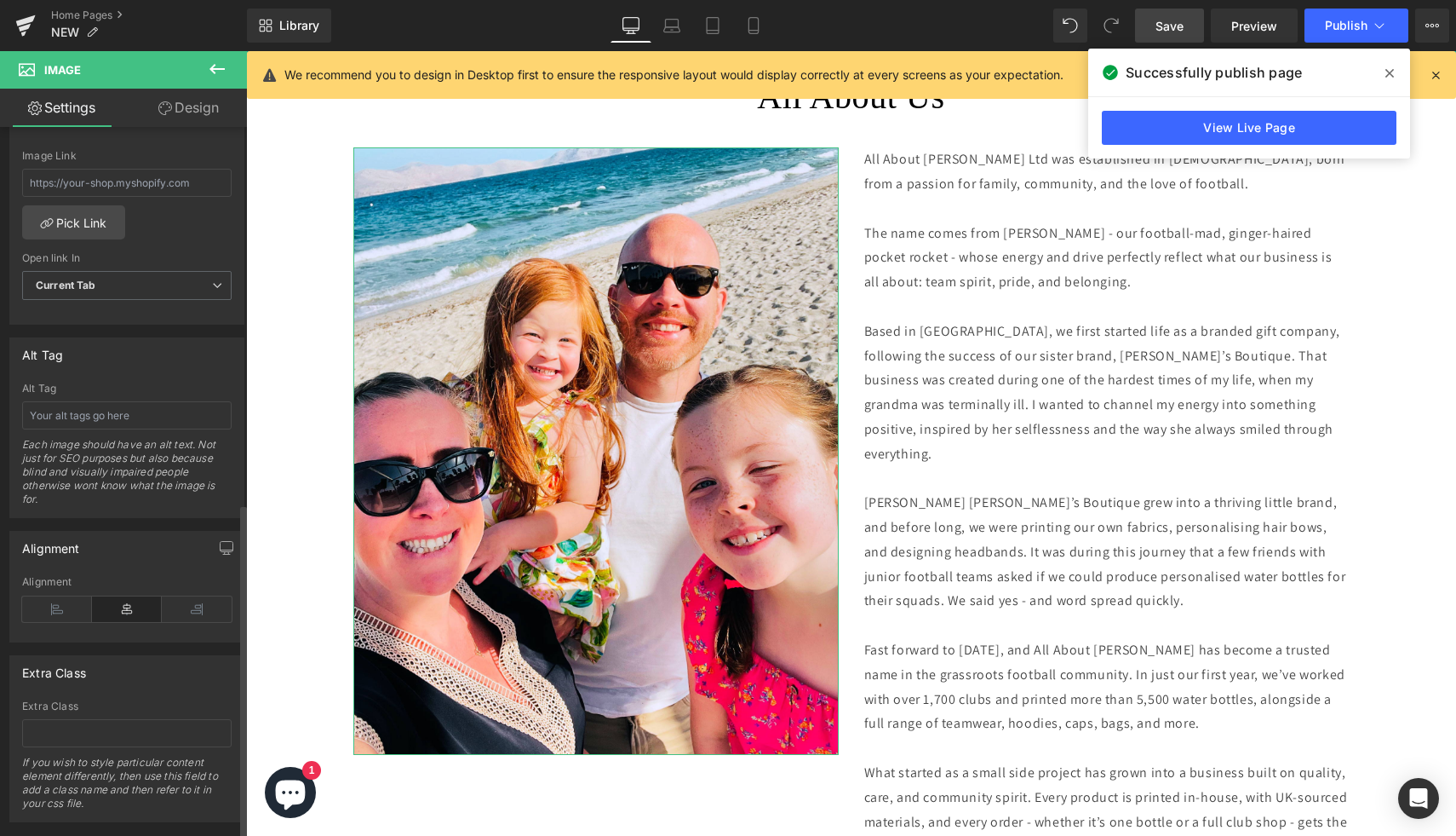
scroll to position [803, 0]
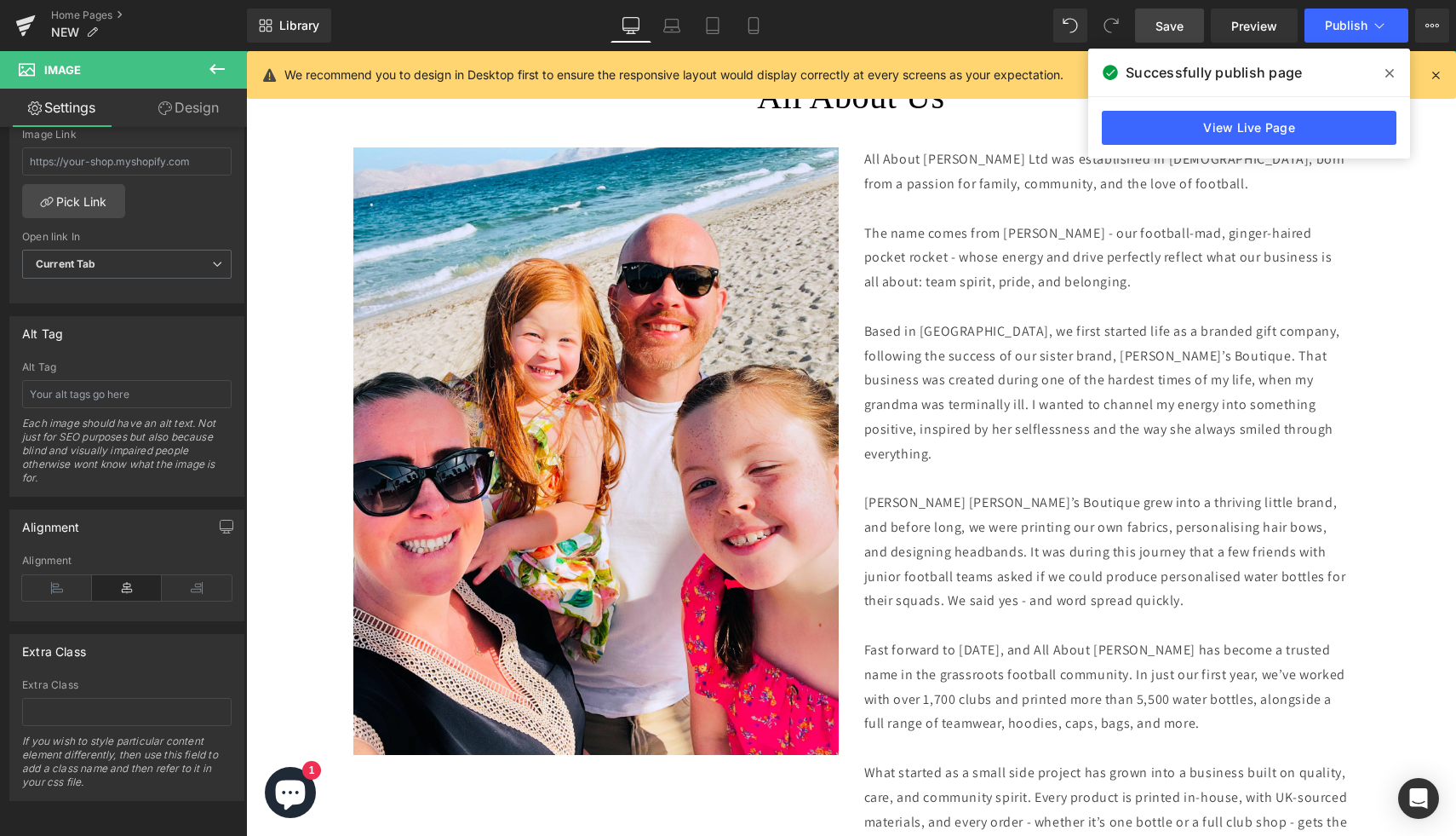
click at [1197, 17] on link "Save" at bounding box center [1169, 25] width 69 height 34
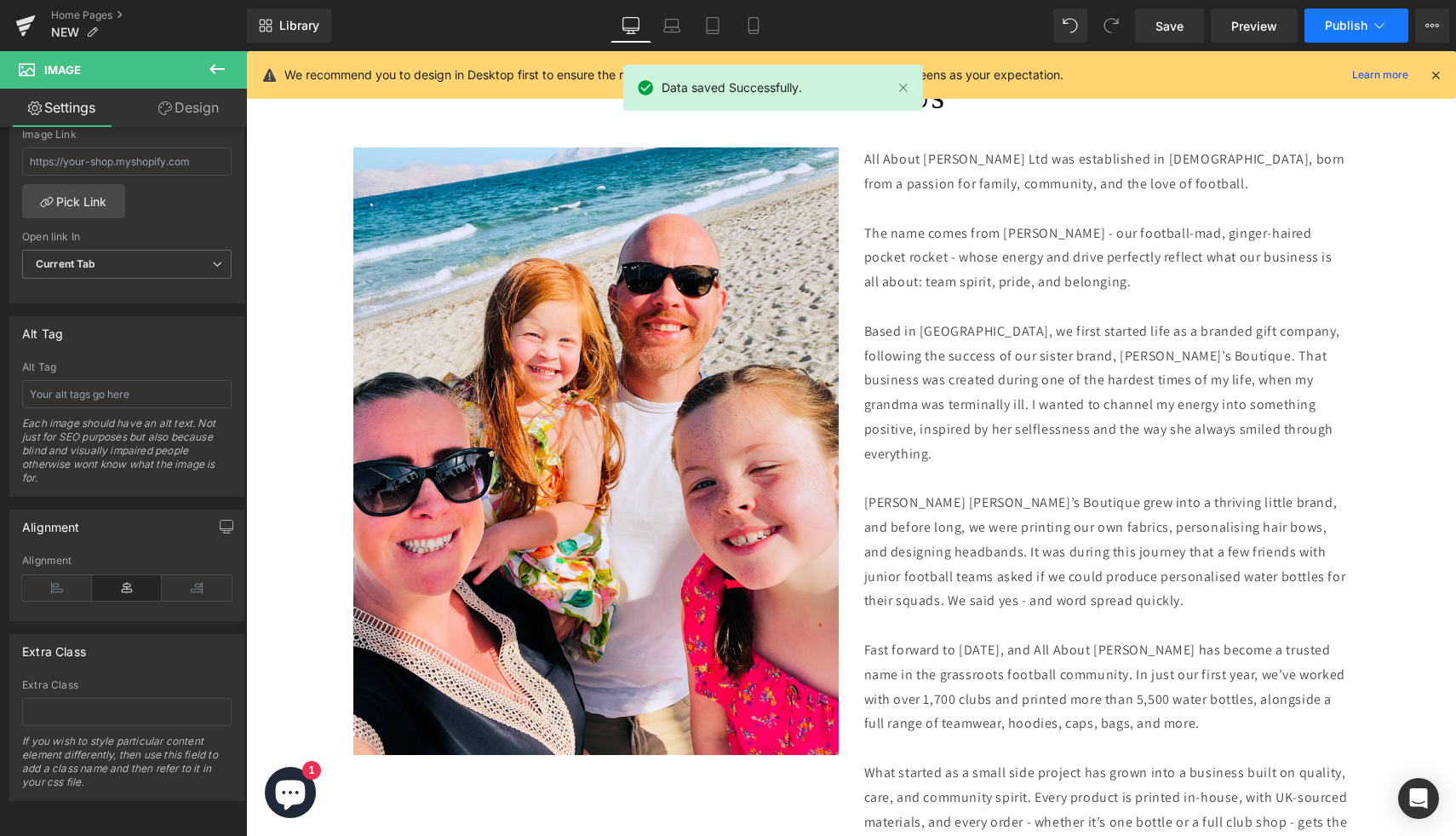
click at [1350, 23] on span "Publish" at bounding box center [1347, 25] width 43 height 14
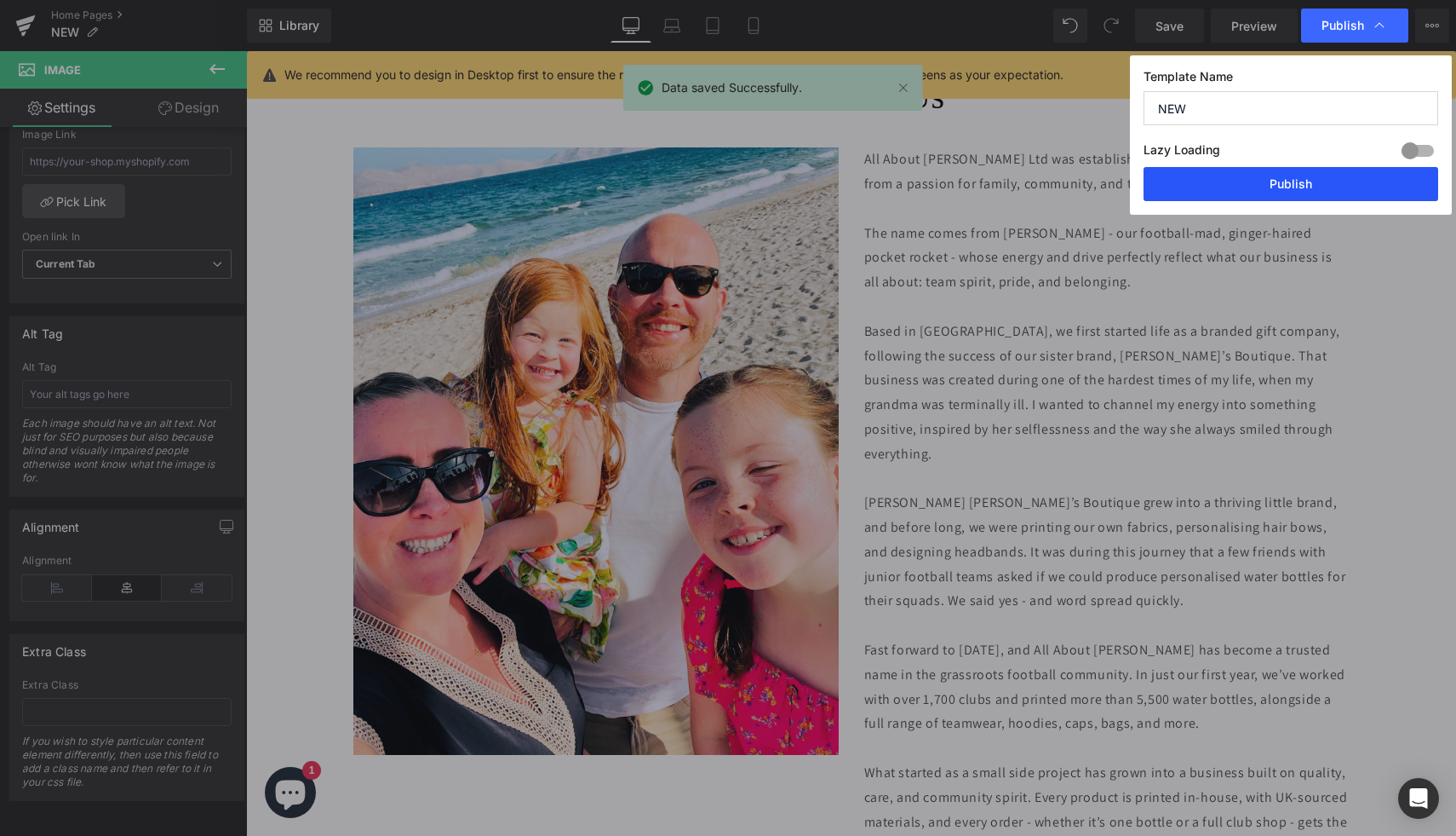
click at [1317, 179] on button "Publish" at bounding box center [1291, 183] width 295 height 34
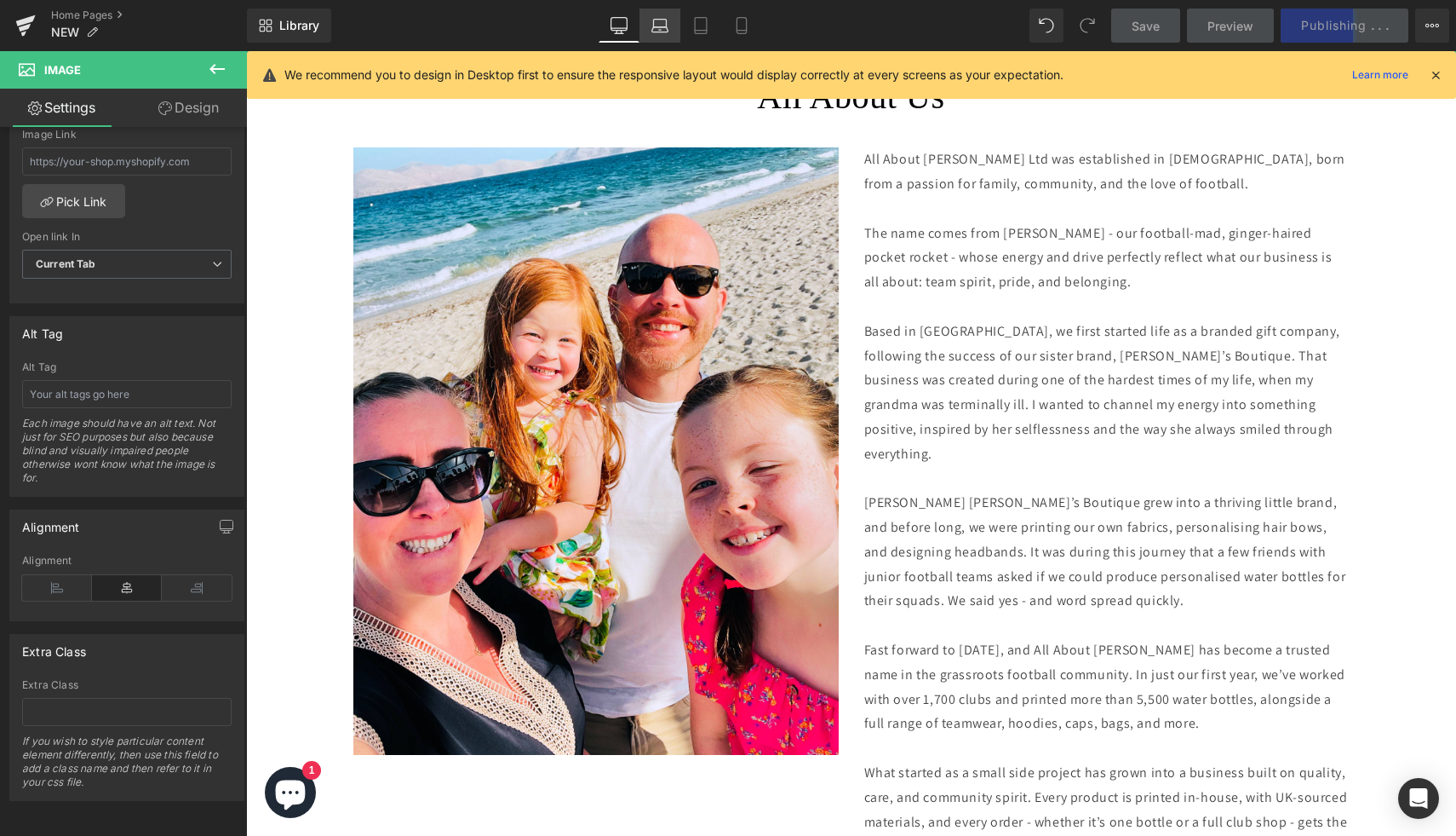
click at [666, 31] on icon at bounding box center [659, 29] width 17 height 5
type input "auto"
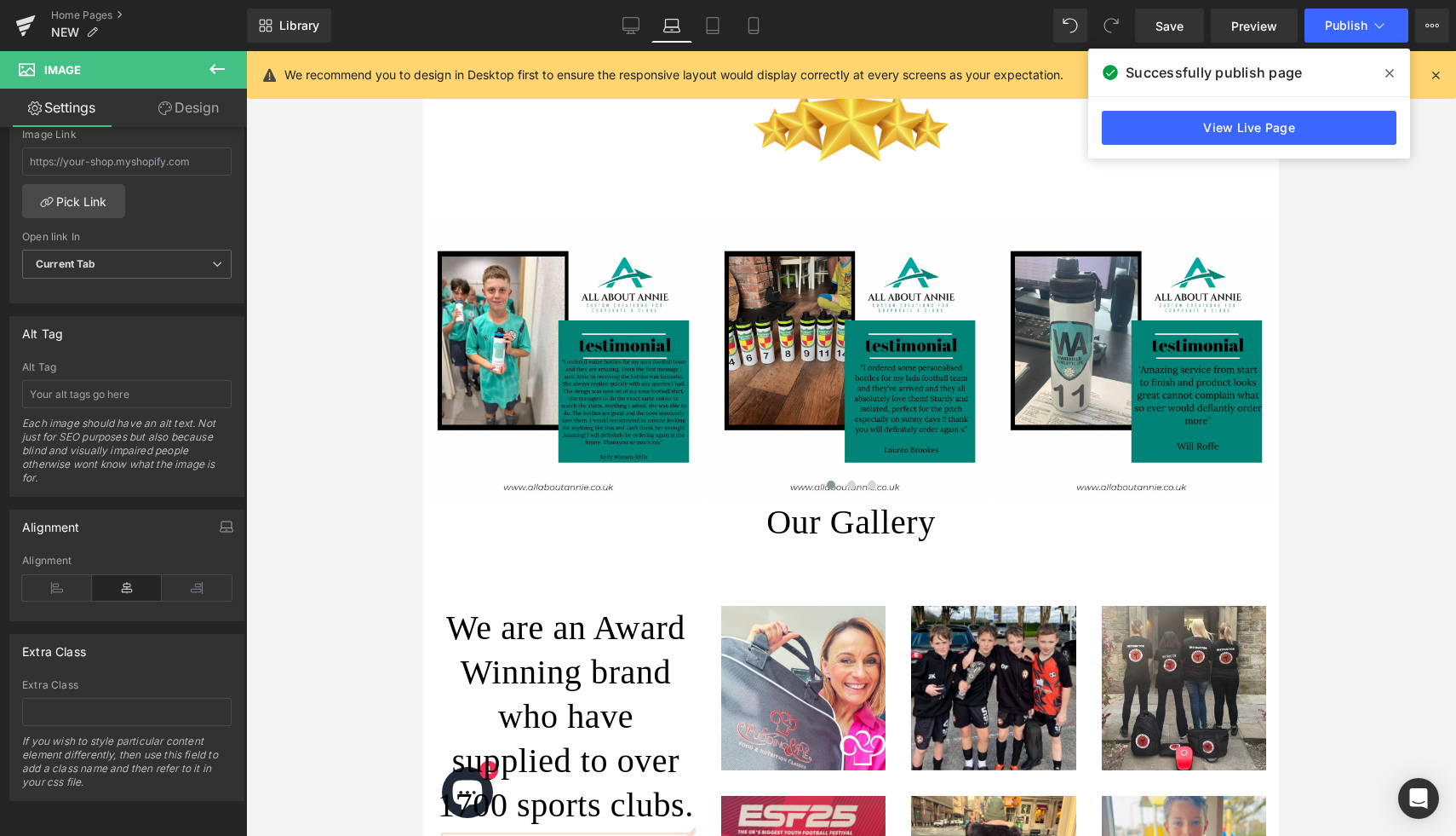
scroll to position [1577, 0]
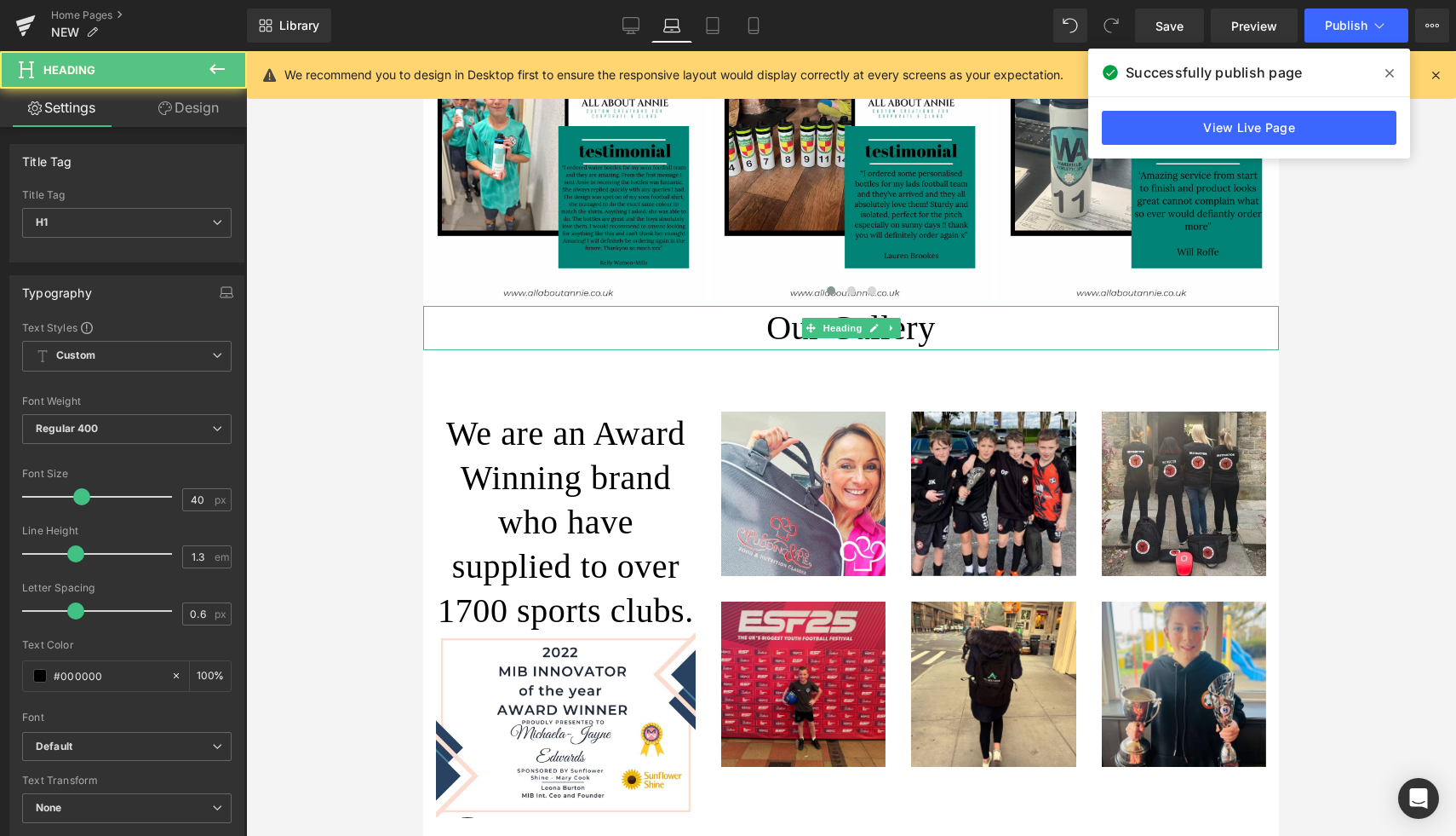
click at [883, 306] on h1 "Our Gallery" at bounding box center [851, 328] width 856 height 44
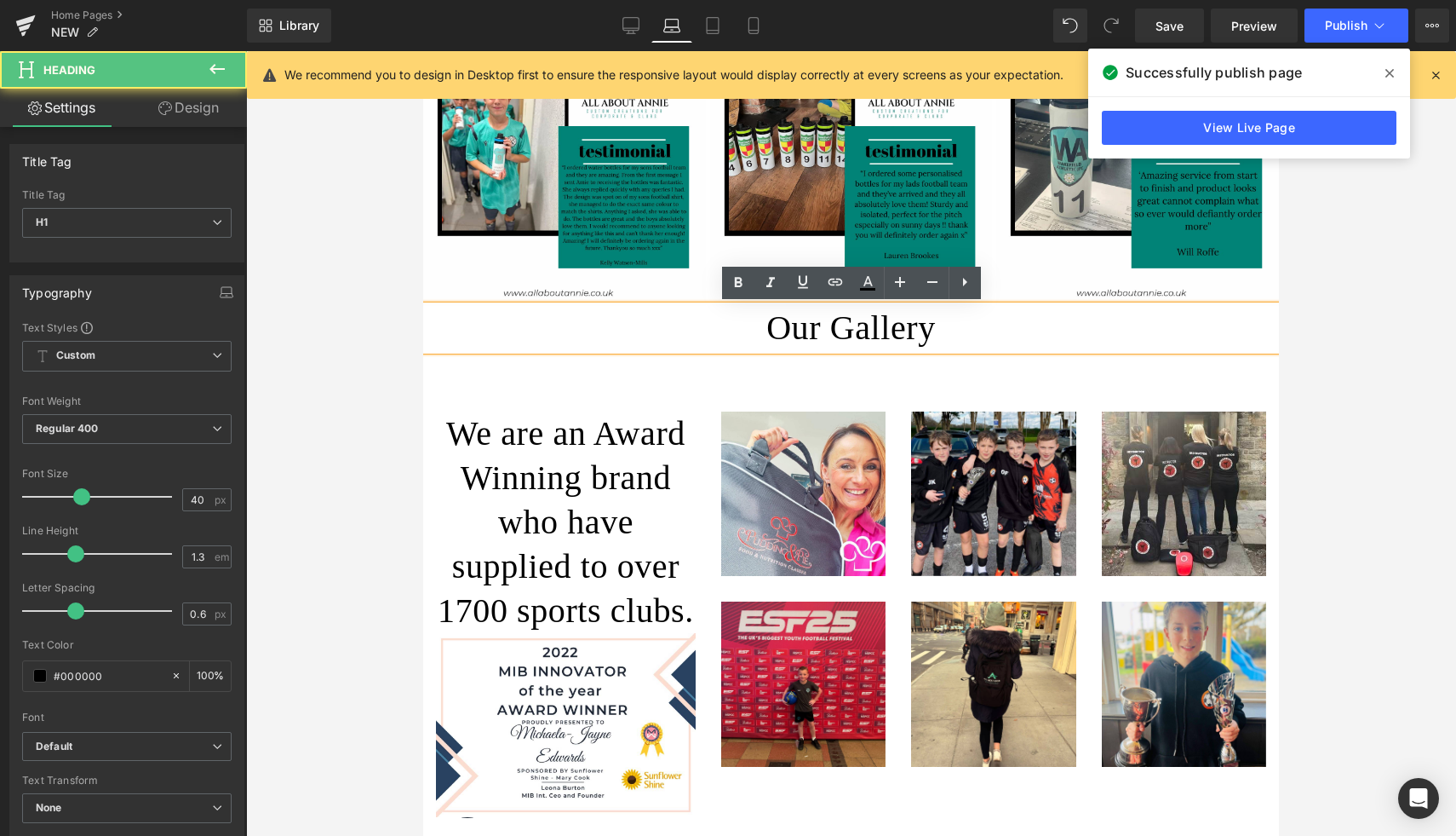
click at [892, 324] on h1 "Our Gallery" at bounding box center [851, 328] width 856 height 44
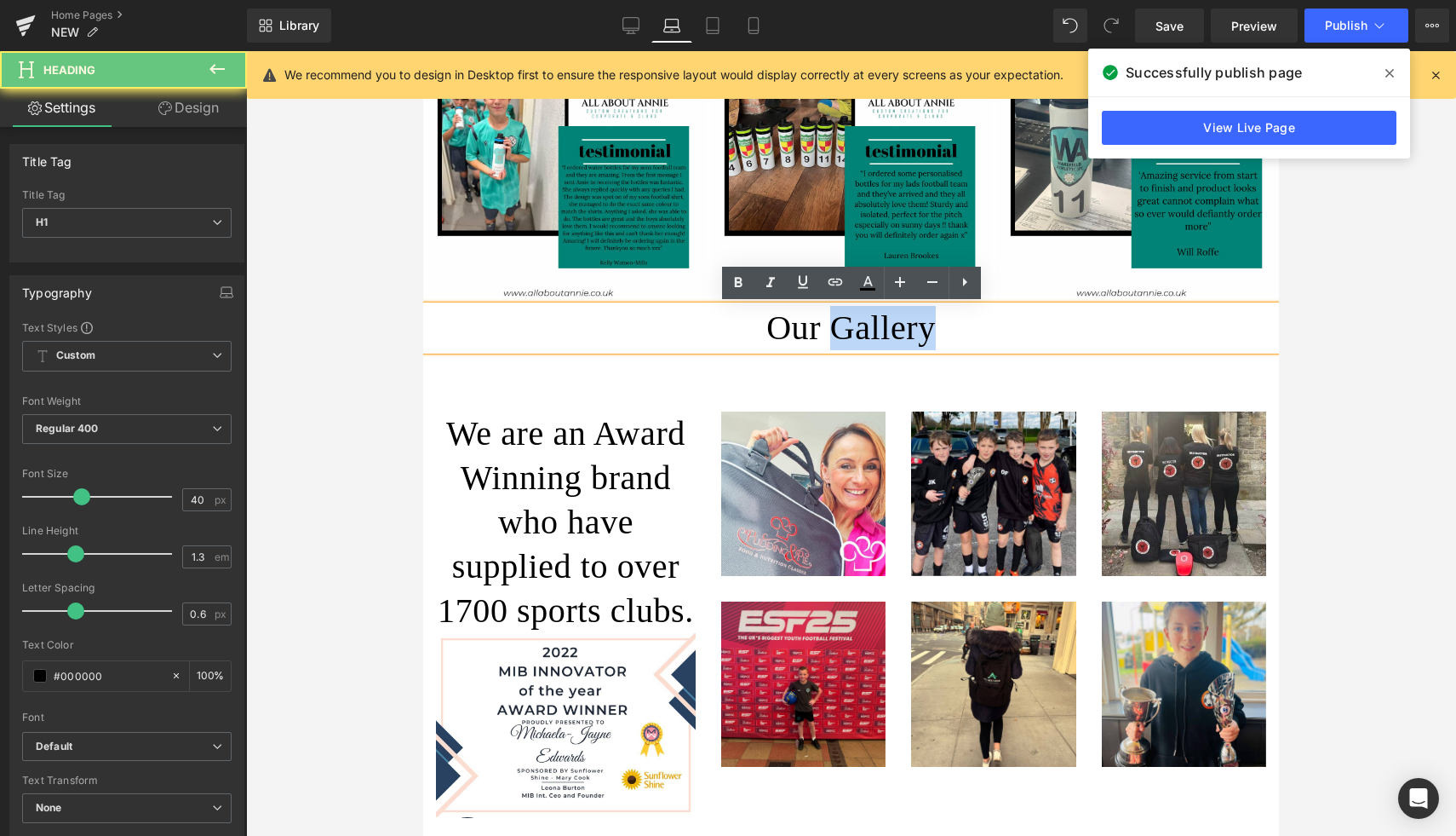
click at [892, 324] on h1 "Our Gallery" at bounding box center [851, 328] width 856 height 44
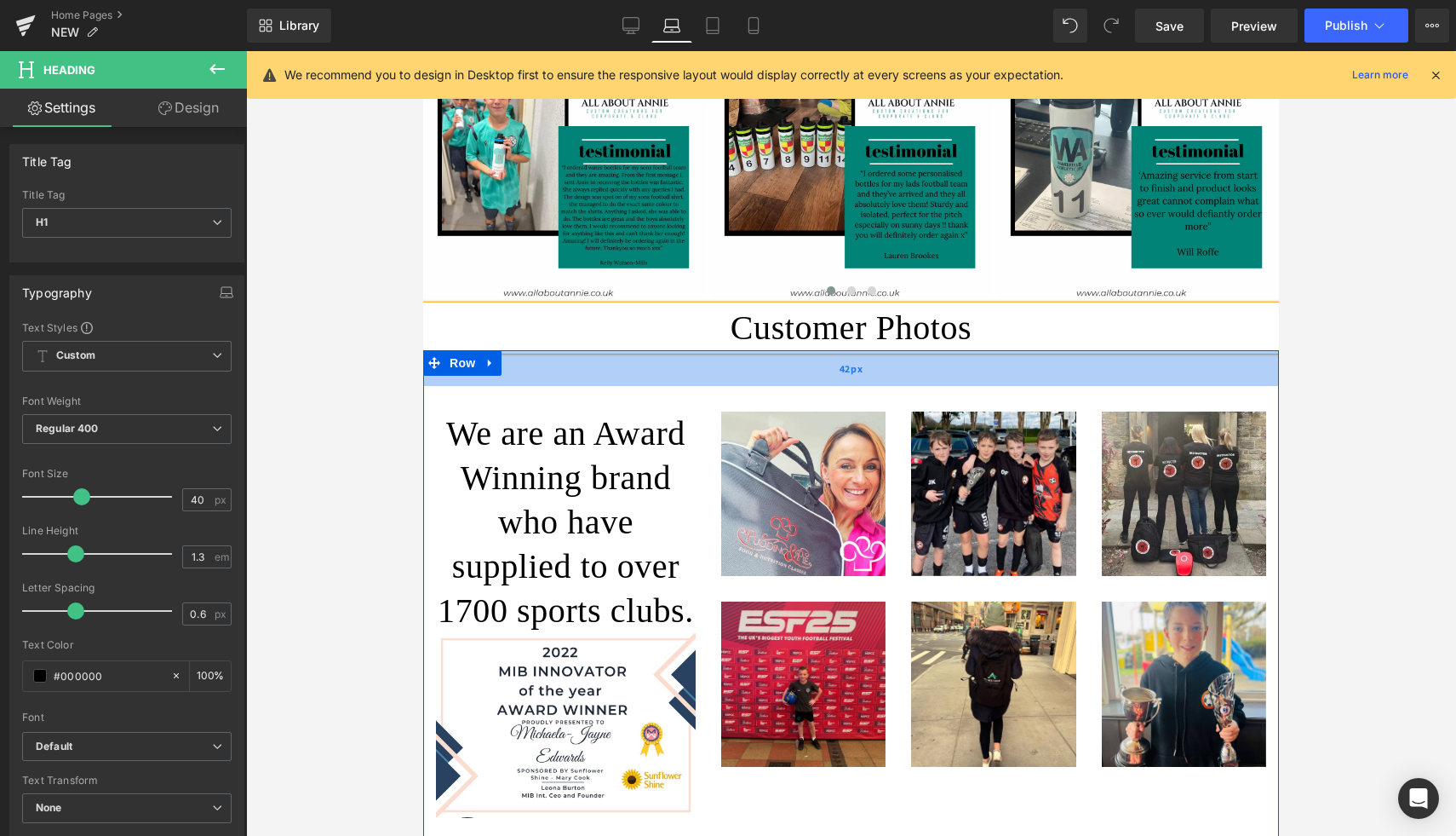
click at [767, 382] on div "42px" at bounding box center [851, 368] width 856 height 36
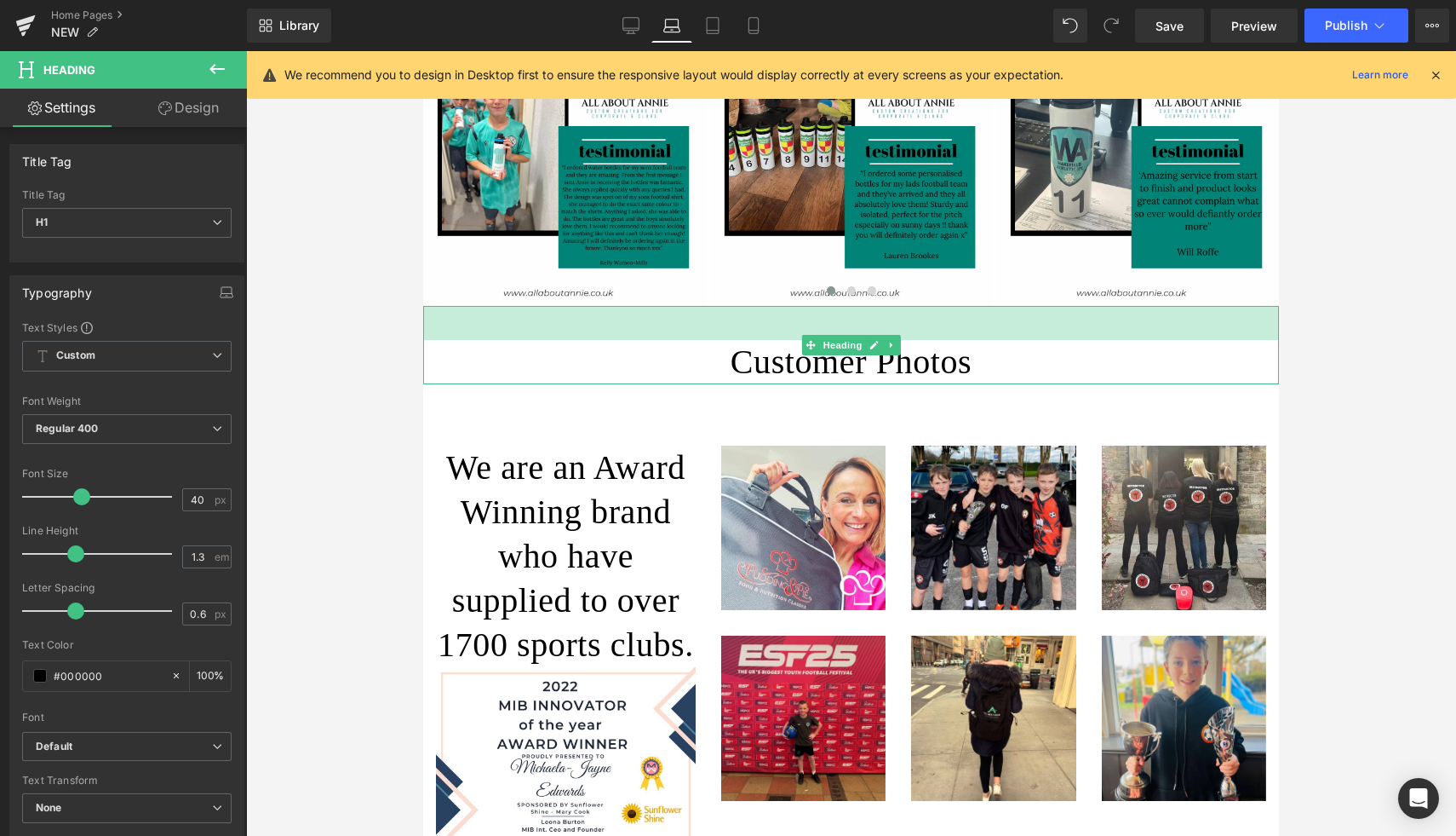
drag, startPoint x: 756, startPoint y: 306, endPoint x: 756, endPoint y: 340, distance: 34.0
click at [756, 340] on div "Customer Photos Heading 40px" at bounding box center [851, 345] width 856 height 78
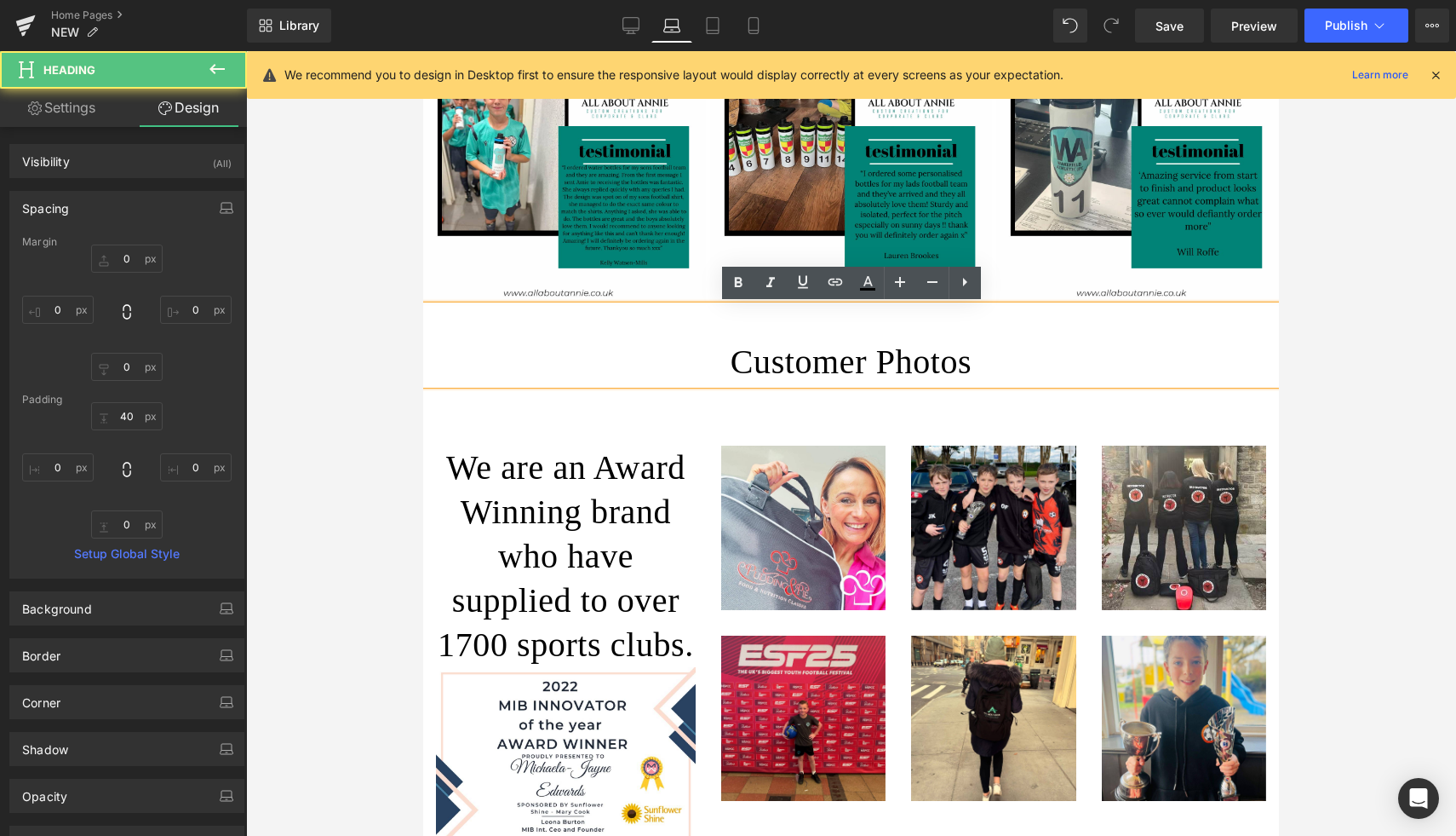
click at [481, 463] on link at bounding box center [485, 458] width 18 height 20
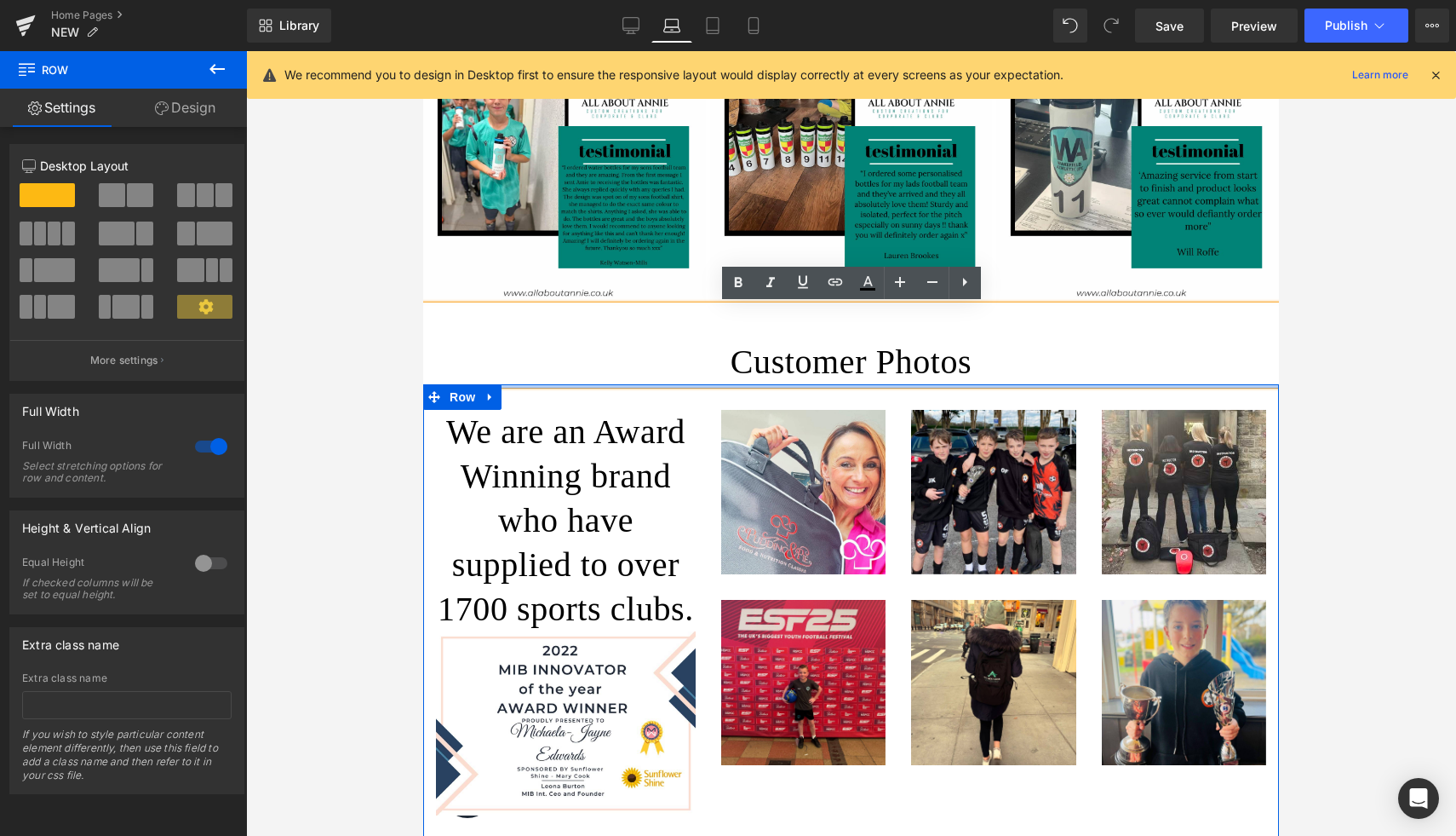
drag, startPoint x: 801, startPoint y: 417, endPoint x: 801, endPoint y: 379, distance: 38.0
click at [801, 379] on div "Image Specialists In Corporate & Sports Merchandise Heading Image SHOP SPORTS B…" at bounding box center [851, 673] width 856 height 3870
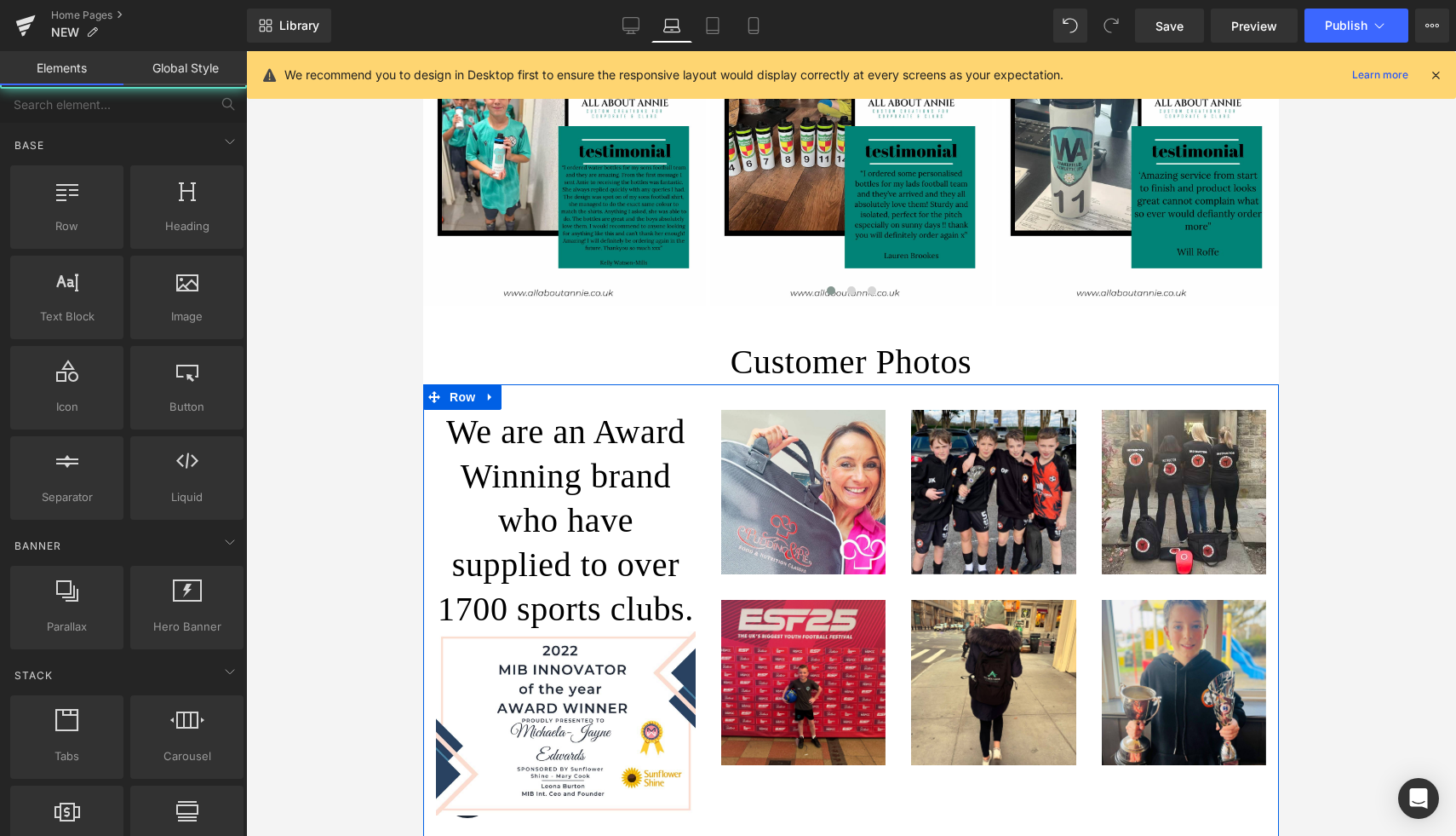
click at [1360, 339] on div at bounding box center [850, 443] width 1210 height 784
click at [1261, 336] on div "Customer Photos Heading 40px" at bounding box center [851, 345] width 856 height 78
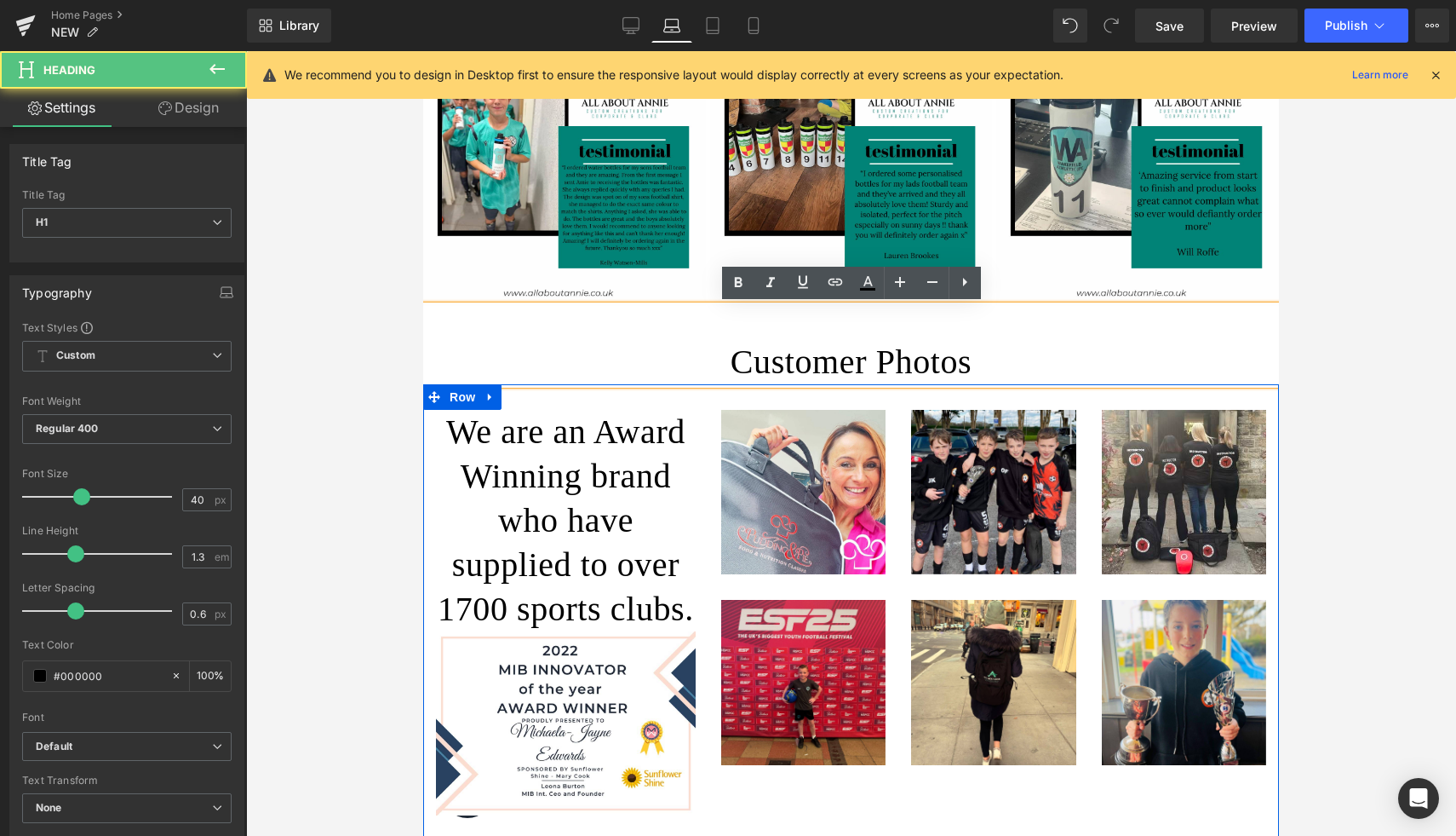
click at [1358, 314] on div at bounding box center [850, 443] width 1210 height 784
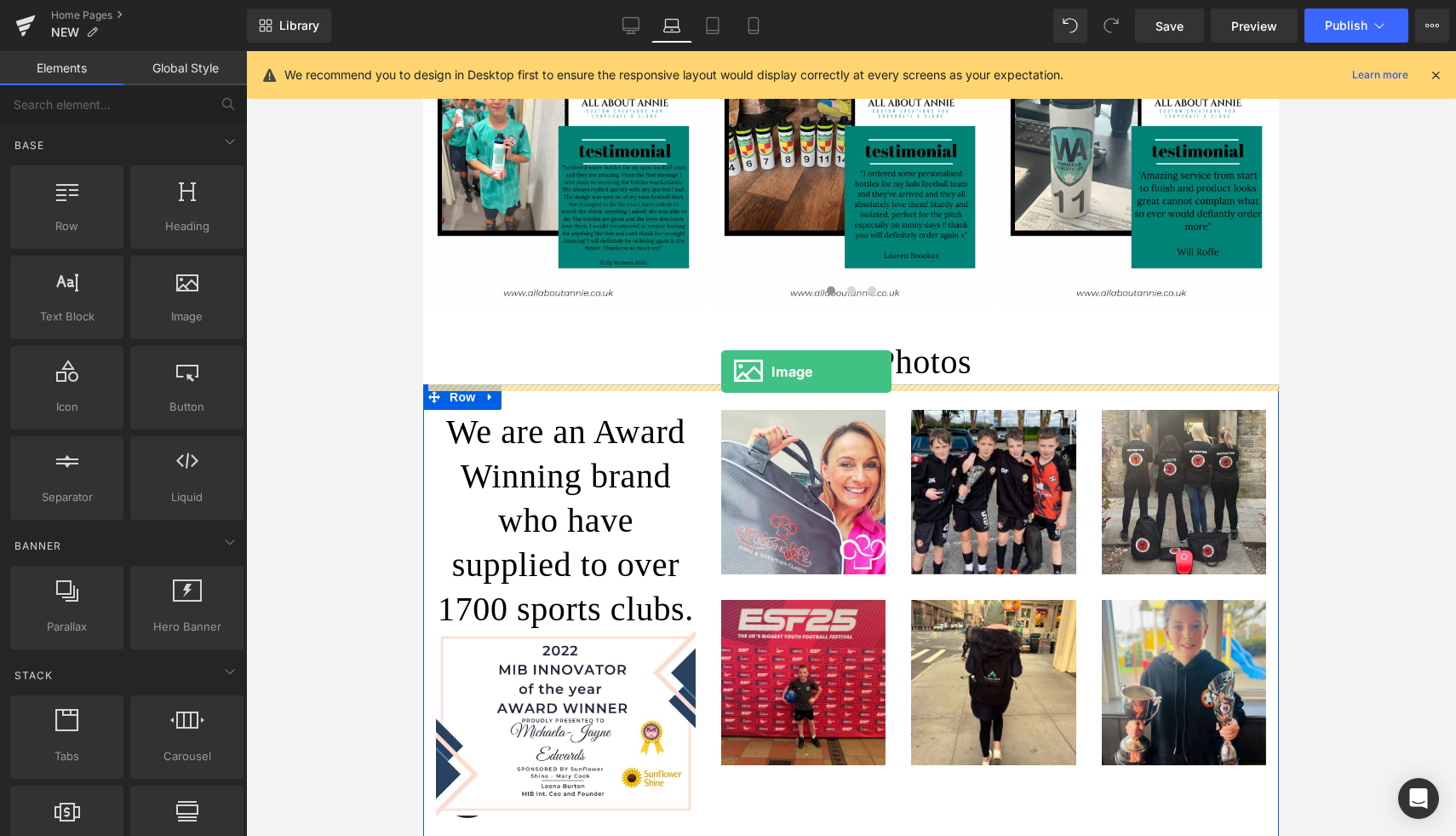
drag, startPoint x: 617, startPoint y: 347, endPoint x: 722, endPoint y: 372, distance: 107.9
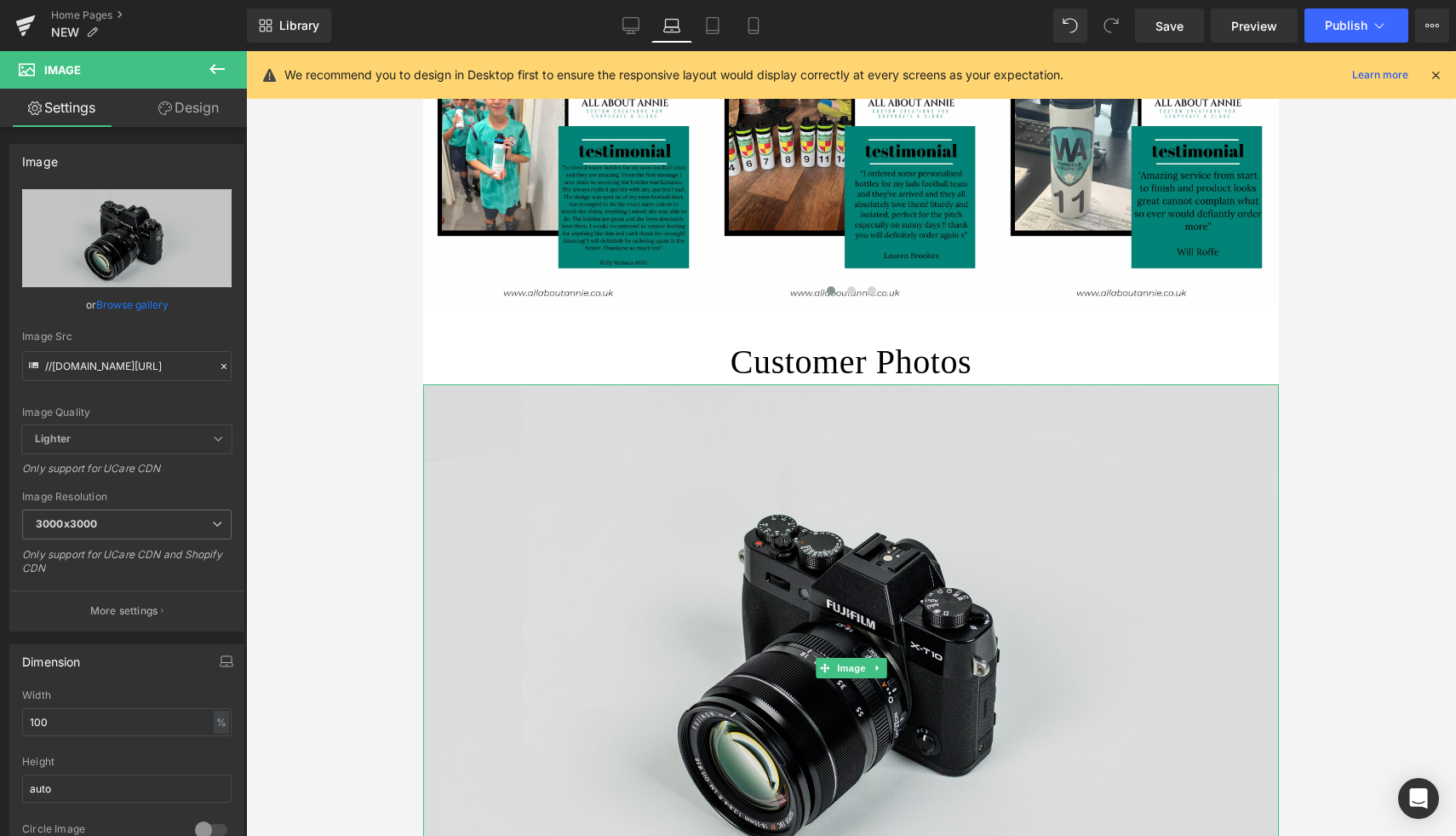
click at [755, 500] on img at bounding box center [851, 668] width 856 height 568
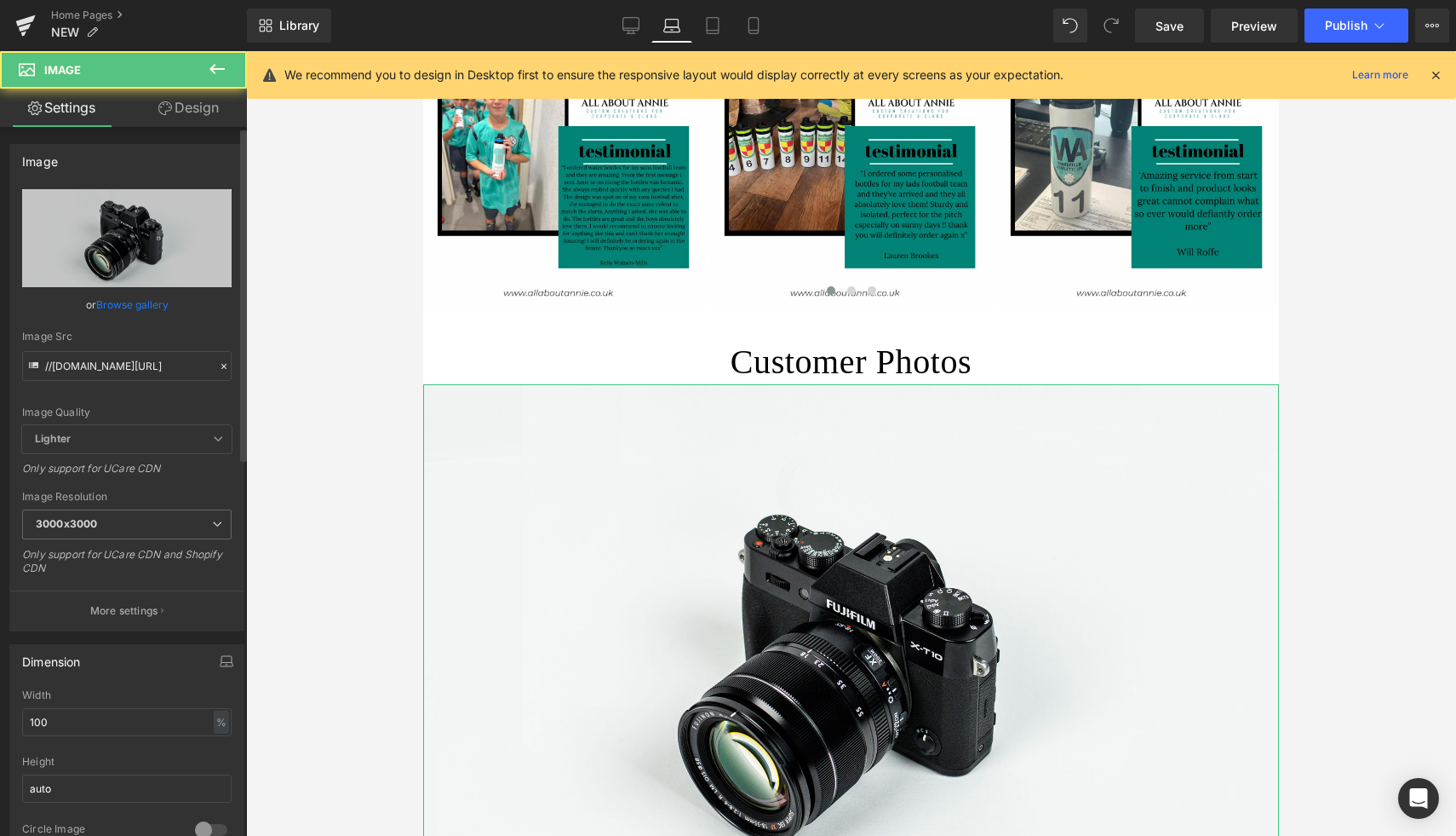
click at [120, 303] on link "Browse gallery" at bounding box center [133, 304] width 72 height 30
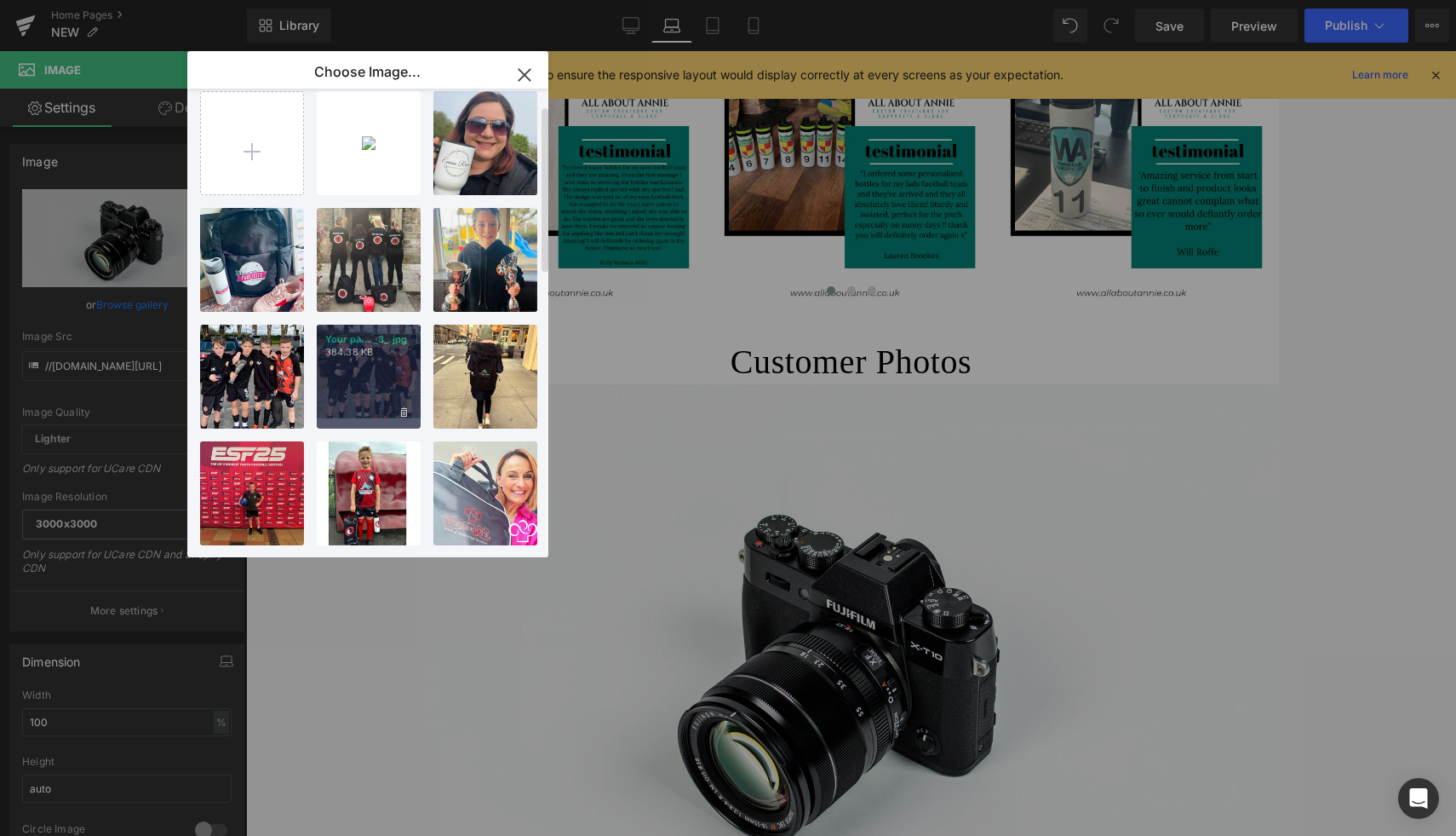
scroll to position [0, 0]
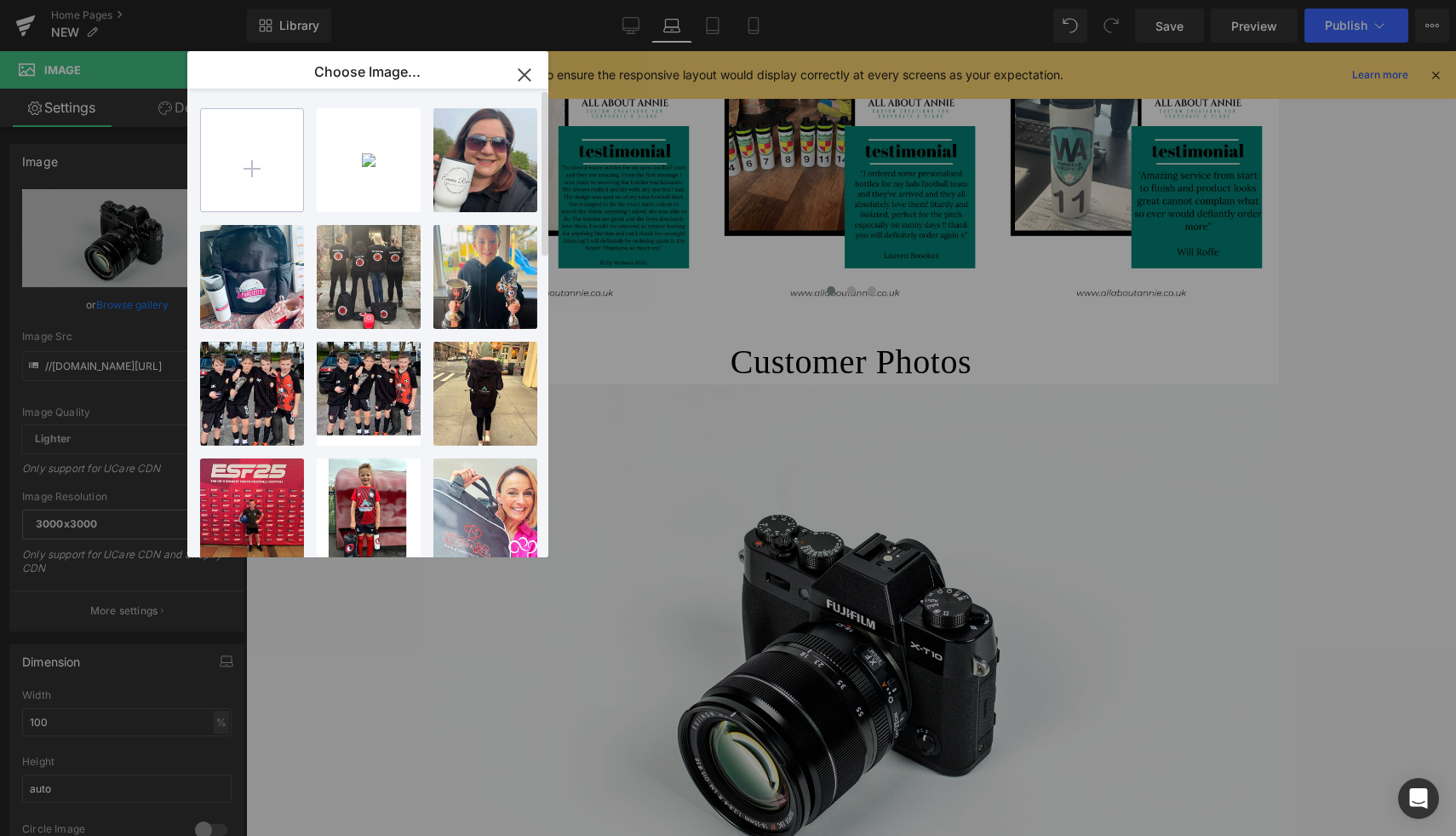
type input "C:\fakepath\BF56E19E-8D3F-4DA5-9AAA-9AC8593973BA_1_105_c.jpeg"
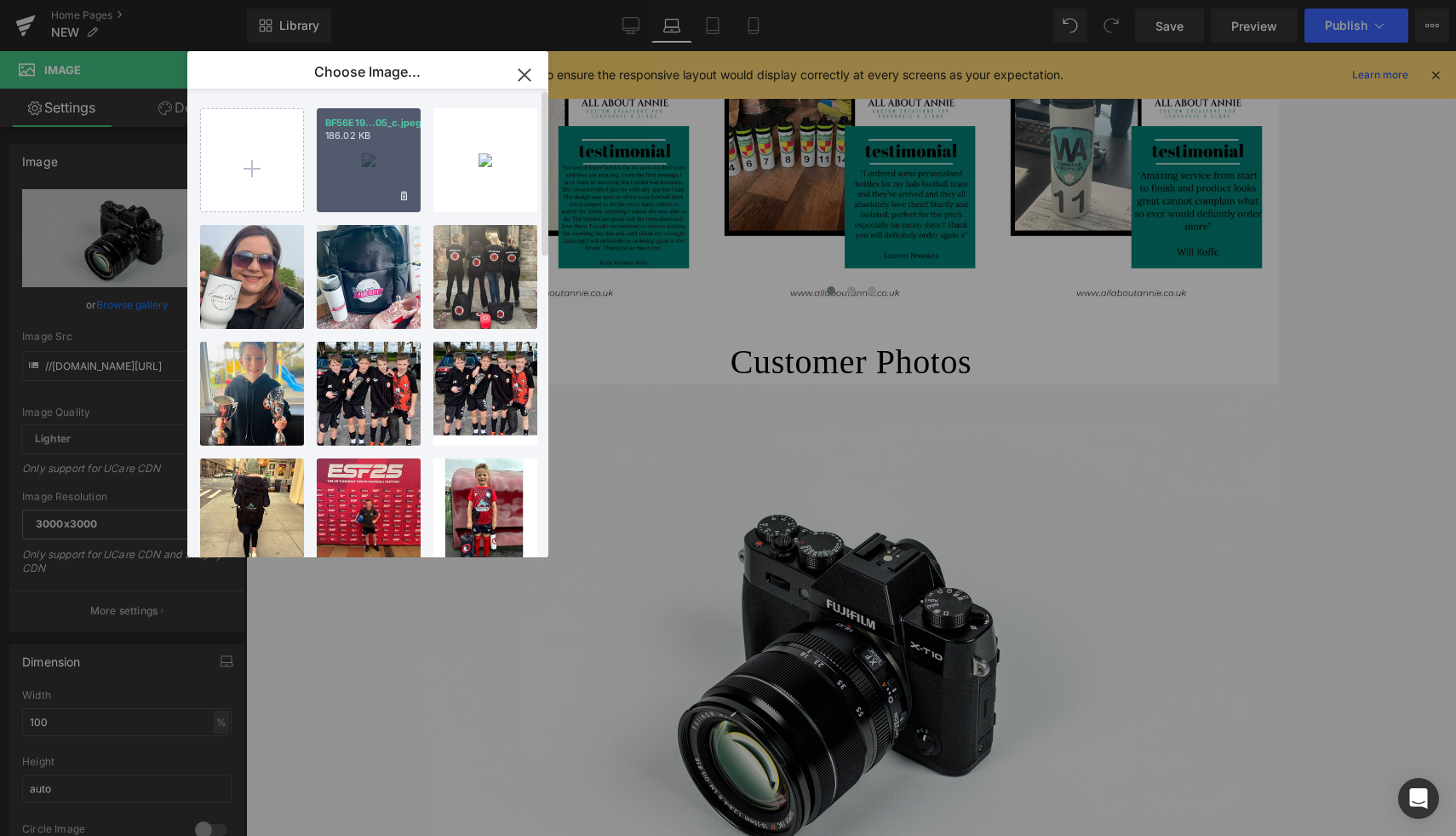
click at [368, 185] on div "BF56E19...05_c.jpeg 186.02 KB" at bounding box center [369, 160] width 104 height 104
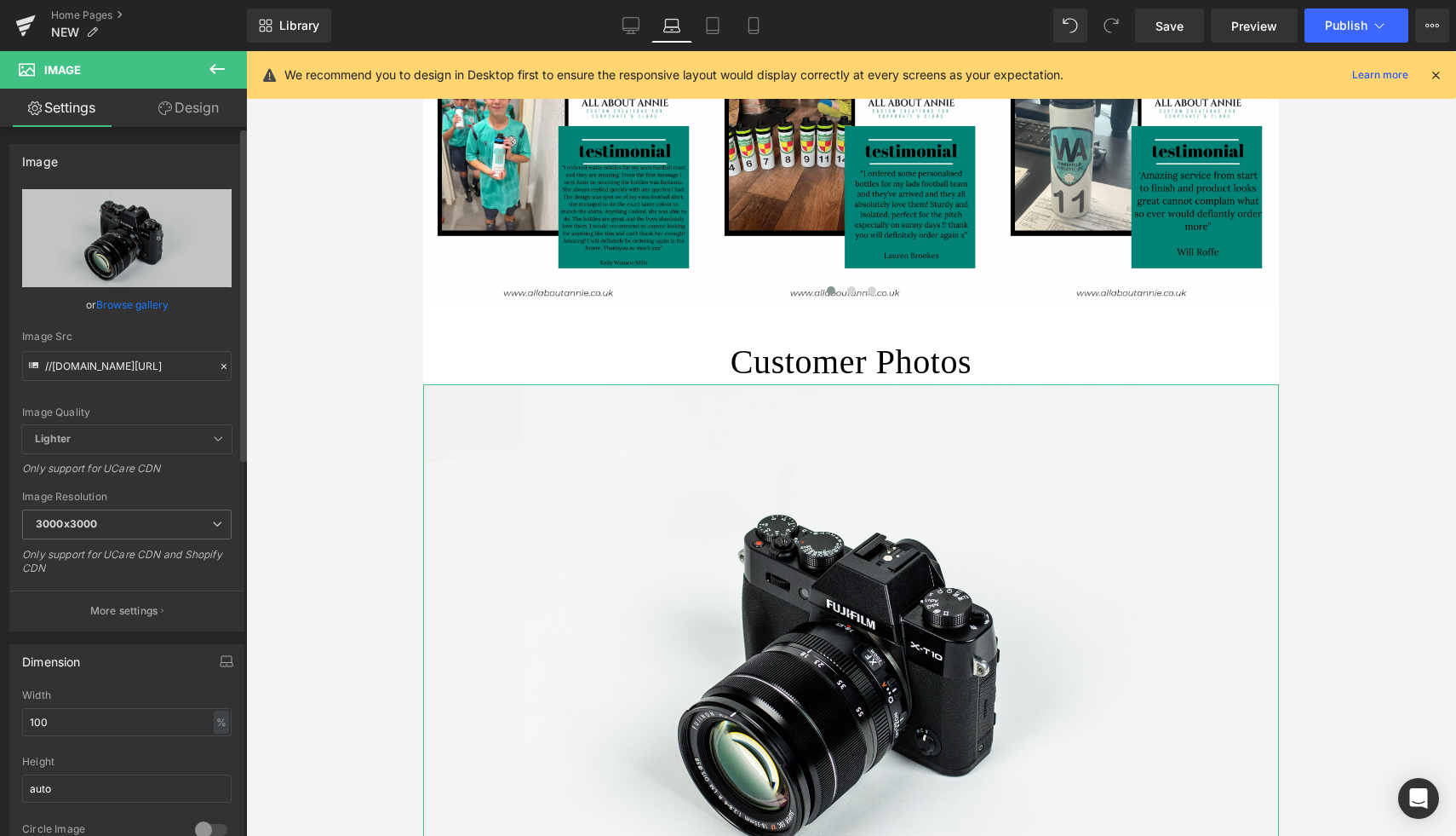
click at [137, 299] on link "Browse gallery" at bounding box center [133, 304] width 72 height 30
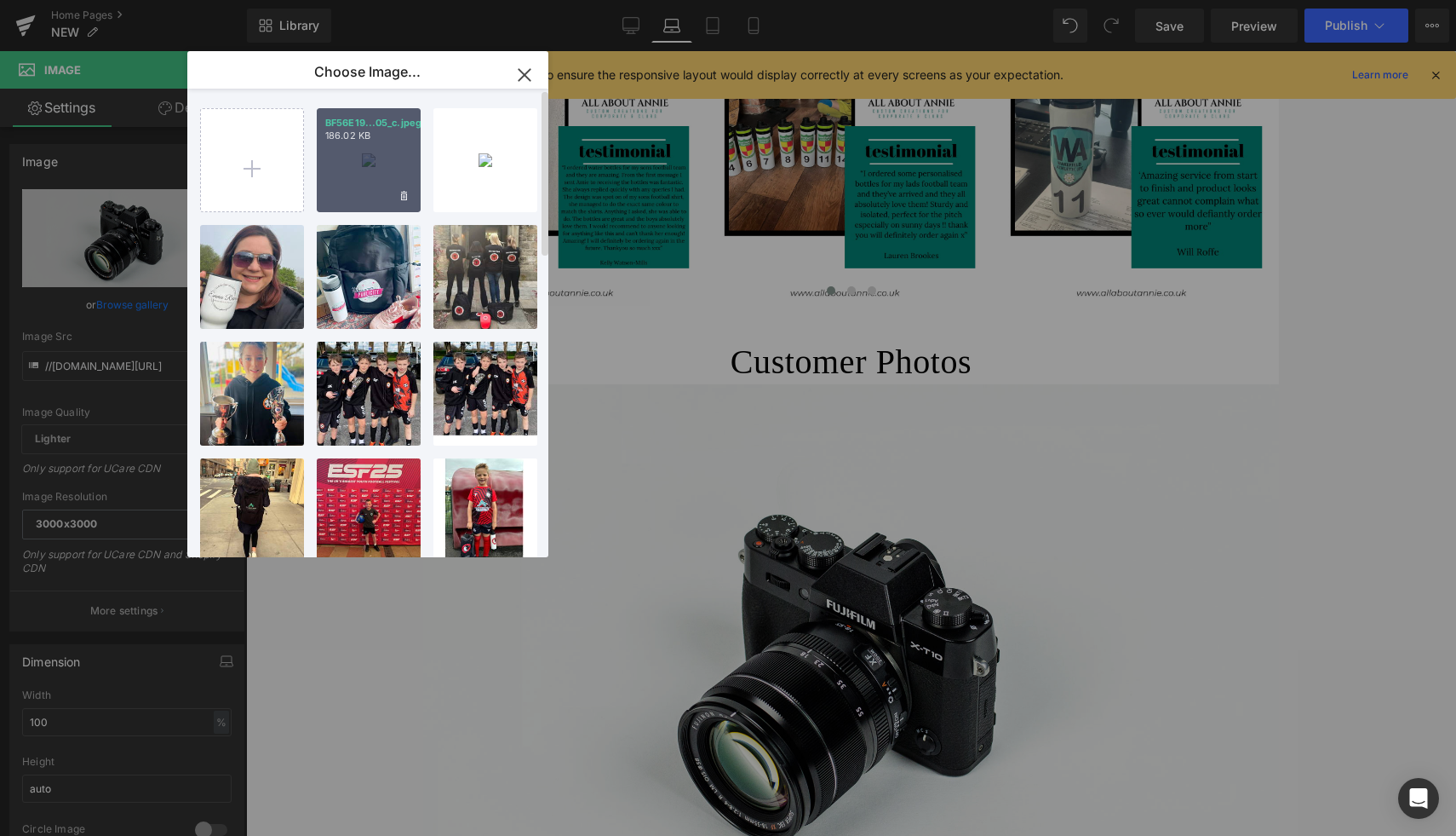
click at [354, 183] on div "BF56E19...05_c.jpeg 186.02 KB" at bounding box center [369, 160] width 104 height 104
type input "https://ucarecdn.com/88c42676-f9f4-4263-9ffc-7f3e8447187e/-/format/auto/-/previ…"
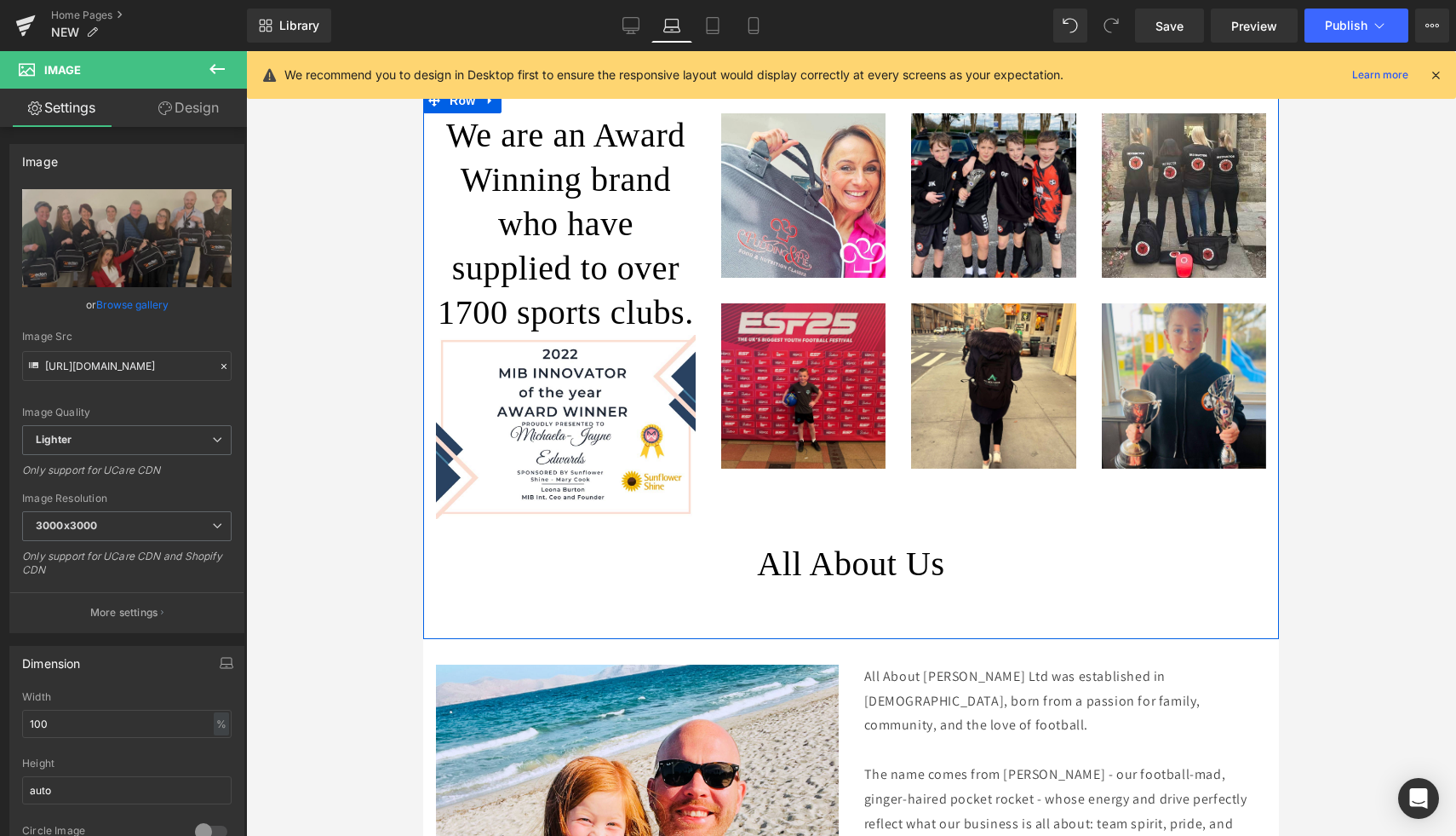
scroll to position [2519, 0]
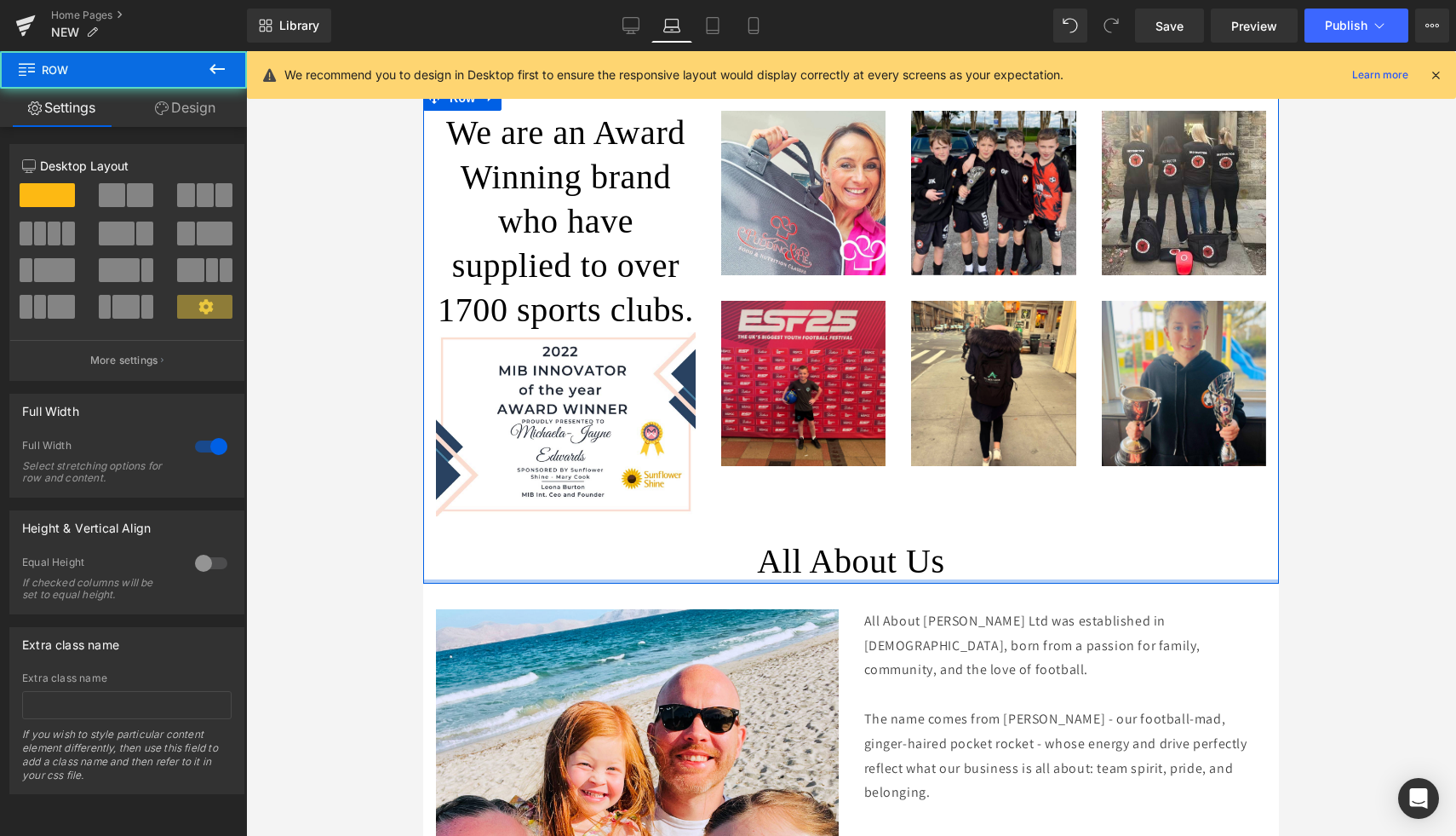
drag, startPoint x: 863, startPoint y: 675, endPoint x: 863, endPoint y: 621, distance: 54.0
click at [863, 583] on div "We are an Award Winning brand who have supplied to over 1700 sports clubs. Head…" at bounding box center [851, 334] width 856 height 498
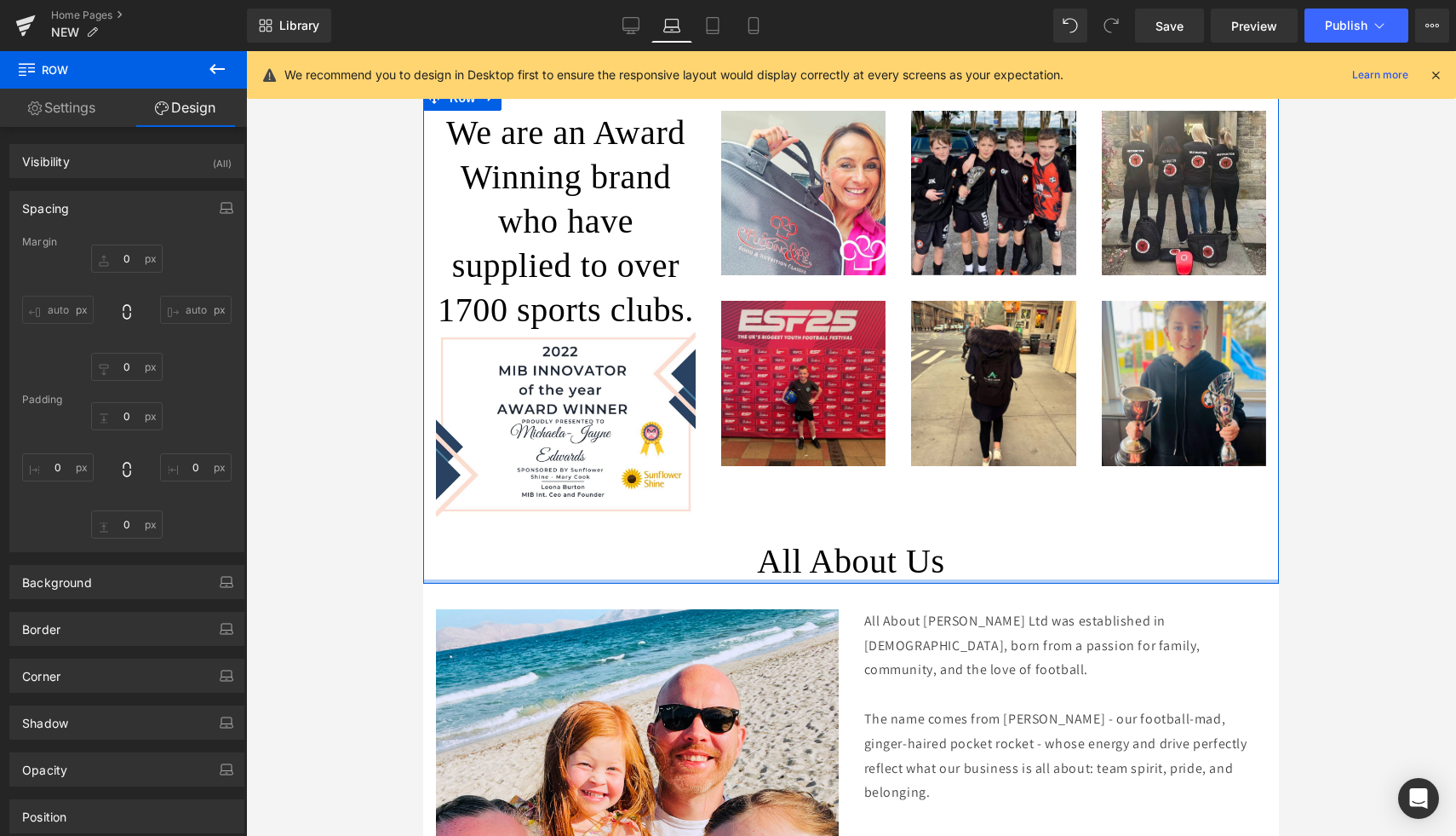
type input "0"
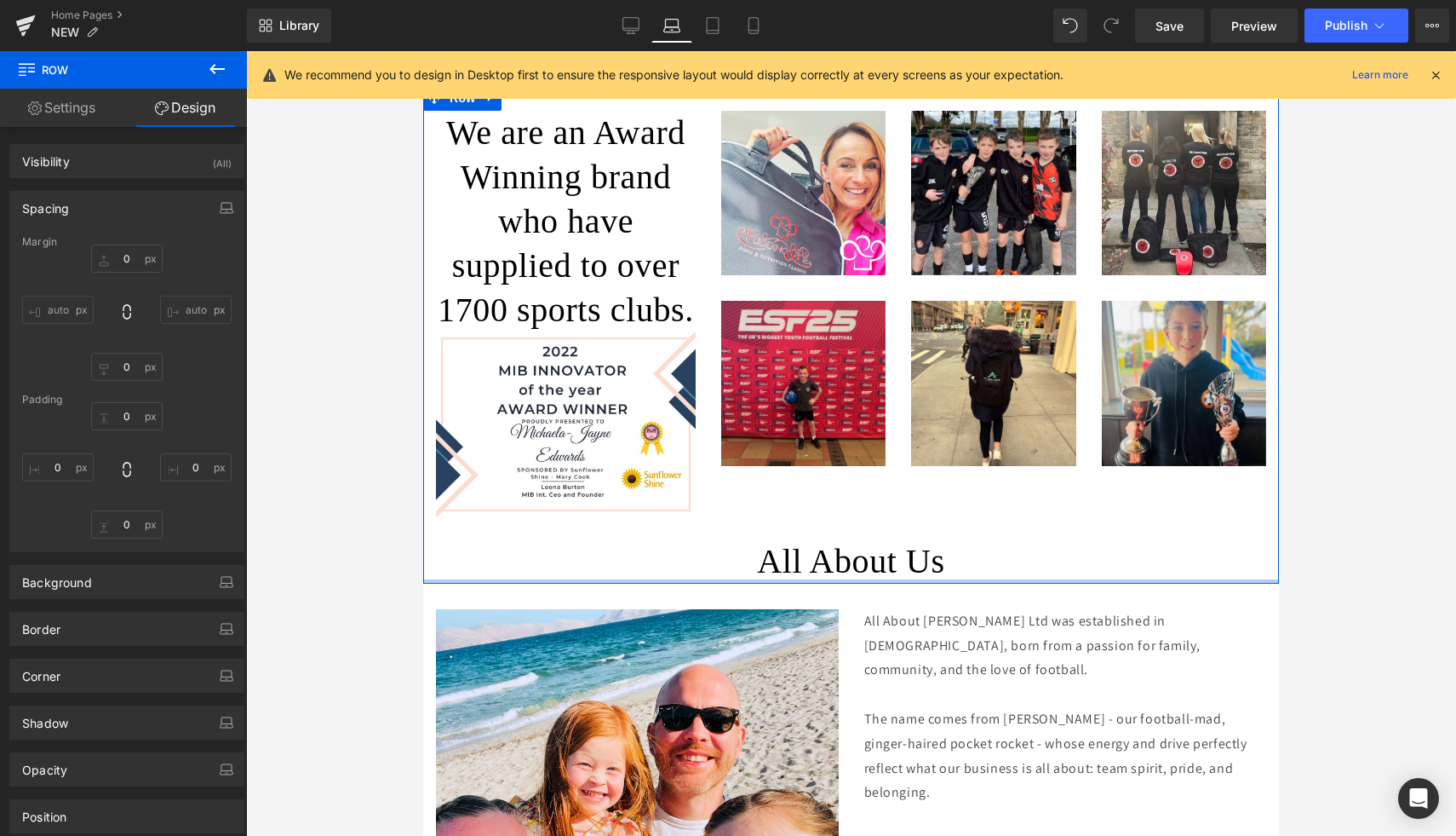
type input "0"
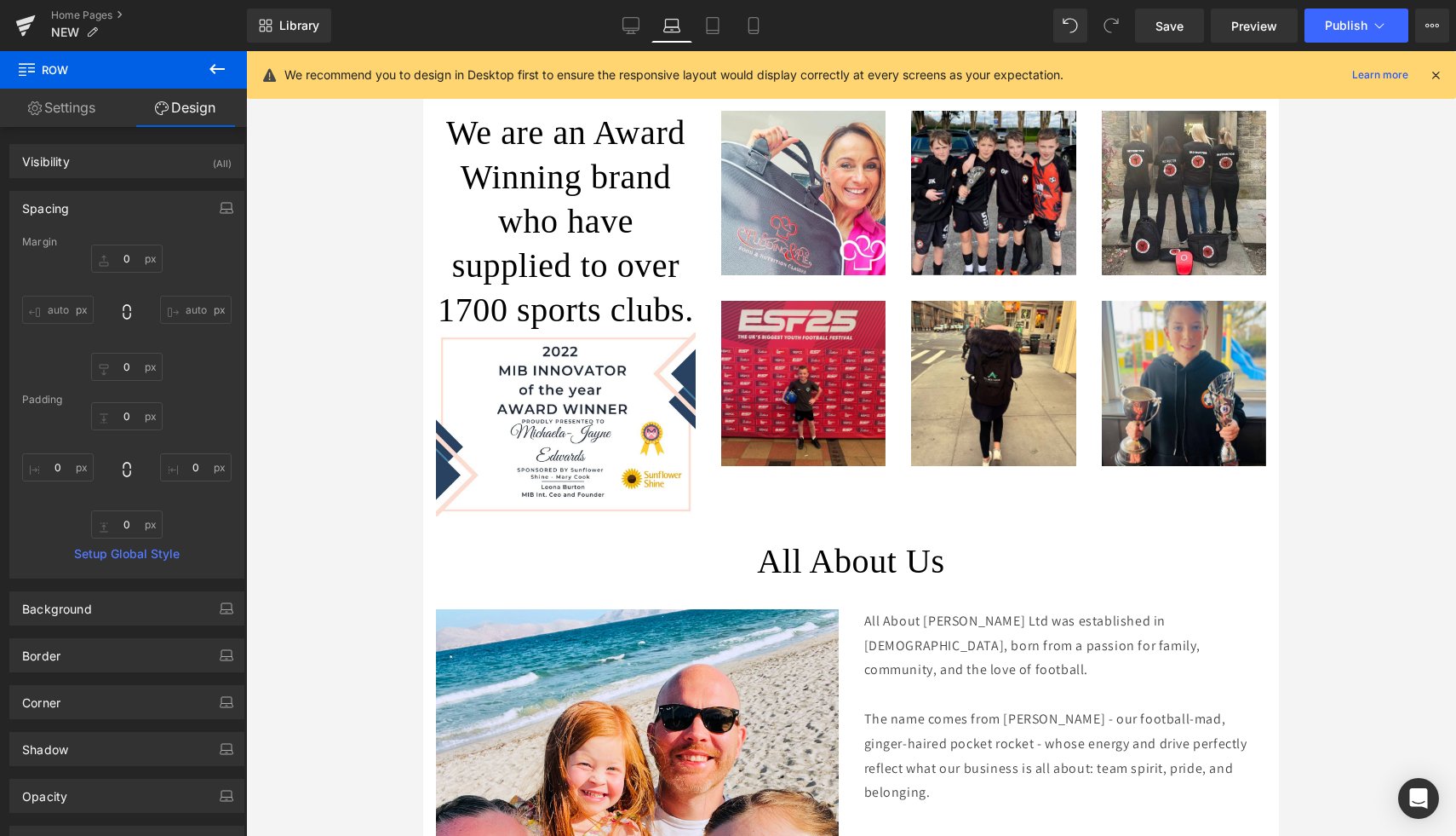
click at [1355, 625] on div at bounding box center [850, 443] width 1210 height 784
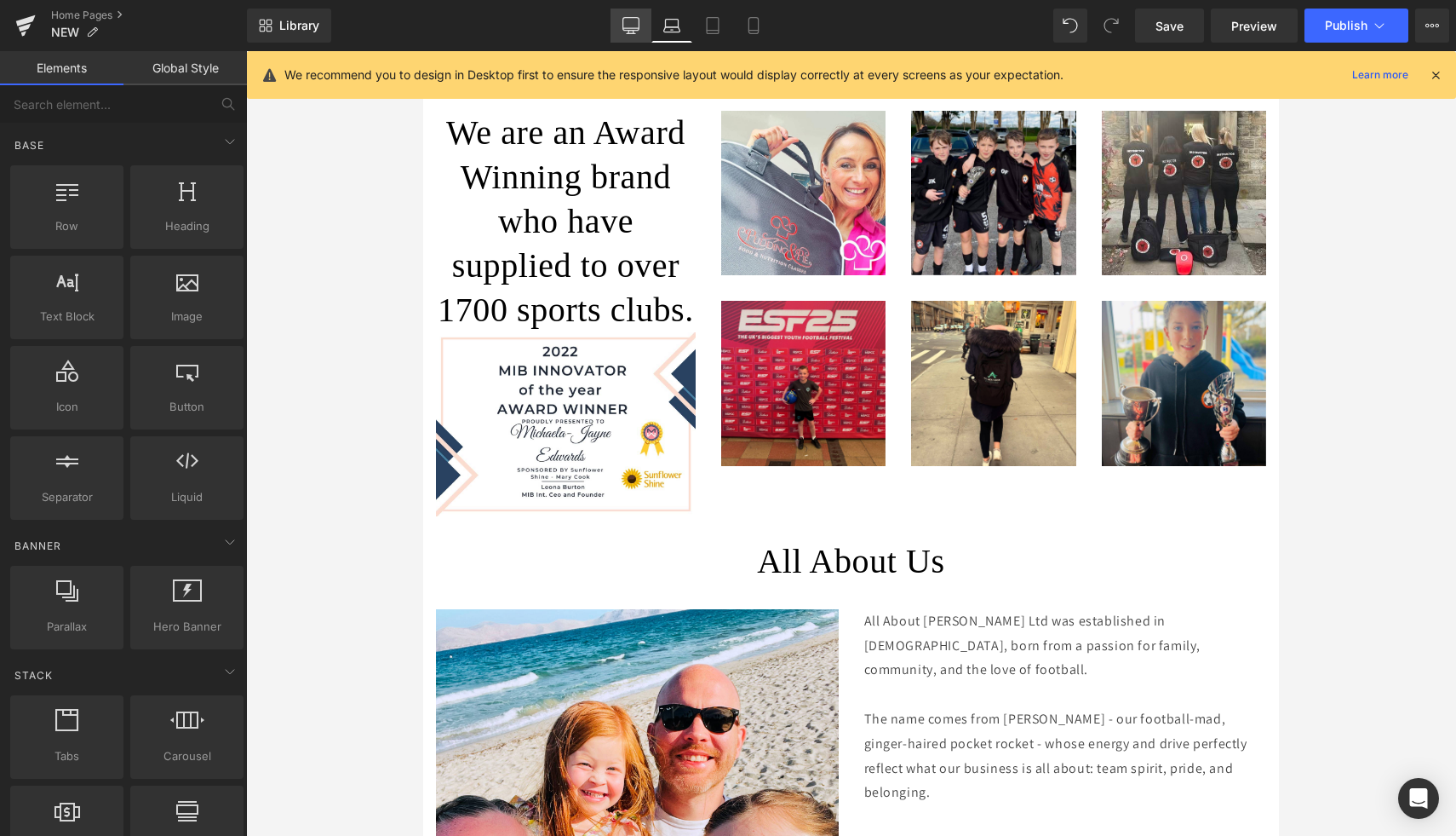
click at [642, 21] on link "Desktop" at bounding box center [631, 25] width 41 height 34
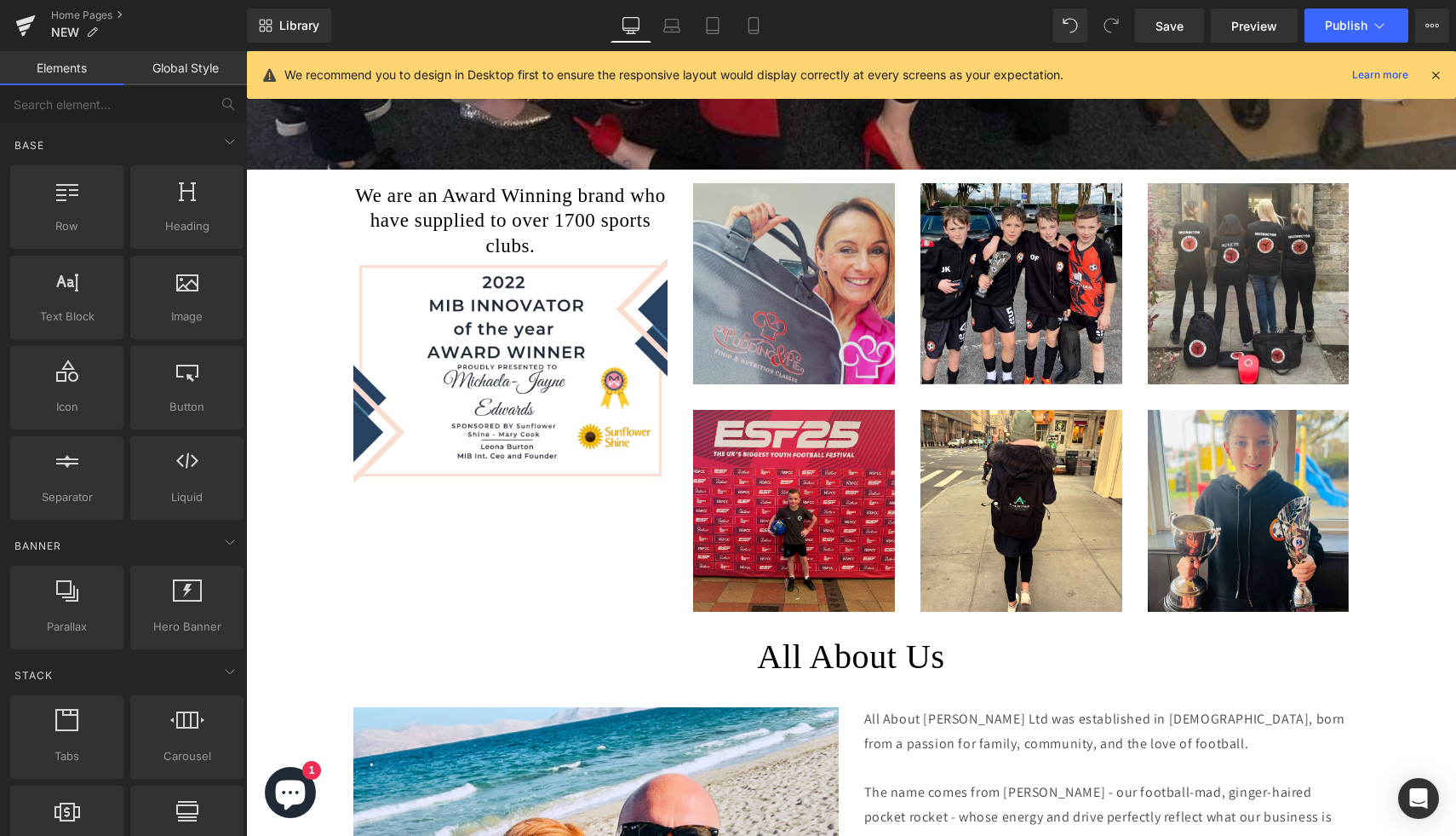
scroll to position [3238, 0]
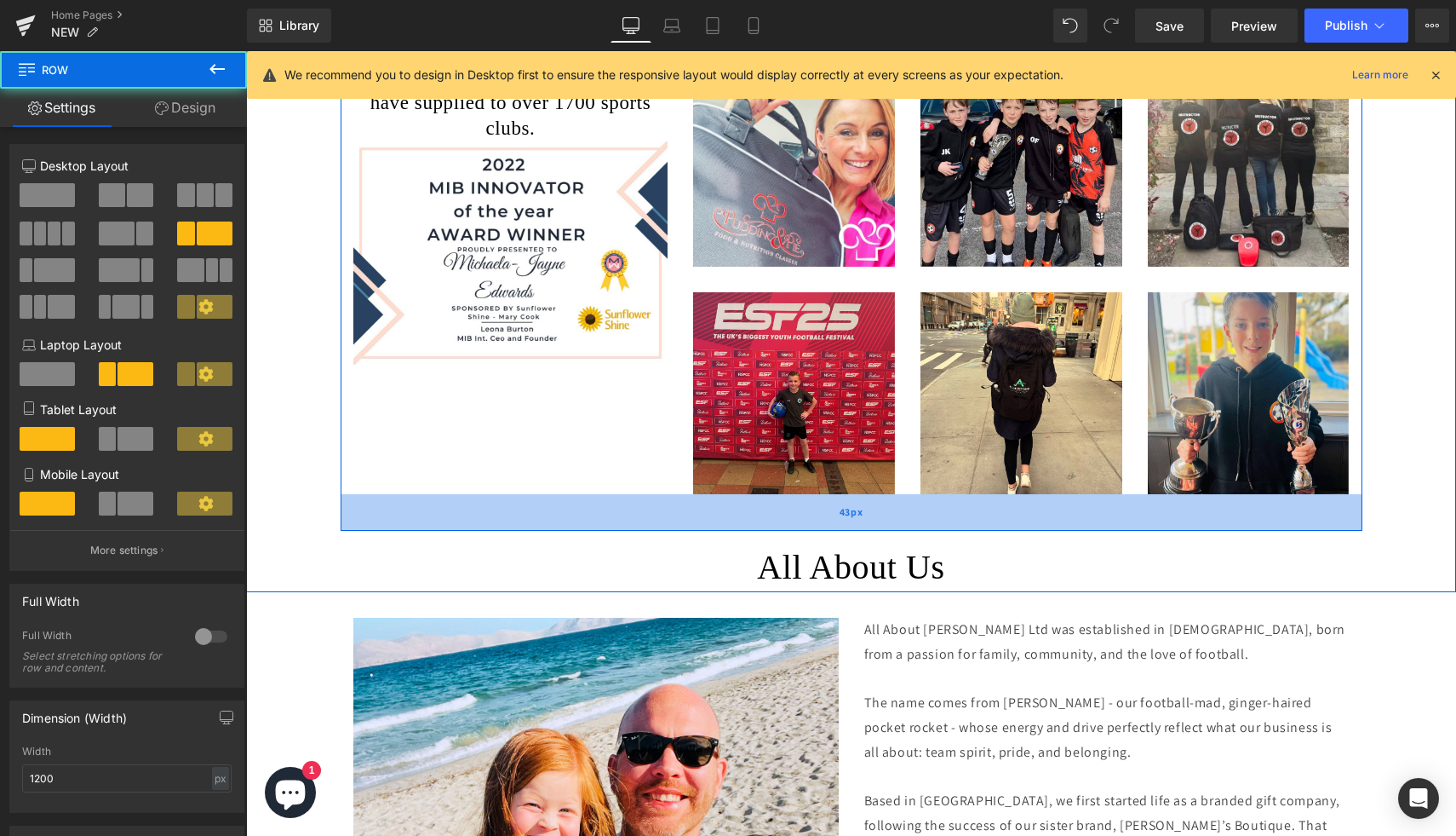
drag, startPoint x: 844, startPoint y: 500, endPoint x: 845, endPoint y: 528, distance: 28.0
click at [845, 529] on div "43px" at bounding box center [851, 512] width 1022 height 37
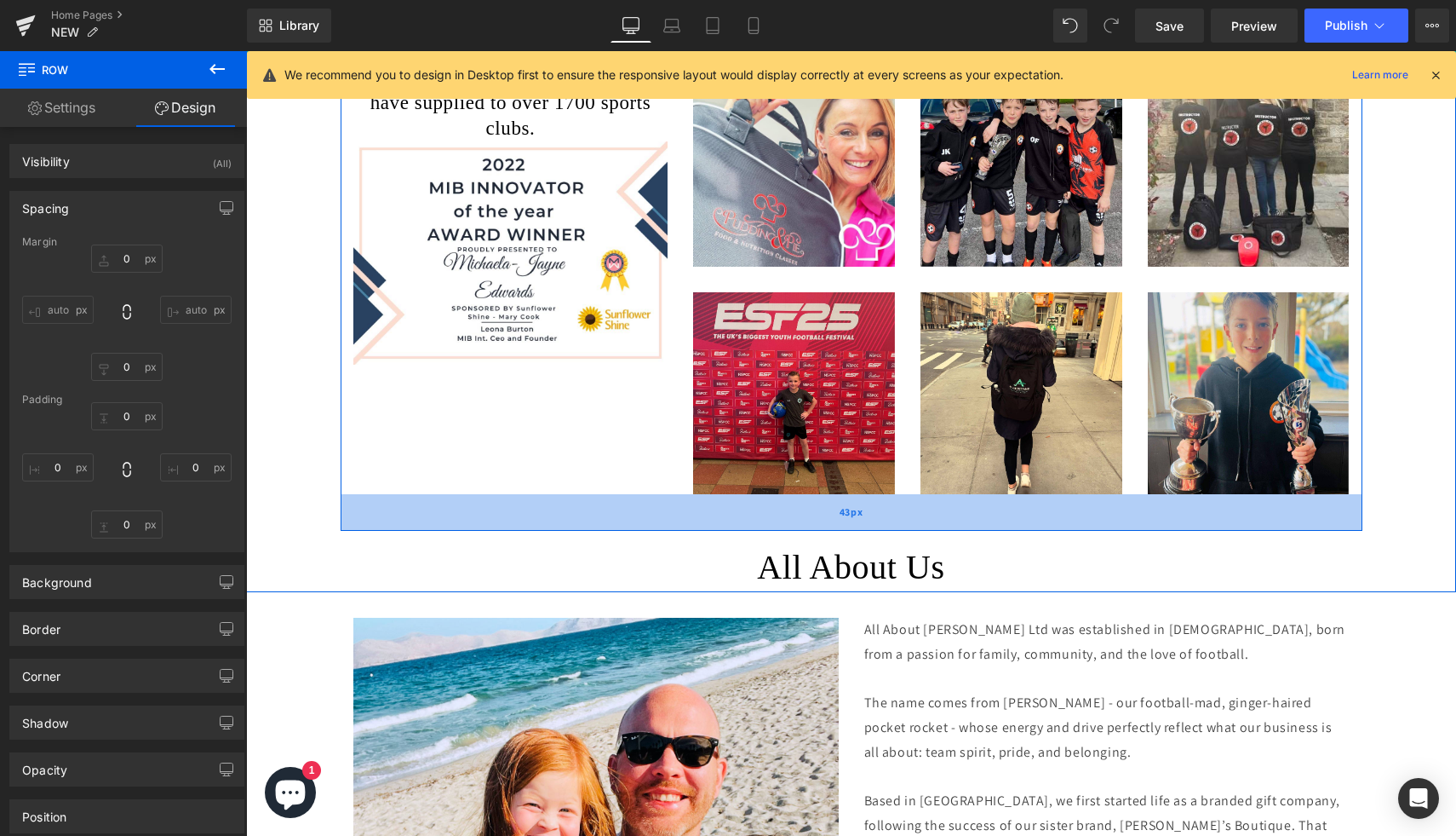
type input "0"
type input "43"
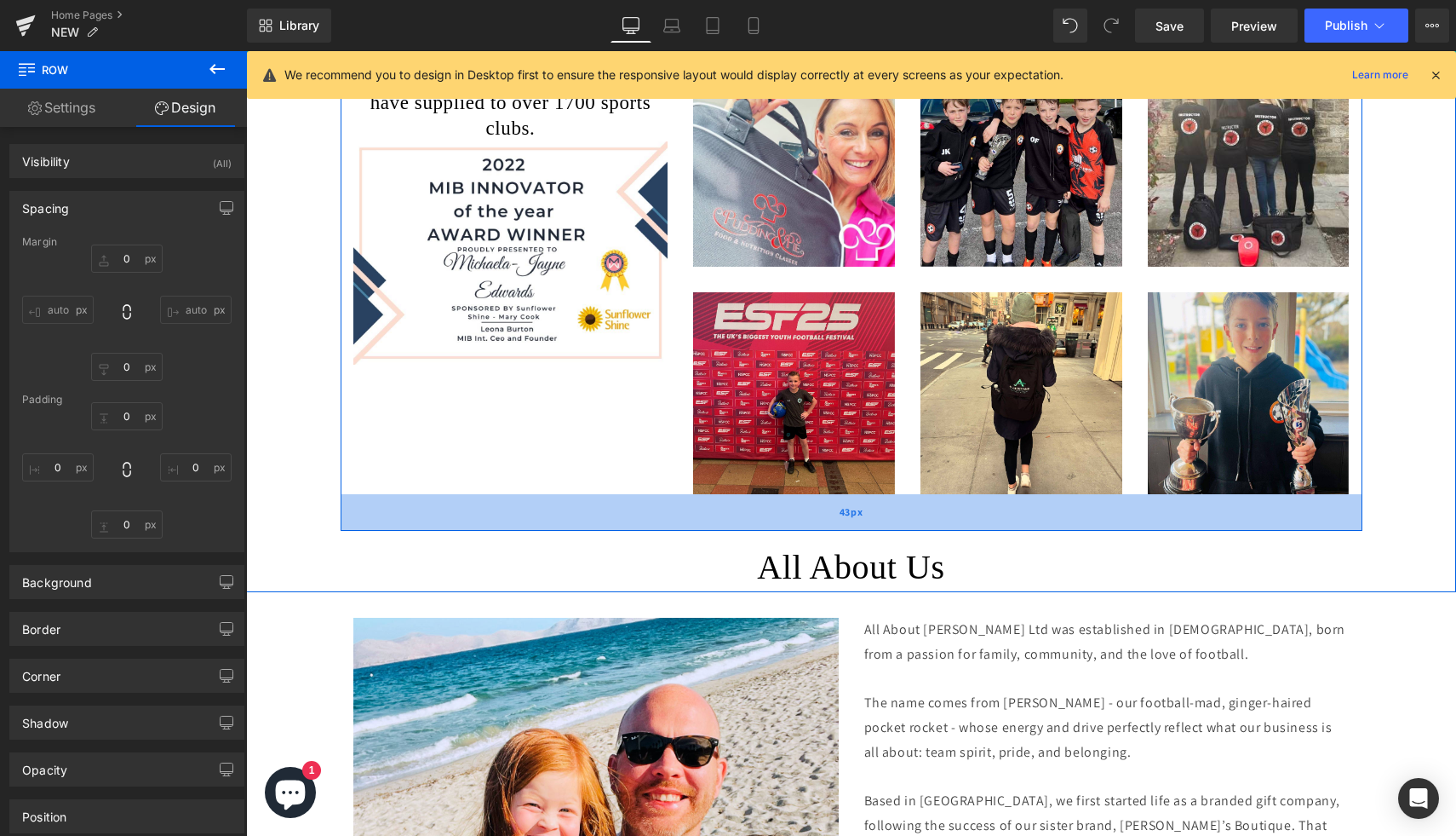
type input "0"
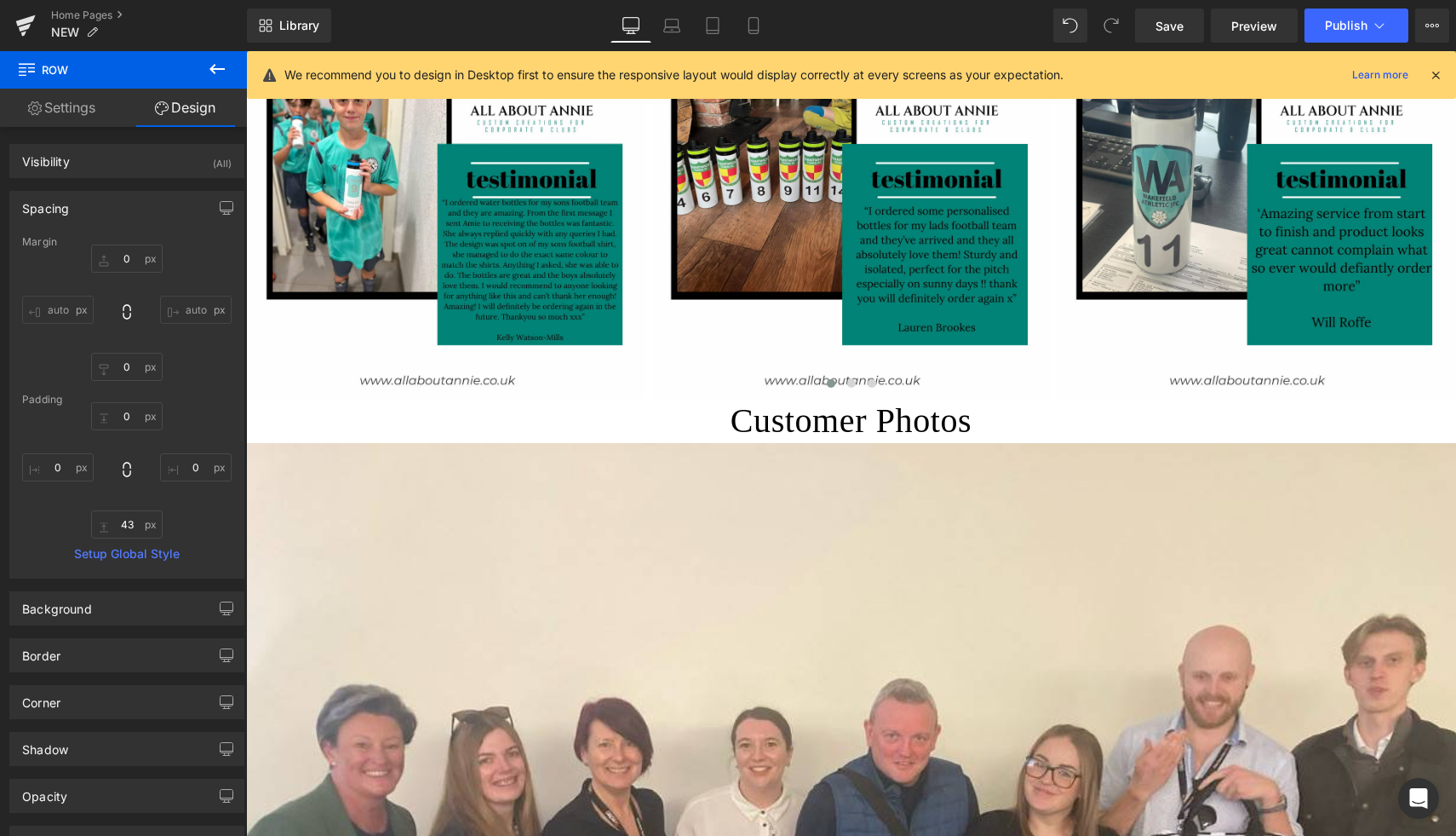
scroll to position [1936, 0]
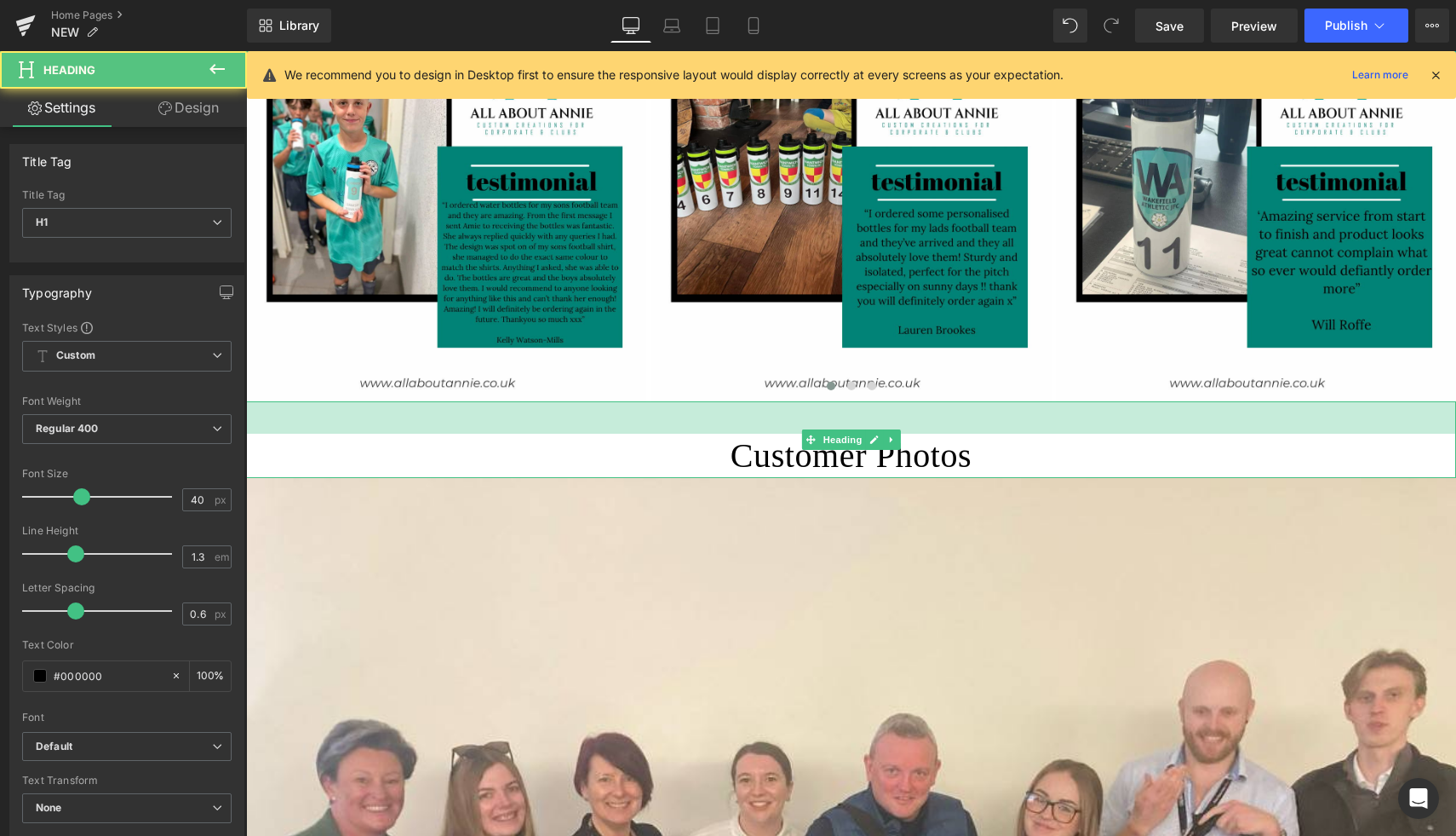
drag, startPoint x: 851, startPoint y: 401, endPoint x: 853, endPoint y: 432, distance: 31.1
click at [853, 433] on div "Customer Photos Heading 38px" at bounding box center [850, 439] width 1210 height 77
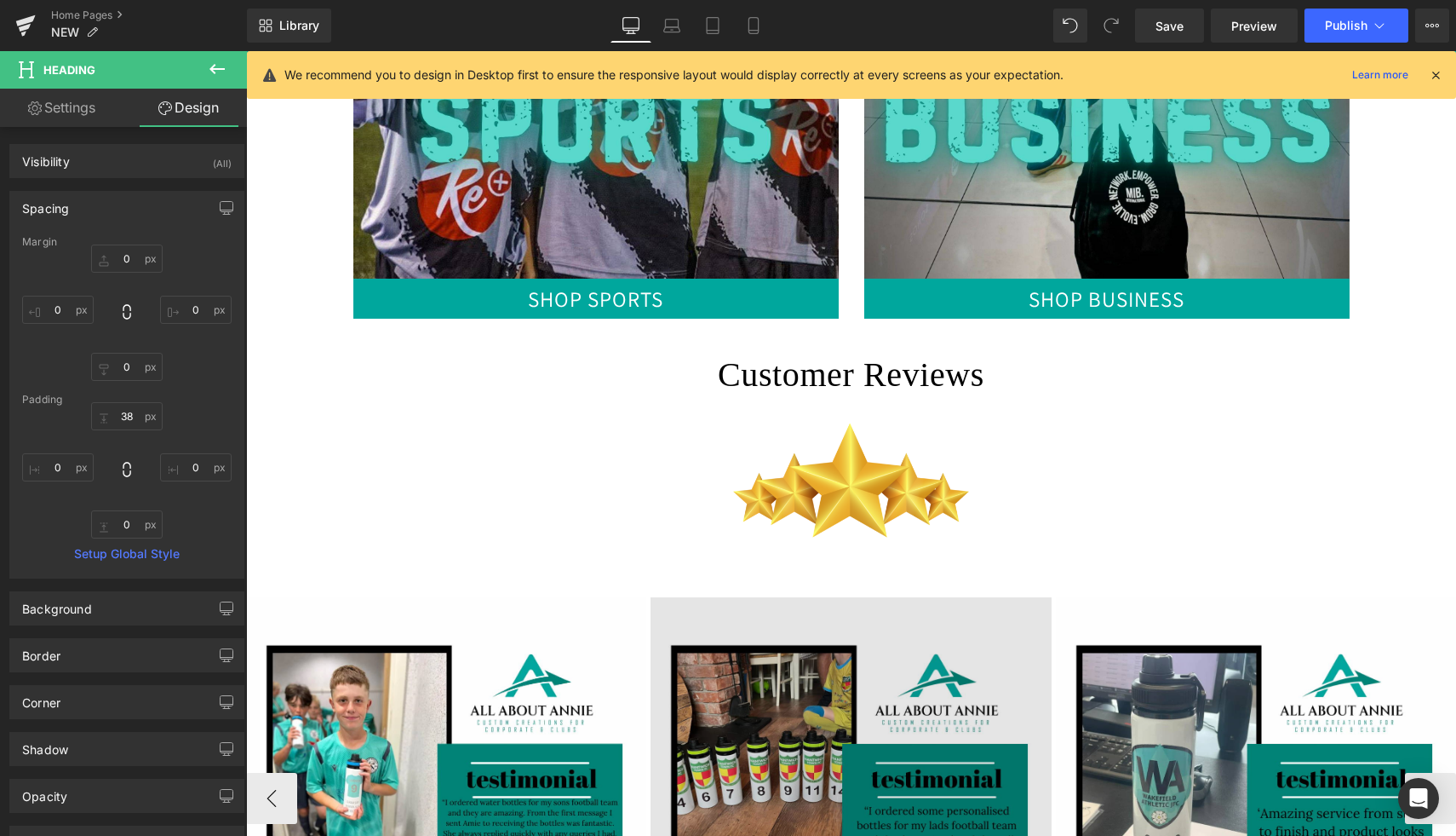
scroll to position [1333, 0]
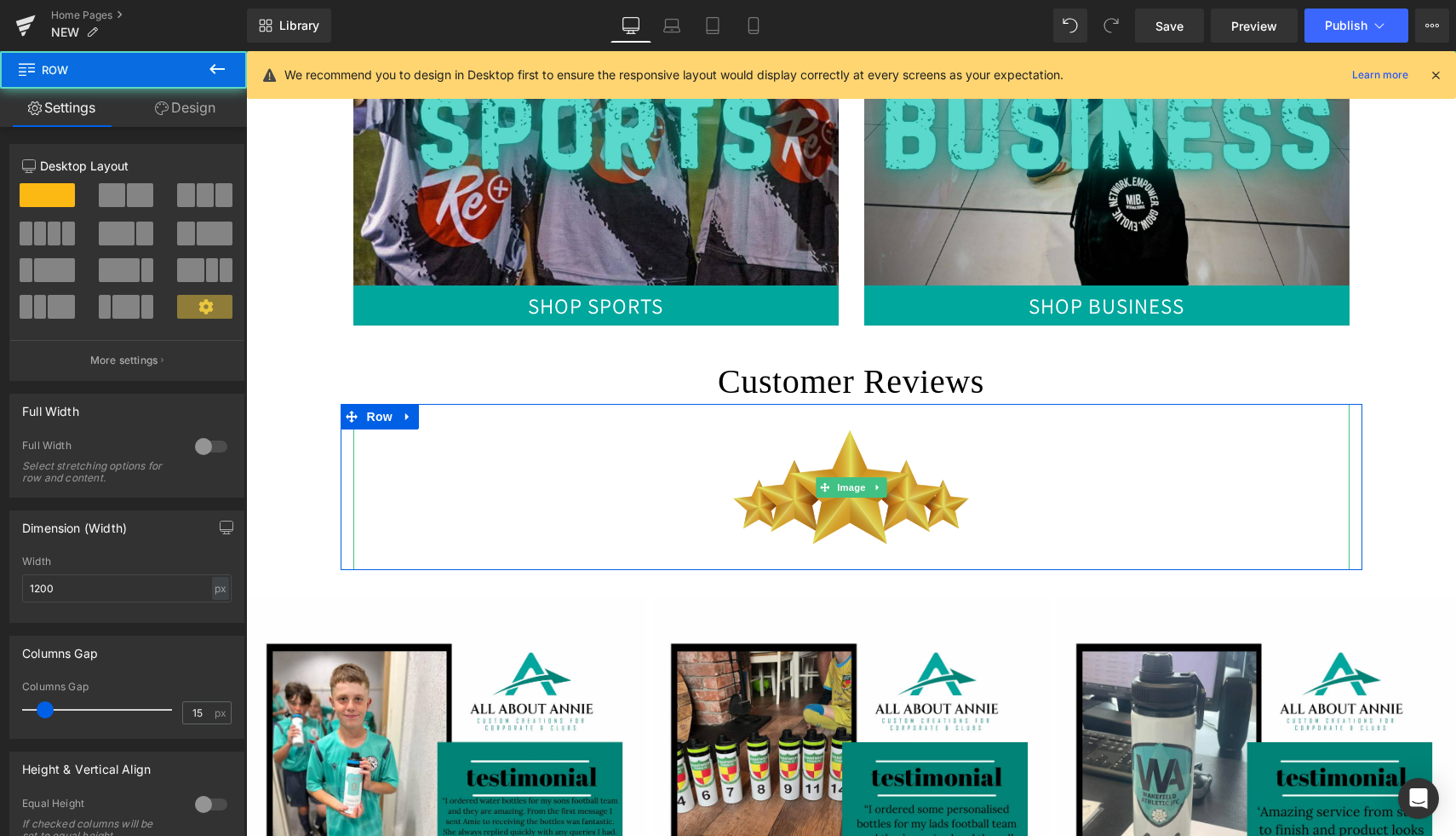
drag, startPoint x: 843, startPoint y: 576, endPoint x: 843, endPoint y: 544, distance: 32.0
click at [843, 544] on div "Image Row" at bounding box center [851, 487] width 1022 height 166
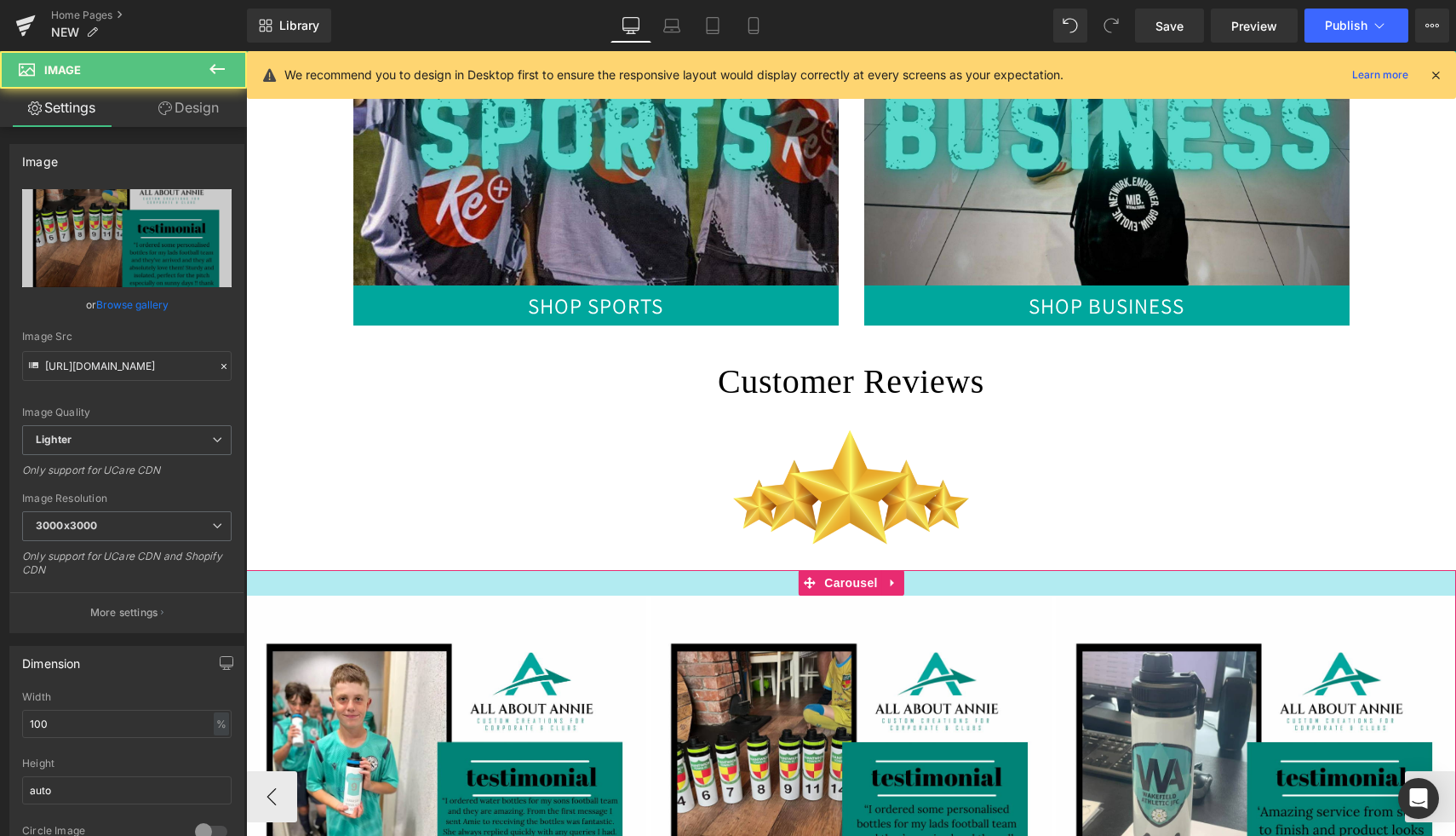
drag, startPoint x: 929, startPoint y: 595, endPoint x: 930, endPoint y: 575, distance: 20.0
click at [930, 571] on div "Image Image Image Image Image Image Image Image" at bounding box center [850, 782] width 1210 height 426
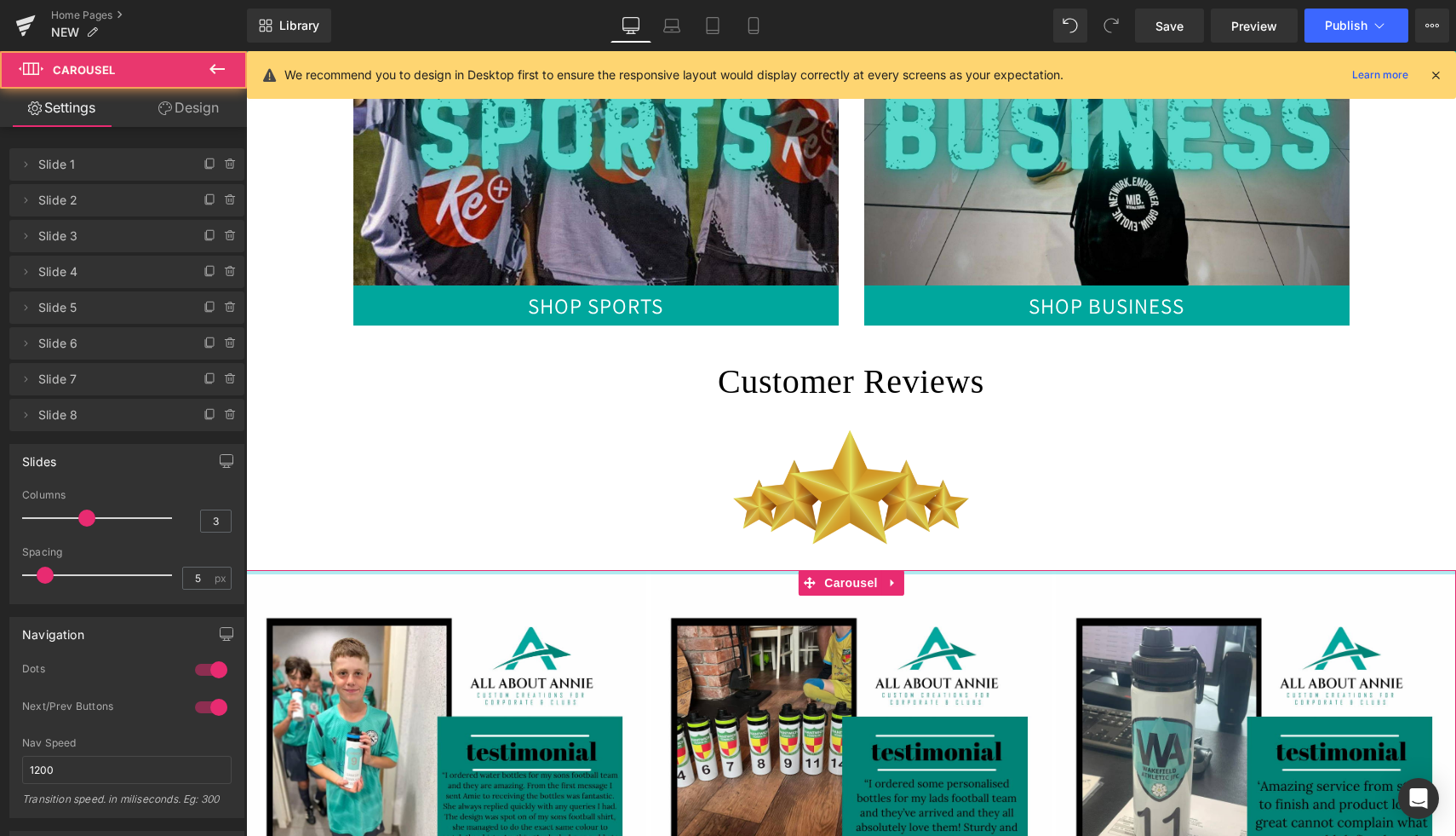
drag, startPoint x: 930, startPoint y: 595, endPoint x: 930, endPoint y: 567, distance: 28.0
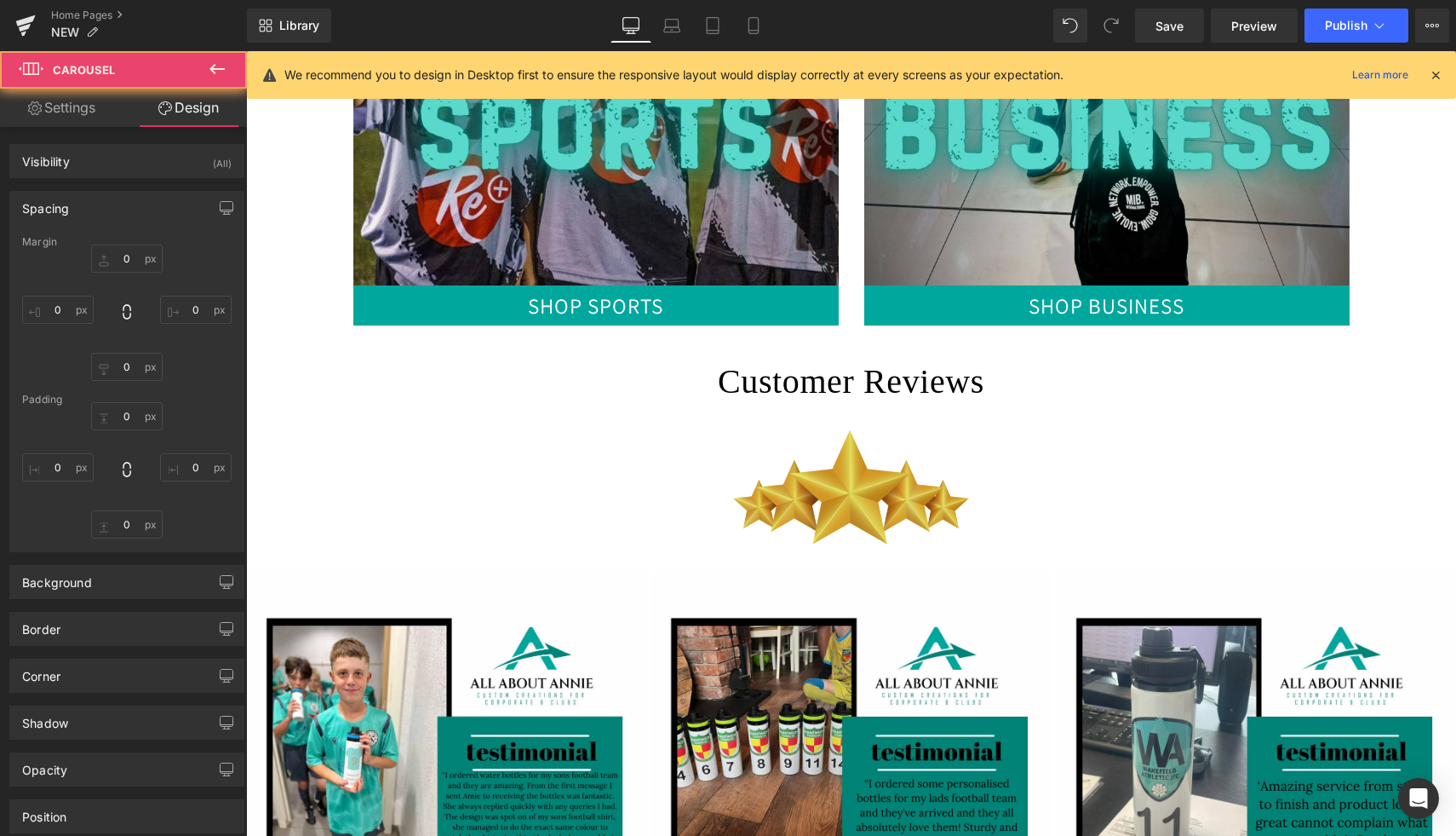
type input "0"
type input "0.688461"
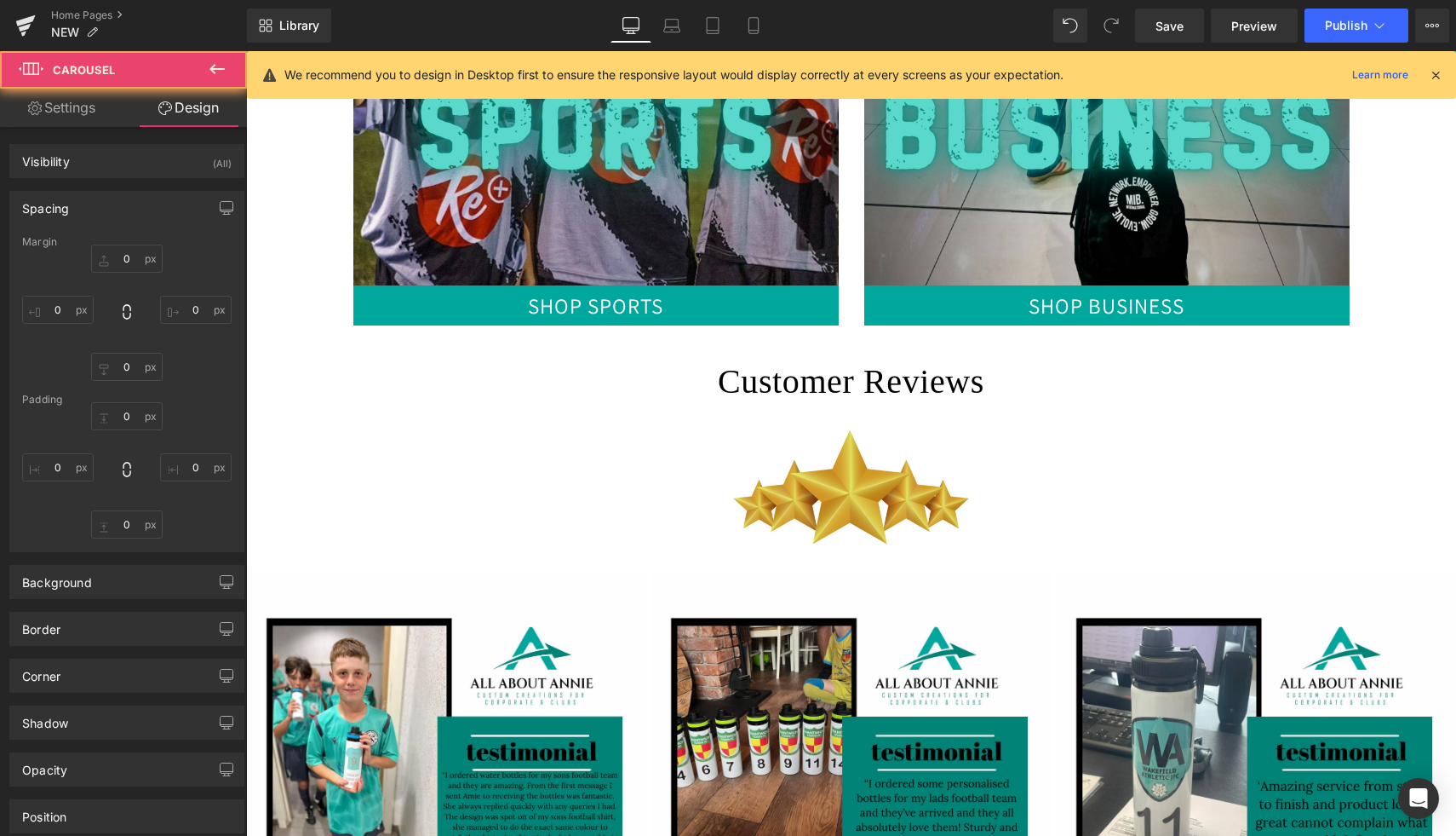
type input "0"
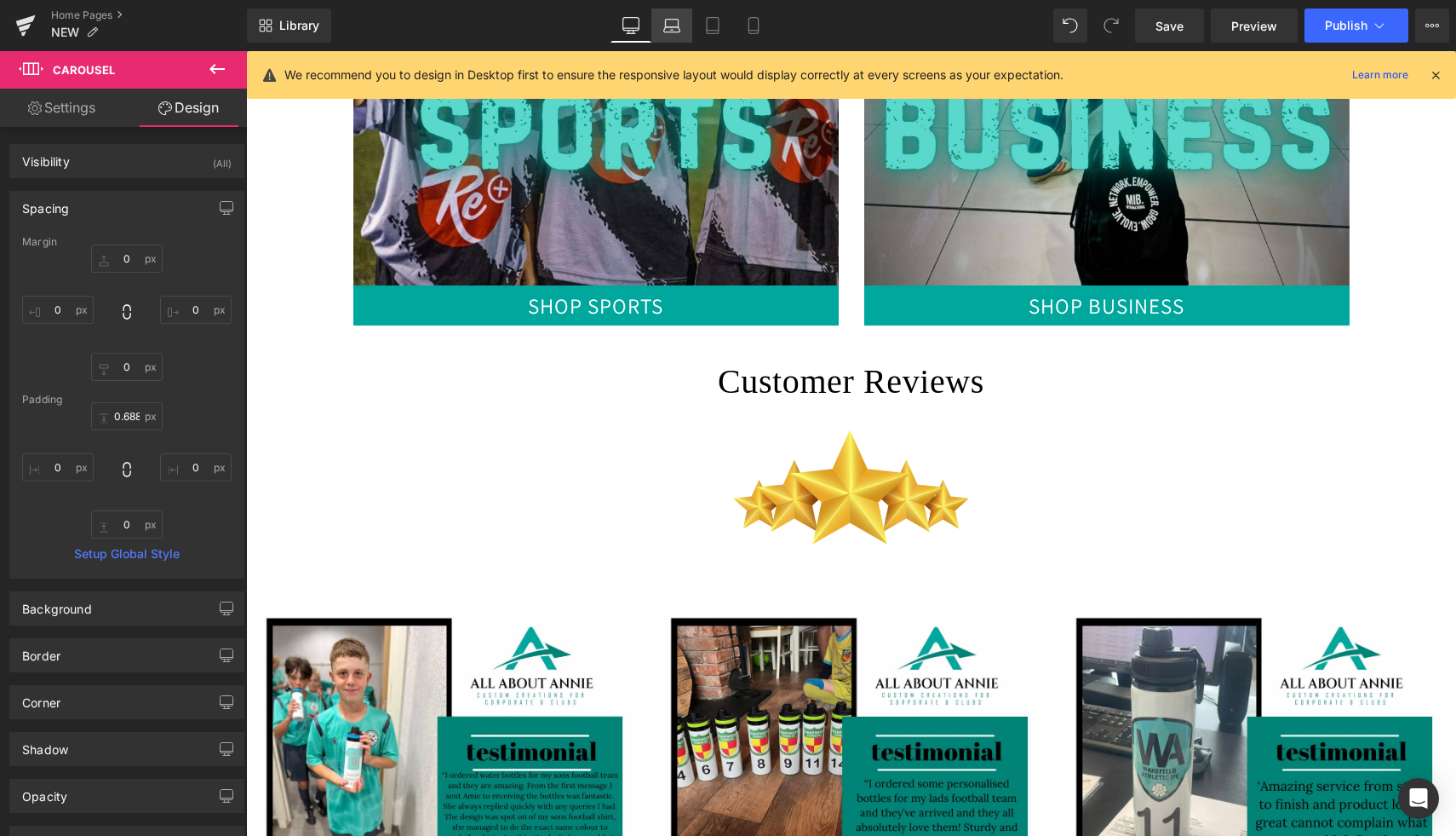
click at [681, 24] on icon at bounding box center [671, 24] width 17 height 17
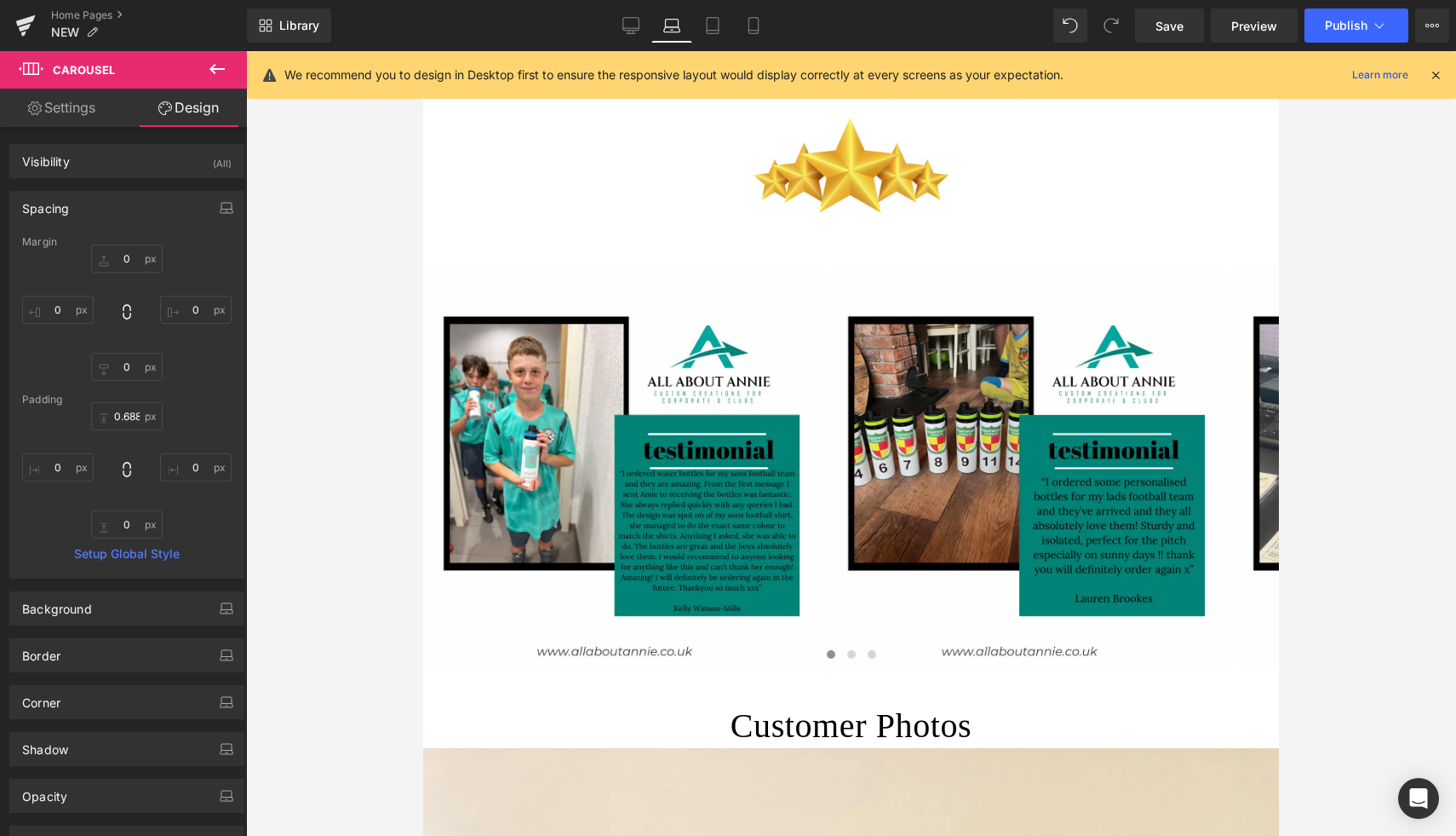
type input "0"
type input "4.90128"
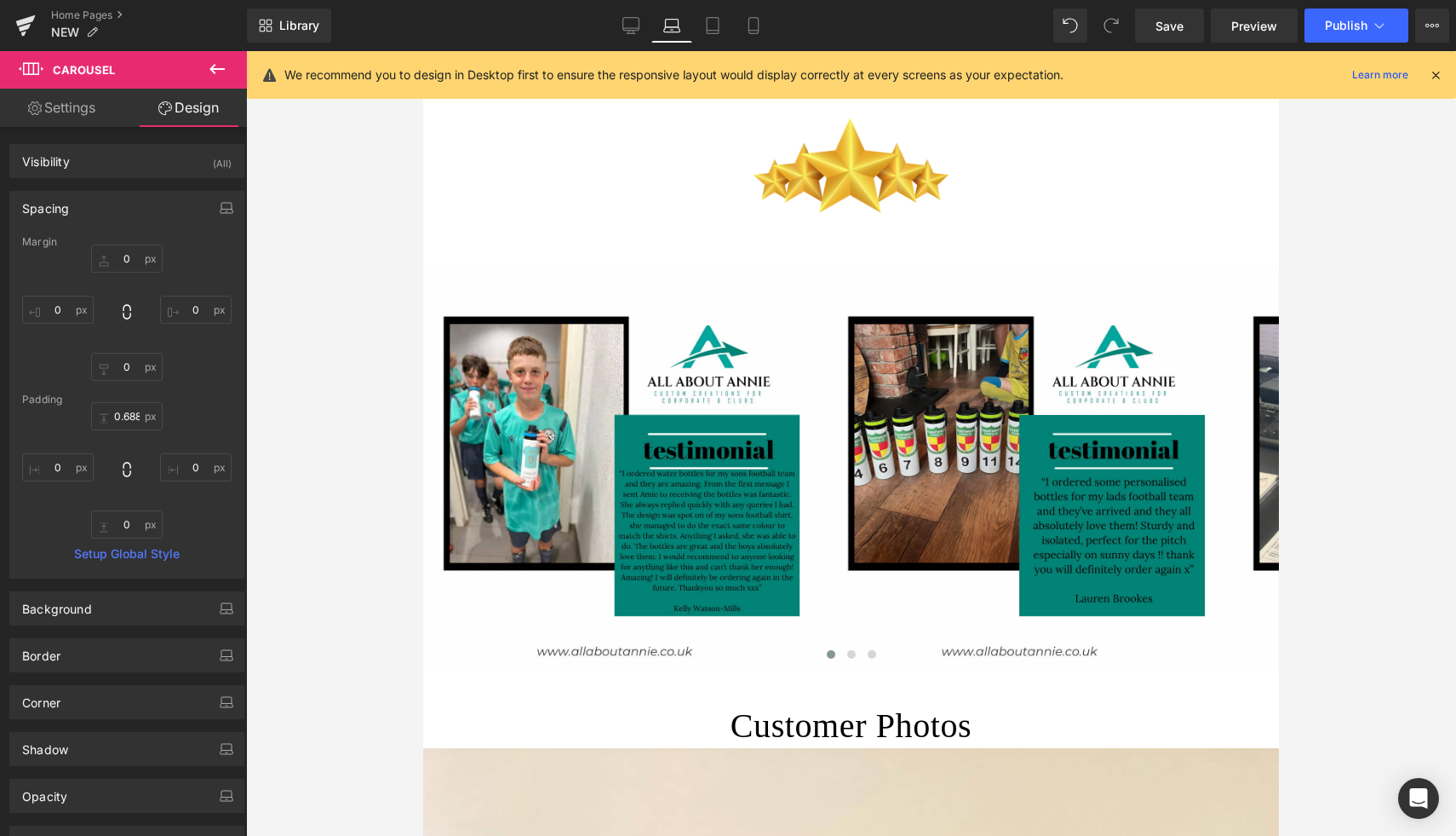
type input "0"
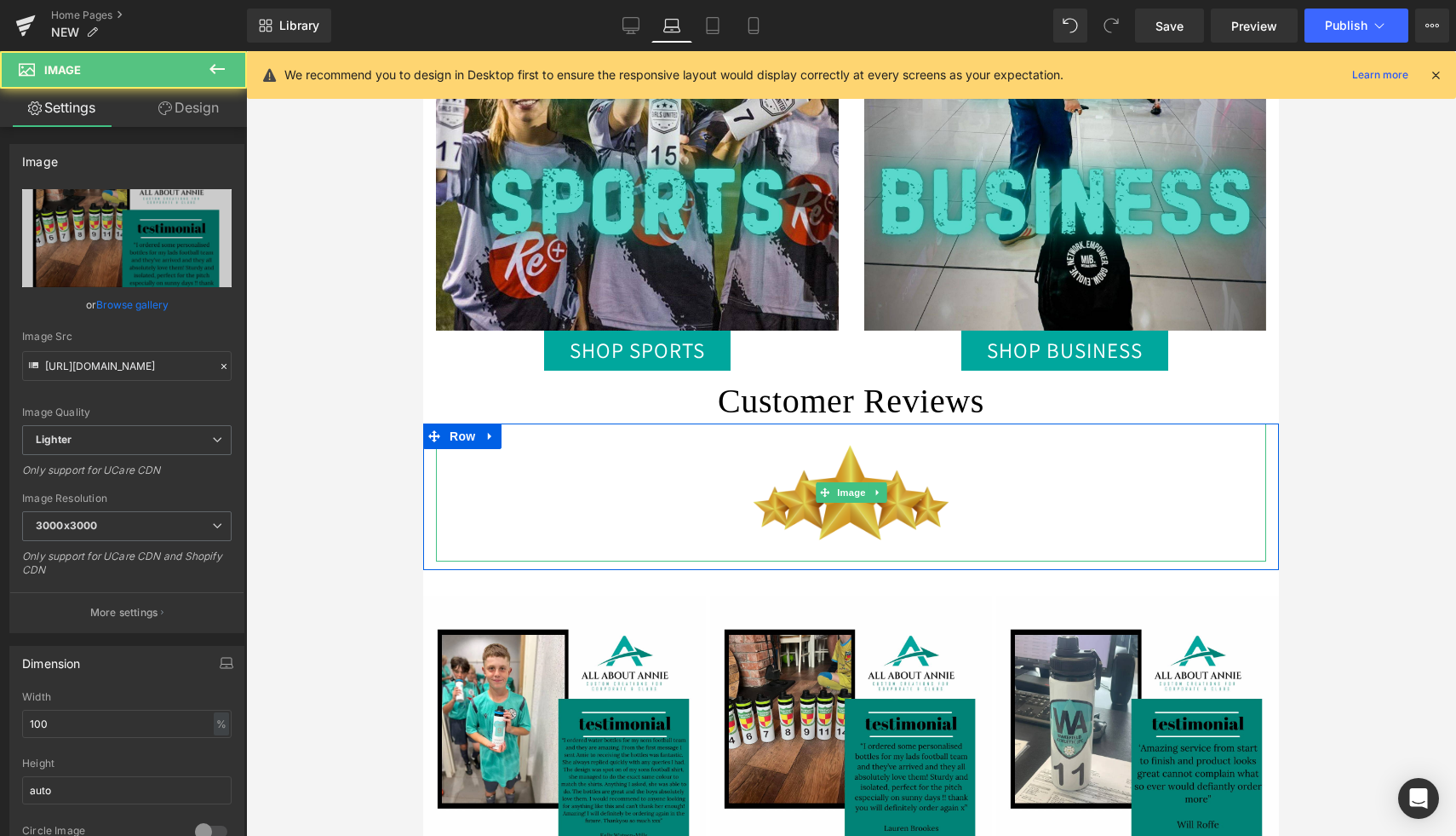
drag, startPoint x: 928, startPoint y: 598, endPoint x: 929, endPoint y: 549, distance: 49.0
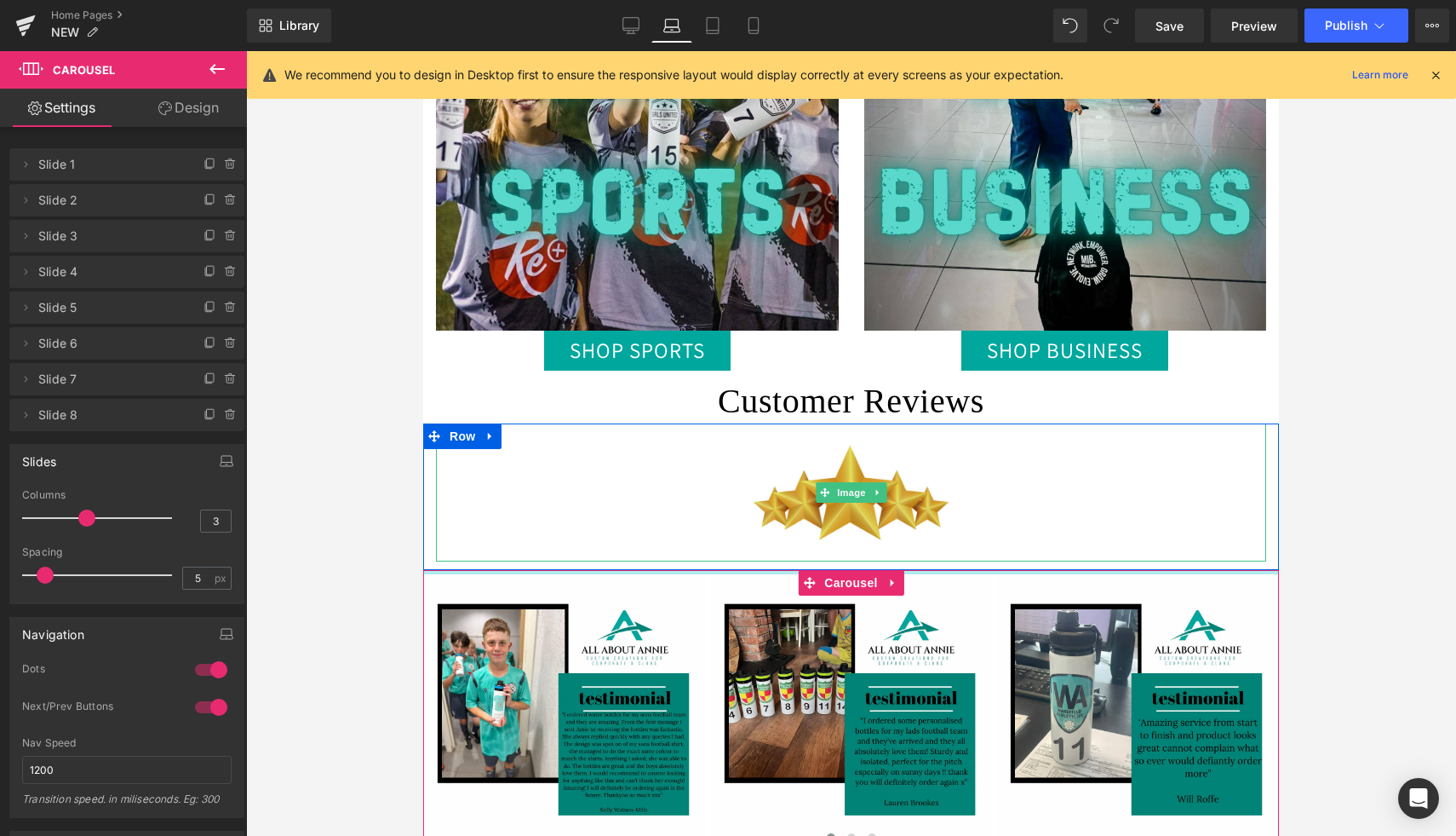
drag, startPoint x: 935, startPoint y: 592, endPoint x: 936, endPoint y: 553, distance: 39.0
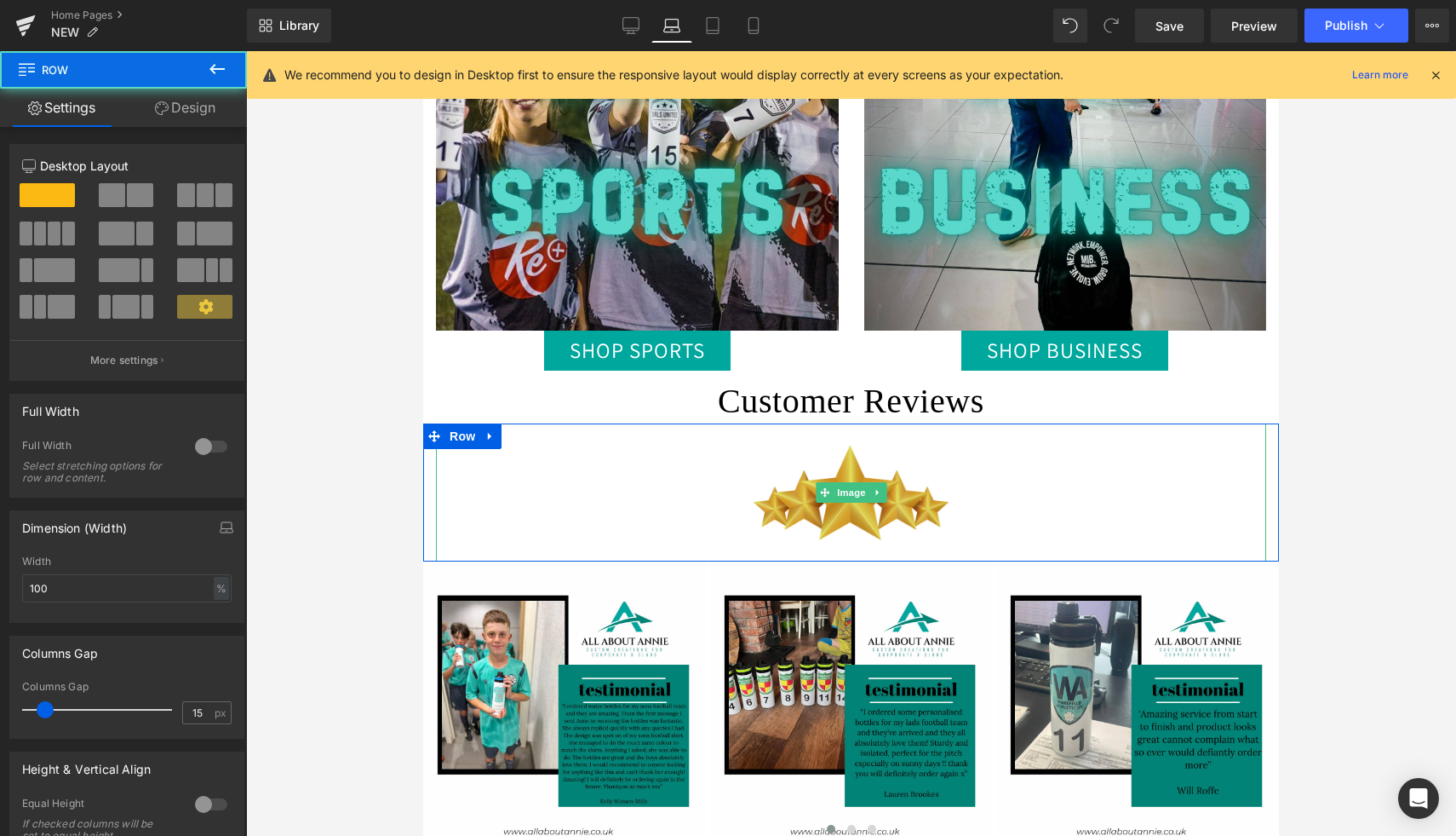
drag, startPoint x: 936, startPoint y: 566, endPoint x: 936, endPoint y: 547, distance: 19.0
click at [936, 547] on div "Image Row" at bounding box center [851, 493] width 856 height 139
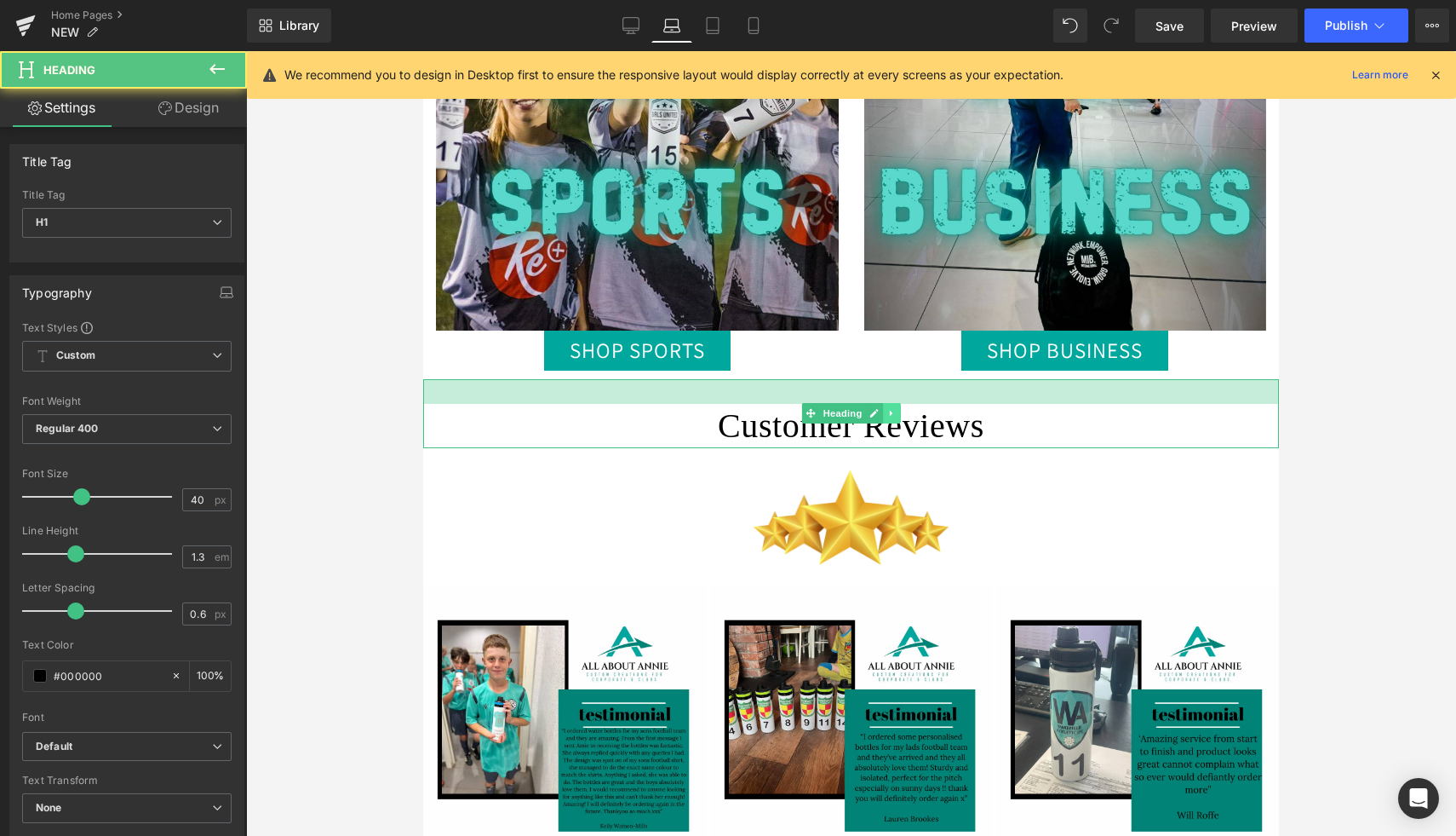
drag, startPoint x: 886, startPoint y: 381, endPoint x: 887, endPoint y: 407, distance: 26.0
click at [887, 407] on div "Customer Reviews Heading" at bounding box center [851, 414] width 856 height 69
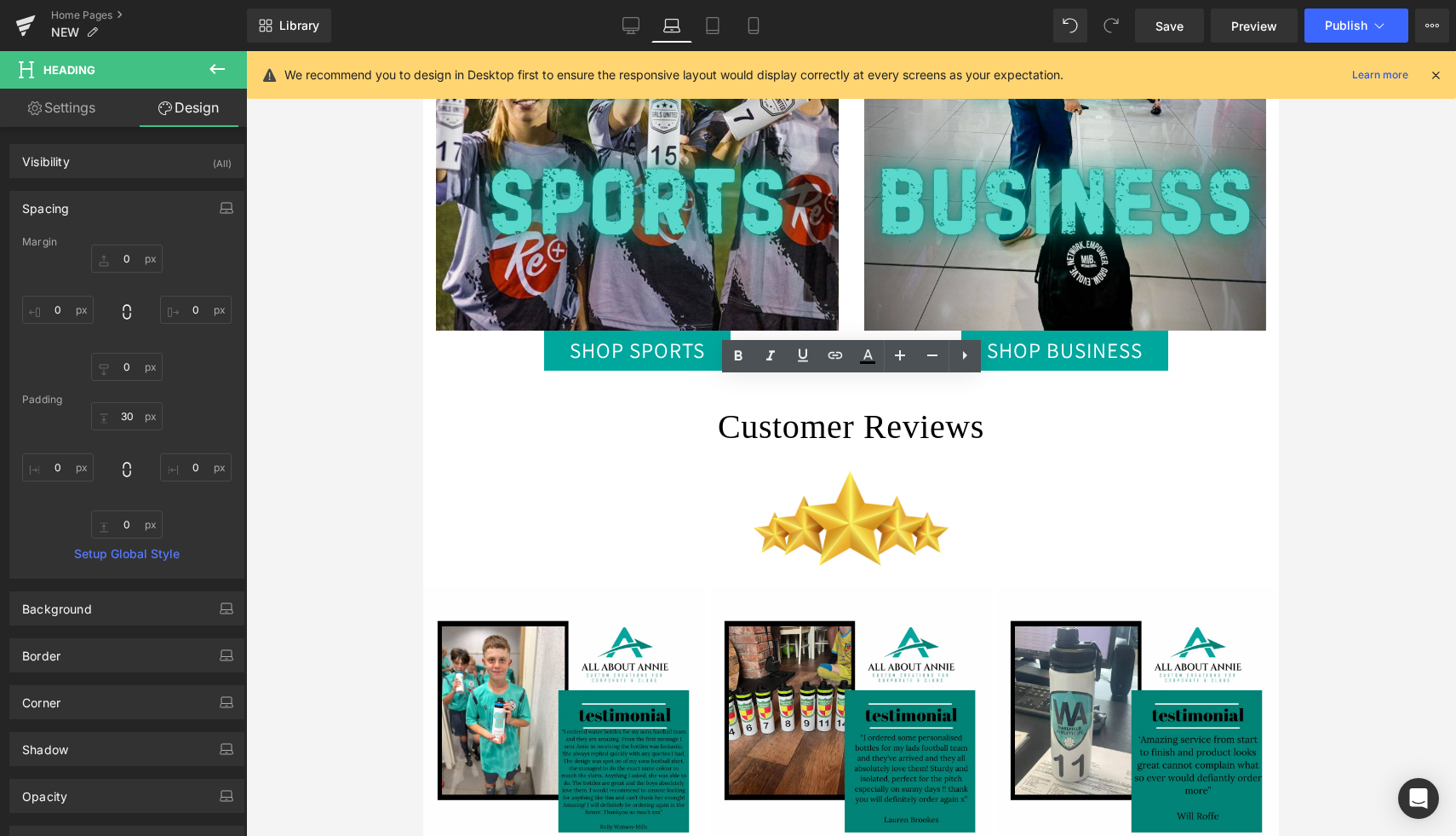
click at [287, 522] on div at bounding box center [850, 443] width 1210 height 784
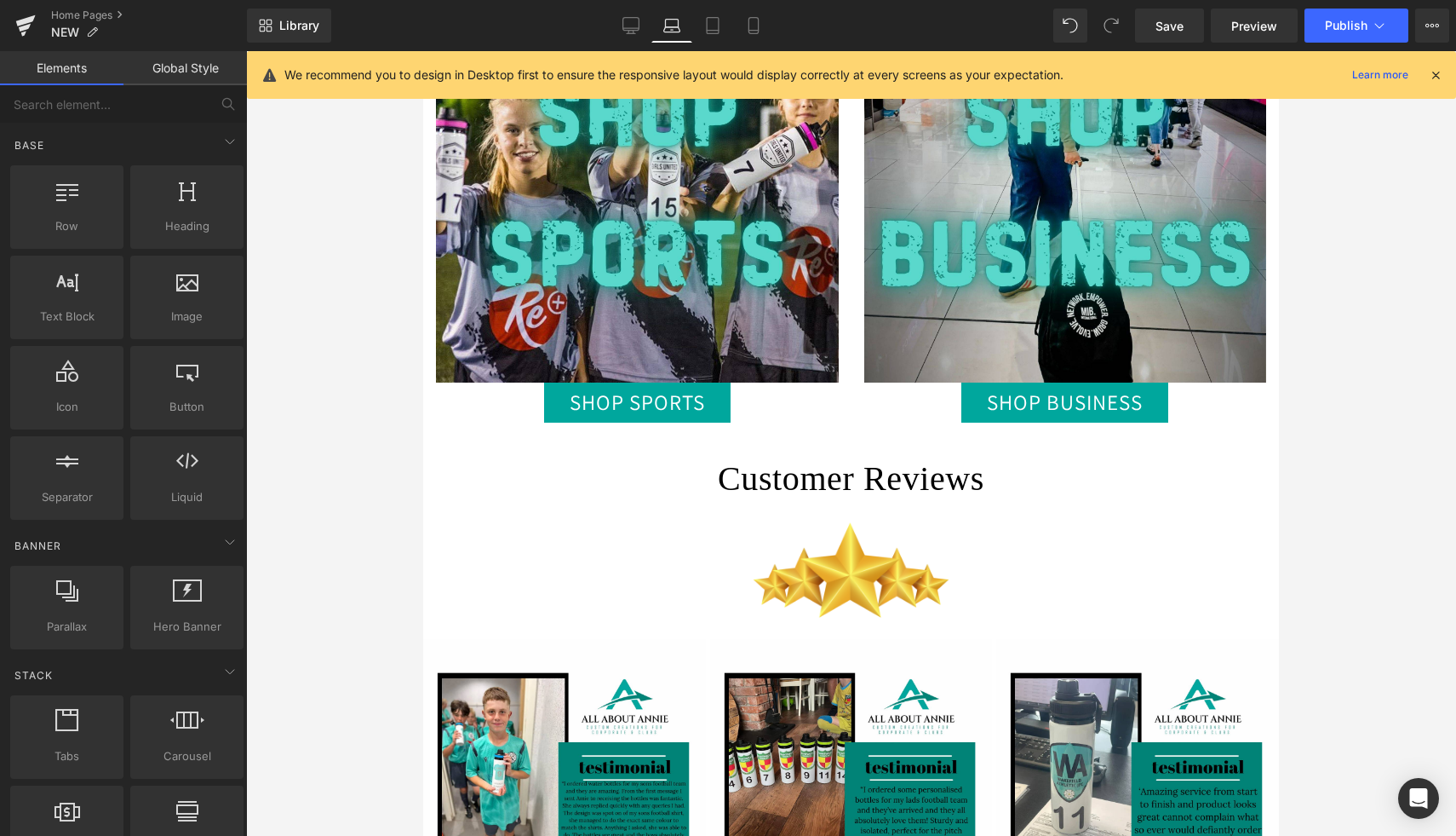
scroll to position [930, 0]
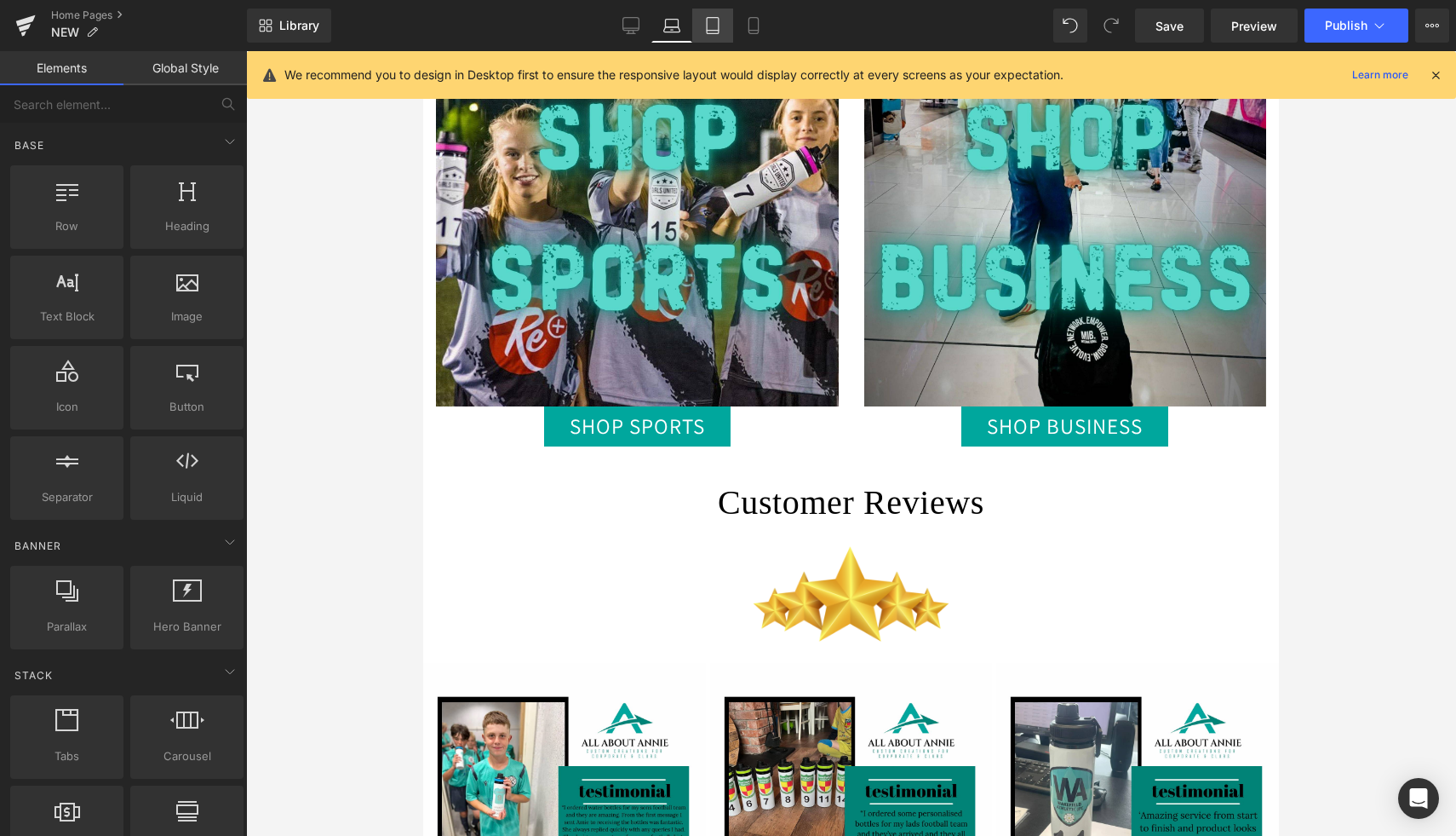
click at [709, 33] on icon at bounding box center [713, 25] width 12 height 17
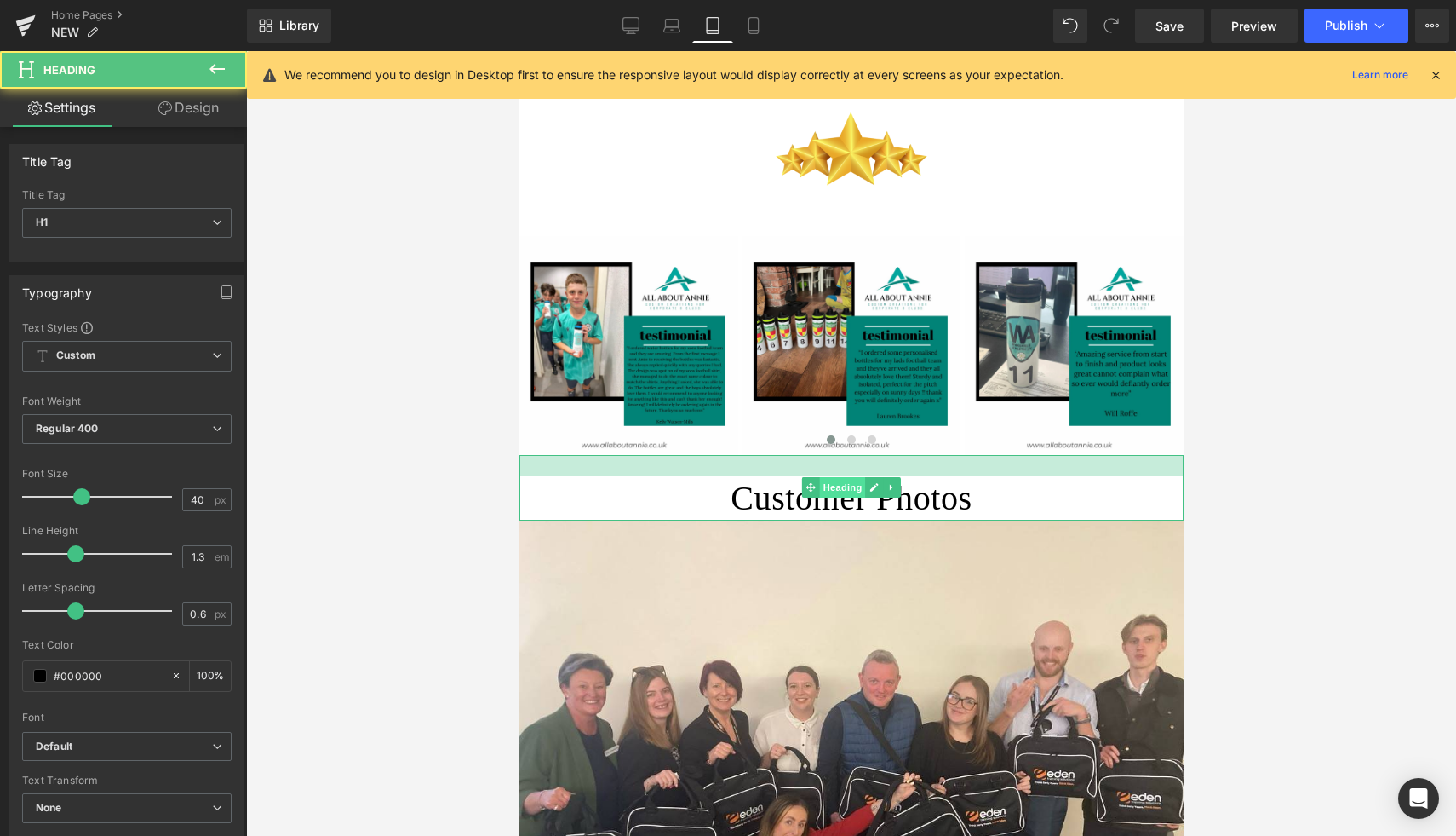
drag, startPoint x: 846, startPoint y: 457, endPoint x: 846, endPoint y: 479, distance: 22.0
click at [846, 479] on div "Customer Photos Heading" at bounding box center [850, 487] width 664 height 65
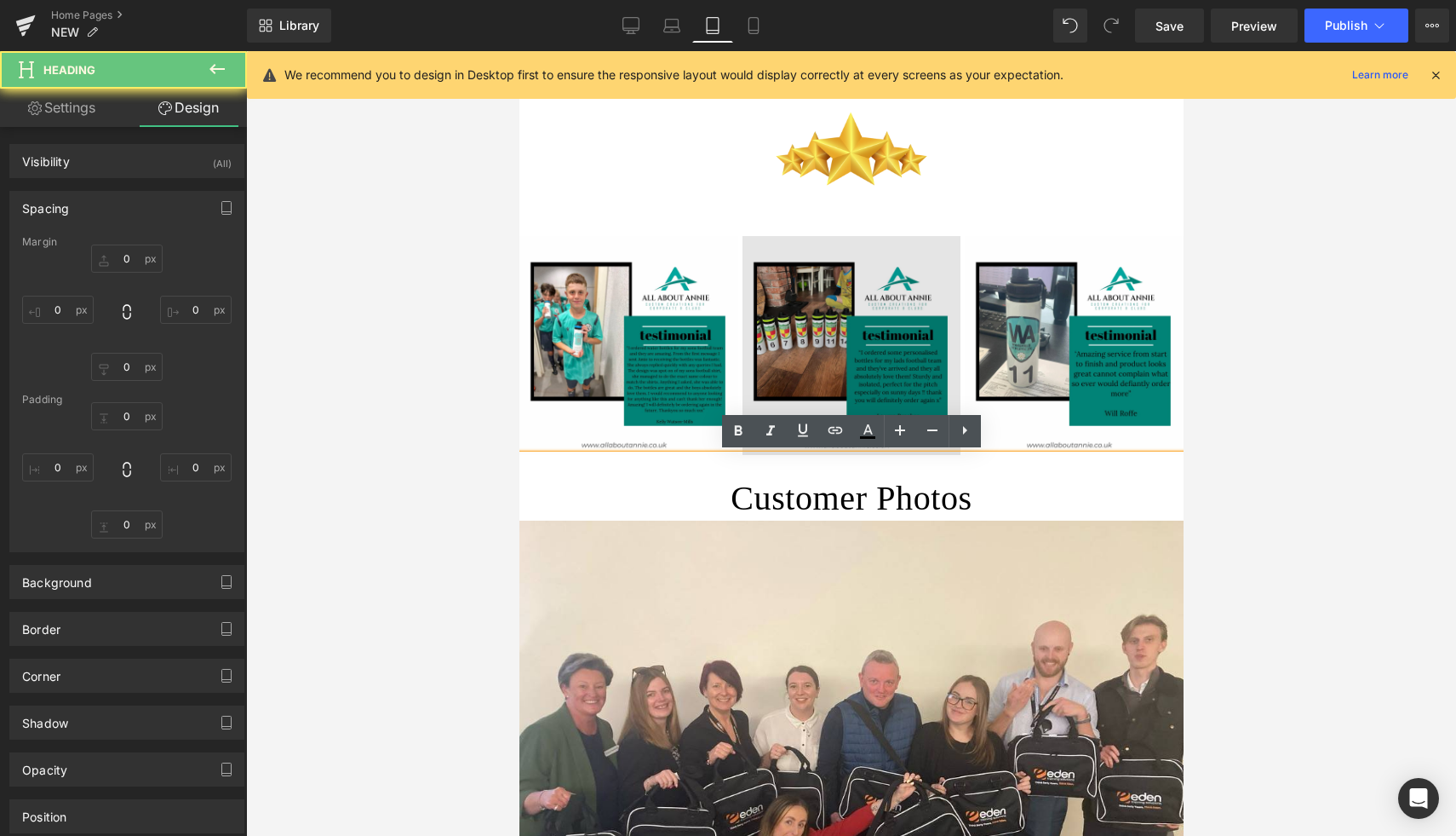
type input "0"
type input "25"
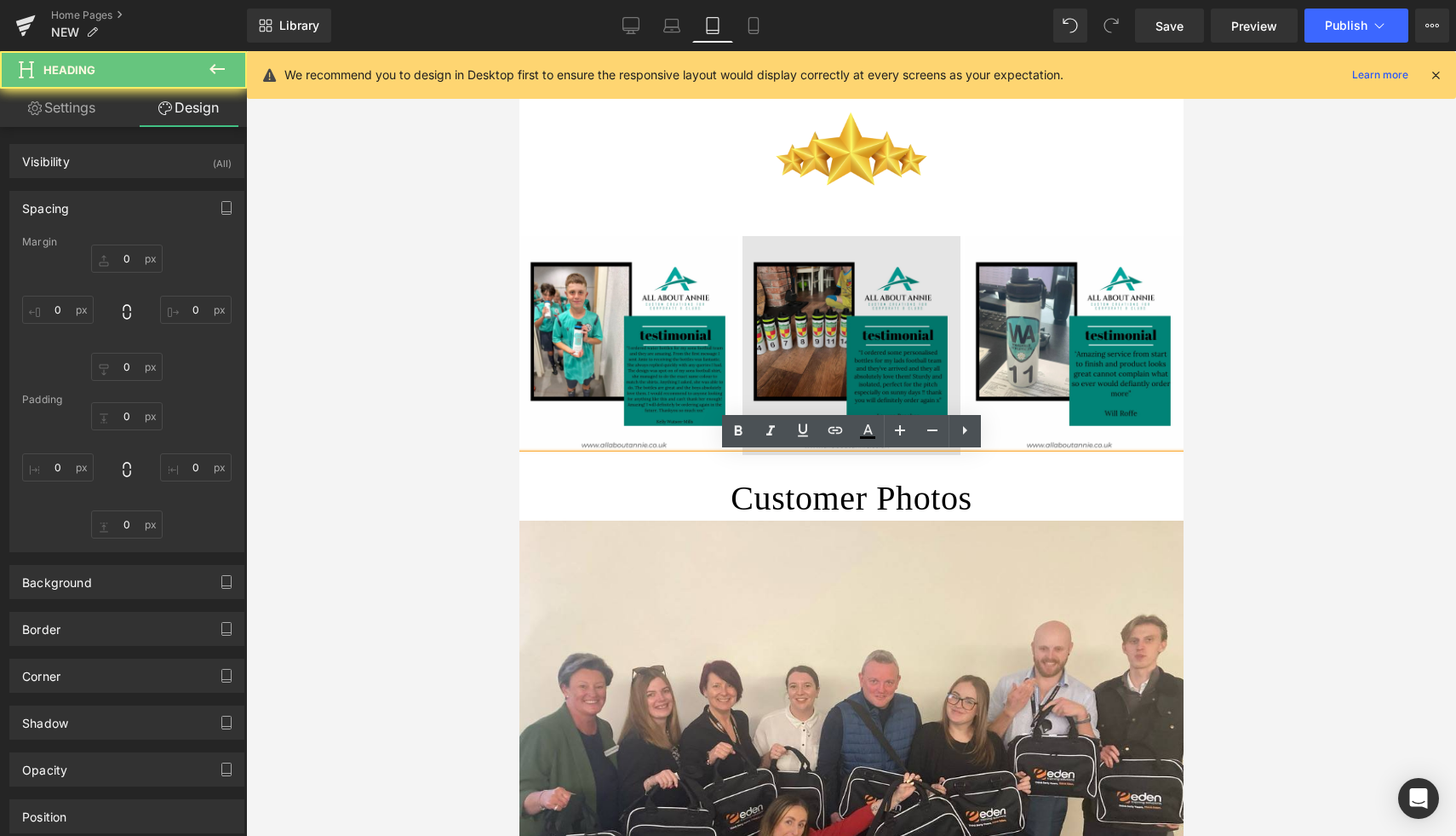
type input "0"
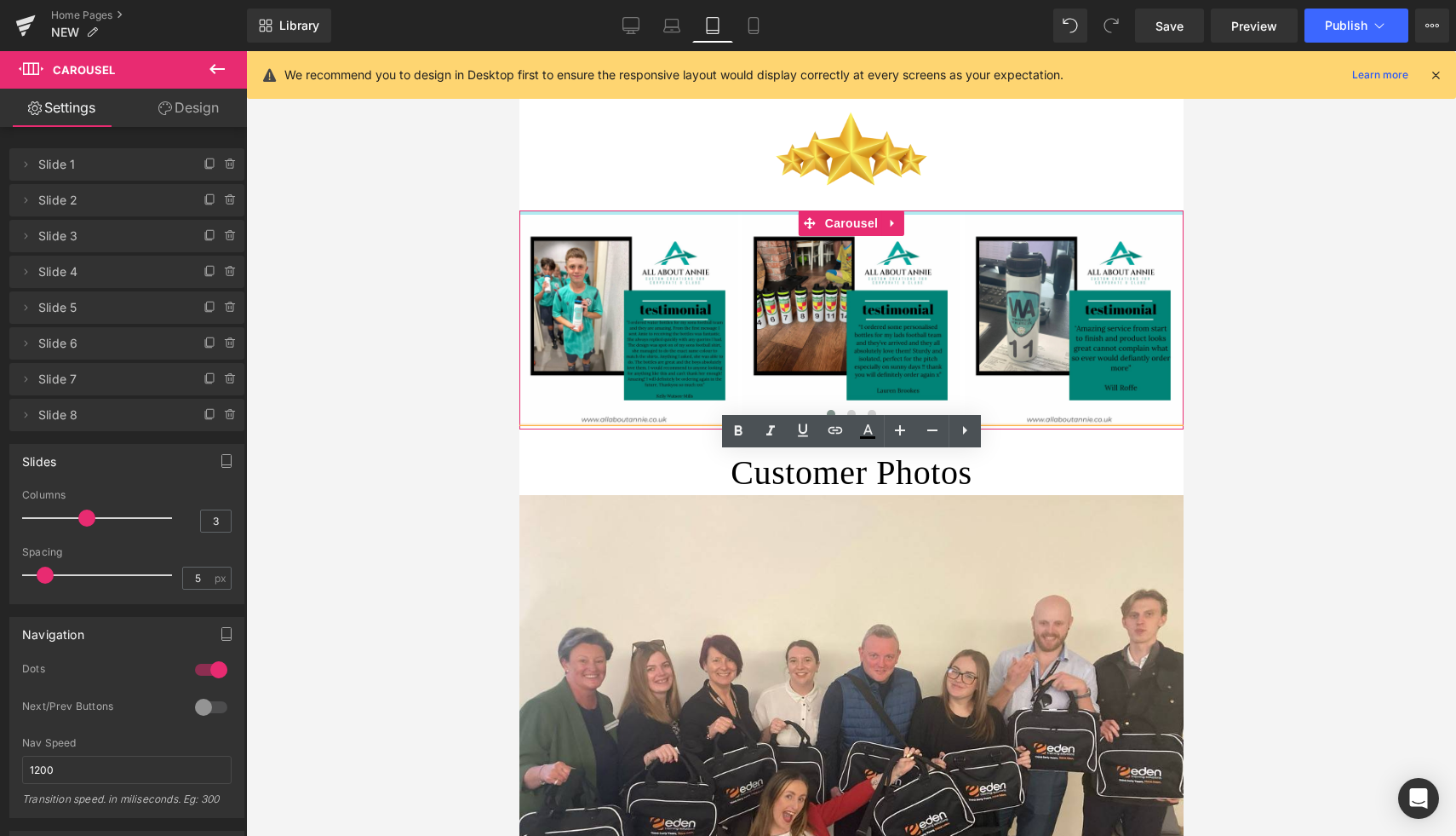
drag, startPoint x: 926, startPoint y: 224, endPoint x: 931, endPoint y: 165, distance: 59.2
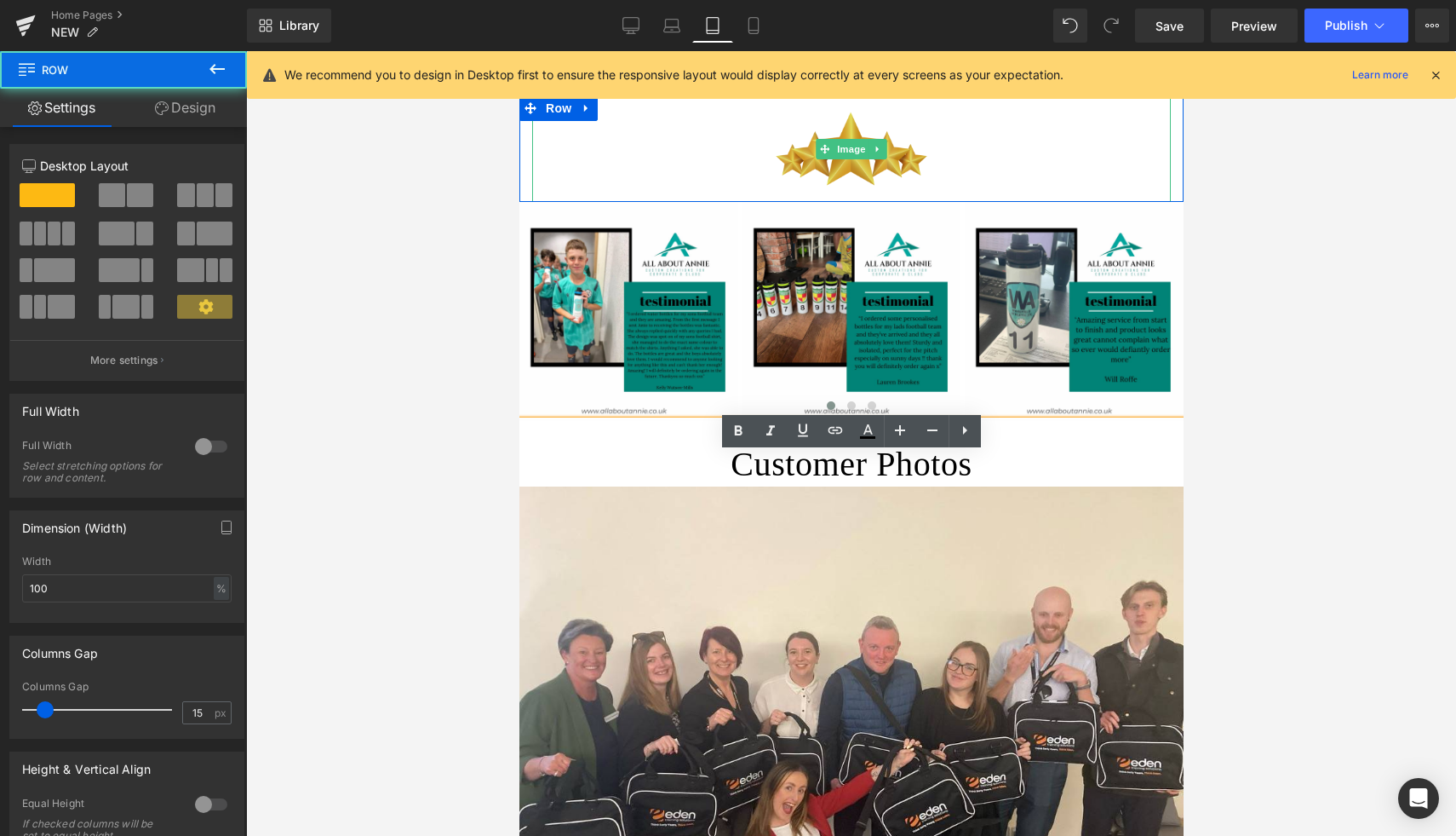
drag, startPoint x: 911, startPoint y: 208, endPoint x: 911, endPoint y: 170, distance: 38.0
click at [911, 170] on div "Image Row" at bounding box center [850, 148] width 664 height 106
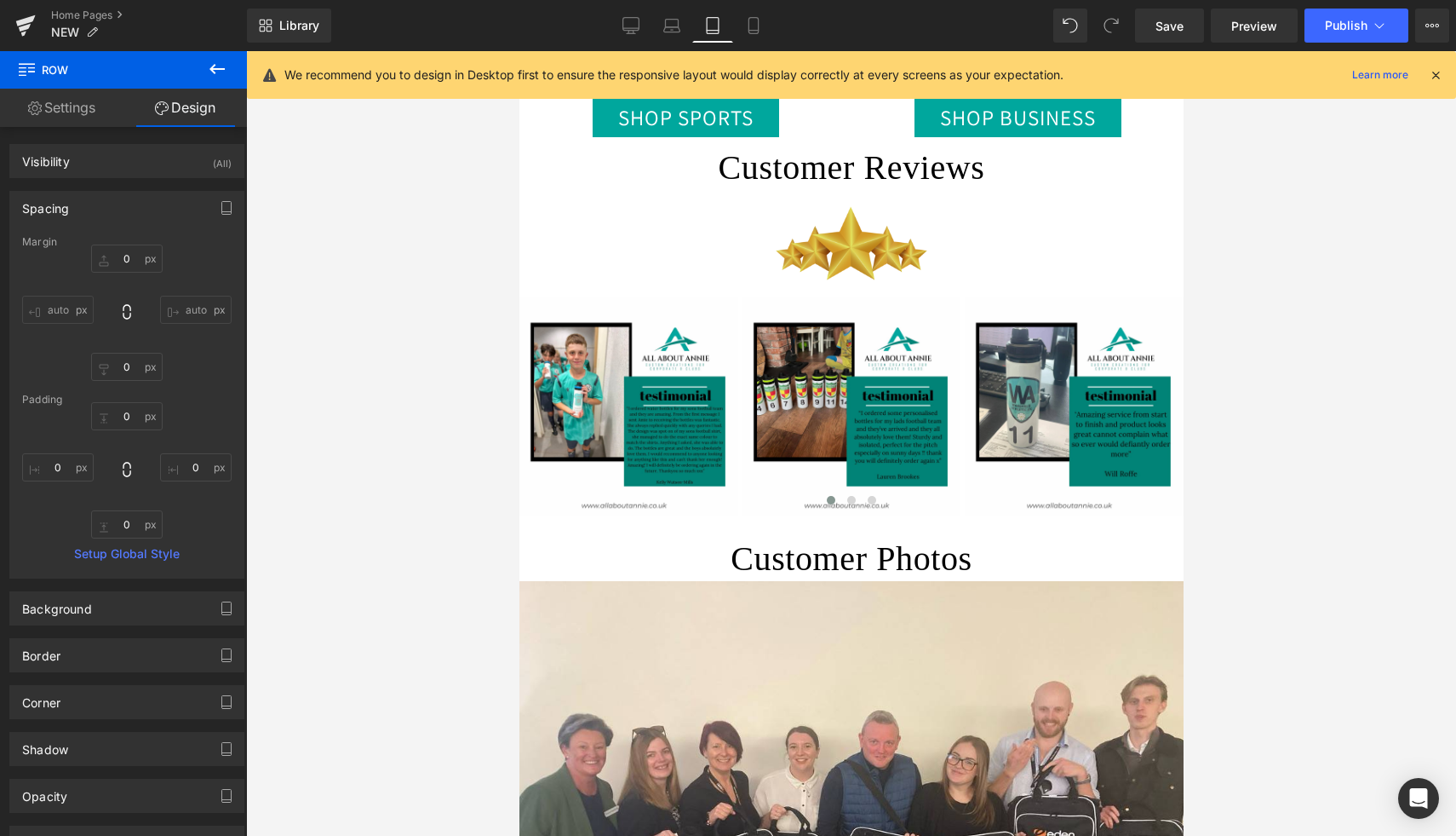
scroll to position [1009, 0]
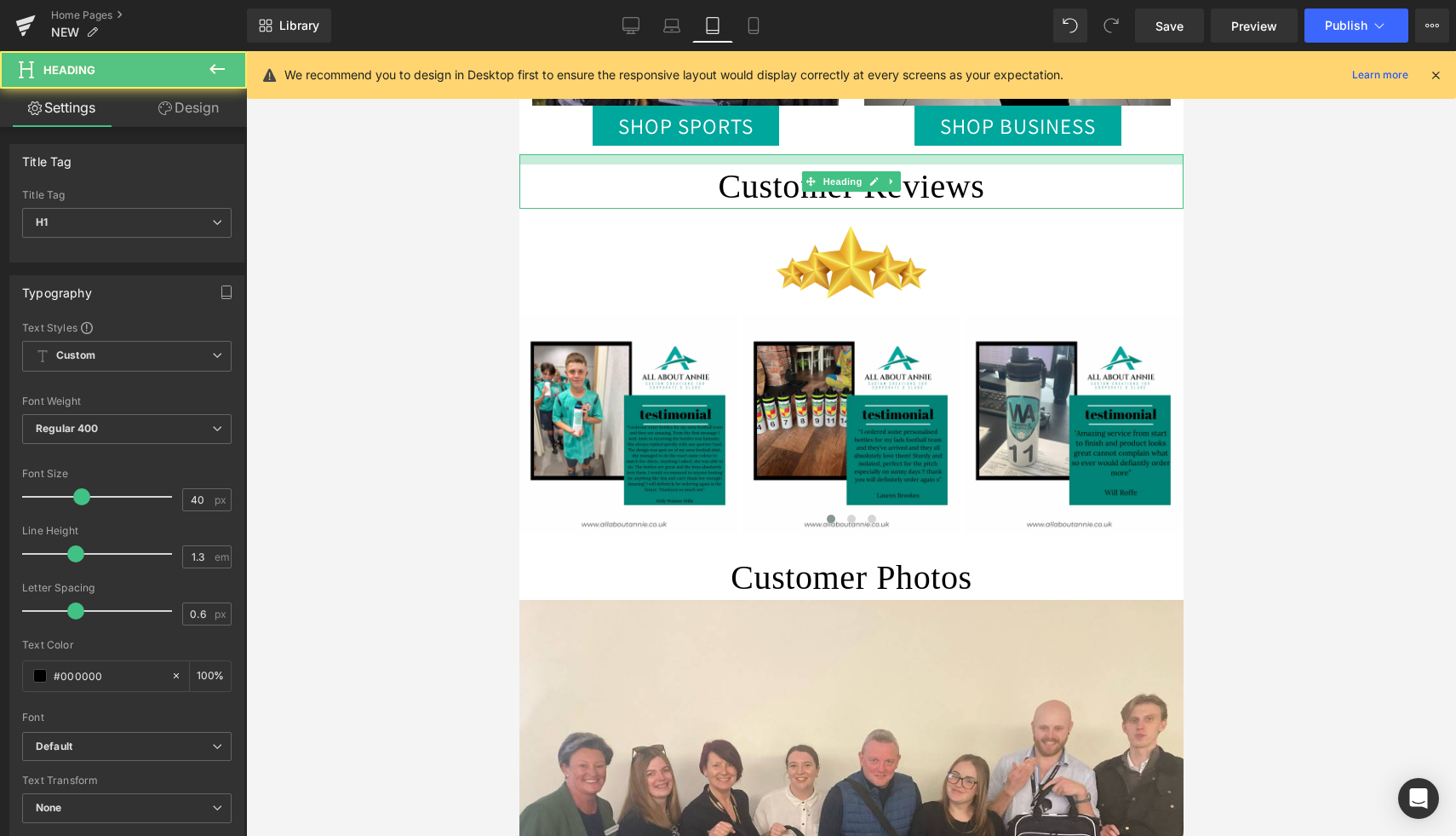
drag, startPoint x: 898, startPoint y: 156, endPoint x: 899, endPoint y: 170, distance: 14.0
click at [899, 170] on div "Customer Reviews Heading" at bounding box center [850, 181] width 664 height 55
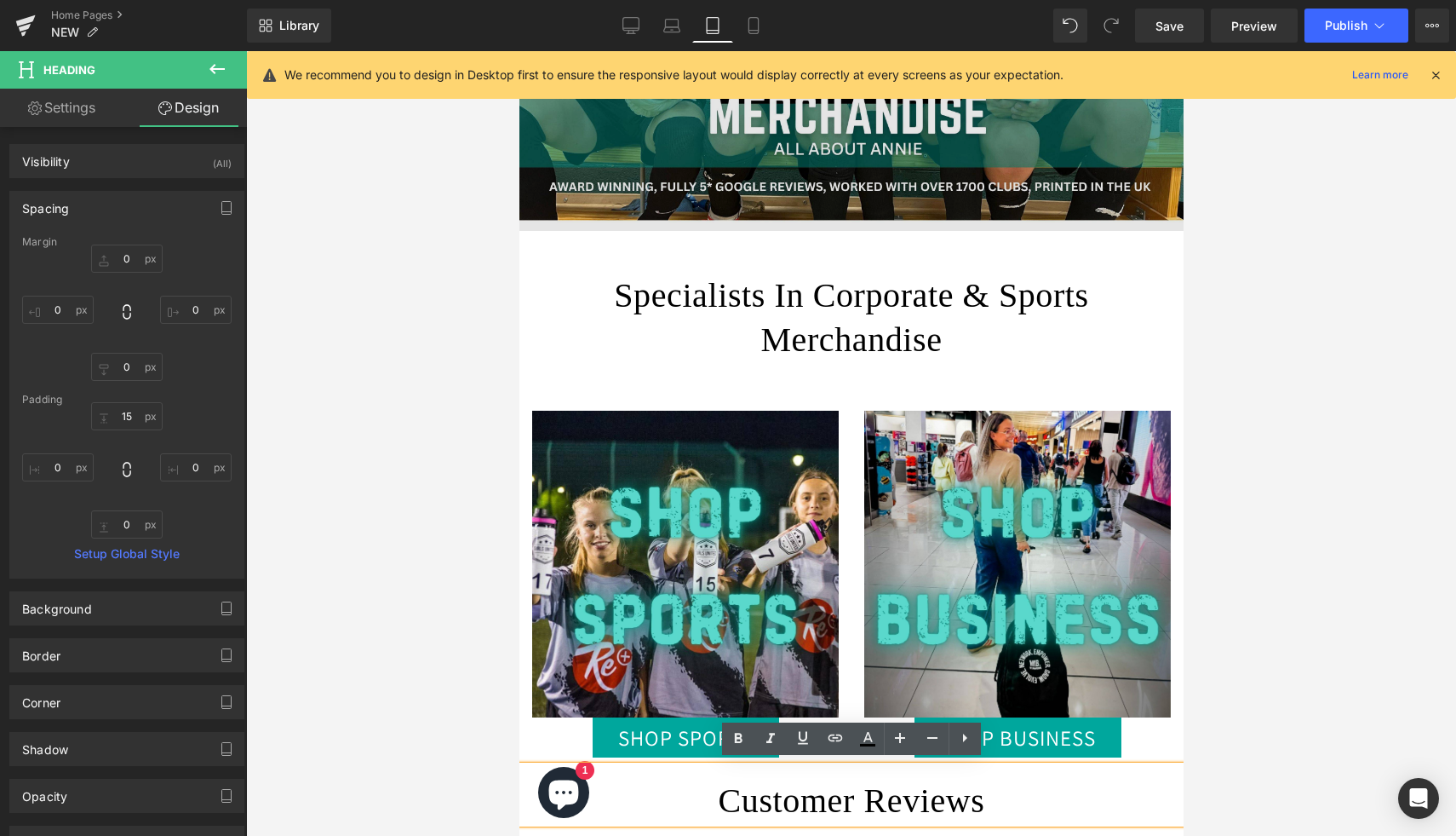
scroll to position [384, 0]
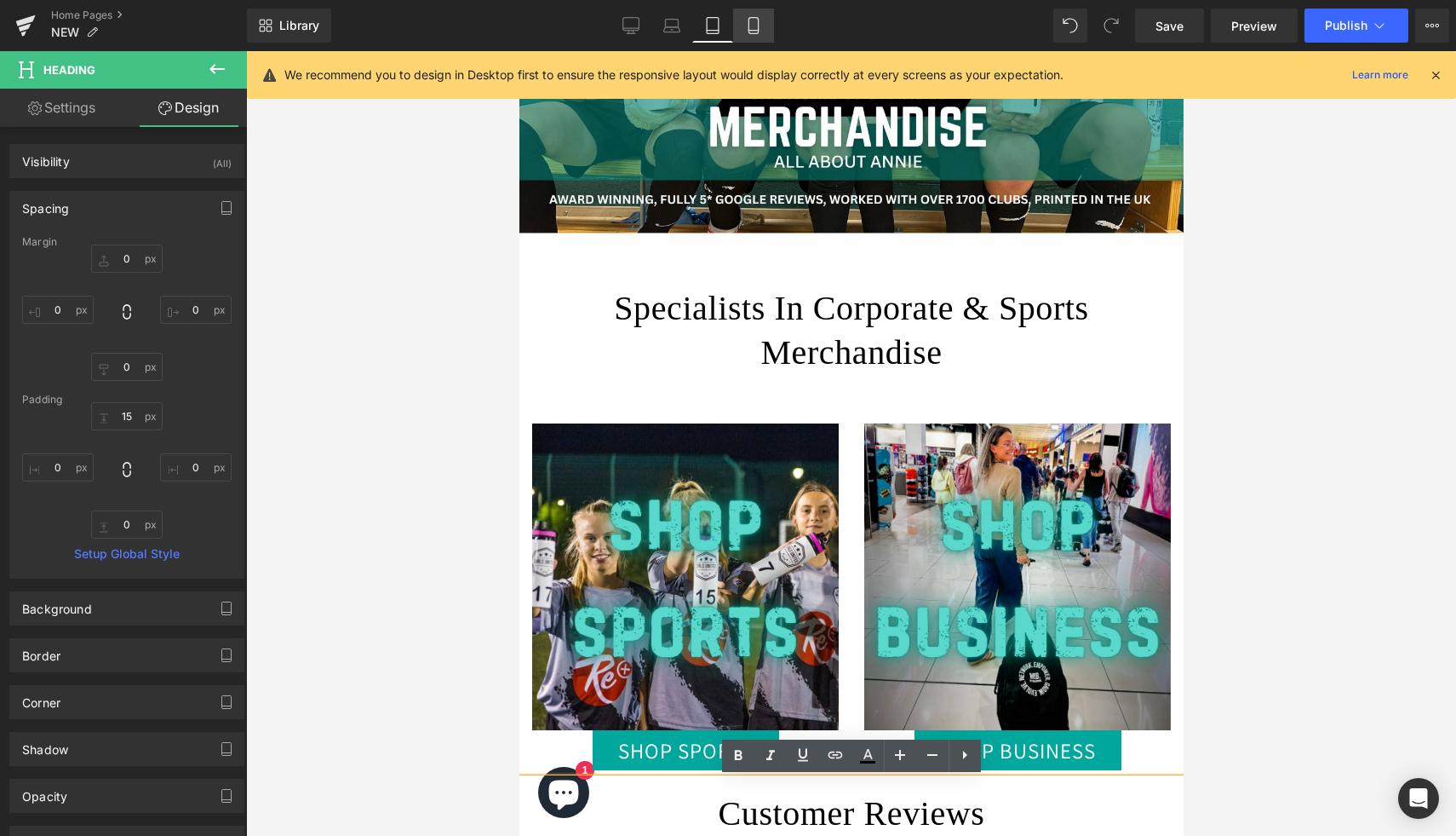
click at [756, 36] on link "Mobile" at bounding box center [754, 25] width 41 height 34
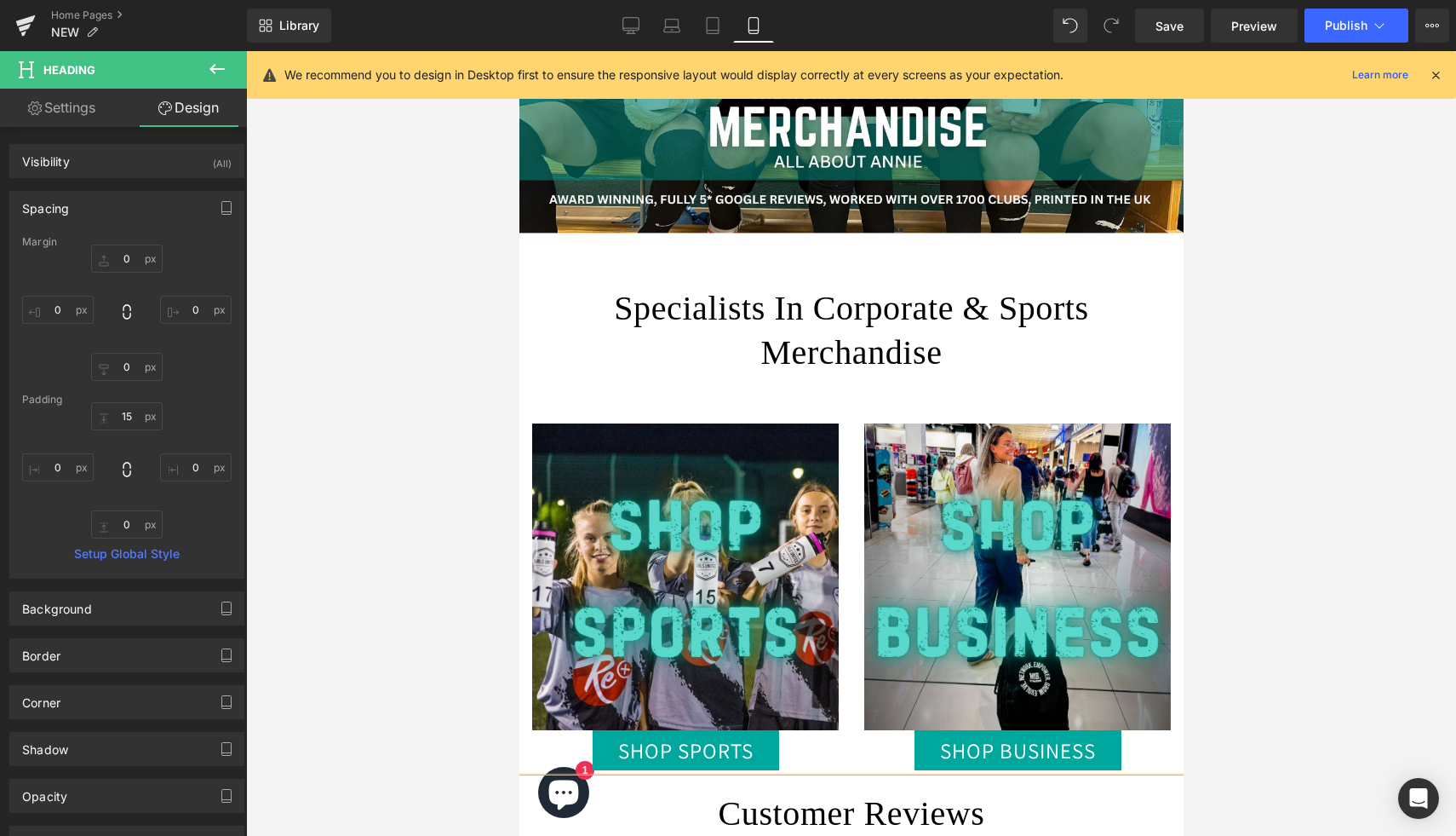
type input "0"
type input "46"
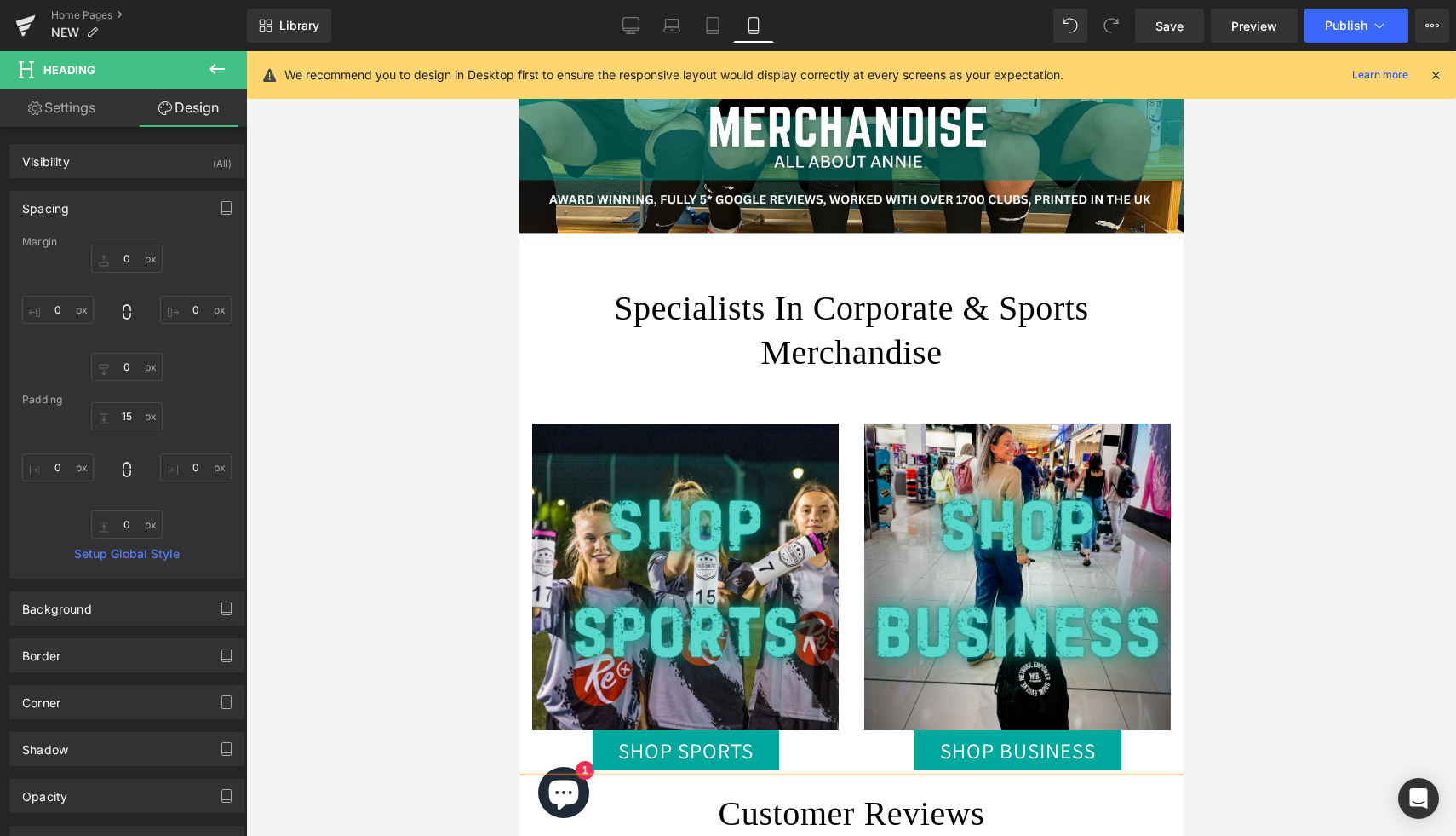
type input "0"
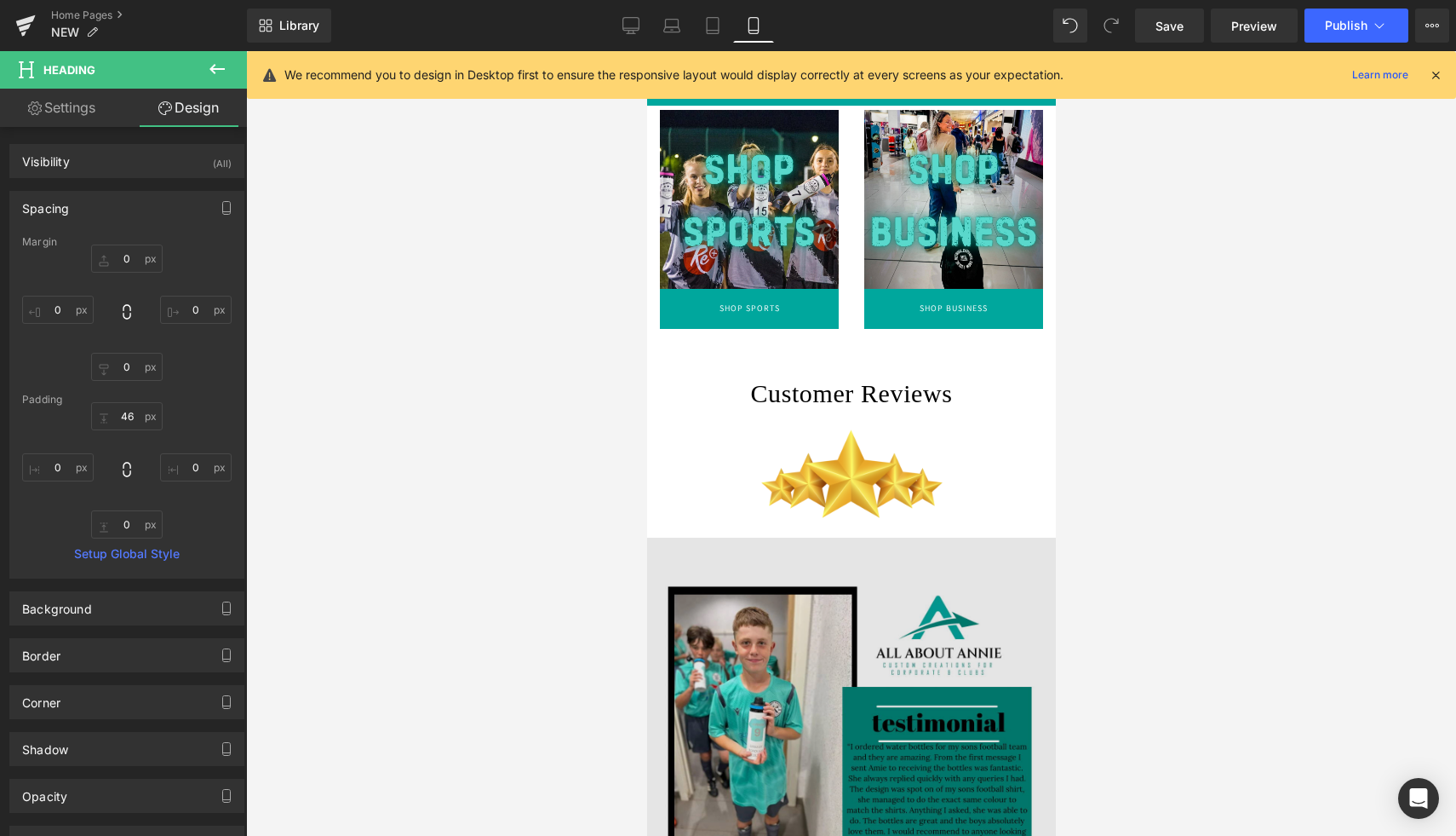
scroll to position [523, 0]
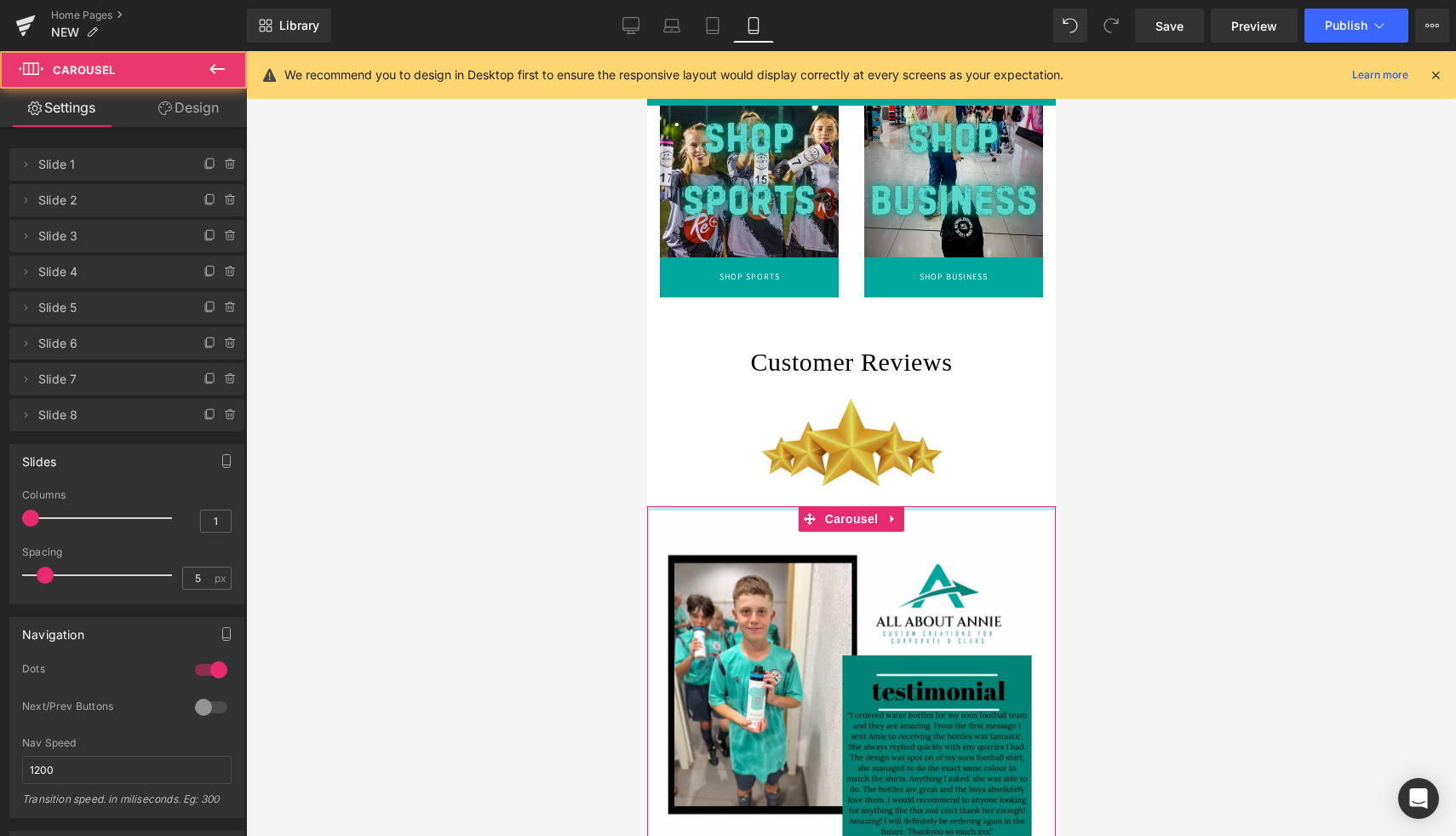
drag, startPoint x: 930, startPoint y: 505, endPoint x: 930, endPoint y: 470, distance: 35.0
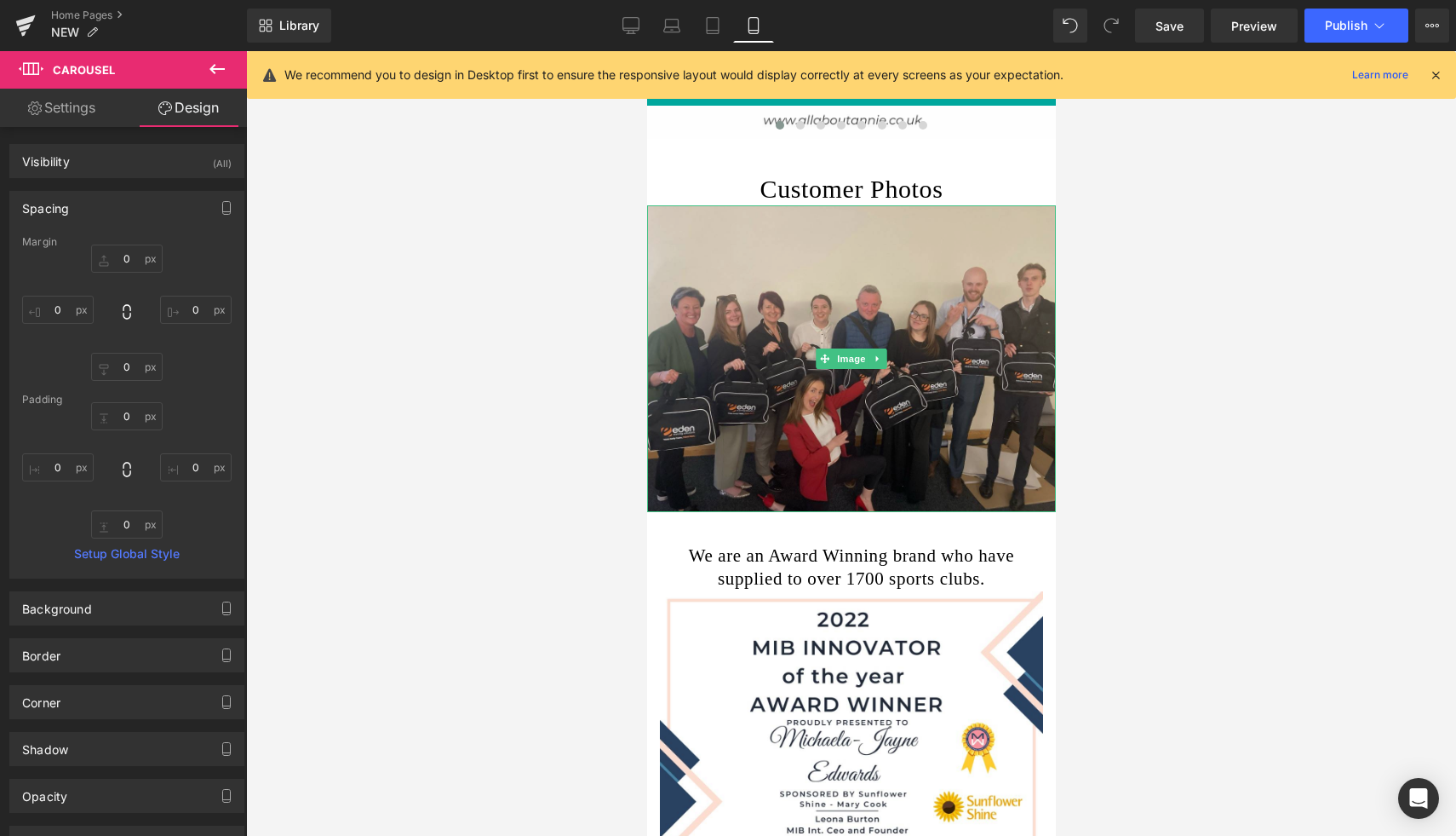
scroll to position [1300, 0]
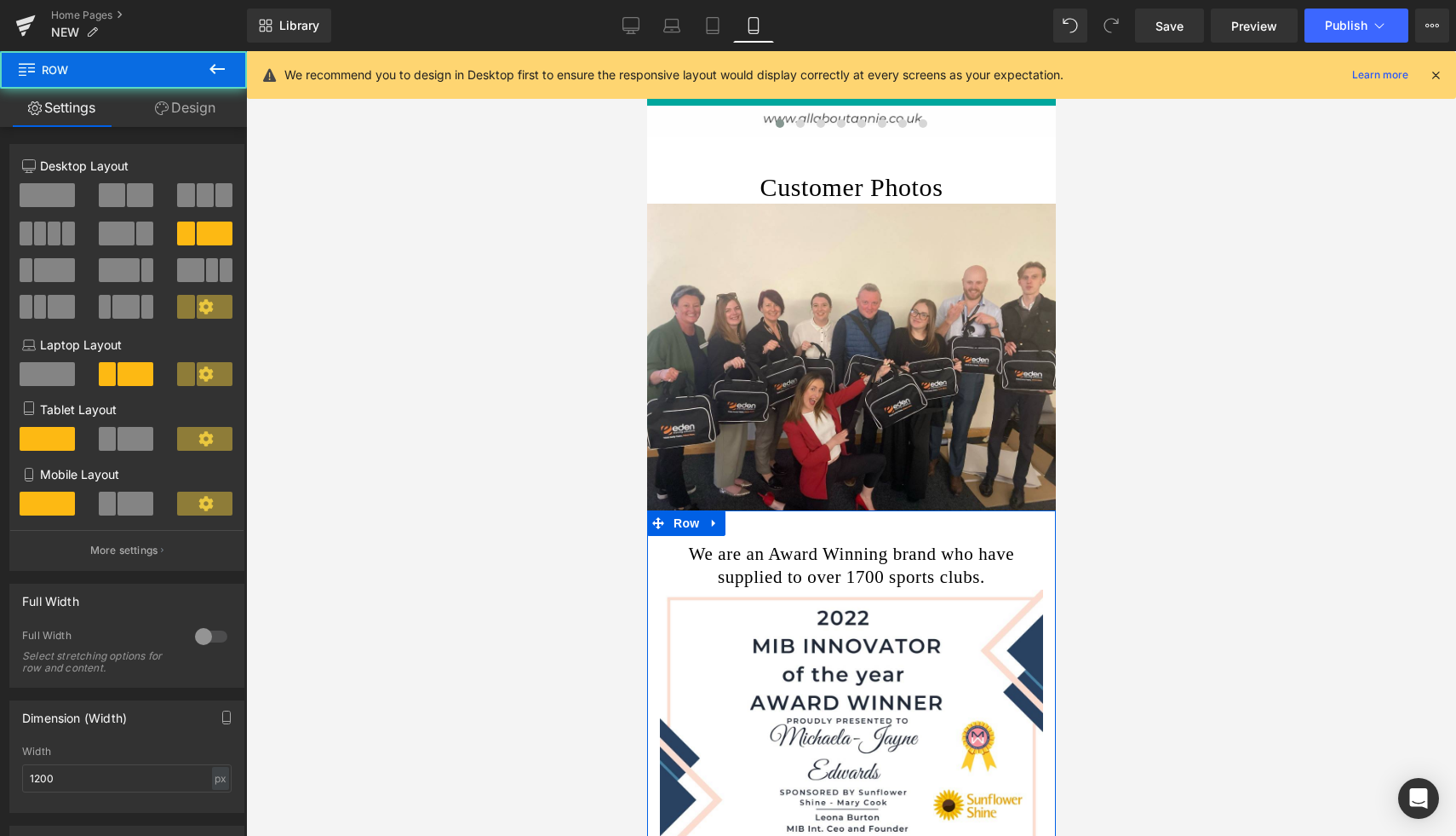
drag, startPoint x: 964, startPoint y: 545, endPoint x: 966, endPoint y: 519, distance: 26.1
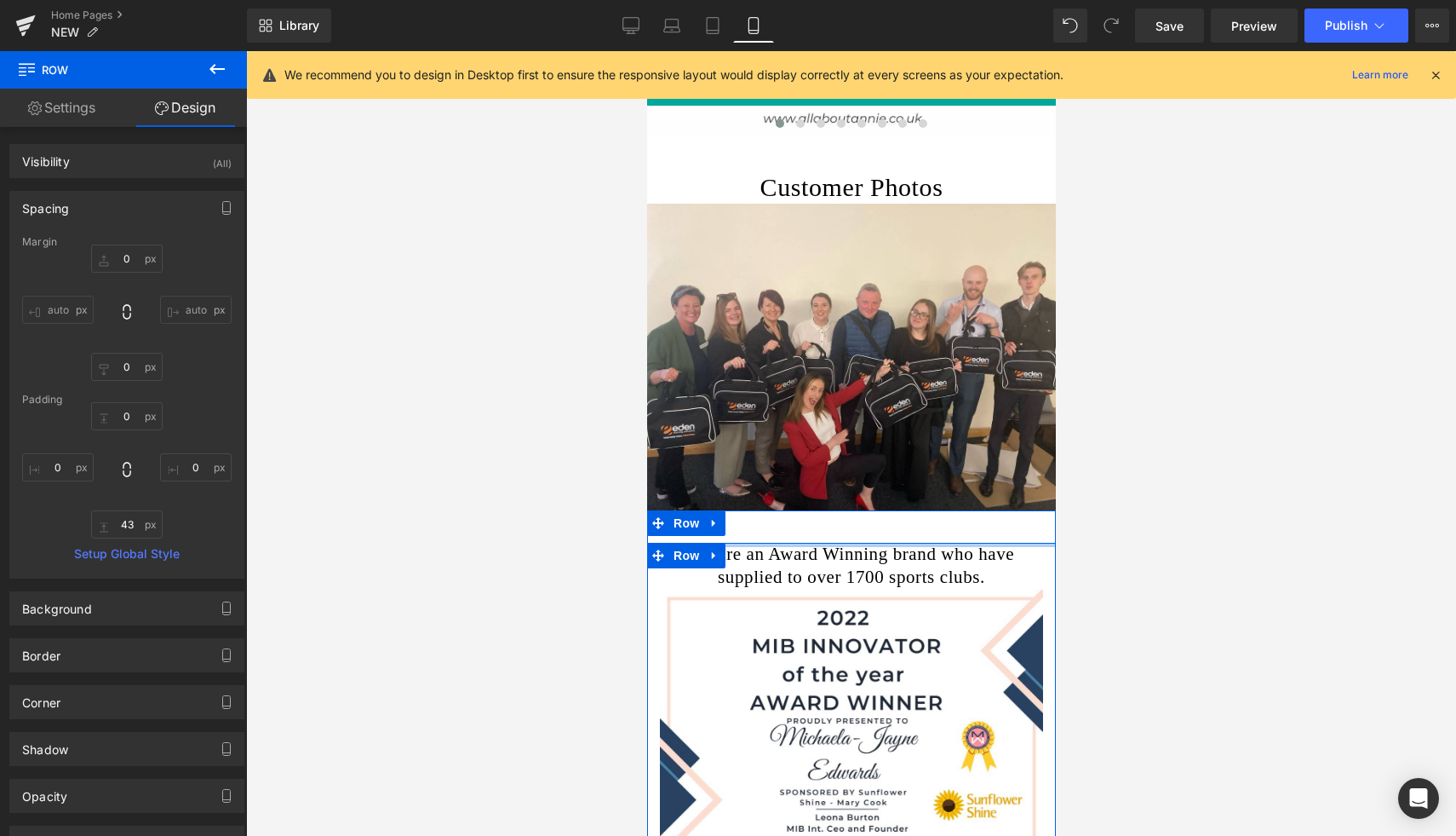
type input "0px"
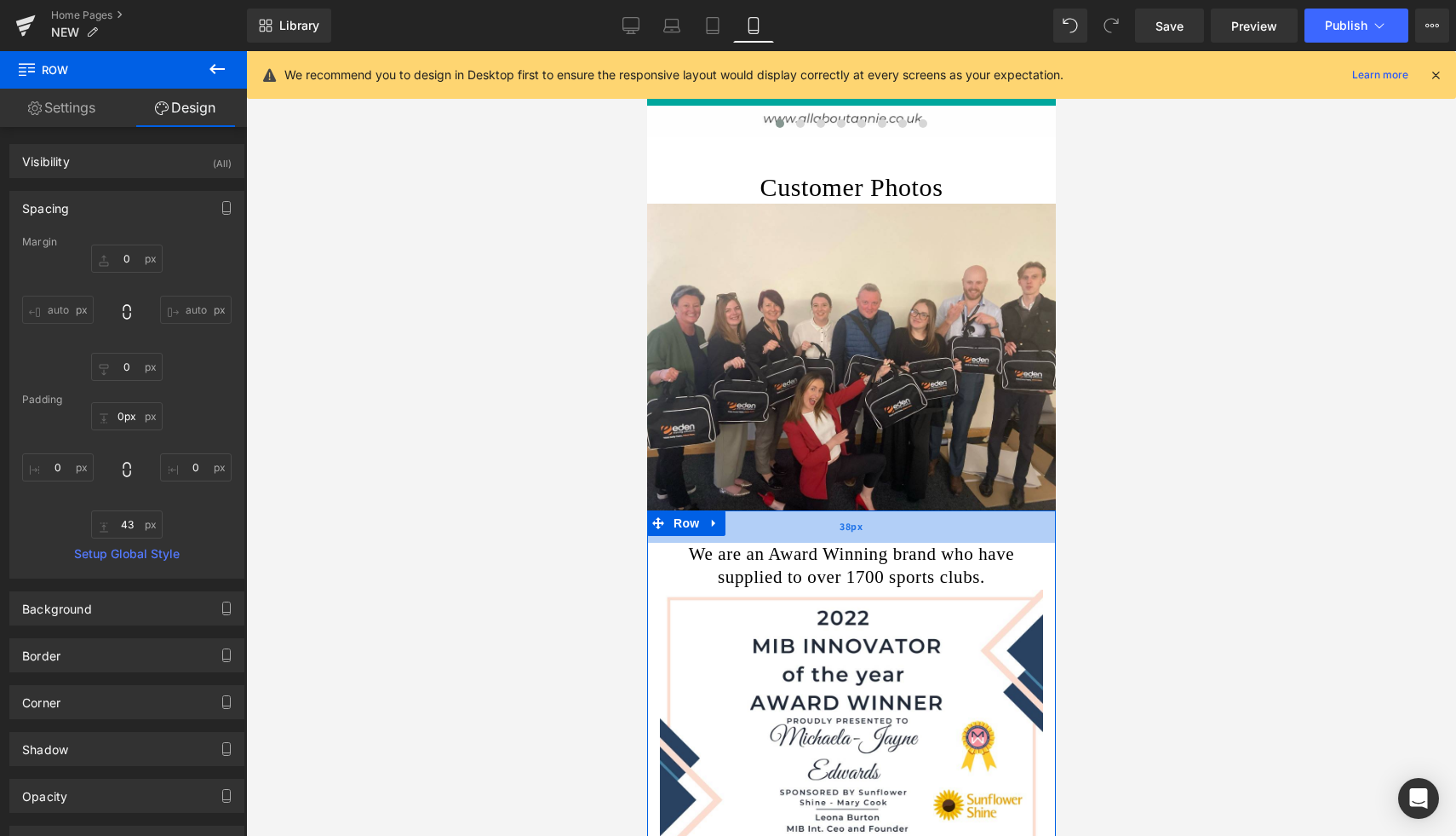
drag, startPoint x: 985, startPoint y: 543, endPoint x: 987, endPoint y: 511, distance: 32.1
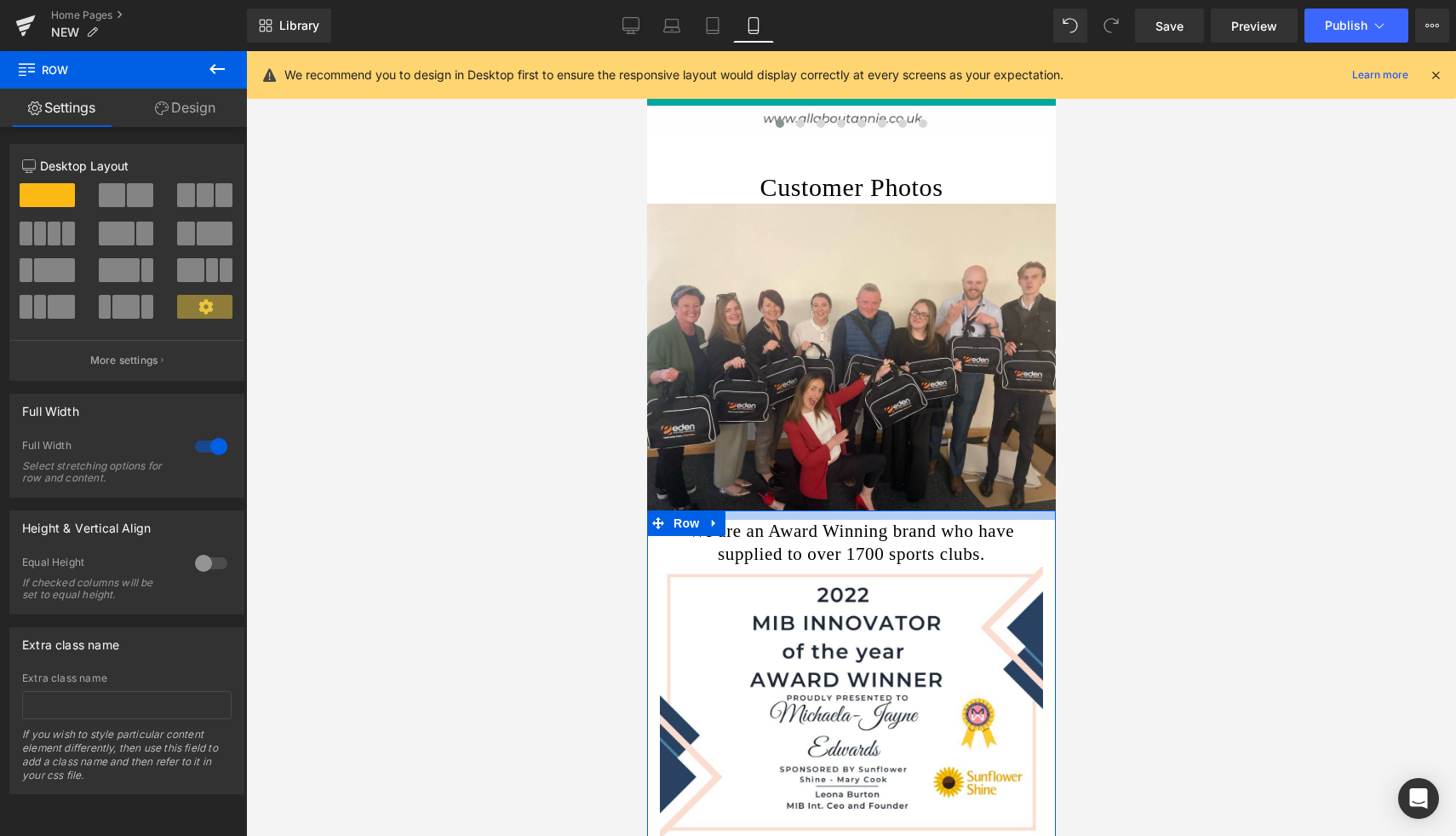
drag, startPoint x: 991, startPoint y: 536, endPoint x: 991, endPoint y: 513, distance: 23.0
click at [991, 513] on div at bounding box center [850, 515] width 409 height 10
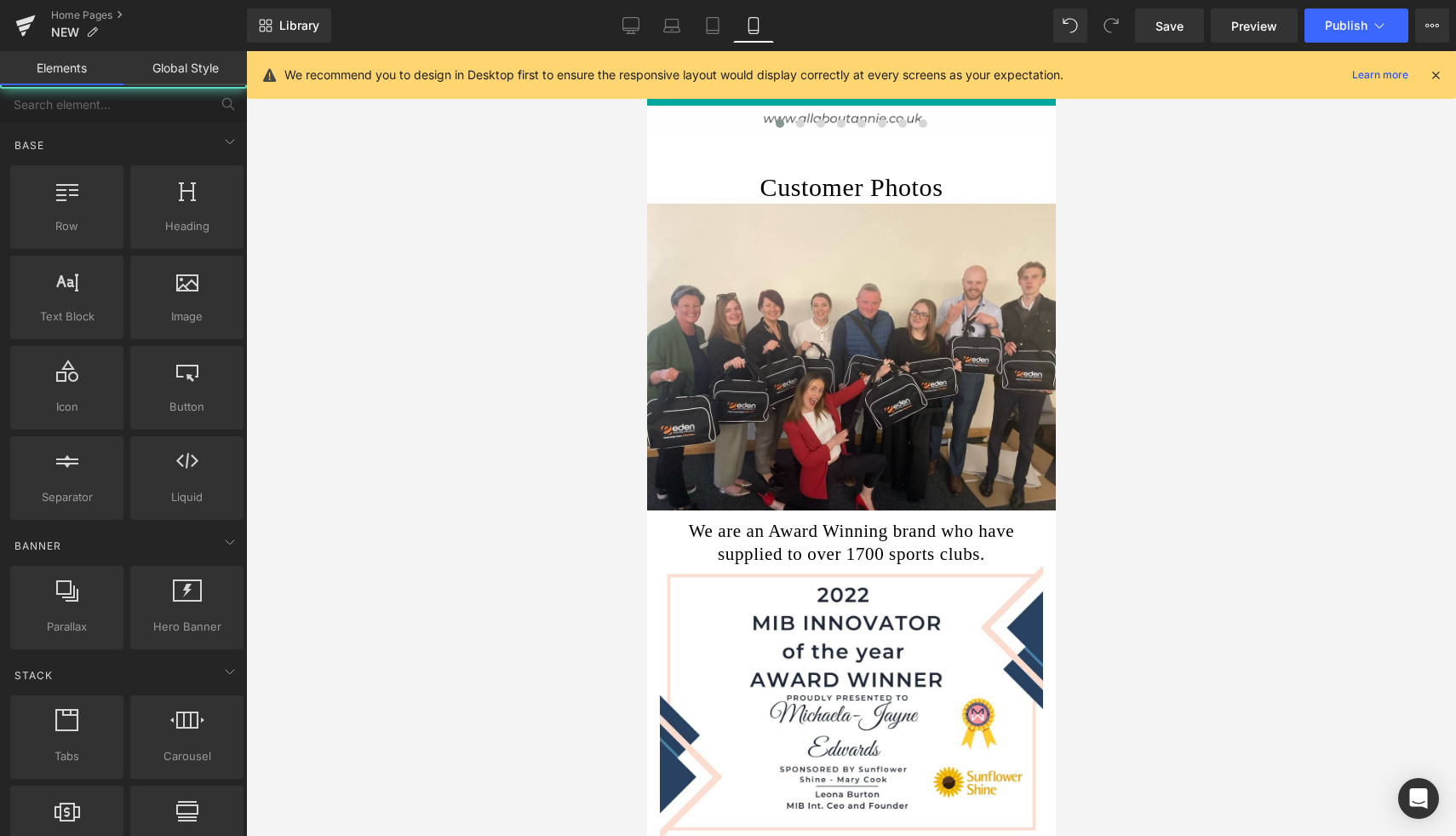
click at [1073, 560] on div at bounding box center [850, 443] width 1210 height 784
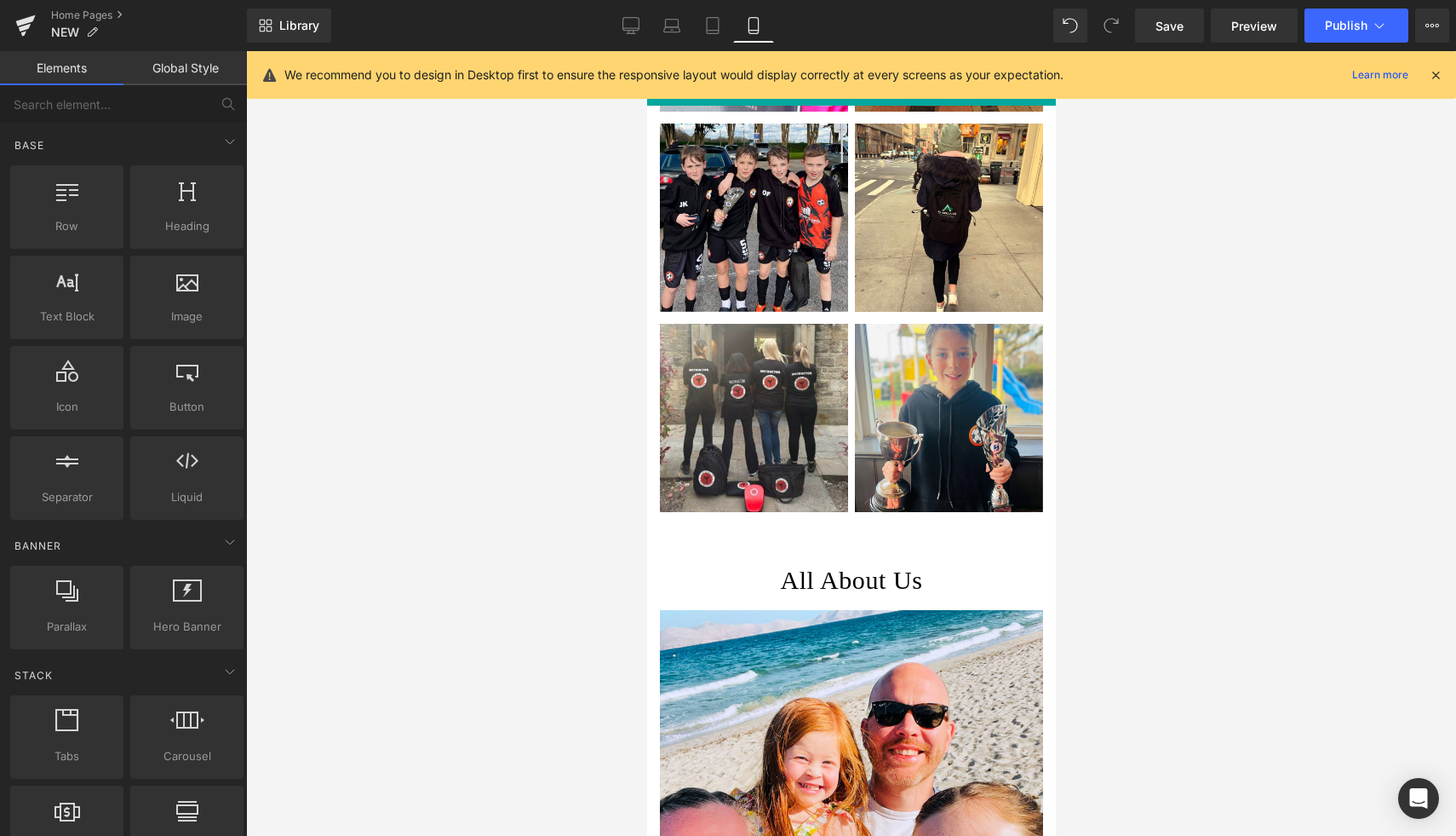
scroll to position [2228, 0]
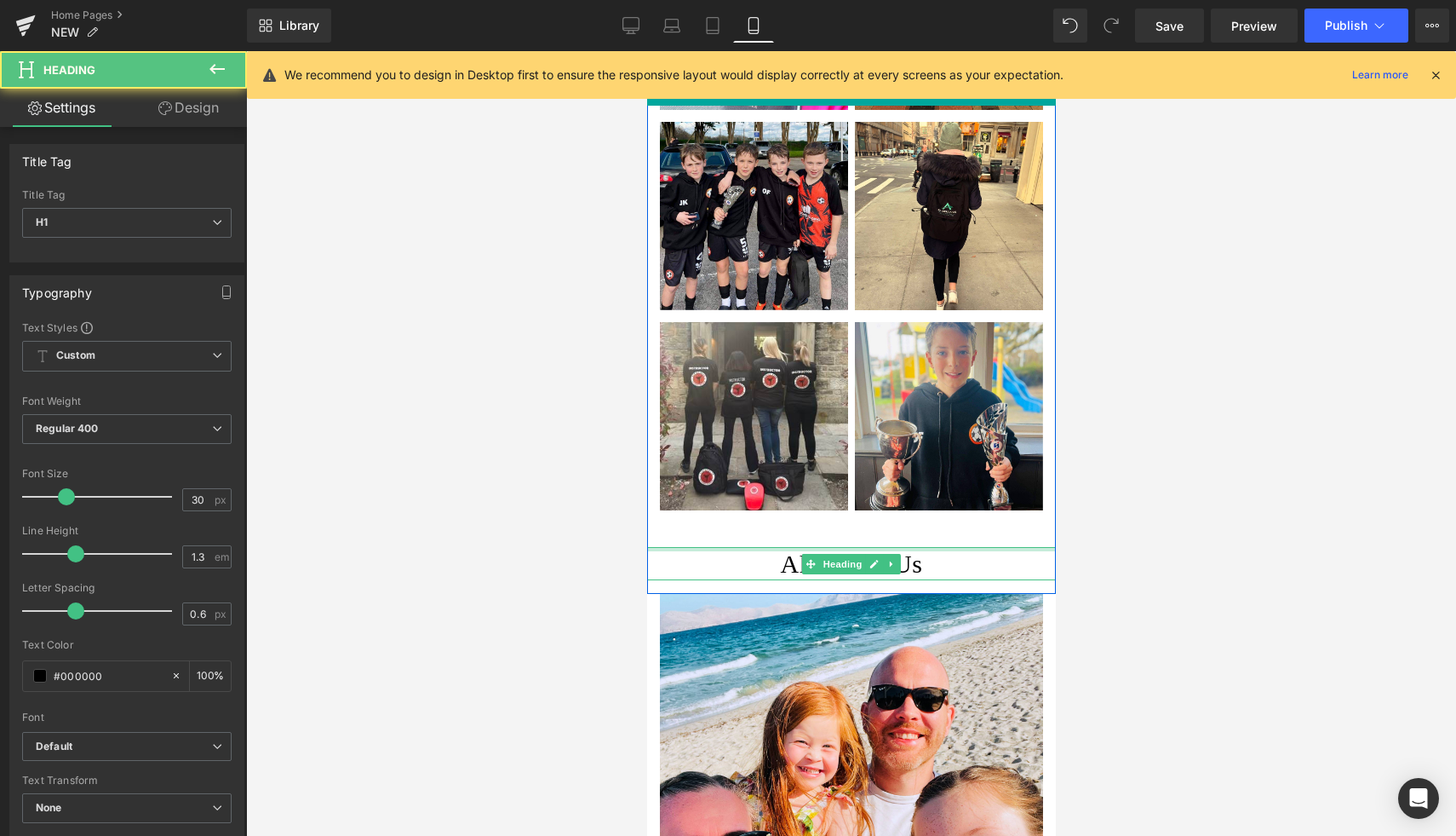
drag, startPoint x: 941, startPoint y: 546, endPoint x: 941, endPoint y: 524, distance: 22.0
click at [941, 524] on div "We are an Award Winning brand who have supplied to over 1700 sports clubs. Head…" at bounding box center [850, 86] width 409 height 988
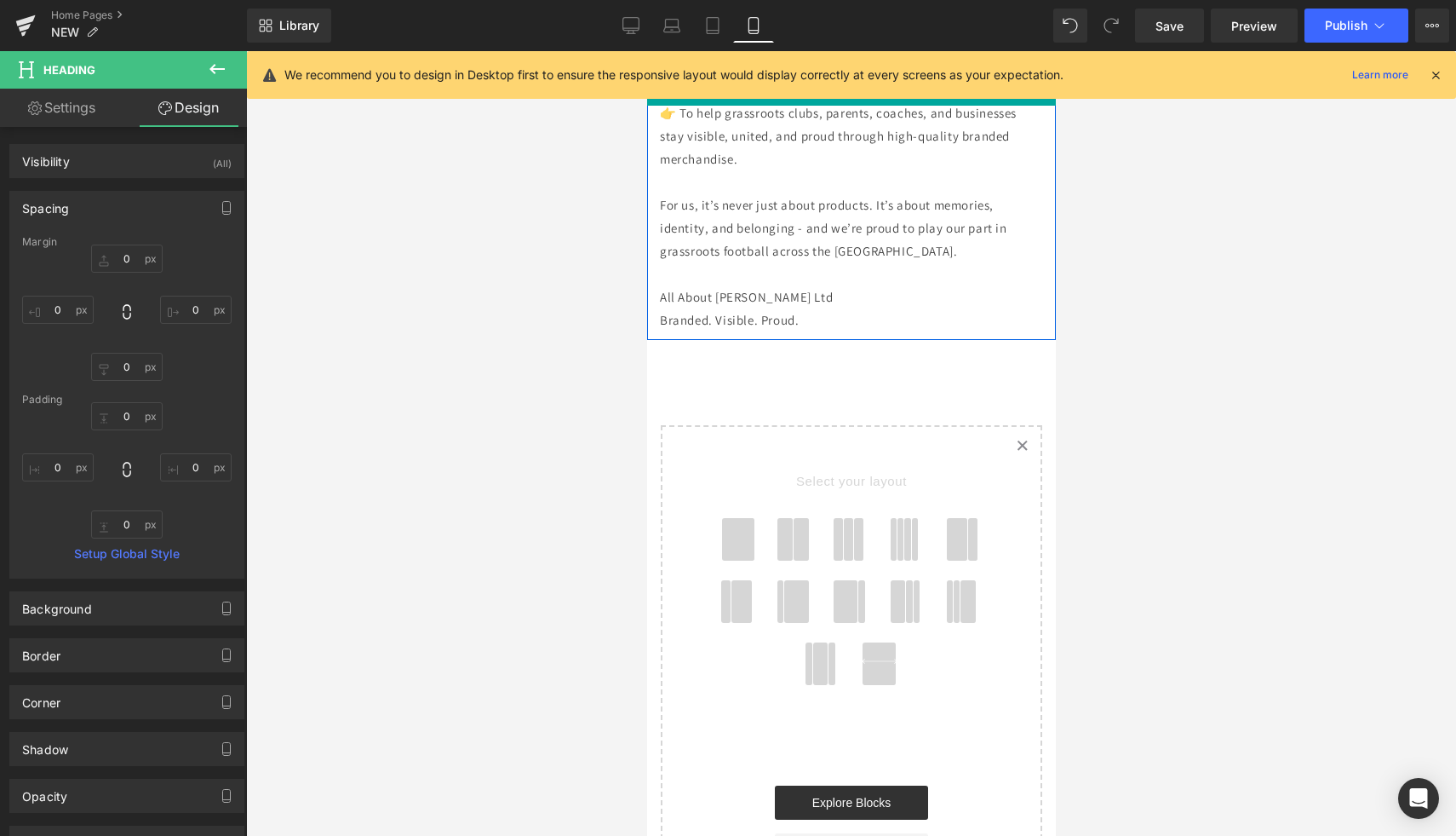
scroll to position [4033, 0]
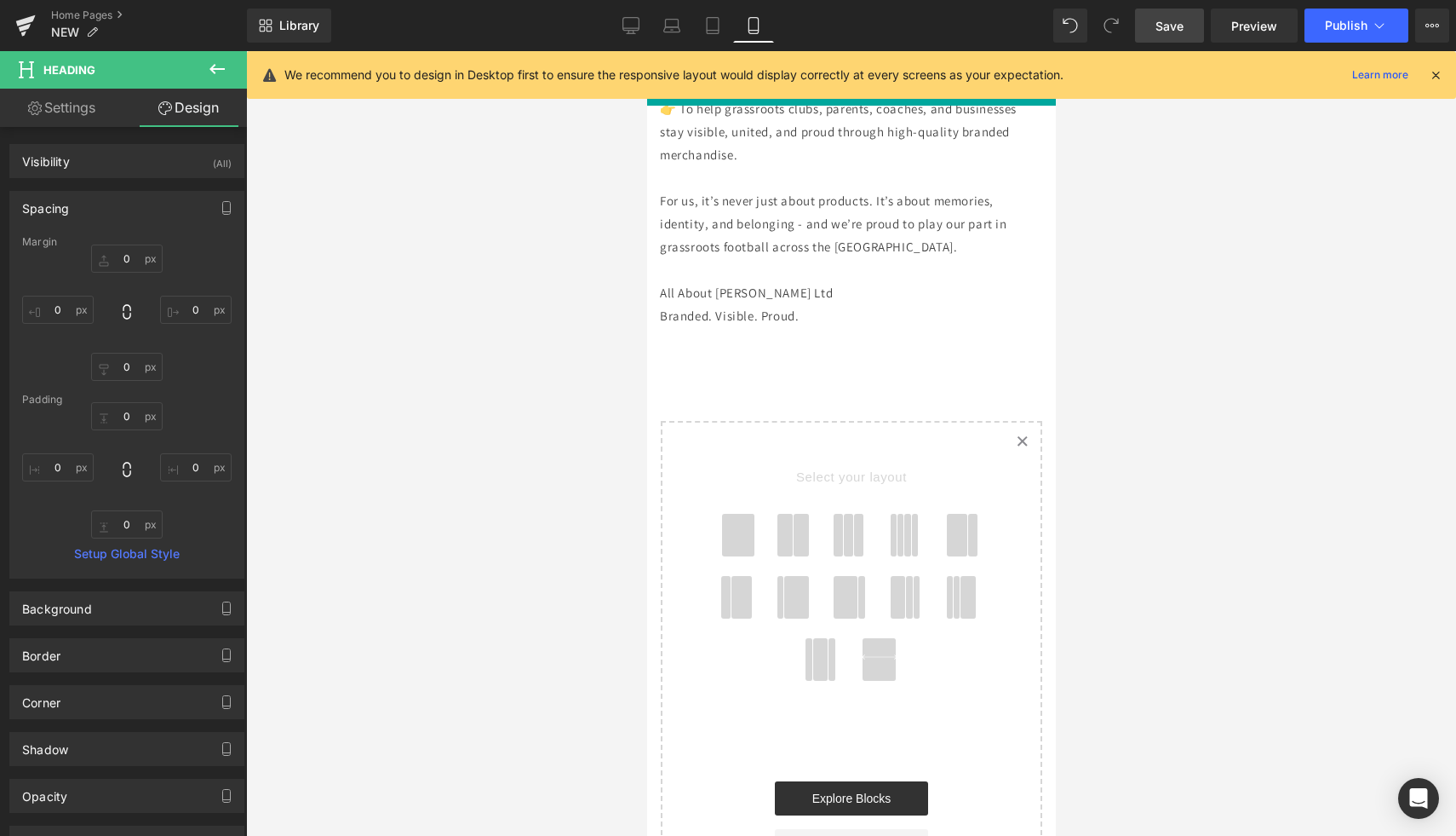
click at [1165, 33] on span "Save" at bounding box center [1169, 25] width 28 height 18
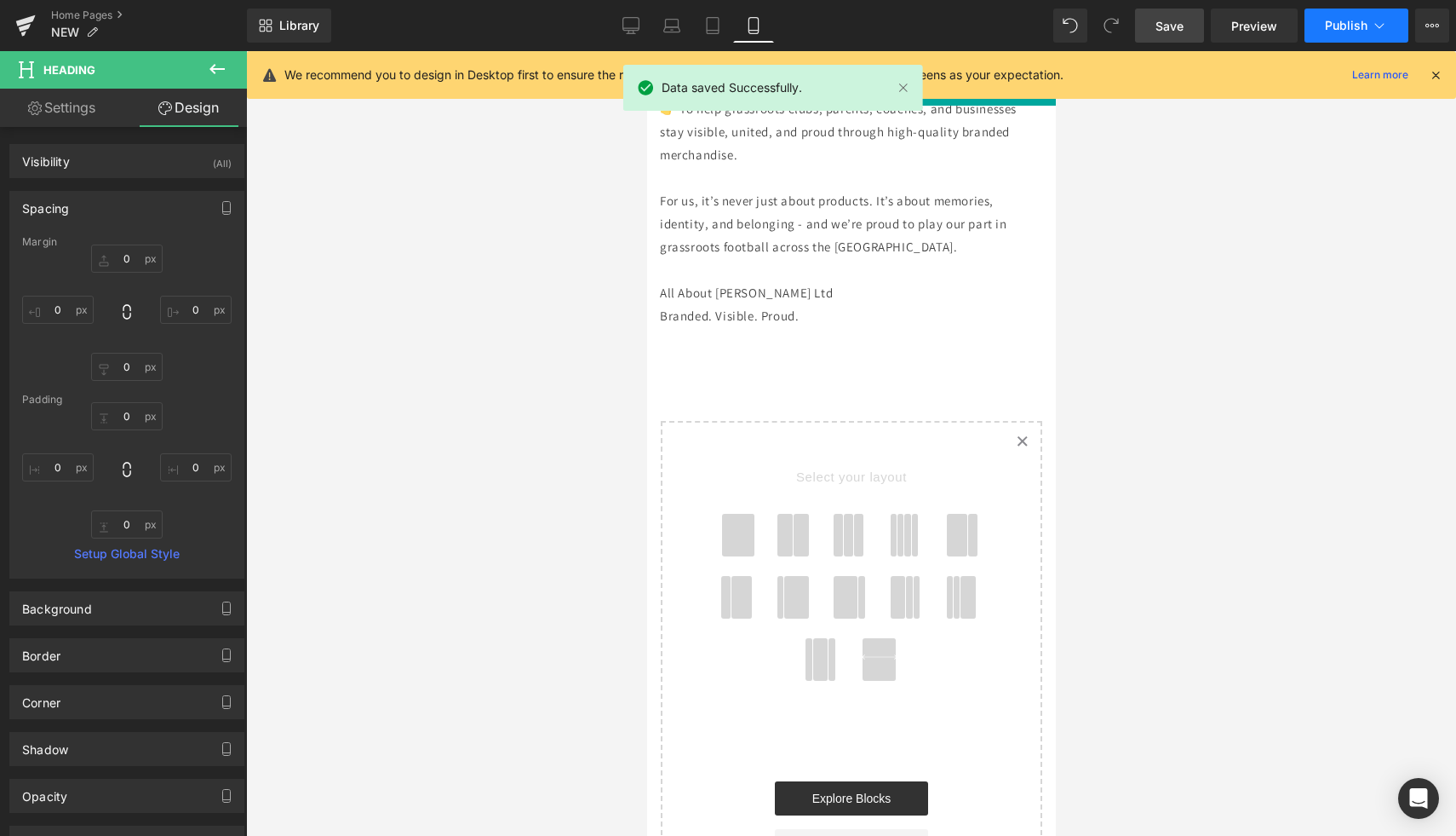
click at [1333, 32] on button "Publish" at bounding box center [1357, 25] width 104 height 34
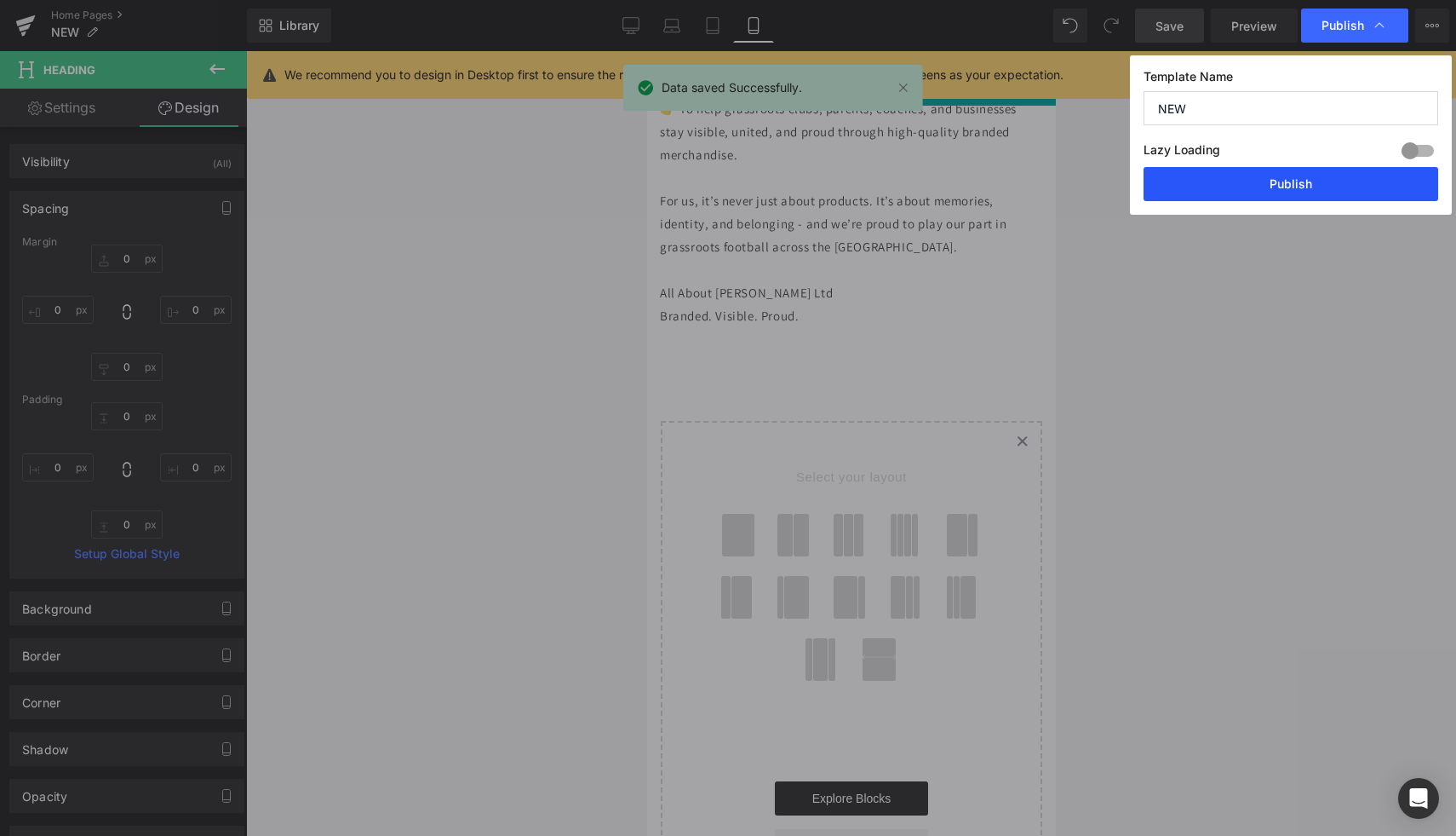
click at [1307, 178] on button "Publish" at bounding box center [1291, 183] width 295 height 34
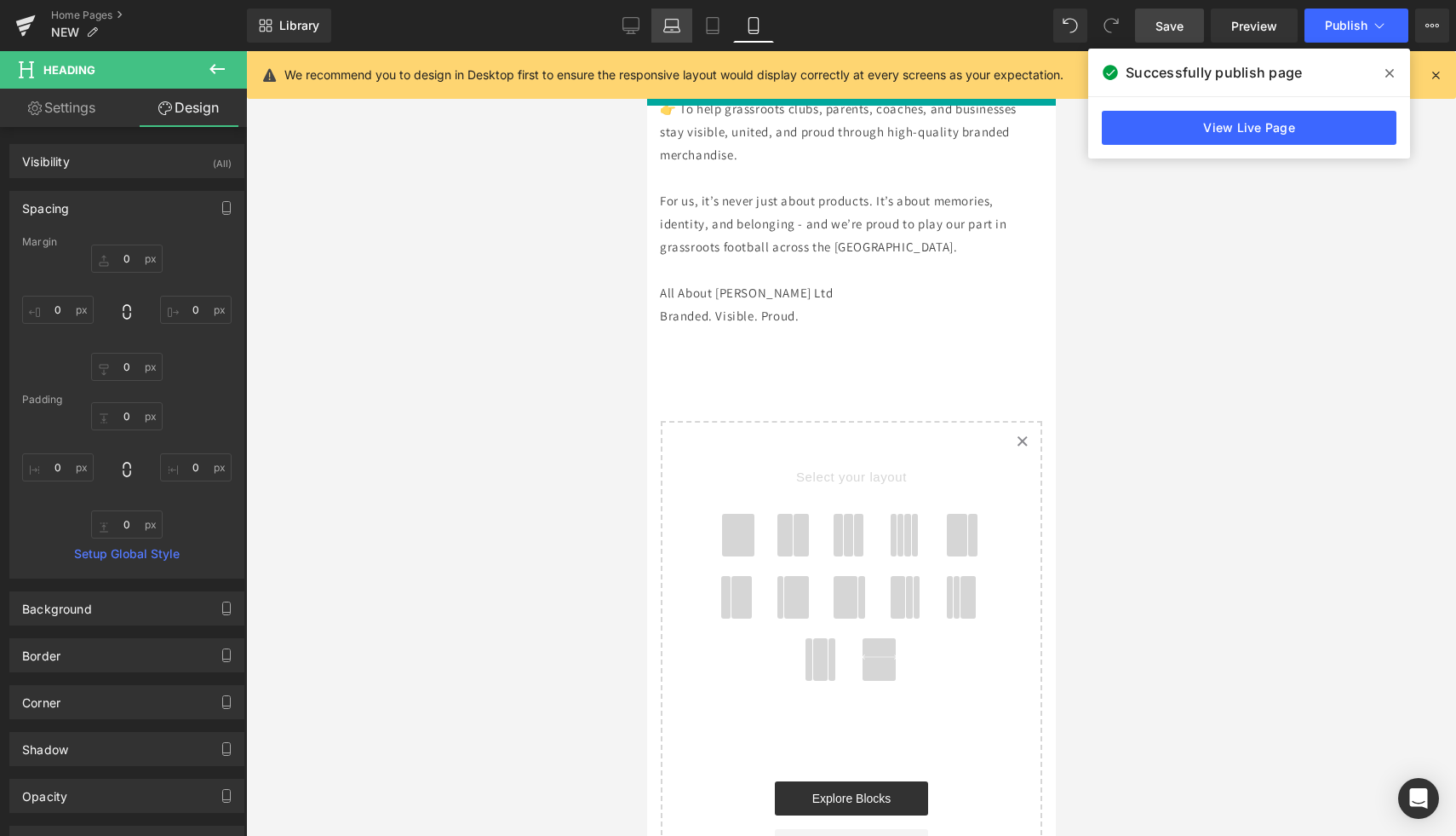
click at [676, 30] on icon at bounding box center [671, 24] width 17 height 17
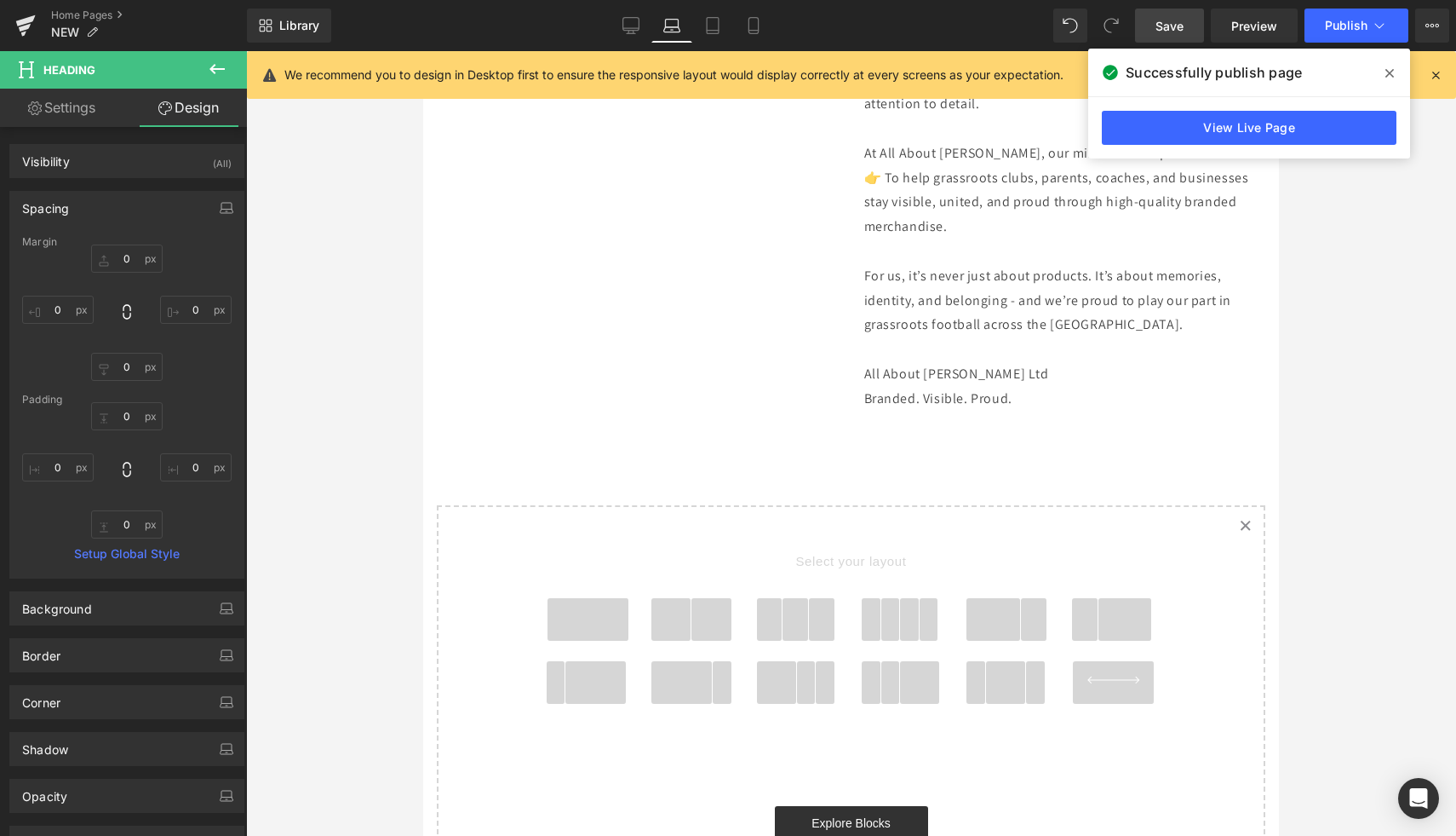
type input "0"
type input "17"
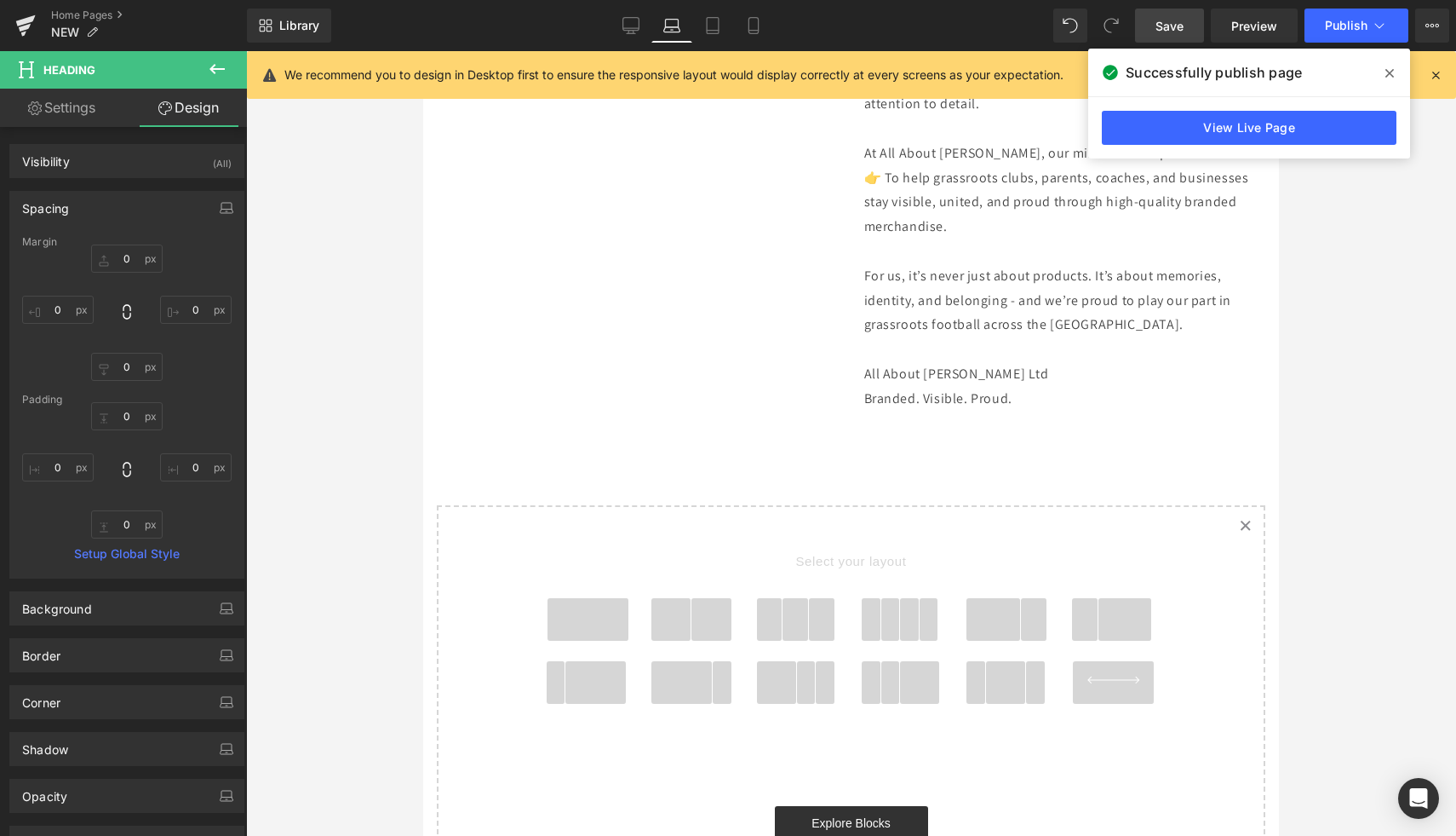
type input "0"
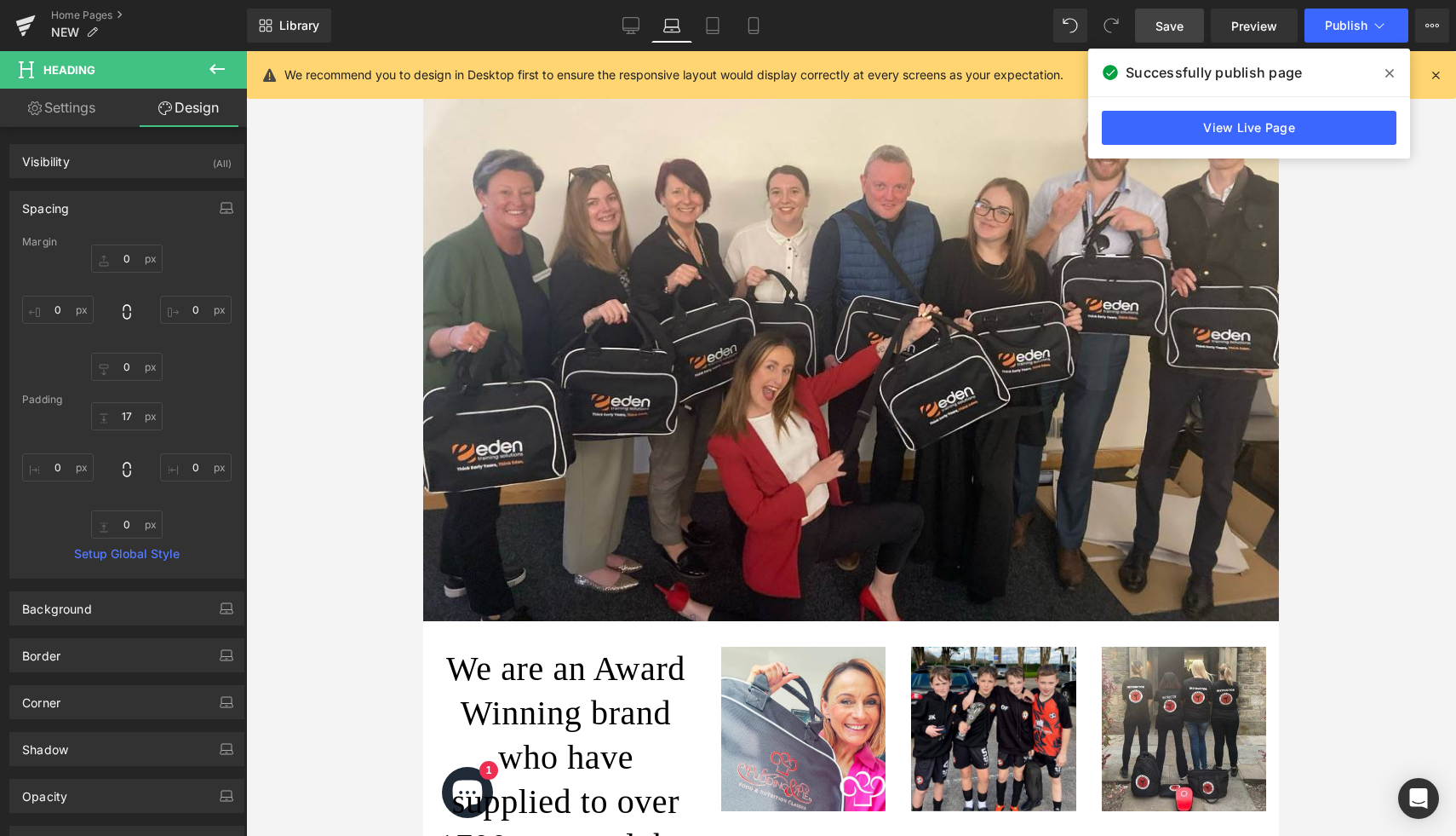
scroll to position [1971, 0]
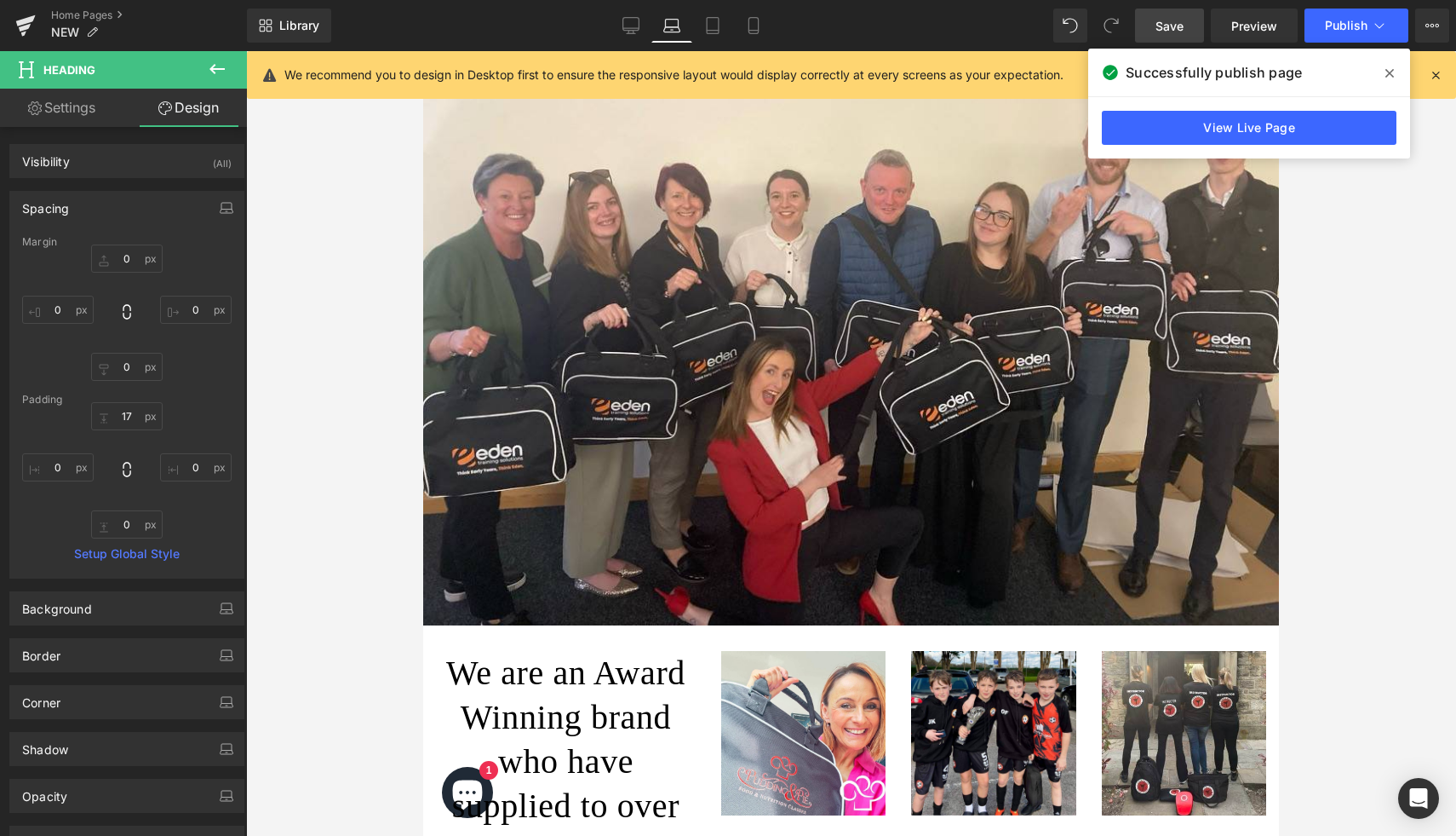
click at [678, 336] on img at bounding box center [851, 304] width 856 height 642
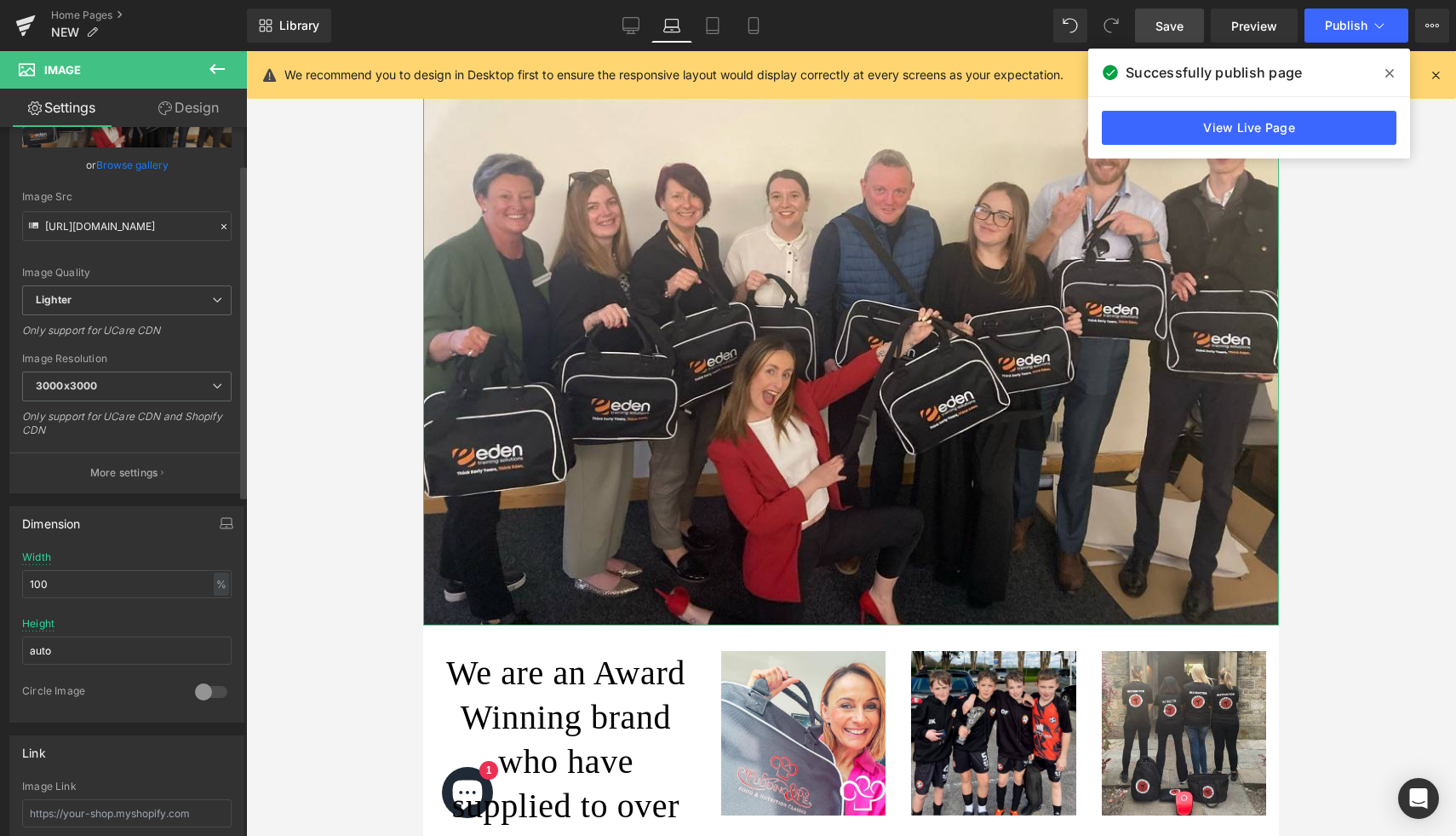
scroll to position [144, 0]
click at [112, 581] on input "100" at bounding box center [127, 579] width 210 height 28
click at [258, 602] on div at bounding box center [850, 443] width 1210 height 784
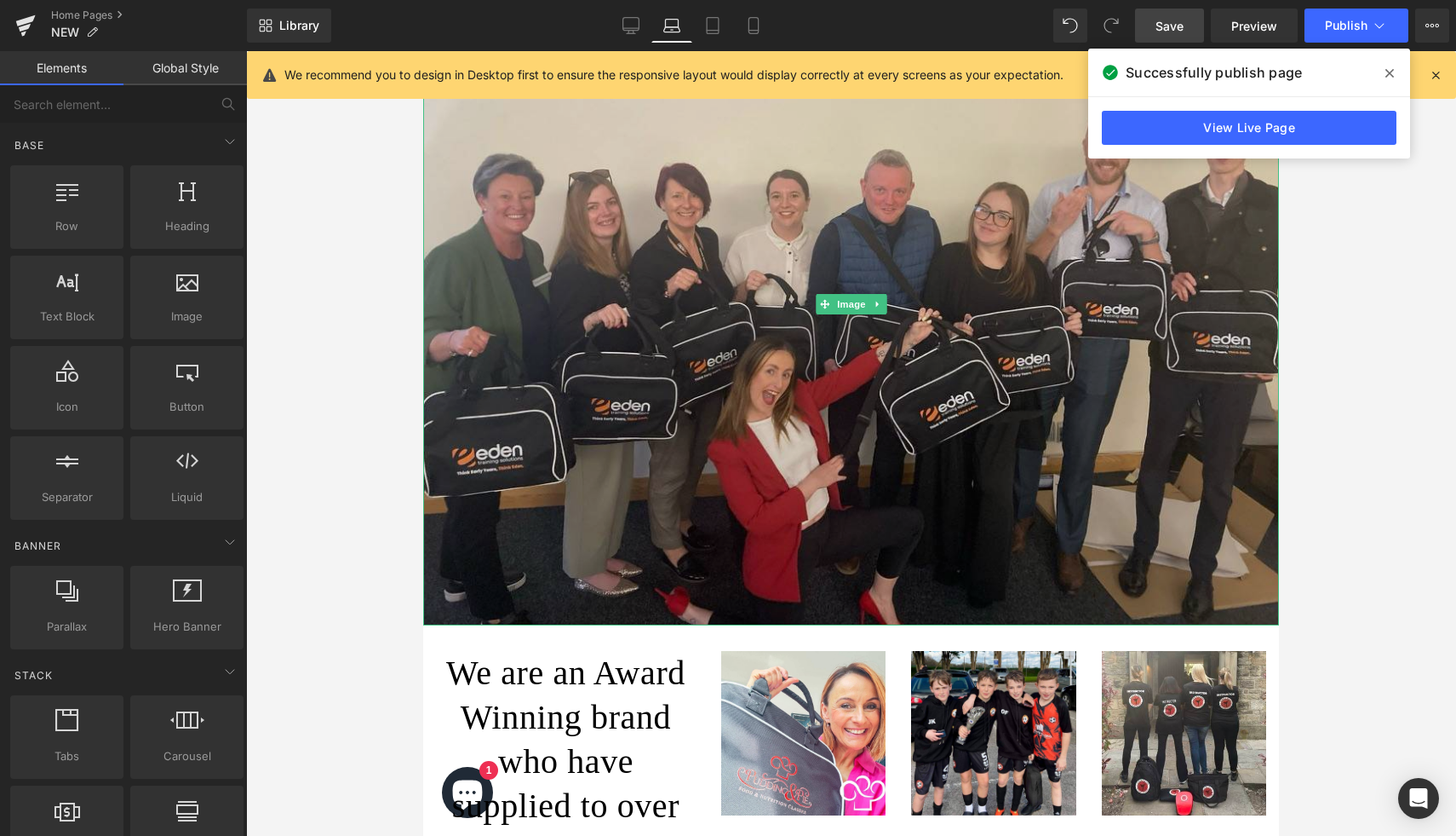
click at [485, 438] on img at bounding box center [851, 304] width 856 height 642
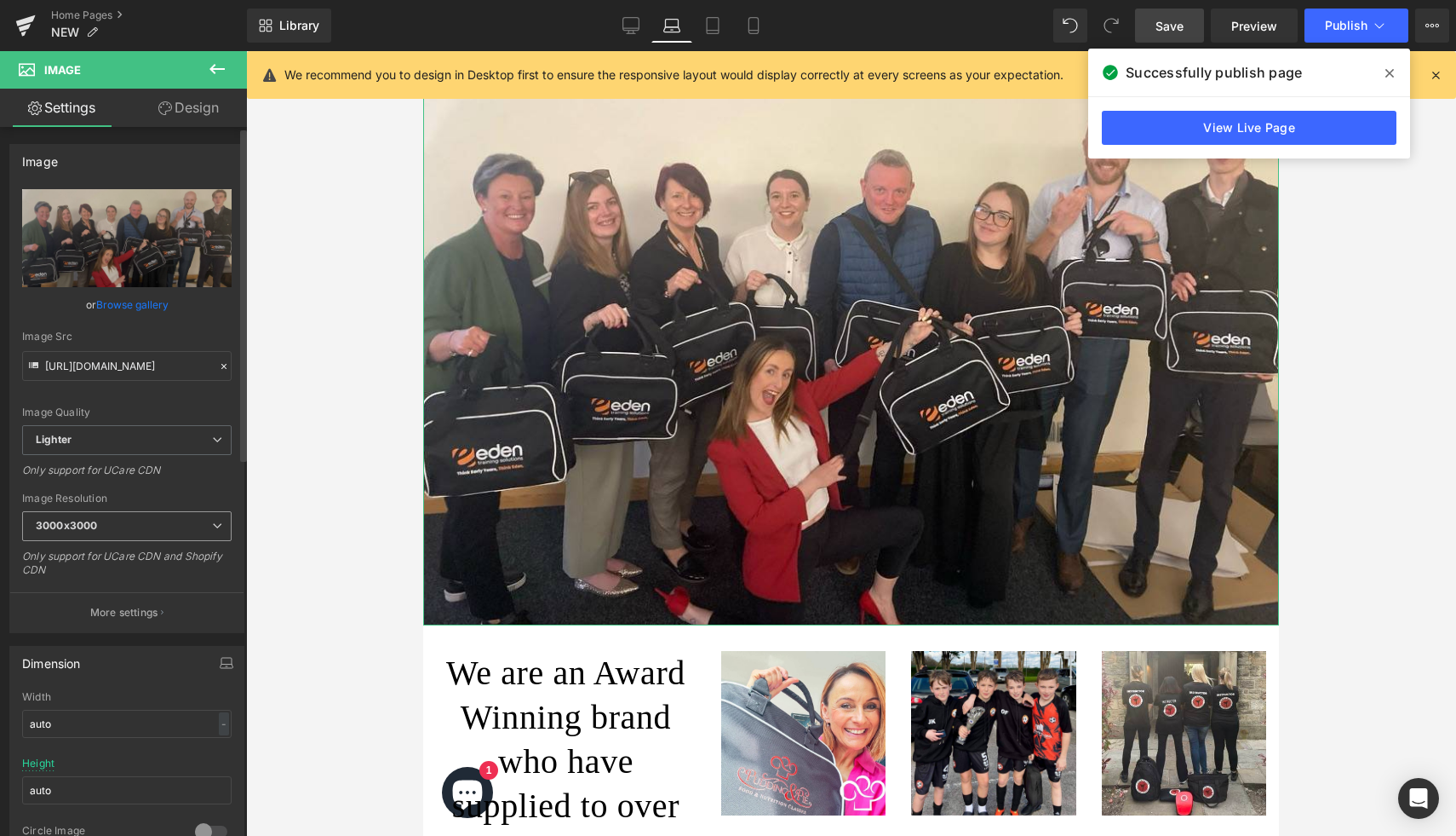
click at [208, 535] on span "3000x3000" at bounding box center [127, 526] width 210 height 30
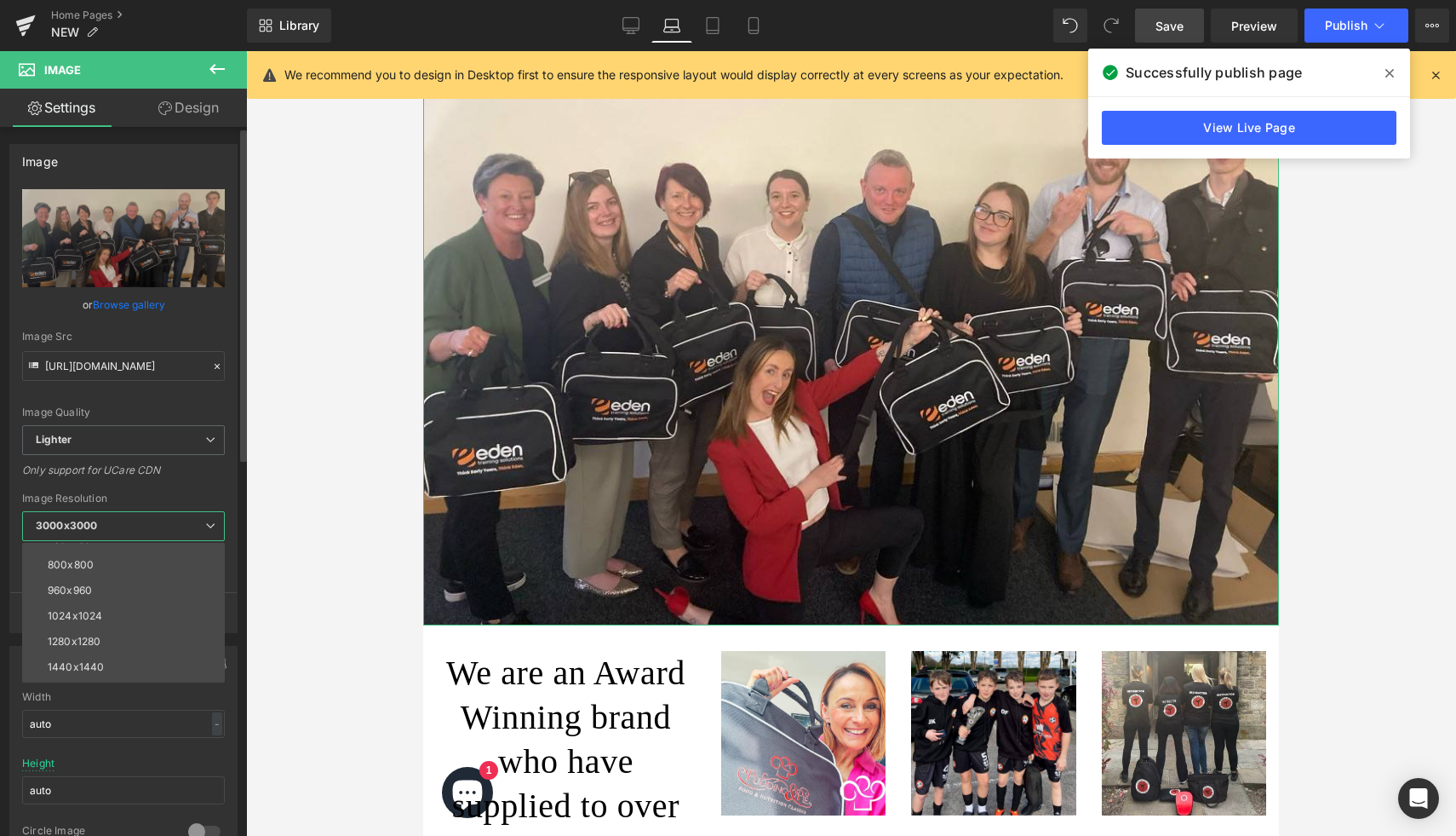
scroll to position [244, 0]
click at [134, 598] on li "1600x1600" at bounding box center [128, 593] width 211 height 25
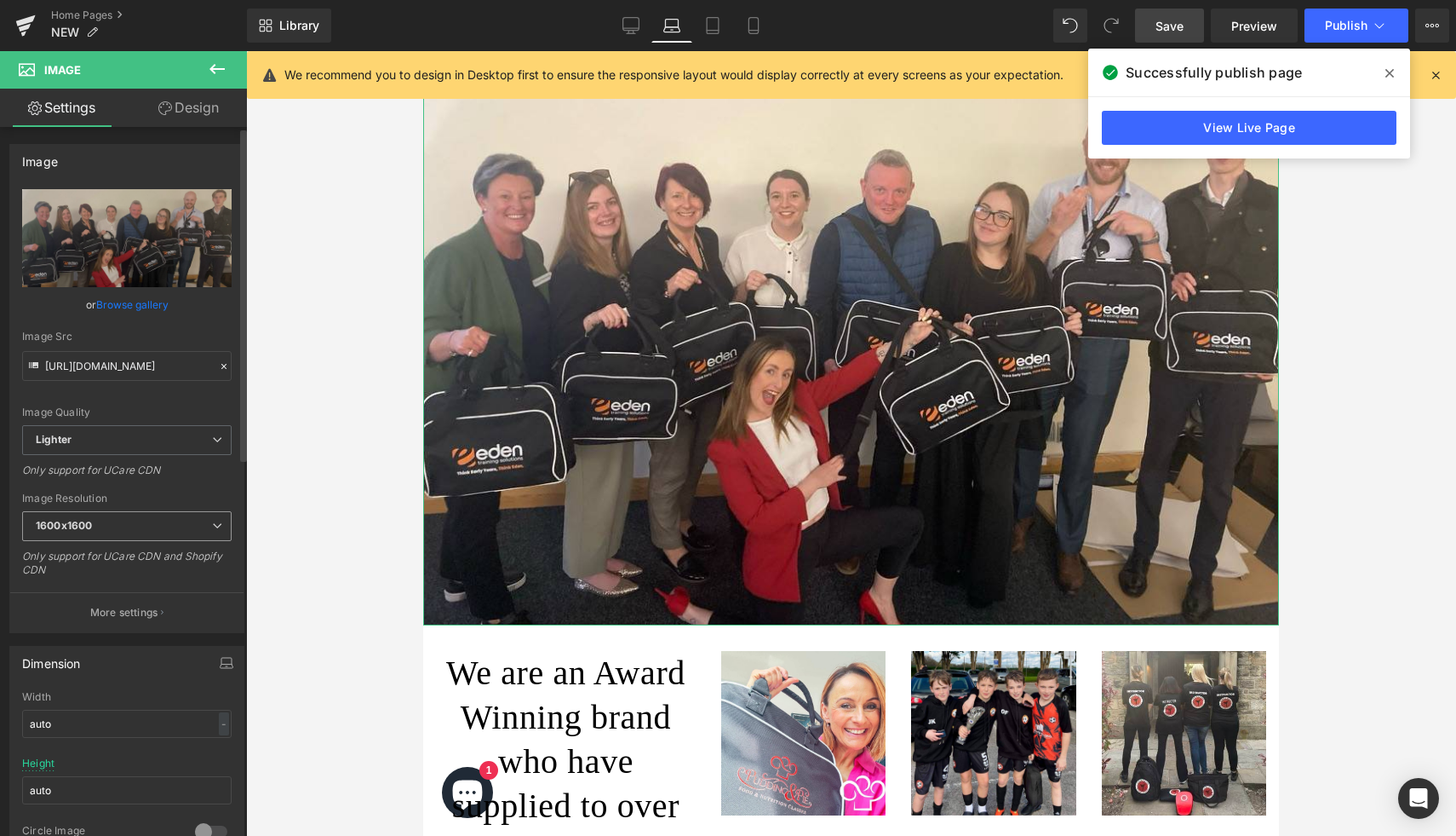
click at [163, 533] on span "1600x1600" at bounding box center [127, 526] width 210 height 30
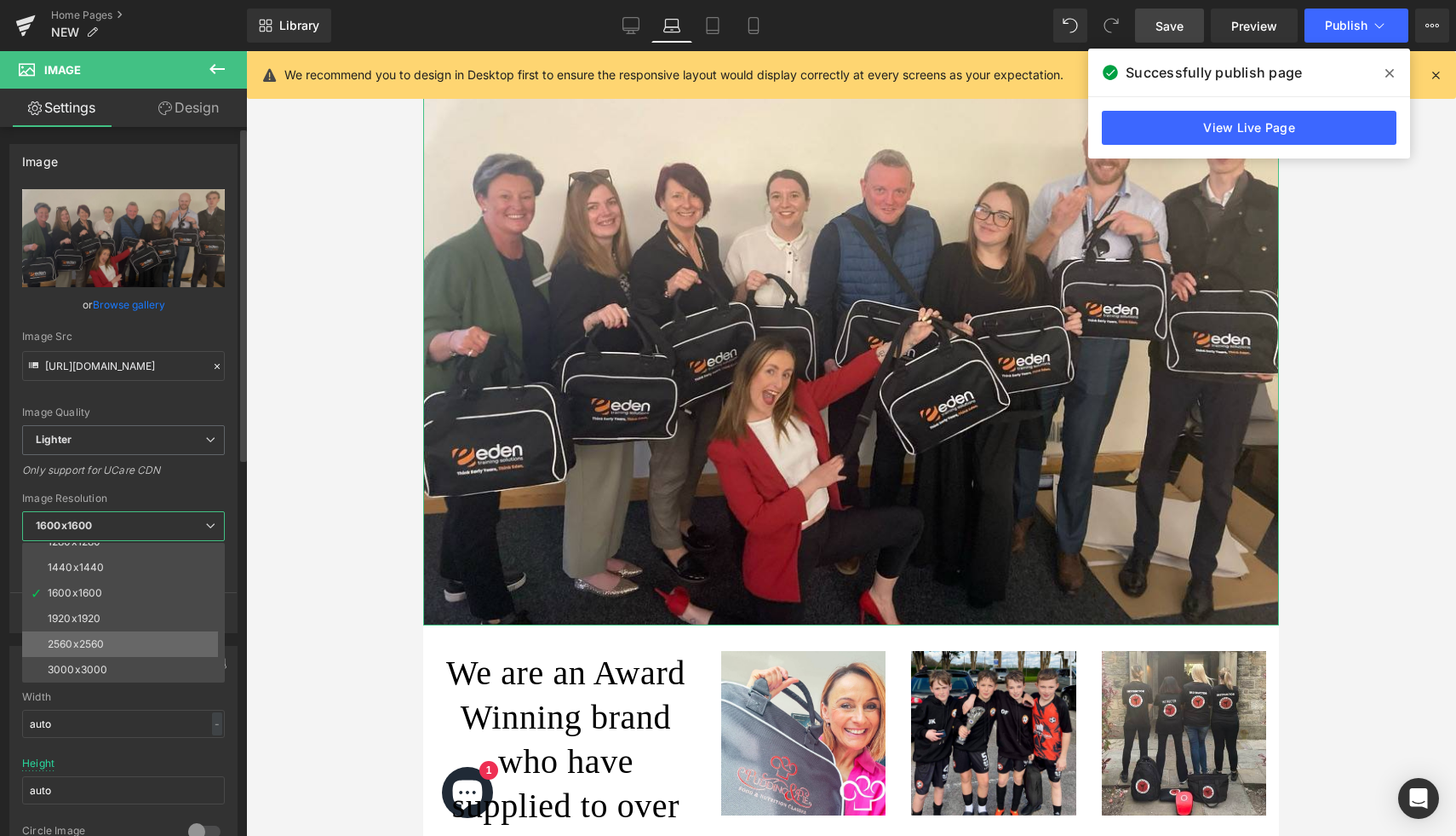
click at [148, 635] on li "2560x2560" at bounding box center [128, 644] width 211 height 25
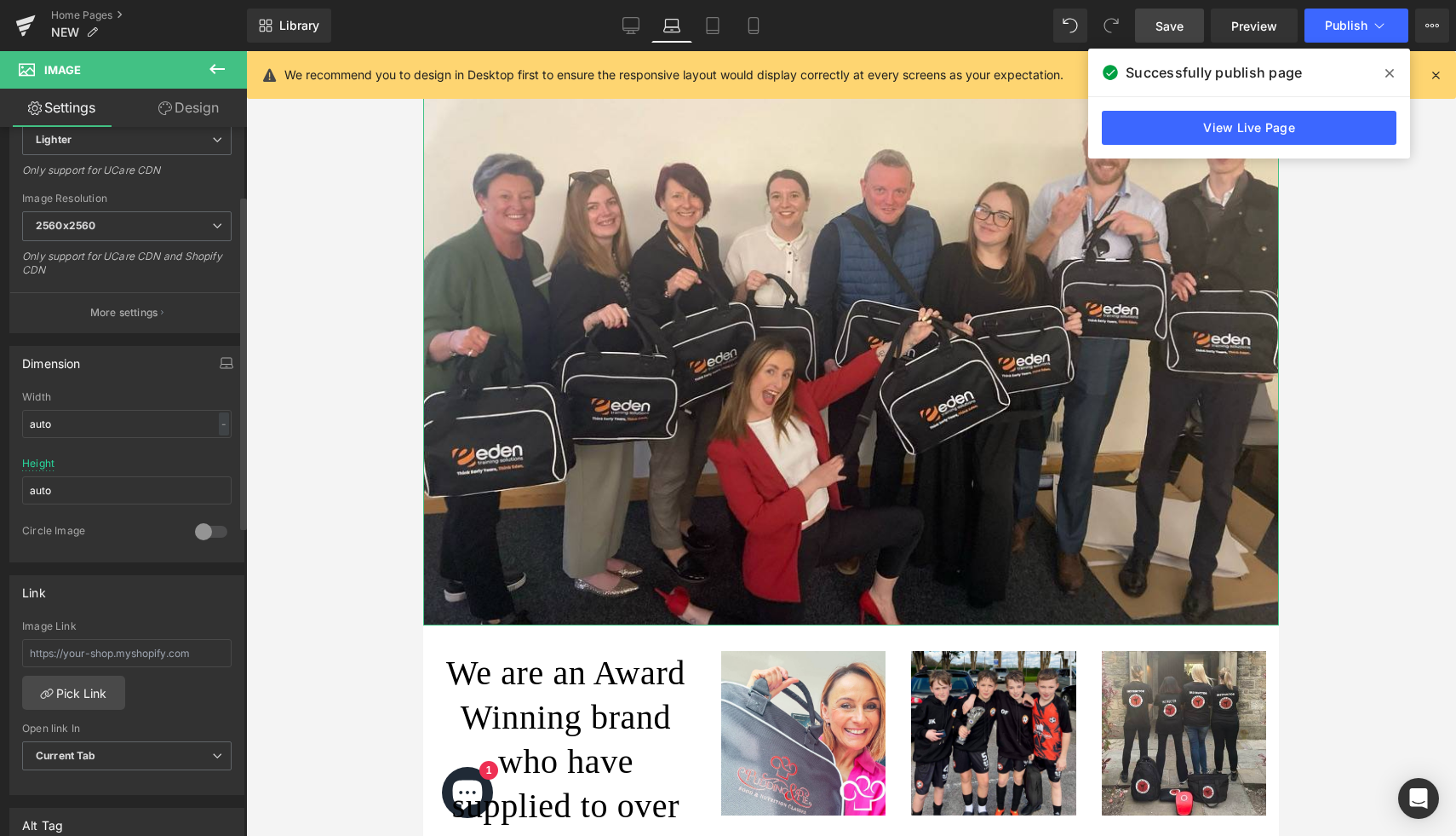
type input "https://ucarecdn.com/88c42676-f9f4-4263-9ffc-7f3e8447187e/-/format/auto/-/previ…"
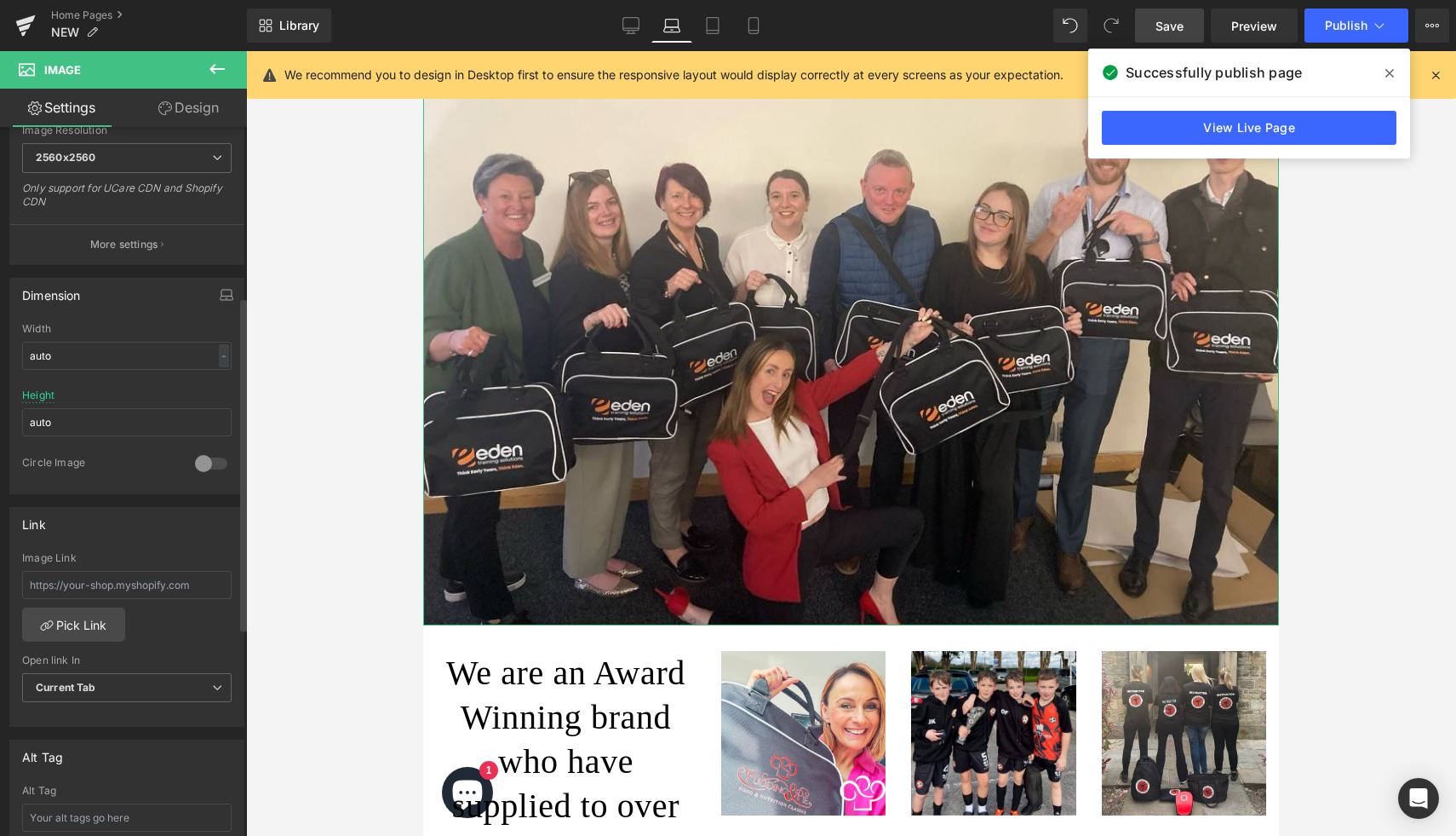
scroll to position [370, 0]
click at [198, 458] on div at bounding box center [212, 461] width 41 height 27
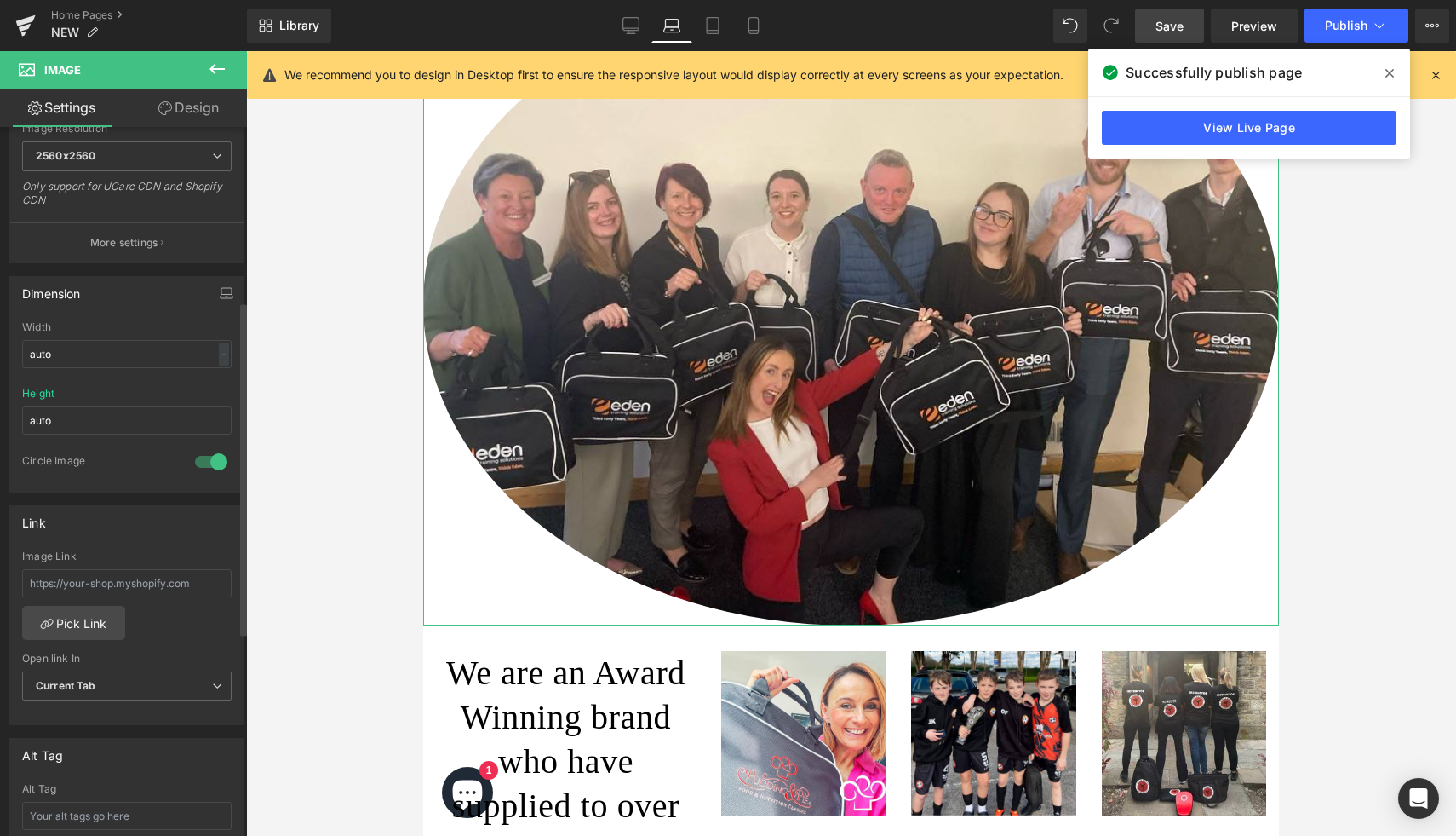
click at [198, 459] on div at bounding box center [212, 461] width 41 height 27
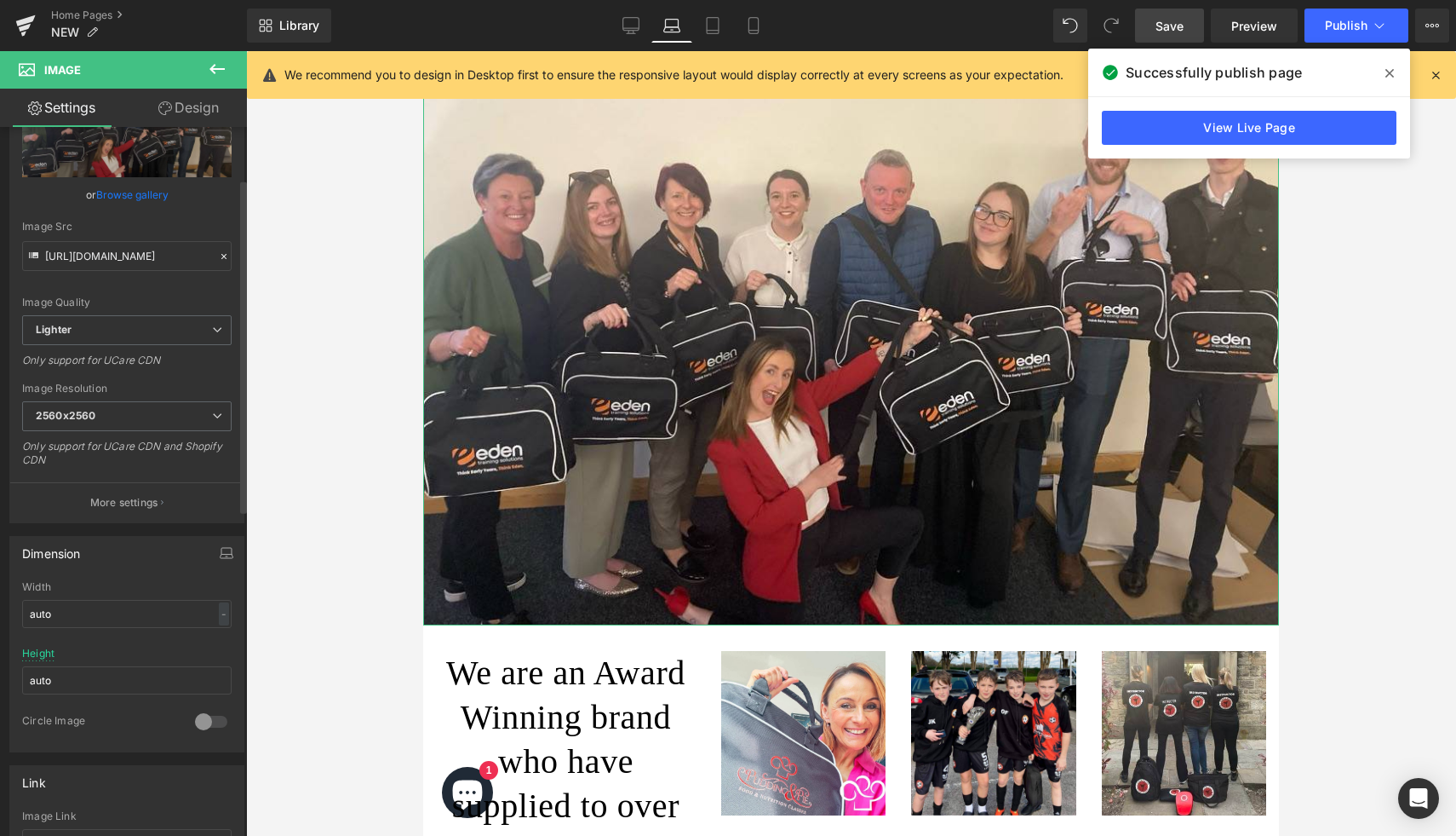
scroll to position [104, 0]
click at [202, 121] on link "Design" at bounding box center [188, 107] width 124 height 38
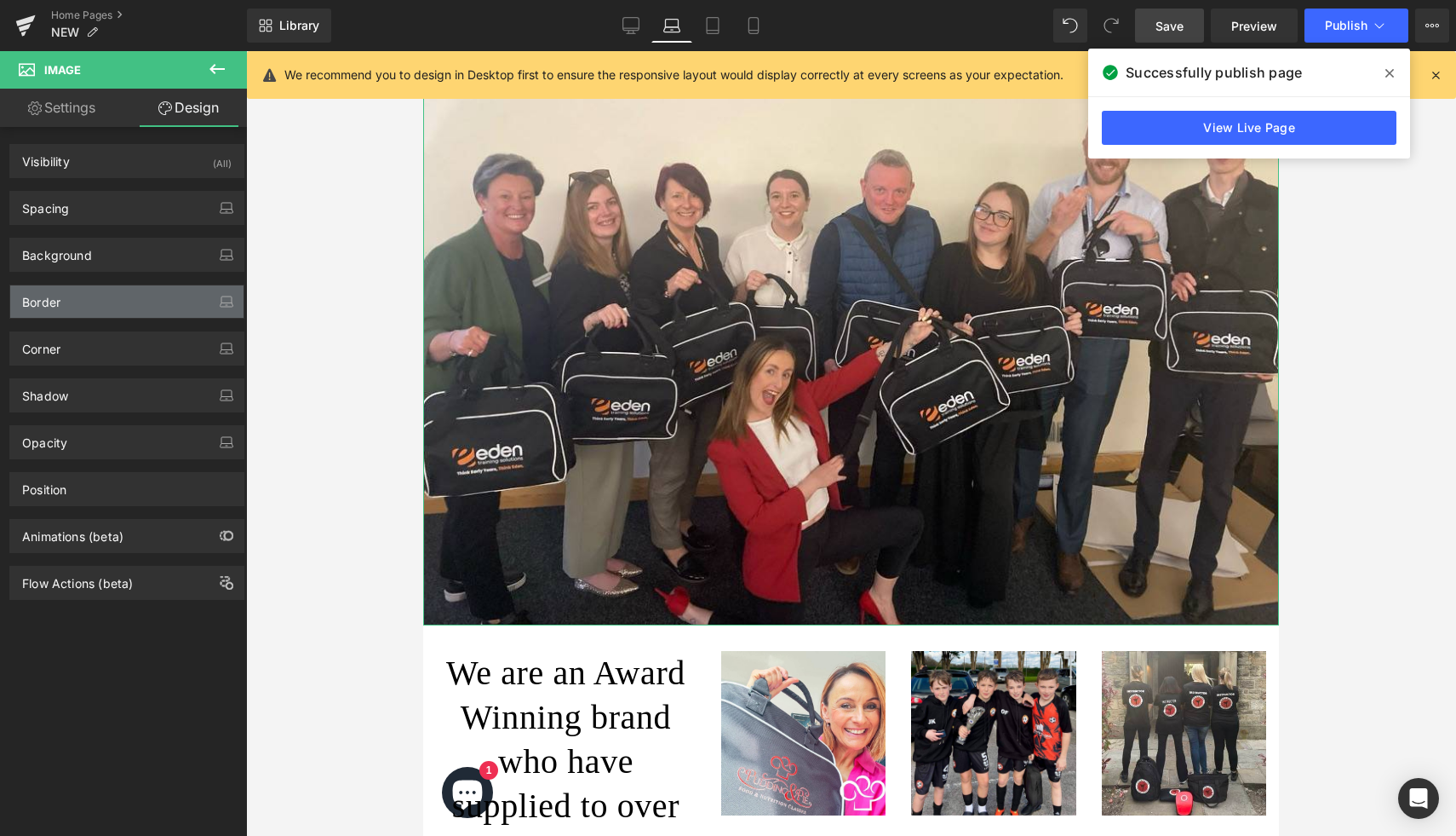
click at [86, 298] on div "Border" at bounding box center [126, 301] width 233 height 32
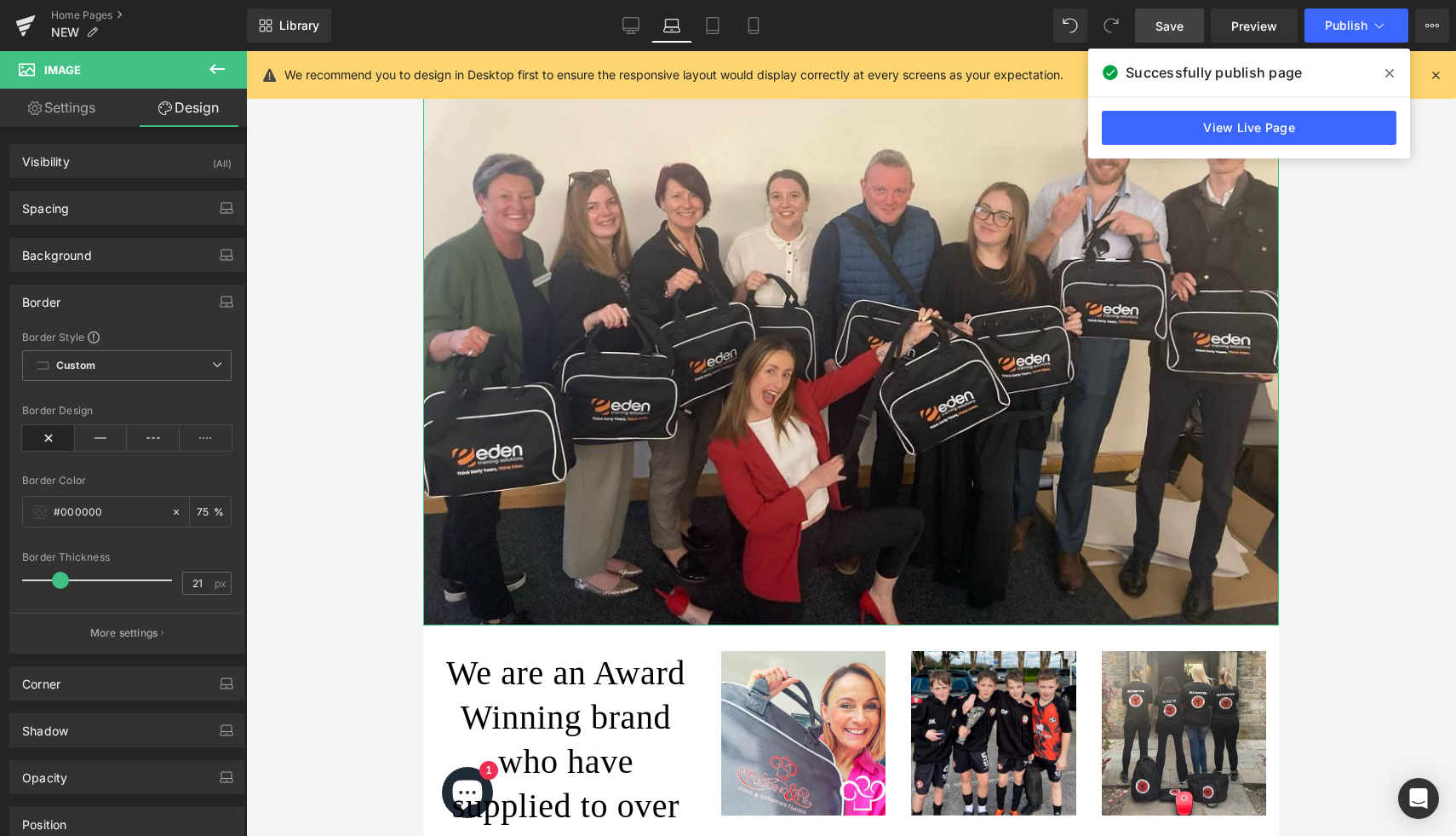
click at [59, 575] on div at bounding box center [100, 579] width 141 height 34
click at [66, 586] on div at bounding box center [100, 579] width 141 height 34
click at [75, 586] on div at bounding box center [100, 579] width 141 height 34
click at [130, 576] on div at bounding box center [100, 579] width 141 height 34
type input "93"
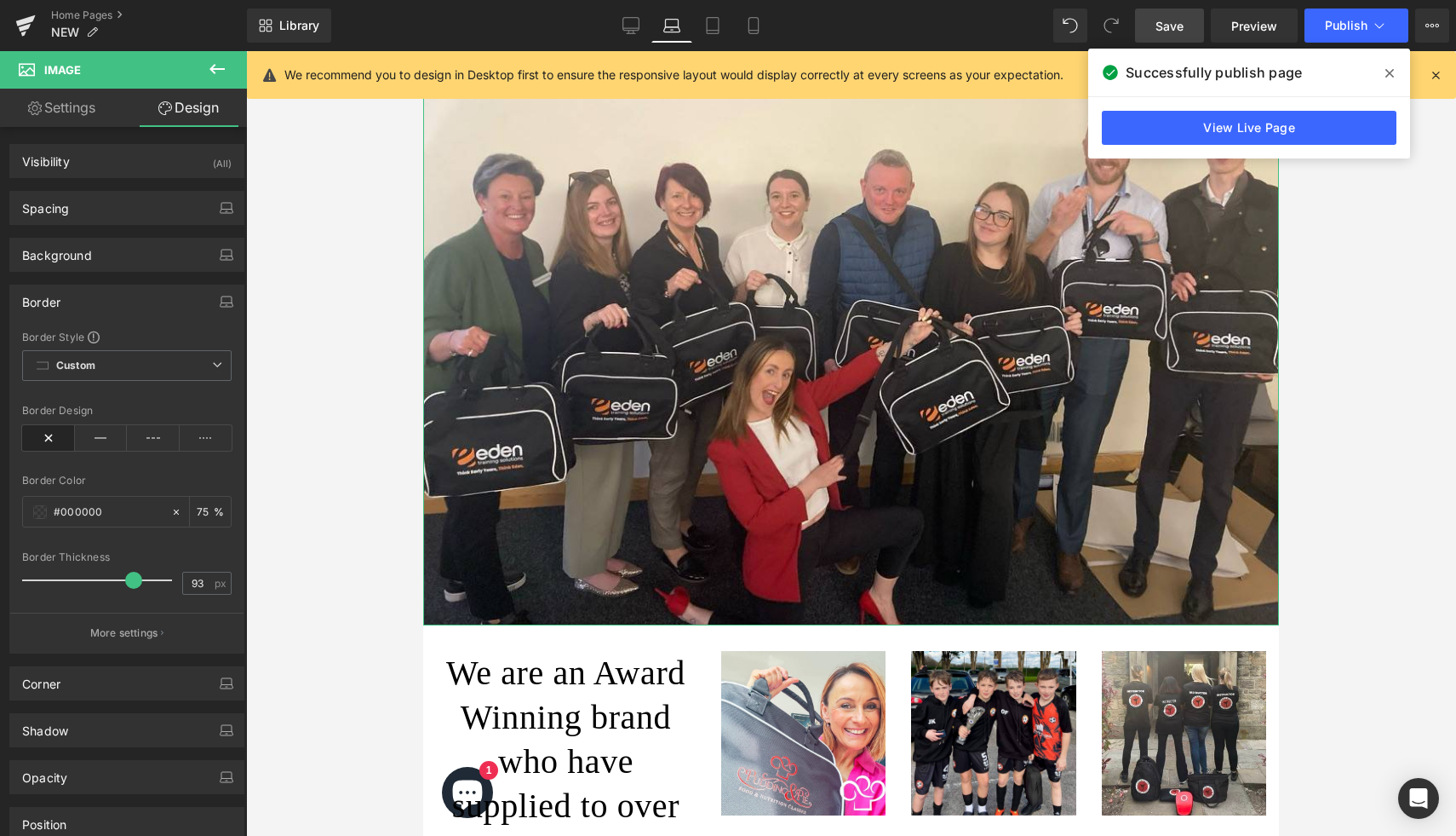
click at [156, 581] on div at bounding box center [100, 579] width 141 height 34
click at [395, 617] on div at bounding box center [850, 443] width 1210 height 784
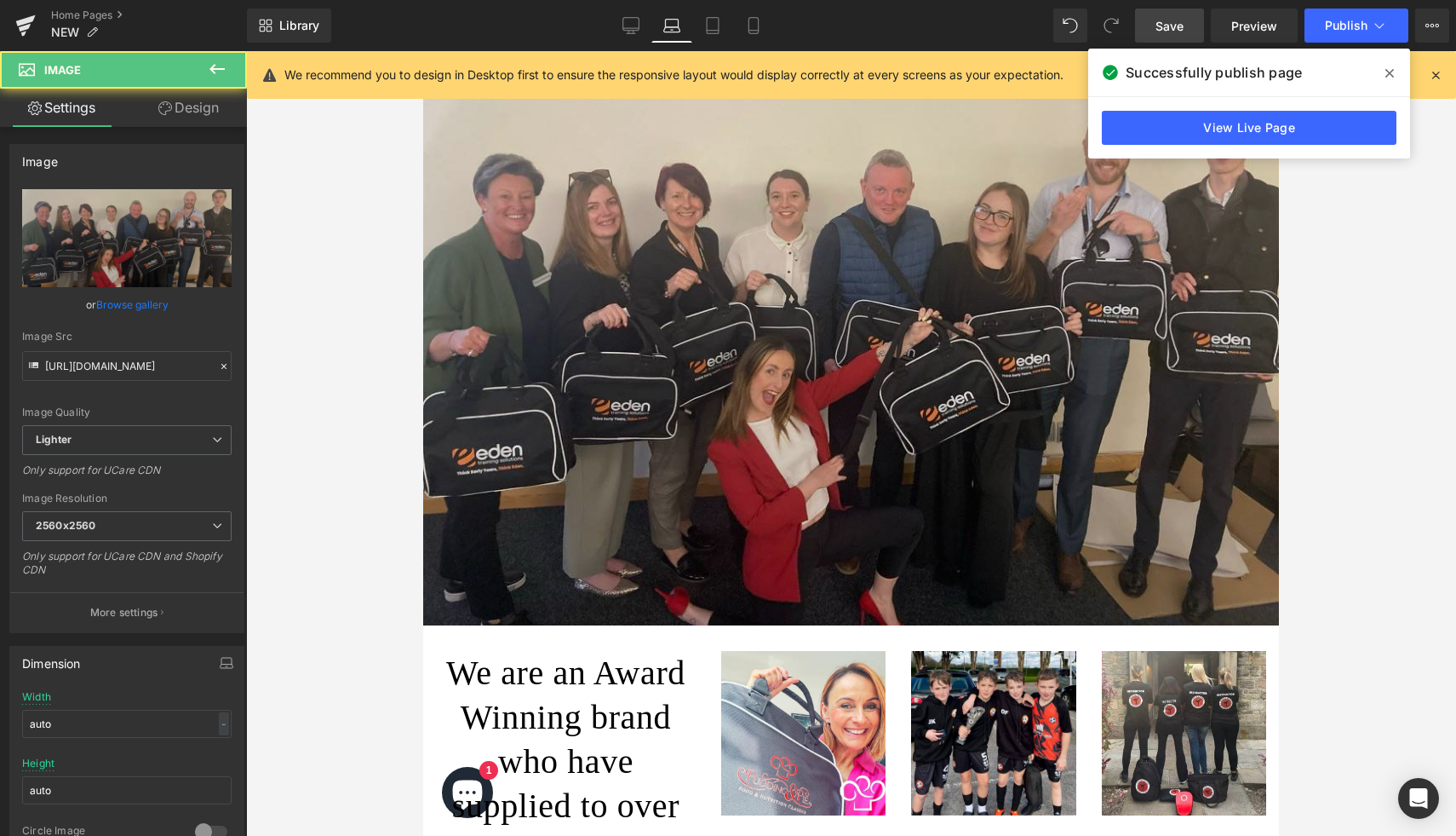
click at [463, 221] on img at bounding box center [851, 304] width 856 height 642
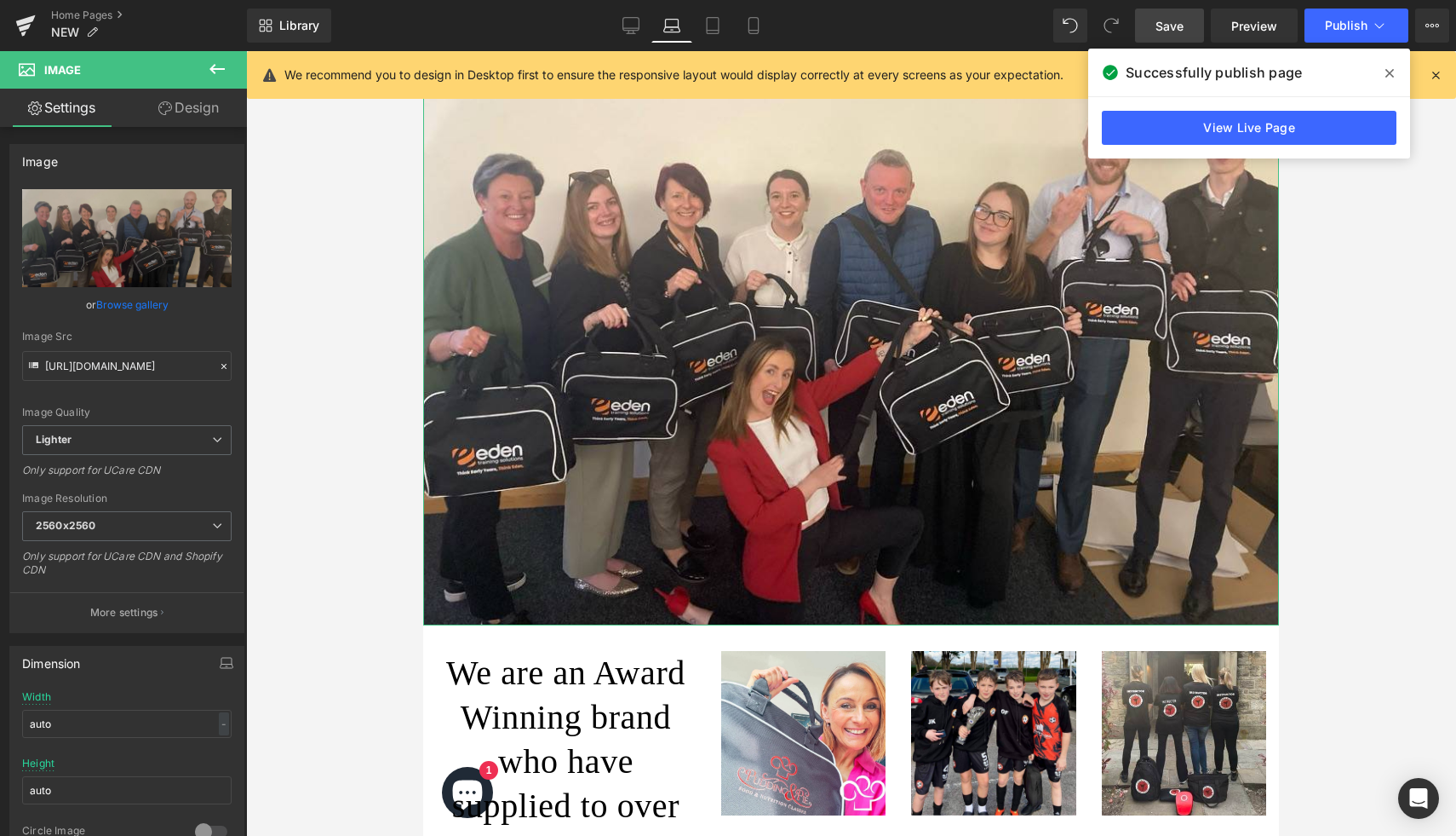
click at [202, 111] on link "Design" at bounding box center [188, 107] width 124 height 38
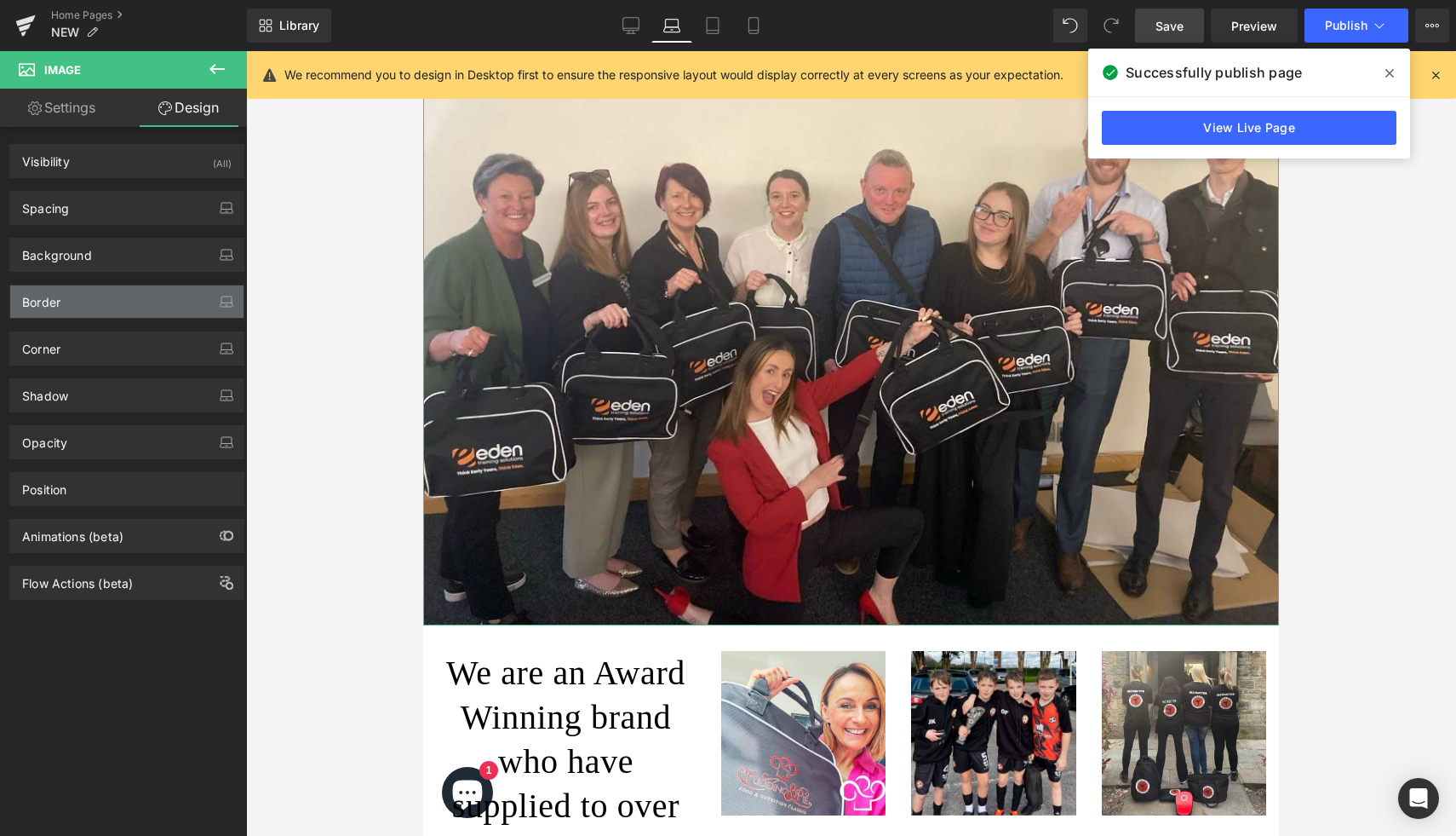
click at [120, 302] on div "Border" at bounding box center [126, 301] width 233 height 32
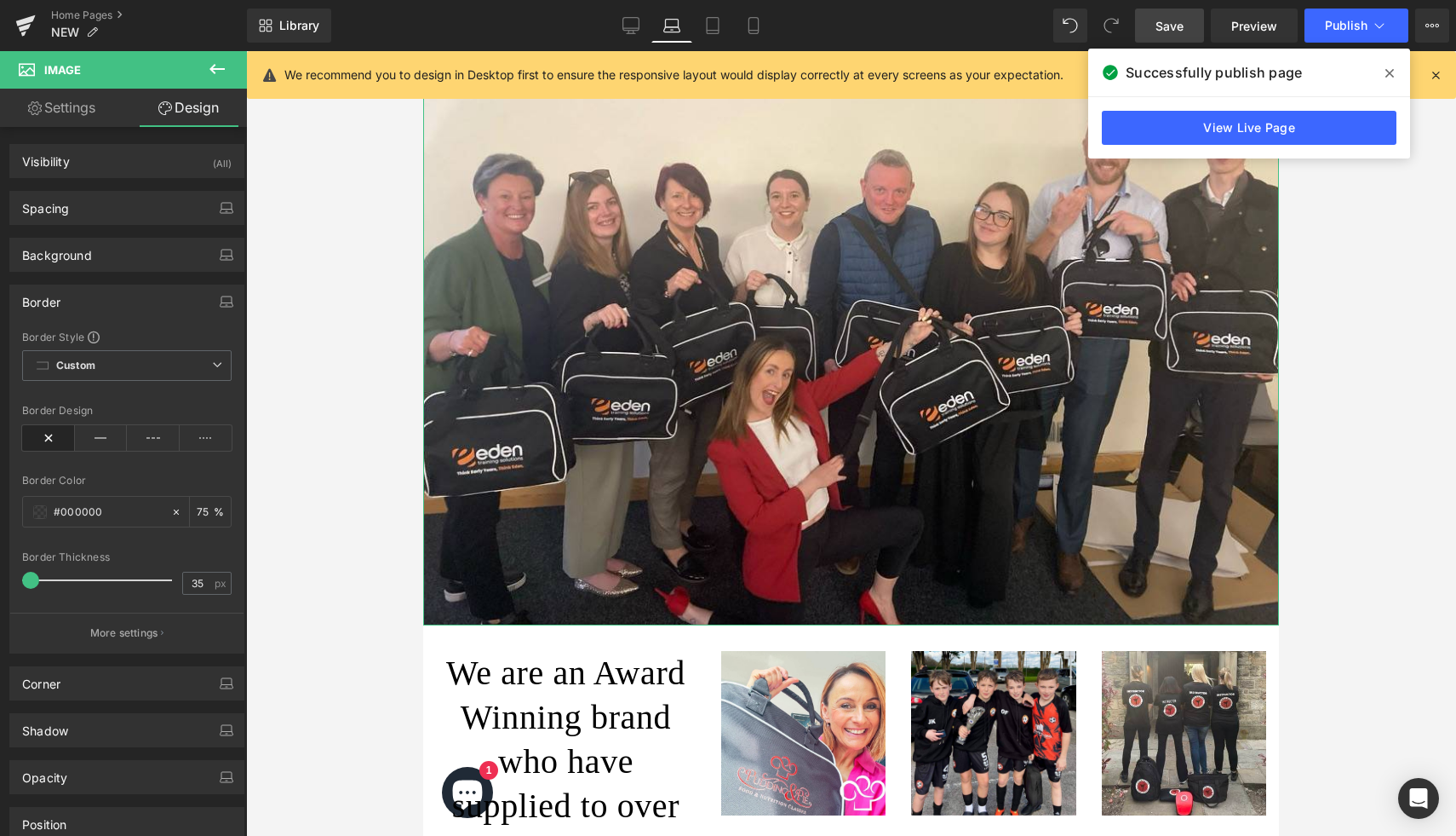
click at [77, 579] on div at bounding box center [100, 579] width 141 height 34
type input "0"
drag, startPoint x: 69, startPoint y: 579, endPoint x: 0, endPoint y: 576, distance: 69.1
click at [0, 577] on div "Border Border Style Custom Custom Setup Global Style Custom Setup Global Style …" at bounding box center [127, 462] width 255 height 381
click at [165, 205] on div "Spacing" at bounding box center [126, 207] width 233 height 32
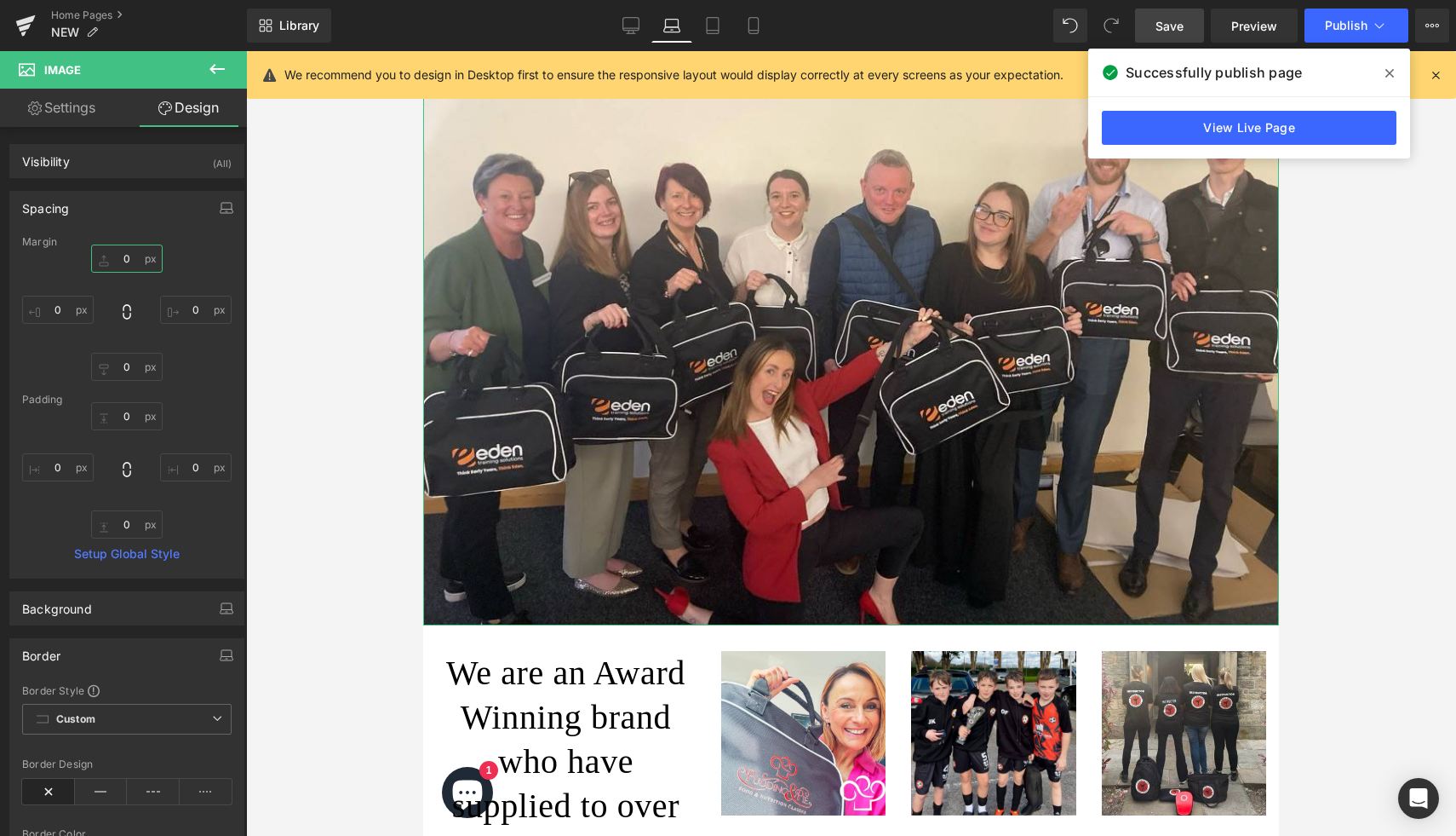
click at [127, 260] on input "0" at bounding box center [126, 259] width 71 height 28
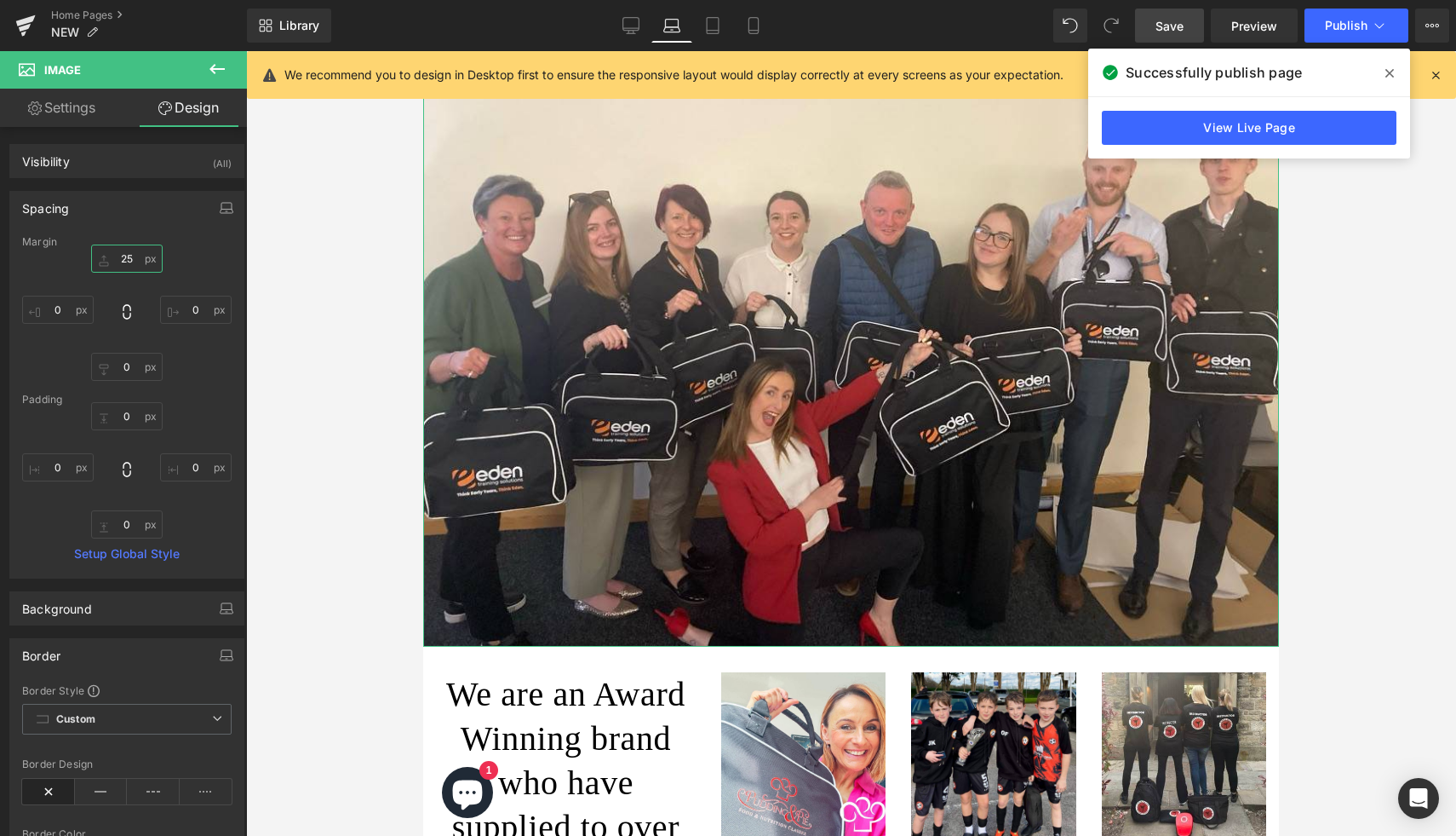
type input "2"
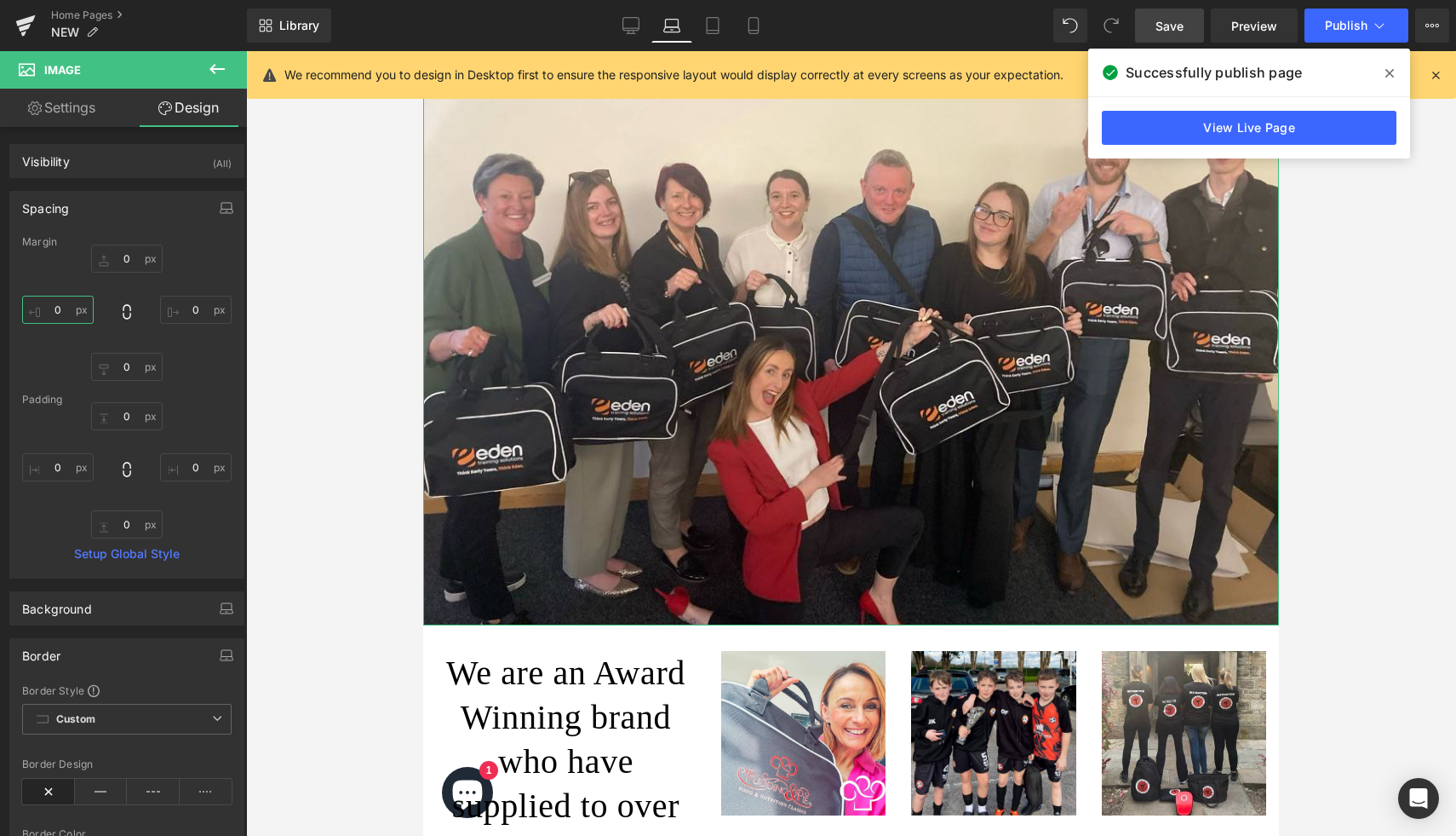
click at [53, 310] on input "0" at bounding box center [58, 309] width 71 height 28
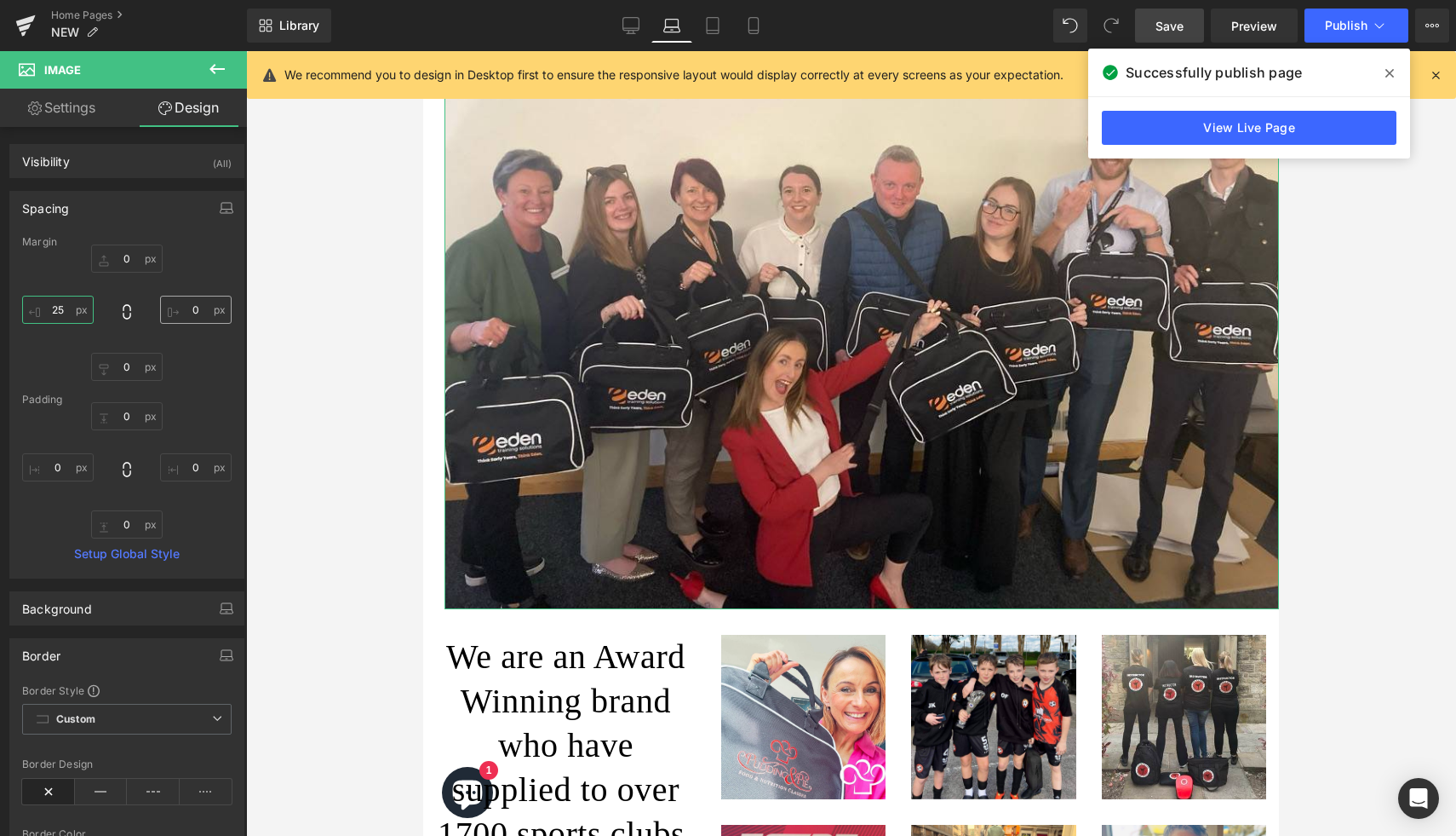
type input "25"
click at [191, 312] on input "0" at bounding box center [195, 309] width 71 height 28
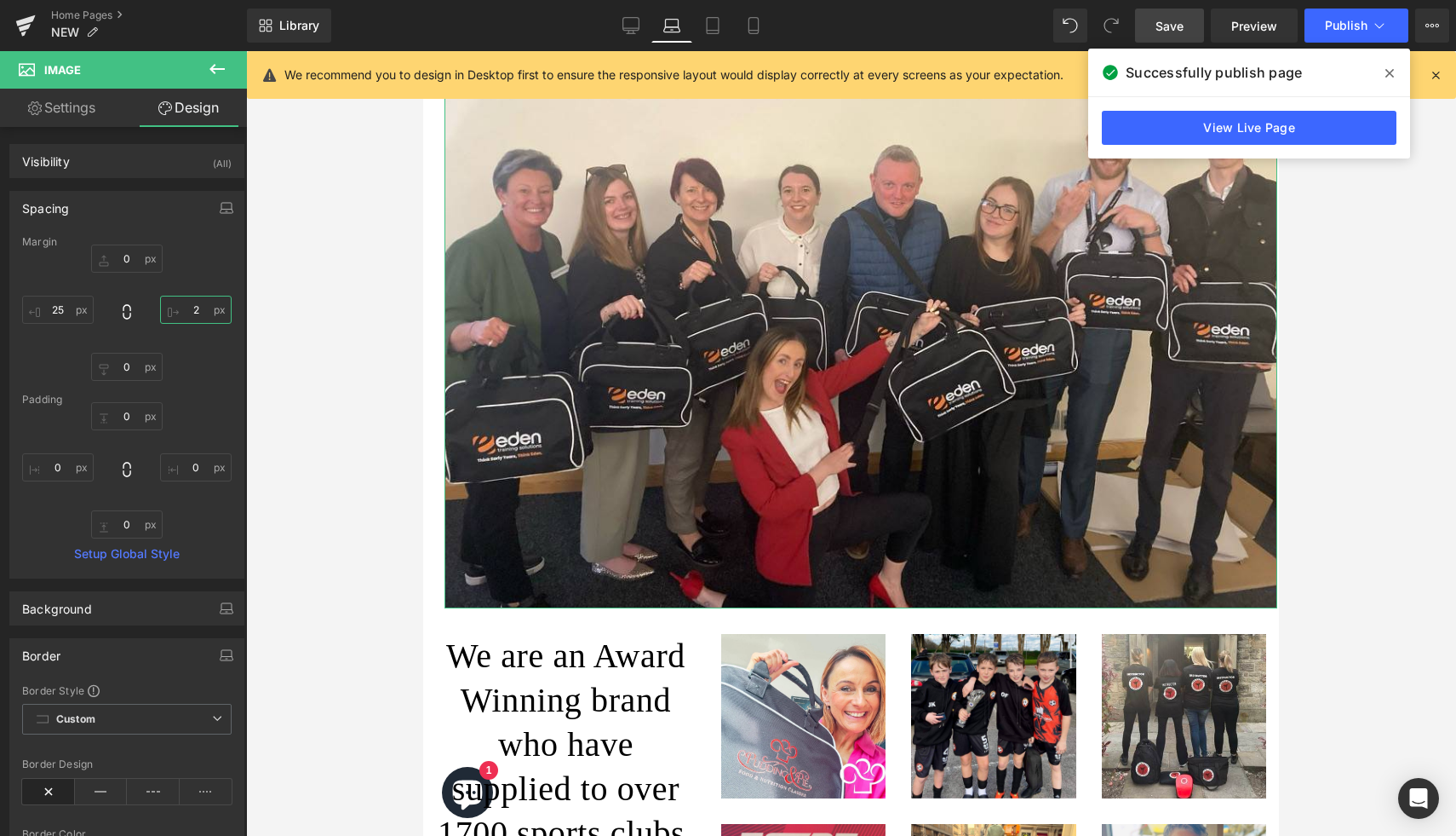
type input "25"
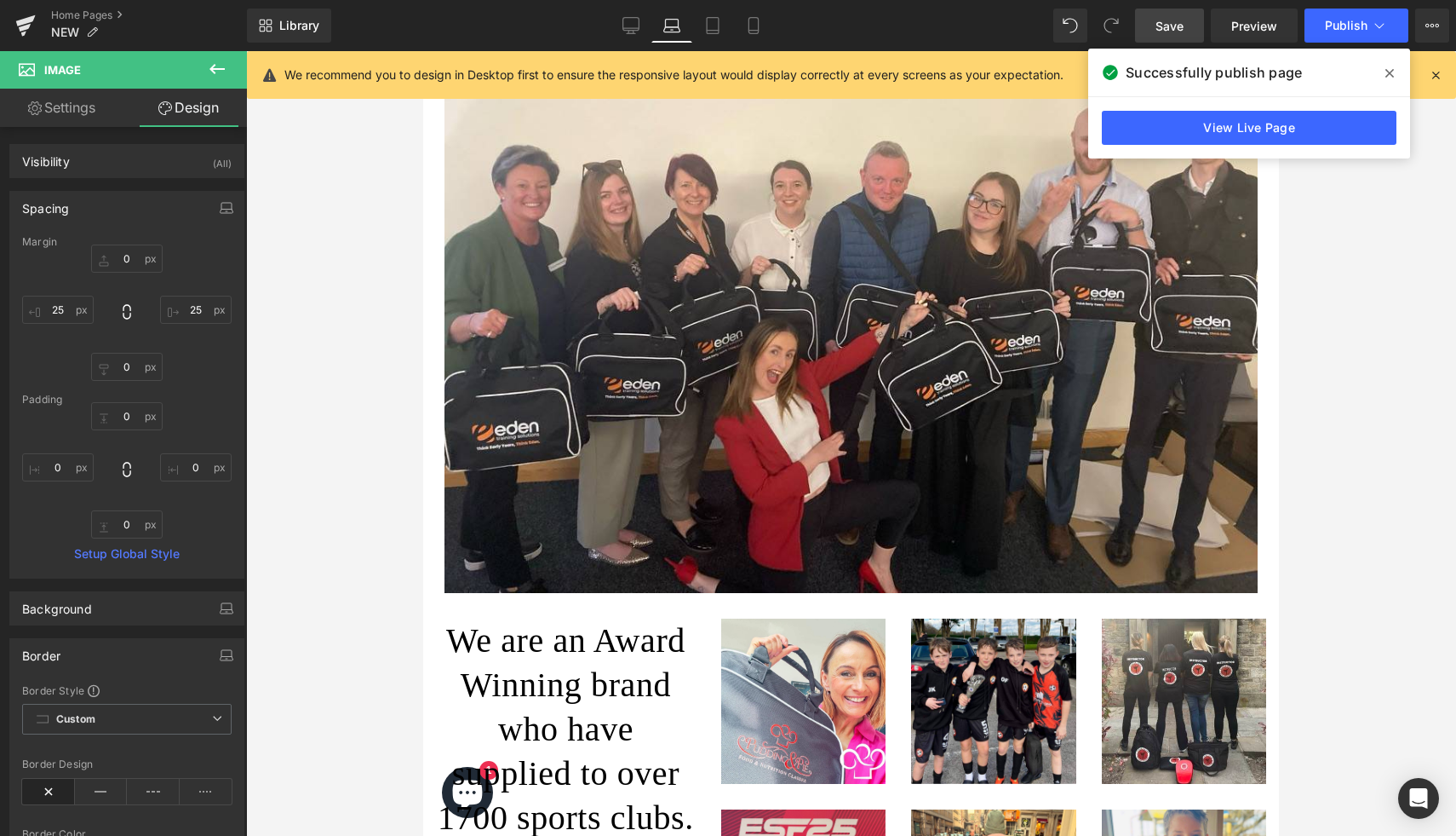
click at [334, 483] on div at bounding box center [850, 443] width 1210 height 784
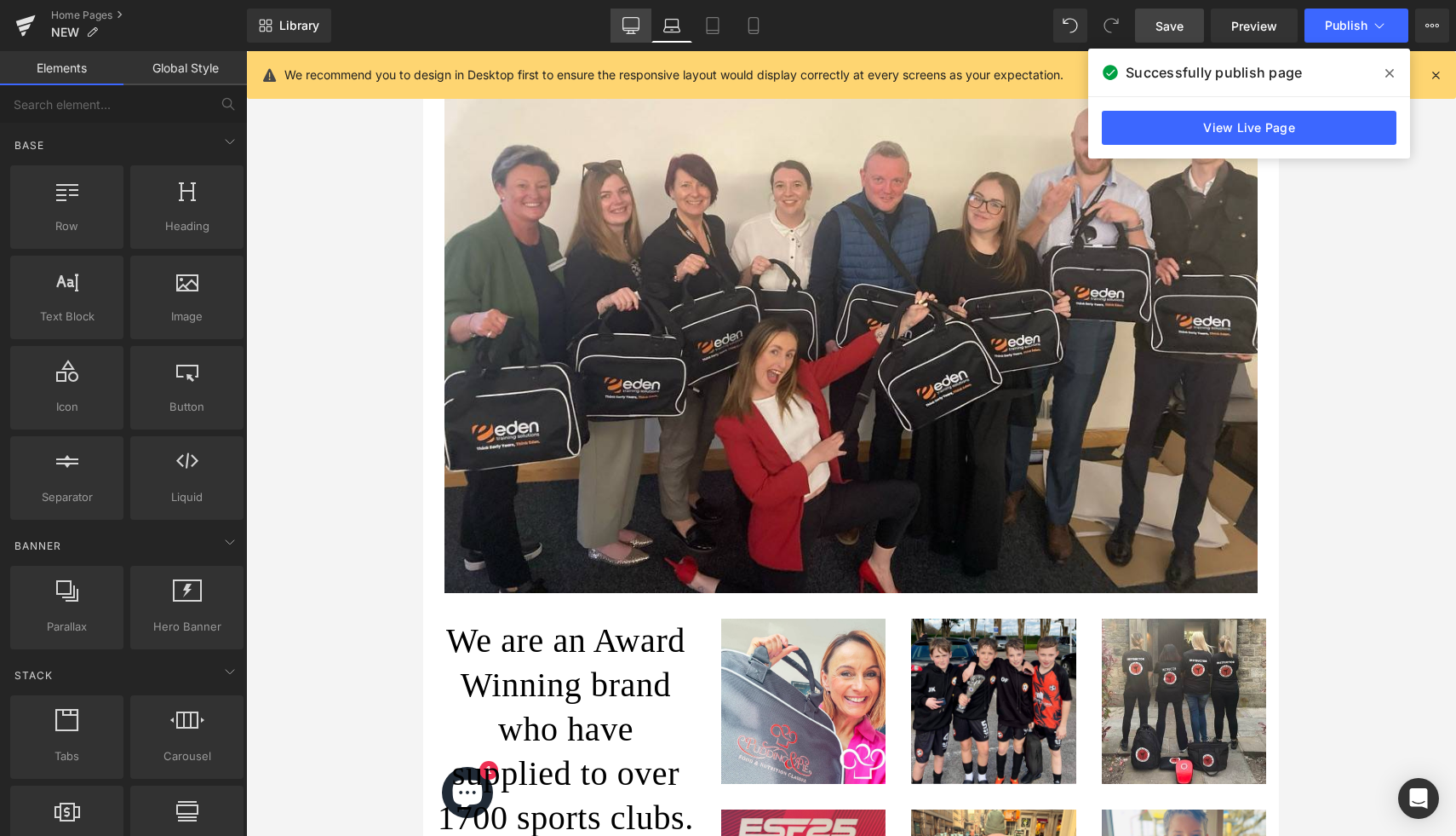
click at [635, 24] on icon at bounding box center [630, 24] width 17 height 17
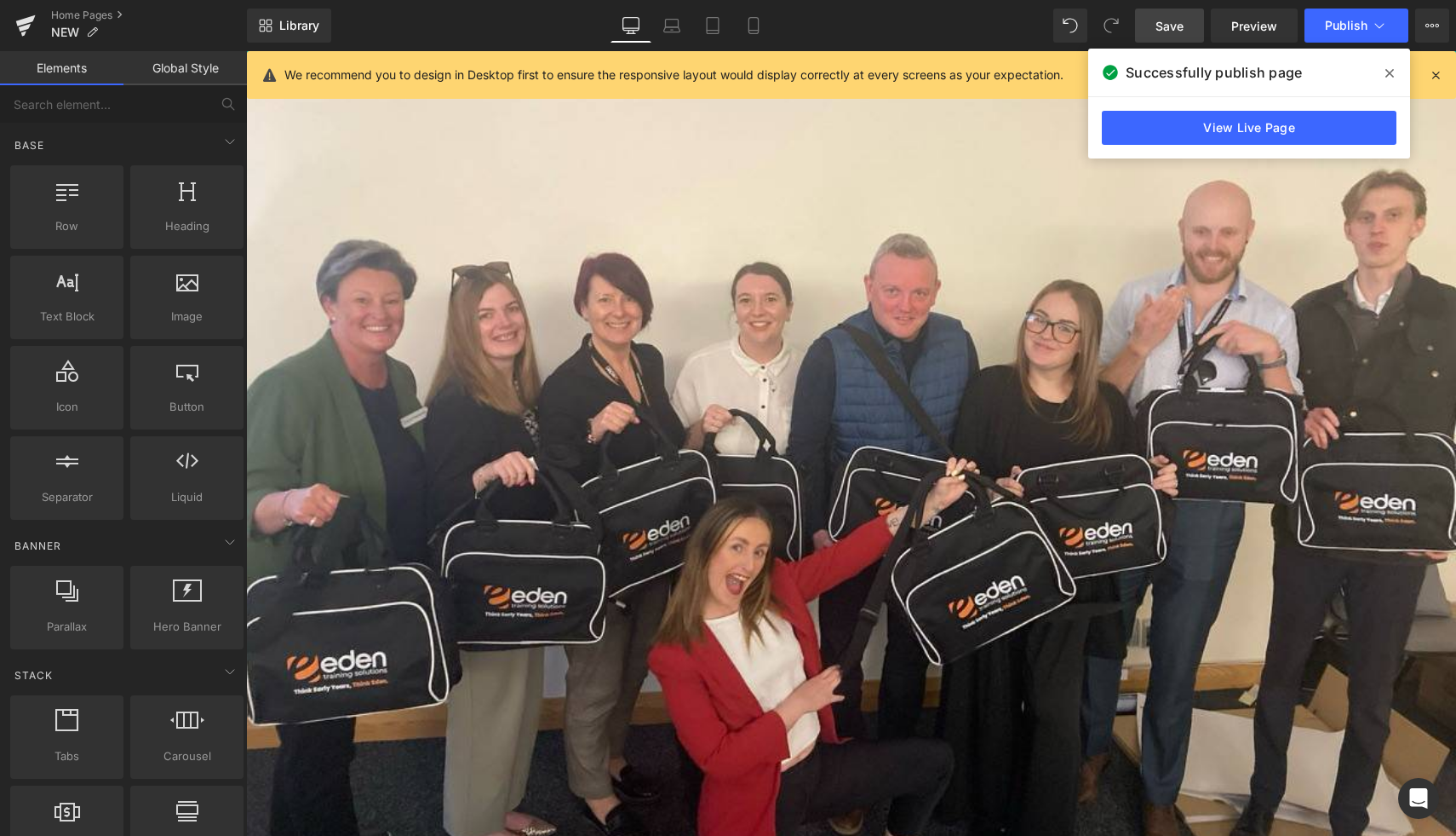
scroll to position [2381, 0]
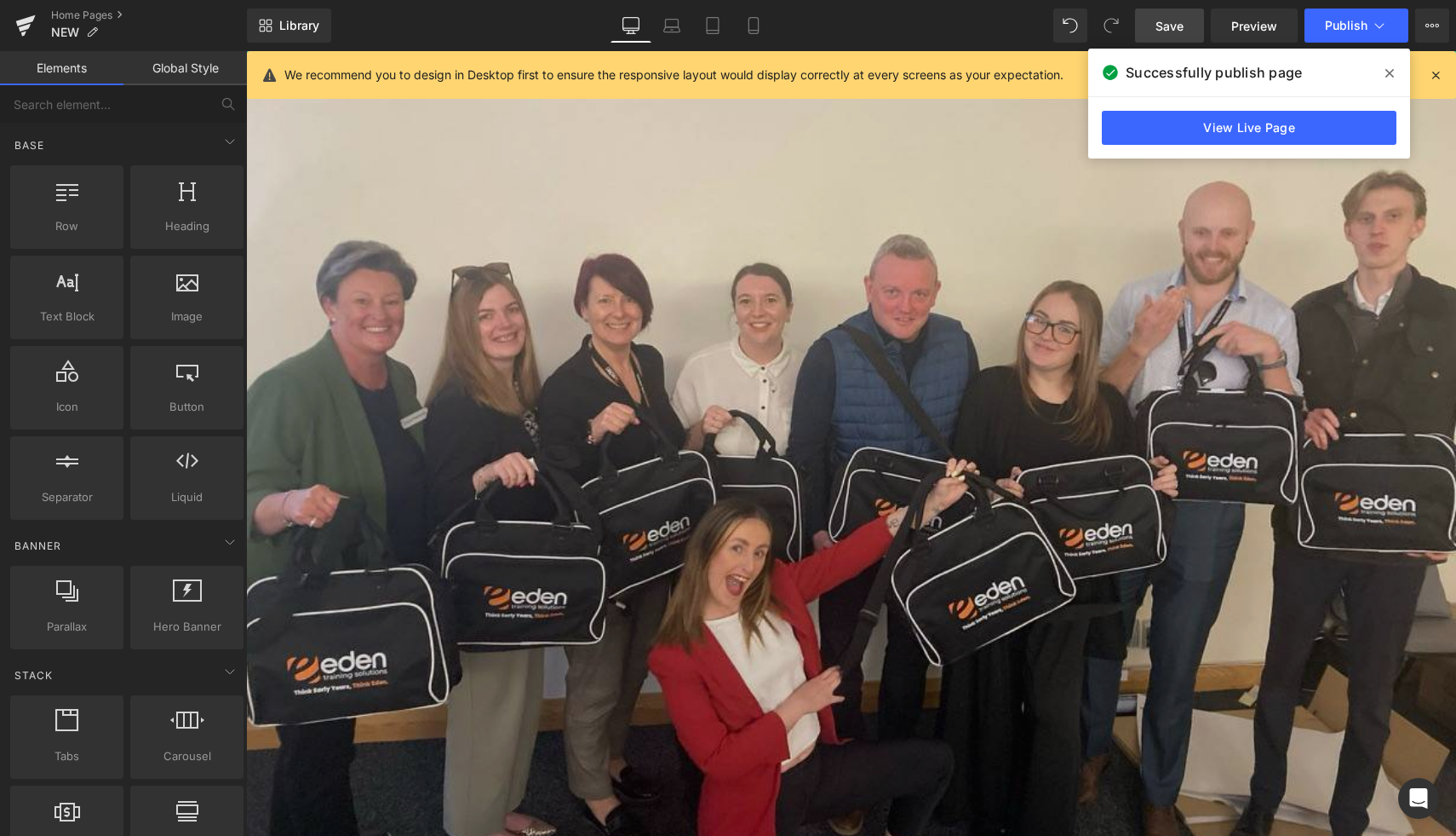
click at [680, 283] on img at bounding box center [850, 453] width 1210 height 908
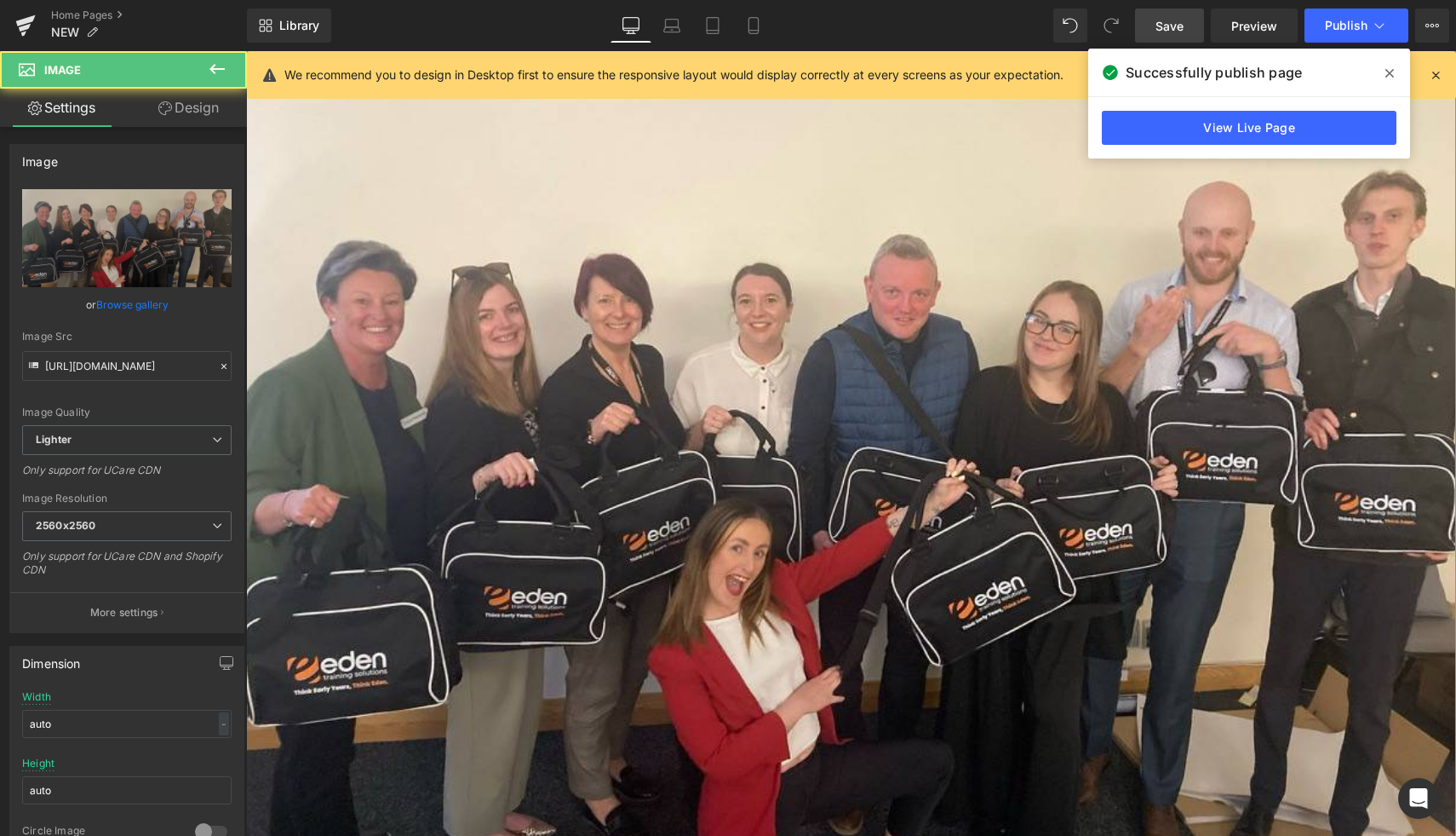
click at [199, 120] on link "Design" at bounding box center [188, 107] width 124 height 38
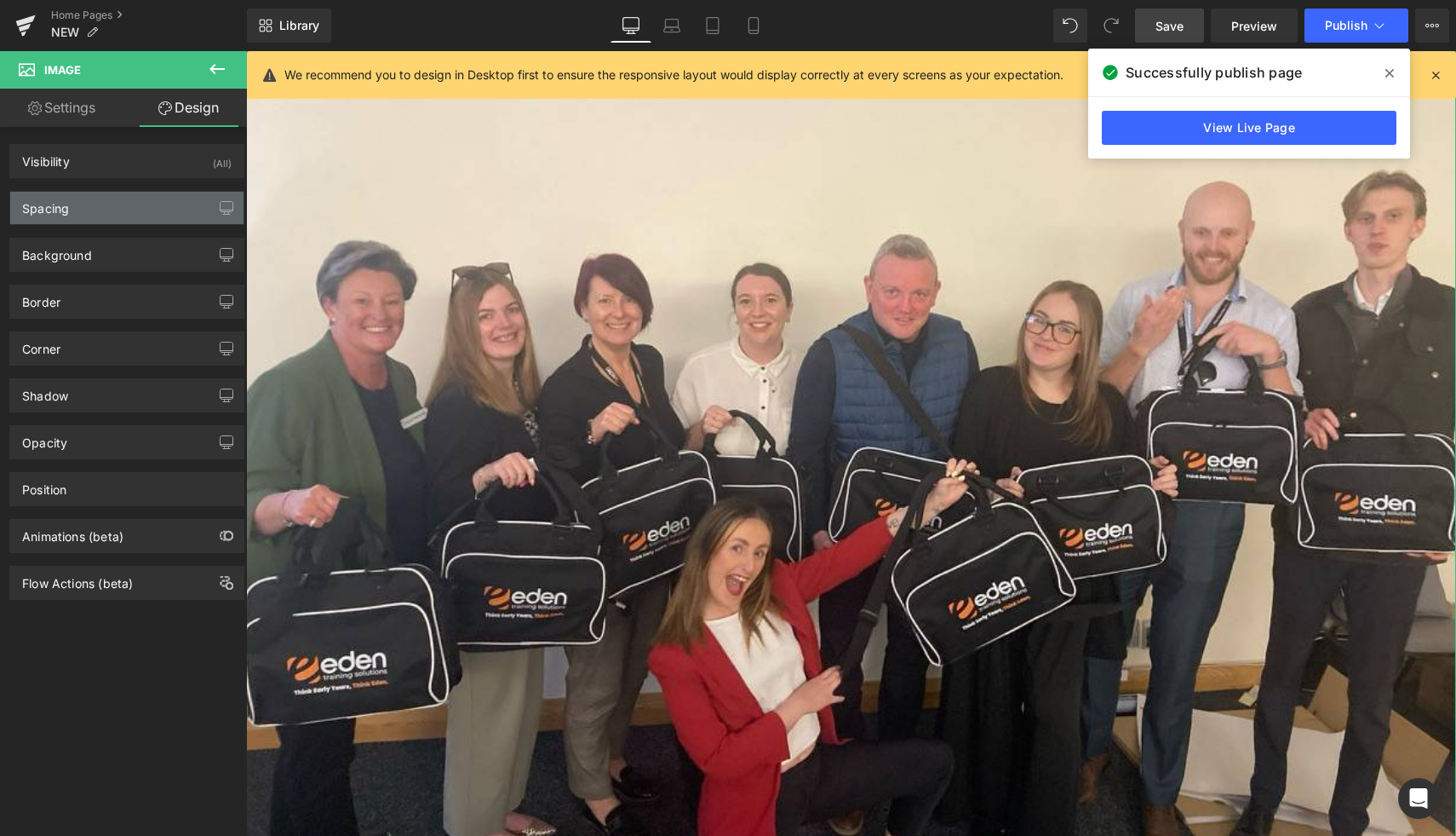
click at [113, 211] on div "Spacing" at bounding box center [126, 207] width 233 height 32
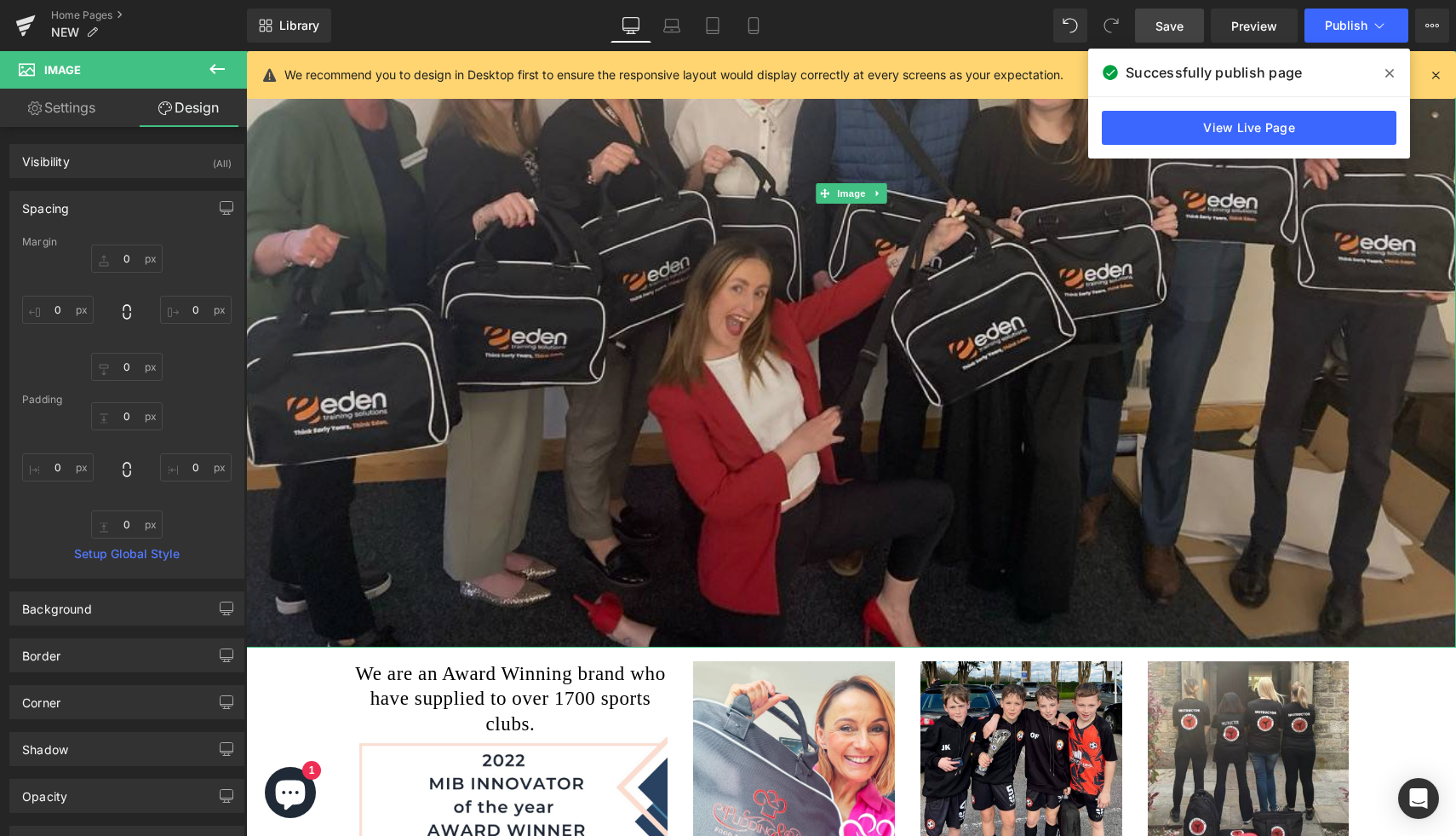
scroll to position [2656, 0]
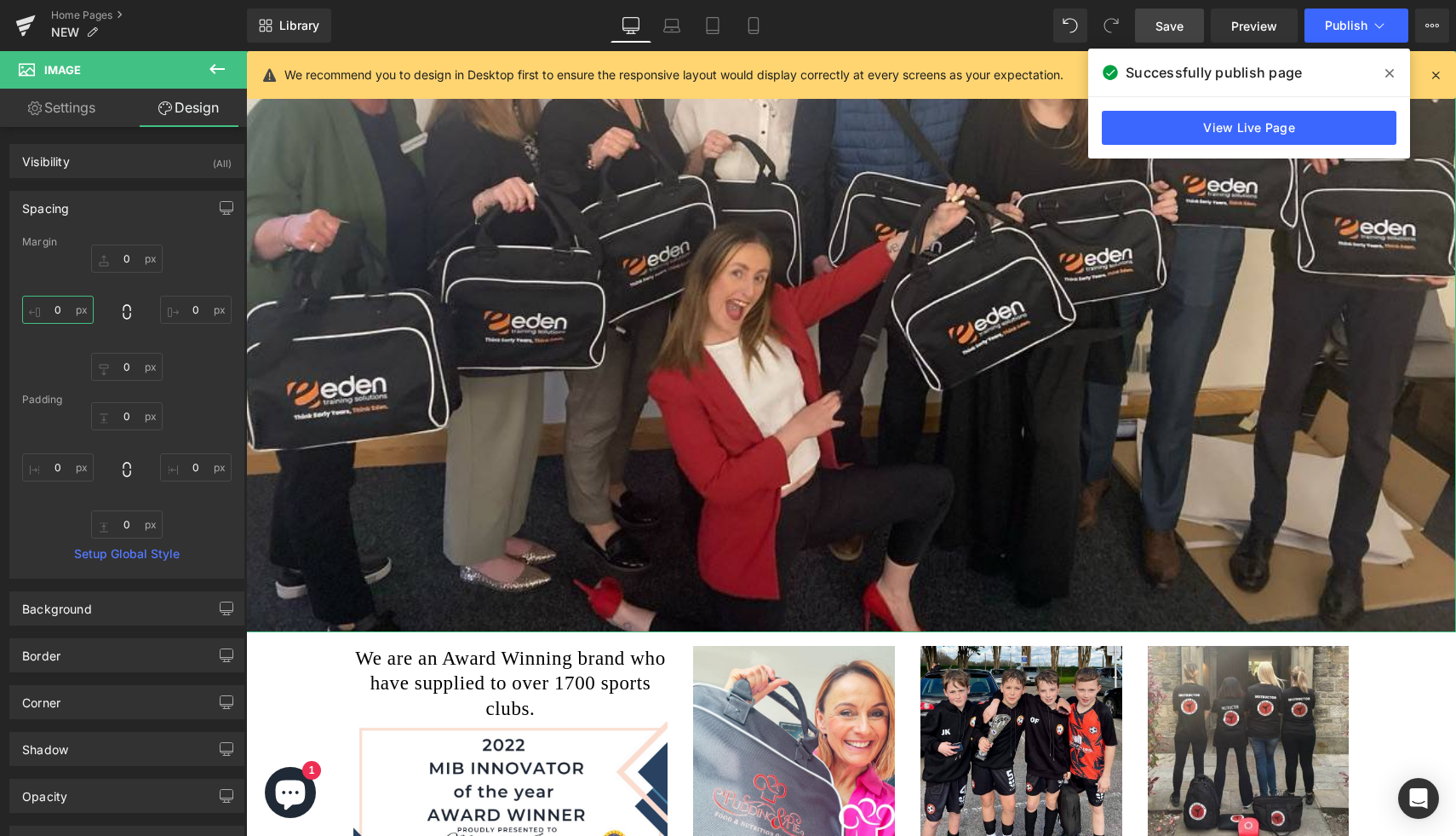
click at [60, 316] on input "0" at bounding box center [58, 309] width 71 height 28
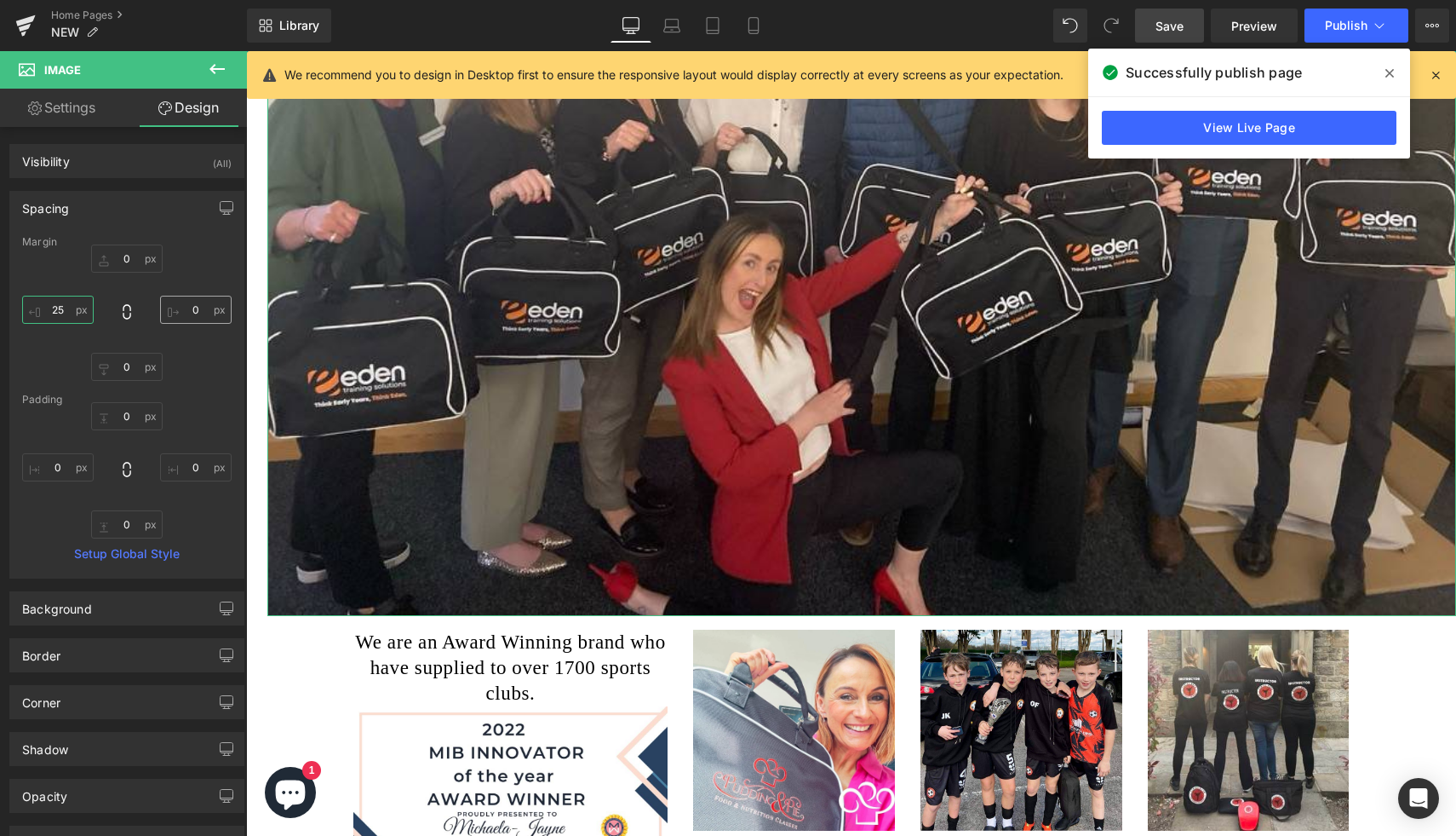
type input "25"
click at [202, 310] on input "0" at bounding box center [195, 309] width 71 height 28
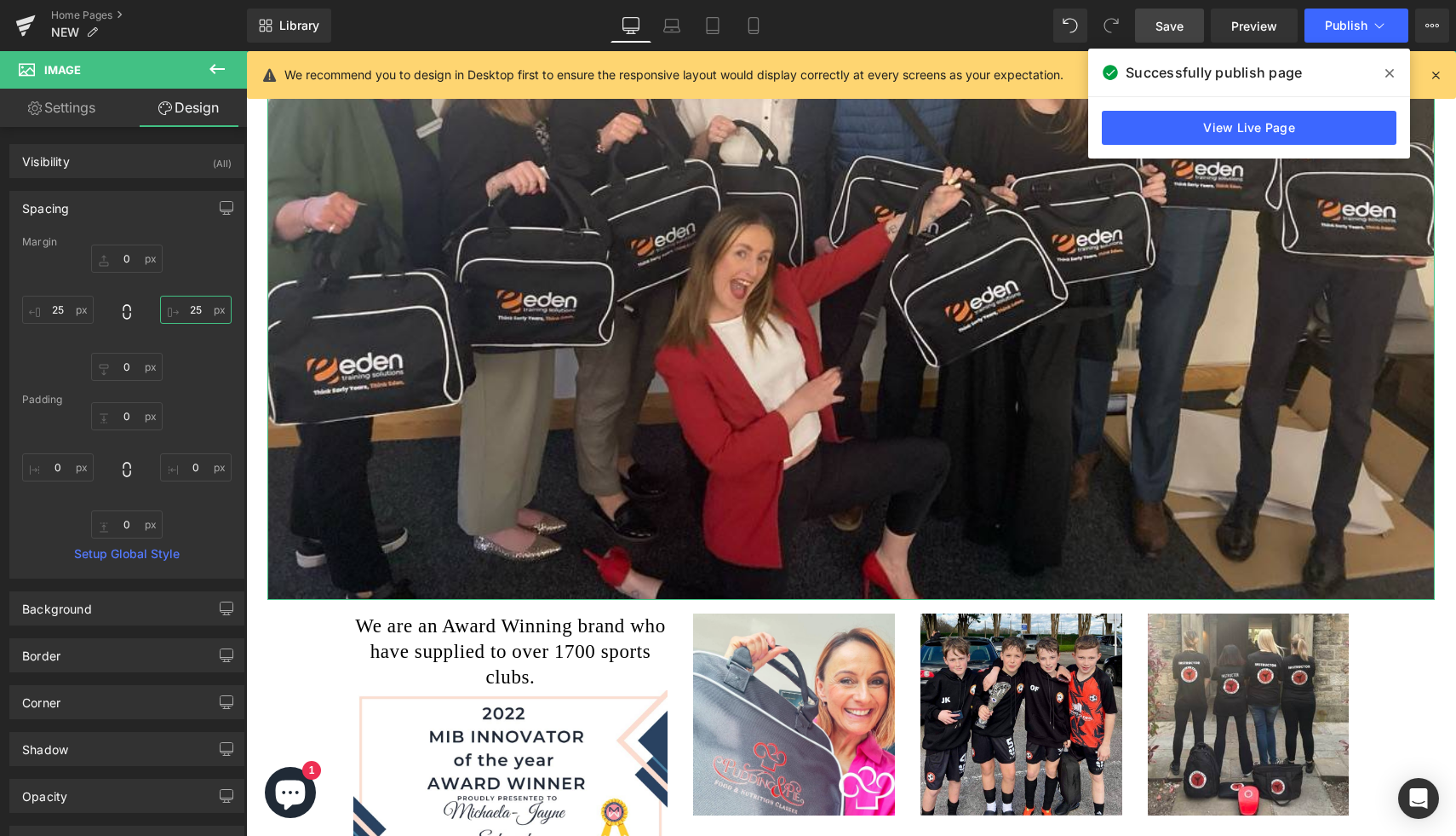
click at [187, 312] on input "25" at bounding box center [195, 309] width 71 height 28
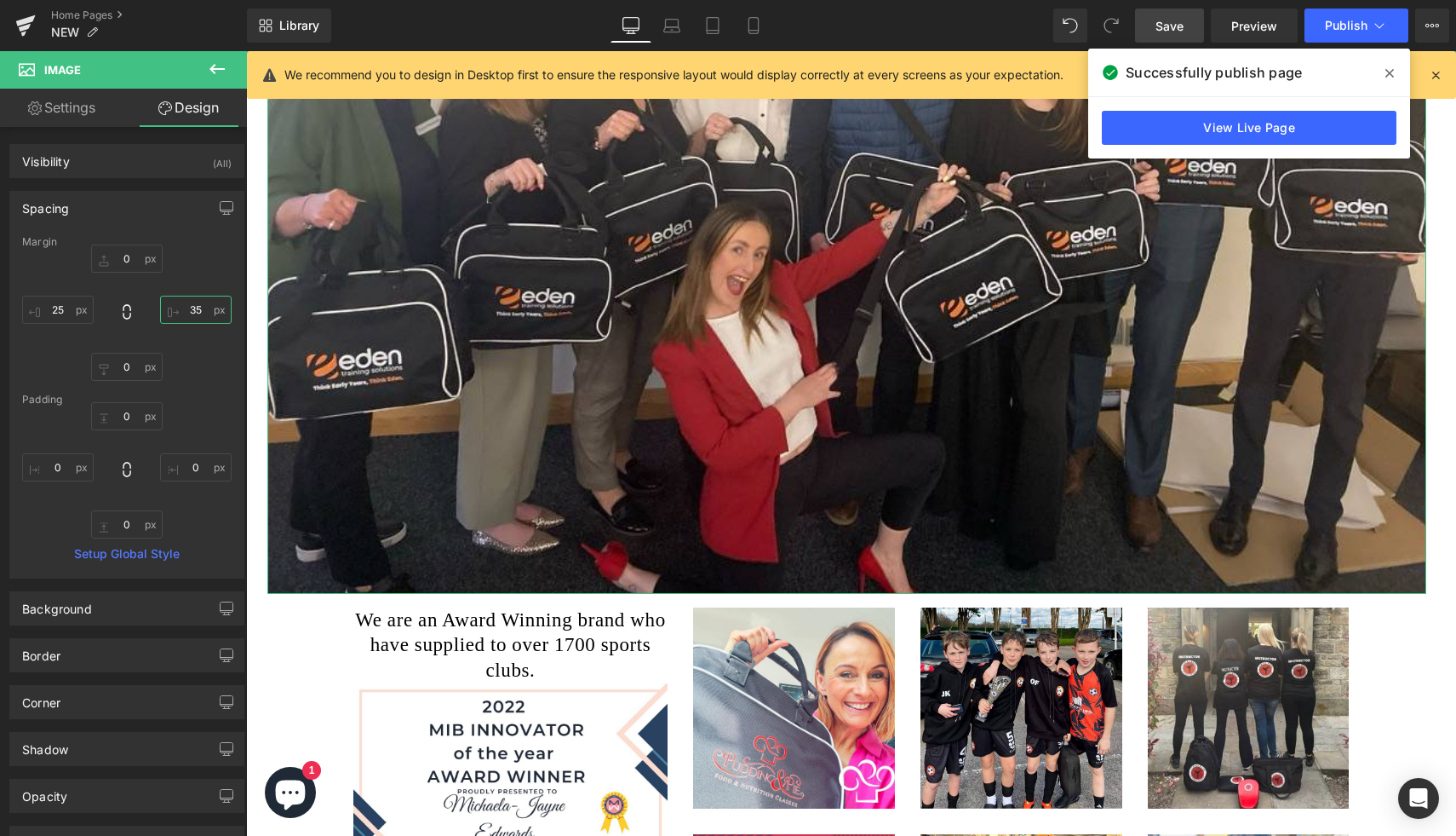
click at [187, 312] on input "35" at bounding box center [195, 309] width 71 height 28
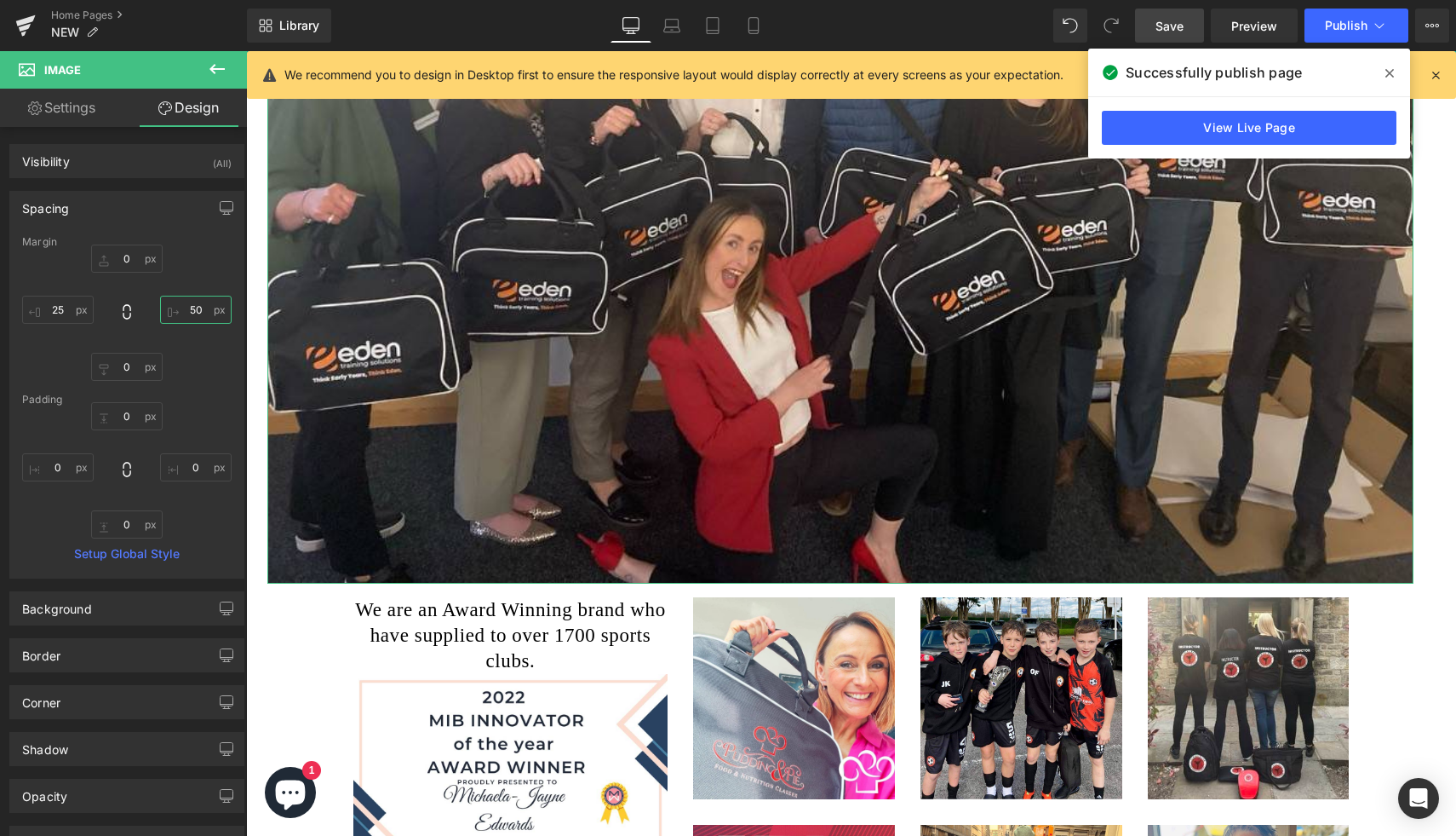
click at [181, 308] on input "50" at bounding box center [195, 309] width 71 height 28
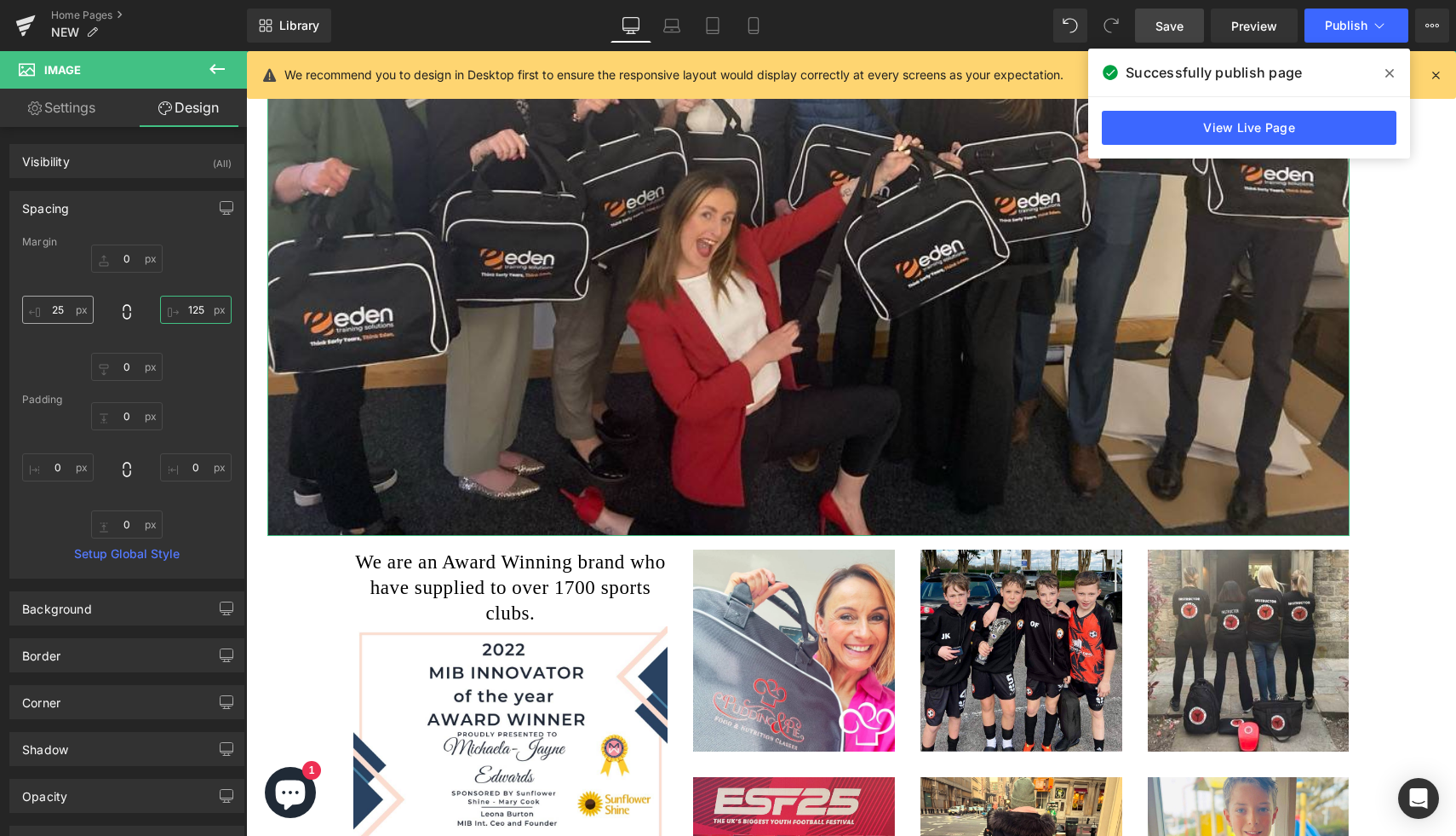
type input "125"
click at [52, 312] on input "25" at bounding box center [58, 309] width 71 height 28
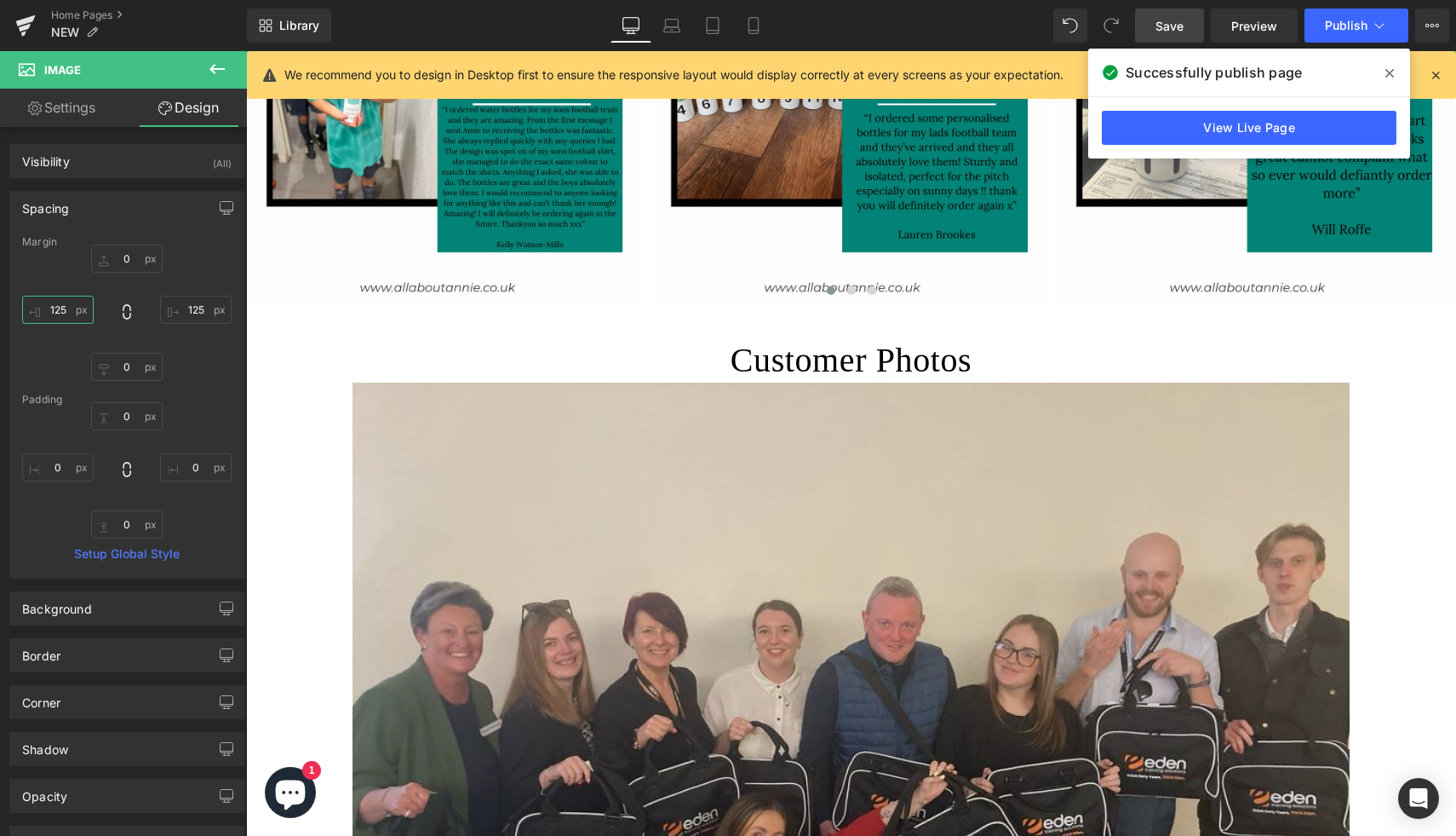
scroll to position [1967, 0]
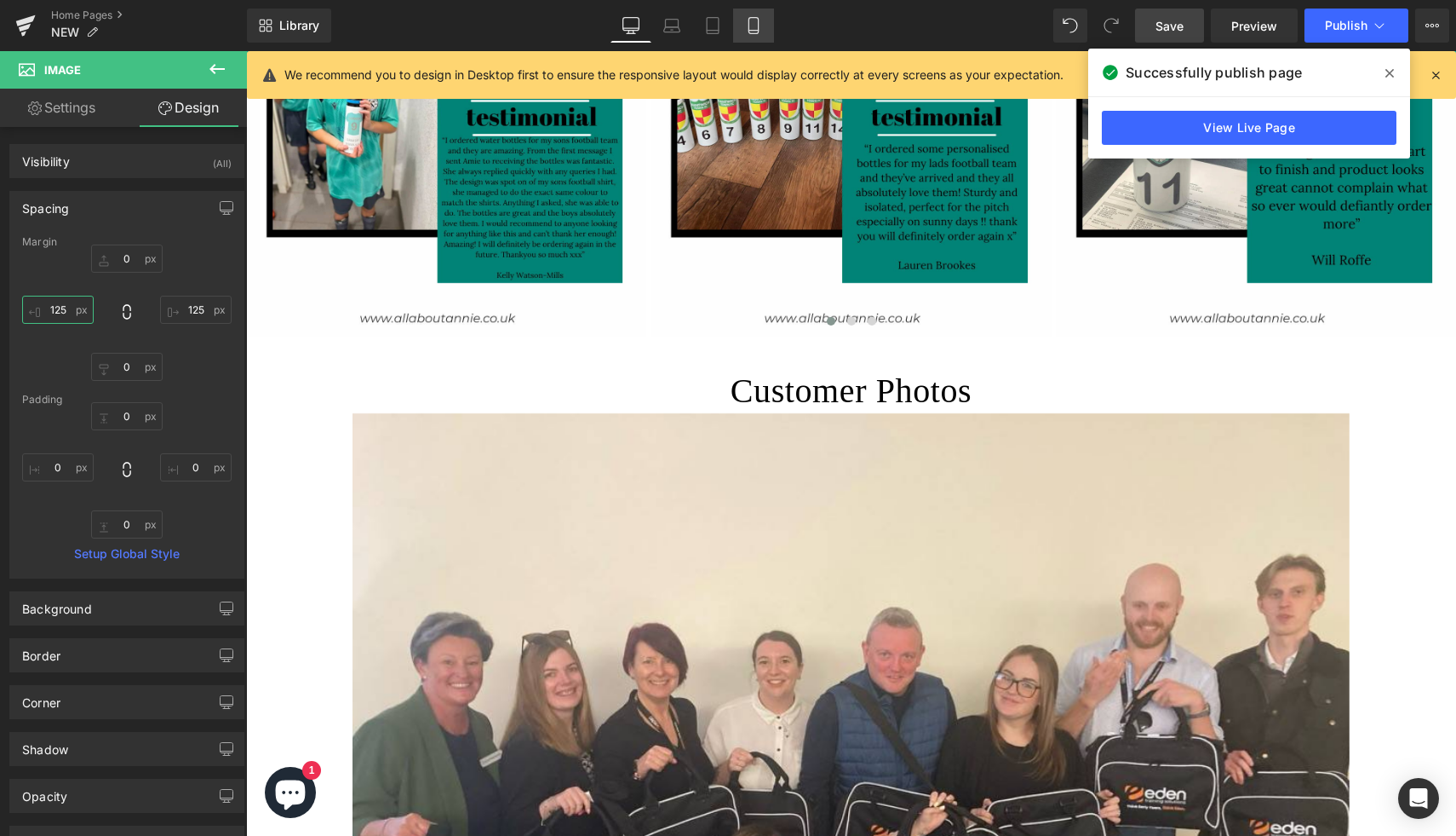
type input "125"
click at [747, 29] on icon at bounding box center [753, 24] width 17 height 17
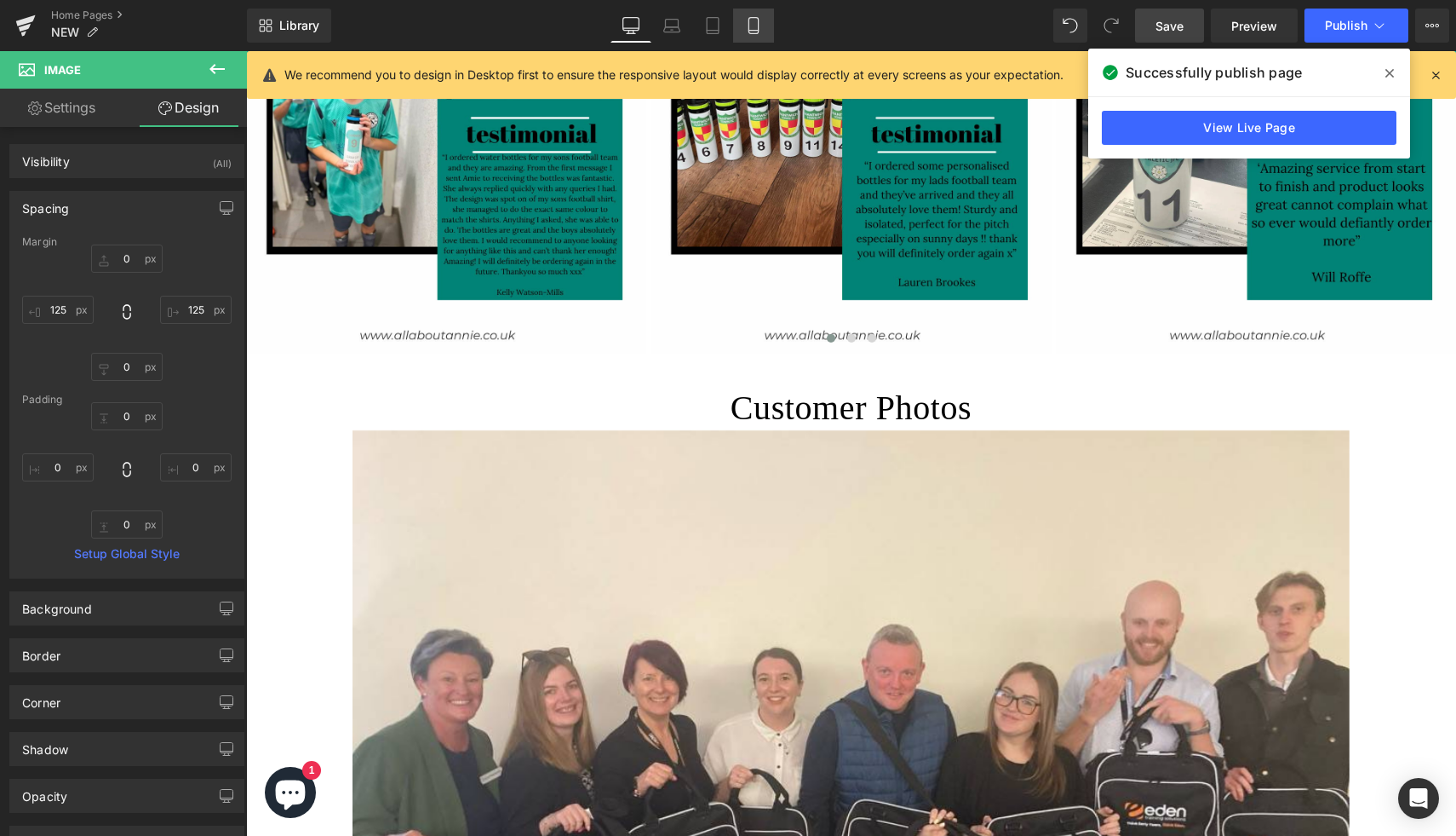
type input "0"
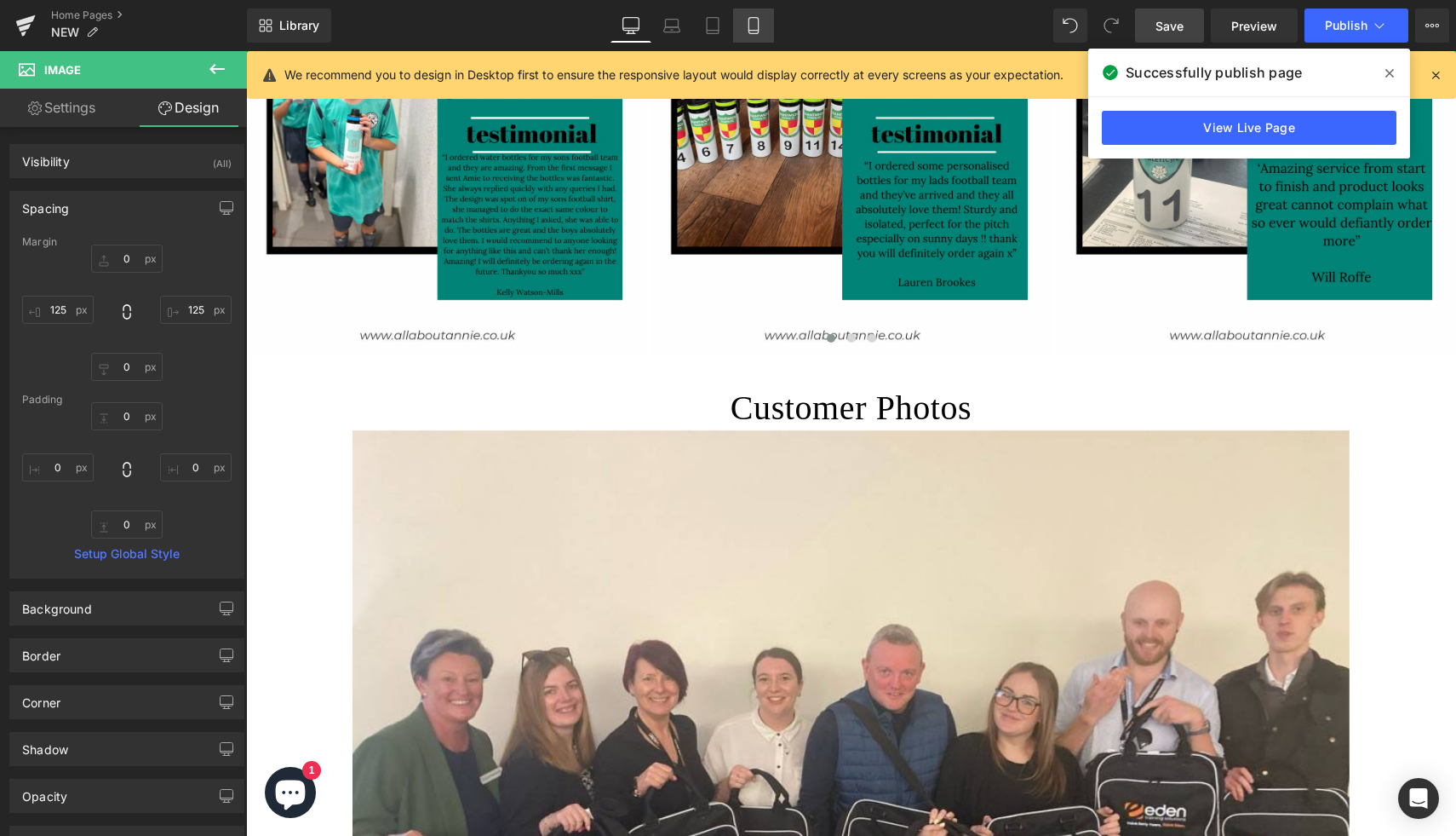
type input "0"
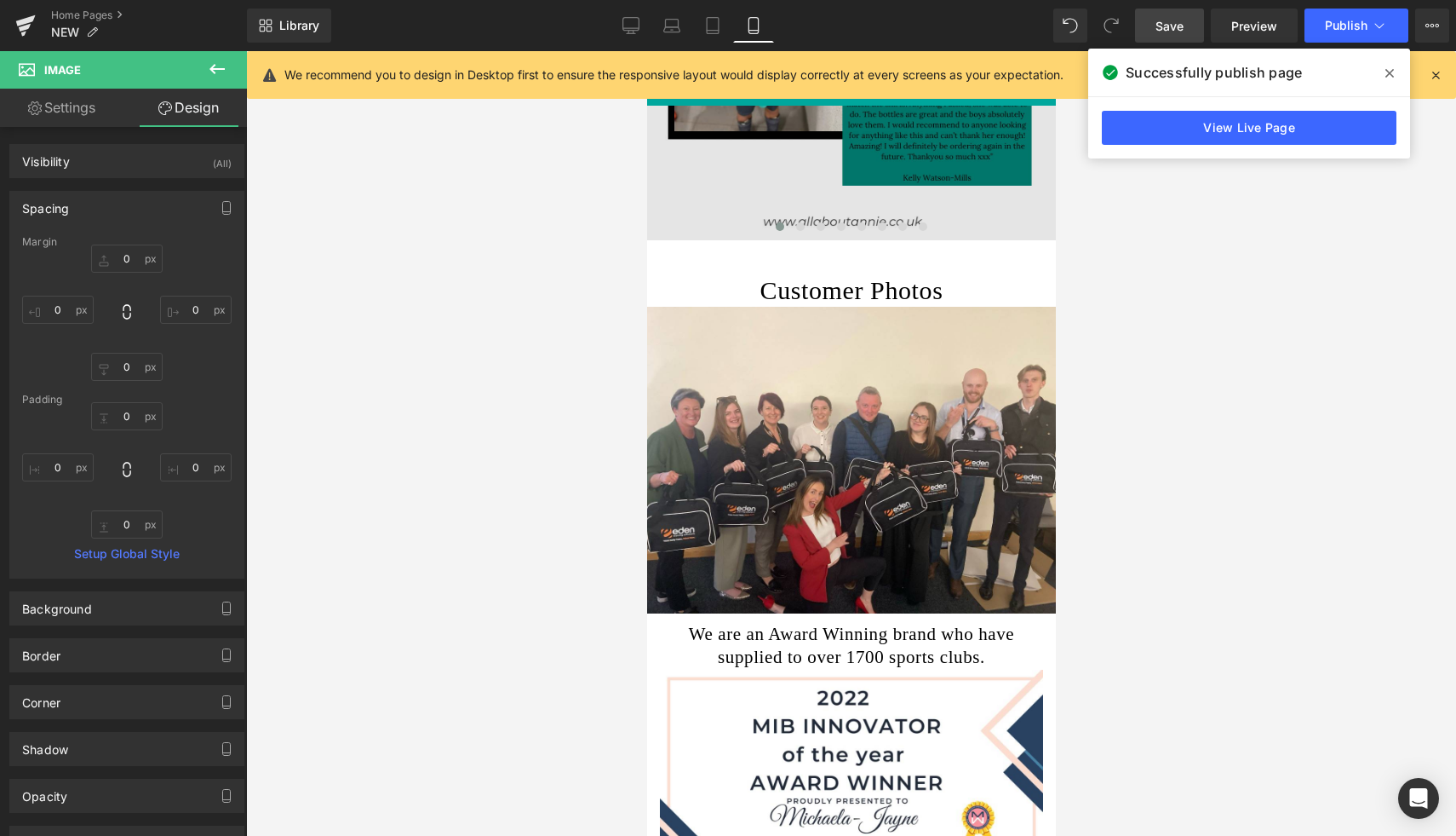
scroll to position [1202, 0]
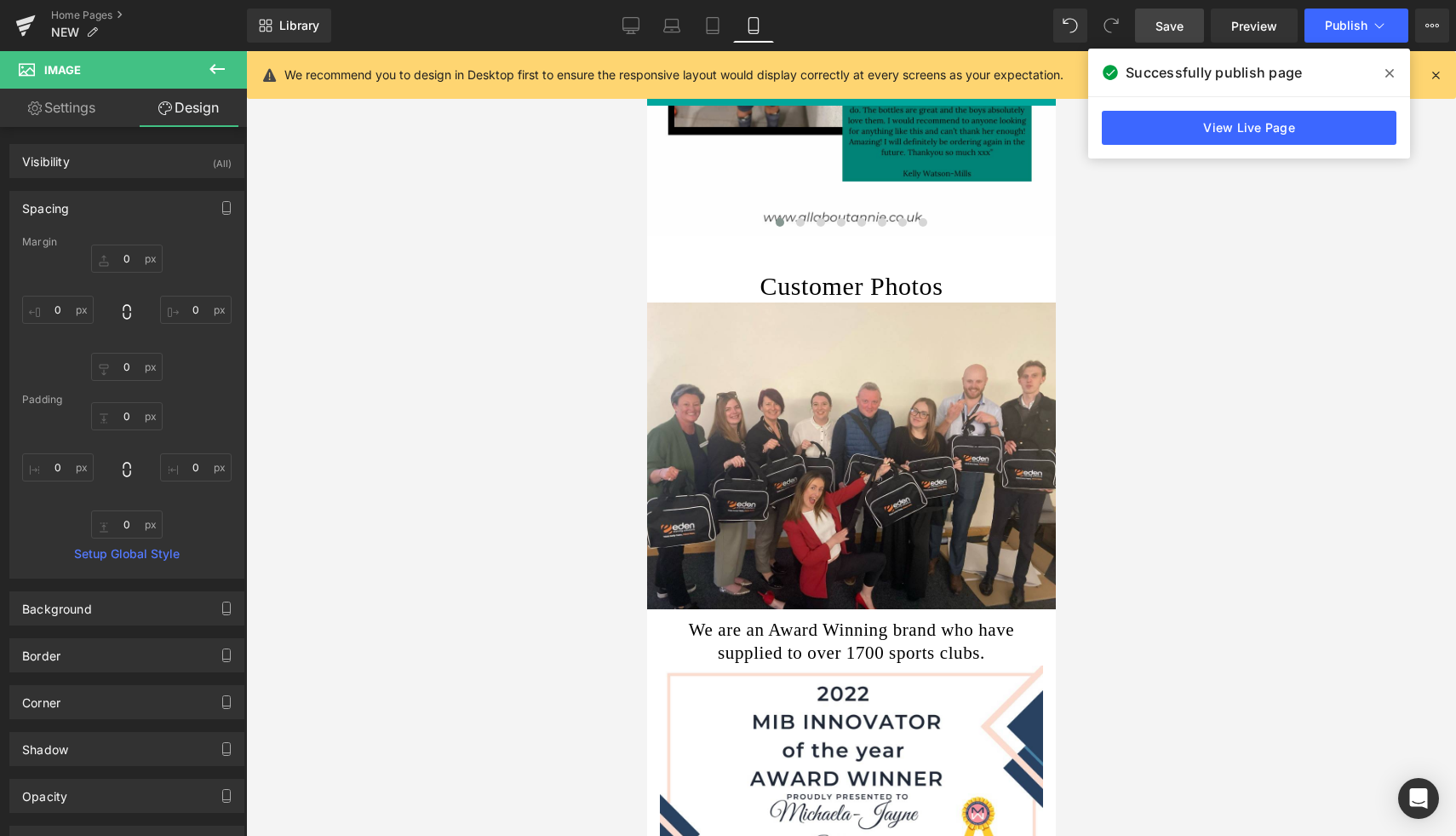
click at [1179, 31] on span "Save" at bounding box center [1169, 25] width 28 height 18
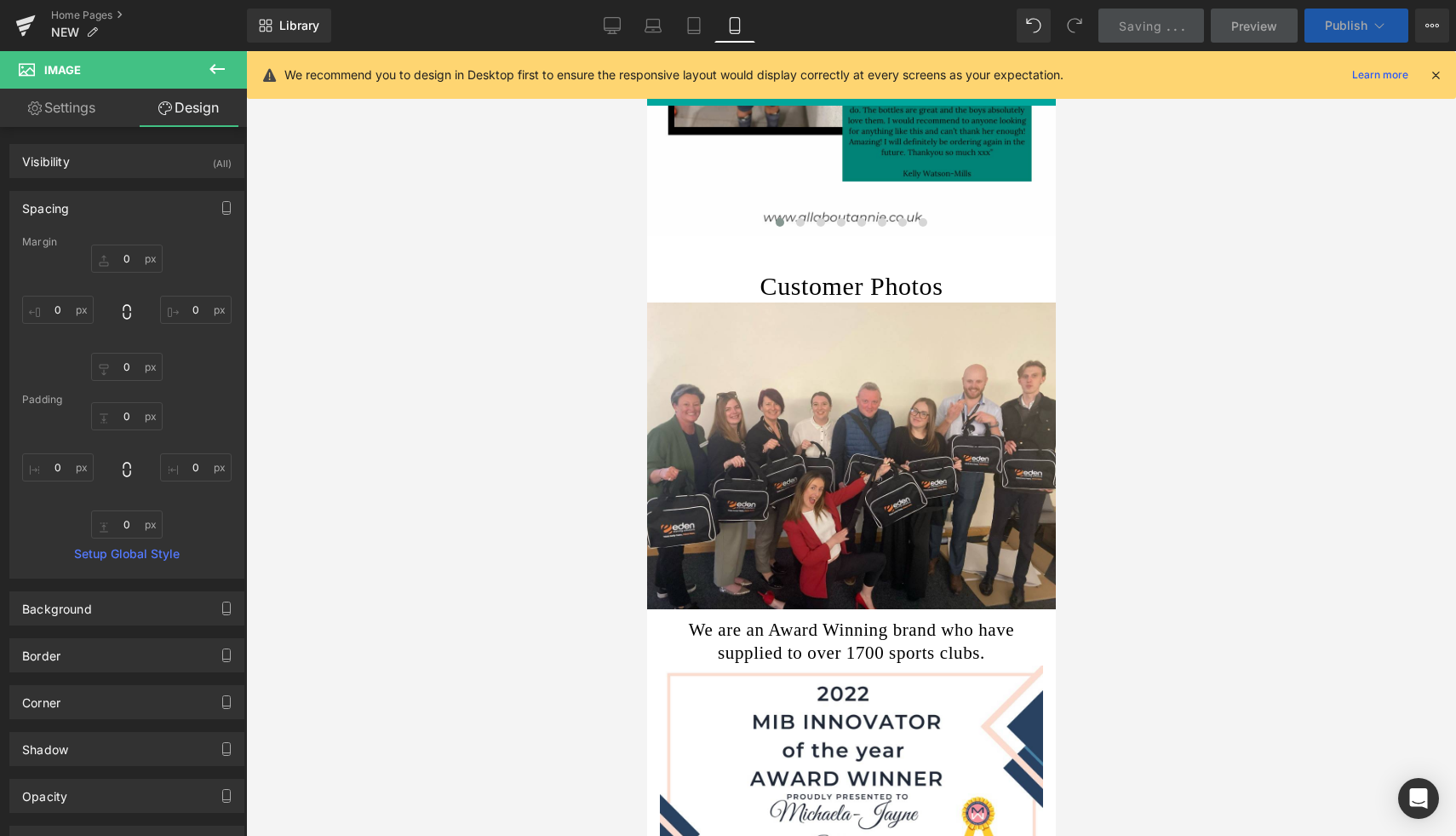
click at [1358, 26] on span "Publish" at bounding box center [1347, 25] width 43 height 14
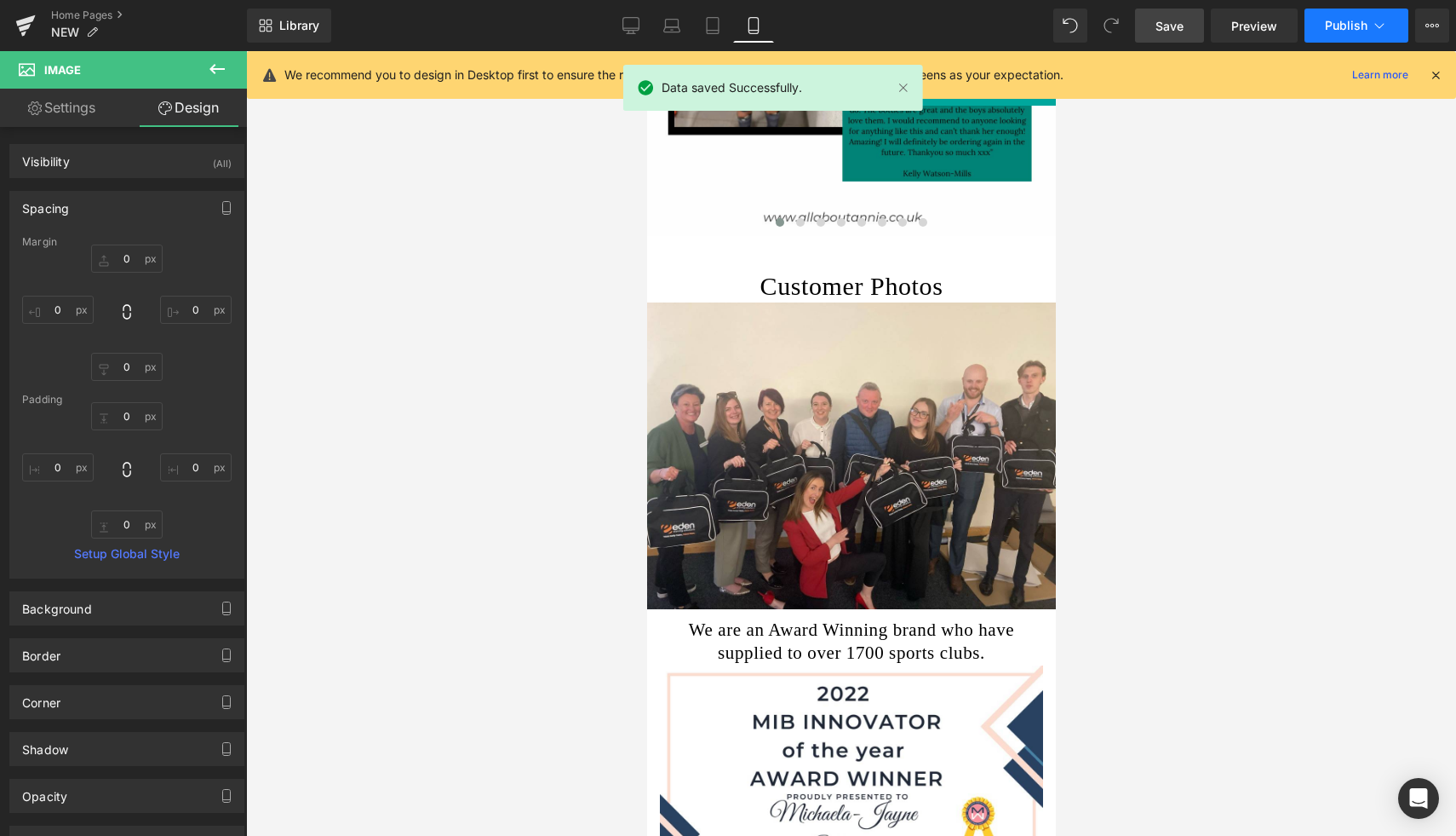
click at [1358, 28] on span "Publish" at bounding box center [1347, 25] width 43 height 14
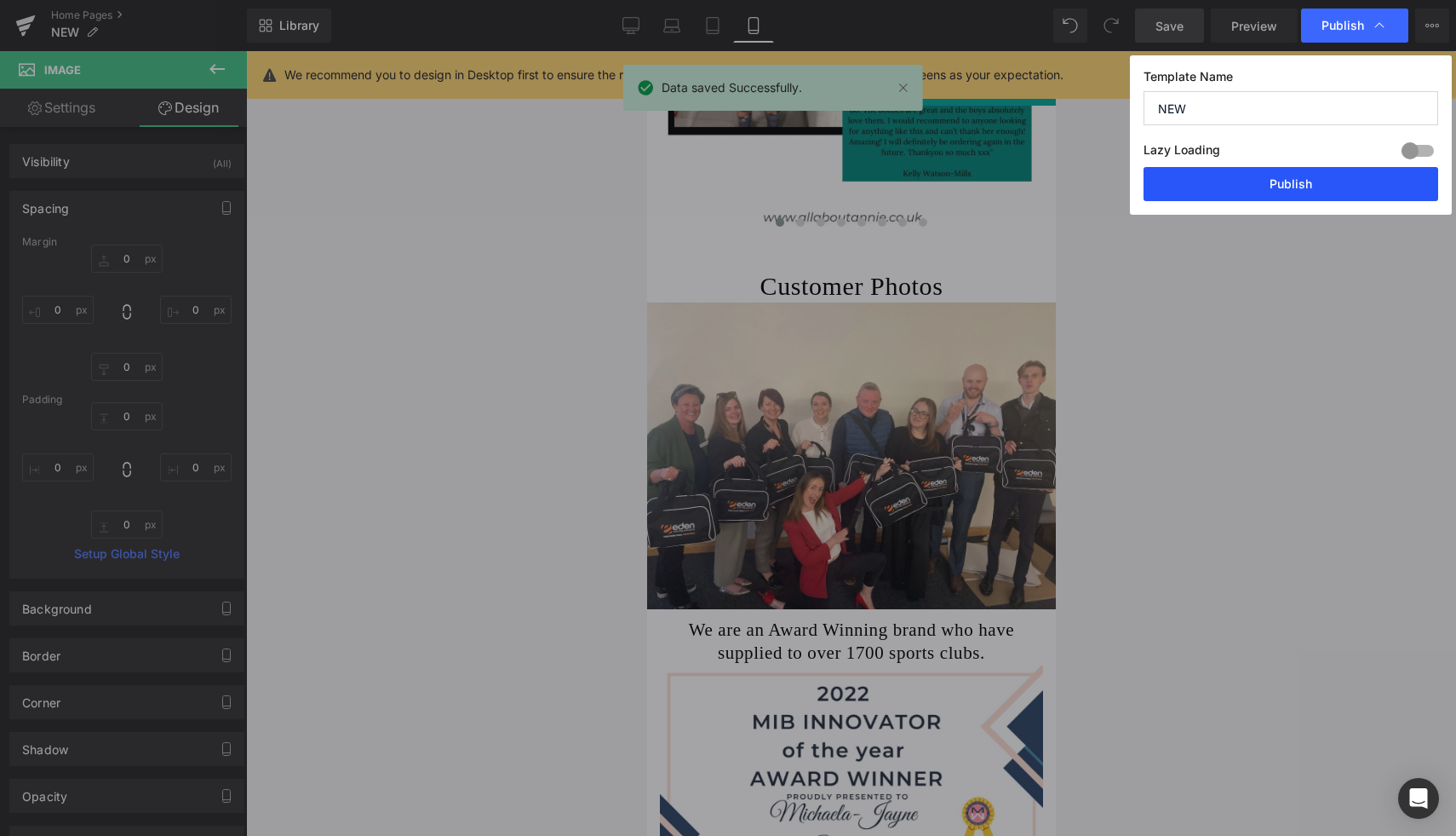
click at [1318, 185] on button "Publish" at bounding box center [1291, 183] width 295 height 34
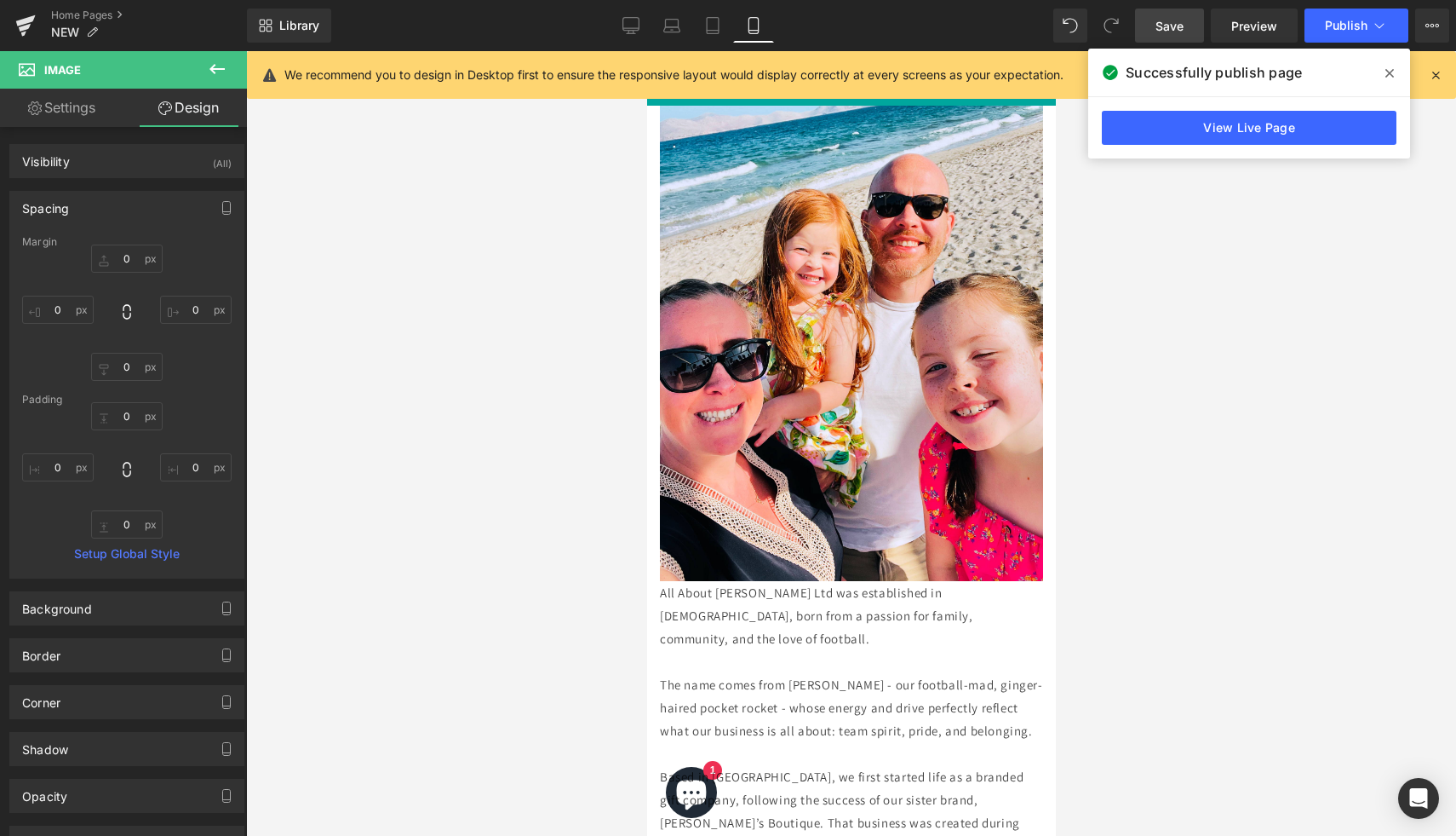
scroll to position [3006, 0]
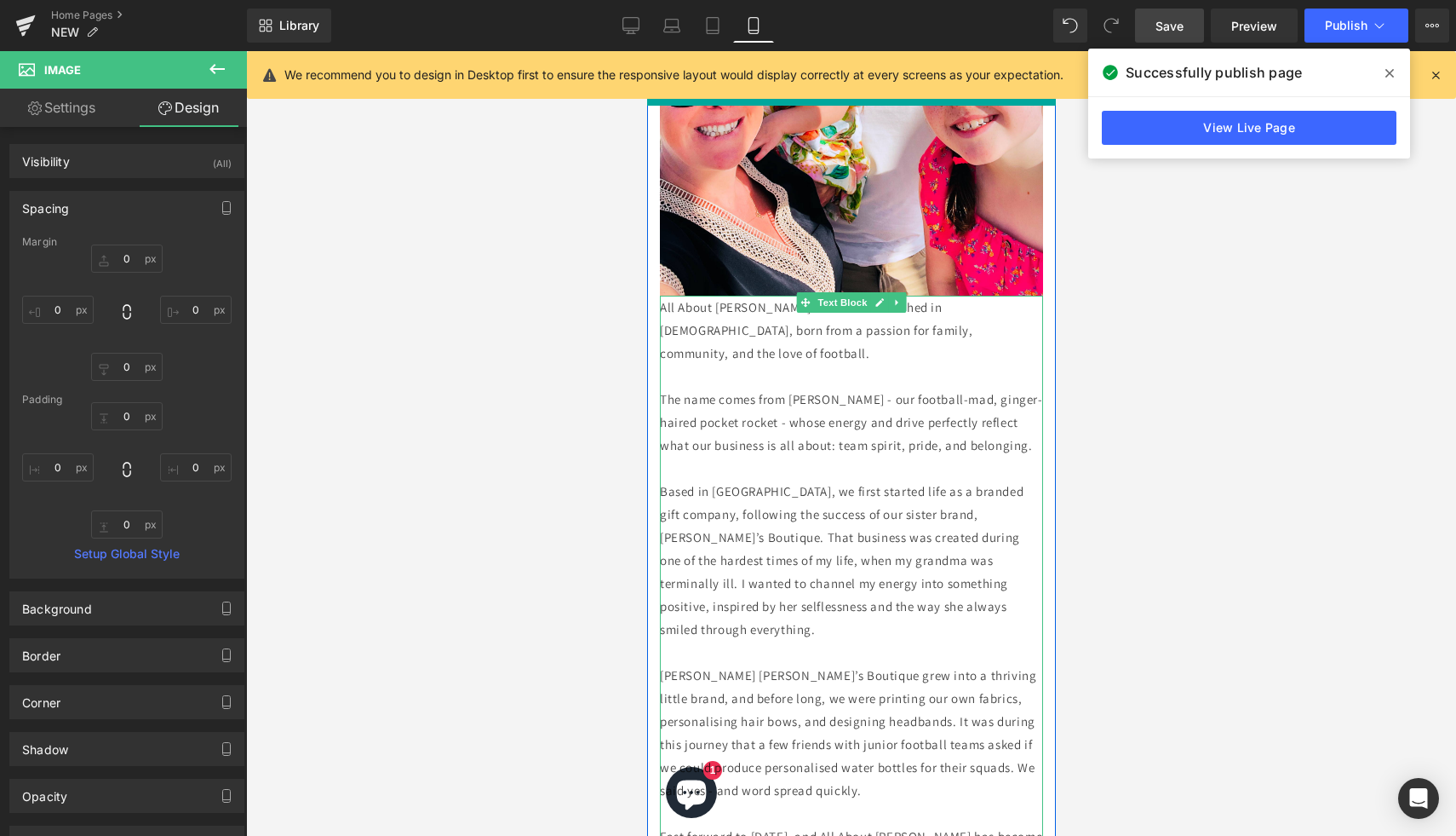
click at [977, 306] on p "All About Annie Ltd was established in October 2023, born from a passion for fa…" at bounding box center [850, 330] width 383 height 69
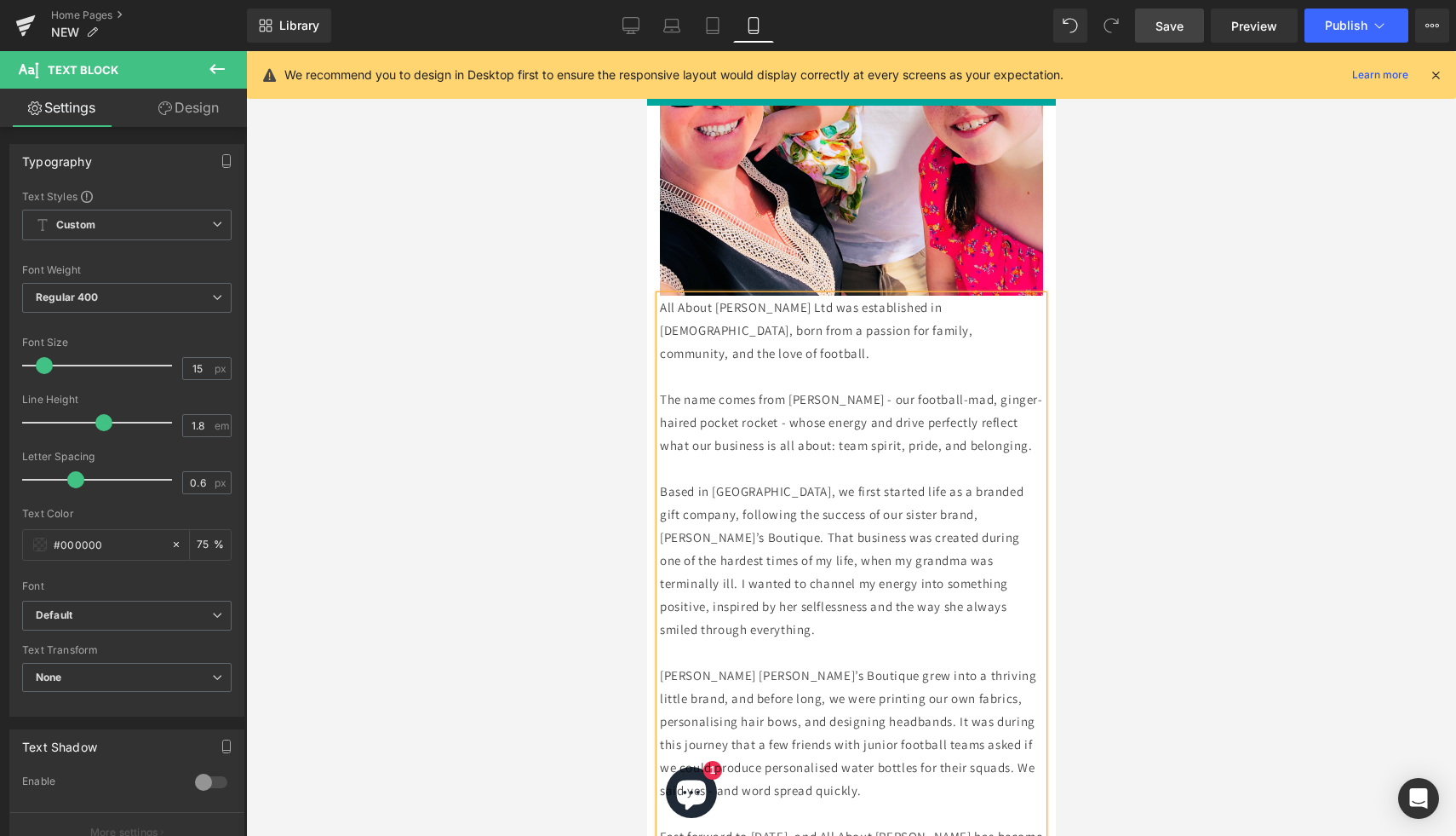
click at [1175, 23] on span "Save" at bounding box center [1169, 25] width 28 height 18
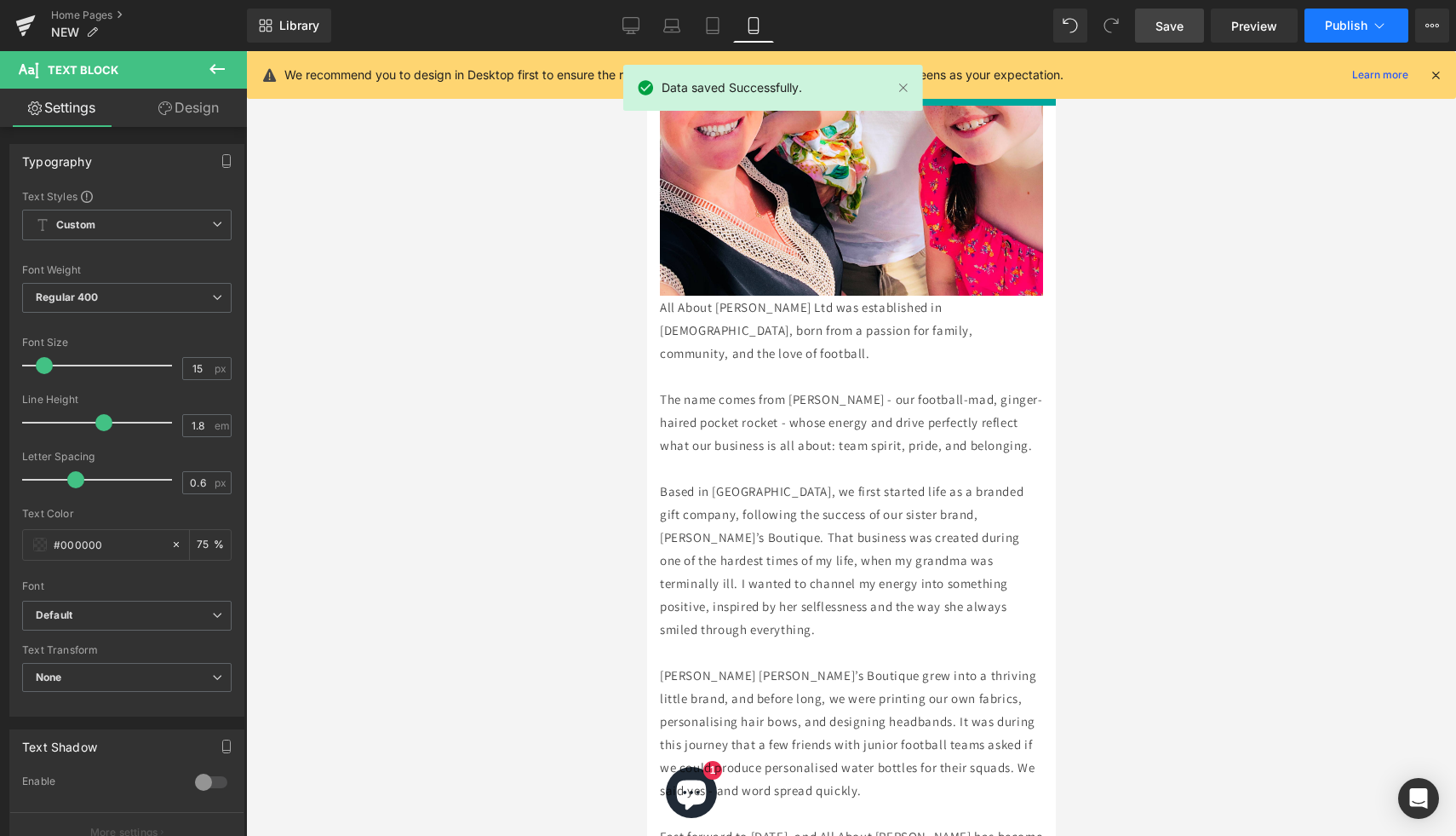
click at [1337, 28] on span "Publish" at bounding box center [1347, 25] width 43 height 14
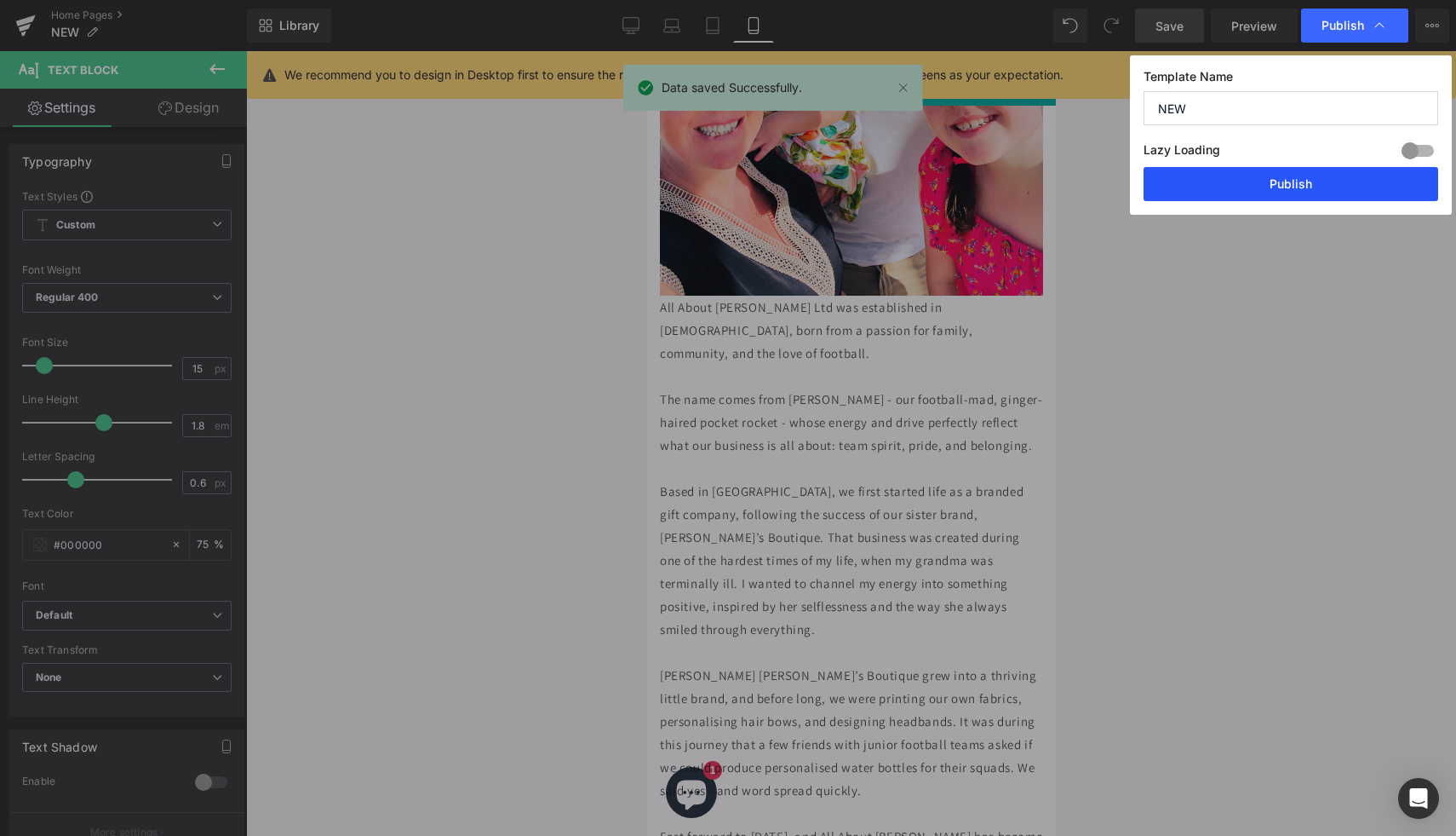
click at [1278, 179] on button "Publish" at bounding box center [1291, 183] width 295 height 34
